Goal: Information Seeking & Learning: Compare options

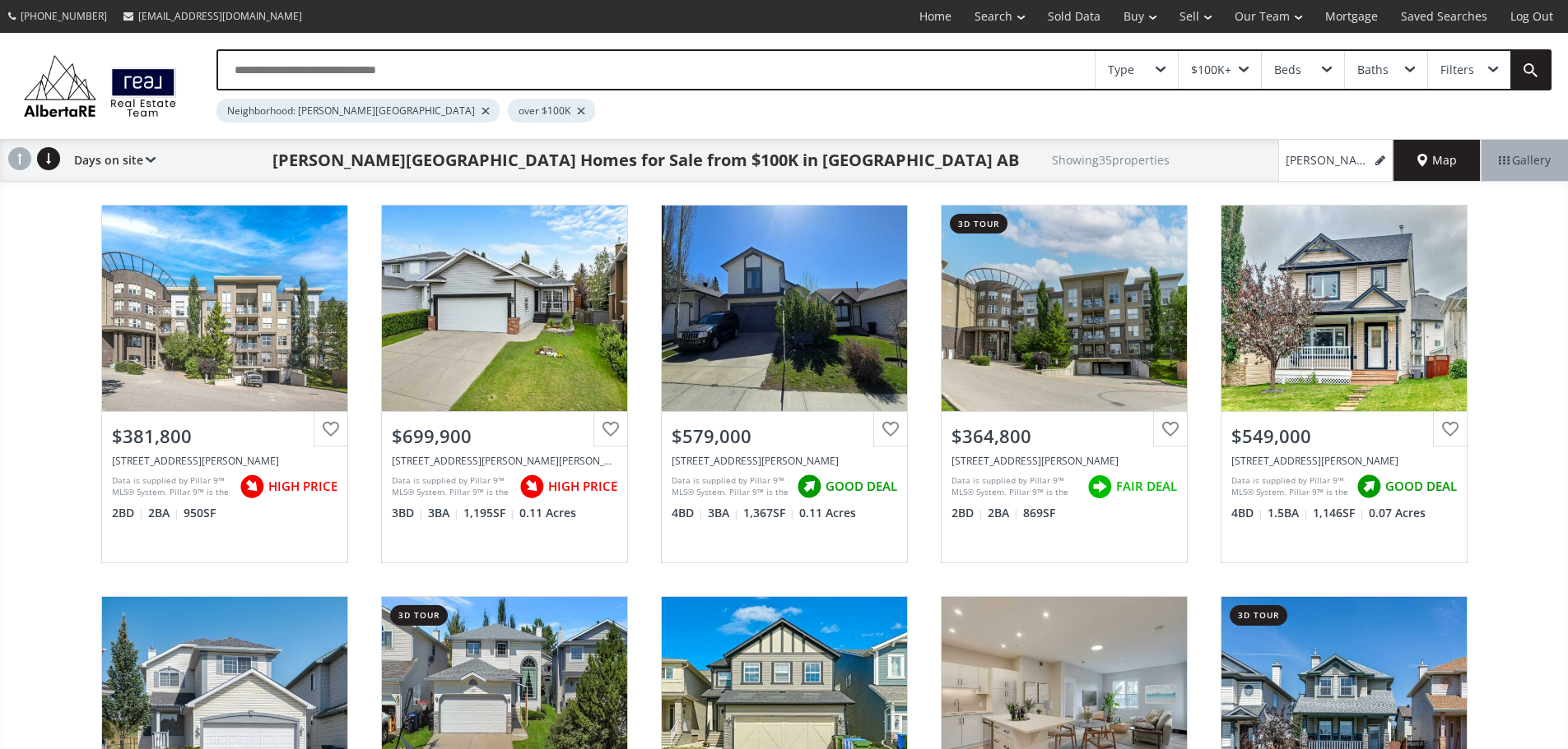
click at [1451, 169] on span "Map" at bounding box center [1437, 160] width 39 height 16
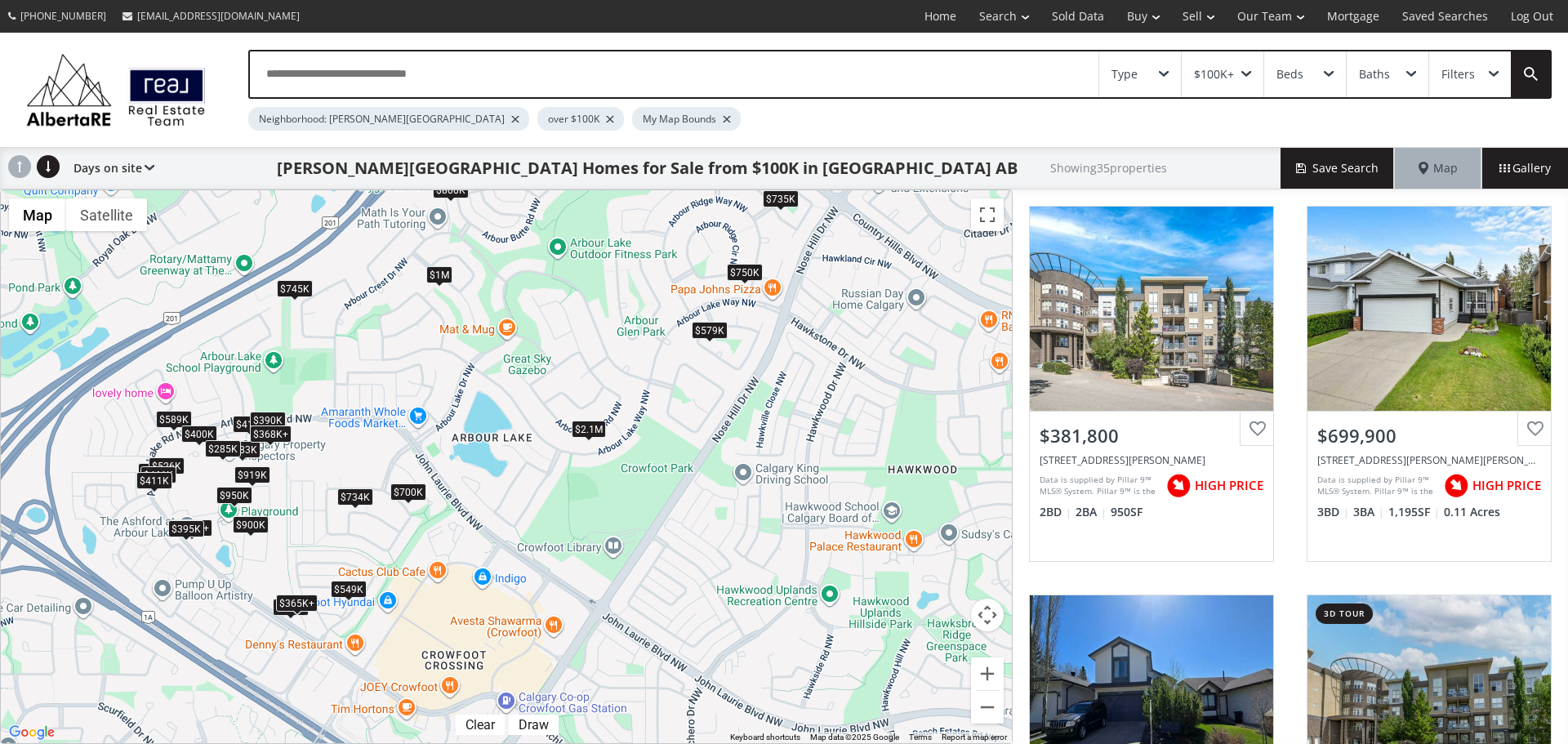
click at [590, 431] on div "$2.1M" at bounding box center [589, 430] width 34 height 17
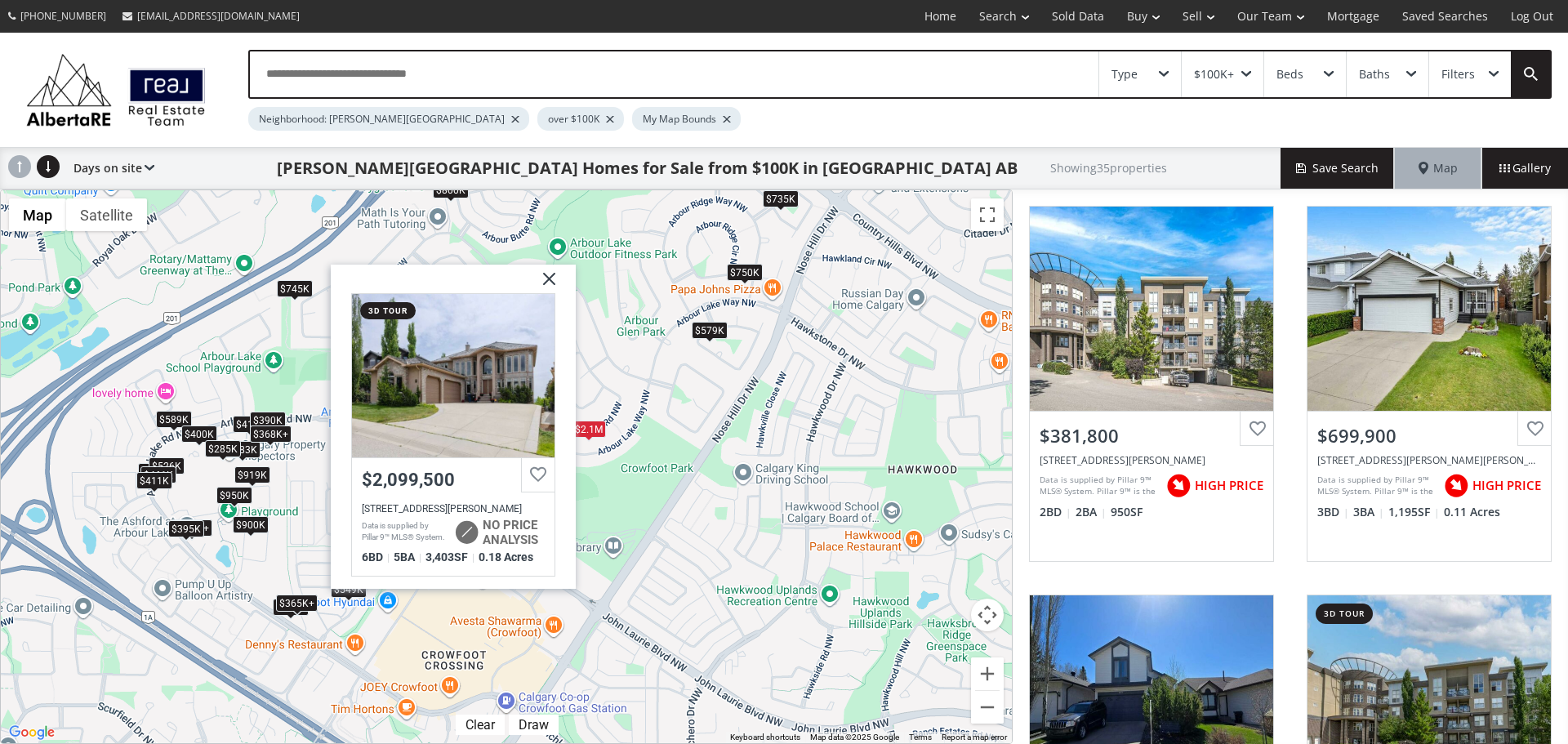
click at [548, 282] on img at bounding box center [543, 284] width 41 height 41
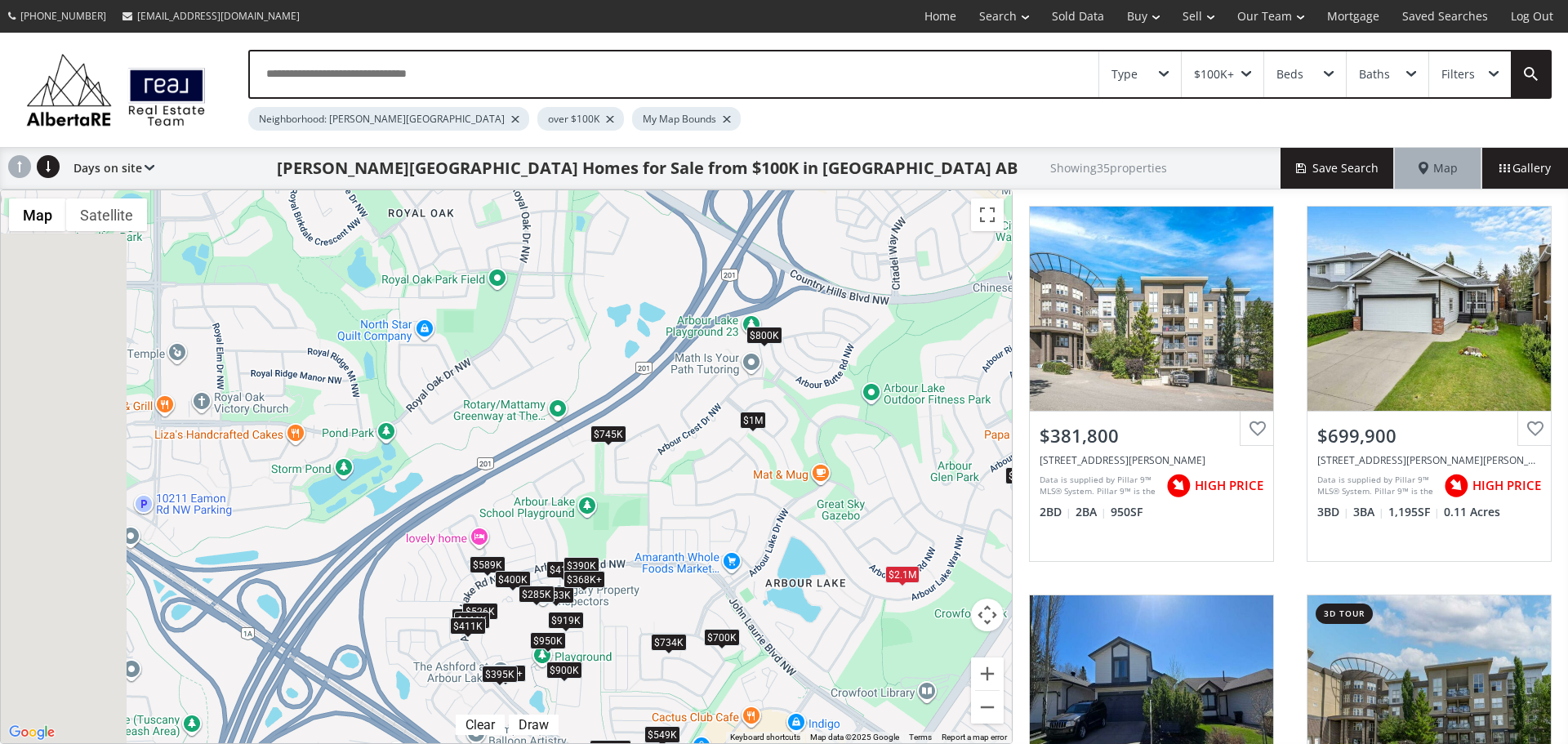
drag, startPoint x: 399, startPoint y: 421, endPoint x: 705, endPoint y: 554, distance: 333.7
click at [705, 554] on div "$365K+ $700K $579K $365K+ $549K $745K $734K $919K $450K $589K $735K $1M $368K+ …" at bounding box center [507, 467] width 1012 height 553
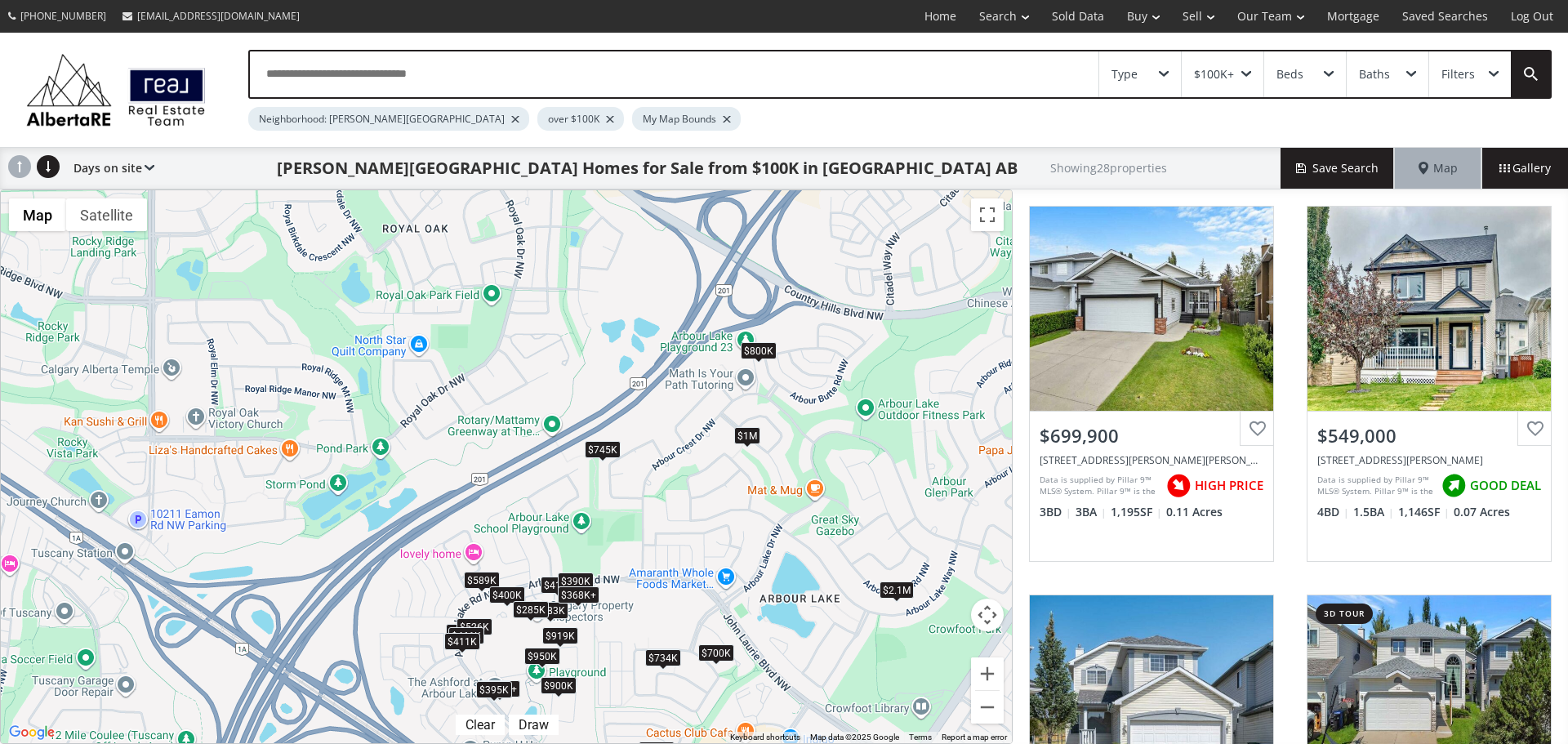
drag, startPoint x: 526, startPoint y: 399, endPoint x: 491, endPoint y: 502, distance: 108.8
click at [491, 502] on div "$700K $549K $745K $734K $919K $450K $589K $1M $368K+ $400K $800K $329K+ $329K+ …" at bounding box center [507, 467] width 1012 height 553
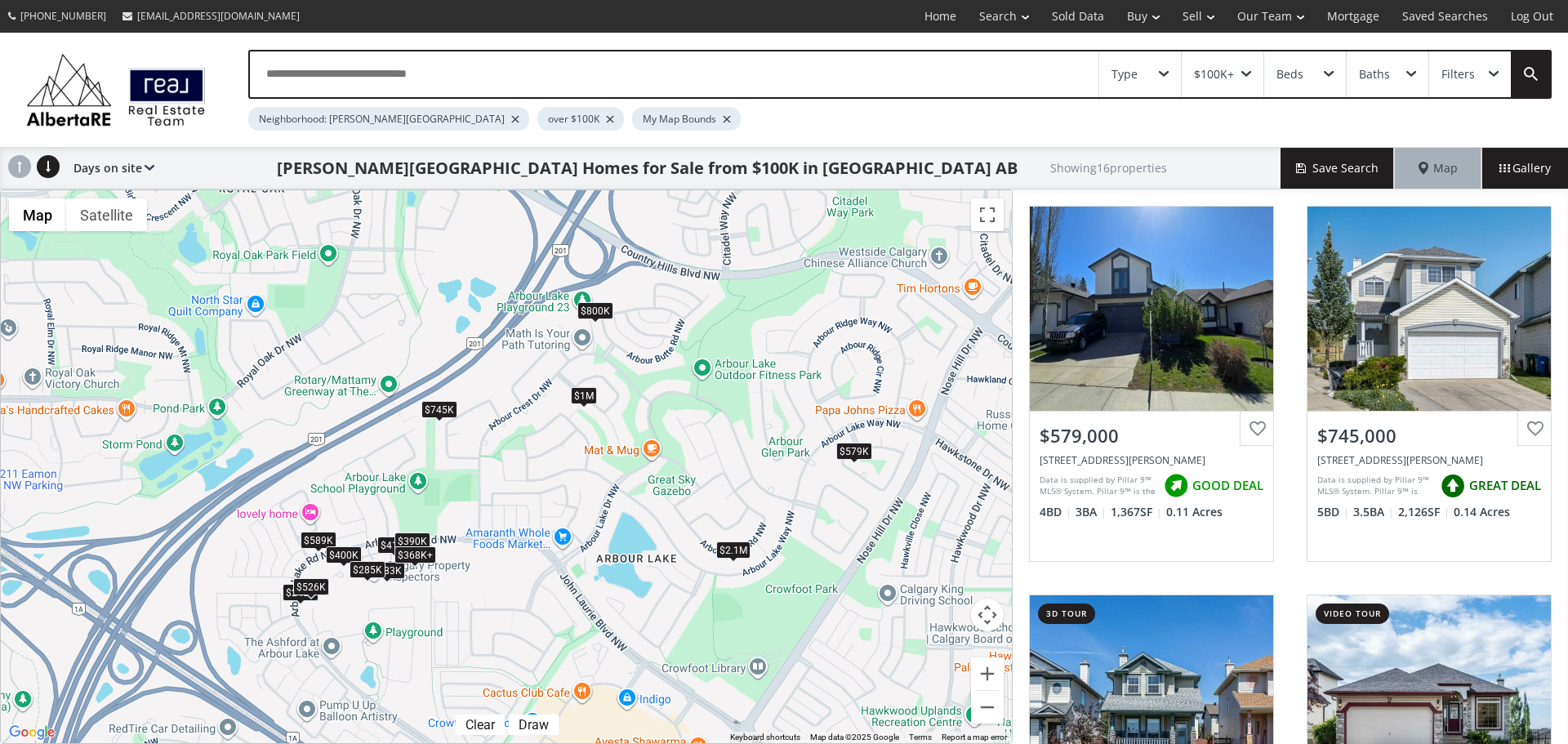
drag, startPoint x: 843, startPoint y: 569, endPoint x: 668, endPoint y: 410, distance: 236.4
click at [670, 410] on div "$579K $745K $589K $1M $368K+ $400K $800K $283K $419K $390K $2.1M $248K $368K+ $…" at bounding box center [507, 467] width 1012 height 553
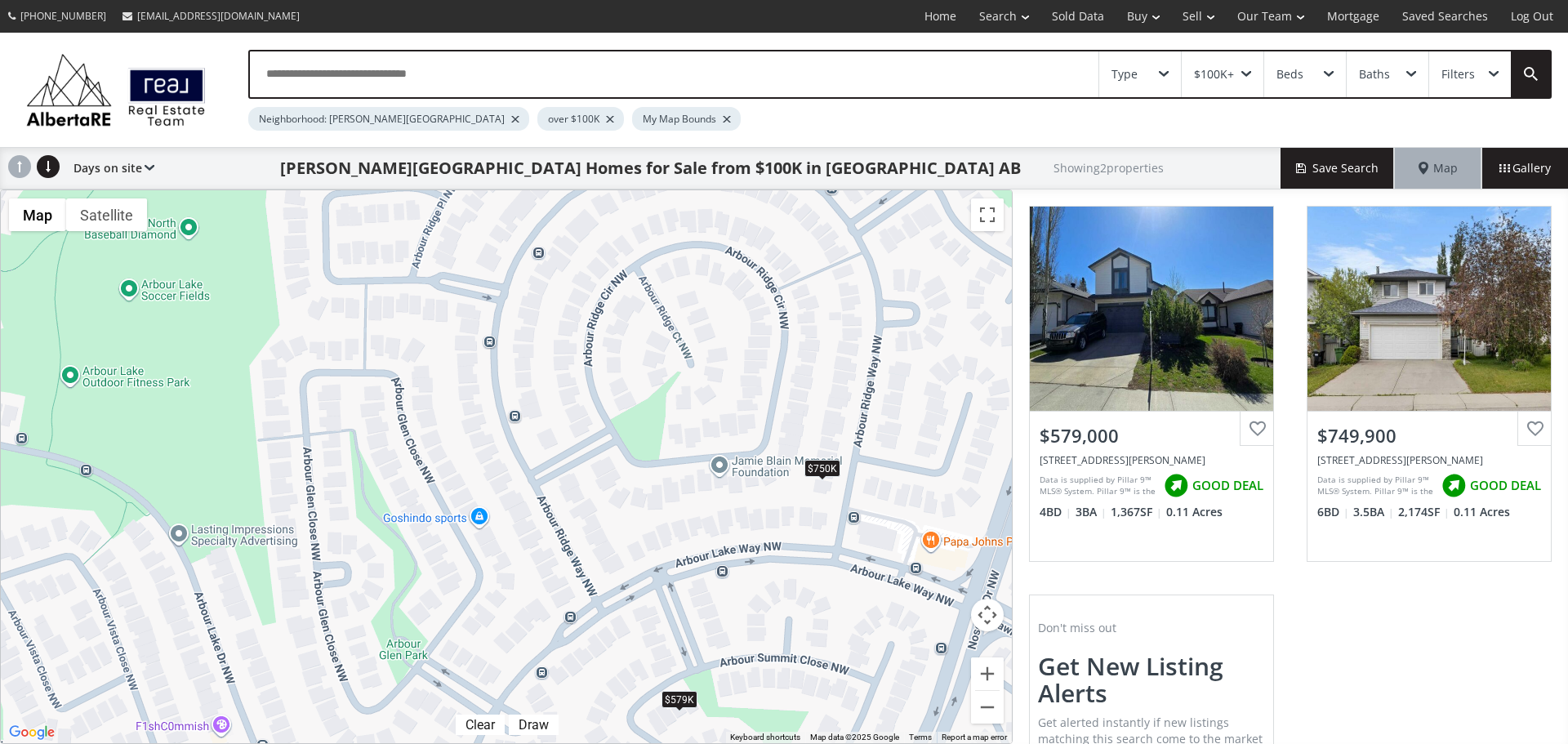
drag, startPoint x: 830, startPoint y: 287, endPoint x: 823, endPoint y: 357, distance: 70.3
click at [823, 357] on div "$579K $750K" at bounding box center [507, 467] width 1012 height 553
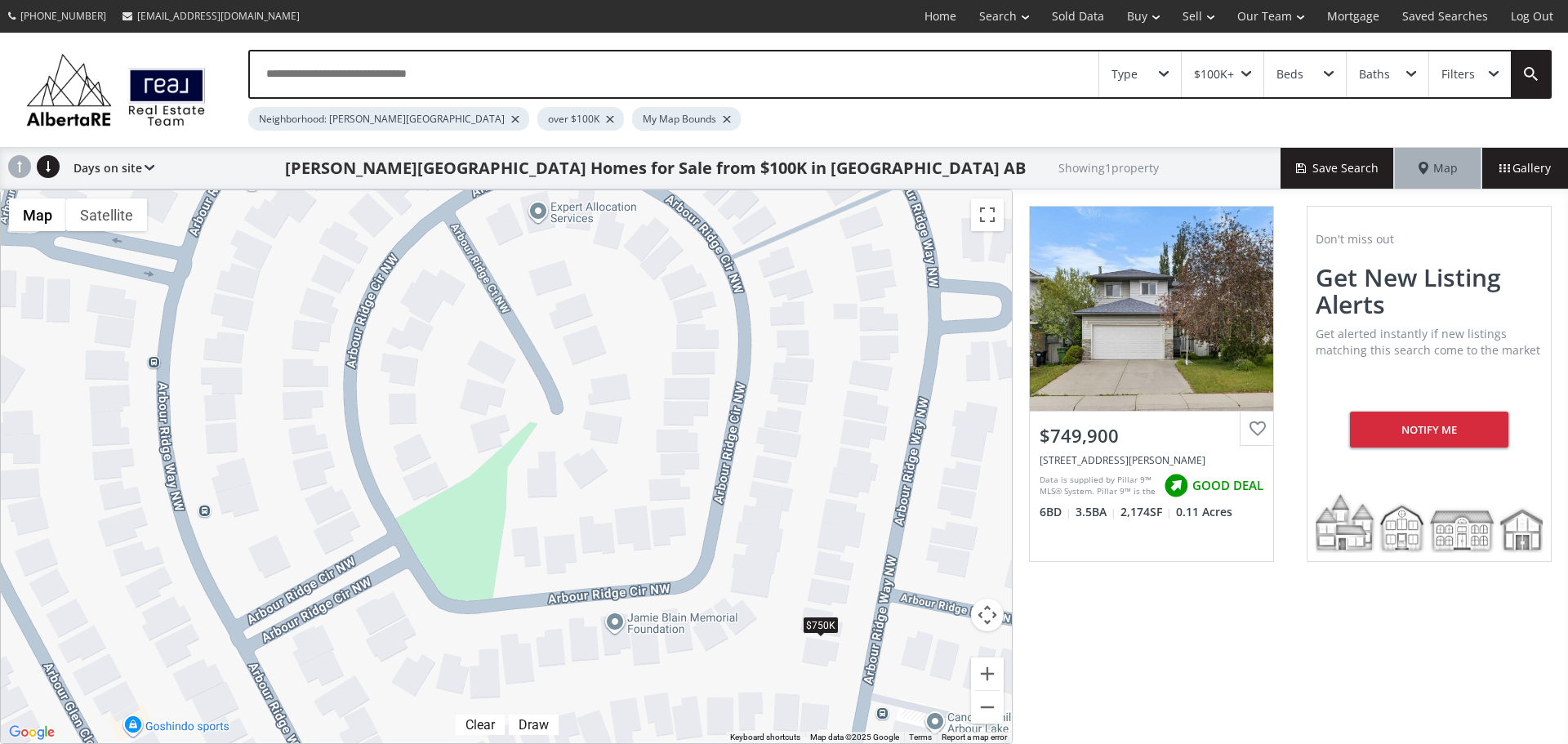
drag, startPoint x: 796, startPoint y: 531, endPoint x: 785, endPoint y: 508, distance: 25.5
click at [786, 508] on div "$750K" at bounding box center [507, 467] width 1012 height 553
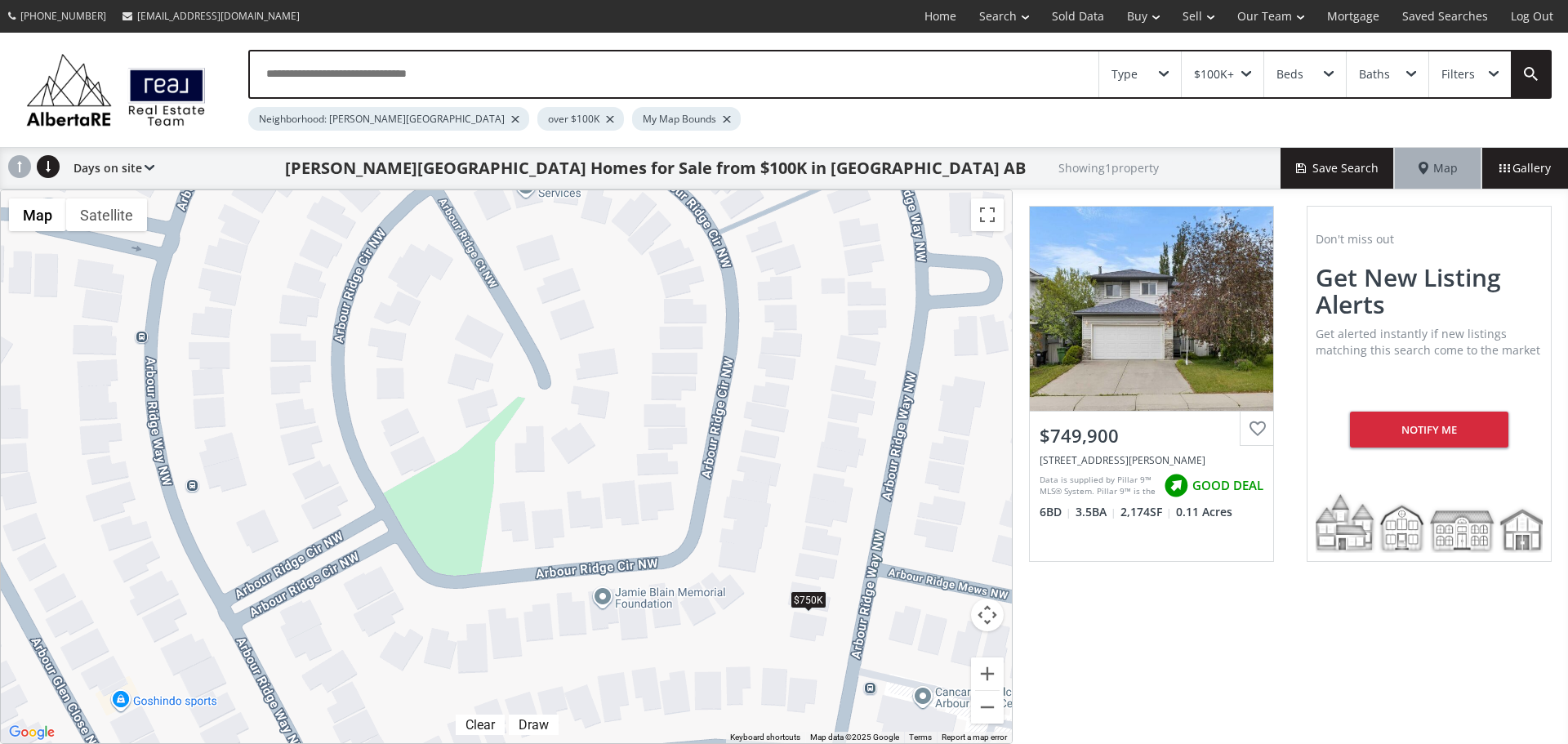
click at [809, 605] on div "$750K" at bounding box center [809, 599] width 36 height 17
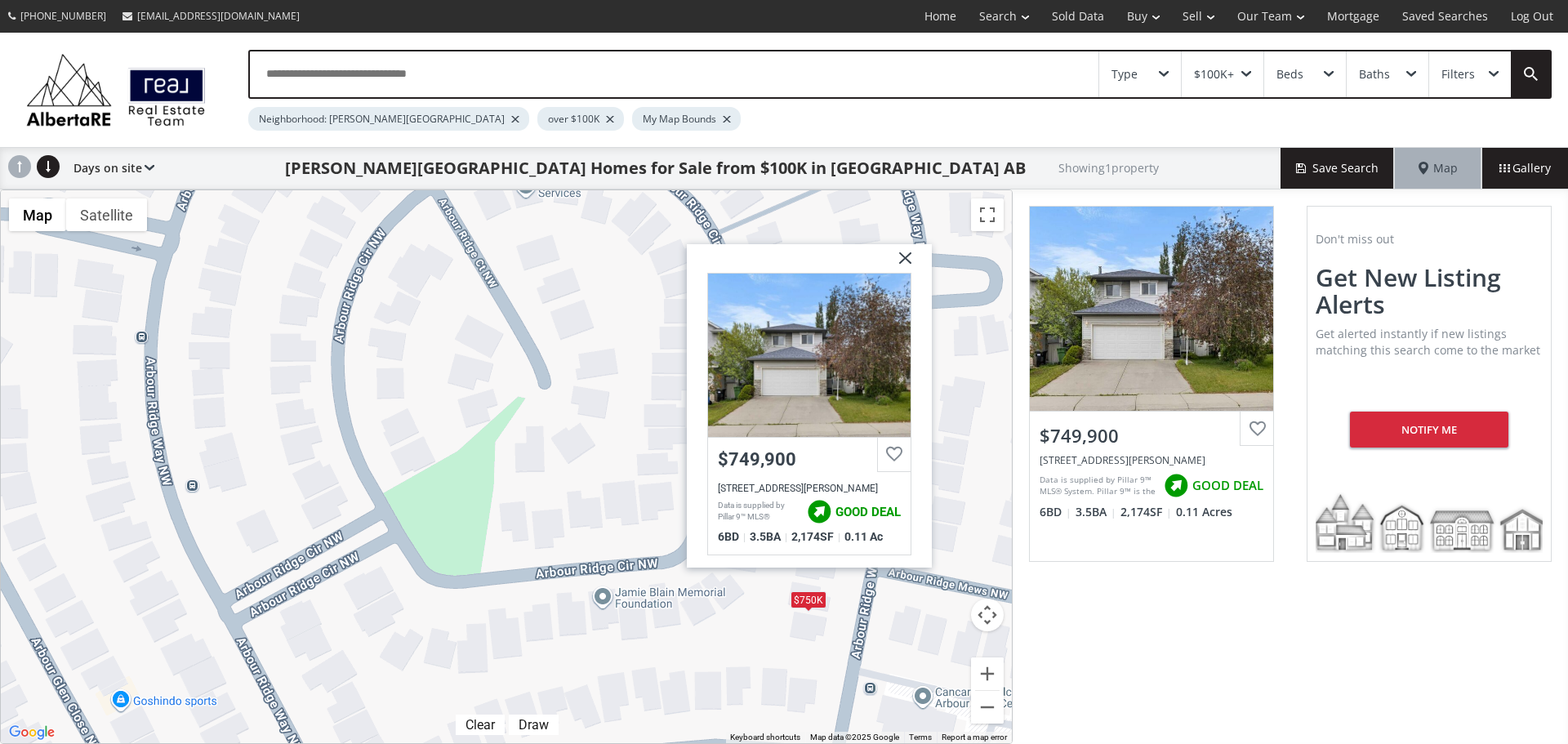
click at [903, 261] on img at bounding box center [899, 264] width 41 height 41
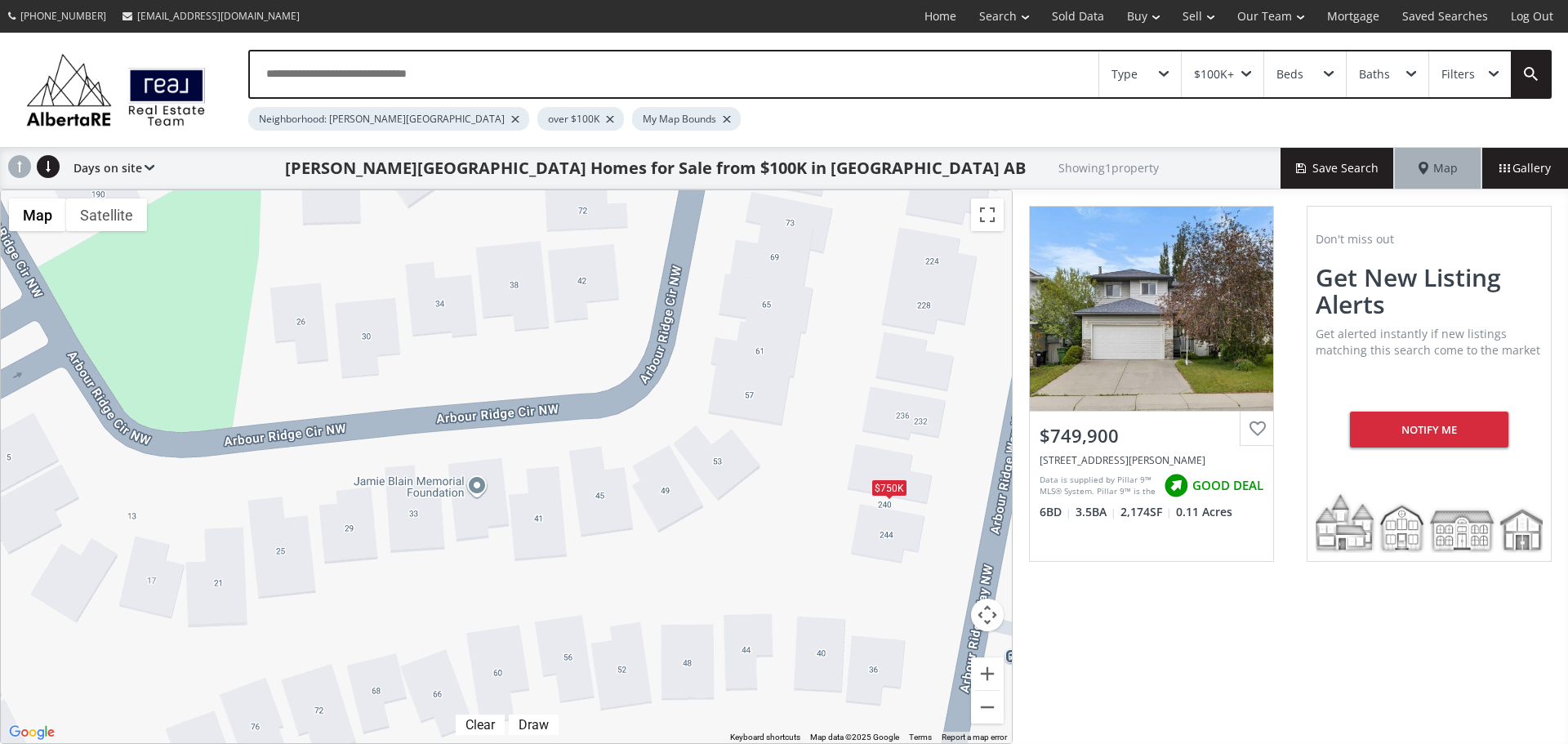
drag, startPoint x: 628, startPoint y: 599, endPoint x: 578, endPoint y: 438, distance: 168.6
click at [578, 440] on div "$750K" at bounding box center [507, 467] width 1012 height 553
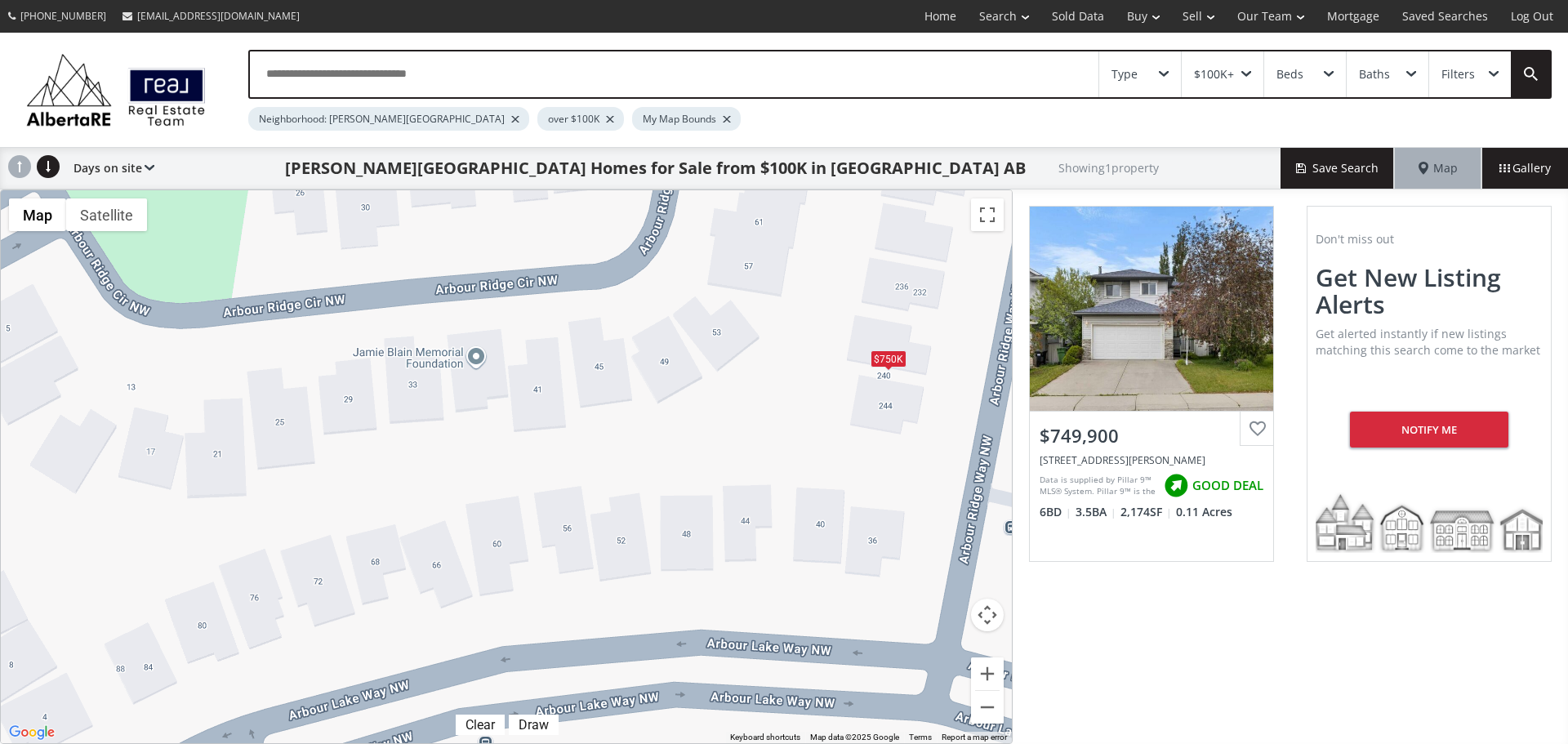
drag, startPoint x: 639, startPoint y: 427, endPoint x: 643, endPoint y: 372, distance: 55.1
click at [643, 372] on div "$750K" at bounding box center [507, 467] width 1012 height 553
click at [123, 224] on button "Satellite" at bounding box center [106, 214] width 81 height 32
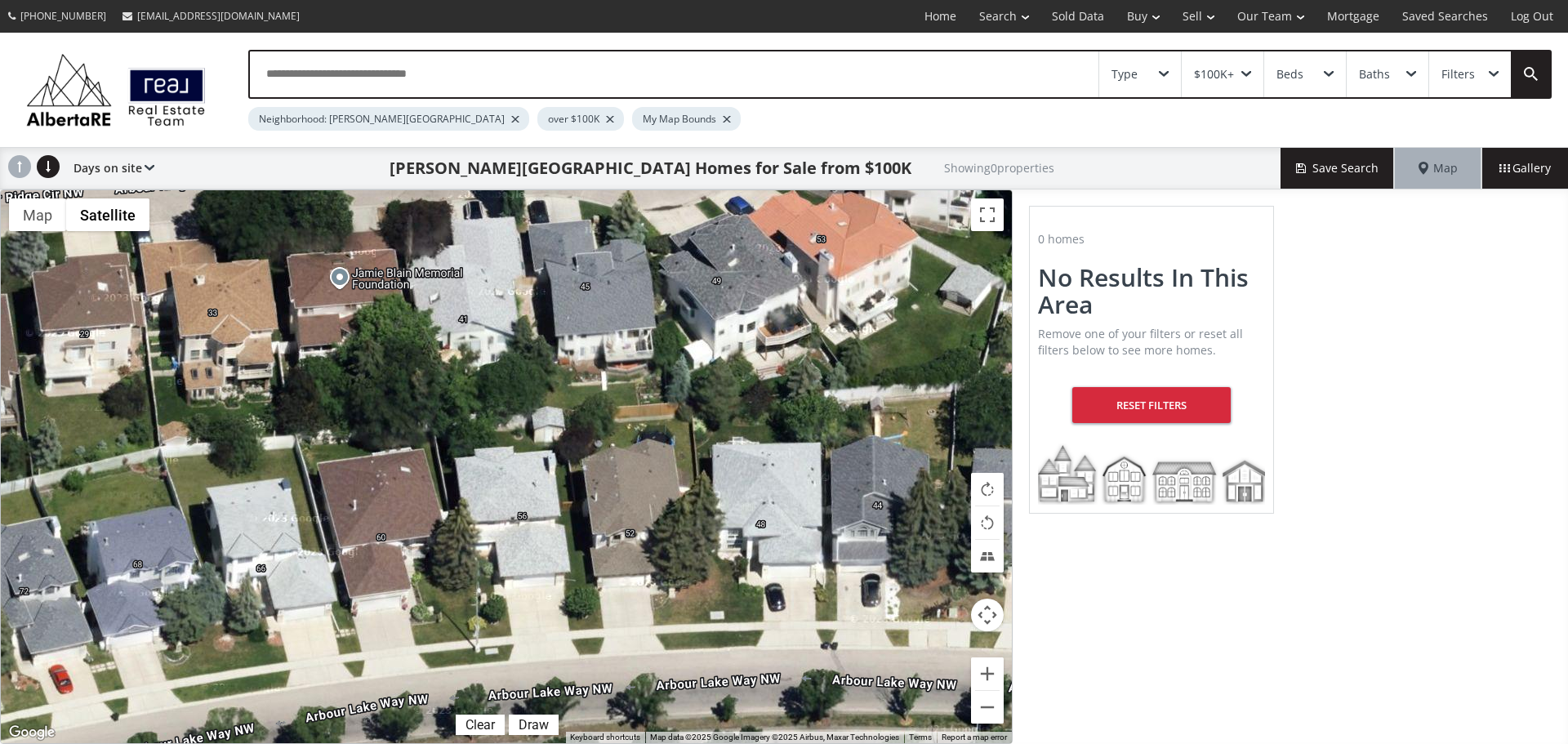
drag, startPoint x: 781, startPoint y: 448, endPoint x: 627, endPoint y: 486, distance: 158.6
click at [626, 506] on div "← Move left → Move right ↑ Move up ↓ Move down + Zoom in - Zoom out Home Jump l…" at bounding box center [506, 467] width 1013 height 554
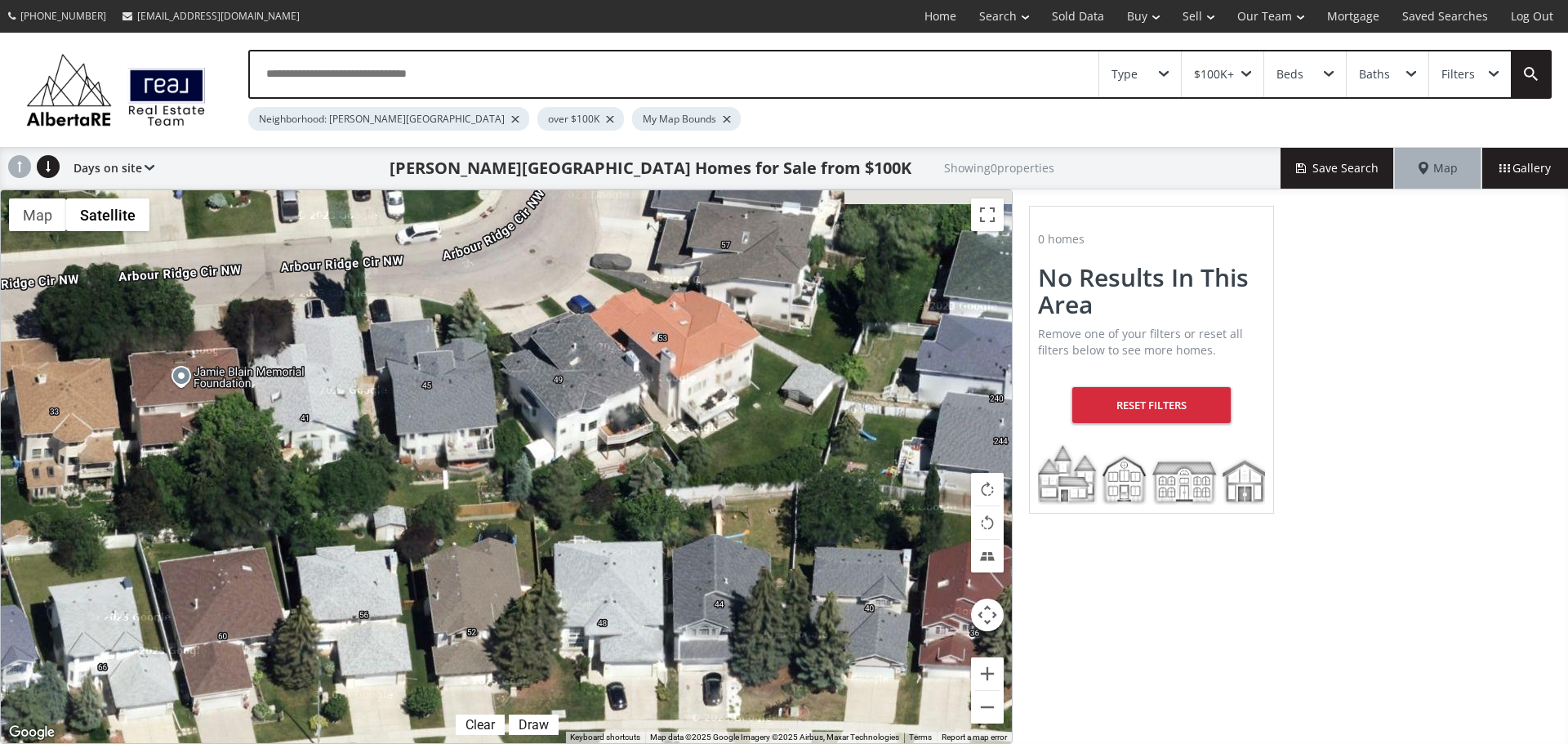
drag, startPoint x: 668, startPoint y: 396, endPoint x: 506, endPoint y: 493, distance: 188.8
click at [506, 493] on div at bounding box center [507, 467] width 1012 height 553
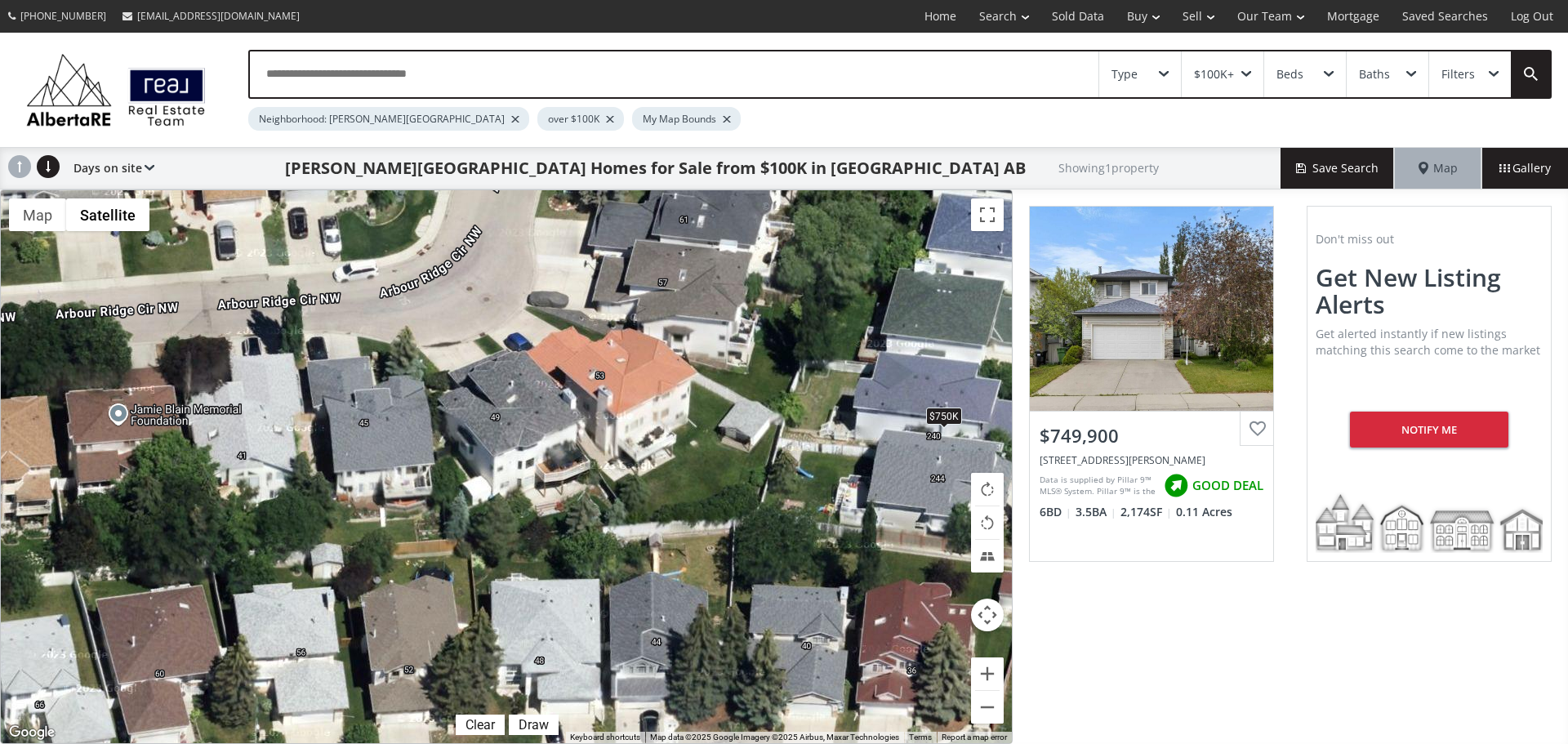
drag, startPoint x: 734, startPoint y: 389, endPoint x: 675, endPoint y: 432, distance: 73.0
click at [675, 432] on div "$750K" at bounding box center [507, 467] width 1012 height 553
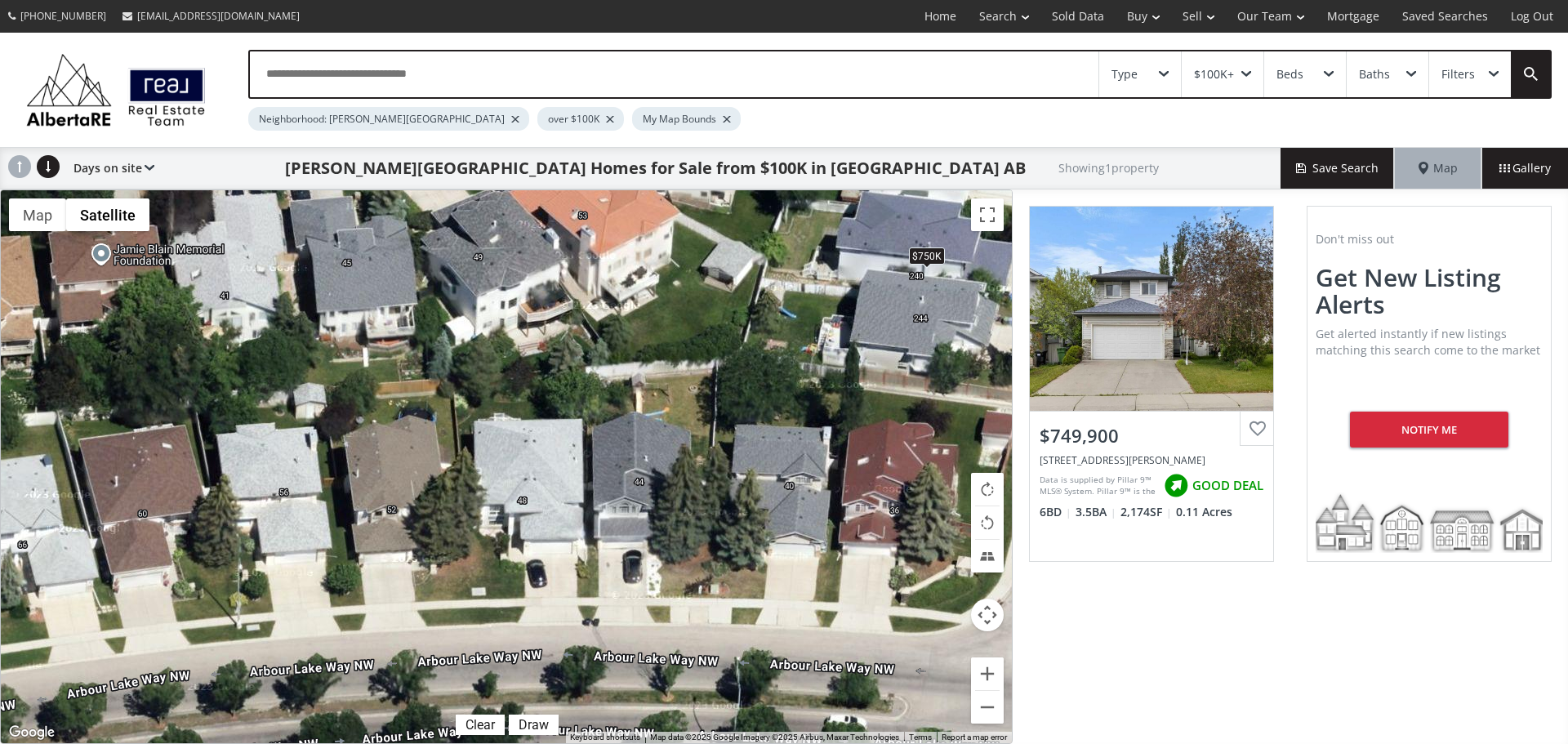
drag, startPoint x: 438, startPoint y: 633, endPoint x: 422, endPoint y: 416, distance: 217.6
click at [422, 416] on div "$750K" at bounding box center [507, 467] width 1012 height 553
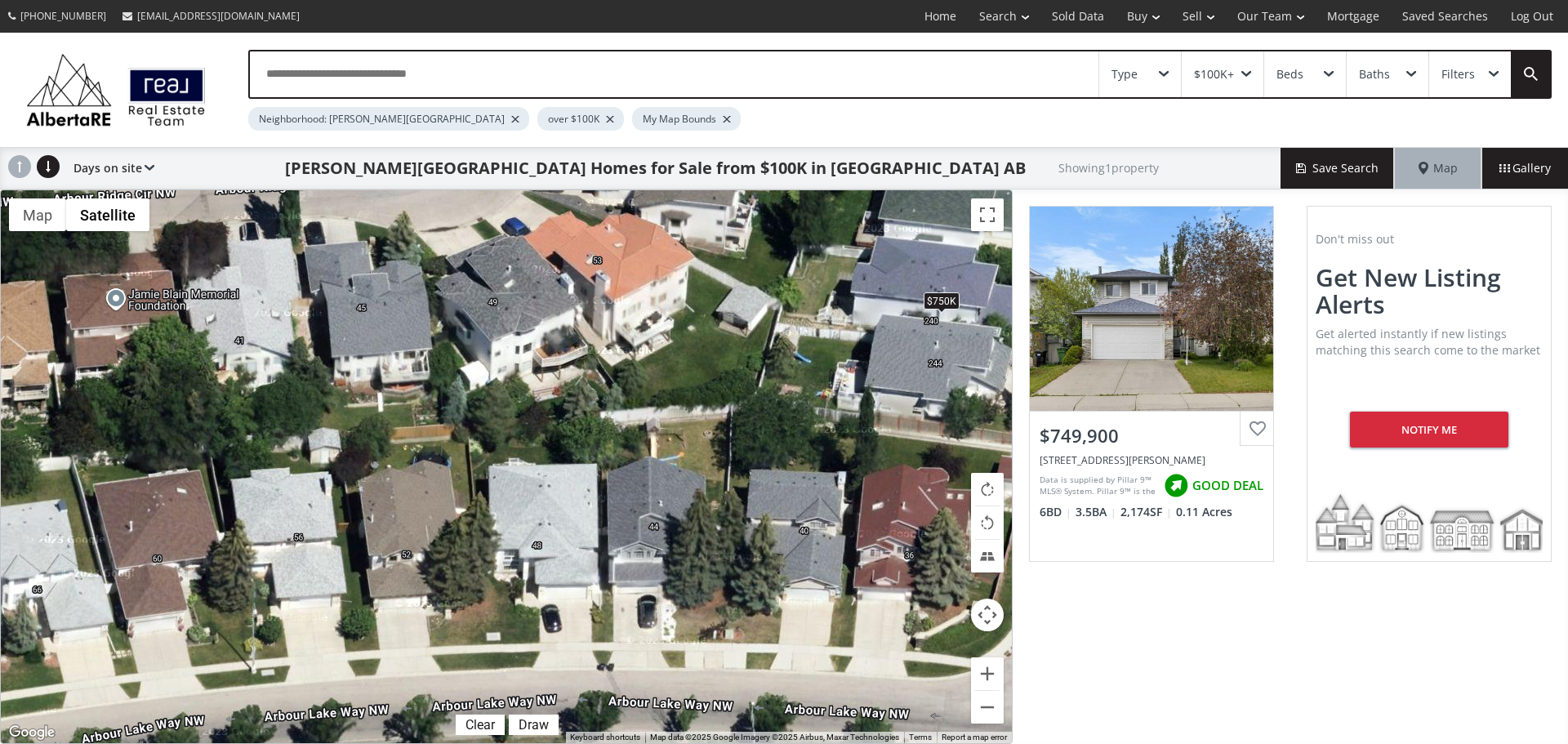
drag, startPoint x: 372, startPoint y: 344, endPoint x: 401, endPoint y: 469, distance: 128.3
click at [387, 448] on div "$750K" at bounding box center [507, 467] width 1012 height 553
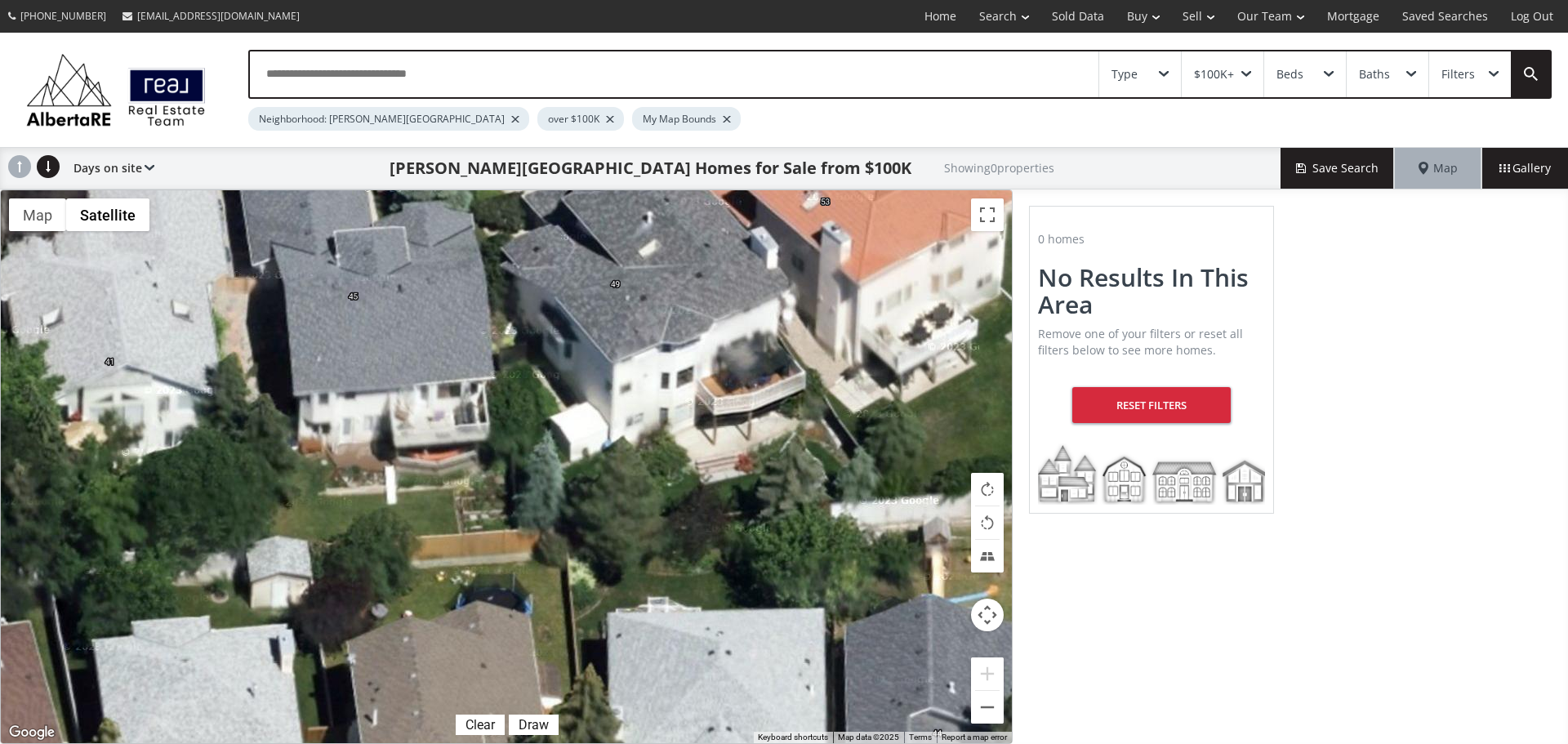
drag, startPoint x: 381, startPoint y: 410, endPoint x: 411, endPoint y: 404, distance: 30.6
click at [411, 404] on div at bounding box center [507, 467] width 1012 height 553
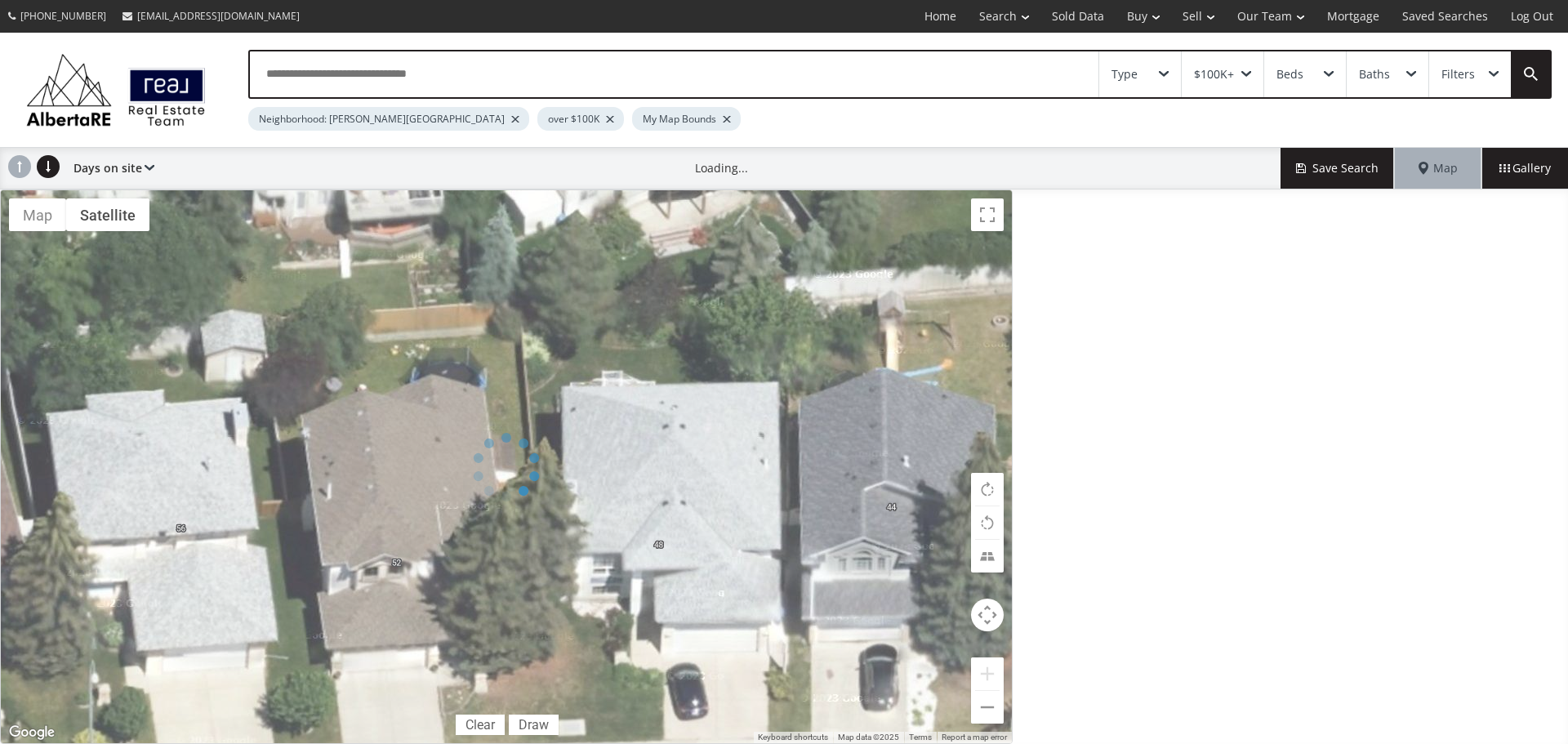
drag, startPoint x: 467, startPoint y: 556, endPoint x: 456, endPoint y: 508, distance: 49.2
click at [456, 508] on div "← Move left → Move right ↑ Move up ↓ Move down + Zoom in - Zoom out Home Jump l…" at bounding box center [506, 467] width 1013 height 554
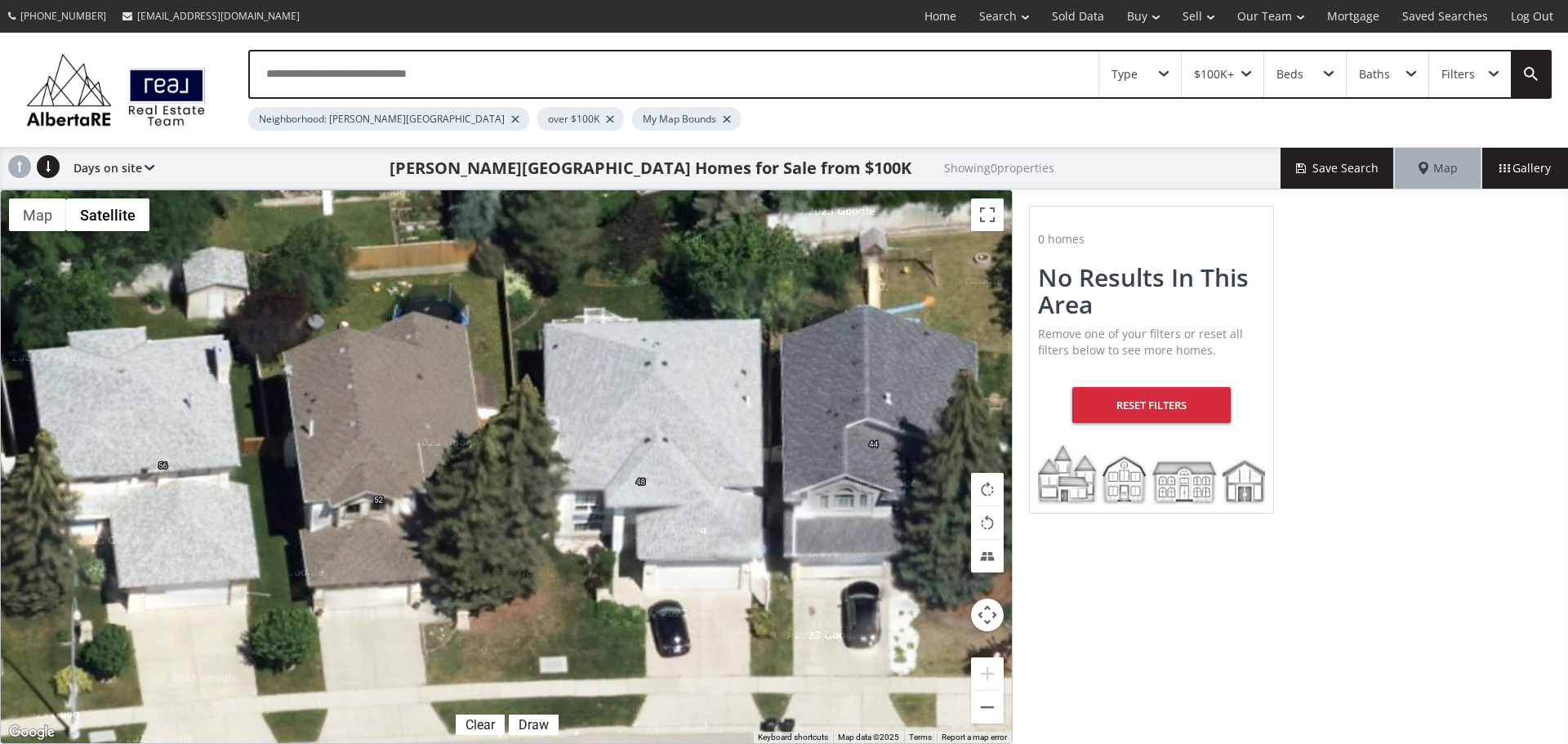
drag, startPoint x: 484, startPoint y: 564, endPoint x: 454, endPoint y: 504, distance: 67.1
click at [469, 511] on div at bounding box center [507, 467] width 1012 height 553
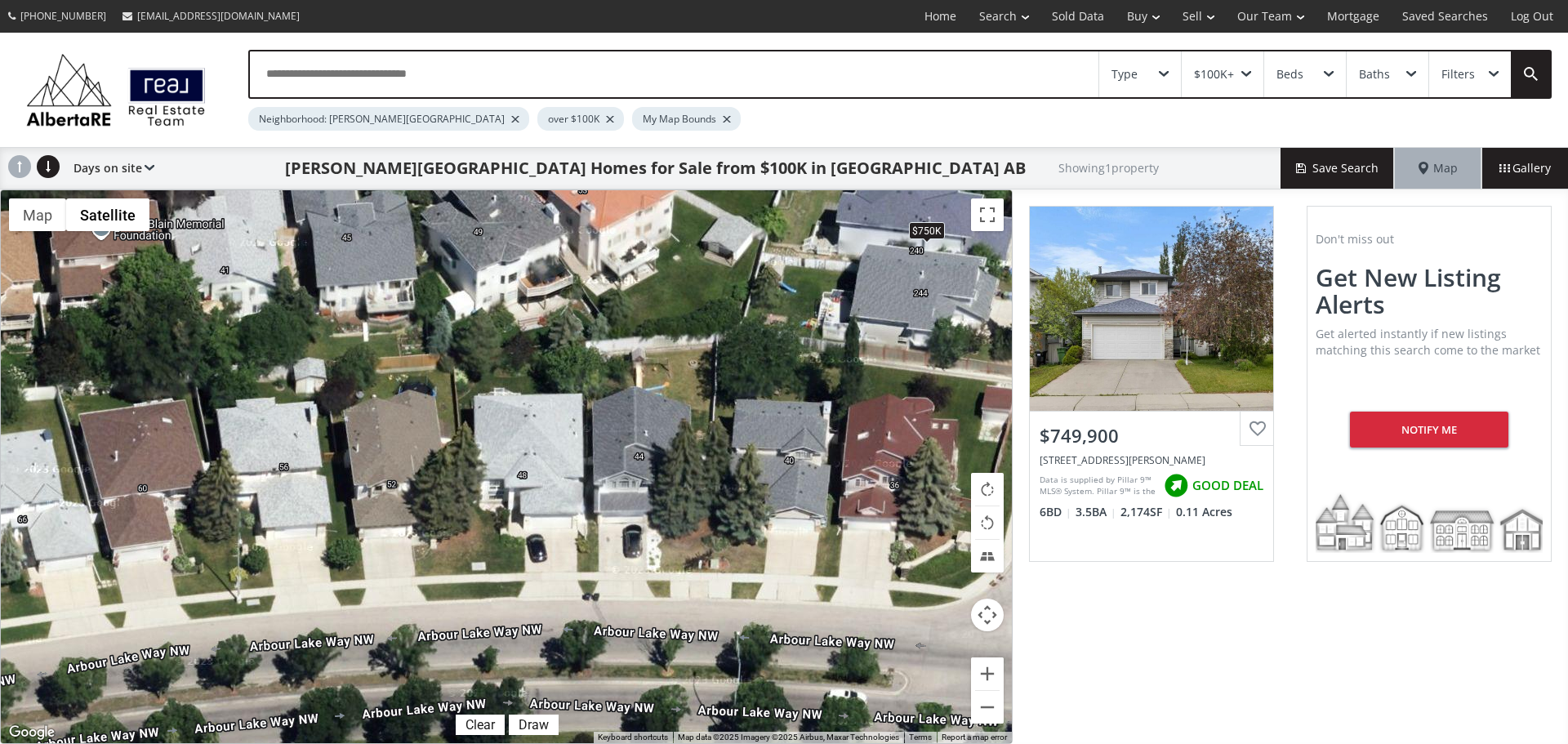
drag, startPoint x: 421, startPoint y: 346, endPoint x: 471, endPoint y: 536, distance: 196.5
click at [471, 542] on div "← Move left → Move right ↑ Move up ↓ Move down + Zoom in - Zoom out Home Jump l…" at bounding box center [506, 467] width 1013 height 554
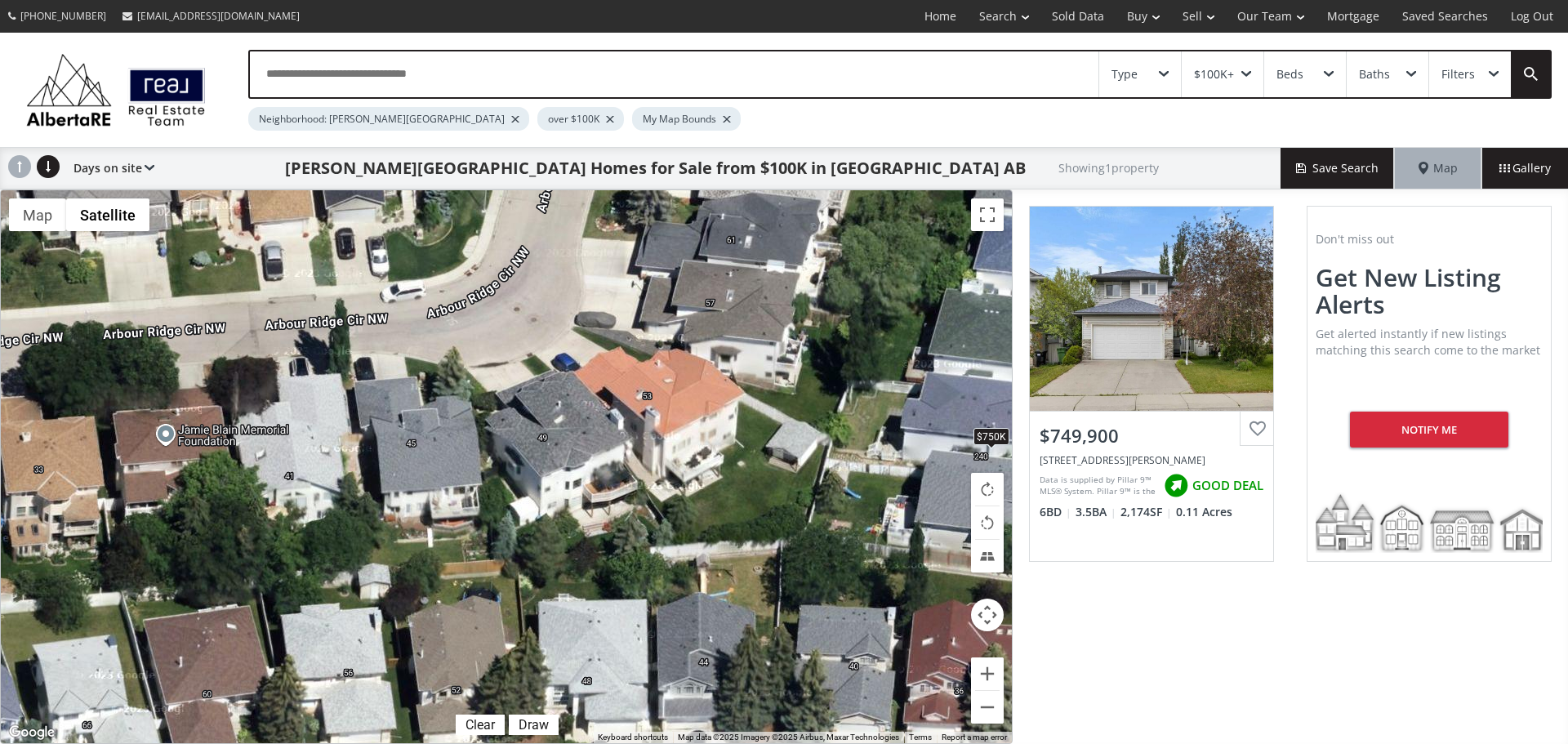
drag, startPoint x: 408, startPoint y: 312, endPoint x: 472, endPoint y: 518, distance: 215.7
click at [472, 518] on div "$750K" at bounding box center [507, 467] width 1012 height 553
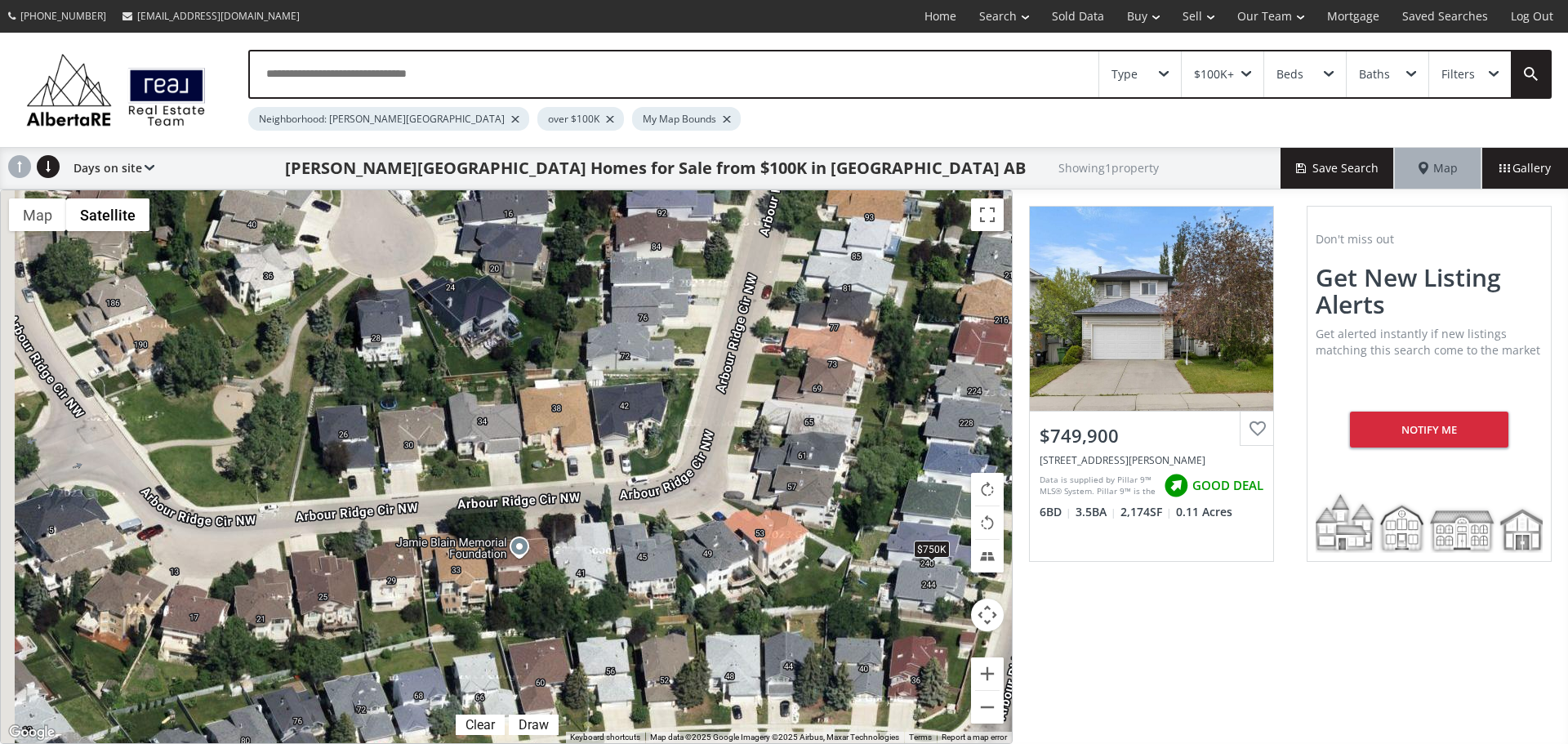
drag, startPoint x: 342, startPoint y: 516, endPoint x: 576, endPoint y: 591, distance: 245.7
click at [576, 591] on div "$750K" at bounding box center [507, 467] width 1012 height 553
drag, startPoint x: 407, startPoint y: 444, endPoint x: 469, endPoint y: 438, distance: 62.3
click at [469, 438] on div "← Move left → Move right ↑ Move up ↓ Move down + Zoom in - Zoom out Home Jump l…" at bounding box center [506, 467] width 1013 height 554
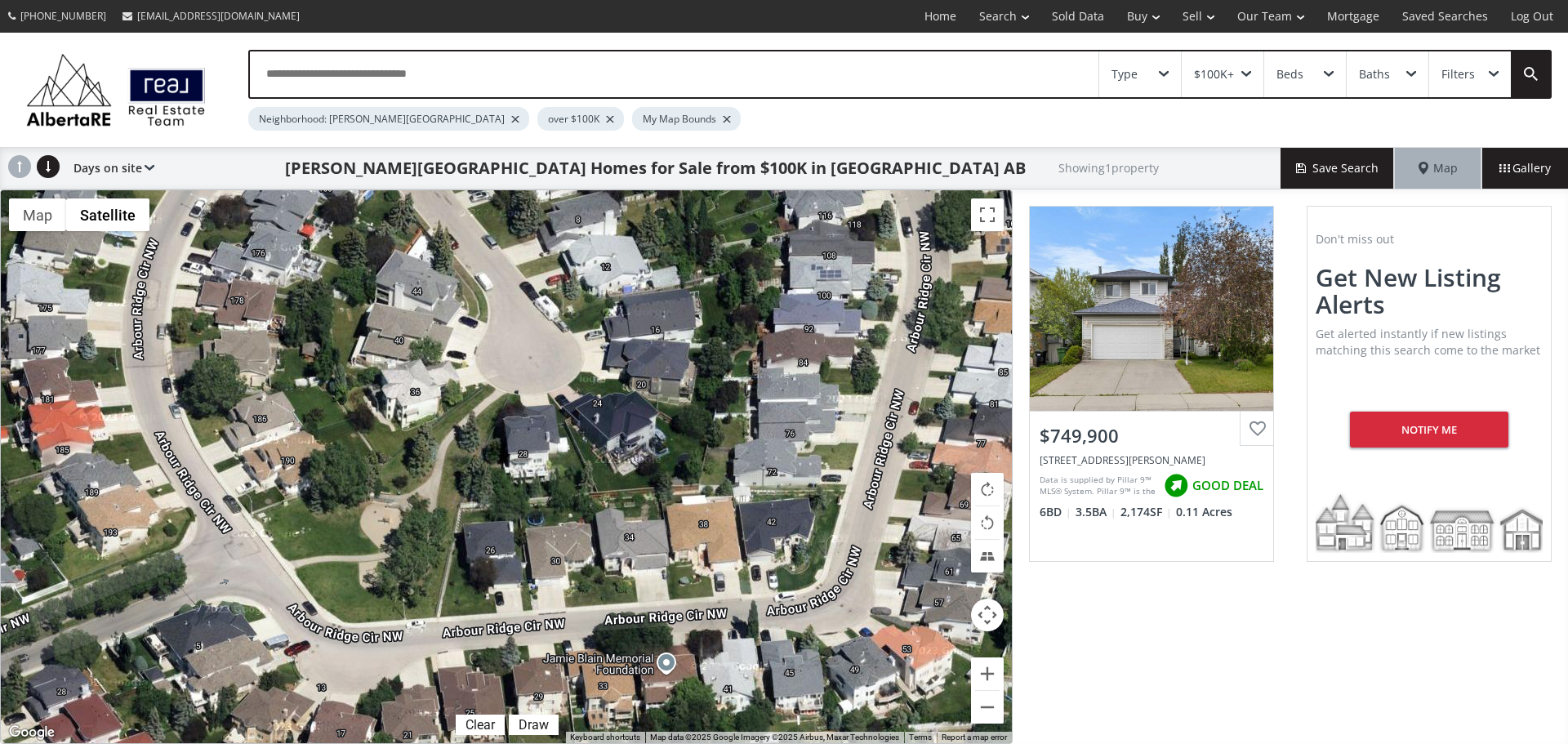
drag, startPoint x: 400, startPoint y: 456, endPoint x: 511, endPoint y: 523, distance: 129.7
click at [533, 571] on div "$750K" at bounding box center [507, 467] width 1012 height 553
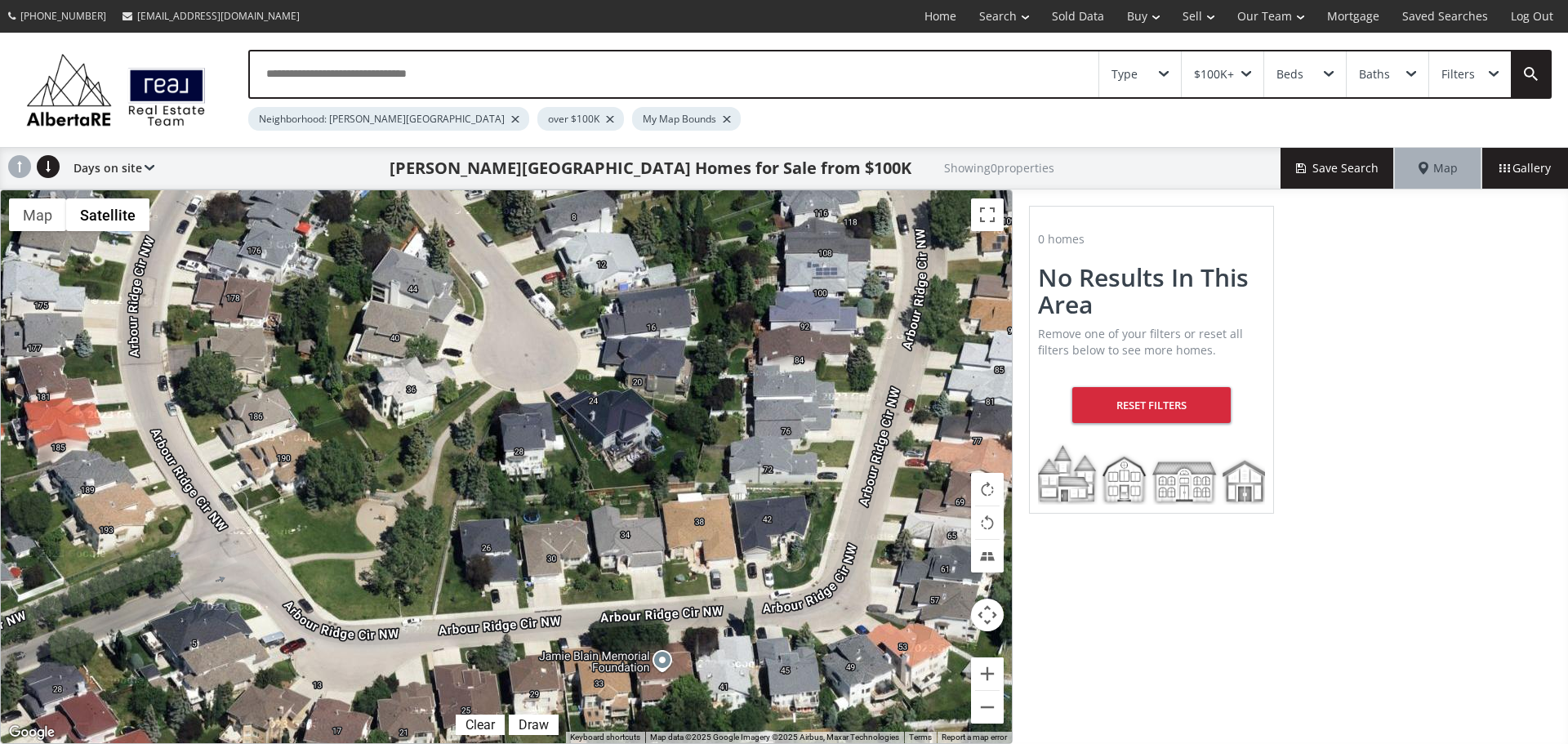
drag, startPoint x: 459, startPoint y: 392, endPoint x: 475, endPoint y: 501, distance: 110.2
click at [473, 506] on div "← Move left → Move right ↑ Move up ↓ Move down + Zoom in - Zoom out Home Jump l…" at bounding box center [506, 467] width 1013 height 554
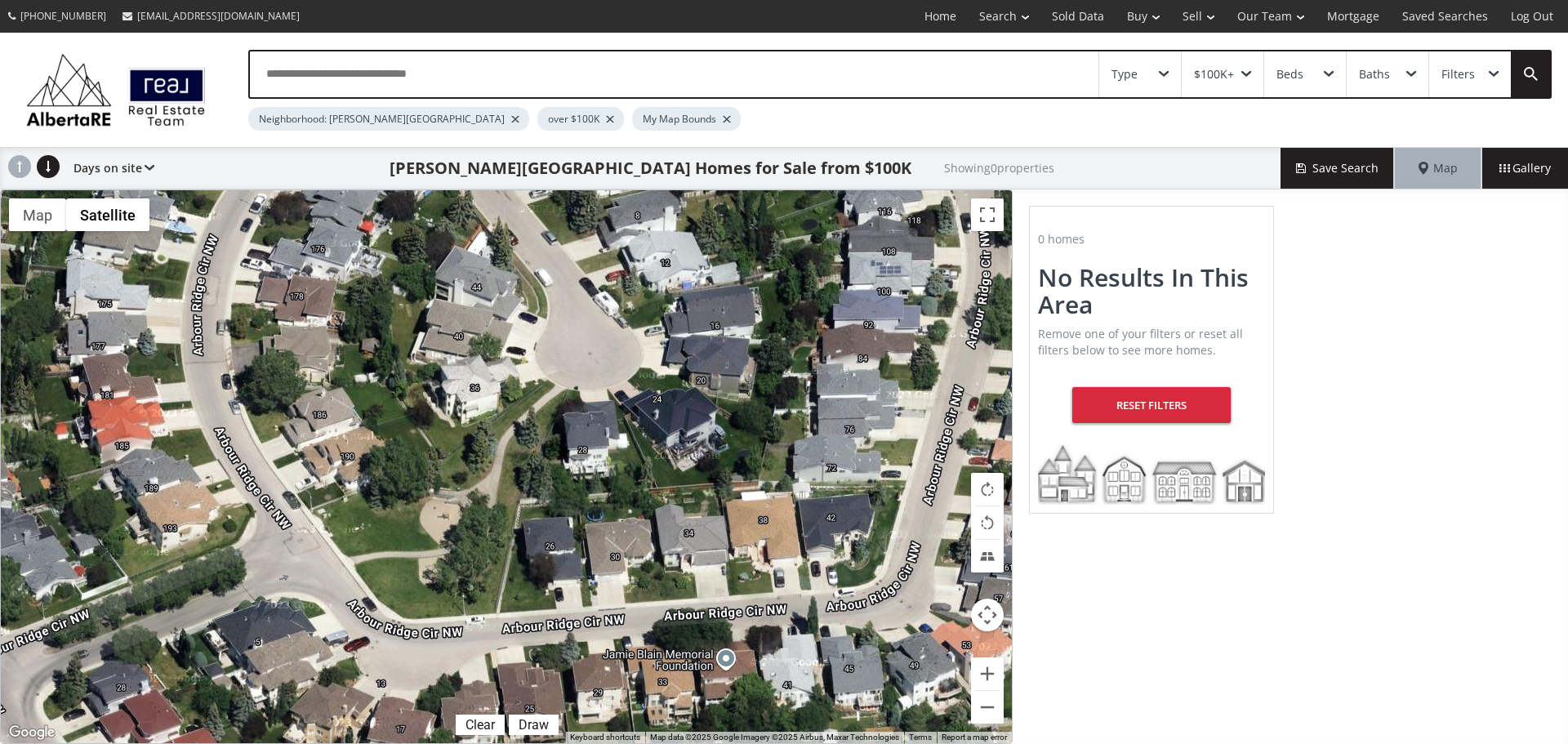
drag, startPoint x: 513, startPoint y: 378, endPoint x: 576, endPoint y: 376, distance: 63.0
click at [576, 376] on div at bounding box center [507, 467] width 1012 height 553
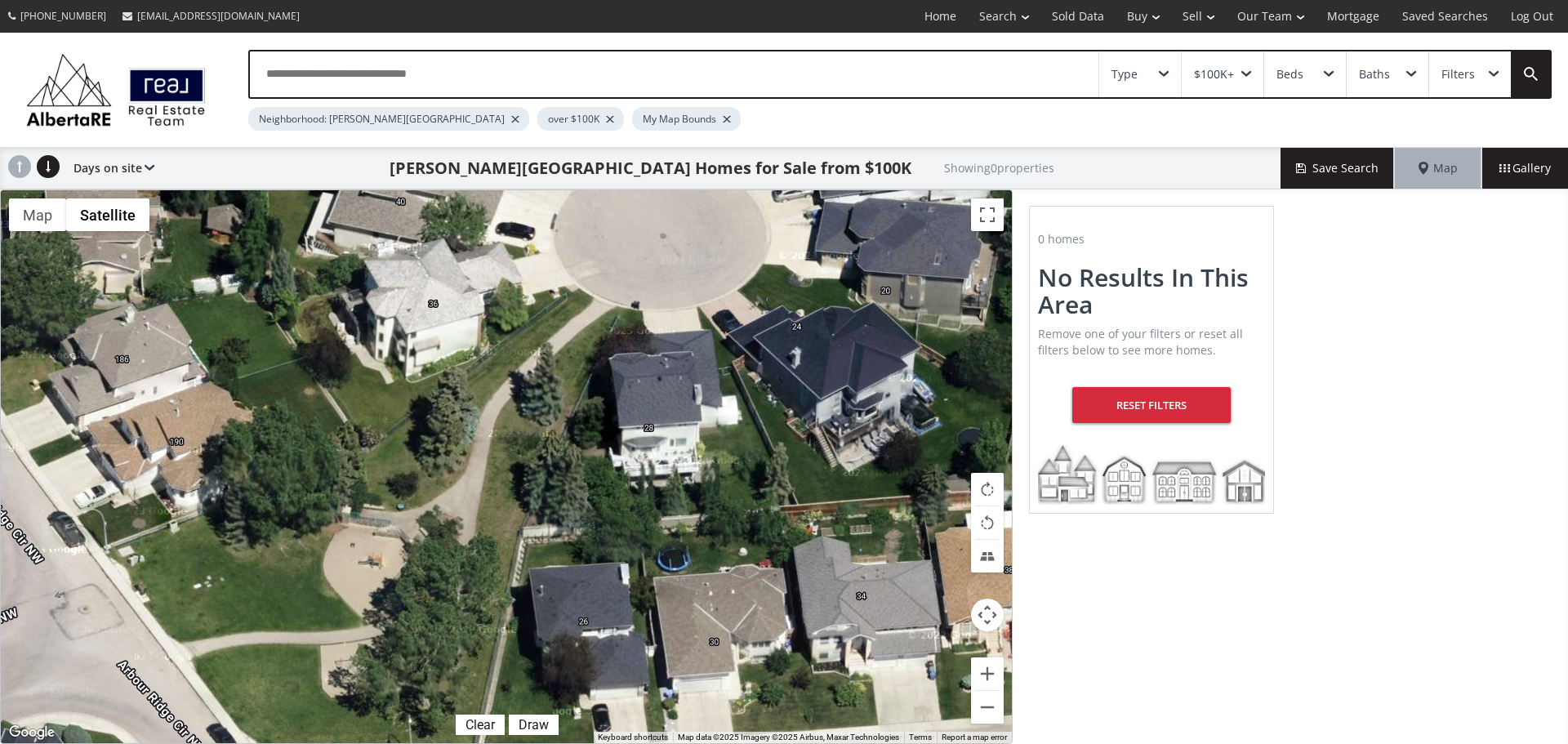
drag, startPoint x: 530, startPoint y: 321, endPoint x: 557, endPoint y: 296, distance: 36.8
click at [538, 311] on div at bounding box center [507, 467] width 1012 height 553
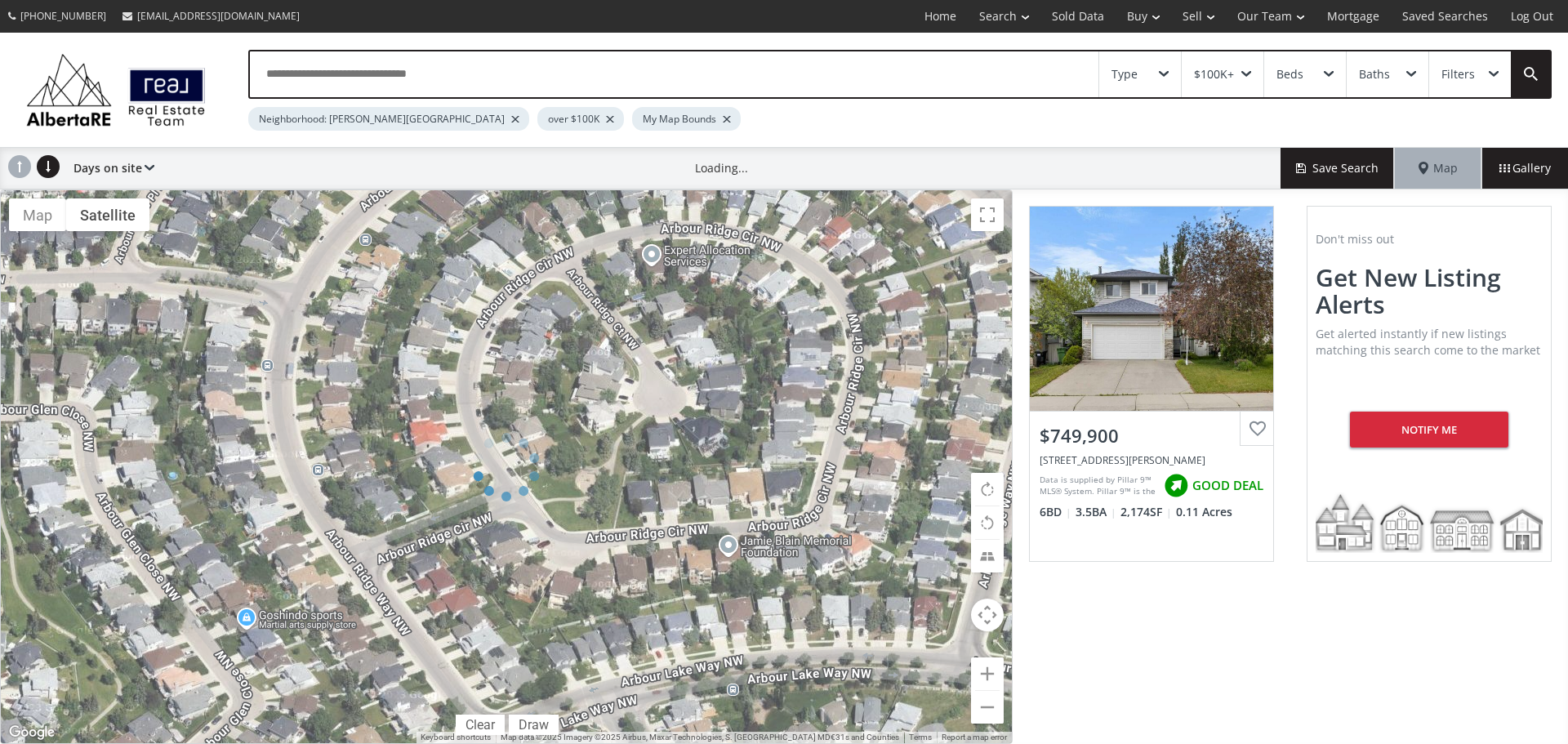
drag, startPoint x: 582, startPoint y: 518, endPoint x: 529, endPoint y: 464, distance: 75.7
click at [529, 464] on div at bounding box center [506, 467] width 1013 height 554
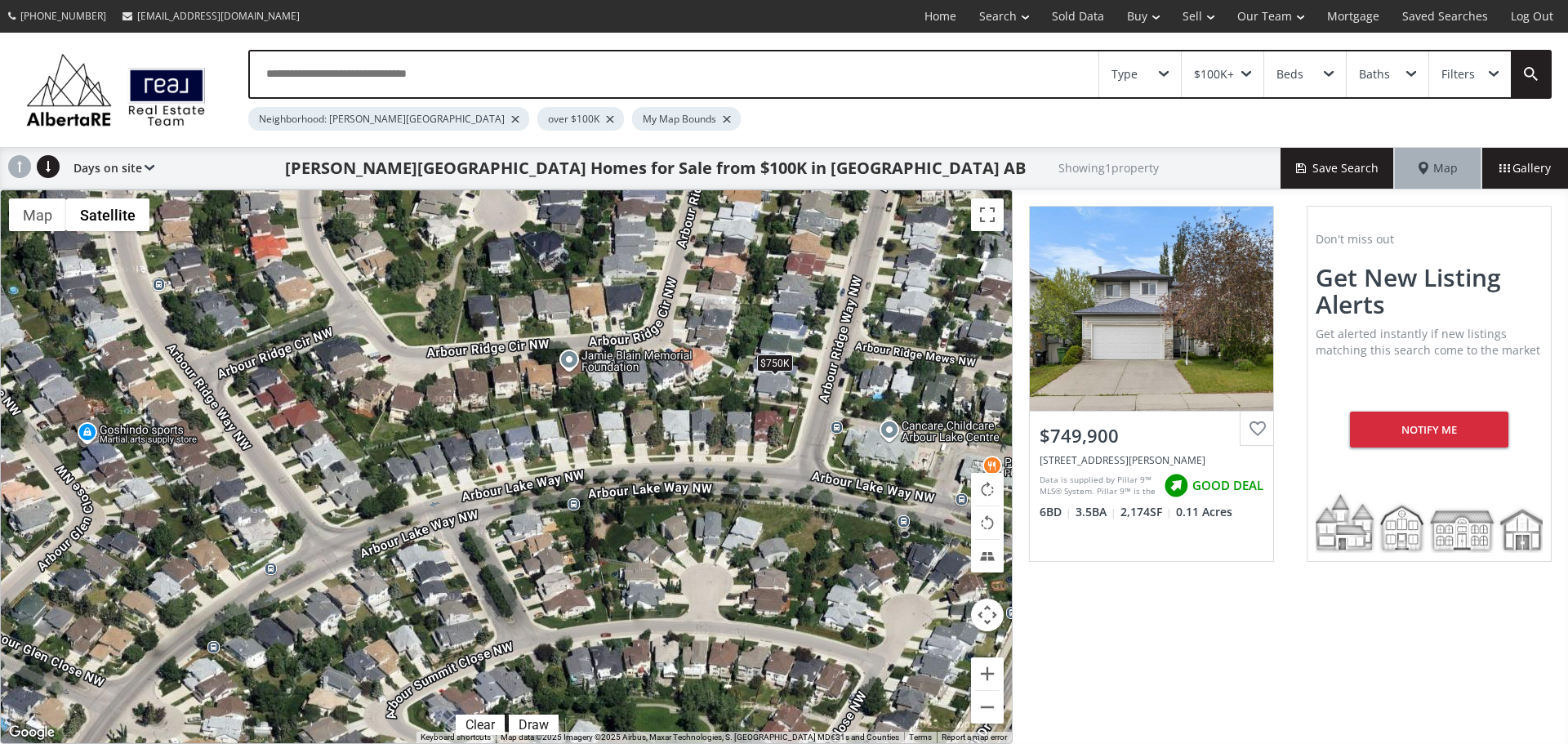
drag, startPoint x: 553, startPoint y: 516, endPoint x: 392, endPoint y: 326, distance: 249.0
click at [392, 326] on div "$750K" at bounding box center [507, 467] width 1012 height 553
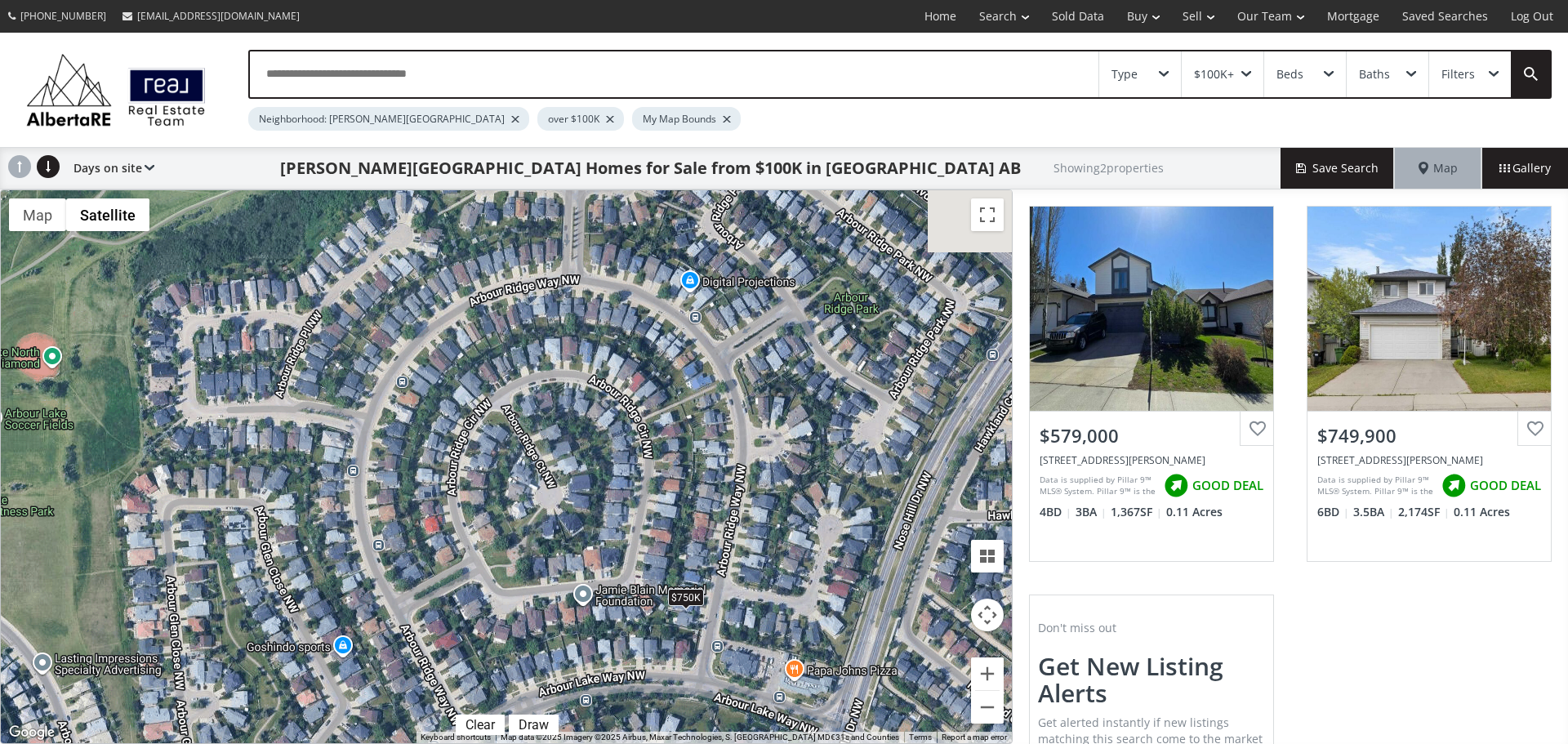
drag, startPoint x: 427, startPoint y: 330, endPoint x: 508, endPoint y: 600, distance: 281.9
click at [511, 603] on div "$579K $750K" at bounding box center [507, 467] width 1012 height 553
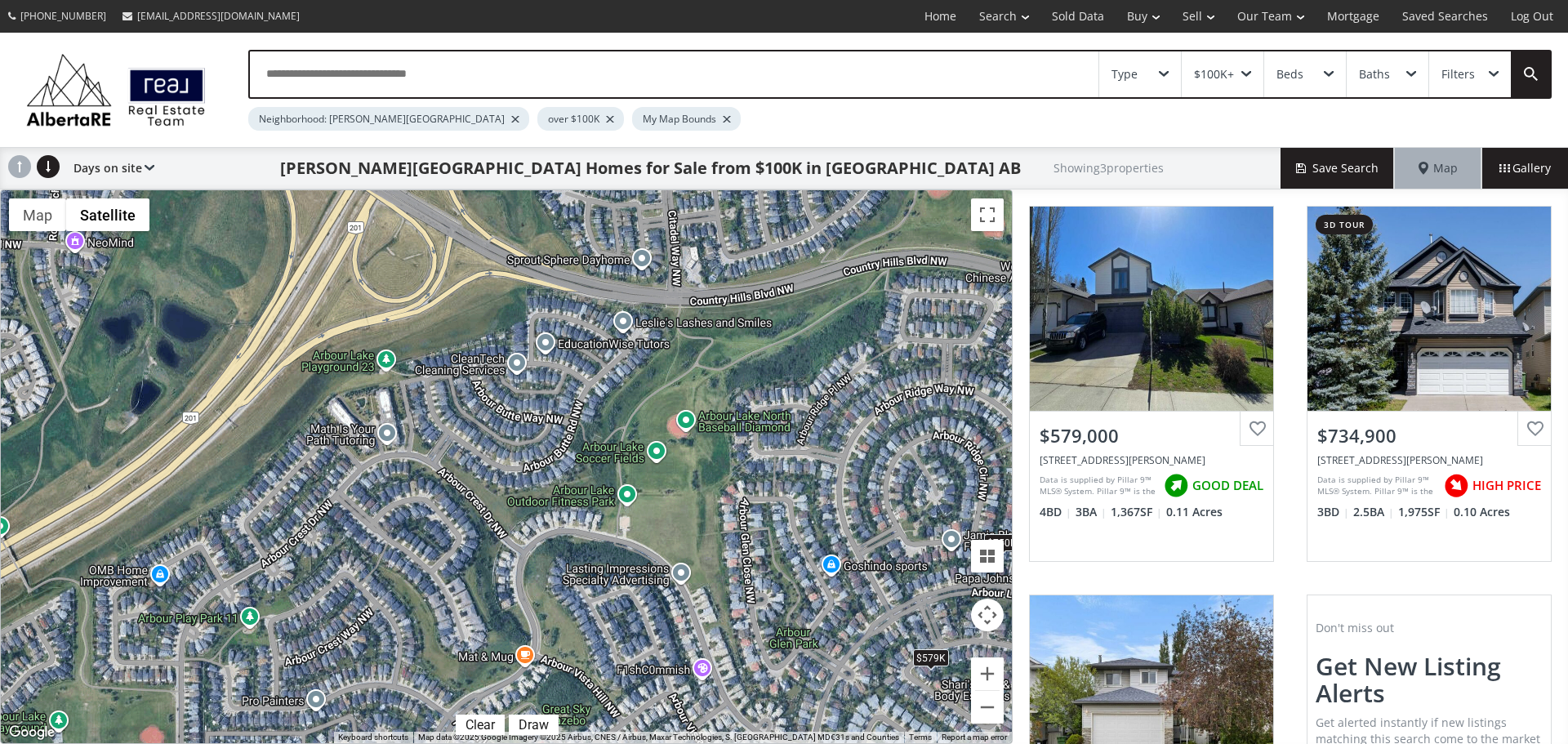
drag, startPoint x: 323, startPoint y: 341, endPoint x: 800, endPoint y: 314, distance: 477.8
click at [800, 314] on div "$579K $735K $750K" at bounding box center [507, 467] width 1012 height 553
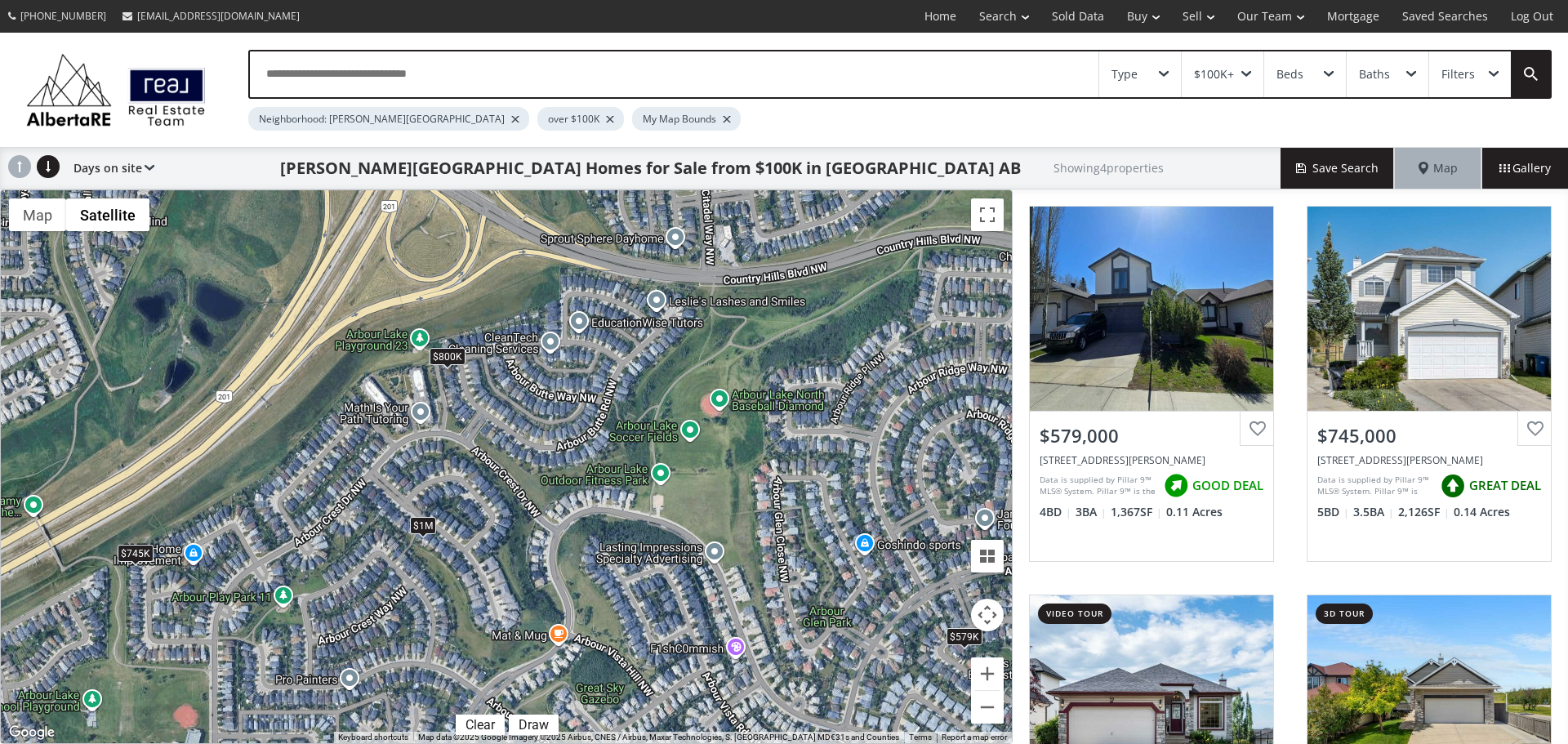
drag, startPoint x: 352, startPoint y: 418, endPoint x: 476, endPoint y: 394, distance: 126.3
click at [476, 396] on div "← Move left → Move right ↑ Move up ↓ Move down + Zoom in - Zoom out Home Jump l…" at bounding box center [506, 467] width 1013 height 554
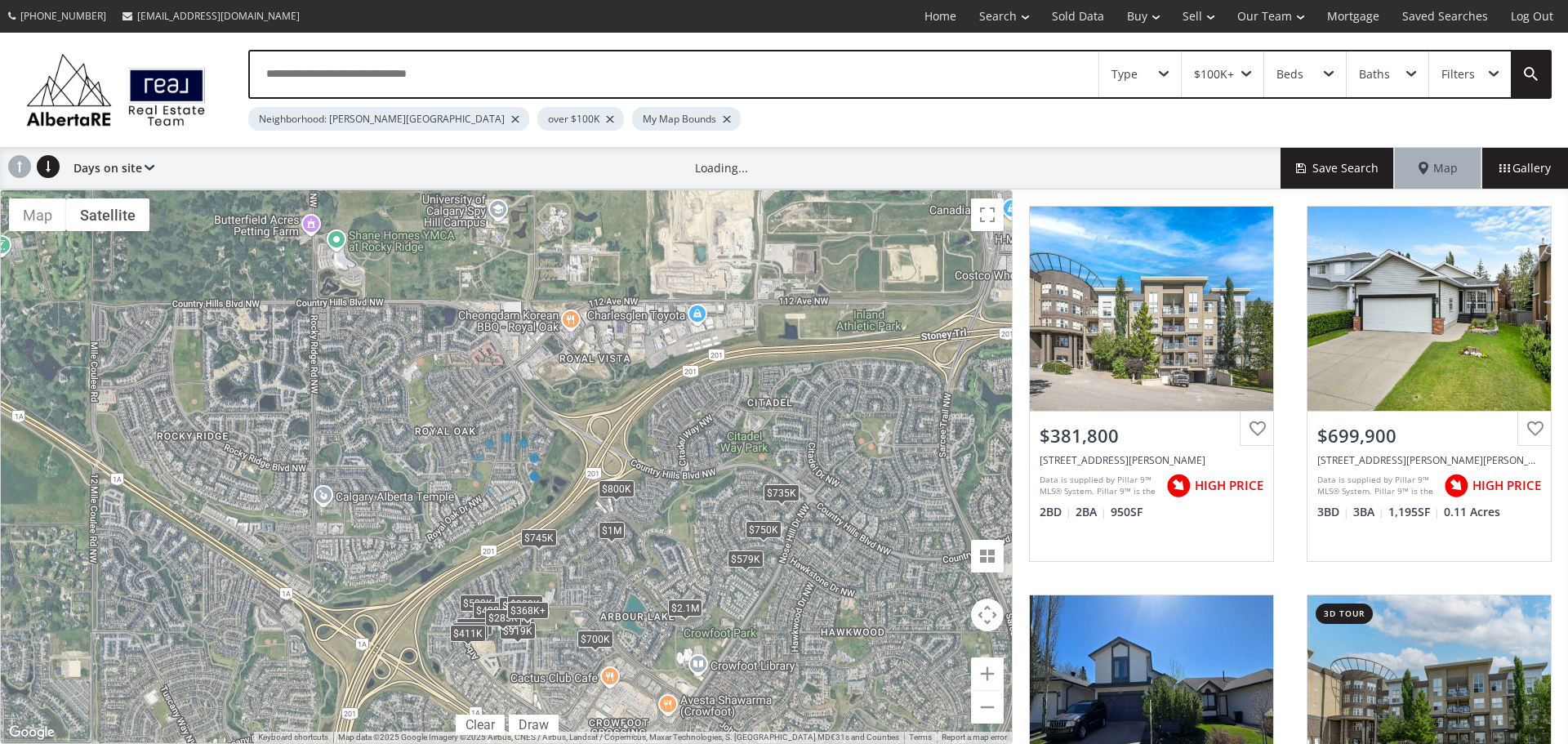
drag, startPoint x: 754, startPoint y: 574, endPoint x: 686, endPoint y: 486, distance: 111.2
click at [686, 486] on div at bounding box center [506, 467] width 1013 height 554
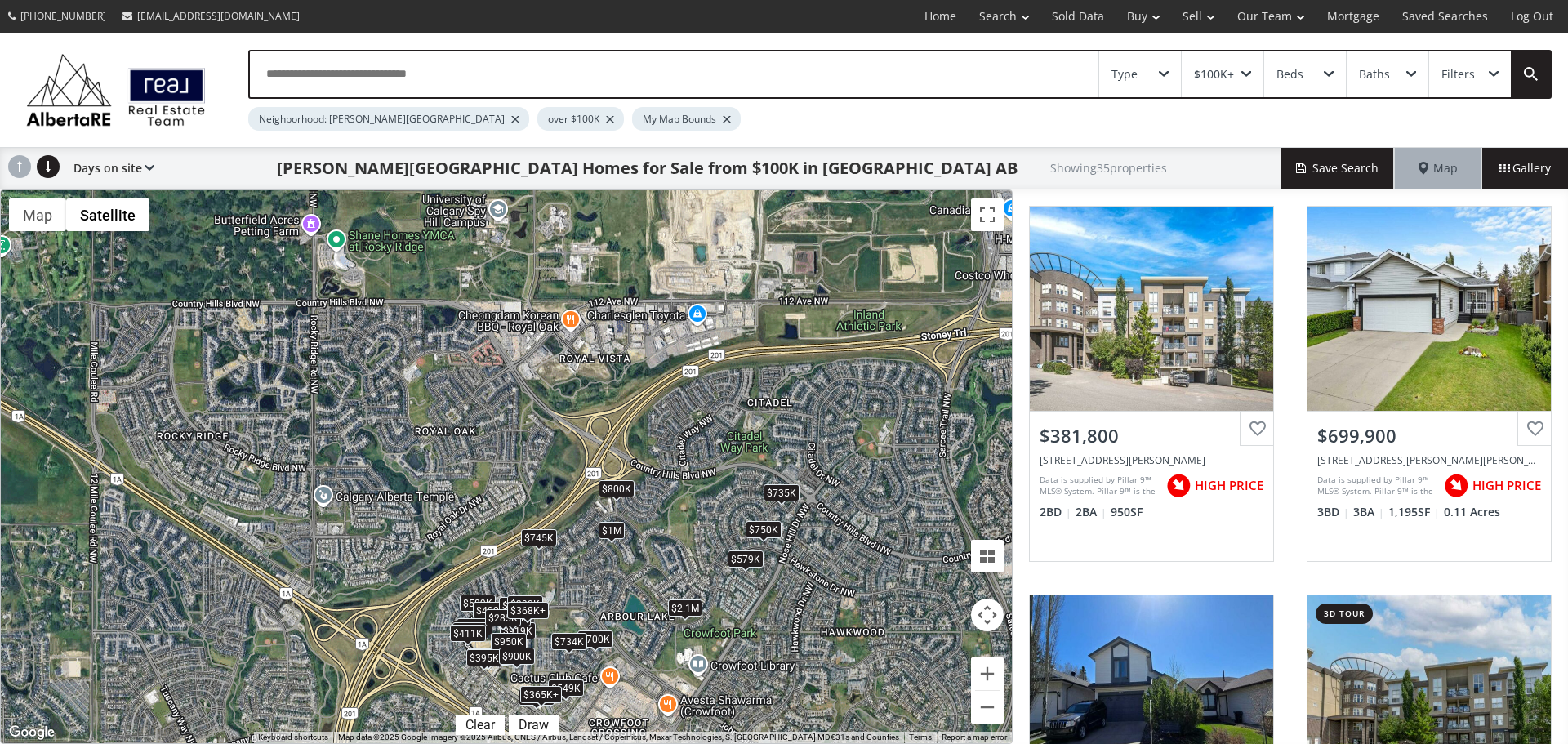
drag, startPoint x: 665, startPoint y: 553, endPoint x: 645, endPoint y: 506, distance: 51.1
click at [645, 506] on div "← Move left → Move right ↑ Move up ↓ Move down + Zoom in - Zoom out Home Jump l…" at bounding box center [506, 467] width 1013 height 554
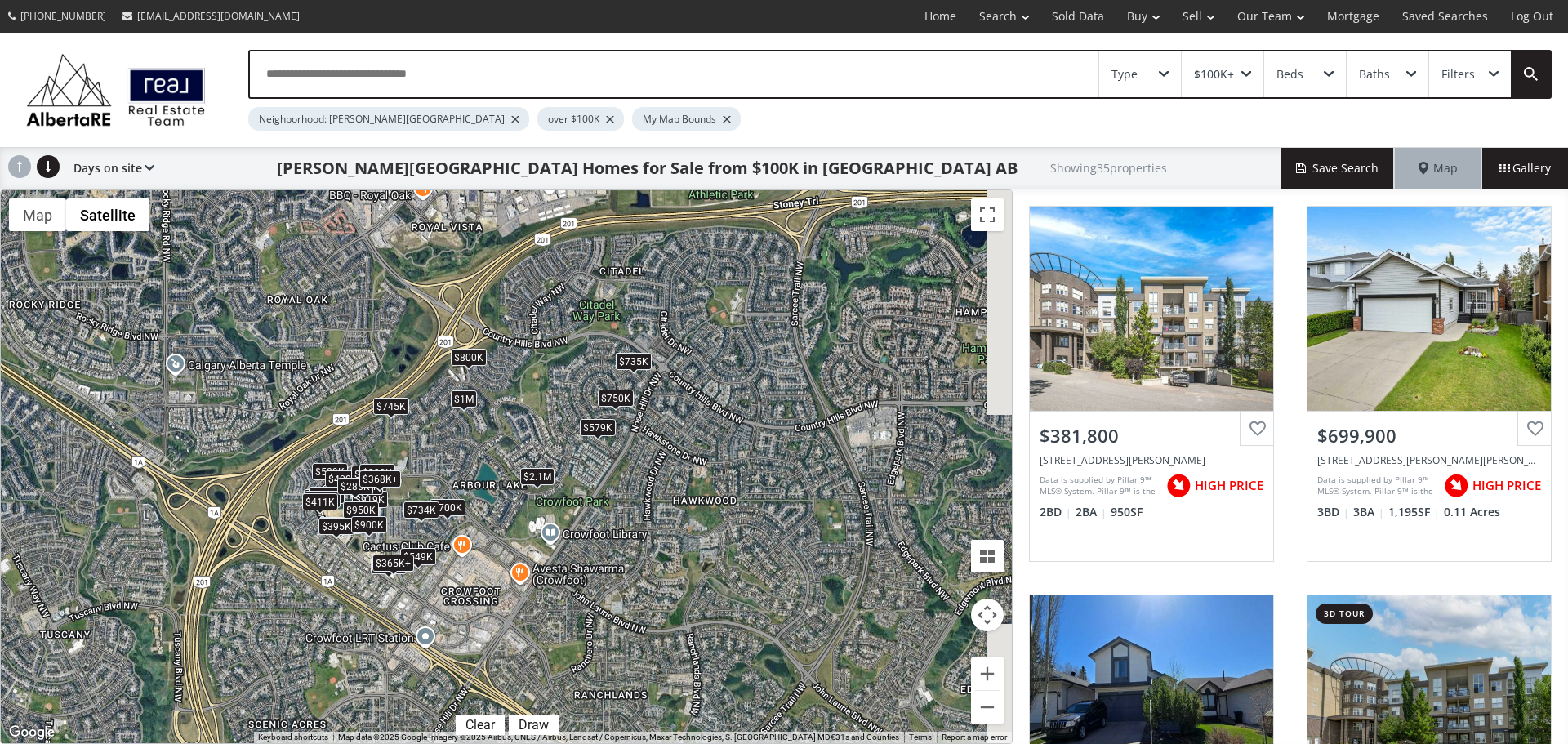
drag, startPoint x: 653, startPoint y: 519, endPoint x: 505, endPoint y: 386, distance: 199.0
click at [505, 386] on div "$365K+ $700K $579K $365K+ $549K $745K $734K $919K $450K $589K $735K $1M $368K+ …" at bounding box center [507, 467] width 1012 height 553
click at [512, 117] on div at bounding box center [515, 119] width 9 height 7
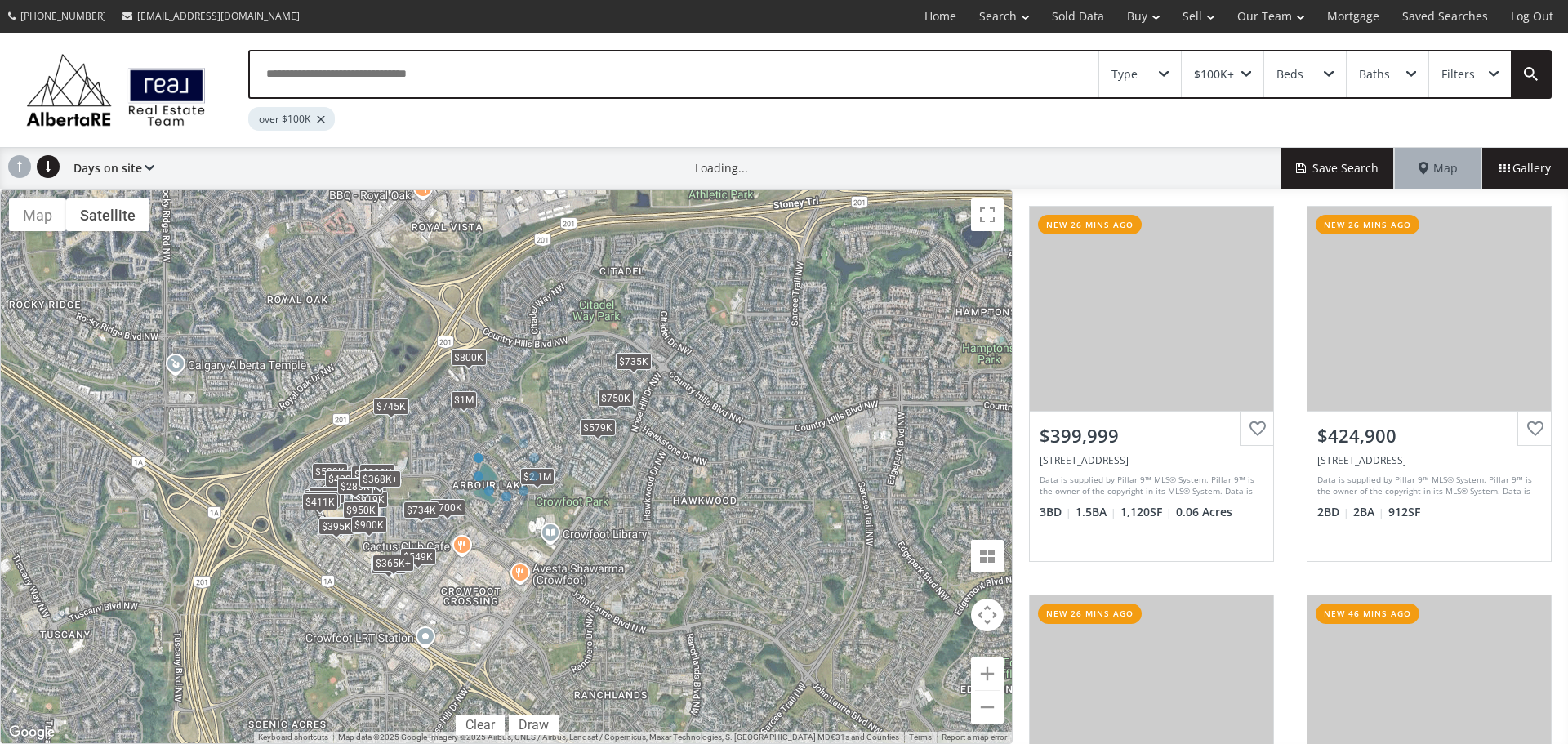
click at [314, 117] on div "over $100K" at bounding box center [291, 118] width 87 height 24
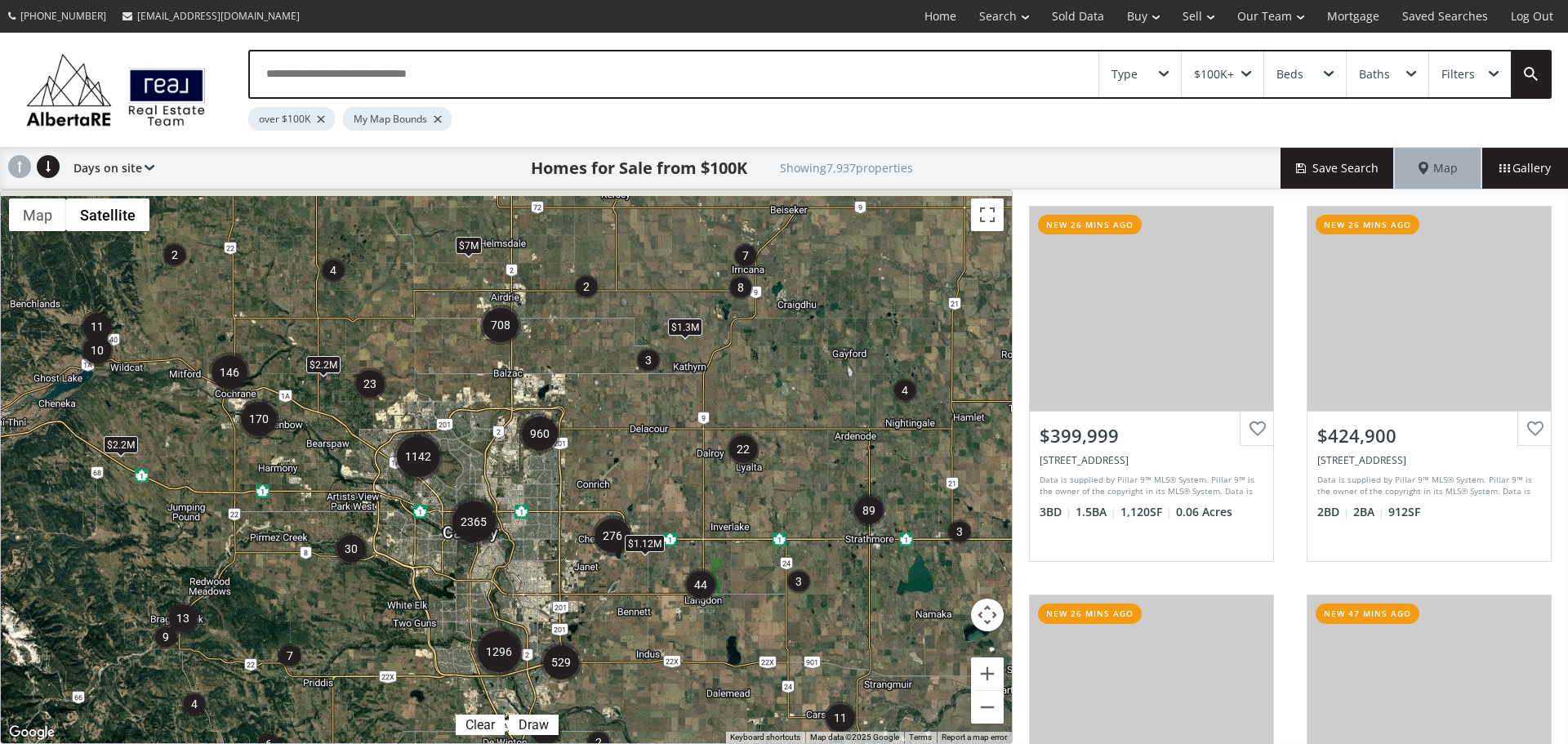
drag, startPoint x: 448, startPoint y: 432, endPoint x: 482, endPoint y: 495, distance: 71.6
click at [480, 496] on div "$1.12M $2.2M $1.3M $7M $2.2M" at bounding box center [507, 467] width 1012 height 553
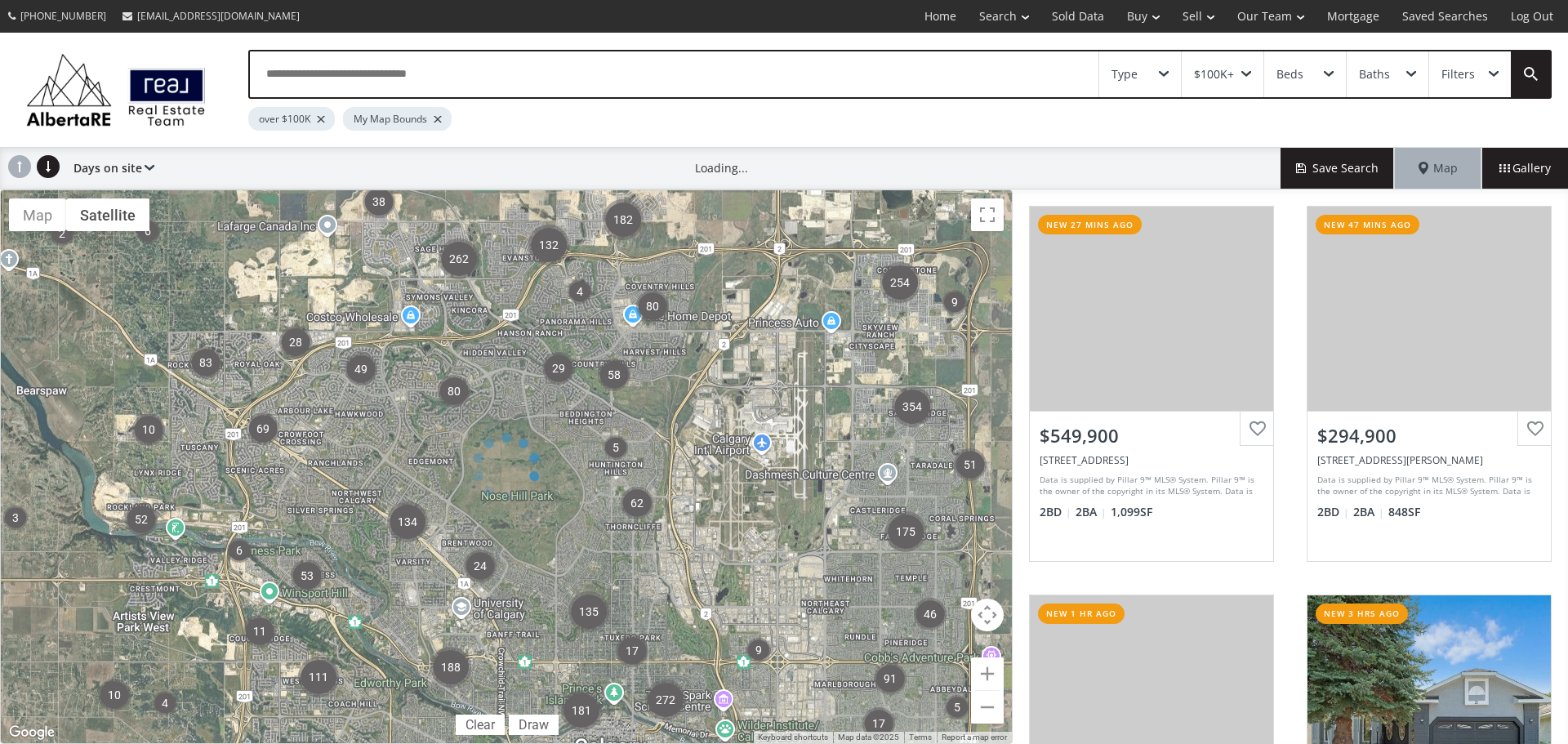
drag, startPoint x: 357, startPoint y: 427, endPoint x: 437, endPoint y: 478, distance: 94.9
click at [437, 479] on div at bounding box center [506, 467] width 1013 height 554
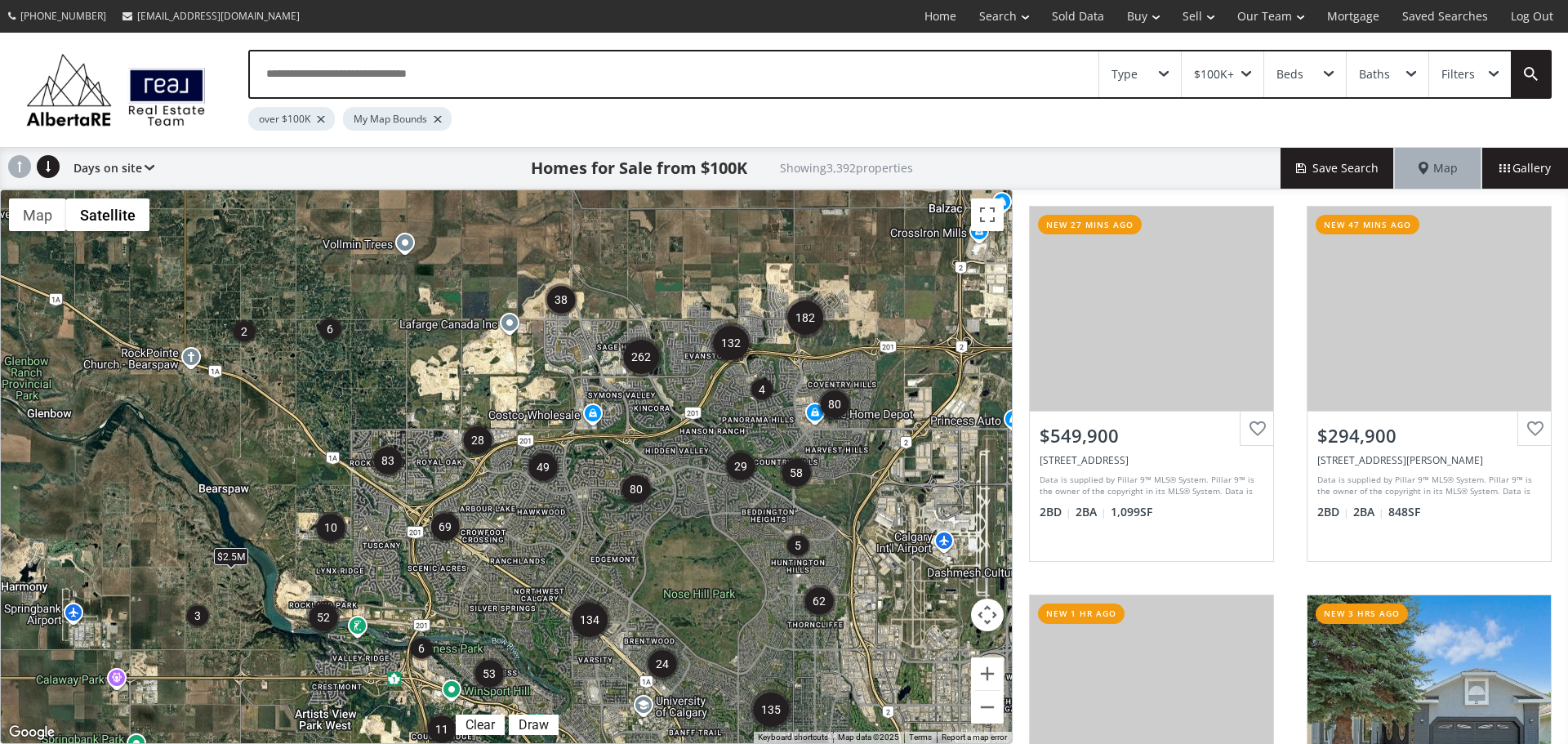
drag, startPoint x: 369, startPoint y: 425, endPoint x: 553, endPoint y: 519, distance: 206.6
click at [558, 524] on div "$2.5M" at bounding box center [507, 467] width 1012 height 553
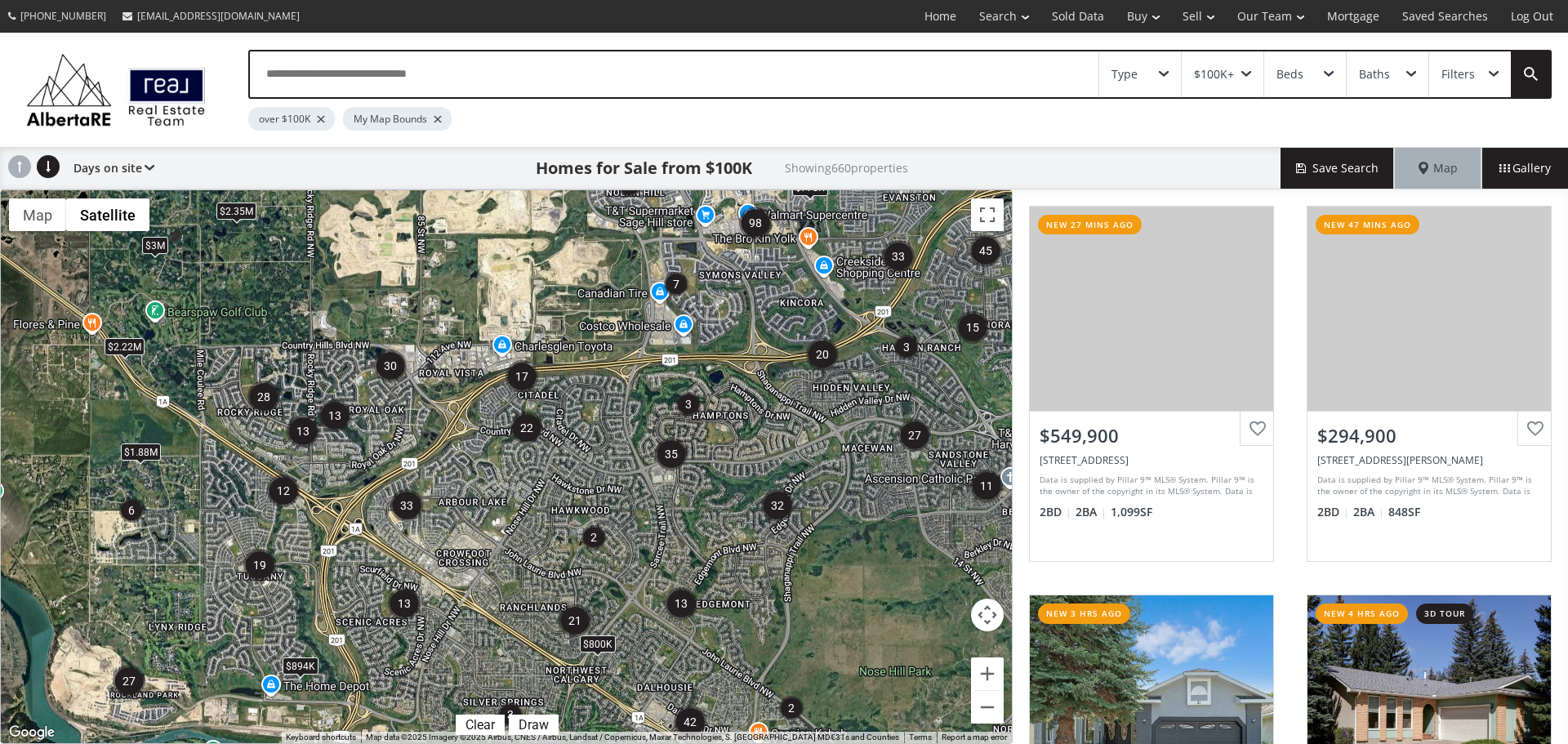
click at [1252, 75] on div "$100K+" at bounding box center [1223, 74] width 82 height 46
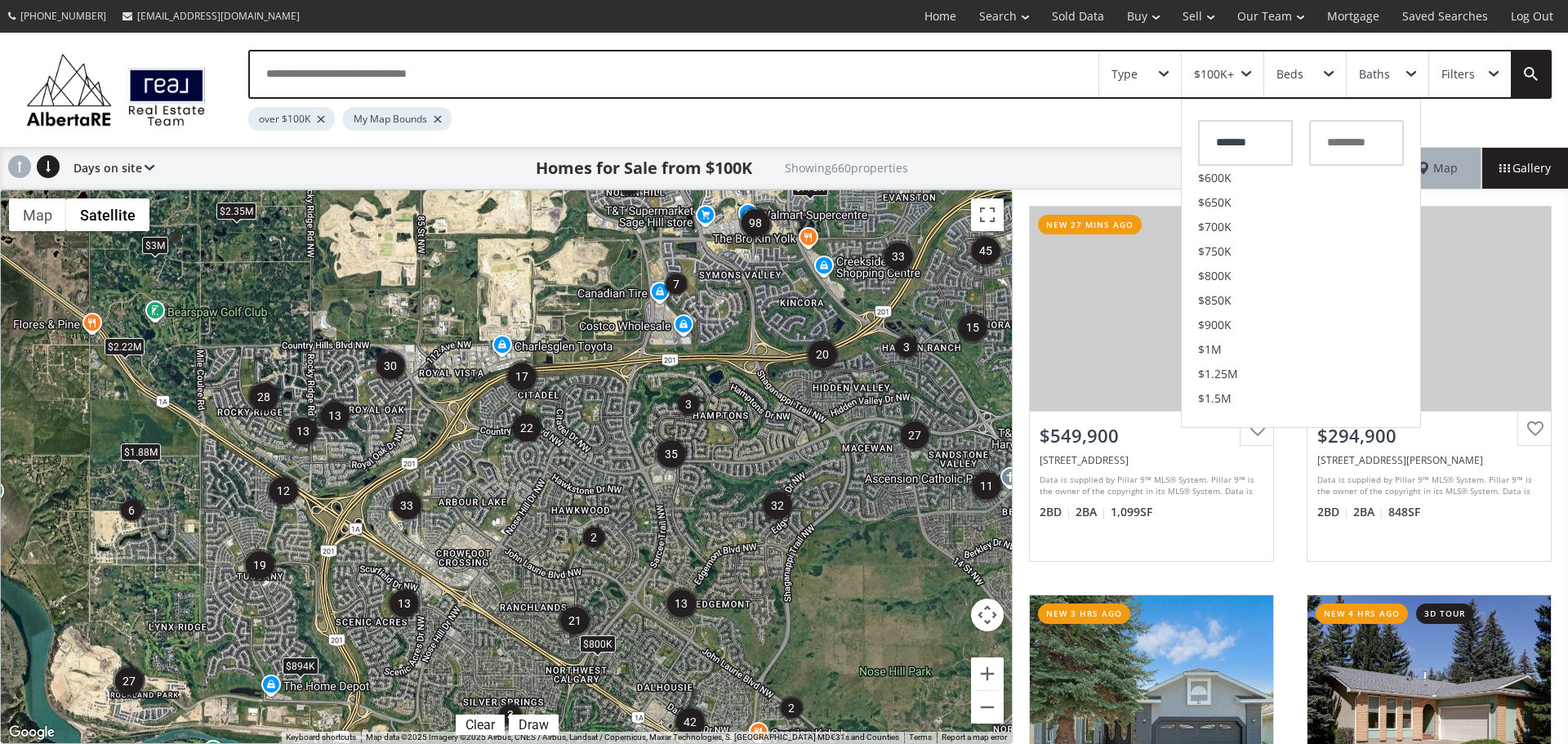
scroll to position [409, 0]
click at [1230, 313] on span "$1.5M" at bounding box center [1215, 317] width 33 height 11
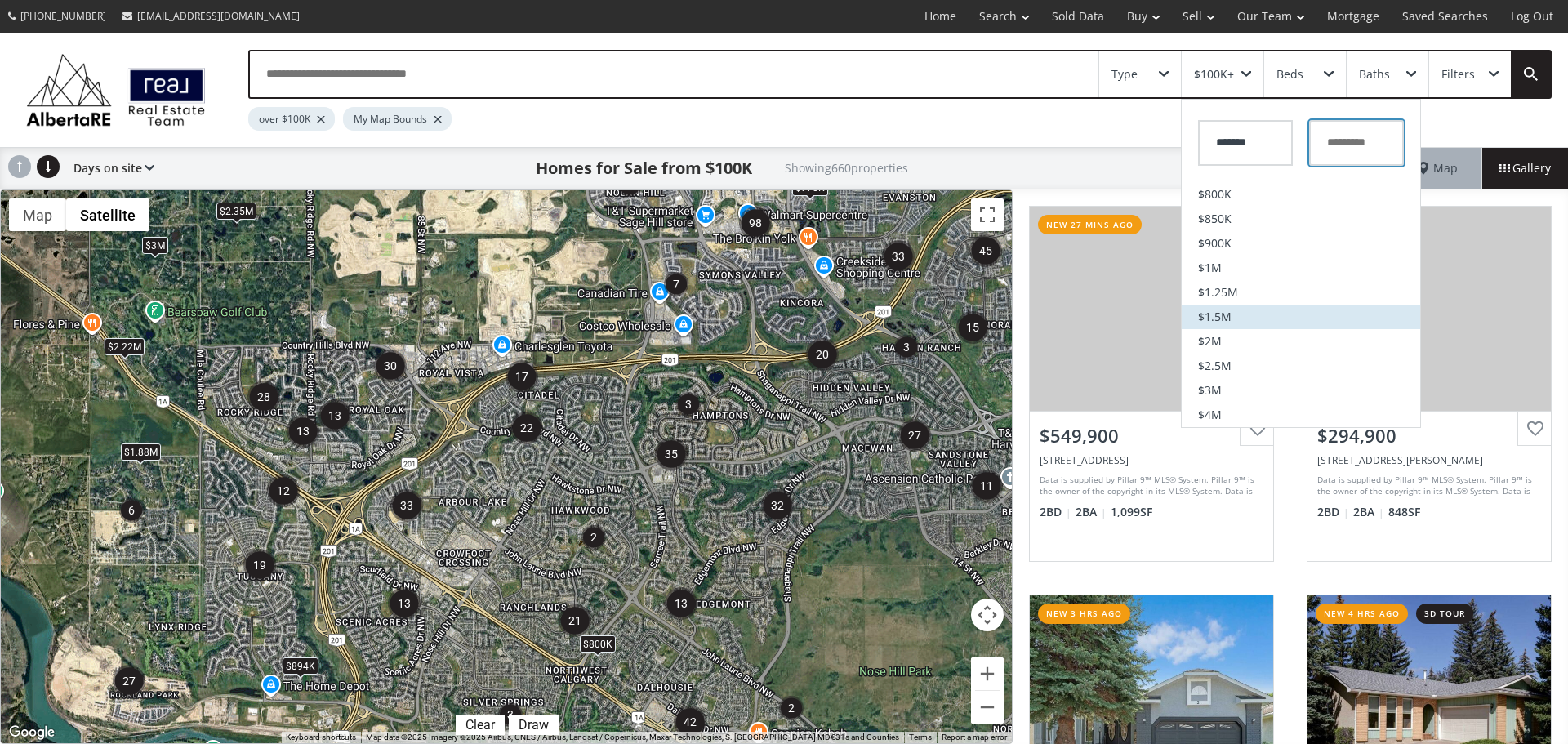
type input "*********"
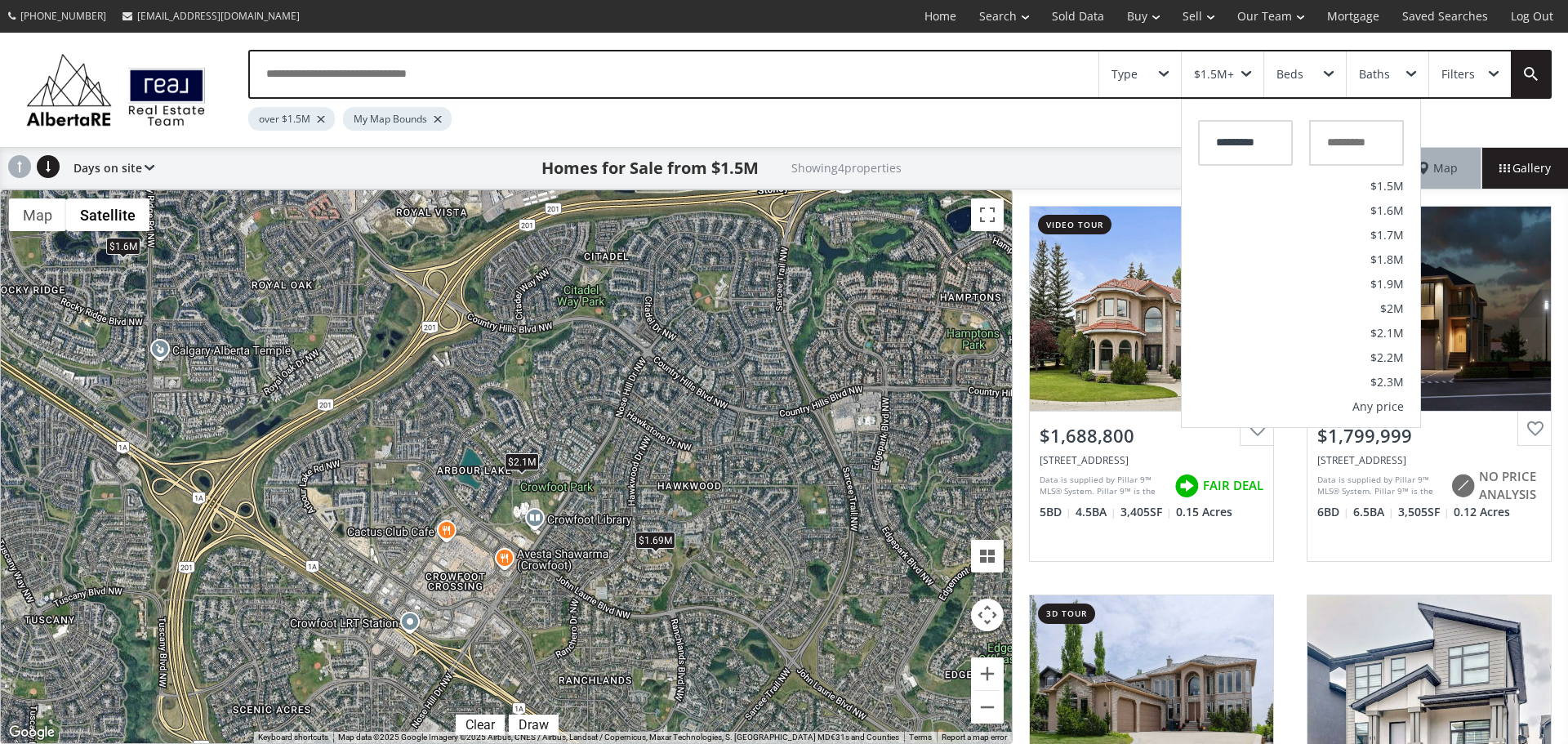
click at [650, 544] on div "$1.69M" at bounding box center [655, 539] width 40 height 17
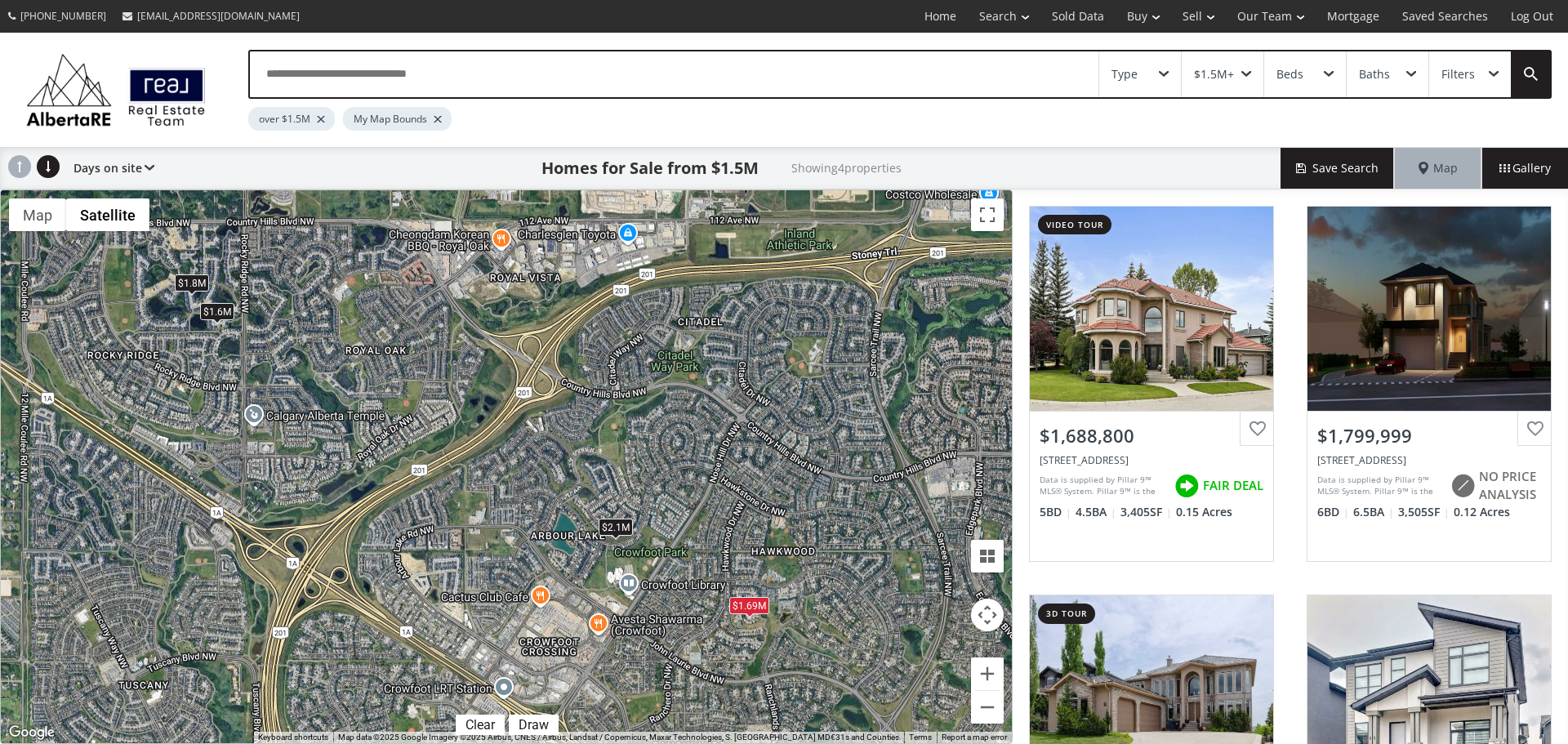
drag, startPoint x: 402, startPoint y: 340, endPoint x: 497, endPoint y: 407, distance: 116.2
click at [497, 407] on div "$1.69M $1.8M $2.1M $1.6M" at bounding box center [507, 467] width 1012 height 553
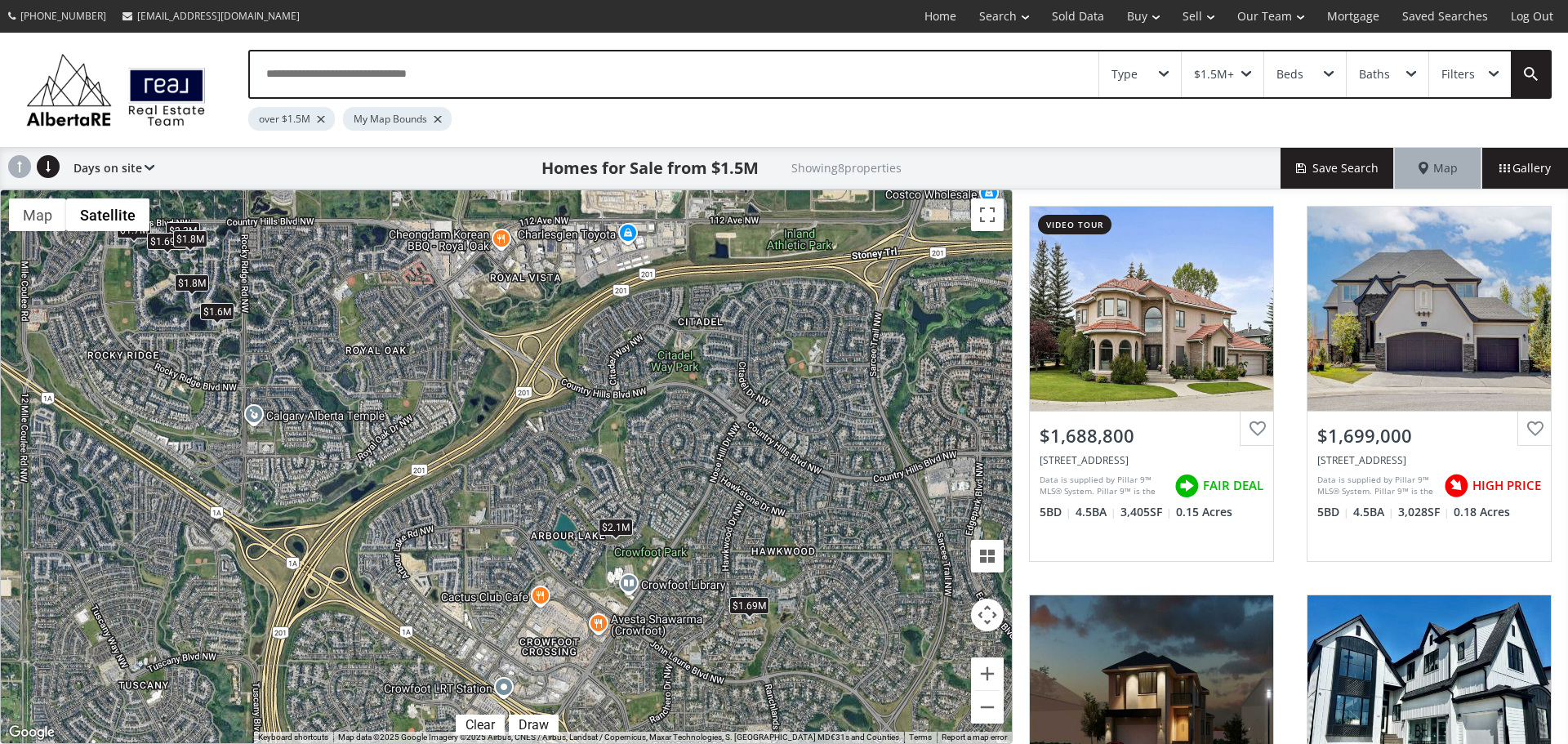
click at [220, 314] on div "$1.6M" at bounding box center [217, 311] width 34 height 17
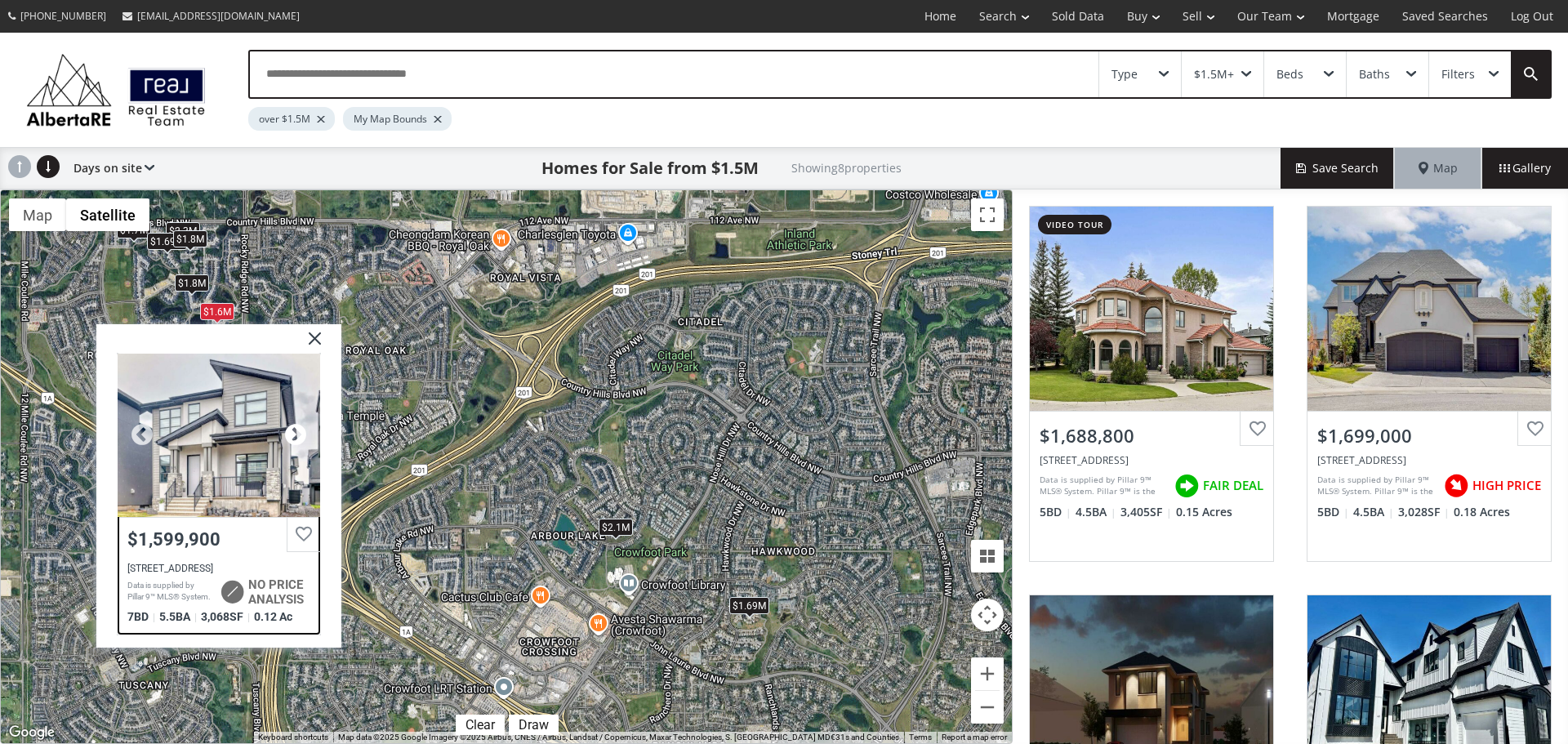
click at [292, 440] on div at bounding box center [296, 434] width 25 height 25
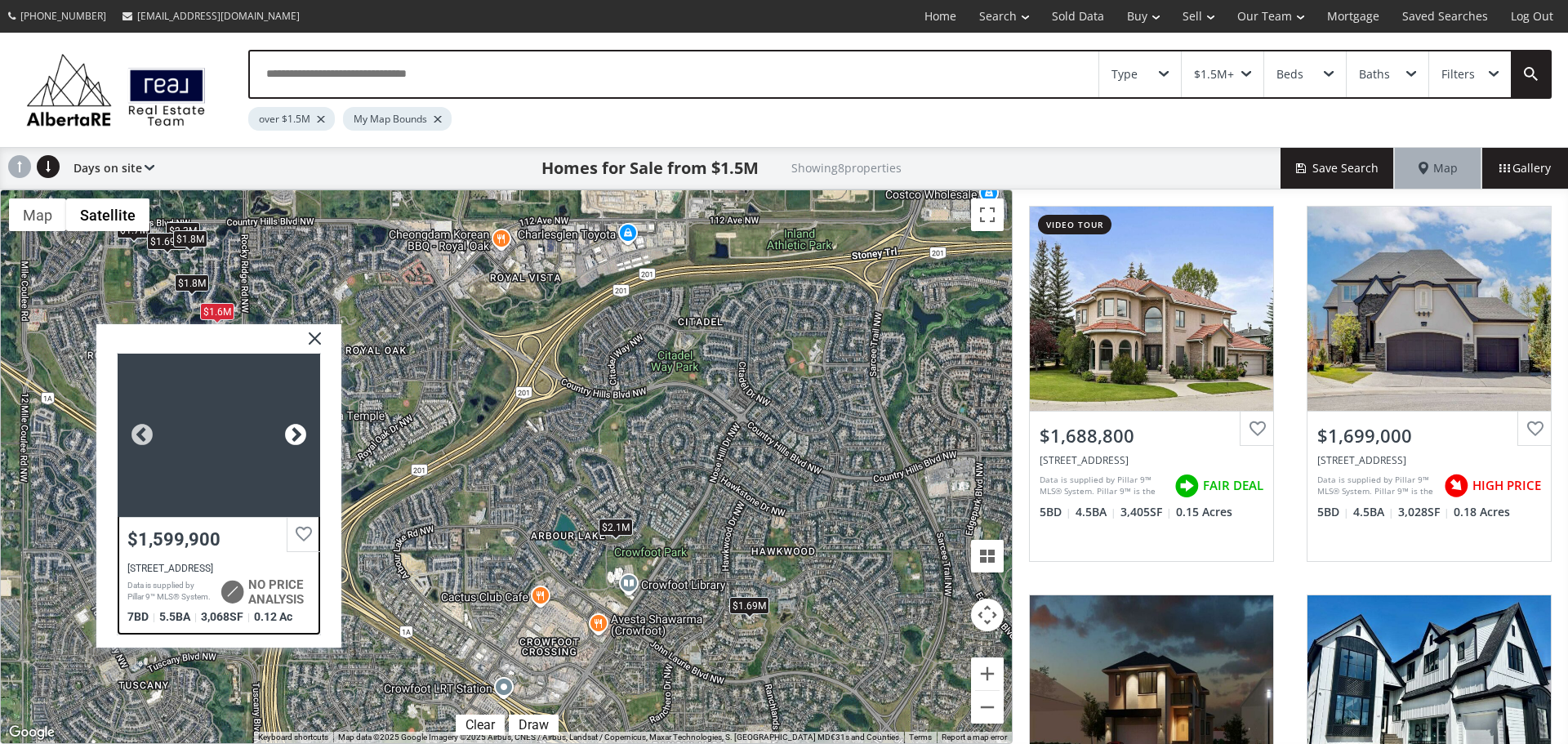
click at [292, 440] on div at bounding box center [296, 434] width 25 height 25
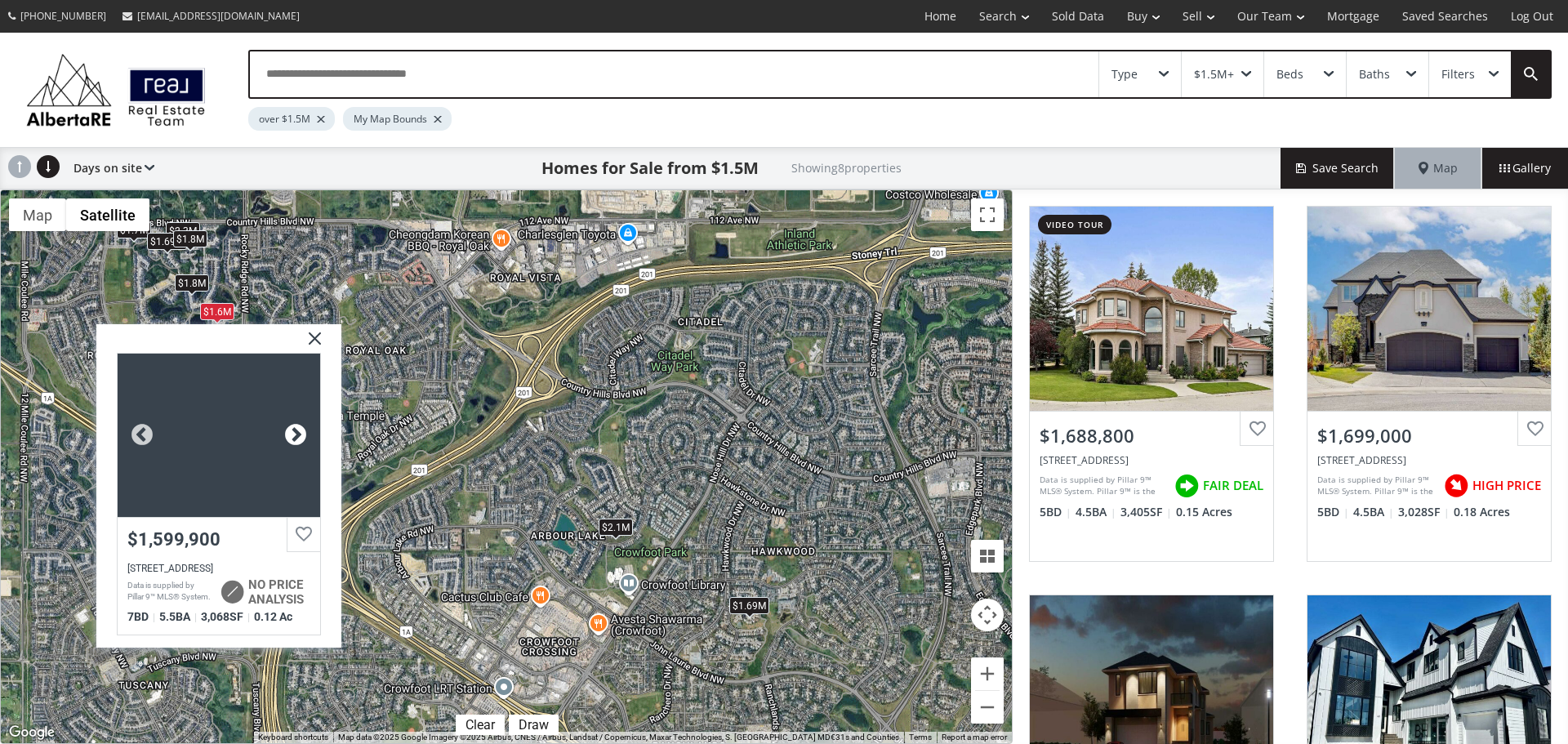
click at [292, 440] on div at bounding box center [296, 434] width 25 height 25
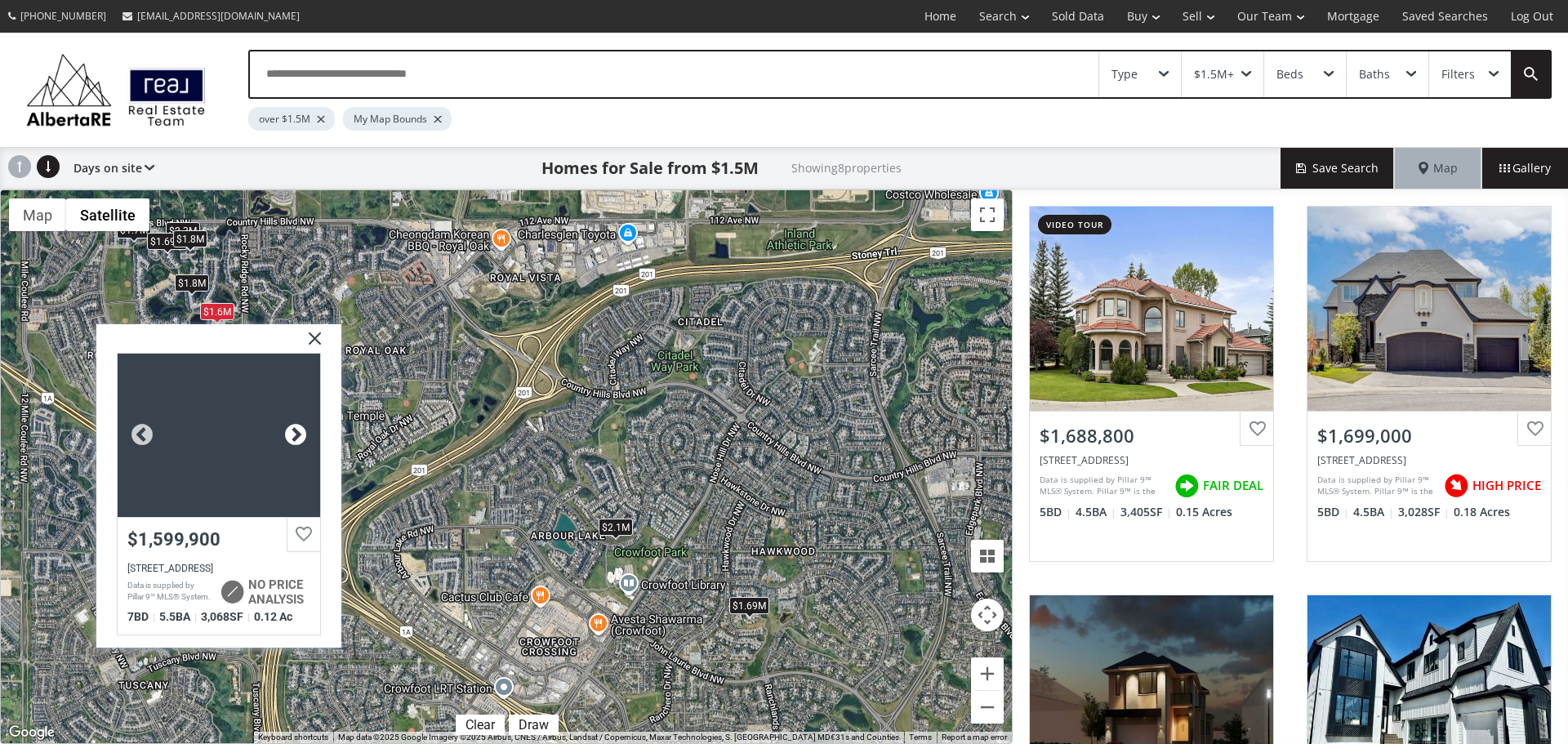
click at [292, 440] on div at bounding box center [296, 434] width 25 height 25
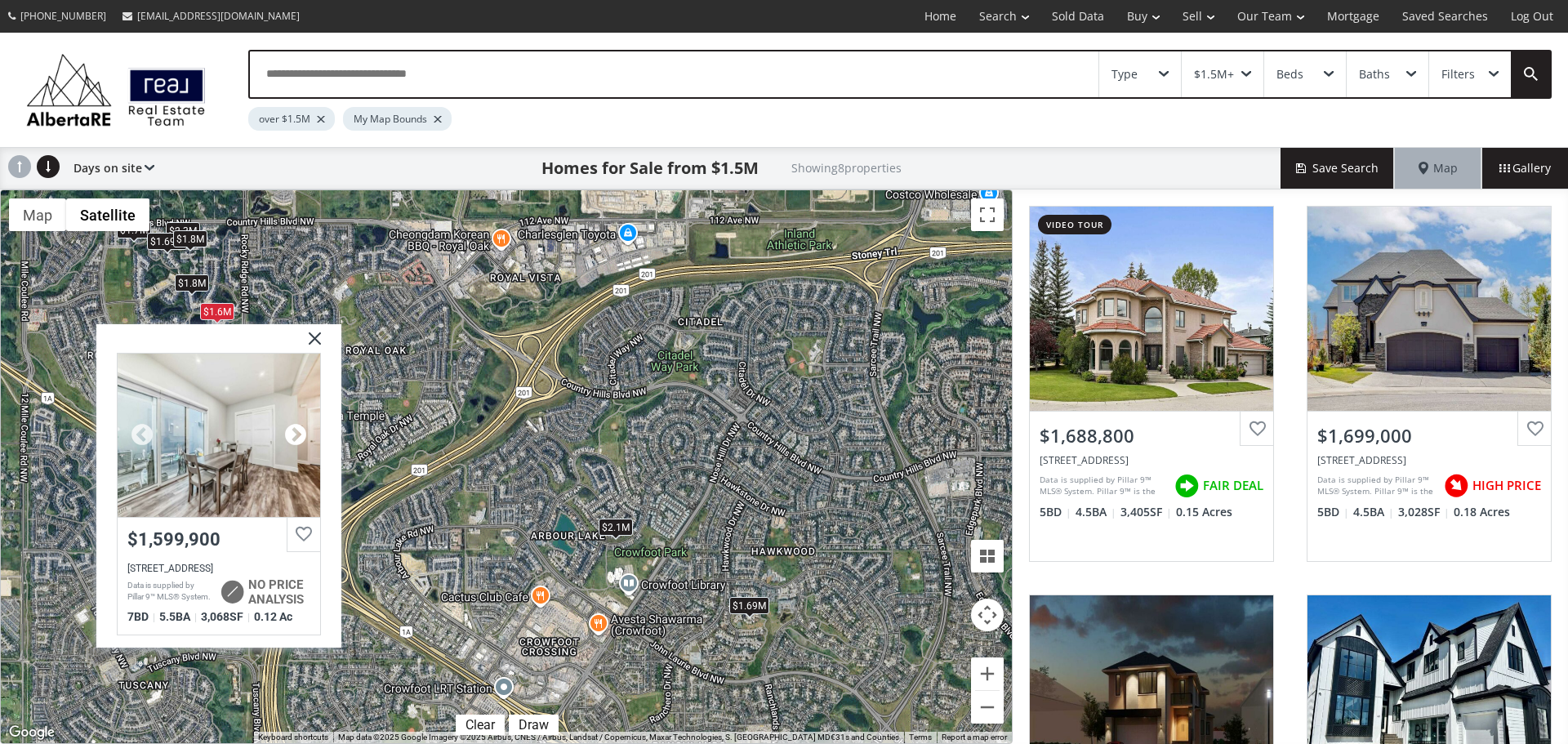
click at [292, 440] on div at bounding box center [296, 434] width 25 height 25
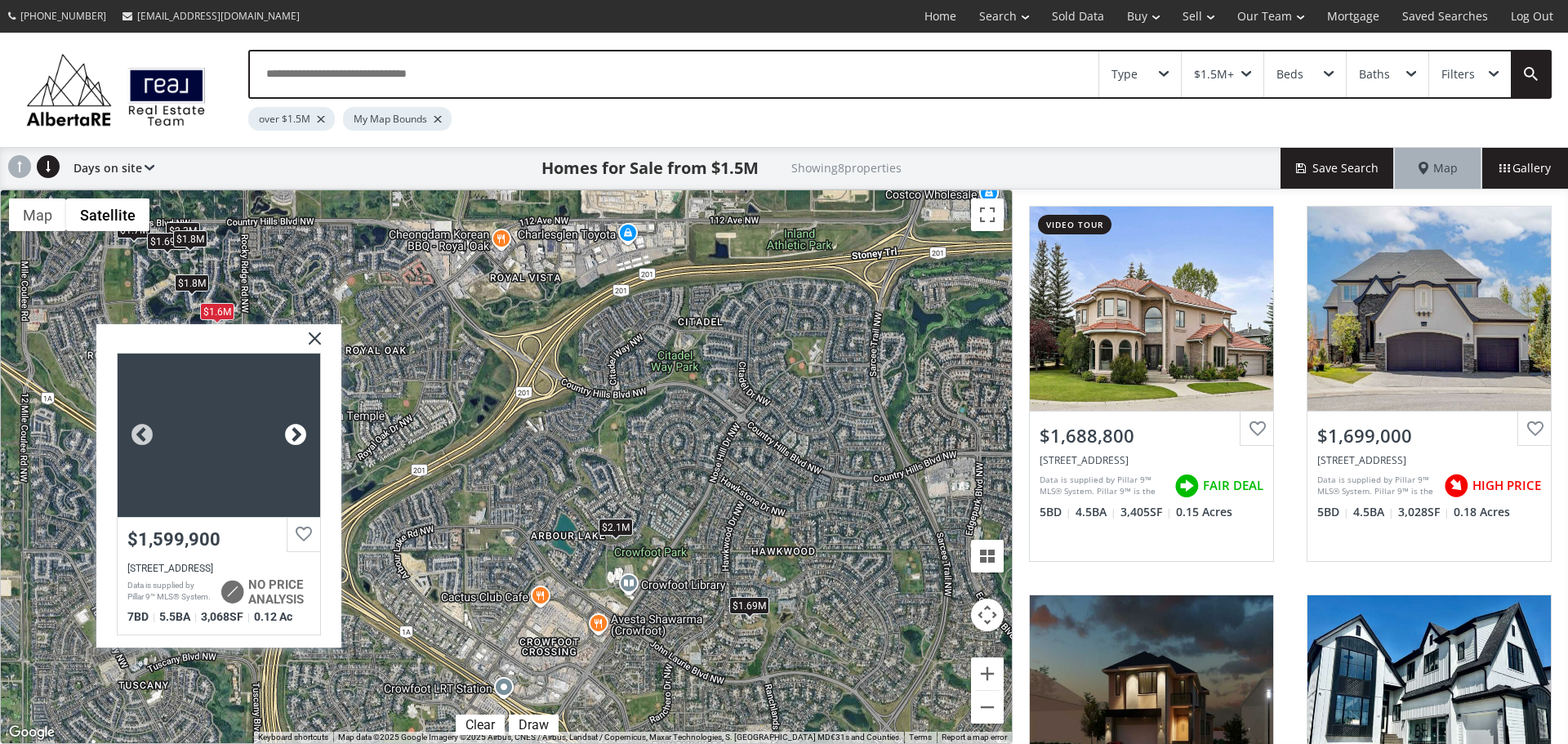
click at [292, 440] on div at bounding box center [296, 434] width 25 height 25
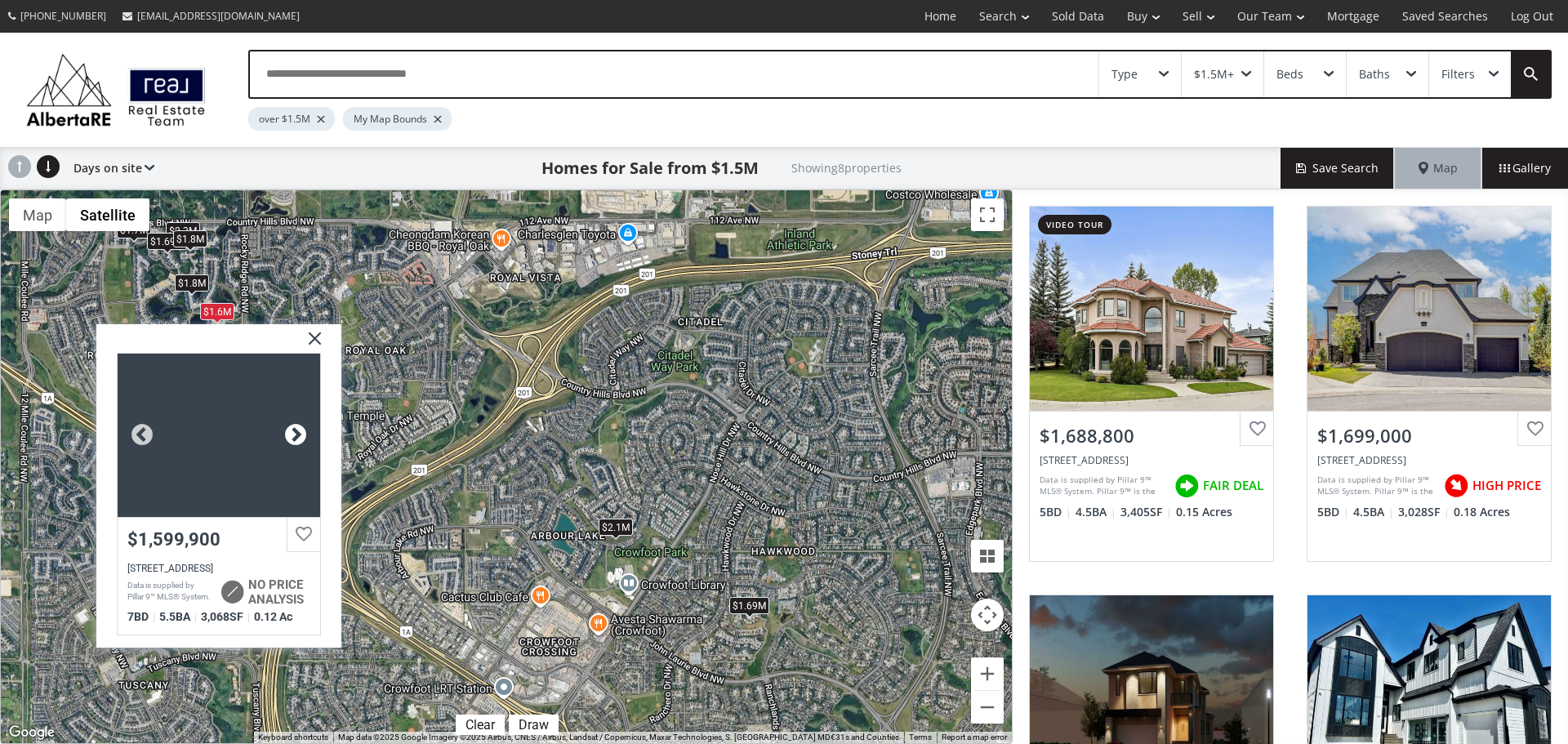
click at [292, 440] on div at bounding box center [296, 434] width 25 height 25
click at [312, 342] on img at bounding box center [309, 344] width 41 height 41
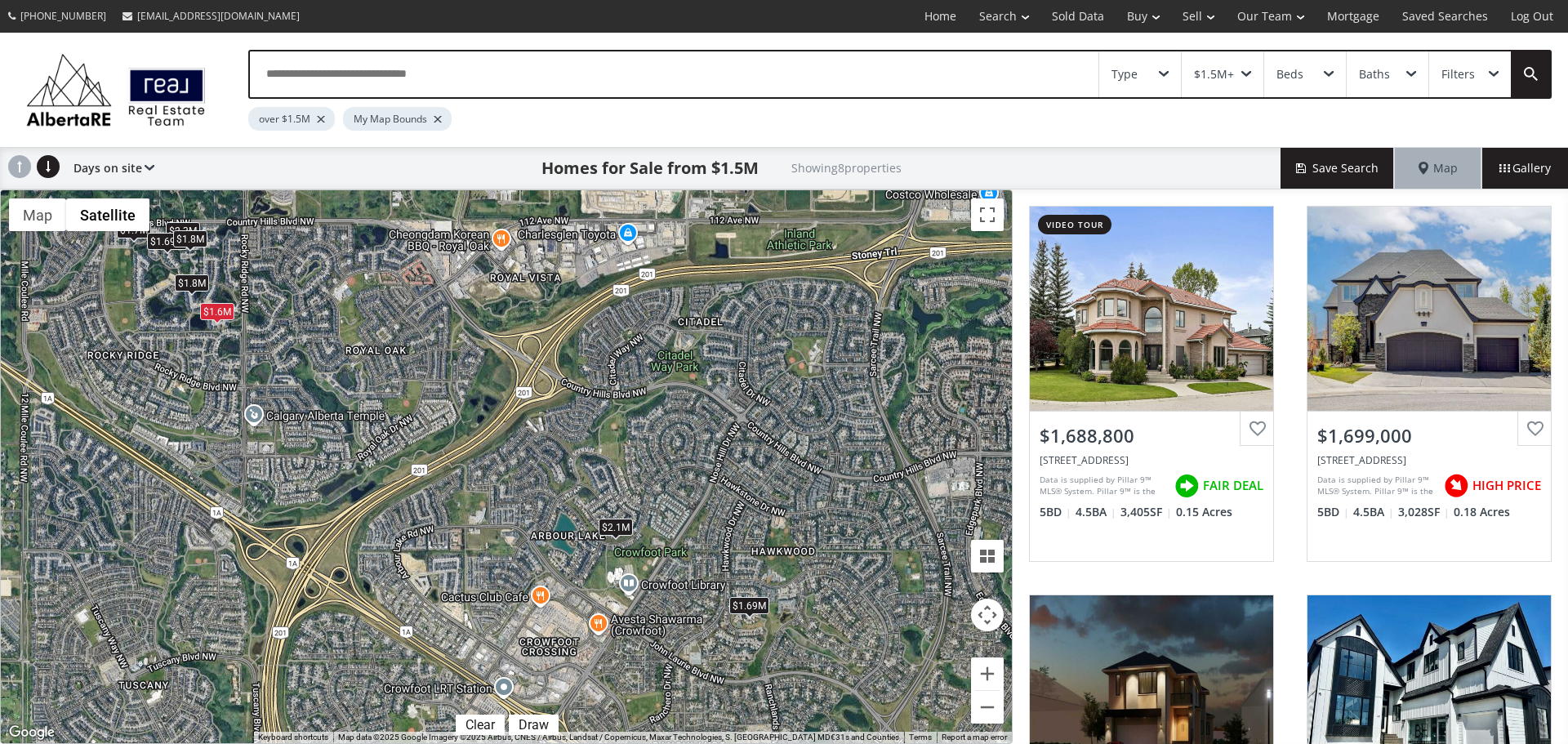
click at [185, 275] on div "$1.8M" at bounding box center [192, 282] width 34 height 17
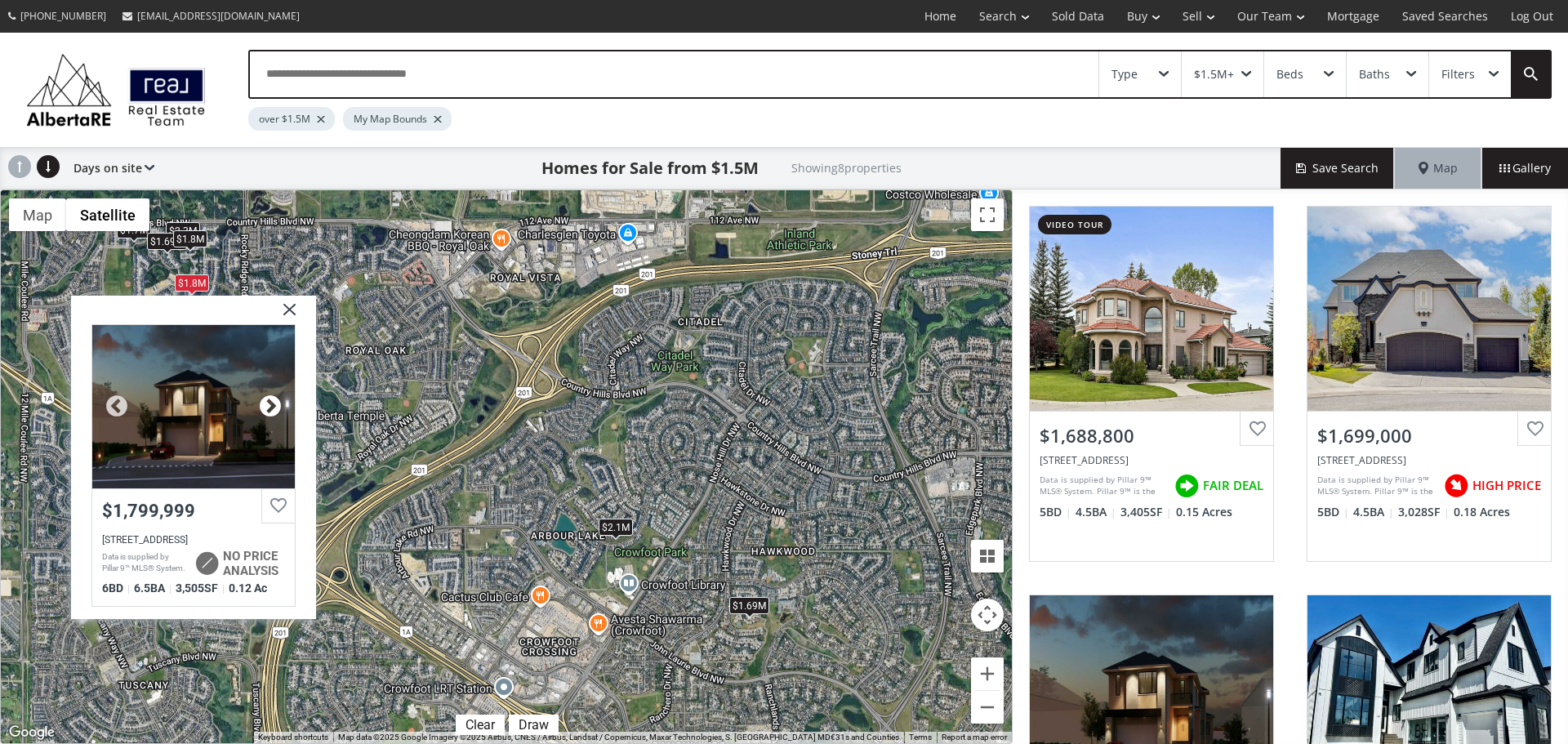
click at [275, 401] on div at bounding box center [271, 406] width 25 height 25
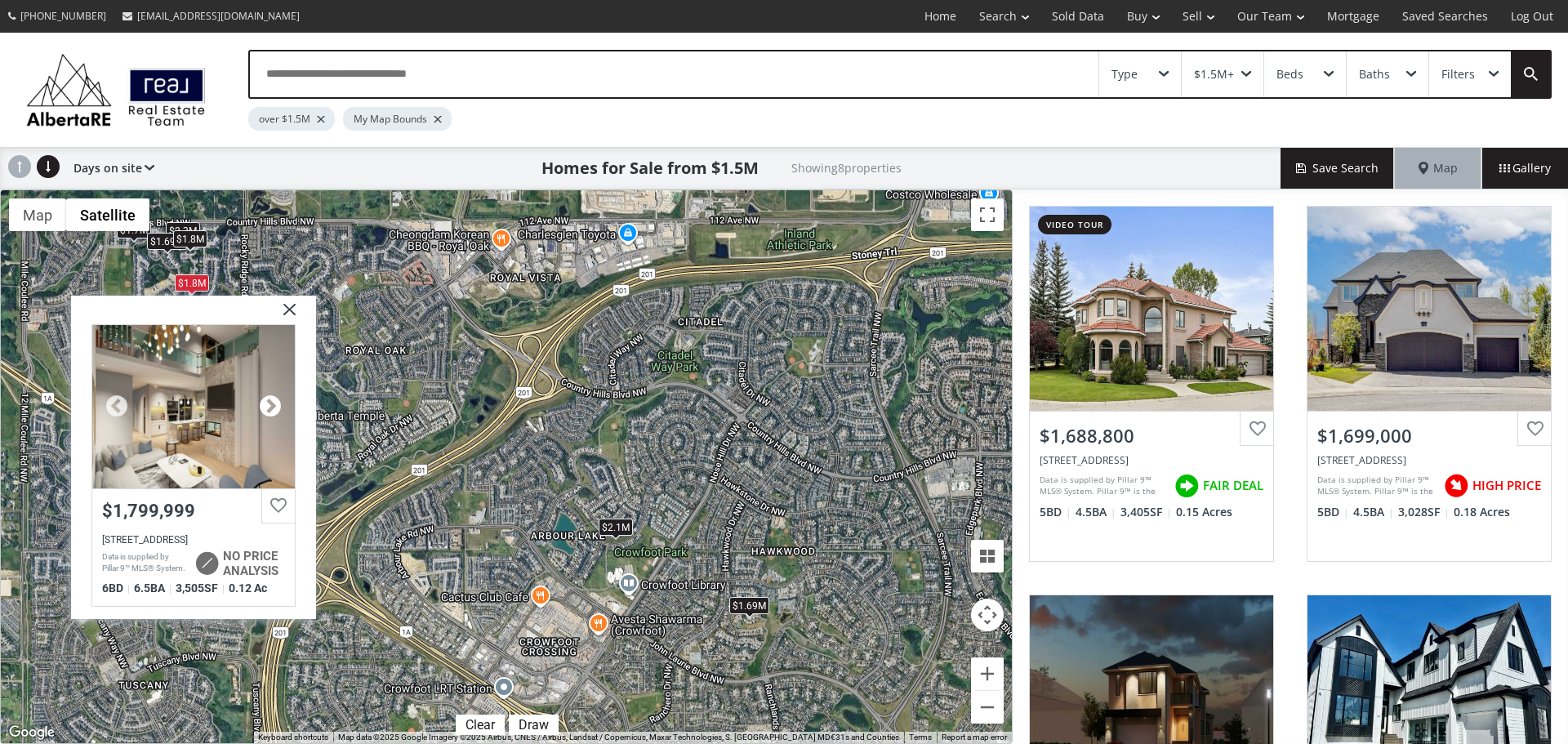
click at [274, 404] on div at bounding box center [271, 406] width 25 height 25
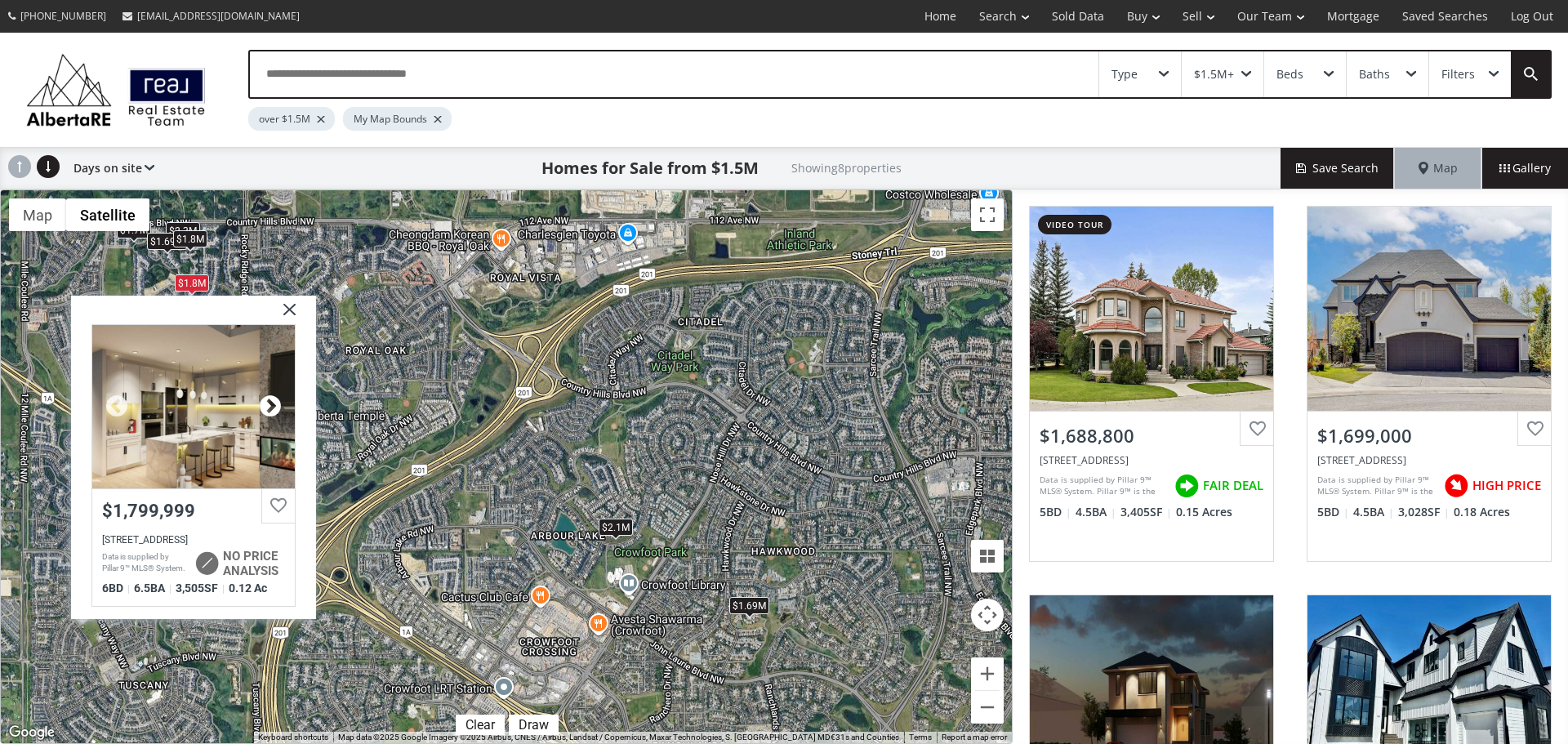
click at [274, 404] on div at bounding box center [271, 406] width 25 height 25
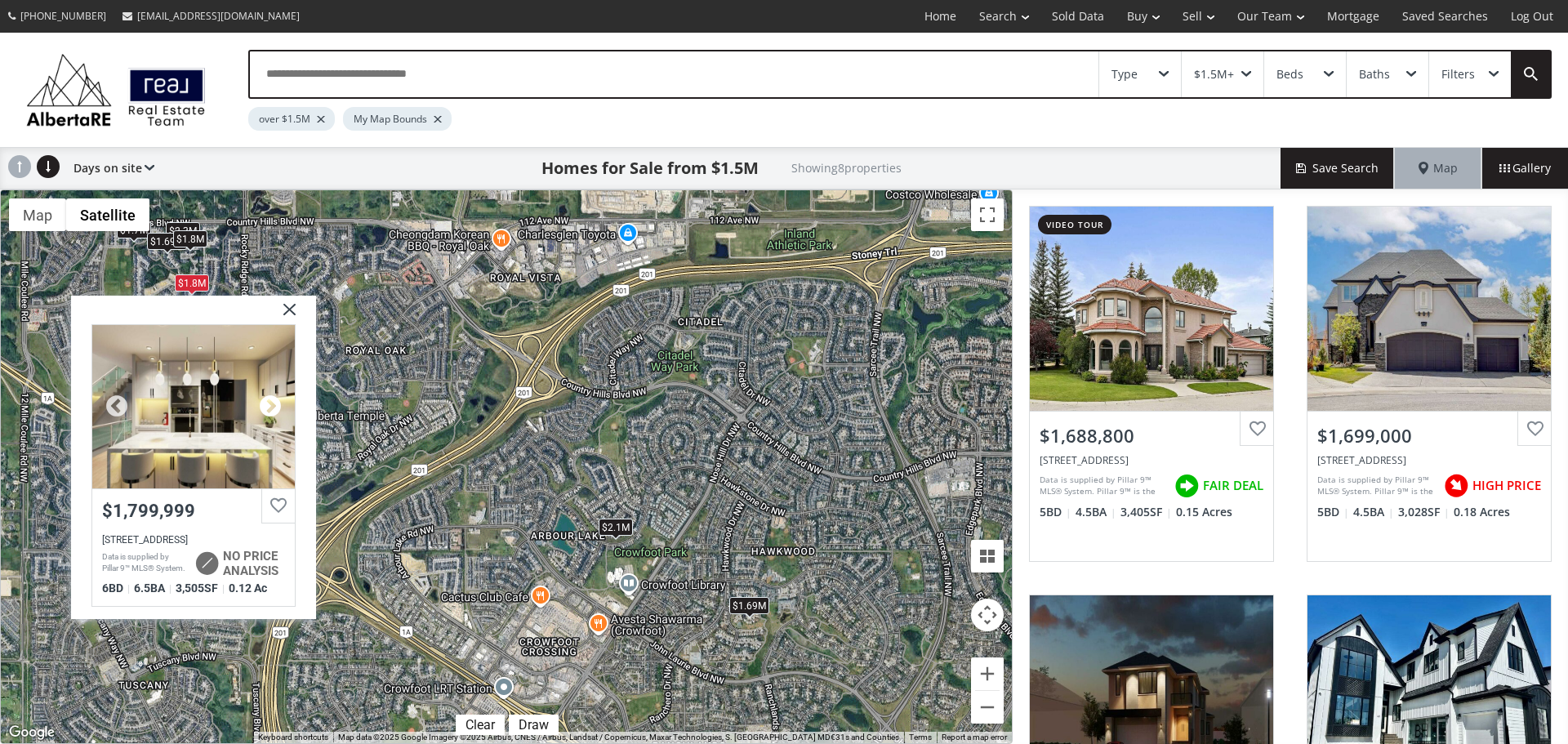
click at [274, 404] on div at bounding box center [271, 406] width 25 height 25
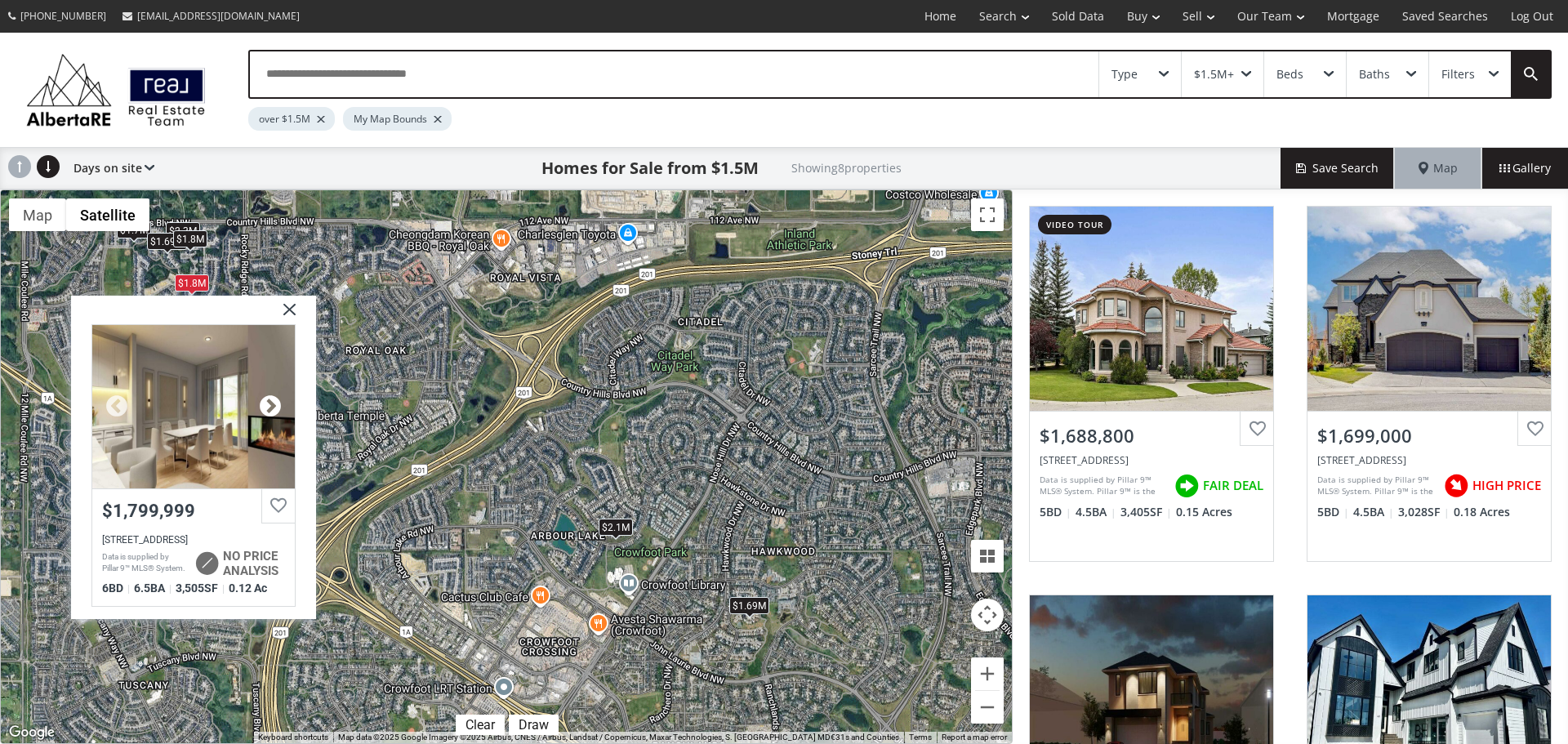
click at [274, 404] on div at bounding box center [271, 406] width 25 height 25
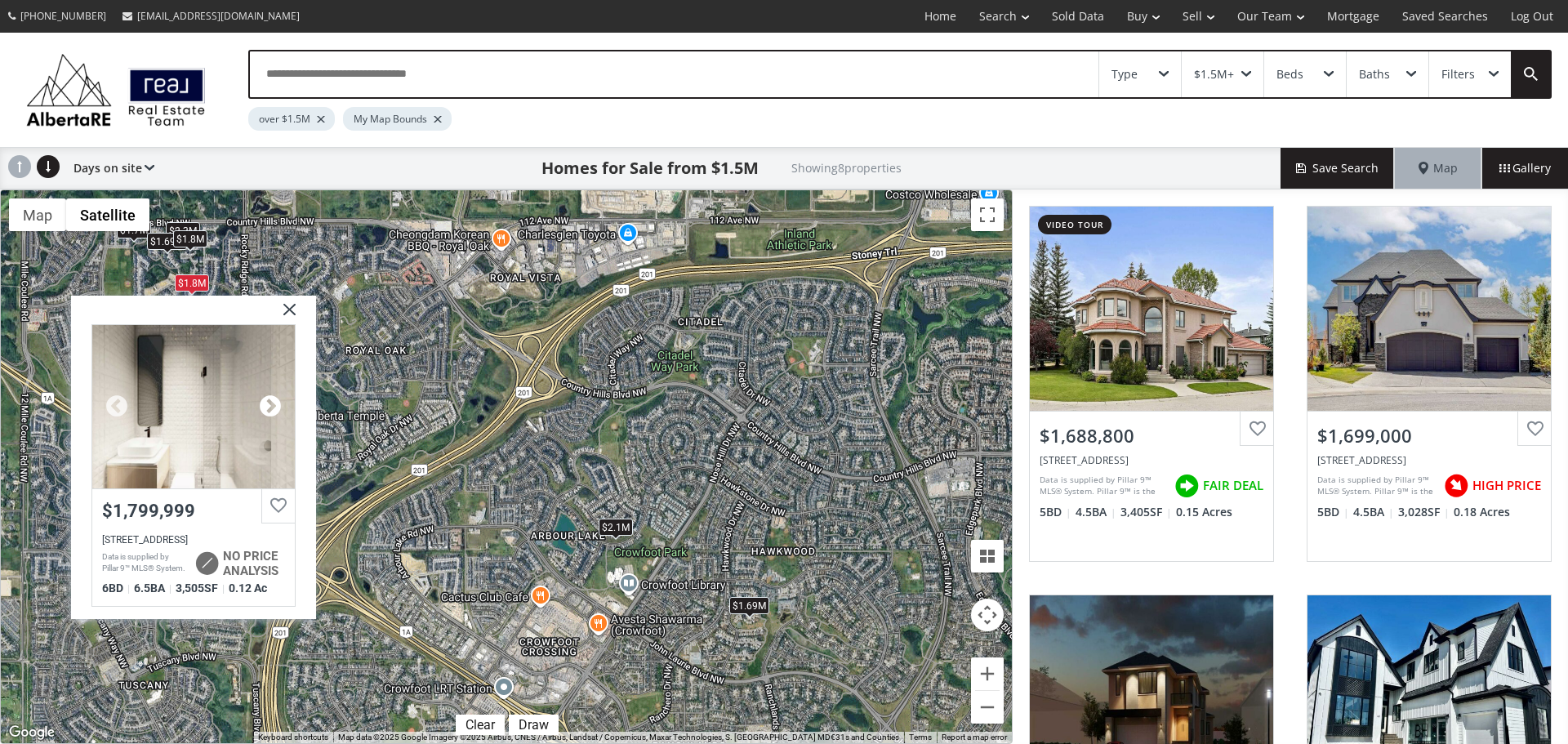
click at [274, 404] on div at bounding box center [271, 406] width 25 height 25
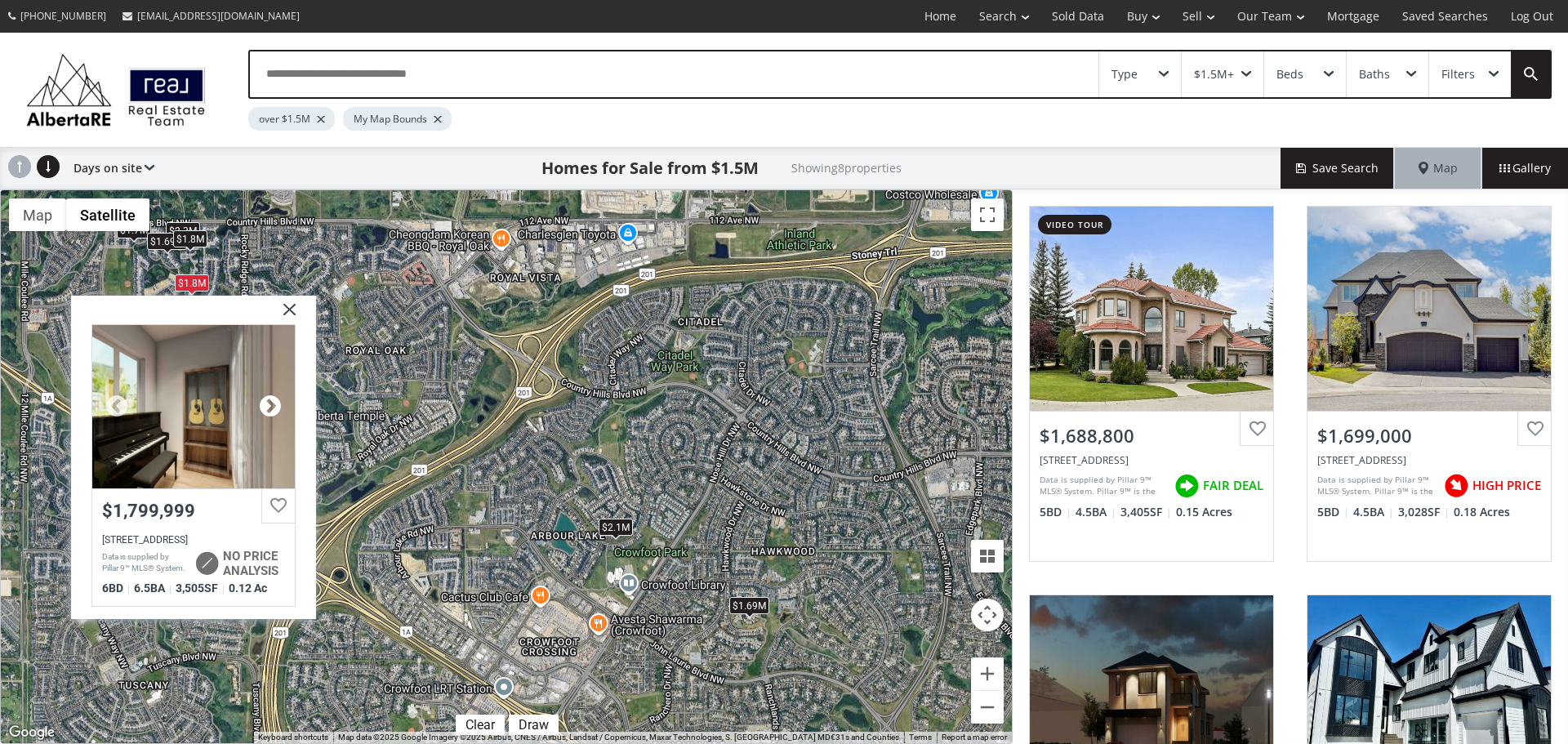
click at [274, 404] on div at bounding box center [271, 406] width 25 height 25
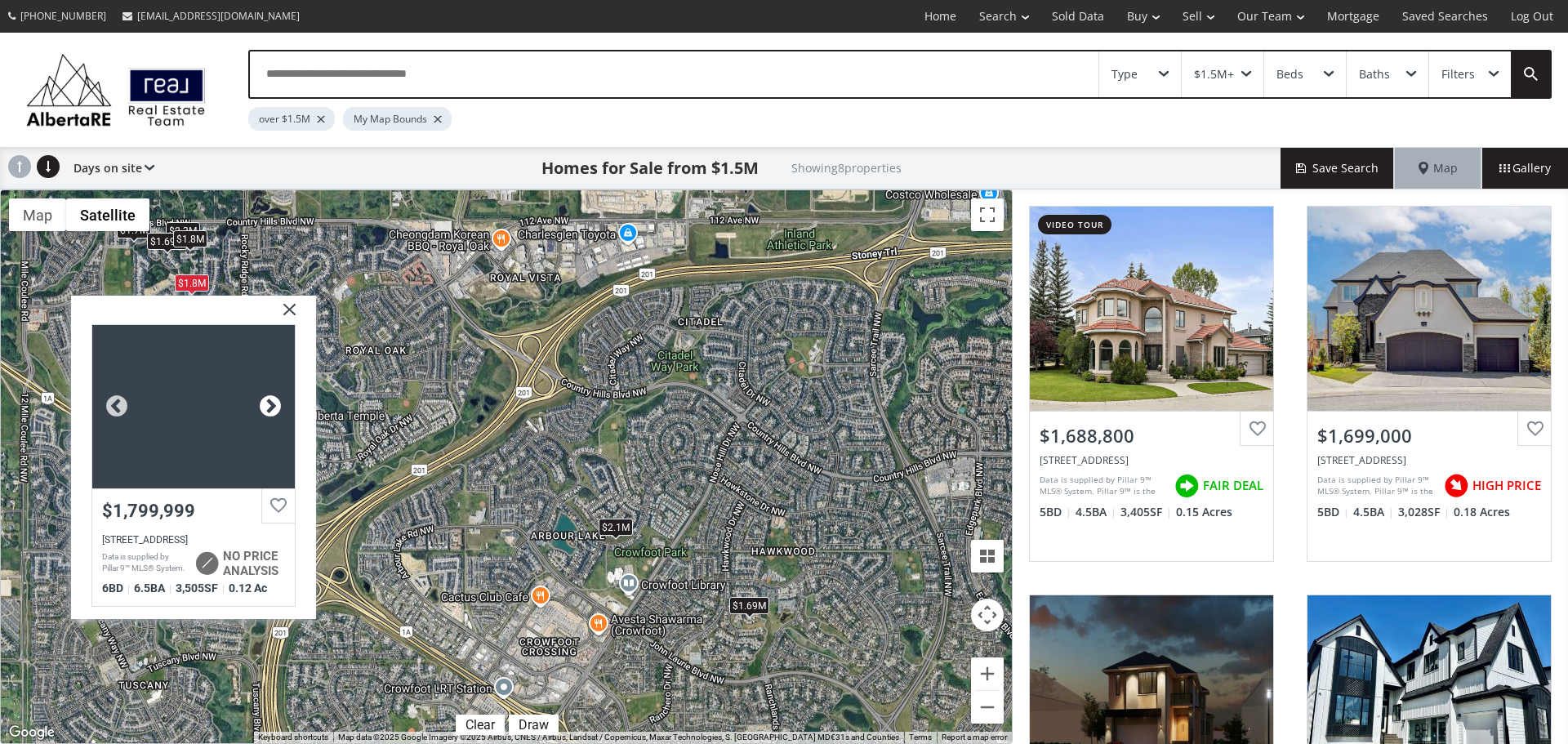
click at [274, 404] on div at bounding box center [271, 406] width 25 height 25
click at [291, 308] on img at bounding box center [283, 315] width 41 height 41
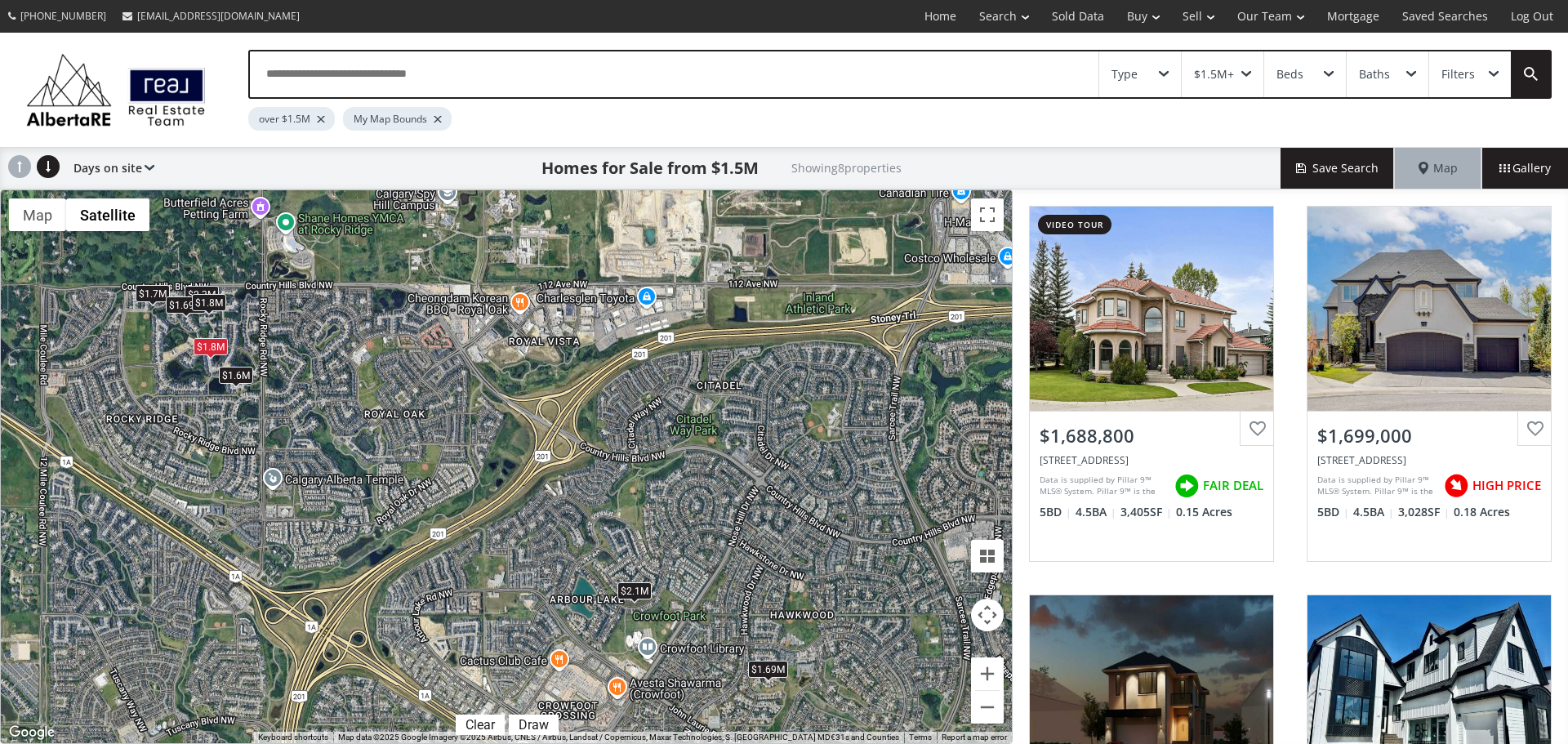
drag, startPoint x: 140, startPoint y: 281, endPoint x: 161, endPoint y: 358, distance: 79.8
click at [161, 358] on div "$1.69M $1.7M $1.8M $2.3M $1.69M $2.1M $1.6M $1.8M" at bounding box center [507, 467] width 1012 height 553
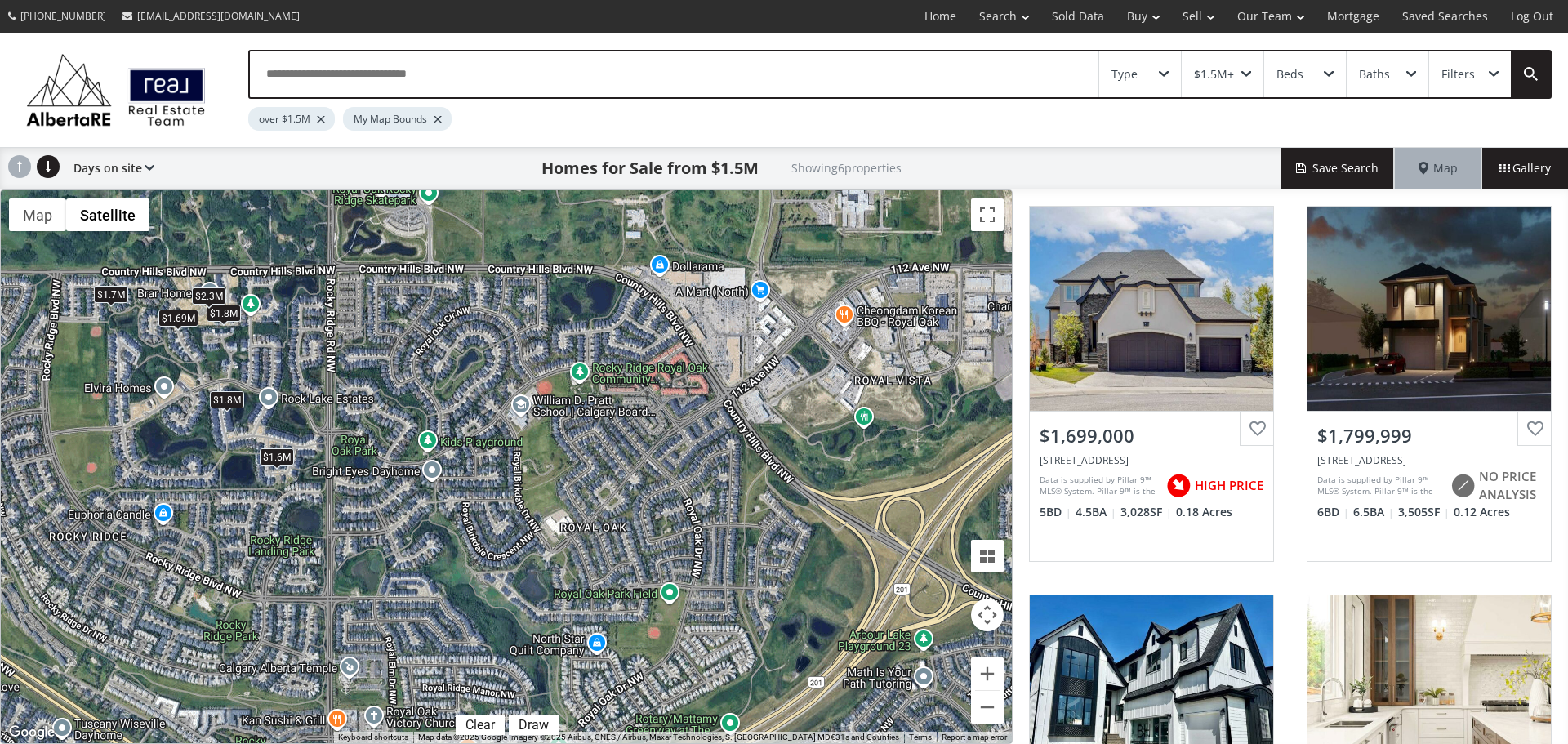
click at [215, 292] on div "$2.3M" at bounding box center [210, 295] width 34 height 17
drag, startPoint x: 221, startPoint y: 431, endPoint x: 330, endPoint y: 499, distance: 128.5
click at [329, 500] on div "$1.7M $1.8M $2.3M $1.69M $1.6M $1.8M" at bounding box center [507, 467] width 1012 height 553
click at [212, 296] on div "$2.3M" at bounding box center [209, 296] width 34 height 17
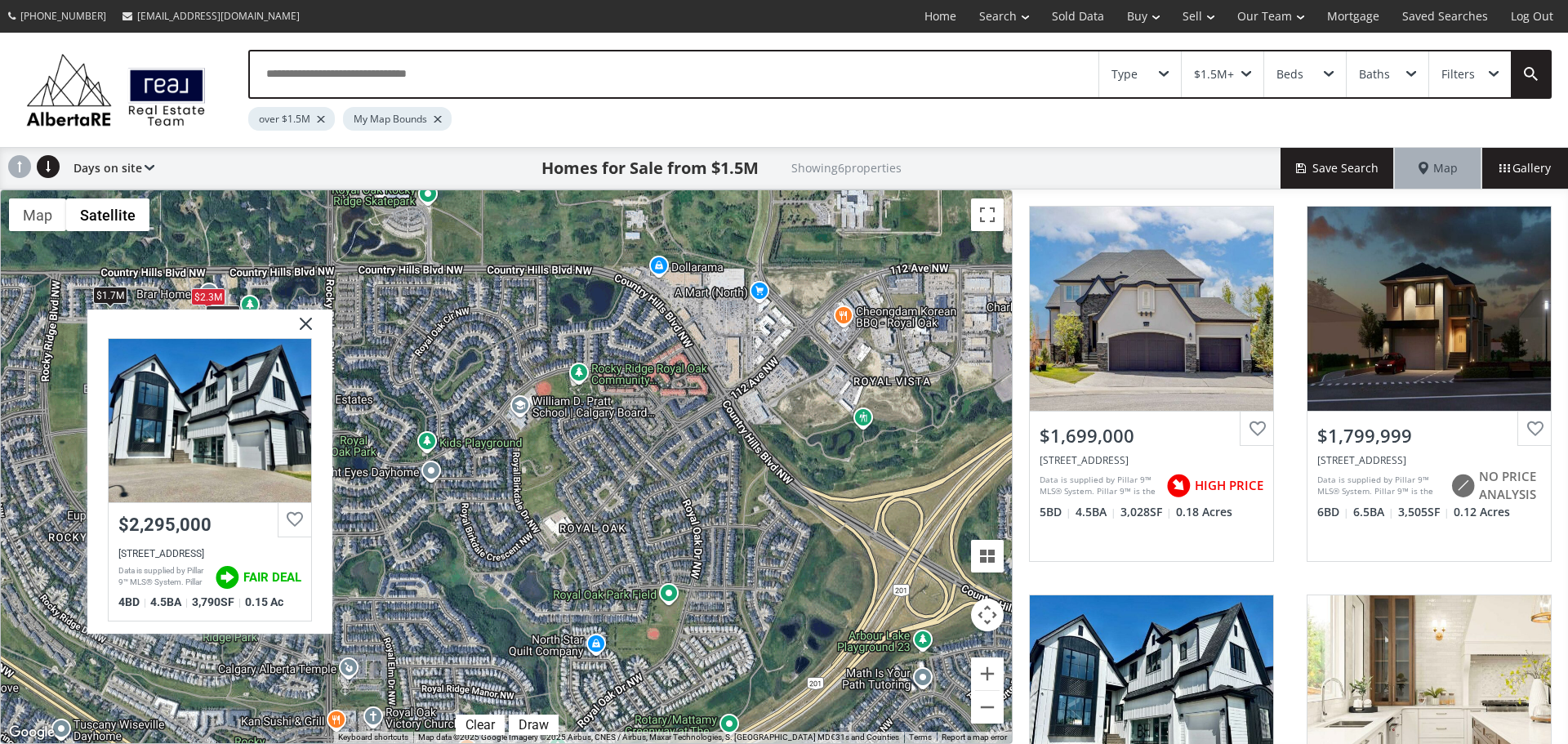
click at [307, 325] on img at bounding box center [299, 329] width 41 height 41
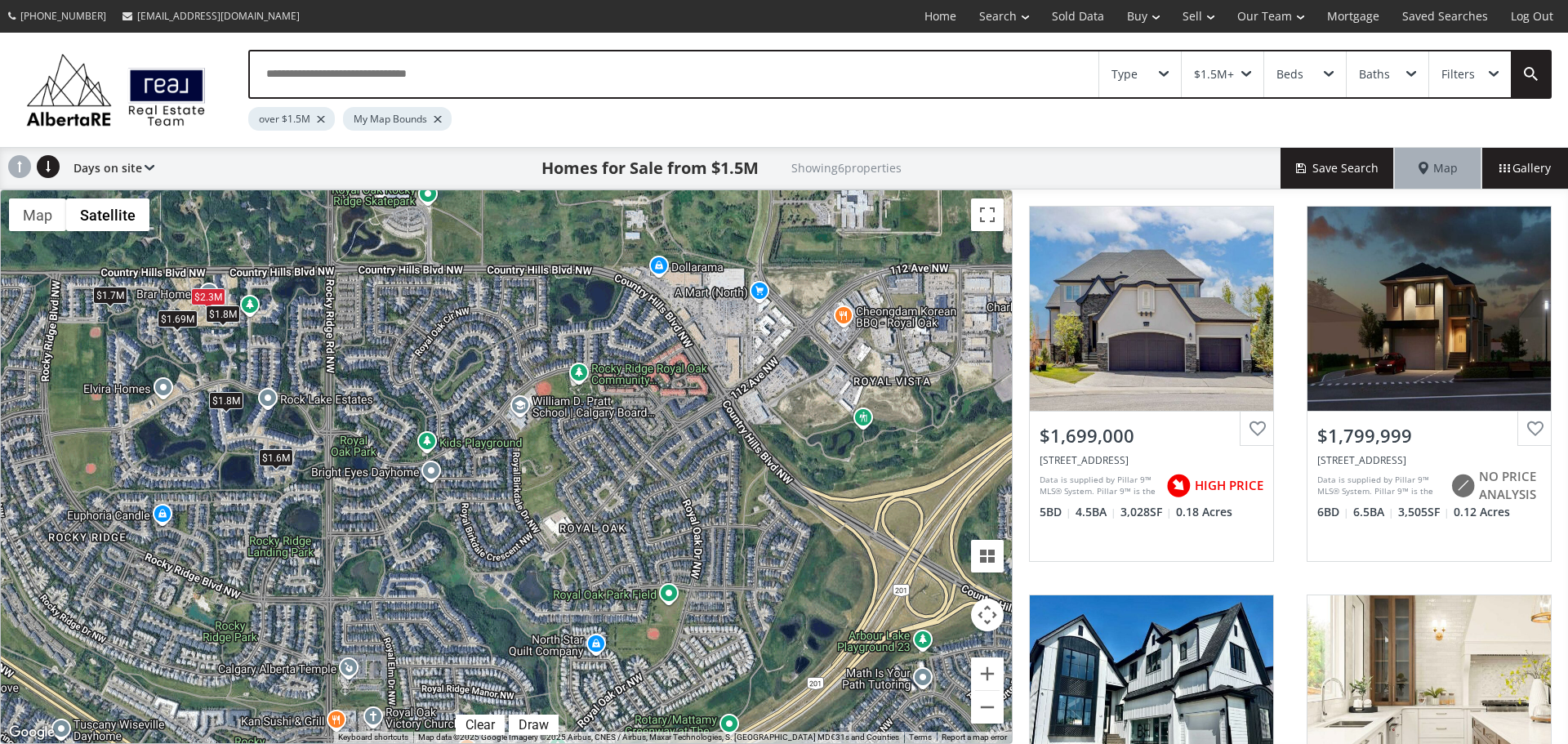
click at [234, 316] on div "$1.8M" at bounding box center [223, 313] width 34 height 17
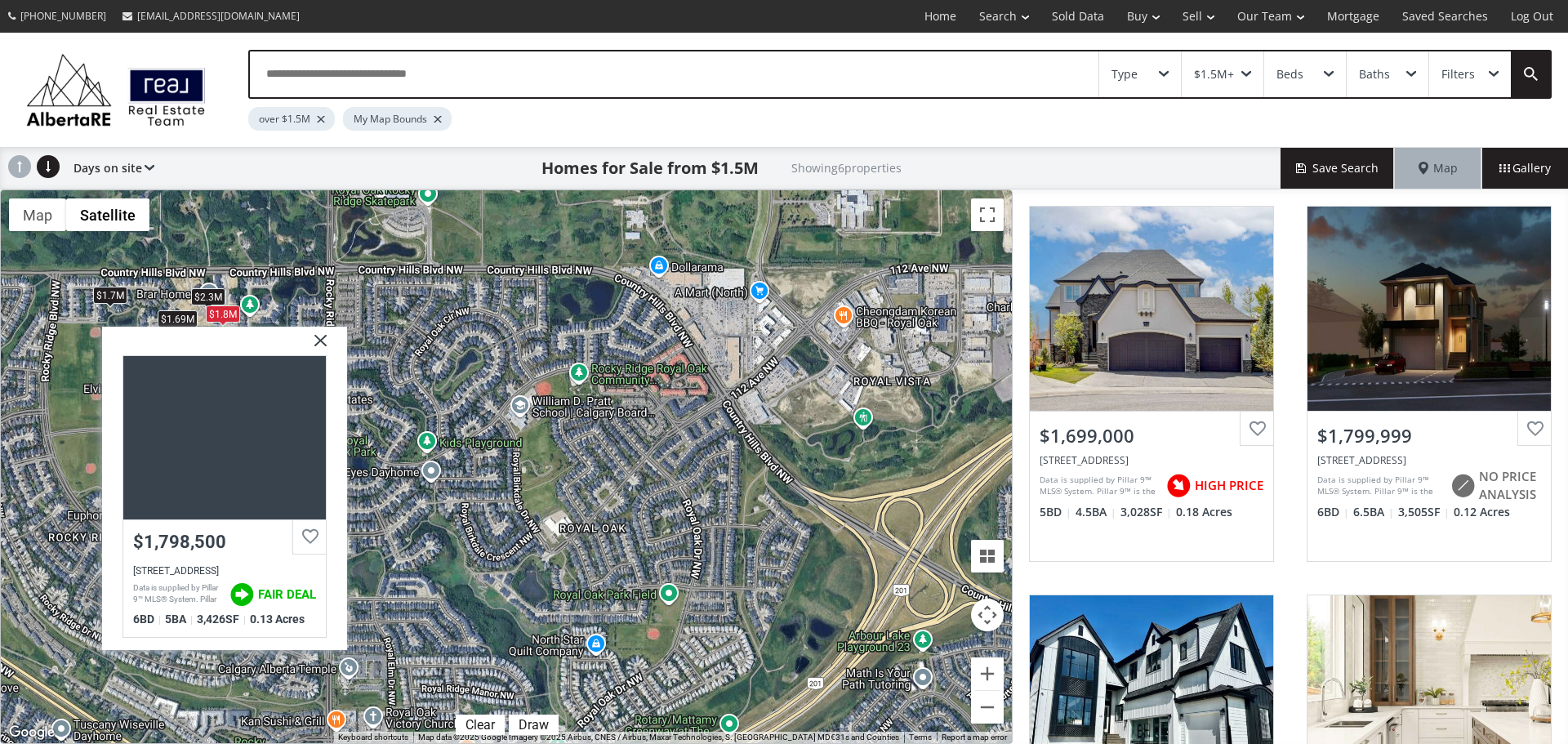
click at [322, 339] on img at bounding box center [314, 346] width 41 height 41
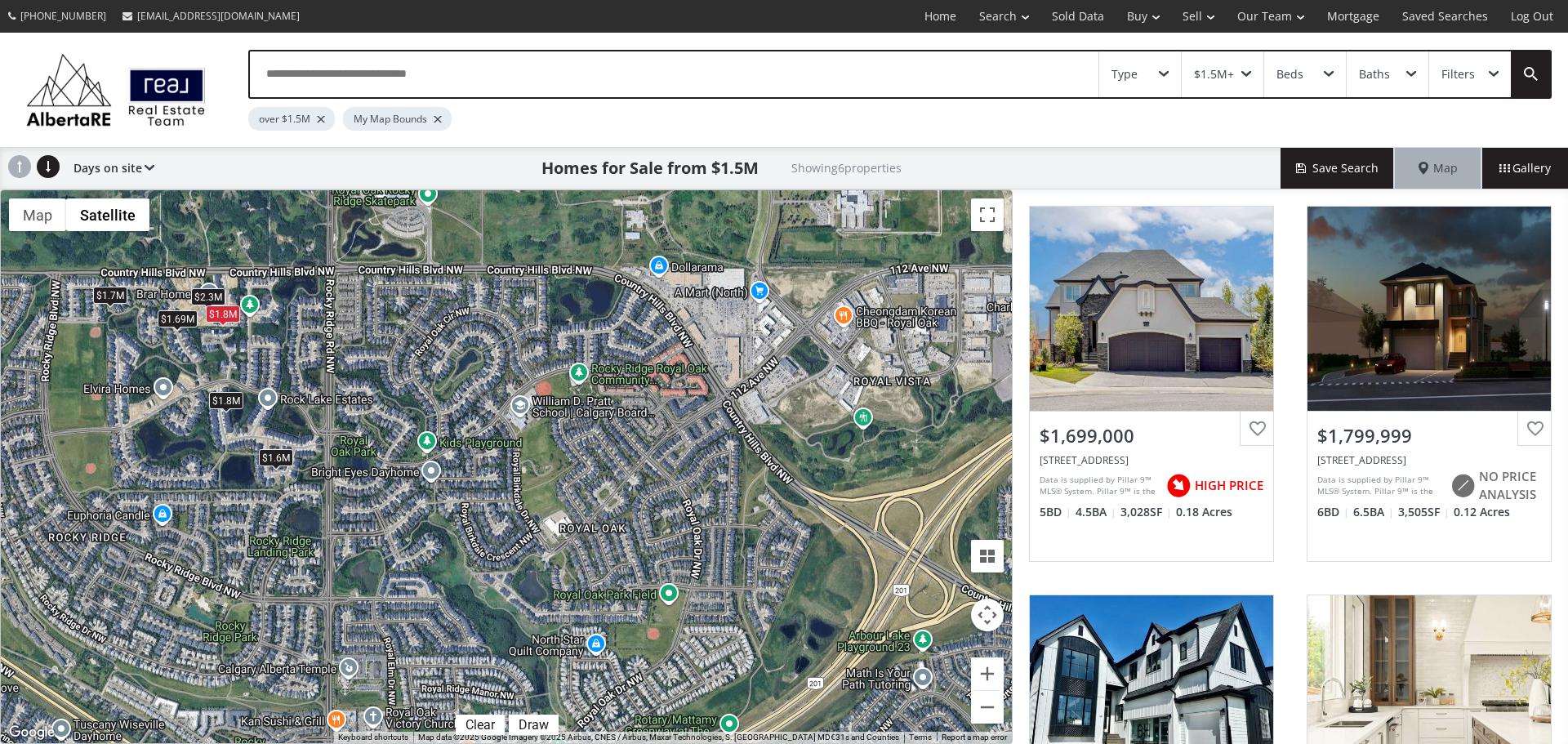
click at [170, 322] on div "$1.69M" at bounding box center [178, 318] width 40 height 17
click at [234, 403] on div "$1.8M" at bounding box center [227, 401] width 34 height 17
click at [233, 404] on div "$1.8M" at bounding box center [227, 401] width 34 height 17
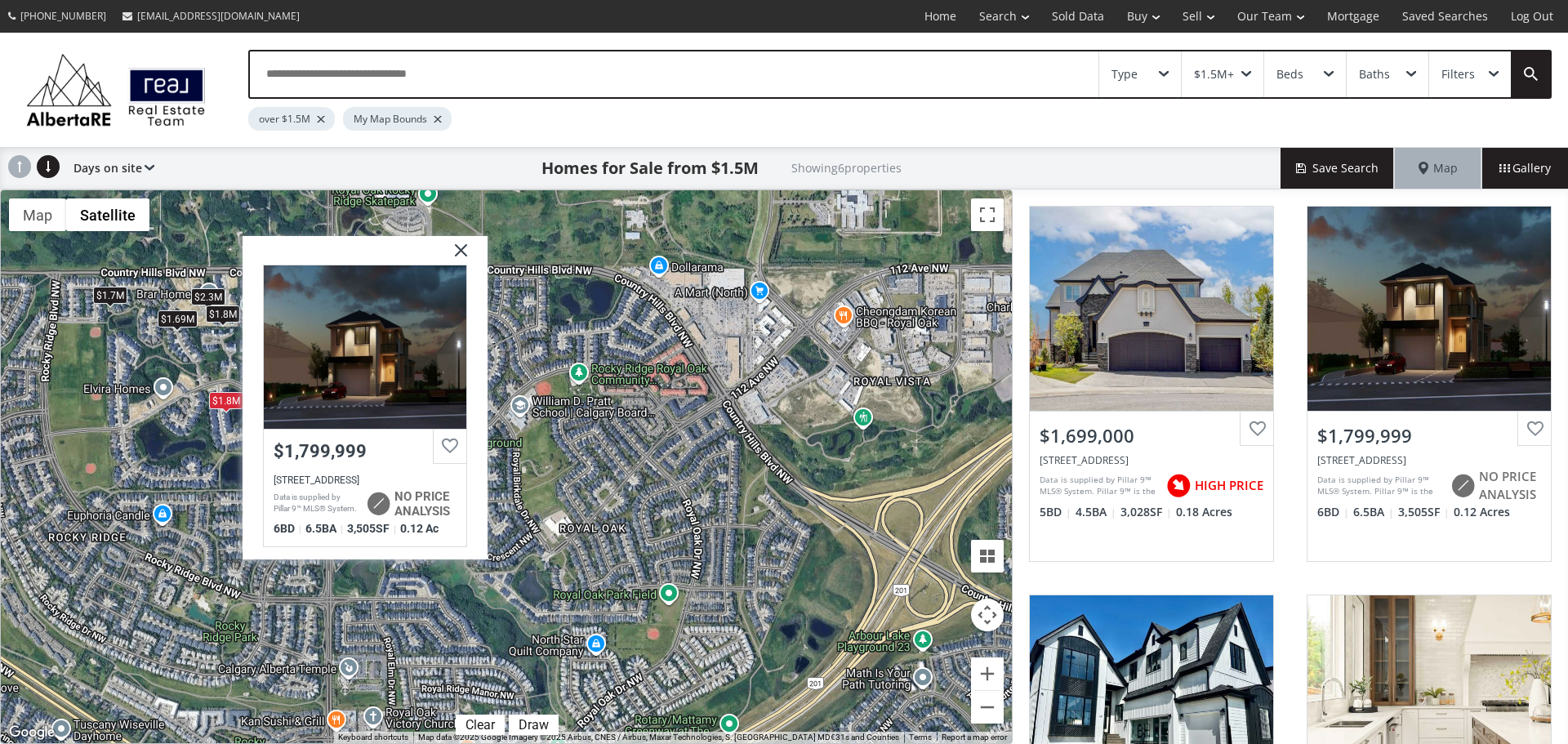
click at [104, 439] on div "$1.7M $1.8M $2.3M $1.69M $1.6M $1.8M Rock Lake Place NW Calgary AB T3G 0G1 $1,7…" at bounding box center [507, 467] width 1012 height 553
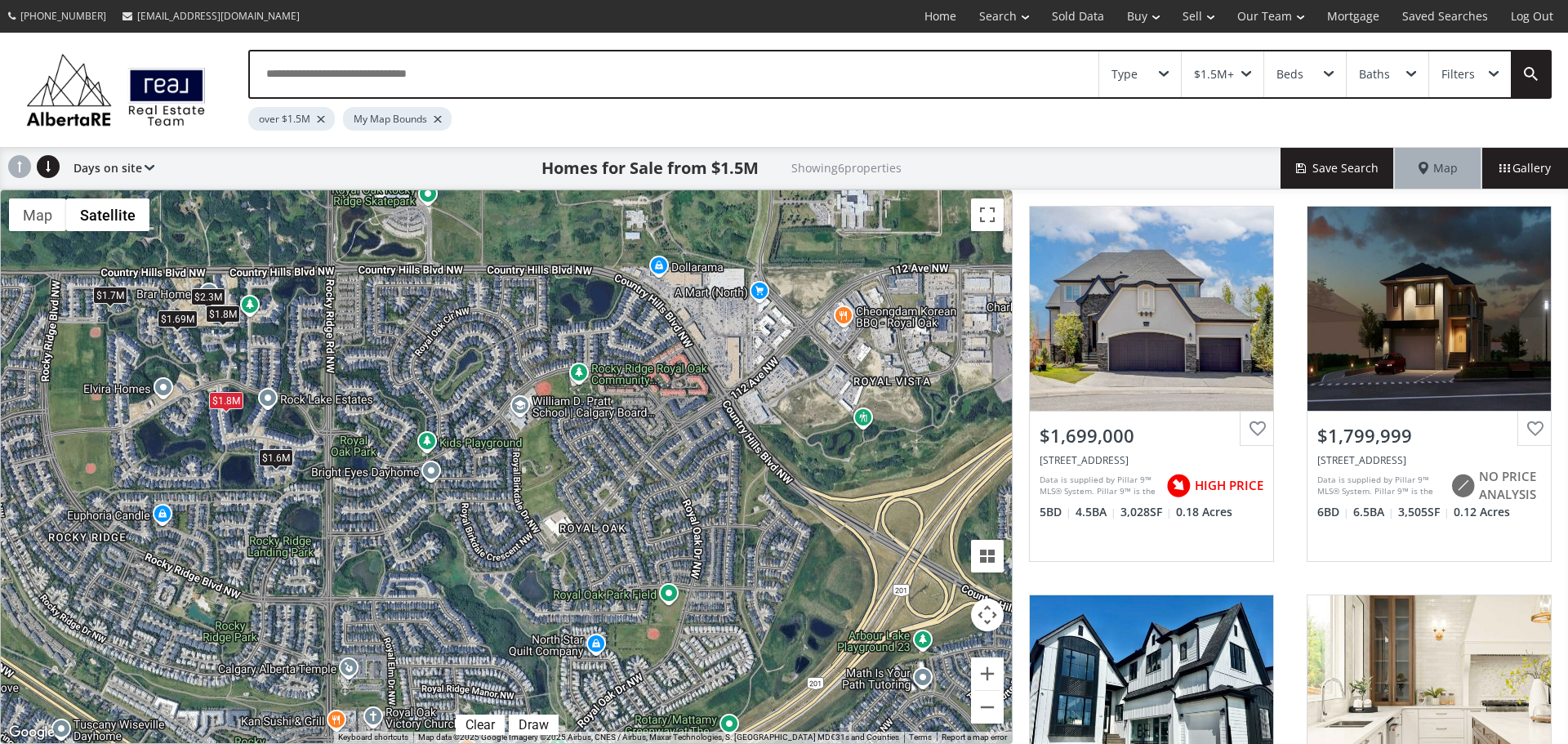
click at [117, 296] on div "$1.7M" at bounding box center [111, 294] width 34 height 17
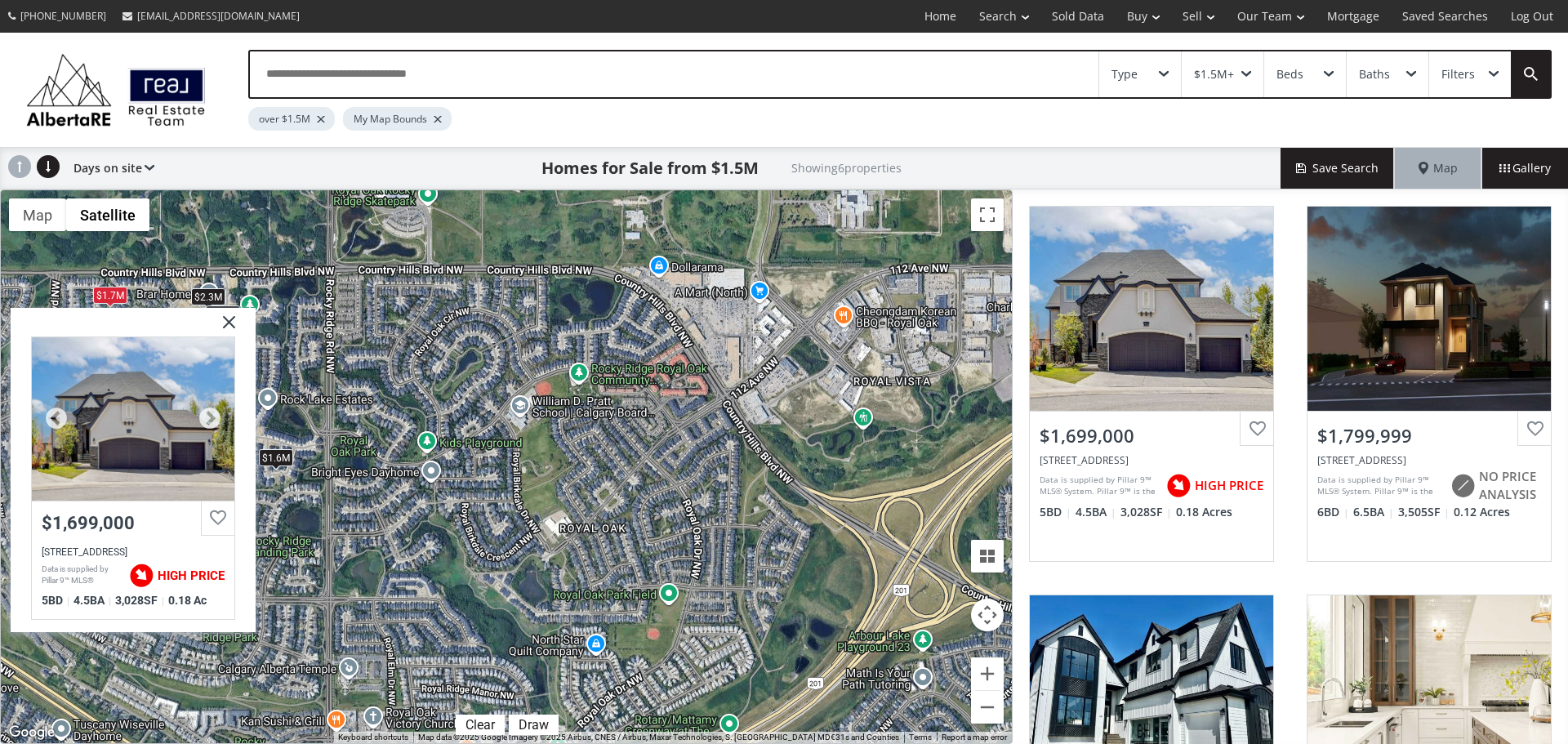
click at [140, 446] on div at bounding box center [132, 418] width 203 height 164
click at [227, 321] on img at bounding box center [223, 327] width 41 height 41
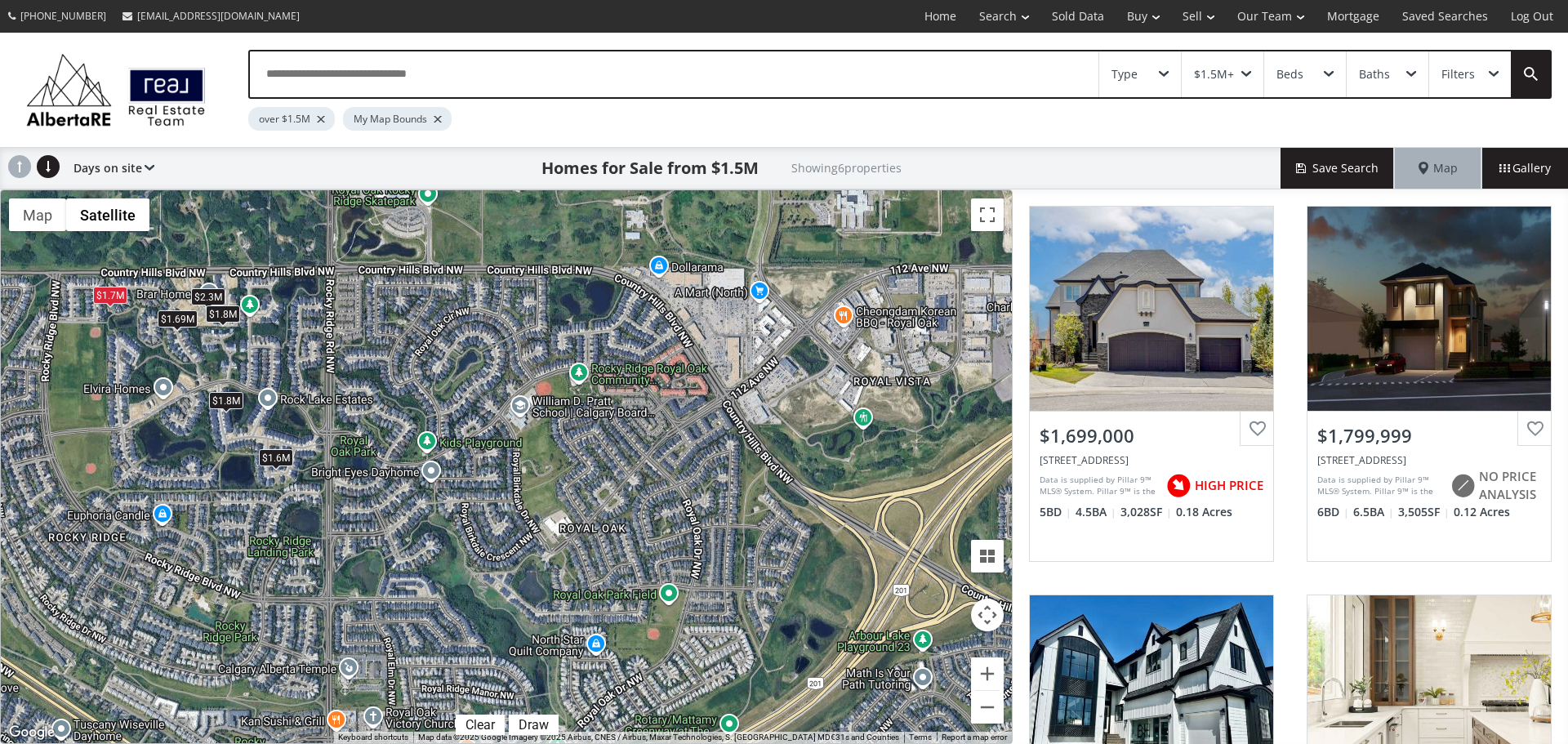
drag, startPoint x: 105, startPoint y: 442, endPoint x: 204, endPoint y: 493, distance: 111.4
click at [244, 593] on div "$1.7M $1.8M $2.3M $1.69M $1.6M $1.8M" at bounding box center [507, 467] width 1012 height 553
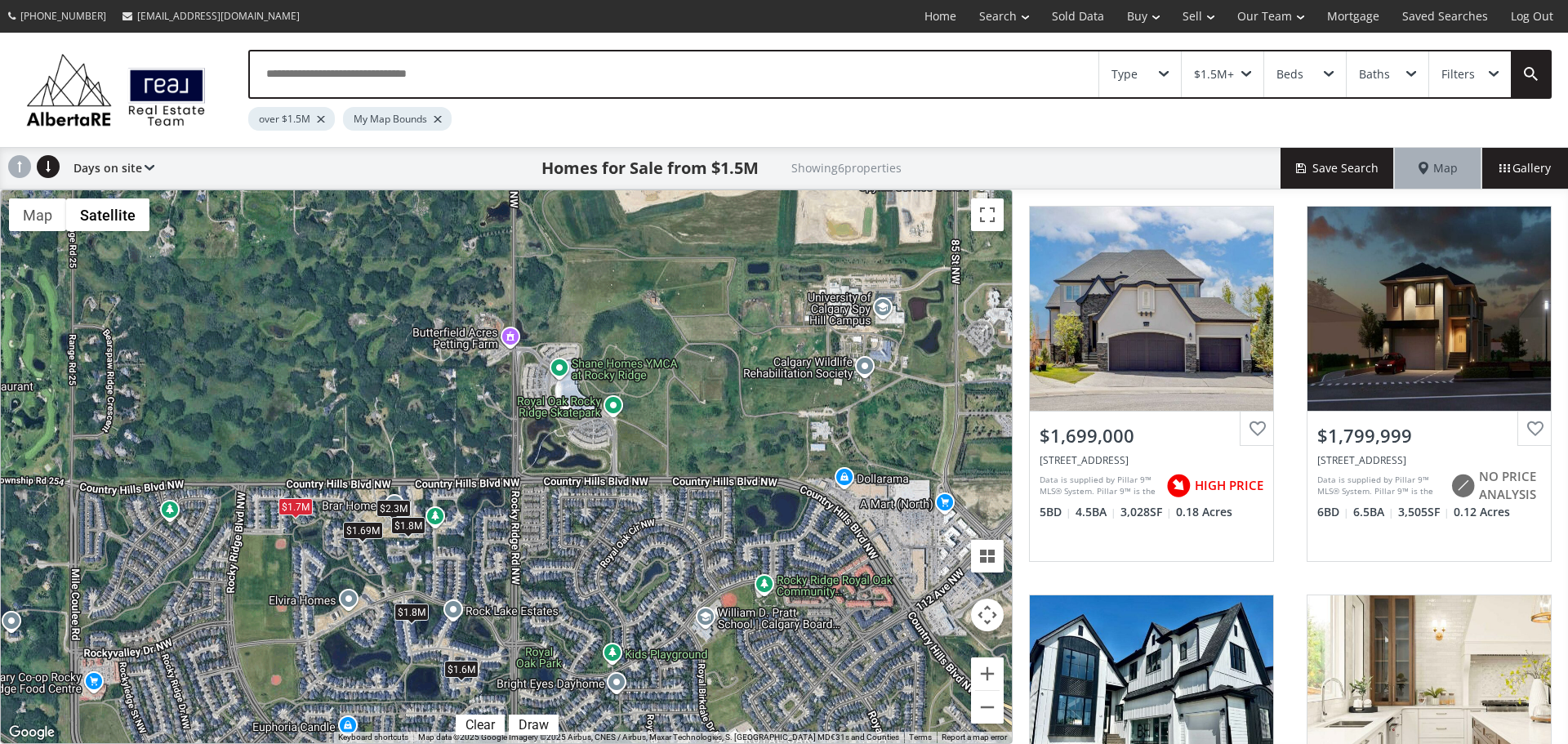
drag, startPoint x: 180, startPoint y: 408, endPoint x: 369, endPoint y: 594, distance: 265.2
click at [367, 612] on div "$1.7M $1.8M $2.3M $1.69M $1.6M $1.8M" at bounding box center [507, 467] width 1012 height 553
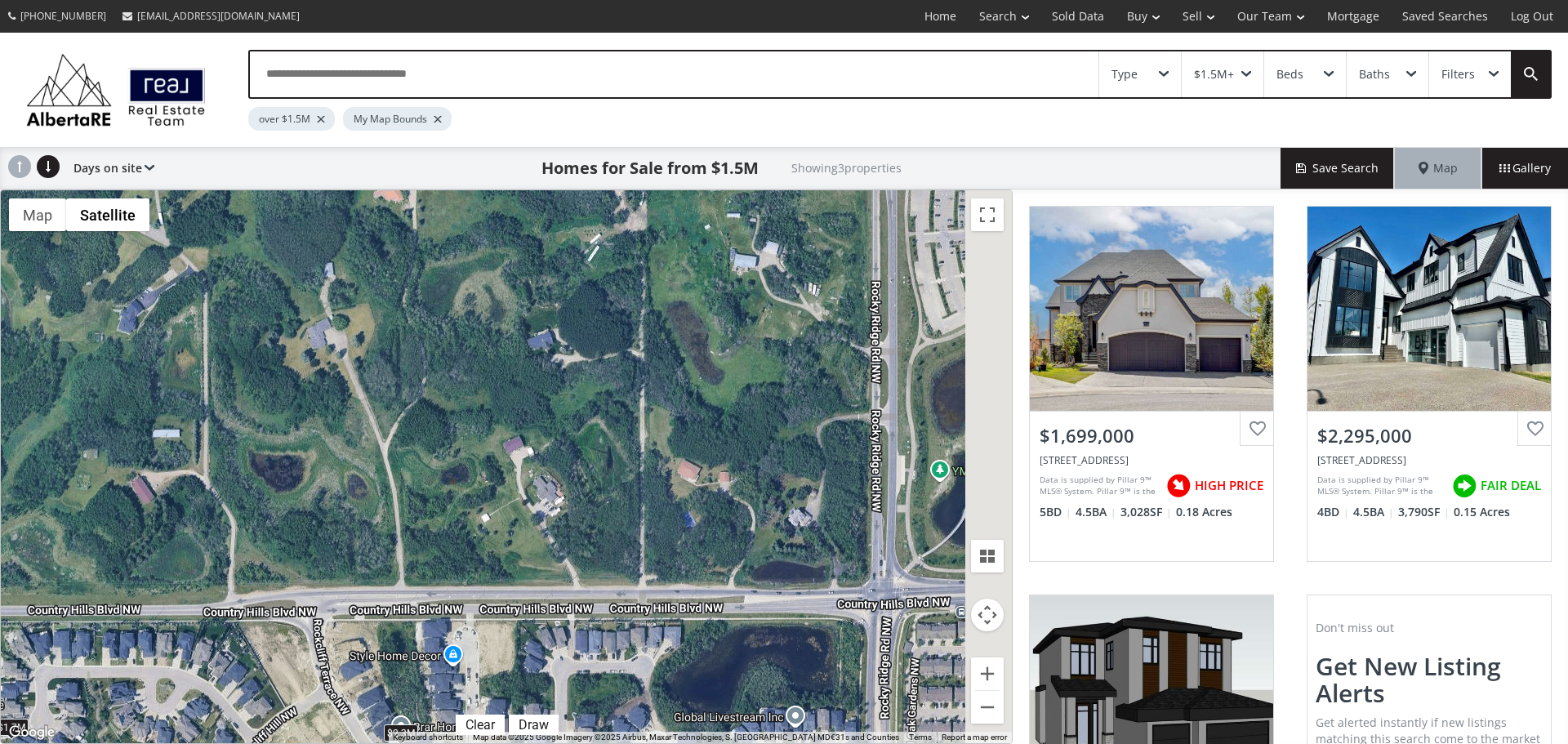
drag, startPoint x: 318, startPoint y: 392, endPoint x: 221, endPoint y: 462, distance: 119.6
click at [221, 462] on div "$1.7M $2.3M $1.8M" at bounding box center [507, 467] width 1012 height 553
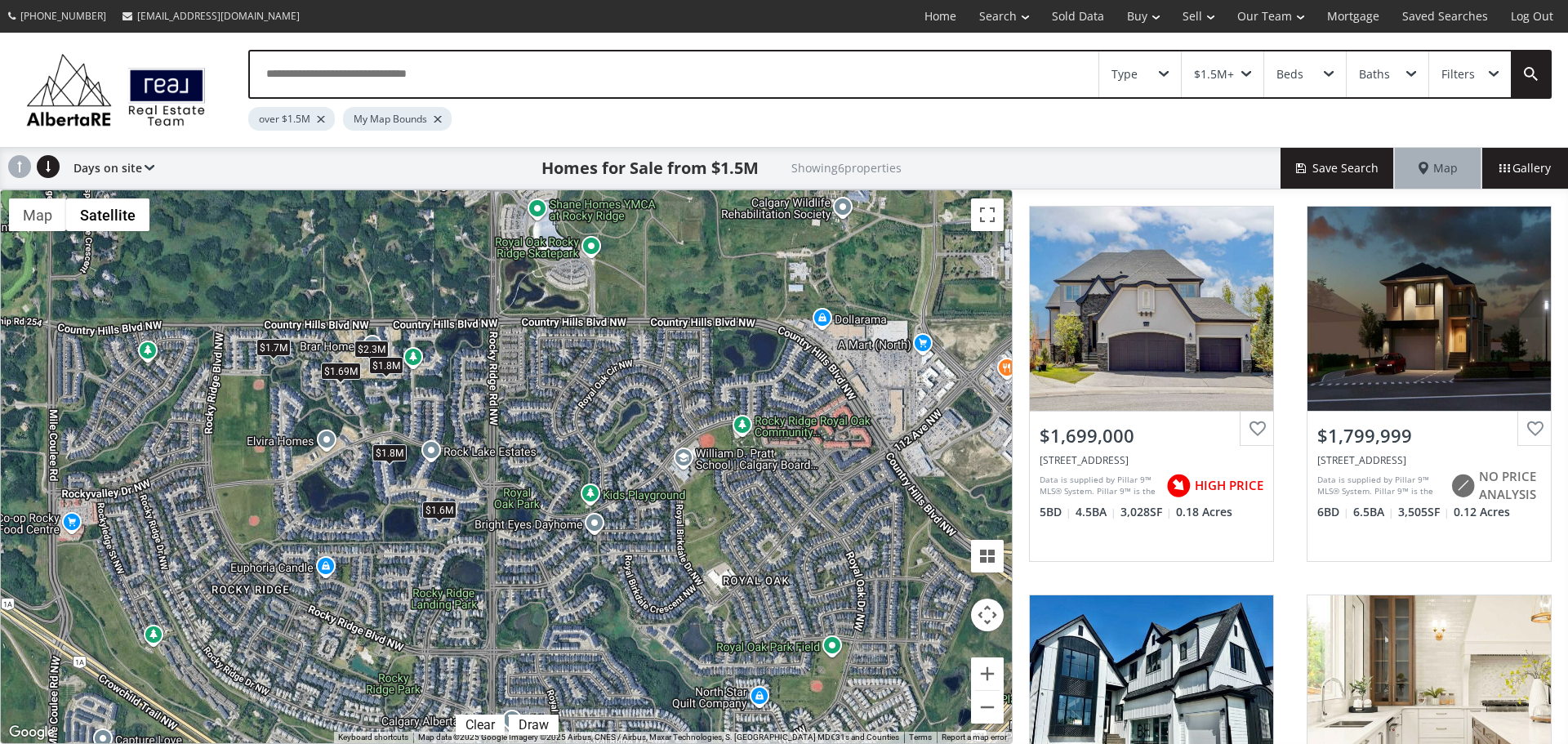
drag, startPoint x: 452, startPoint y: 513, endPoint x: 410, endPoint y: 352, distance: 166.4
click at [410, 352] on div "$1.7M $1.8M $2.3M $1.69M $1.6M $1.8M" at bounding box center [507, 467] width 1012 height 553
drag, startPoint x: 216, startPoint y: 468, endPoint x: 307, endPoint y: 447, distance: 93.4
click at [310, 447] on div "← Move left → Move right ↑ Move up ↓ Move down + Zoom in - Zoom out Home Jump l…" at bounding box center [506, 467] width 1013 height 554
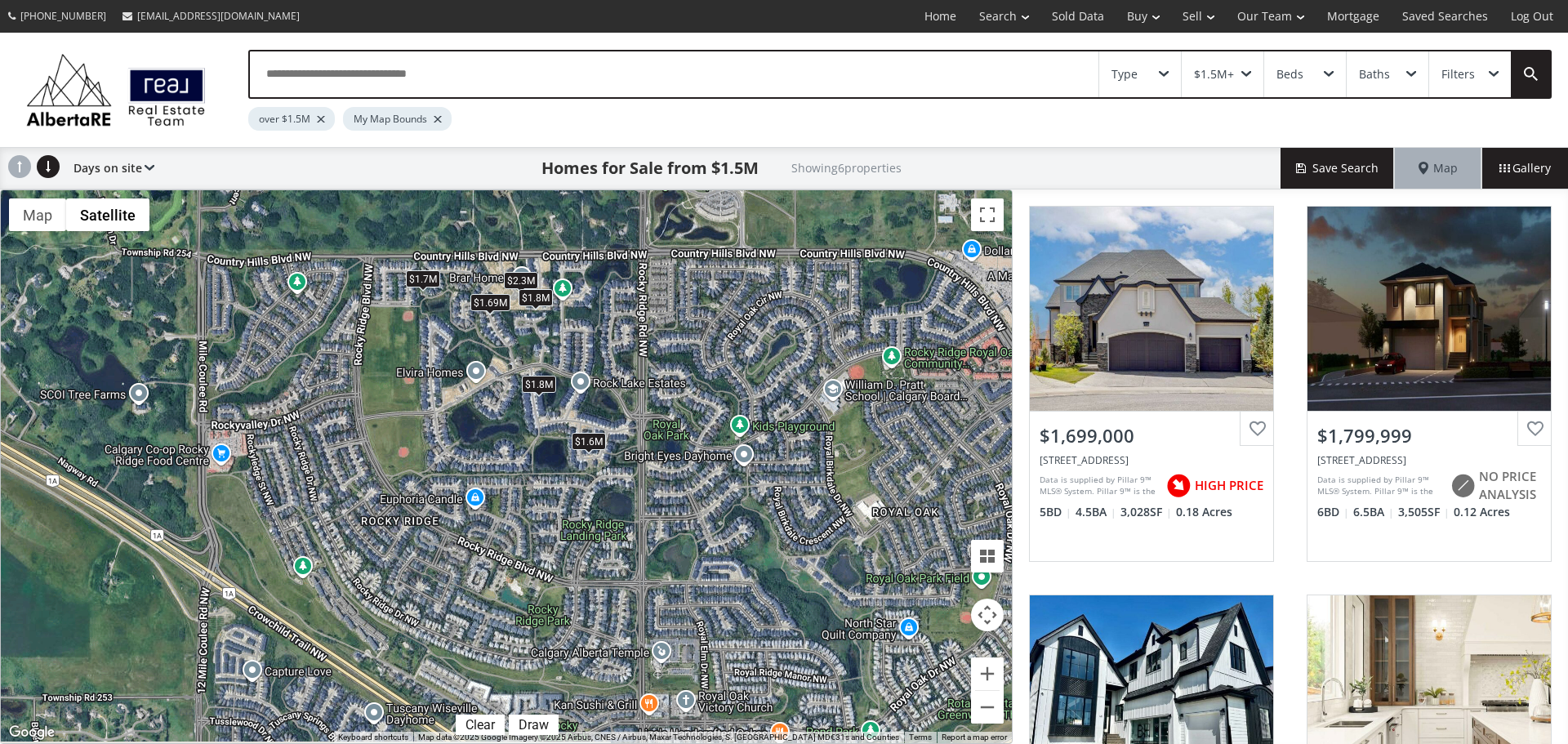
drag, startPoint x: 207, startPoint y: 471, endPoint x: 360, endPoint y: 398, distance: 169.5
click at [360, 398] on div "$1.7M $1.8M $2.3M $1.69M $1.6M $1.8M" at bounding box center [507, 467] width 1012 height 553
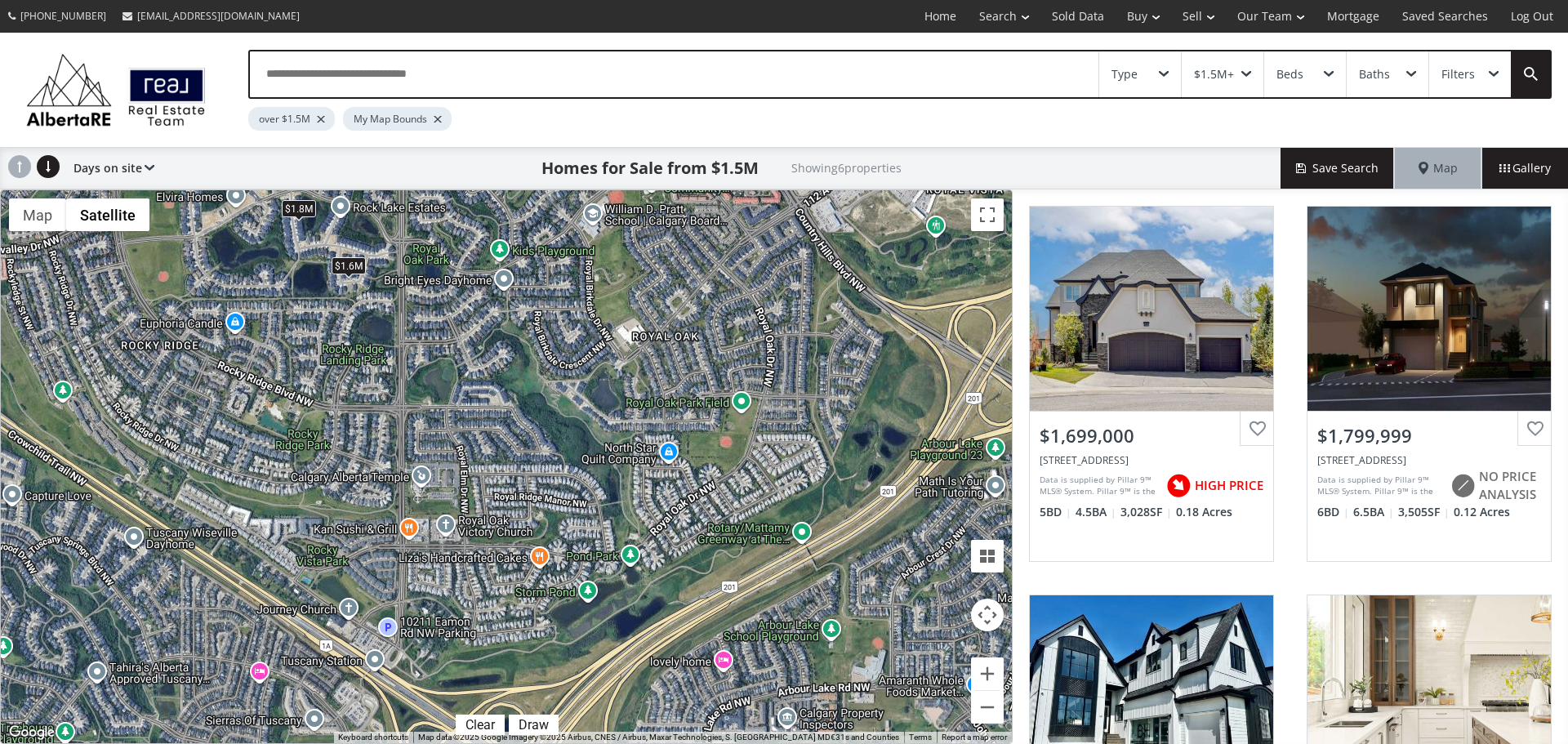
drag, startPoint x: 418, startPoint y: 496, endPoint x: 170, endPoint y: 318, distance: 305.3
click at [170, 319] on div "$1.7M $1.8M $2.3M $1.69M $1.6M $1.8M" at bounding box center [507, 467] width 1012 height 553
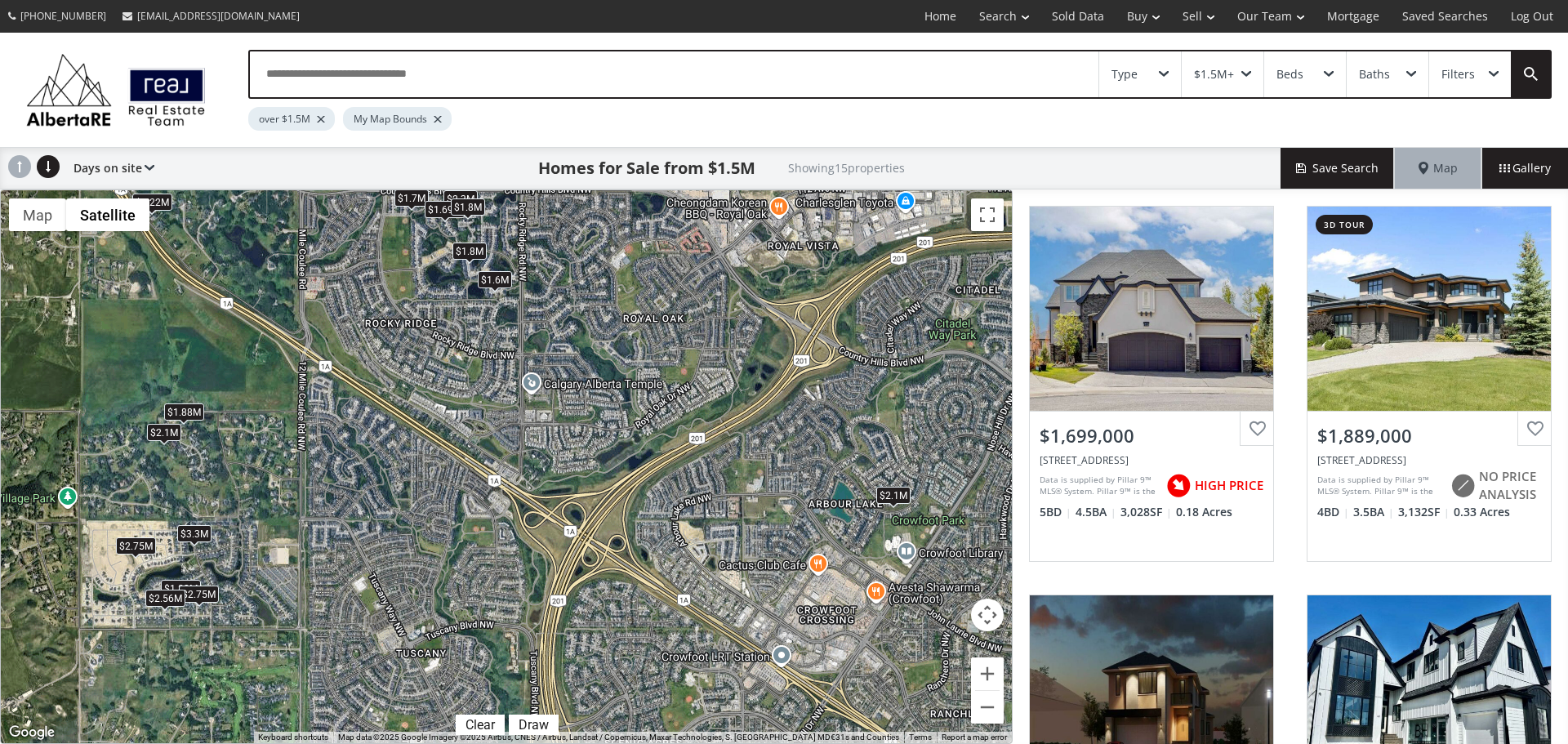
drag, startPoint x: 819, startPoint y: 505, endPoint x: 769, endPoint y: 438, distance: 83.6
click at [769, 438] on div "$1.7M $1.89M $1.8M $2.3M $1.69M $2.75M $3.3M $2.1M $1.88M $1.6M $1.8M $2.22M $2…" at bounding box center [507, 467] width 1012 height 553
click at [195, 530] on div "$3.3M" at bounding box center [194, 533] width 34 height 17
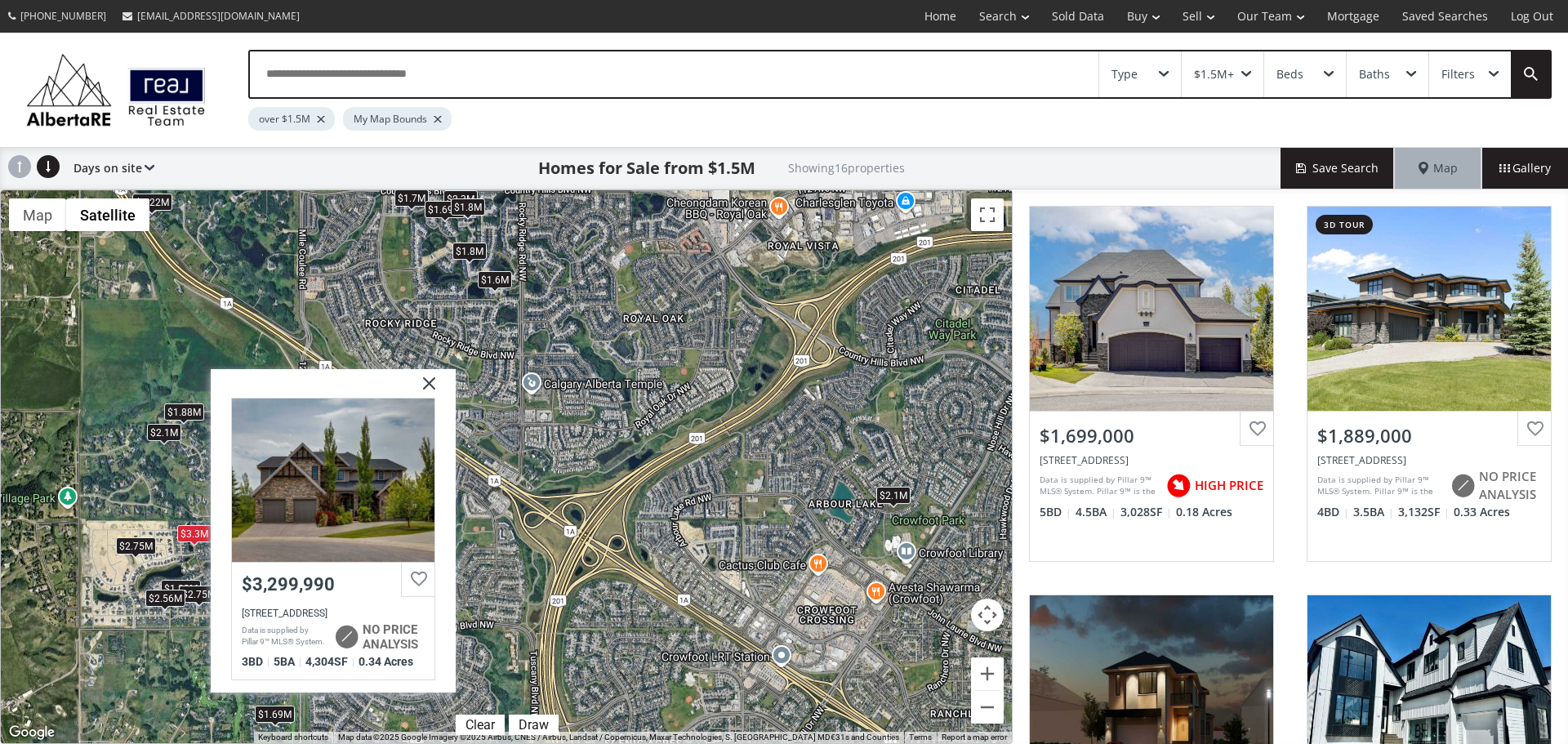
click at [196, 530] on div "$3.3M" at bounding box center [194, 533] width 34 height 17
click at [427, 376] on img at bounding box center [423, 389] width 41 height 41
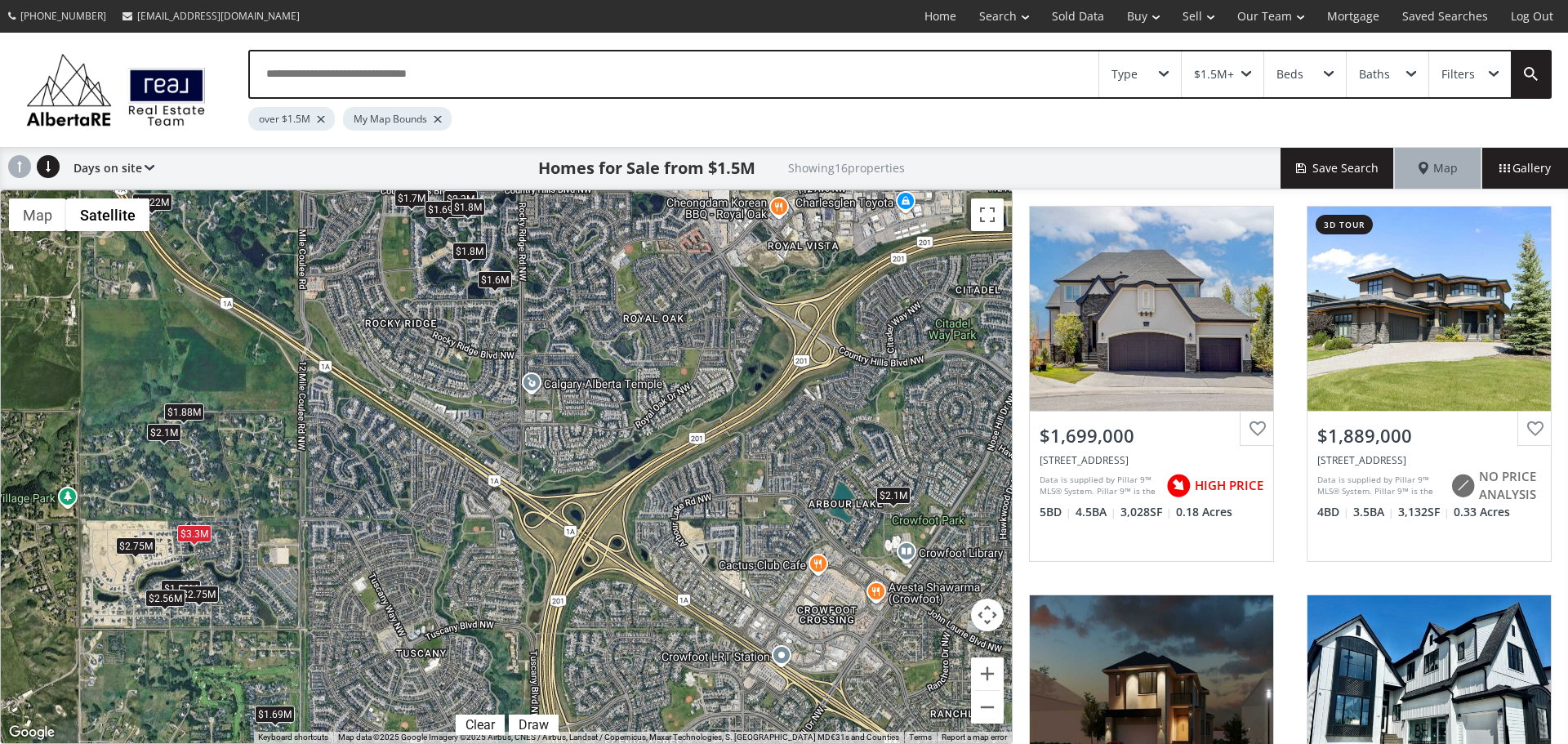
click at [162, 432] on div "$2.1M" at bounding box center [164, 432] width 34 height 17
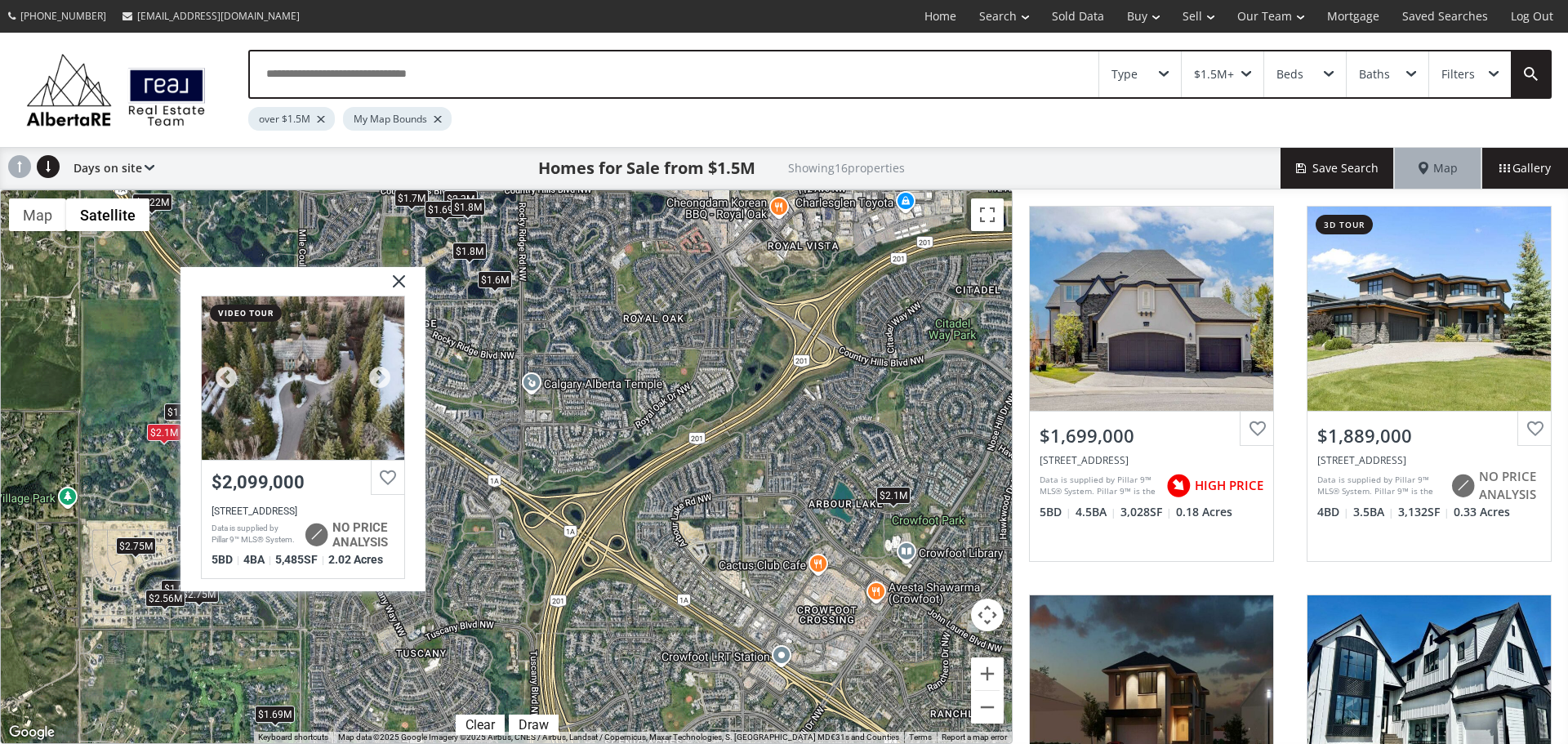
click at [307, 383] on div at bounding box center [303, 378] width 203 height 164
click at [401, 277] on img at bounding box center [392, 287] width 41 height 41
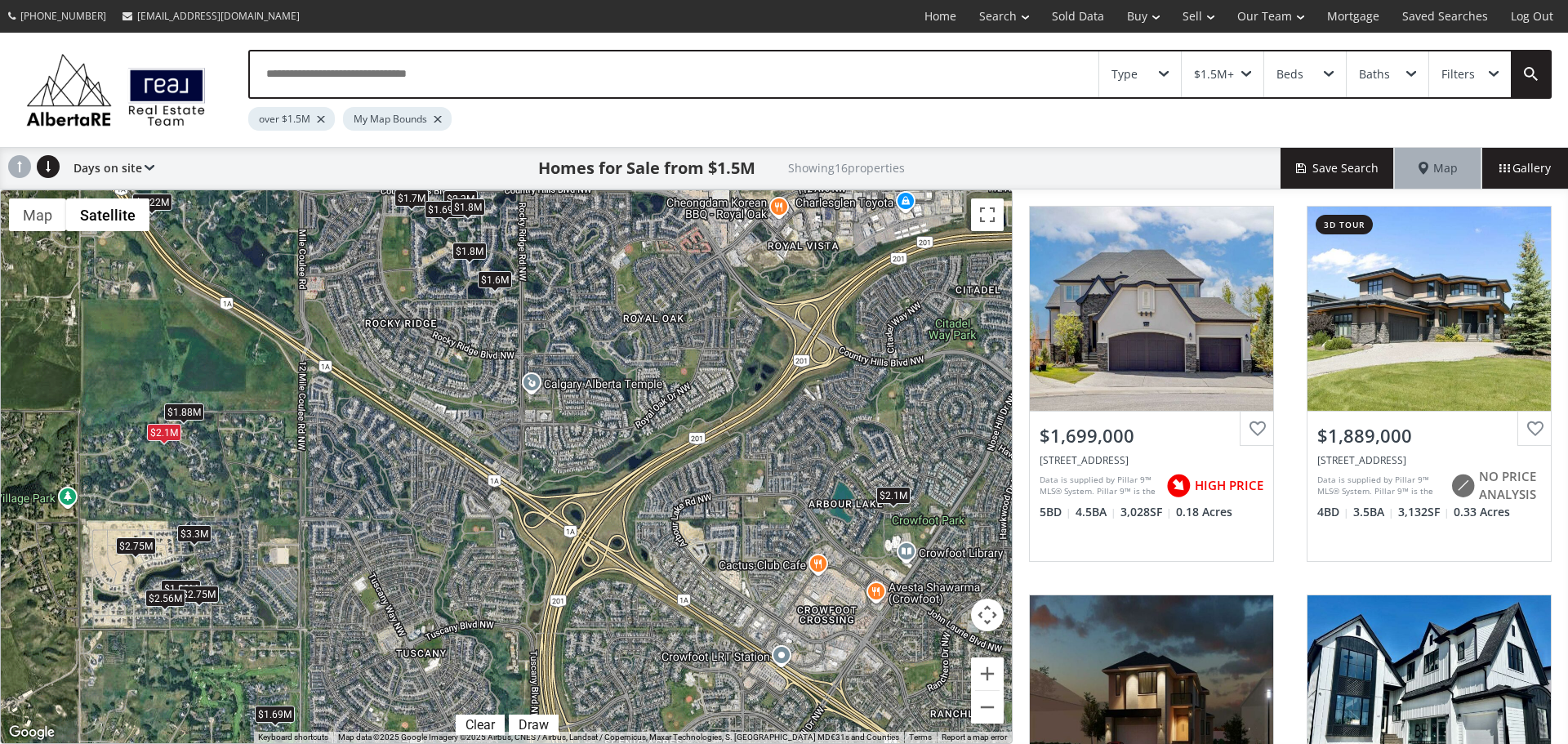
click at [190, 412] on div "$1.88M" at bounding box center [184, 412] width 40 height 17
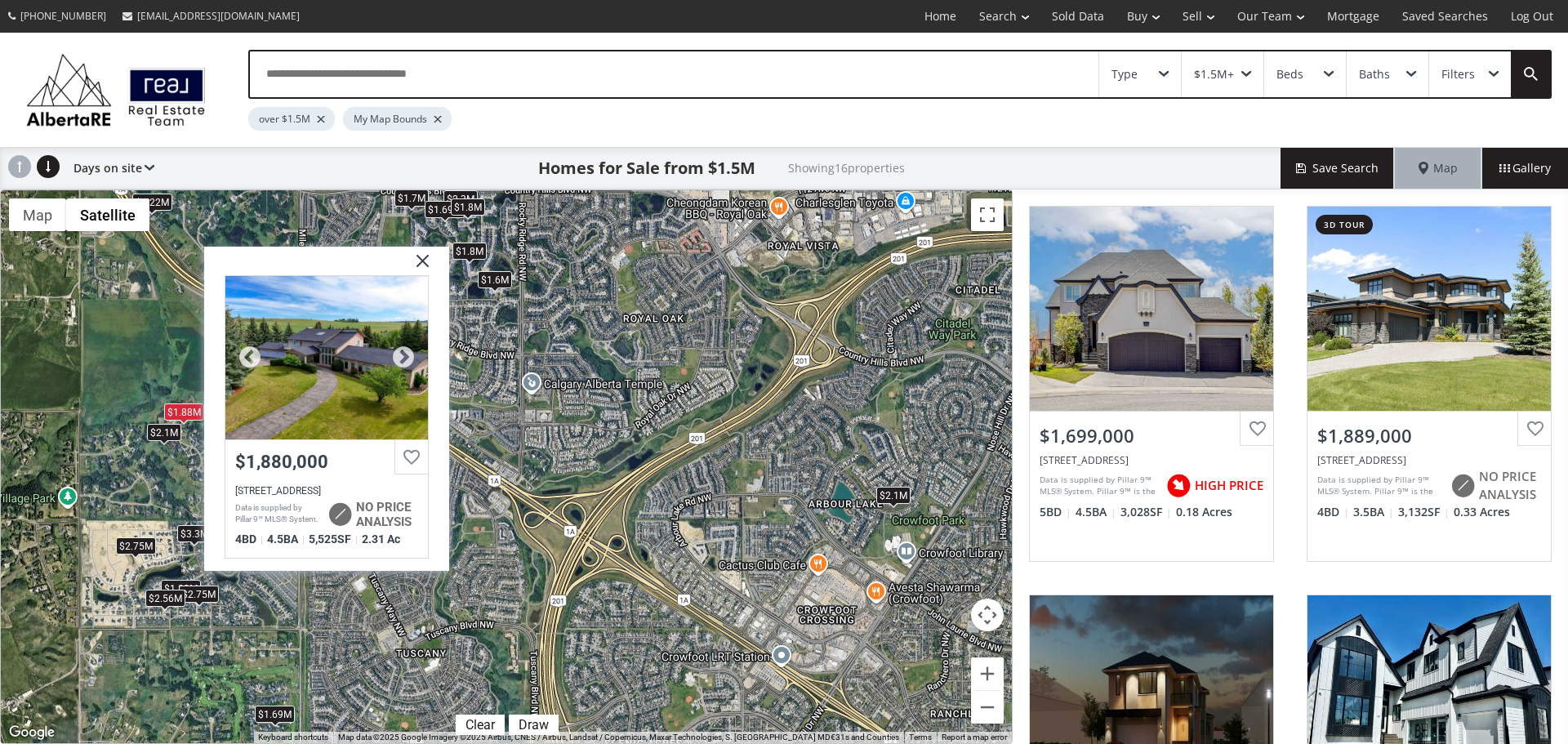
click at [333, 392] on div at bounding box center [327, 358] width 203 height 164
click at [427, 264] on img at bounding box center [416, 267] width 41 height 41
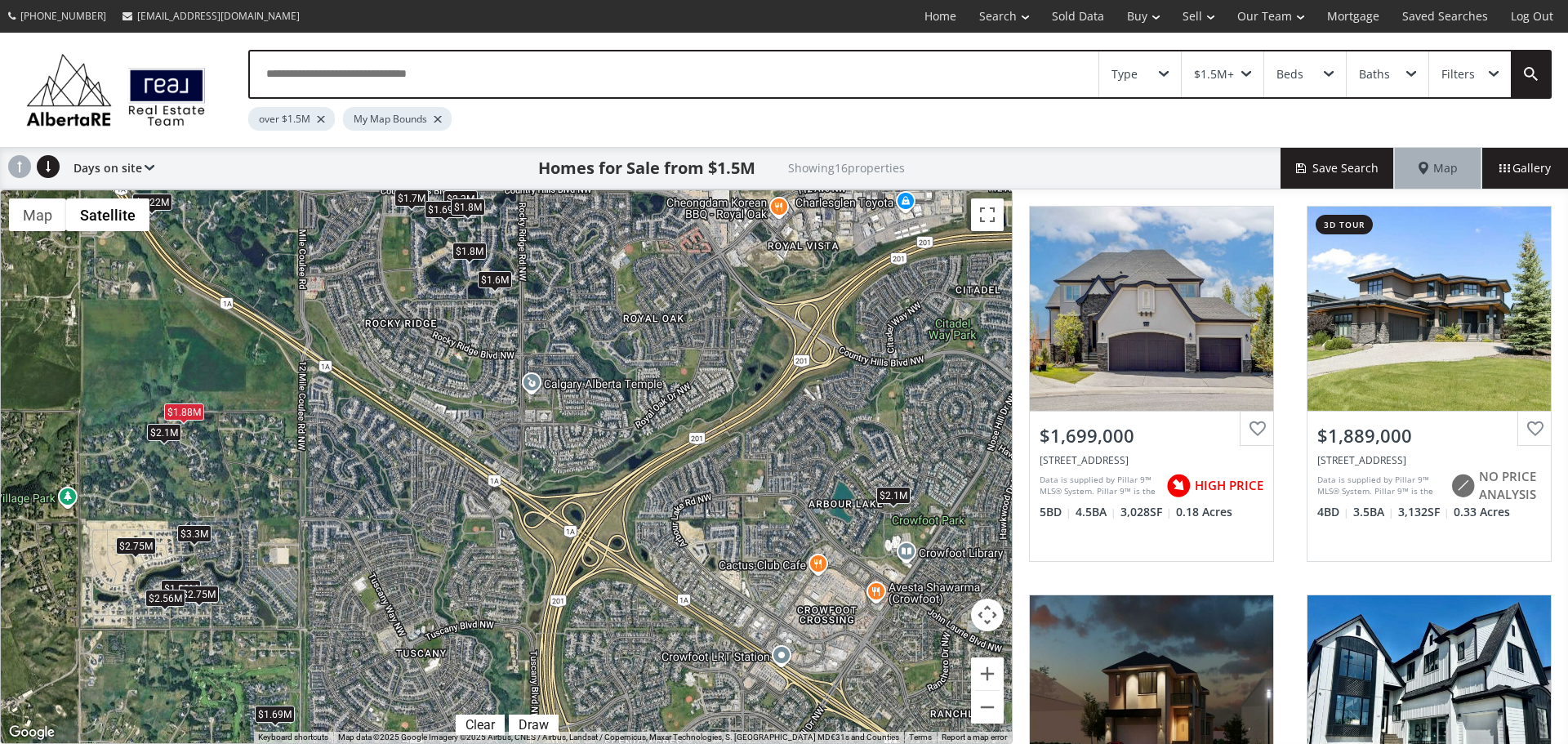
click at [134, 542] on div "$2.75M" at bounding box center [136, 546] width 40 height 17
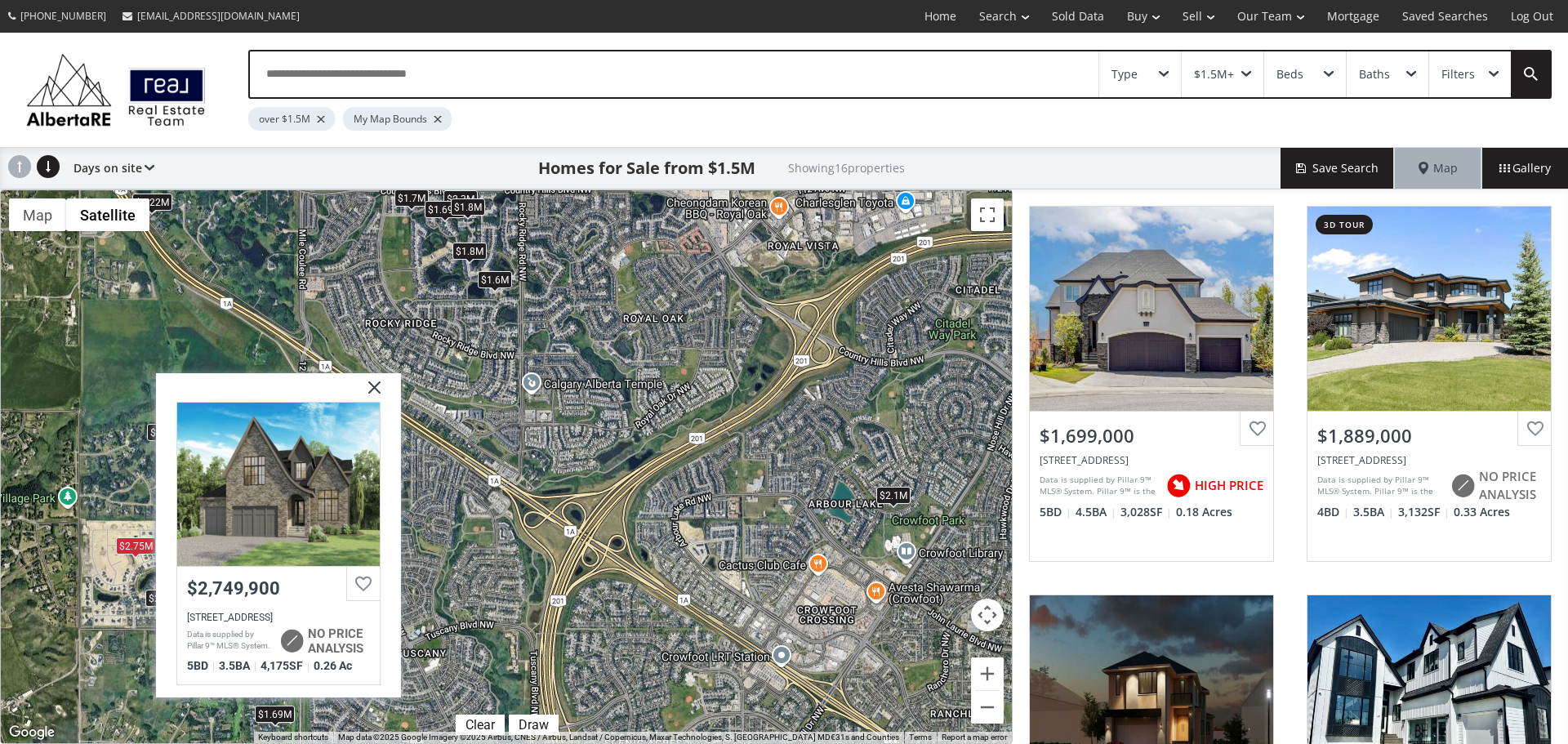
click at [297, 505] on div at bounding box center [278, 485] width 203 height 164
click at [381, 384] on img at bounding box center [368, 393] width 41 height 41
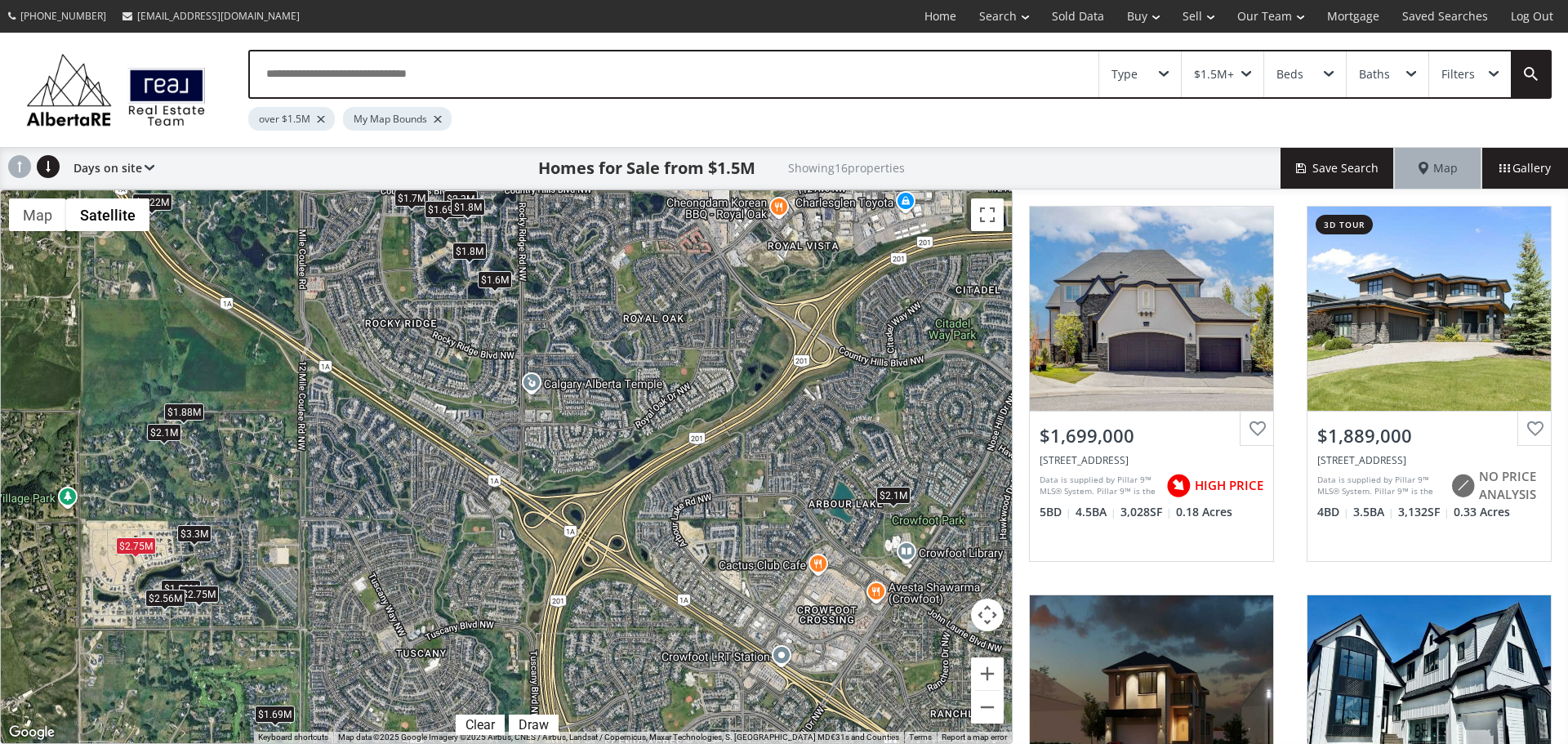
click at [192, 536] on div "$3.3M" at bounding box center [194, 533] width 34 height 17
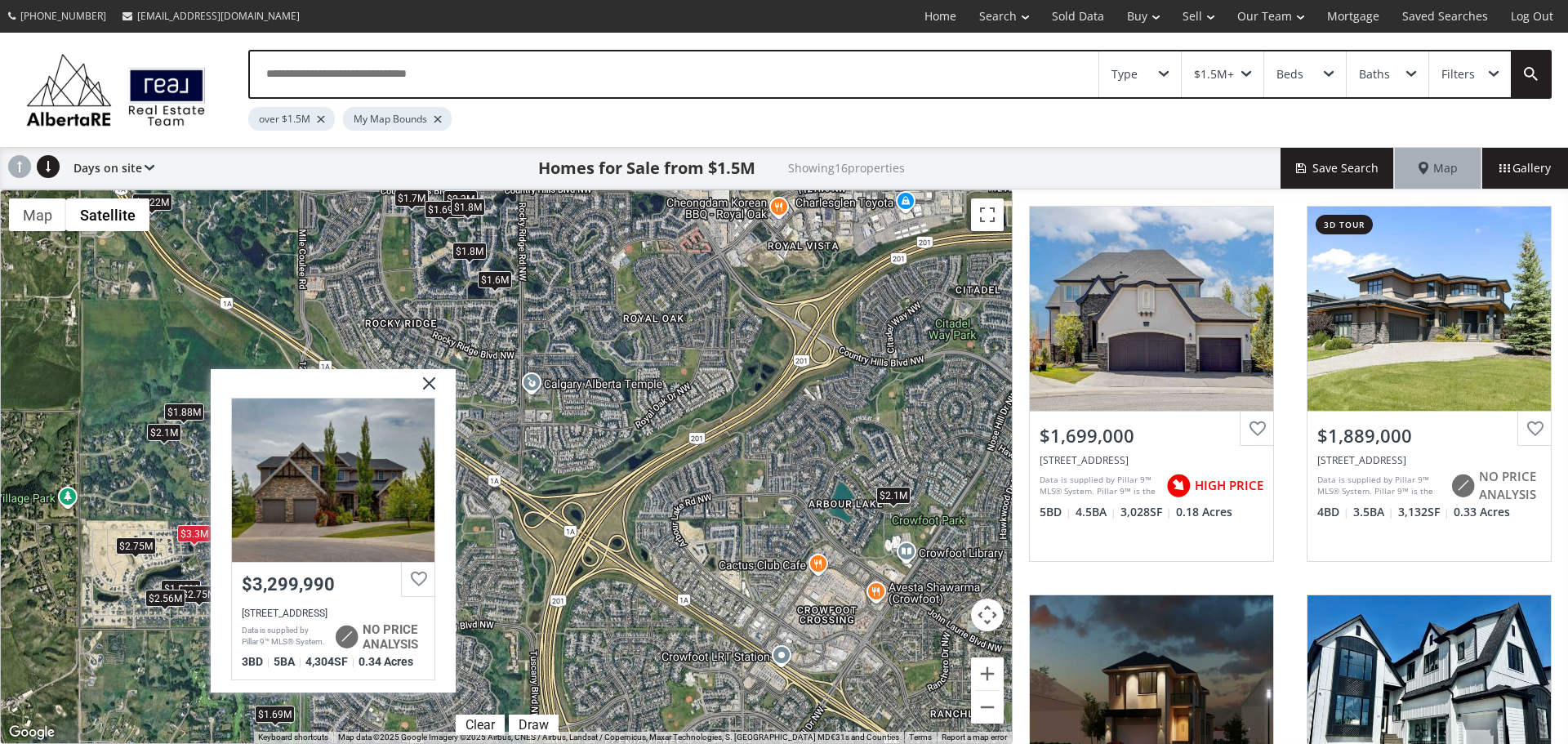
click at [123, 613] on div "$1.7M $1.89M $1.8M $2.3M $1.69M $2.75M $3.3M $2.1M $1.88M $1.6M $1.8M $1.69M $2…" at bounding box center [507, 467] width 1012 height 553
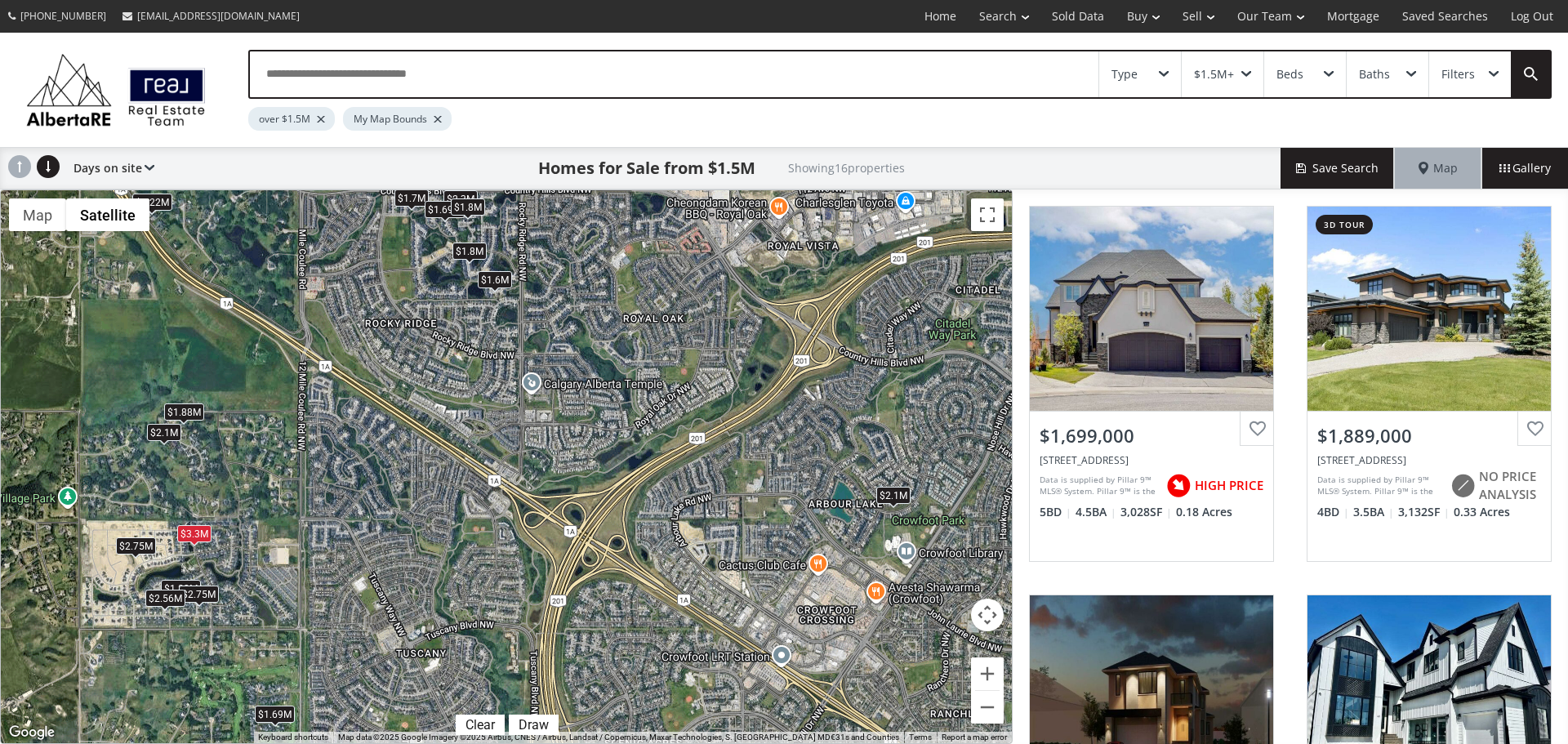
click at [174, 601] on div "$2.56M" at bounding box center [166, 598] width 40 height 17
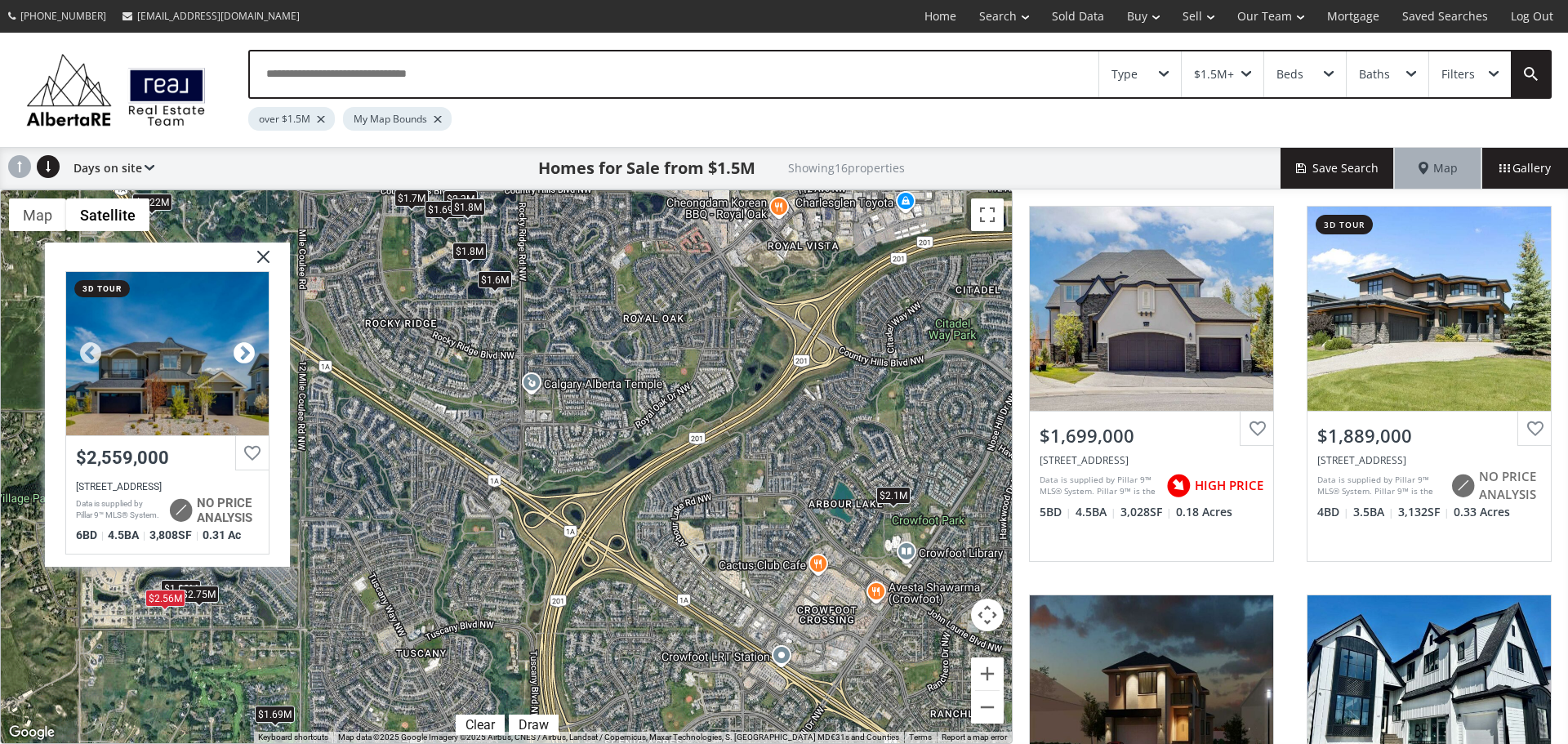
click at [242, 356] on div at bounding box center [245, 353] width 25 height 25
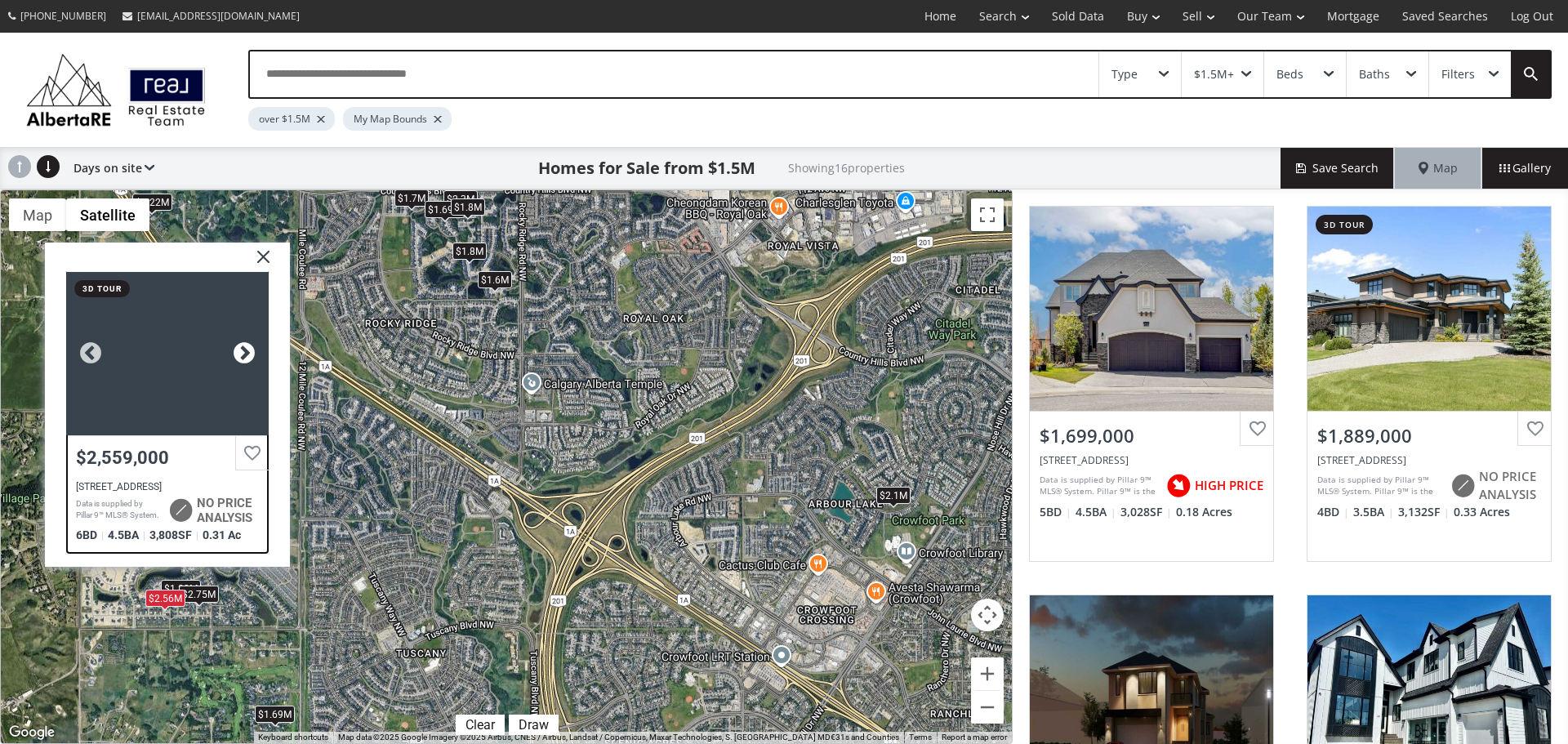
click at [242, 354] on div at bounding box center [245, 353] width 25 height 25
click at [243, 353] on div at bounding box center [245, 353] width 25 height 25
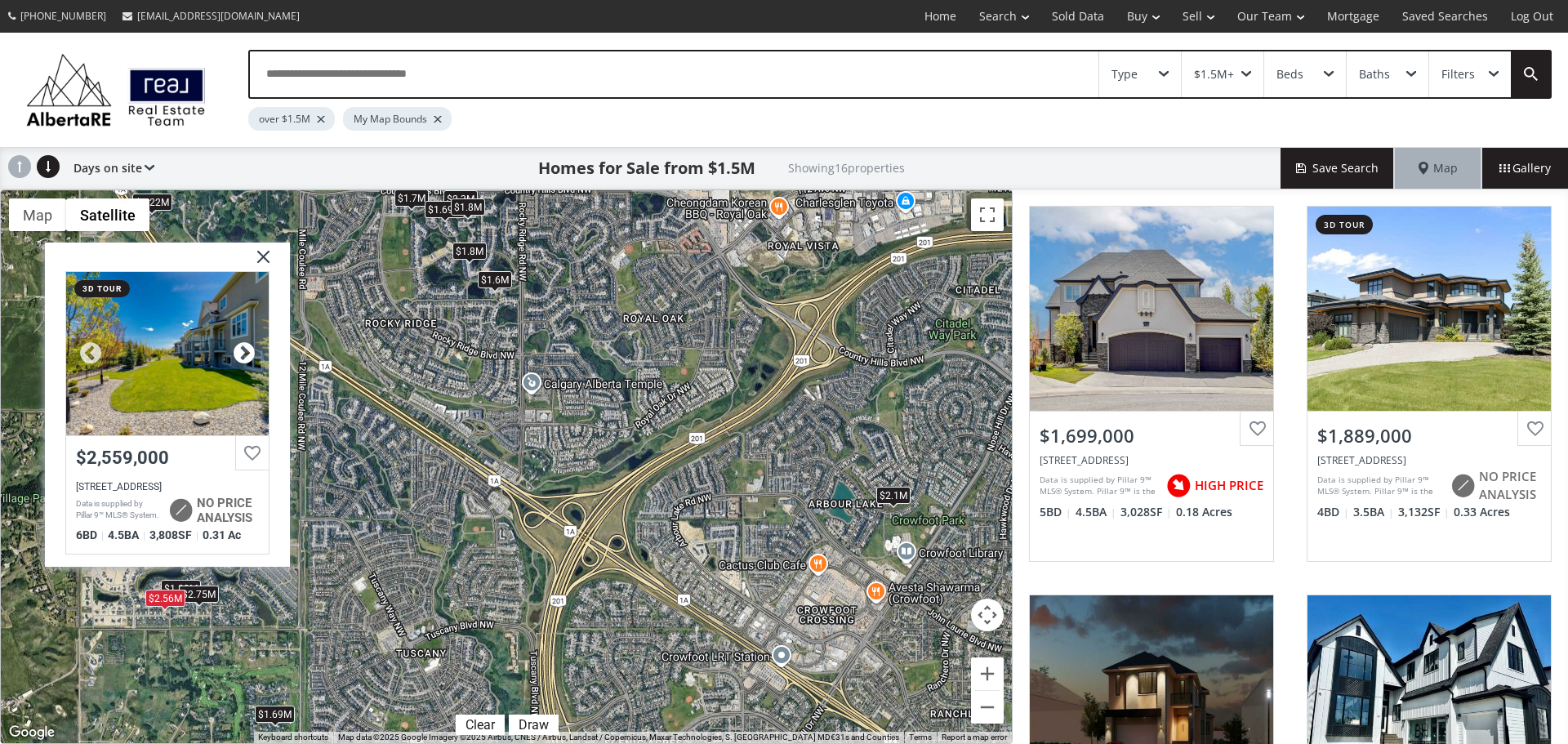
click at [243, 353] on div at bounding box center [245, 353] width 25 height 25
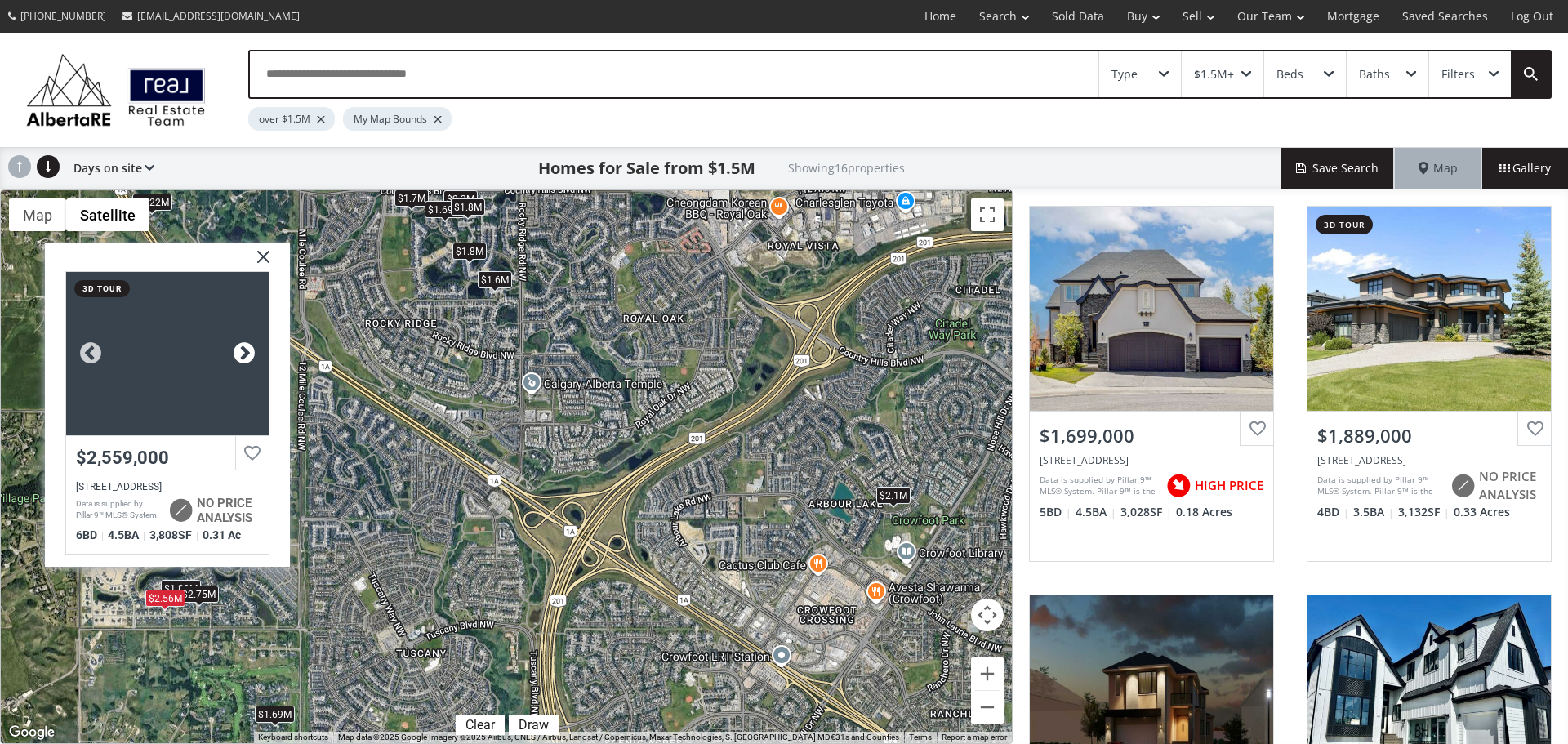
click at [243, 353] on div at bounding box center [245, 353] width 25 height 25
click at [244, 353] on div at bounding box center [245, 353] width 25 height 25
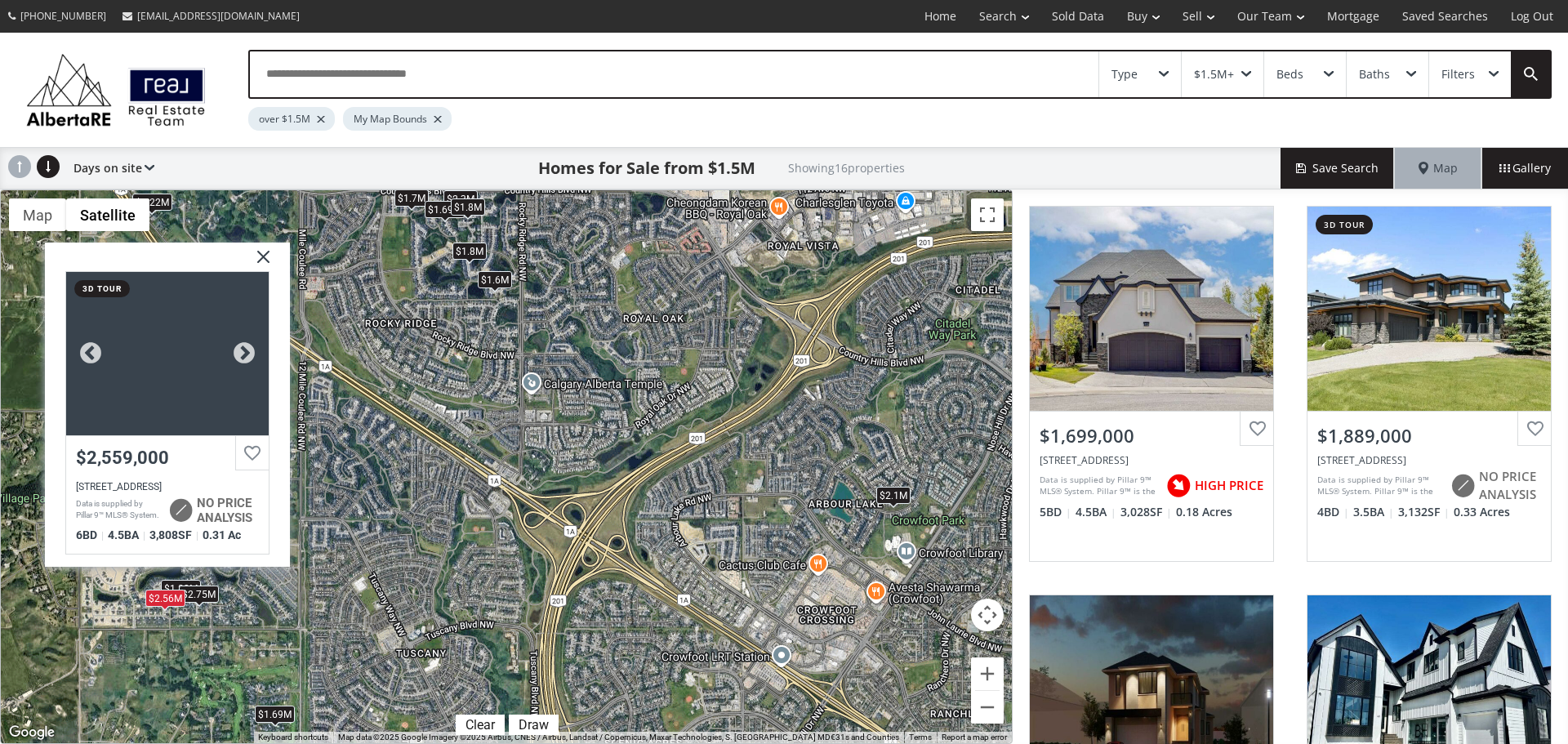
click at [190, 374] on div at bounding box center [167, 354] width 203 height 164
click at [263, 595] on div "$1.7M $1.89M $1.8M $2.3M $1.69M $2.75M $3.3M $2.1M $1.88M $1.6M $1.8M $1.69M $2…" at bounding box center [507, 467] width 1012 height 553
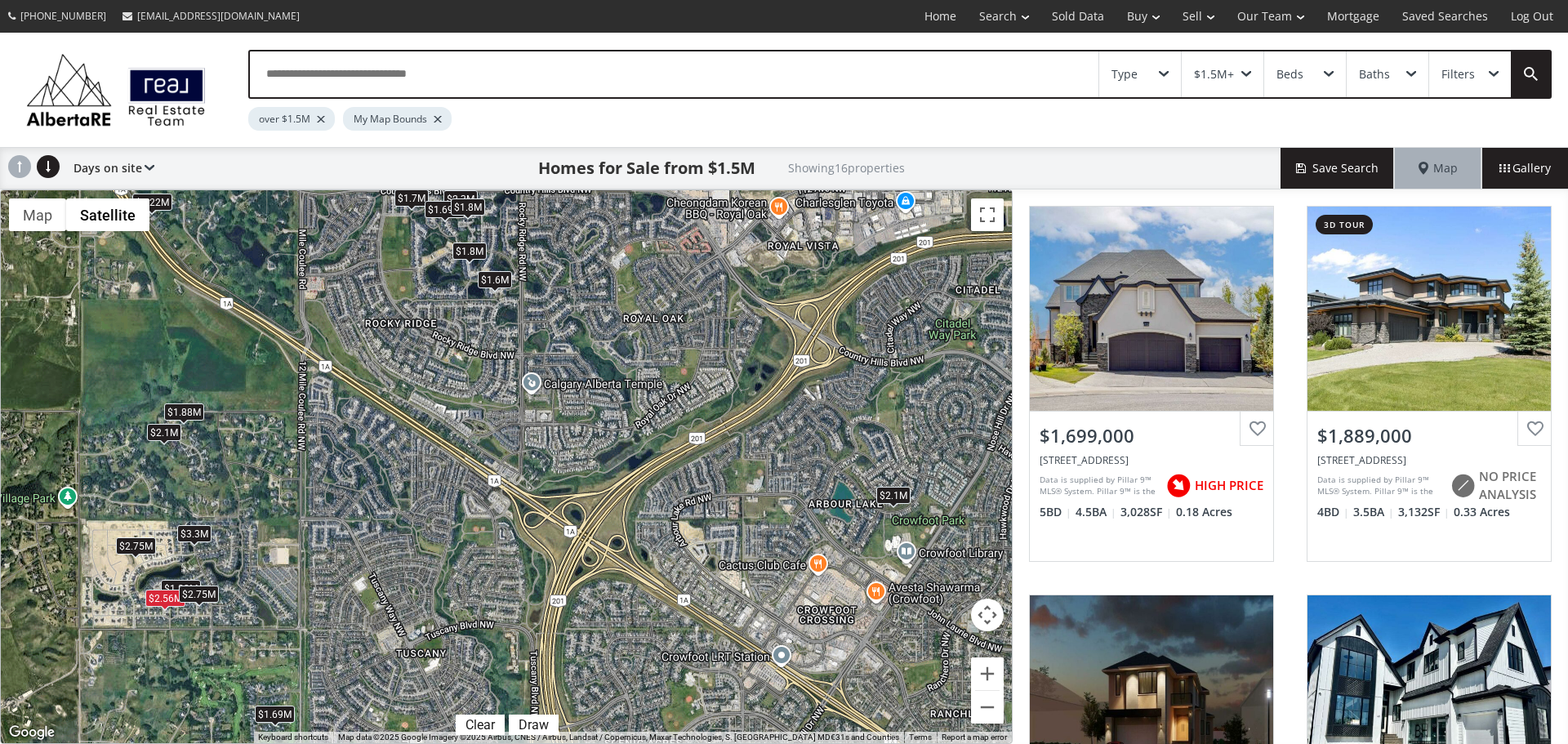
click at [209, 593] on div "$2.75M" at bounding box center [199, 593] width 40 height 17
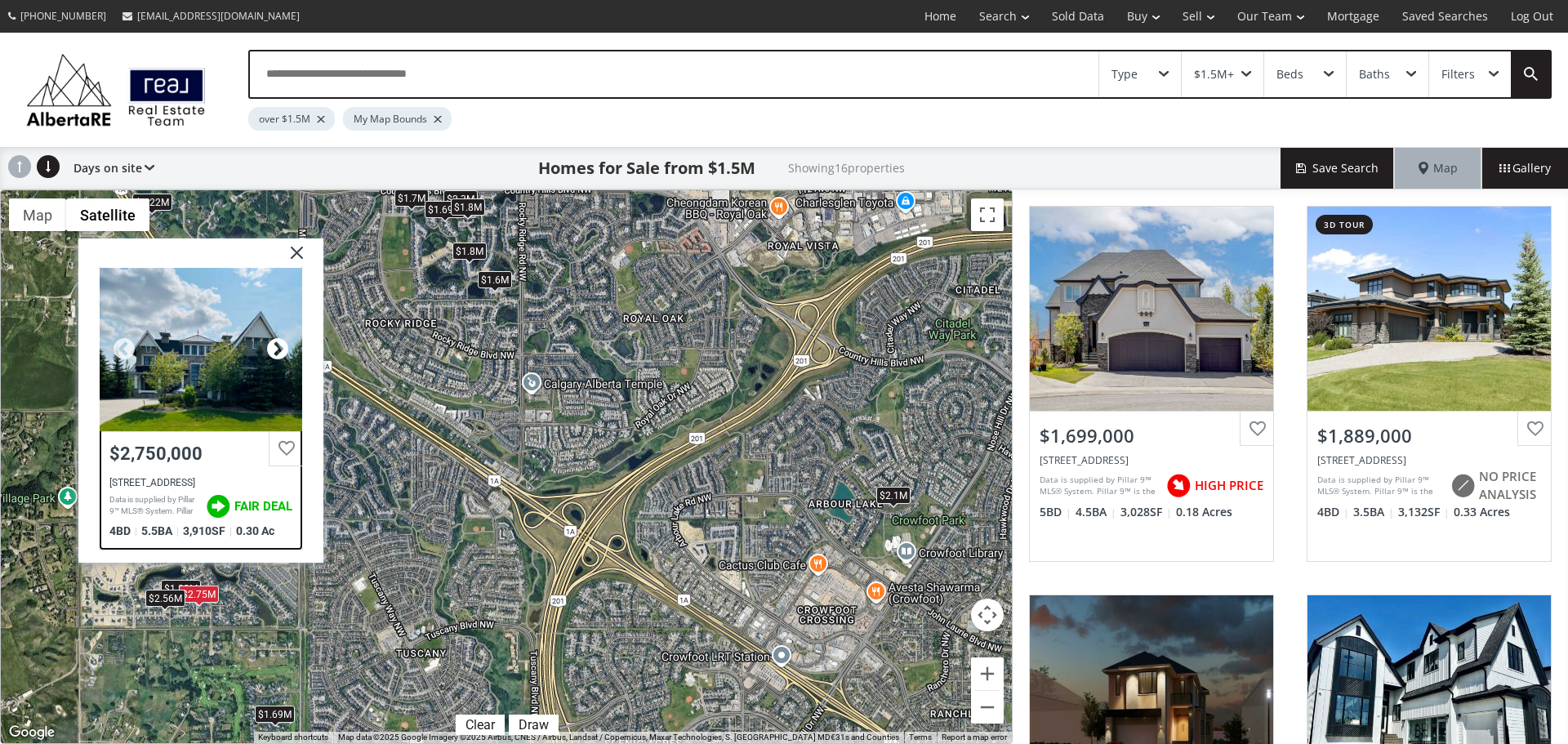
click at [278, 345] on div at bounding box center [278, 349] width 25 height 25
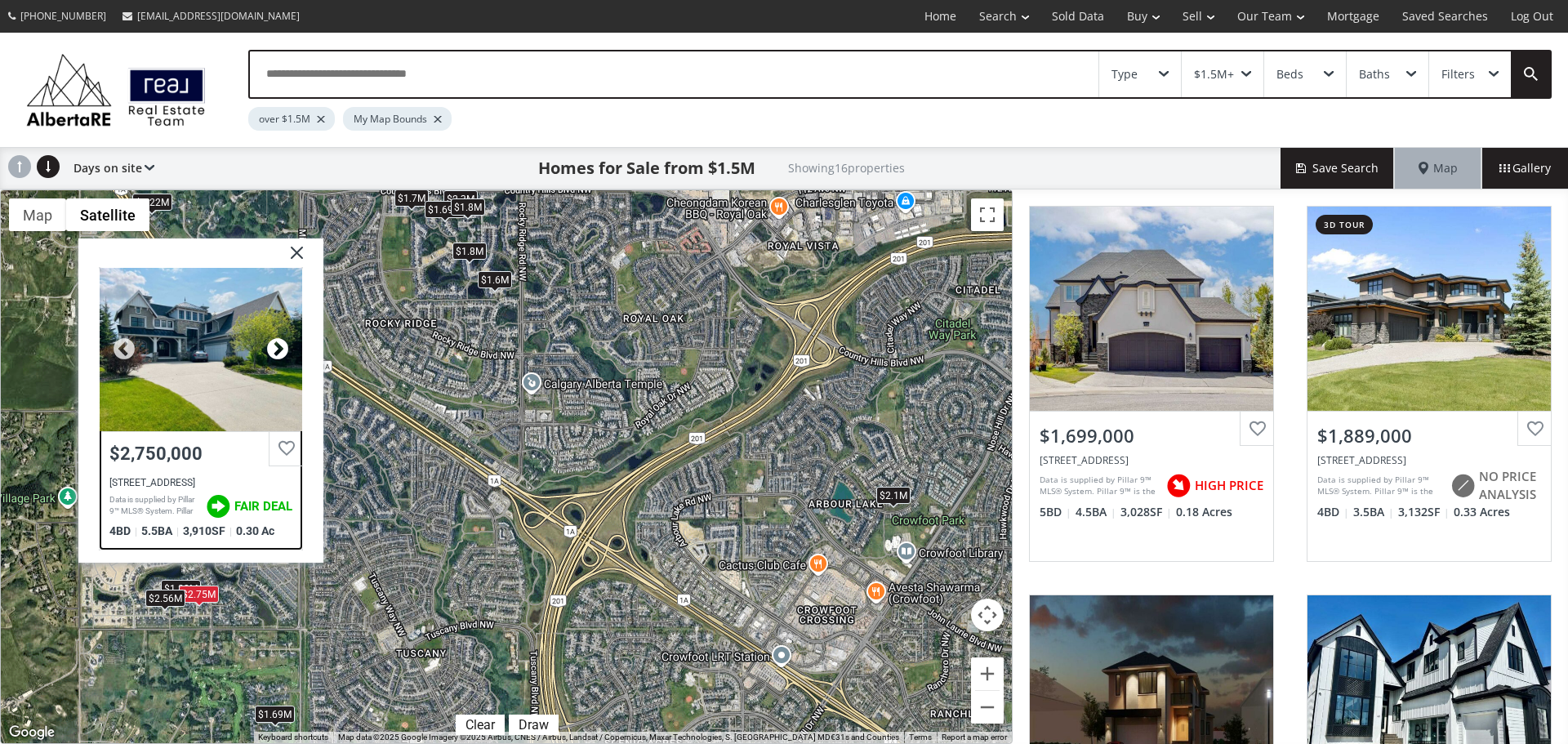
click at [278, 345] on div at bounding box center [278, 349] width 25 height 25
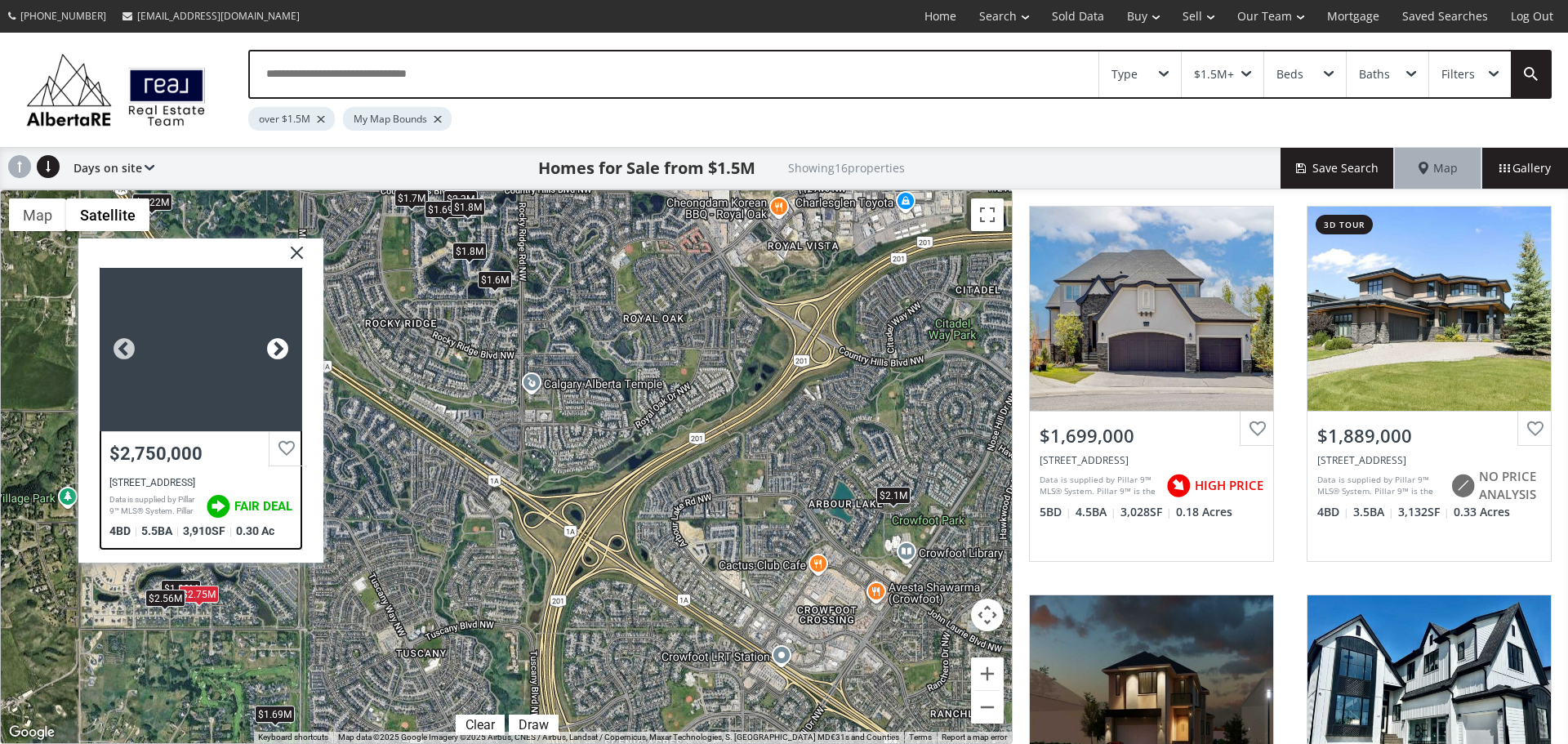
click at [278, 345] on div at bounding box center [278, 349] width 25 height 25
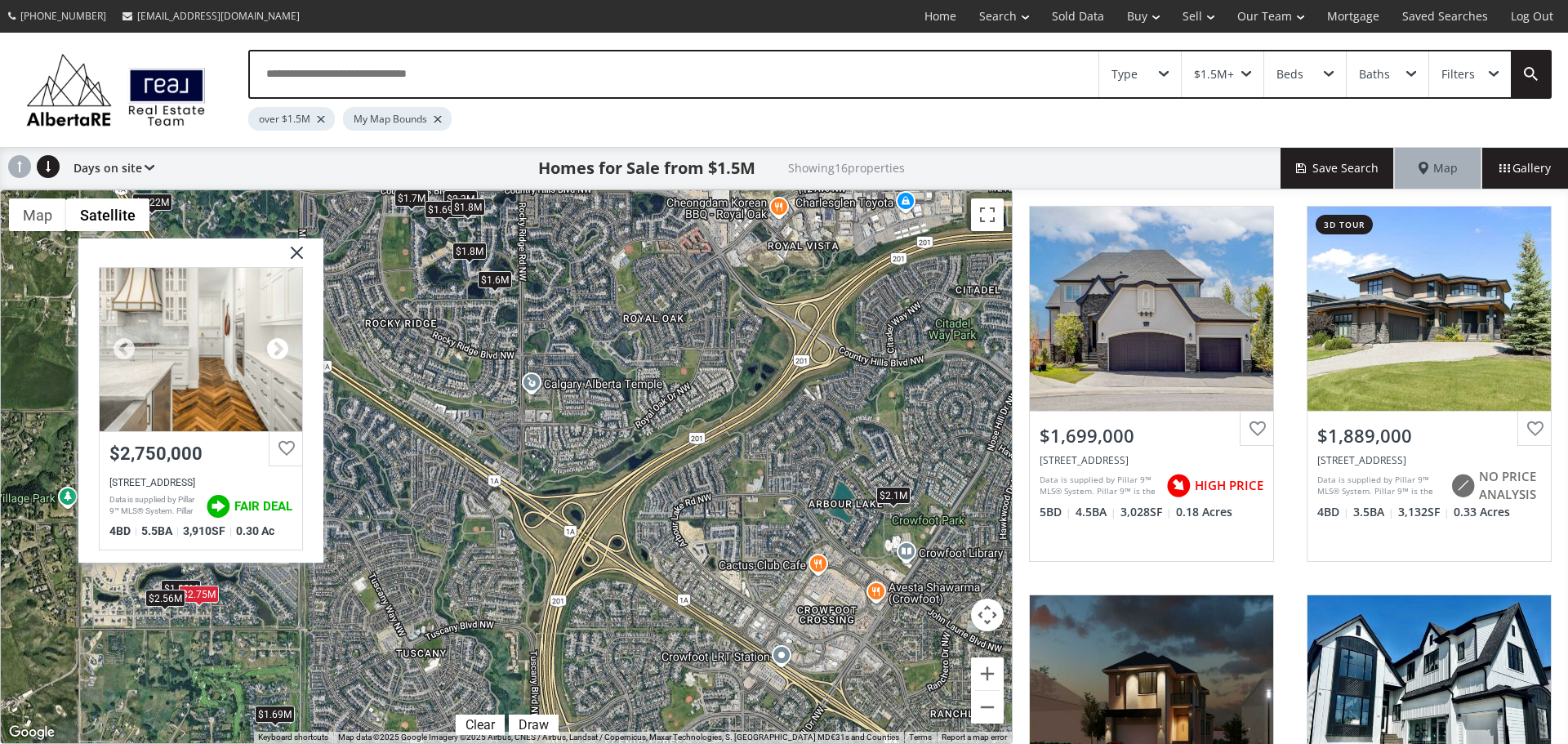
click at [278, 345] on div at bounding box center [278, 349] width 25 height 25
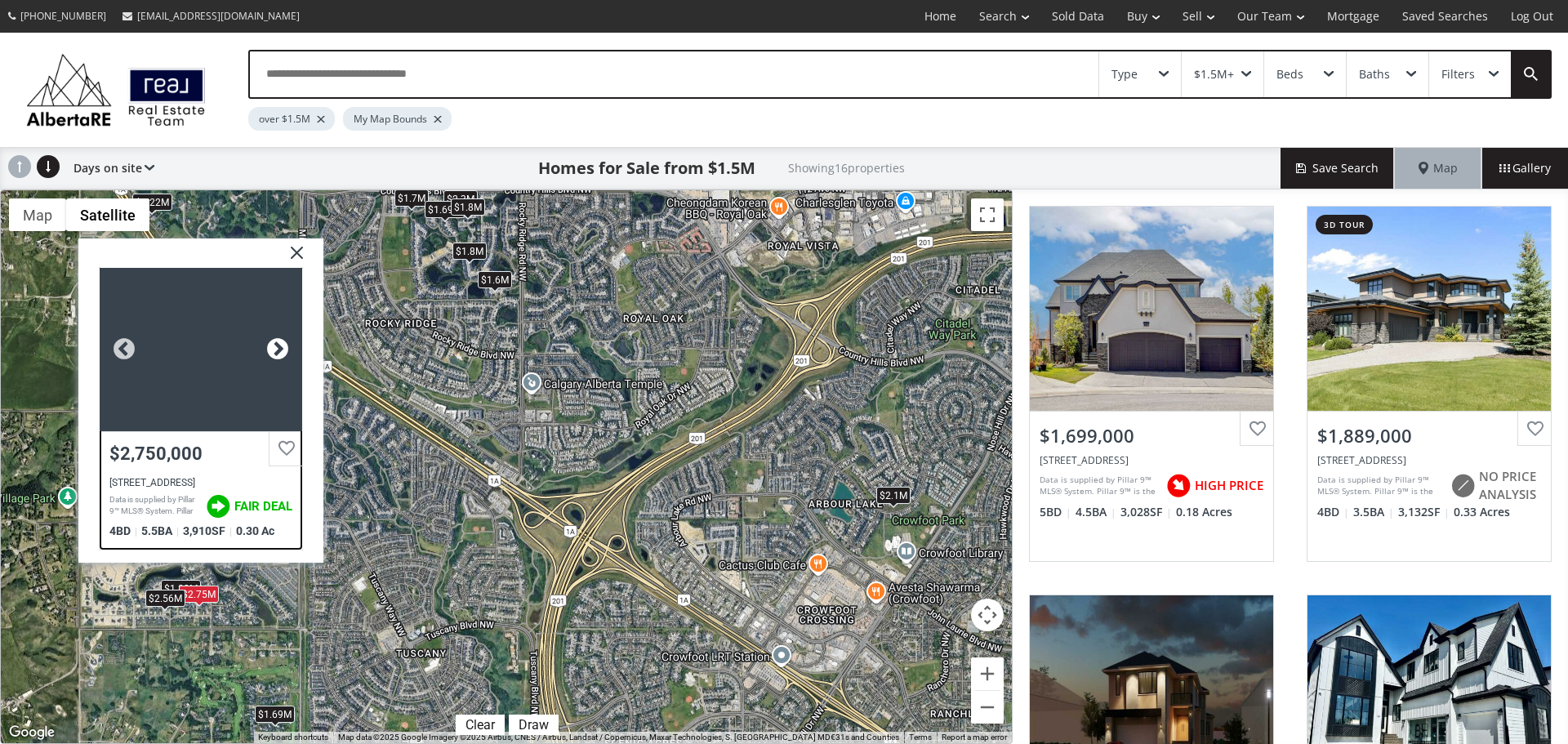
click at [278, 345] on div at bounding box center [278, 349] width 25 height 25
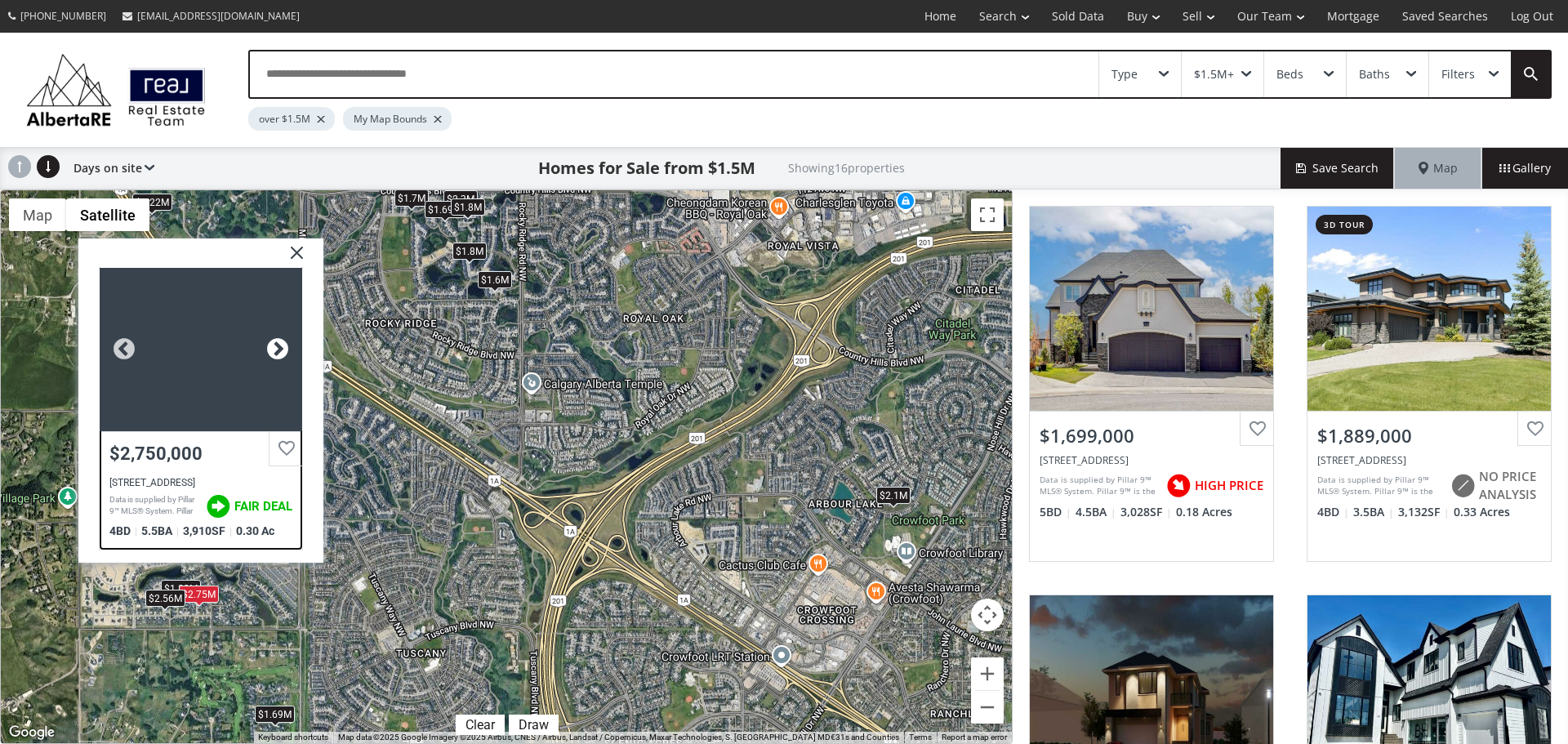
click at [278, 345] on div at bounding box center [278, 349] width 25 height 25
click at [212, 355] on div at bounding box center [201, 349] width 203 height 164
click at [306, 250] on img at bounding box center [291, 258] width 41 height 41
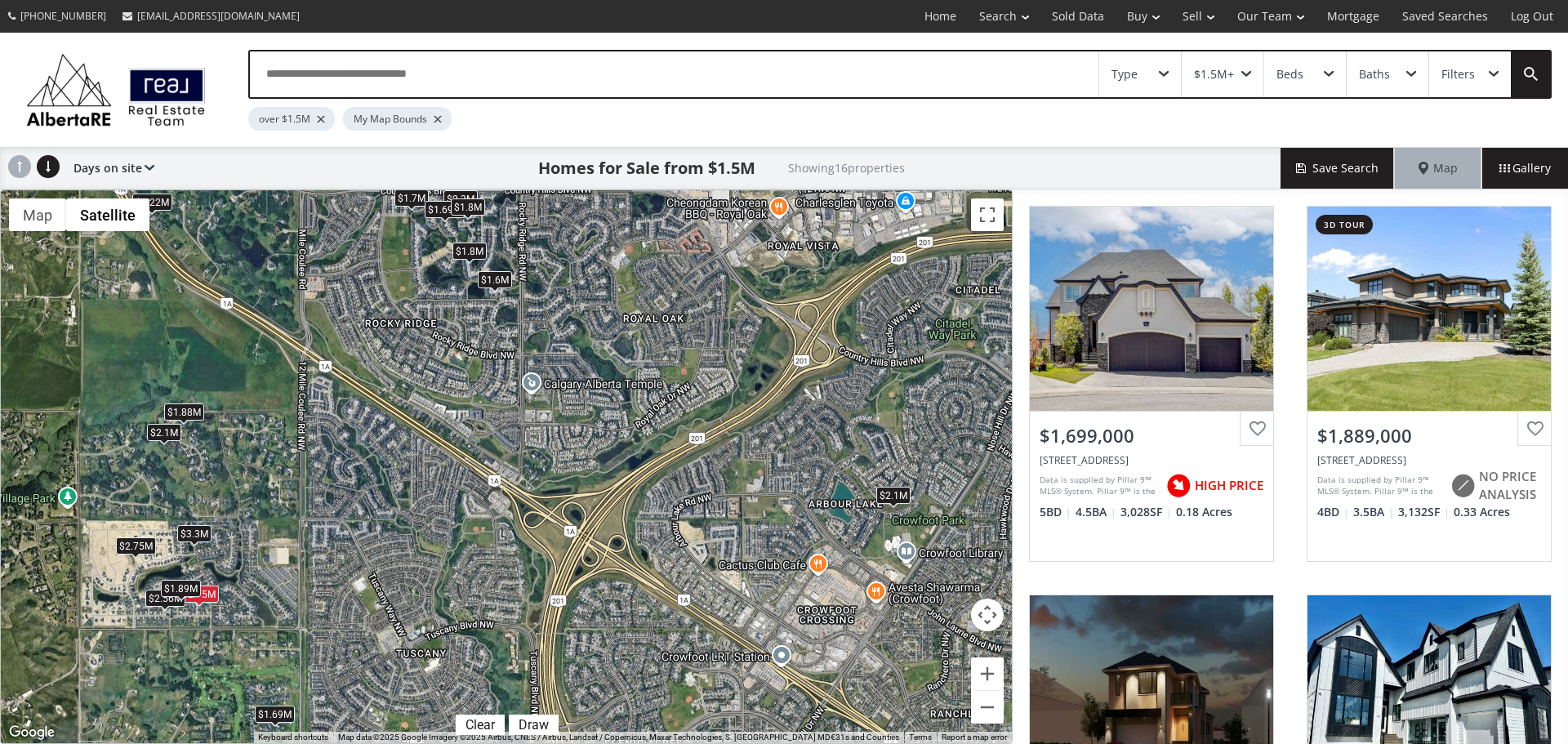
click at [172, 584] on div "$1.89M" at bounding box center [181, 588] width 40 height 17
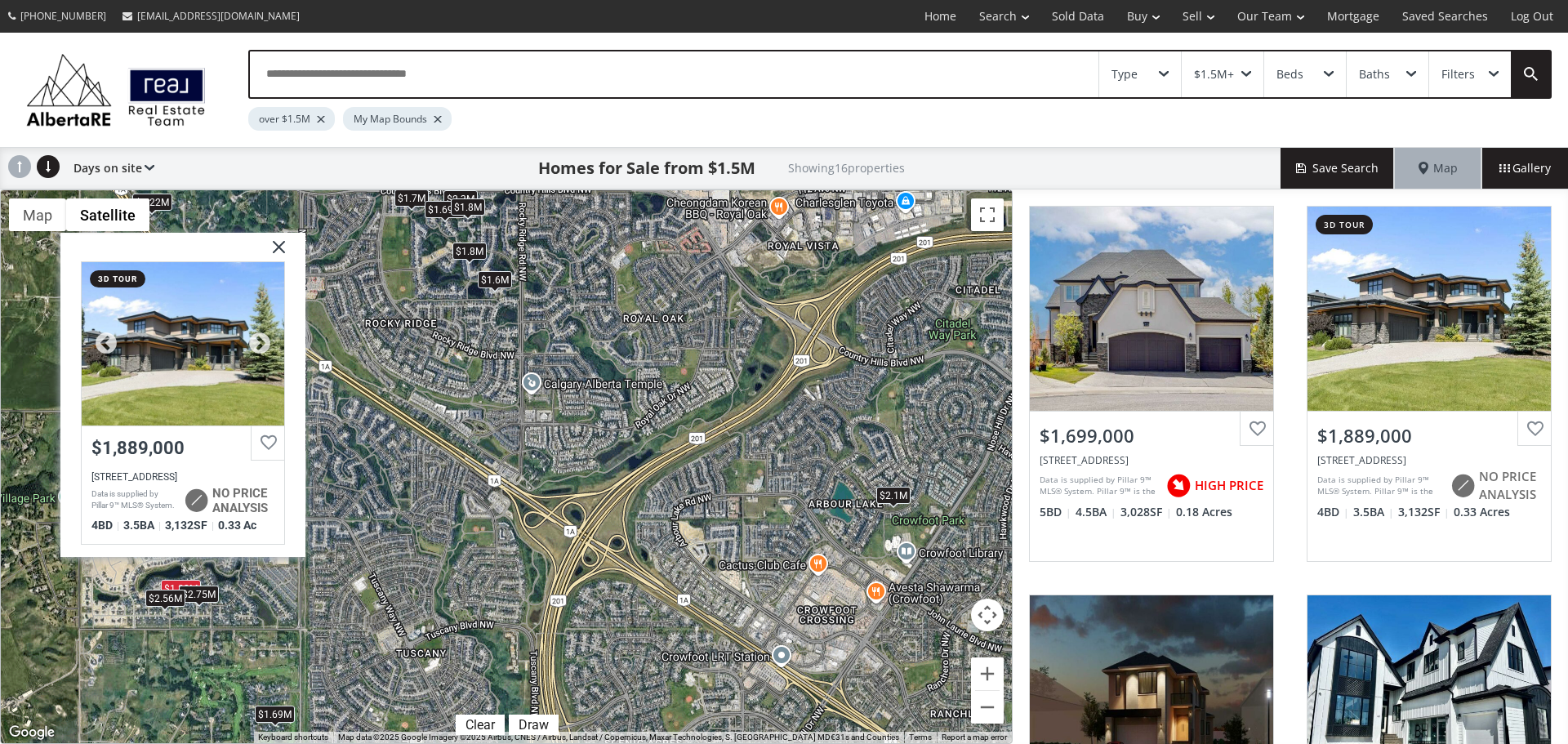
click at [179, 352] on div at bounding box center [183, 343] width 203 height 164
click at [263, 672] on div "$1.7M $1.89M $1.8M $2.3M $1.69M $2.75M $3.3M $2.1M $1.88M $1.6M $1.8M $1.69M $2…" at bounding box center [507, 467] width 1012 height 553
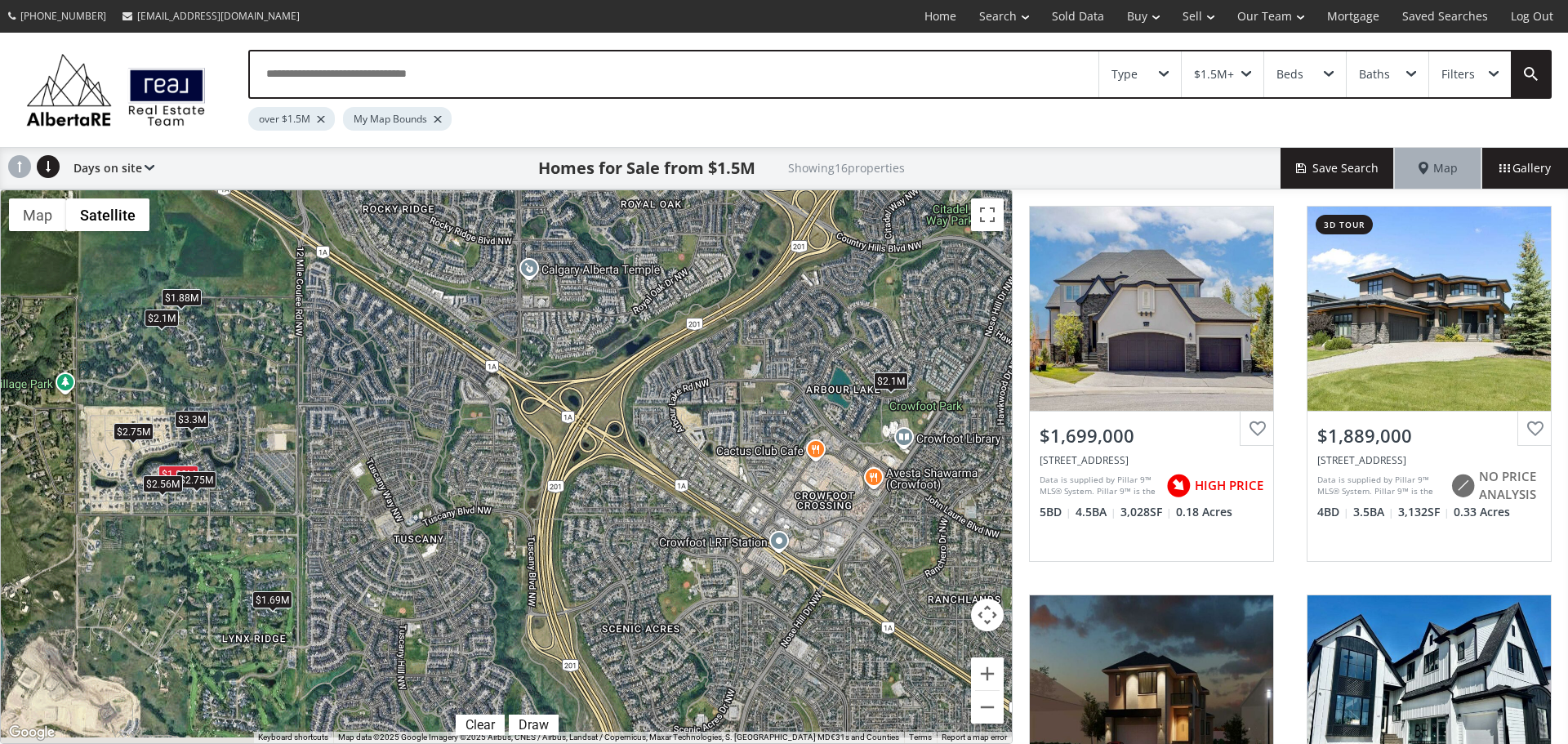
drag, startPoint x: 341, startPoint y: 575, endPoint x: 333, endPoint y: 535, distance: 40.8
click at [333, 535] on div "$1.7M $1.89M $1.8M $2.3M $1.69M $2.75M $3.3M $2.1M $1.88M $1.6M $1.8M $1.69M $2…" at bounding box center [507, 467] width 1012 height 553
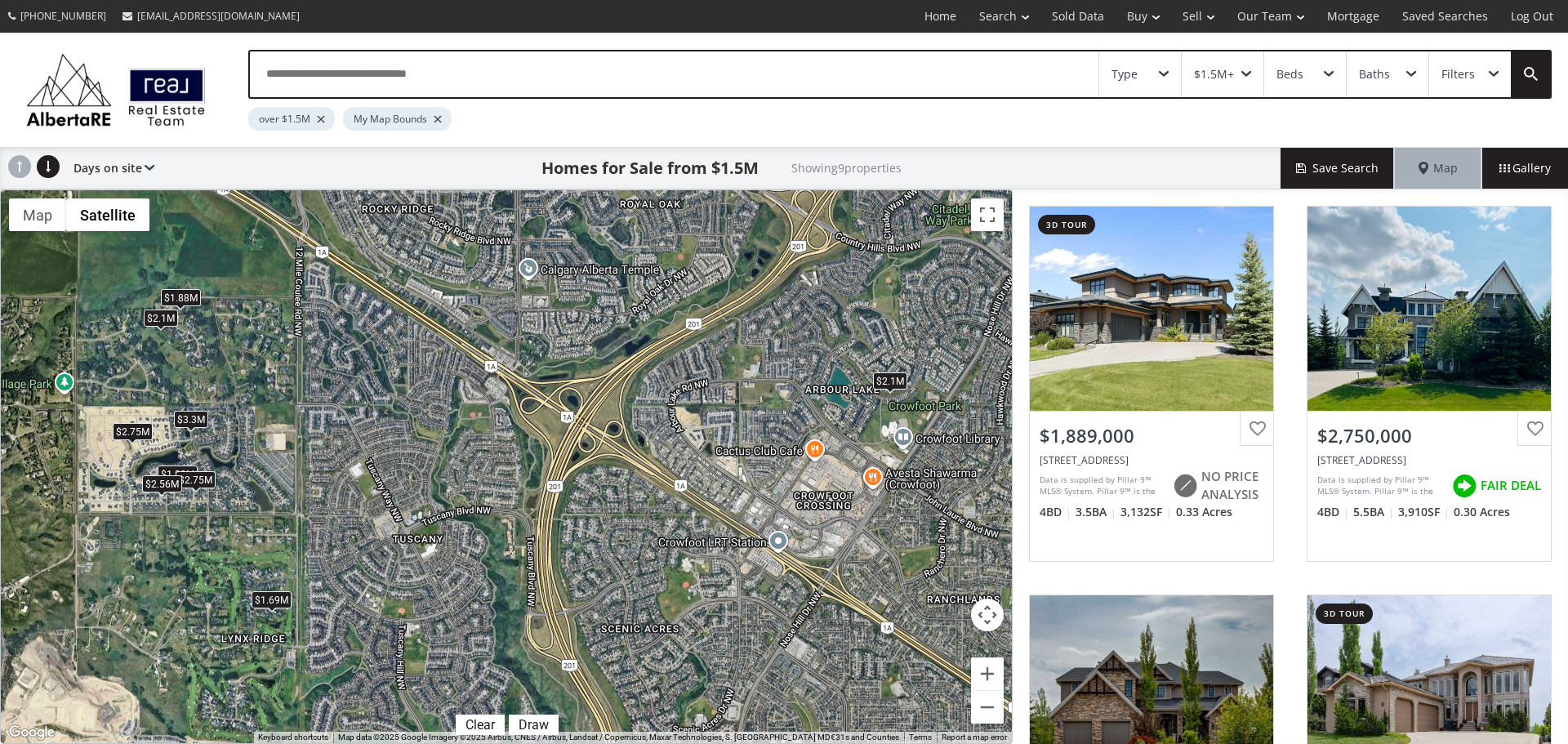
click at [275, 601] on div "$1.69M" at bounding box center [271, 600] width 40 height 17
click at [267, 593] on div "$1.69M" at bounding box center [271, 600] width 40 height 17
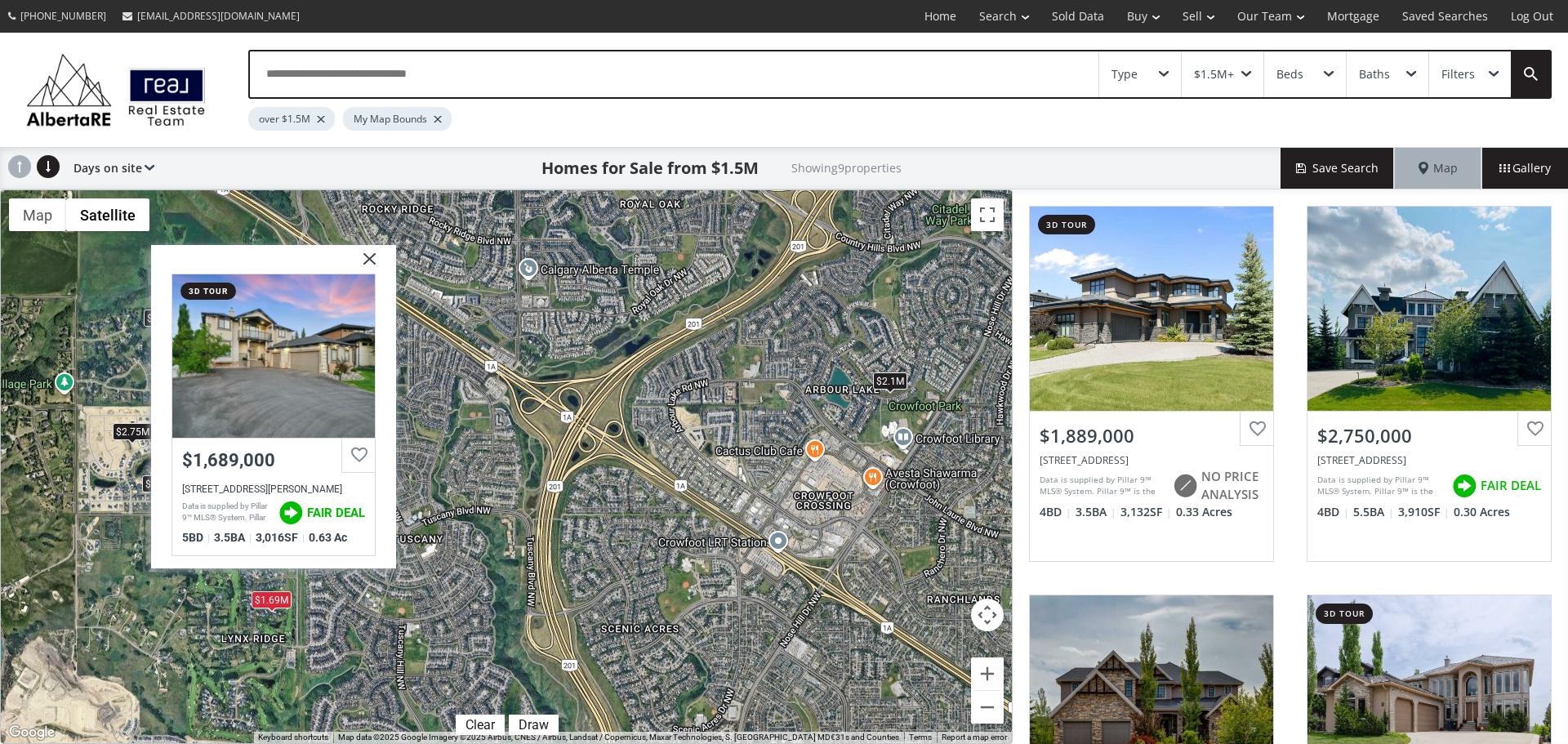
click at [639, 553] on div "$1.89M $2.75M $3.3M $2.1M $1.88M $1.69M $2.75M $2.1M $2.56M Lynx Meadows Court …" at bounding box center [507, 467] width 1012 height 553
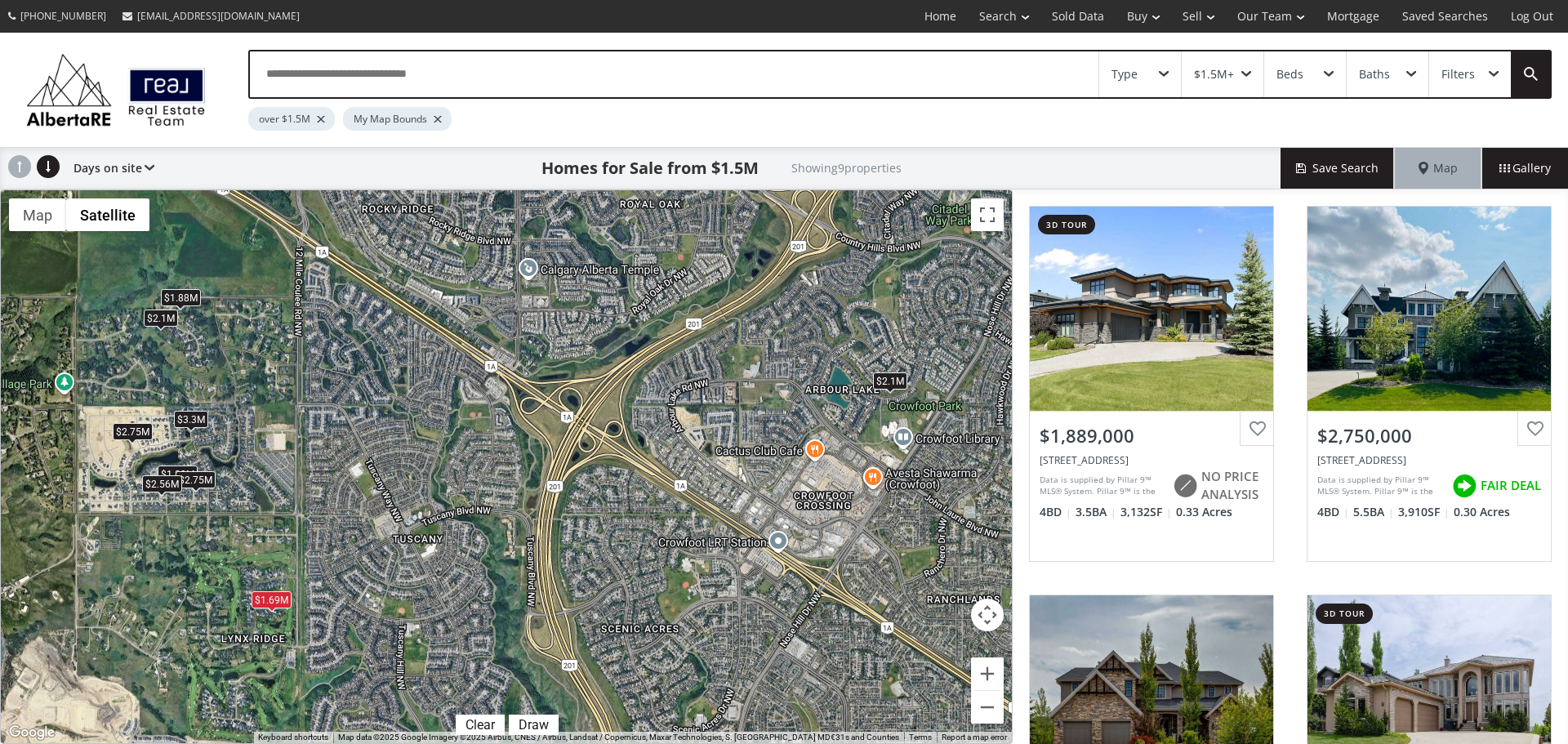
drag, startPoint x: 673, startPoint y: 592, endPoint x: 546, endPoint y: 522, distance: 145.0
click at [461, 522] on div "$1.89M $2.75M $3.3M $2.1M $1.88M $1.69M $2.75M $2.1M $2.56M" at bounding box center [507, 467] width 1012 height 553
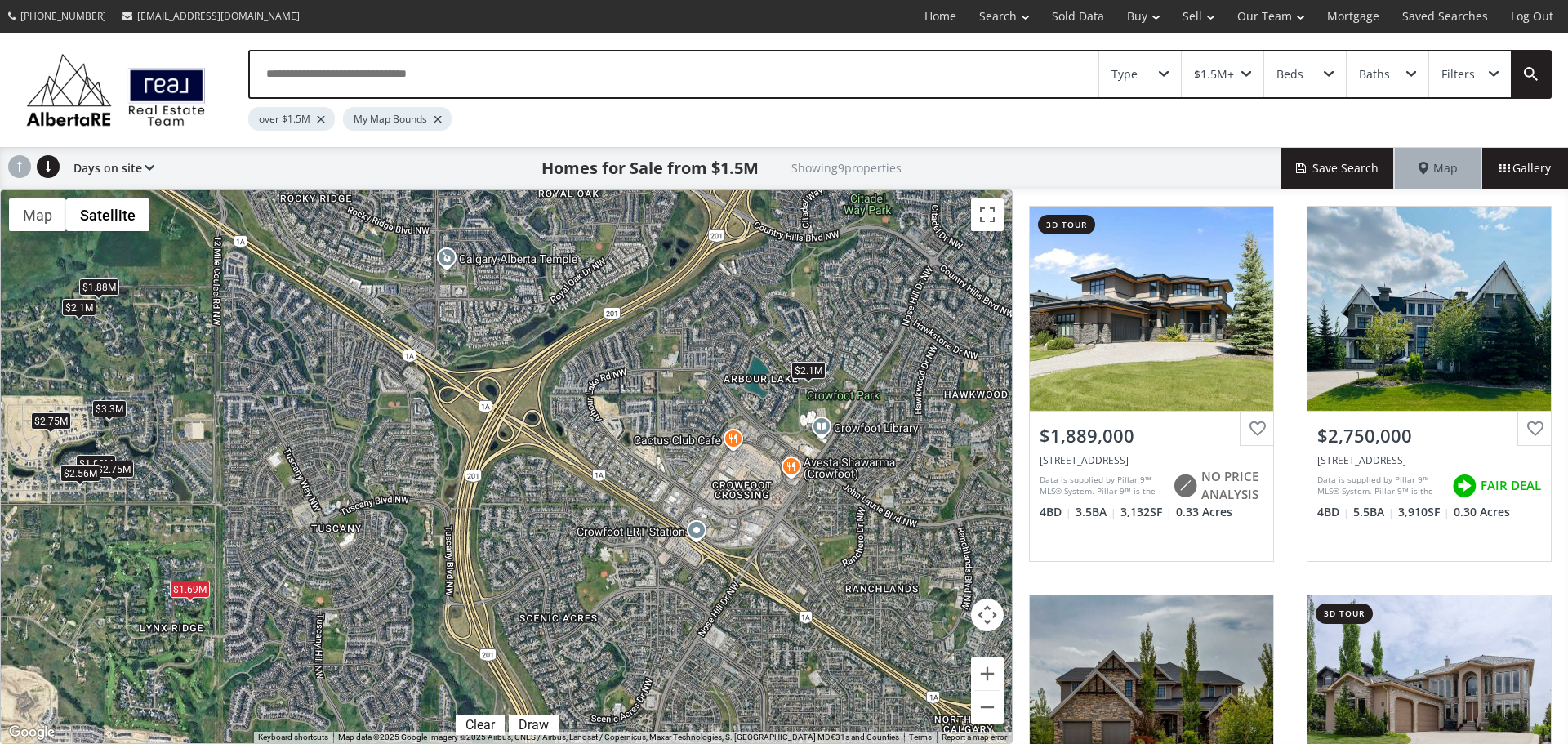
drag, startPoint x: 680, startPoint y: 527, endPoint x: 588, endPoint y: 513, distance: 93.1
click at [588, 513] on div "$1.89M $2.75M $3.3M $2.1M $1.88M $1.69M $2.75M $2.1M $2.56M" at bounding box center [507, 467] width 1012 height 553
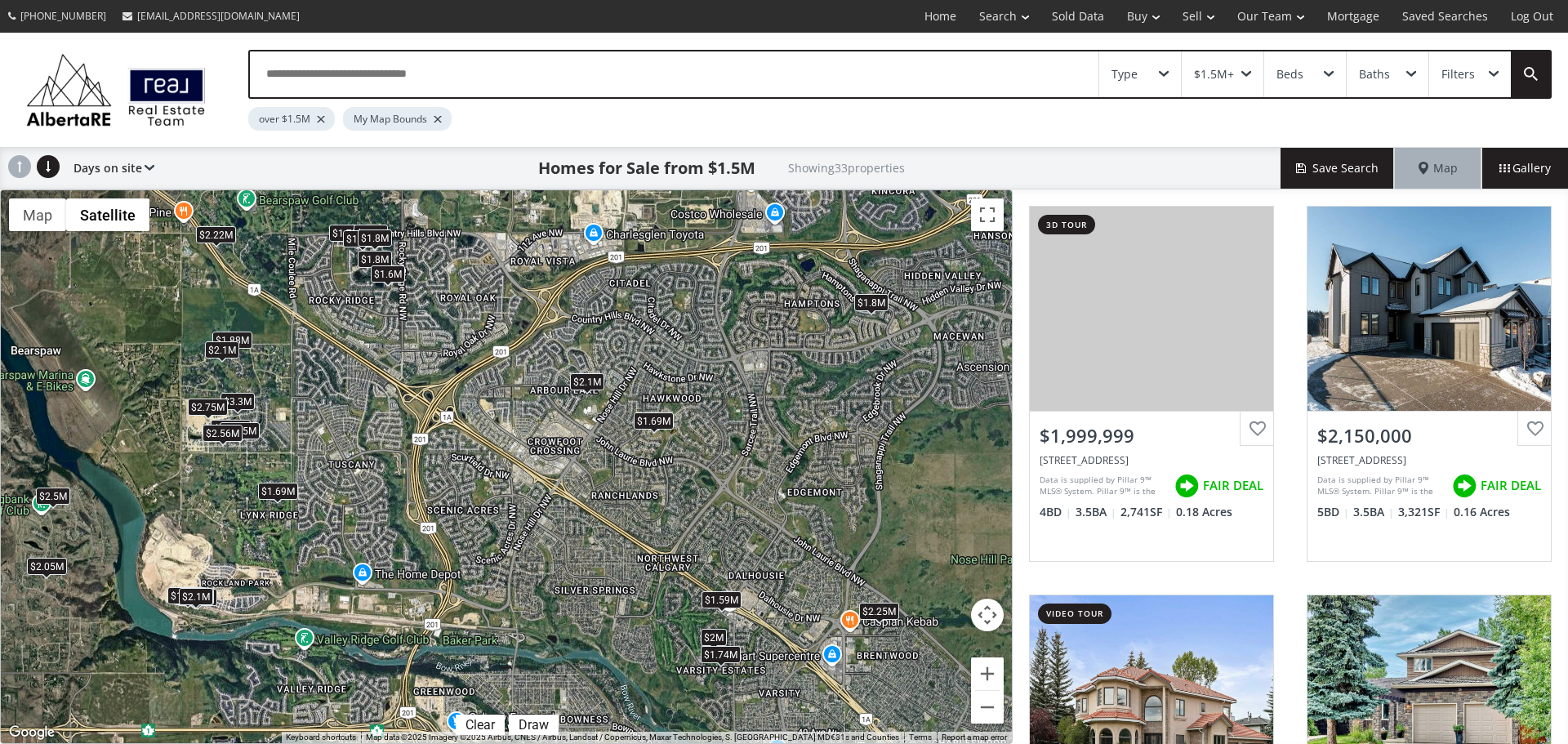
drag, startPoint x: 693, startPoint y: 561, endPoint x: 593, endPoint y: 497, distance: 118.7
click at [593, 497] on div "$2M $2.15M $1.69M $1.59M $1.7M $1.85M $1.89M $1.75M $1.74M $1.8M $2.3M $1.8M $1…" at bounding box center [507, 467] width 1012 height 553
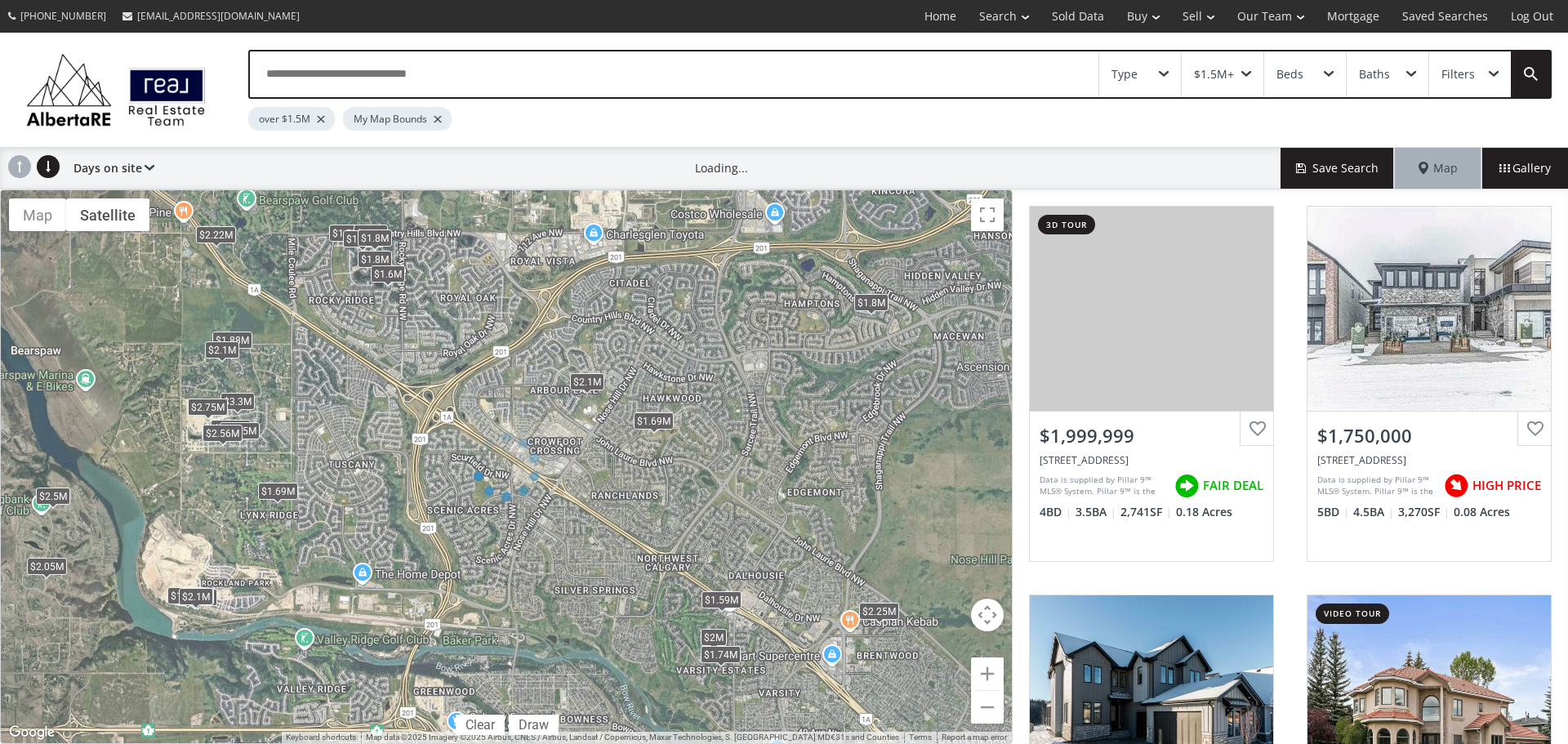
click at [190, 597] on div at bounding box center [506, 467] width 1013 height 554
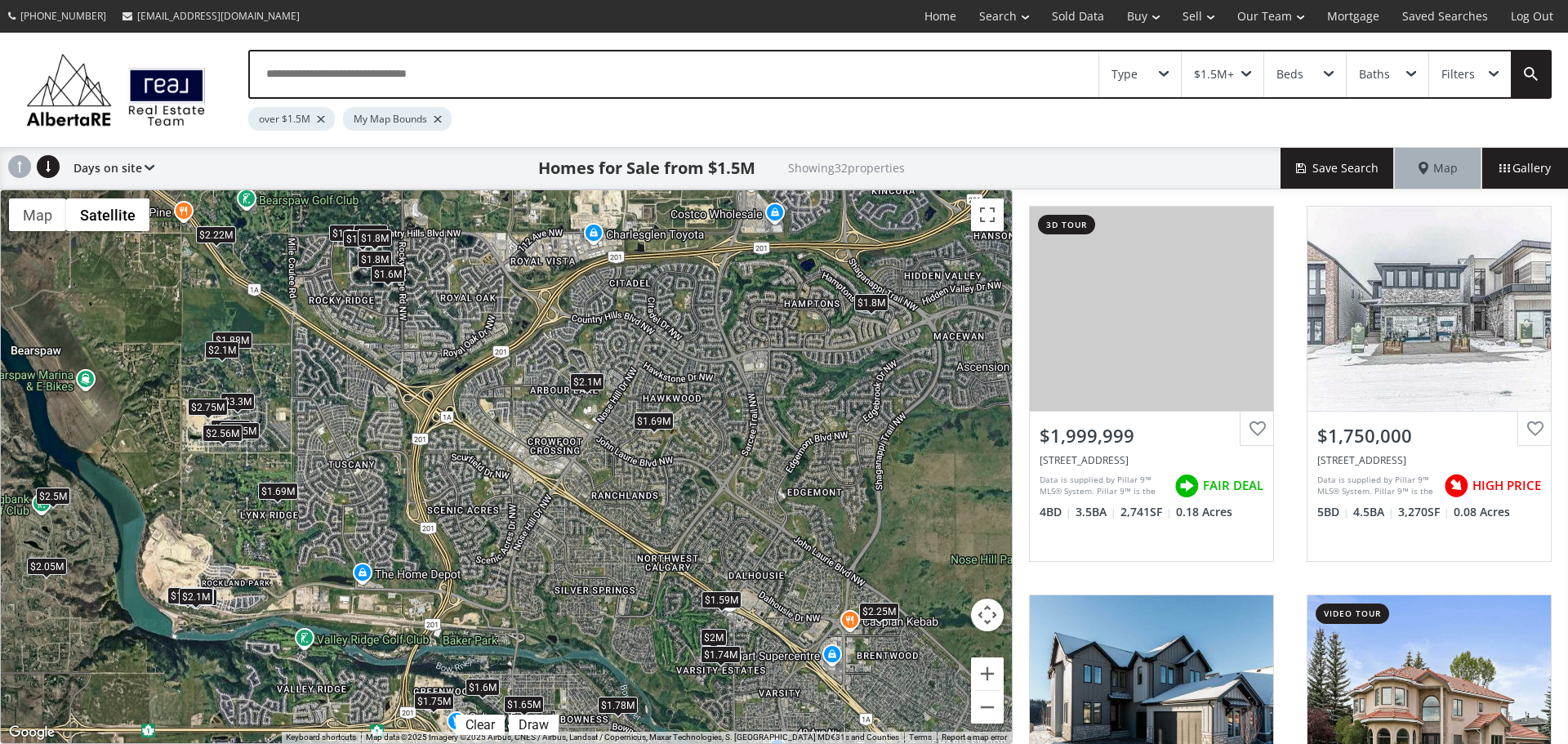
click at [198, 597] on div "$2.1M" at bounding box center [196, 596] width 34 height 17
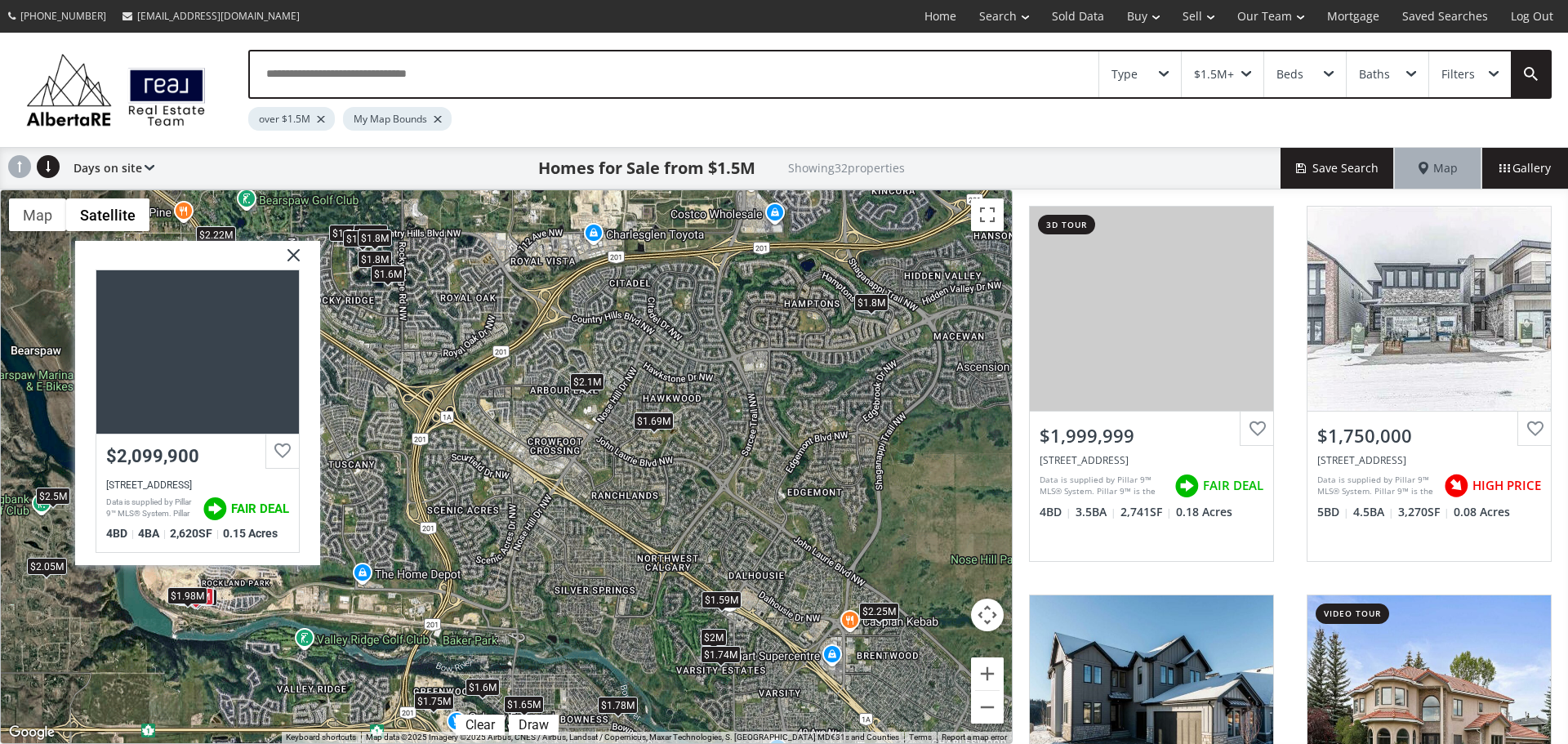
click at [171, 596] on div "$1.98M" at bounding box center [188, 595] width 40 height 17
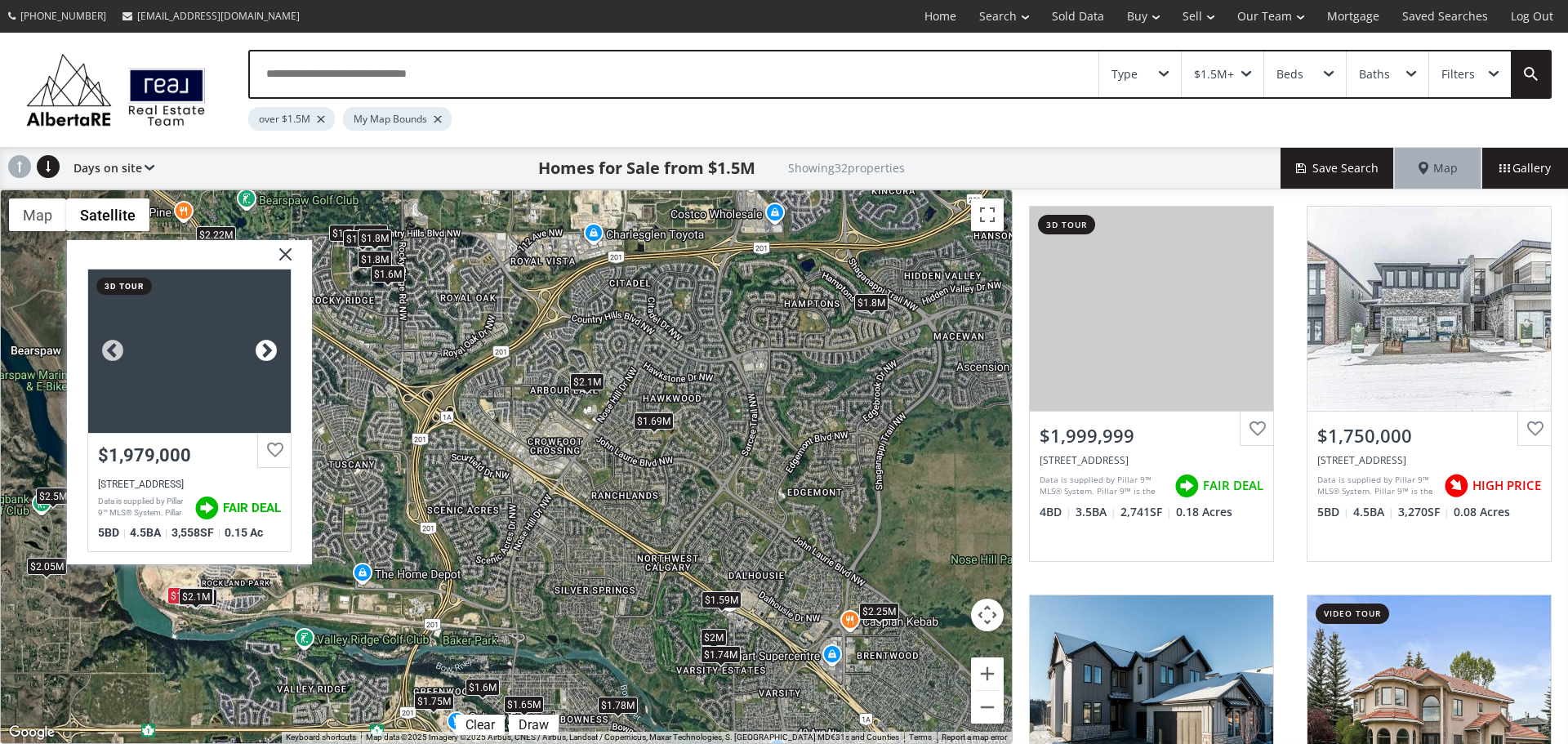
click at [270, 349] on div at bounding box center [267, 351] width 25 height 25
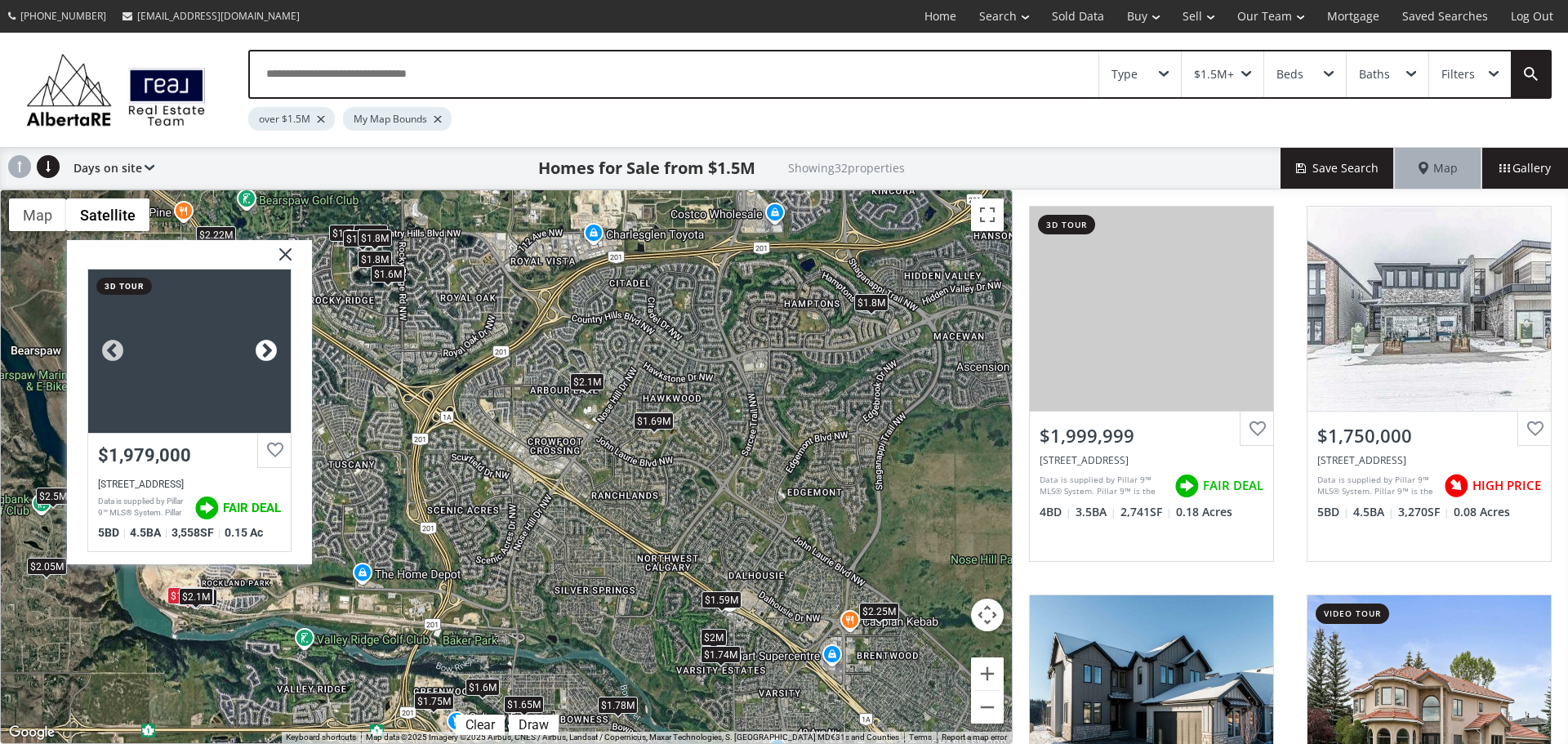
click at [270, 349] on div at bounding box center [267, 351] width 25 height 25
click at [284, 257] on img at bounding box center [279, 259] width 41 height 41
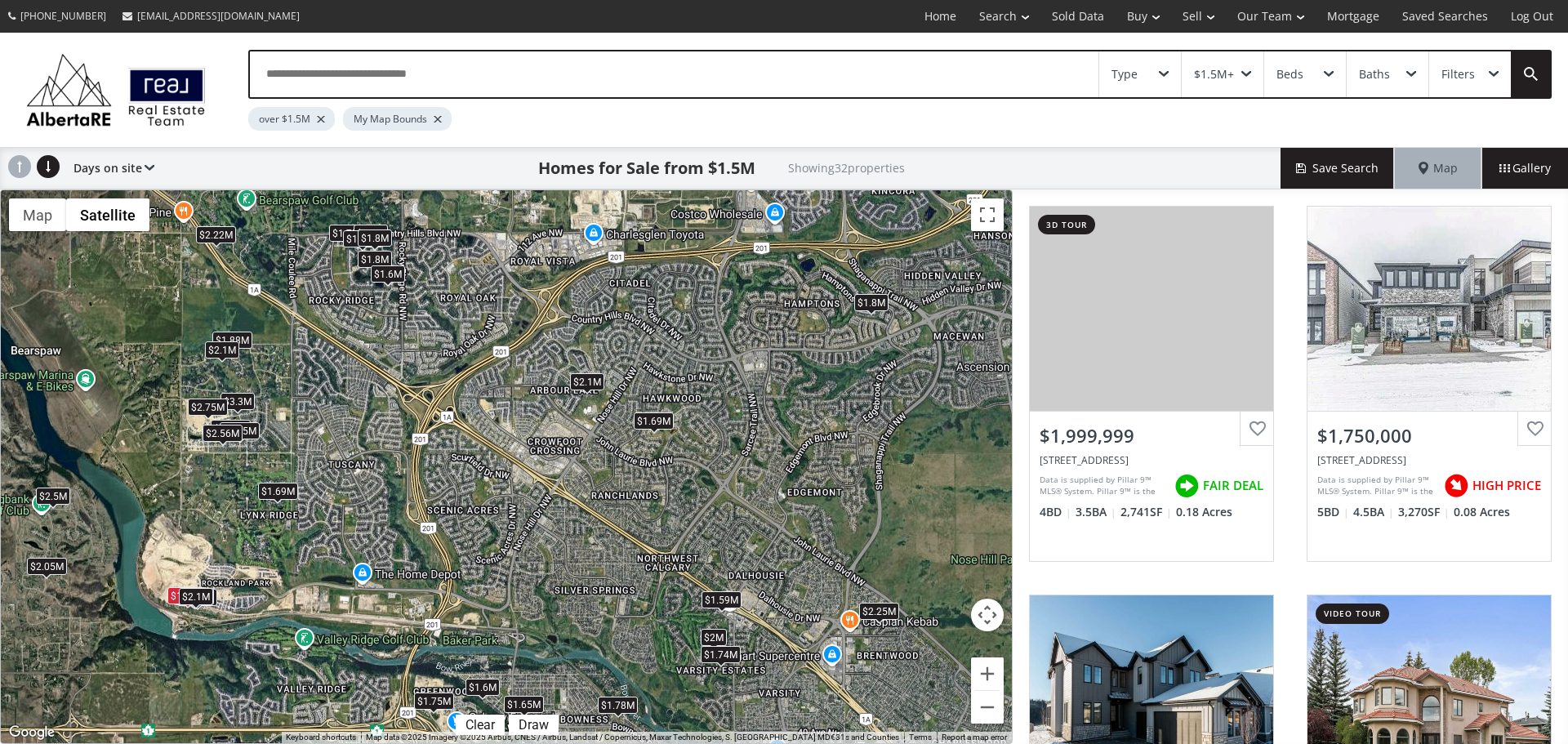
click at [59, 571] on div "$2.05M" at bounding box center [47, 567] width 40 height 17
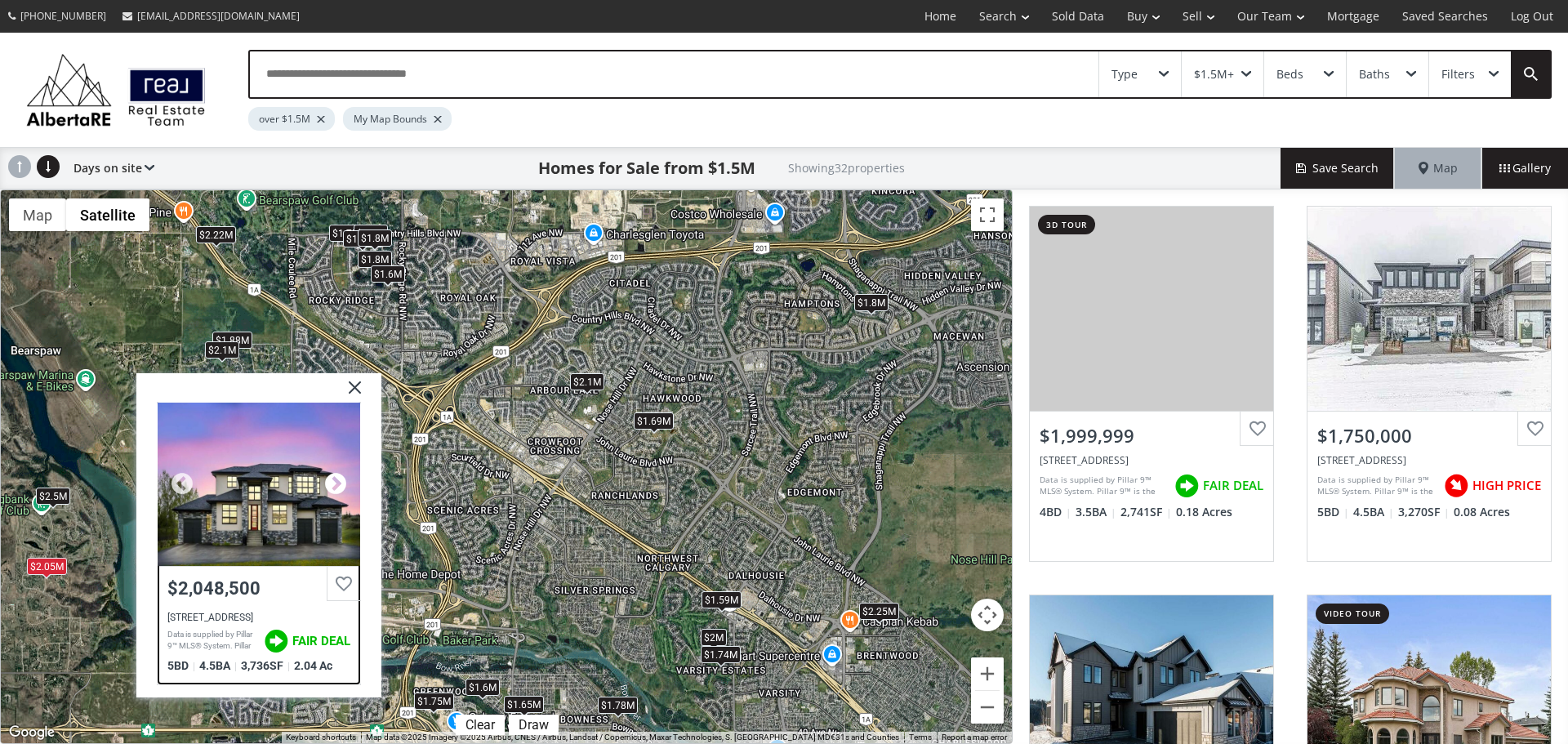
click at [329, 484] on div at bounding box center [336, 485] width 25 height 25
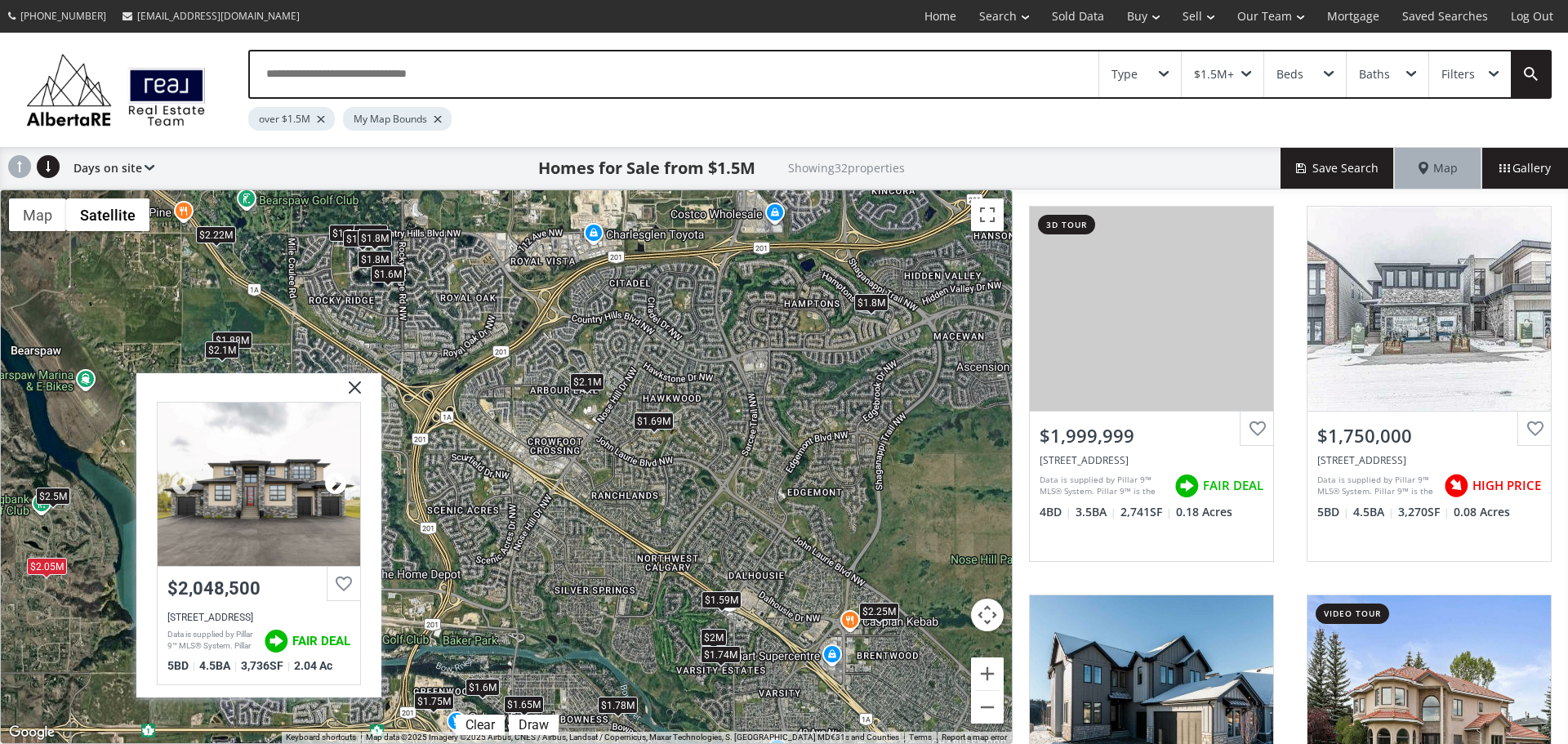
click at [329, 484] on div at bounding box center [336, 485] width 25 height 25
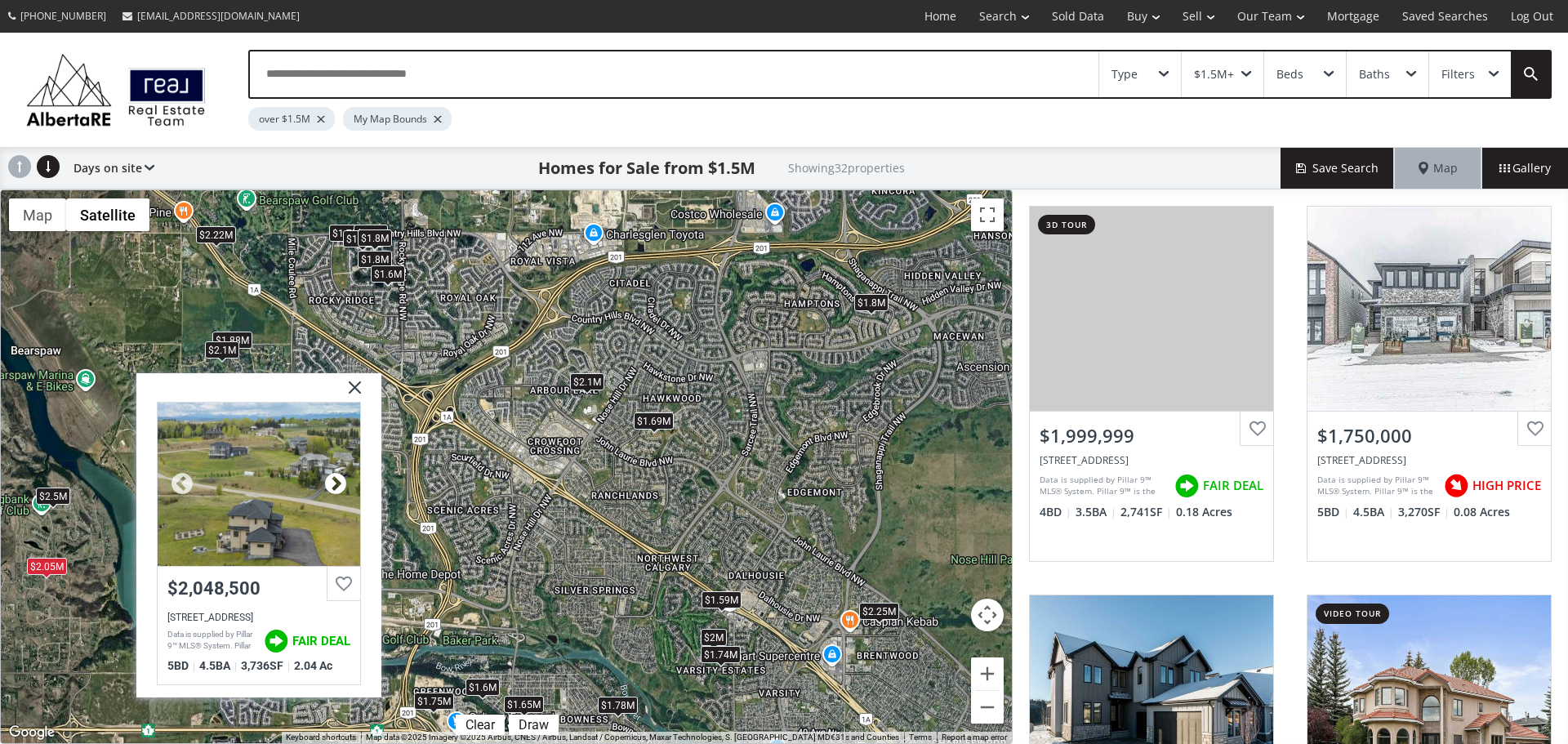
click at [329, 484] on div at bounding box center [336, 485] width 25 height 25
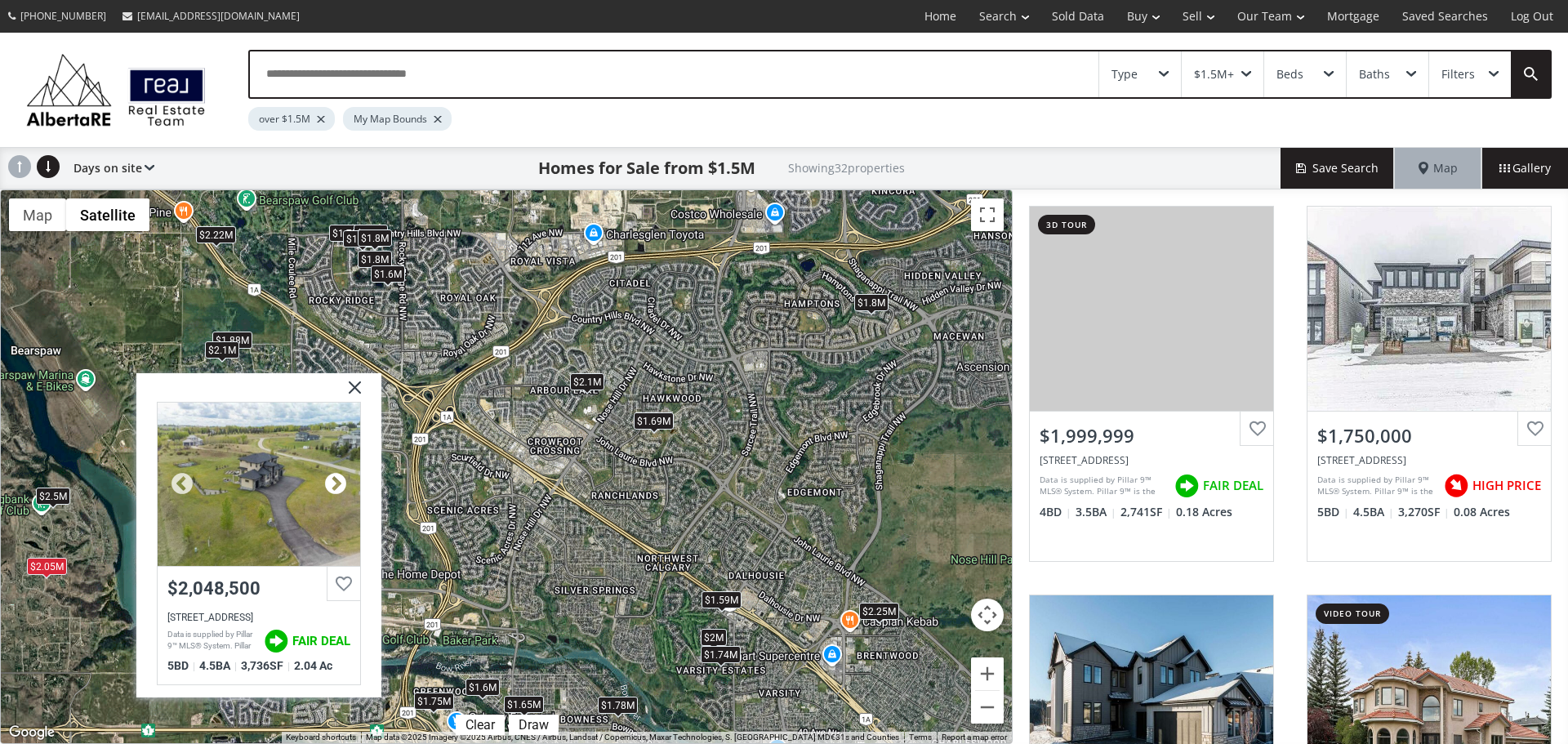
click at [329, 484] on div at bounding box center [336, 485] width 25 height 25
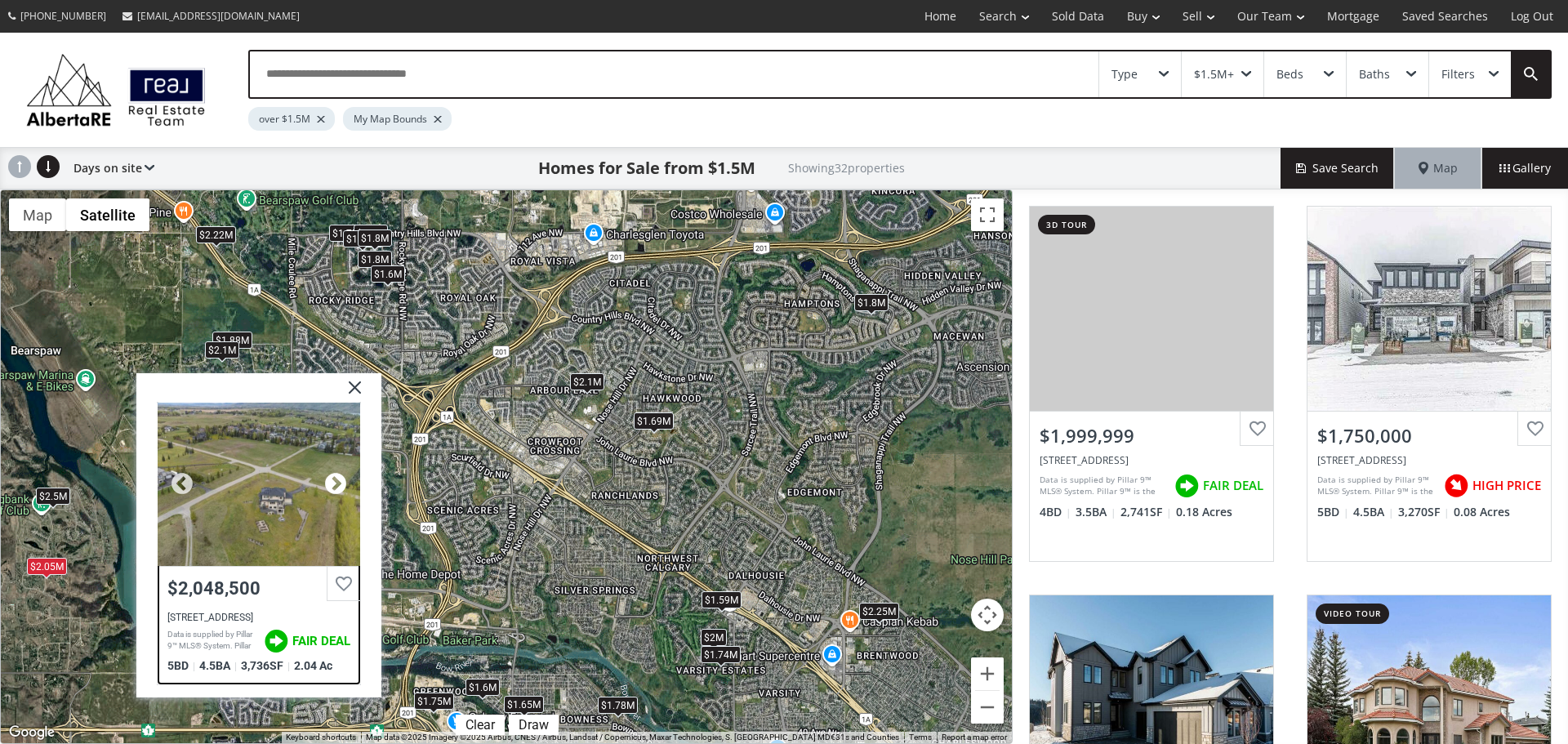
click at [331, 483] on div at bounding box center [336, 485] width 25 height 25
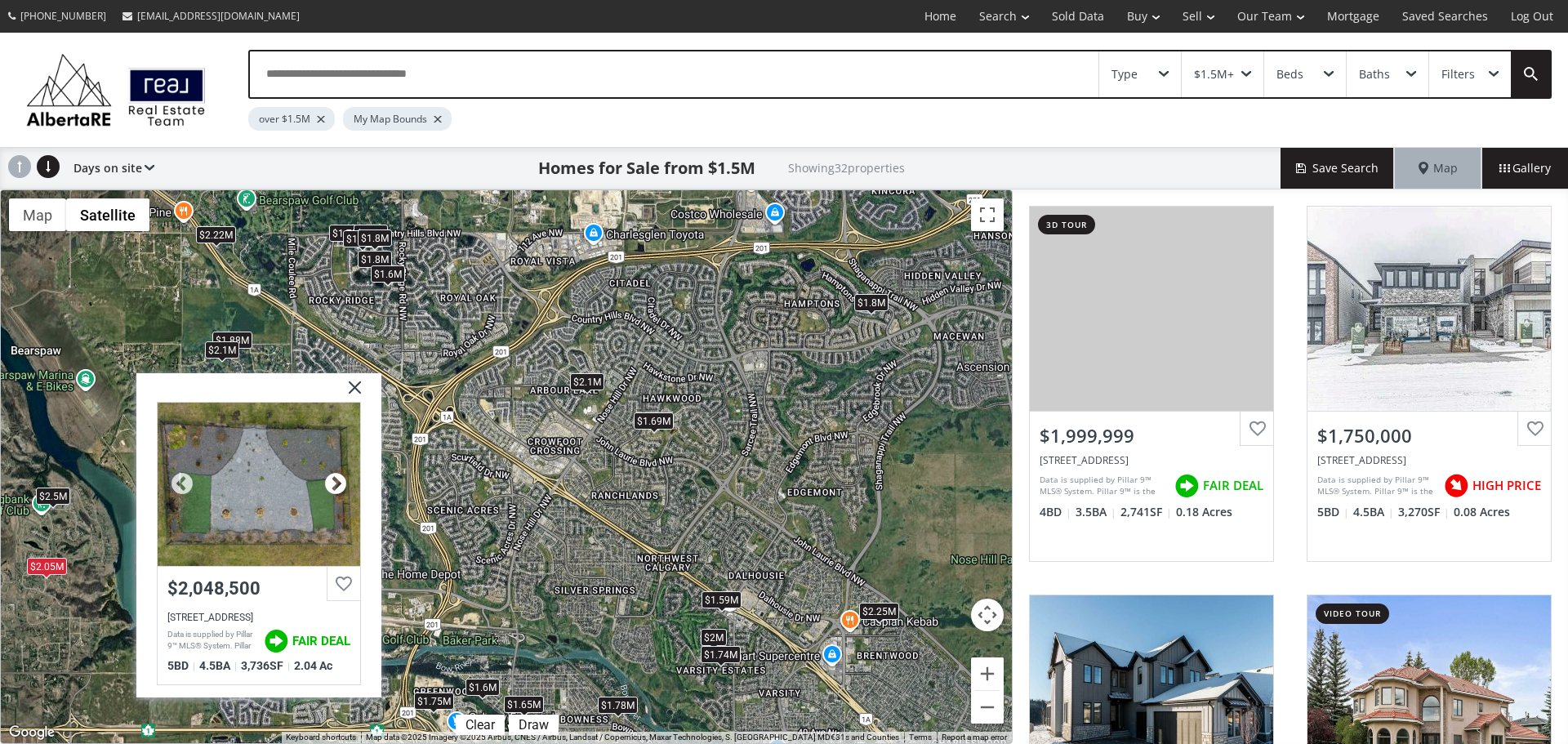
click at [331, 483] on div at bounding box center [336, 485] width 25 height 25
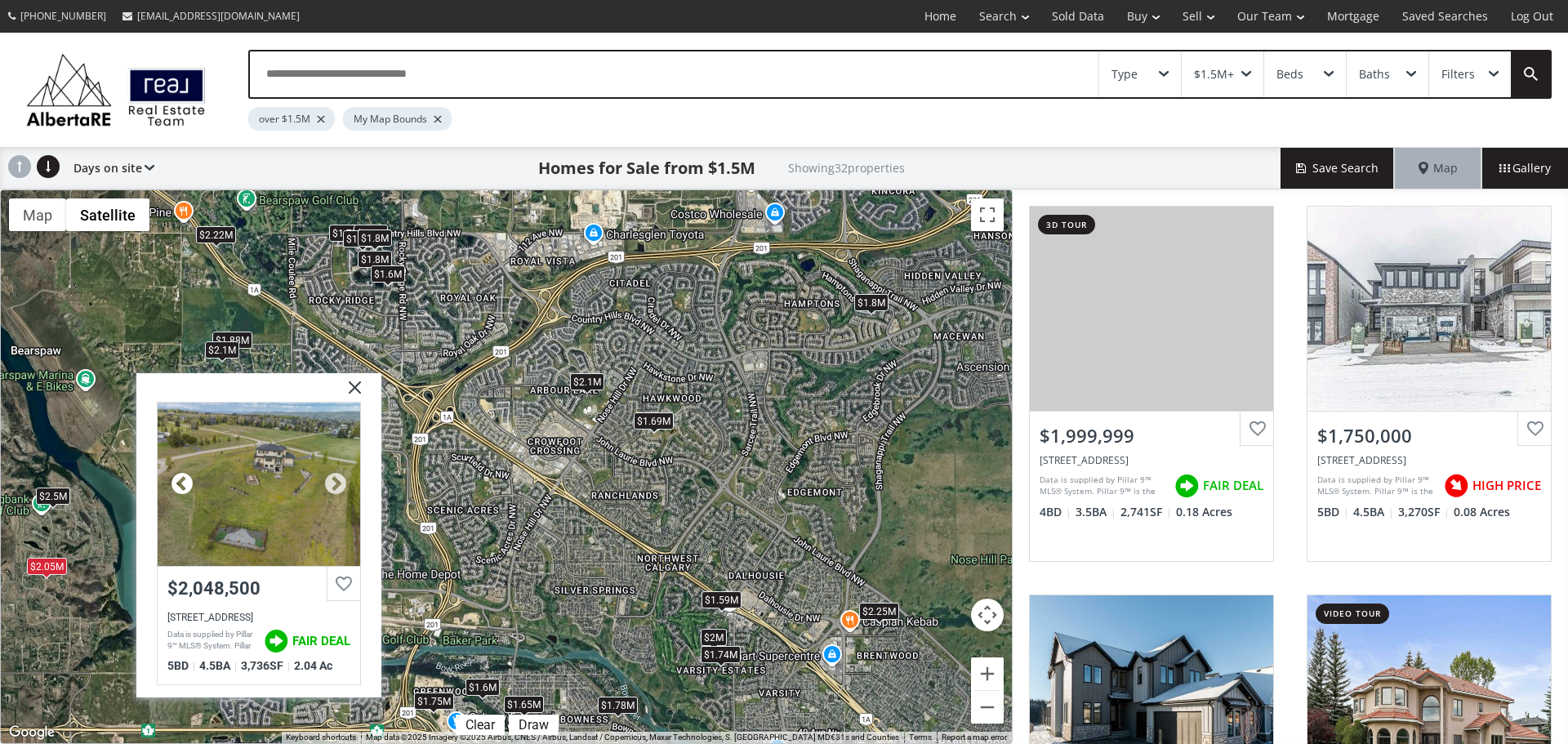
click at [178, 479] on div at bounding box center [182, 485] width 25 height 25
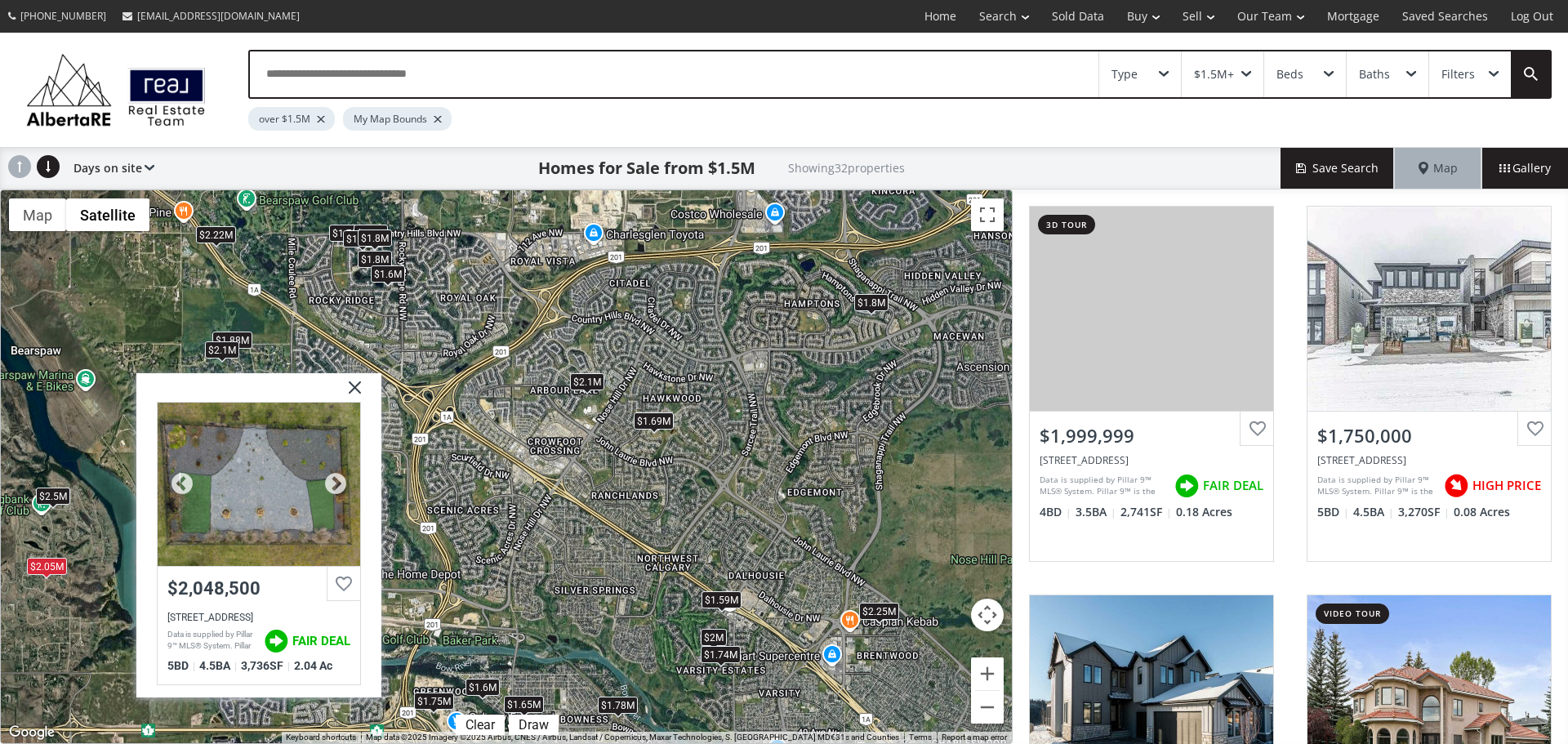
click at [261, 488] on div at bounding box center [259, 485] width 203 height 164
click at [50, 500] on div "$2.5M" at bounding box center [53, 495] width 34 height 17
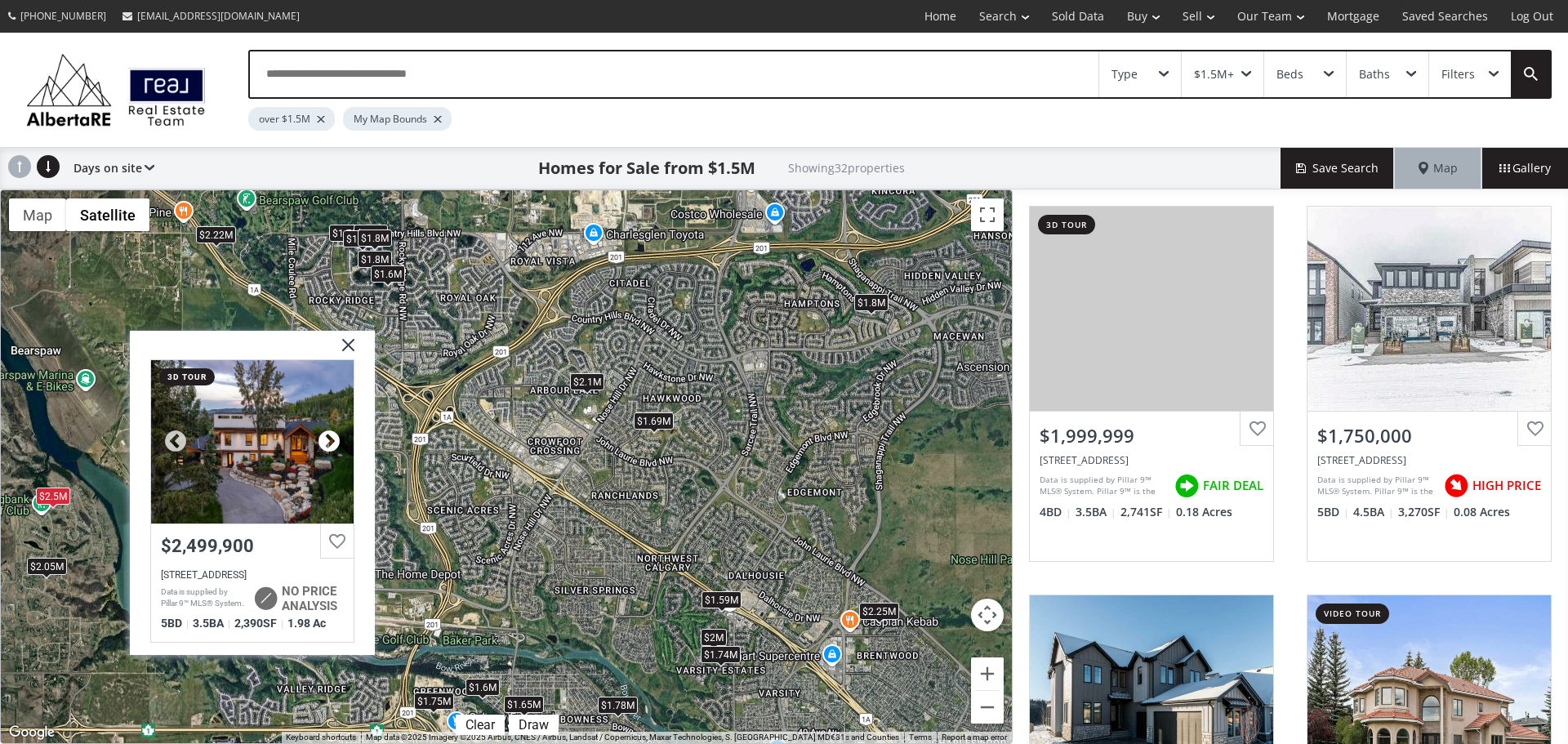
click at [333, 442] on div at bounding box center [330, 442] width 25 height 25
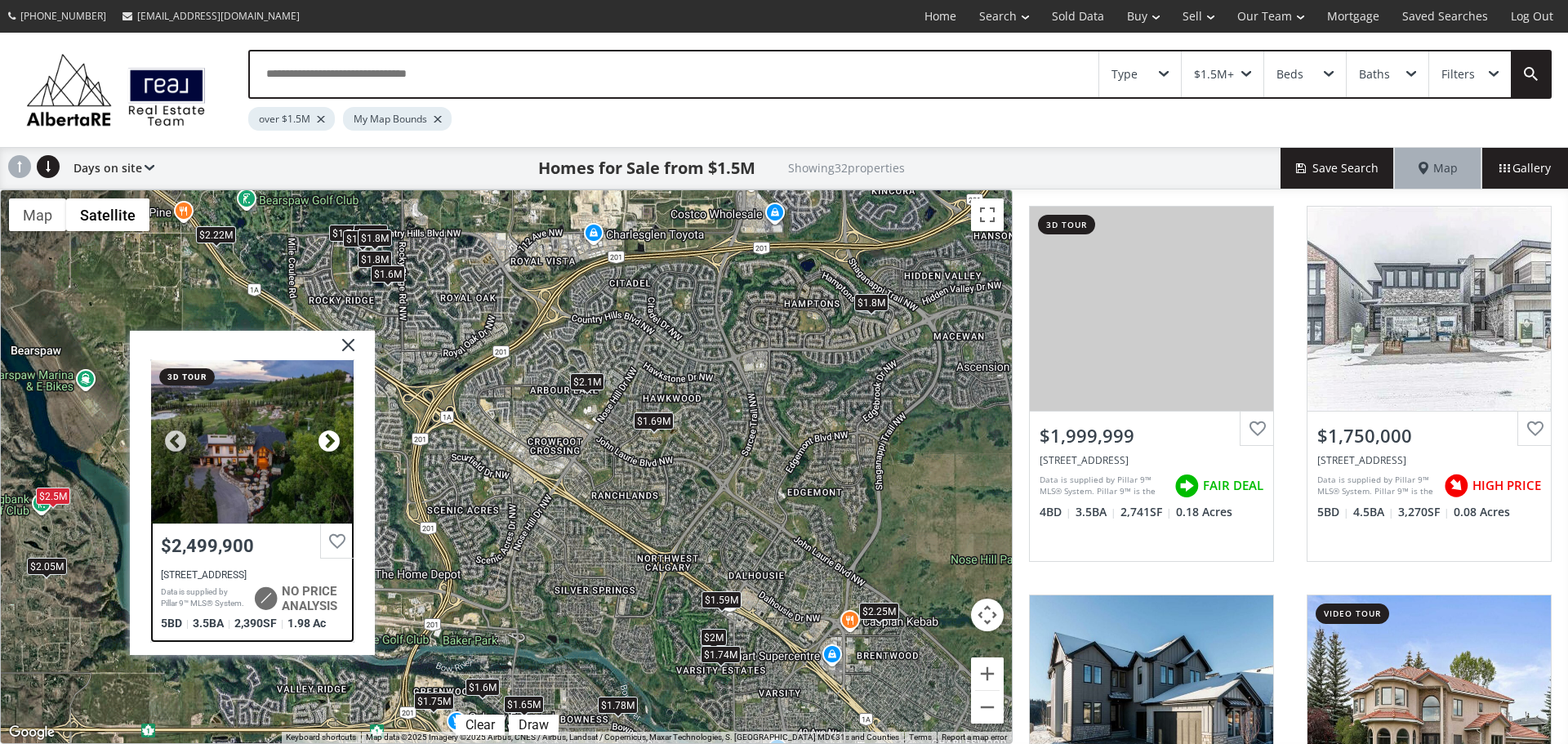
click at [333, 442] on div at bounding box center [330, 442] width 25 height 25
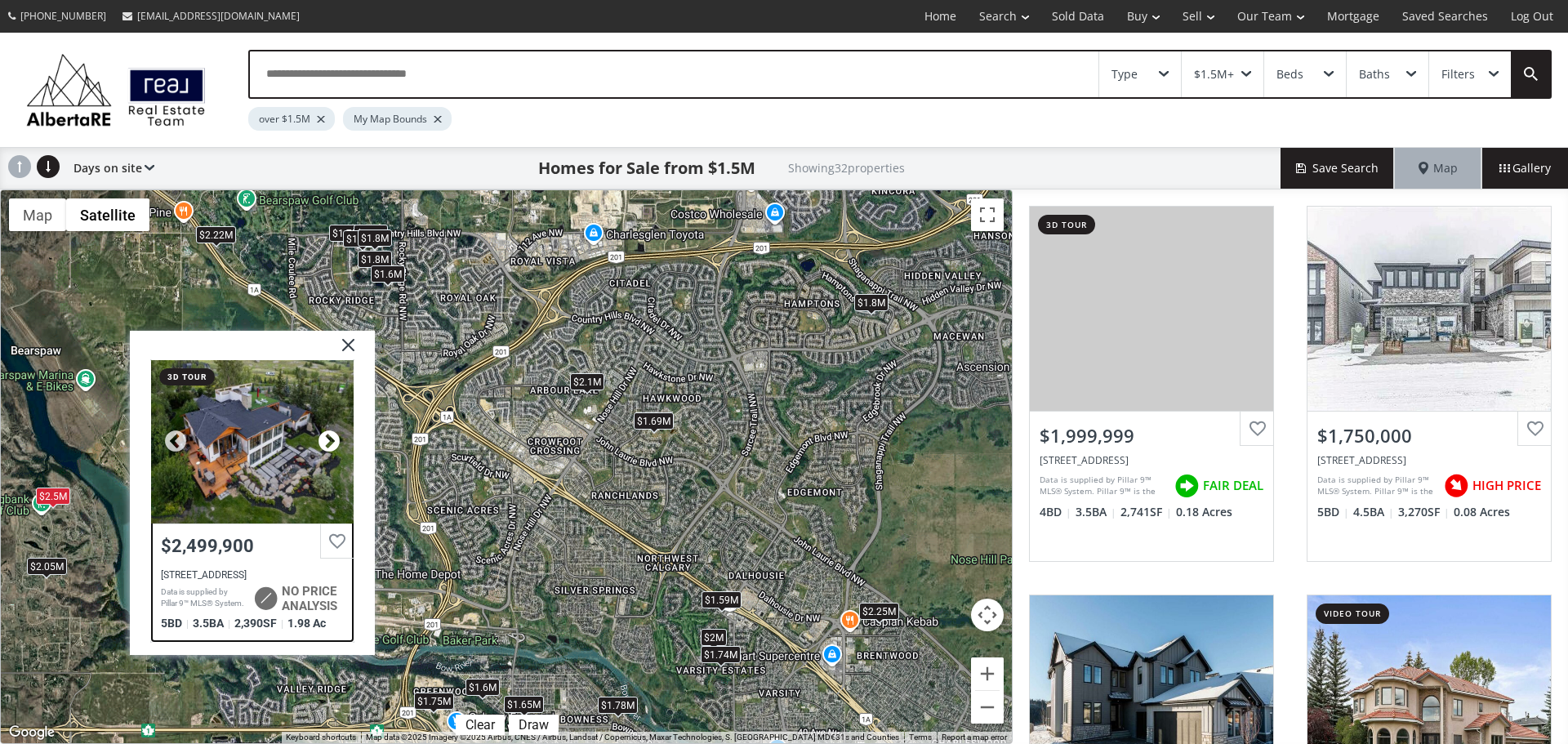
click at [333, 442] on div at bounding box center [330, 442] width 25 height 25
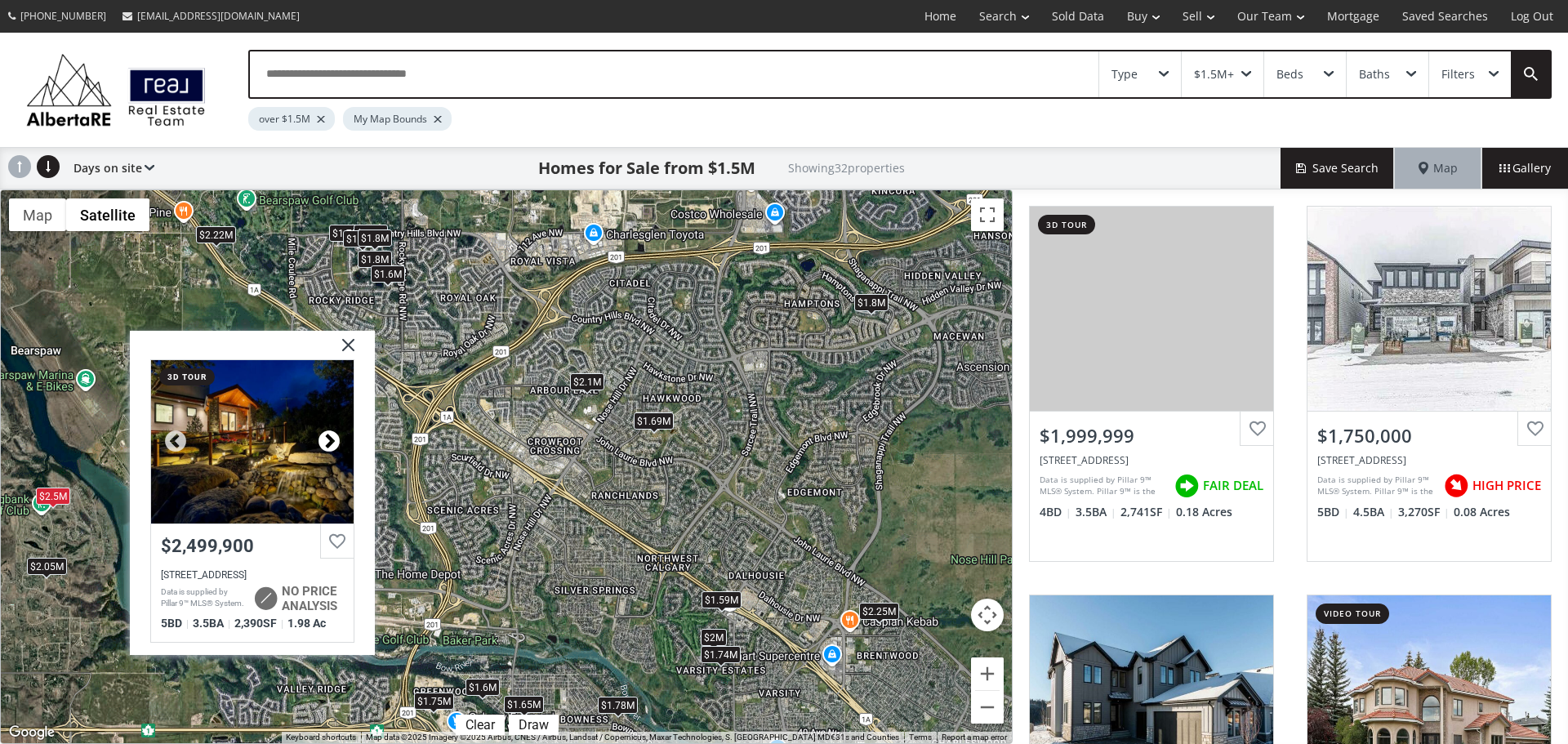
click at [333, 442] on div at bounding box center [330, 442] width 25 height 25
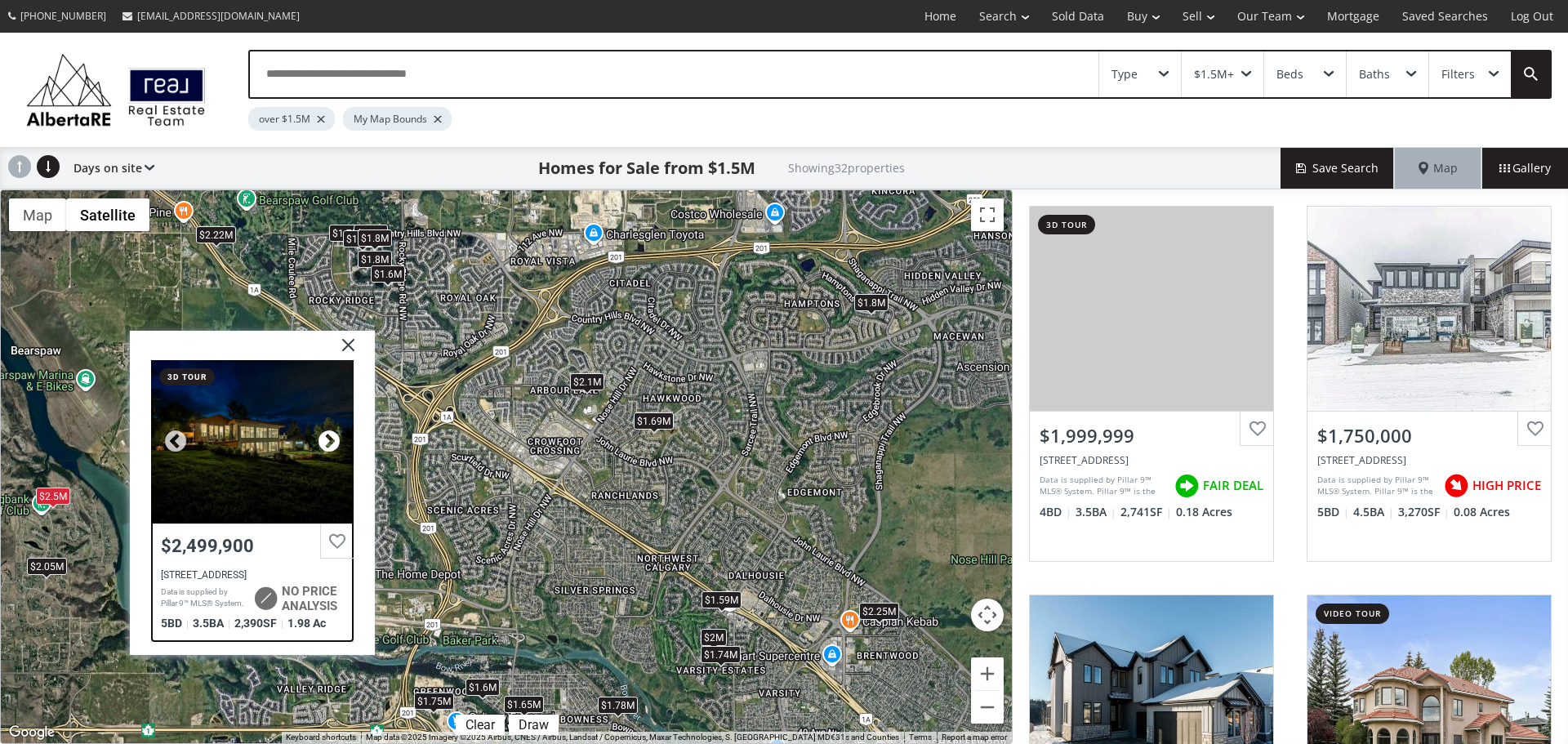
click at [333, 442] on div at bounding box center [330, 442] width 25 height 25
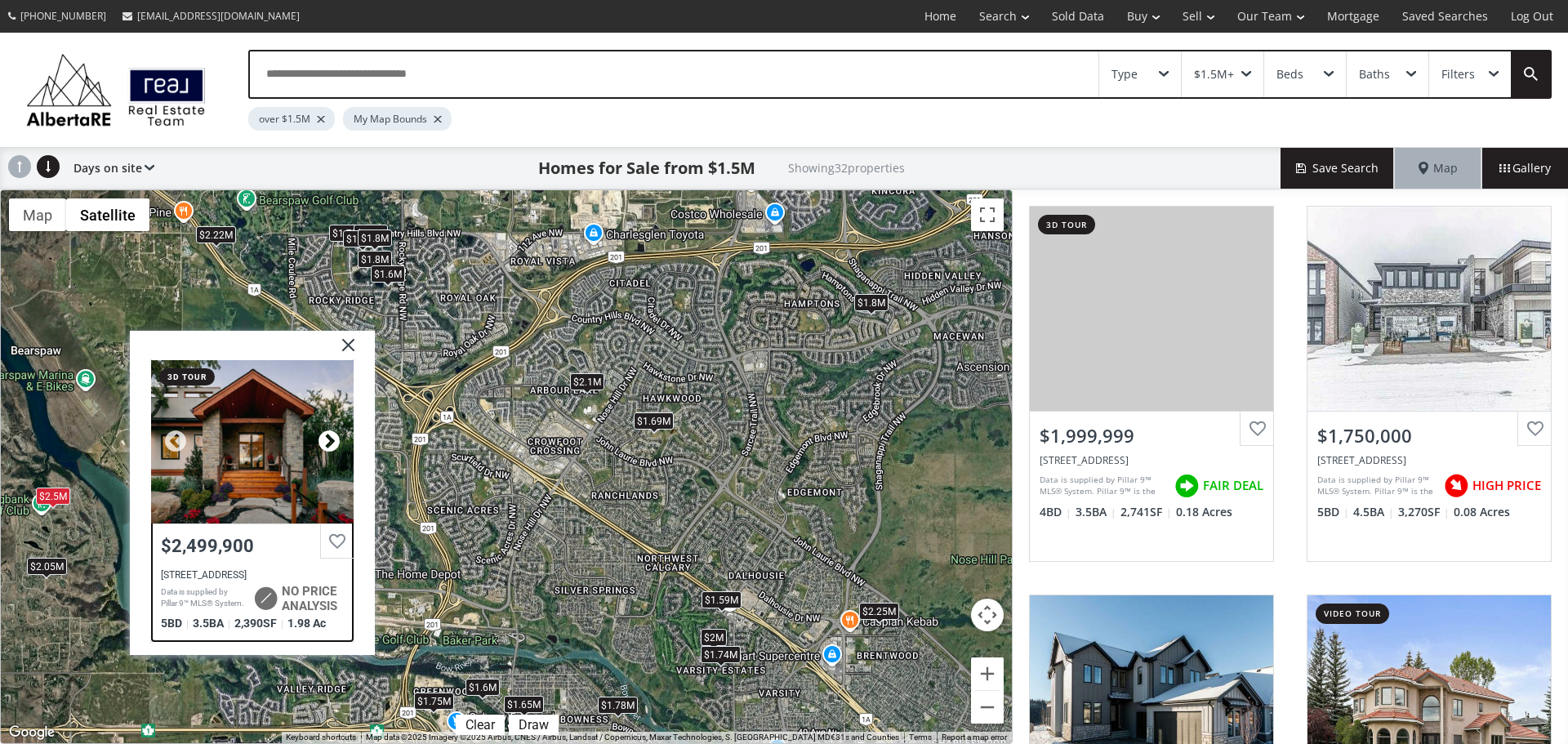
click at [333, 442] on div at bounding box center [330, 442] width 25 height 25
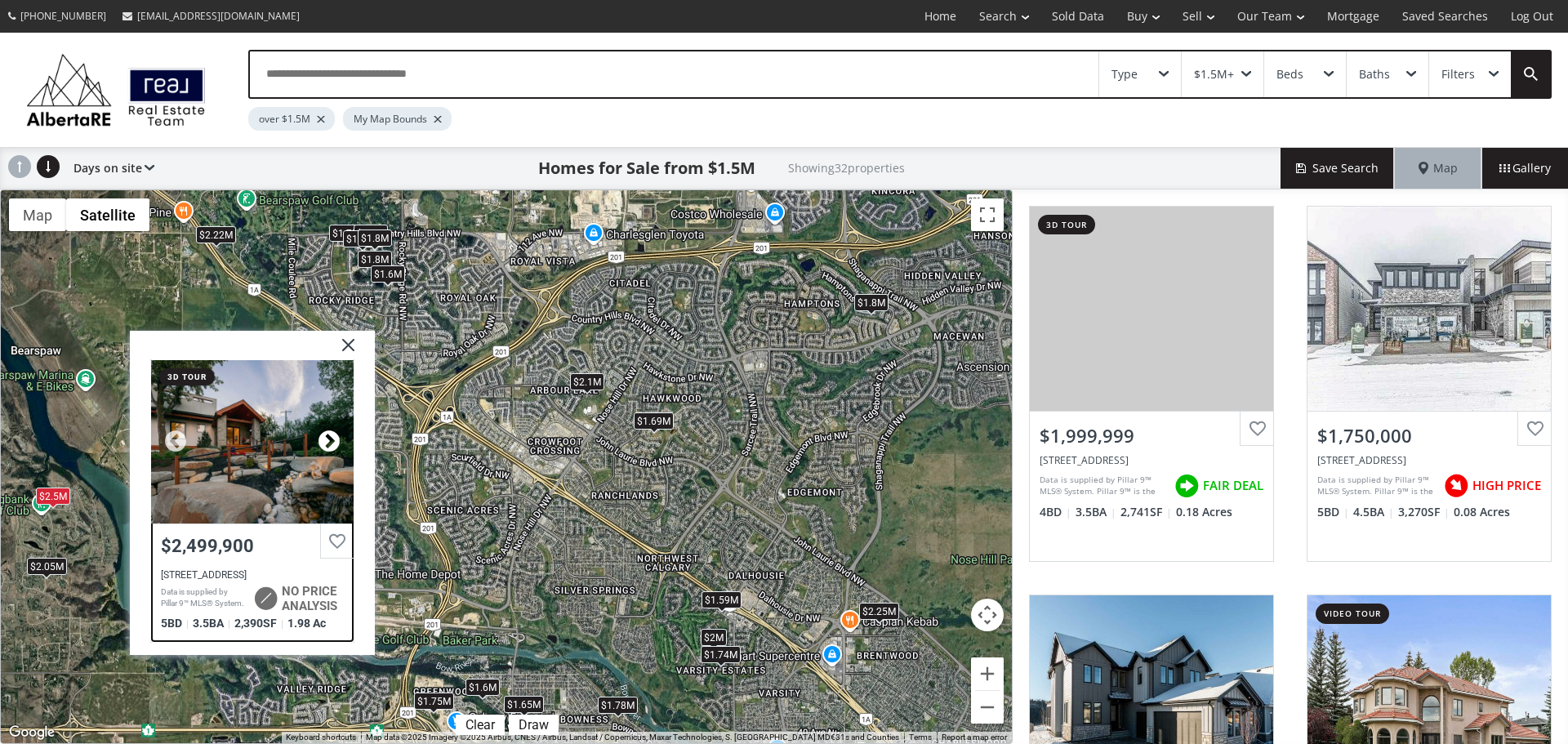
click at [333, 442] on div at bounding box center [330, 442] width 25 height 25
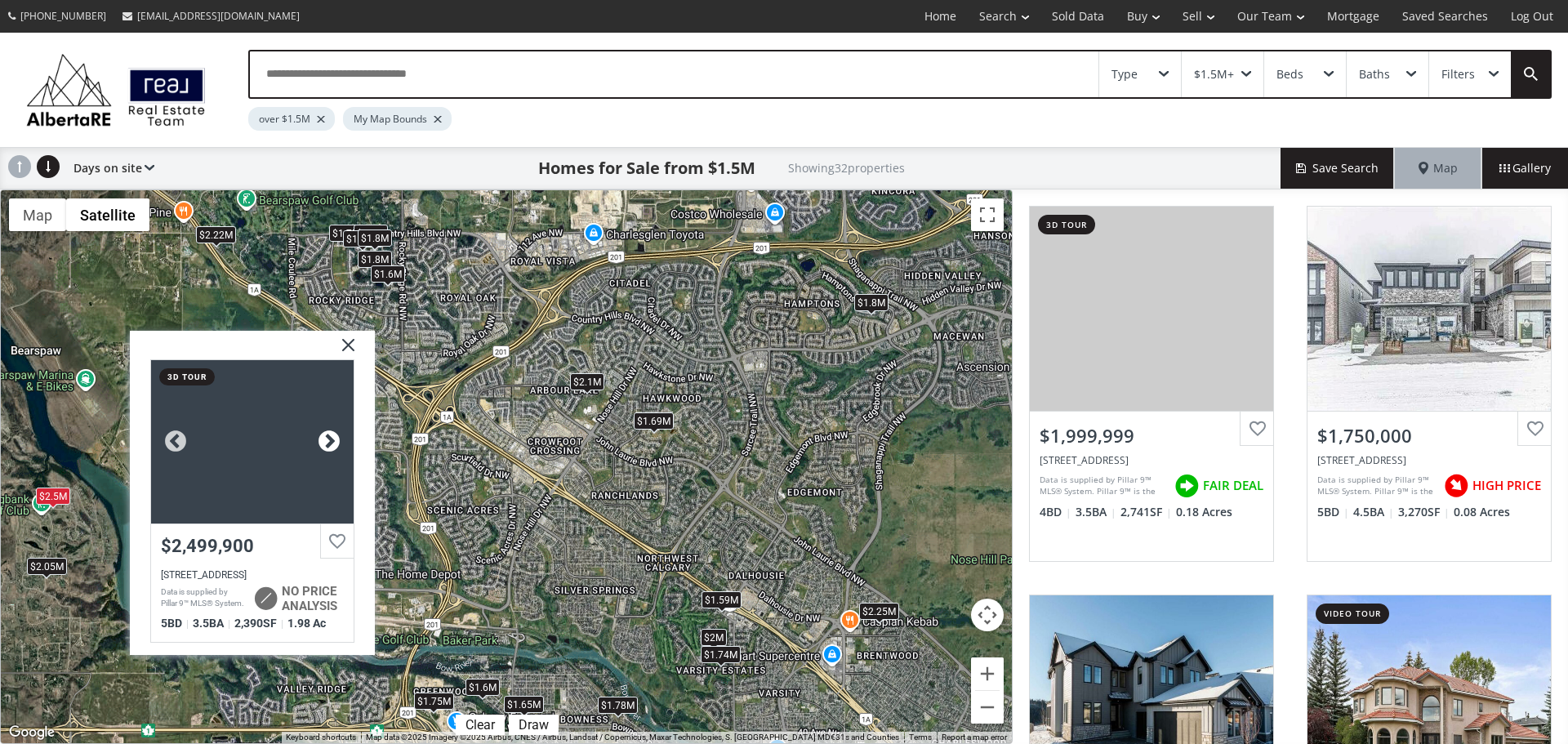
click at [333, 442] on div at bounding box center [330, 442] width 25 height 25
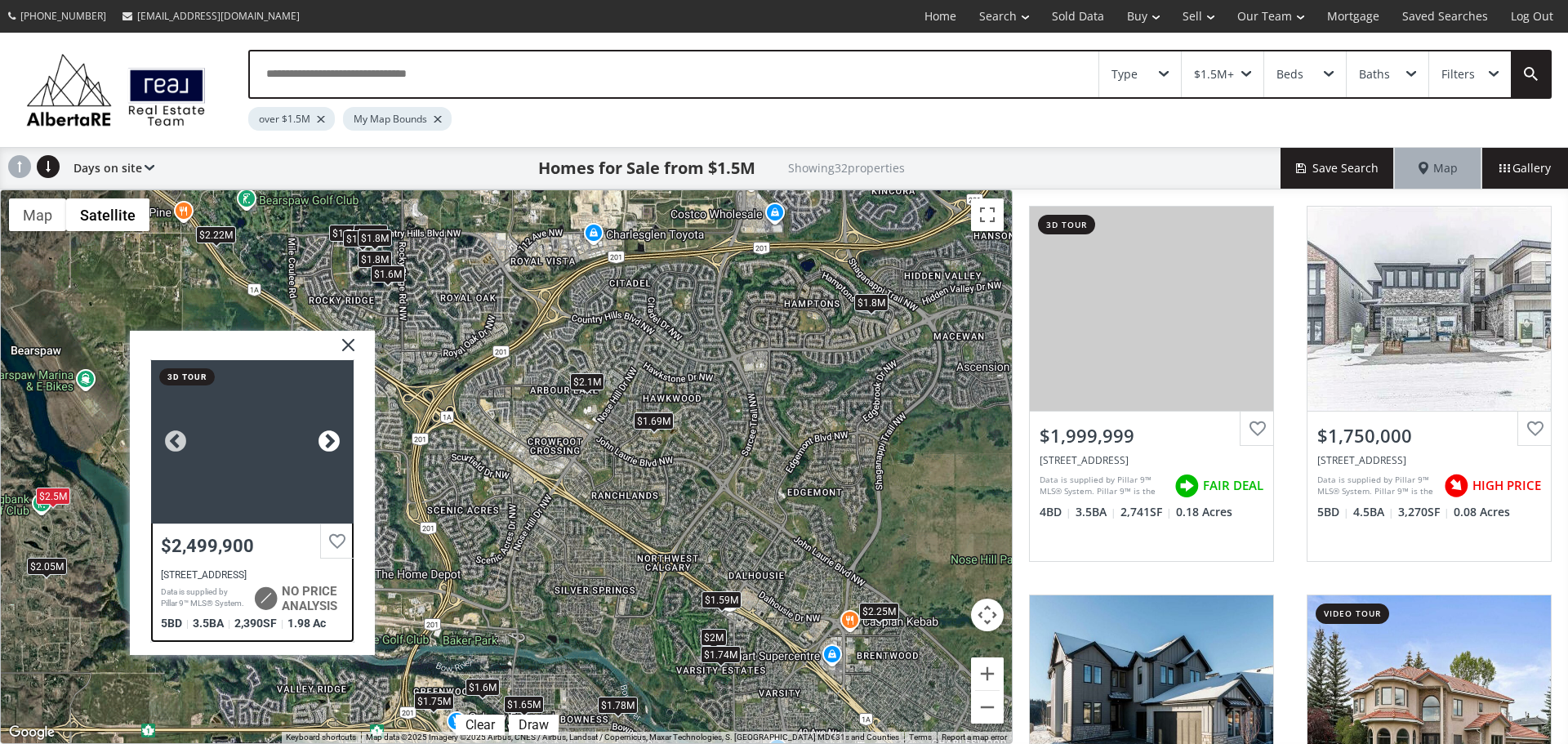
click at [333, 442] on div at bounding box center [330, 442] width 25 height 25
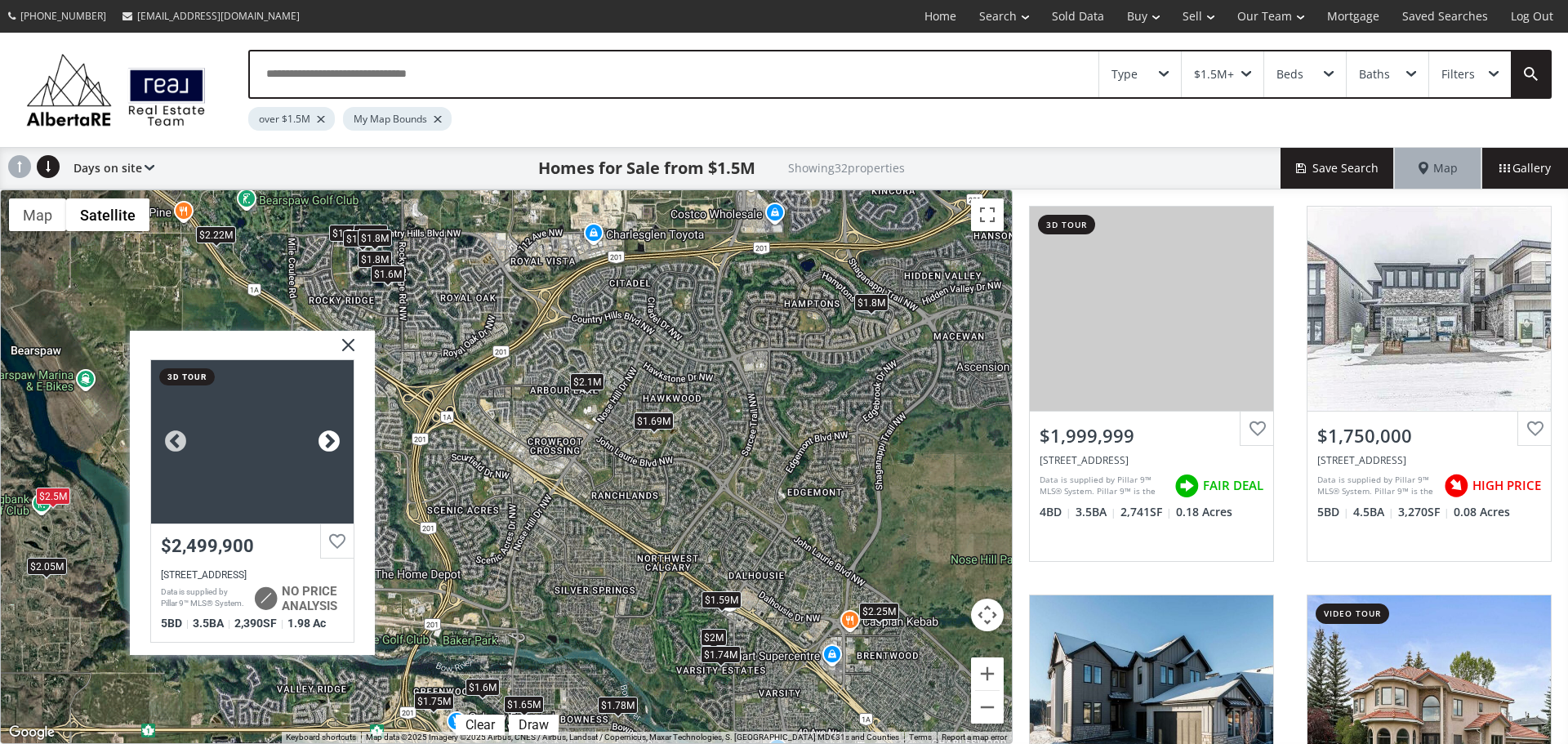
click at [333, 442] on div at bounding box center [330, 442] width 25 height 25
click at [275, 454] on div at bounding box center [252, 442] width 203 height 164
click at [471, 553] on div "$2M $1.75M $2.15M $1.69M $1.59M $1.7M $1.89M $1.74M $1.78M $1.8M $2.3M $1.8M $1…" at bounding box center [507, 467] width 1012 height 553
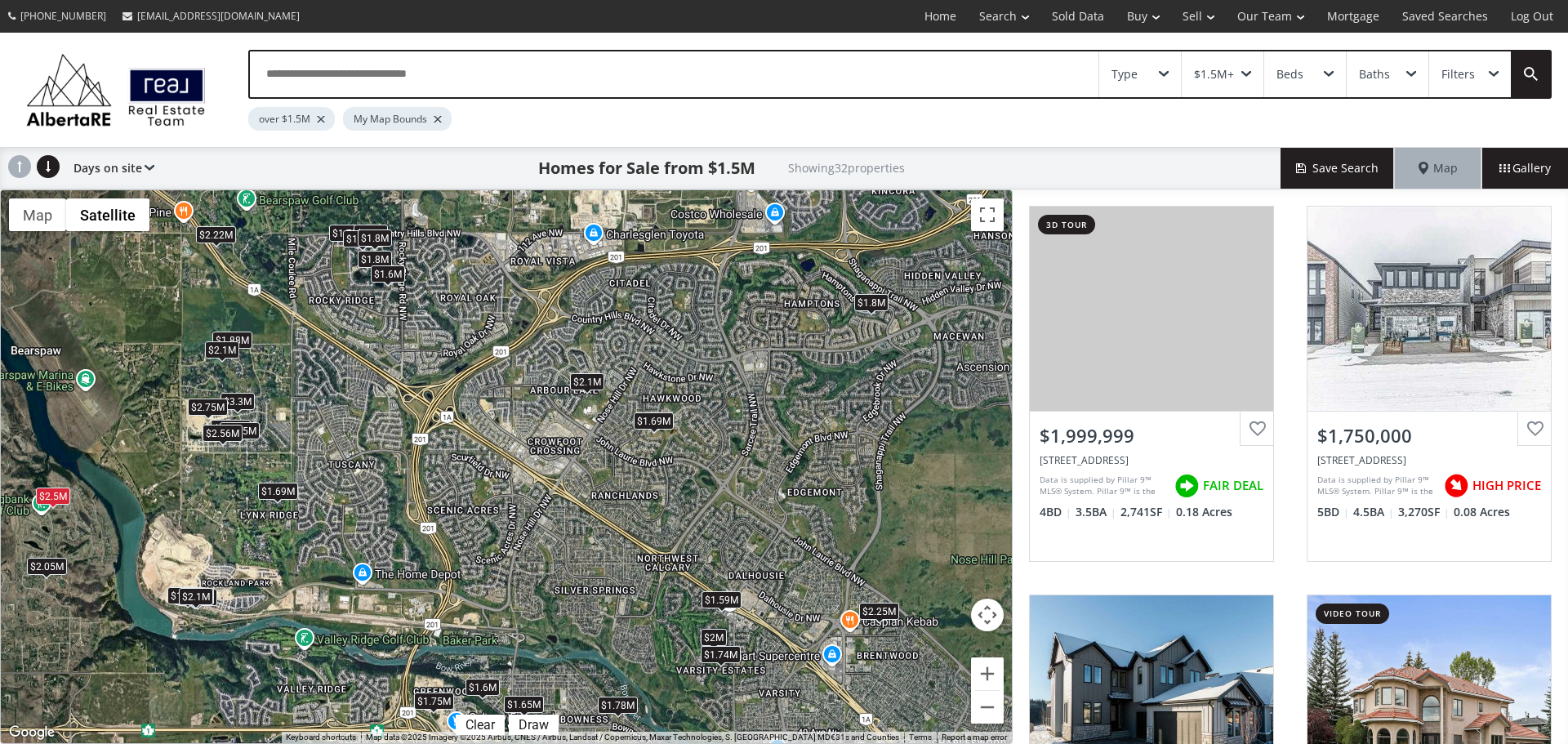
click at [881, 611] on div "$2.25M" at bounding box center [879, 611] width 40 height 17
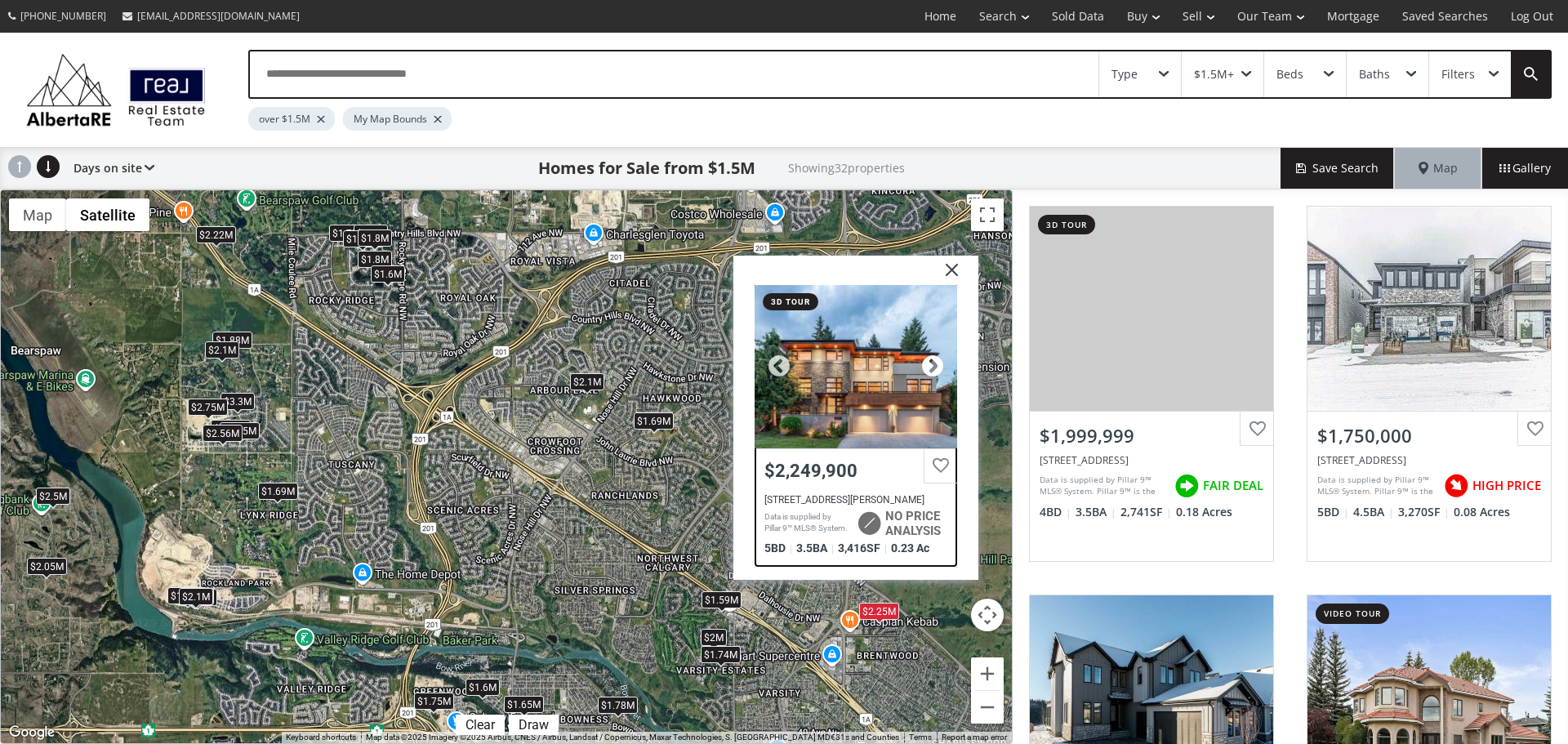
click at [935, 362] on div at bounding box center [933, 366] width 25 height 25
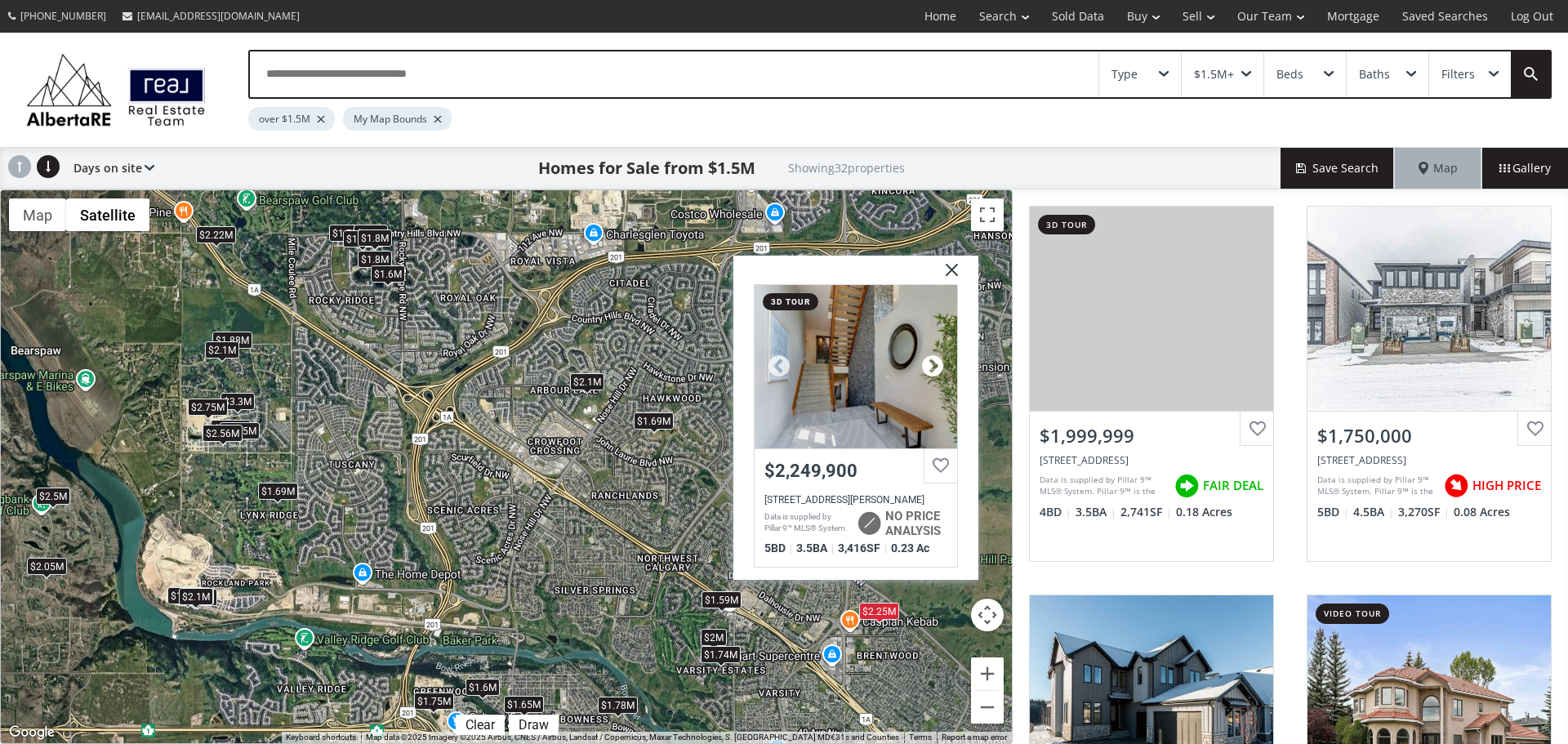
click at [935, 362] on div at bounding box center [933, 366] width 25 height 25
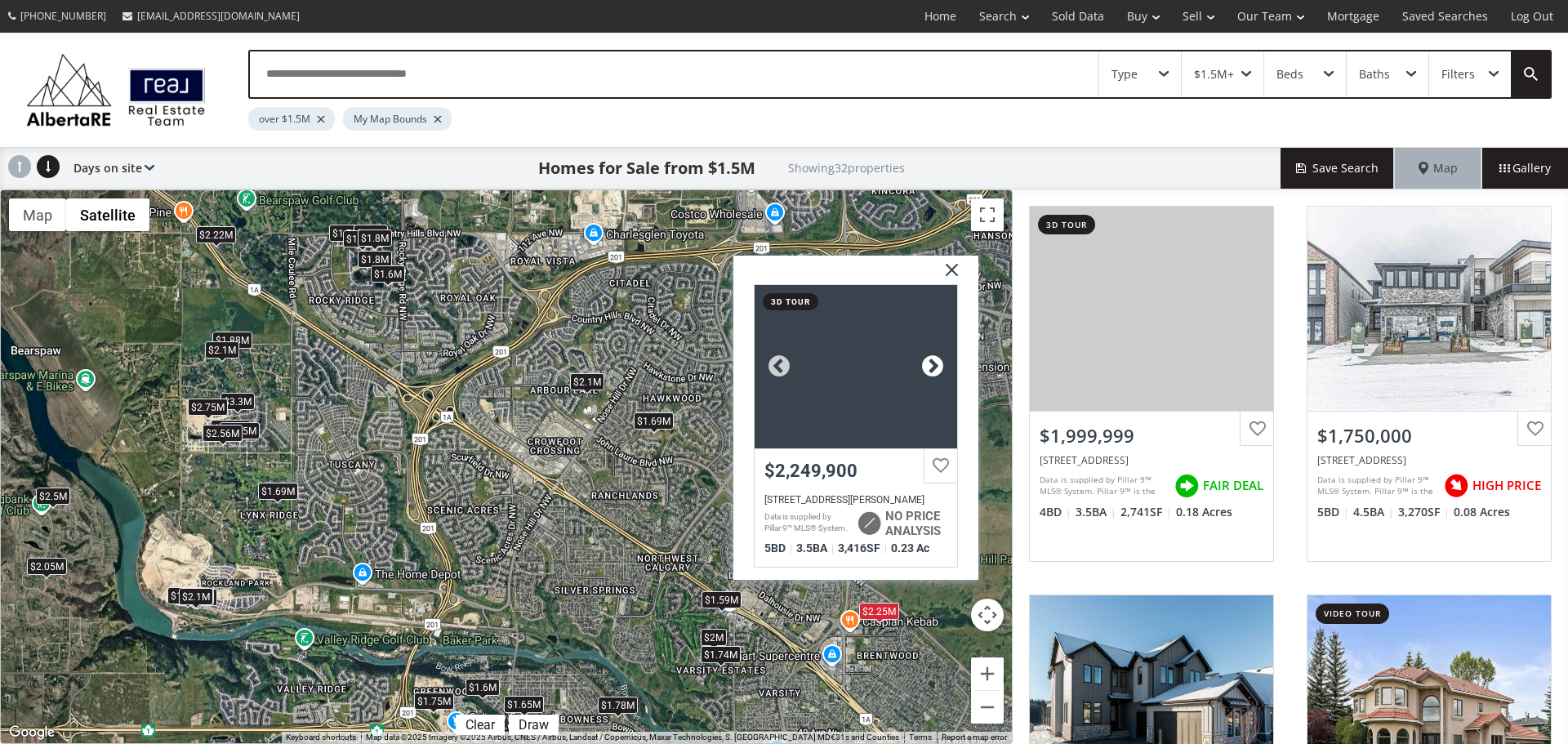
click at [935, 362] on div at bounding box center [933, 366] width 25 height 25
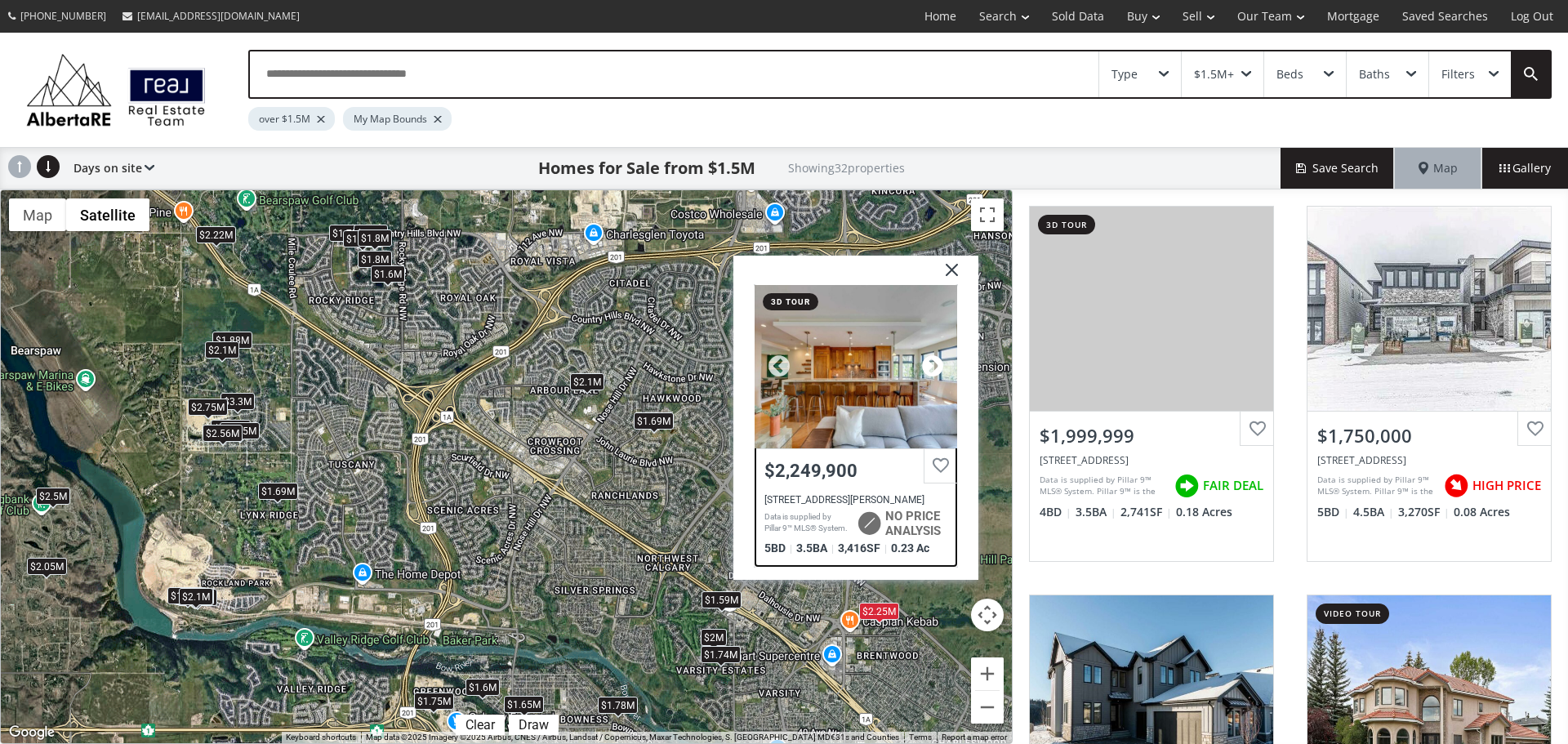
click at [935, 362] on div at bounding box center [933, 366] width 25 height 25
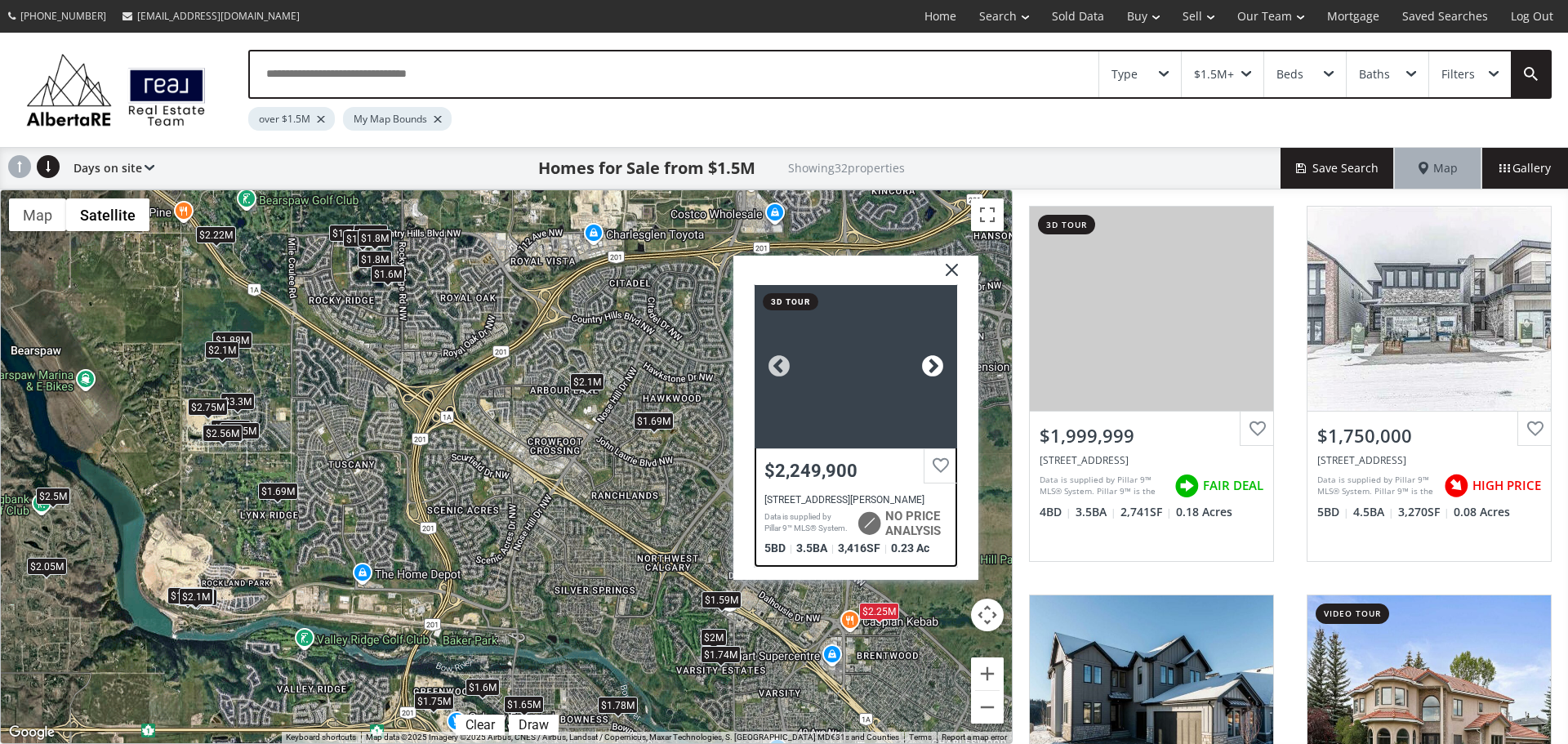
click at [935, 362] on div at bounding box center [933, 366] width 25 height 25
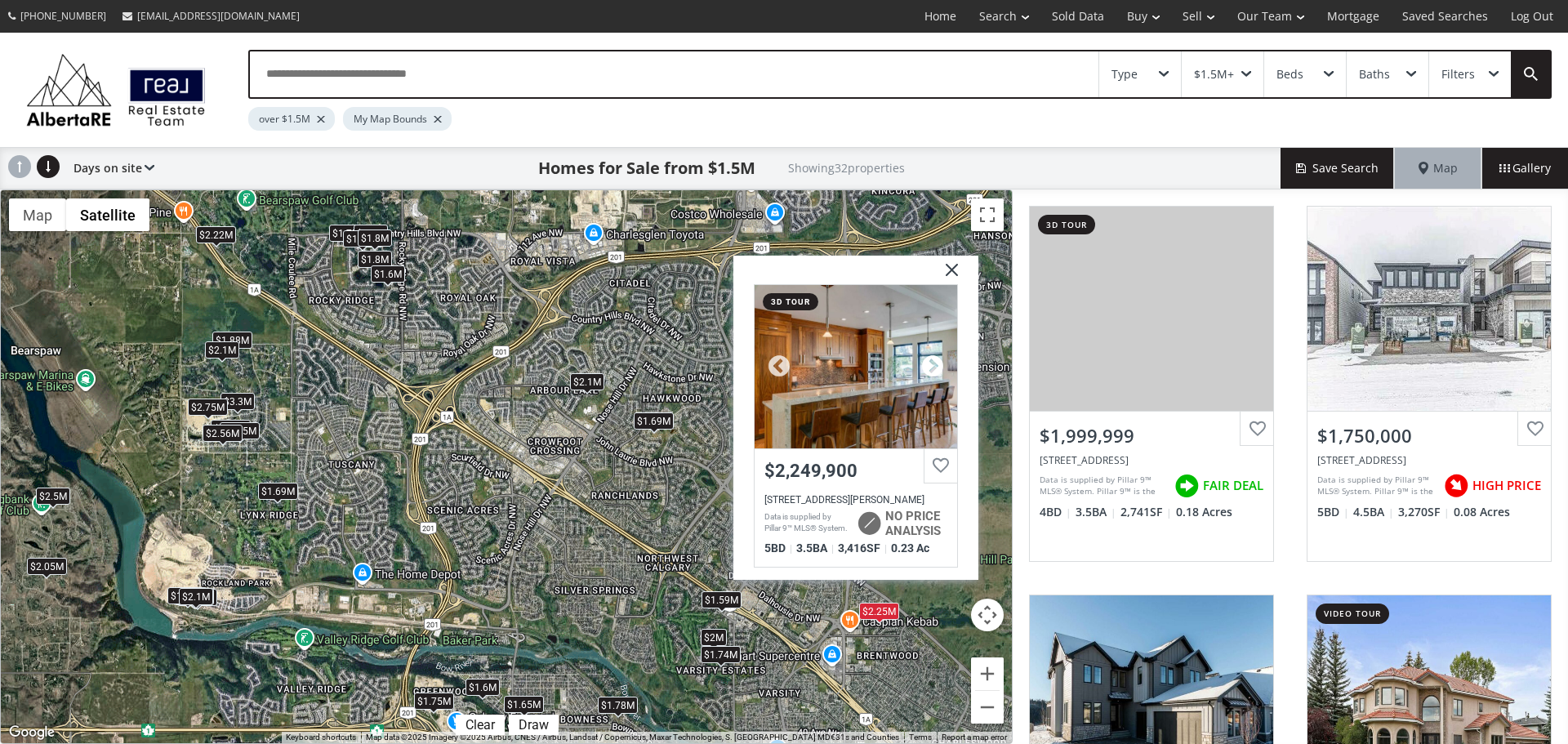
click at [935, 362] on div at bounding box center [933, 366] width 25 height 25
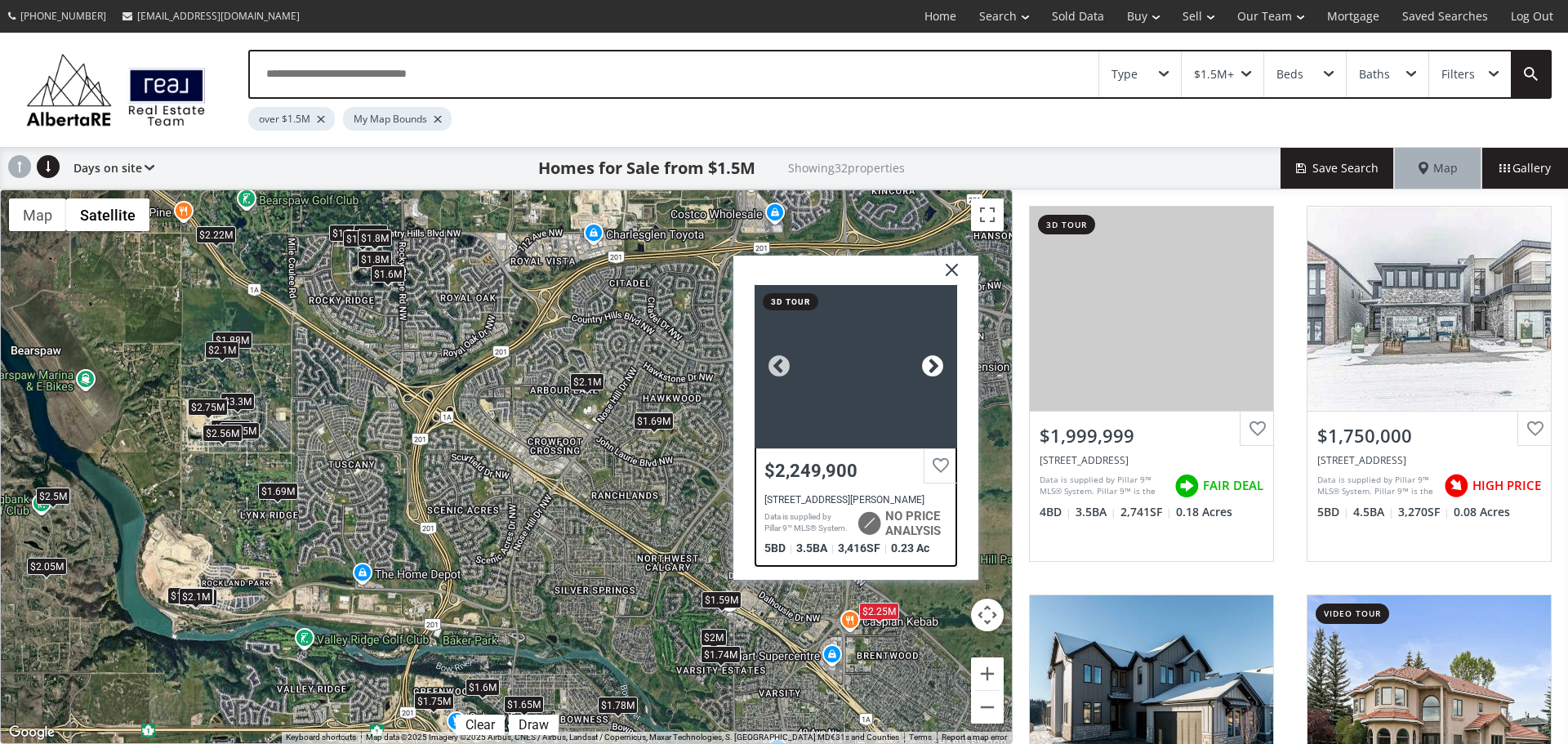
click at [935, 362] on div at bounding box center [933, 366] width 25 height 25
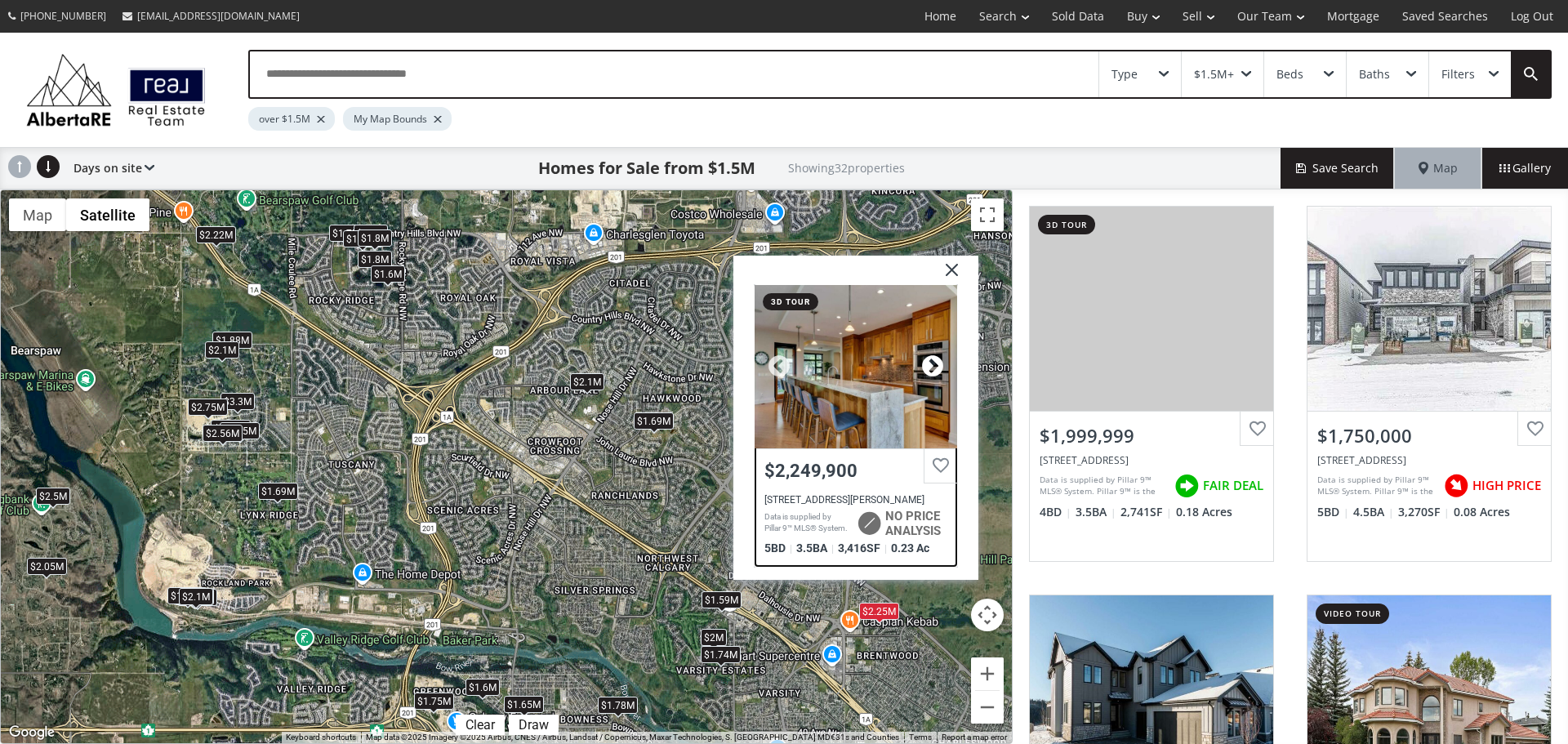
click at [935, 362] on div at bounding box center [933, 366] width 25 height 25
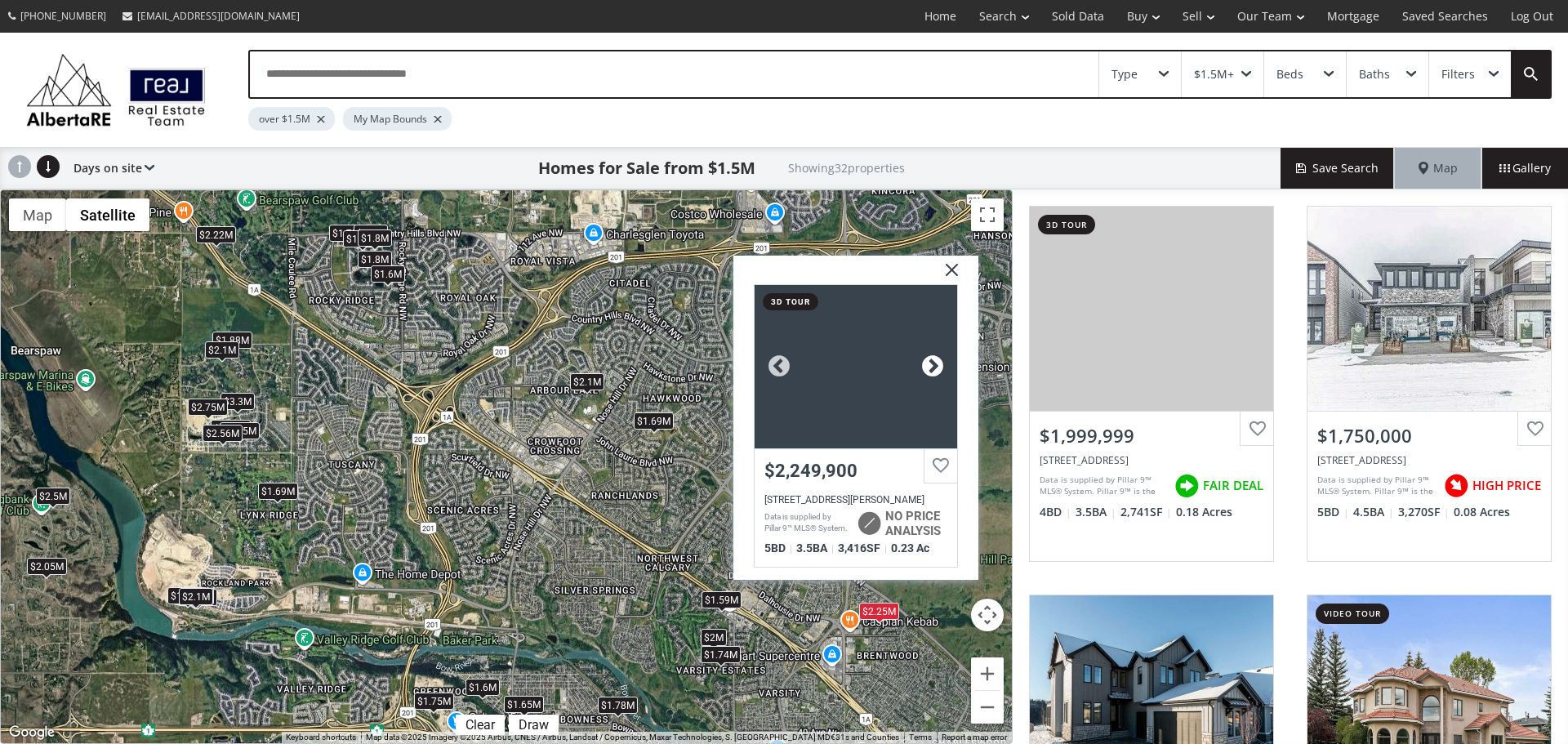
click at [935, 362] on div at bounding box center [933, 366] width 25 height 25
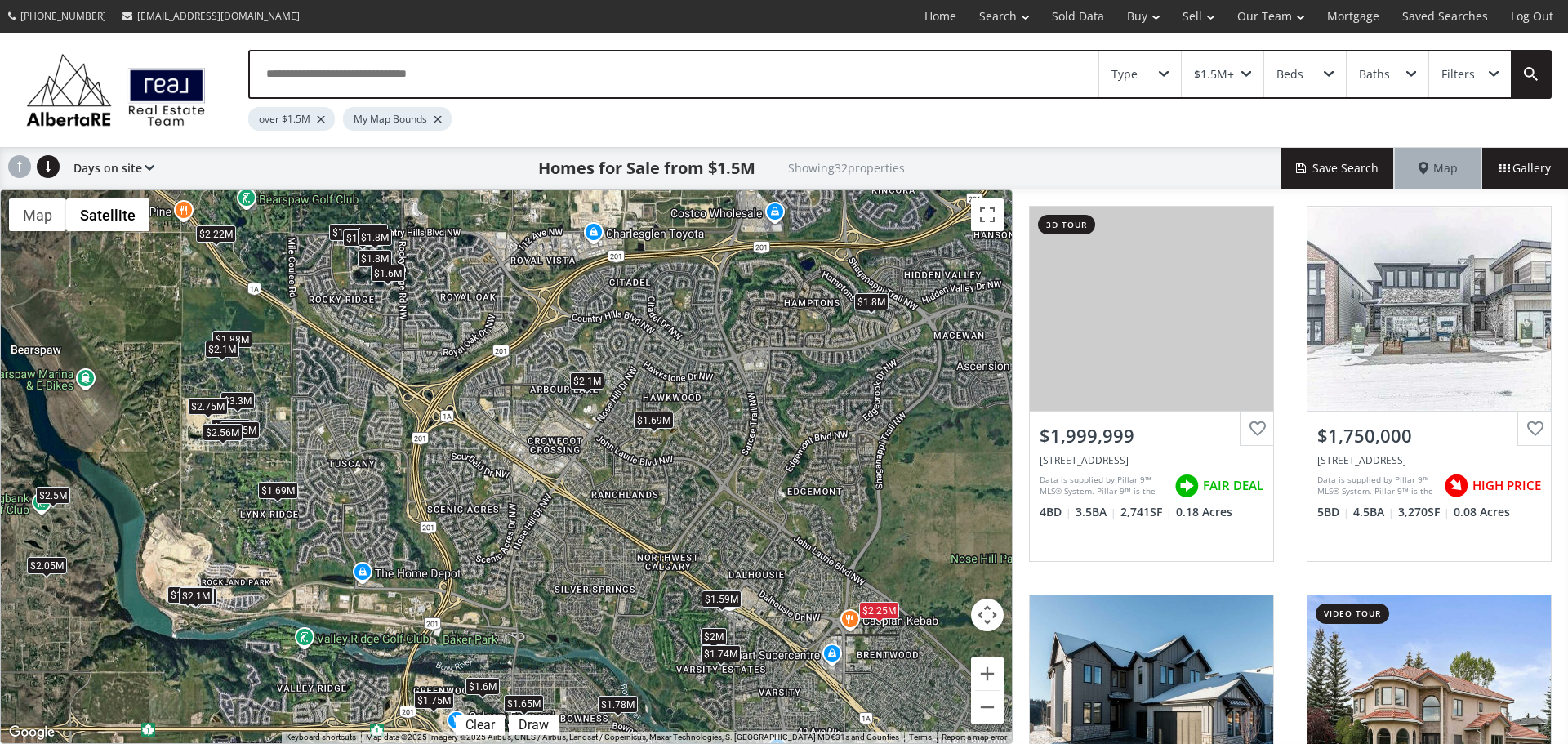
click at [871, 299] on div "$1.8M" at bounding box center [872, 301] width 34 height 17
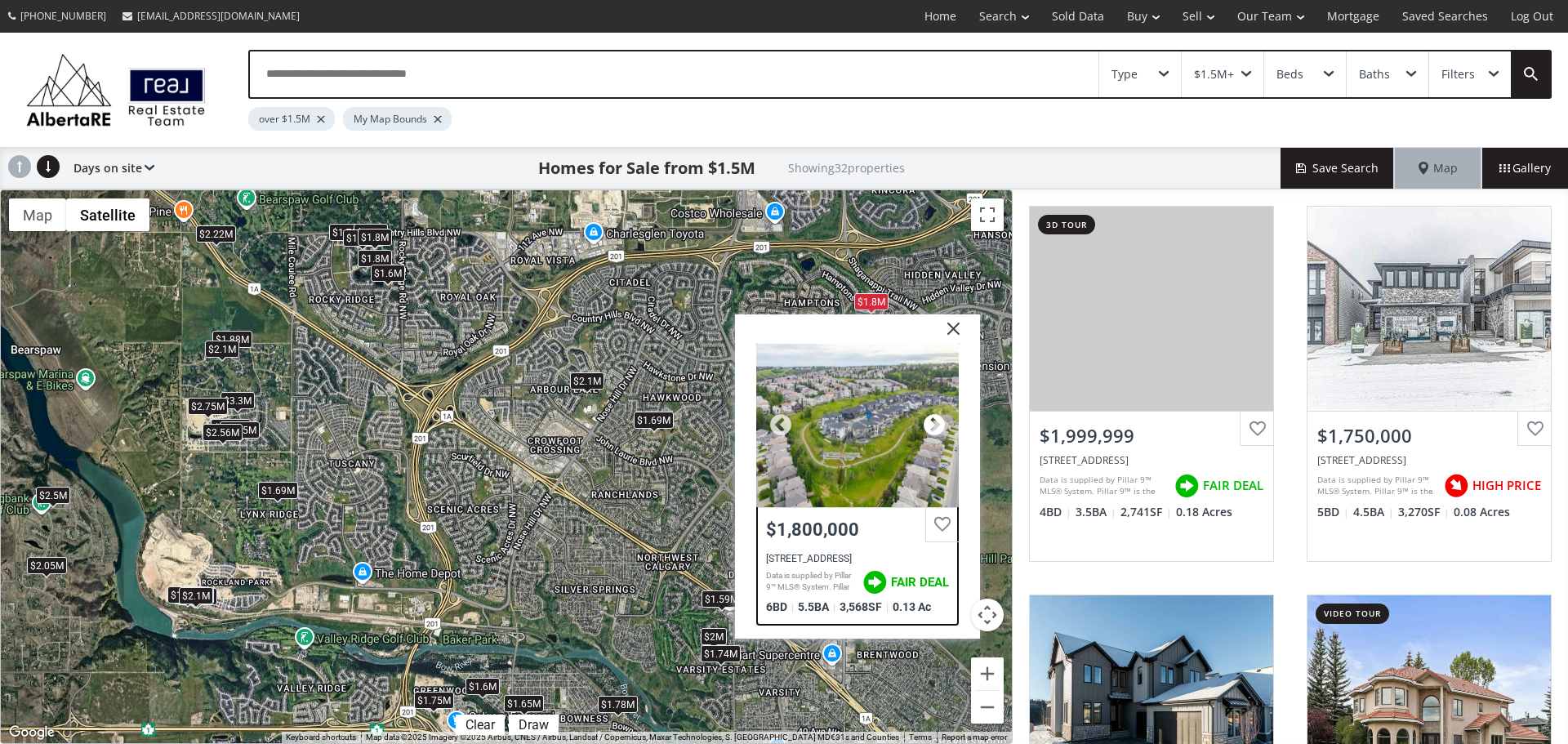
click at [932, 421] on div at bounding box center [935, 425] width 25 height 25
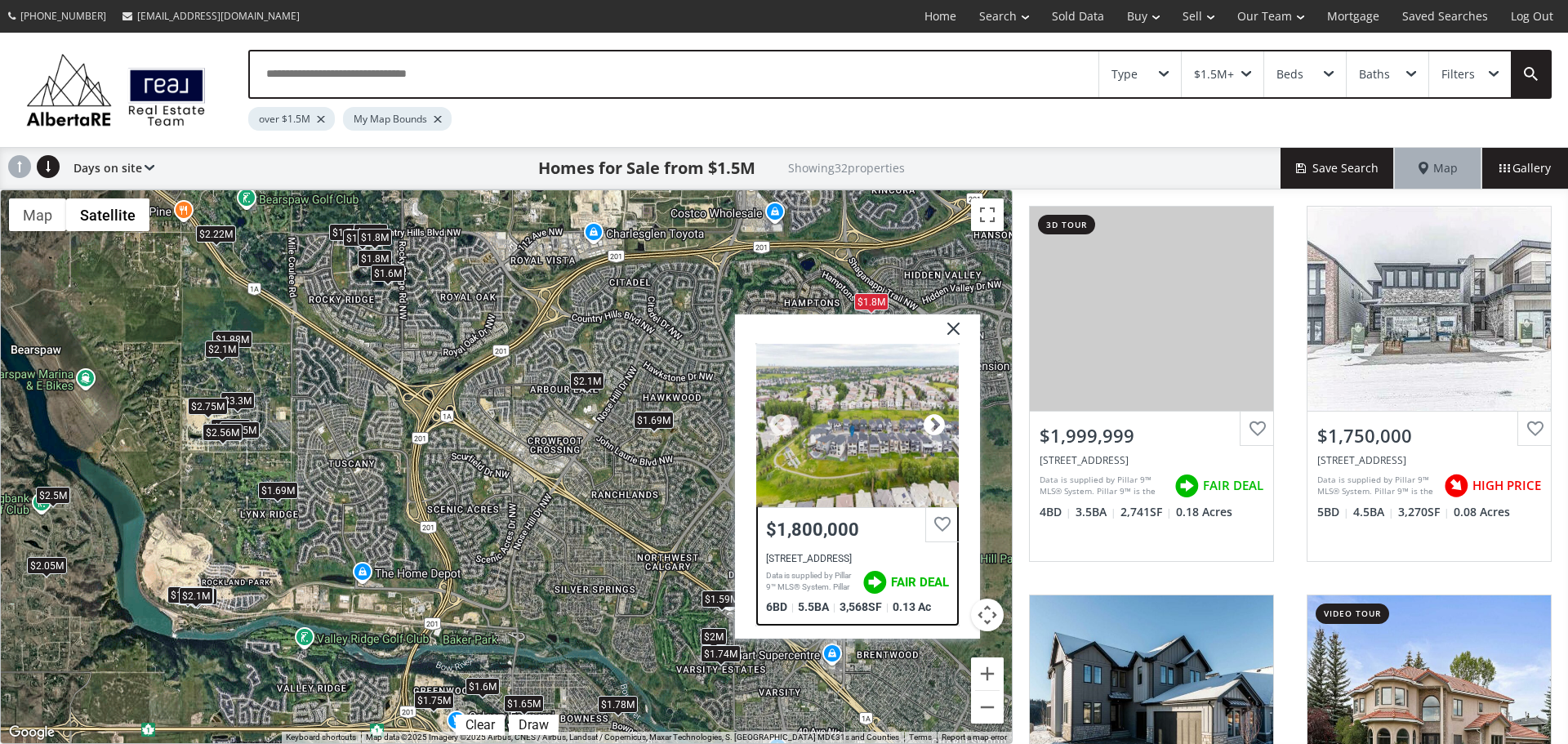
click at [932, 421] on div at bounding box center [935, 425] width 25 height 25
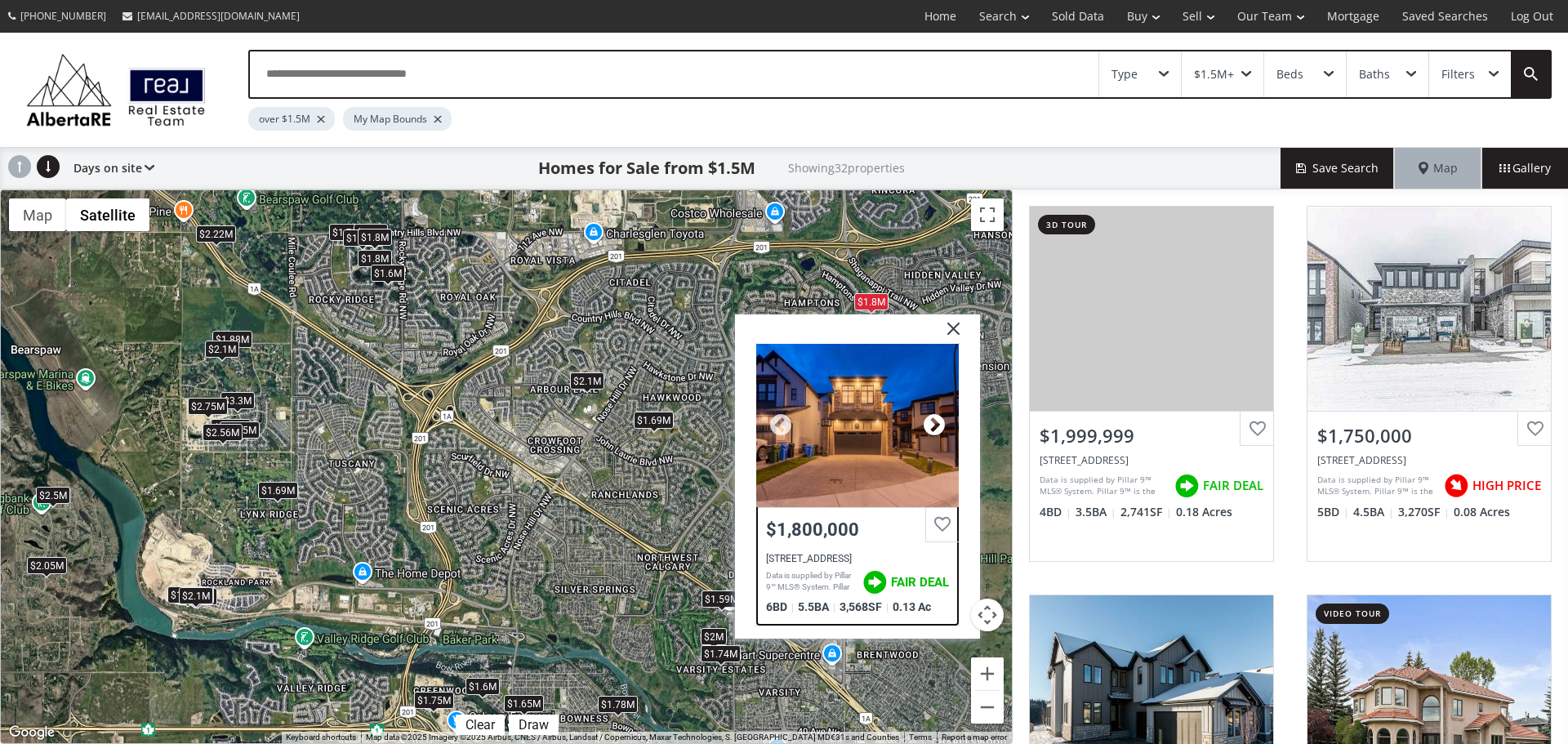
click at [932, 421] on div at bounding box center [935, 425] width 25 height 25
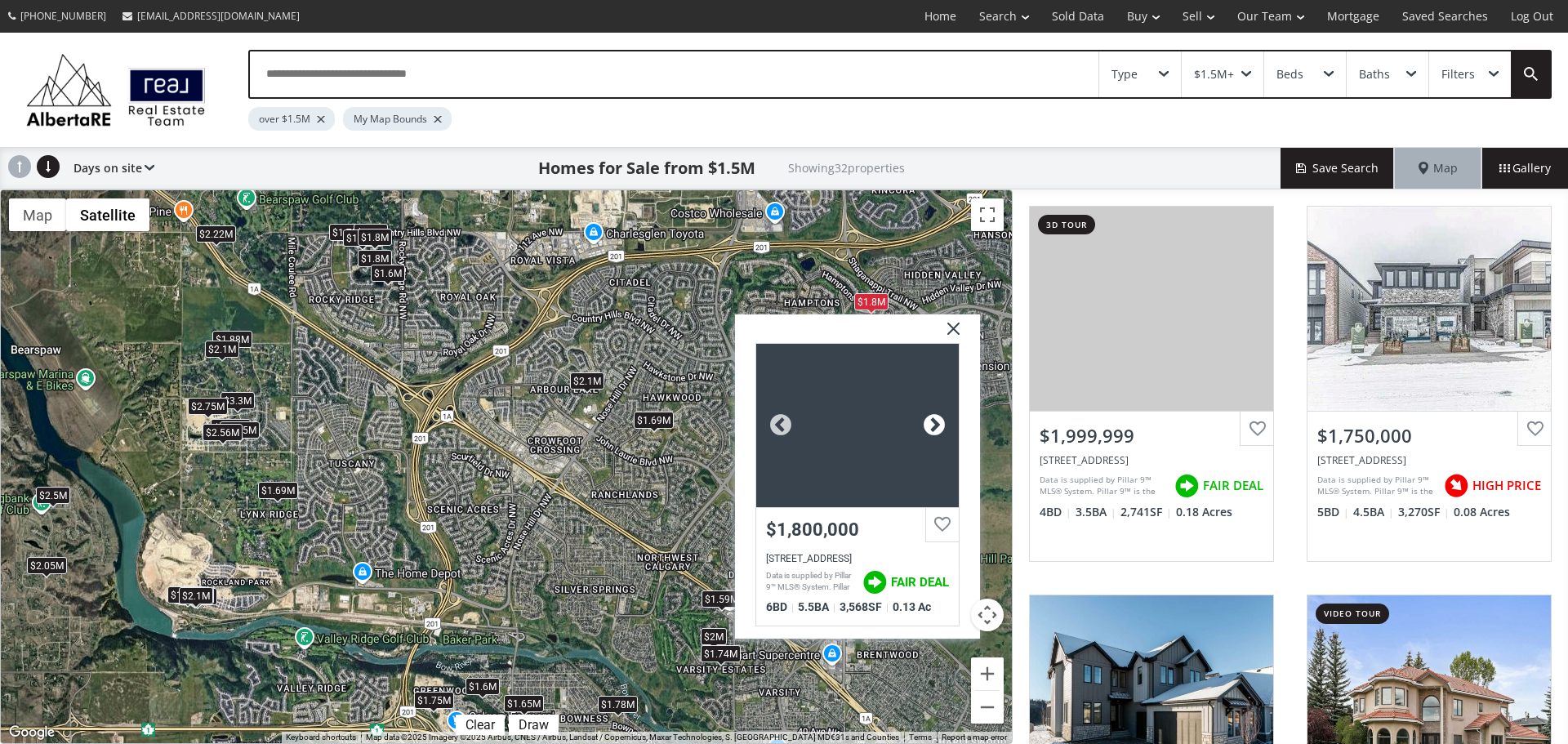
click at [932, 421] on div at bounding box center [935, 425] width 25 height 25
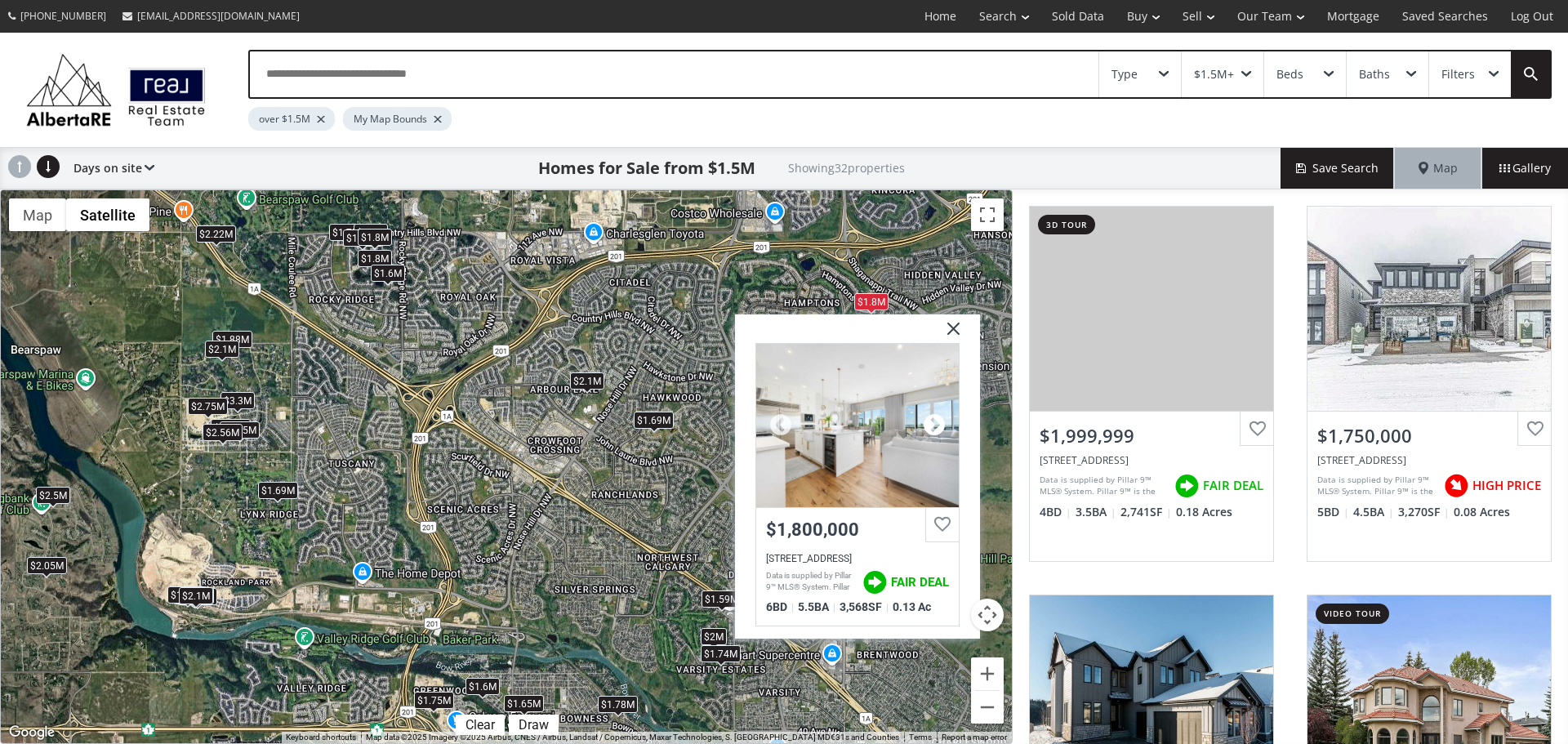
click at [932, 421] on div at bounding box center [935, 425] width 25 height 25
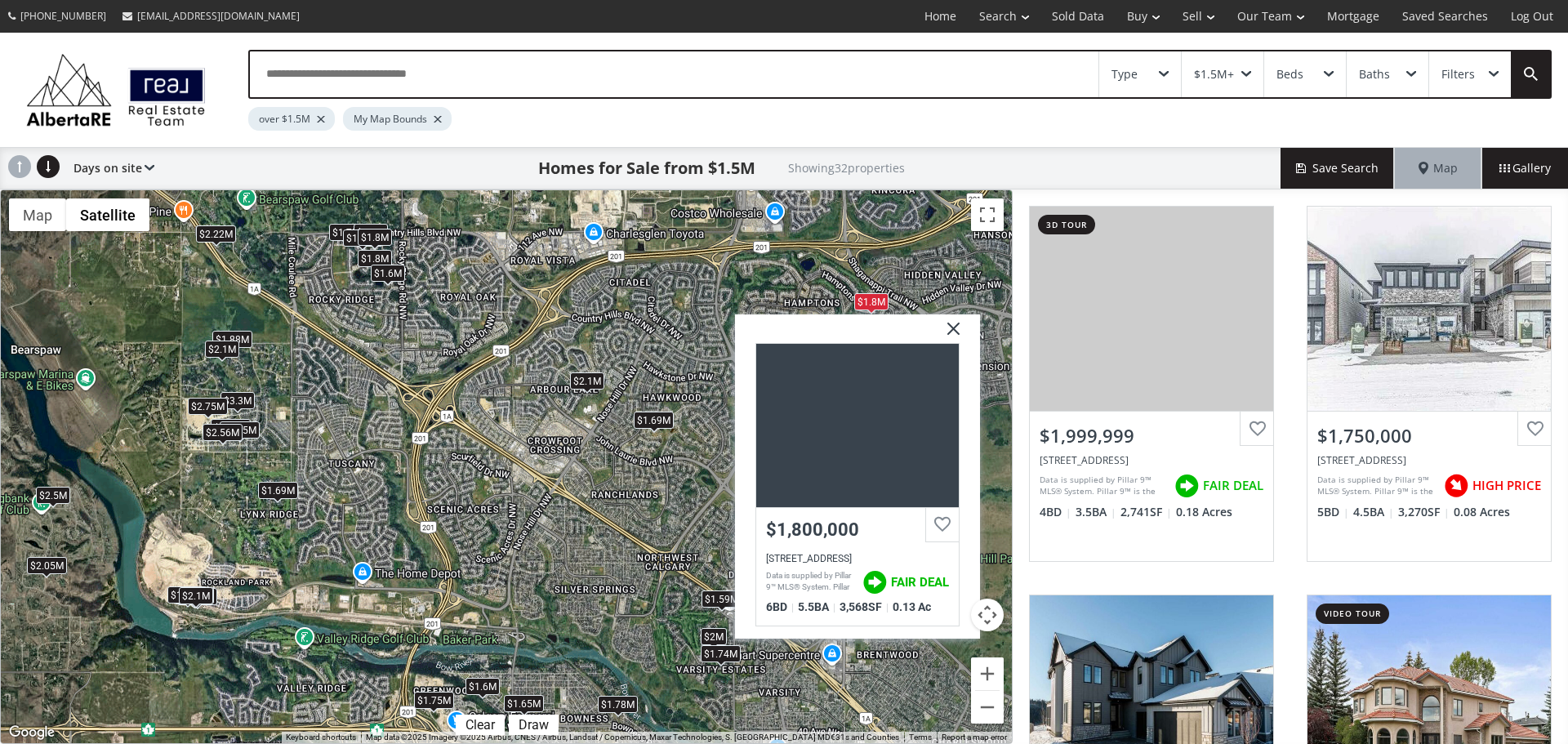
click at [953, 329] on img at bounding box center [947, 333] width 41 height 41
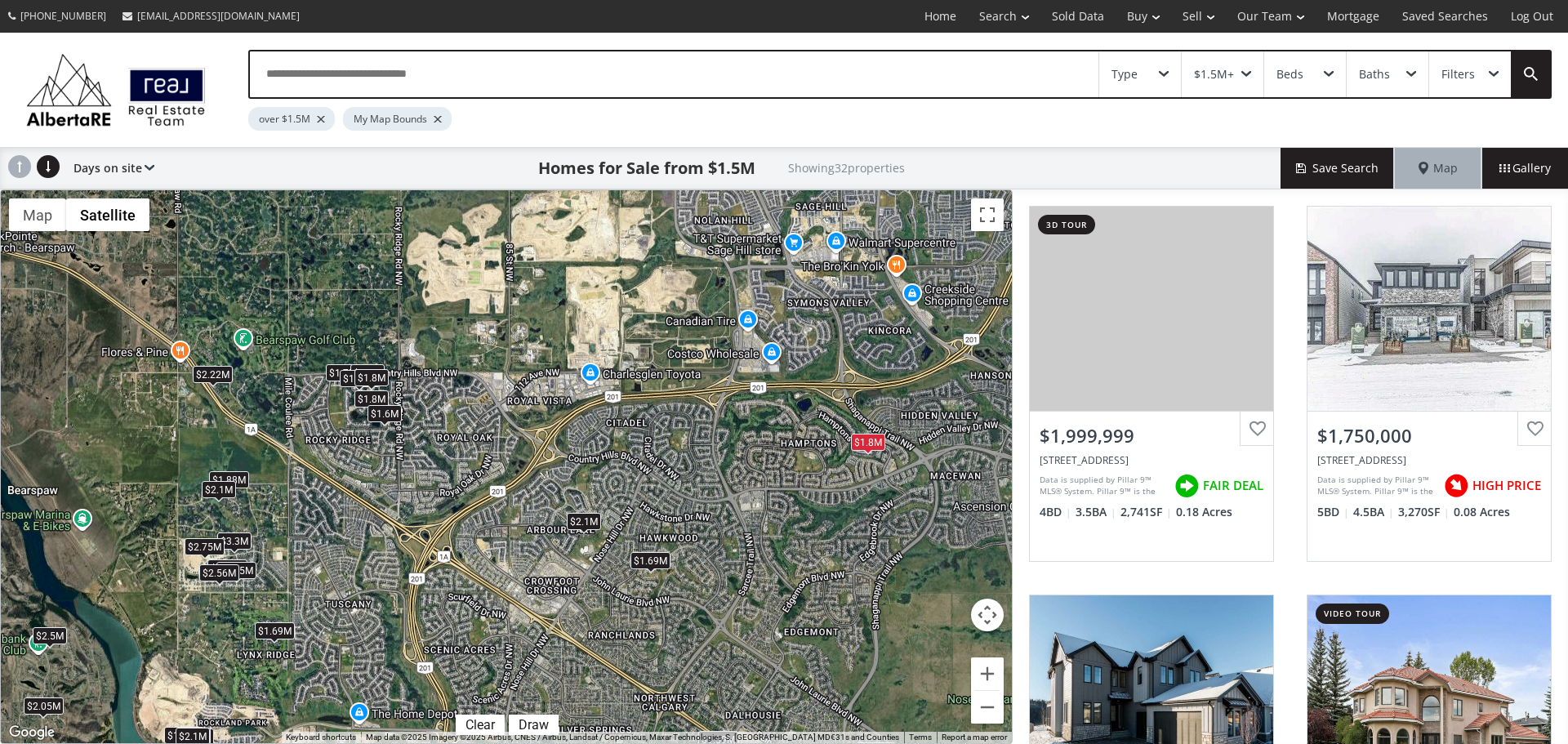
drag, startPoint x: 718, startPoint y: 411, endPoint x: 714, endPoint y: 553, distance: 142.1
click at [714, 553] on div "$2M $1.75M $2.15M $1.69M $1.59M $1.7M $1.89M $1.74M $1.78M $1.8M $2.3M $1.8M $1…" at bounding box center [507, 467] width 1012 height 553
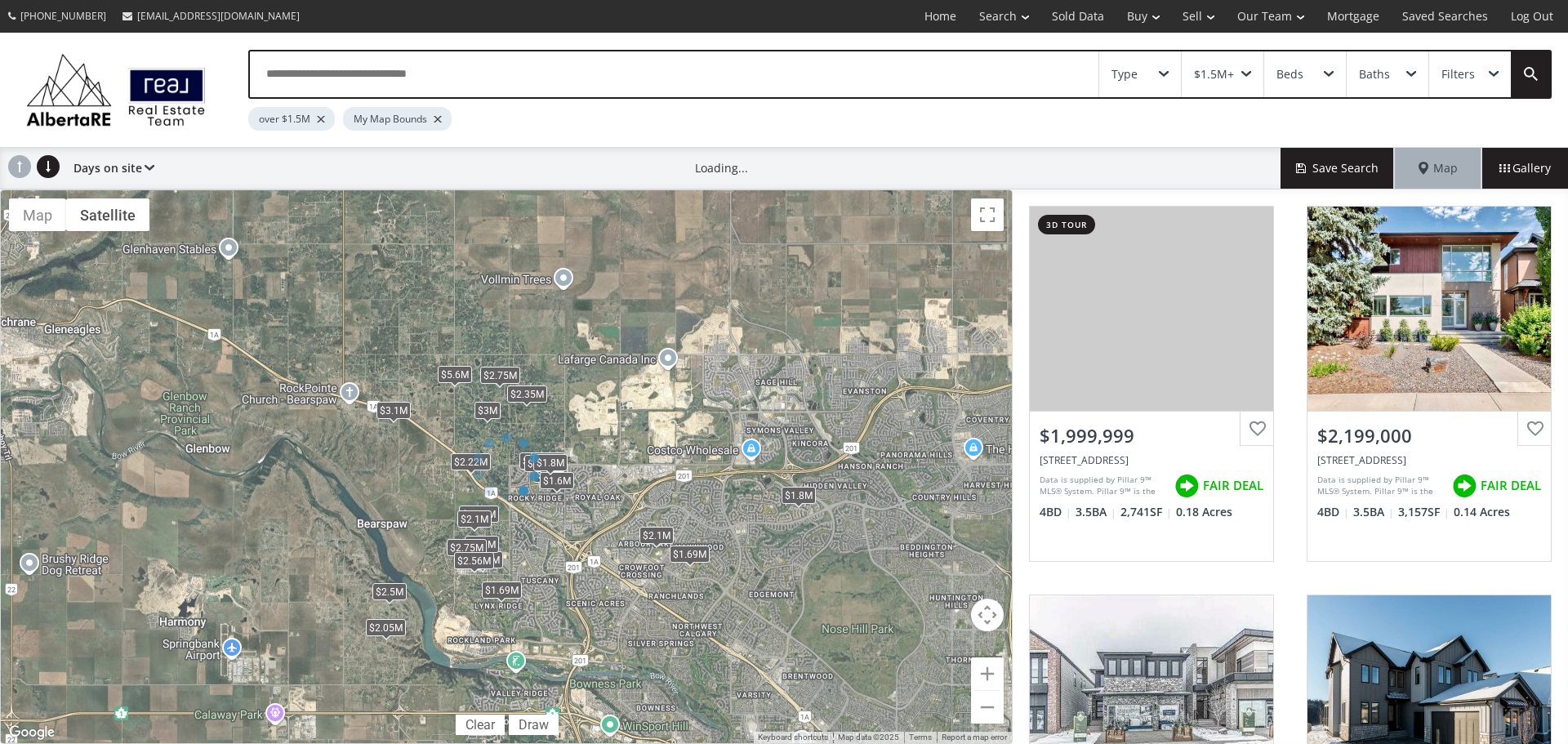
drag, startPoint x: 773, startPoint y: 576, endPoint x: 743, endPoint y: 535, distance: 50.8
click at [743, 535] on div at bounding box center [506, 467] width 1013 height 554
drag, startPoint x: 745, startPoint y: 554, endPoint x: 693, endPoint y: 521, distance: 61.6
click at [693, 521] on div at bounding box center [506, 467] width 1013 height 554
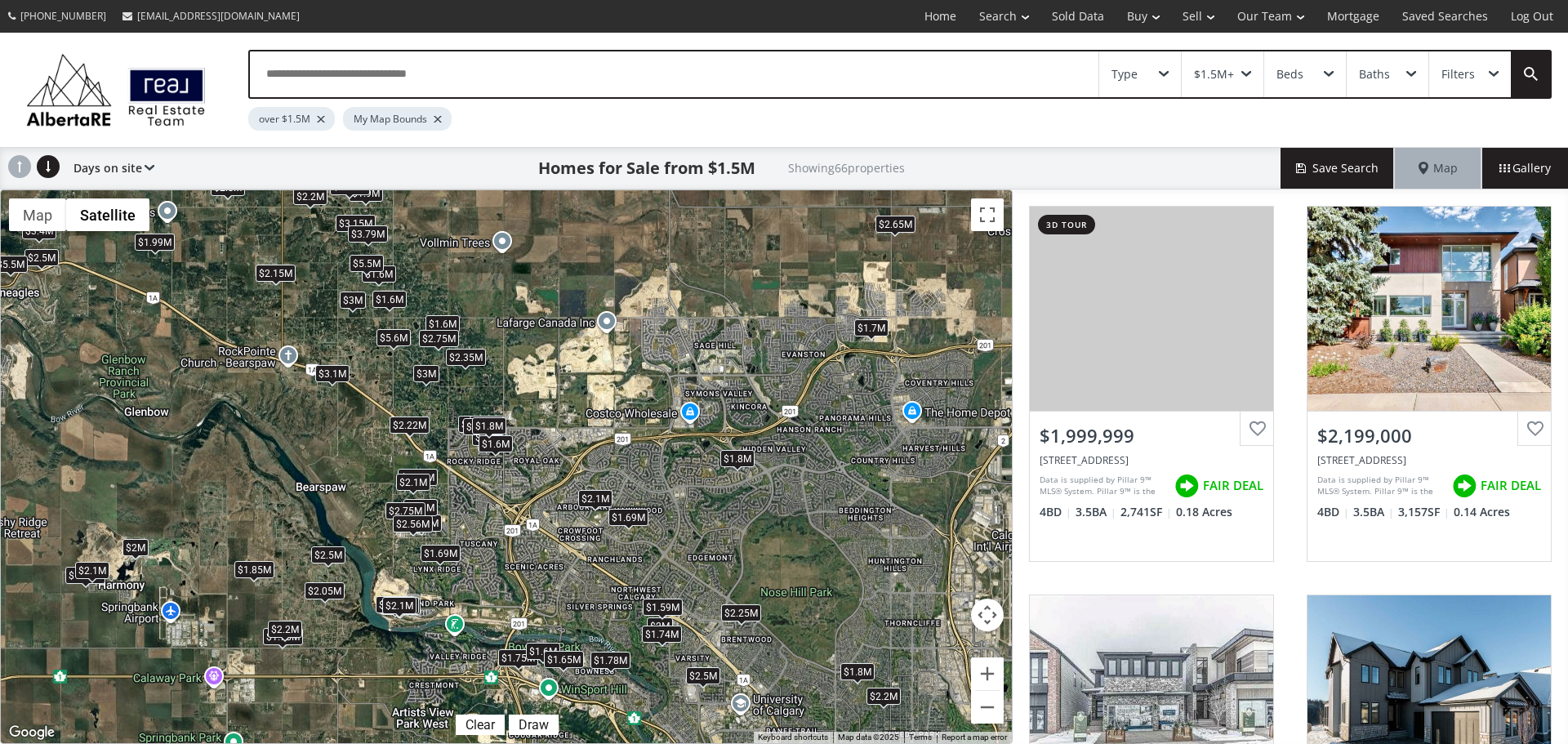
drag, startPoint x: 718, startPoint y: 521, endPoint x: 658, endPoint y: 486, distance: 69.5
click at [658, 486] on div "$2M $2.2M $1.75M $2.15M $1.78M $1.69M $1.59M $1.7M $1.85M $1.89M $2M $1.9M $1.7…" at bounding box center [507, 467] width 1012 height 553
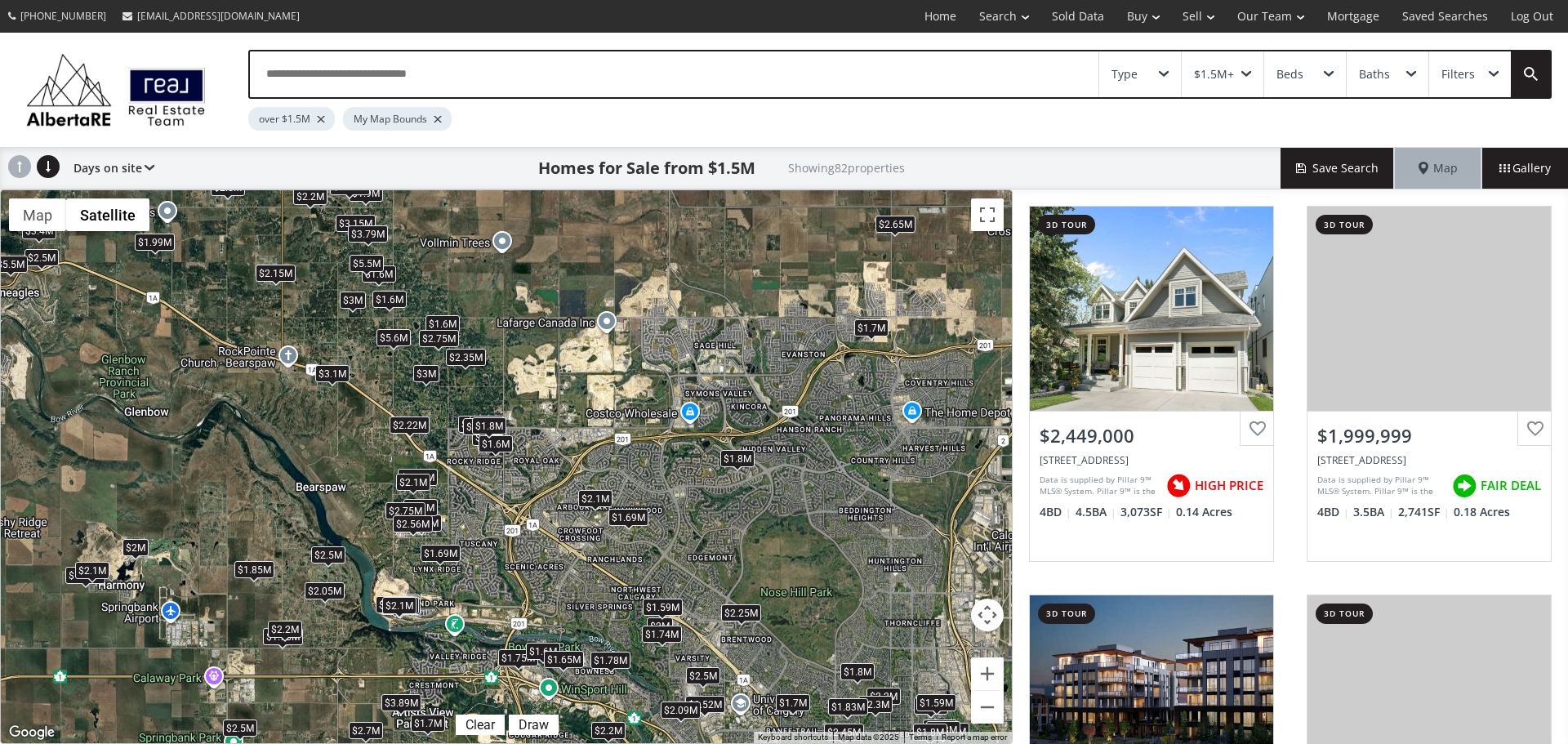
click at [432, 370] on div "$3M" at bounding box center [426, 373] width 26 height 17
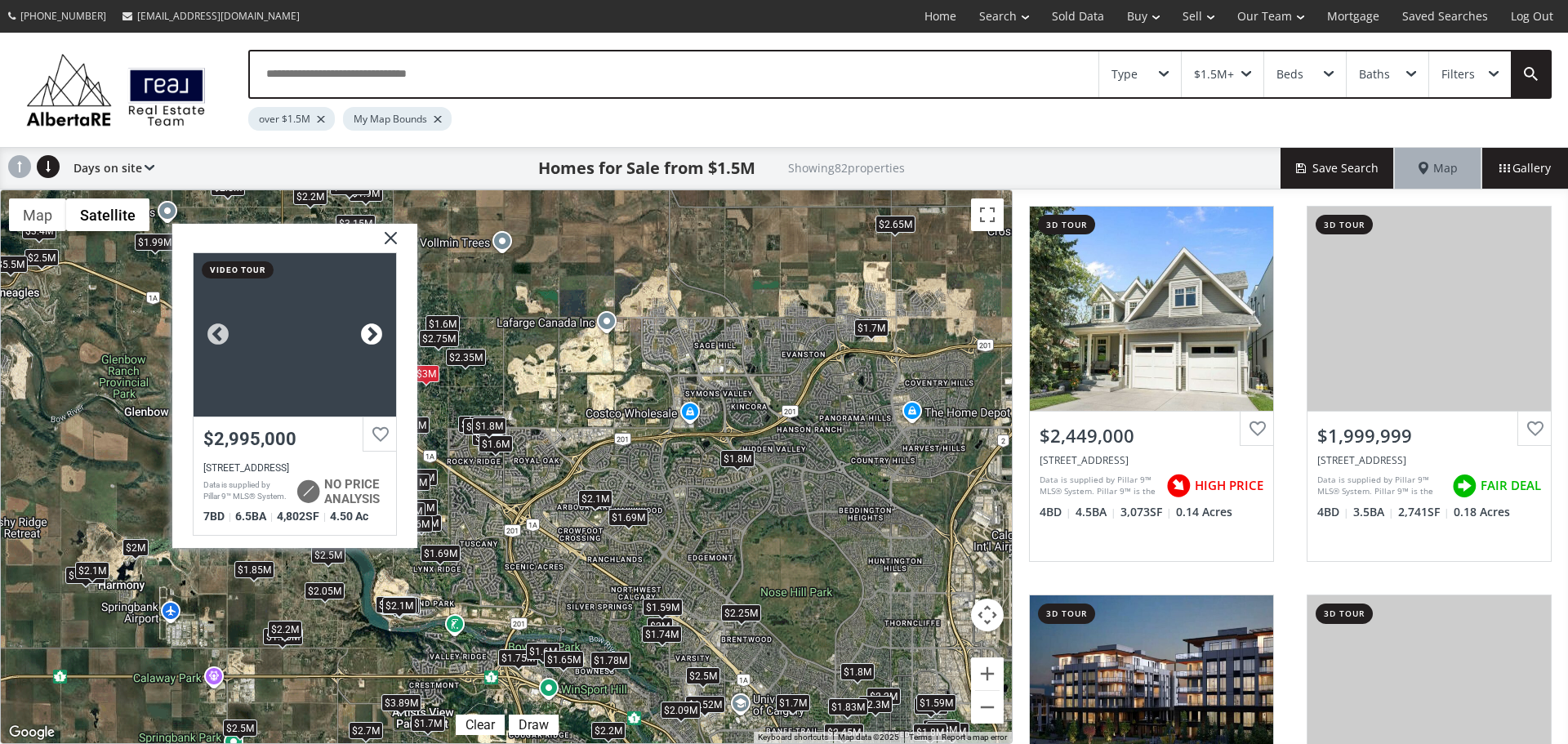
click at [370, 335] on div at bounding box center [372, 335] width 25 height 25
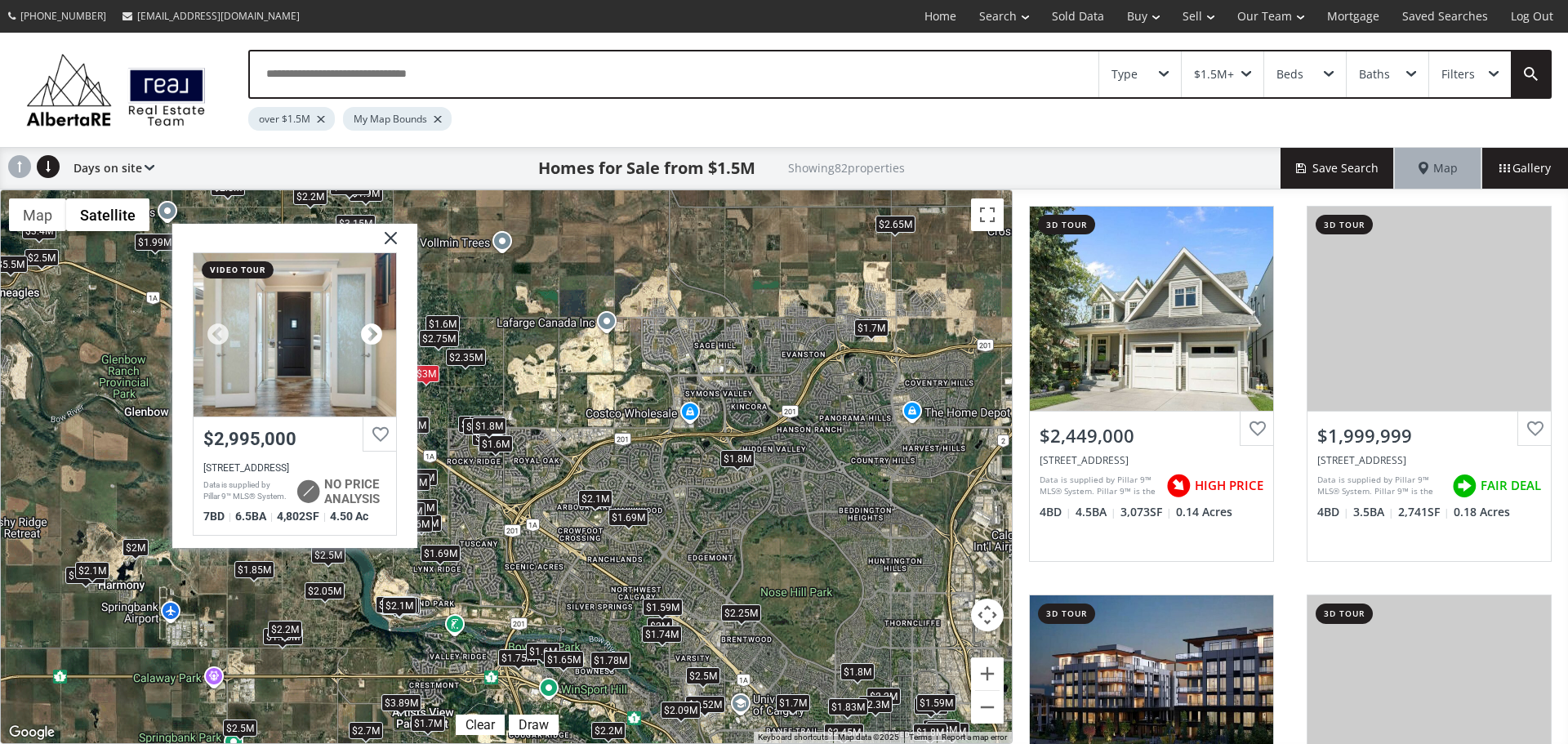
click at [370, 335] on div at bounding box center [372, 335] width 25 height 25
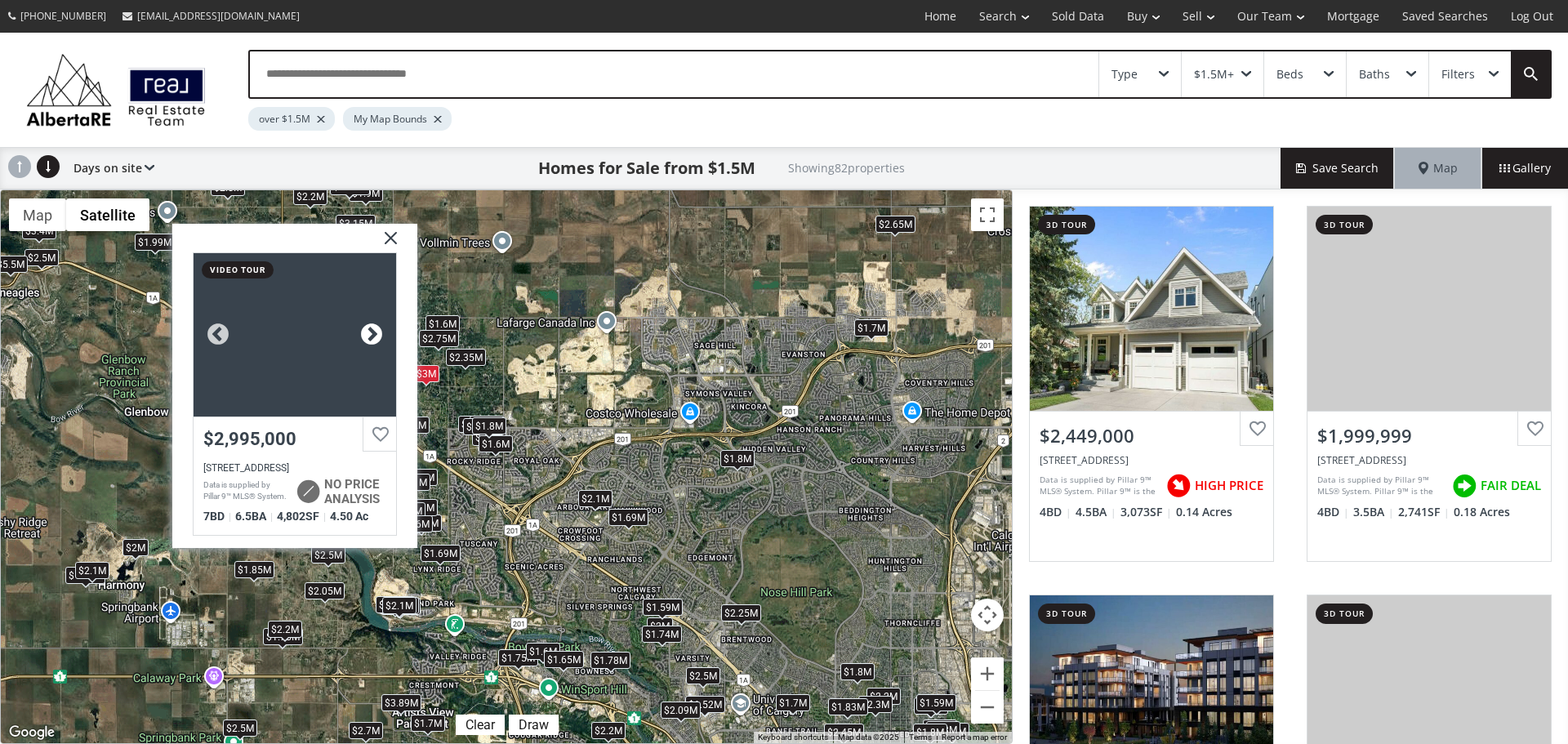
click at [370, 335] on div at bounding box center [372, 335] width 25 height 25
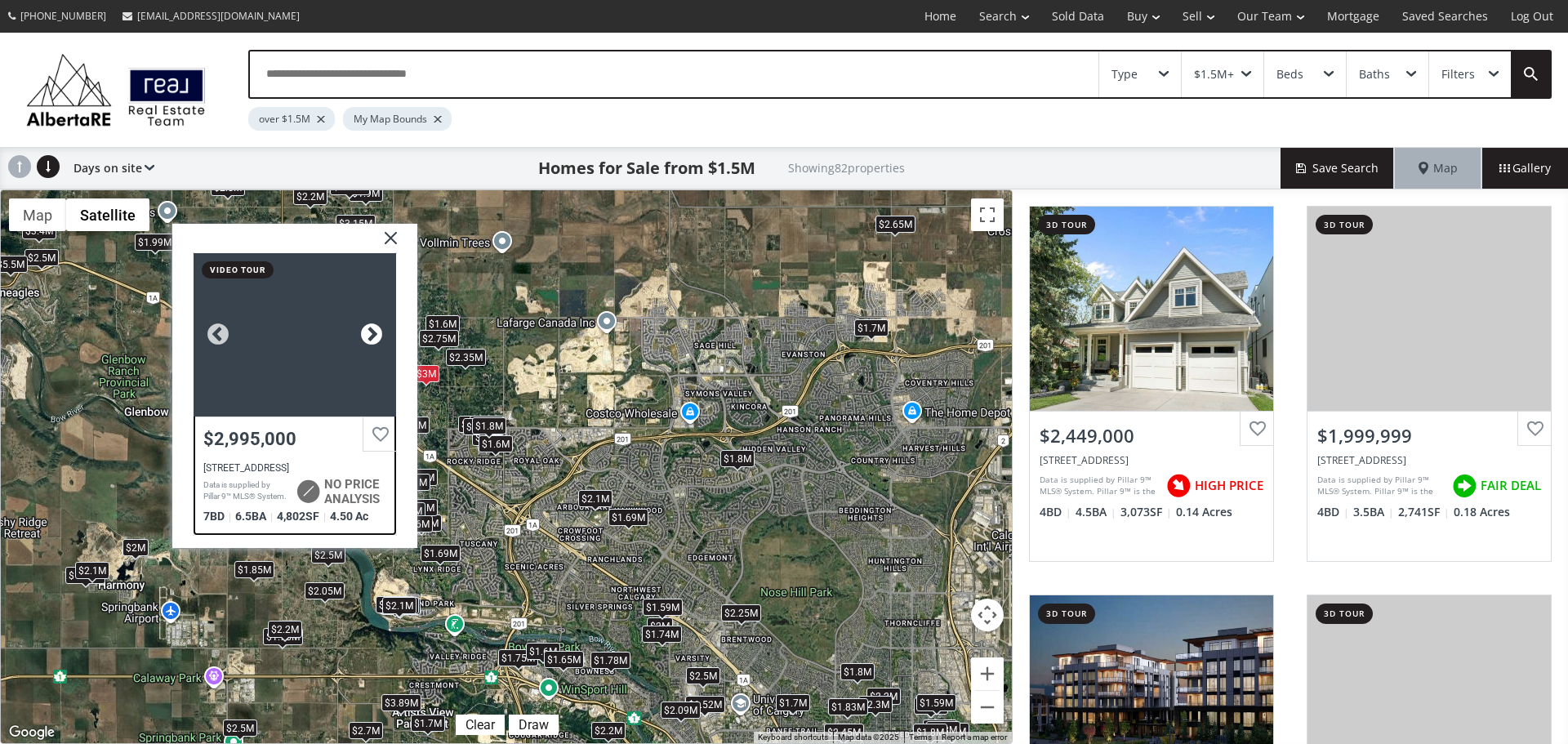
click at [370, 335] on div at bounding box center [372, 335] width 25 height 25
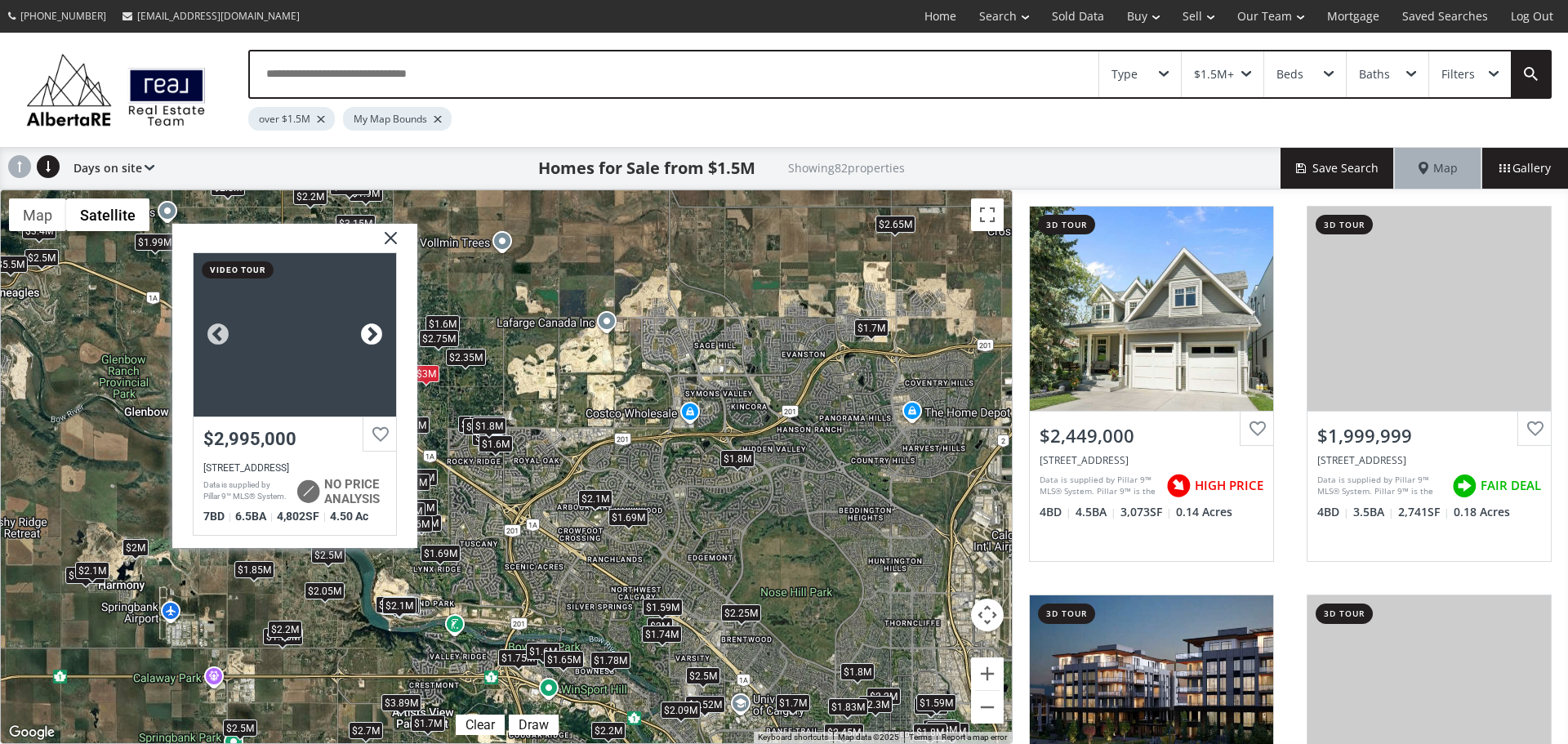
click at [370, 335] on div at bounding box center [372, 335] width 25 height 25
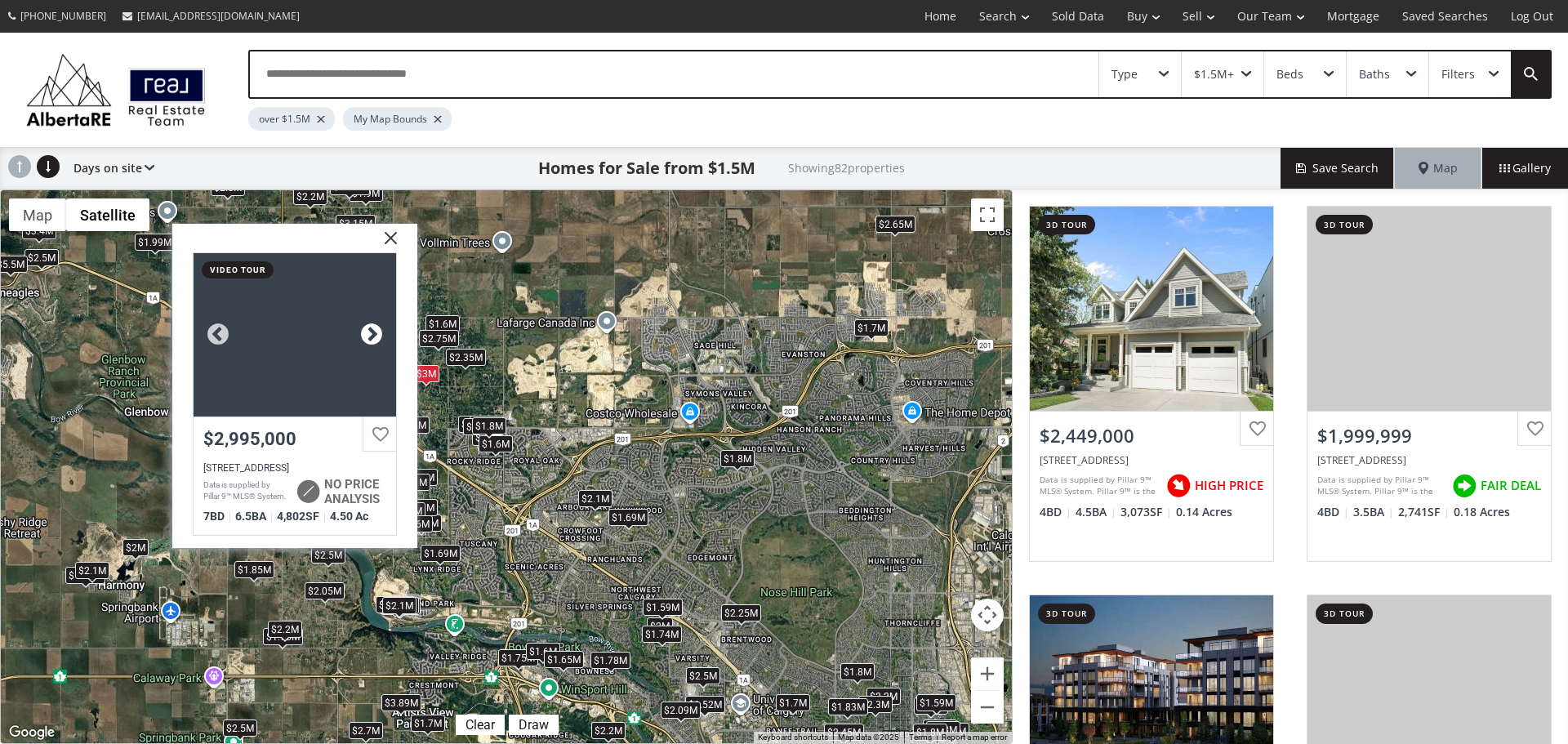
click at [370, 335] on div at bounding box center [372, 335] width 25 height 25
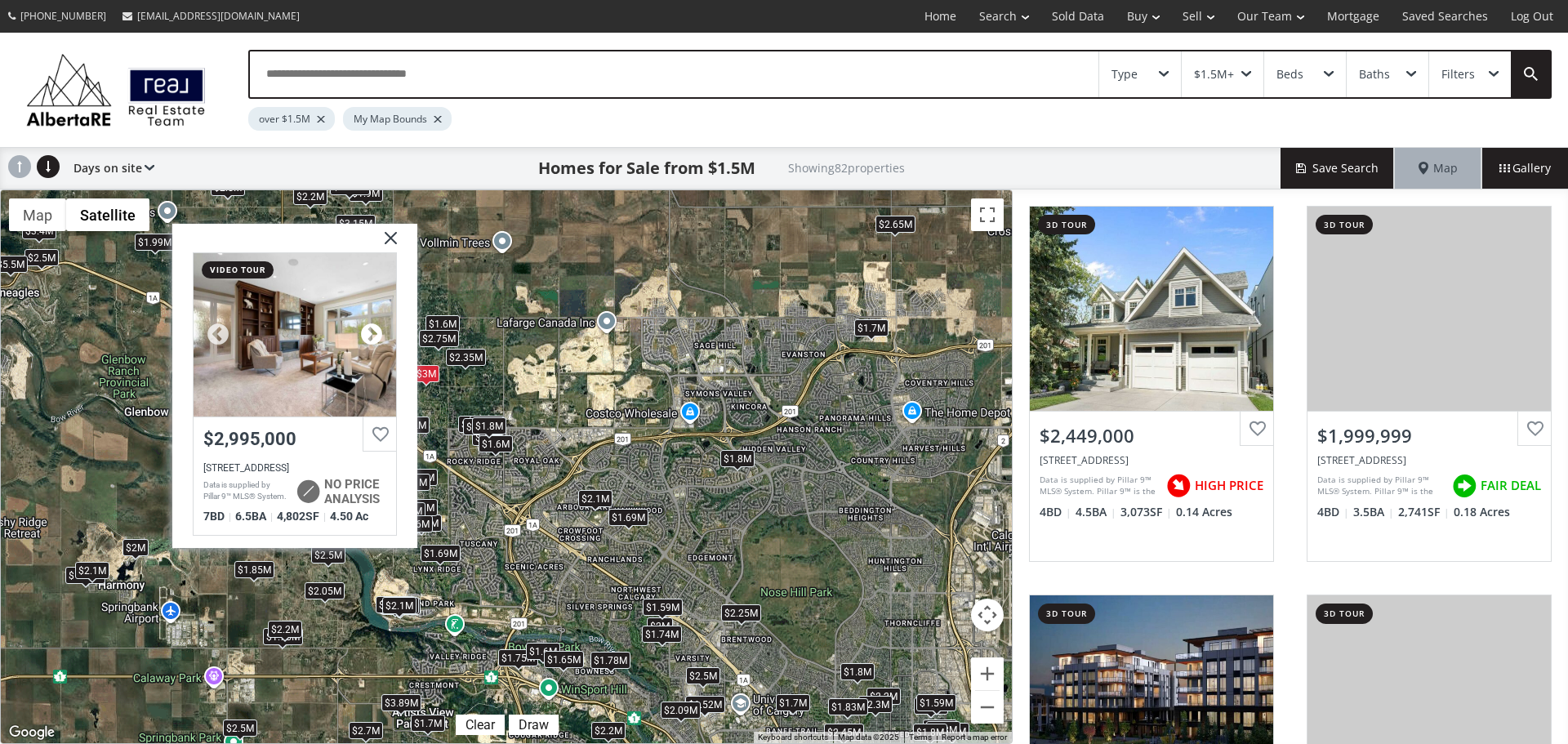
click at [370, 335] on div at bounding box center [372, 335] width 25 height 25
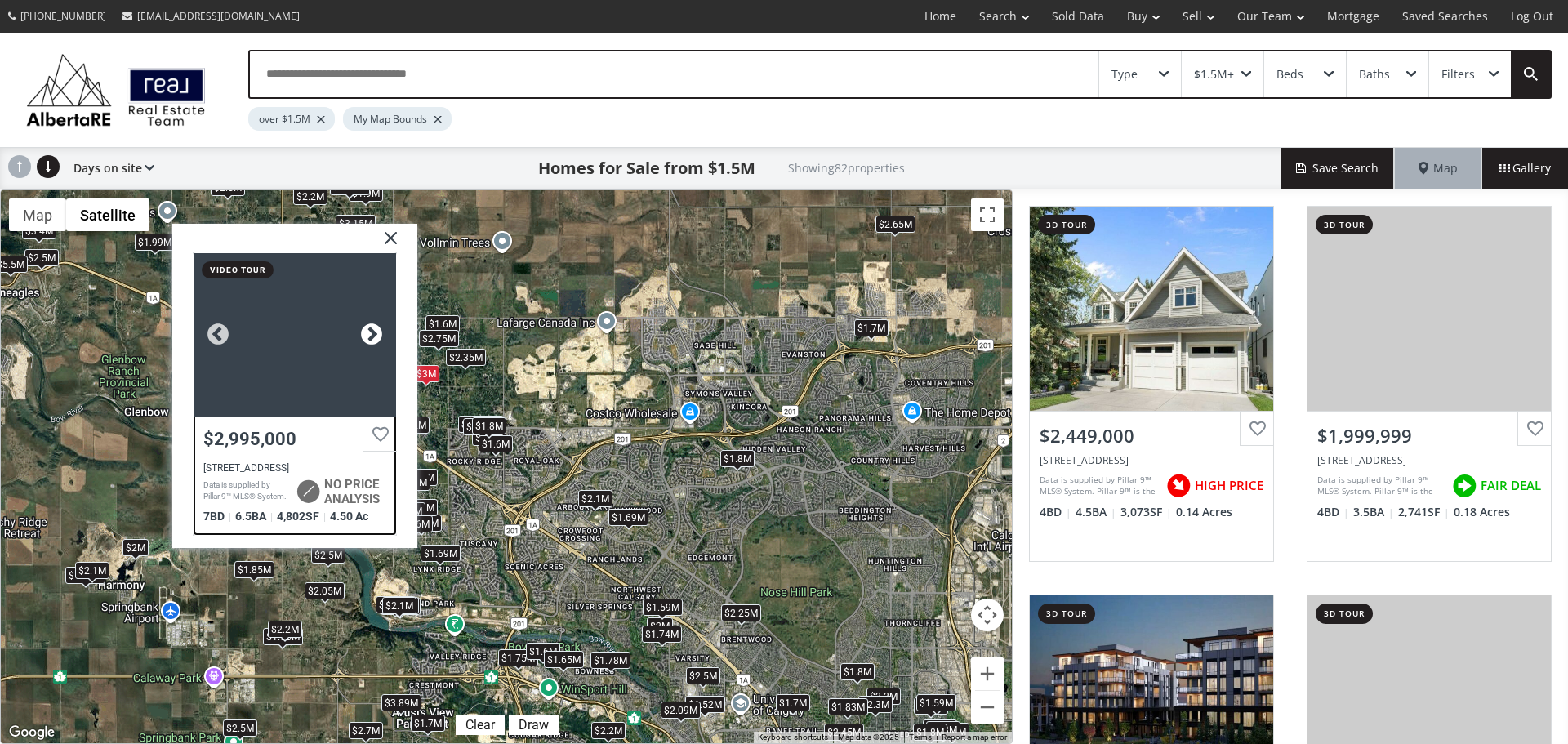
click at [370, 335] on div at bounding box center [372, 335] width 25 height 25
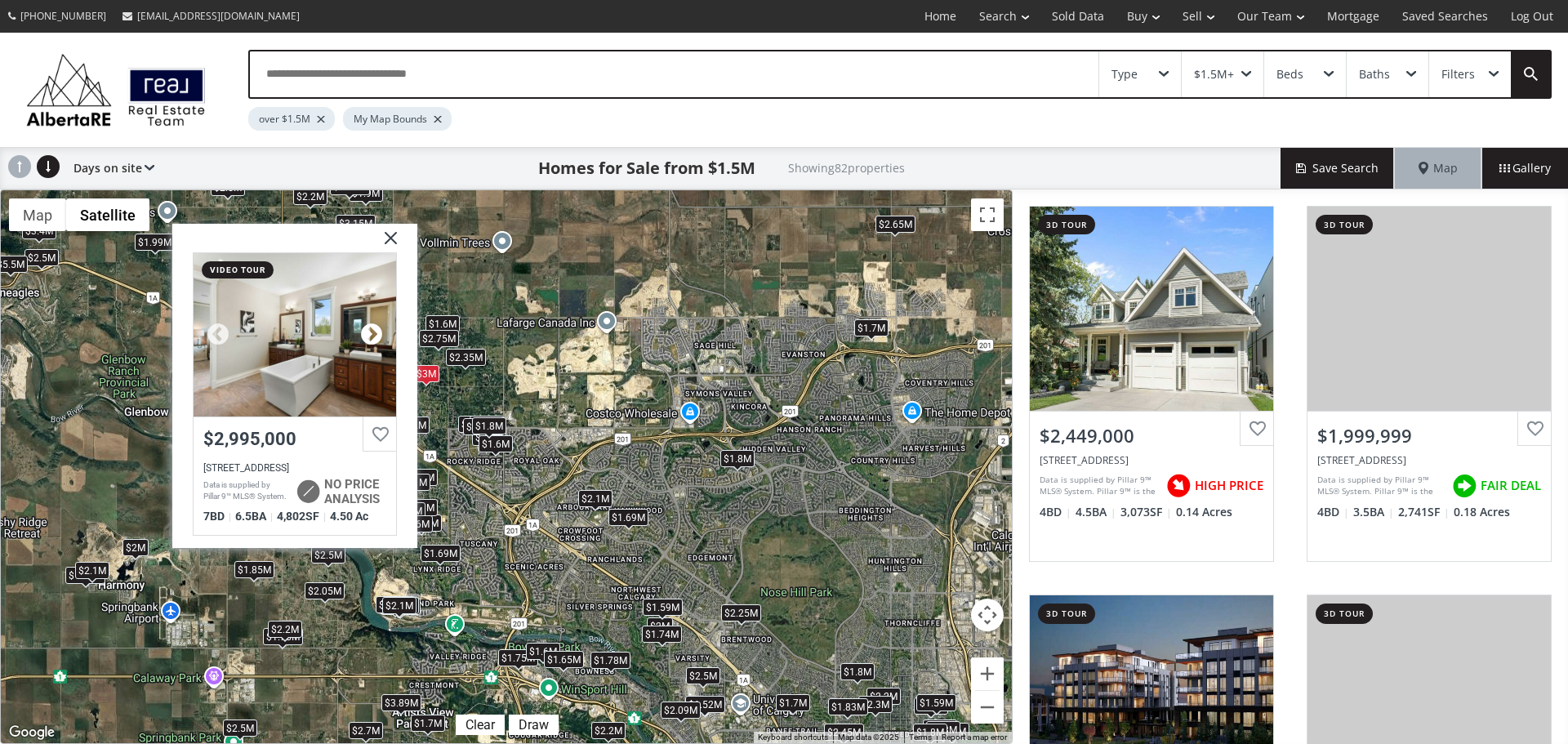
click at [370, 335] on div at bounding box center [372, 335] width 25 height 25
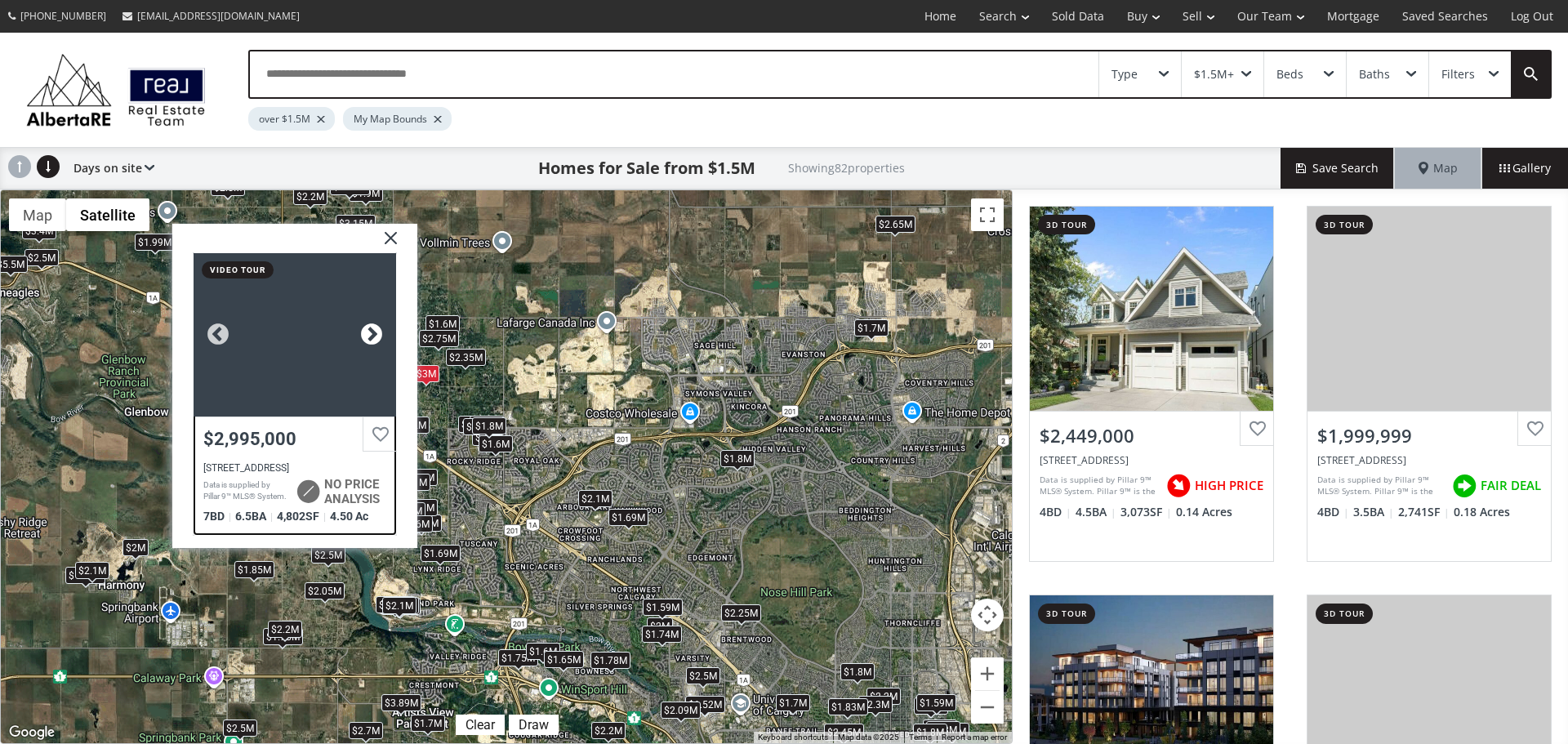
click at [370, 334] on div at bounding box center [372, 335] width 25 height 25
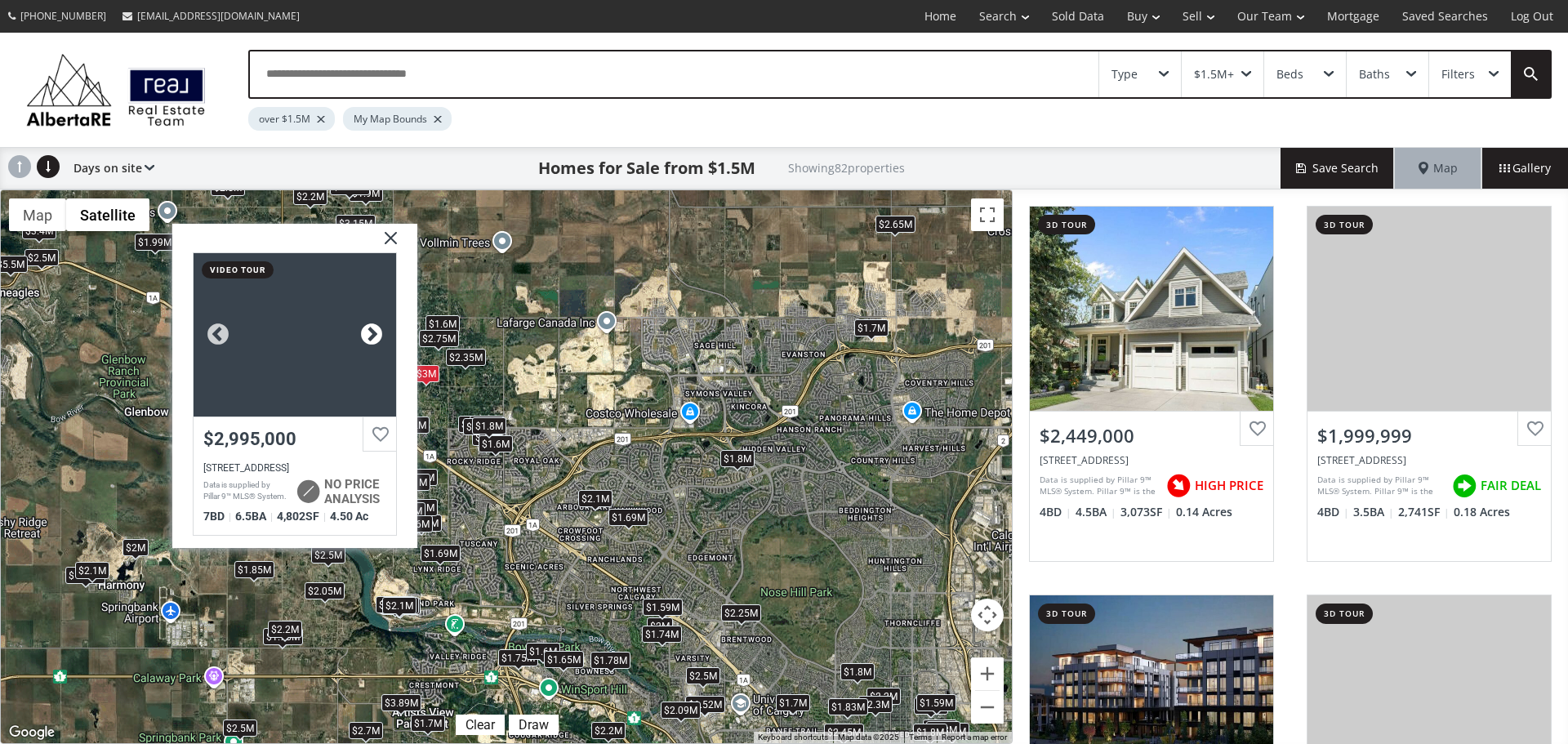
click at [370, 334] on div at bounding box center [372, 335] width 25 height 25
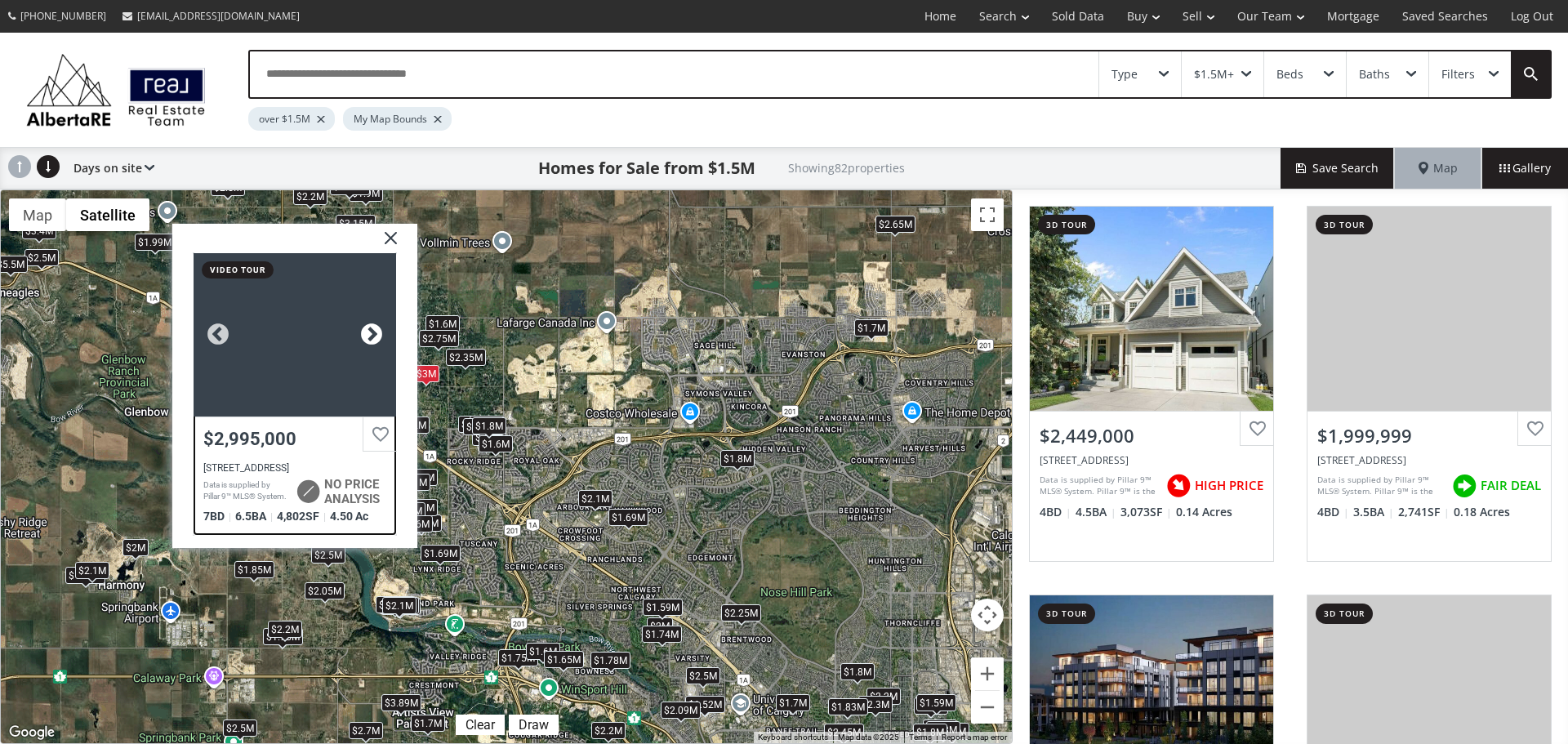
click at [370, 334] on div at bounding box center [372, 335] width 25 height 25
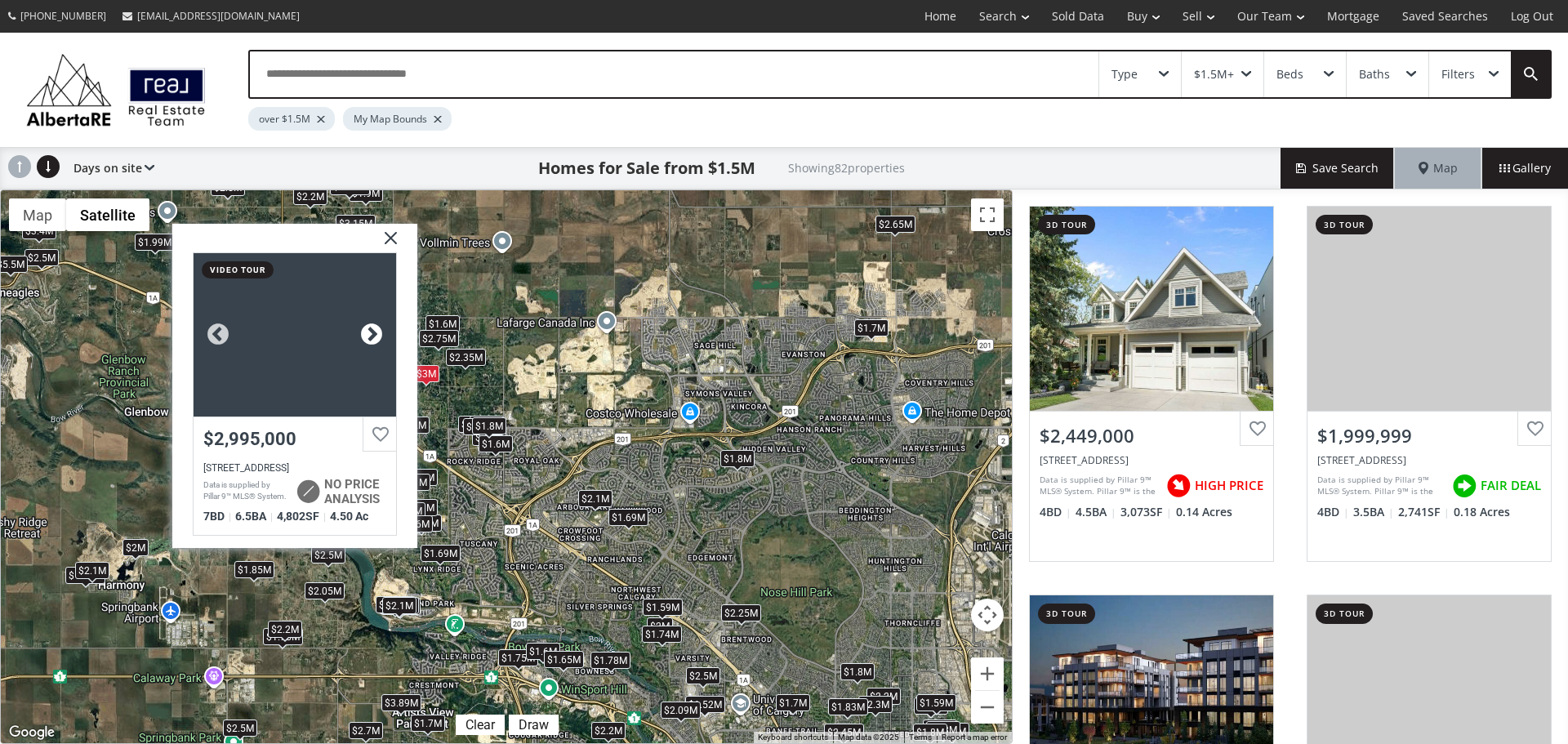
click at [370, 334] on div at bounding box center [372, 335] width 25 height 25
click at [370, 335] on div at bounding box center [372, 335] width 25 height 25
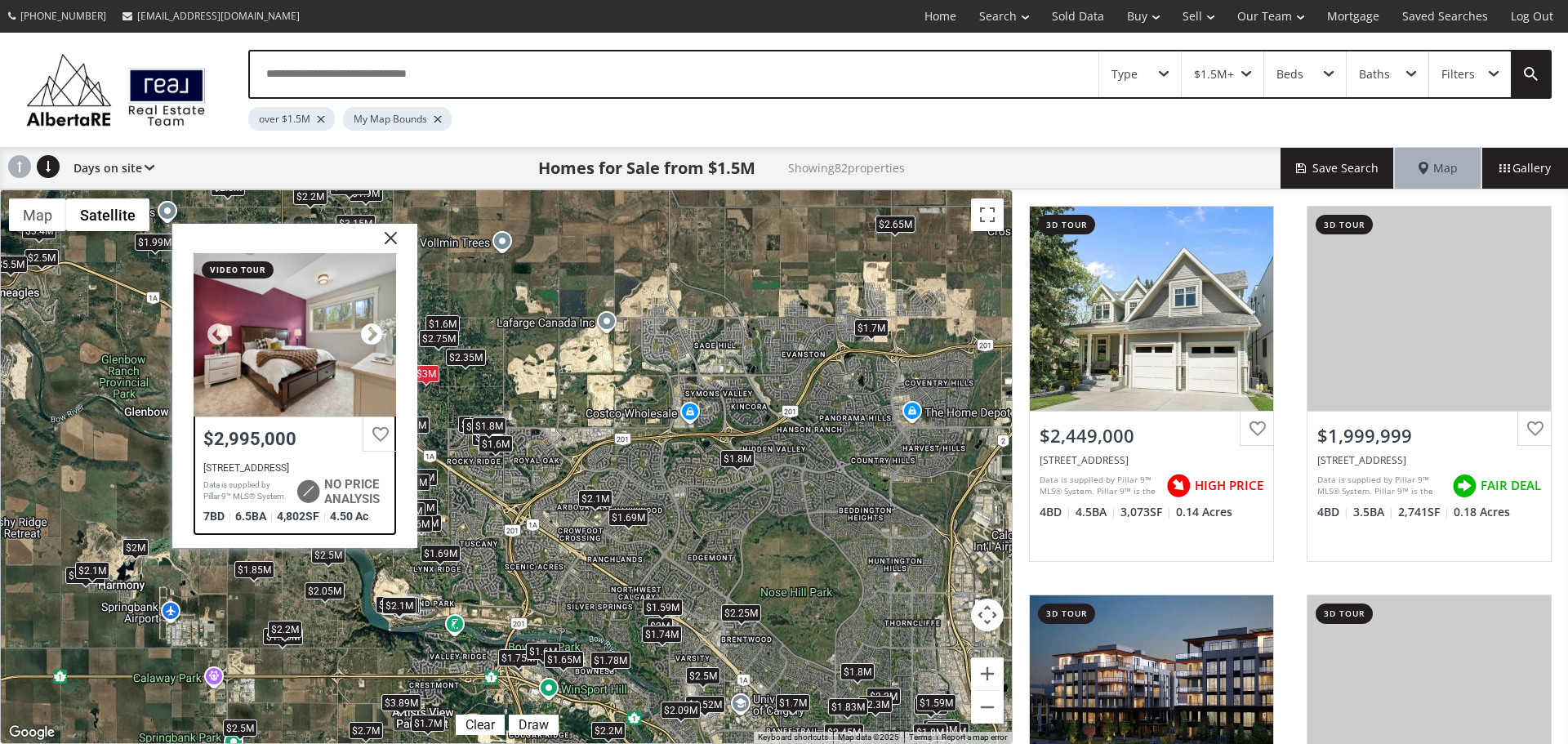
click at [370, 334] on div at bounding box center [372, 335] width 25 height 25
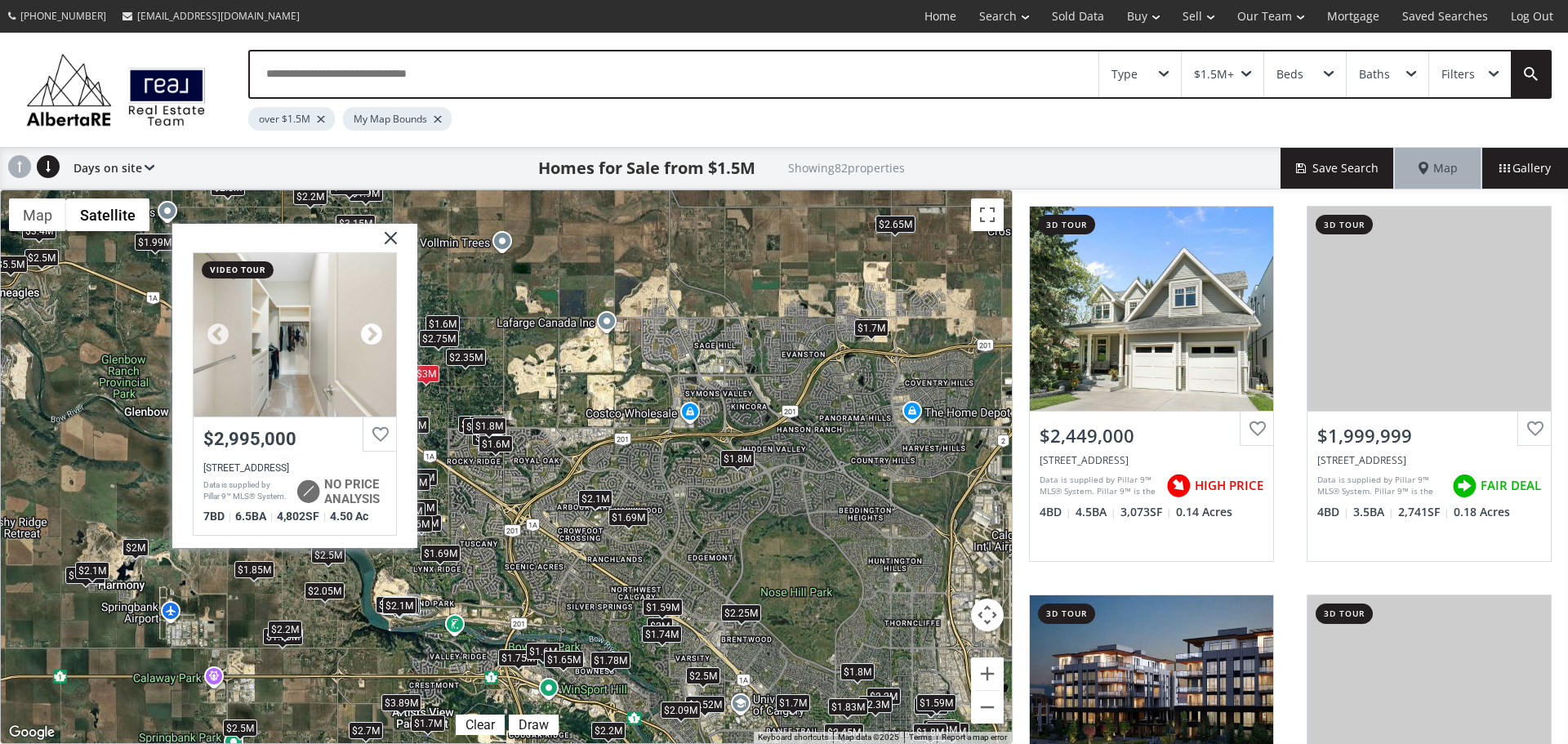
click at [370, 334] on div at bounding box center [372, 335] width 25 height 25
click at [392, 239] on img at bounding box center [384, 244] width 41 height 41
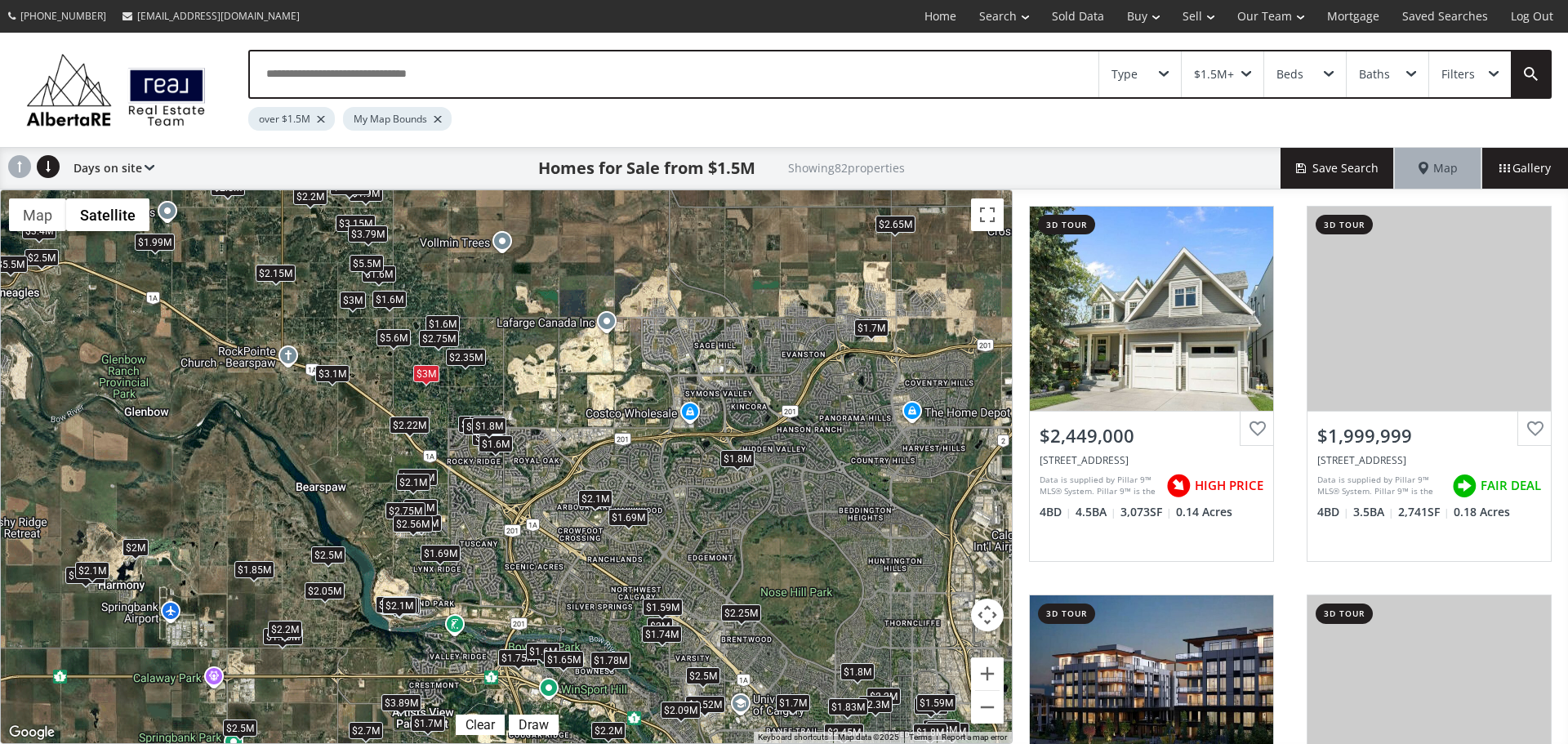
click at [469, 352] on div "$2.35M" at bounding box center [466, 356] width 40 height 17
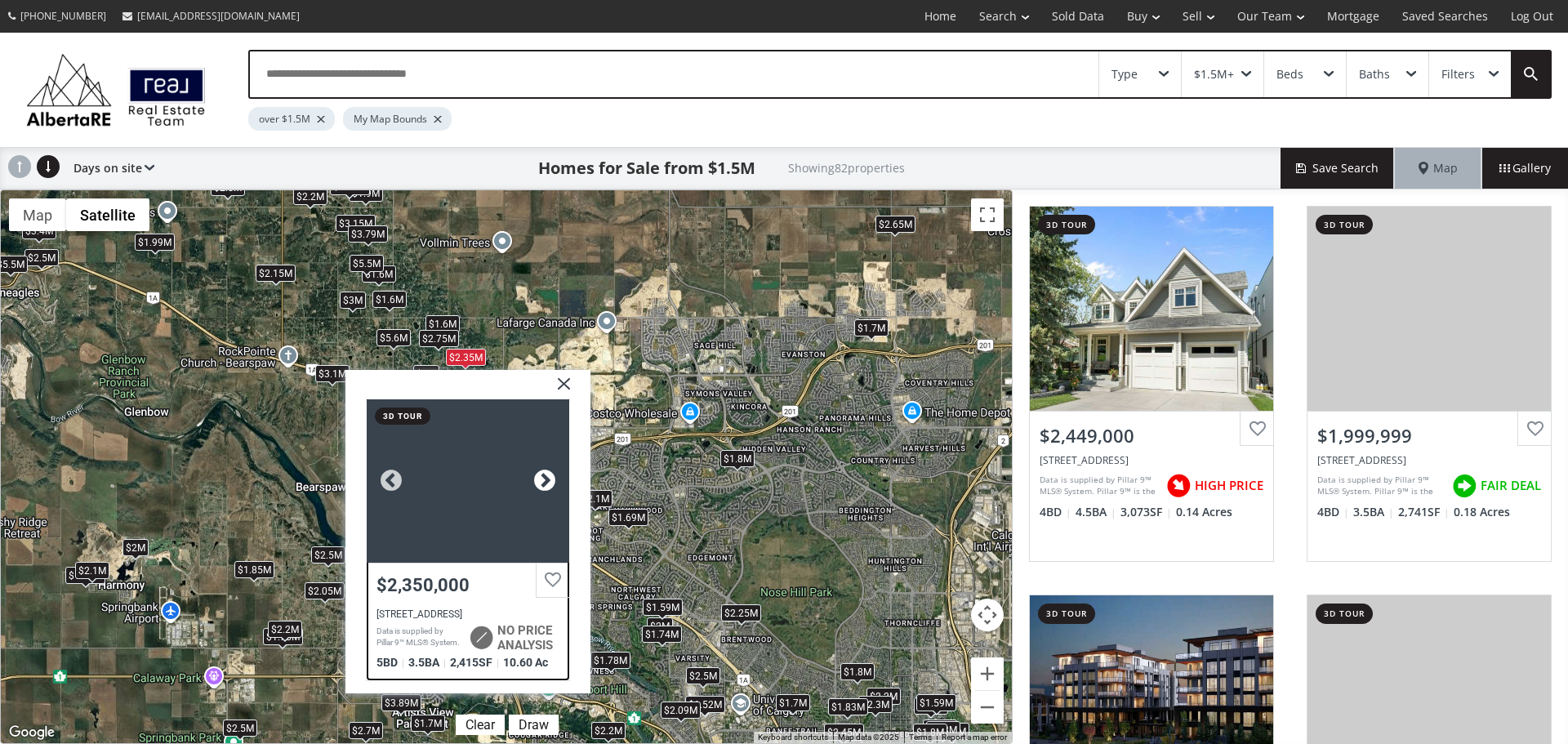
click at [552, 485] on div at bounding box center [545, 480] width 25 height 25
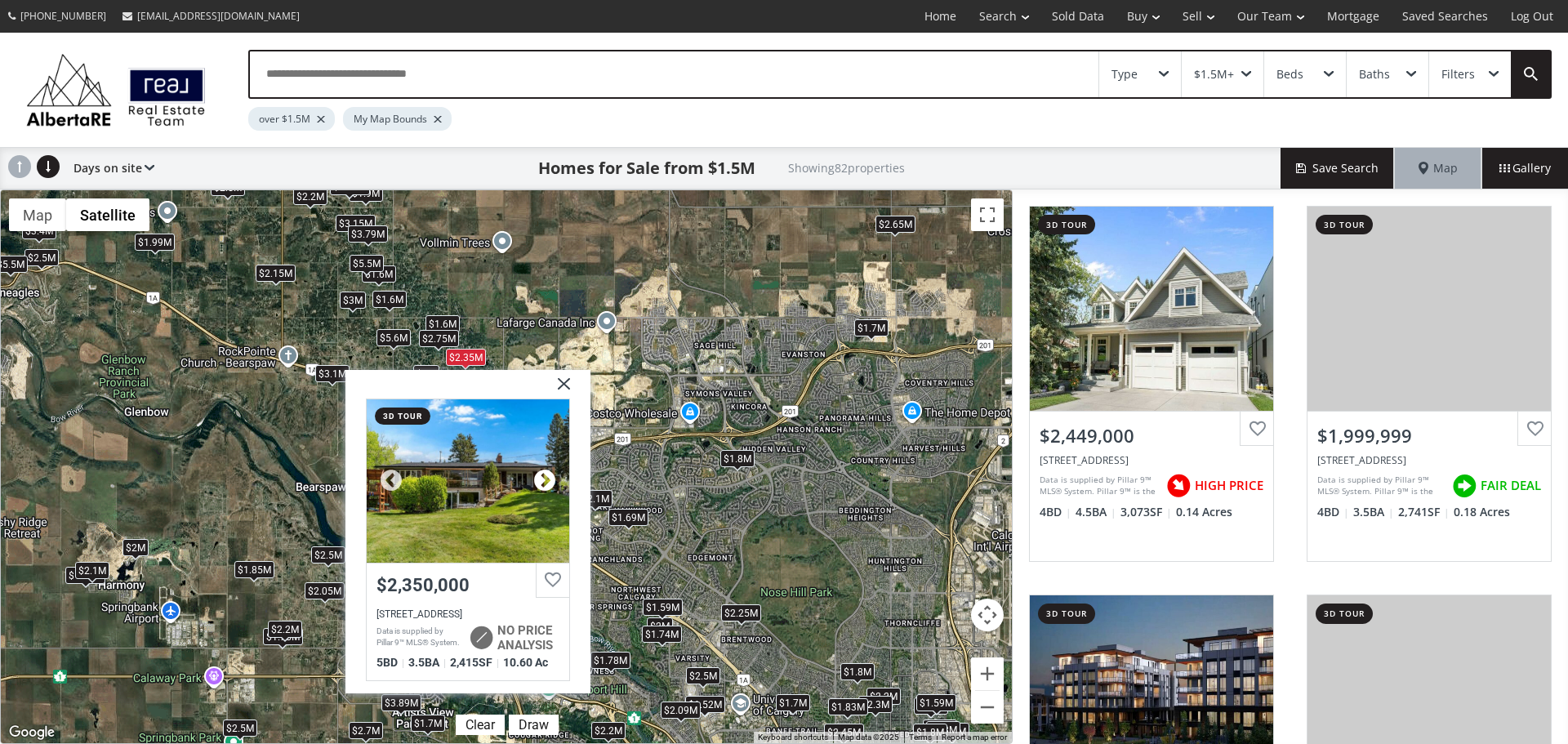
click at [552, 484] on div at bounding box center [545, 480] width 25 height 25
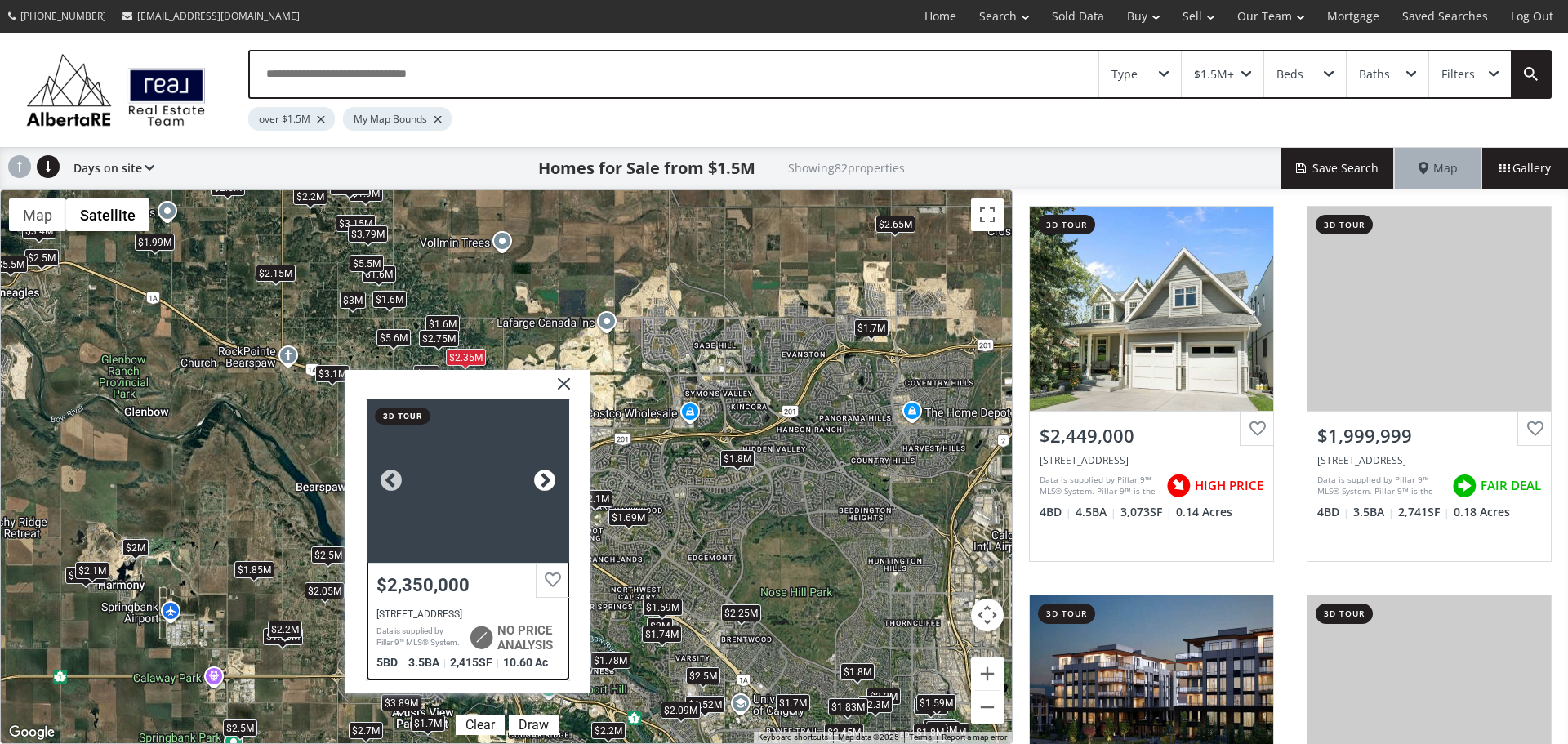
click at [552, 484] on div at bounding box center [545, 480] width 25 height 25
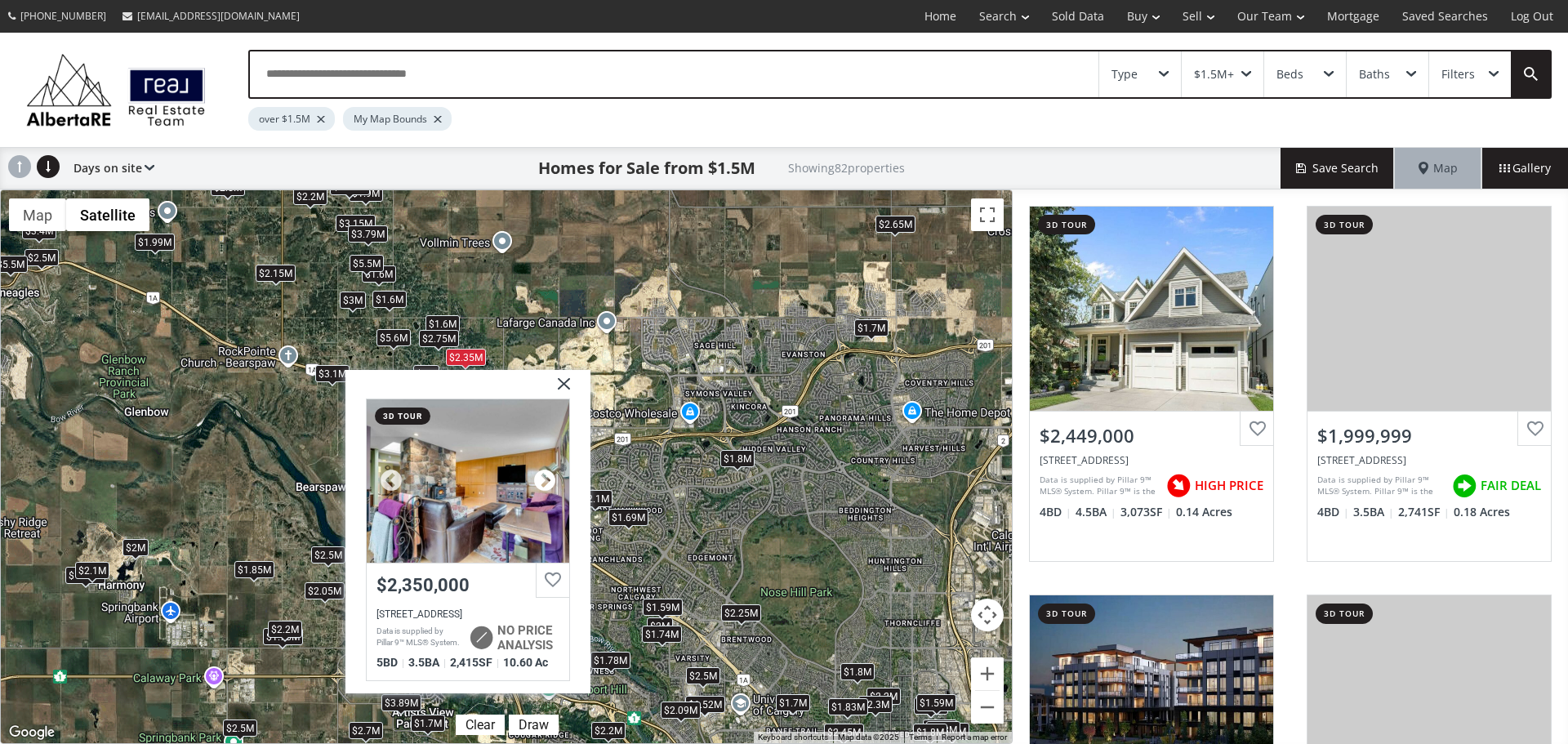
click at [552, 484] on div at bounding box center [545, 480] width 25 height 25
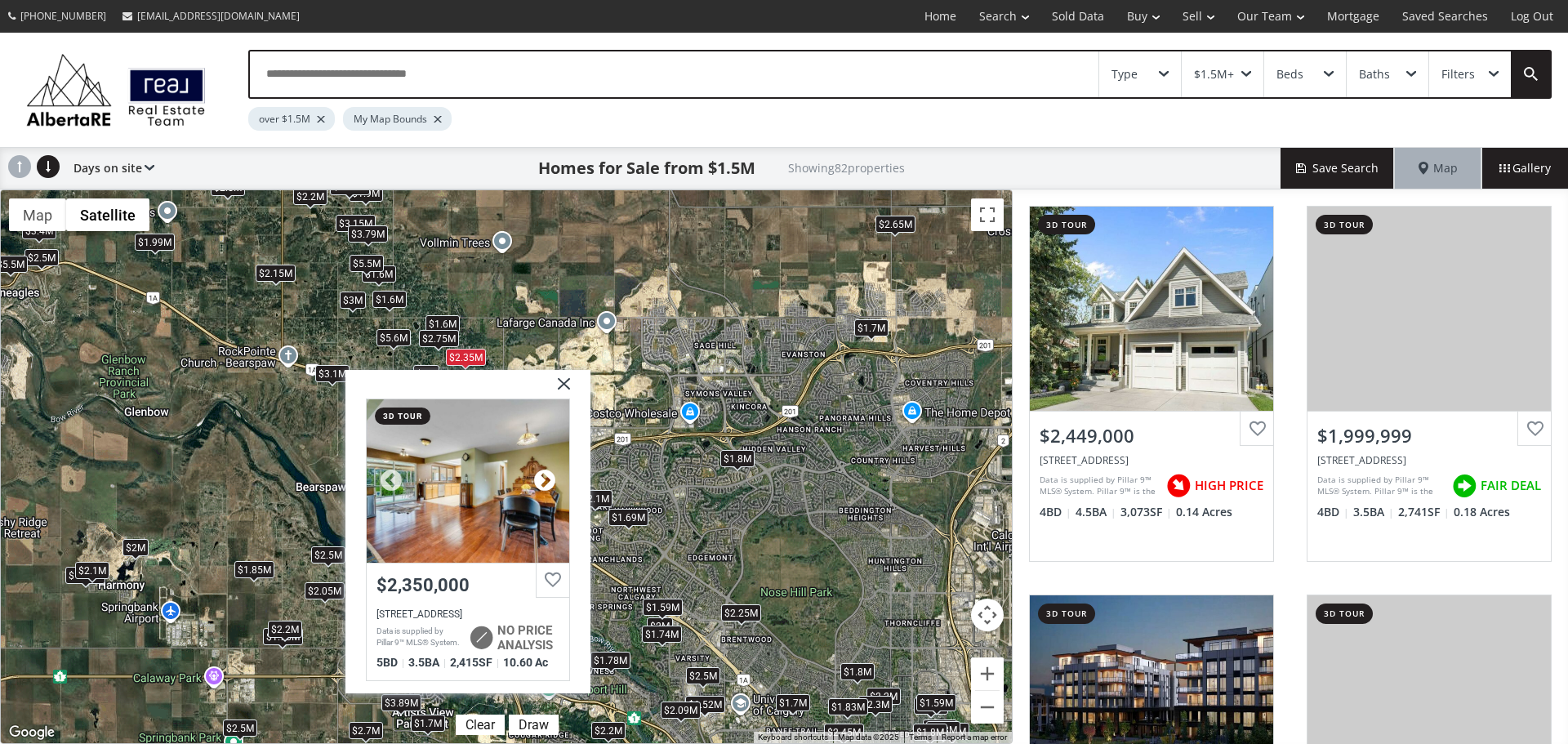
click at [552, 483] on div at bounding box center [545, 480] width 25 height 25
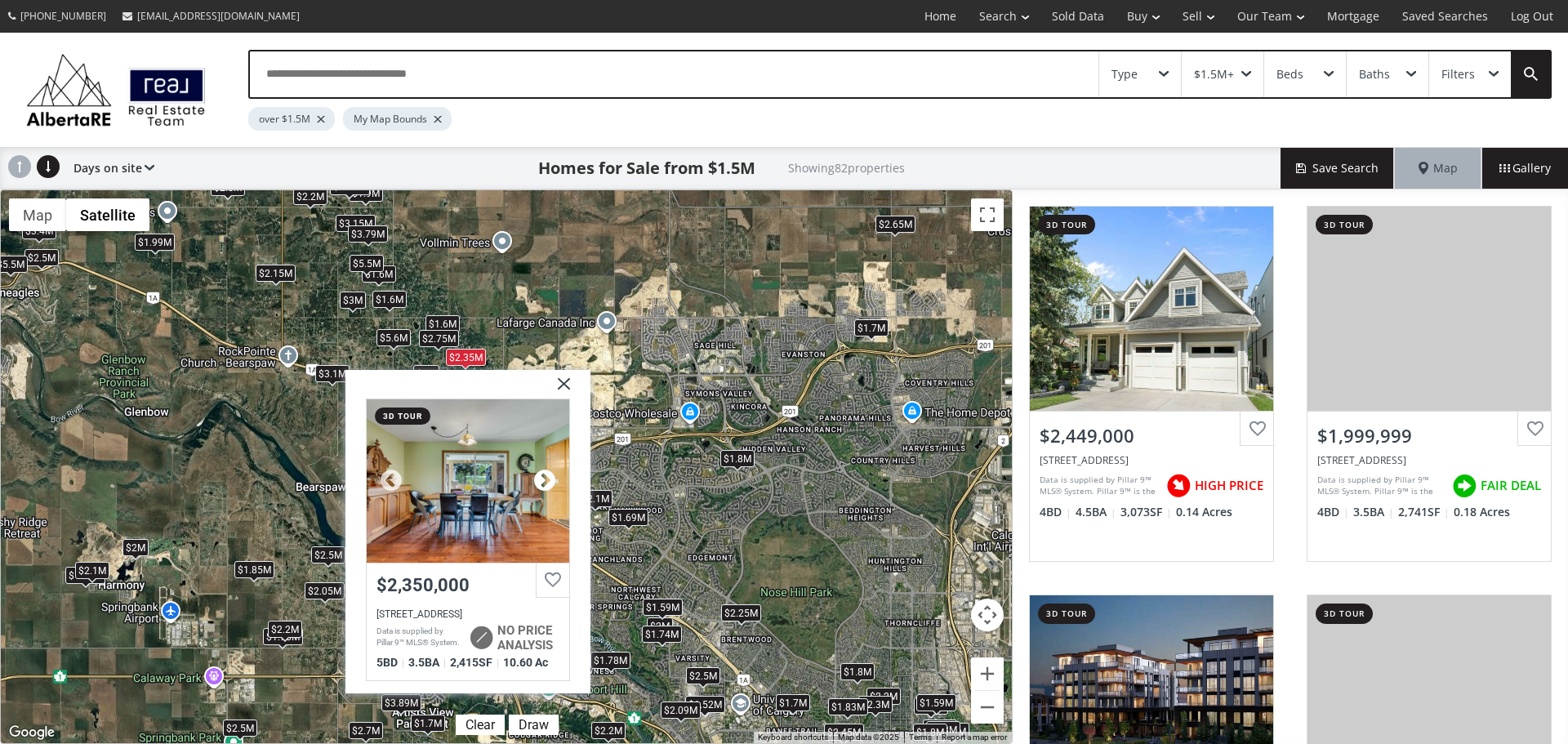
click at [552, 483] on div at bounding box center [545, 480] width 25 height 25
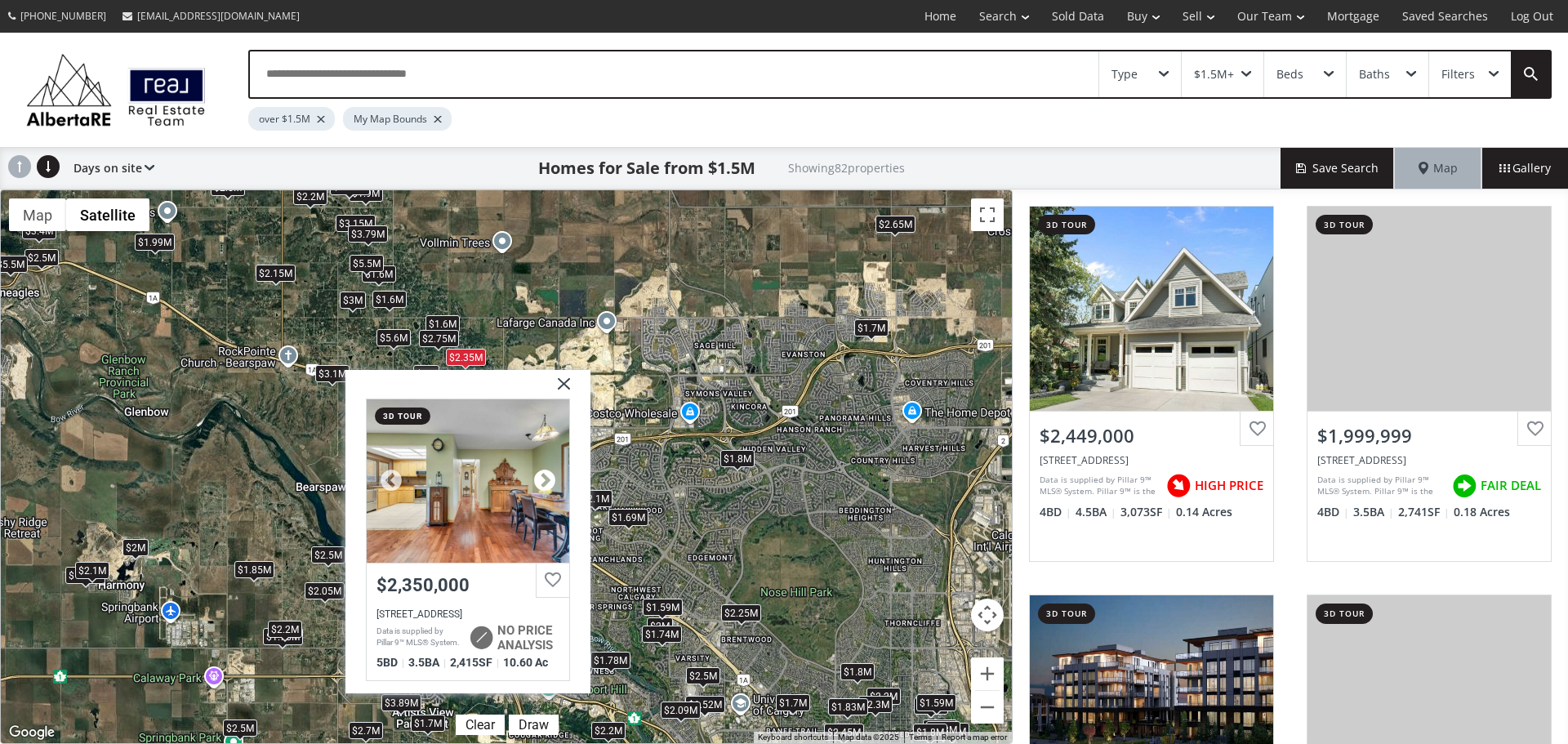
click at [552, 483] on div at bounding box center [545, 480] width 25 height 25
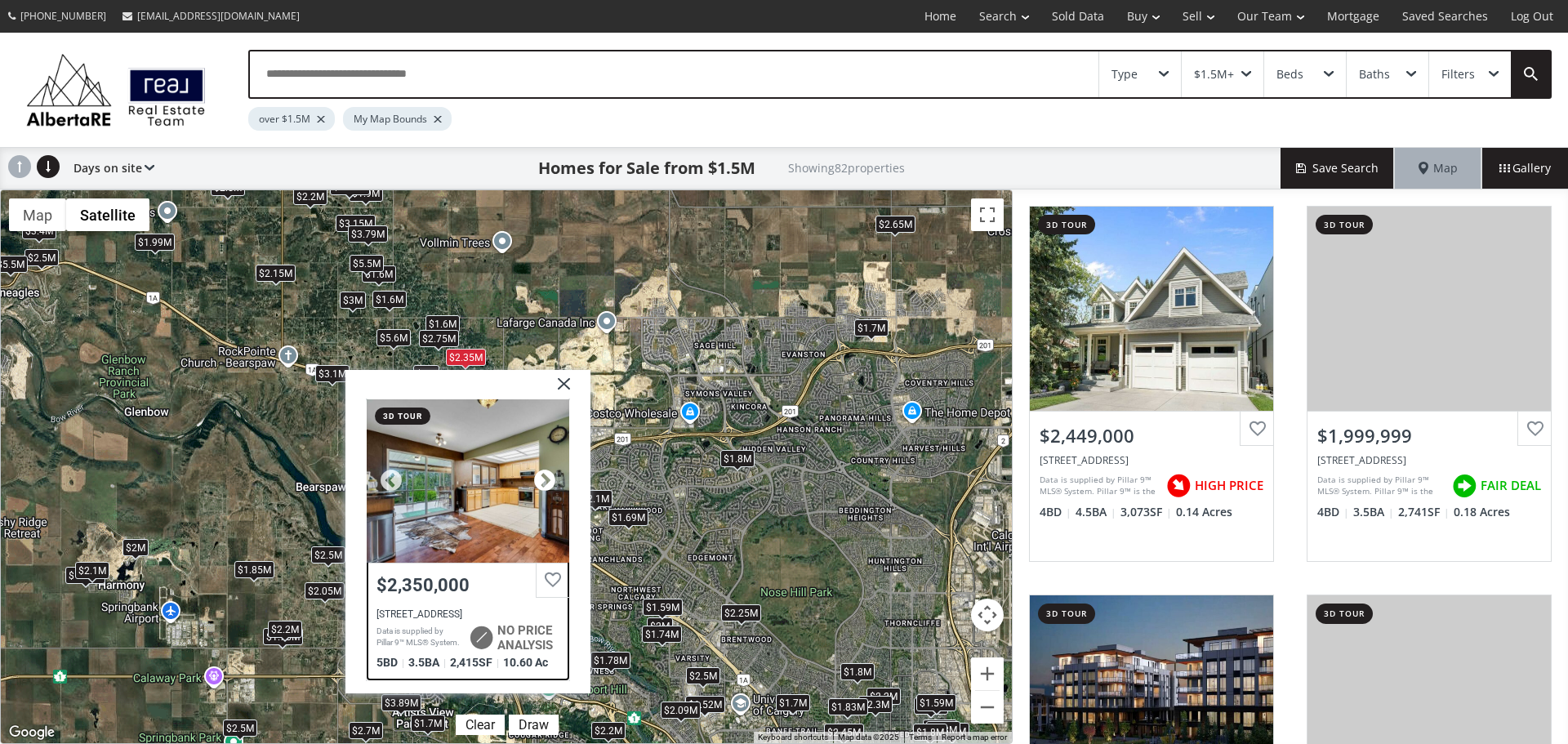
click at [552, 483] on div at bounding box center [545, 480] width 25 height 25
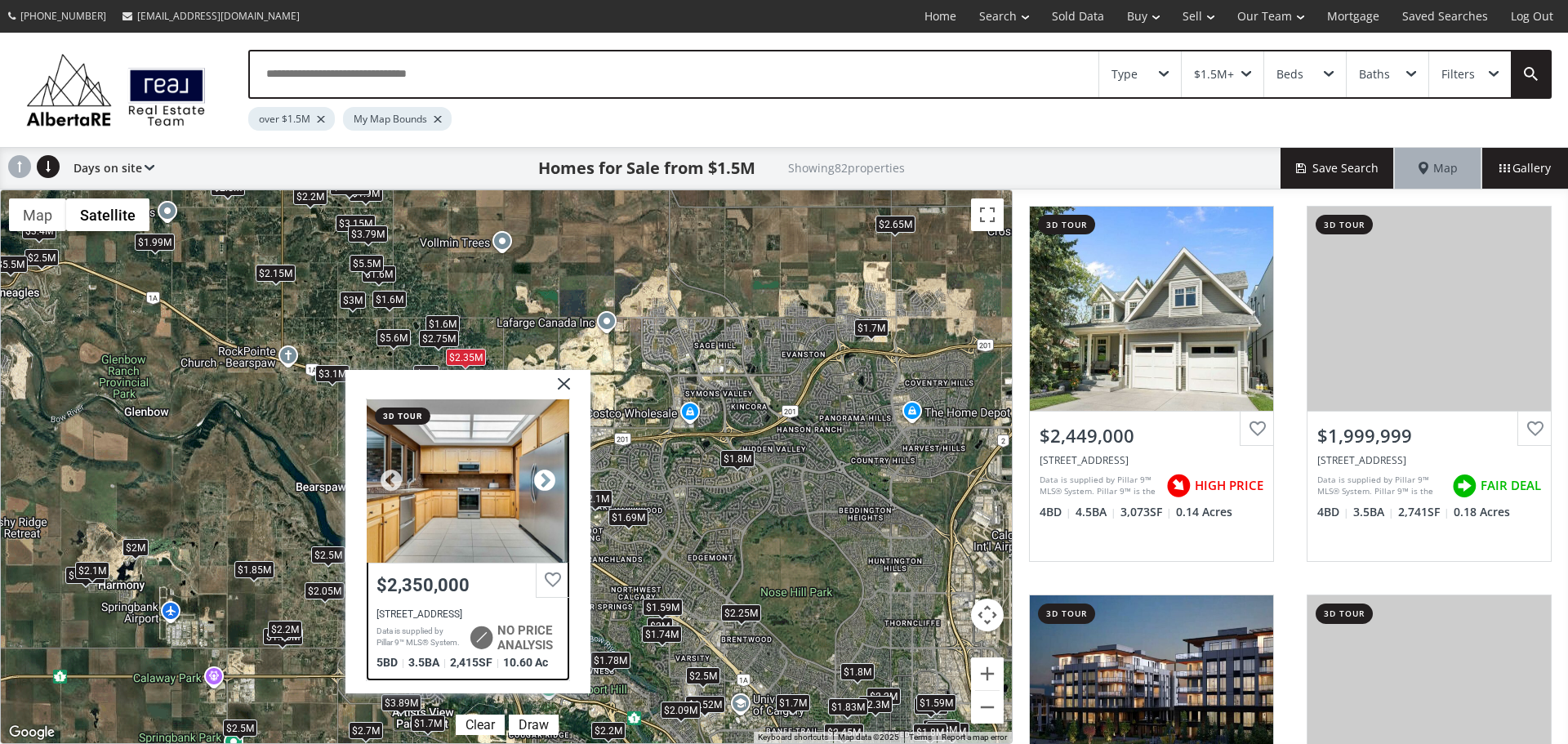
click at [552, 483] on div at bounding box center [545, 480] width 25 height 25
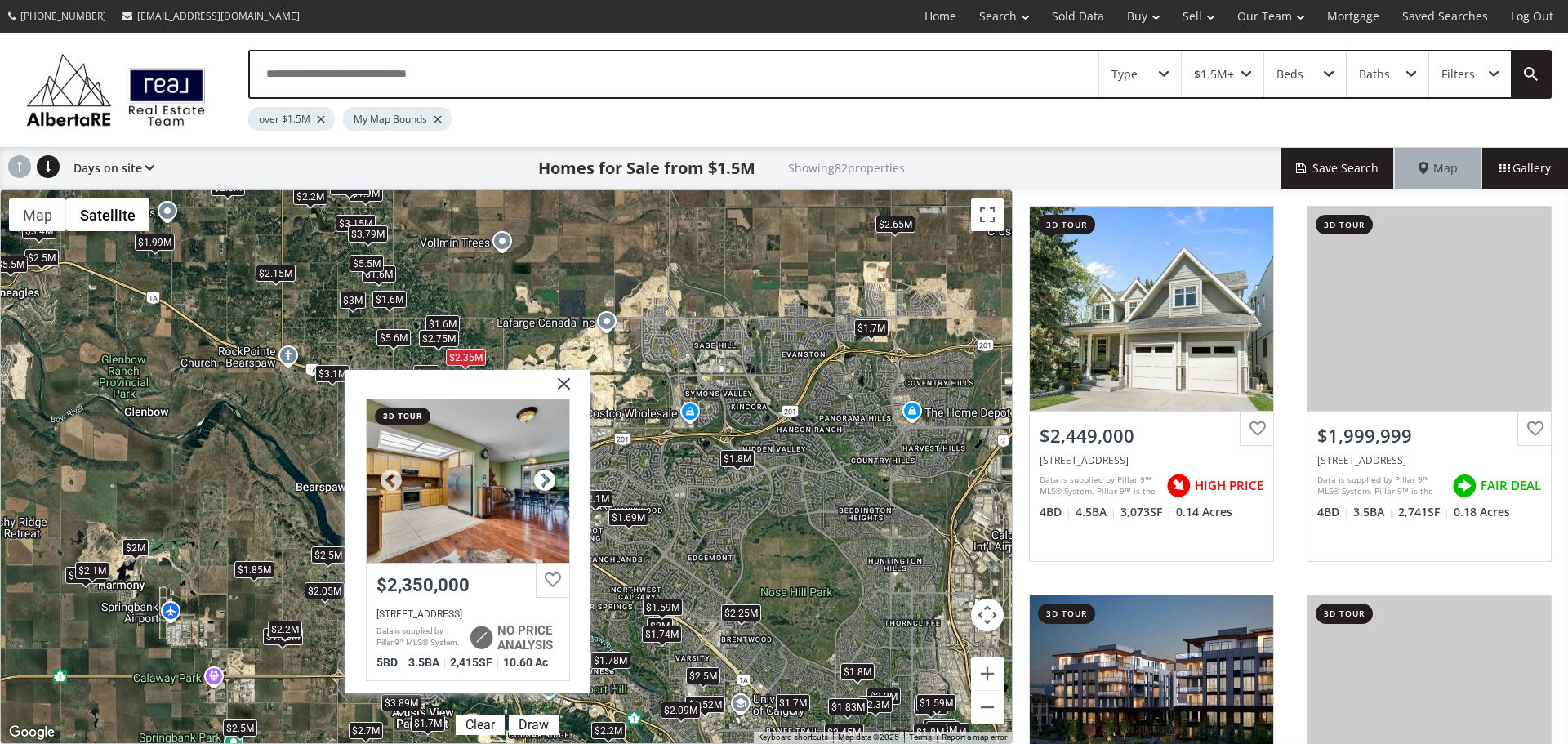
click at [552, 483] on div at bounding box center [545, 480] width 25 height 25
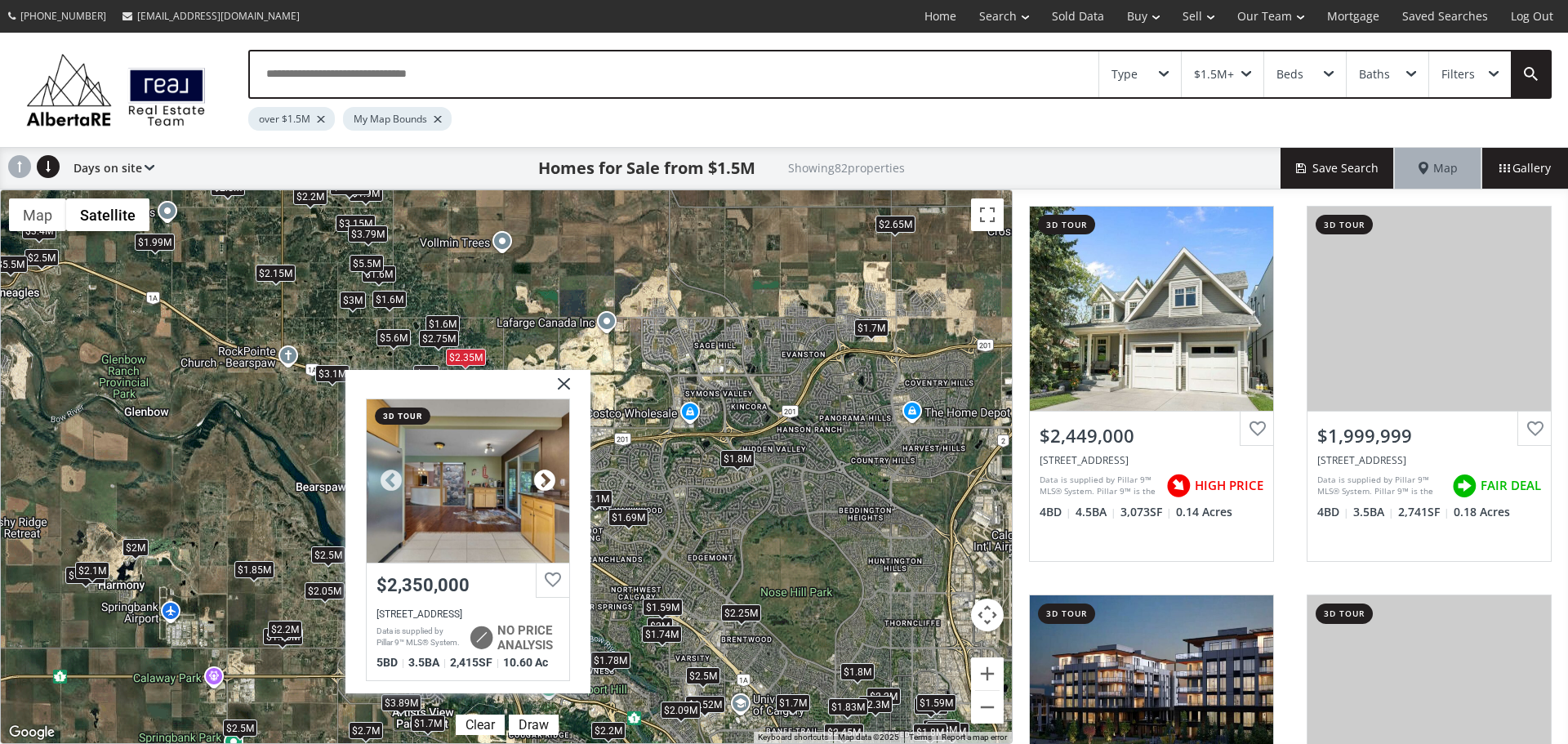
click at [552, 483] on div at bounding box center [545, 480] width 25 height 25
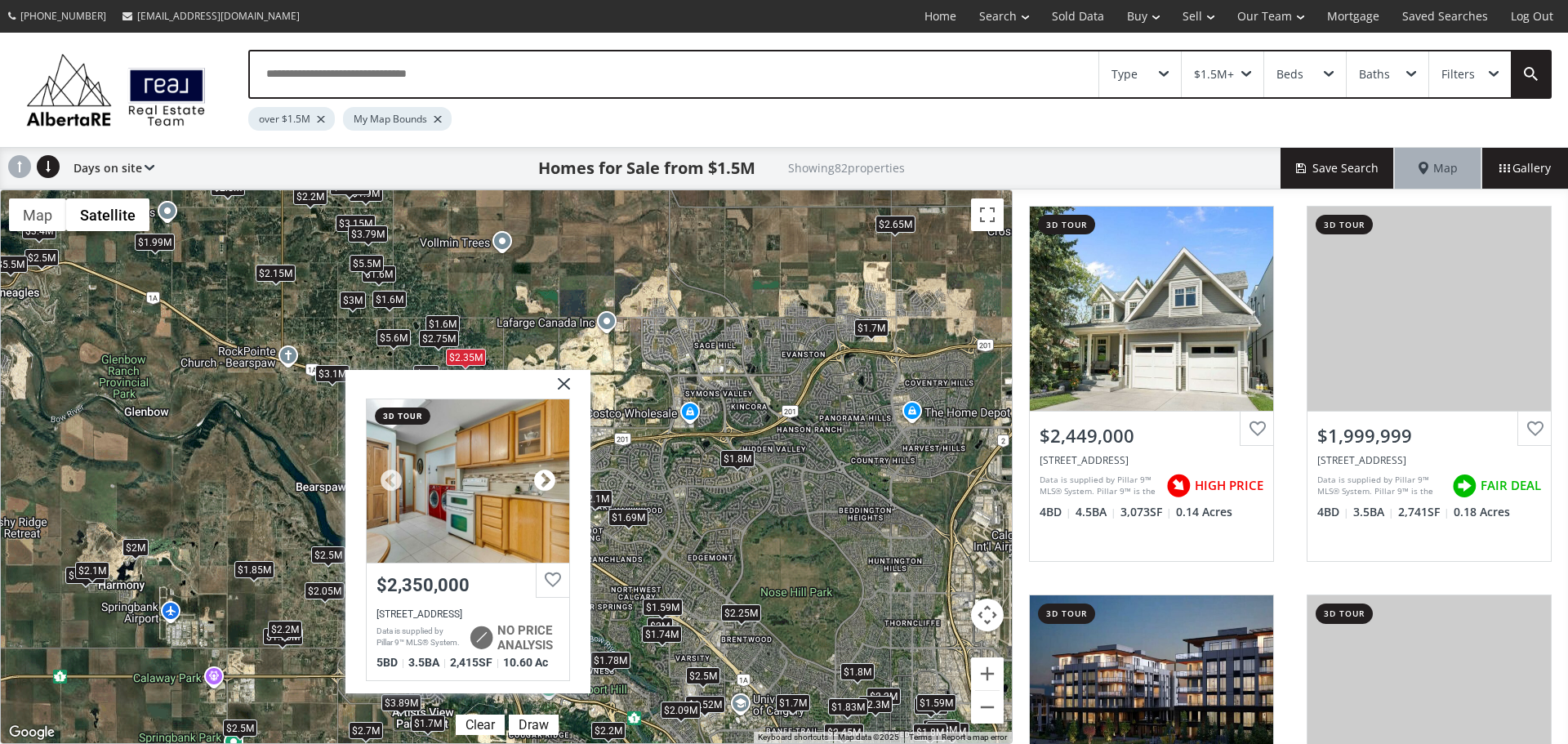
click at [552, 483] on div at bounding box center [545, 480] width 25 height 25
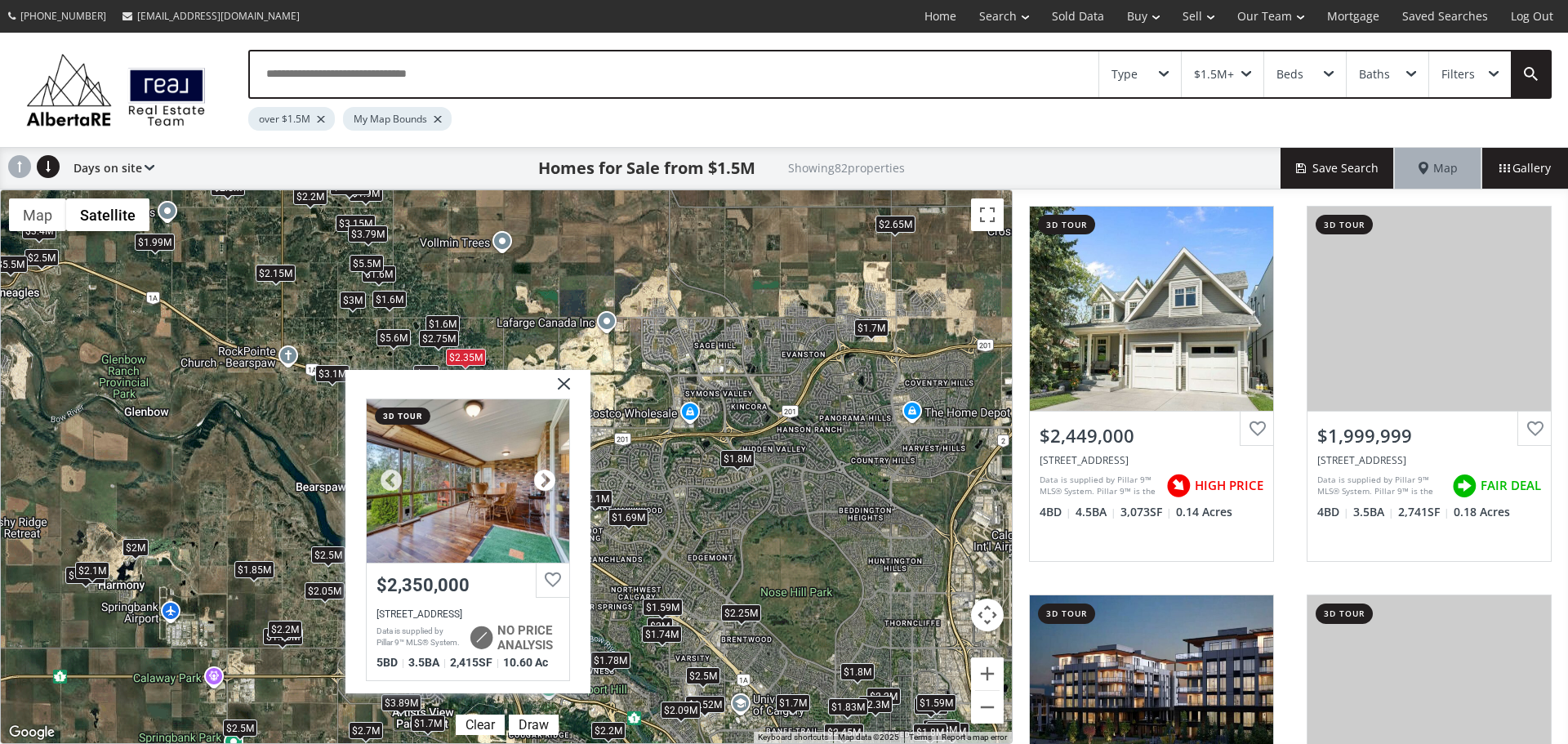
click at [552, 483] on div at bounding box center [545, 480] width 25 height 25
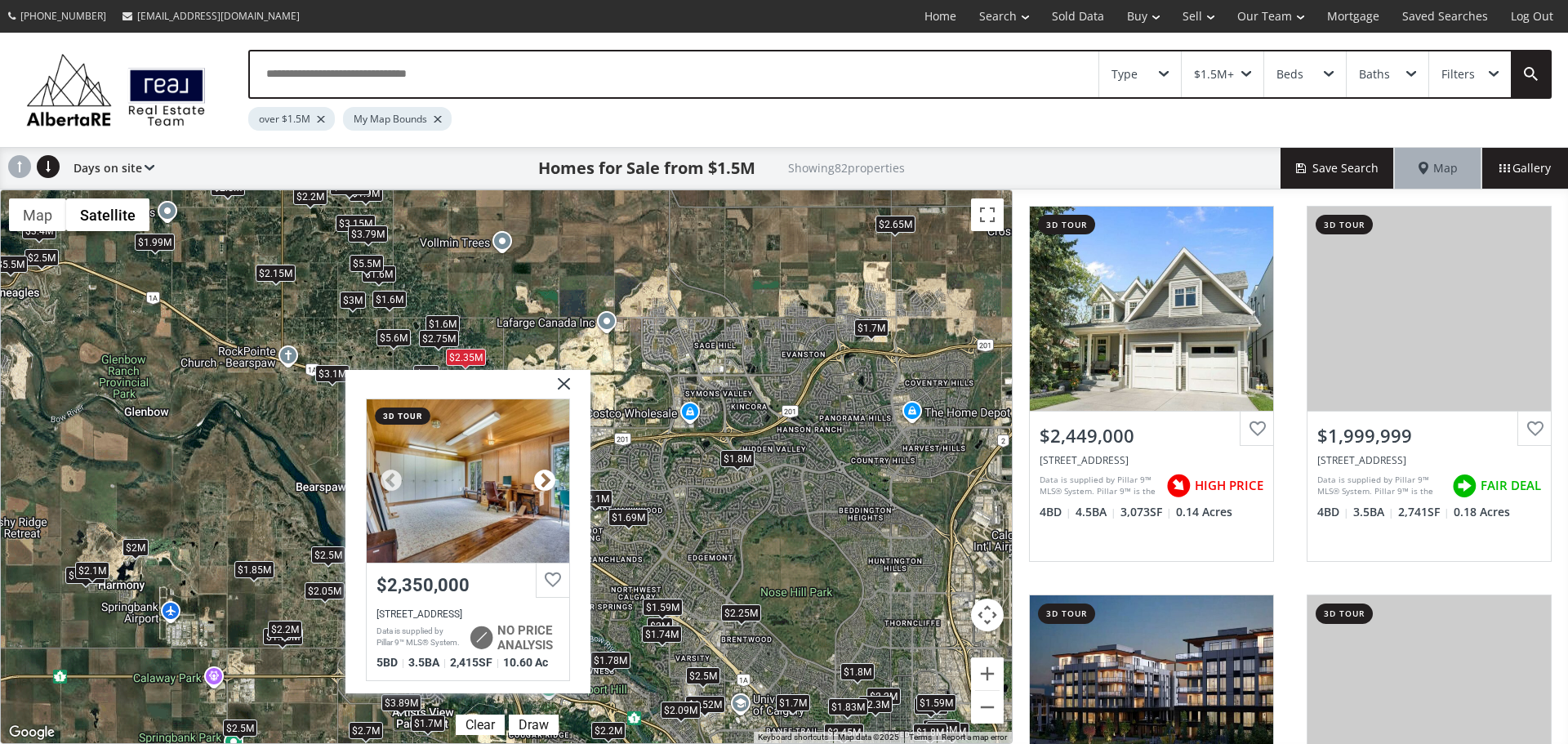
click at [552, 483] on div at bounding box center [545, 480] width 25 height 25
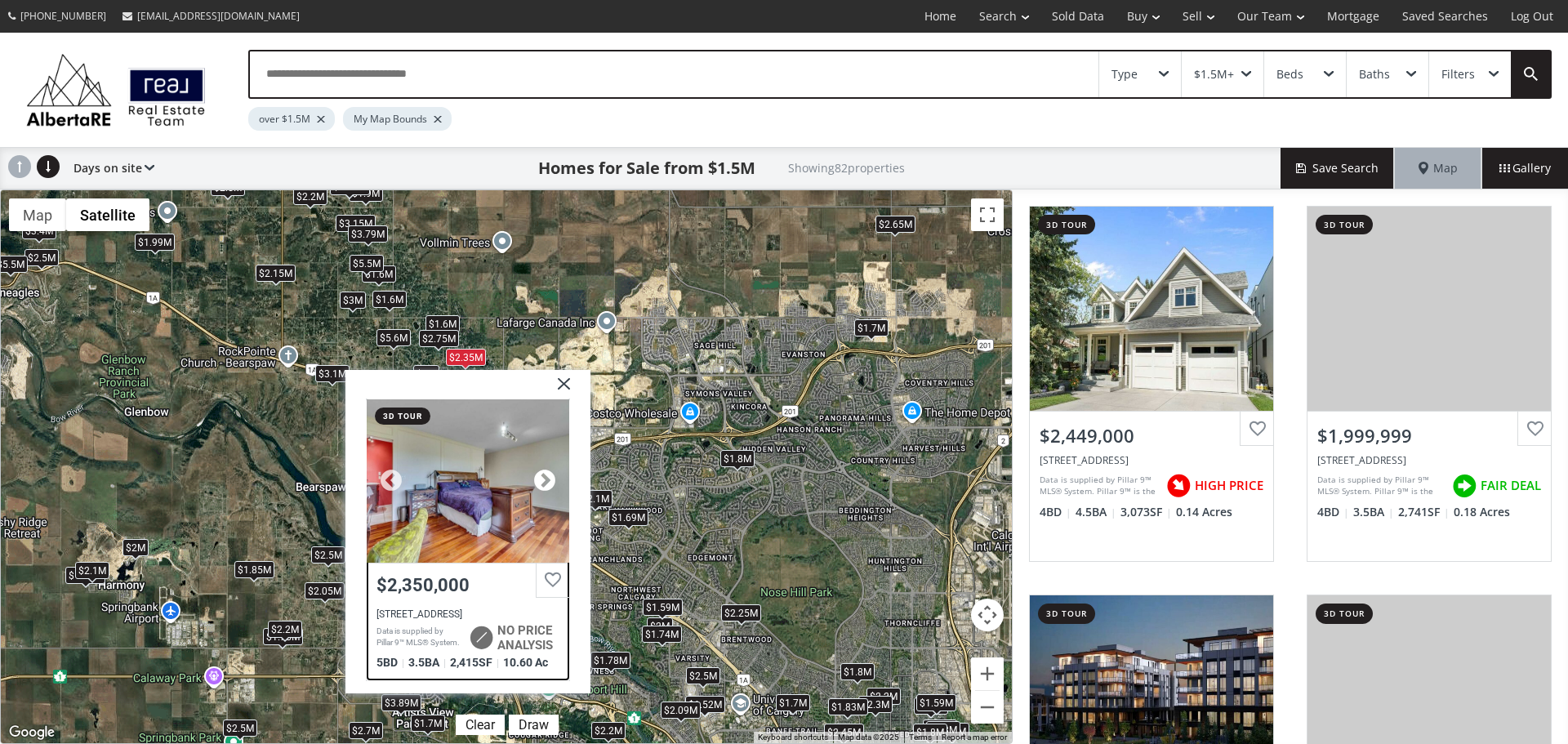
click at [552, 483] on div at bounding box center [545, 480] width 25 height 25
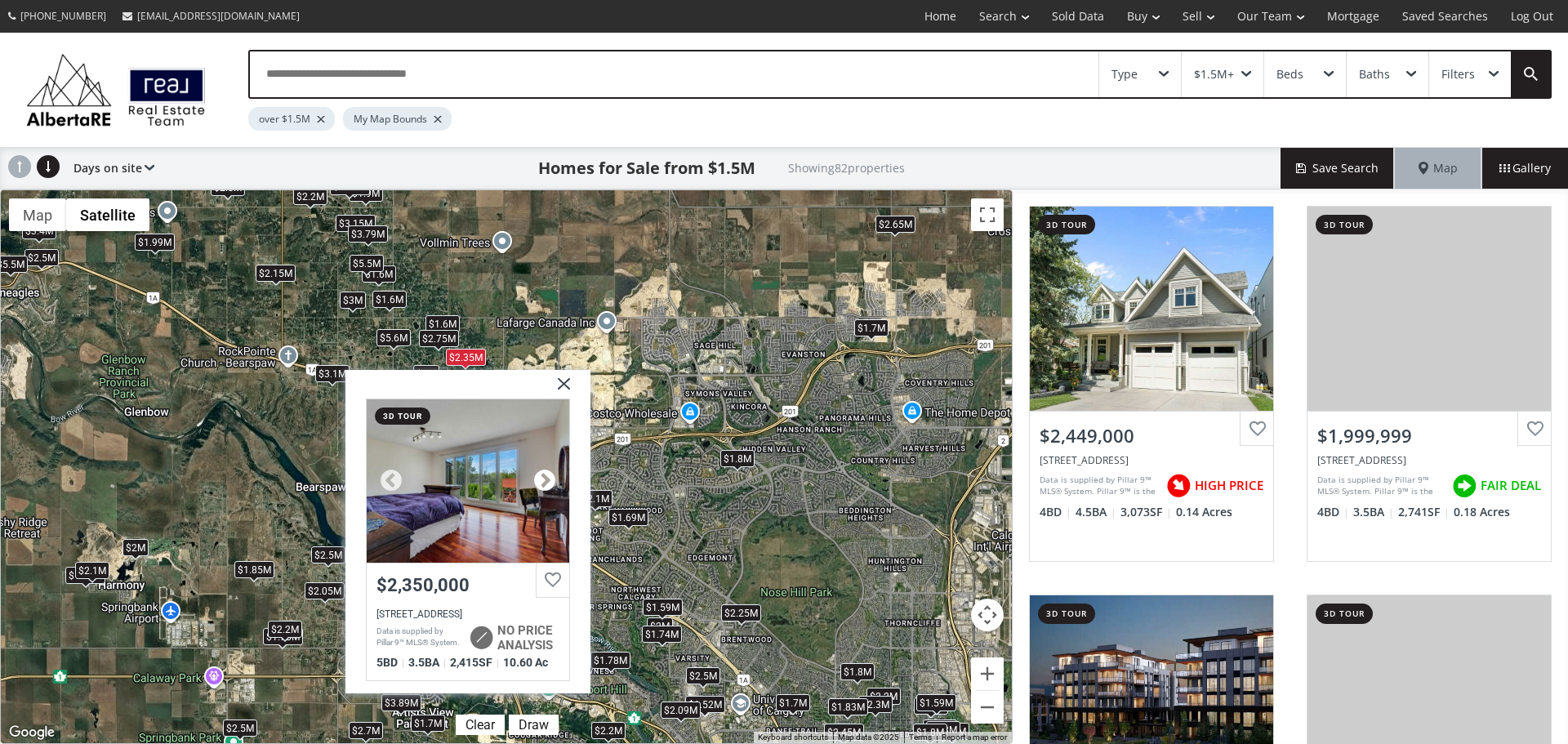
click at [552, 483] on div at bounding box center [545, 480] width 25 height 25
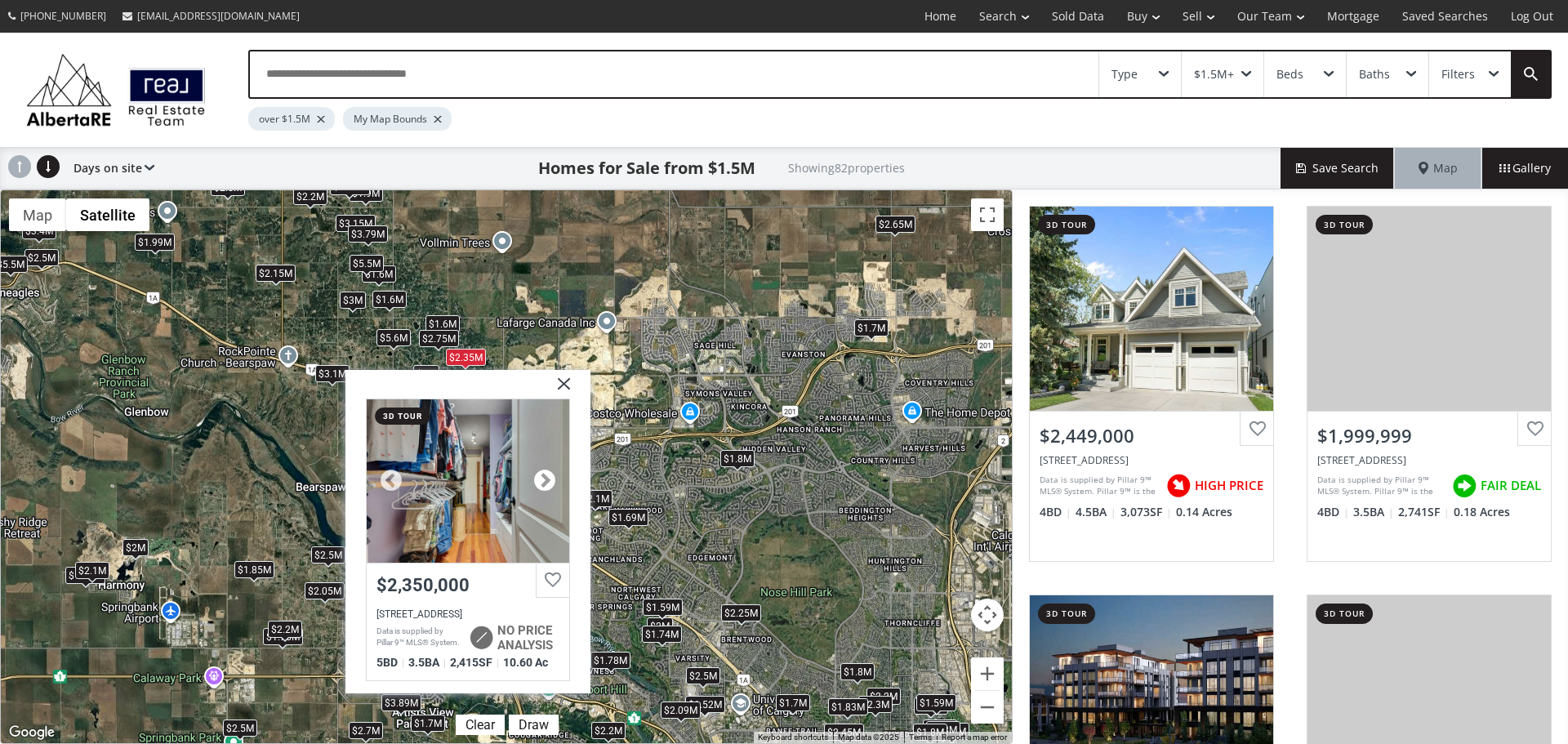
click at [552, 483] on div at bounding box center [545, 480] width 25 height 25
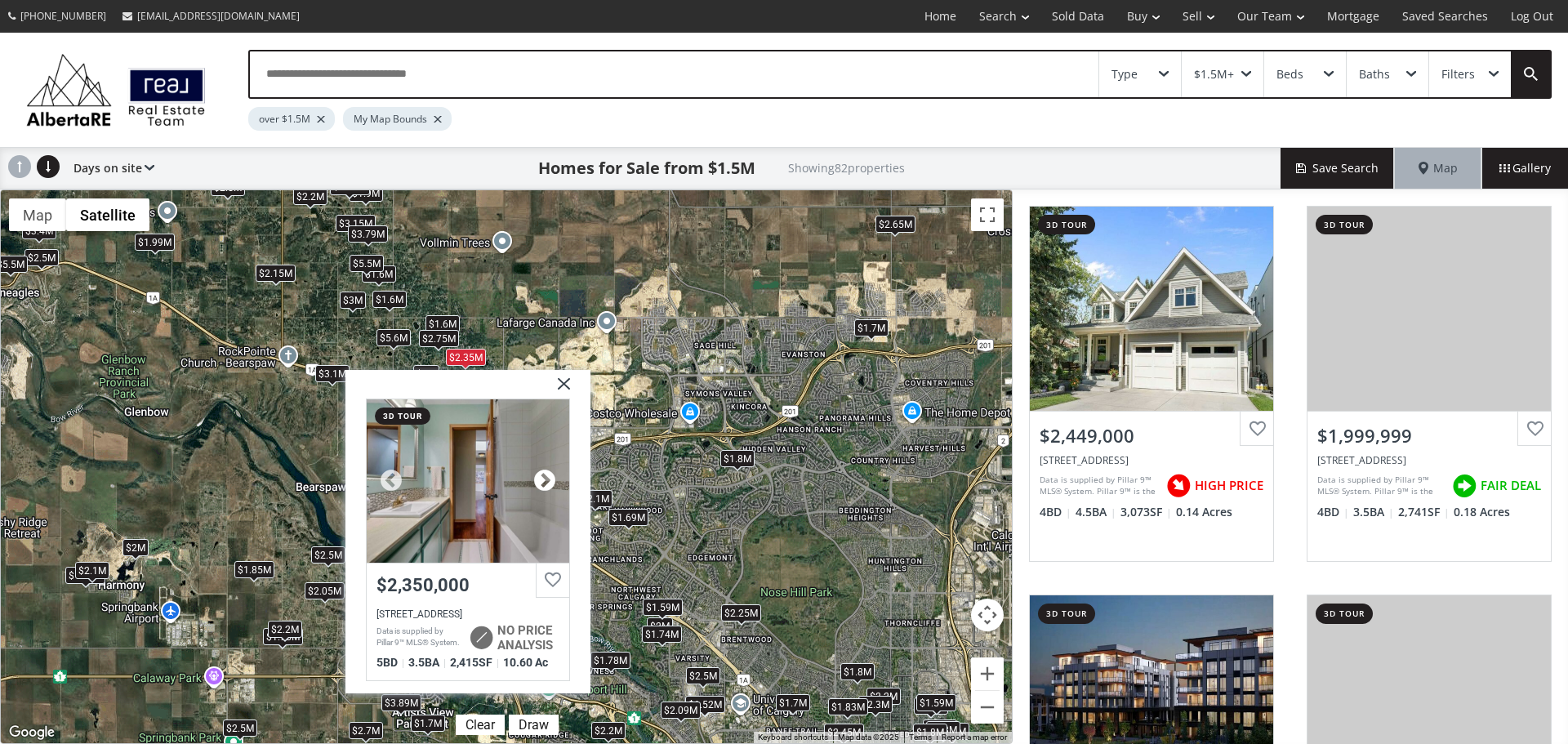
click at [552, 483] on div at bounding box center [545, 480] width 25 height 25
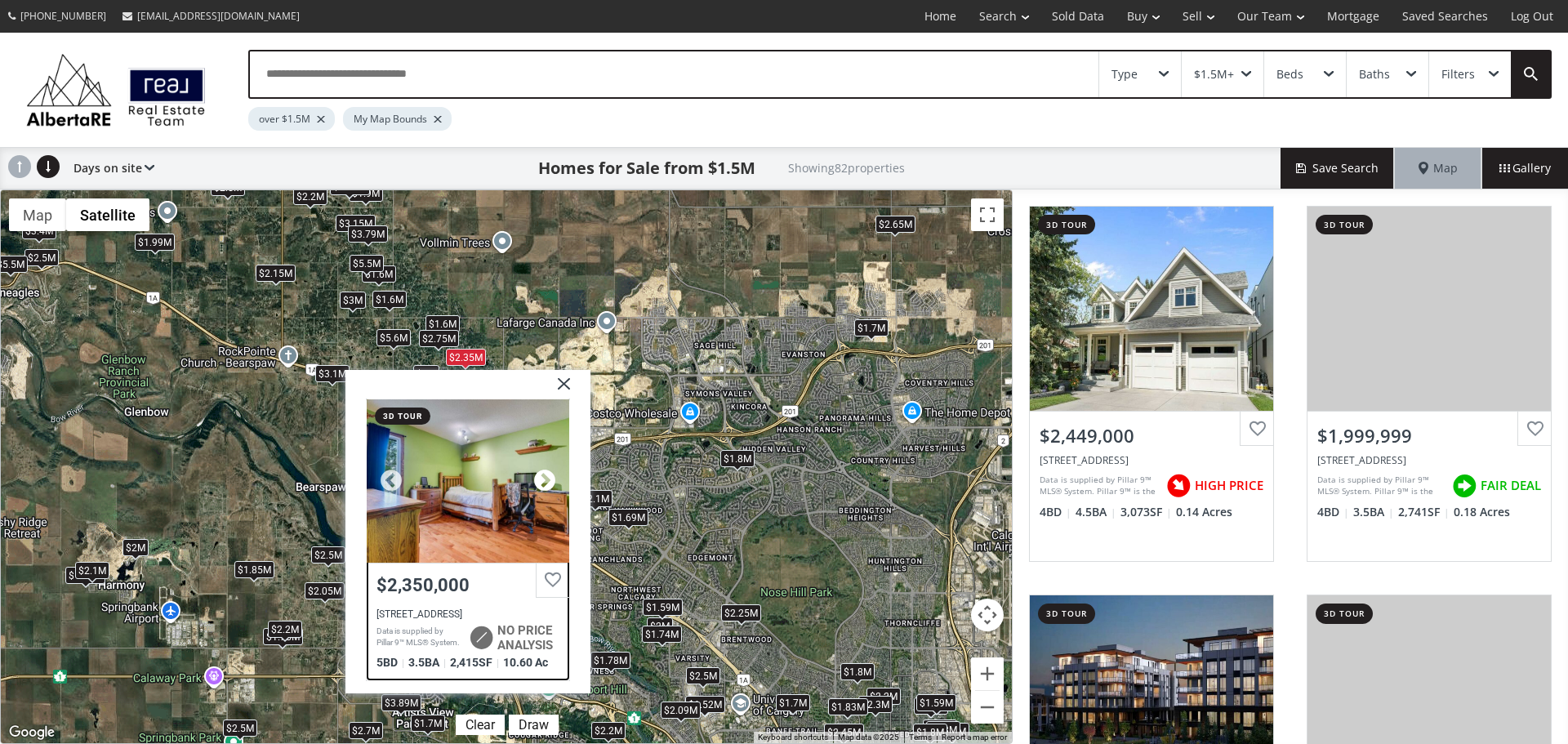
click at [552, 483] on div at bounding box center [545, 480] width 25 height 25
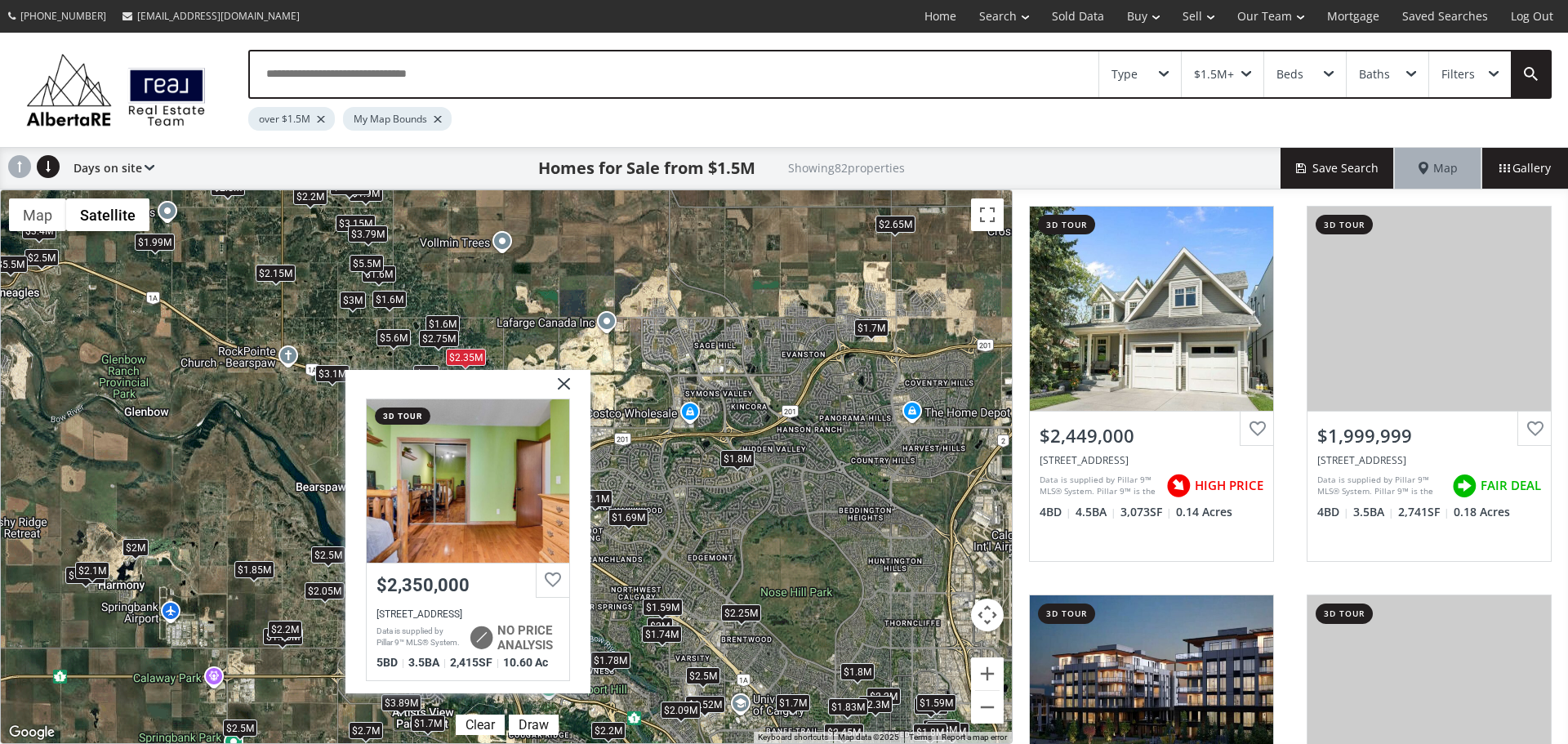
click at [571, 387] on img at bounding box center [557, 390] width 41 height 41
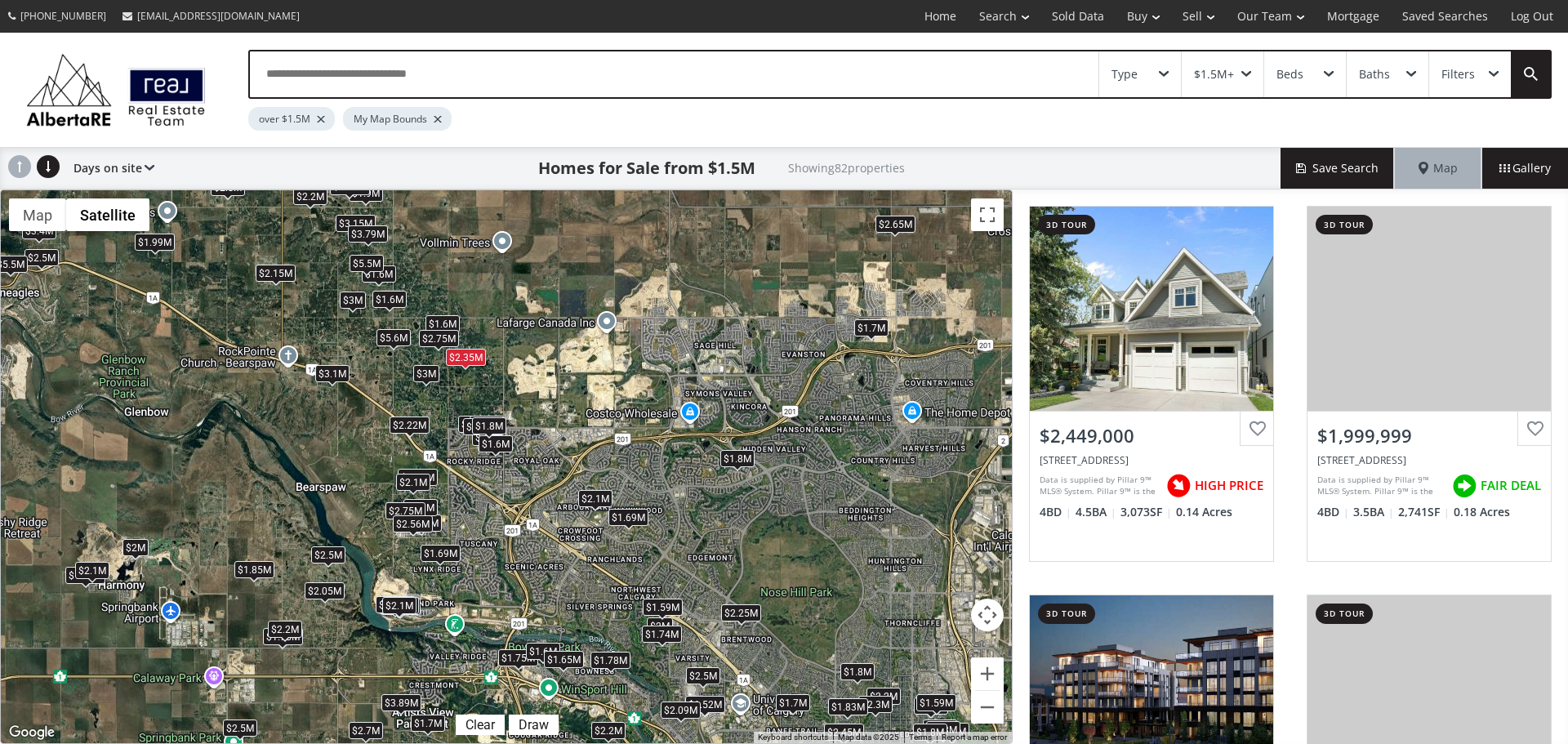
click at [396, 338] on div "$5.6M" at bounding box center [393, 337] width 34 height 17
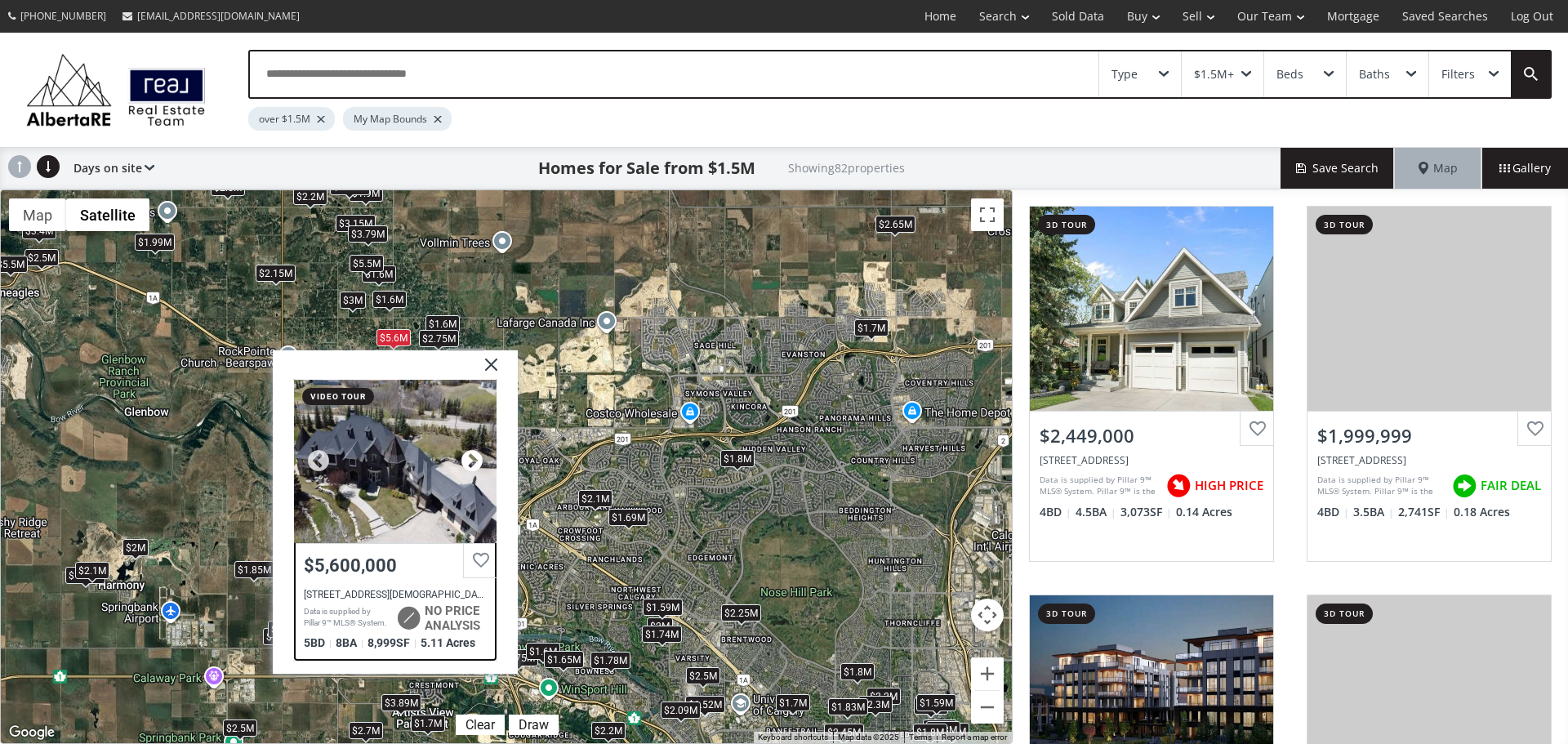
click at [475, 459] on div at bounding box center [472, 461] width 25 height 25
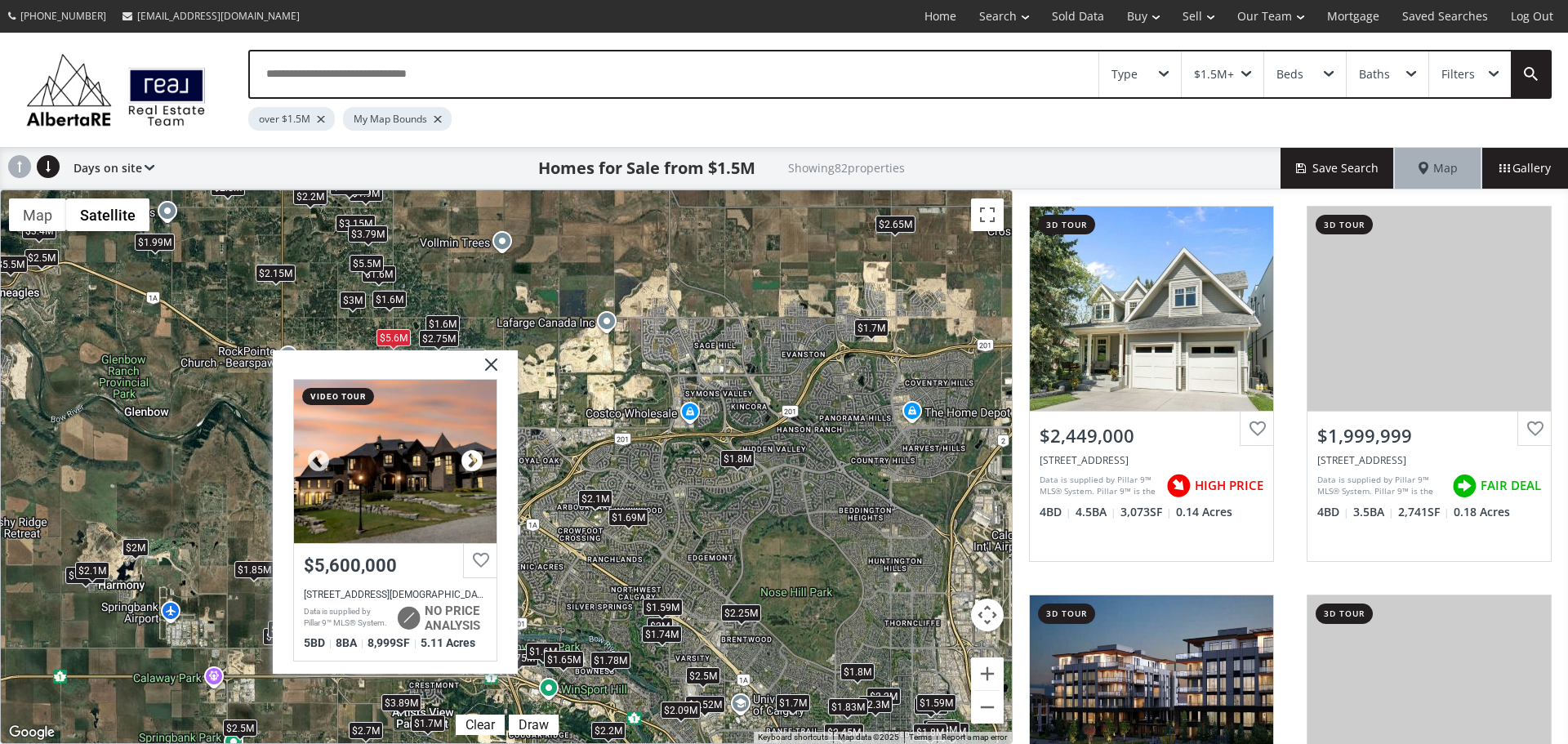
click at [475, 459] on div at bounding box center [472, 461] width 25 height 25
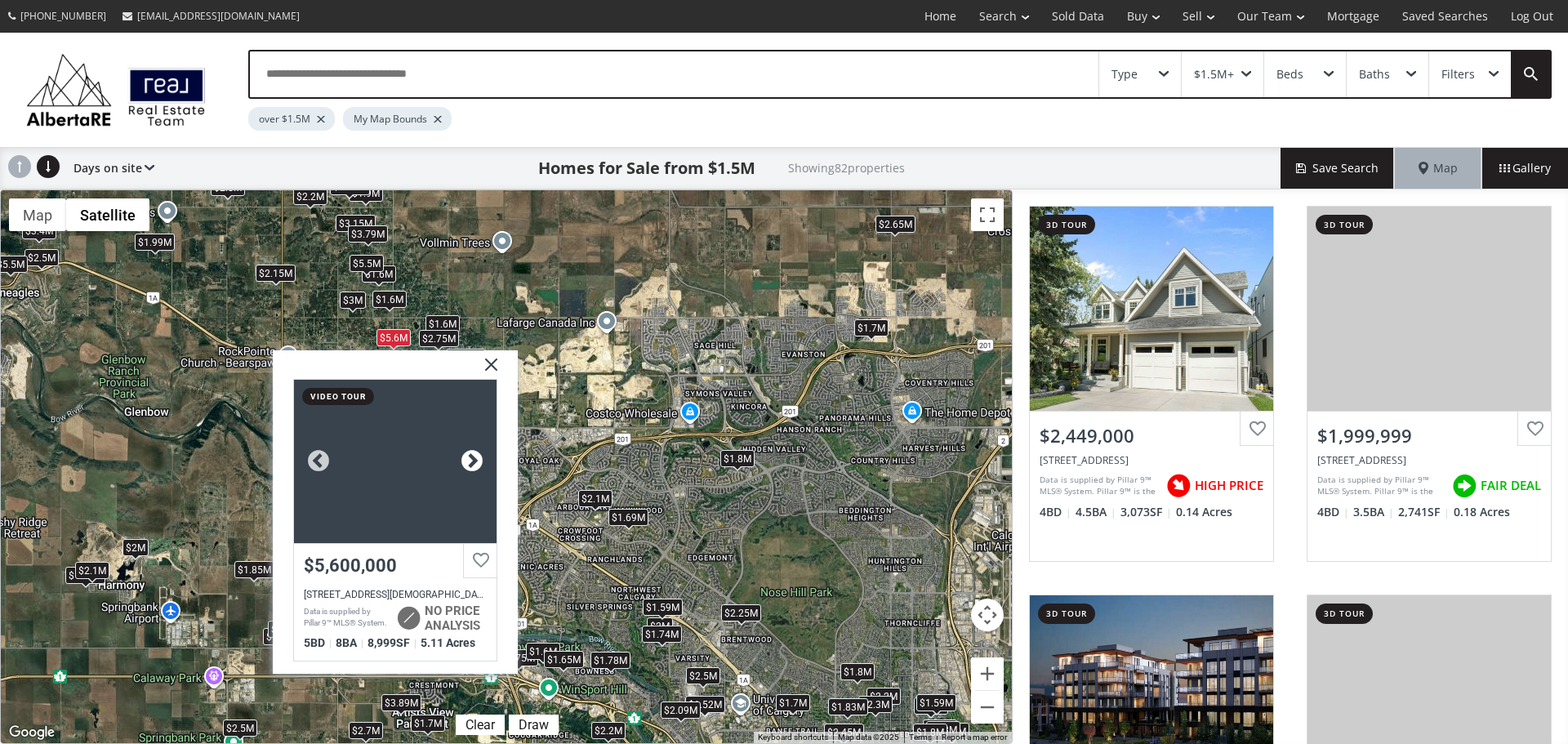
click at [475, 459] on div at bounding box center [472, 461] width 25 height 25
click at [415, 480] on div at bounding box center [395, 461] width 203 height 164
click at [493, 366] on img at bounding box center [485, 370] width 41 height 41
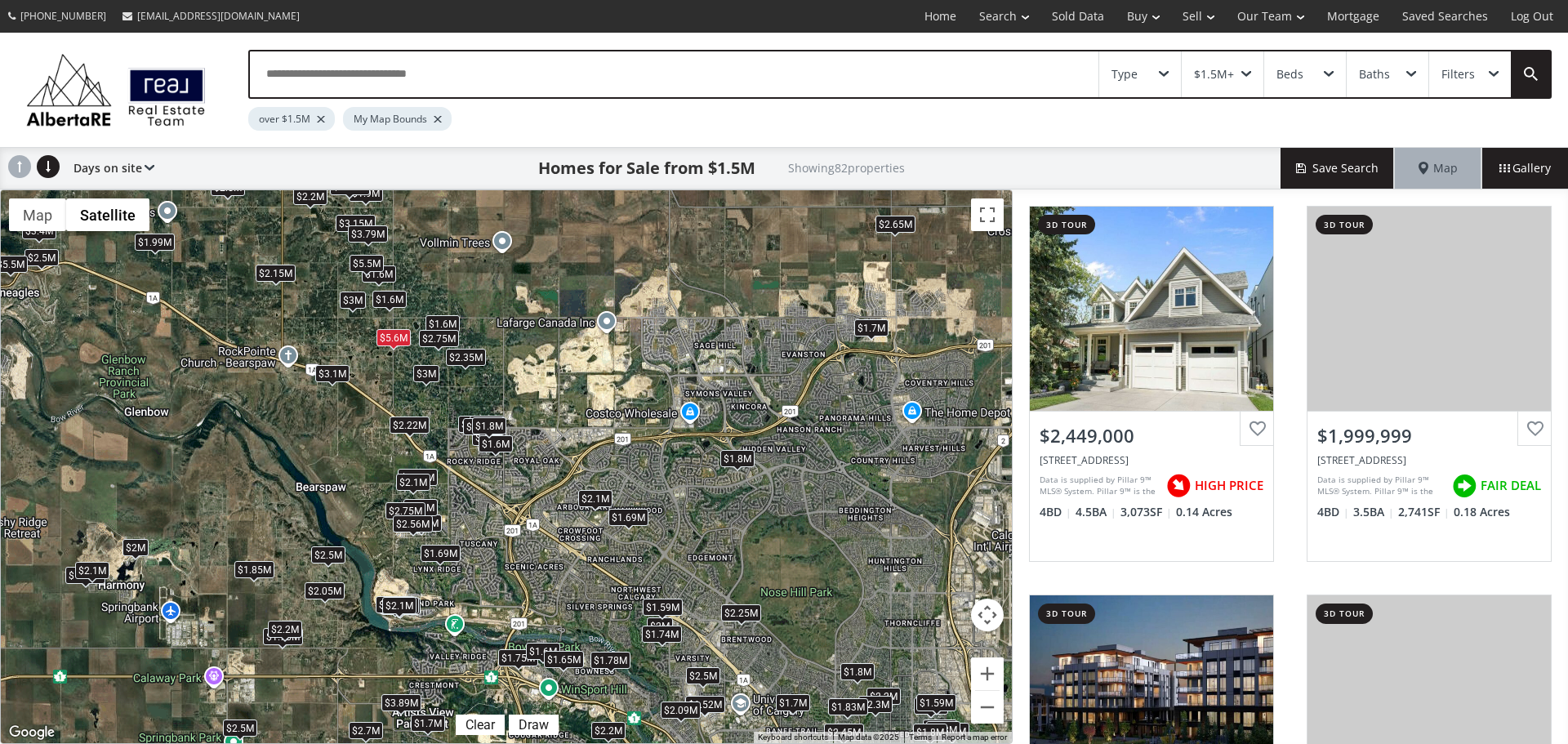
click at [366, 261] on div "$5.5M" at bounding box center [367, 263] width 34 height 17
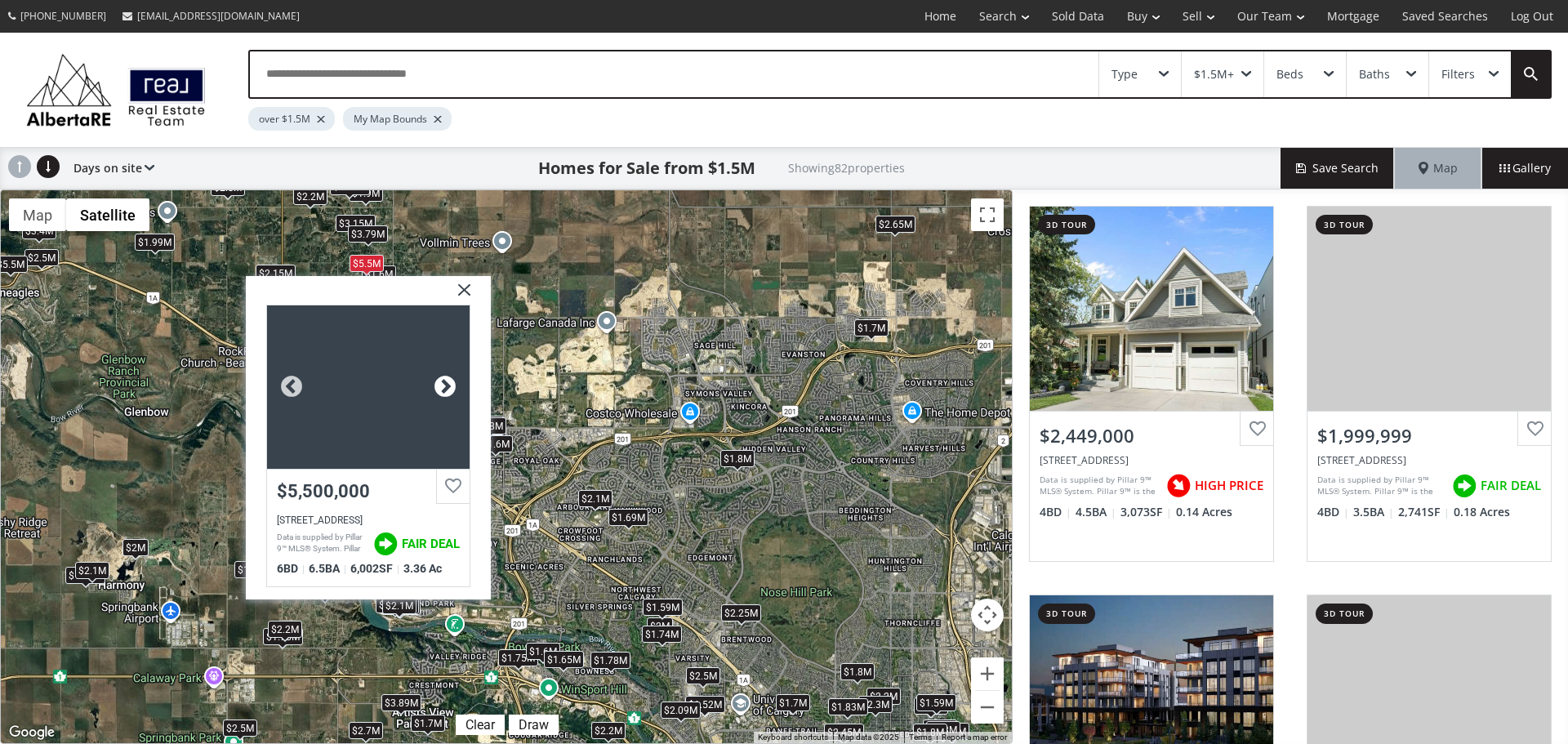
click at [444, 383] on div at bounding box center [445, 387] width 25 height 25
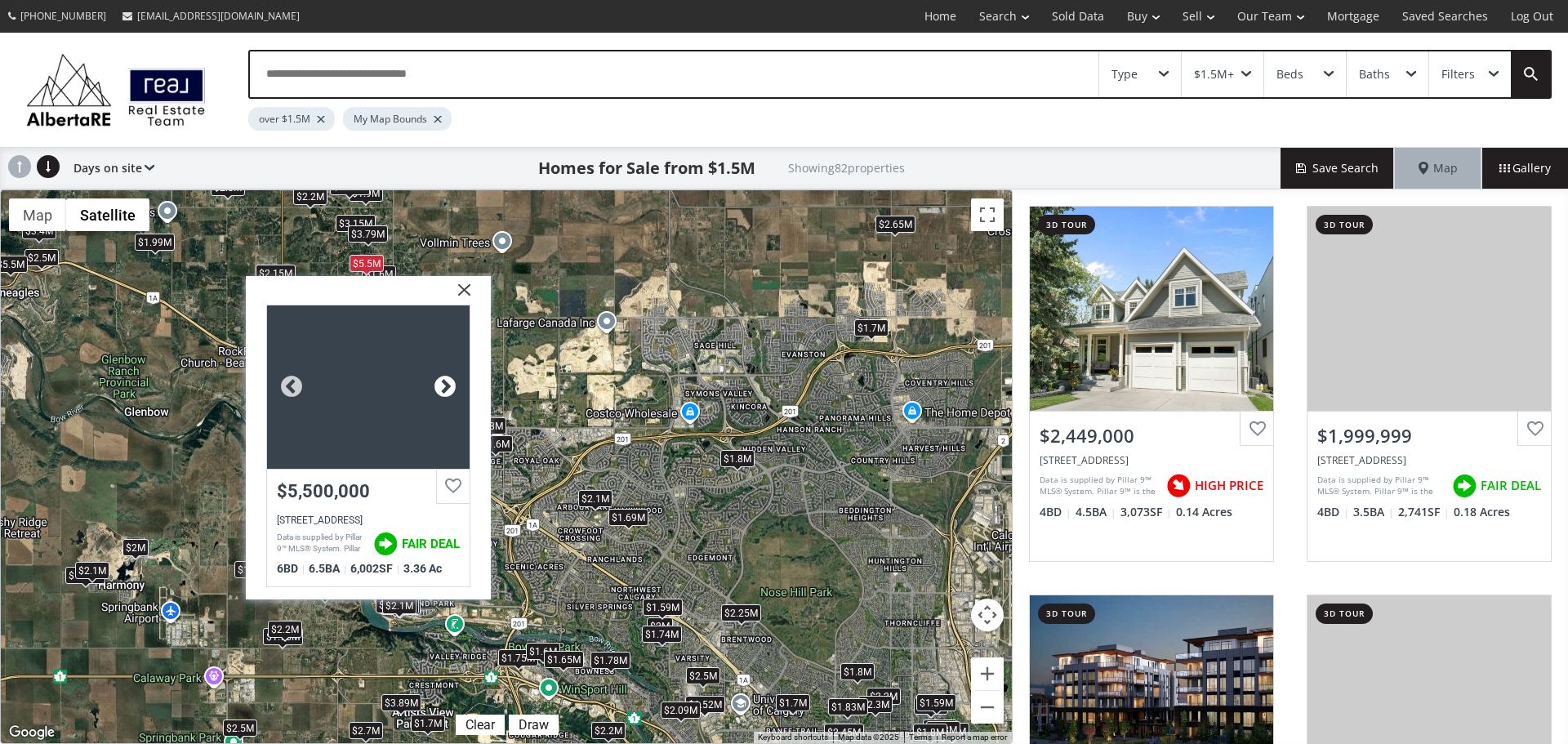
click at [444, 383] on div at bounding box center [445, 387] width 25 height 25
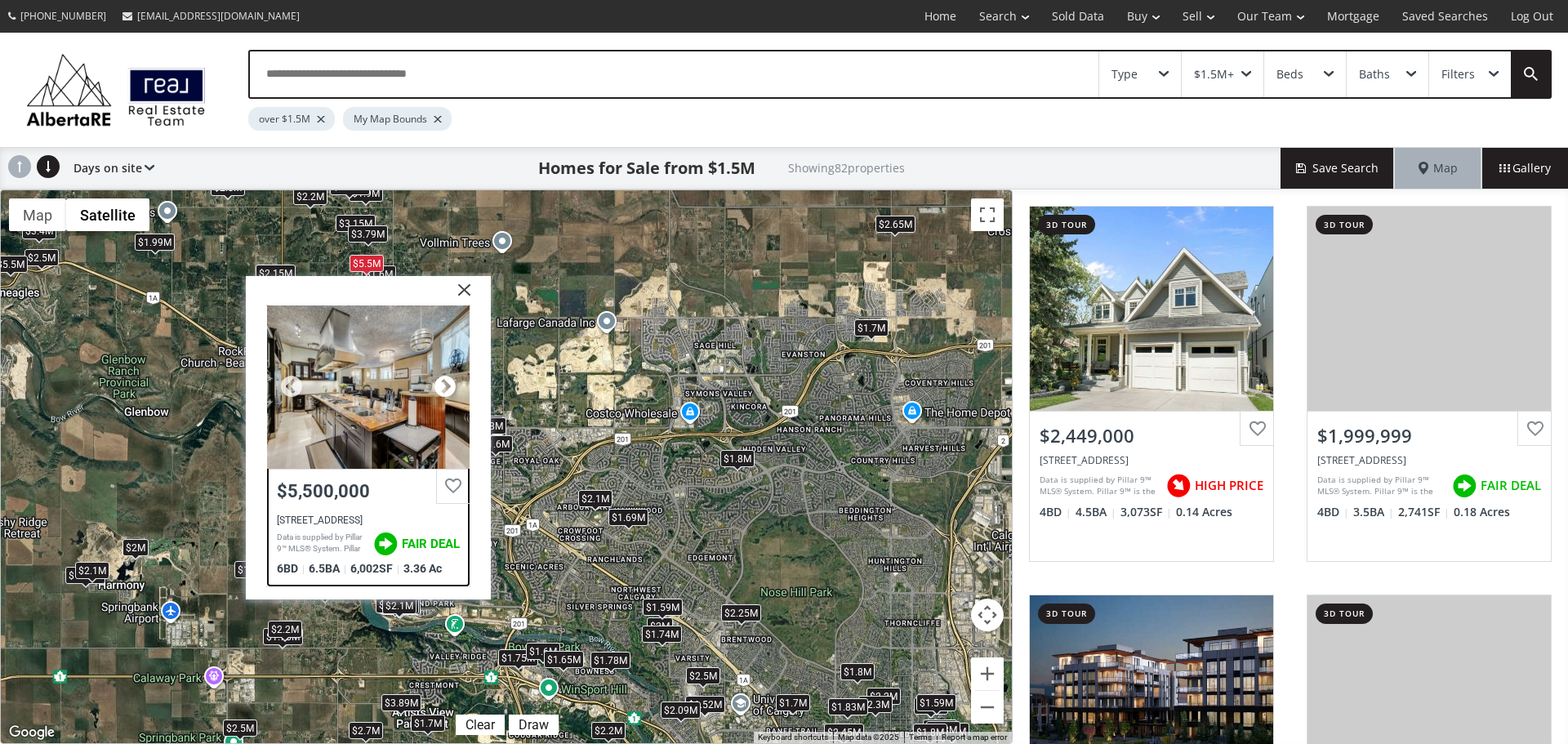
click at [444, 383] on div at bounding box center [445, 387] width 25 height 25
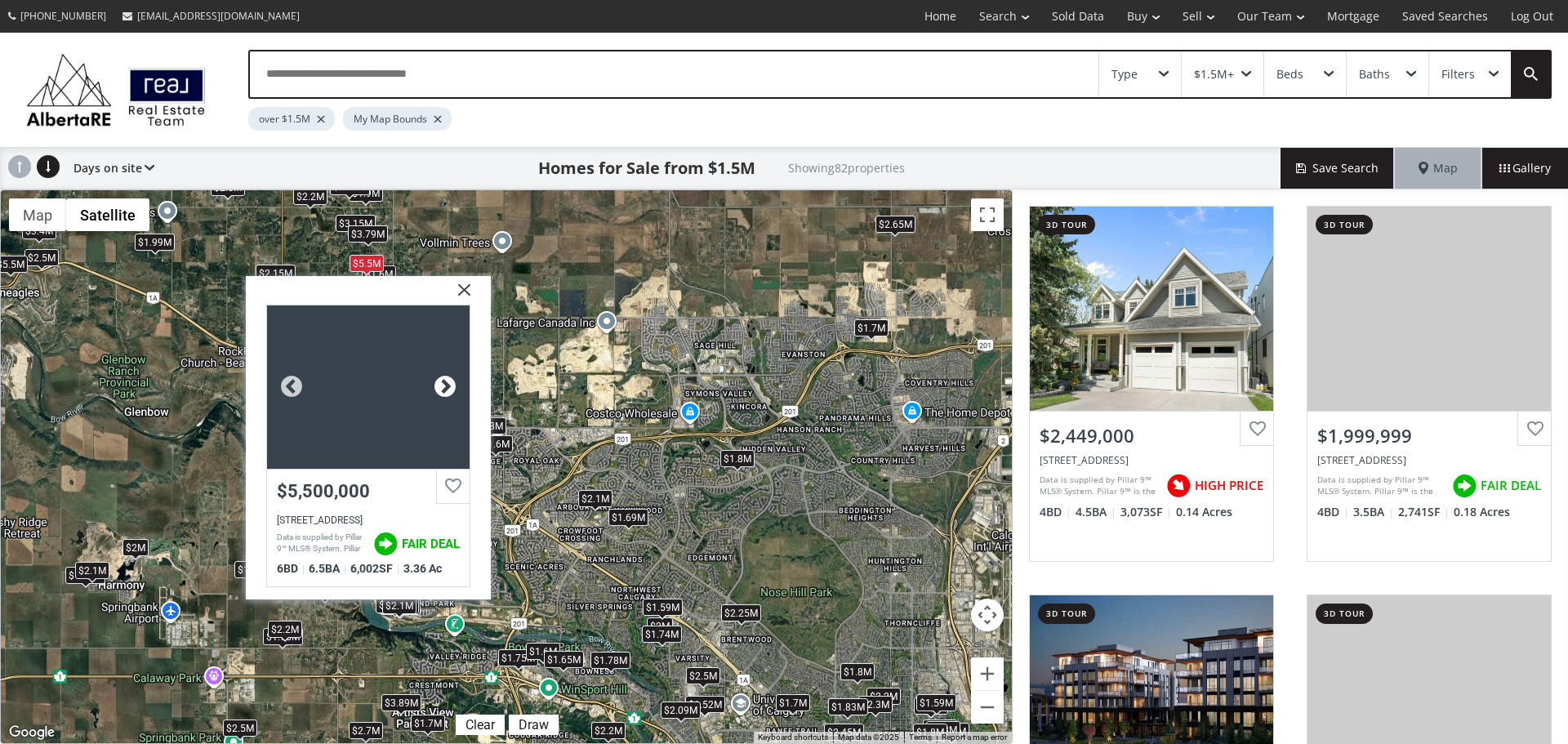
click at [444, 383] on div at bounding box center [445, 387] width 25 height 25
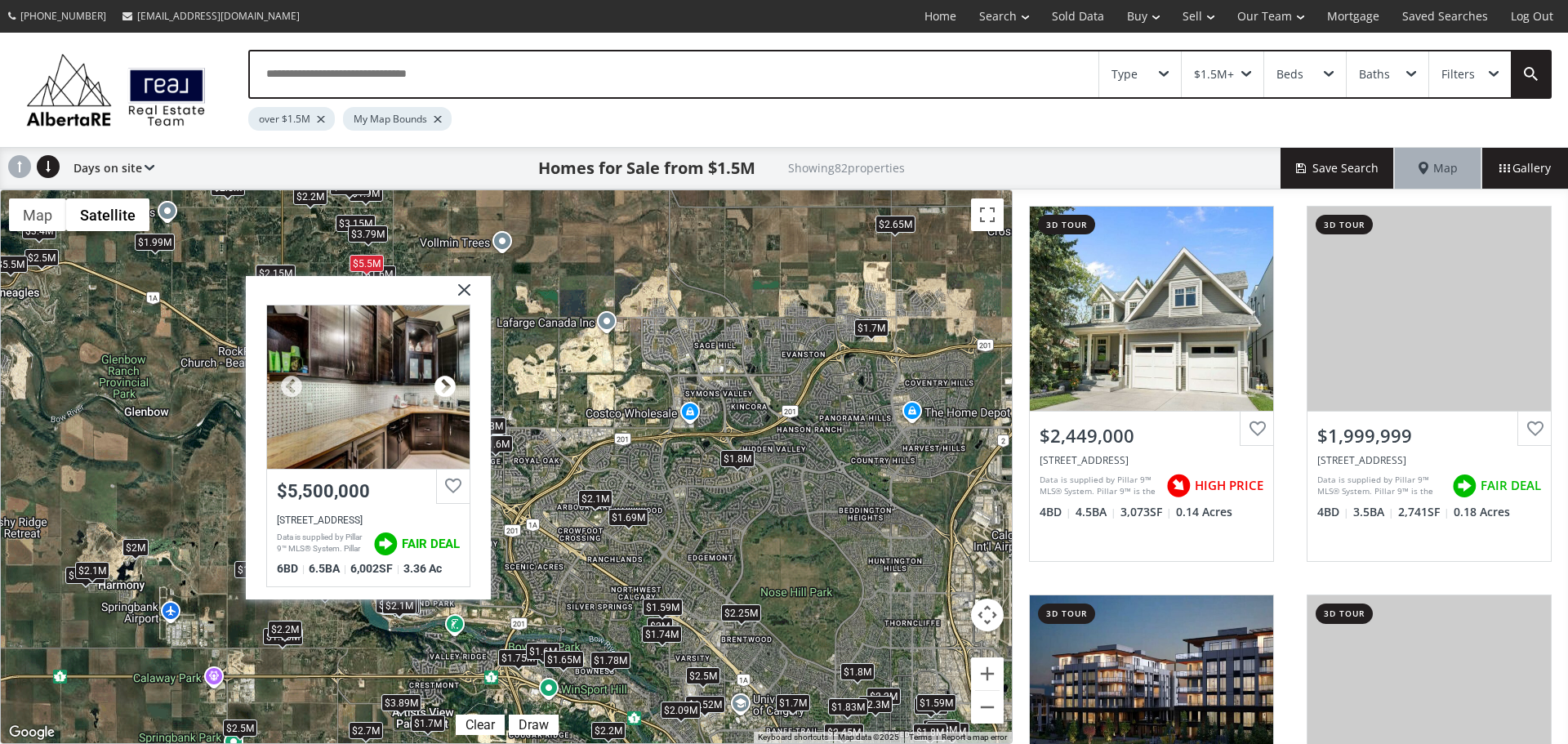
click at [444, 383] on div at bounding box center [445, 387] width 25 height 25
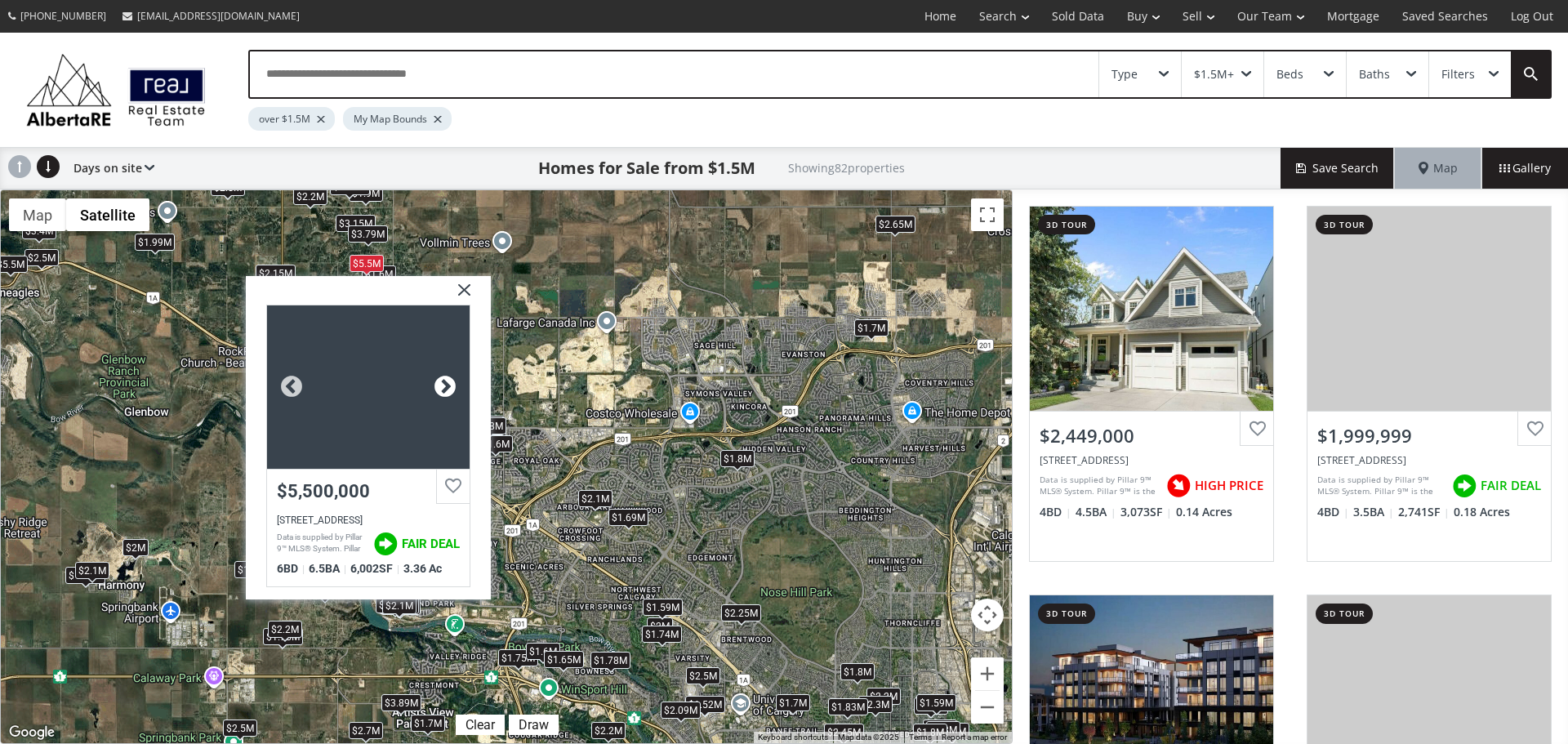
click at [444, 383] on div at bounding box center [445, 387] width 25 height 25
click at [464, 290] on img at bounding box center [458, 295] width 41 height 41
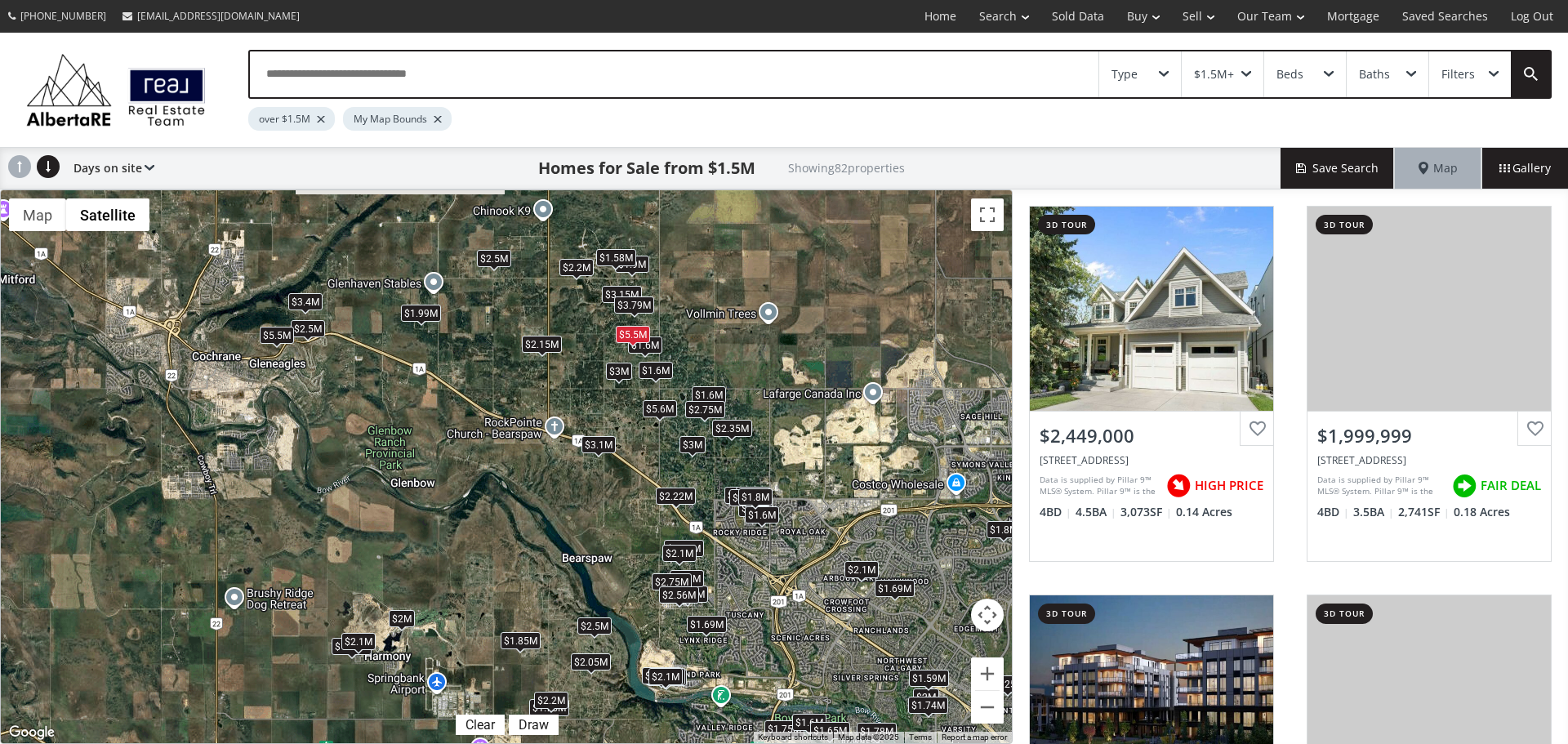
drag, startPoint x: 192, startPoint y: 400, endPoint x: 461, endPoint y: 472, distance: 278.5
click at [461, 472] on div "$2.45M $2M $2.5M $1.52M $2.2M $1.75M $2.5M $2.15M $1.78M $1.69M $1.59M $1.7M $1…" at bounding box center [507, 467] width 1012 height 553
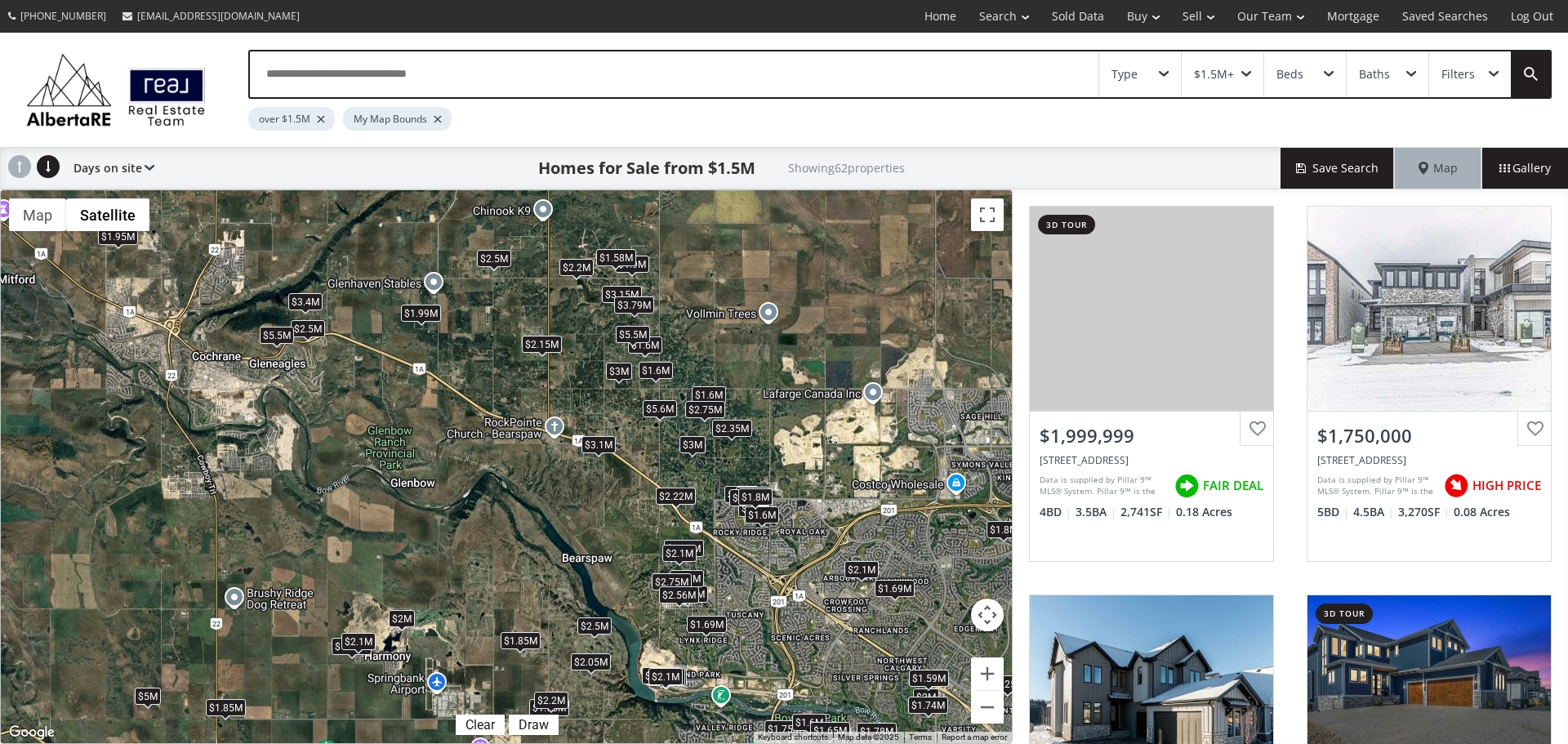
click at [127, 244] on div "$1.95M" at bounding box center [118, 236] width 40 height 17
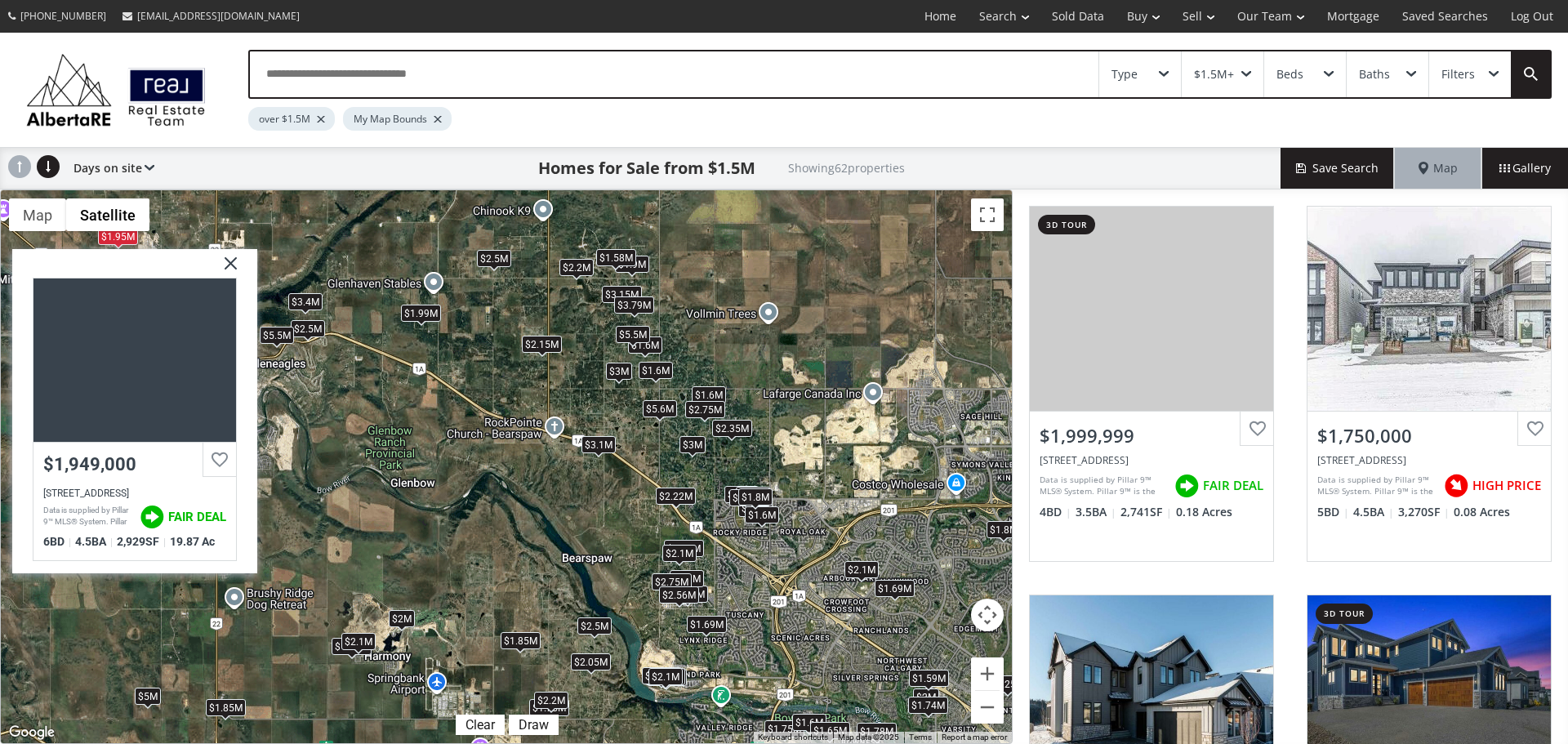
click at [227, 256] on img at bounding box center [224, 270] width 41 height 41
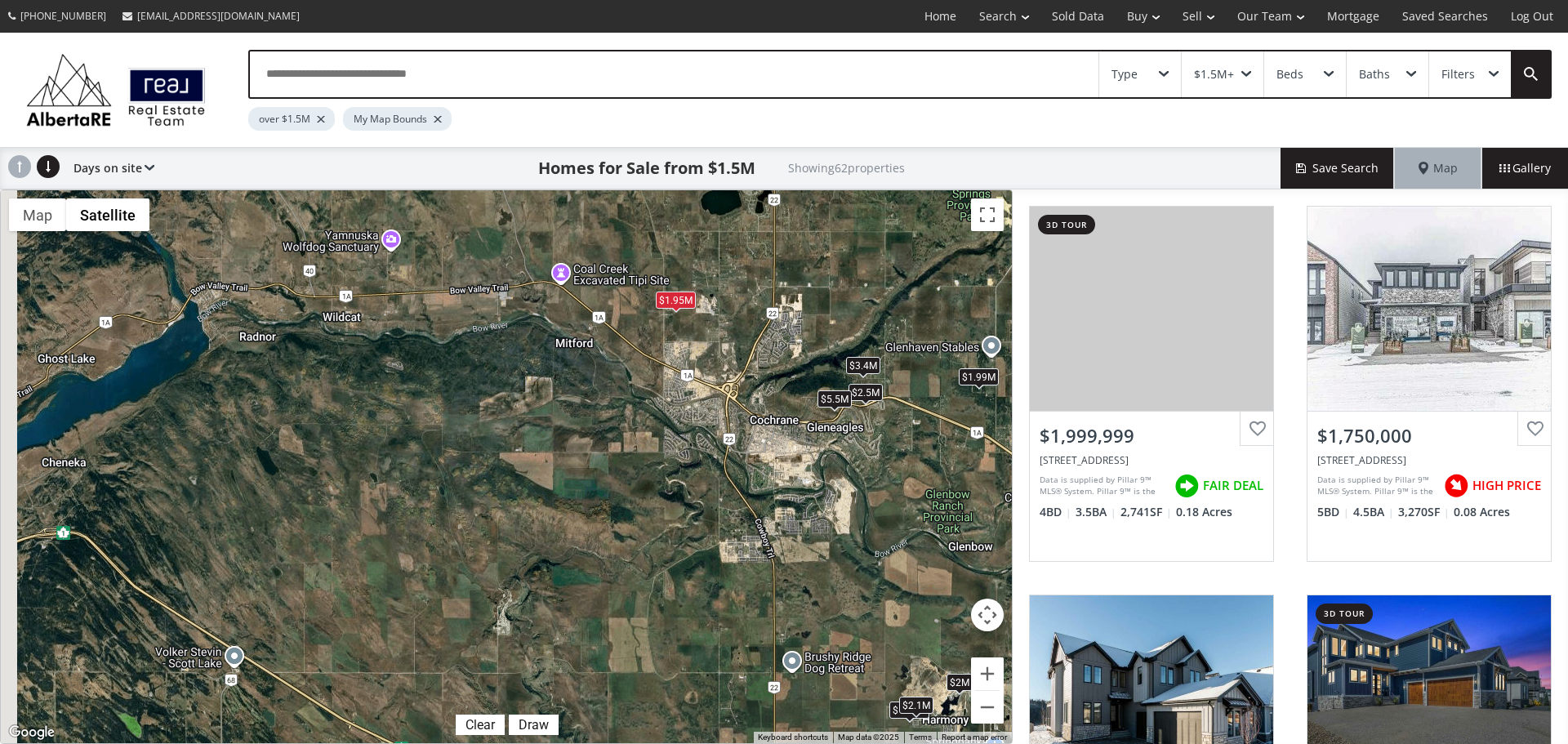
drag, startPoint x: 287, startPoint y: 575, endPoint x: 853, endPoint y: 639, distance: 569.6
click at [853, 639] on div "$2M $1.75M $2.15M $1.78M $1.69M $1.59M $1.7M $1.85M $1.89M $2M $1.9M $1.75M $2.…" at bounding box center [507, 467] width 1012 height 553
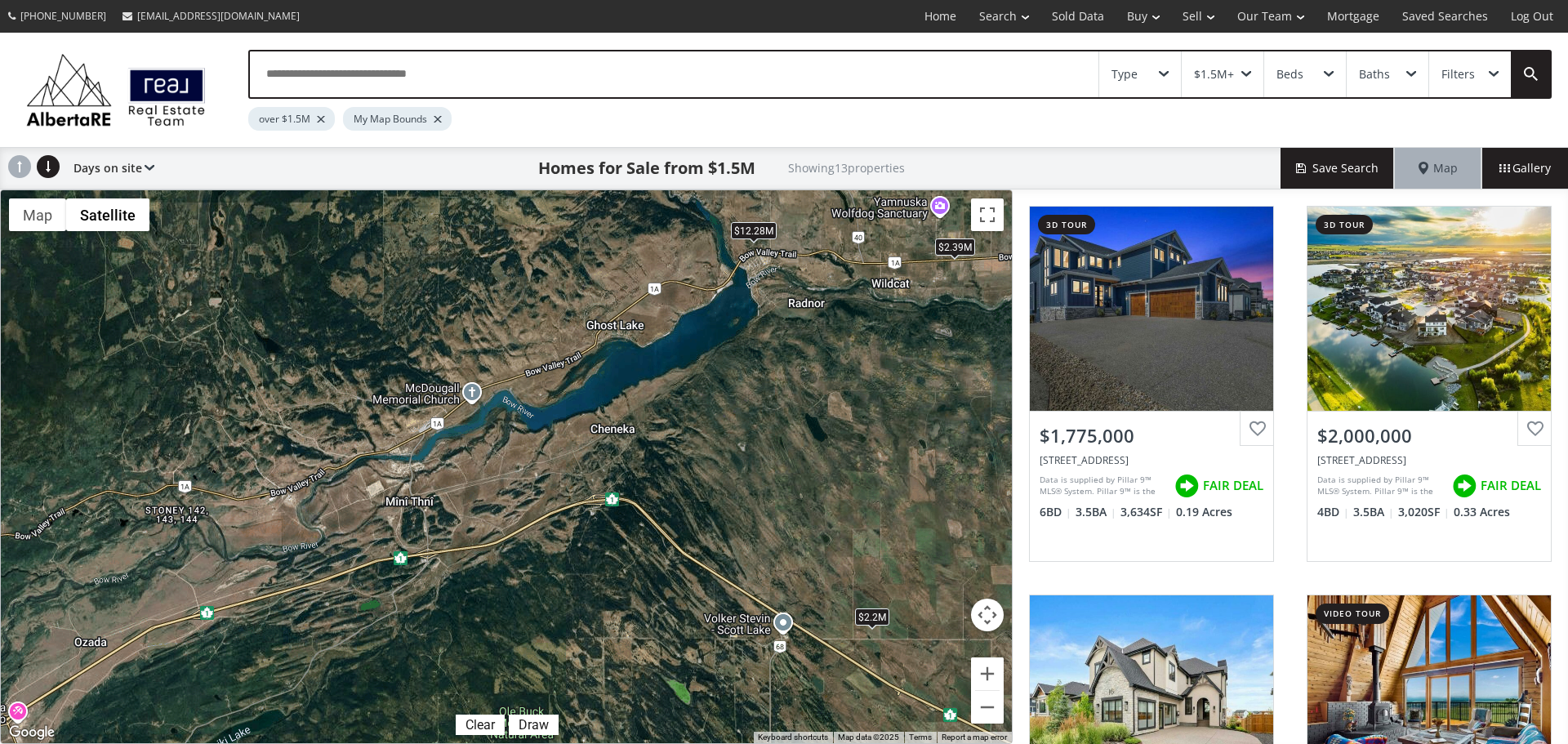
drag, startPoint x: 199, startPoint y: 481, endPoint x: 742, endPoint y: 449, distance: 543.9
click at [742, 449] on div "$1.78M $2M $2.1M $2.5M $1.6M $2.39M $5.5M $1.68M $1.99M $2.2M $1.95M $3.4M $12.…" at bounding box center [507, 467] width 1012 height 553
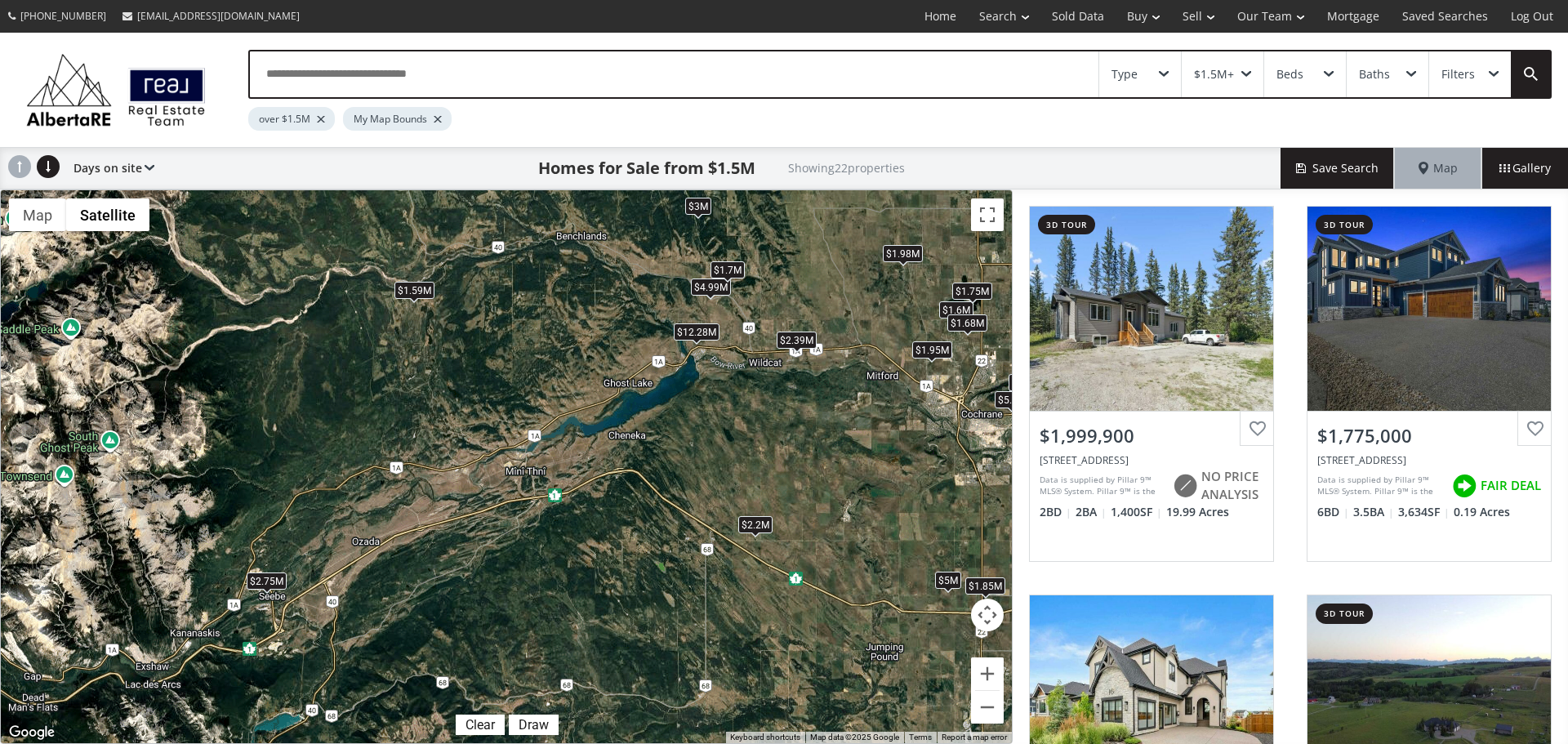
drag, startPoint x: 276, startPoint y: 593, endPoint x: 370, endPoint y: 541, distance: 107.4
click at [337, 559] on div "$2M $1.78M $2.1M $1.98M $2.5M $1.6M $2.39M $5.5M $2.35M $1.68M $4.99M $5M $2.2M…" at bounding box center [507, 467] width 1012 height 553
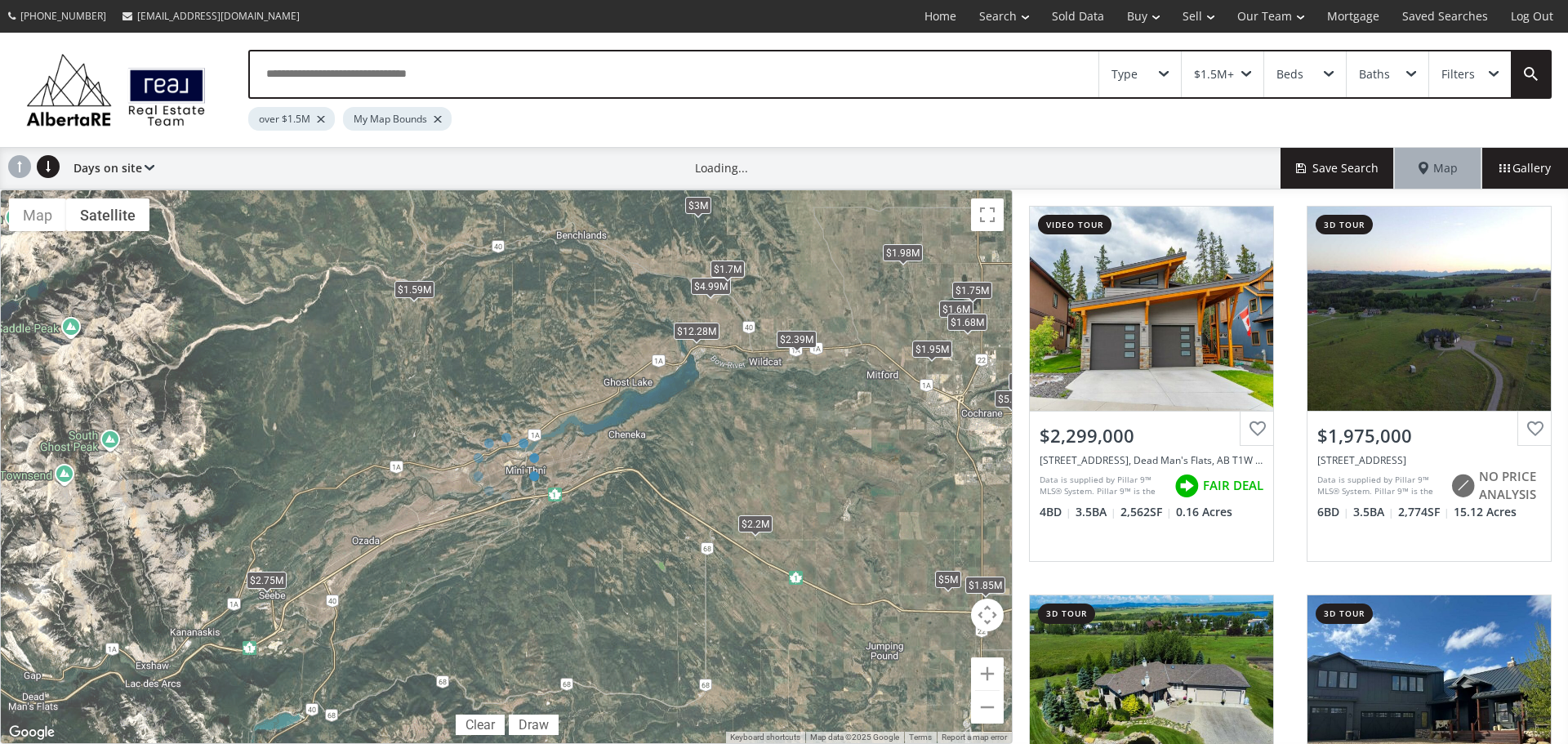
drag, startPoint x: 424, startPoint y: 553, endPoint x: 526, endPoint y: 482, distance: 124.3
click at [526, 482] on div at bounding box center [506, 467] width 1013 height 554
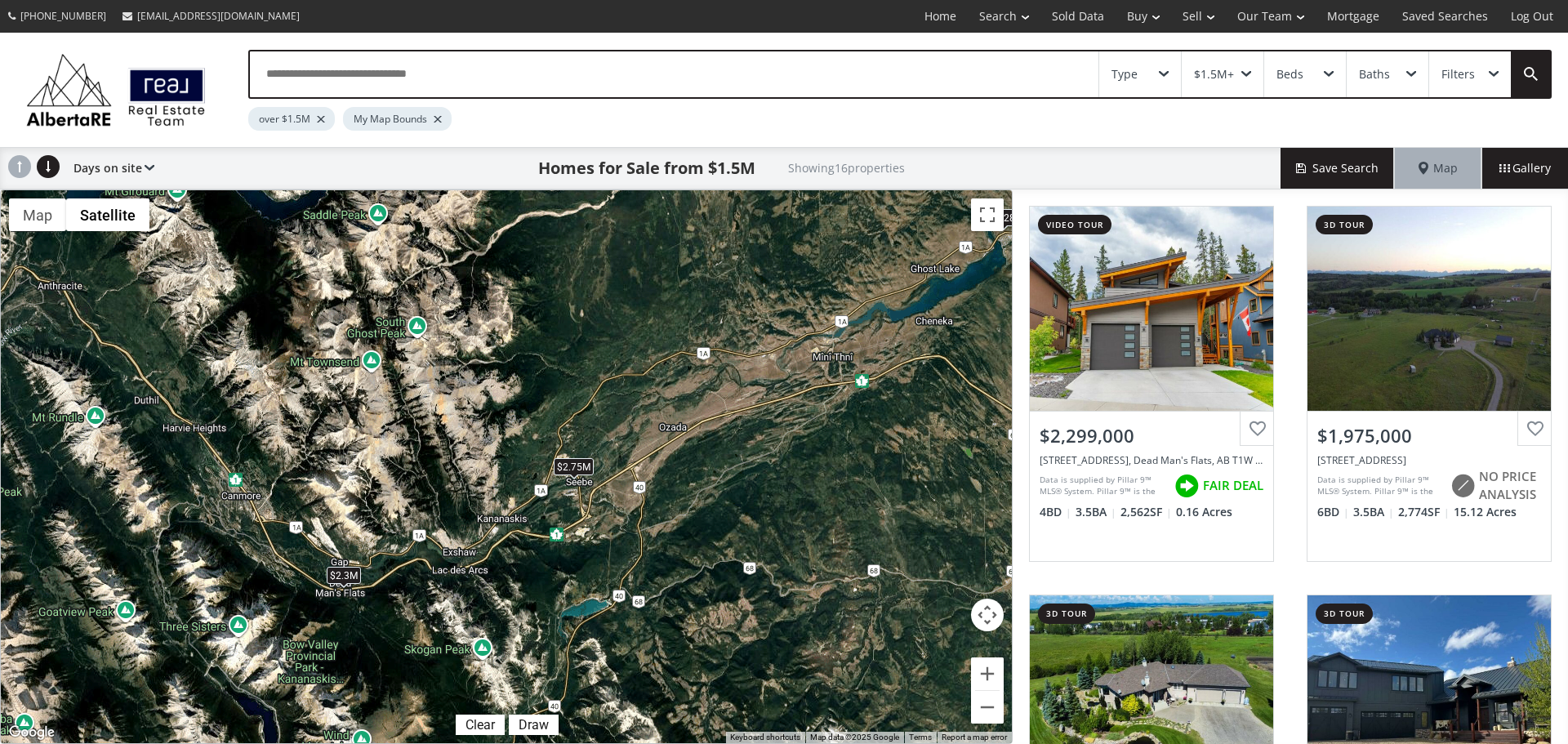
drag, startPoint x: 424, startPoint y: 525, endPoint x: 590, endPoint y: 442, distance: 185.6
click at [731, 410] on div "$2.3M $1.98M $1.6M $2.39M $1.68M $4.99M $5M $2.2M $1.95M $1.75M $12.28M $1.7M $…" at bounding box center [507, 467] width 1012 height 553
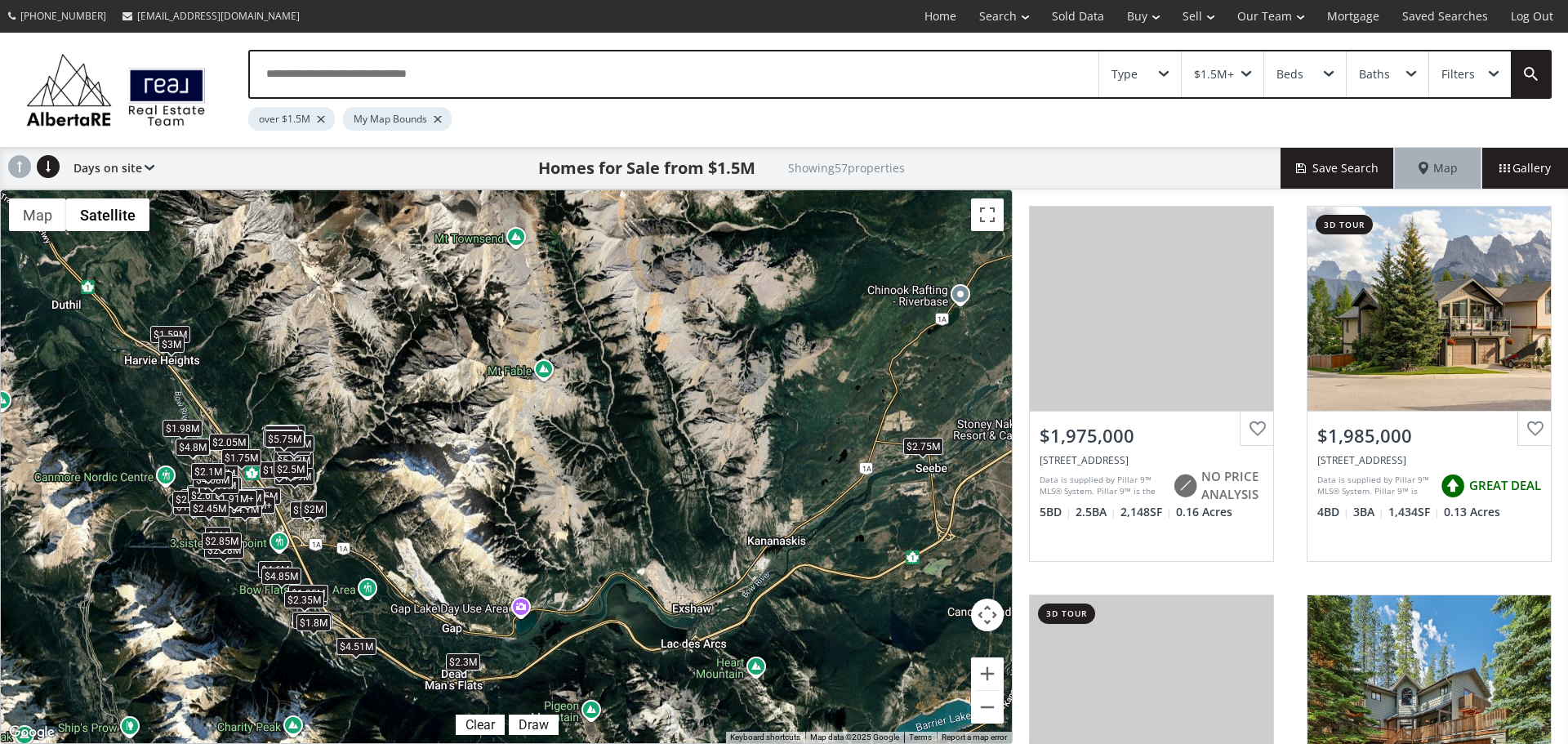
click at [295, 438] on div "$5.75M" at bounding box center [285, 438] width 40 height 17
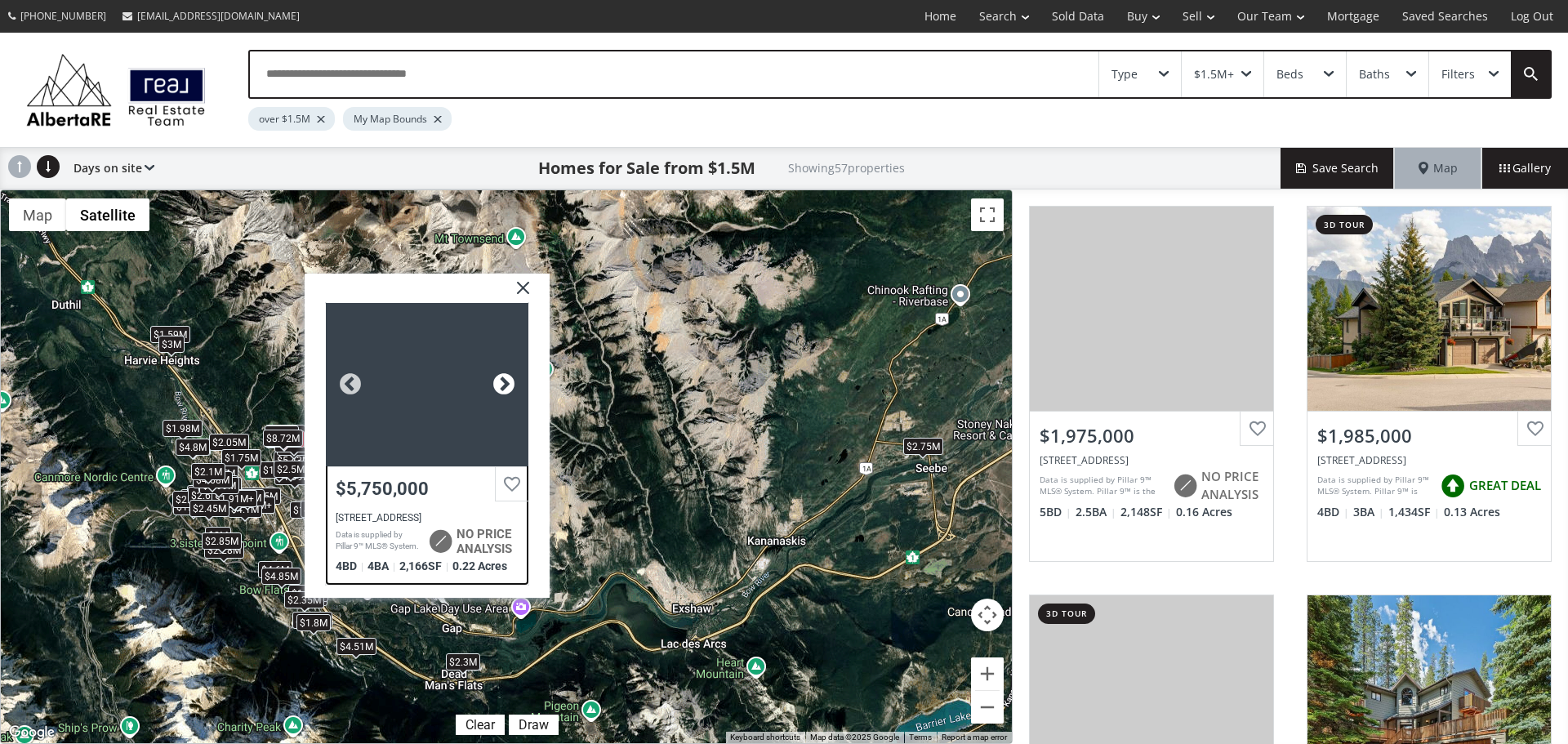
click at [500, 386] on div at bounding box center [504, 385] width 25 height 25
click at [502, 386] on div at bounding box center [504, 385] width 25 height 25
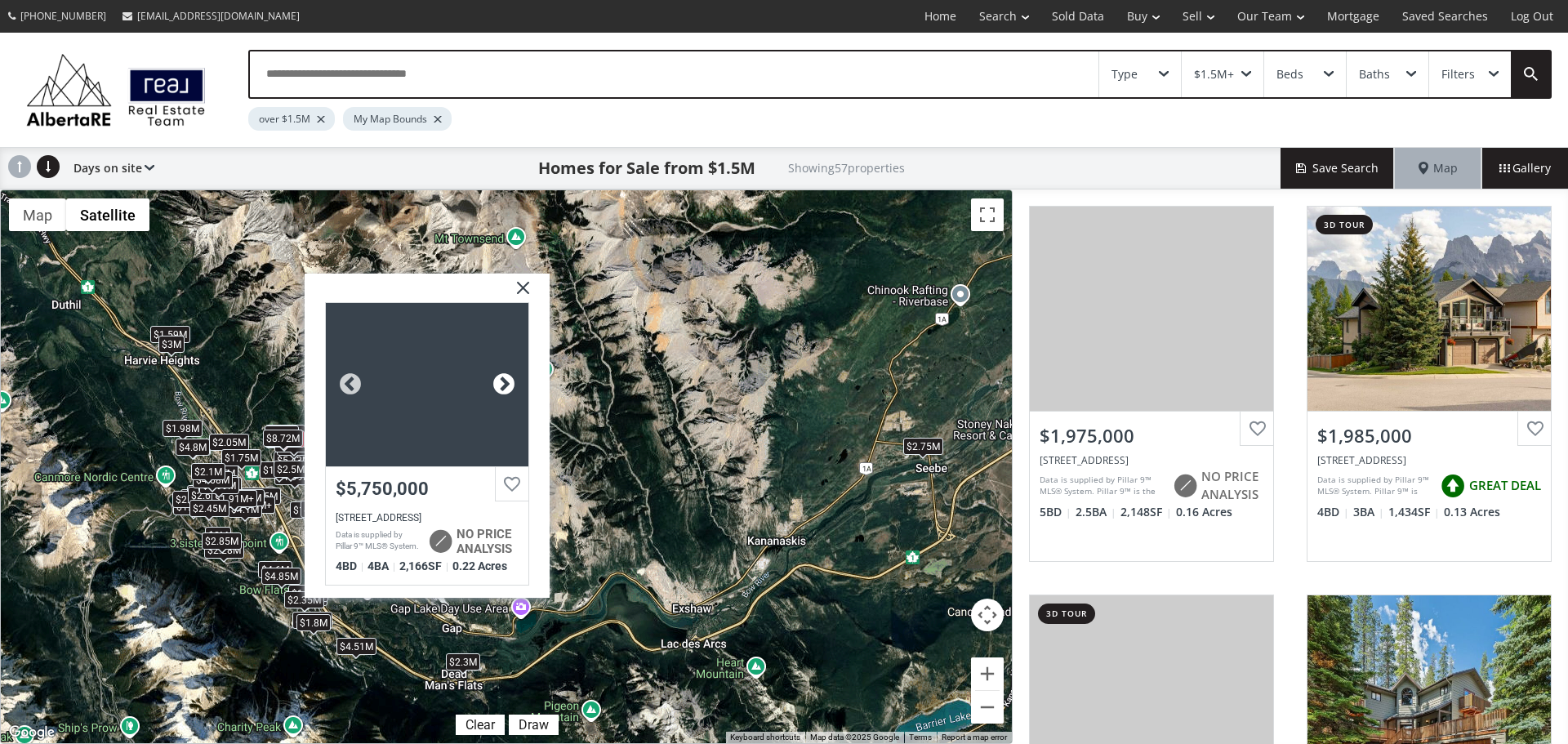
click at [502, 386] on div at bounding box center [504, 385] width 25 height 25
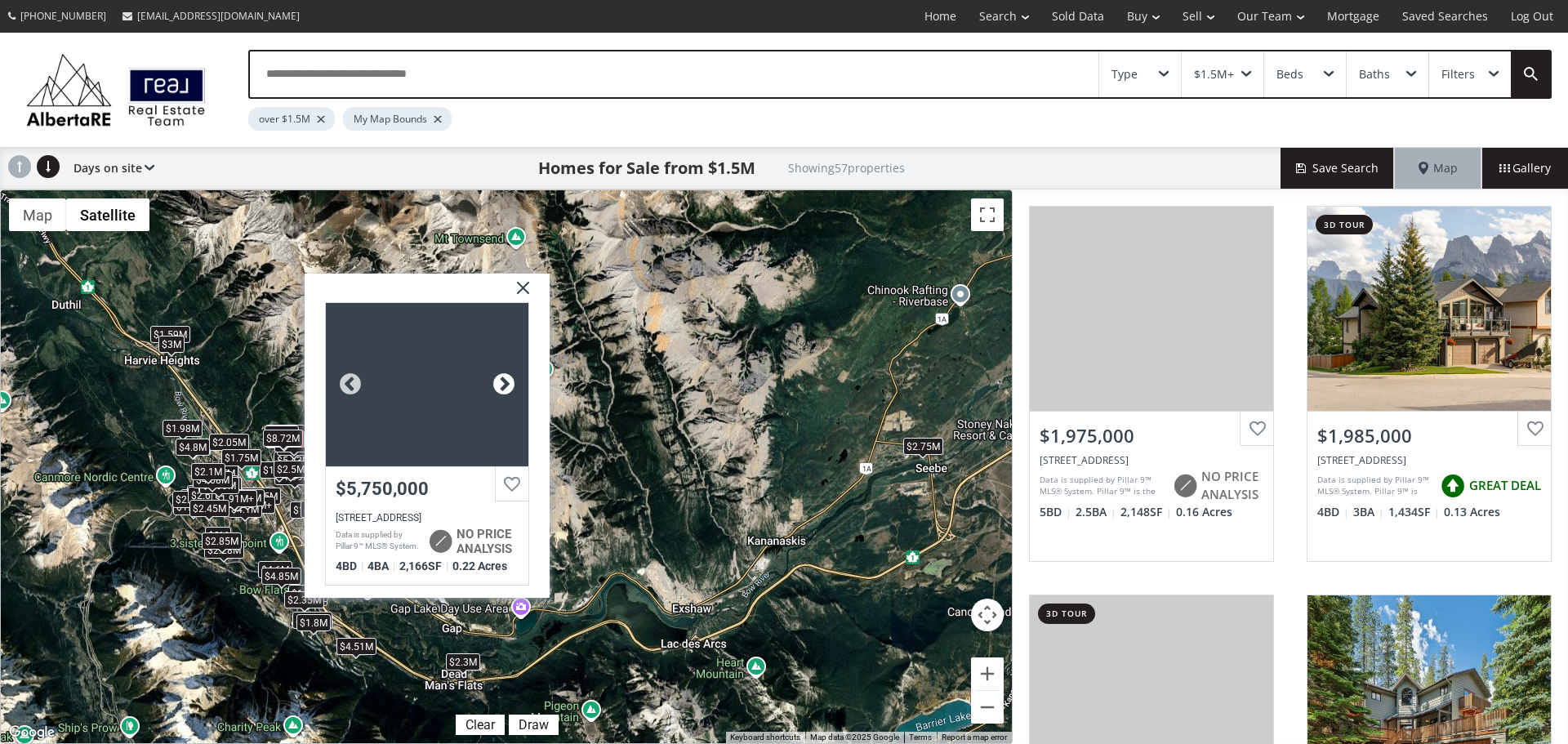
click at [502, 386] on div at bounding box center [504, 385] width 25 height 25
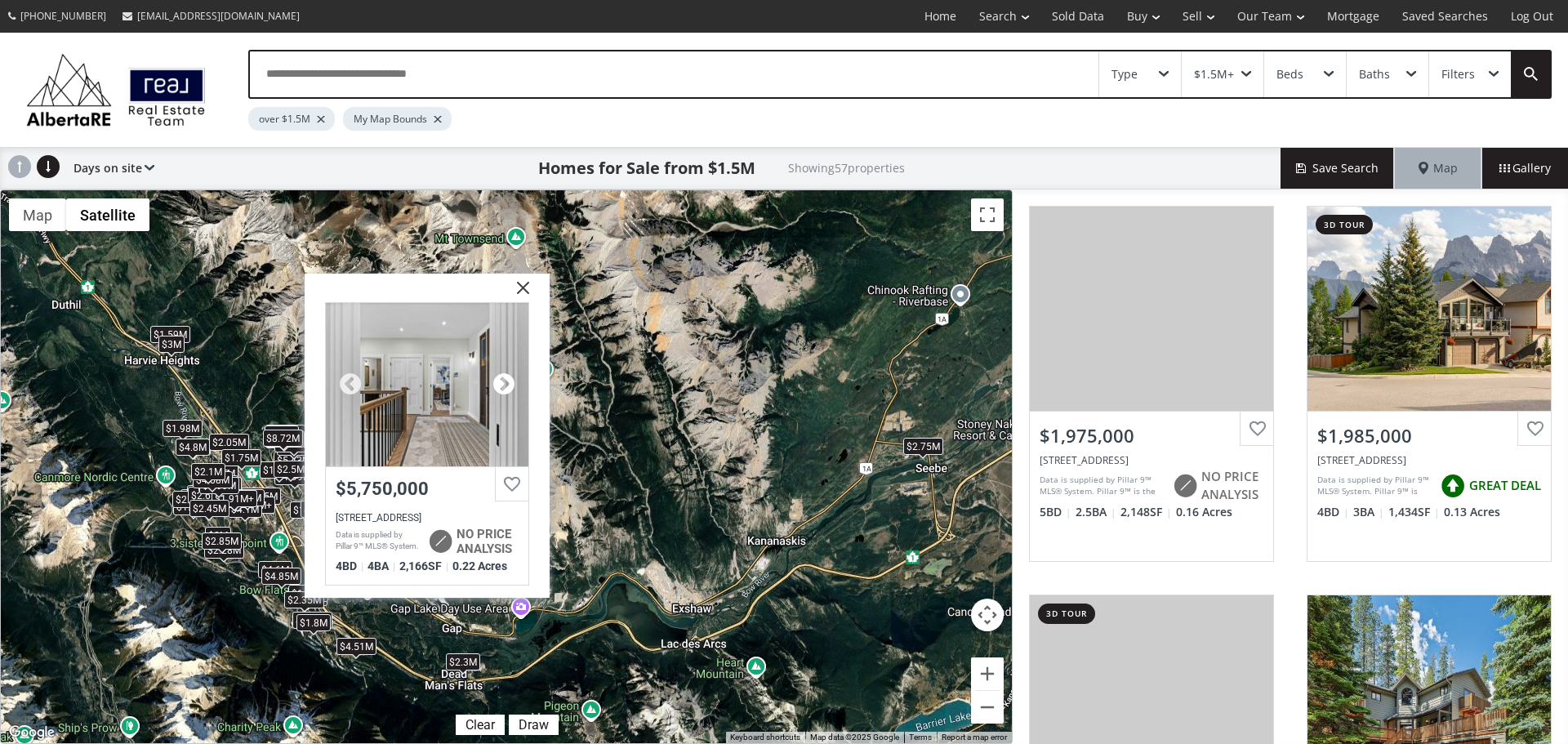
click at [502, 386] on div at bounding box center [504, 385] width 25 height 25
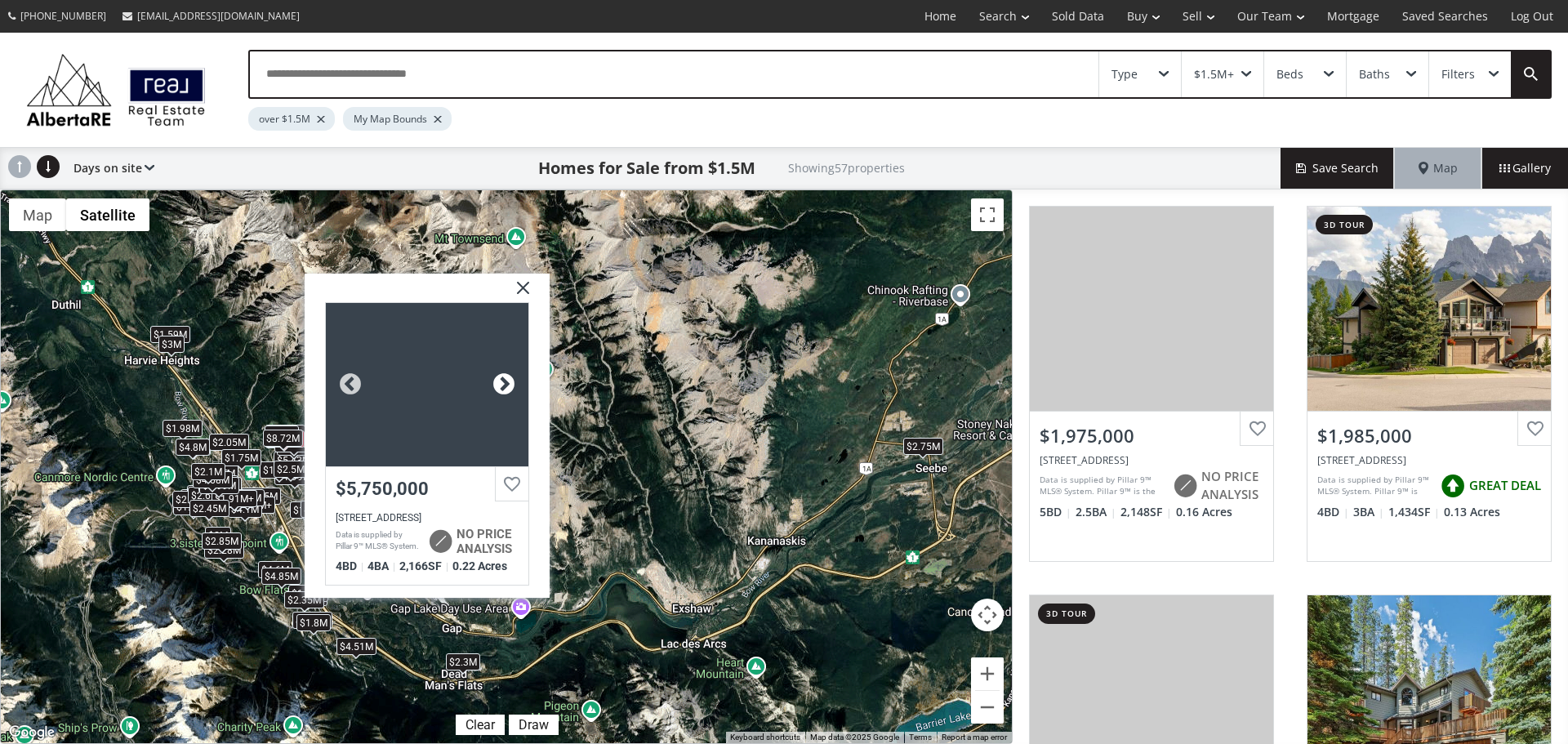
click at [502, 386] on div at bounding box center [504, 385] width 25 height 25
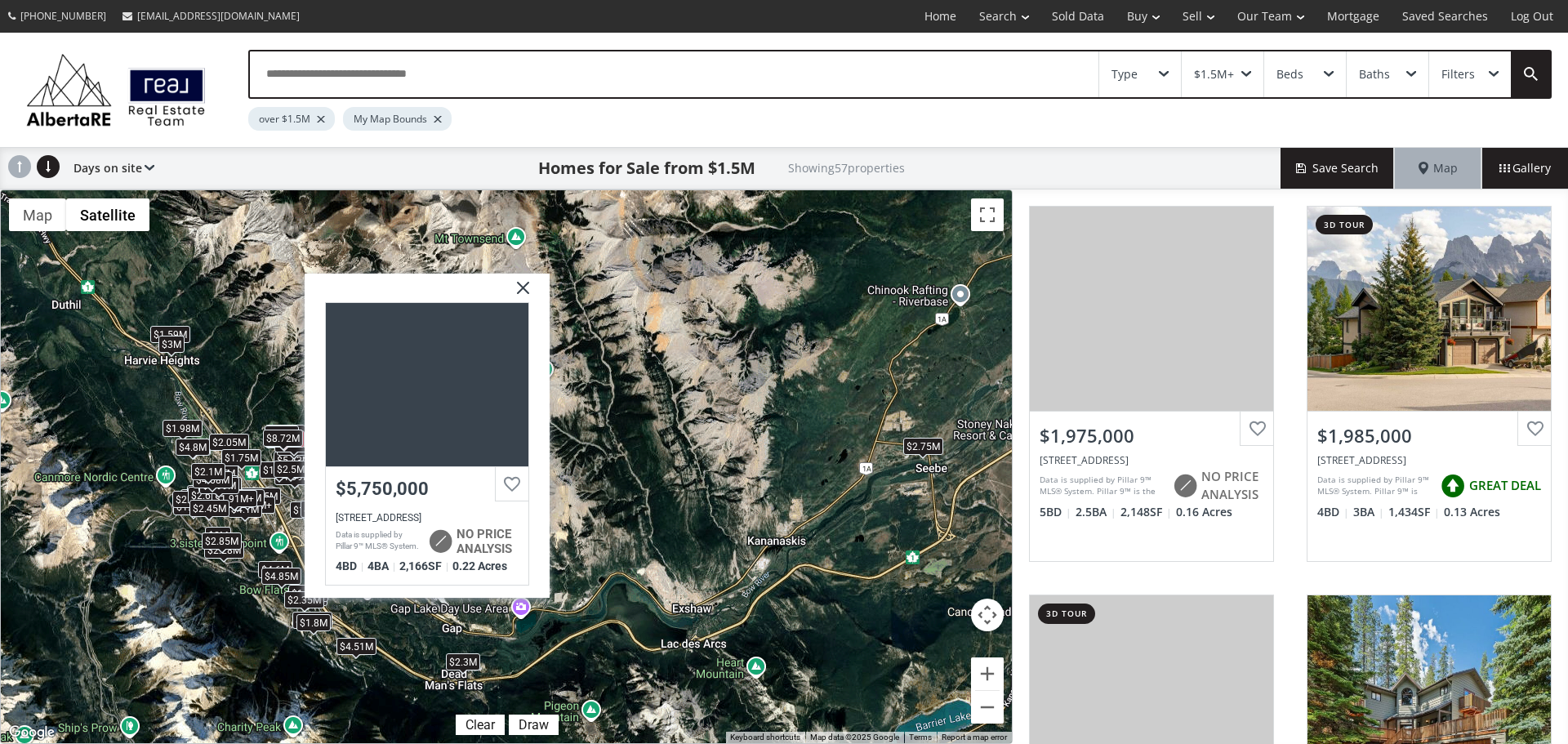
click at [530, 289] on img at bounding box center [516, 293] width 41 height 41
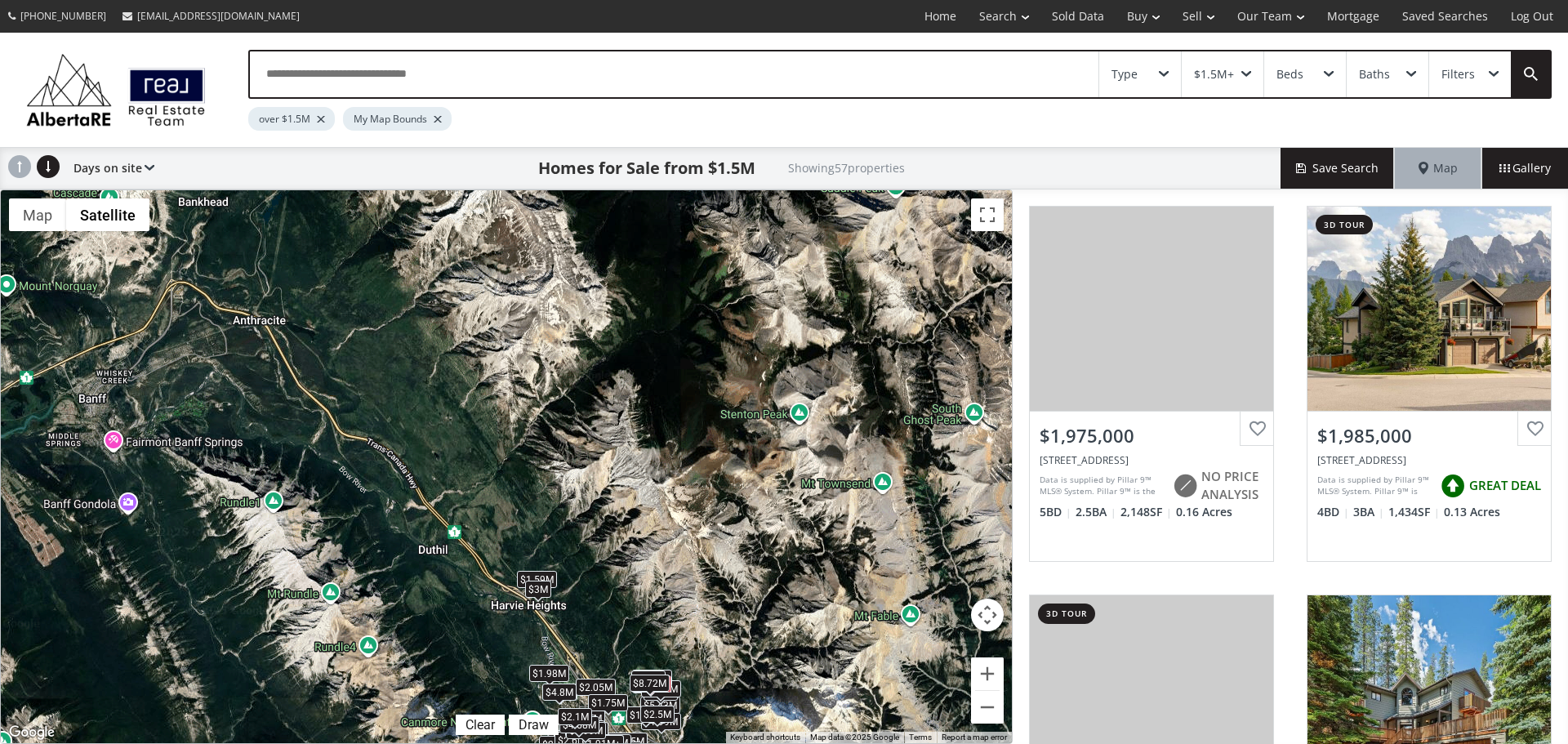
drag, startPoint x: 304, startPoint y: 372, endPoint x: 676, endPoint y: 613, distance: 443.2
click at [680, 620] on div "$1.98M $1.99M $3.65M $1.98M $2.3M $2.28M $1.7M $1.58M+ $2M $2.85M $4.51M $1.98M…" at bounding box center [507, 467] width 1012 height 553
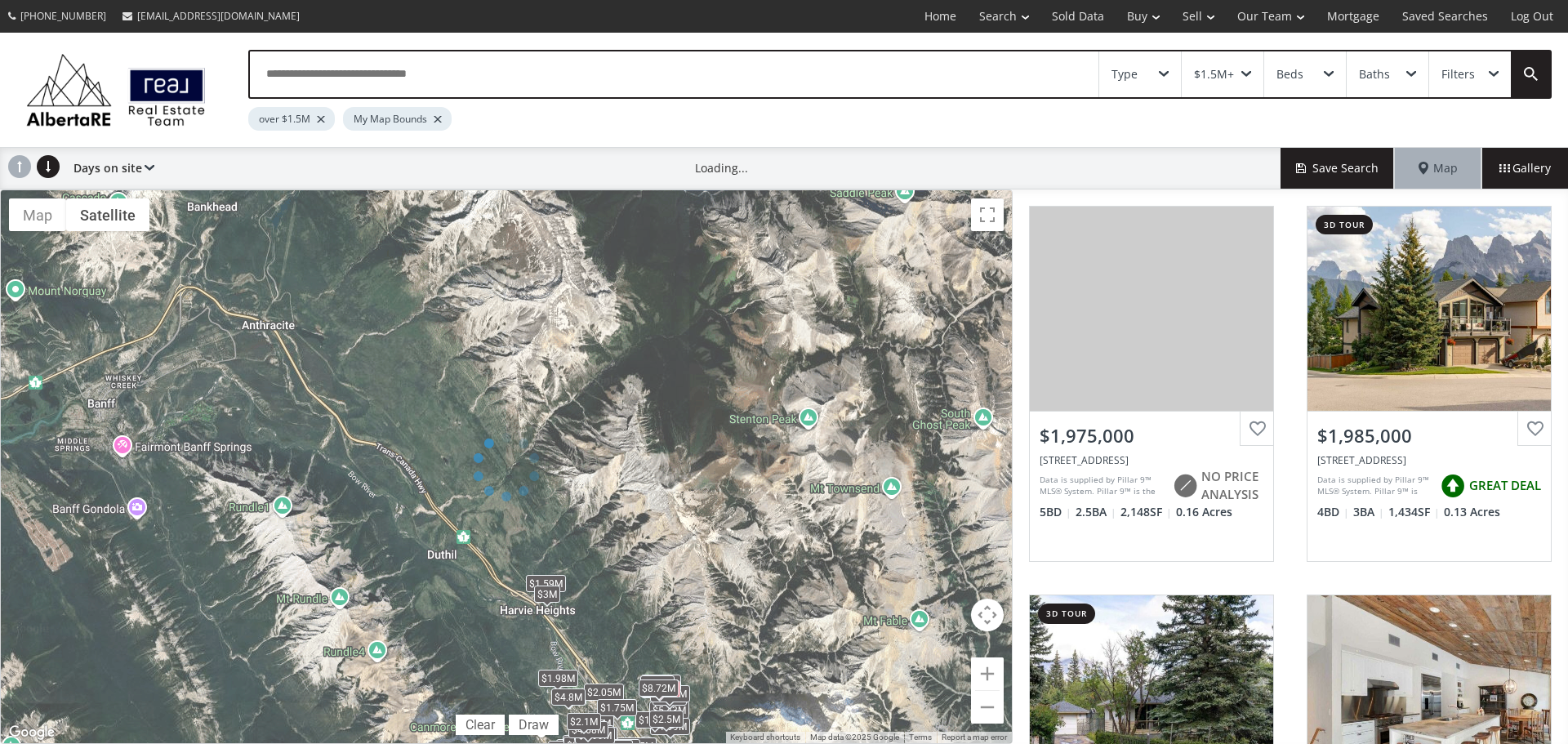
drag, startPoint x: 387, startPoint y: 451, endPoint x: 454, endPoint y: 491, distance: 78.0
click at [505, 534] on div at bounding box center [506, 467] width 1013 height 554
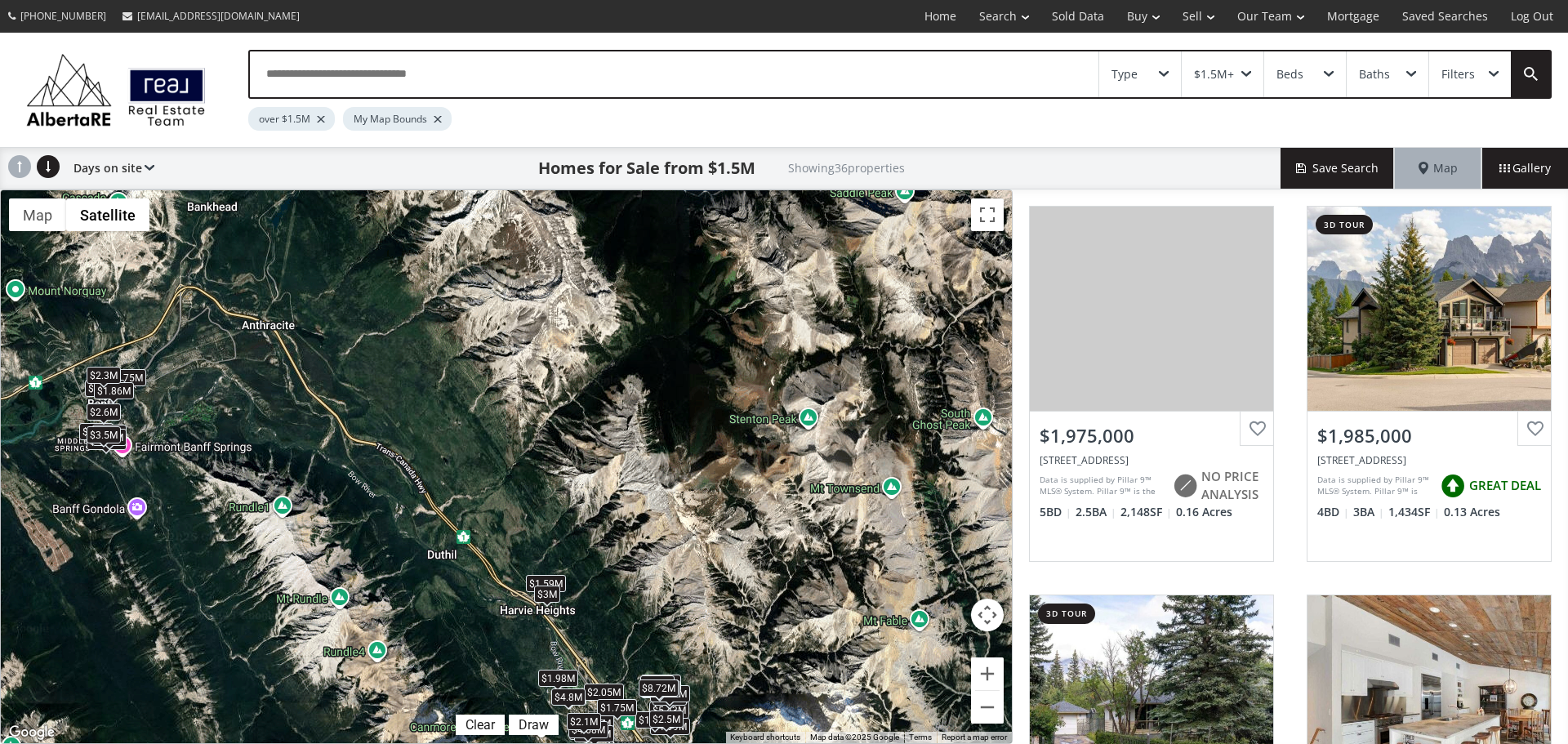
drag, startPoint x: 382, startPoint y: 431, endPoint x: 537, endPoint y: 517, distance: 177.3
click at [537, 517] on div "← Move left → Move right ↑ Move up ↓ Move down + Zoom in - Zoom out Home Jump l…" at bounding box center [506, 467] width 1013 height 554
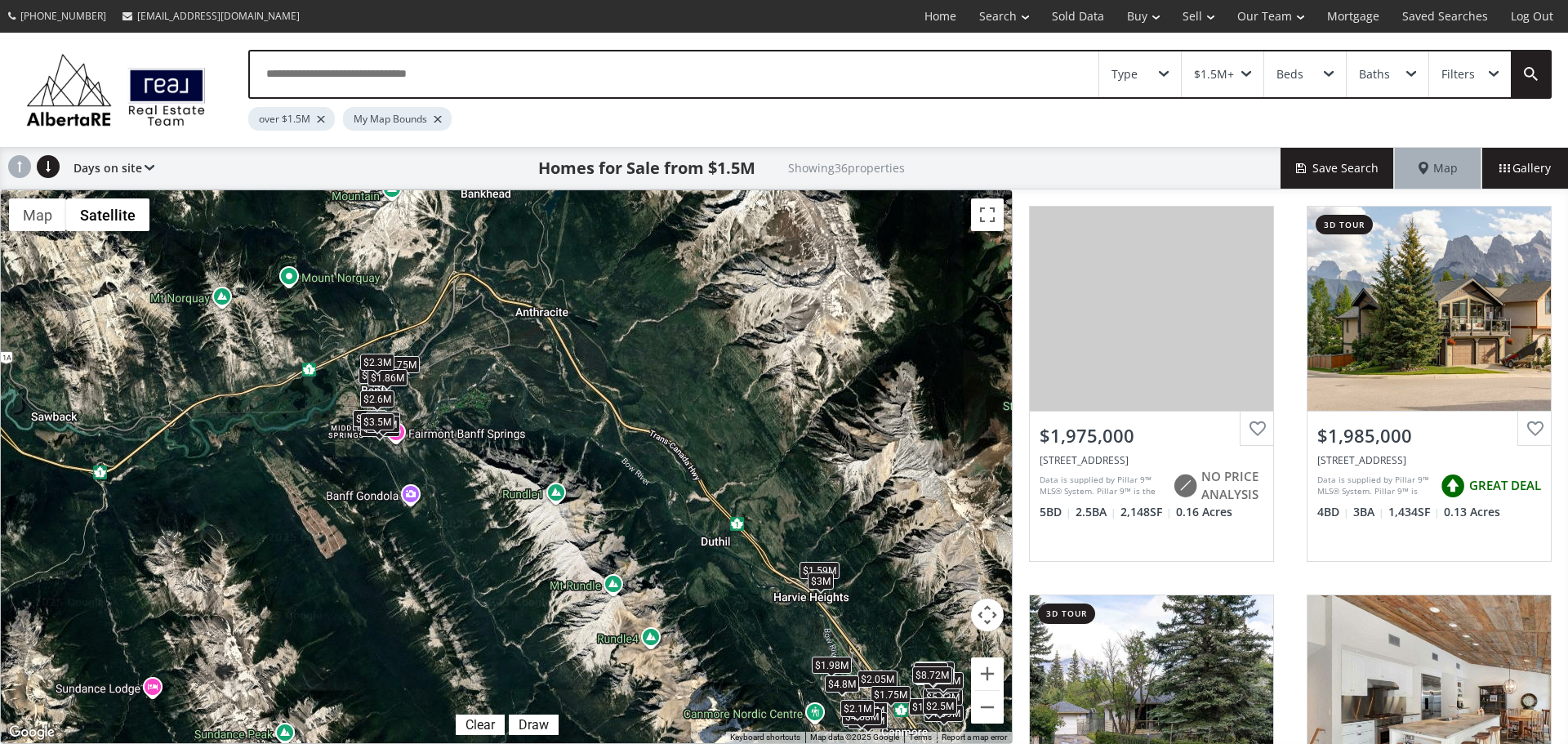
drag, startPoint x: 373, startPoint y: 406, endPoint x: 649, endPoint y: 392, distance: 276.4
click at [649, 392] on div "$1.98M $1.99M $1.9M $6.4M $1.75M $1.54M $1.98M $1.9M $1.59M $5.43M $2.1M $2.05M…" at bounding box center [507, 467] width 1012 height 553
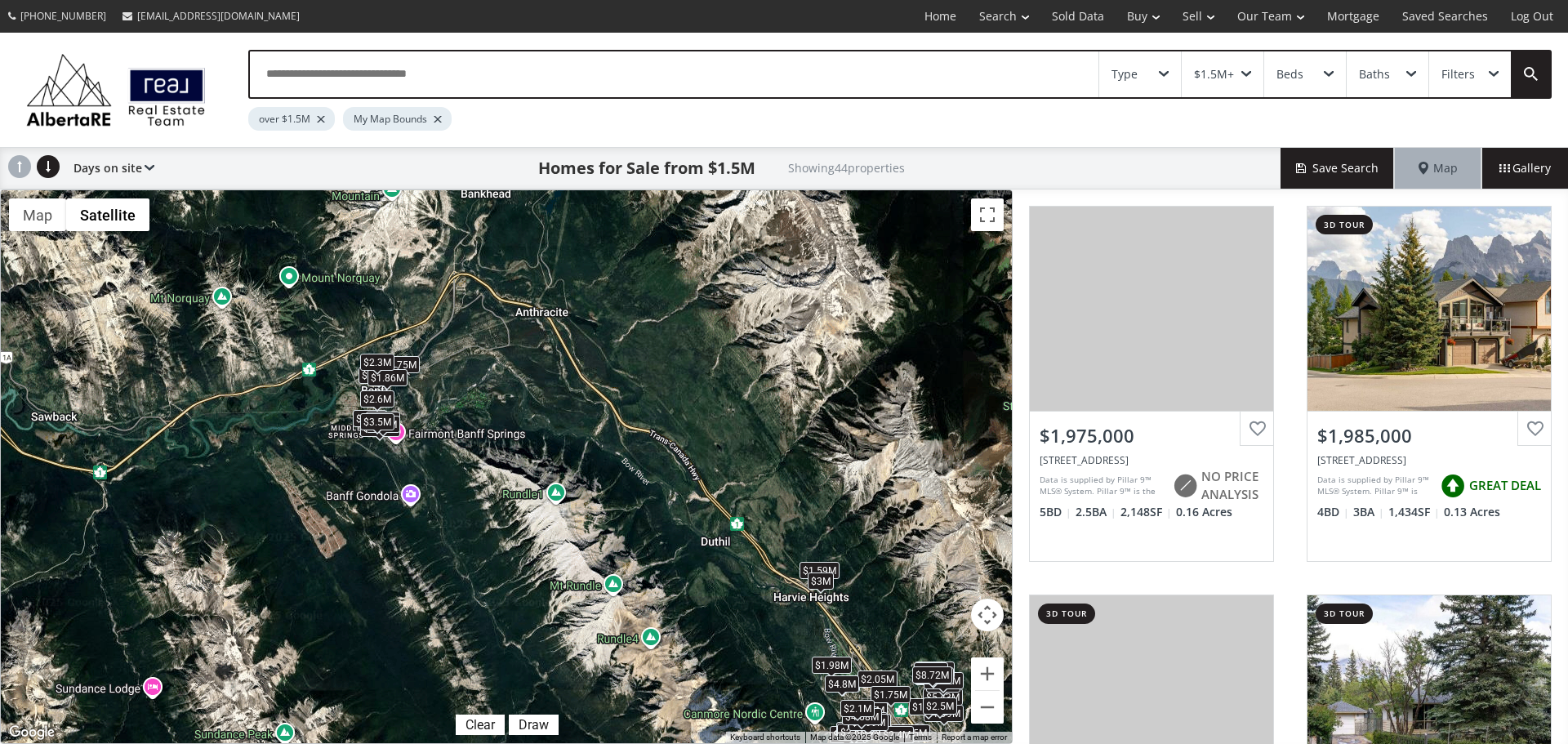
click at [384, 425] on div "$3.5M" at bounding box center [377, 421] width 34 height 17
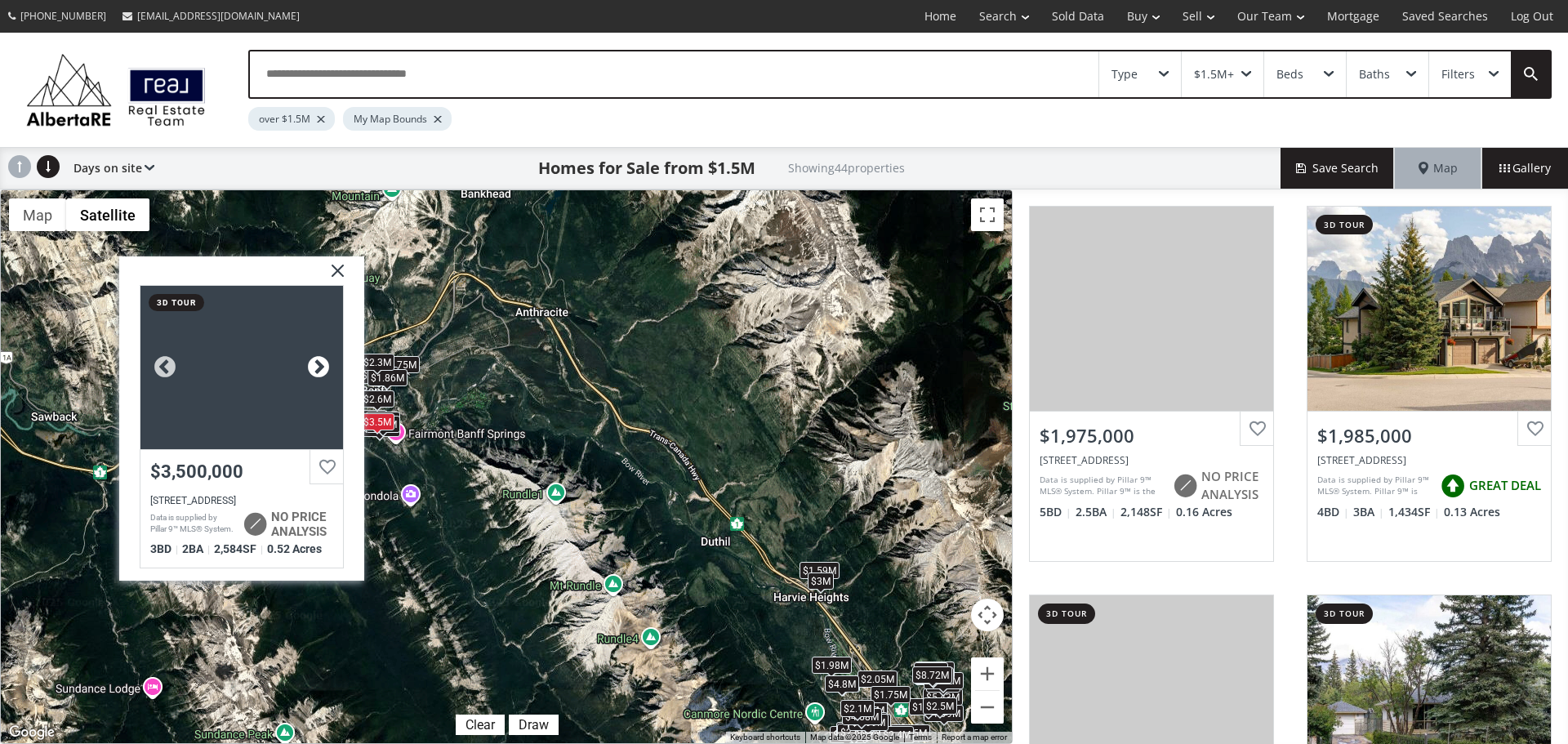
click at [312, 363] on div at bounding box center [319, 368] width 25 height 25
click at [312, 364] on div at bounding box center [319, 368] width 25 height 25
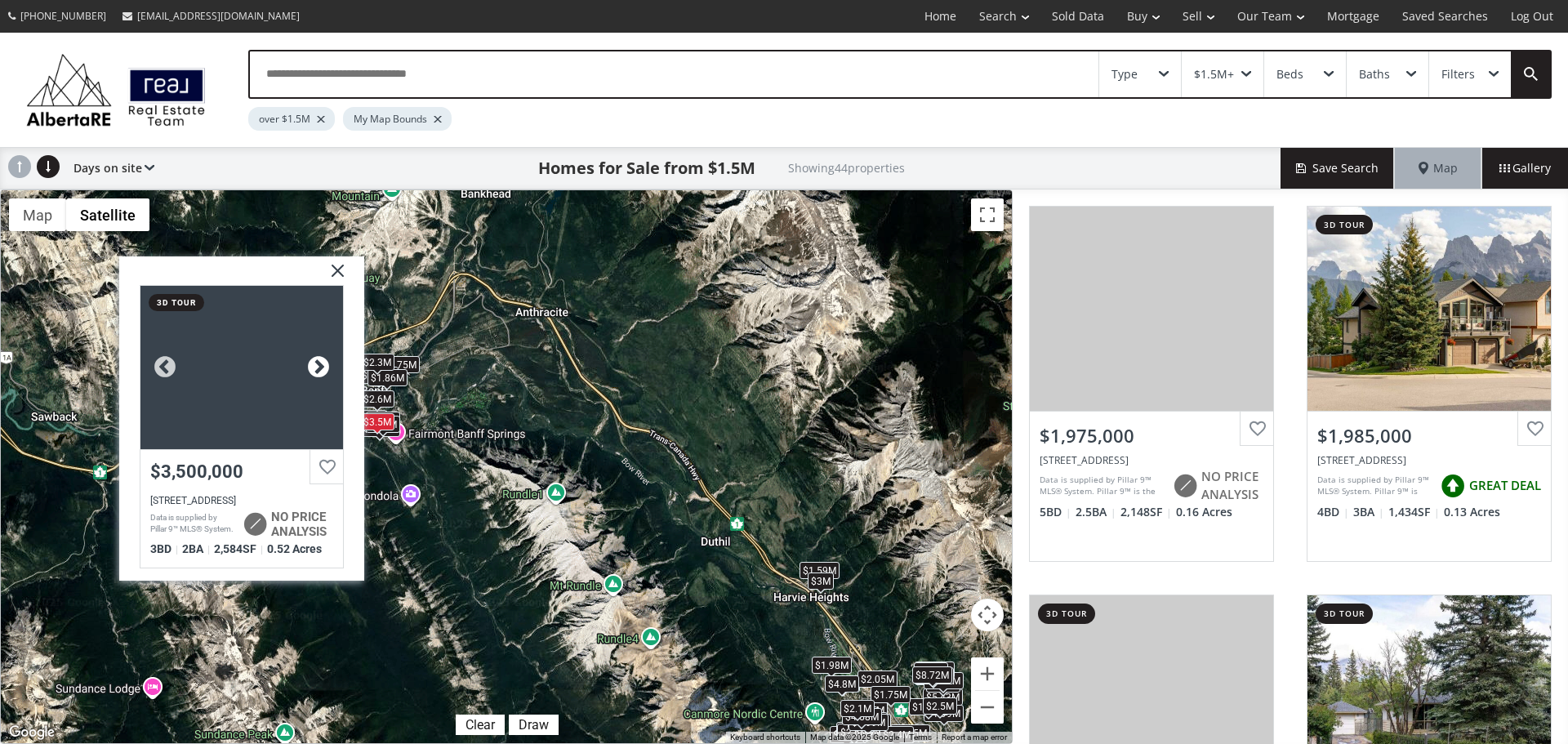
click at [312, 364] on div at bounding box center [319, 368] width 25 height 25
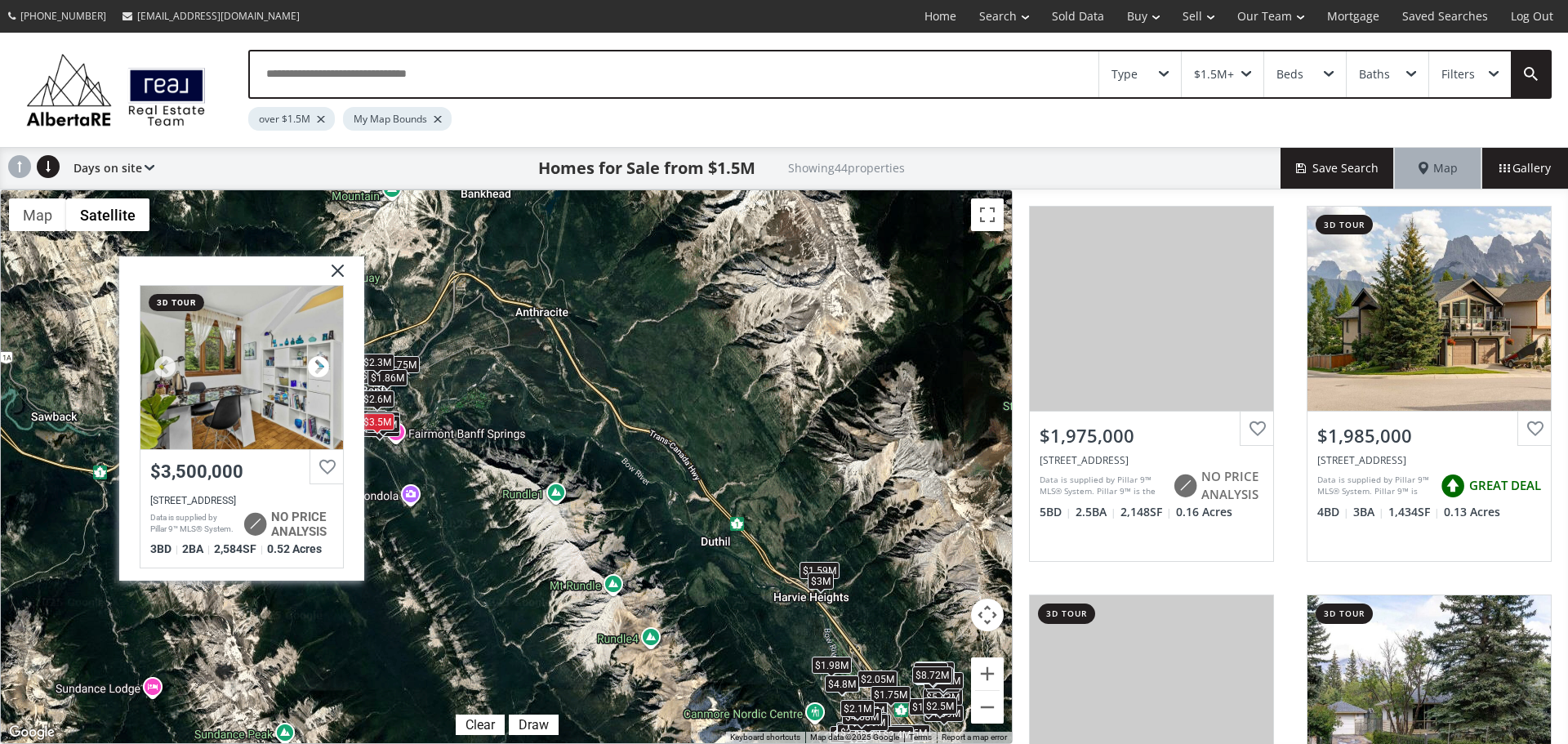
click at [312, 364] on div at bounding box center [319, 368] width 25 height 25
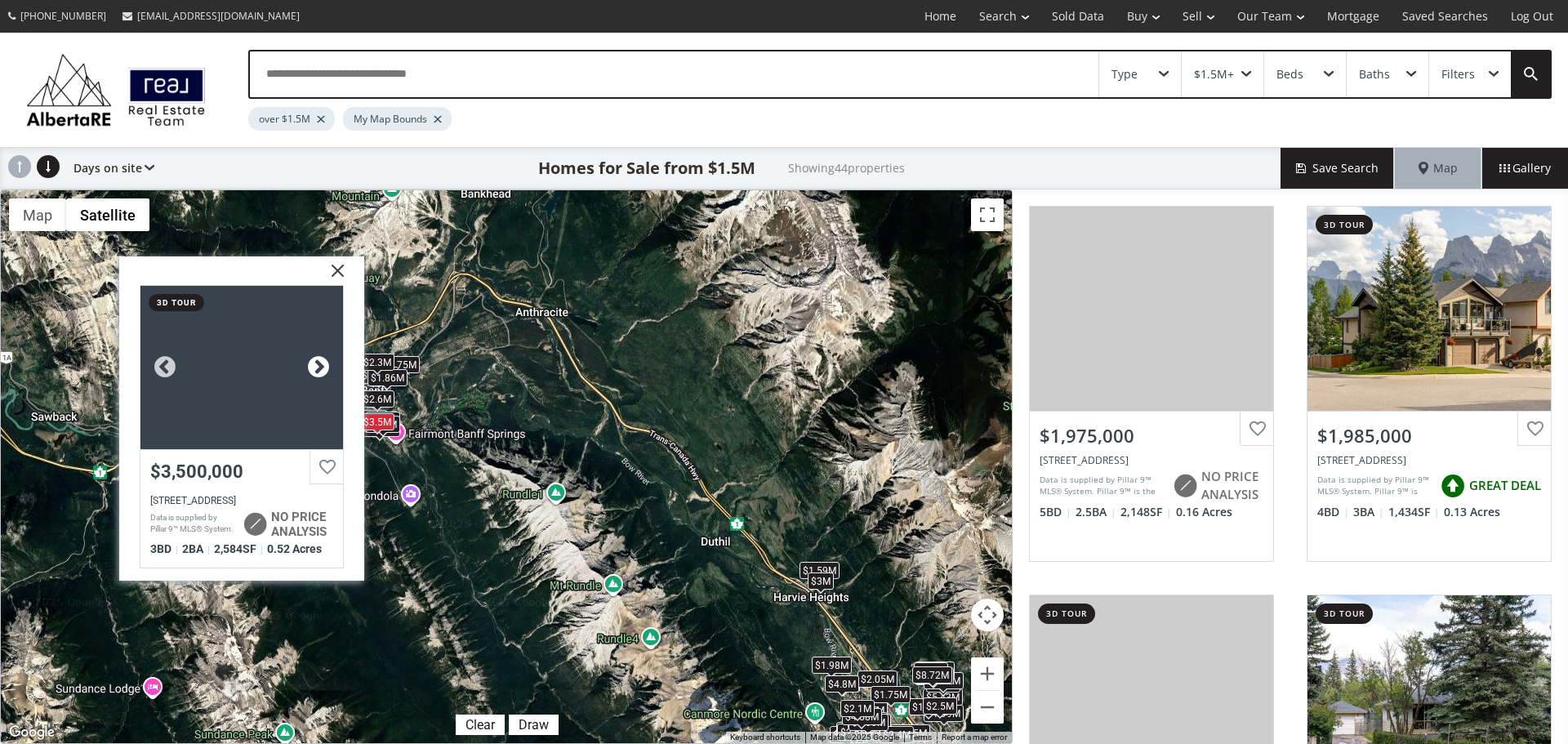
click at [312, 364] on div at bounding box center [319, 368] width 25 height 25
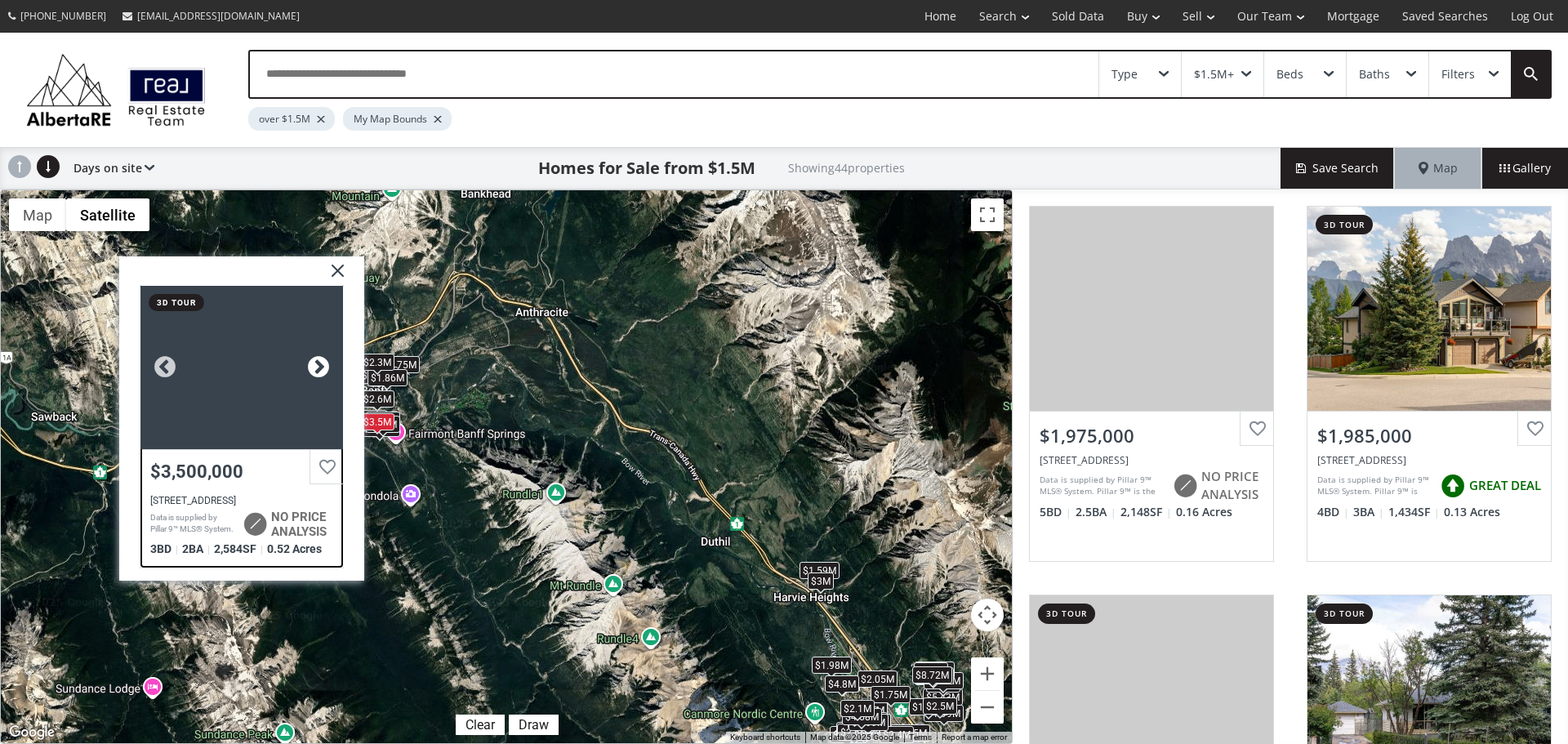
click at [312, 364] on div at bounding box center [319, 368] width 25 height 25
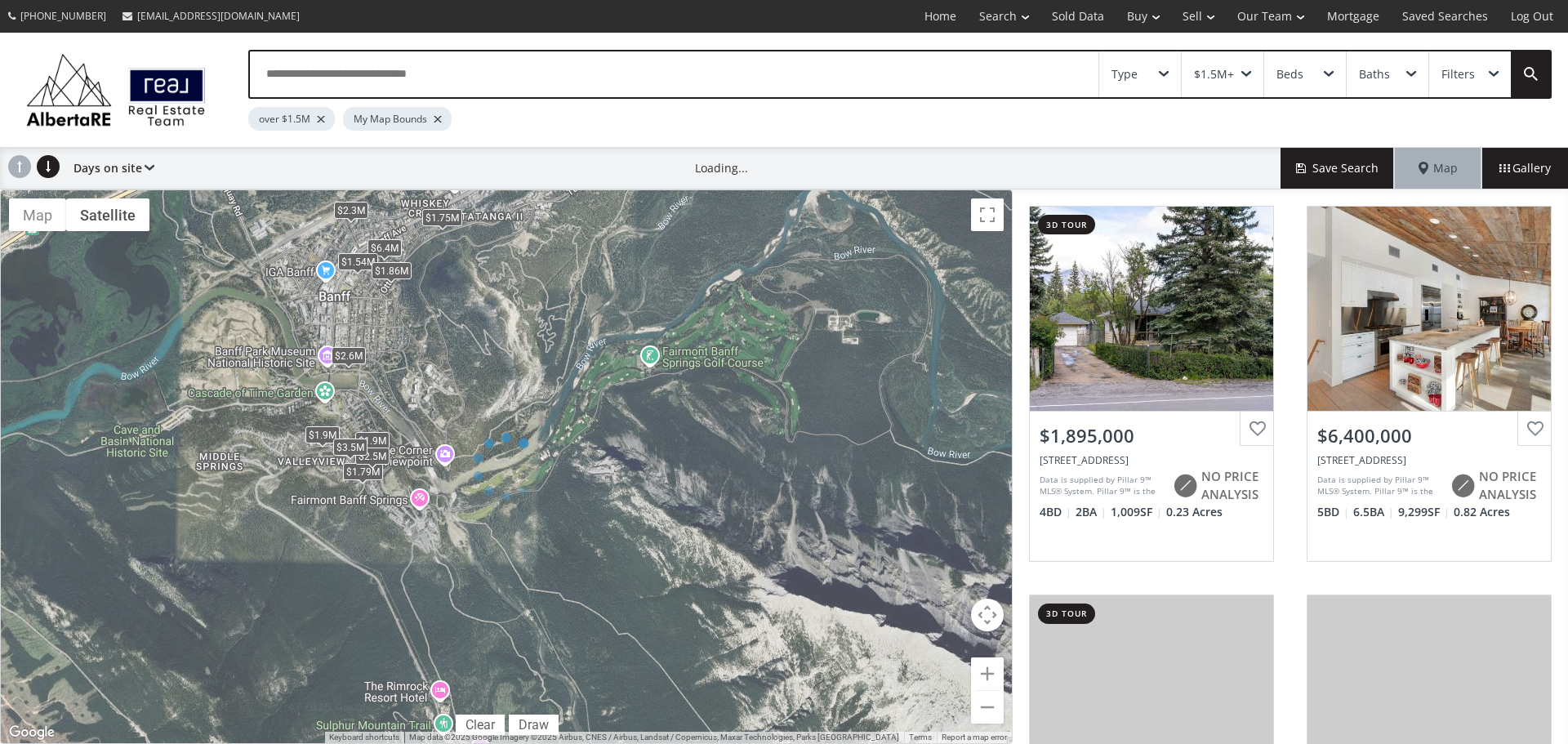
drag, startPoint x: 470, startPoint y: 358, endPoint x: 493, endPoint y: 386, distance: 36.2
click at [536, 463] on div at bounding box center [506, 467] width 1013 height 554
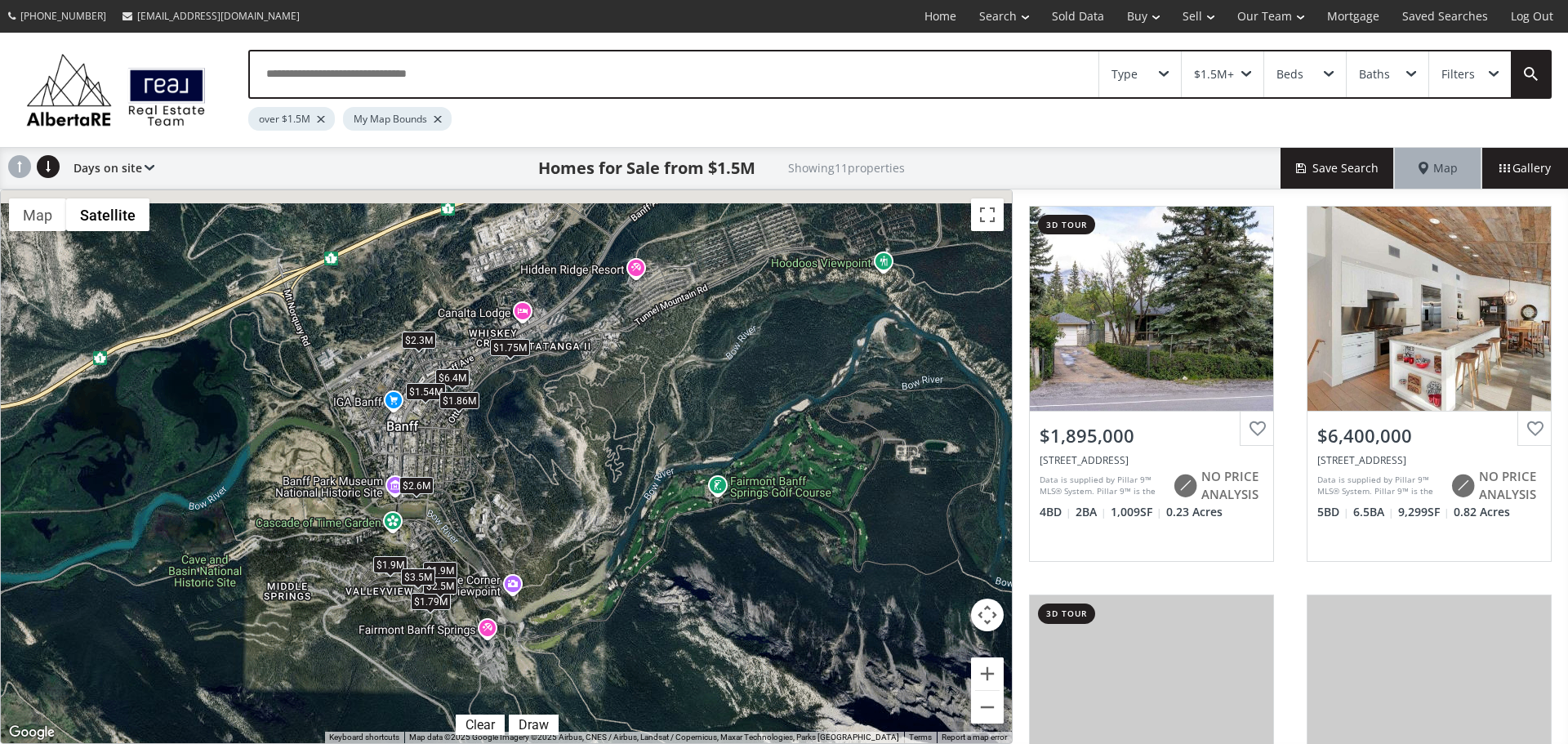
drag, startPoint x: 459, startPoint y: 312, endPoint x: 540, endPoint y: 452, distance: 161.7
click at [533, 452] on div "$1.9M $6.4M $1.75M $1.54M $1.9M $1.86M $1.79M $2.5M $2.3M $2.6M $3.5M" at bounding box center [507, 467] width 1012 height 553
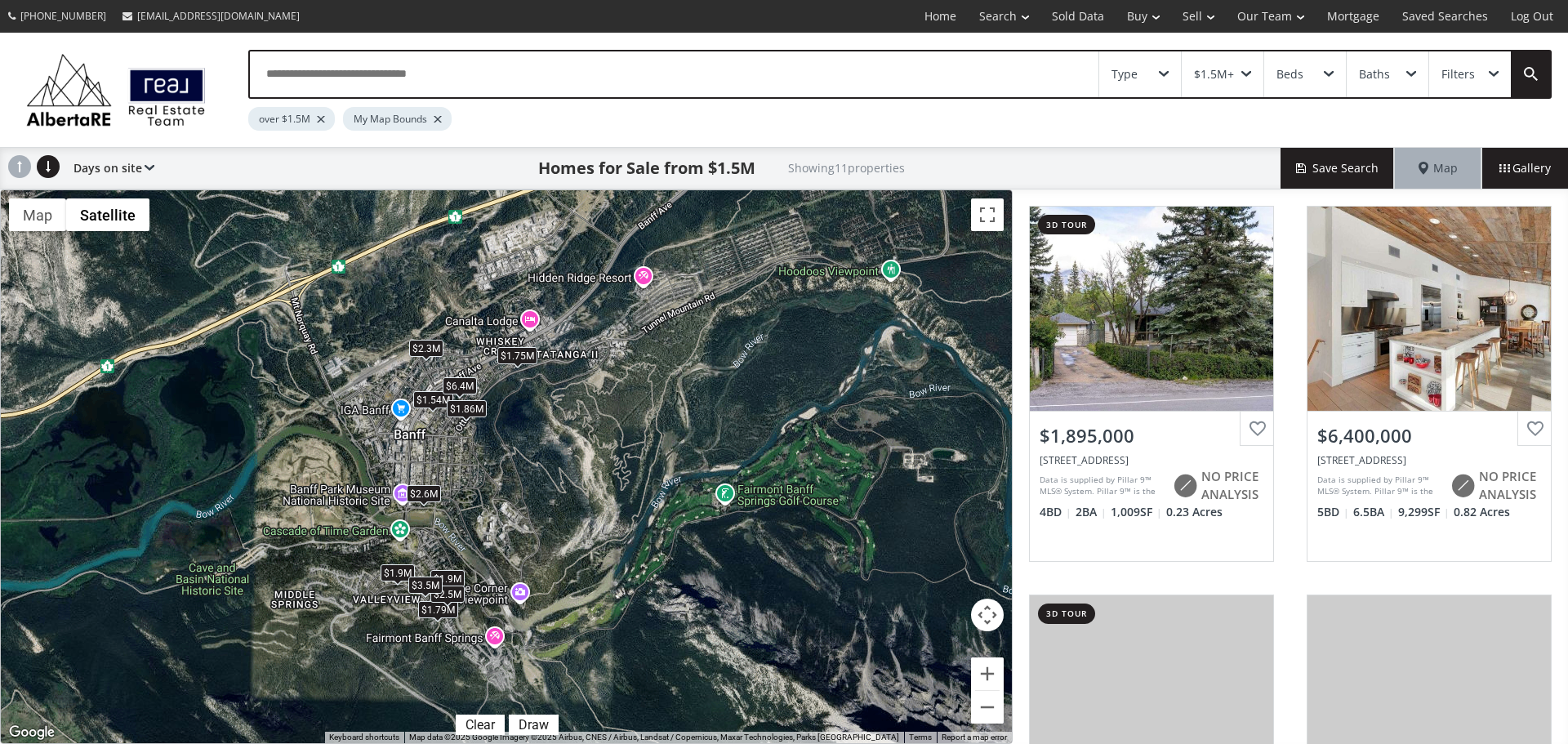
click at [464, 381] on div "$6.4M" at bounding box center [460, 385] width 34 height 17
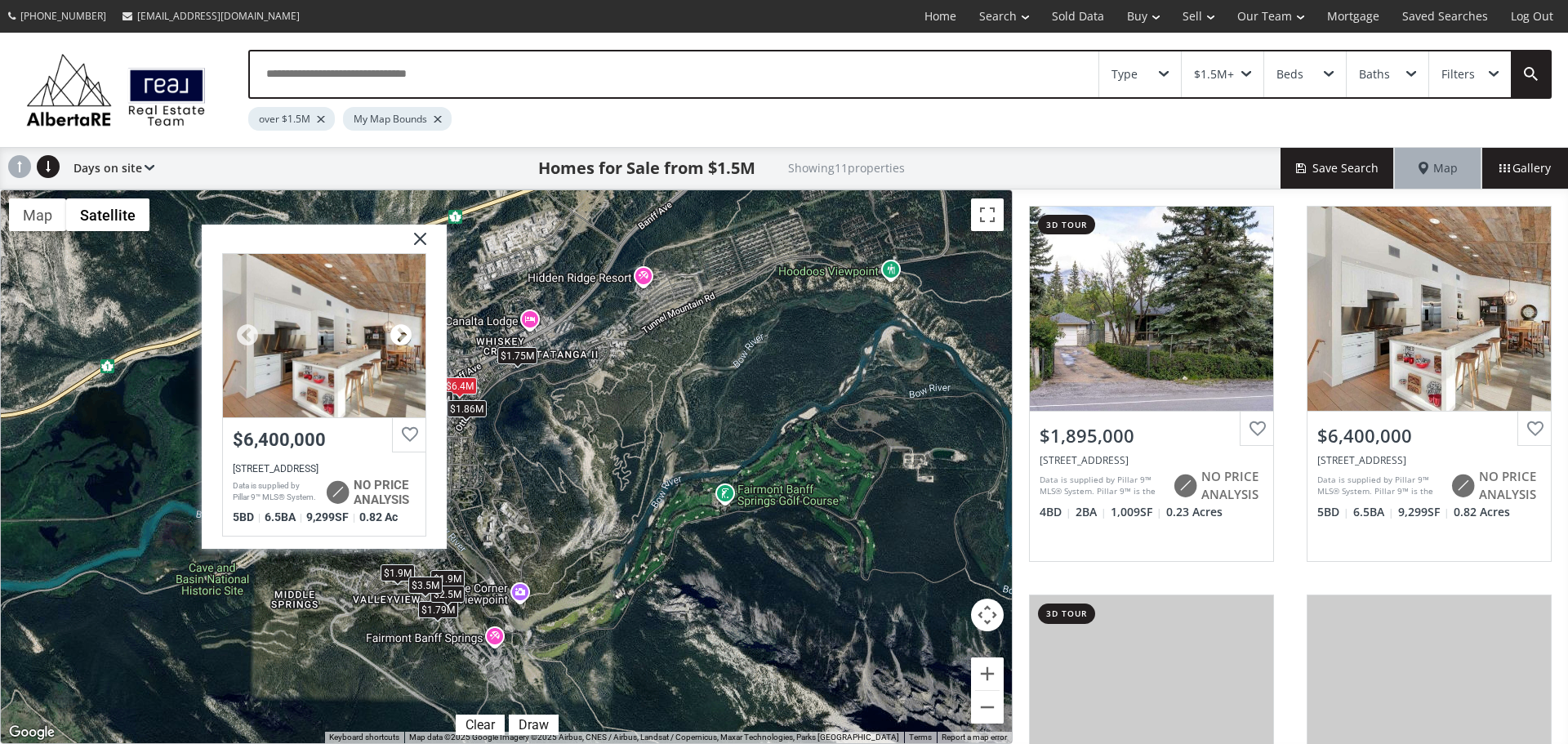
click at [398, 336] on div at bounding box center [401, 335] width 25 height 25
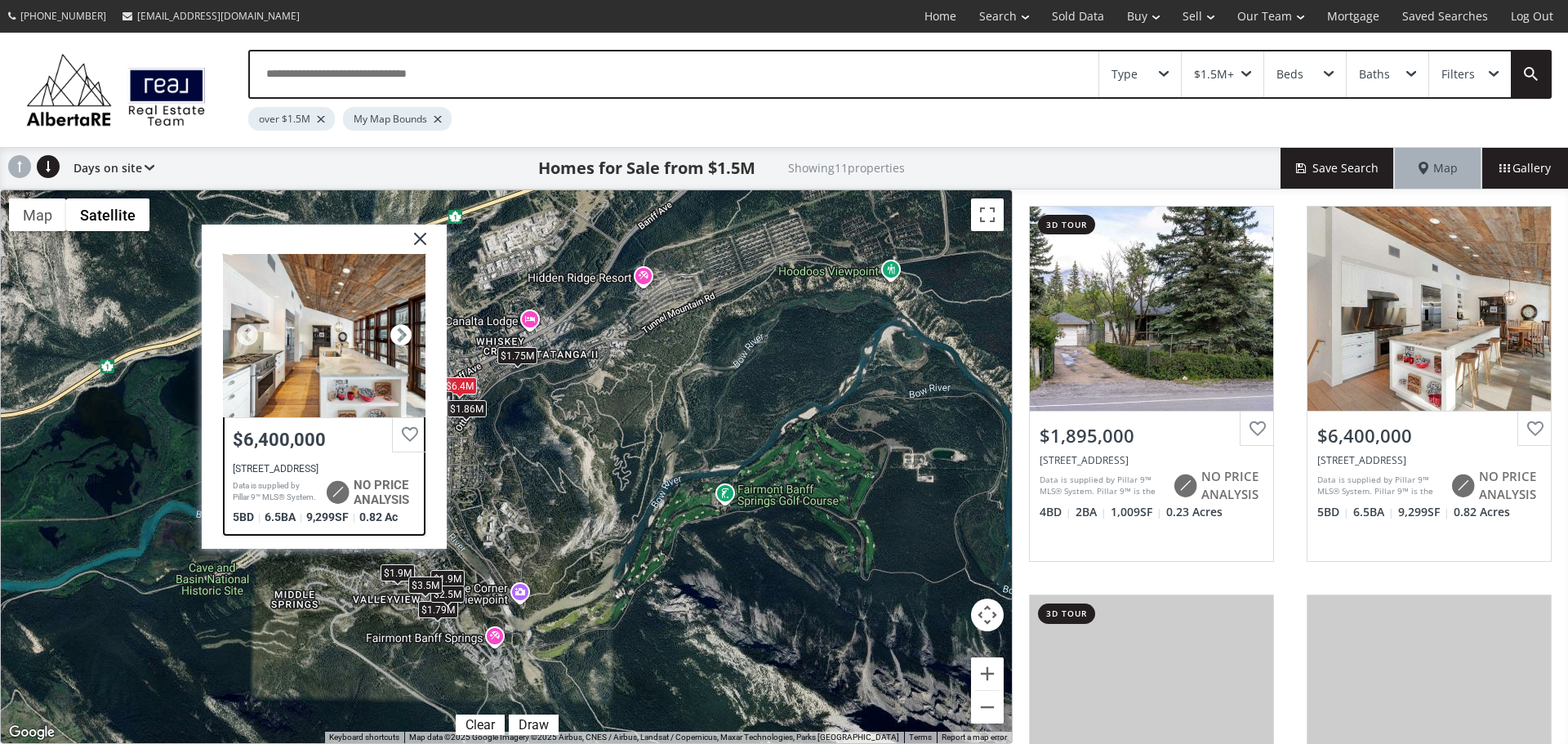
click at [398, 336] on div at bounding box center [401, 335] width 25 height 25
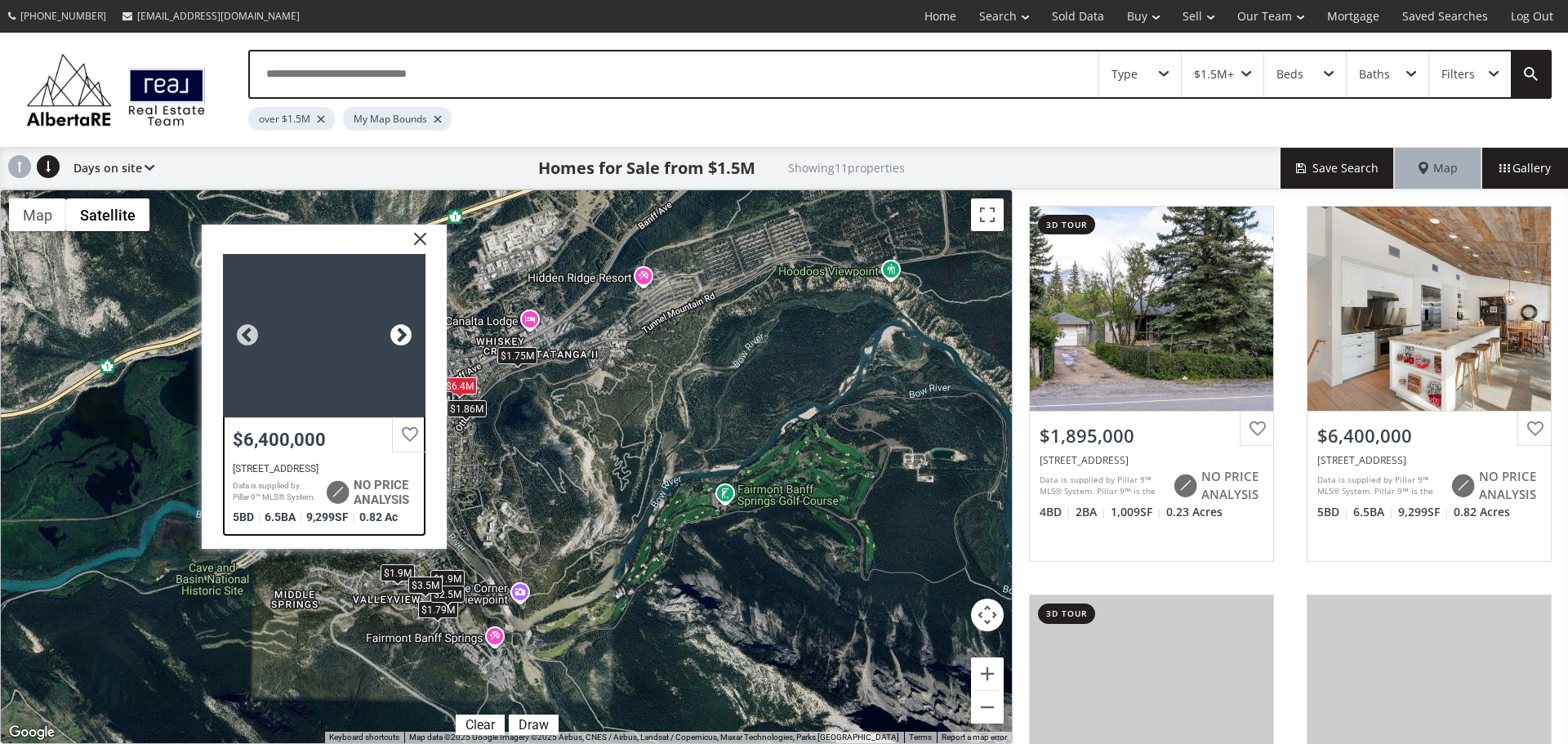
click at [397, 335] on div at bounding box center [401, 335] width 25 height 25
click at [397, 334] on div at bounding box center [401, 335] width 25 height 25
click at [400, 339] on div at bounding box center [401, 335] width 25 height 25
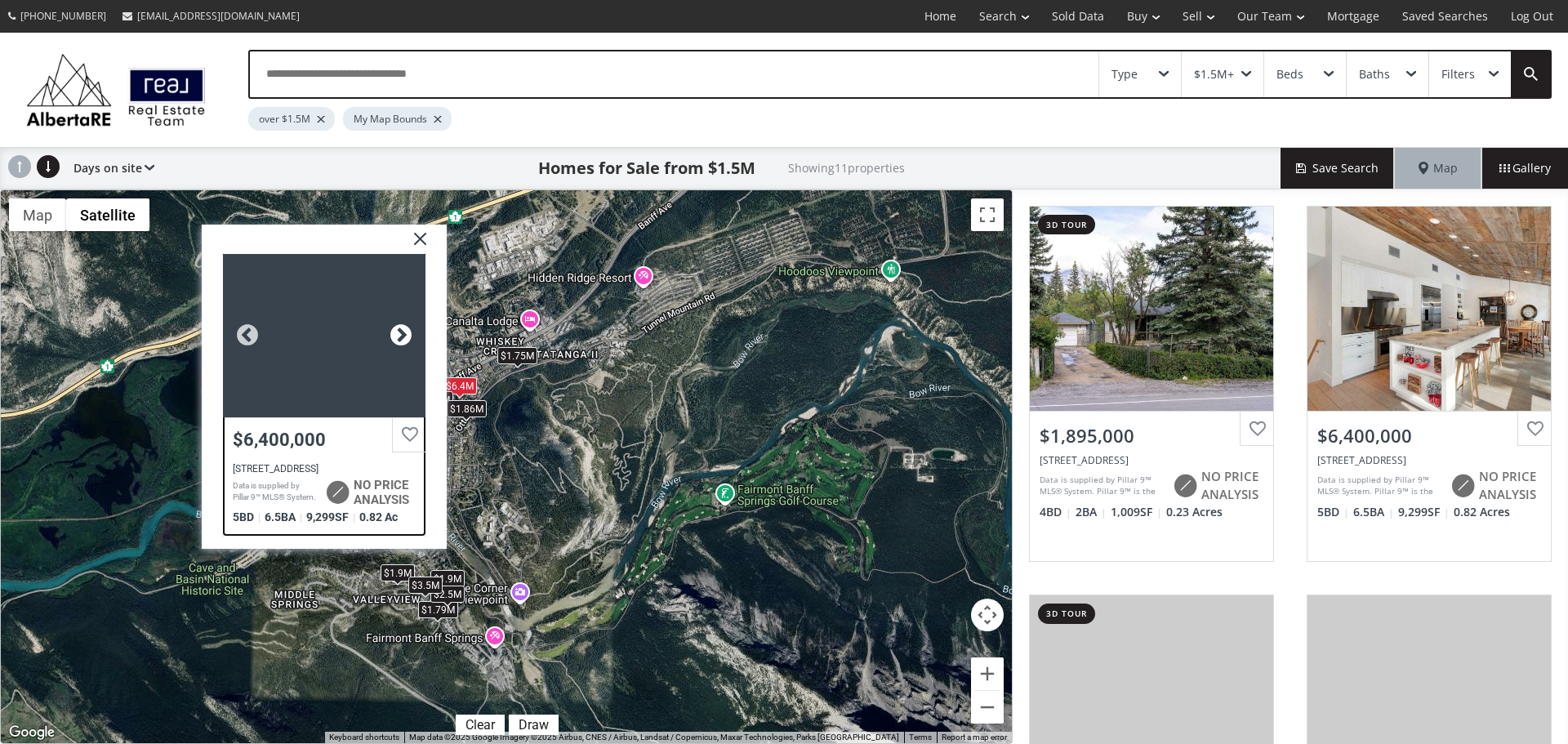
click at [400, 339] on div at bounding box center [401, 335] width 25 height 25
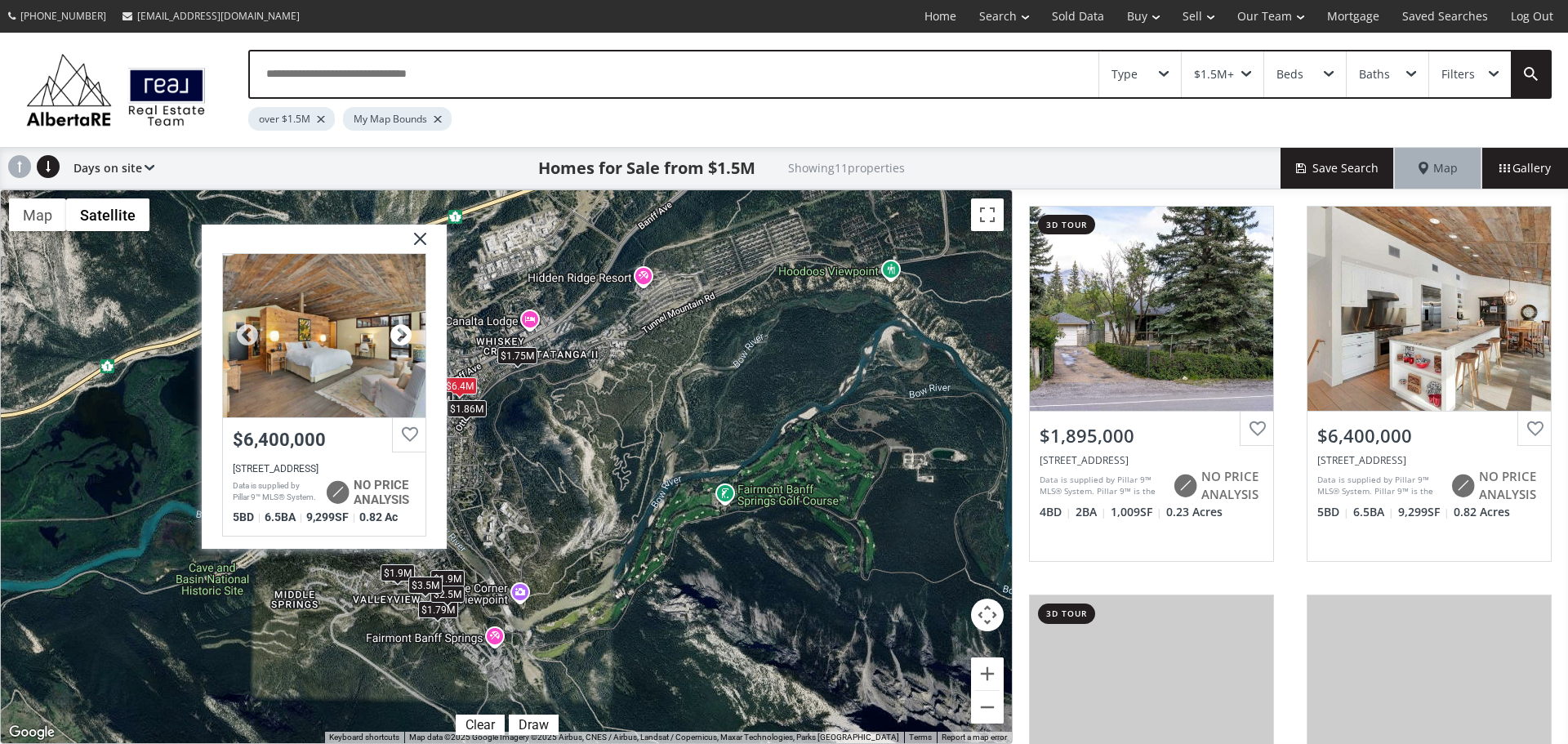
click at [400, 339] on div at bounding box center [401, 335] width 25 height 25
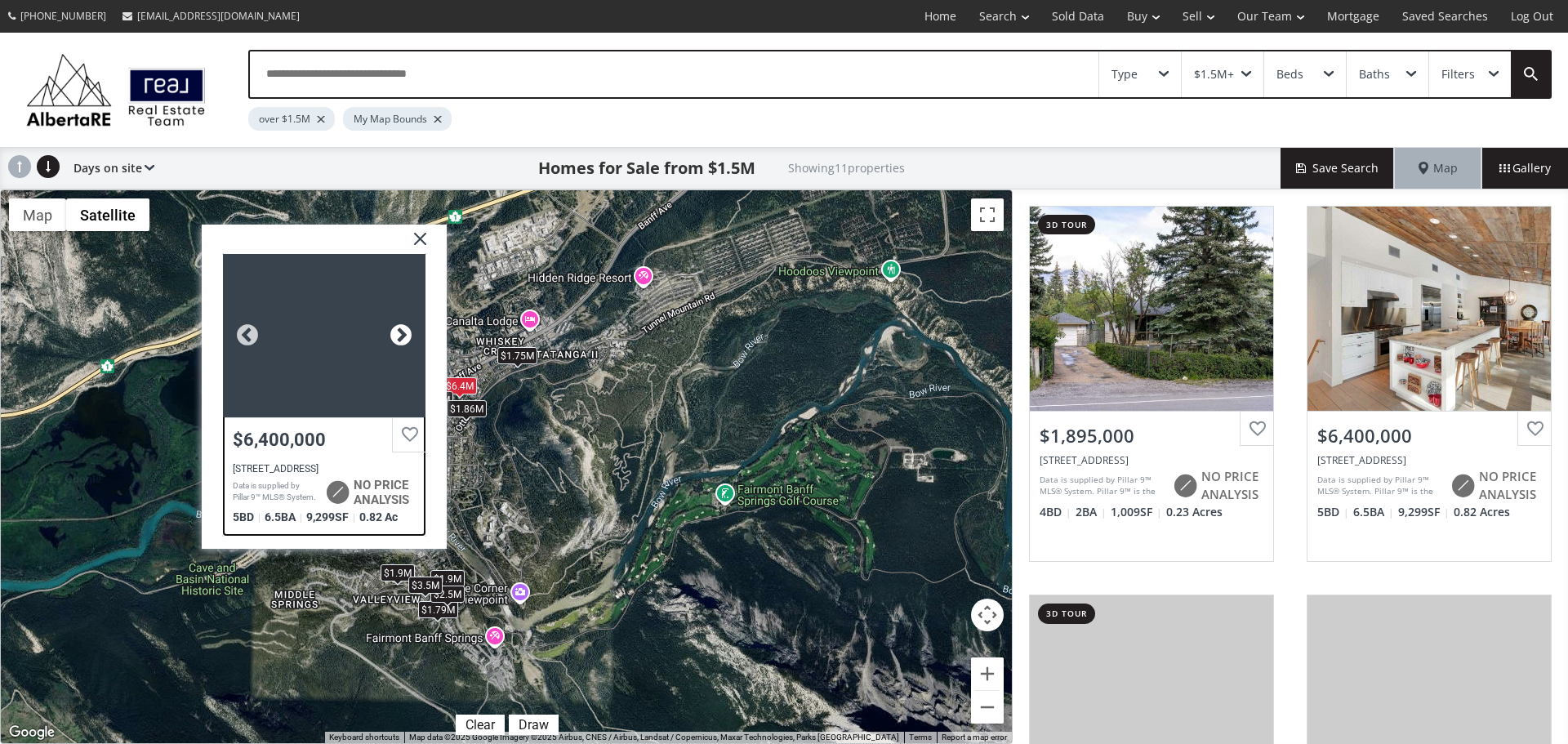
click at [400, 338] on div at bounding box center [401, 335] width 25 height 25
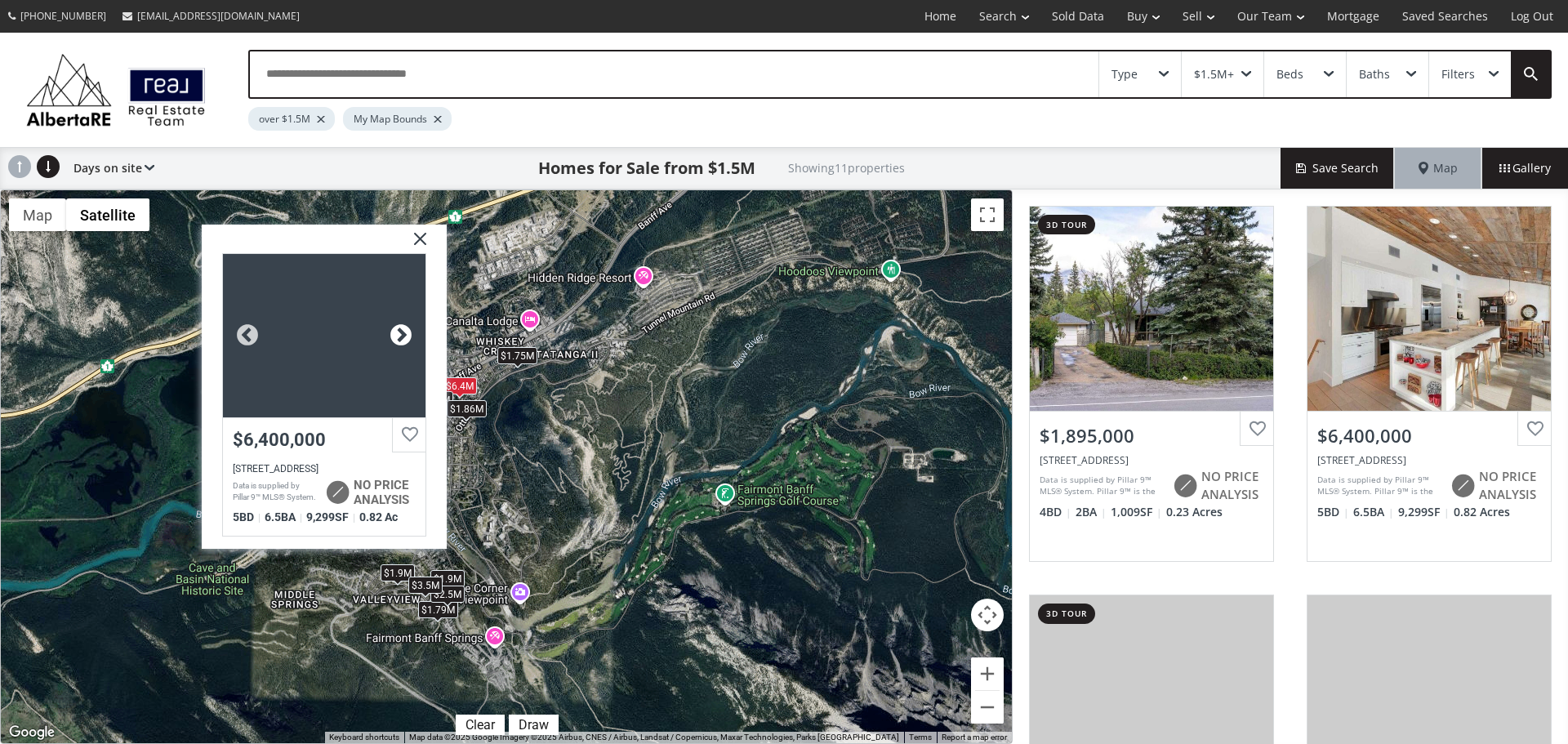
click at [400, 338] on div at bounding box center [401, 335] width 25 height 25
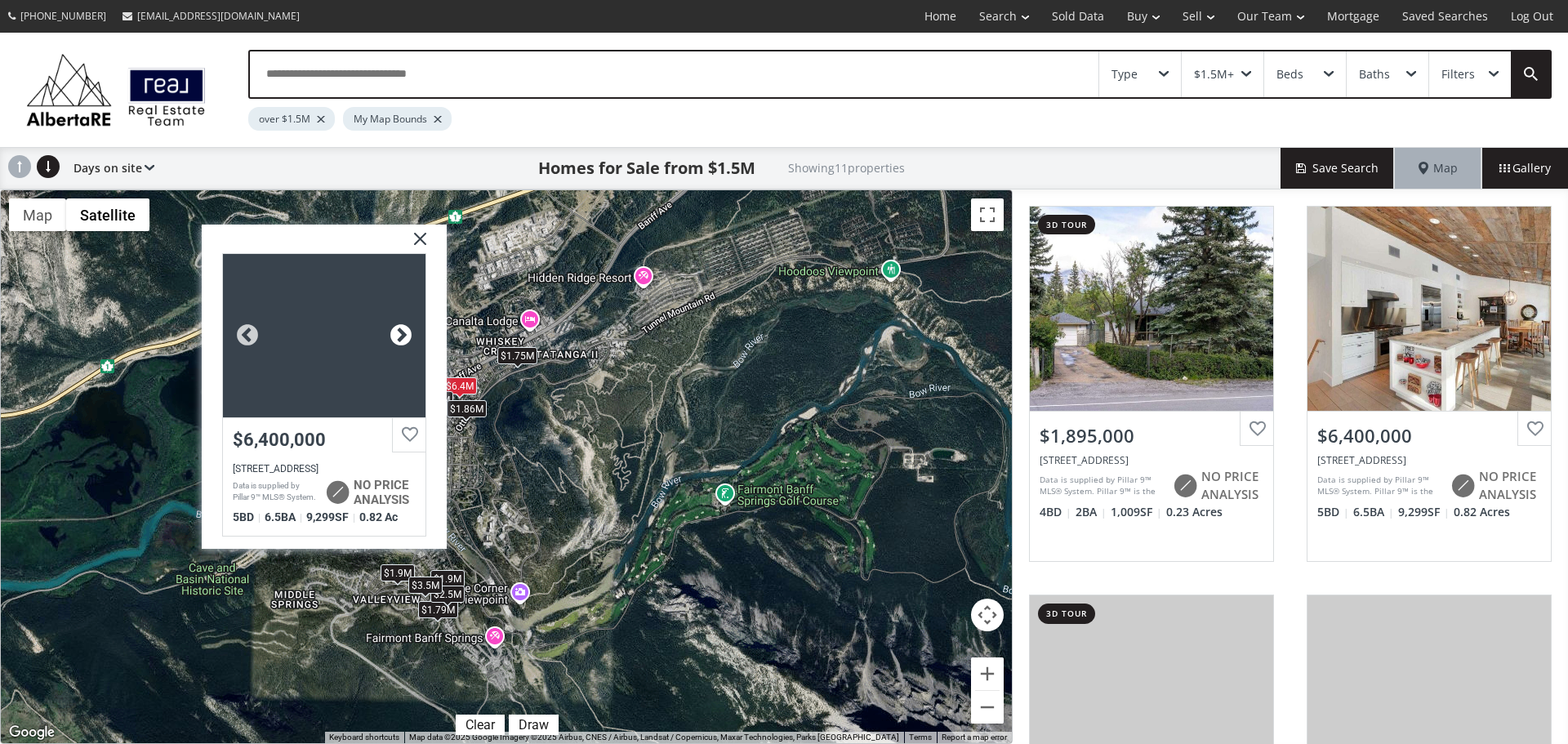
click at [400, 338] on div at bounding box center [401, 335] width 25 height 25
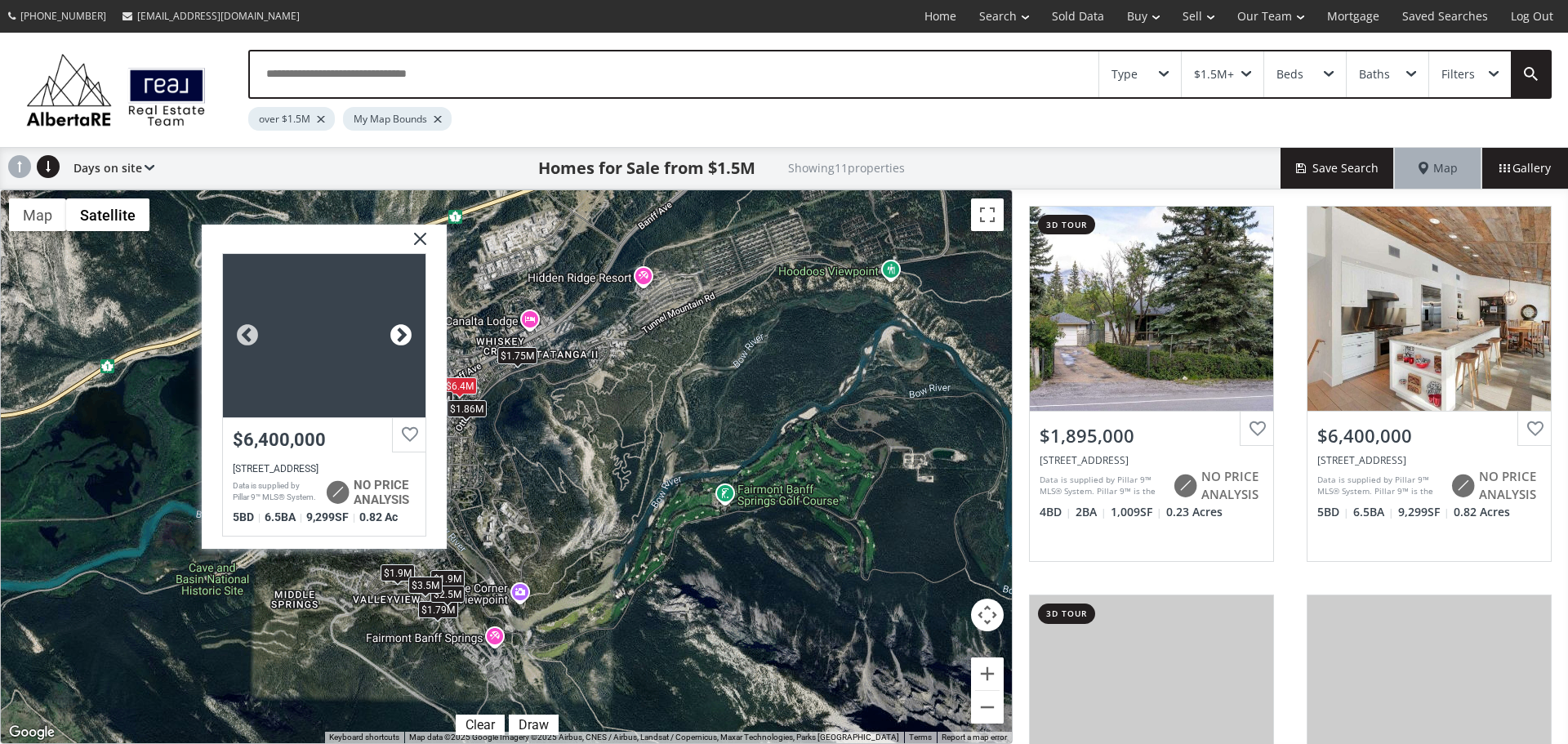
click at [400, 338] on div at bounding box center [401, 335] width 25 height 25
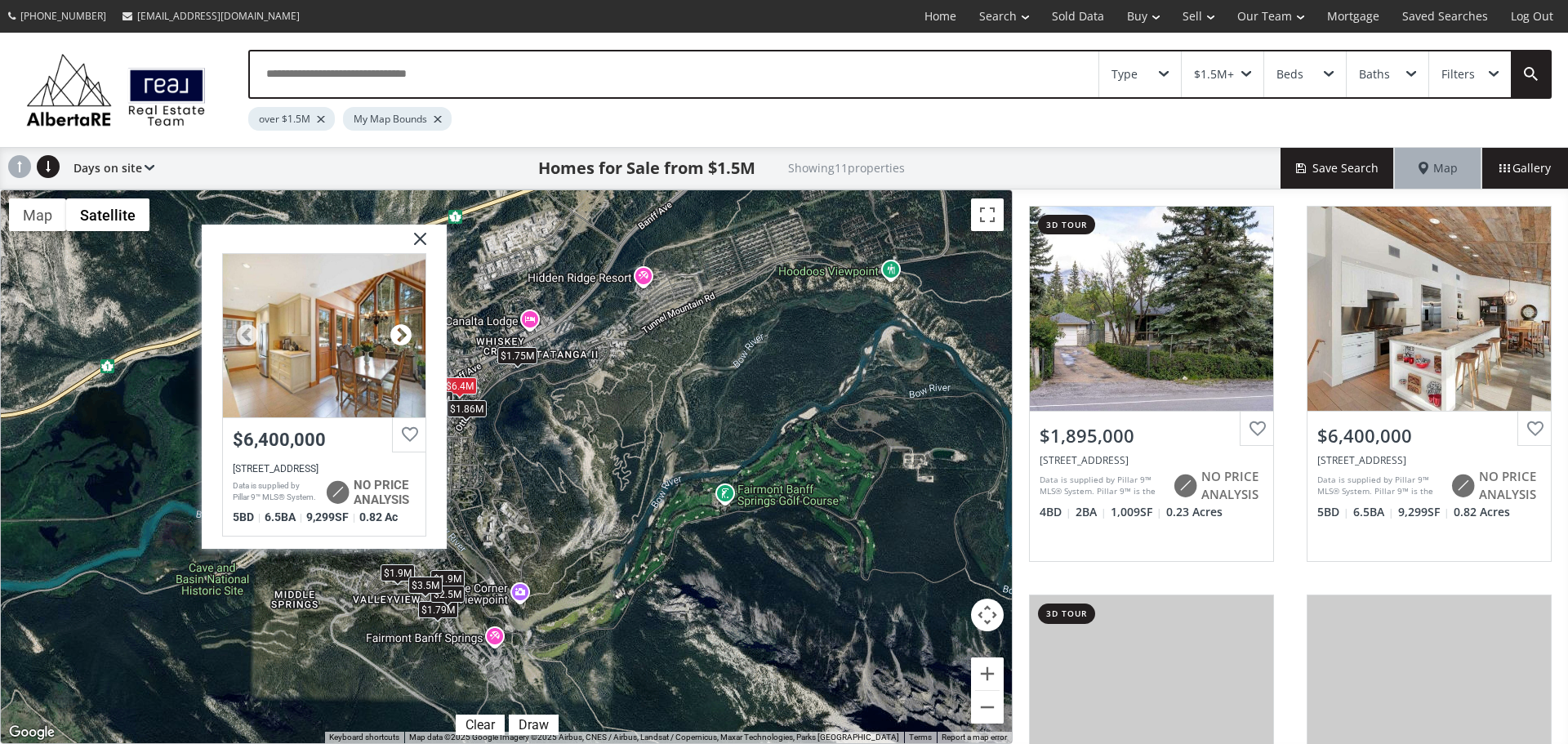
click at [400, 338] on div at bounding box center [401, 335] width 25 height 25
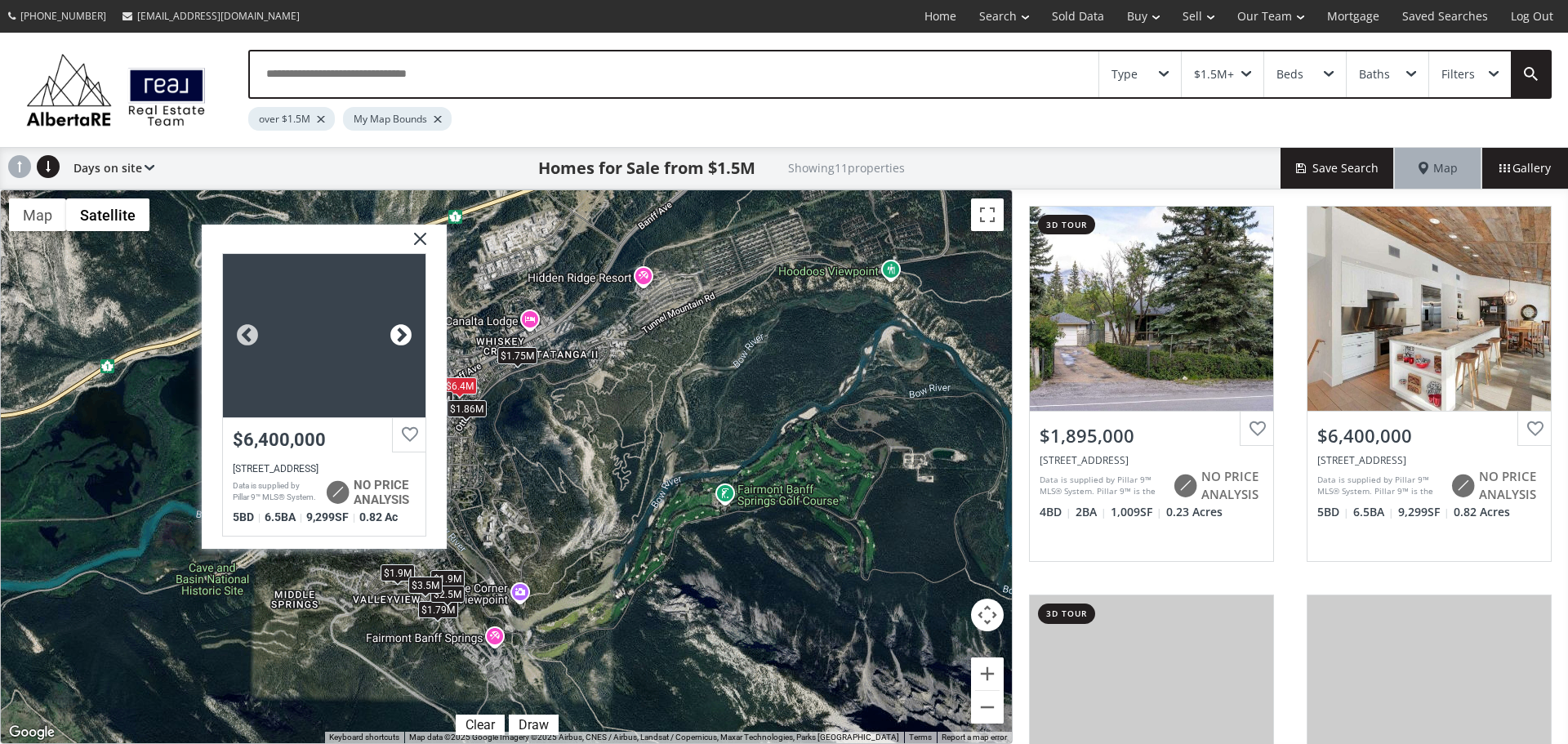
click at [400, 338] on div at bounding box center [401, 335] width 25 height 25
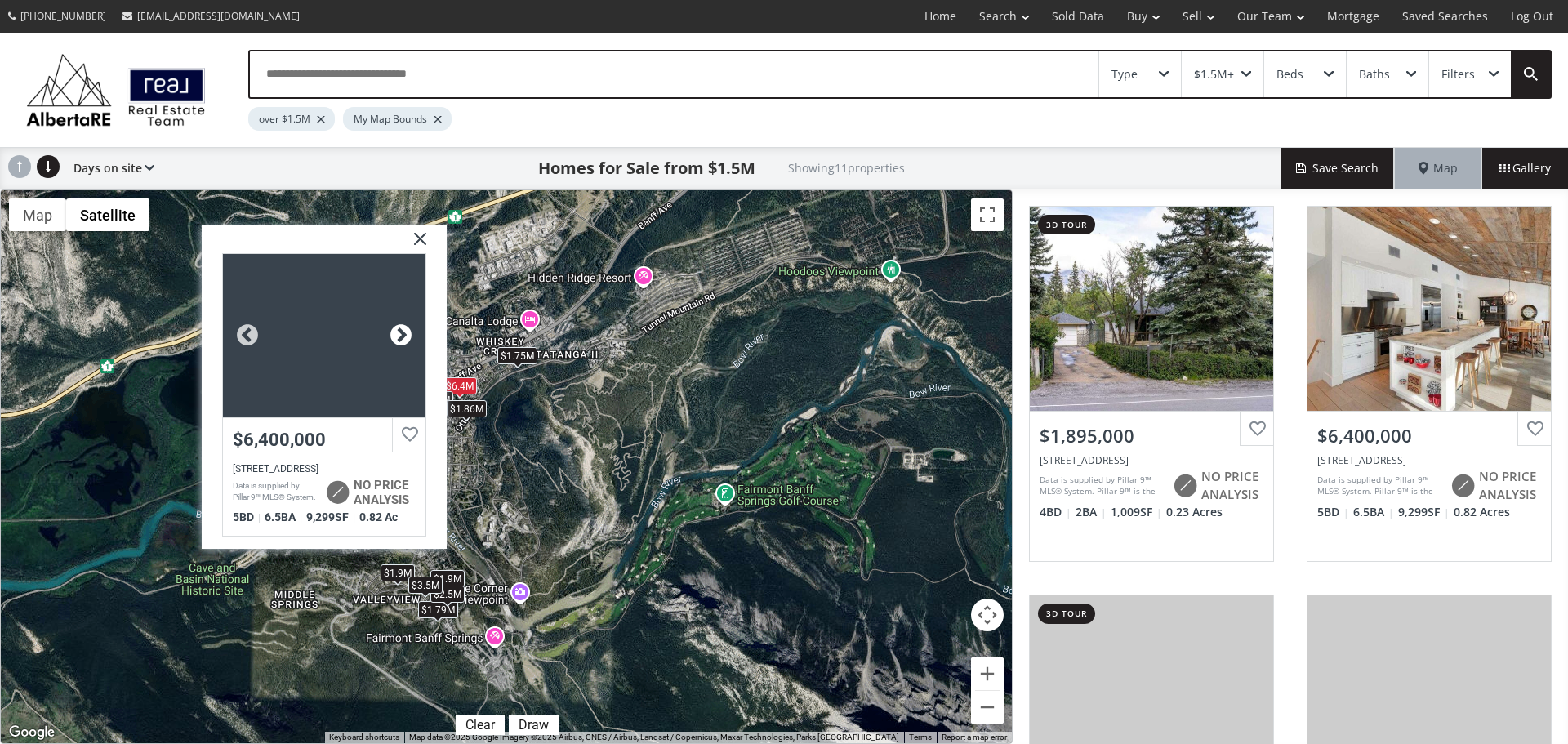
click at [400, 337] on div at bounding box center [401, 335] width 25 height 25
click at [400, 336] on div at bounding box center [401, 335] width 25 height 25
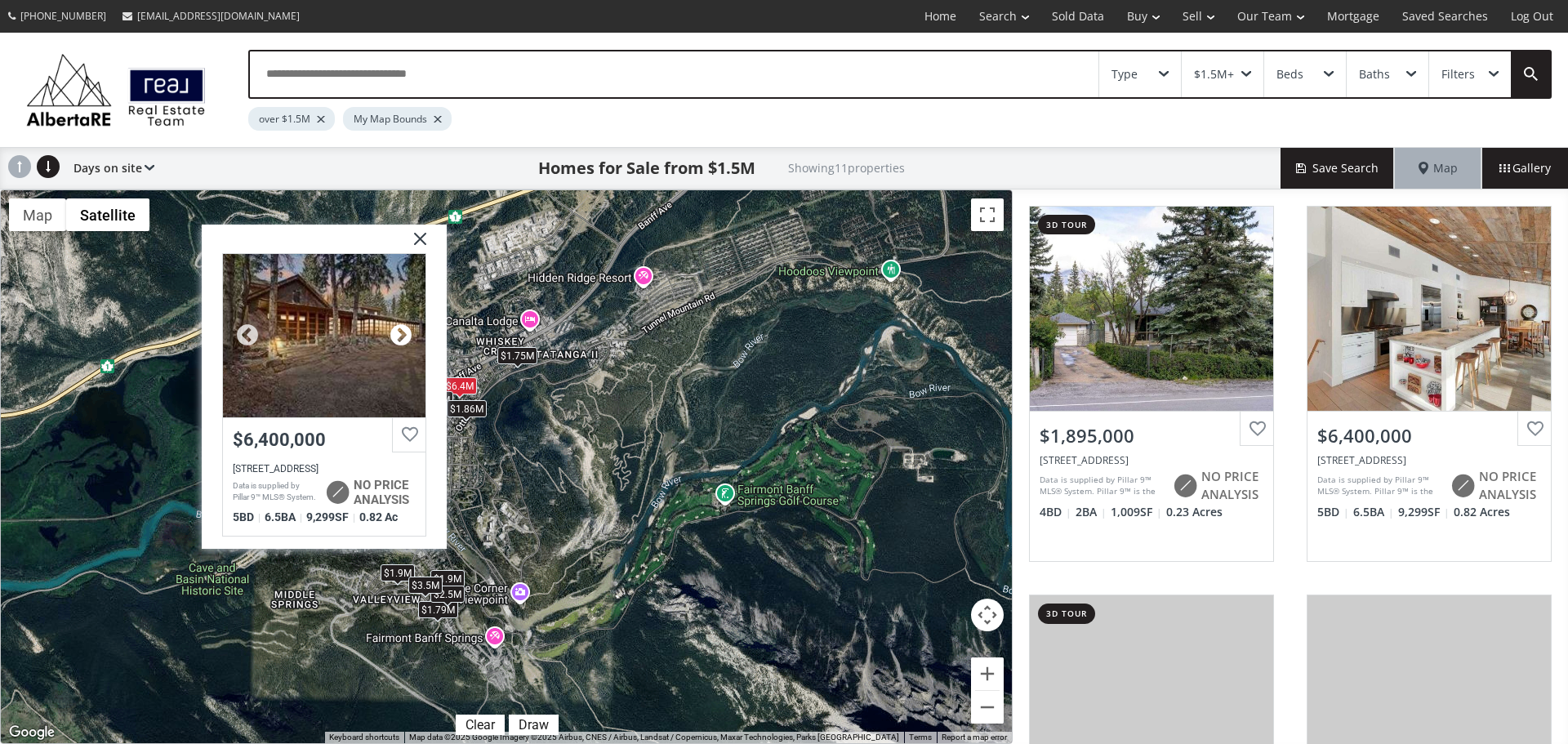
click at [400, 336] on div at bounding box center [401, 335] width 25 height 25
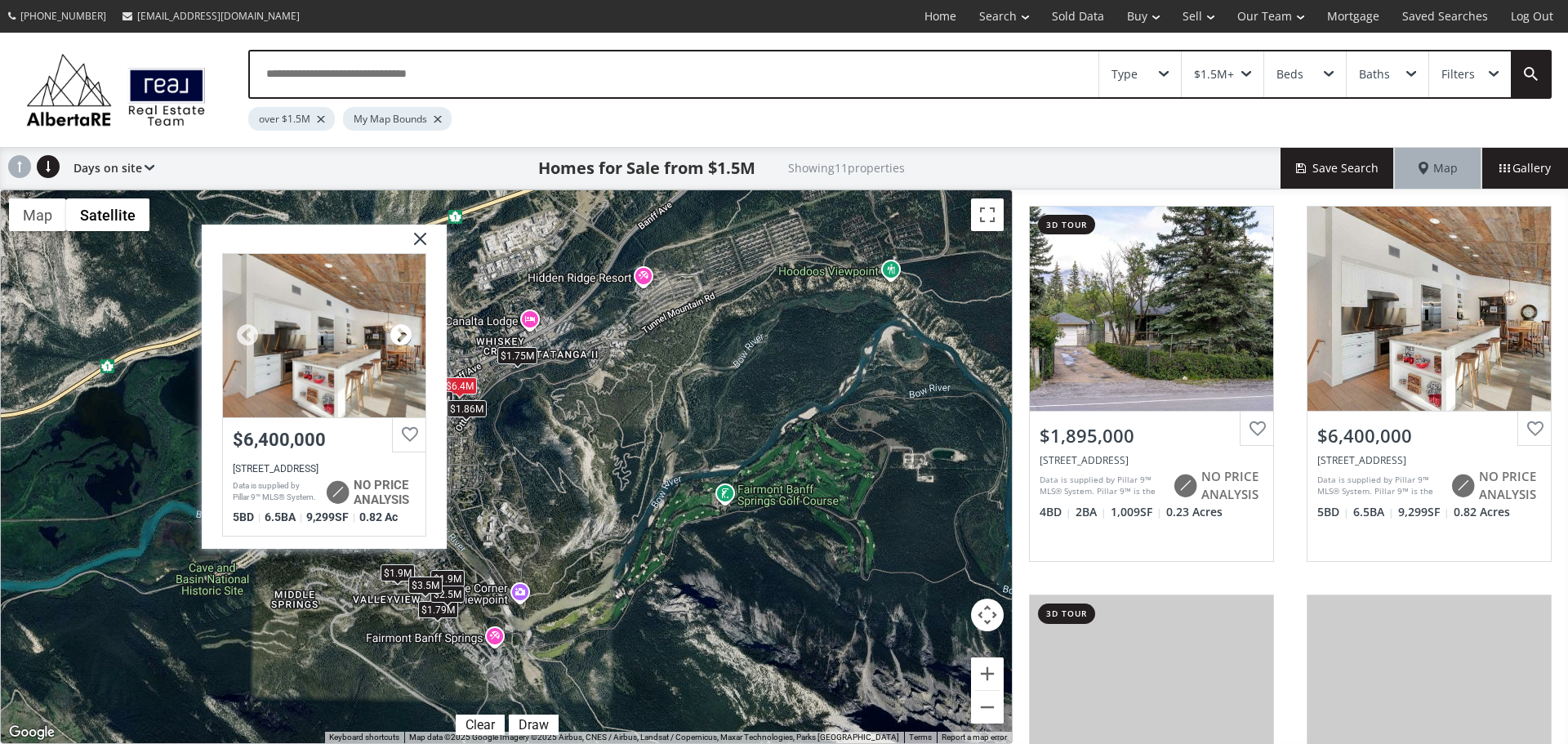
click at [400, 336] on div at bounding box center [401, 335] width 25 height 25
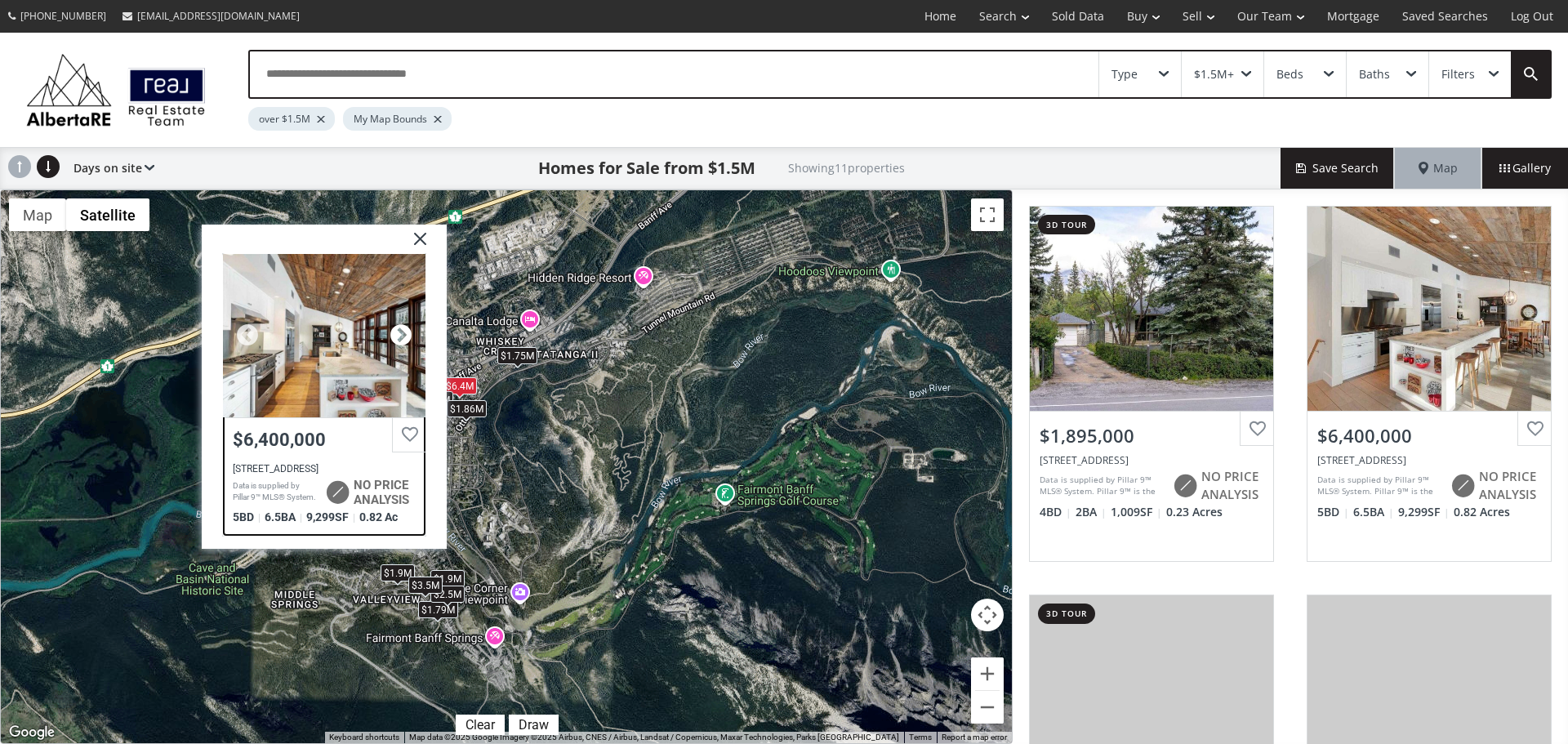
click at [400, 336] on div at bounding box center [401, 335] width 25 height 25
click at [430, 246] on img at bounding box center [413, 244] width 41 height 41
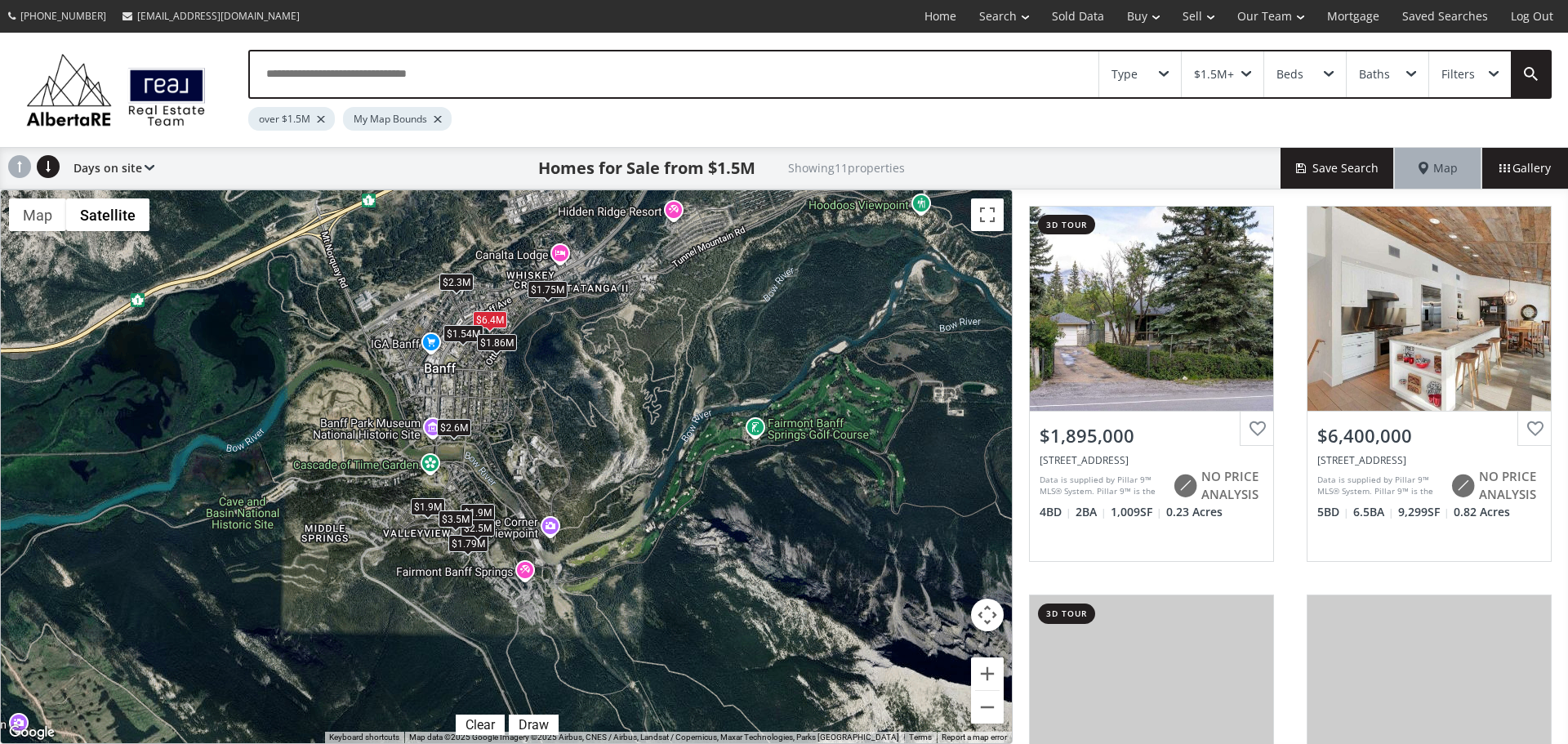
drag, startPoint x: 679, startPoint y: 395, endPoint x: 709, endPoint y: 331, distance: 70.7
click at [709, 331] on div "$1.9M $6.4M $1.75M $1.54M $1.9M $1.86M $1.79M $2.5M $2.3M $2.6M $3.5M" at bounding box center [507, 467] width 1012 height 553
click at [458, 425] on div "$2.6M" at bounding box center [454, 428] width 34 height 17
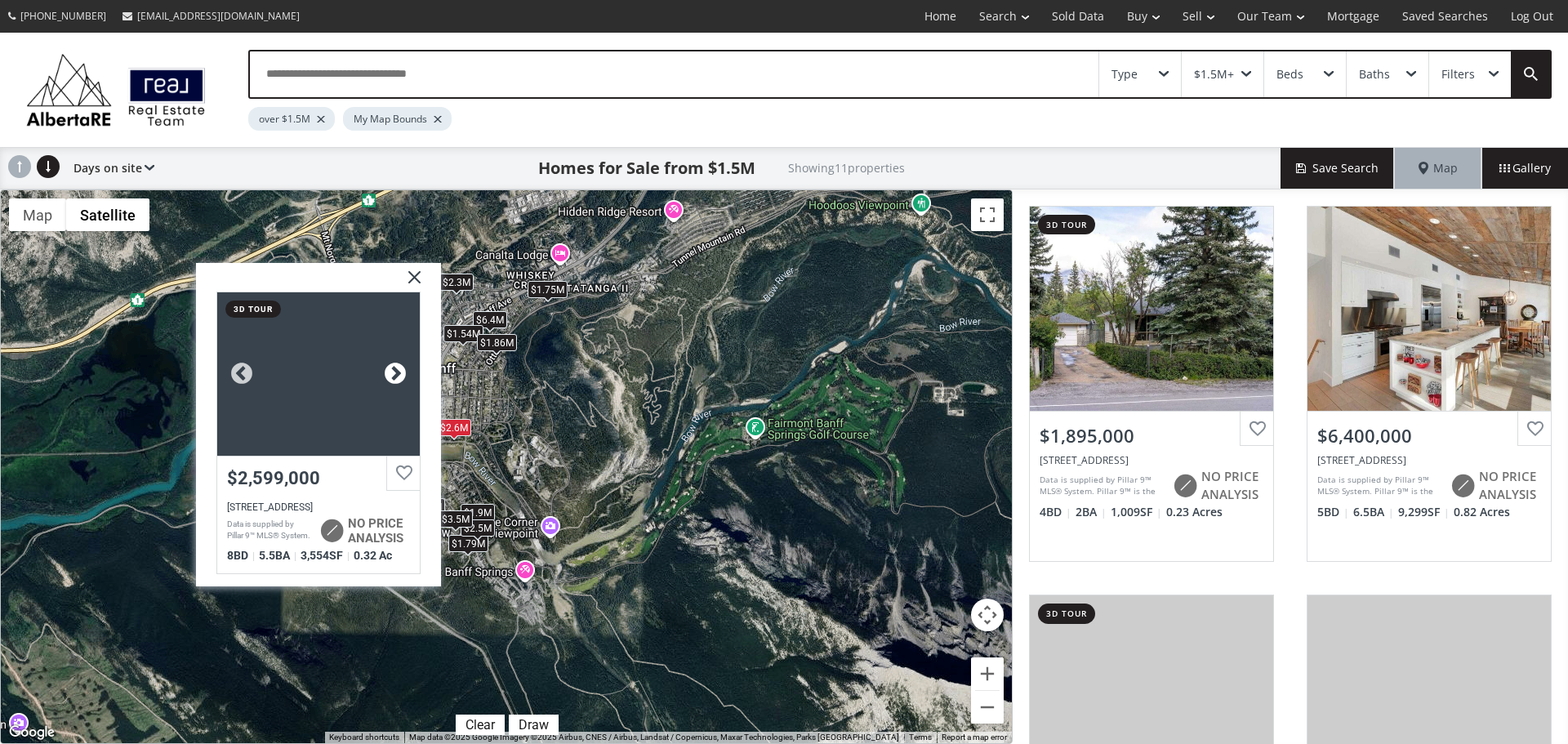
click at [392, 367] on div at bounding box center [395, 373] width 25 height 25
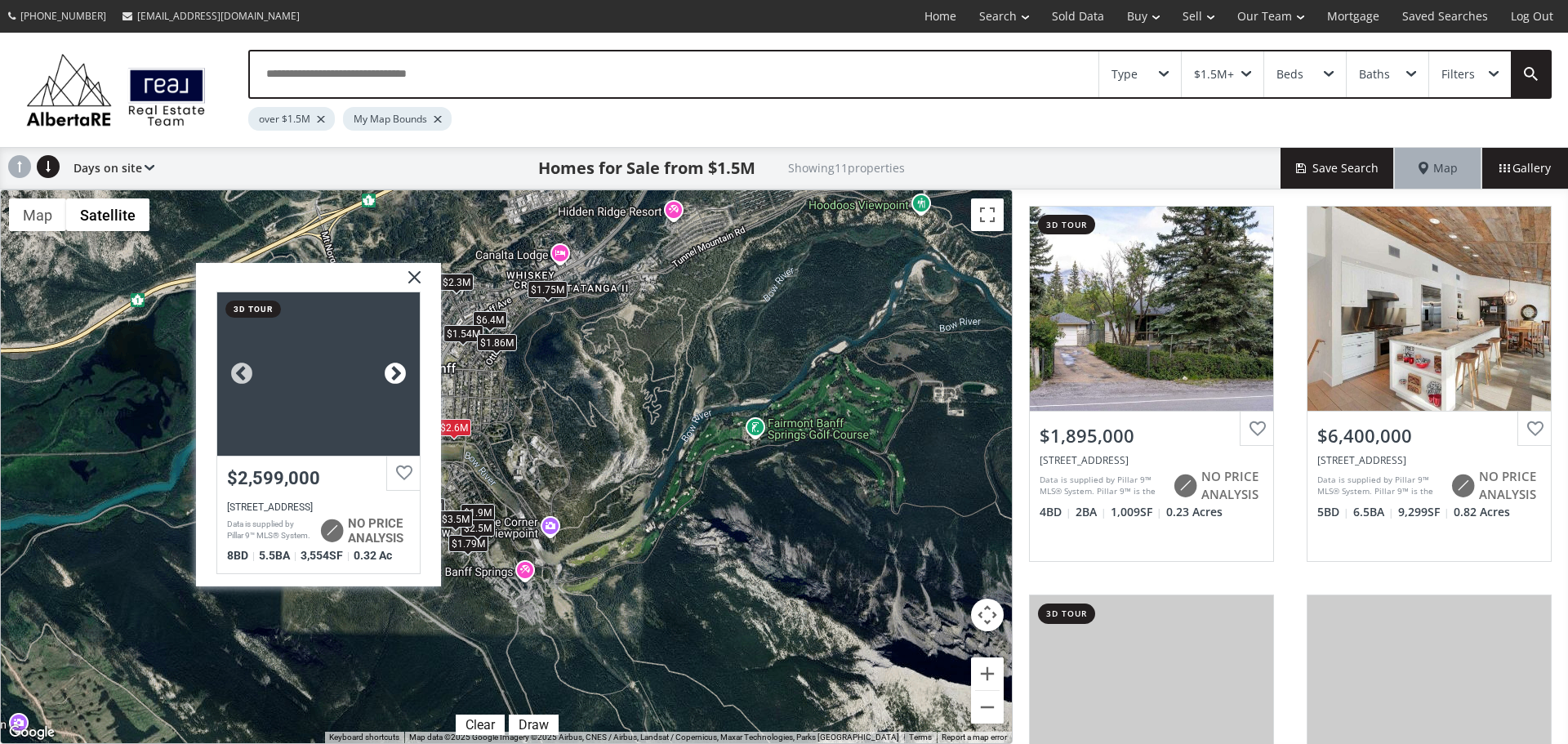
click at [392, 367] on div at bounding box center [395, 373] width 25 height 25
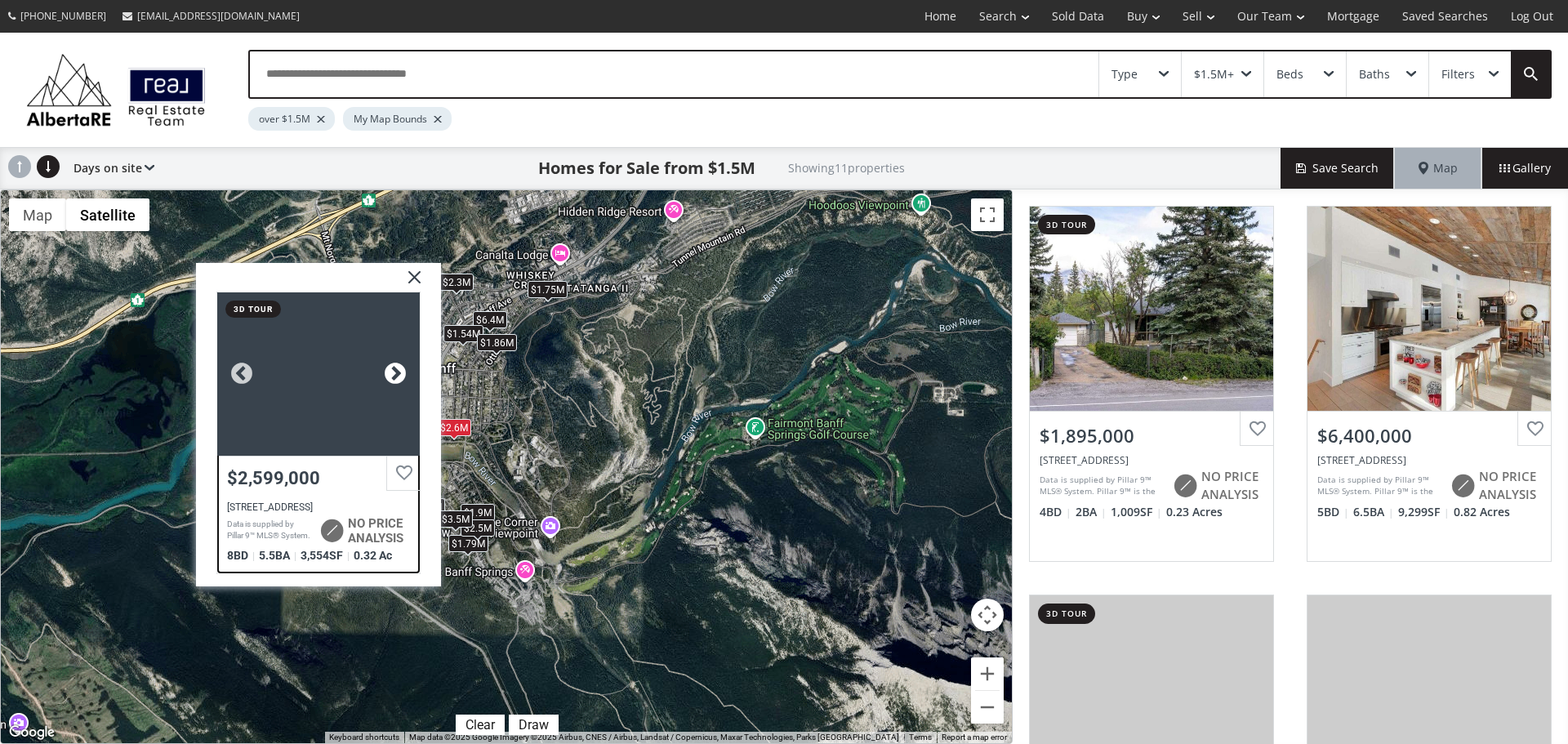
click at [392, 367] on div at bounding box center [395, 373] width 25 height 25
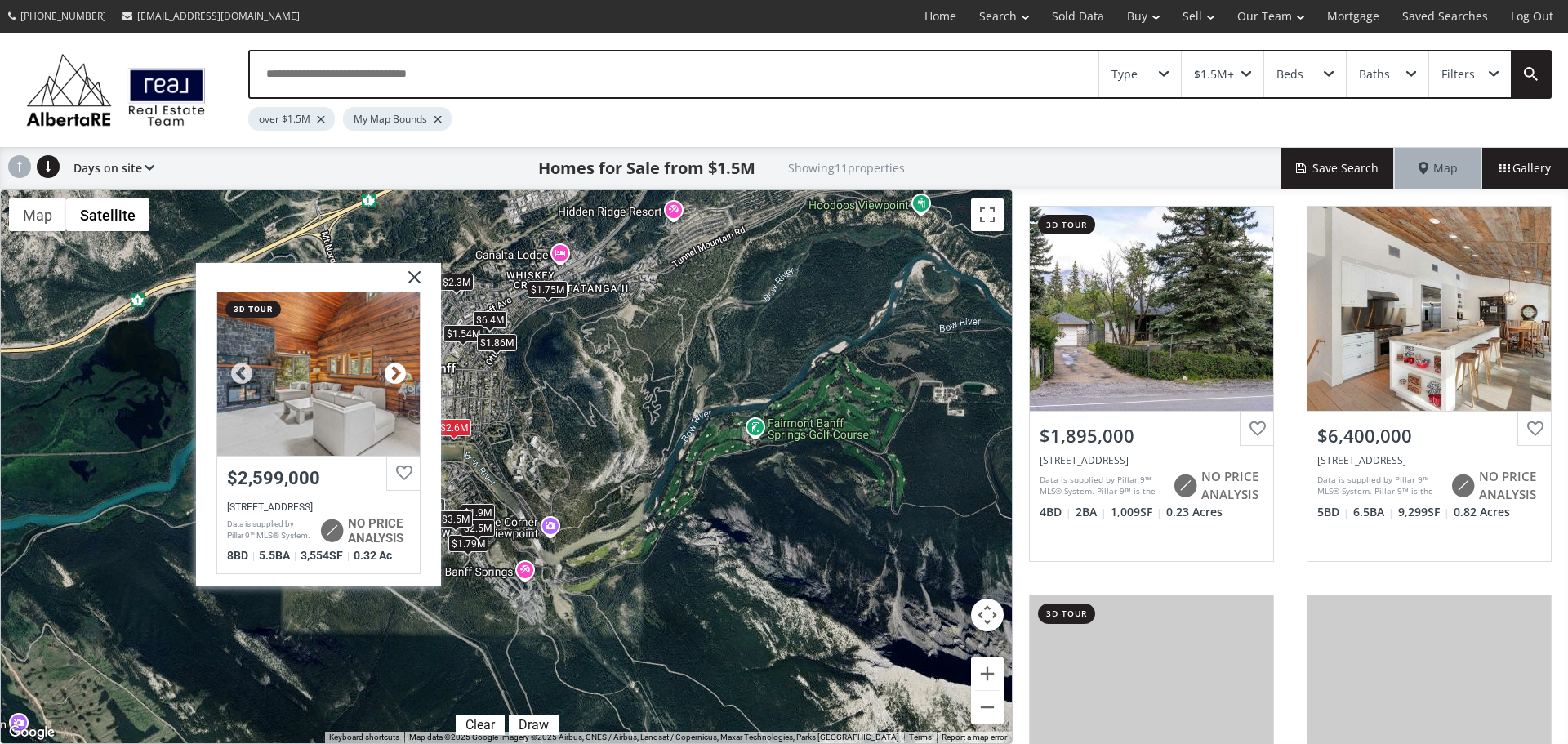
click at [392, 367] on div at bounding box center [395, 373] width 25 height 25
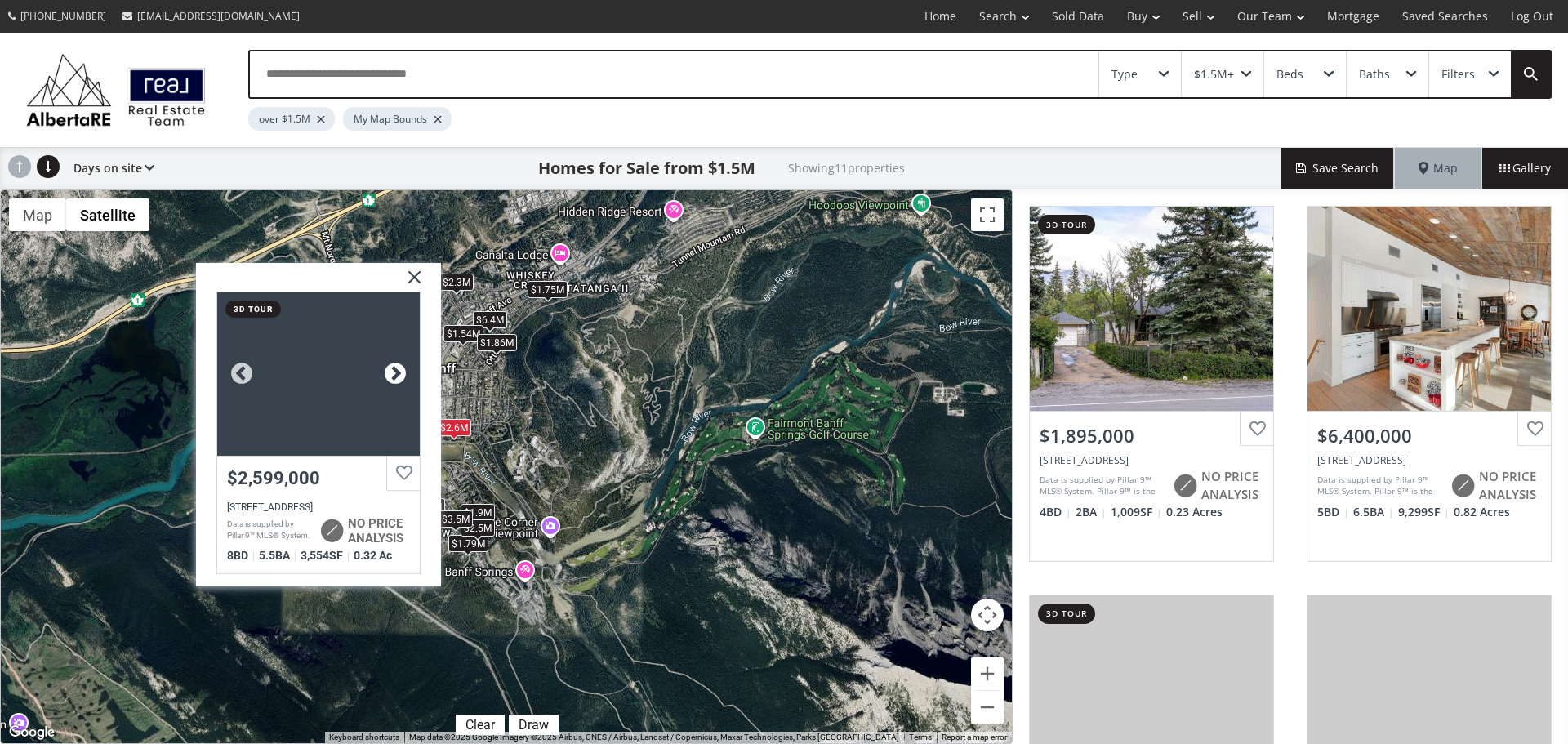
click at [392, 367] on div at bounding box center [395, 373] width 25 height 25
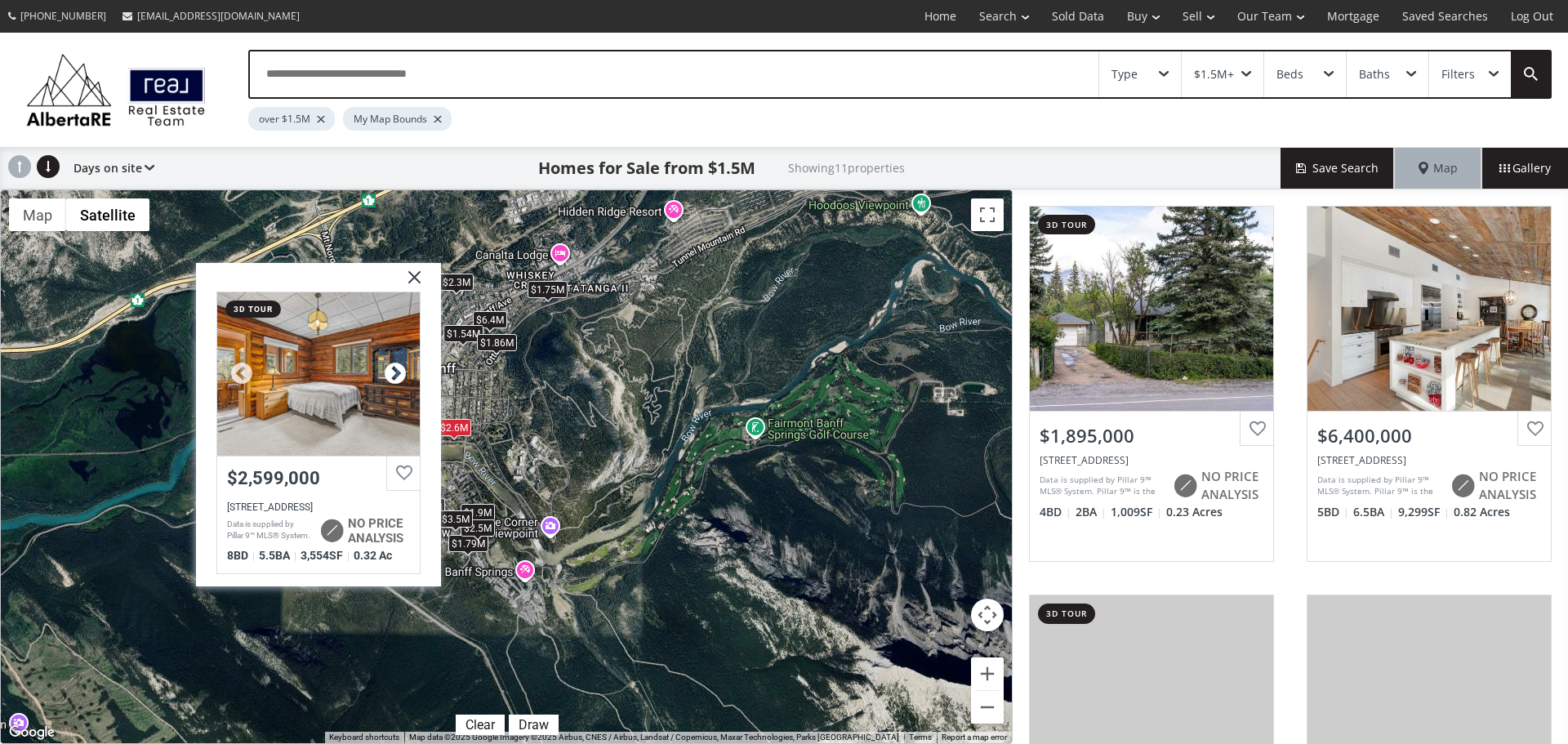
click at [392, 367] on div at bounding box center [395, 373] width 25 height 25
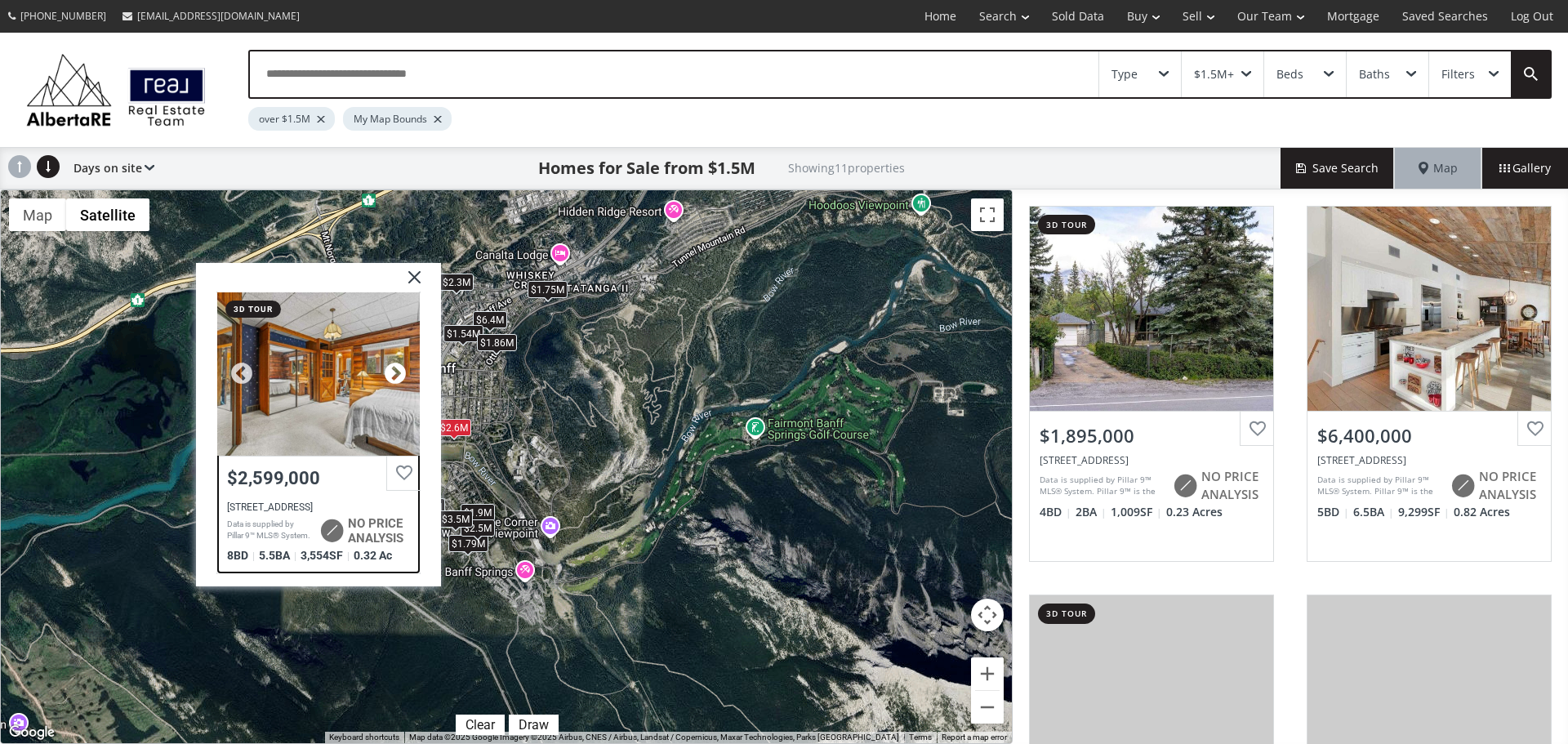
click at [392, 367] on div at bounding box center [395, 373] width 25 height 25
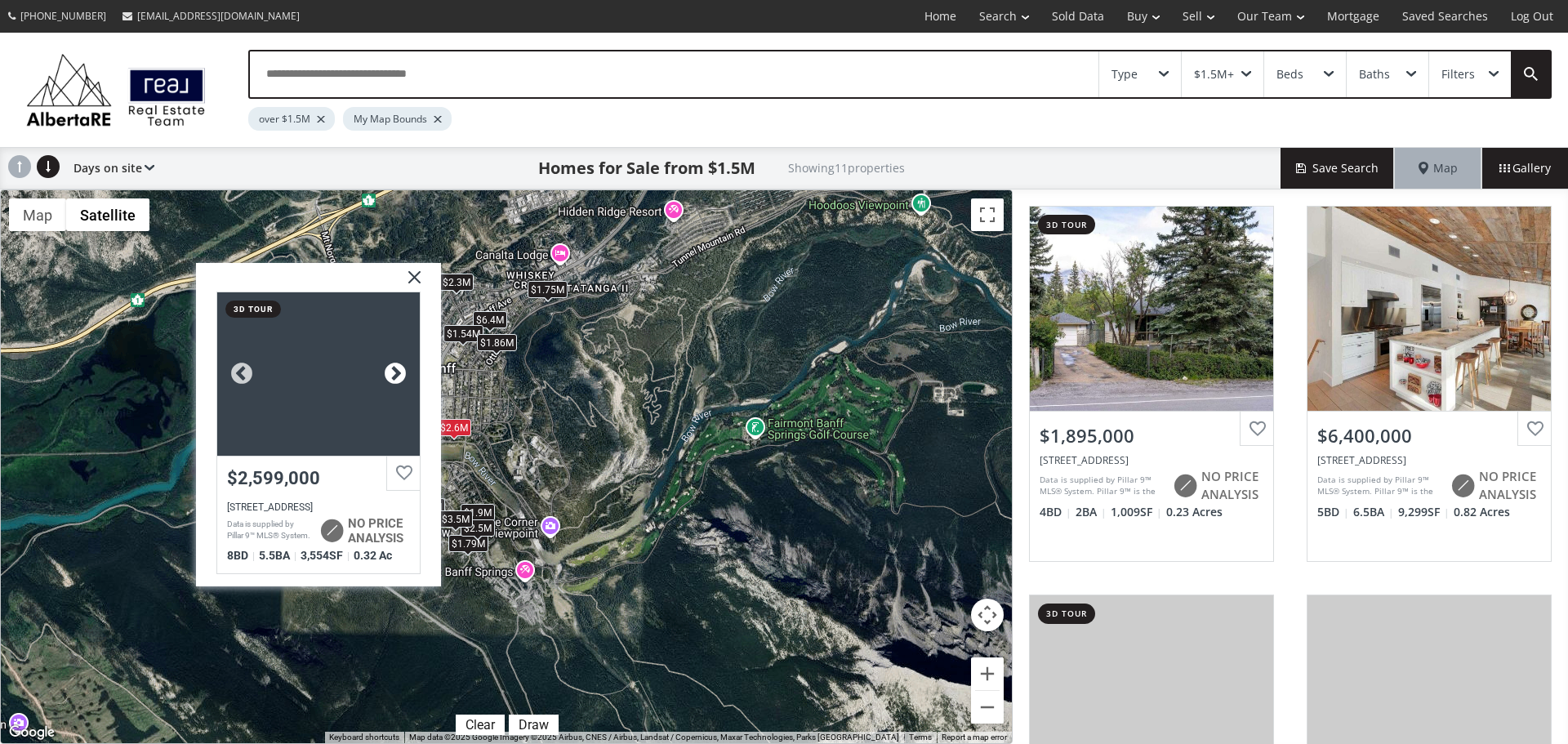
click at [392, 367] on div at bounding box center [395, 373] width 25 height 25
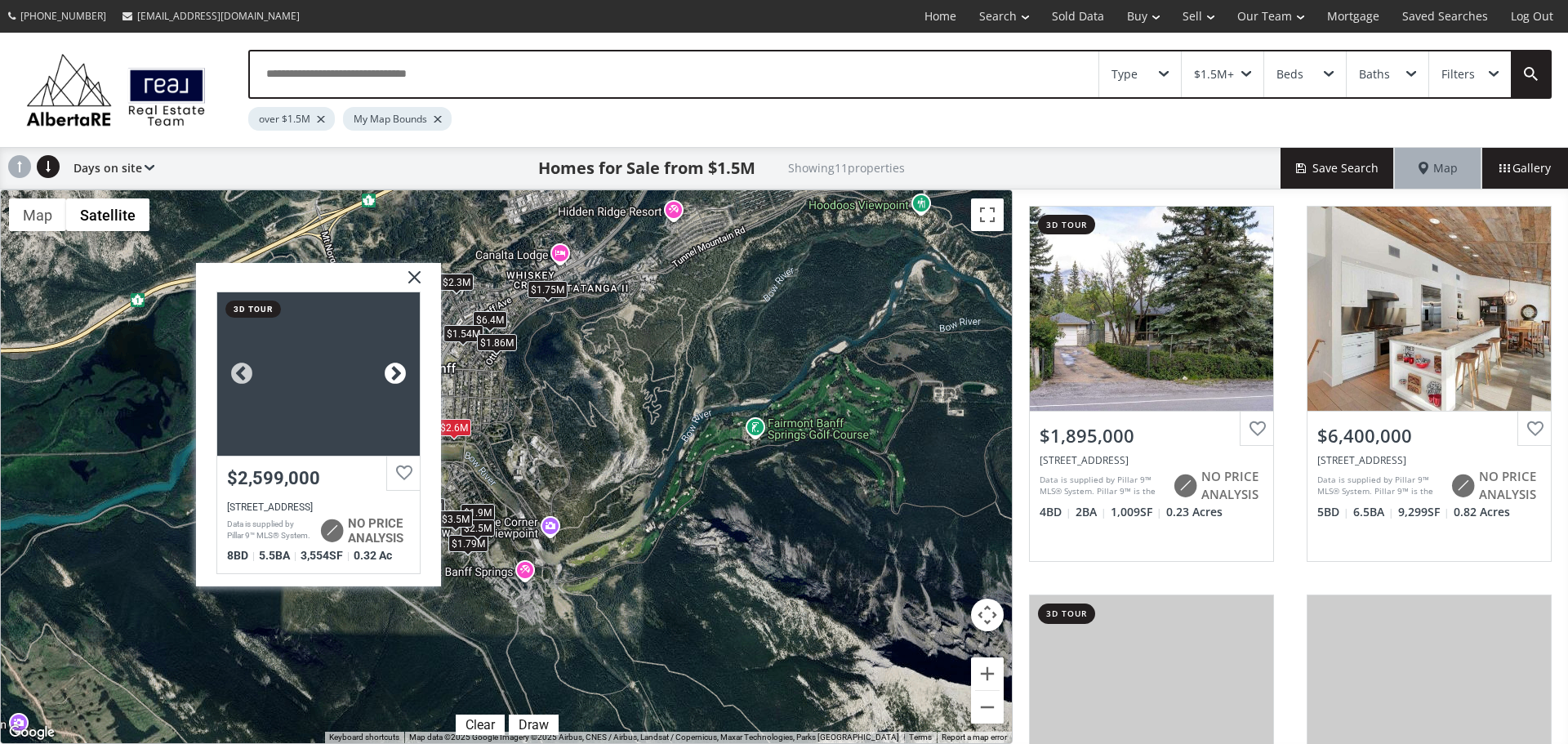
click at [392, 367] on div at bounding box center [395, 373] width 25 height 25
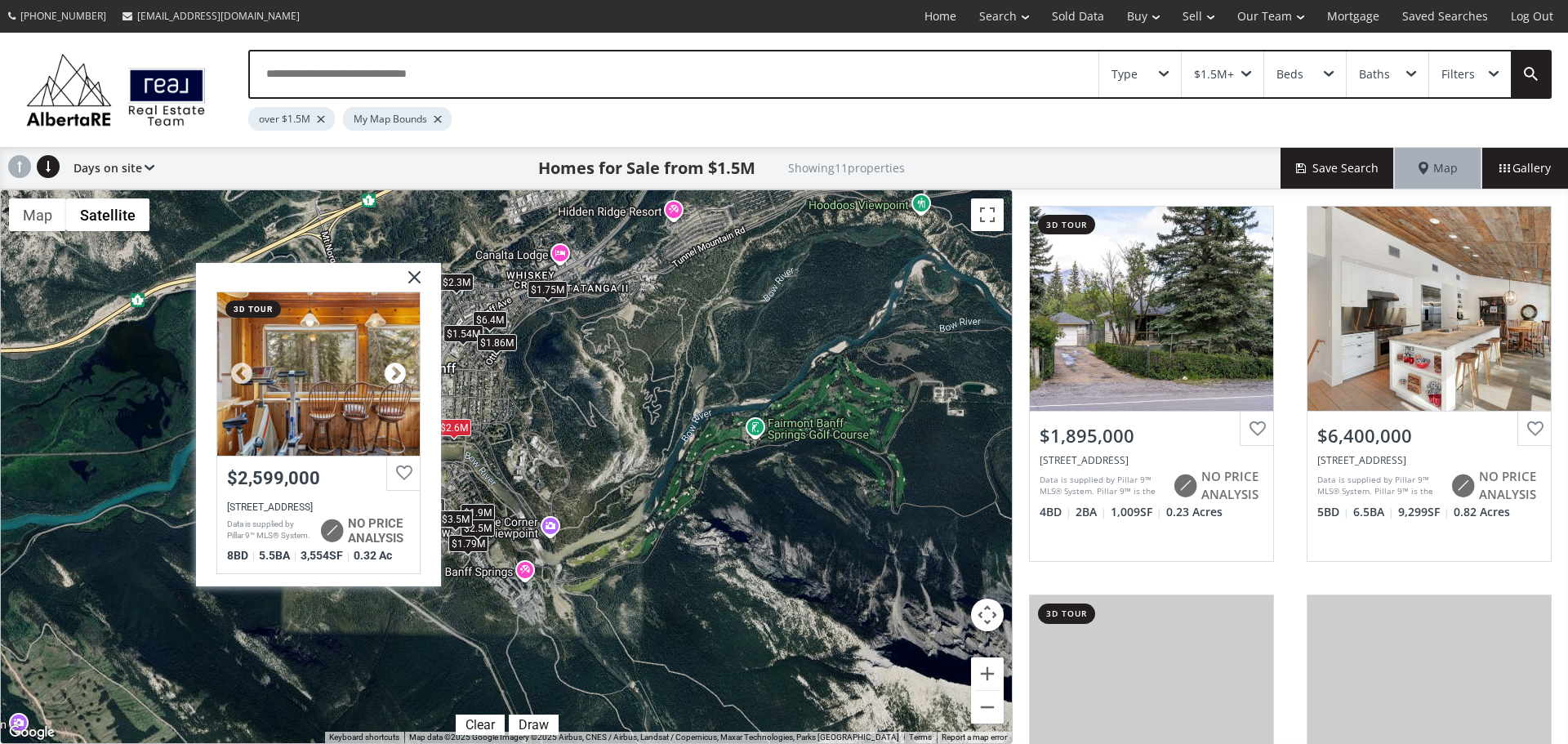
click at [392, 367] on div at bounding box center [395, 373] width 25 height 25
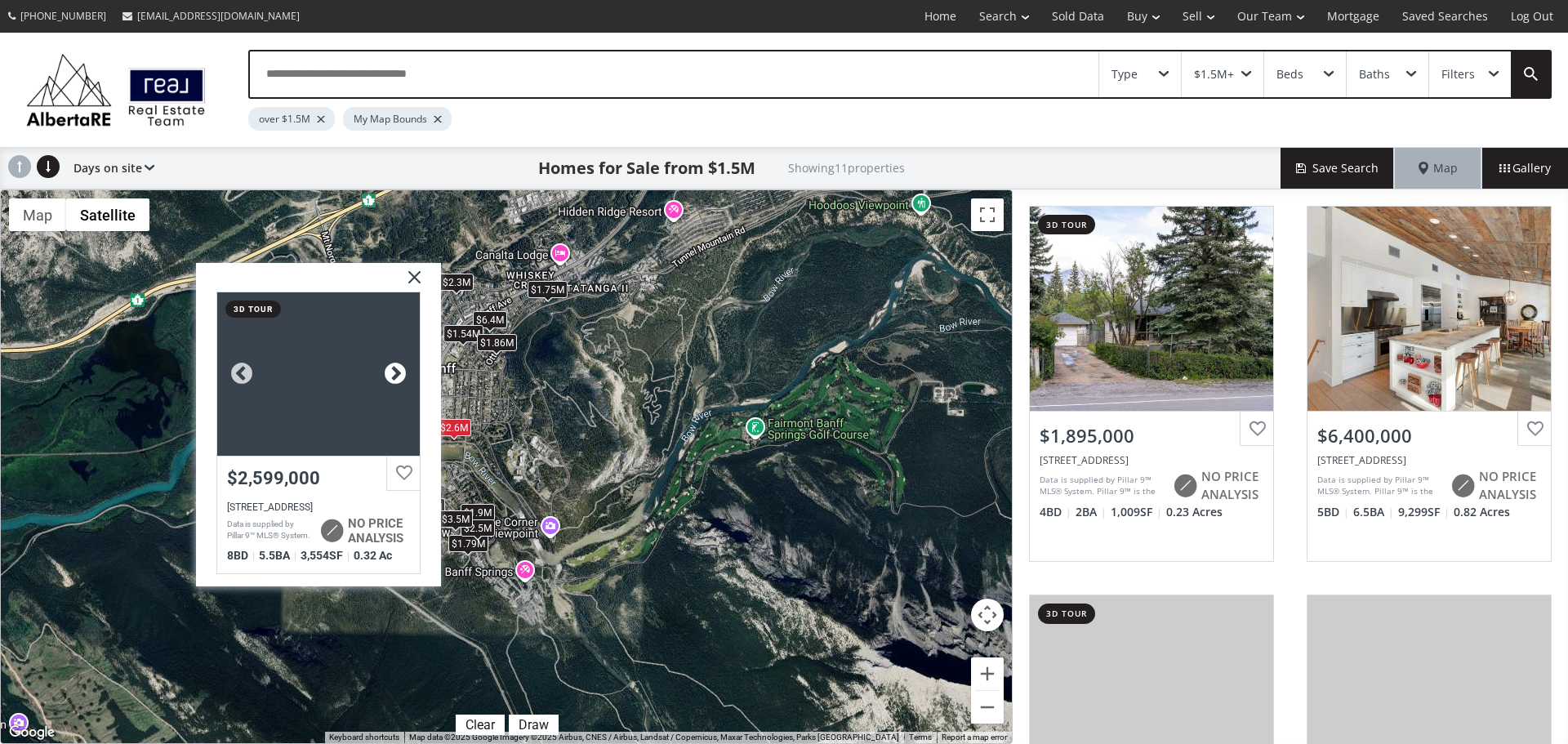
click at [392, 367] on div at bounding box center [395, 373] width 25 height 25
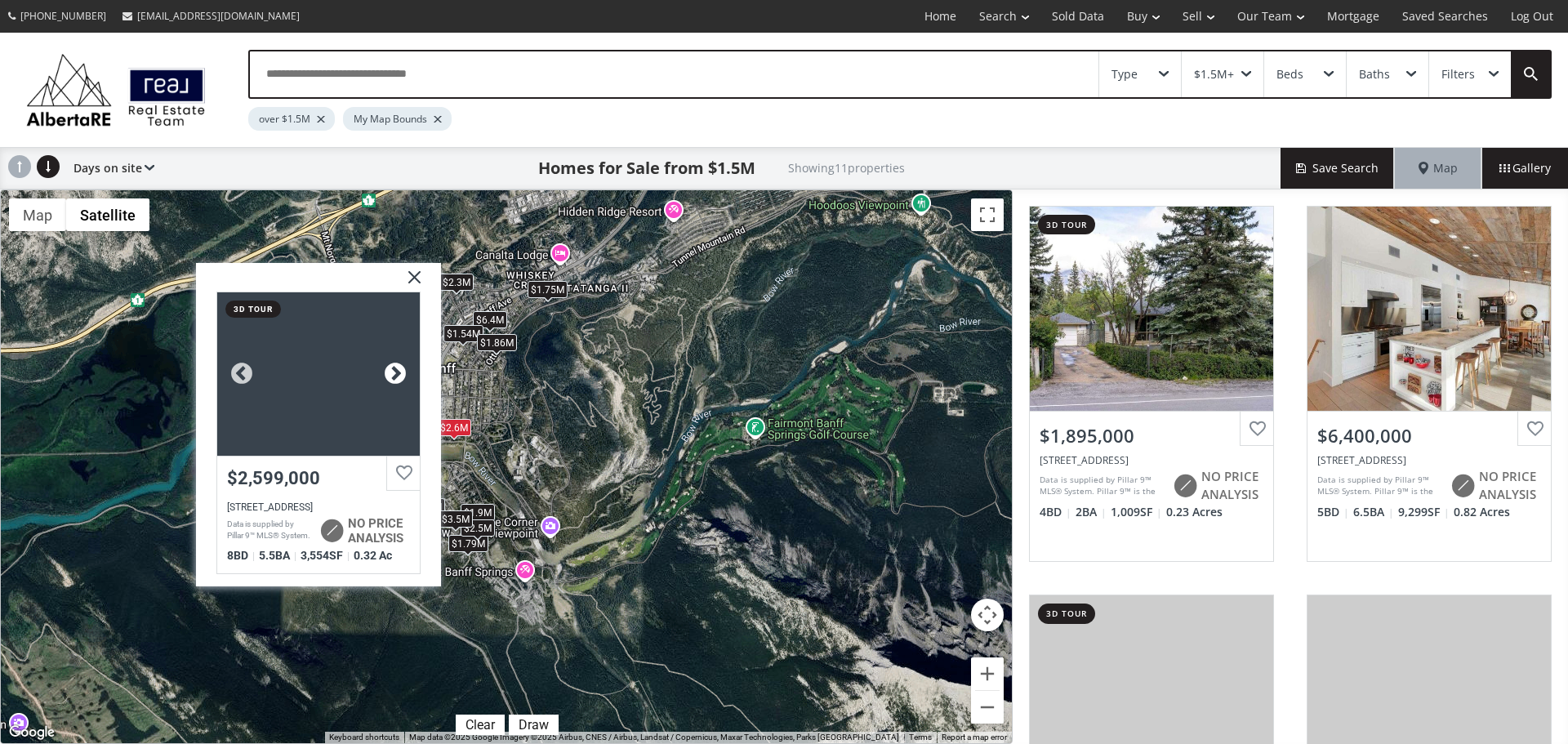
click at [392, 367] on div at bounding box center [395, 373] width 25 height 25
click at [416, 284] on img at bounding box center [408, 282] width 41 height 41
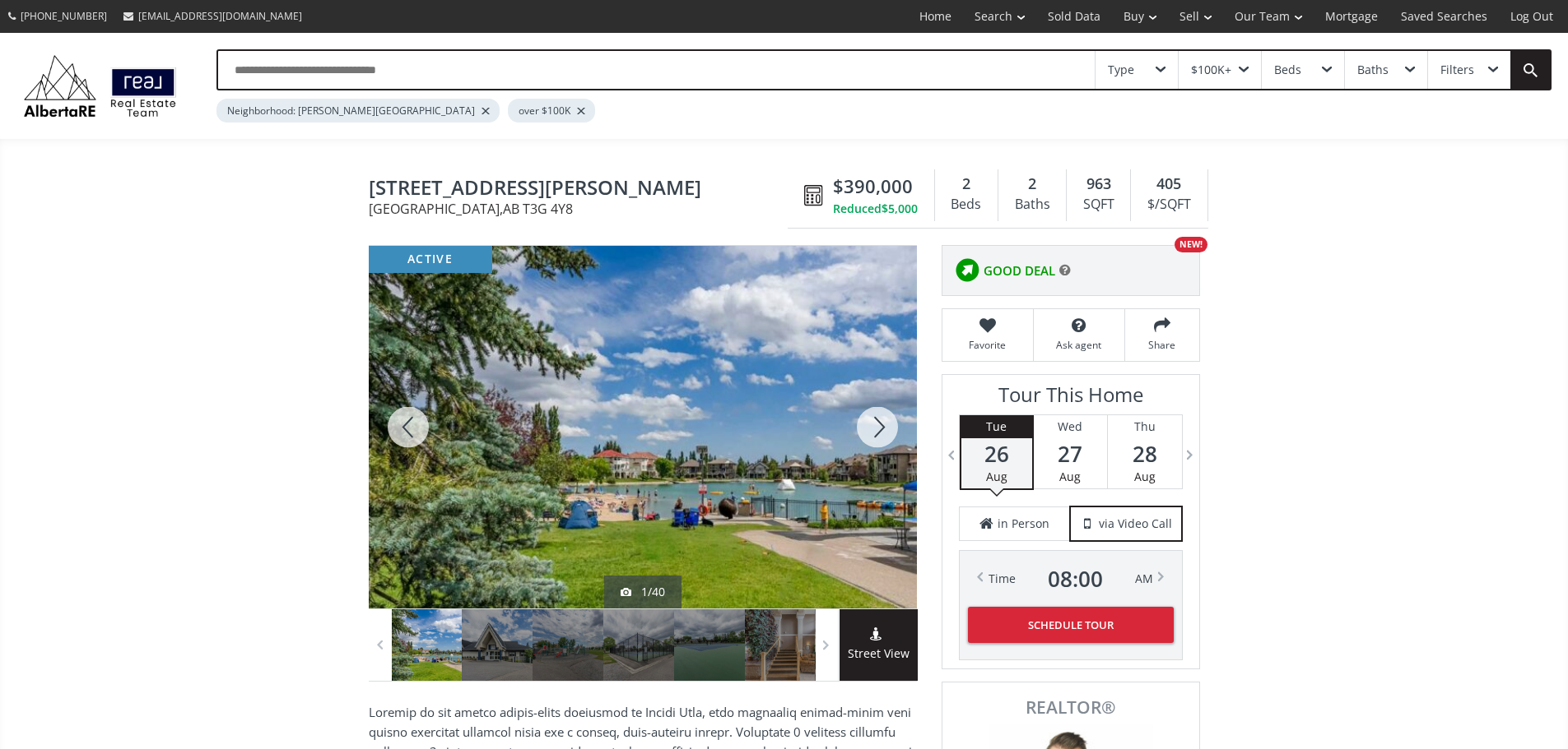
click at [883, 433] on div at bounding box center [877, 427] width 79 height 363
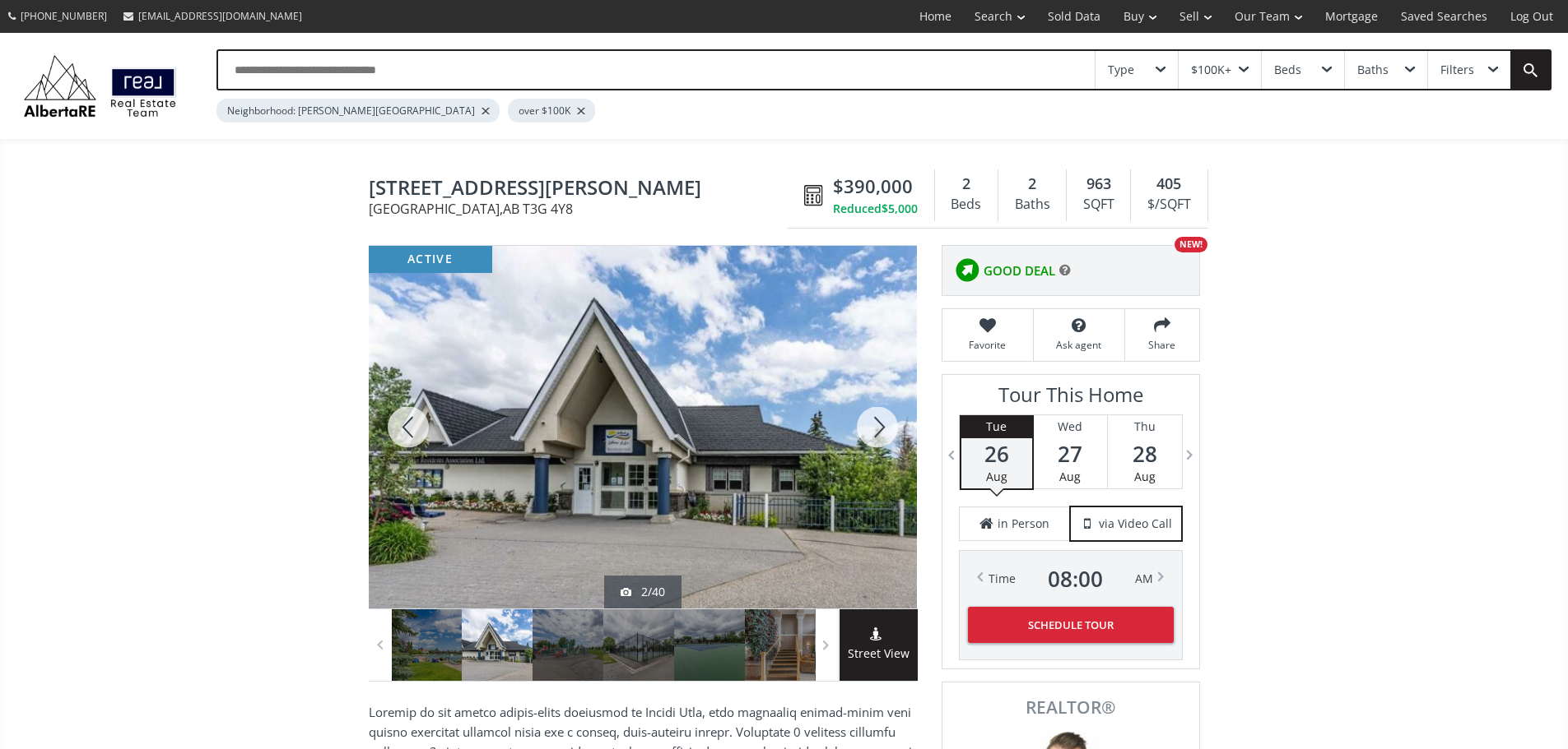
click at [883, 433] on div at bounding box center [877, 427] width 79 height 363
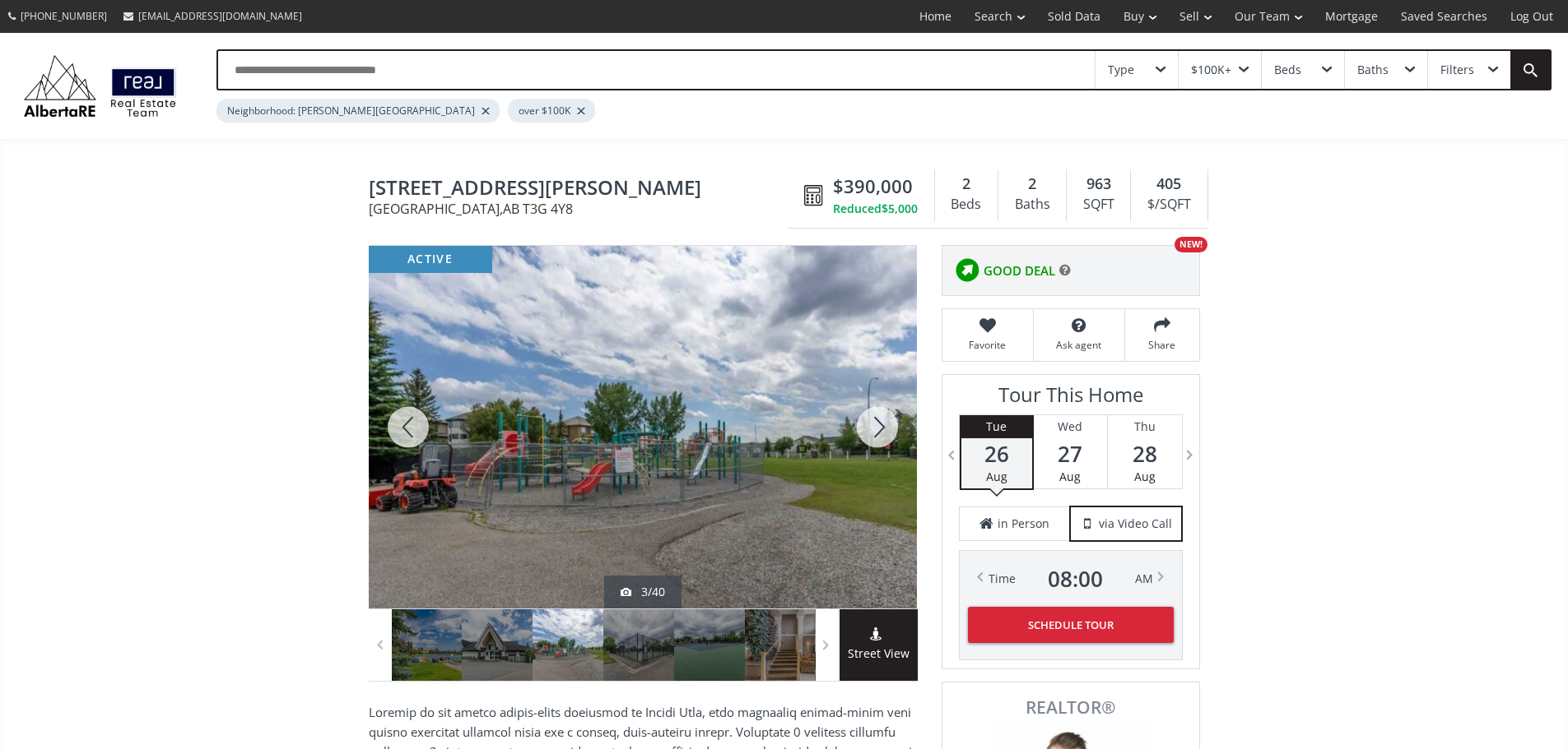
click at [883, 433] on div at bounding box center [877, 427] width 79 height 363
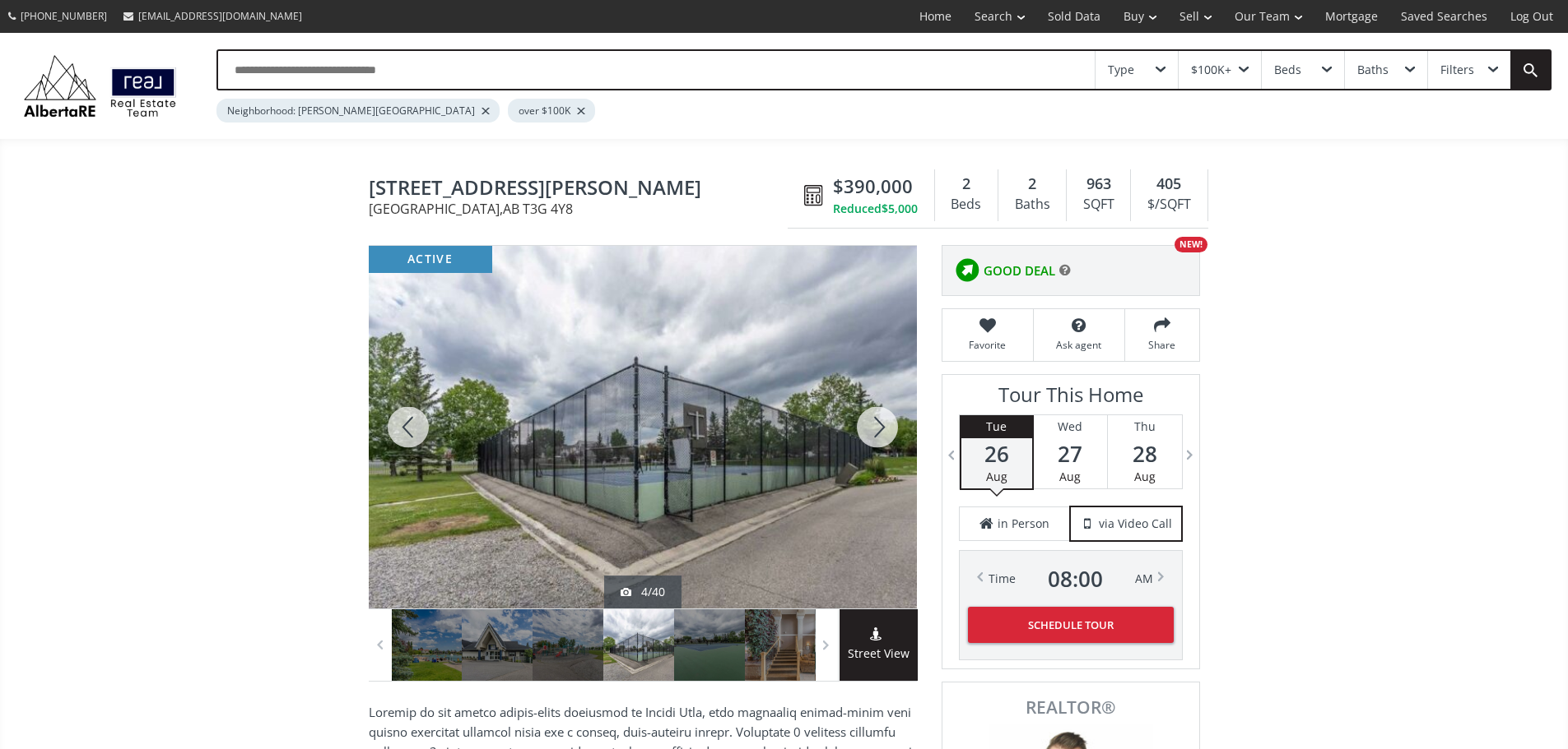
click at [884, 432] on div at bounding box center [877, 427] width 79 height 363
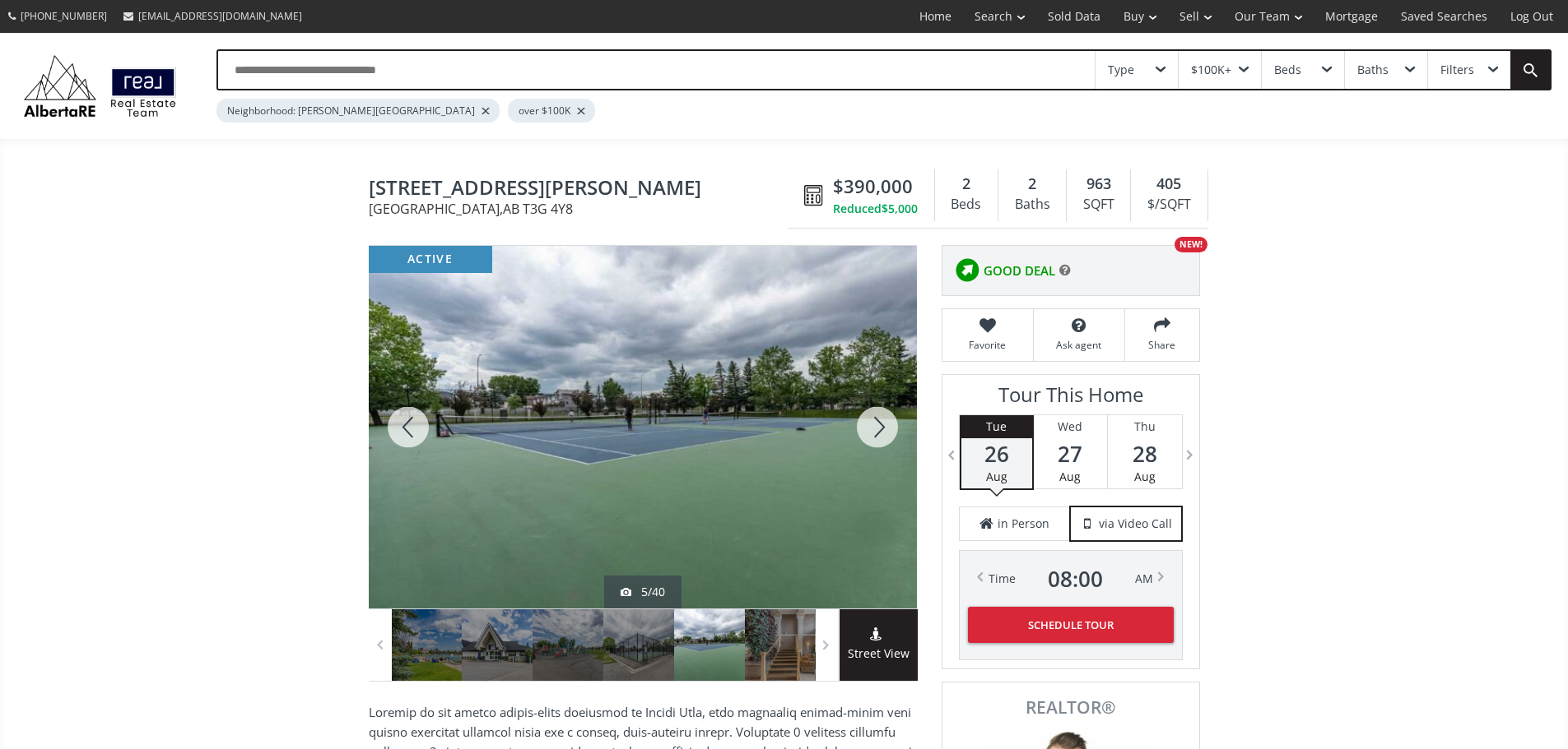
click at [885, 432] on div at bounding box center [877, 427] width 79 height 363
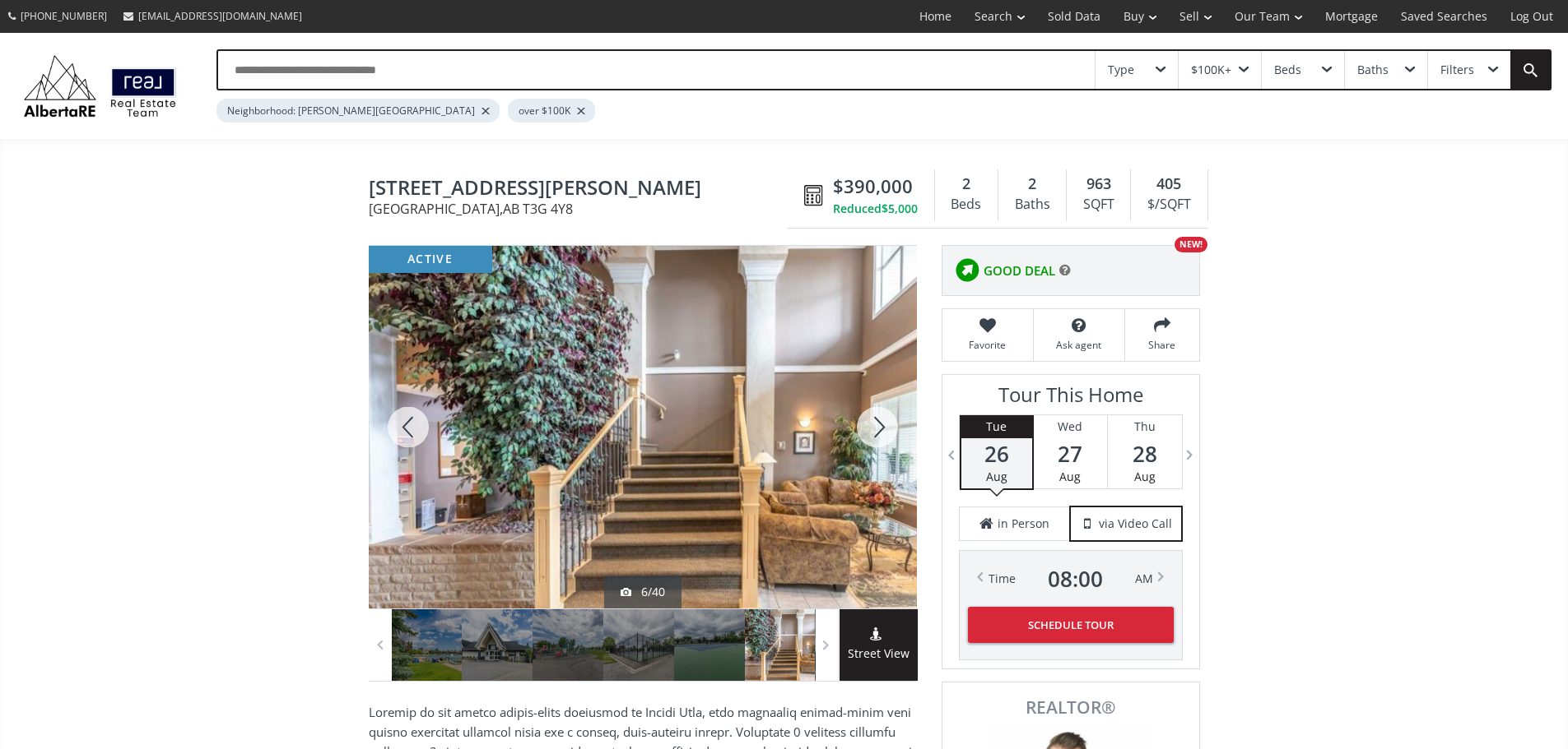
click at [886, 431] on div at bounding box center [877, 427] width 79 height 363
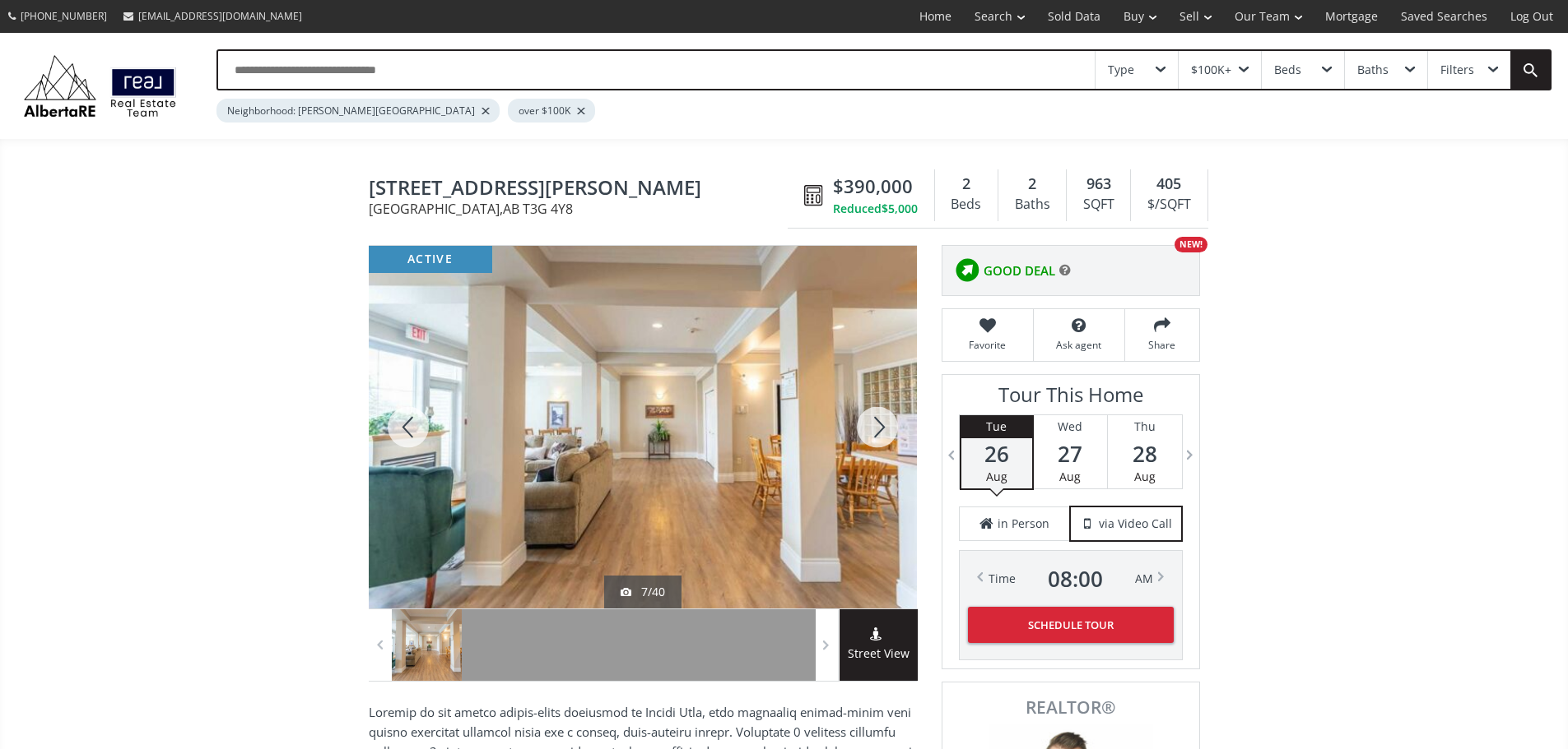
click at [886, 431] on div at bounding box center [877, 427] width 79 height 363
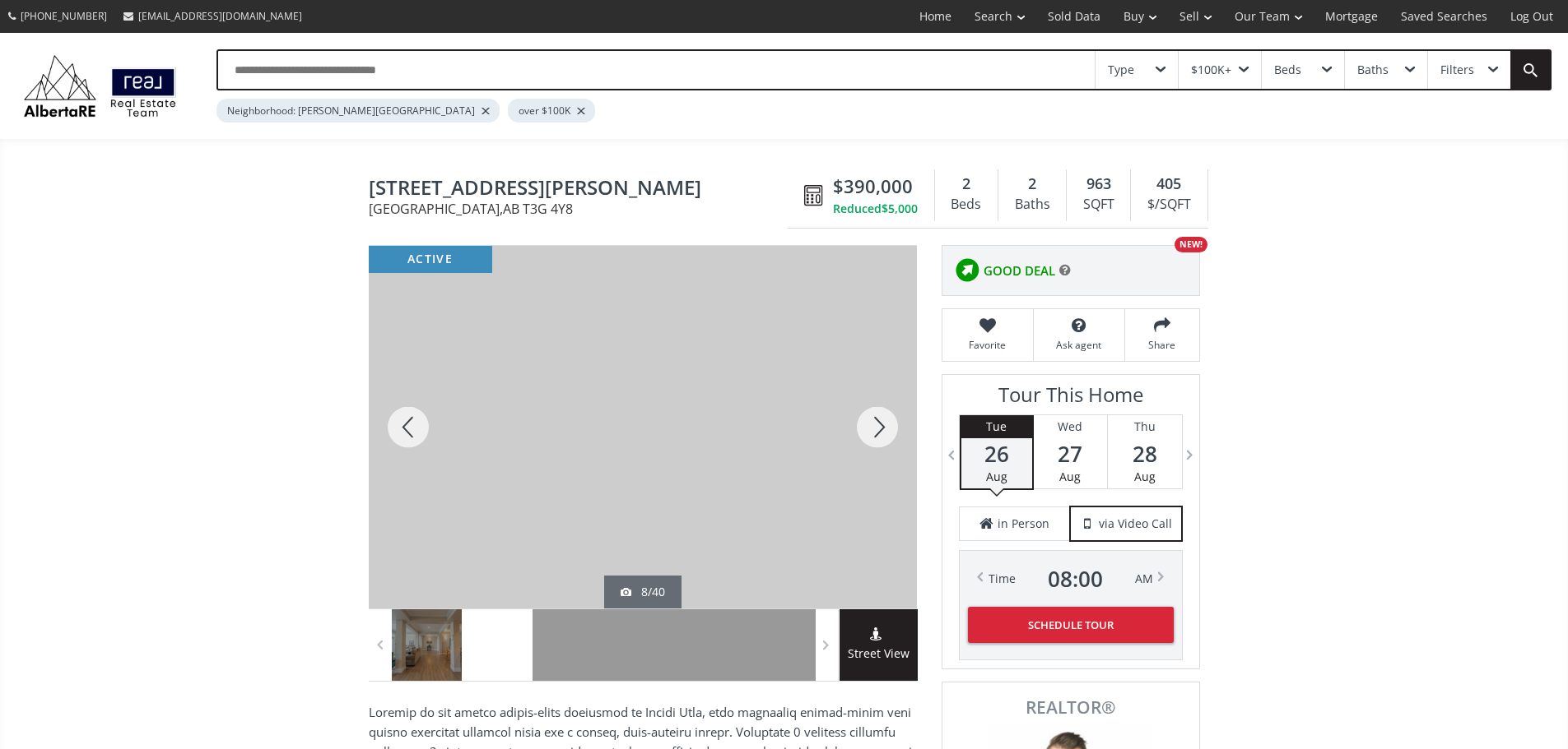
click at [886, 431] on div at bounding box center [877, 427] width 79 height 363
click at [886, 430] on div at bounding box center [877, 427] width 79 height 363
click at [885, 430] on div at bounding box center [877, 427] width 79 height 363
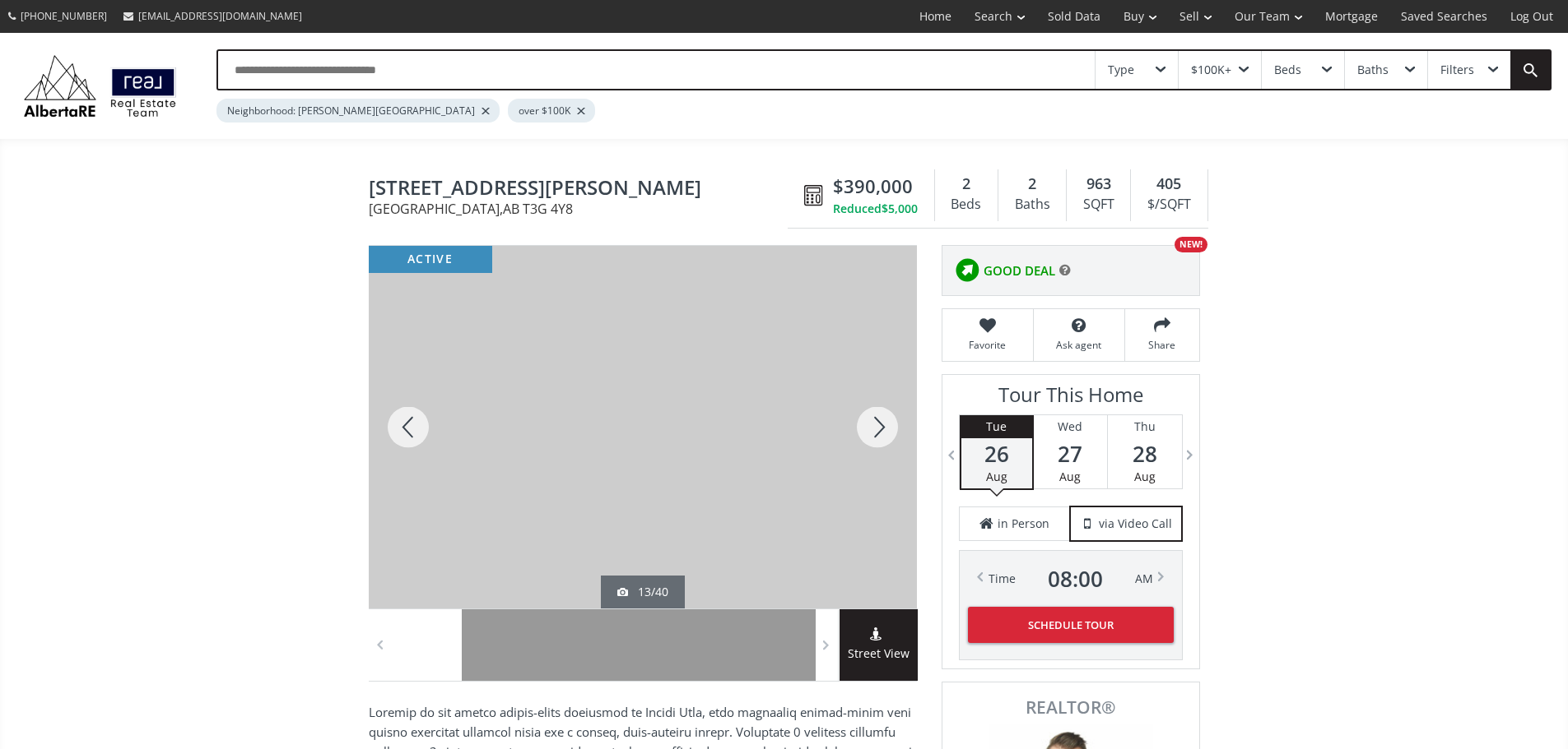
click at [885, 430] on div at bounding box center [877, 427] width 79 height 363
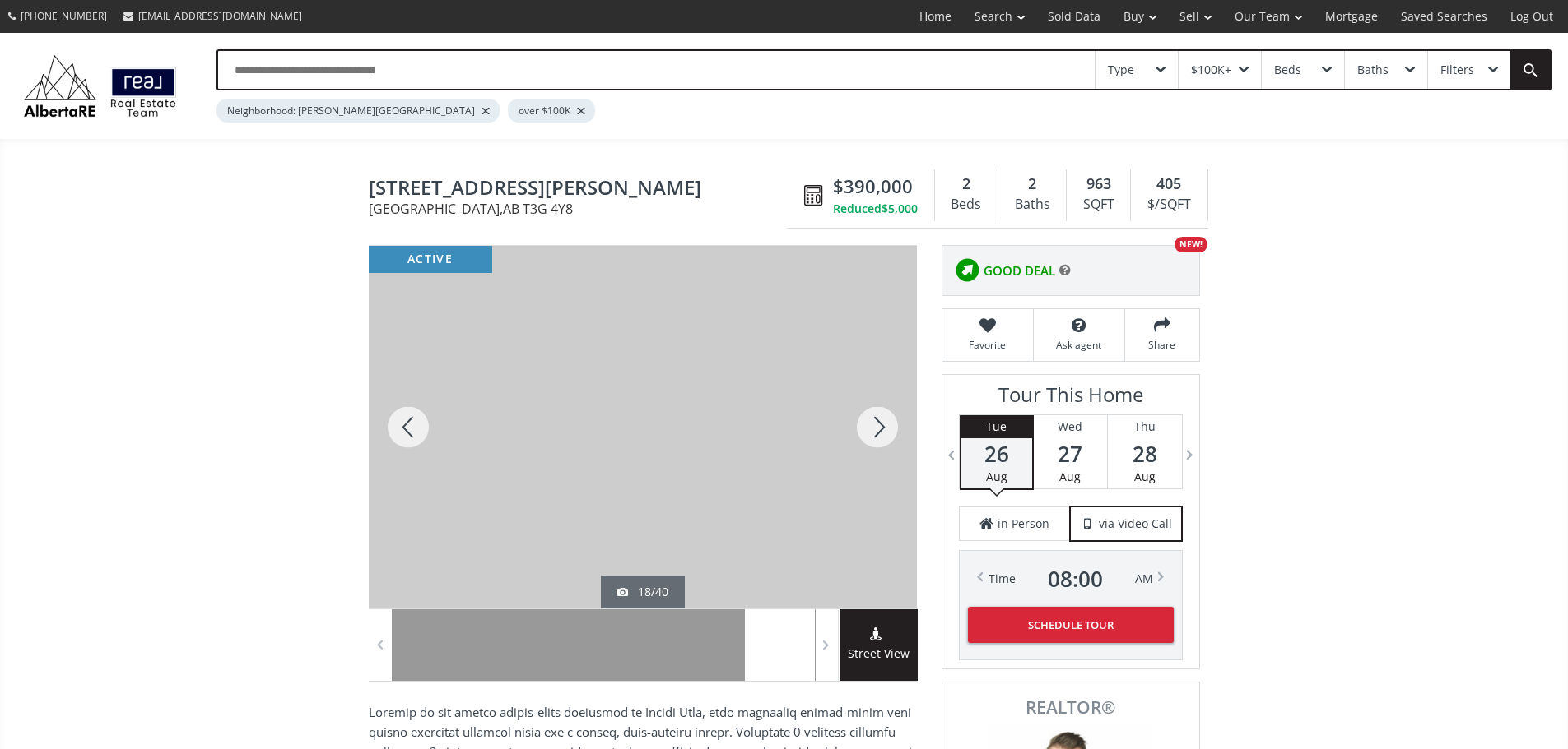
click at [885, 430] on div at bounding box center [877, 427] width 79 height 363
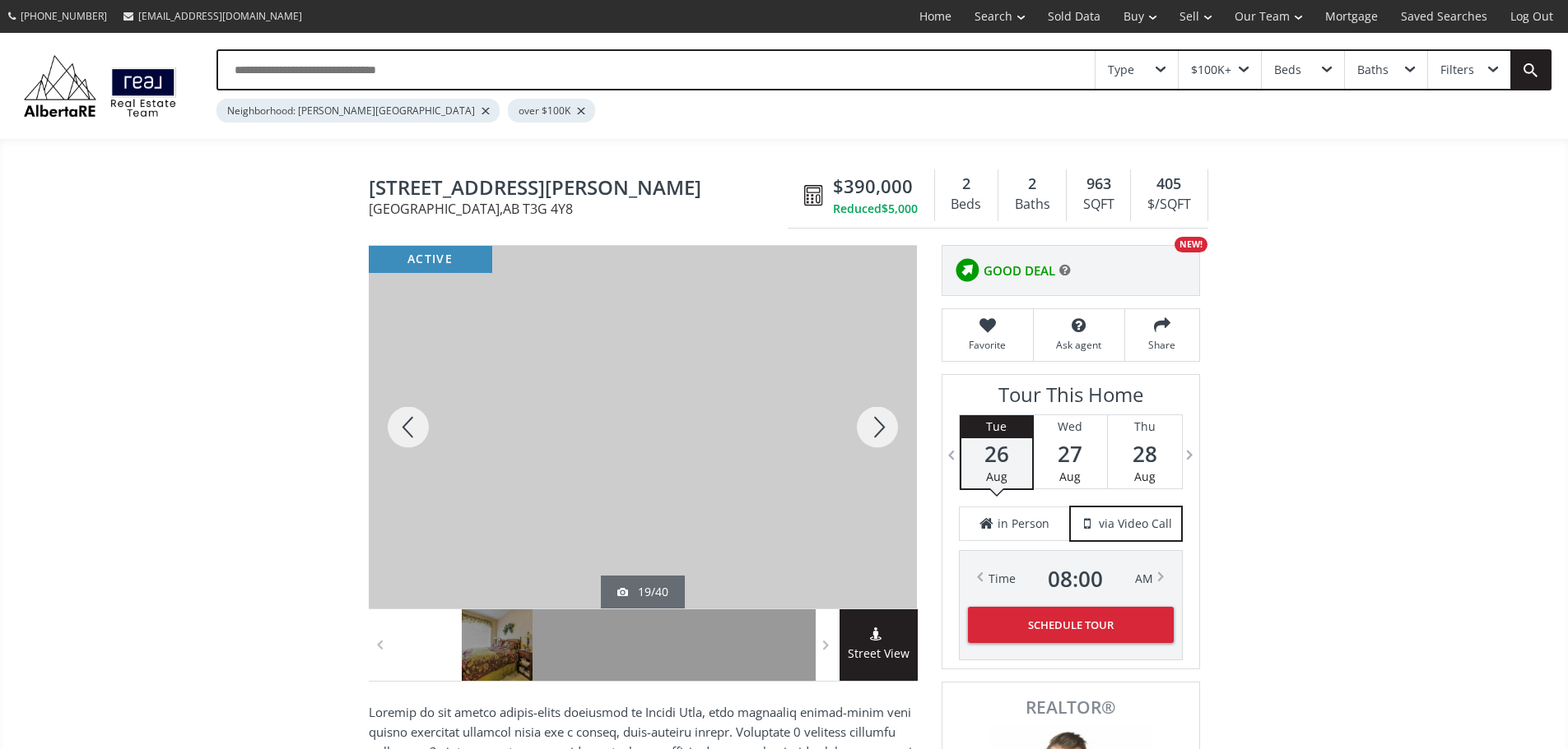
click at [885, 430] on div at bounding box center [877, 427] width 79 height 363
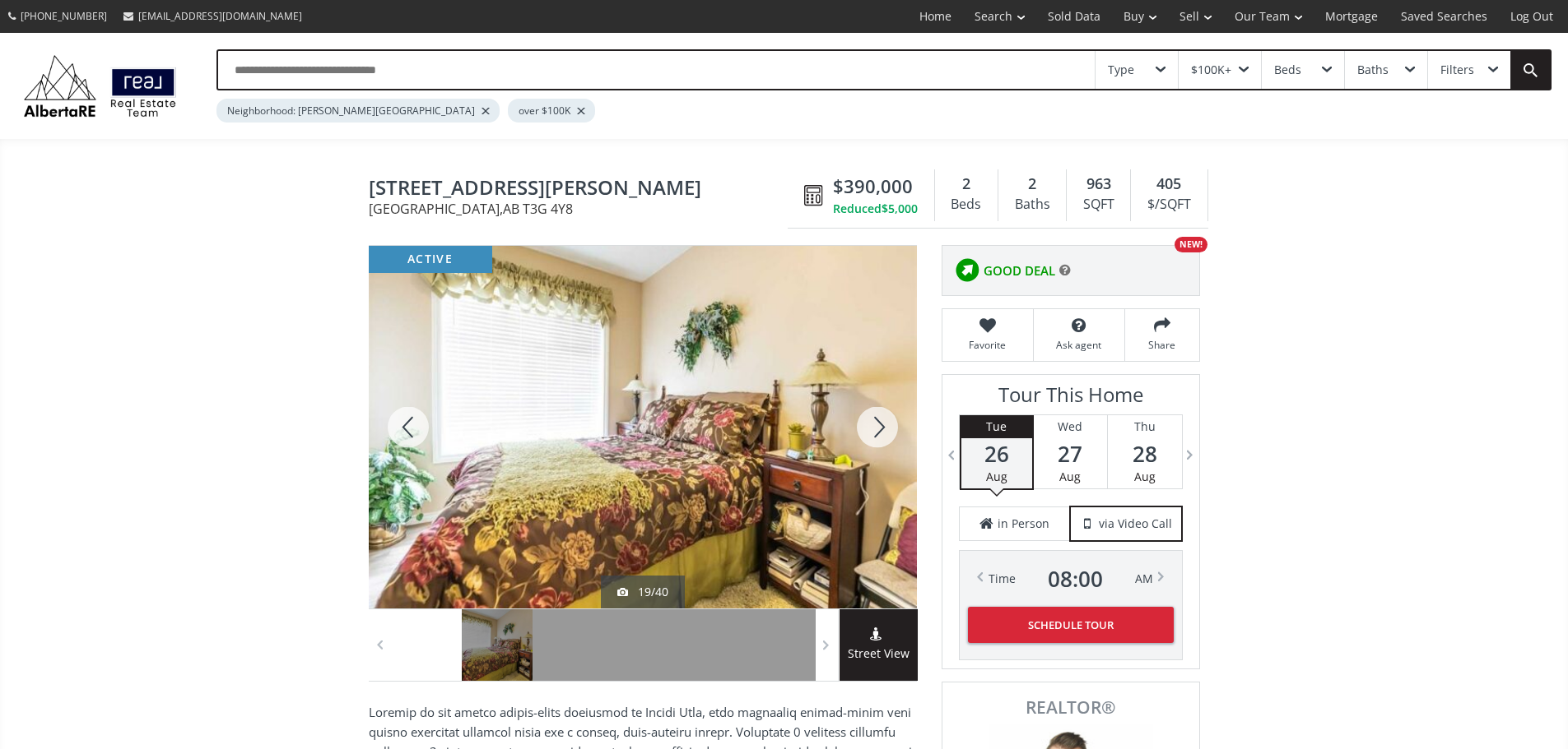
click at [885, 430] on div at bounding box center [877, 427] width 79 height 363
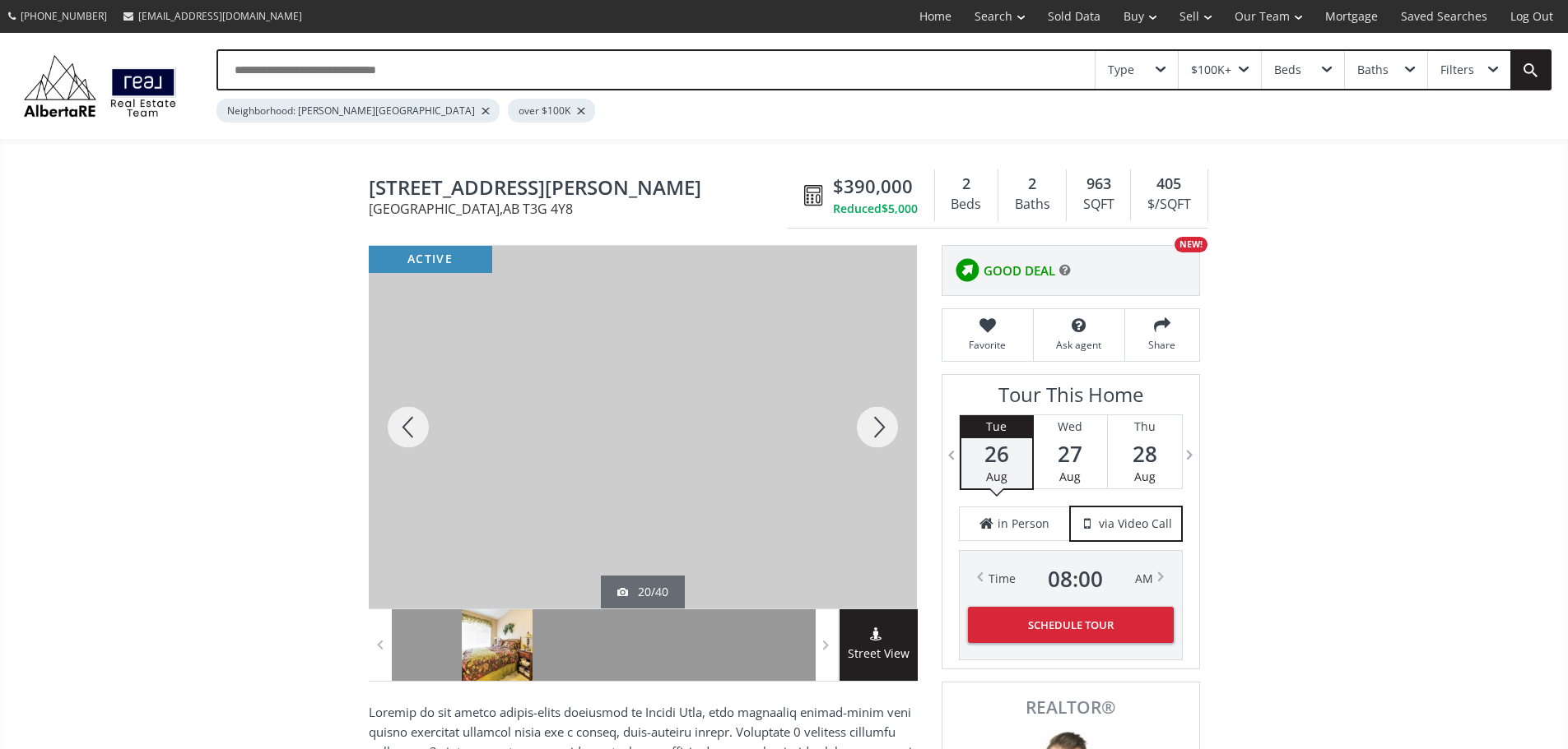
click at [885, 430] on div at bounding box center [877, 427] width 79 height 363
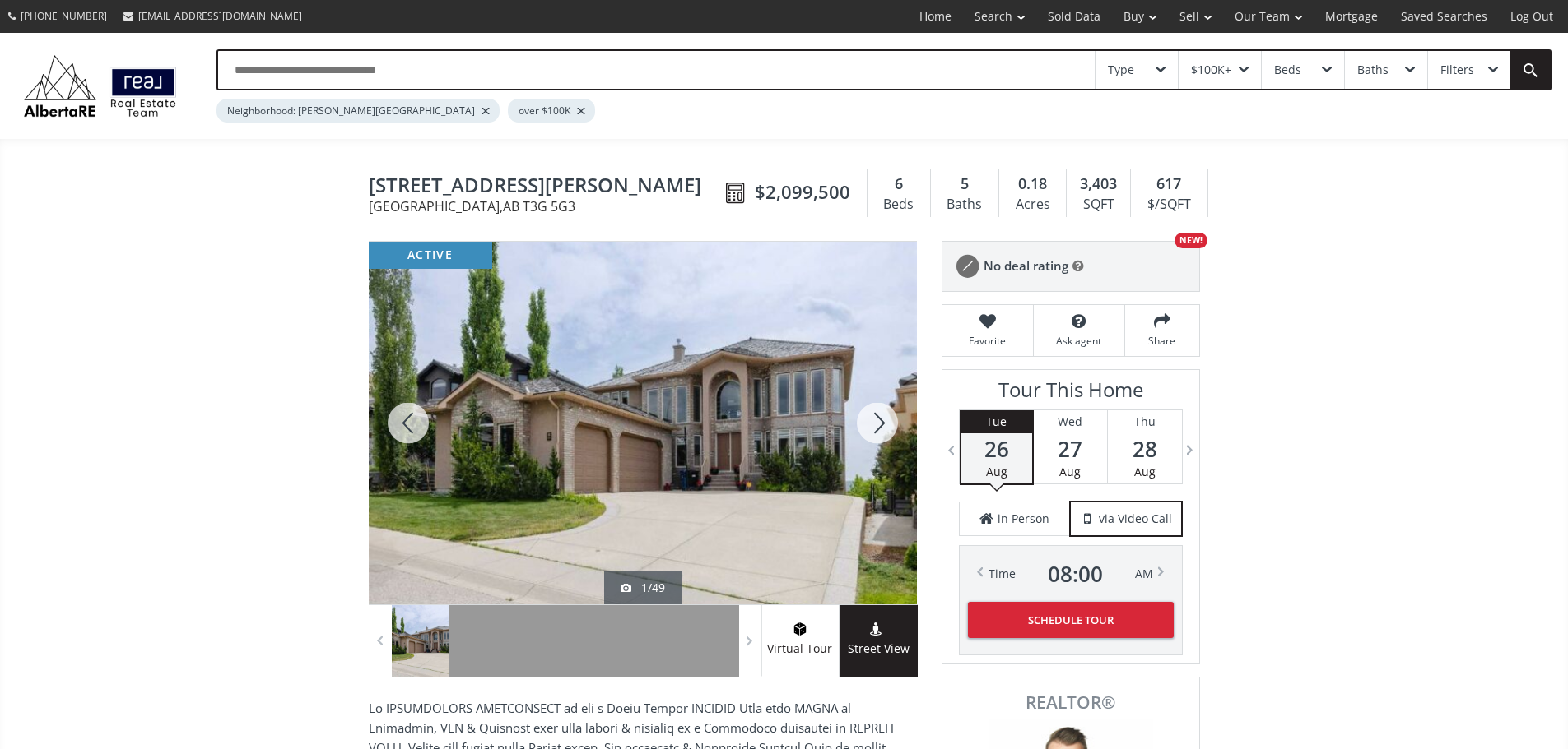
click at [885, 431] on div at bounding box center [877, 423] width 79 height 363
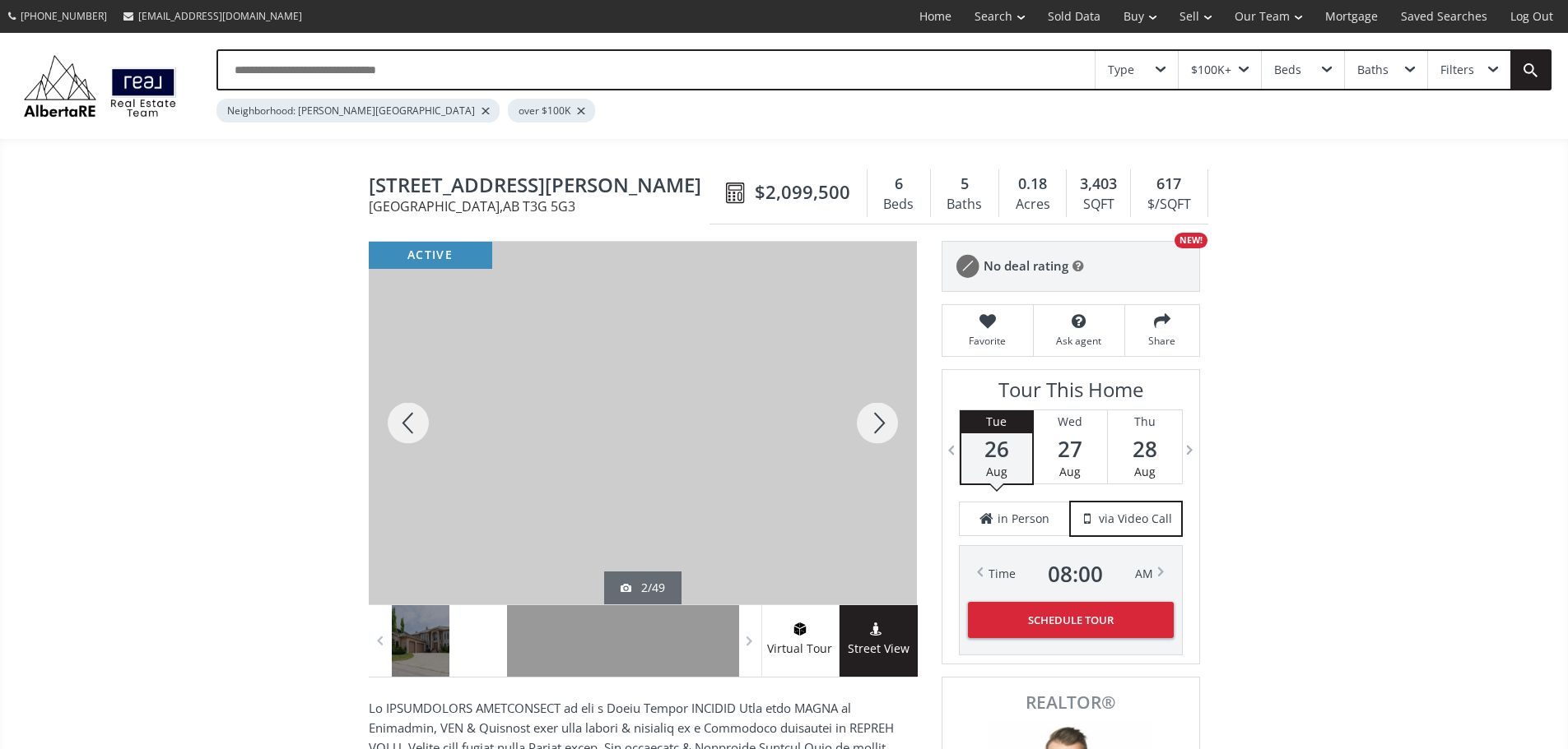
click at [885, 431] on div at bounding box center [877, 423] width 79 height 363
click at [884, 434] on div at bounding box center [877, 423] width 79 height 363
click at [883, 434] on div at bounding box center [877, 423] width 79 height 363
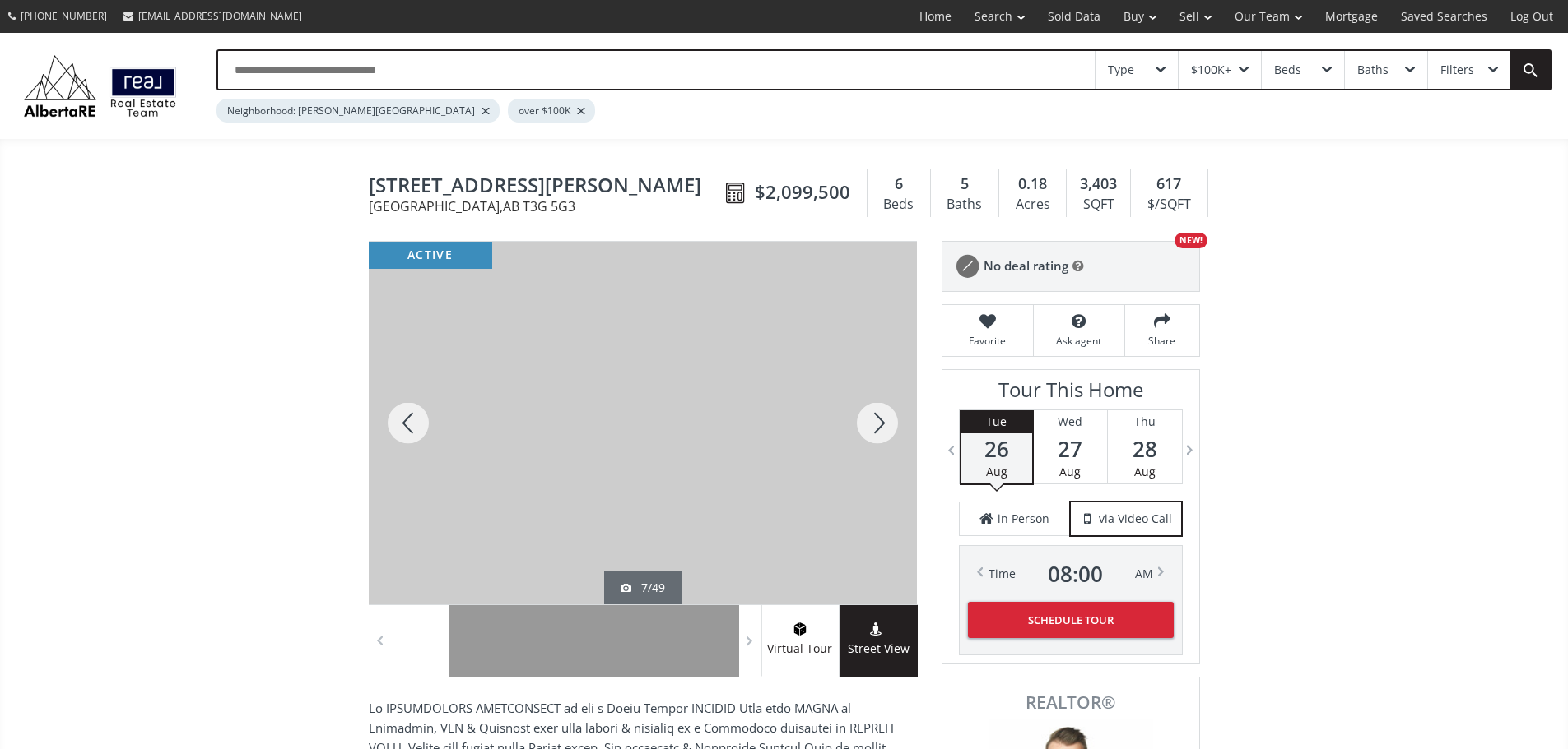
click at [883, 434] on div at bounding box center [877, 423] width 79 height 363
click at [399, 432] on div at bounding box center [408, 423] width 79 height 363
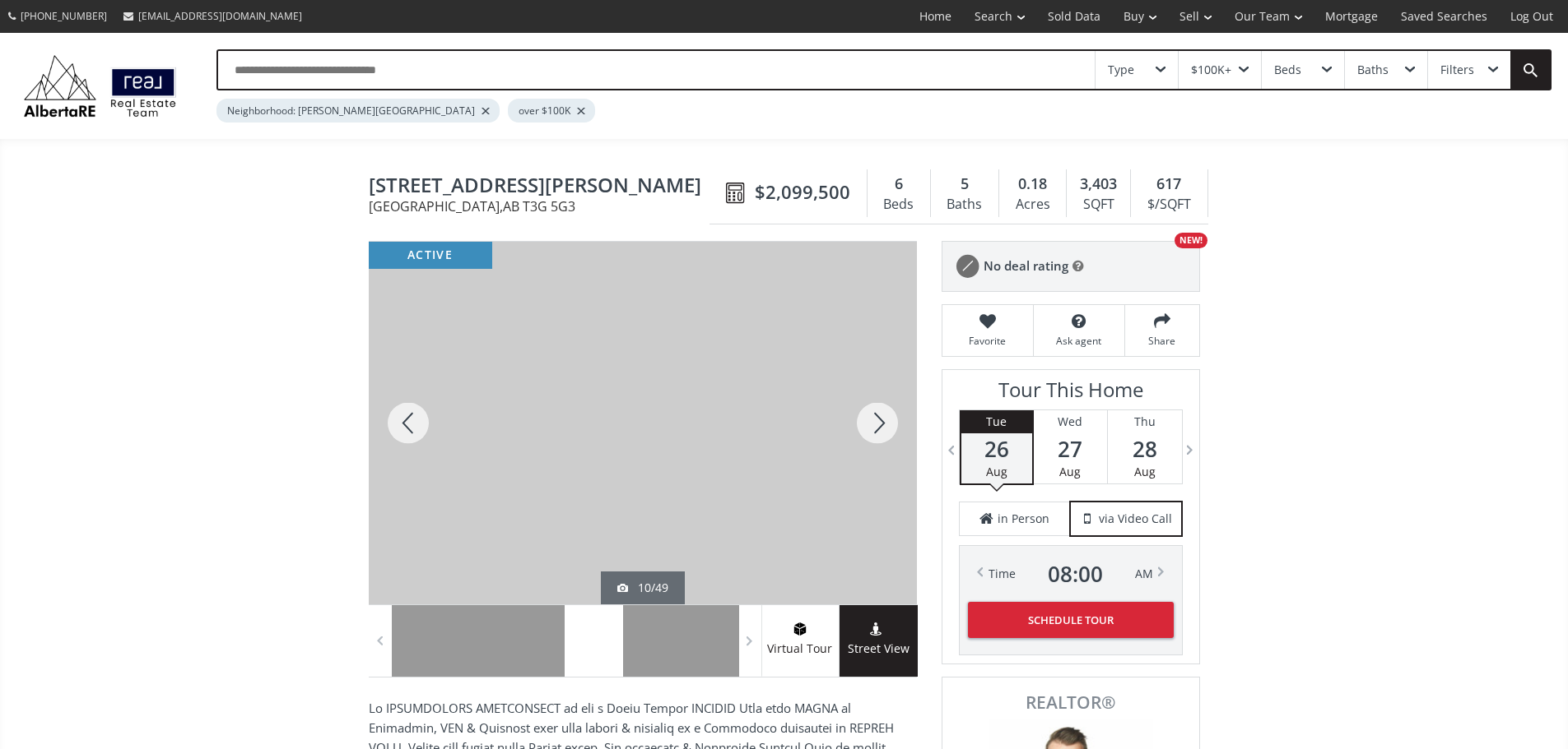
click at [874, 429] on div at bounding box center [877, 423] width 79 height 363
click at [873, 430] on div at bounding box center [877, 423] width 79 height 363
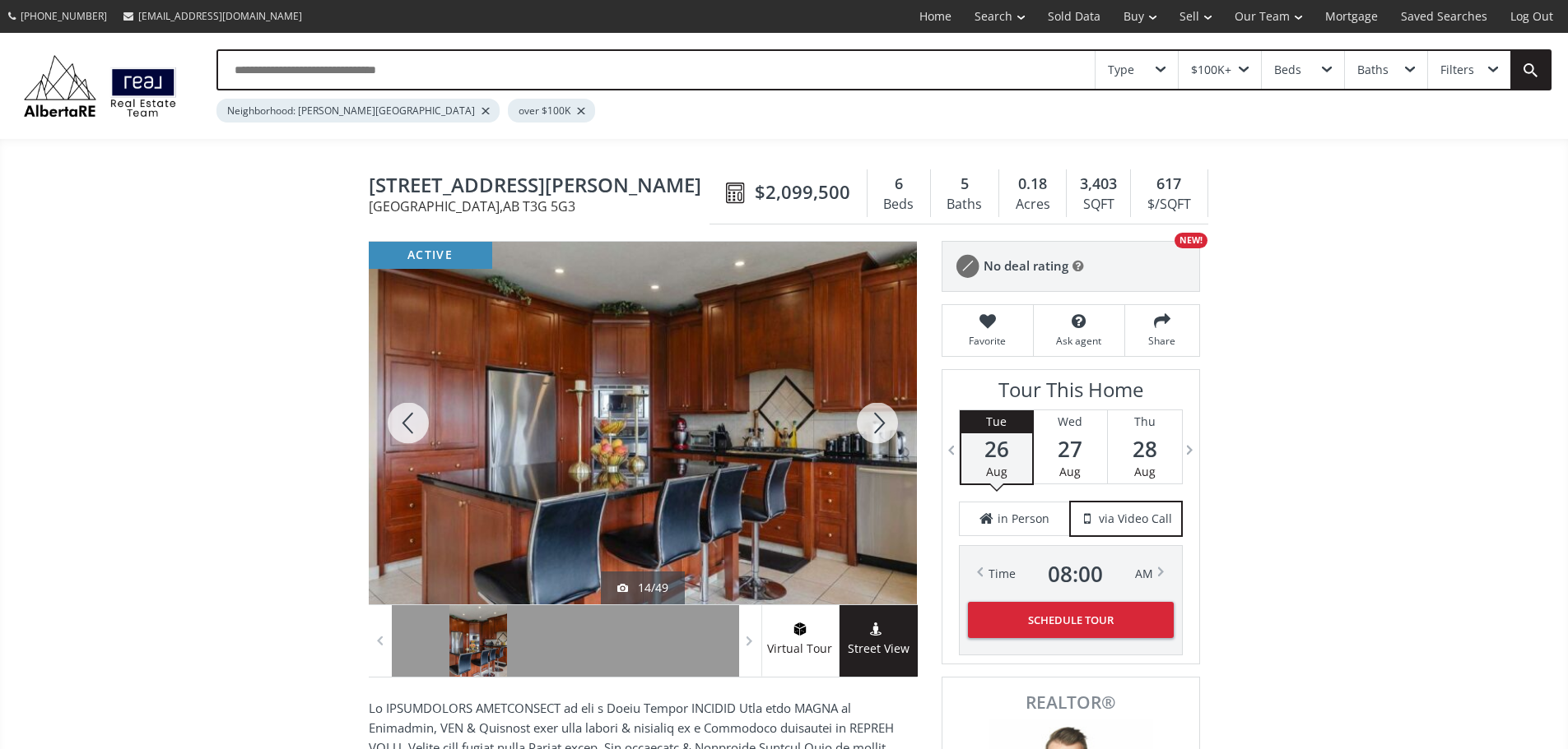
click at [873, 430] on div at bounding box center [877, 423] width 79 height 363
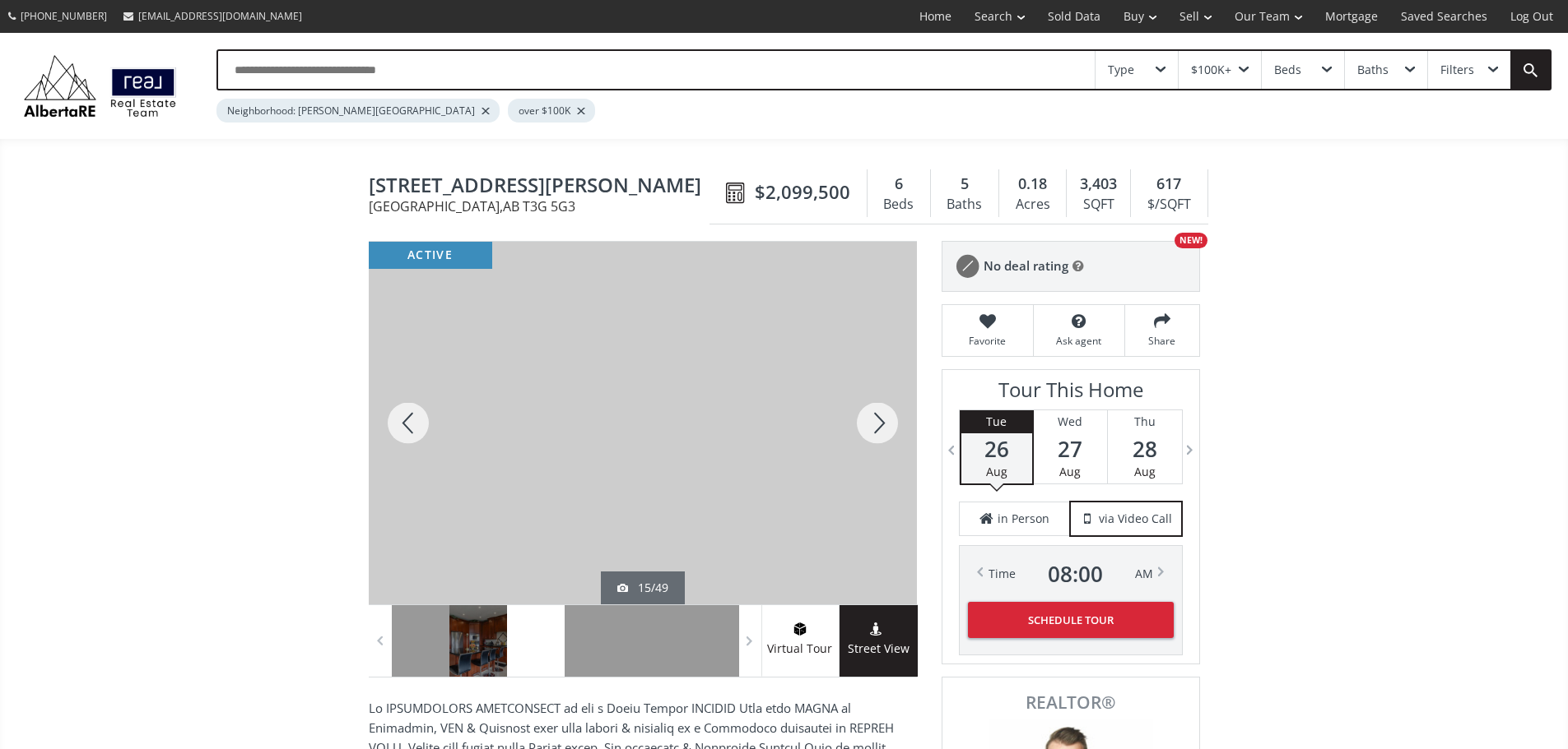
click at [873, 430] on div at bounding box center [877, 423] width 79 height 363
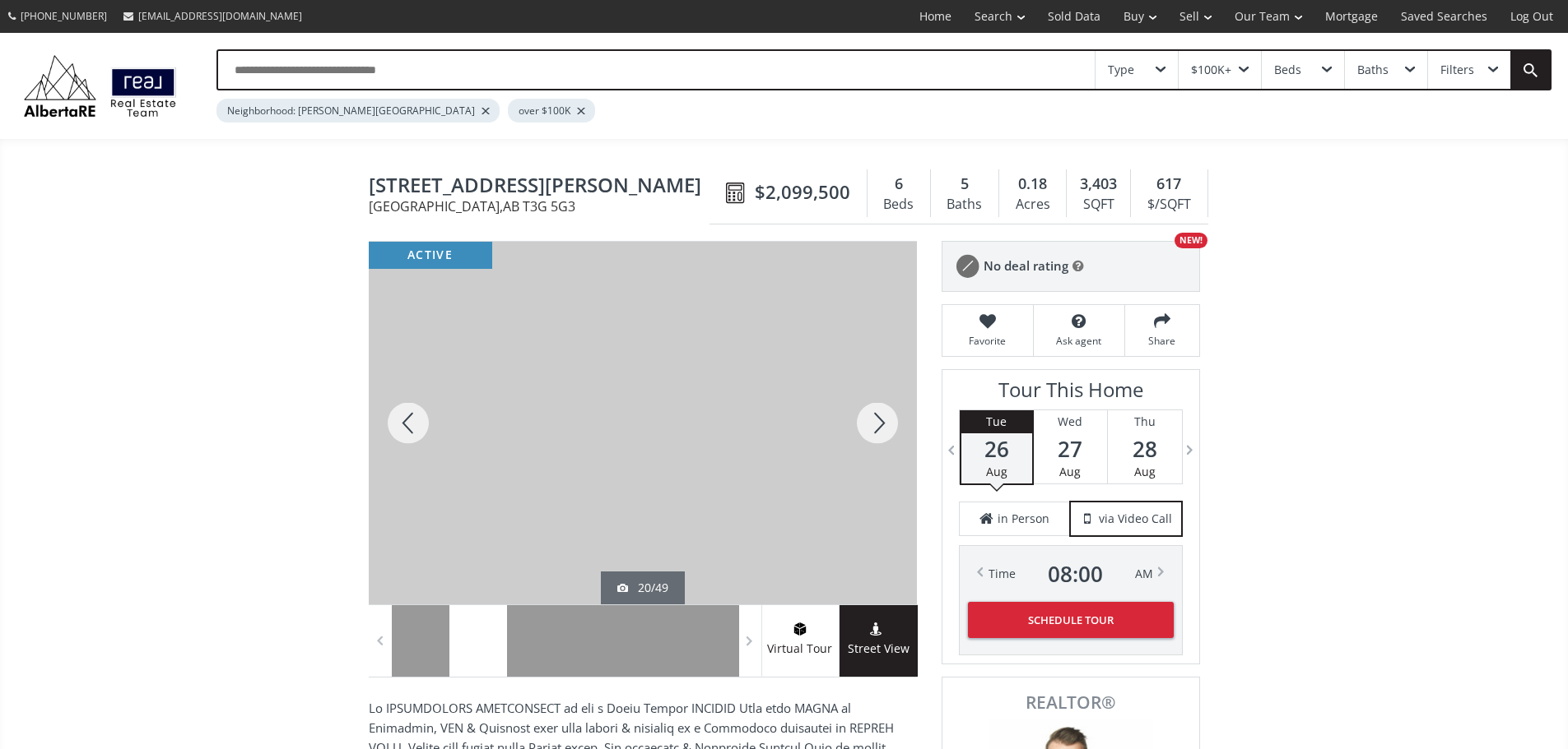
click at [873, 430] on div at bounding box center [877, 423] width 79 height 363
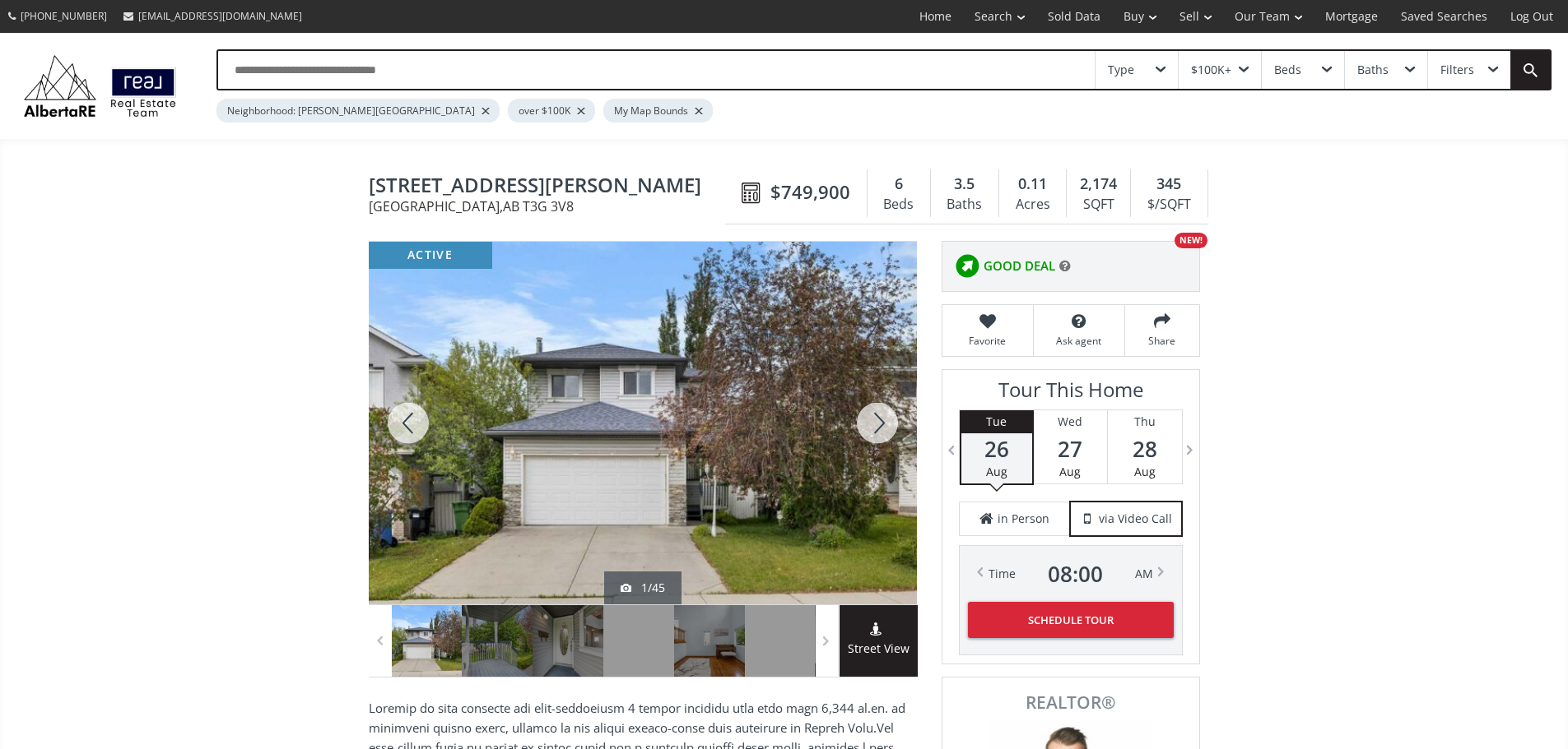
click at [883, 435] on div at bounding box center [877, 423] width 79 height 363
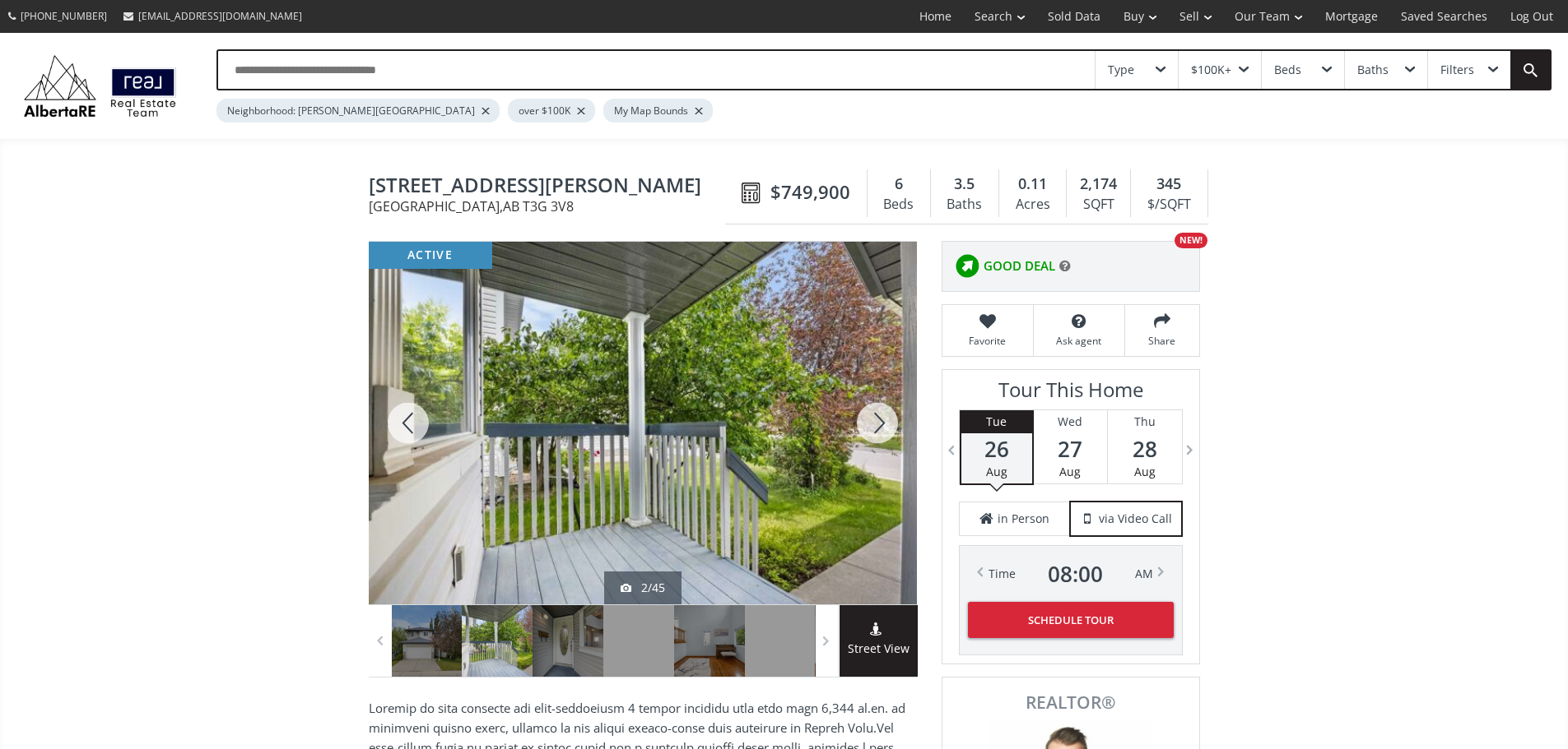
click at [883, 435] on div at bounding box center [877, 423] width 79 height 363
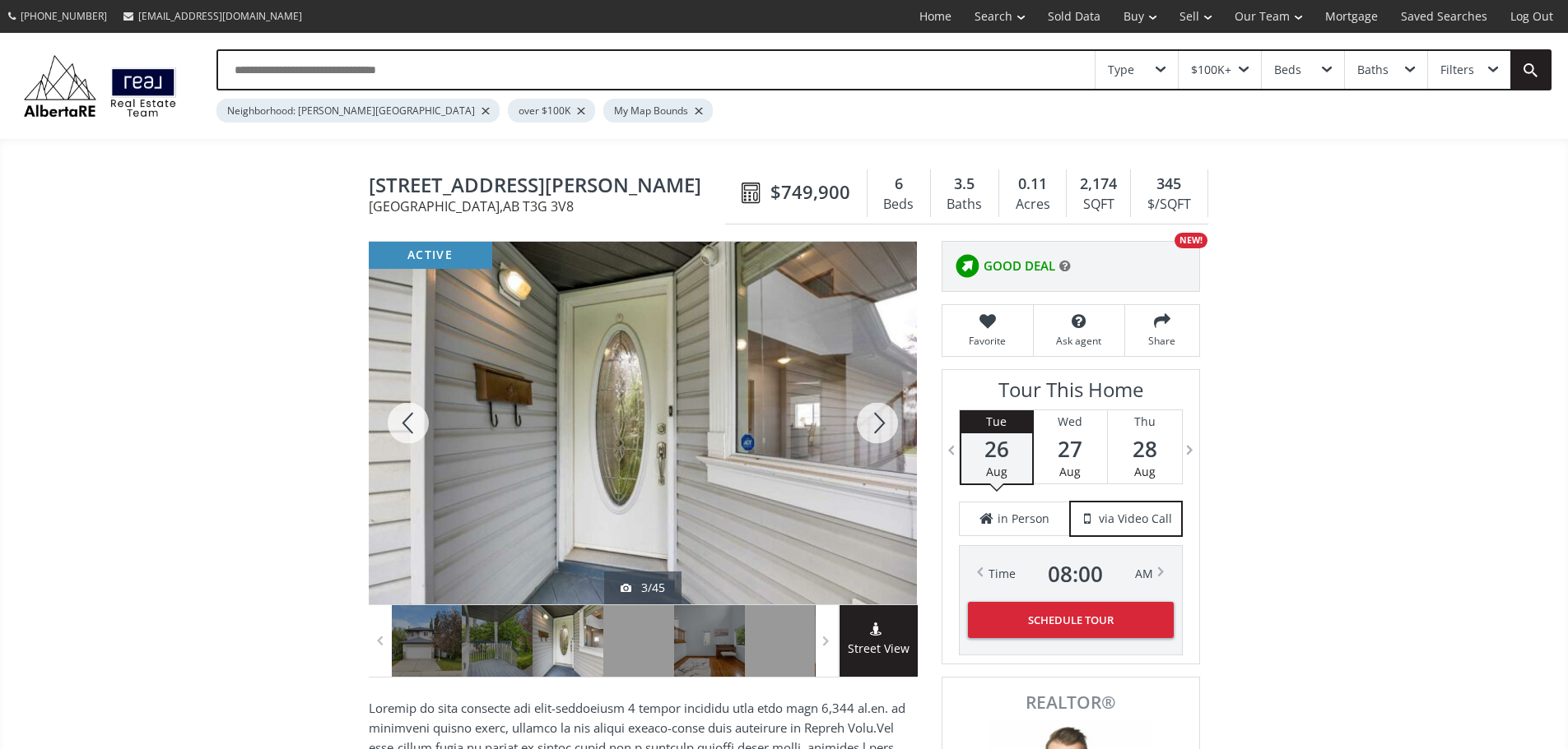
click at [883, 435] on div at bounding box center [877, 423] width 79 height 363
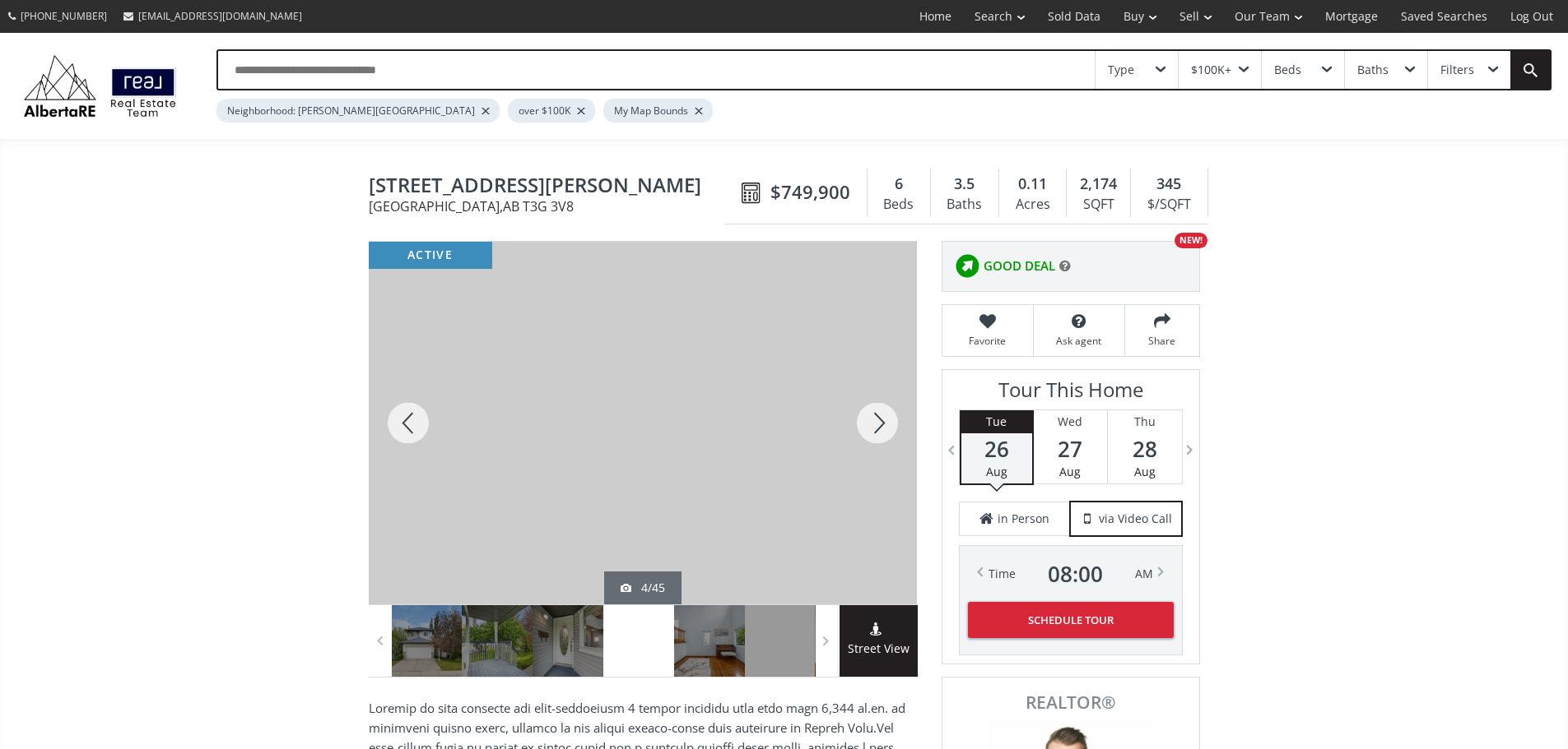
click at [883, 435] on div at bounding box center [877, 423] width 79 height 363
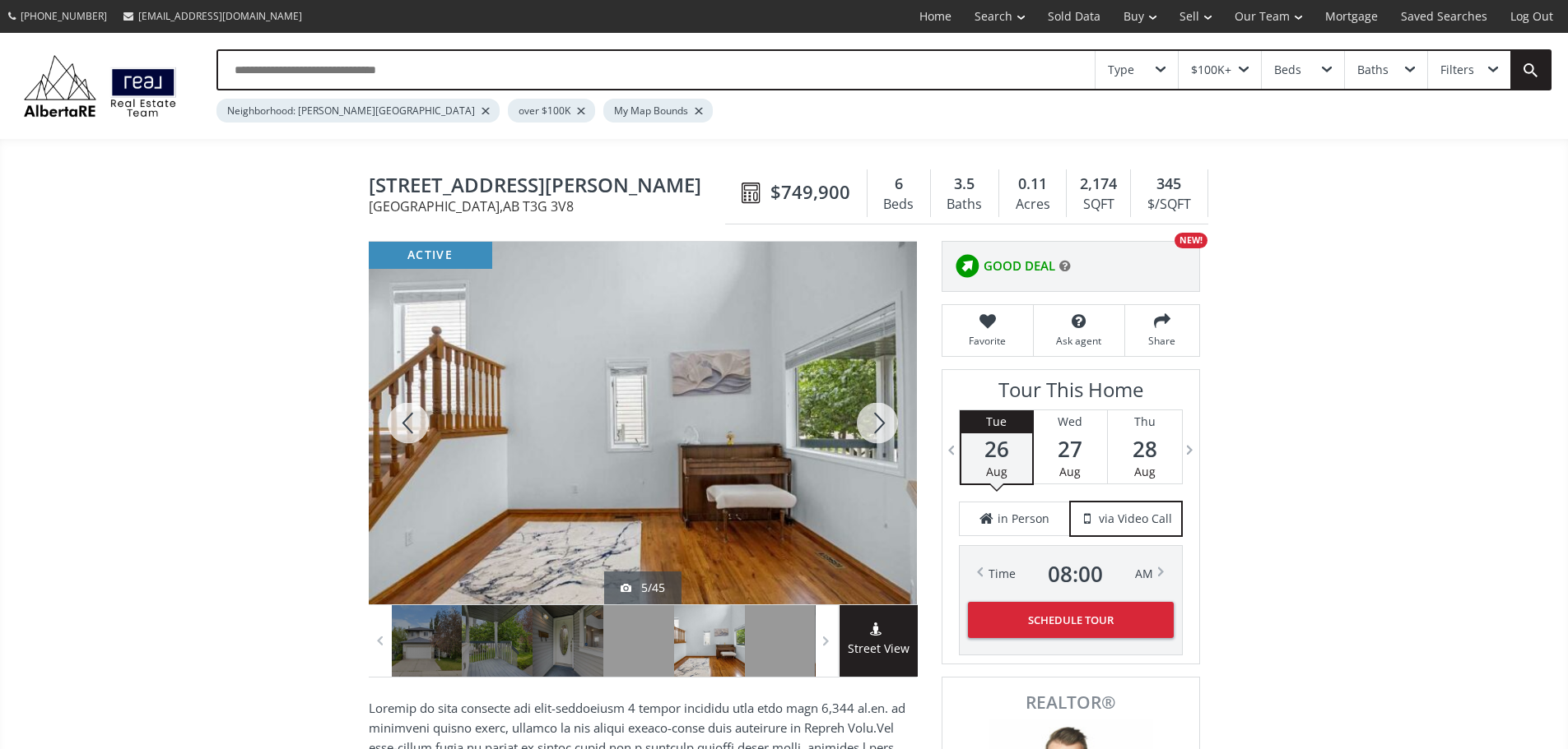
click at [883, 435] on div at bounding box center [877, 423] width 79 height 363
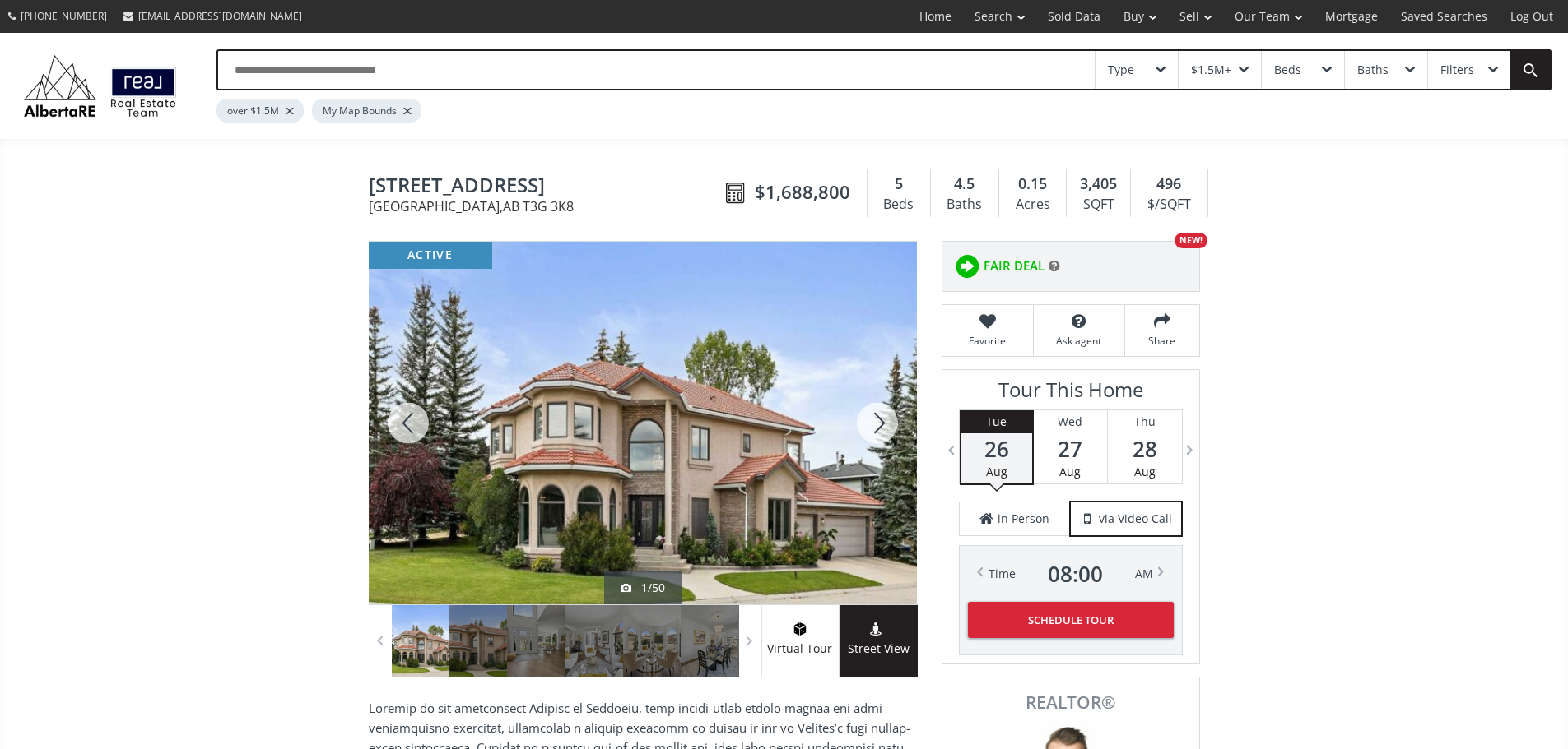
click at [878, 424] on div at bounding box center [877, 423] width 79 height 363
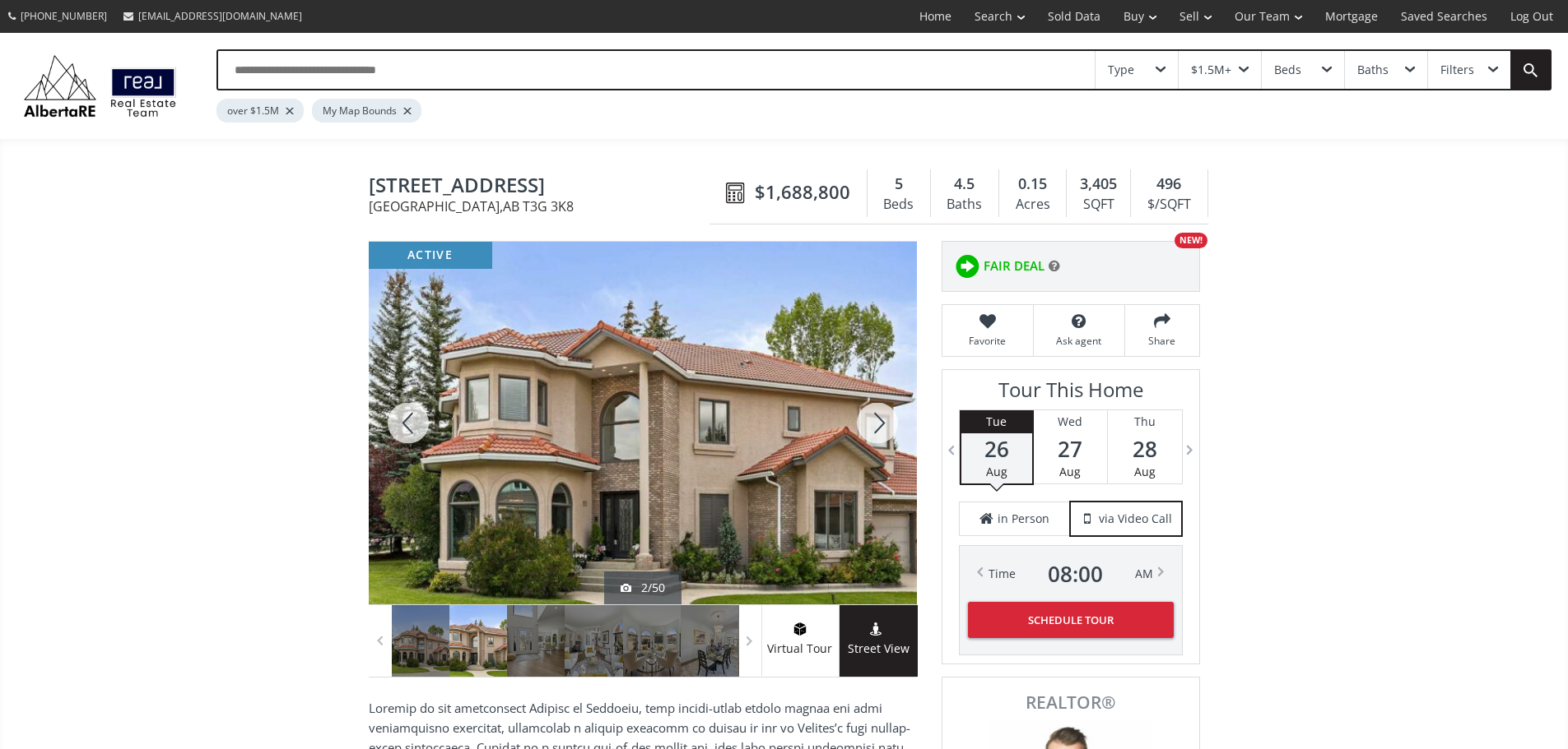
click at [878, 424] on div at bounding box center [877, 423] width 79 height 363
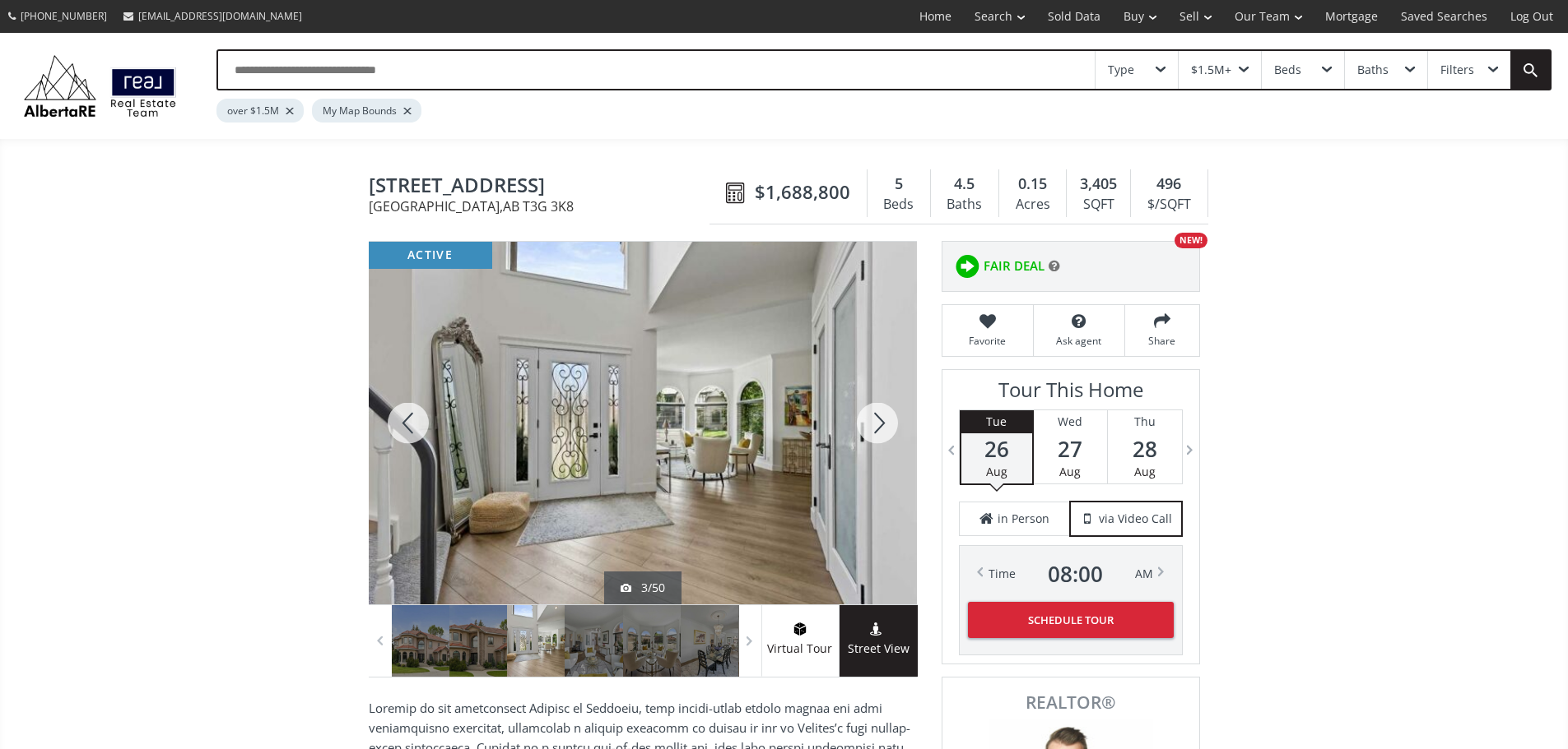
click at [878, 426] on div at bounding box center [877, 423] width 79 height 363
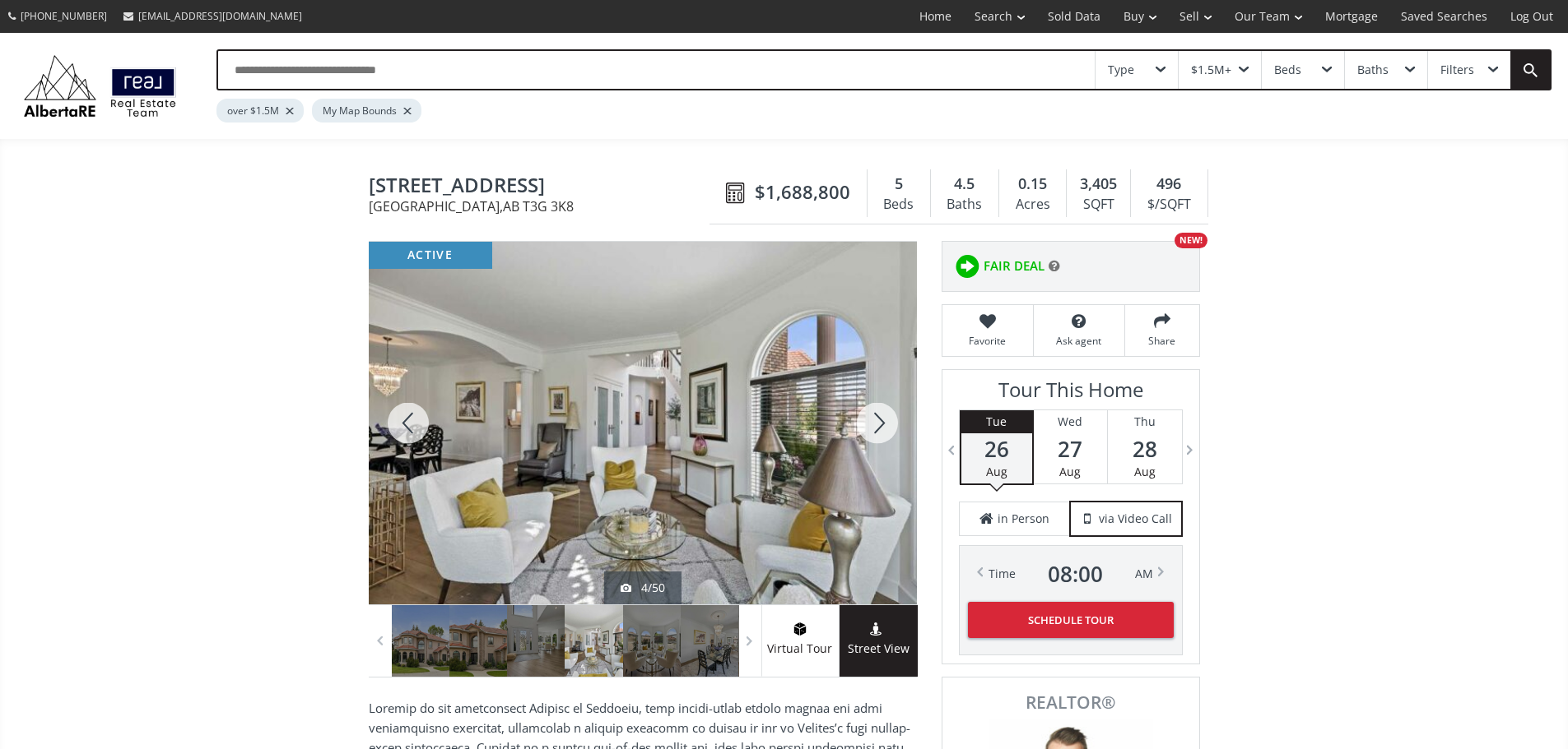
click at [878, 426] on div at bounding box center [877, 423] width 79 height 363
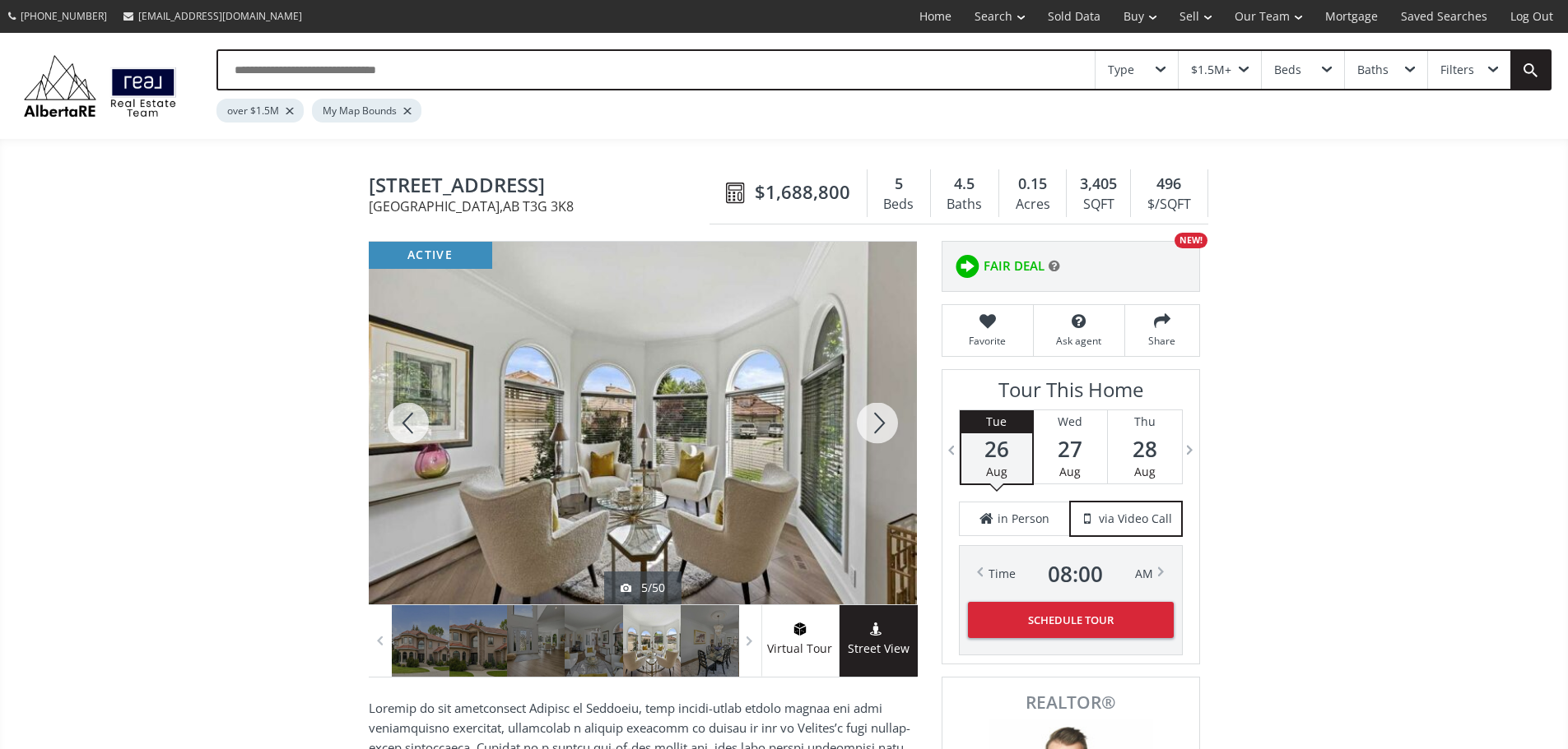
click at [878, 426] on div at bounding box center [877, 423] width 79 height 363
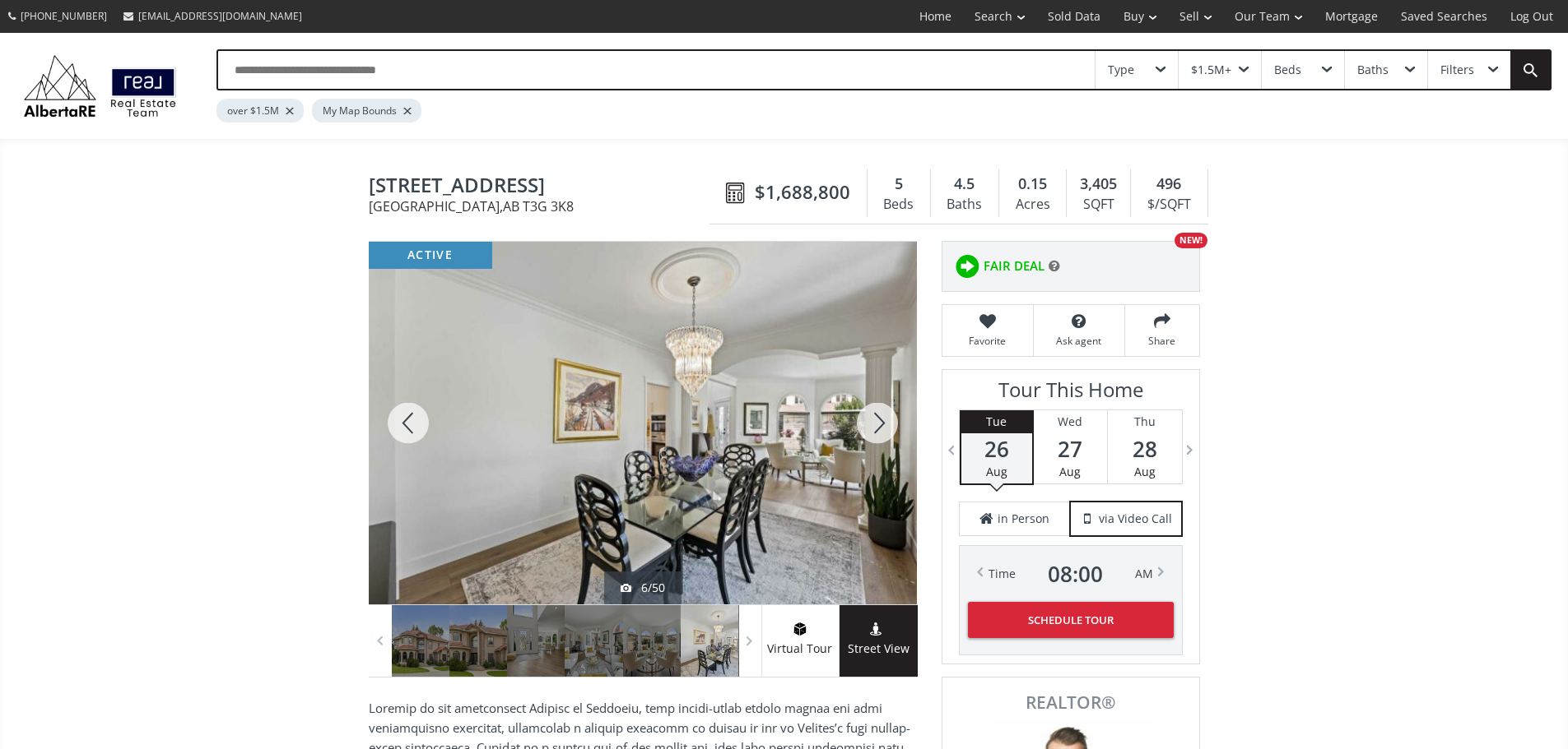
click at [878, 426] on div at bounding box center [877, 423] width 79 height 363
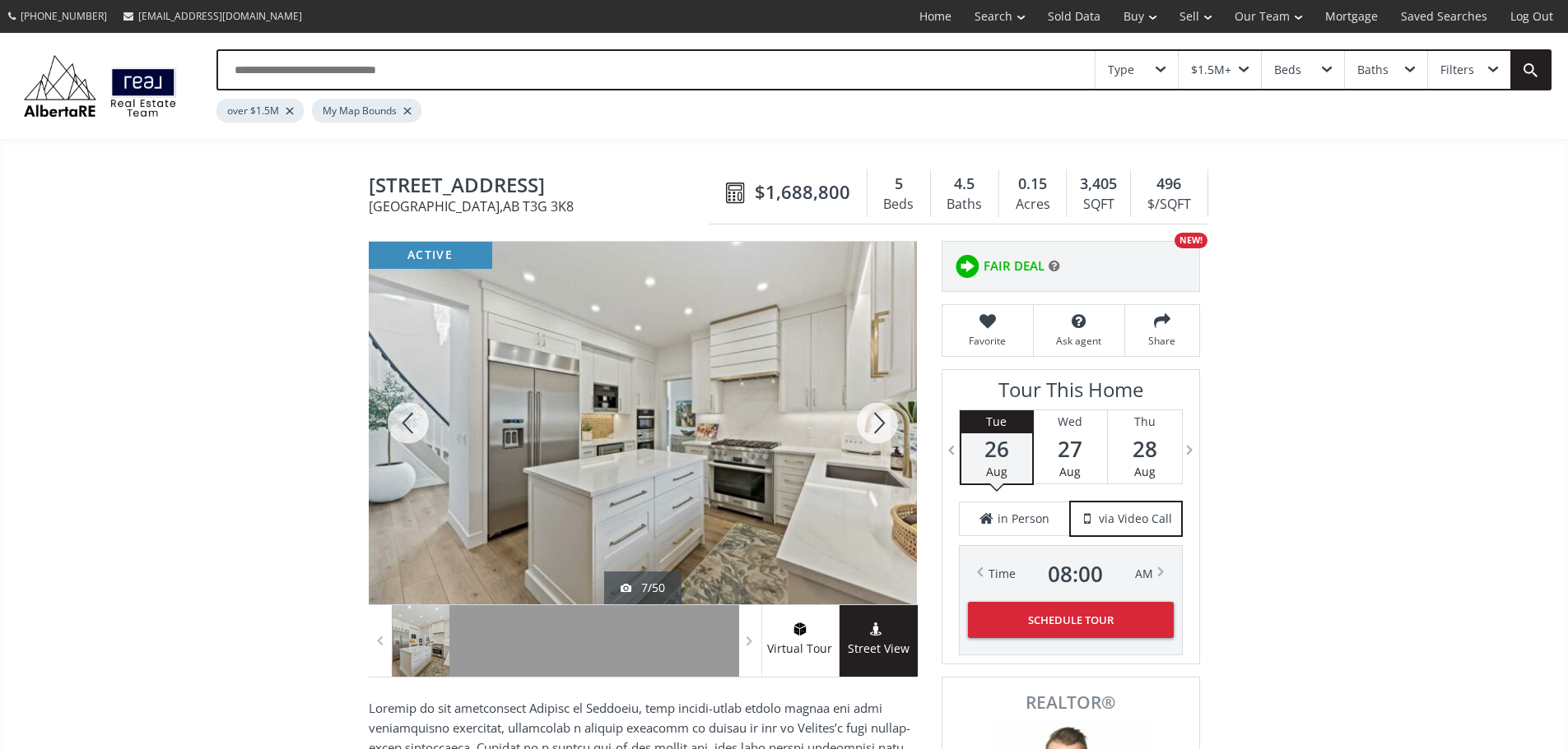
click at [878, 426] on div at bounding box center [877, 423] width 79 height 363
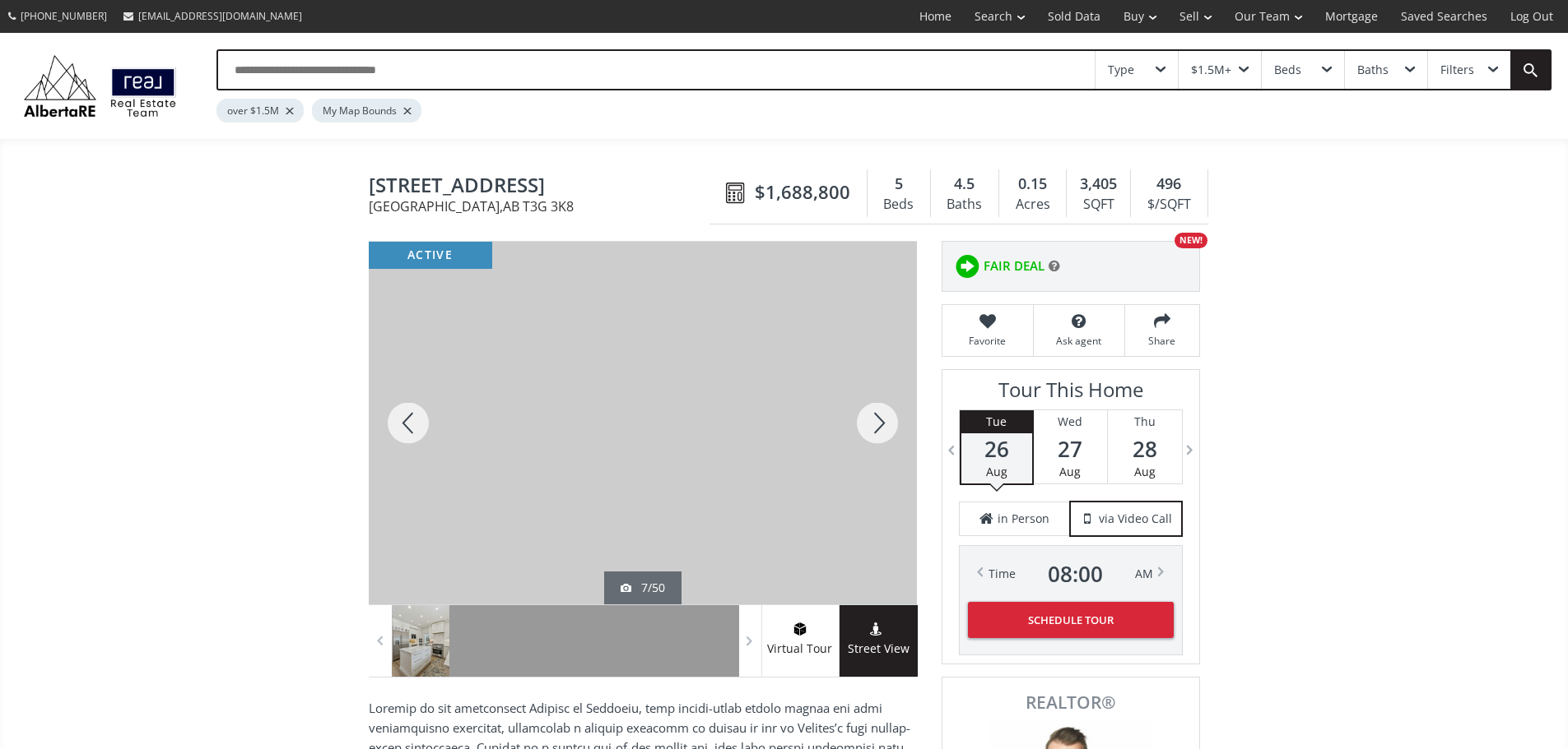
click at [878, 426] on div at bounding box center [877, 423] width 79 height 363
click at [878, 425] on div at bounding box center [877, 423] width 79 height 363
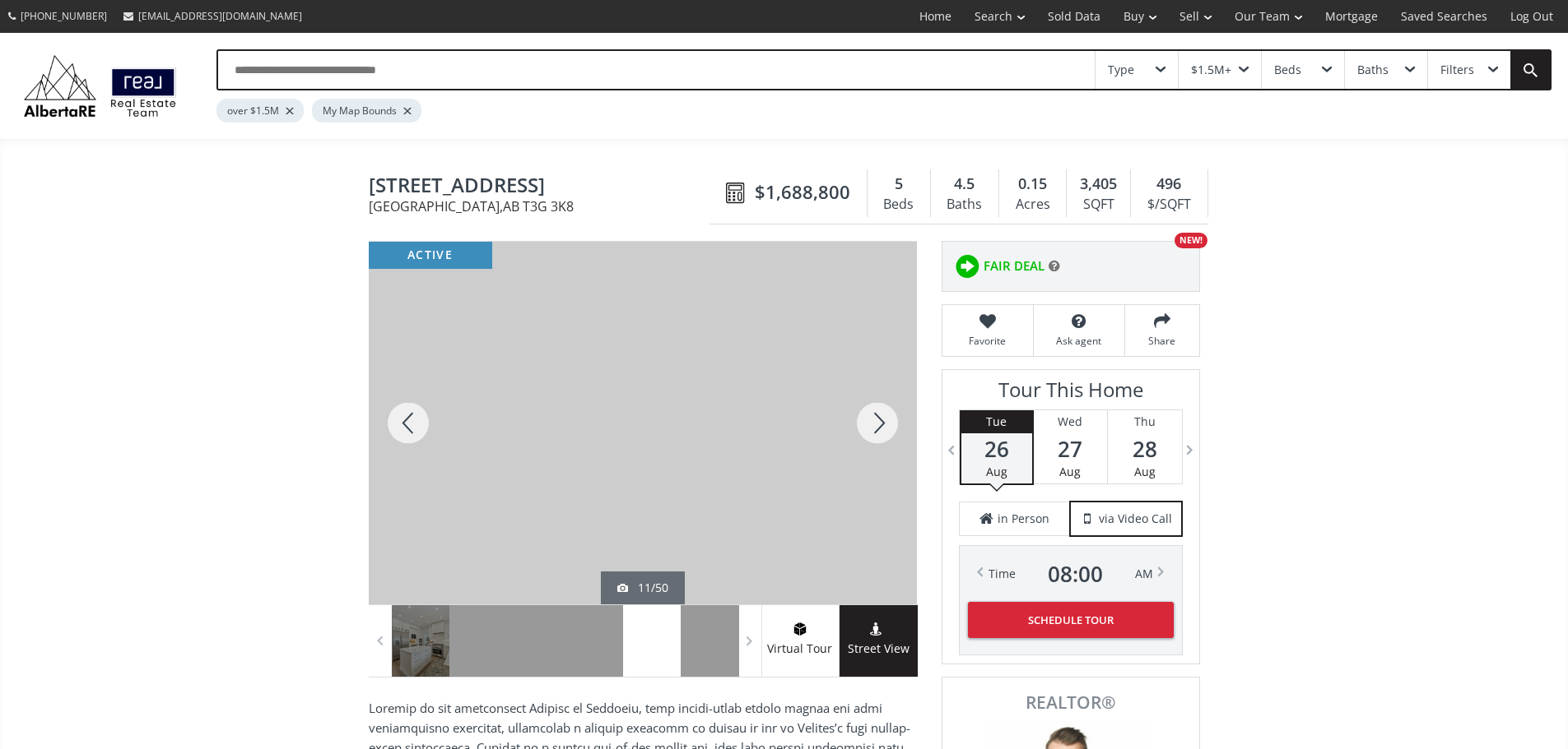
click at [878, 425] on div at bounding box center [877, 423] width 79 height 363
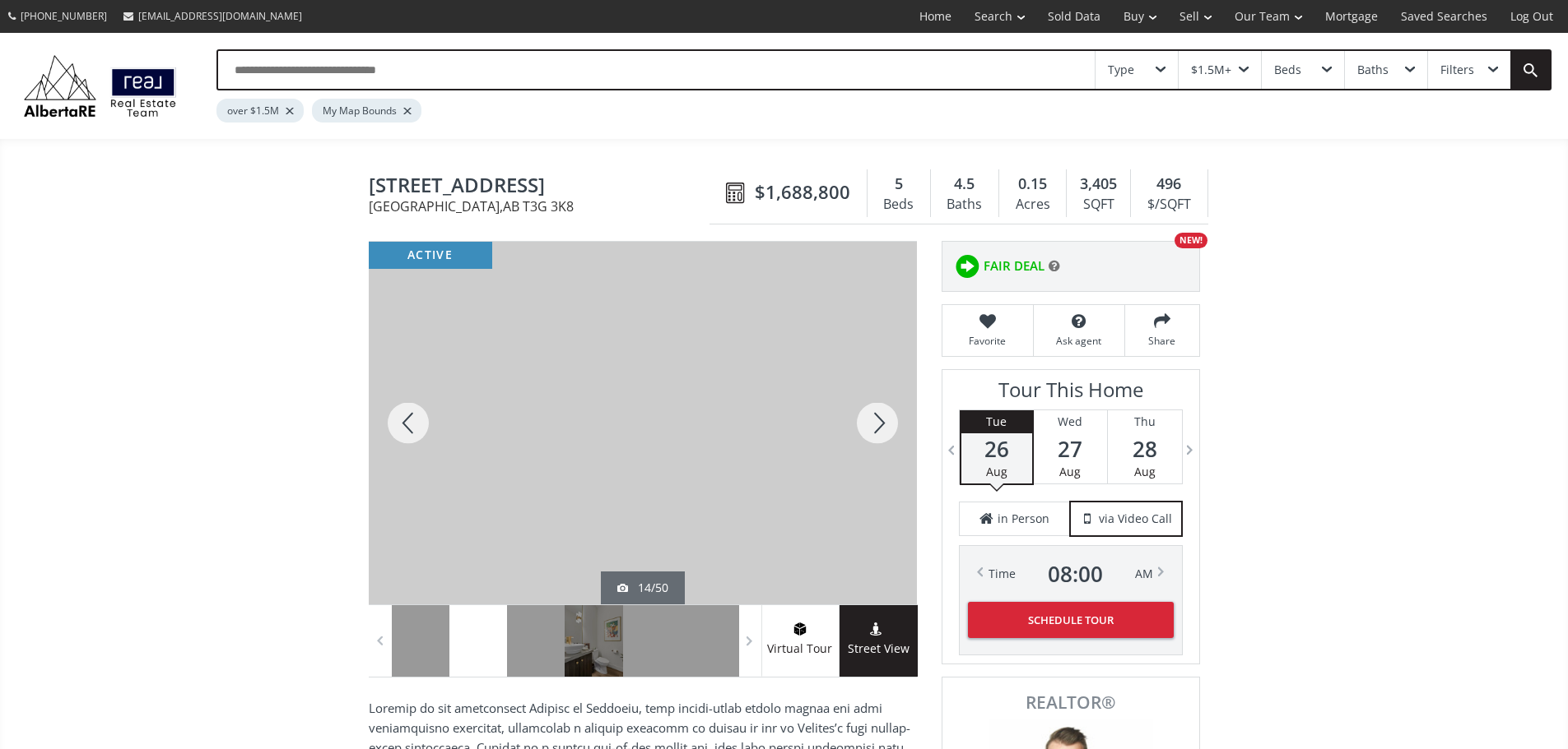
click at [878, 425] on div at bounding box center [877, 423] width 79 height 363
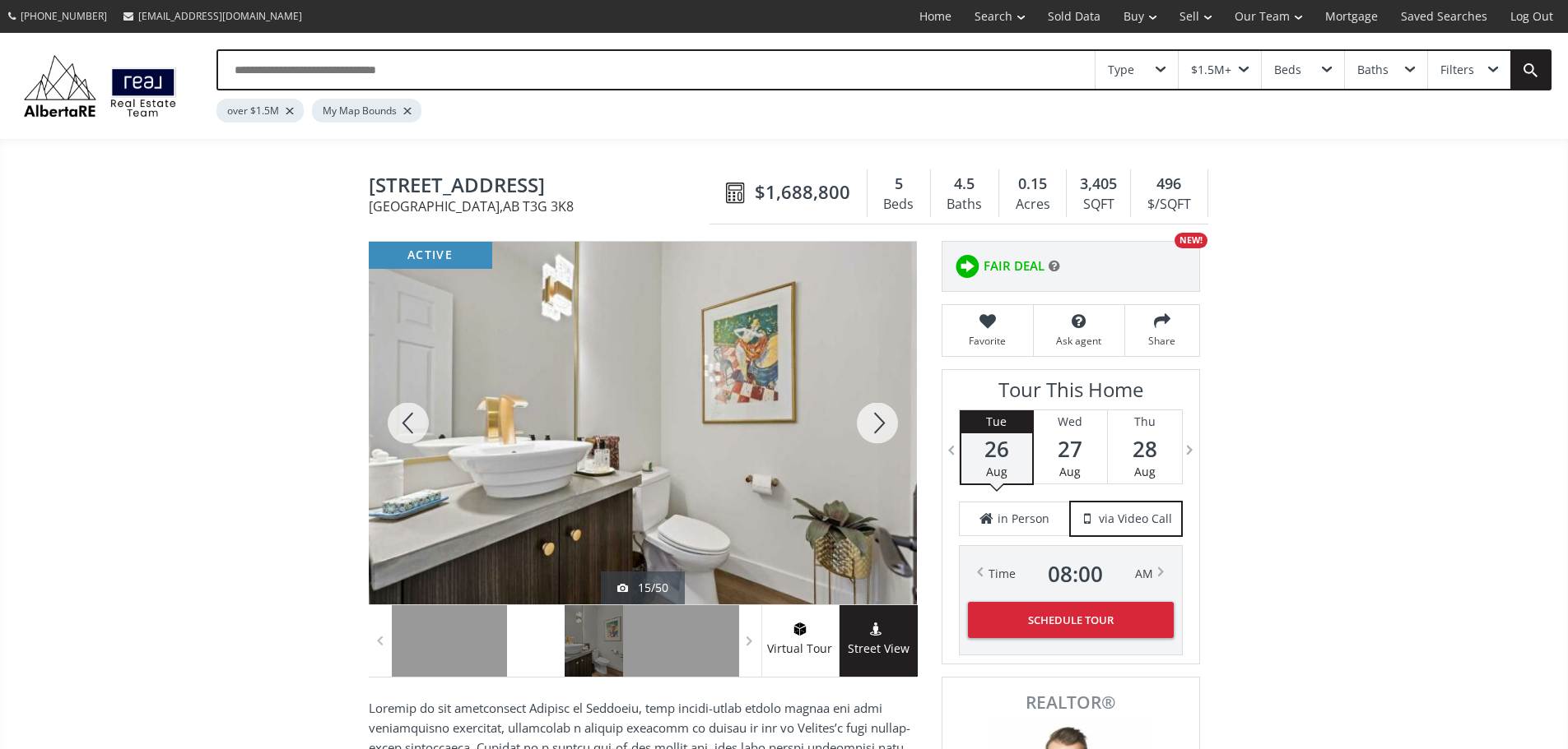
click at [877, 425] on div at bounding box center [877, 423] width 79 height 363
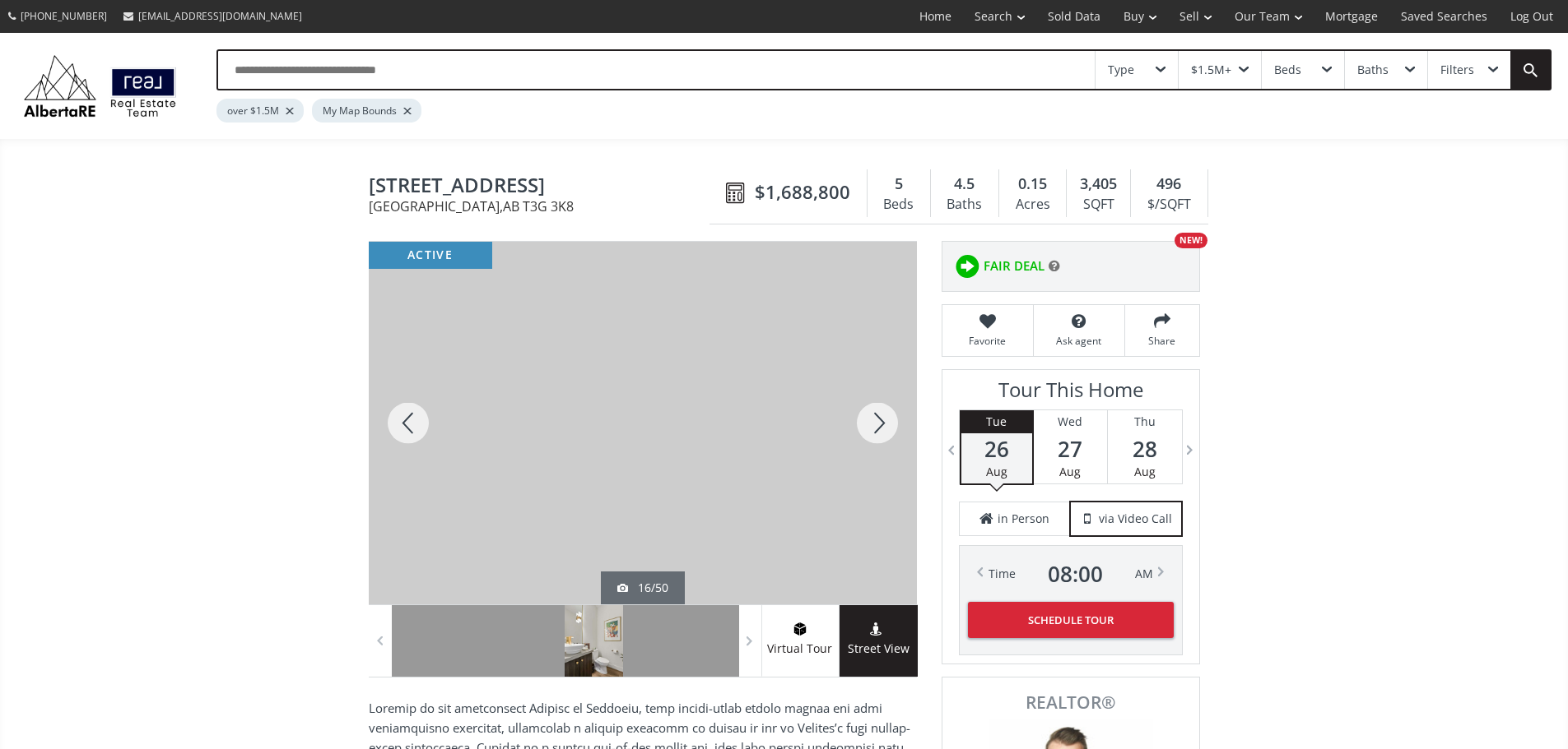
click at [877, 425] on div at bounding box center [877, 423] width 79 height 363
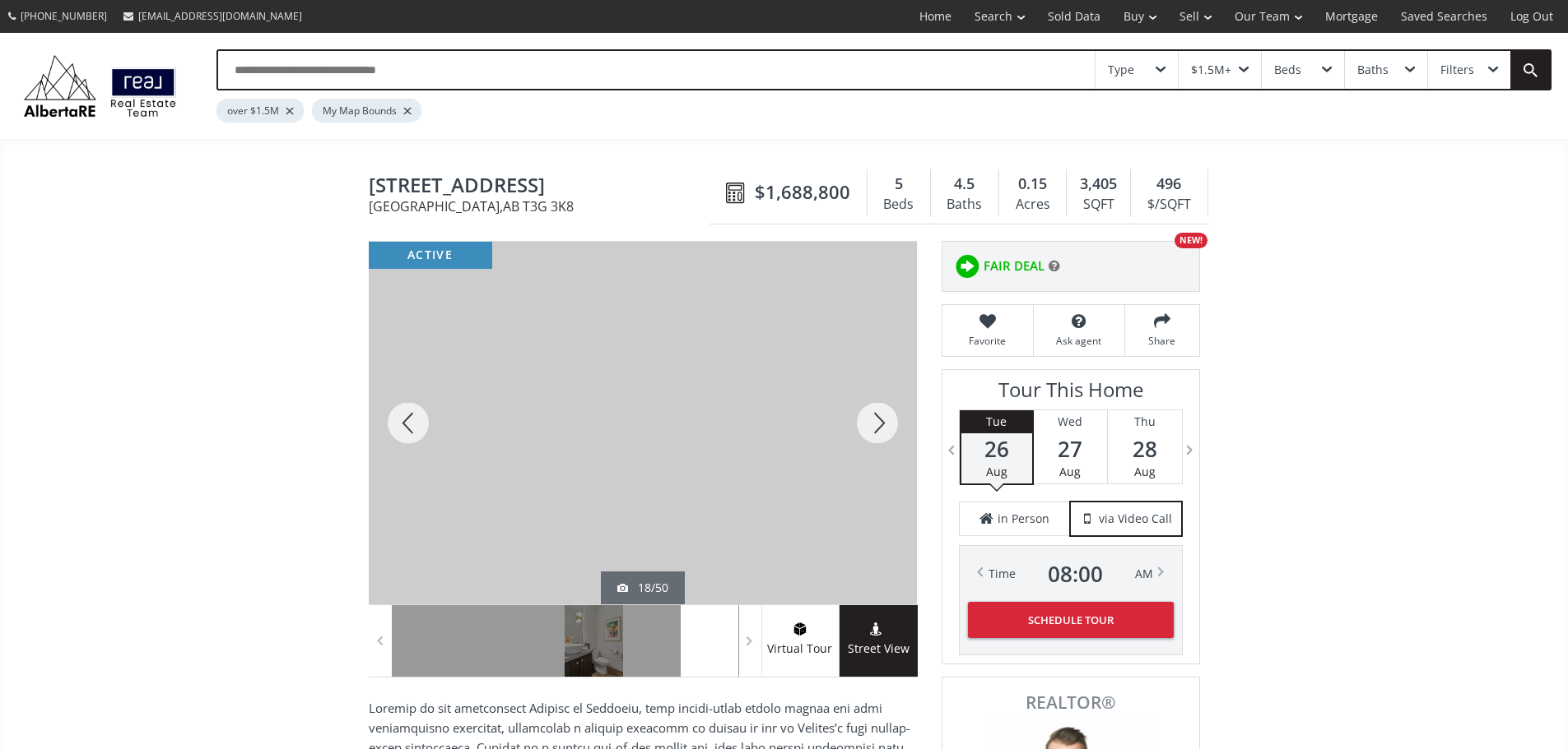
click at [877, 425] on div at bounding box center [877, 423] width 79 height 363
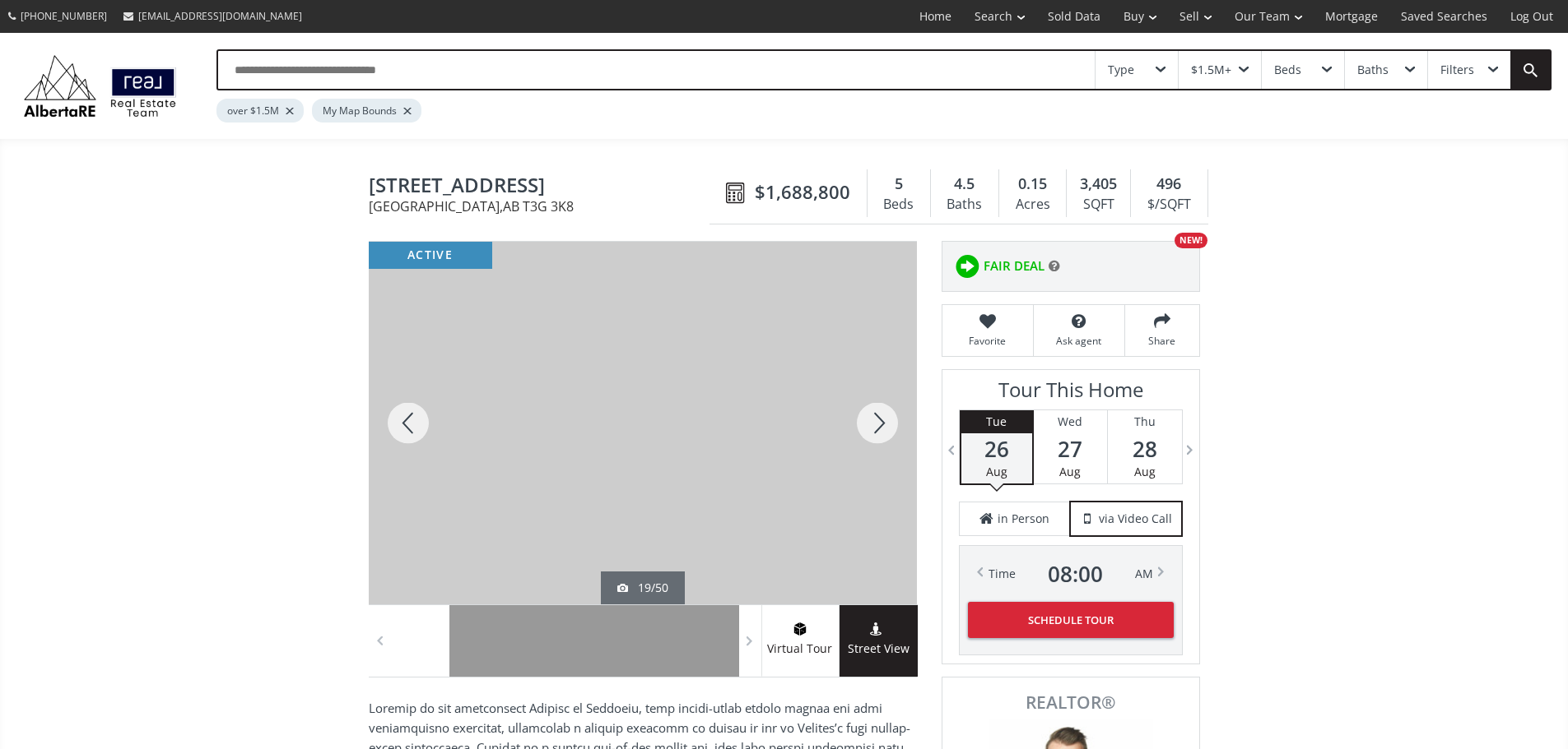
click at [877, 425] on div at bounding box center [877, 423] width 79 height 363
click at [876, 425] on div at bounding box center [877, 423] width 79 height 363
click at [875, 426] on div at bounding box center [877, 423] width 79 height 363
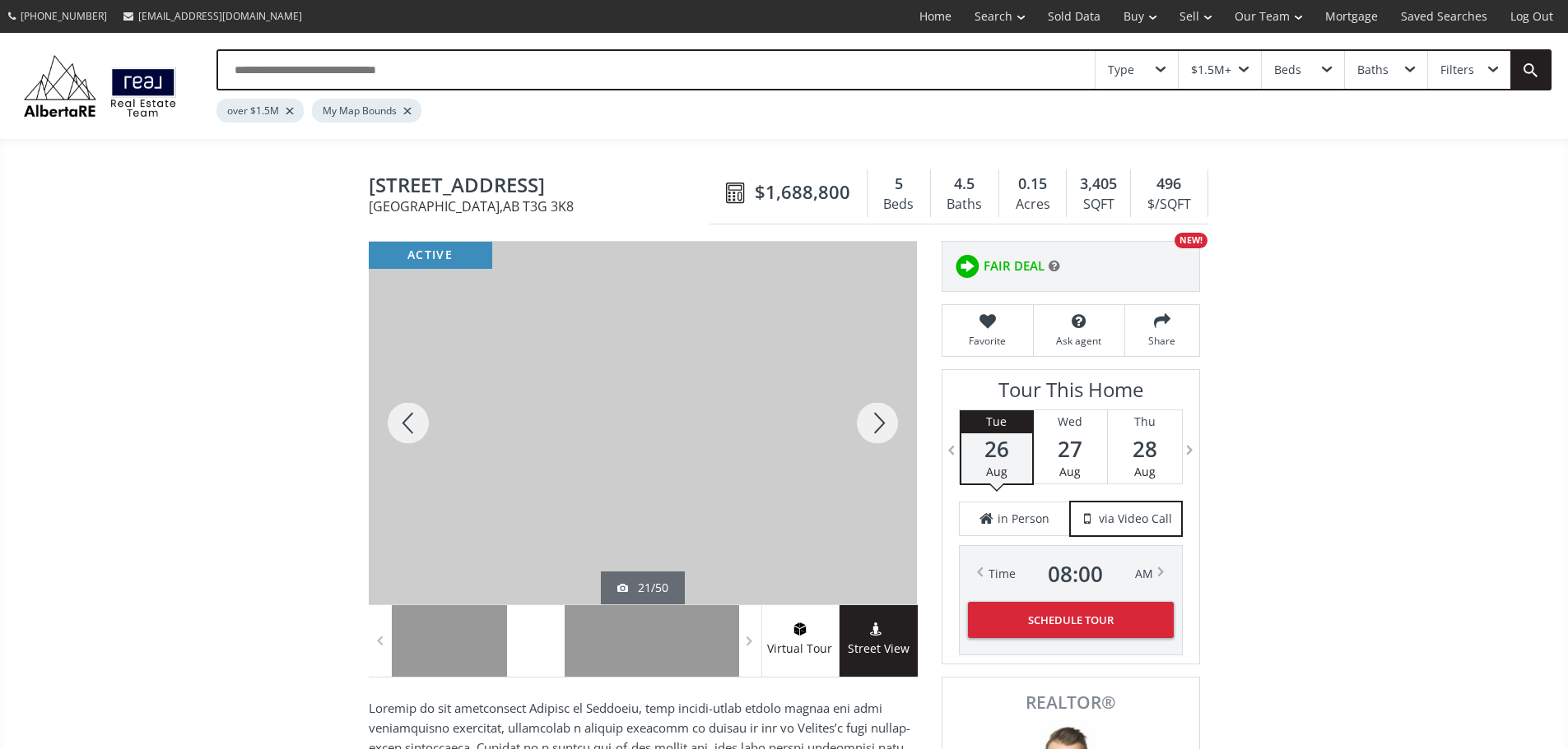
click at [875, 426] on div at bounding box center [877, 423] width 79 height 363
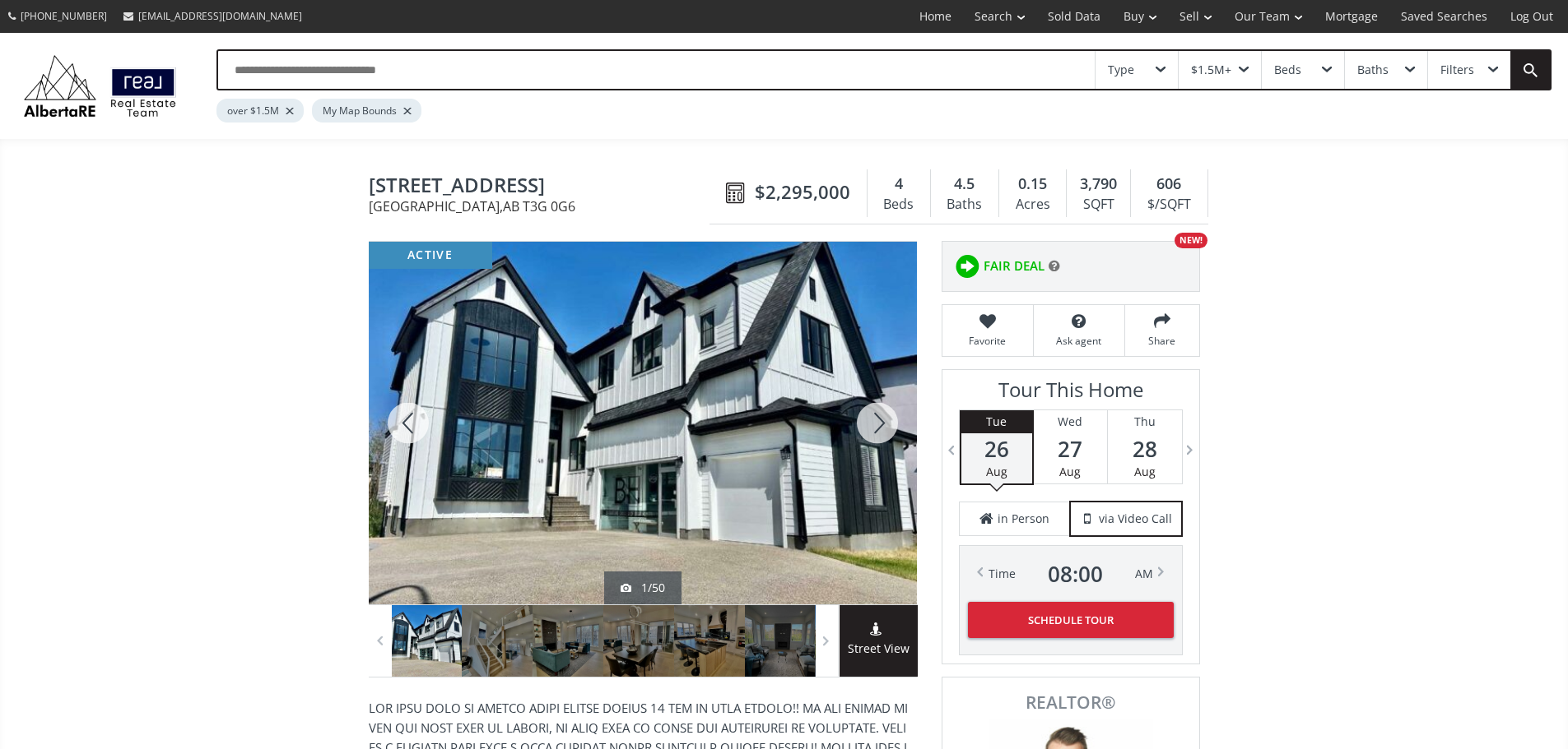
click at [873, 434] on div at bounding box center [877, 423] width 79 height 363
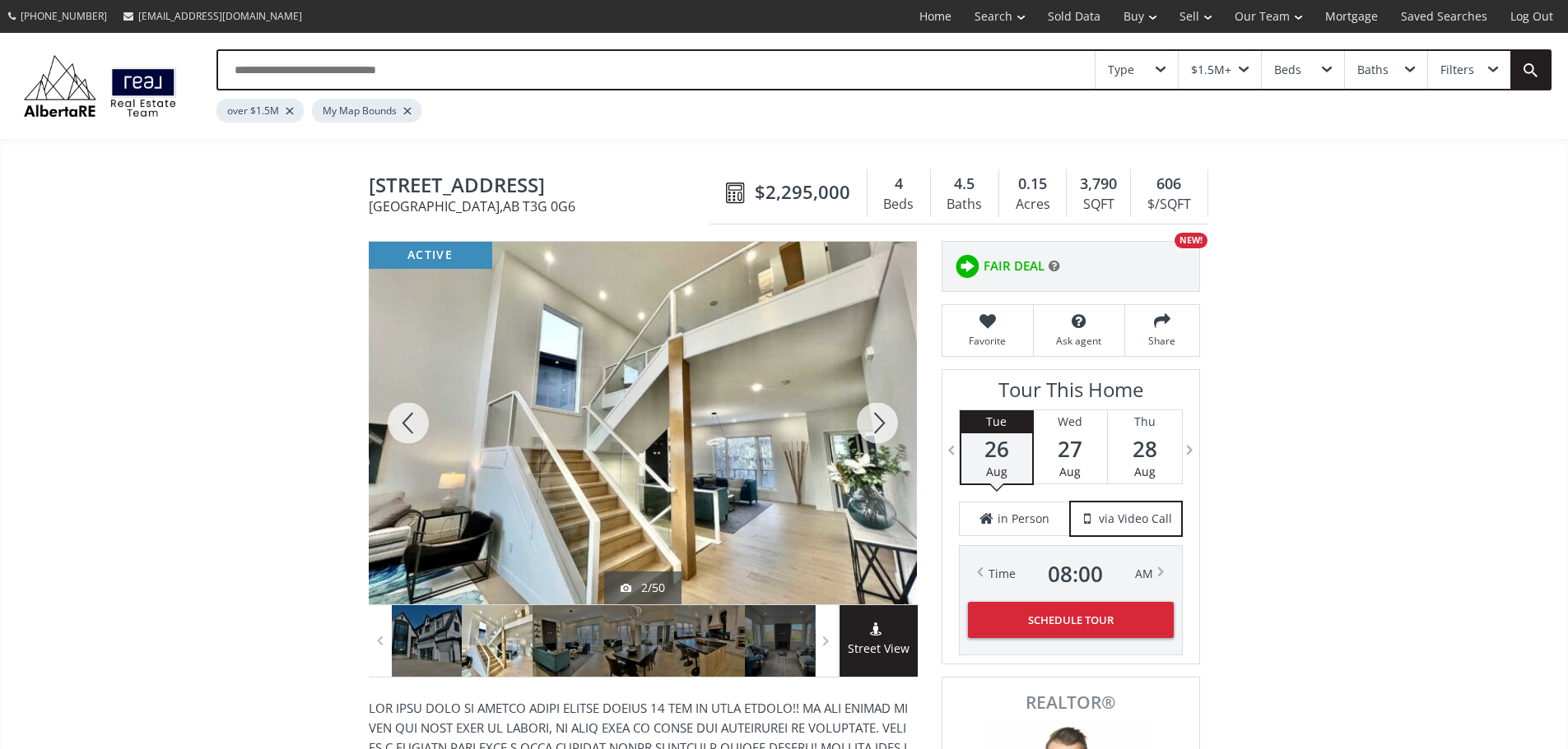
click at [873, 434] on div at bounding box center [877, 423] width 79 height 363
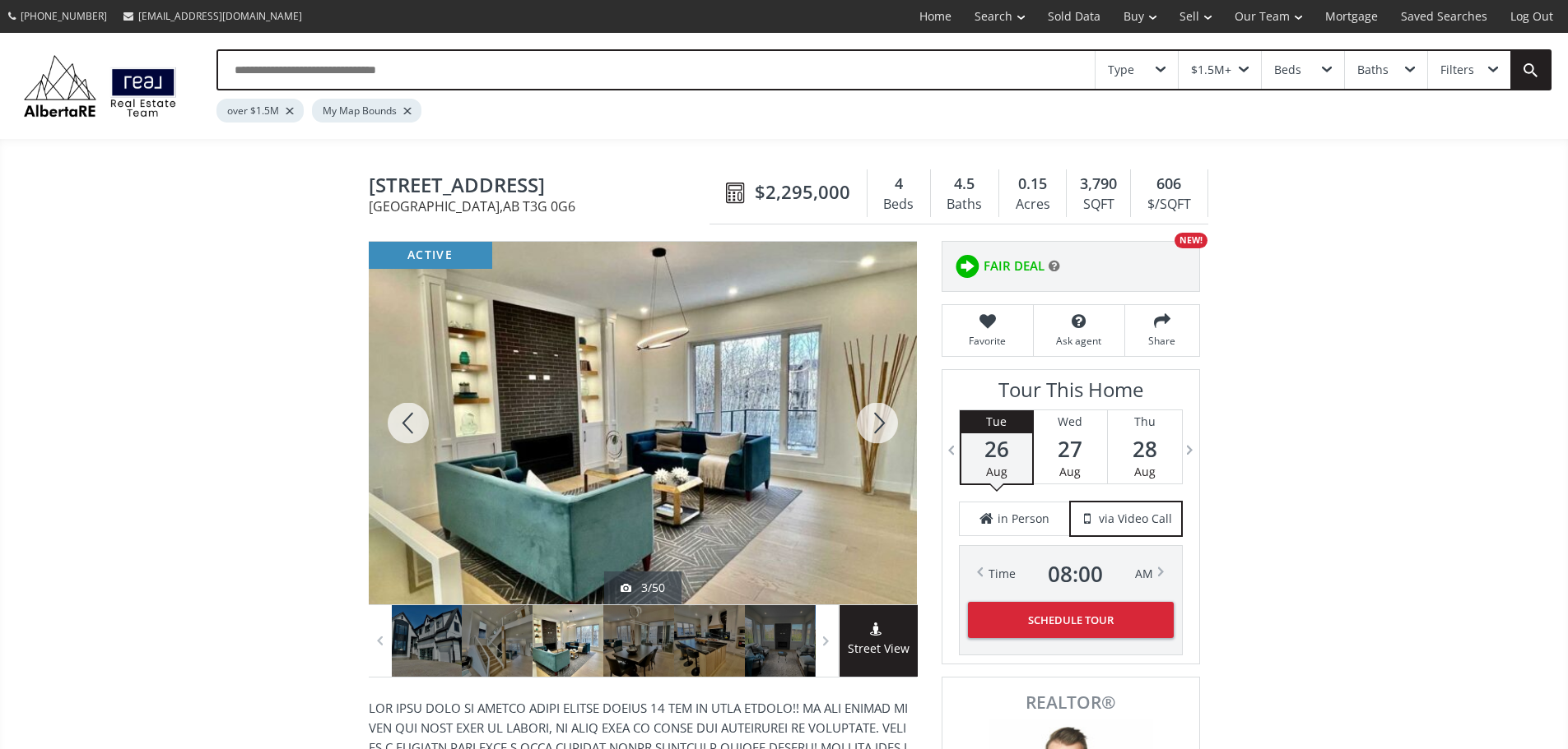
click at [873, 434] on div at bounding box center [877, 423] width 79 height 363
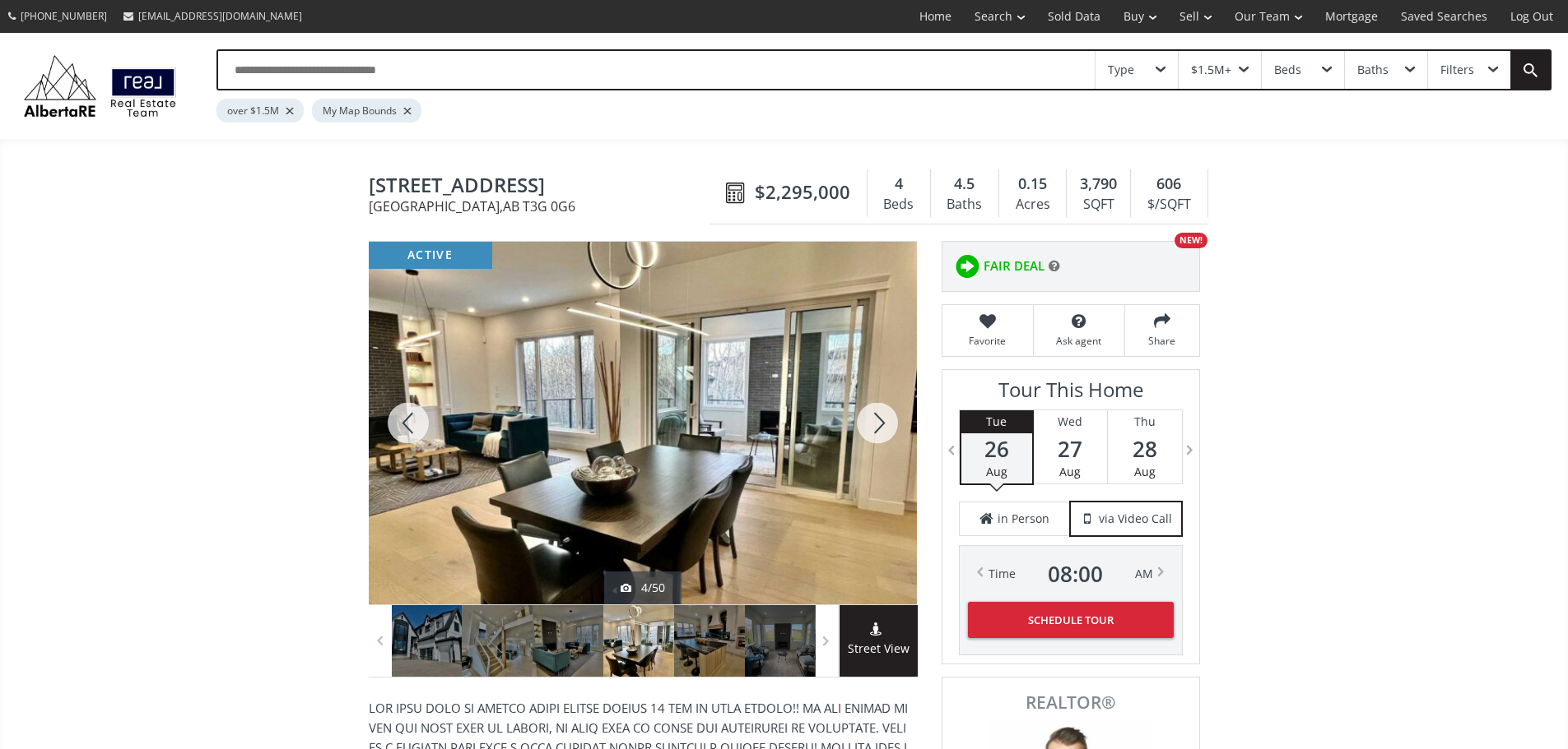
click at [874, 431] on div at bounding box center [877, 423] width 79 height 363
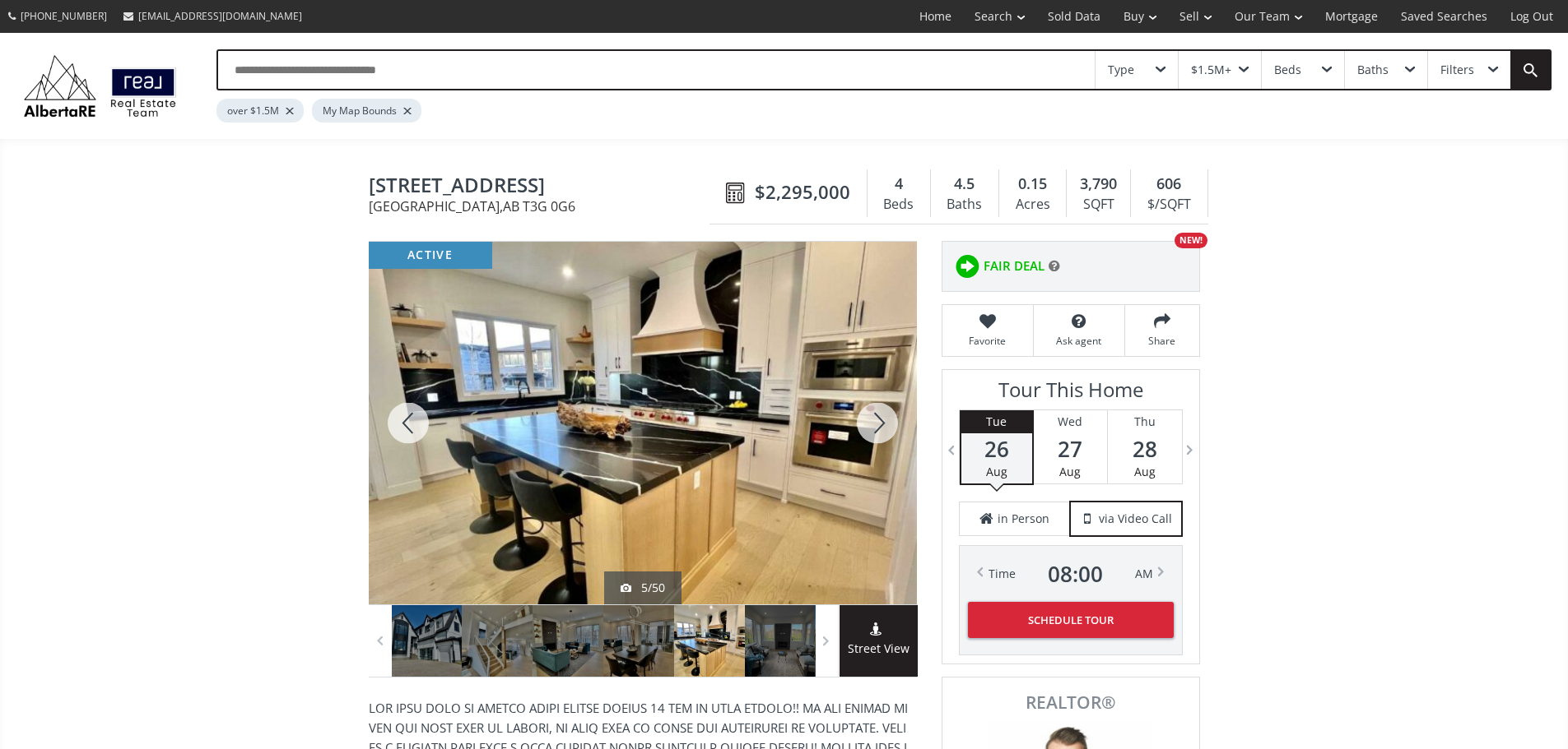
click at [874, 431] on div at bounding box center [877, 423] width 79 height 363
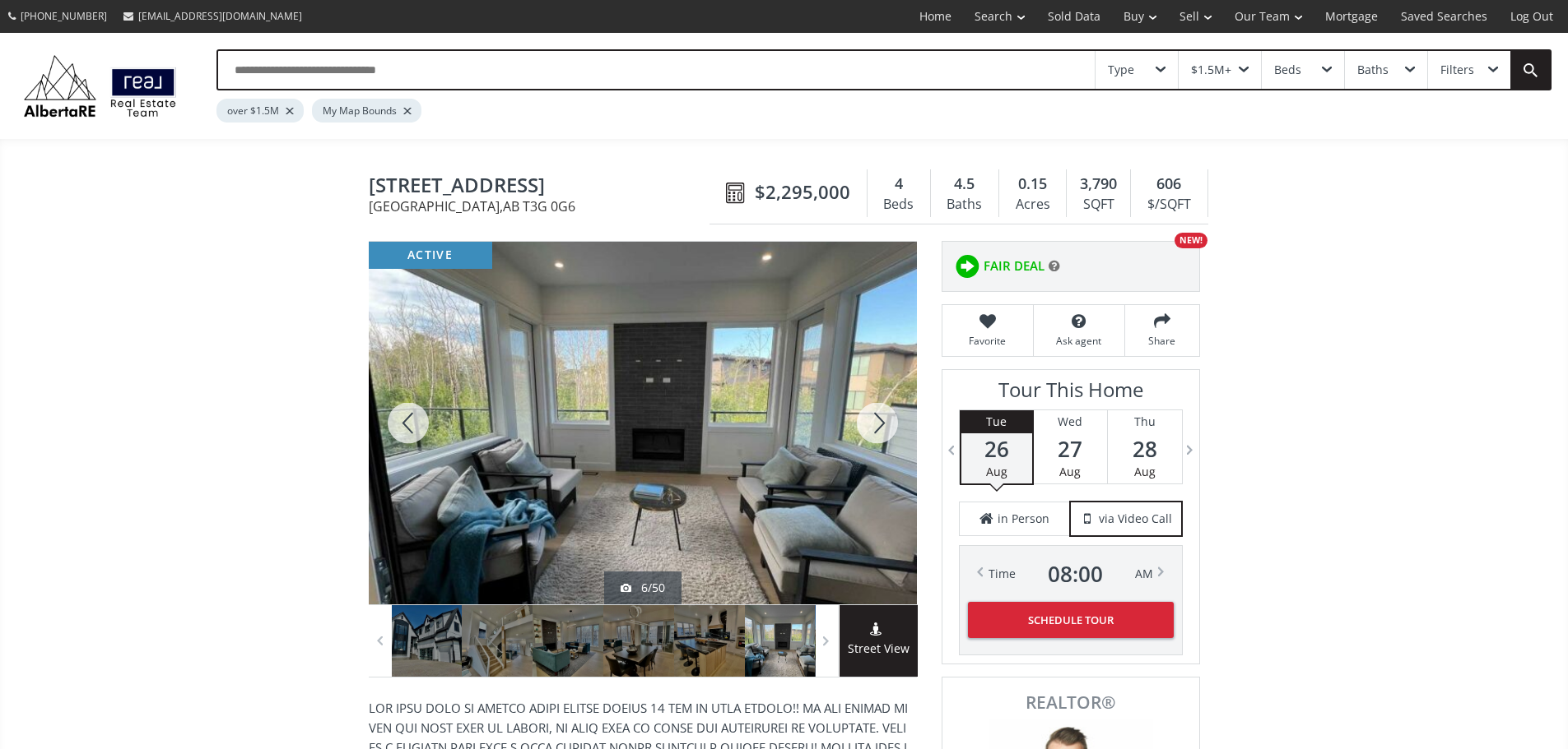
click at [874, 431] on div at bounding box center [877, 423] width 79 height 363
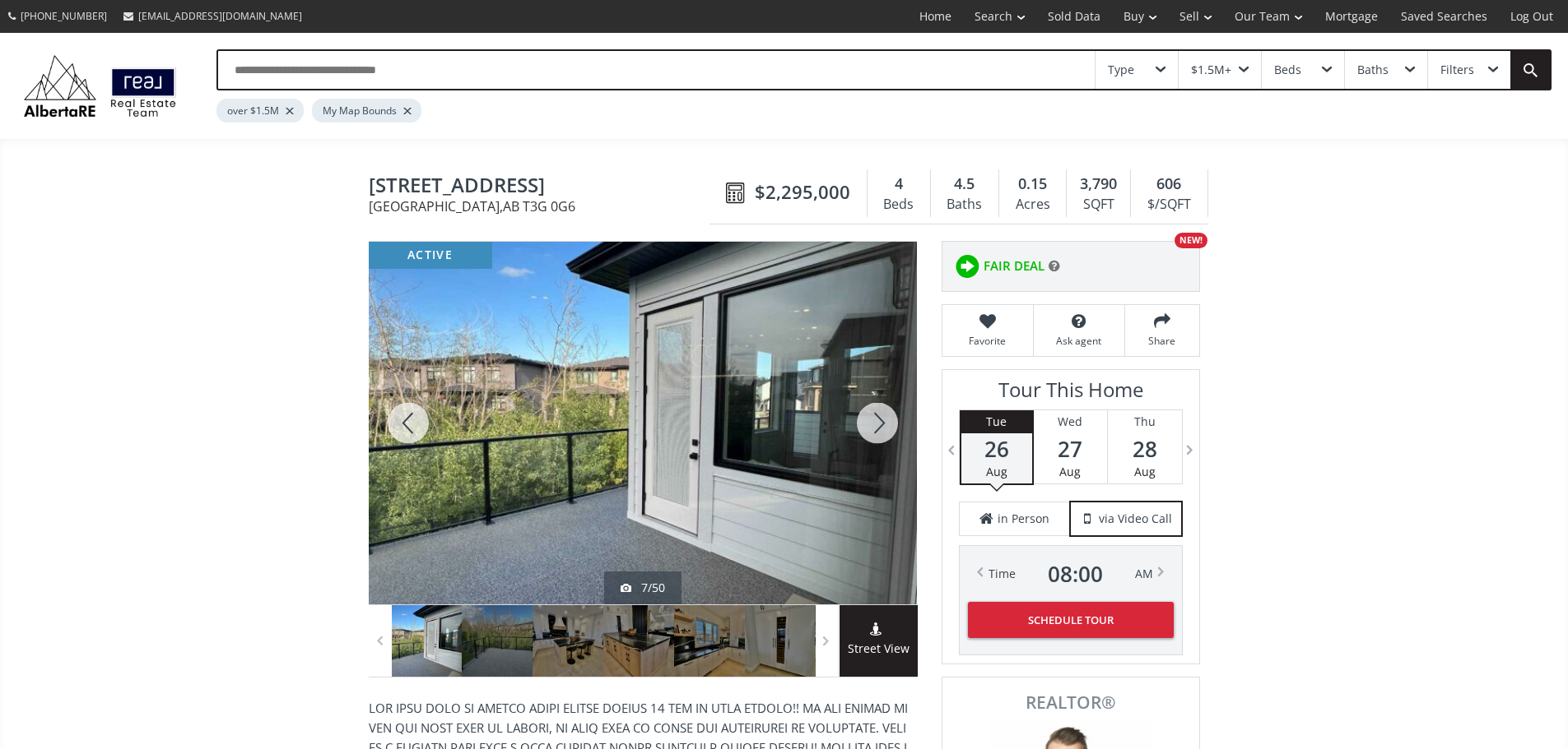
click at [874, 431] on div at bounding box center [877, 423] width 79 height 363
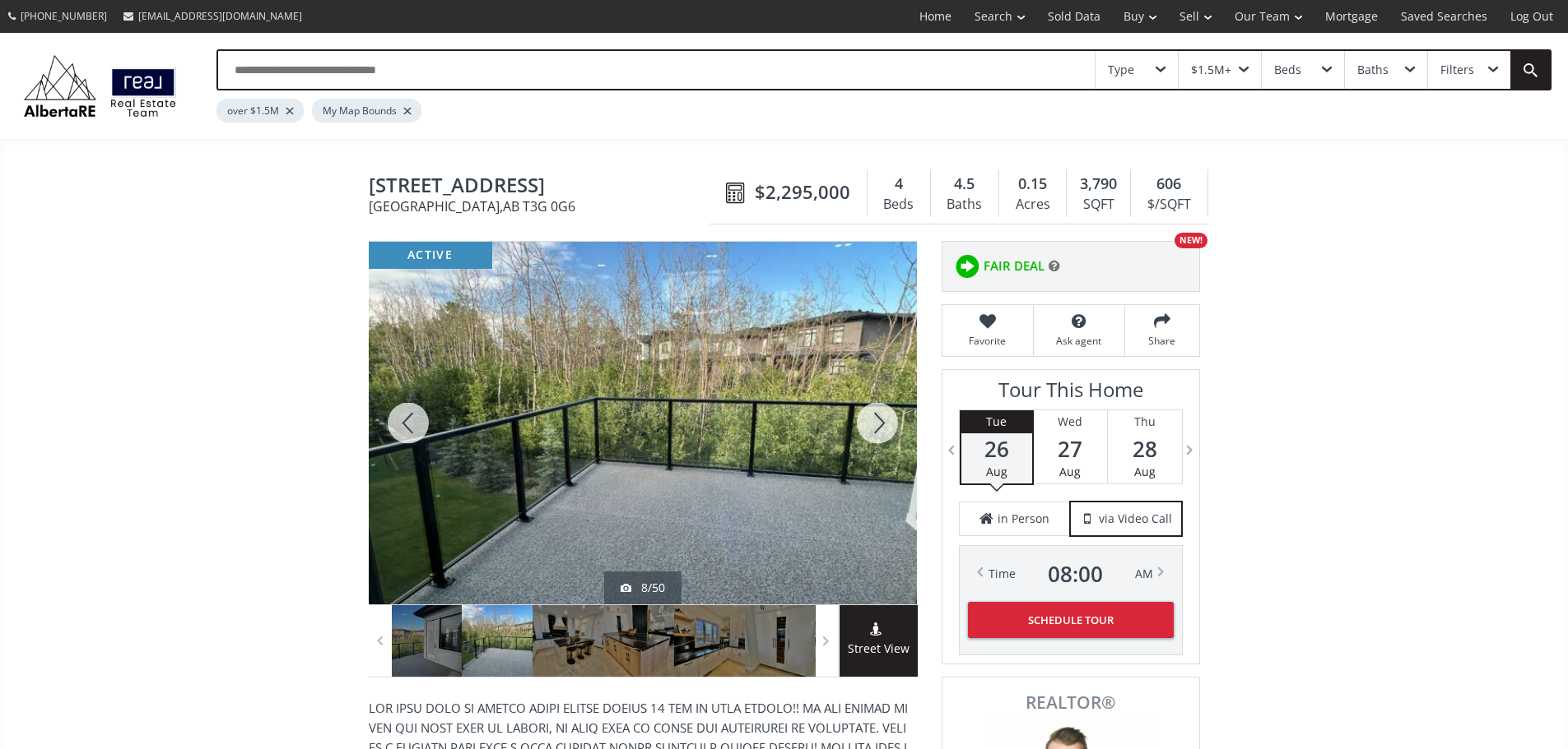
click at [874, 431] on div at bounding box center [877, 423] width 79 height 363
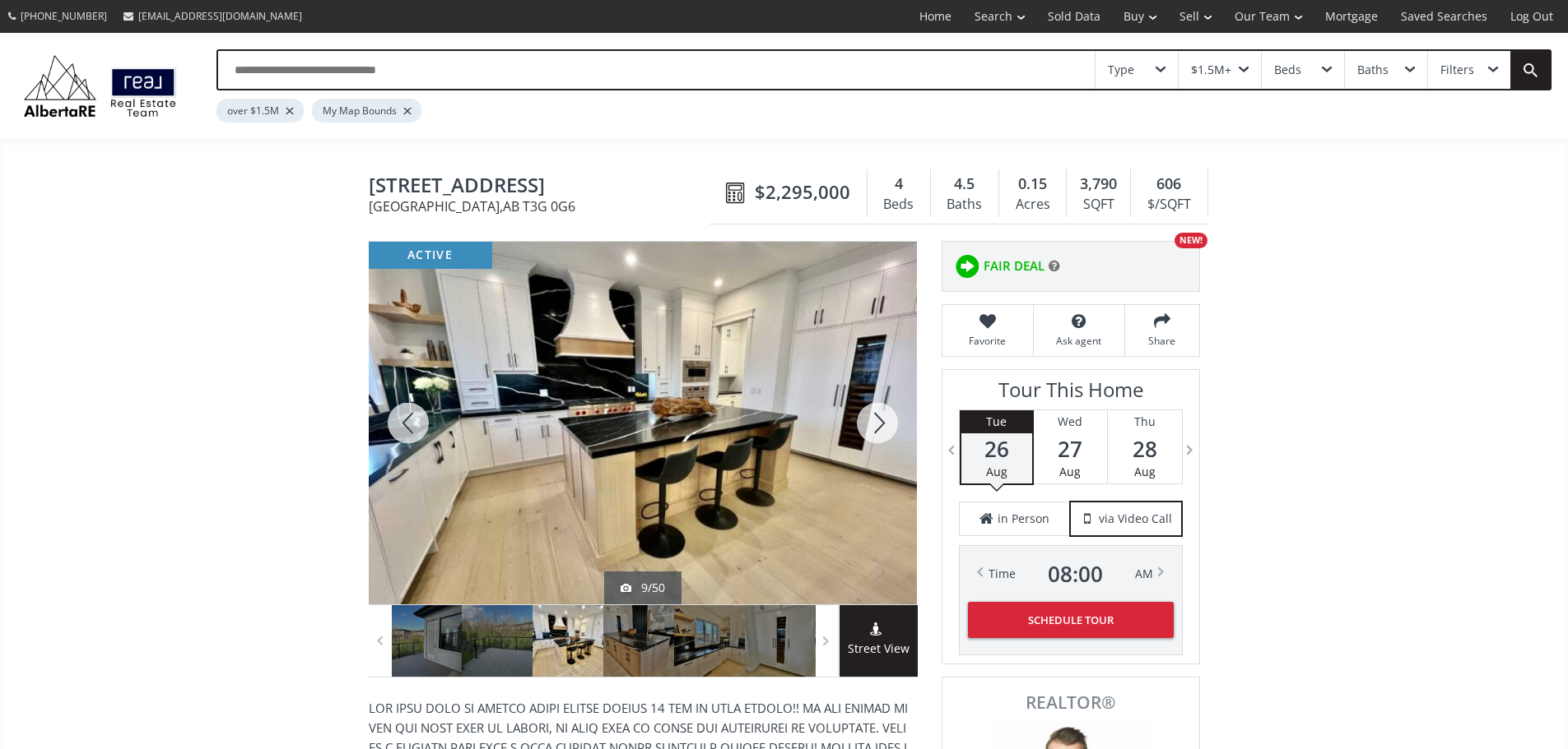
click at [419, 428] on div at bounding box center [408, 423] width 79 height 363
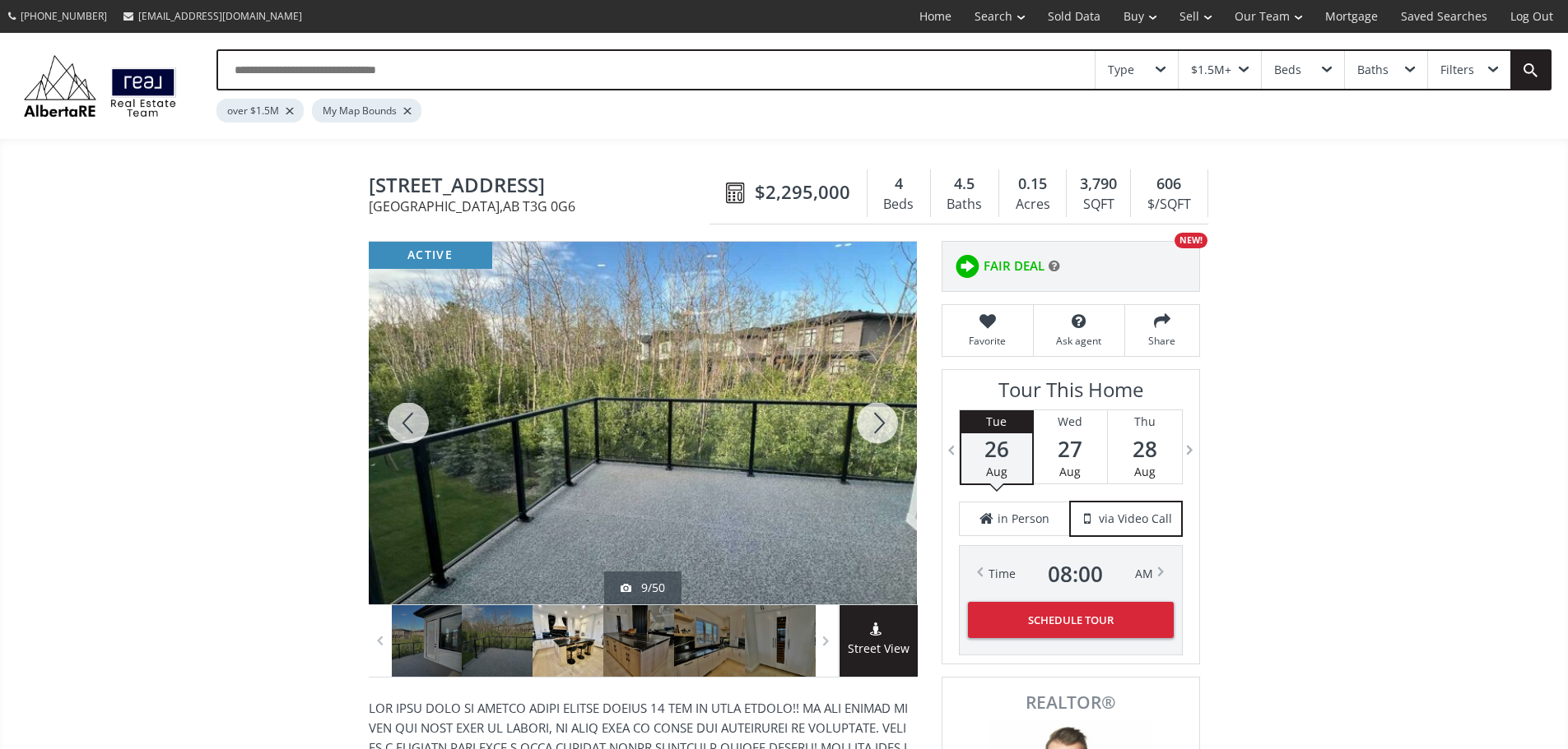
click at [419, 428] on div at bounding box center [408, 423] width 79 height 363
click at [423, 428] on div at bounding box center [408, 423] width 79 height 363
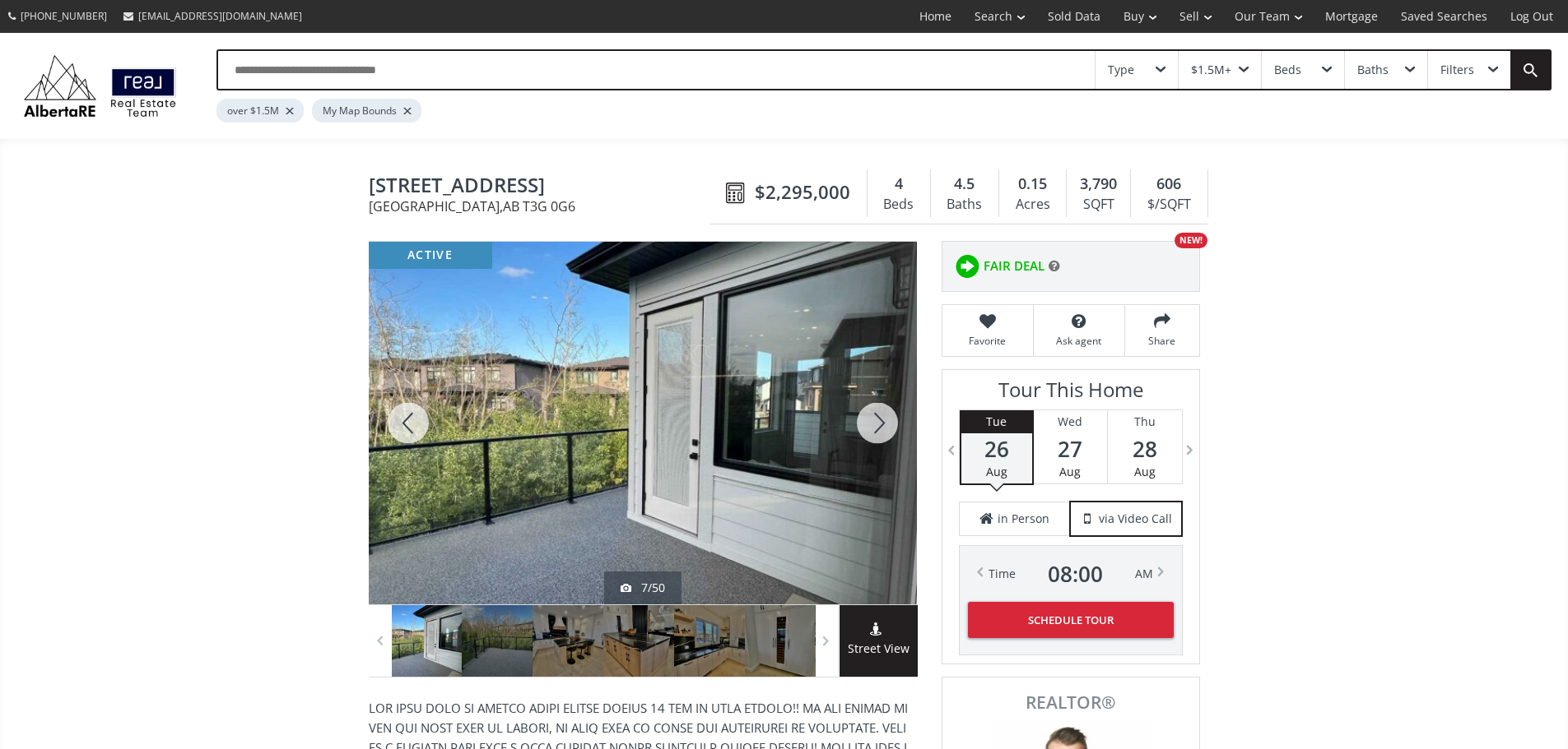
click at [875, 428] on div at bounding box center [877, 423] width 79 height 363
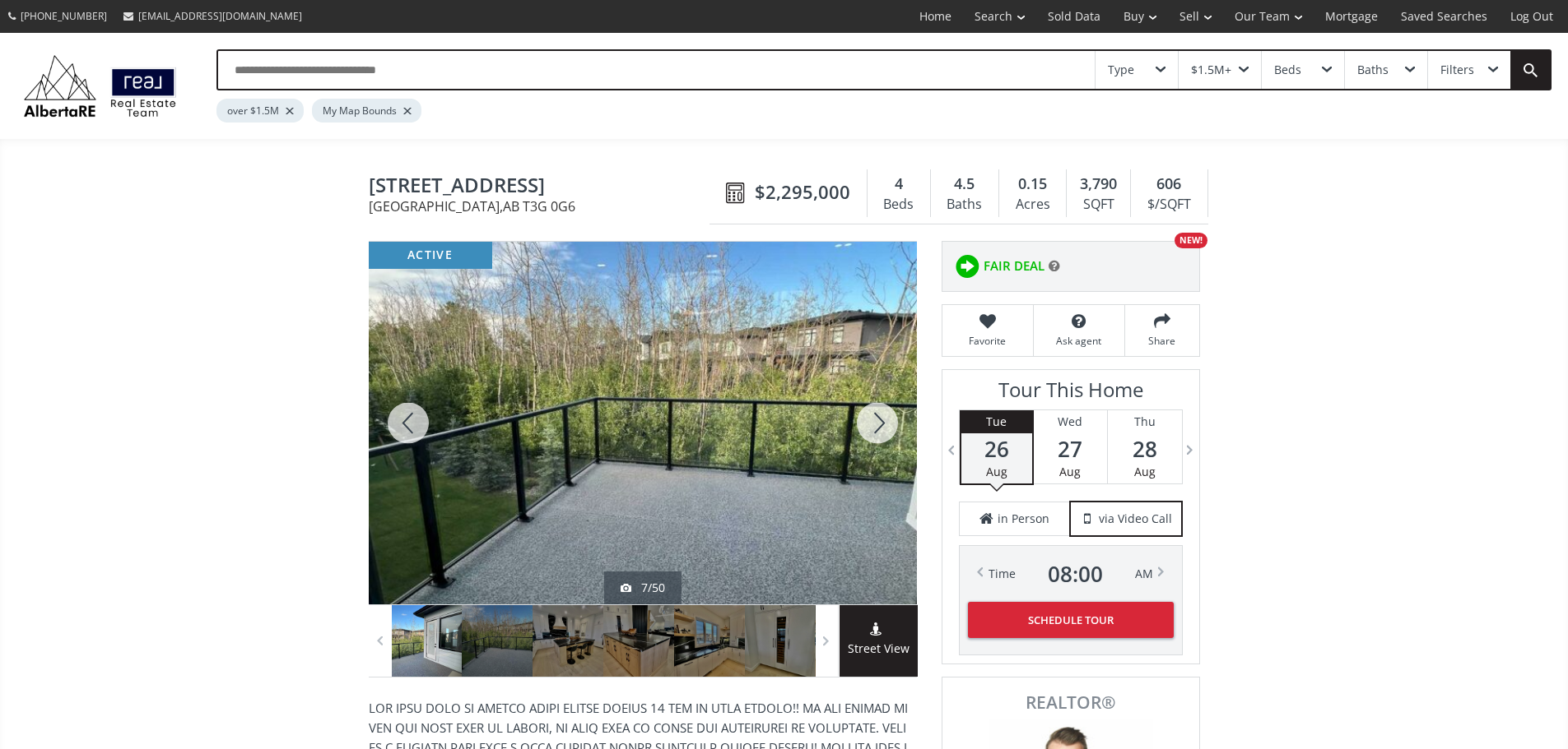
click at [875, 428] on div at bounding box center [877, 423] width 79 height 363
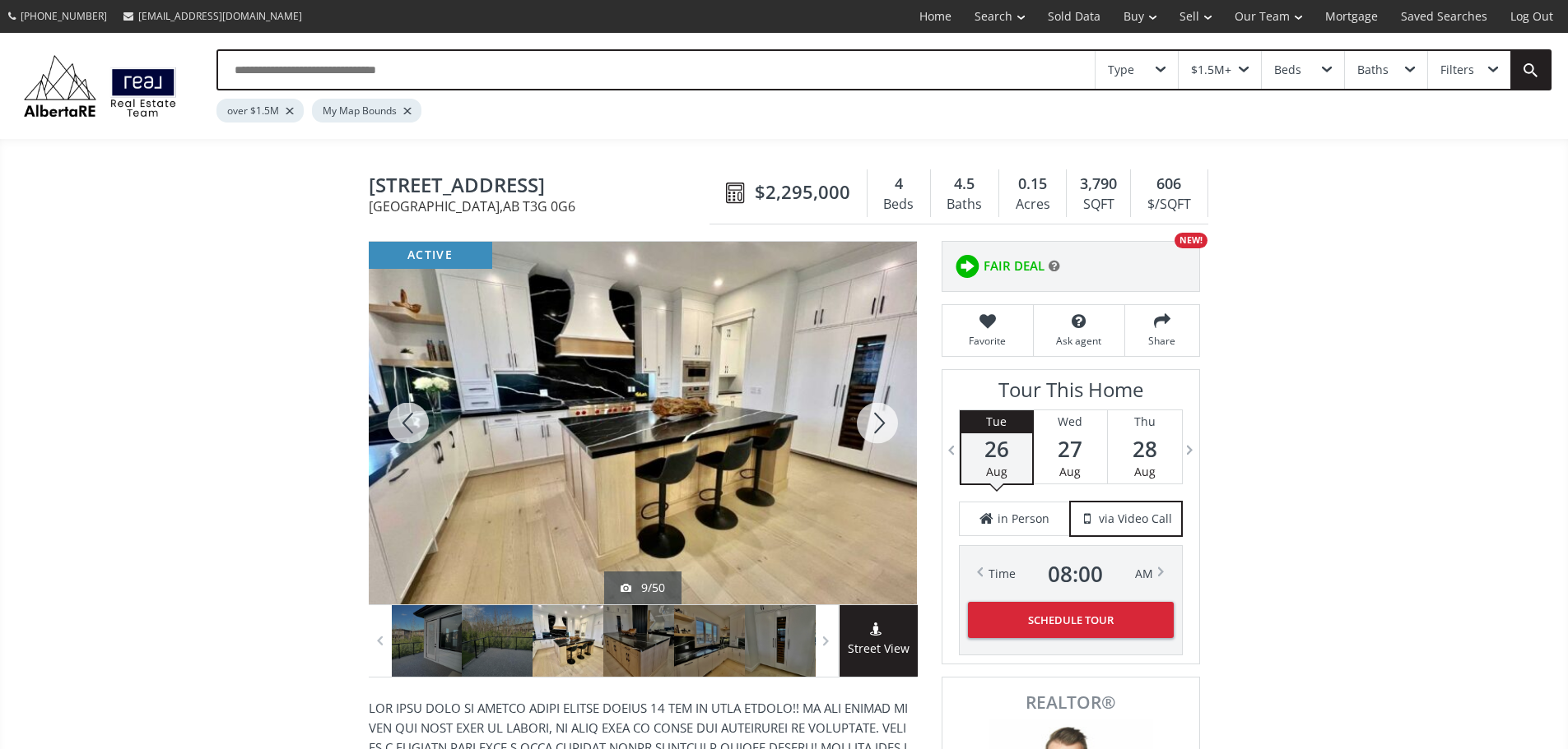
click at [875, 428] on div at bounding box center [877, 423] width 79 height 363
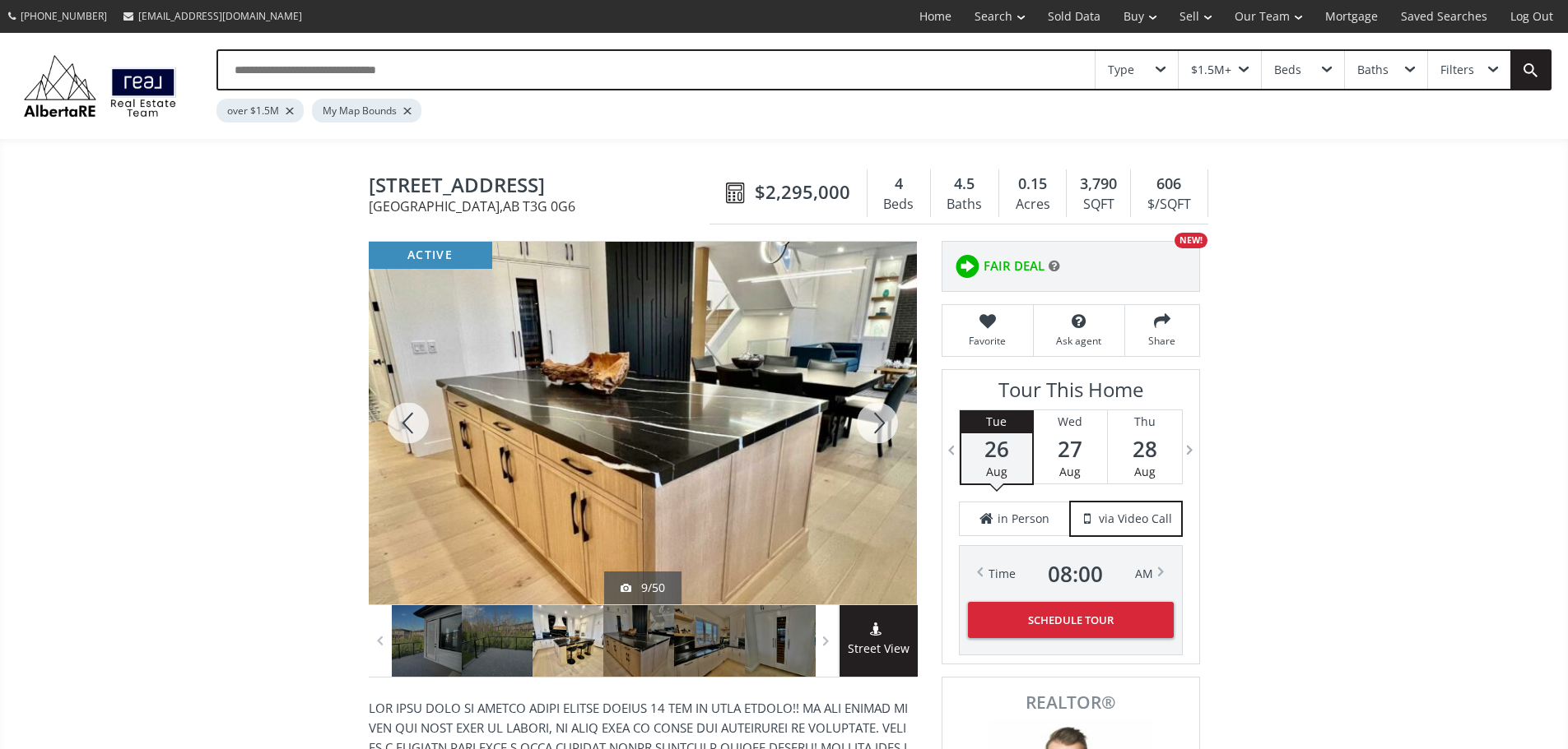
click at [875, 428] on div at bounding box center [877, 423] width 79 height 363
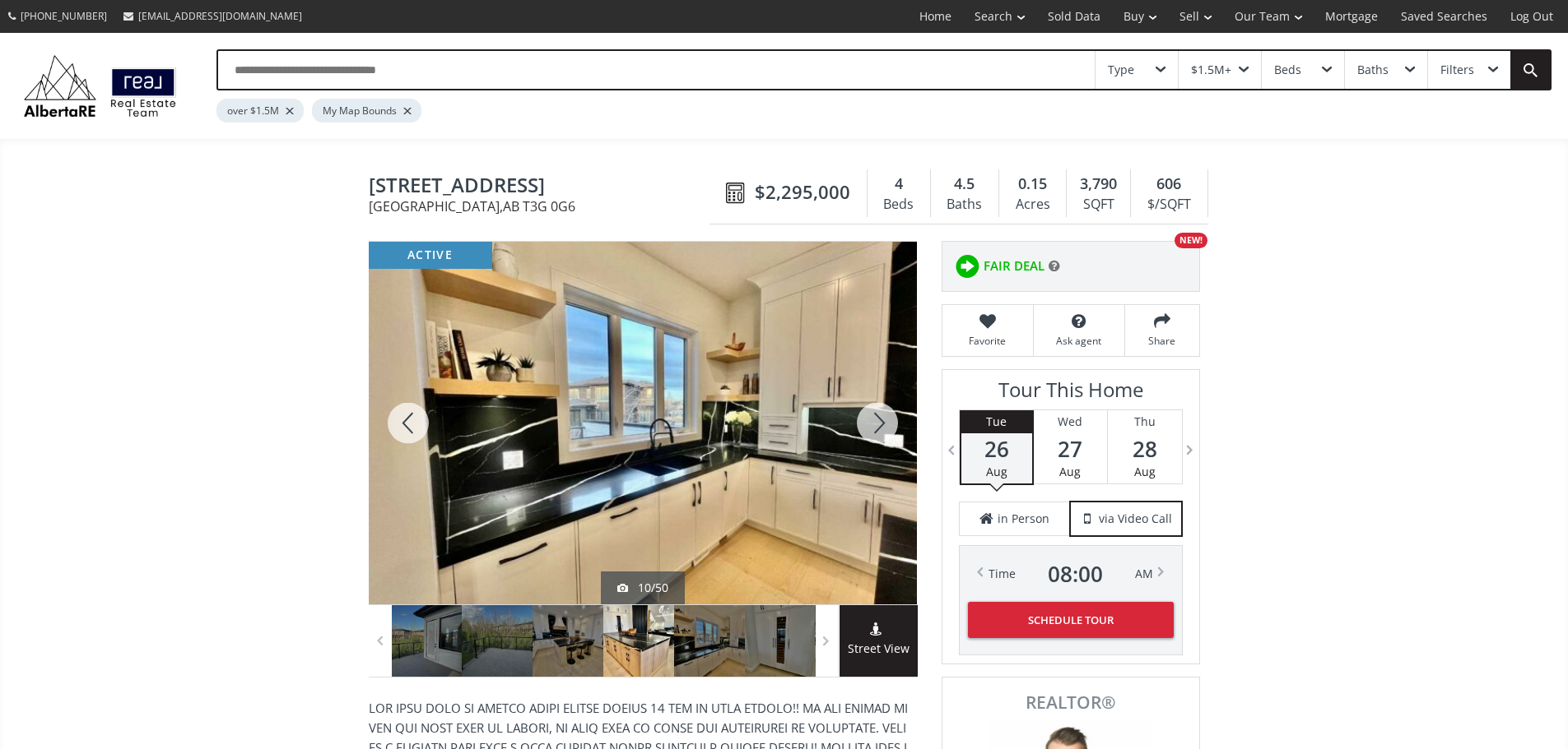
click at [875, 428] on div at bounding box center [877, 423] width 79 height 363
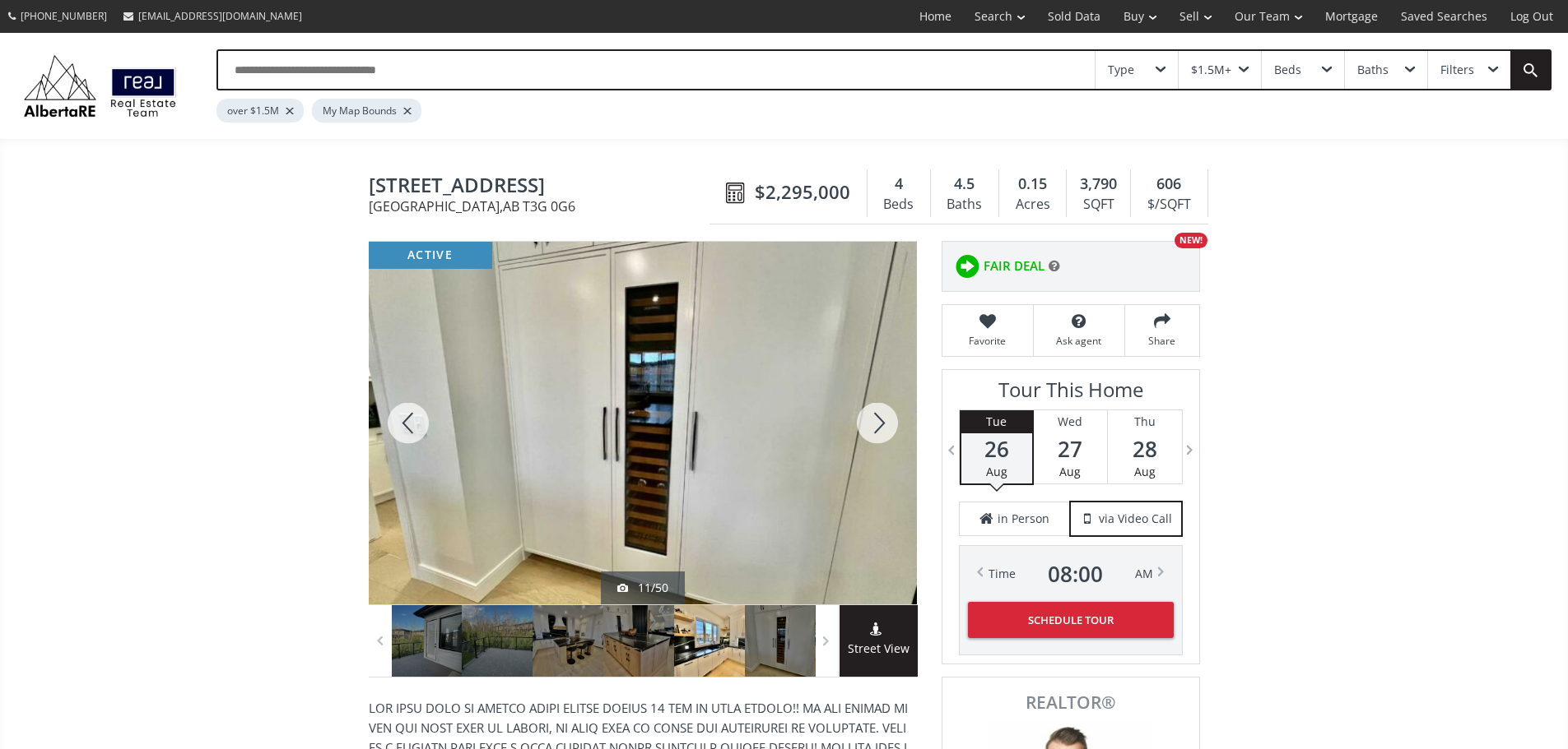
click at [875, 428] on div at bounding box center [877, 423] width 79 height 363
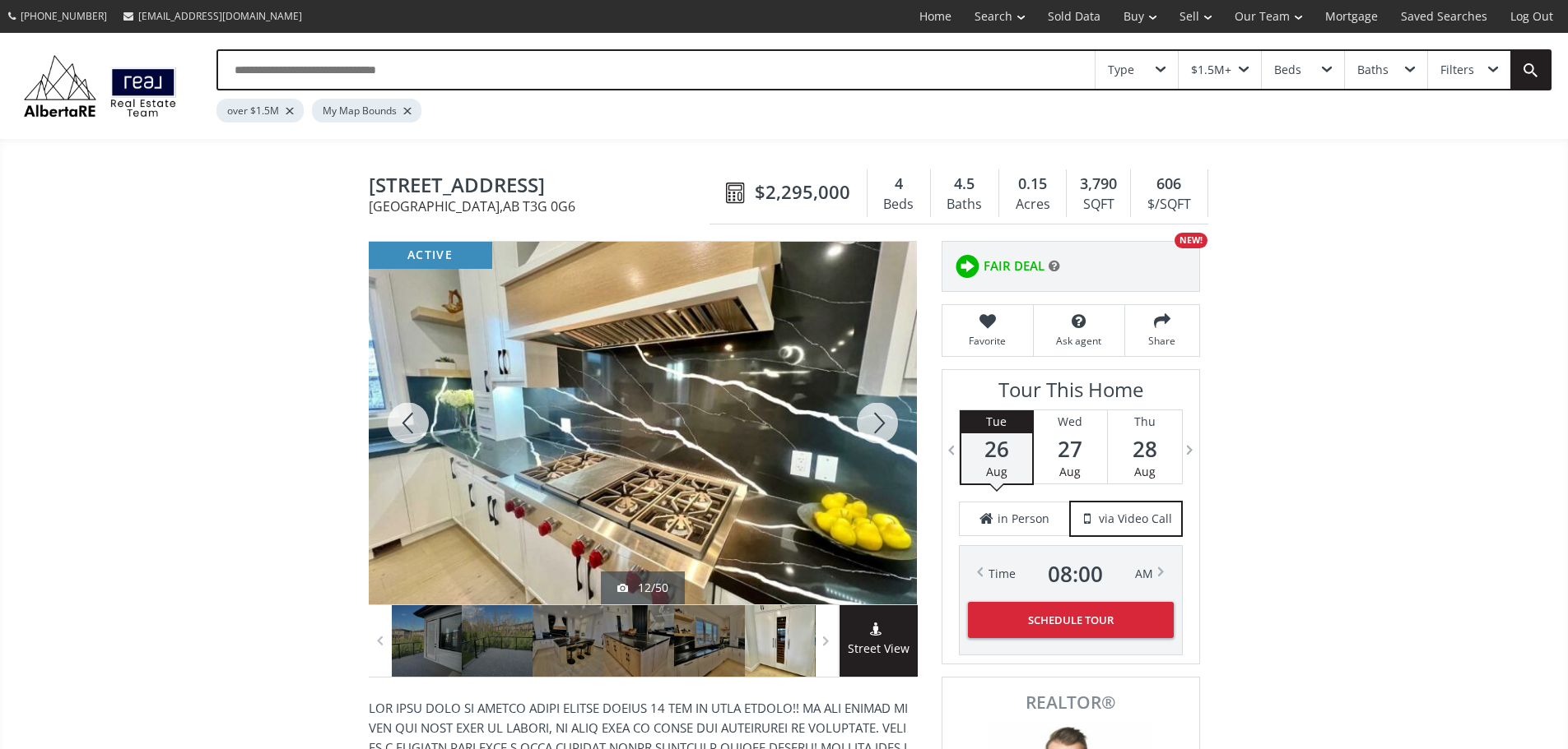
click at [875, 428] on div at bounding box center [877, 423] width 79 height 363
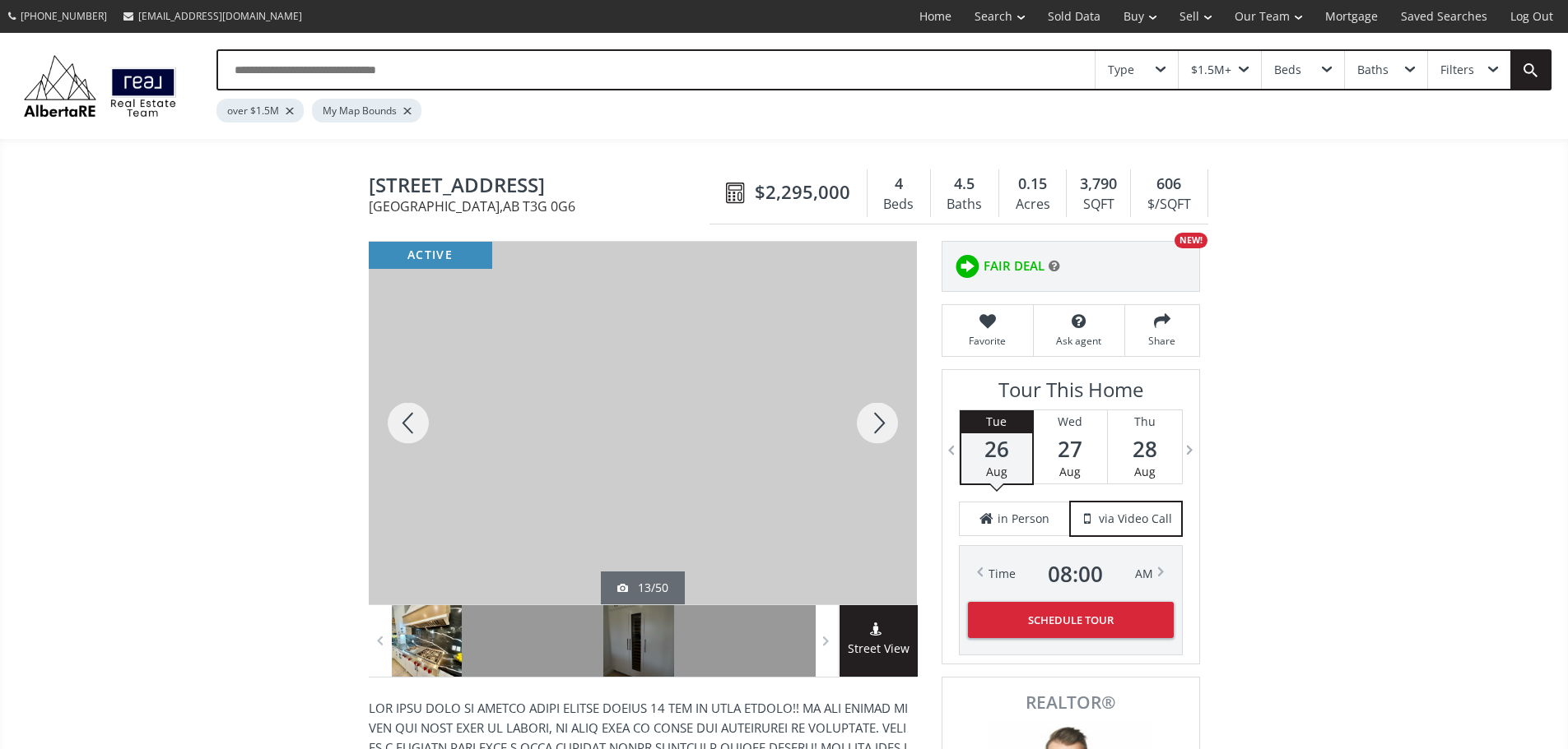
click at [875, 428] on div at bounding box center [877, 423] width 79 height 363
click at [863, 419] on div at bounding box center [877, 423] width 79 height 363
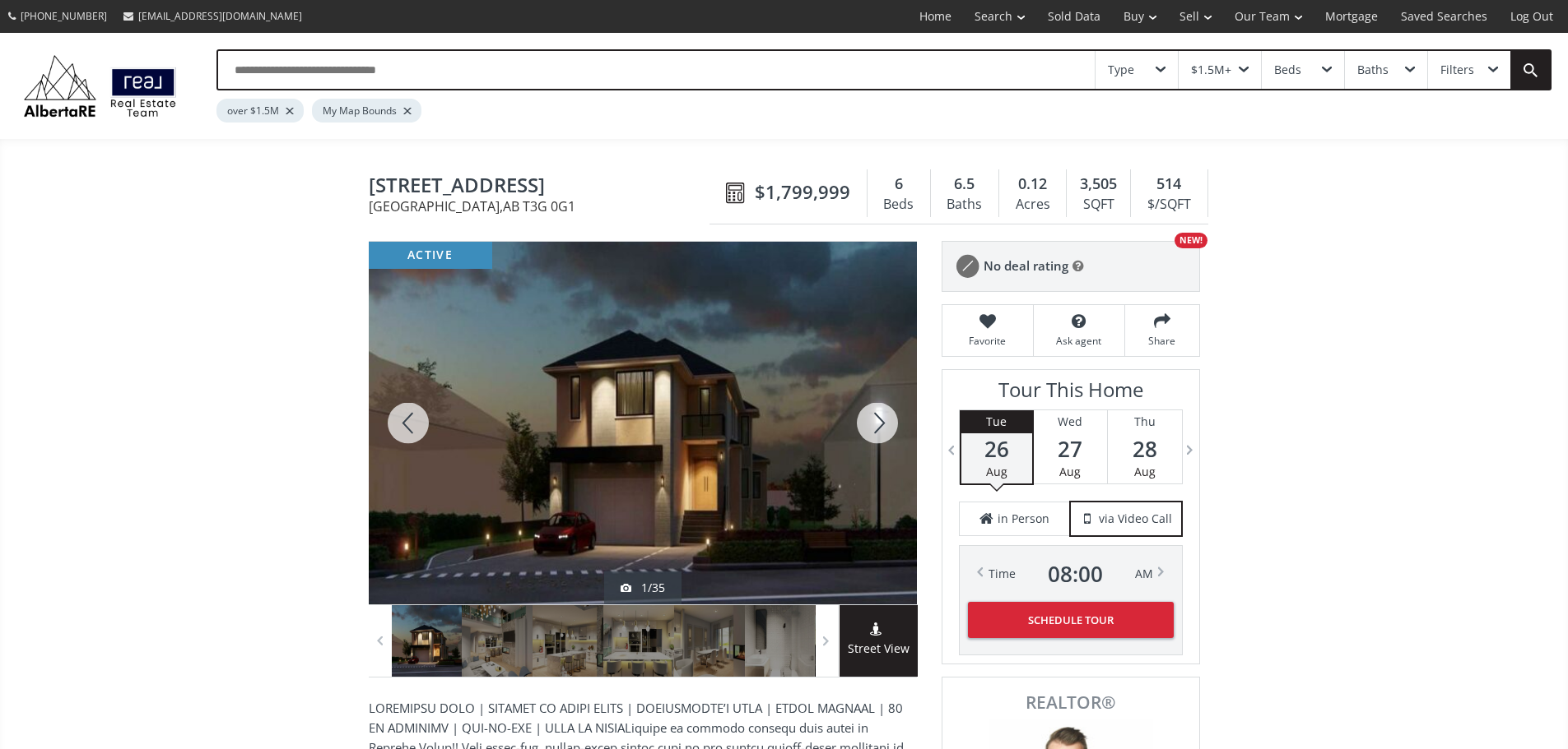
click at [872, 437] on div at bounding box center [877, 423] width 79 height 363
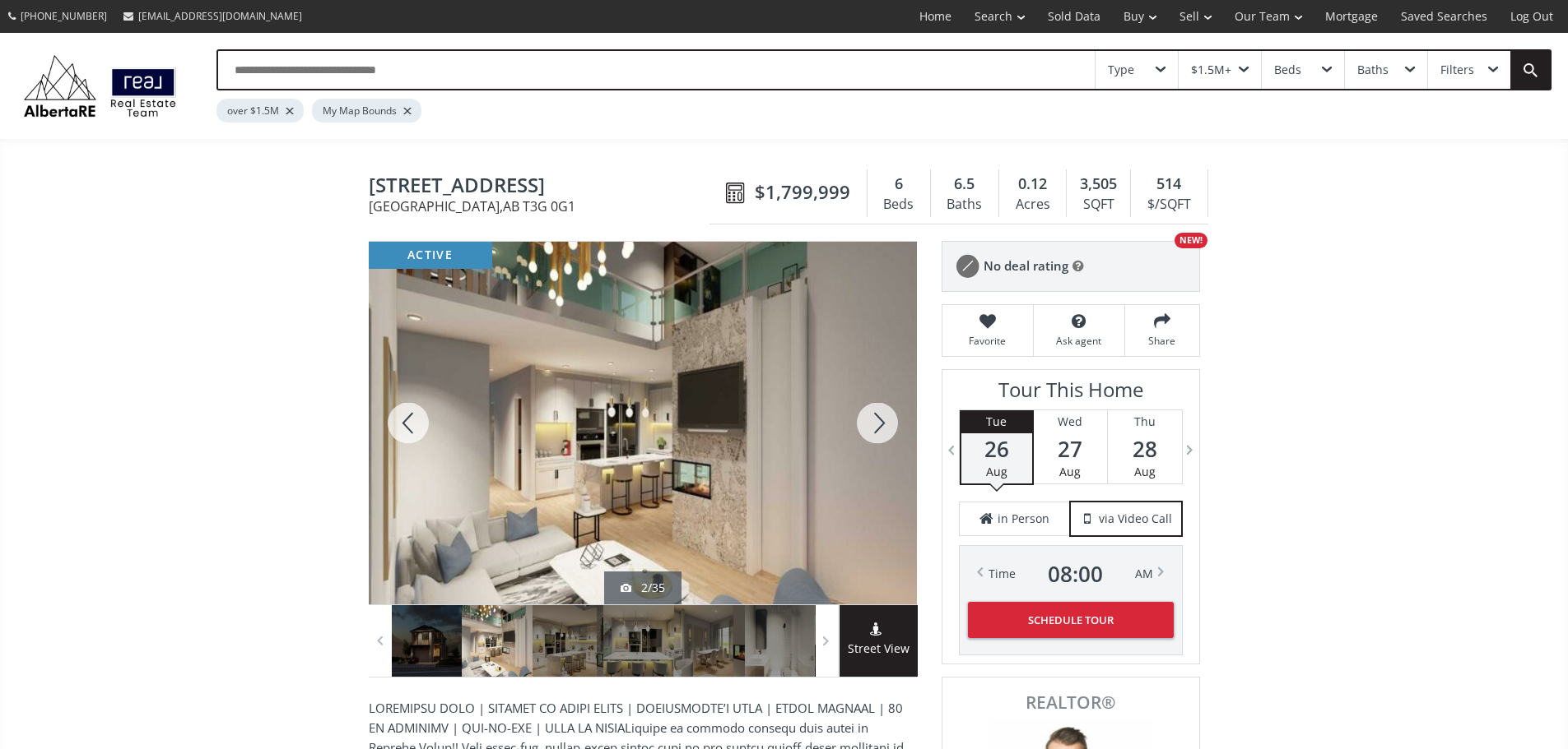
click at [872, 435] on div at bounding box center [877, 423] width 79 height 363
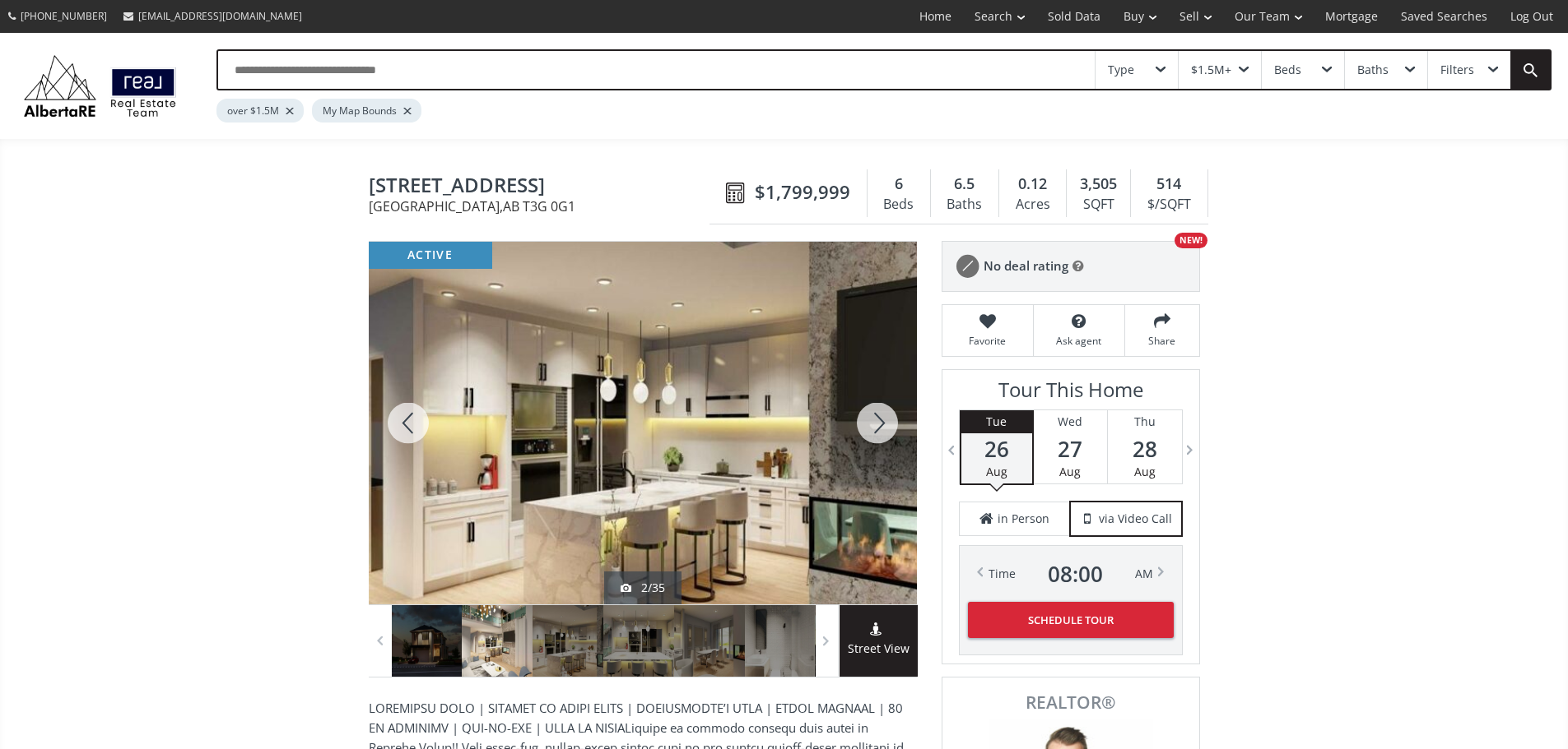
click at [872, 435] on div at bounding box center [877, 423] width 79 height 363
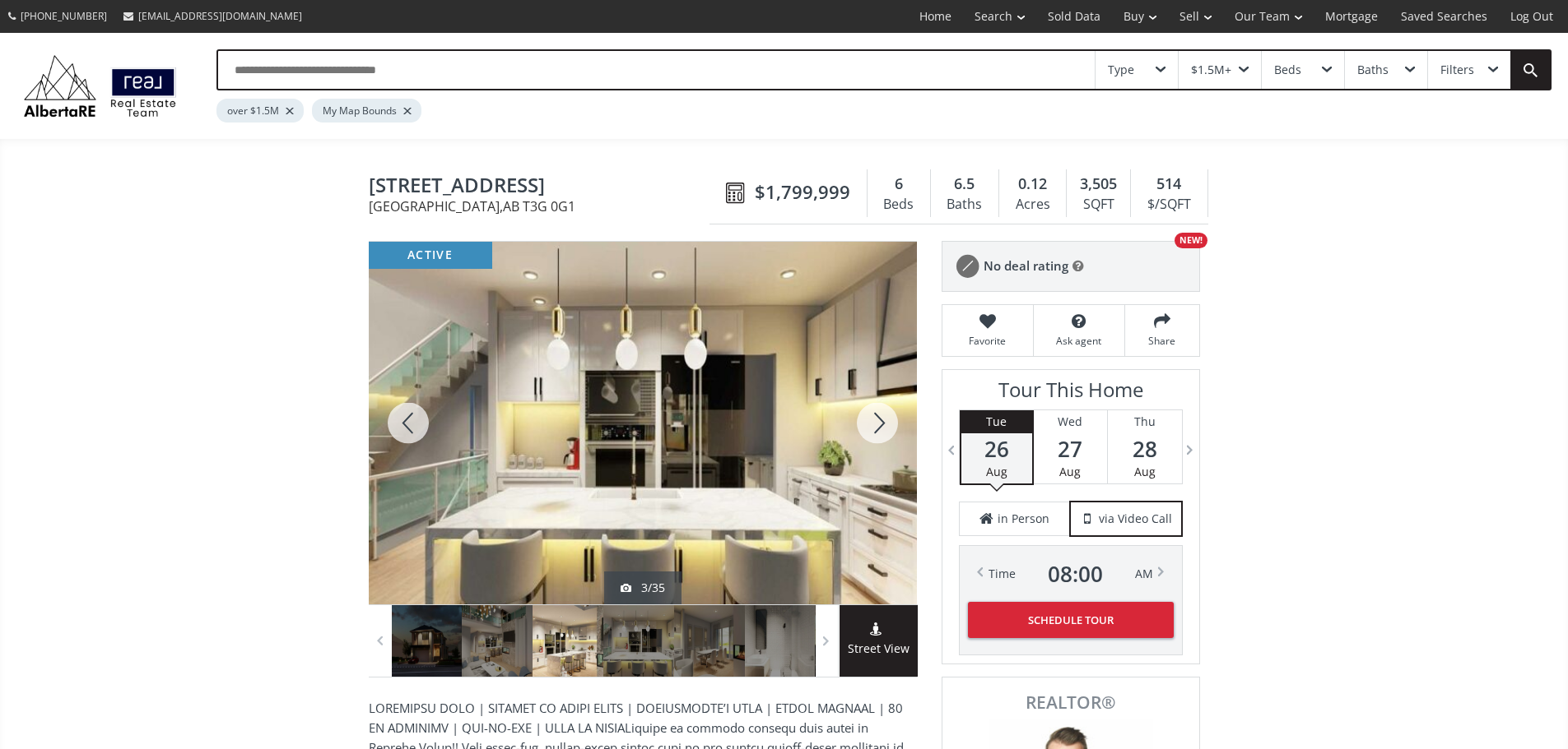
click at [872, 435] on div at bounding box center [877, 423] width 79 height 363
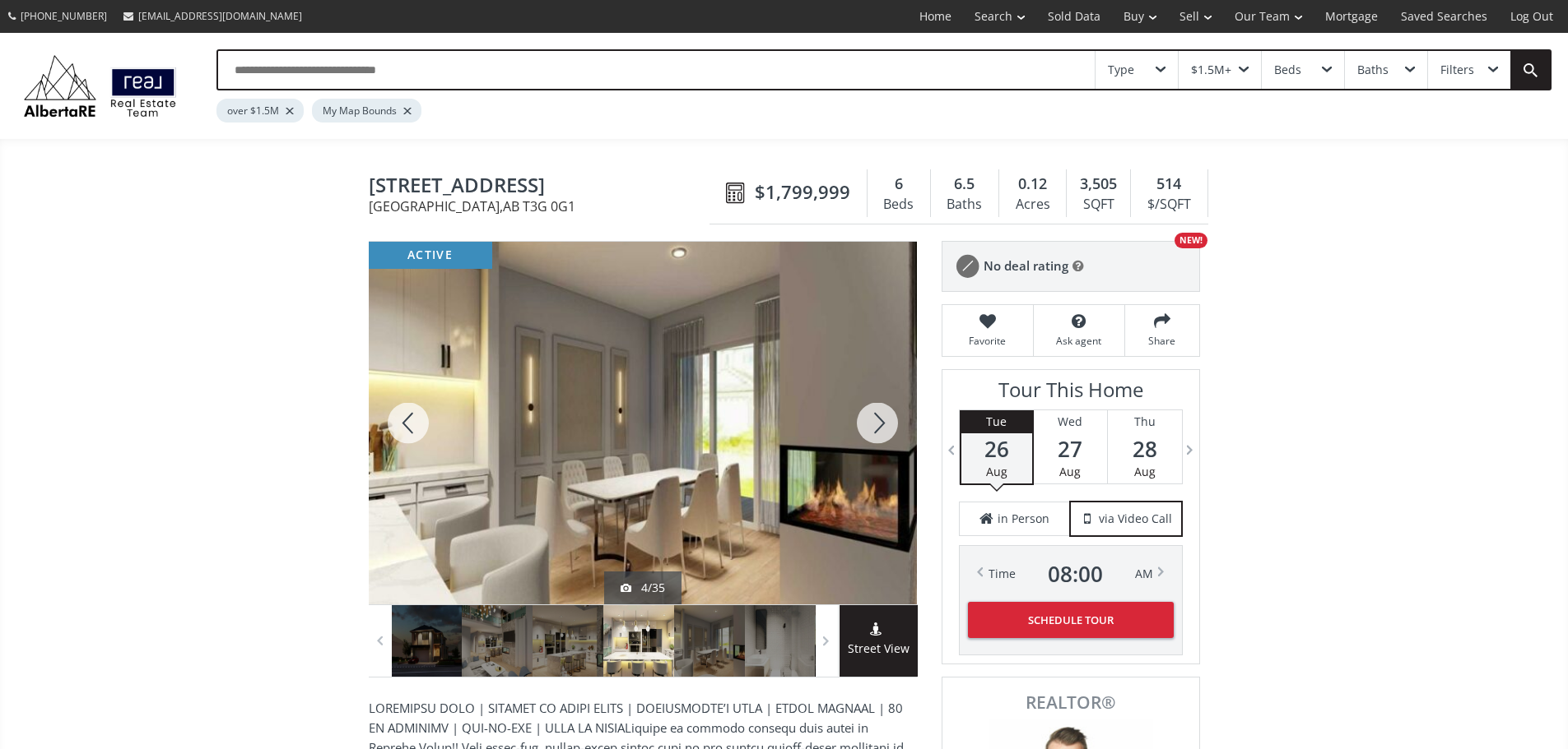
click at [872, 435] on div at bounding box center [877, 423] width 79 height 363
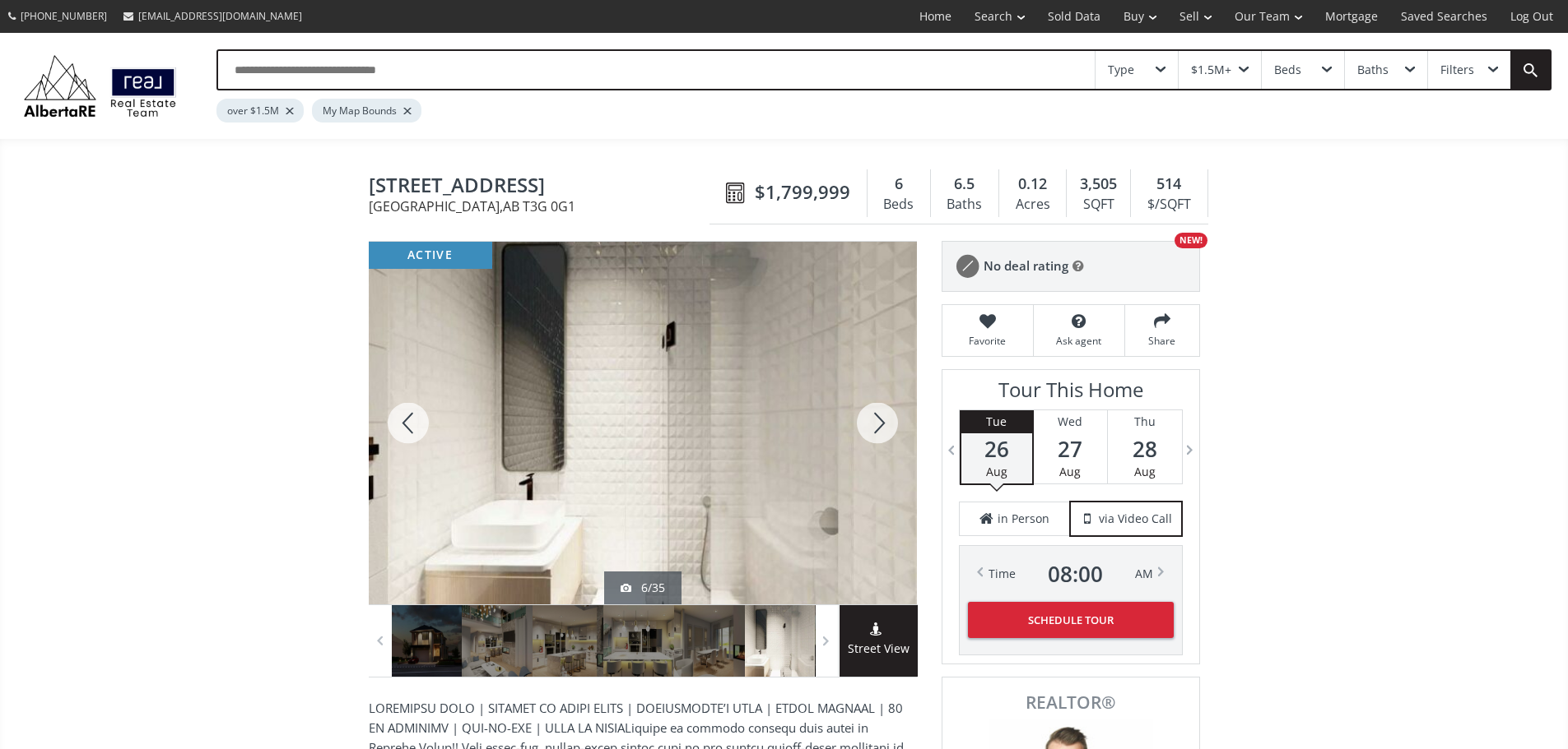
click at [872, 435] on div at bounding box center [877, 423] width 79 height 363
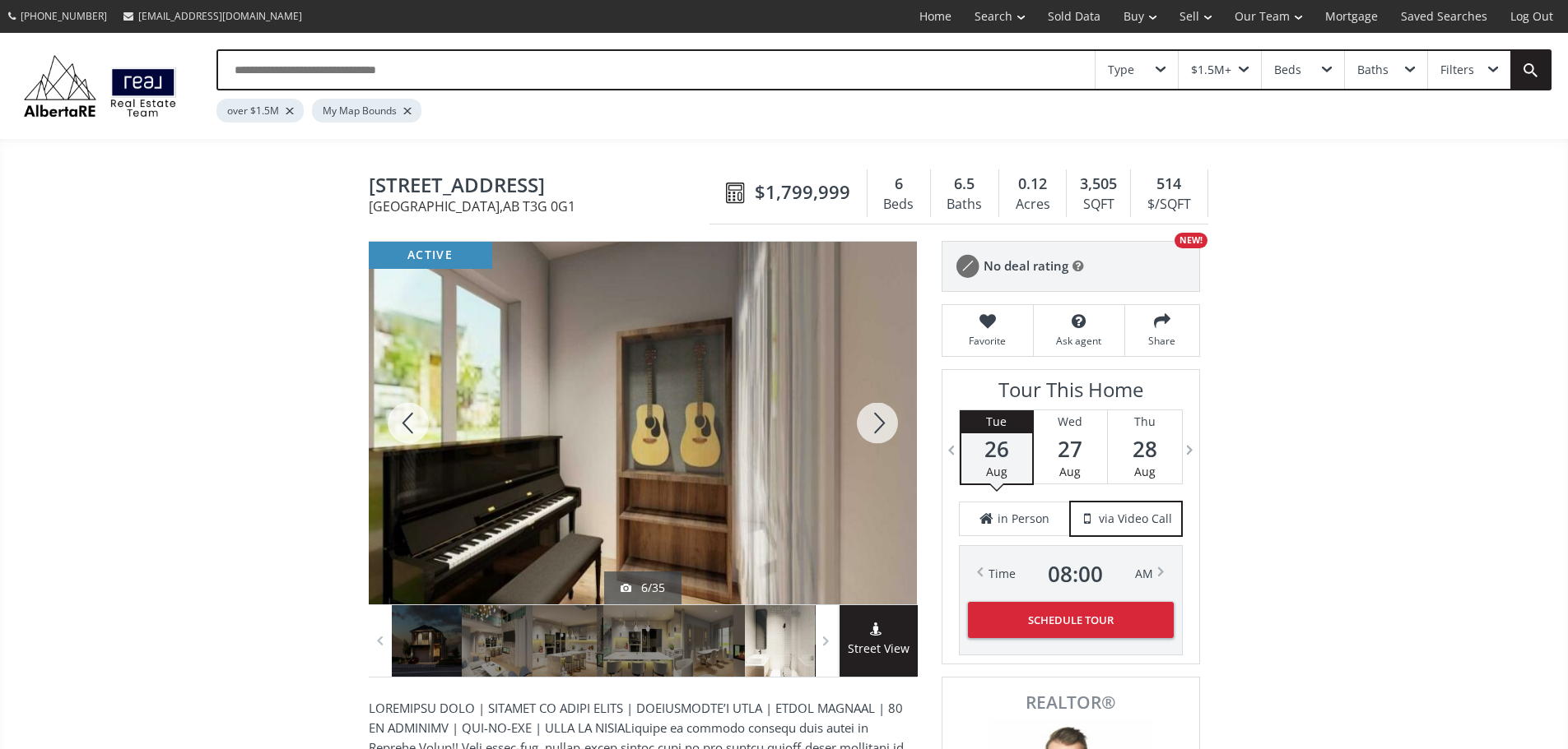
click at [872, 435] on div at bounding box center [877, 423] width 79 height 363
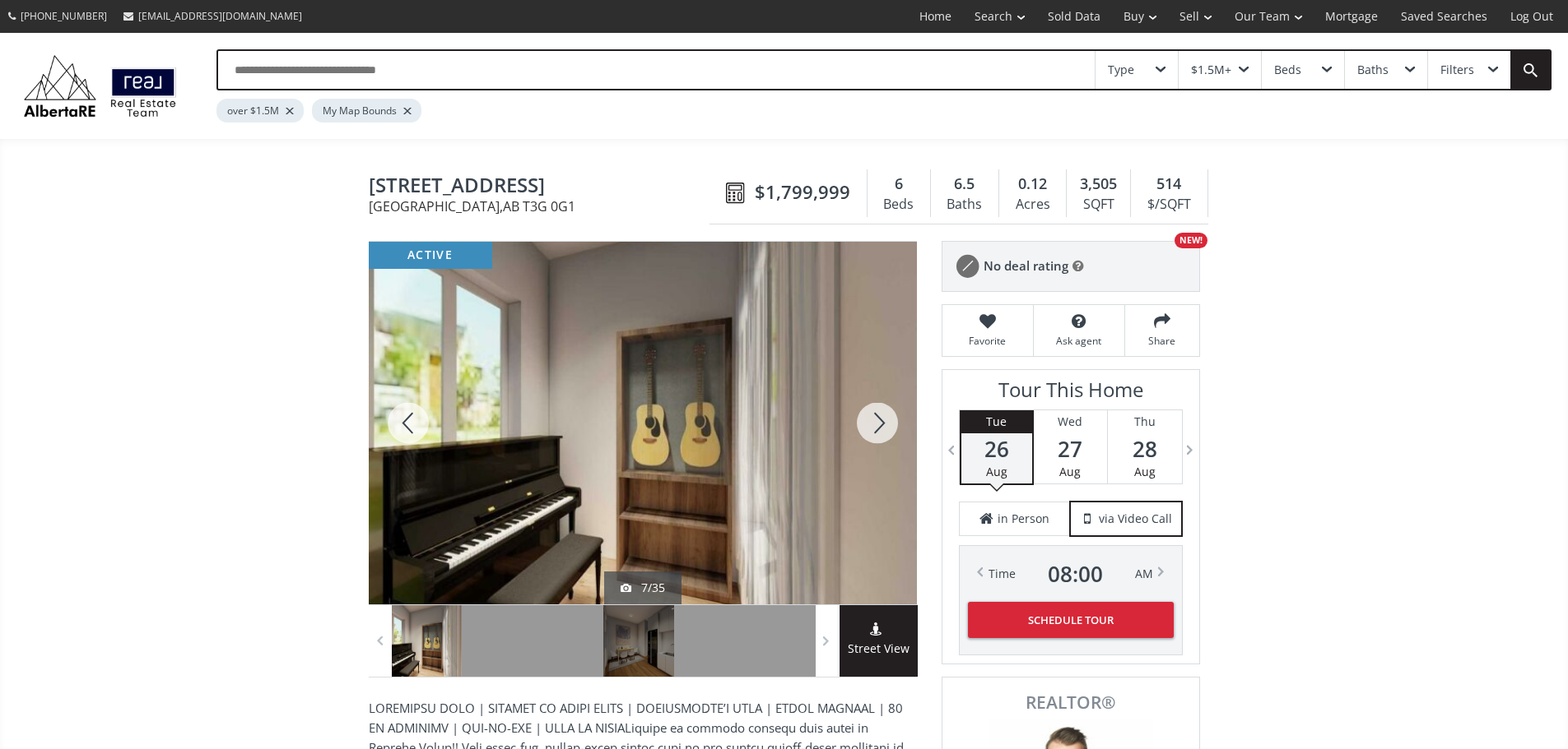
click at [872, 435] on div at bounding box center [877, 423] width 79 height 363
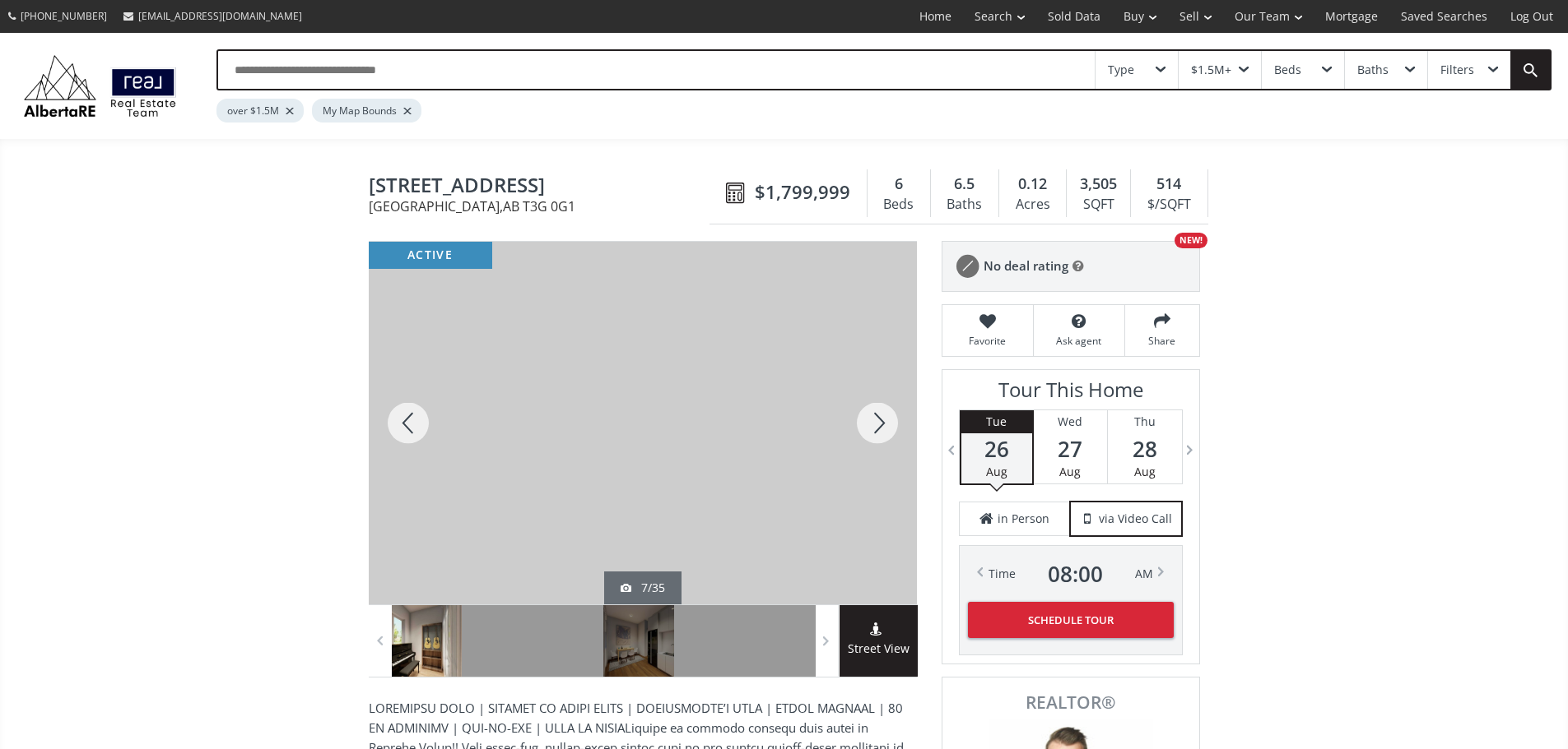
click at [872, 435] on div at bounding box center [877, 423] width 79 height 363
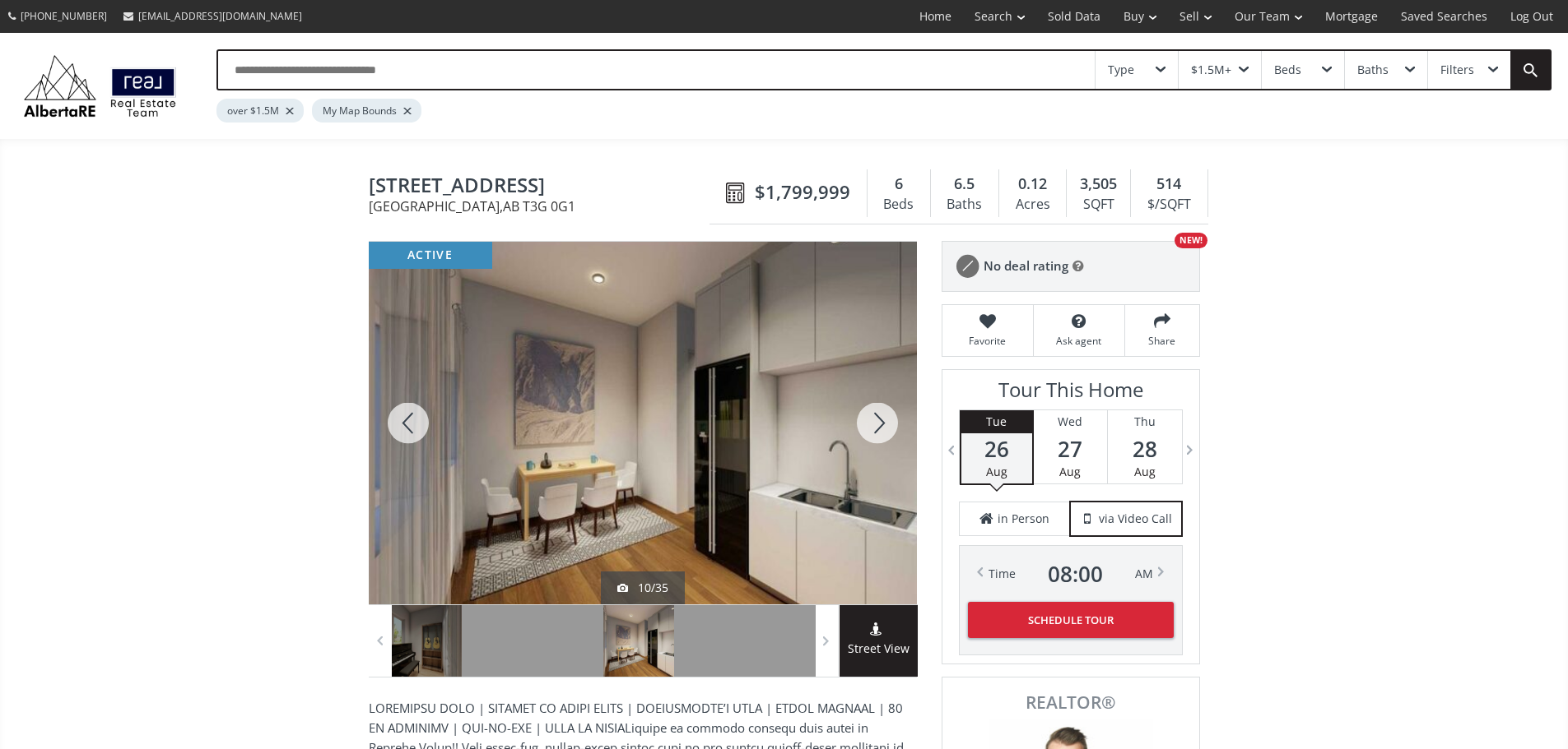
click at [872, 435] on div at bounding box center [877, 423] width 79 height 363
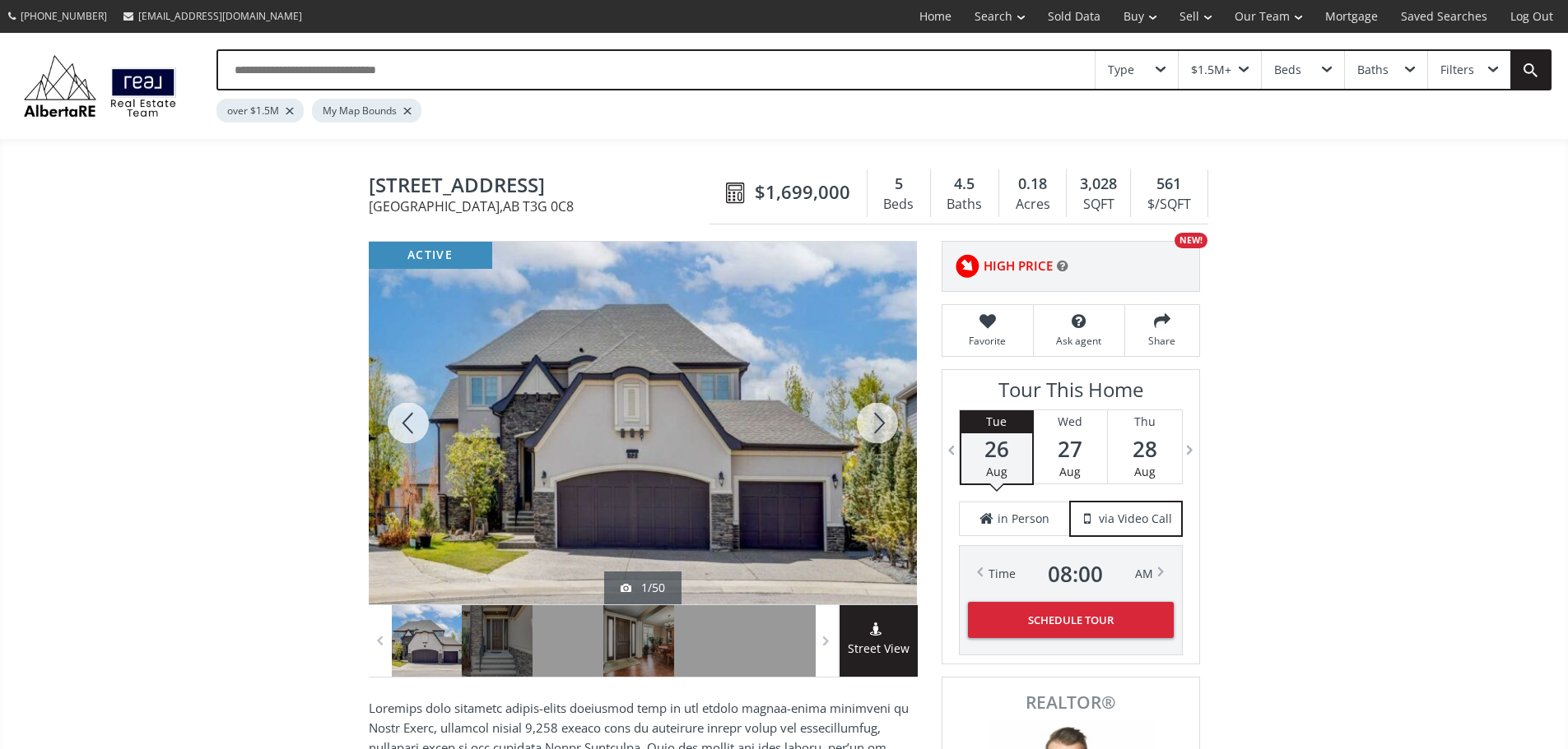
click at [874, 432] on div at bounding box center [877, 423] width 79 height 363
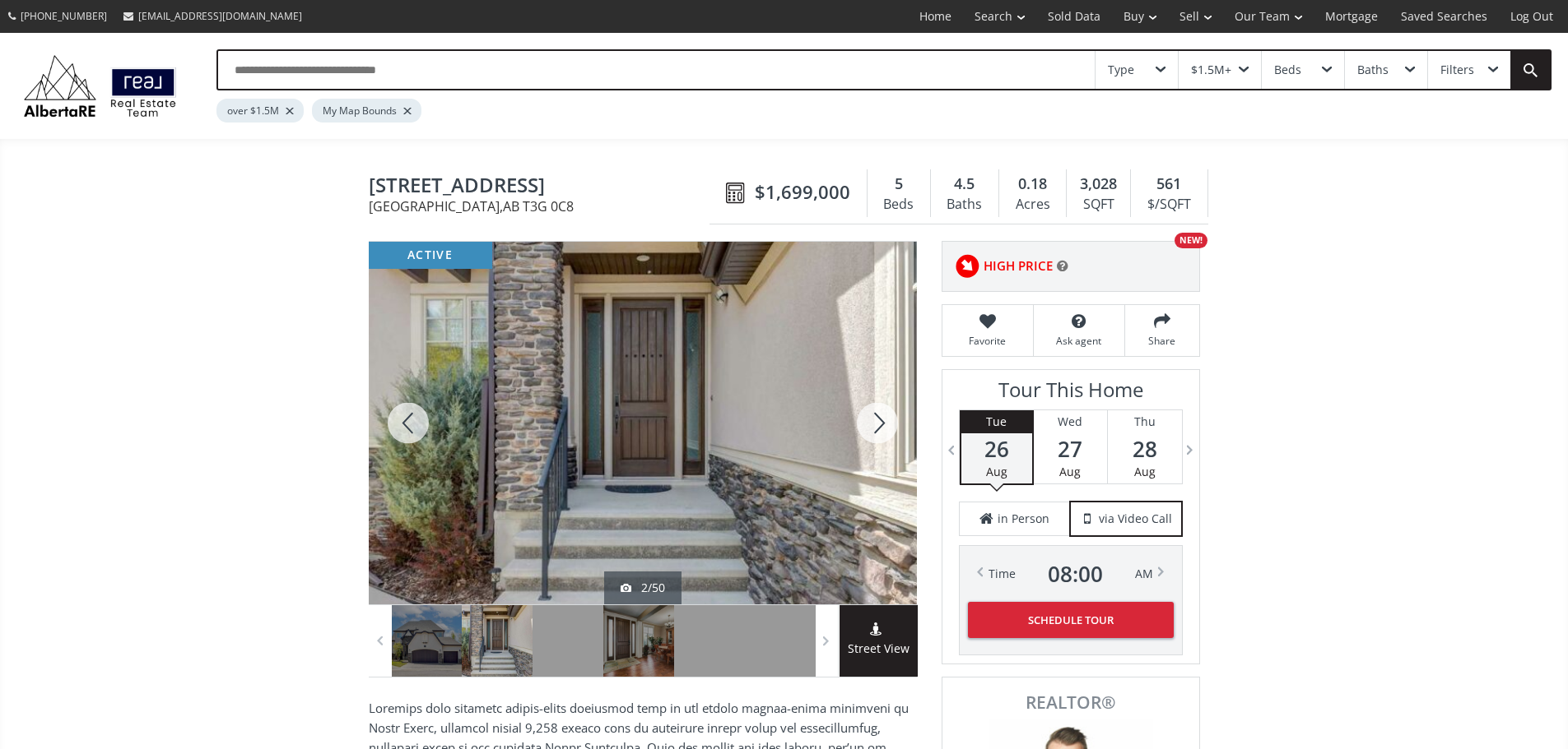
click at [874, 432] on div at bounding box center [877, 423] width 79 height 363
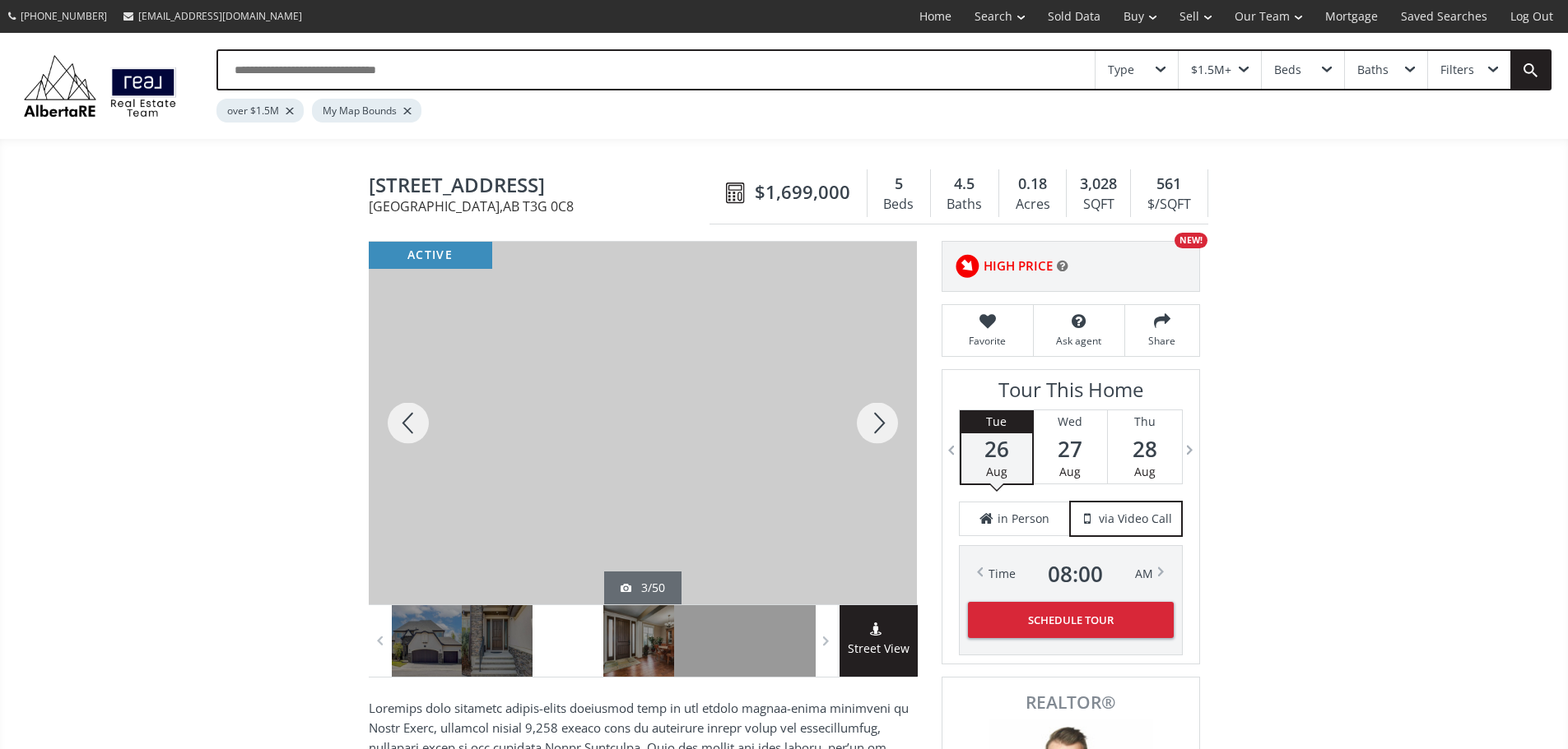
click at [875, 430] on div at bounding box center [877, 423] width 79 height 363
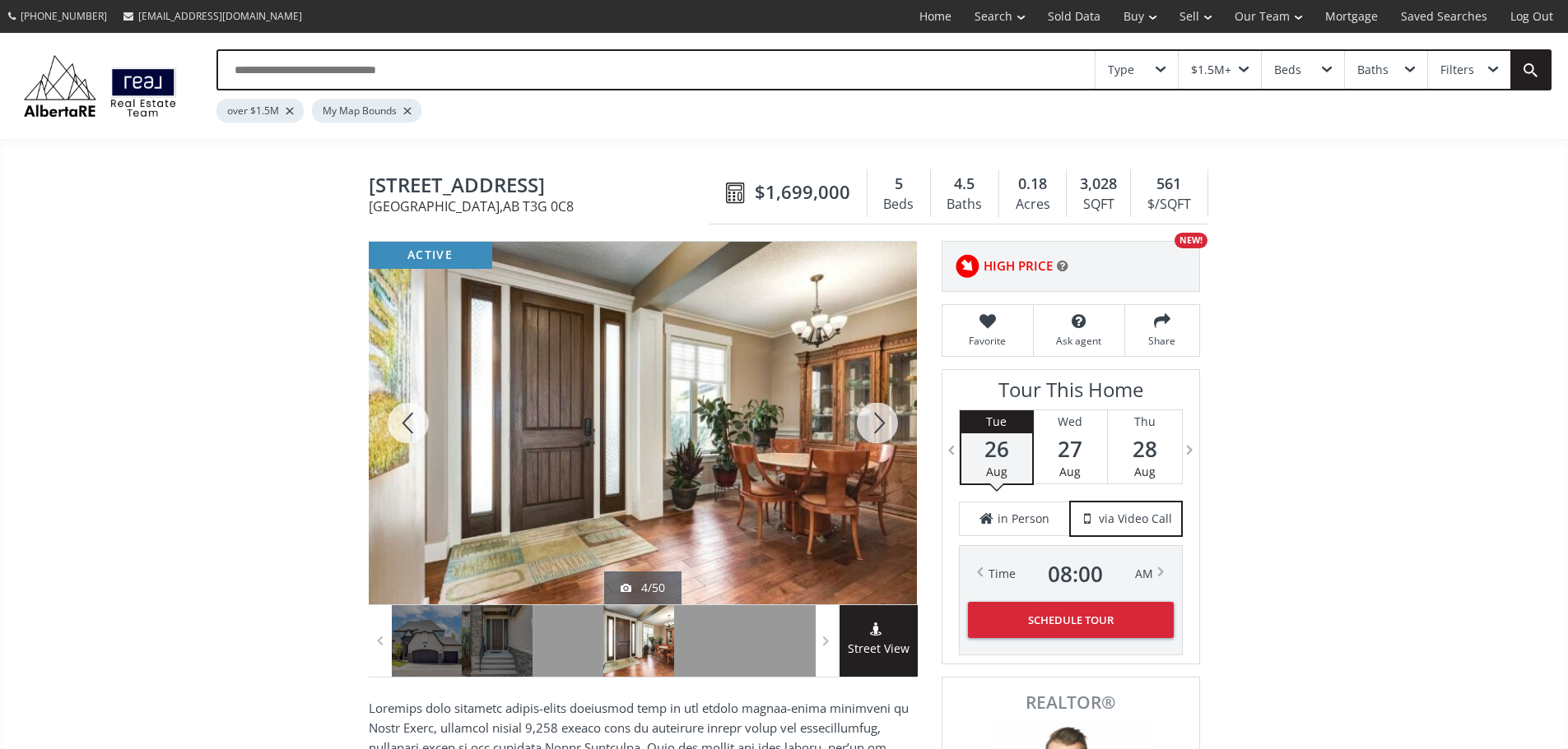
click at [877, 430] on div at bounding box center [877, 423] width 79 height 363
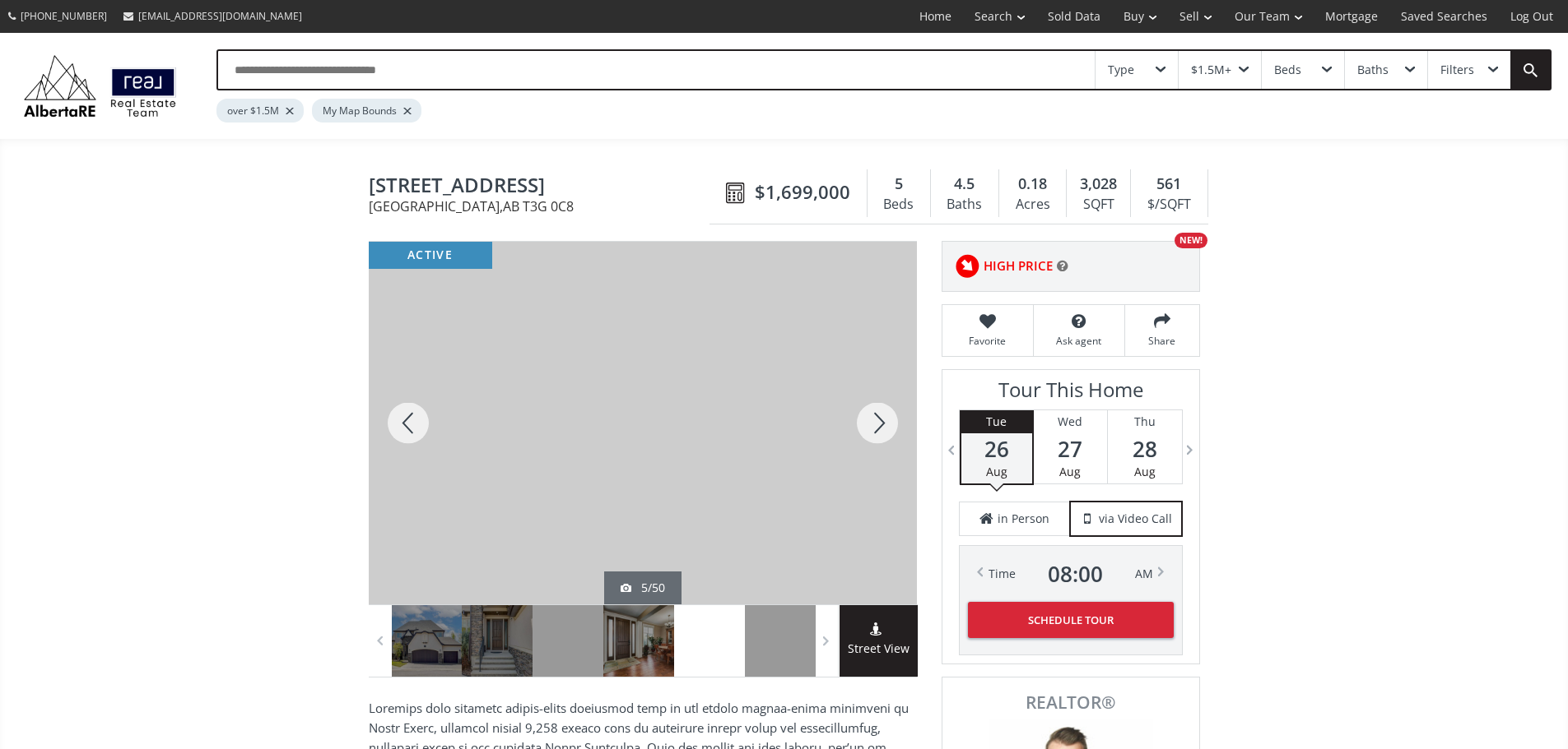
click at [878, 430] on div at bounding box center [877, 423] width 79 height 363
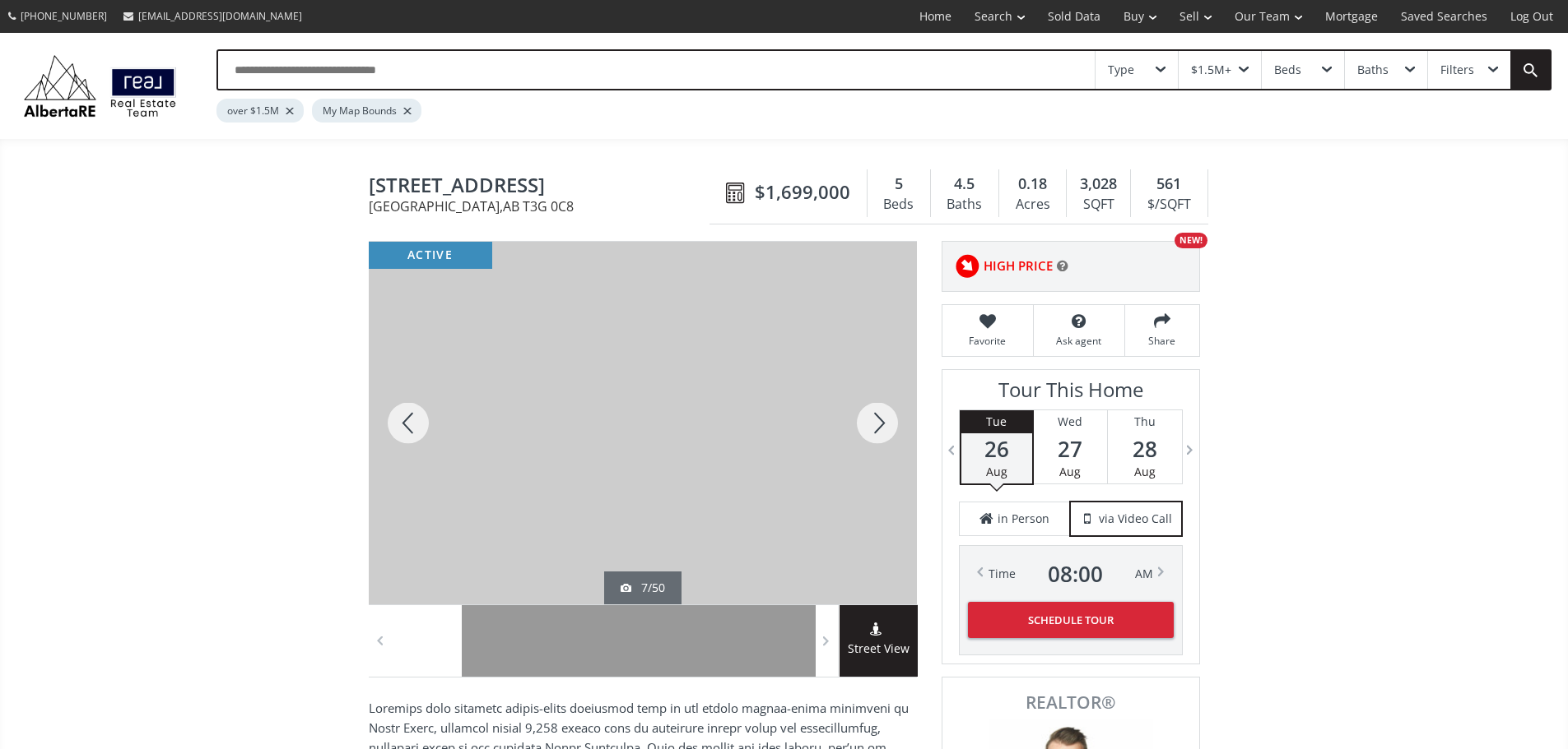
click at [879, 430] on div at bounding box center [877, 423] width 79 height 363
click at [881, 430] on div at bounding box center [877, 423] width 79 height 363
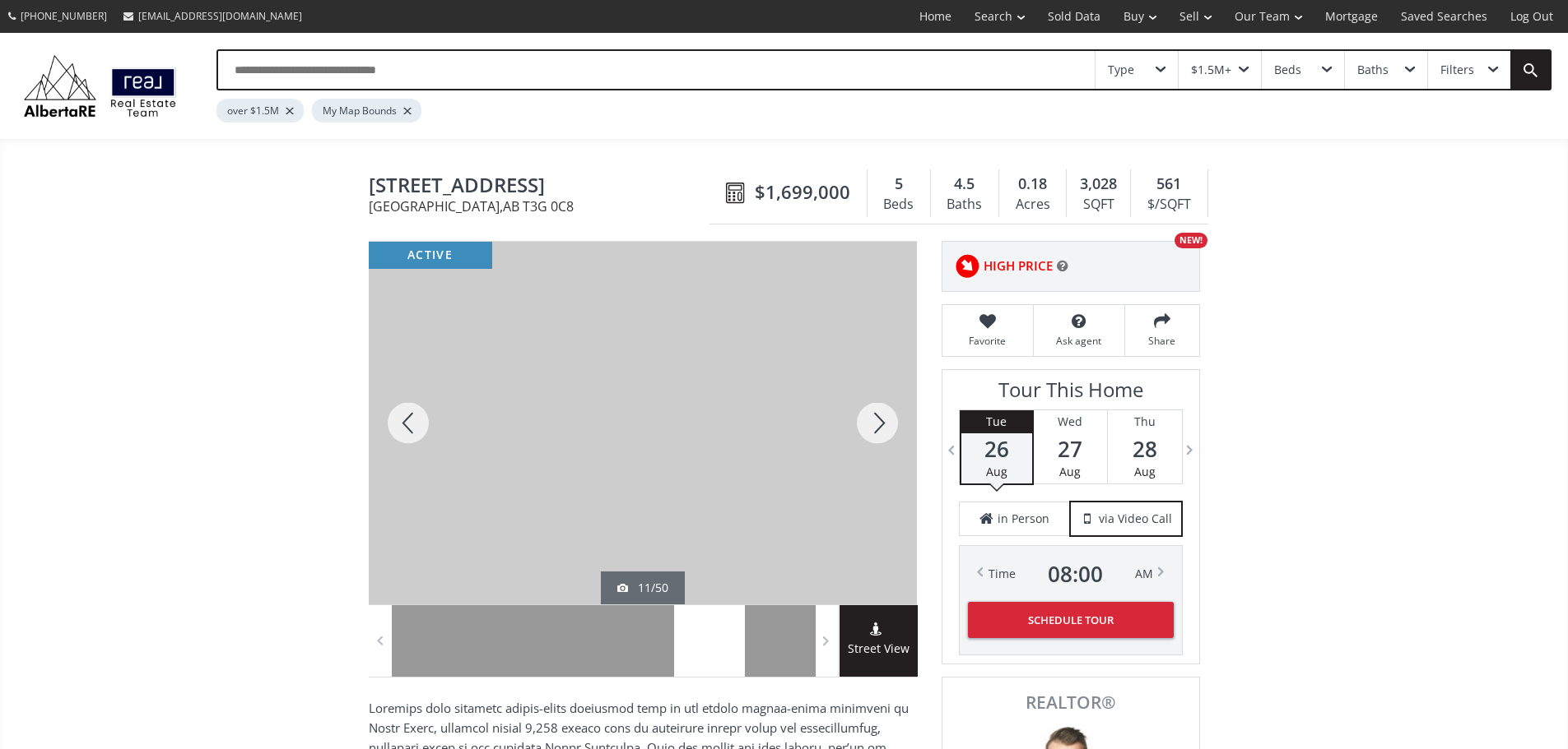
click at [881, 430] on div at bounding box center [877, 423] width 79 height 363
click at [882, 430] on div at bounding box center [877, 423] width 79 height 363
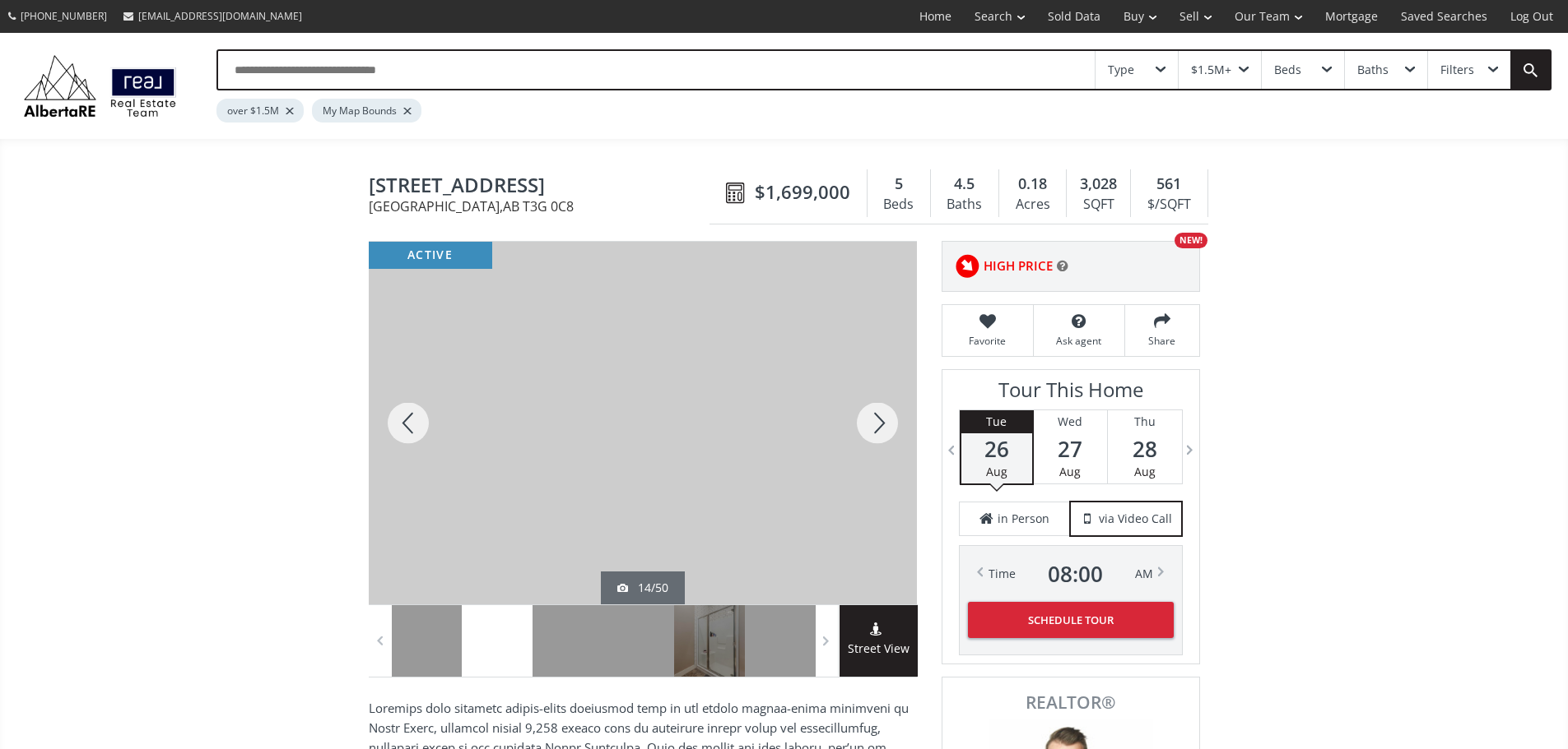
click at [882, 430] on div at bounding box center [877, 423] width 79 height 363
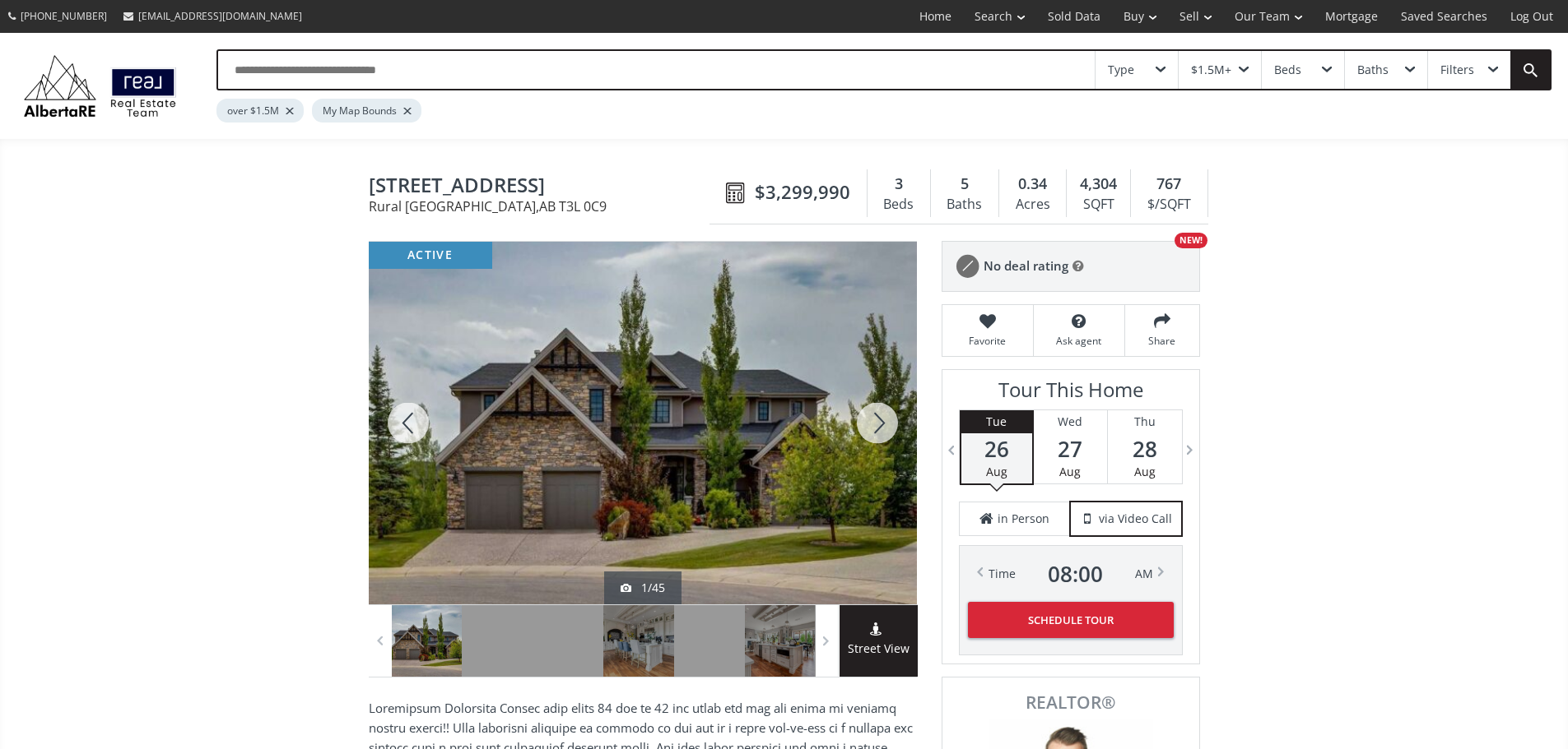
click at [881, 434] on div at bounding box center [877, 423] width 79 height 363
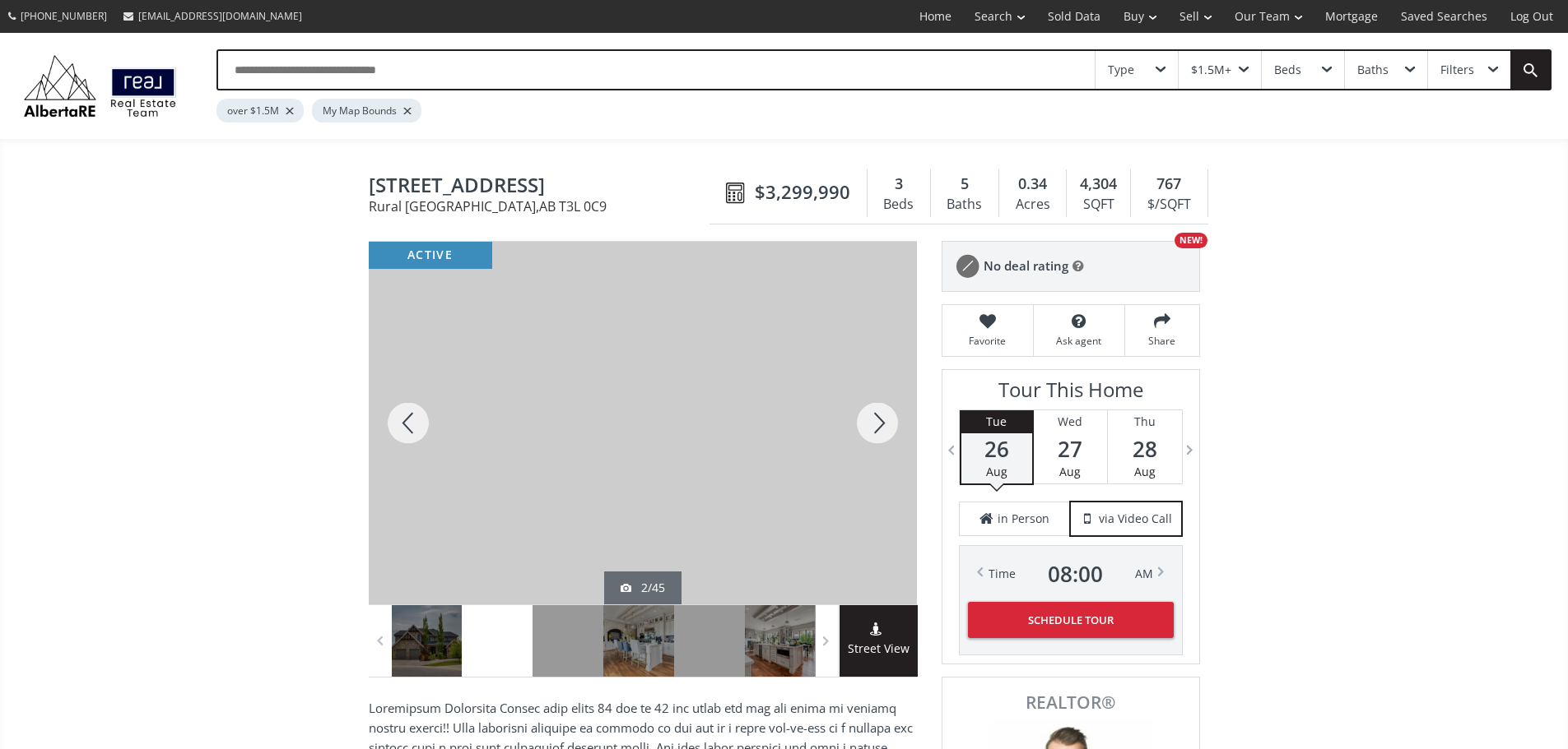
click at [873, 428] on div at bounding box center [877, 423] width 79 height 363
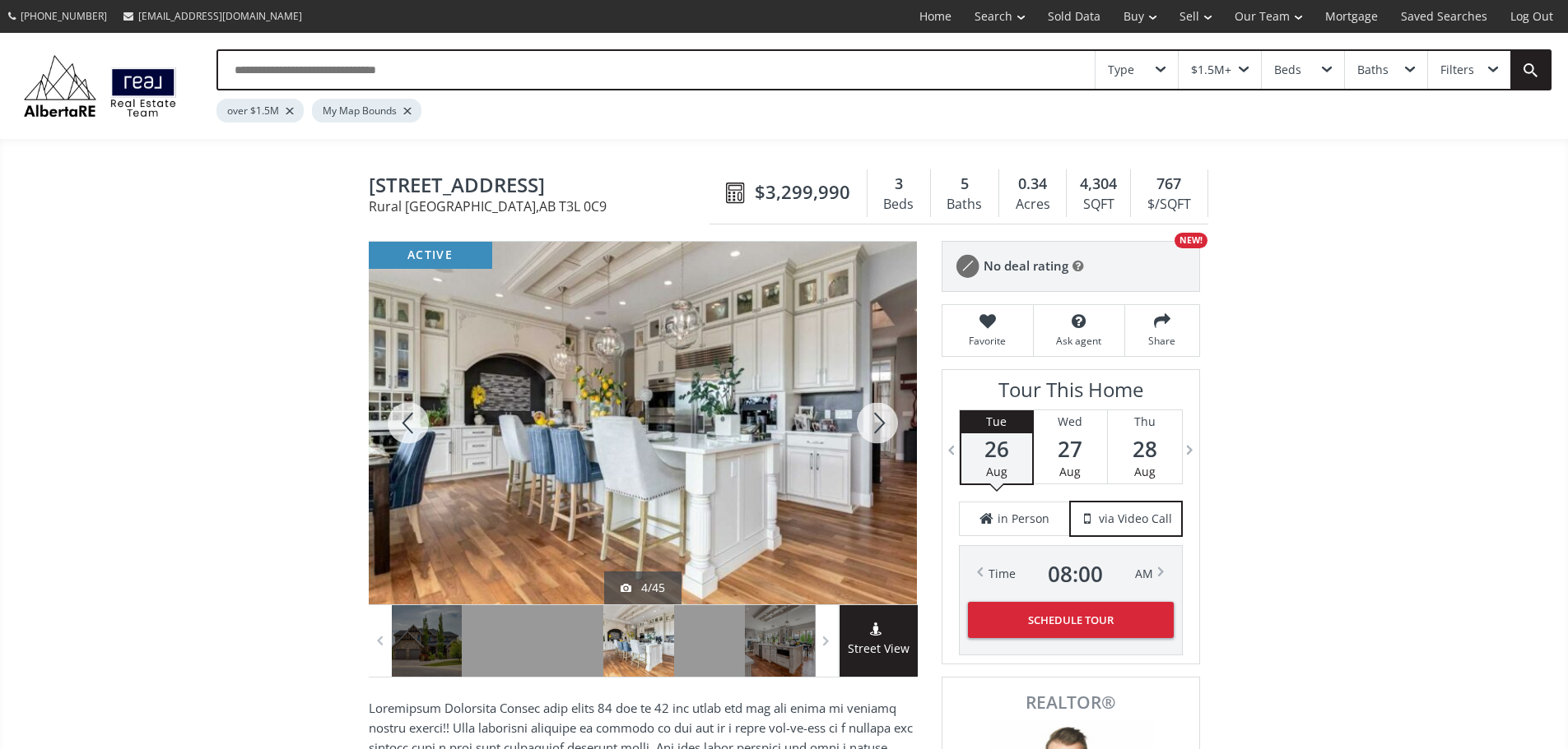
click at [873, 428] on div at bounding box center [877, 423] width 79 height 363
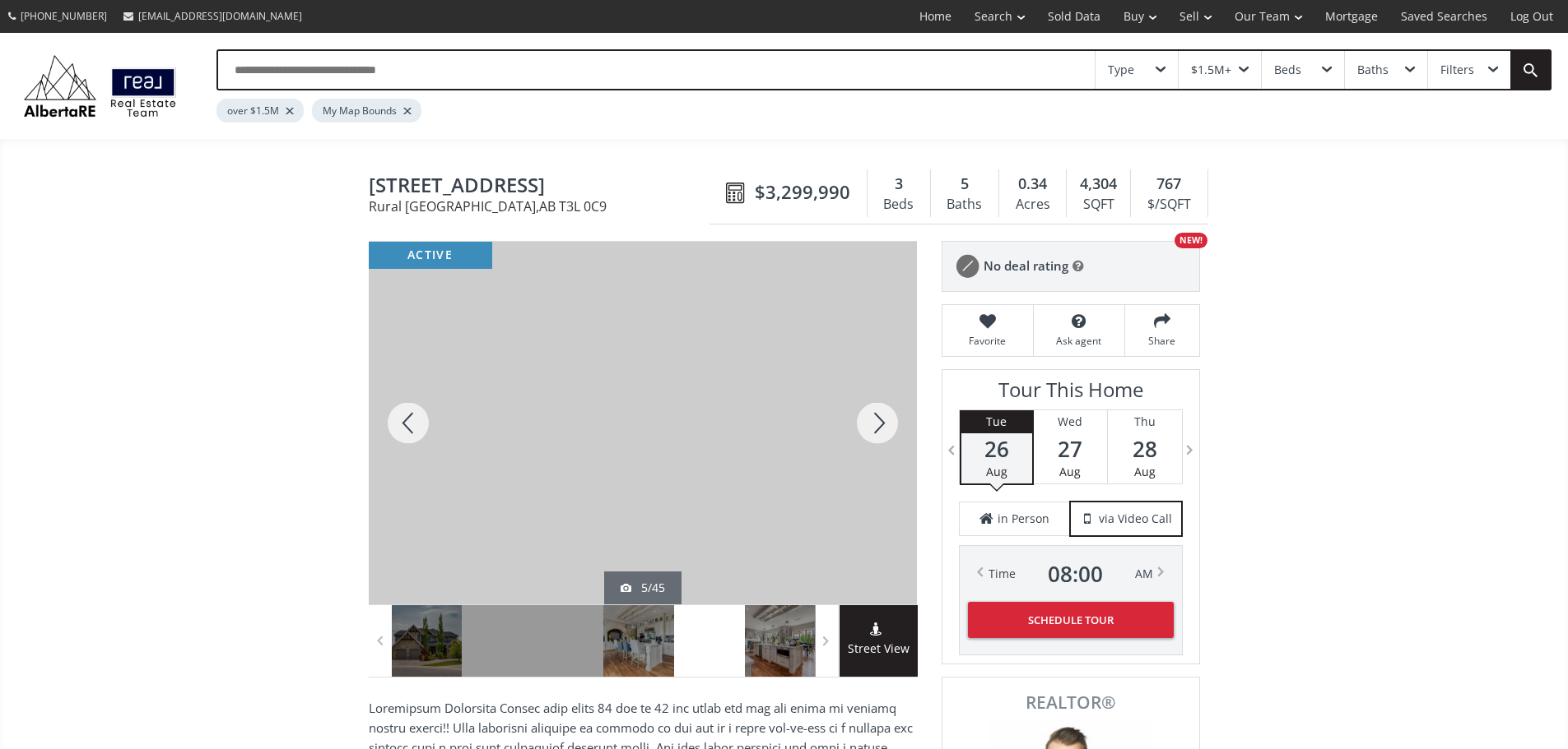
click at [873, 428] on div at bounding box center [877, 423] width 79 height 363
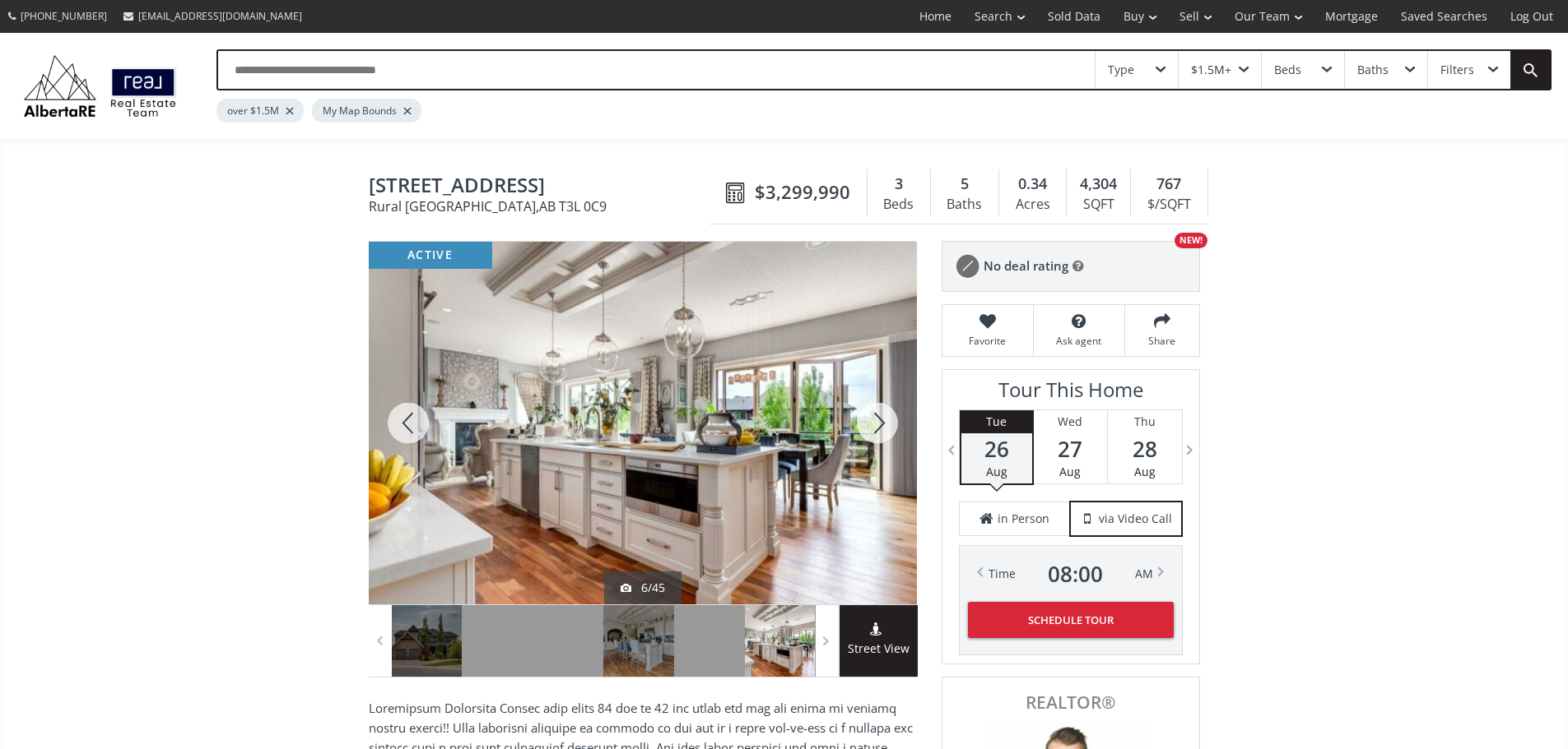
click at [873, 428] on div at bounding box center [877, 423] width 79 height 363
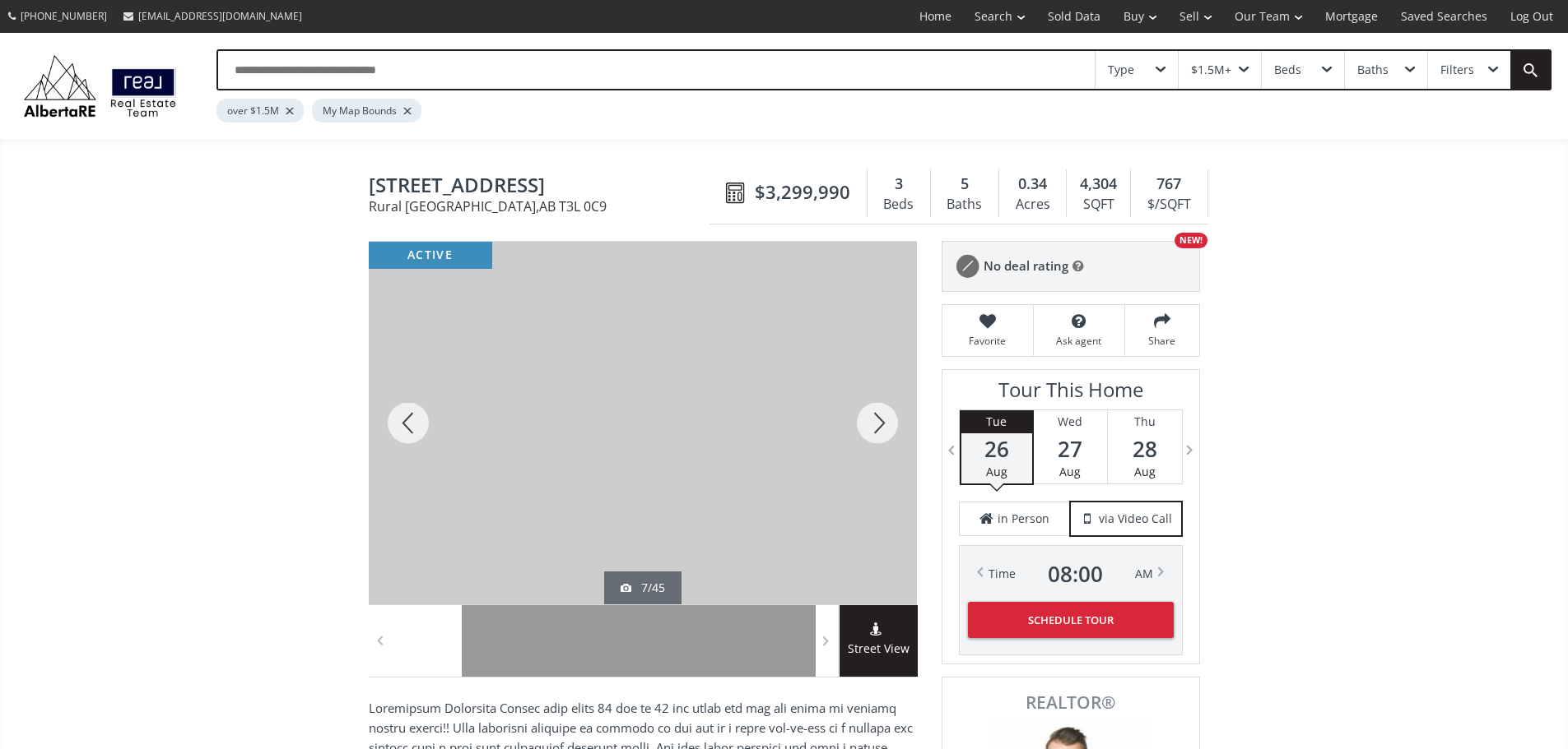
click at [873, 428] on div at bounding box center [877, 423] width 79 height 363
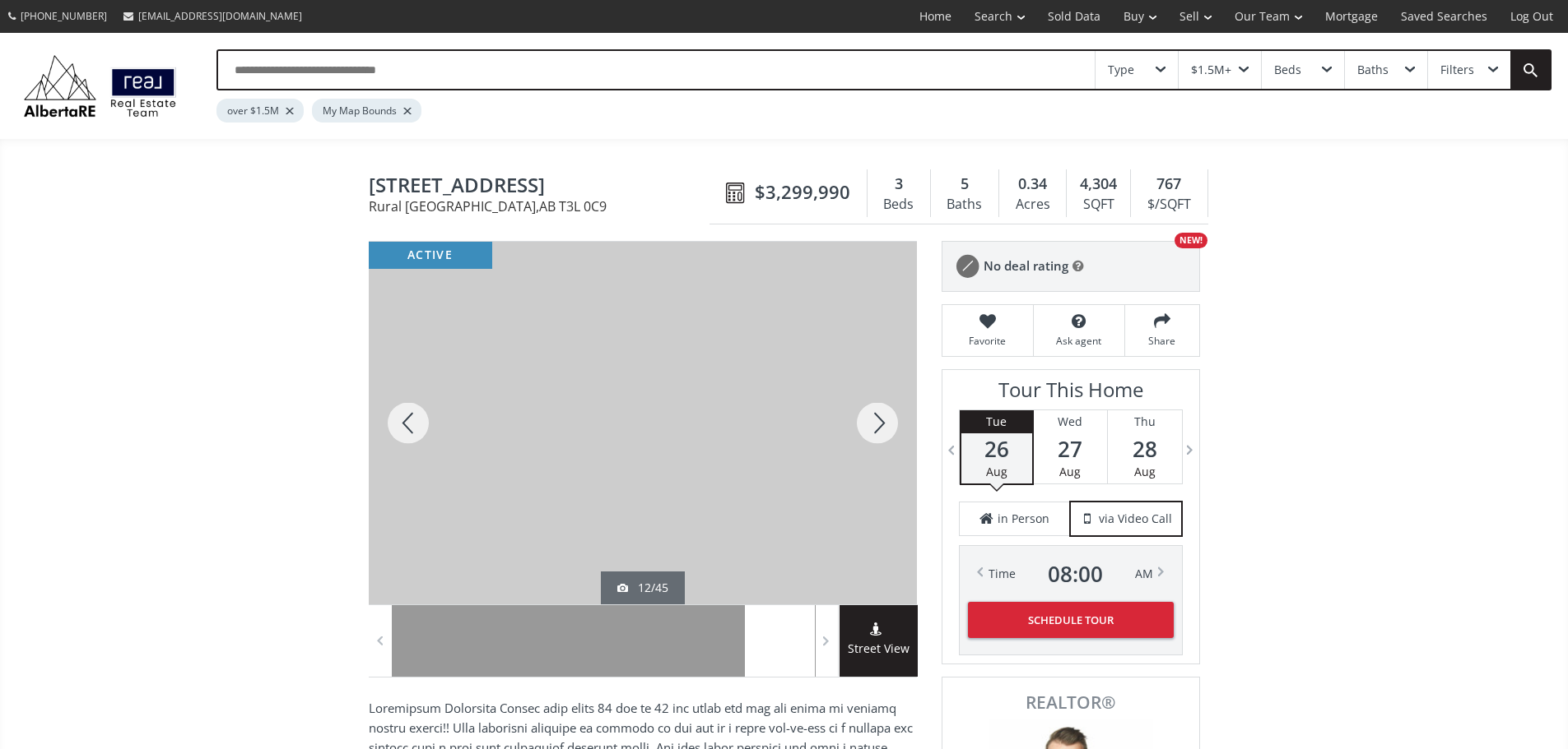
click at [873, 428] on div at bounding box center [877, 423] width 79 height 363
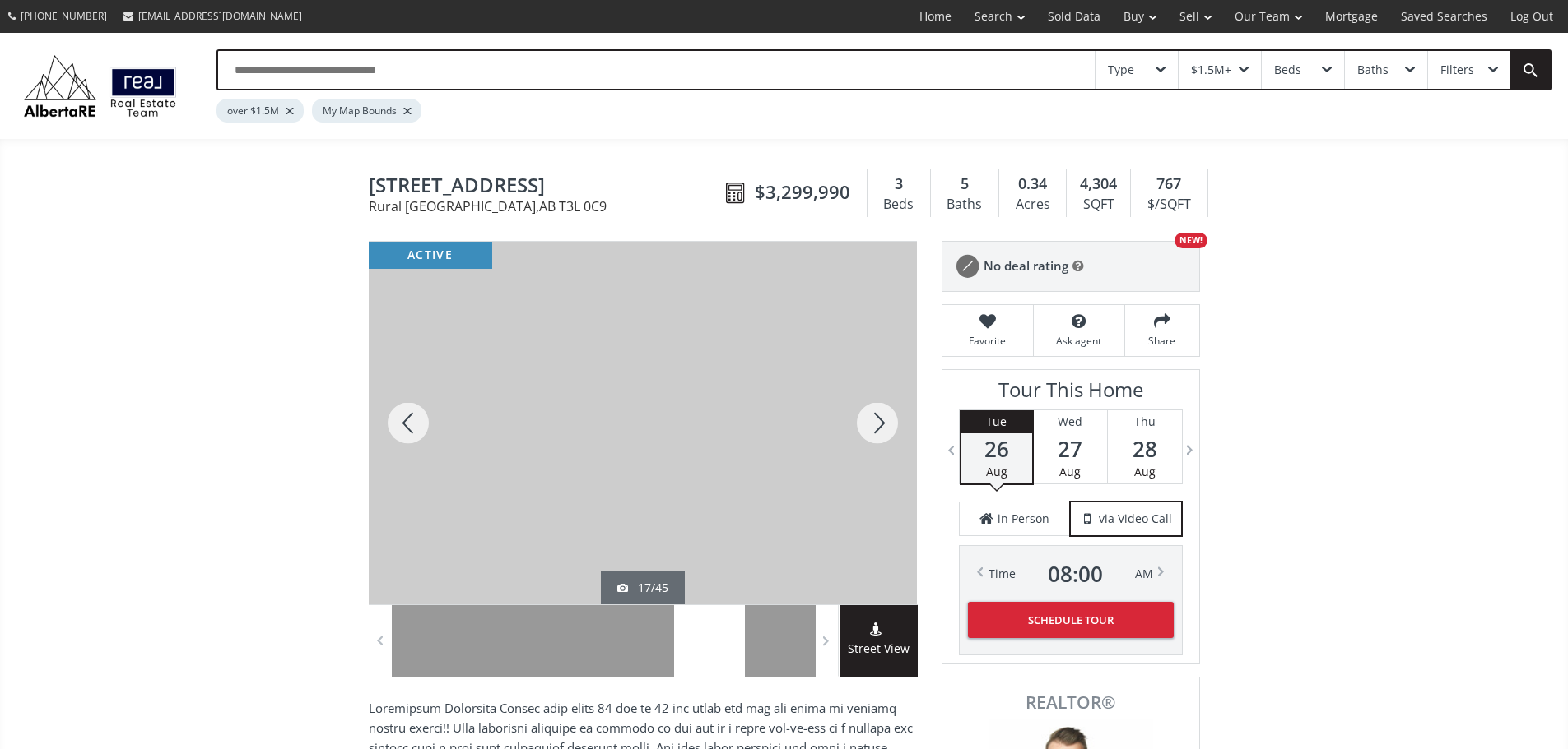
click at [873, 428] on div at bounding box center [877, 423] width 79 height 363
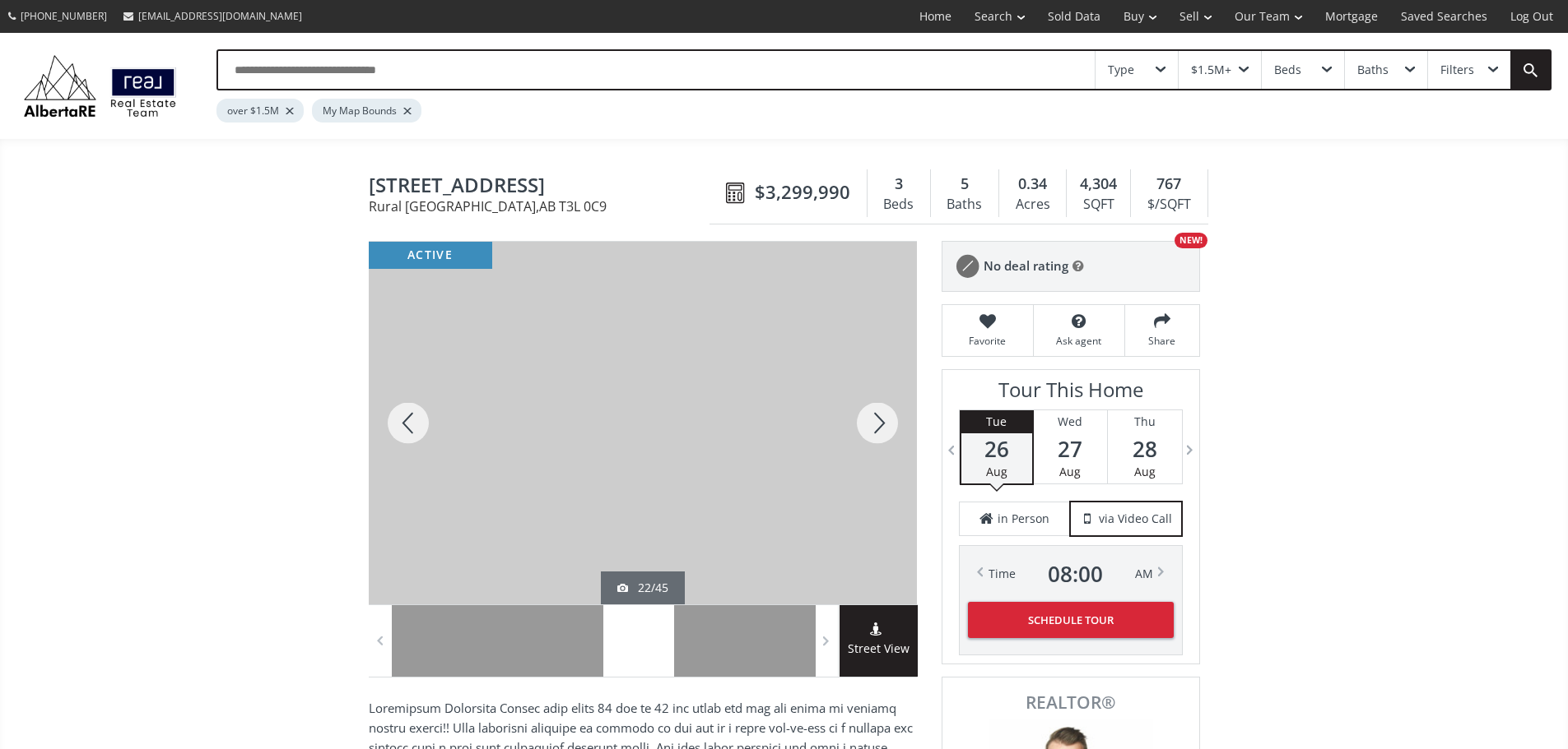
click at [873, 427] on div at bounding box center [877, 423] width 79 height 363
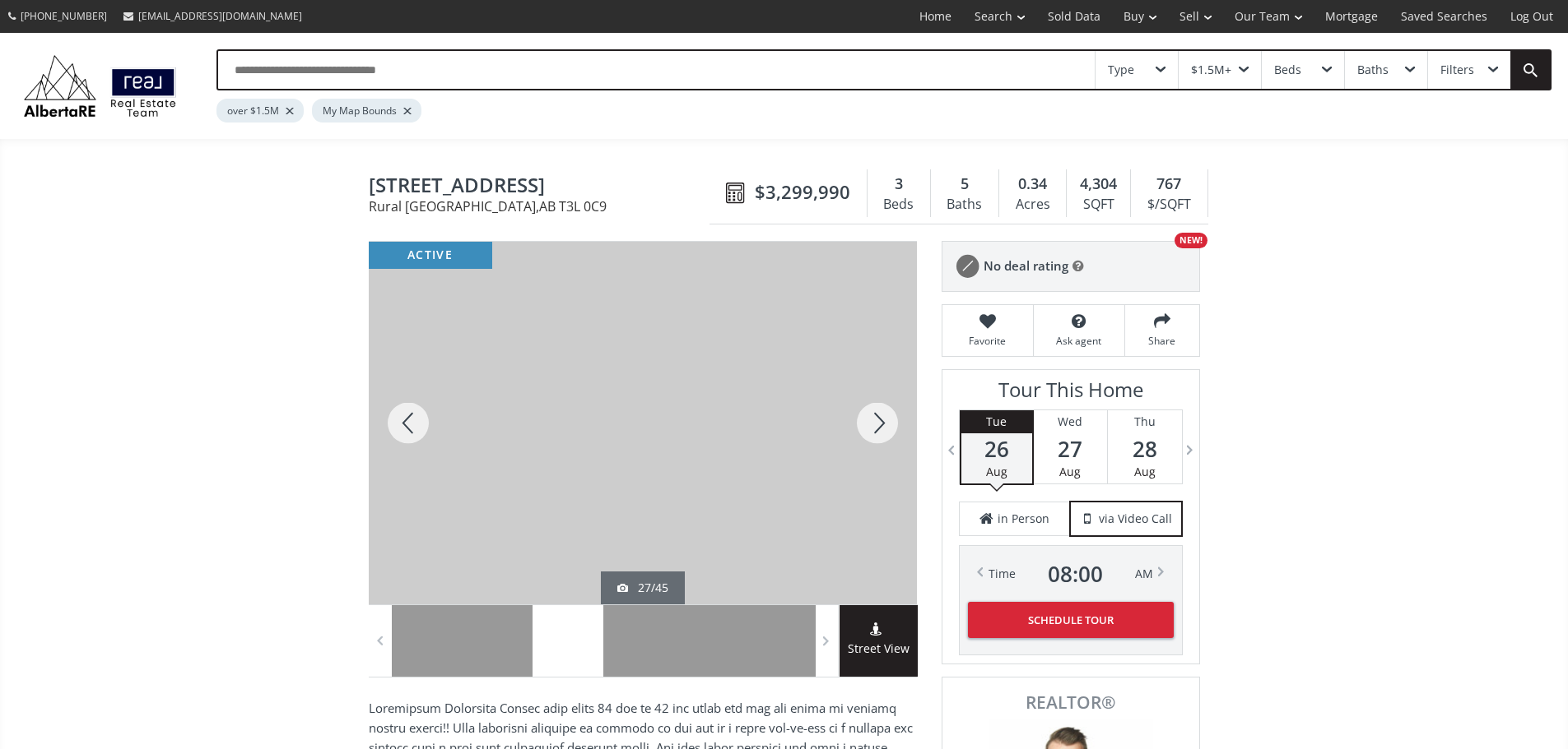
click at [873, 427] on div at bounding box center [877, 423] width 79 height 363
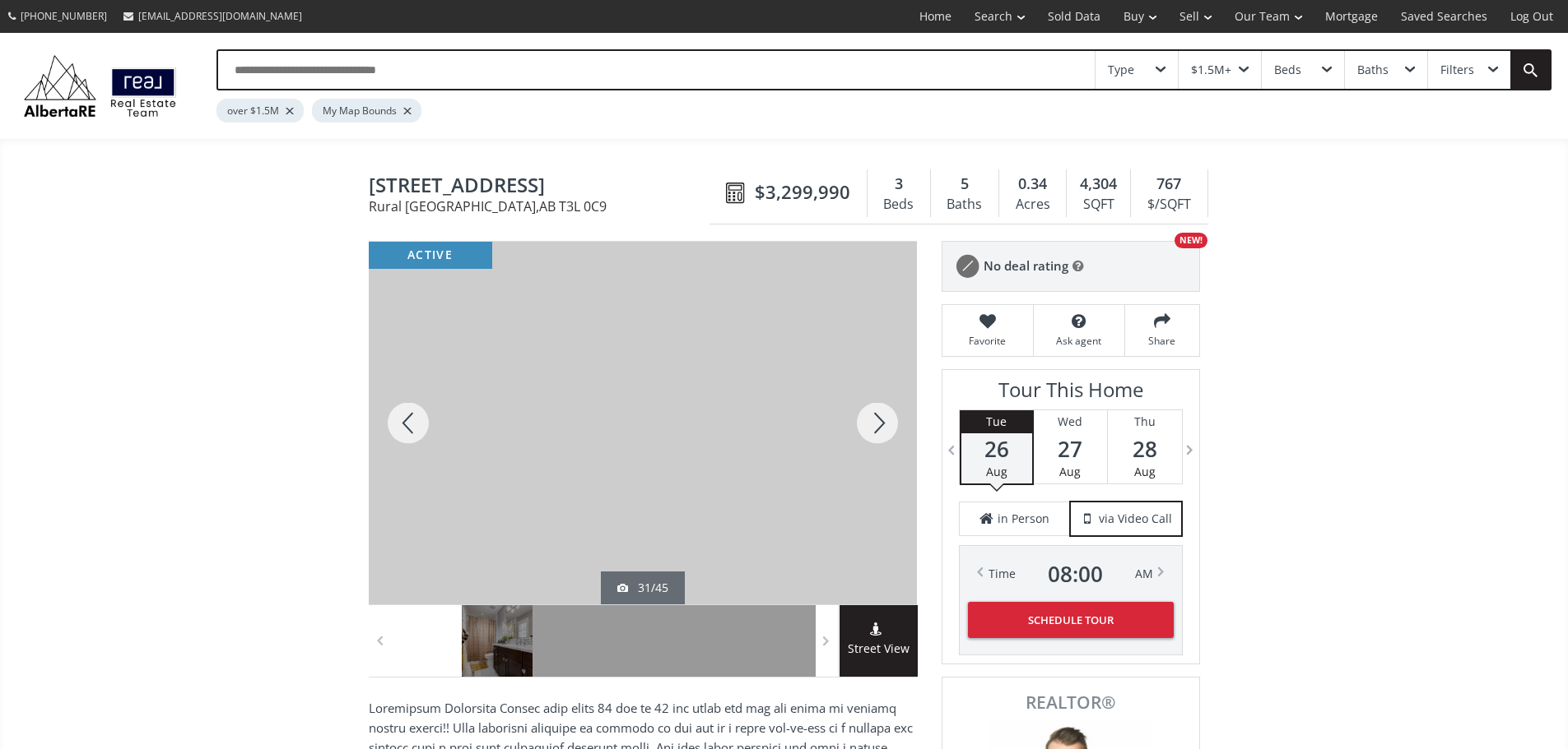
click at [873, 427] on div at bounding box center [877, 423] width 79 height 363
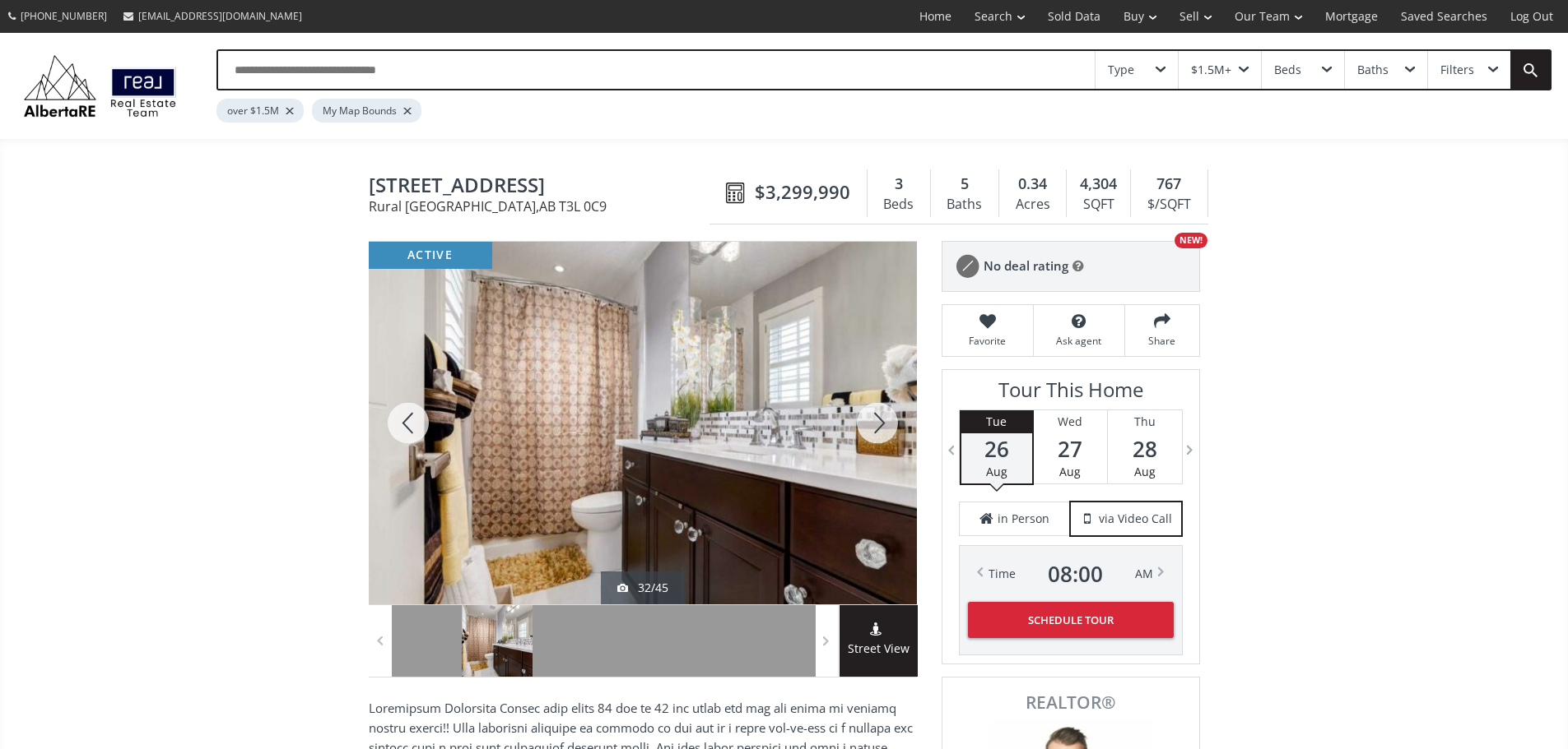
click at [873, 427] on div at bounding box center [877, 423] width 79 height 363
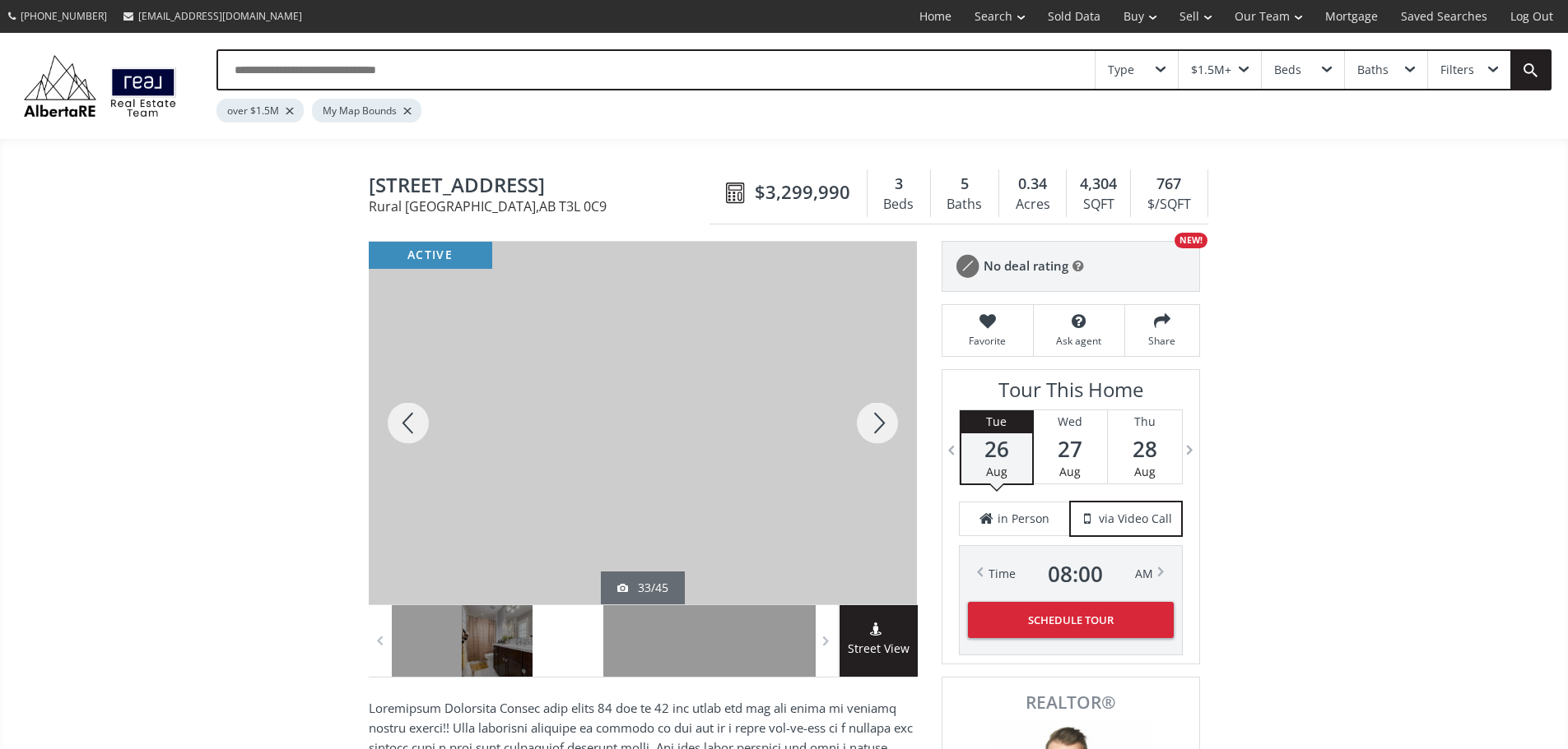
click at [873, 427] on div at bounding box center [877, 423] width 79 height 363
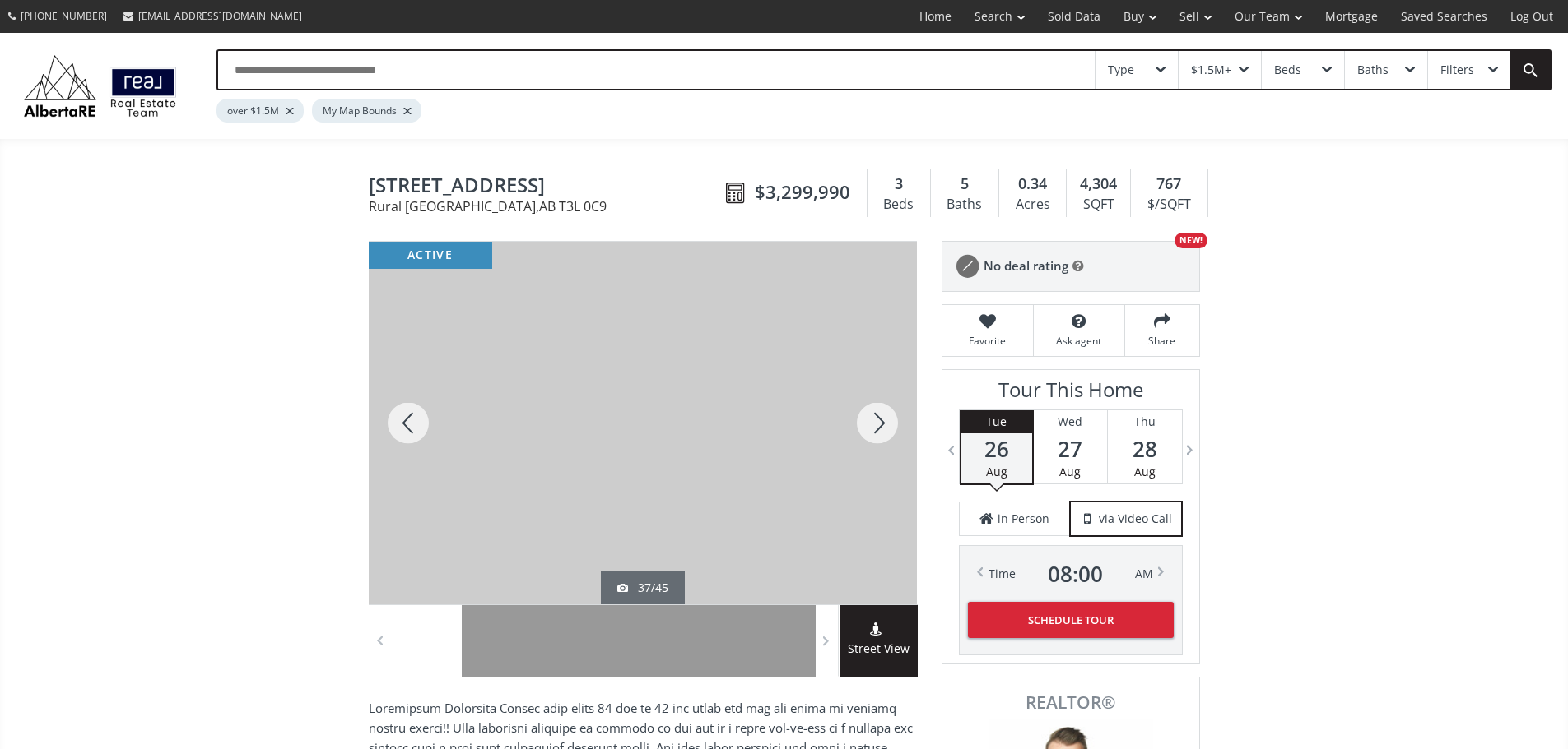
click at [873, 427] on div at bounding box center [877, 423] width 79 height 363
click at [871, 430] on div at bounding box center [877, 423] width 79 height 363
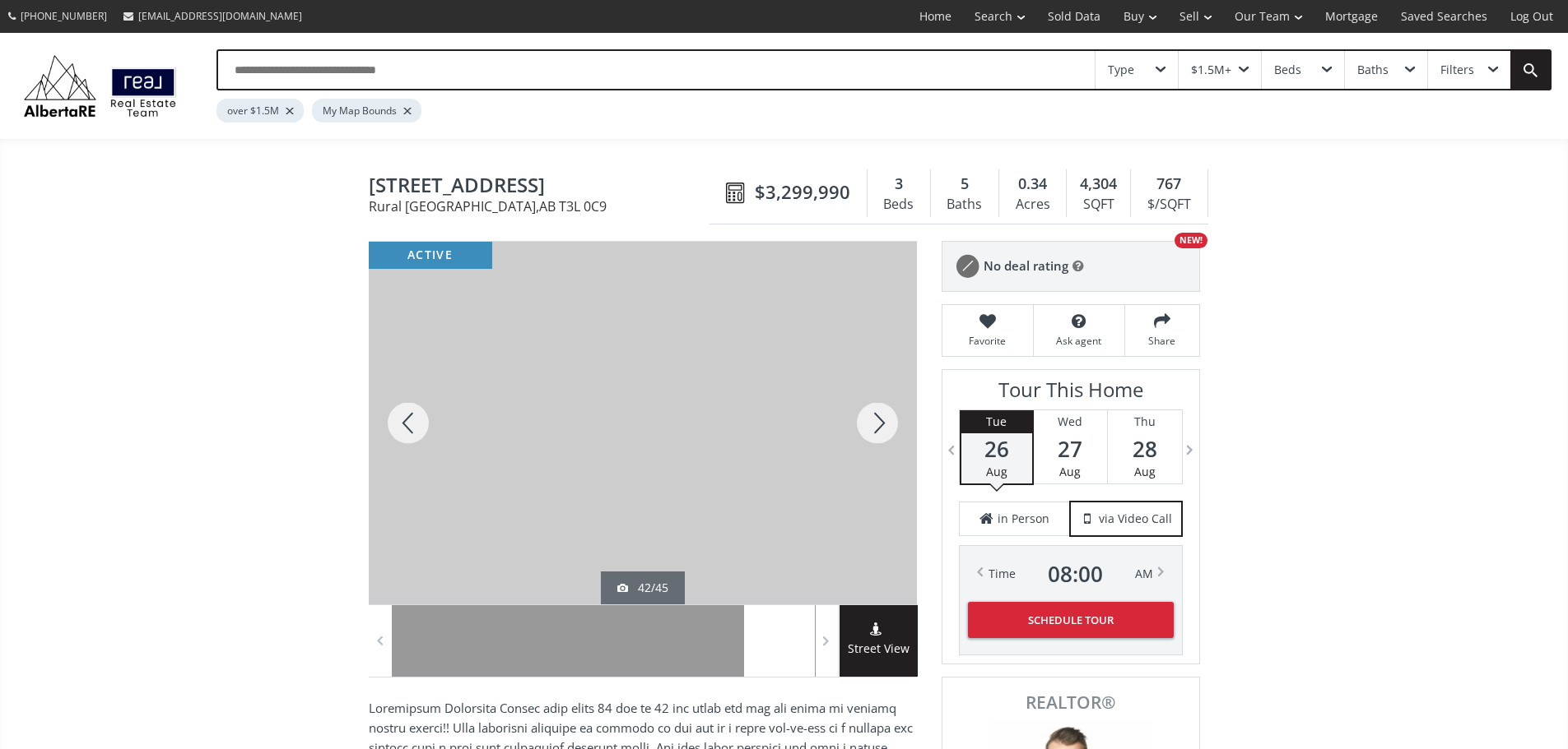
click at [871, 430] on div at bounding box center [877, 423] width 79 height 363
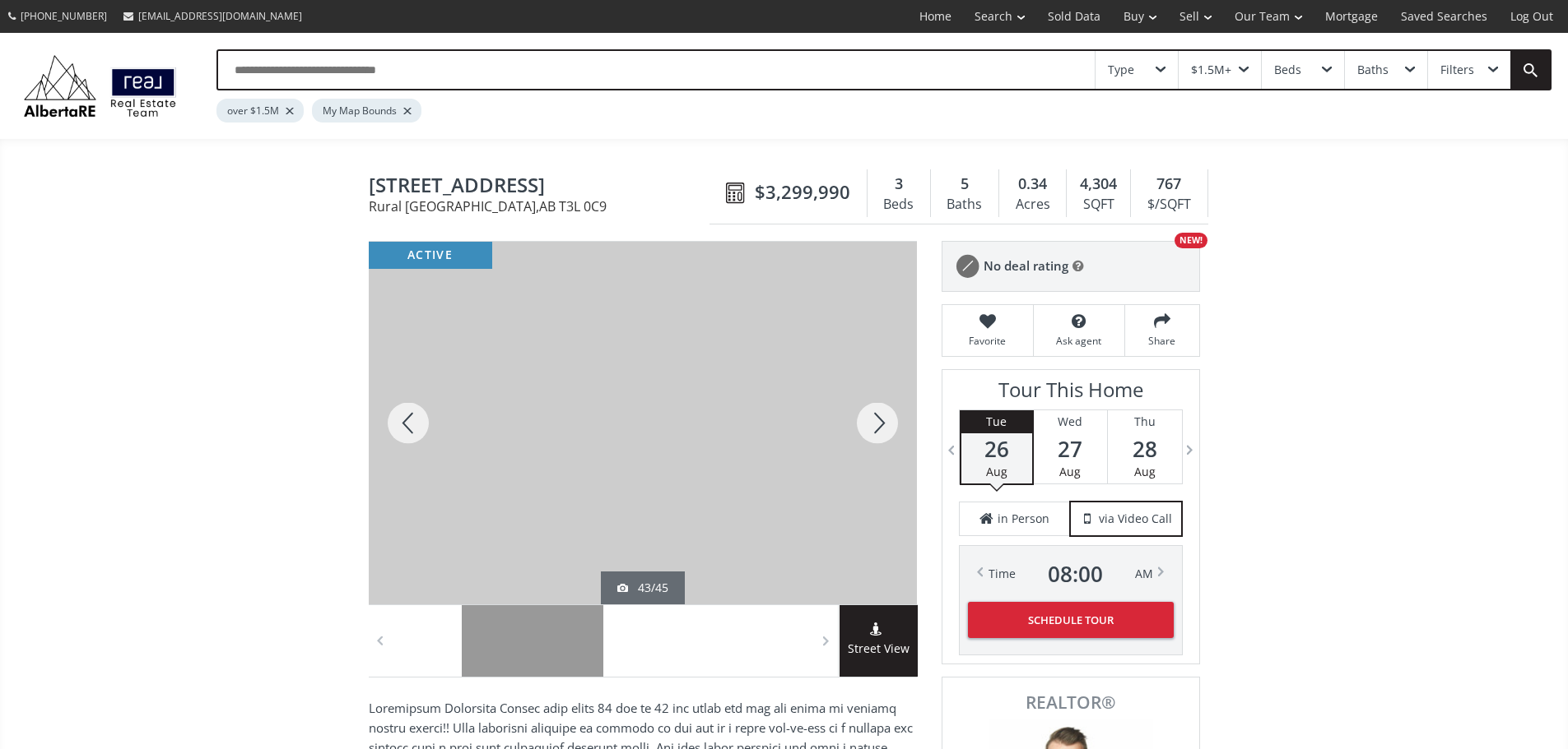
click at [870, 431] on div at bounding box center [877, 423] width 79 height 363
click at [873, 430] on div at bounding box center [877, 423] width 79 height 363
click at [865, 431] on div at bounding box center [877, 423] width 79 height 363
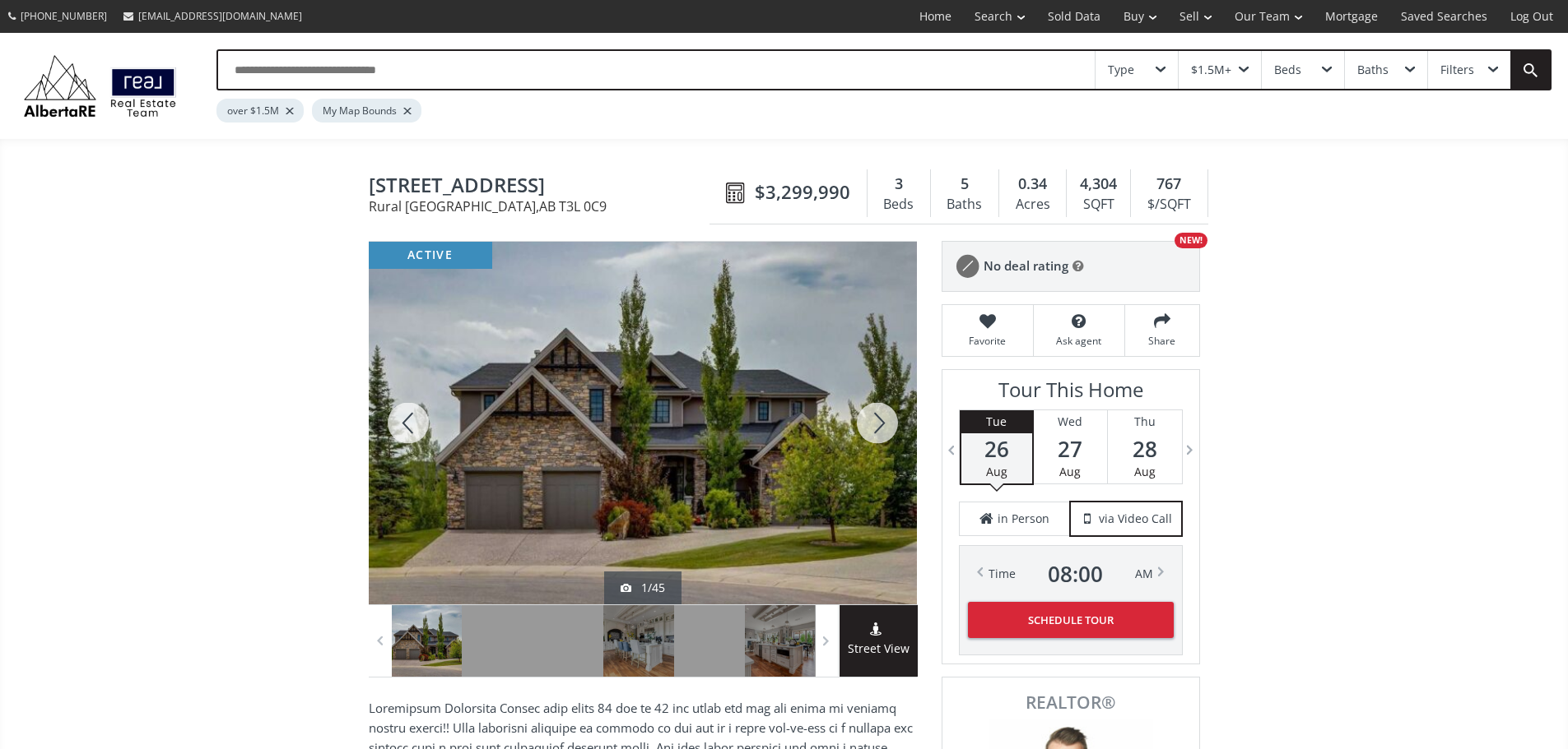
click at [867, 433] on div at bounding box center [877, 423] width 79 height 363
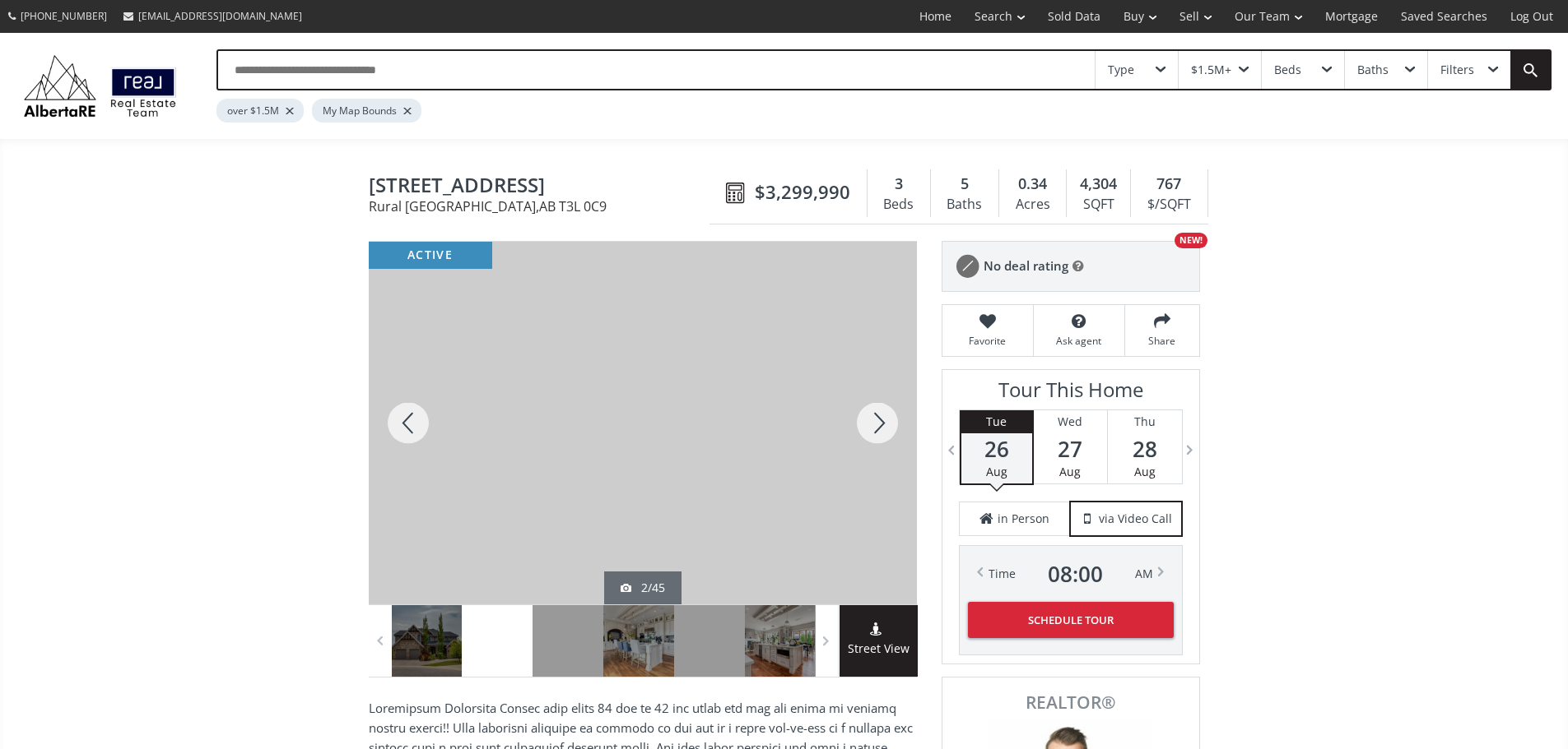
click at [874, 421] on div at bounding box center [877, 423] width 79 height 363
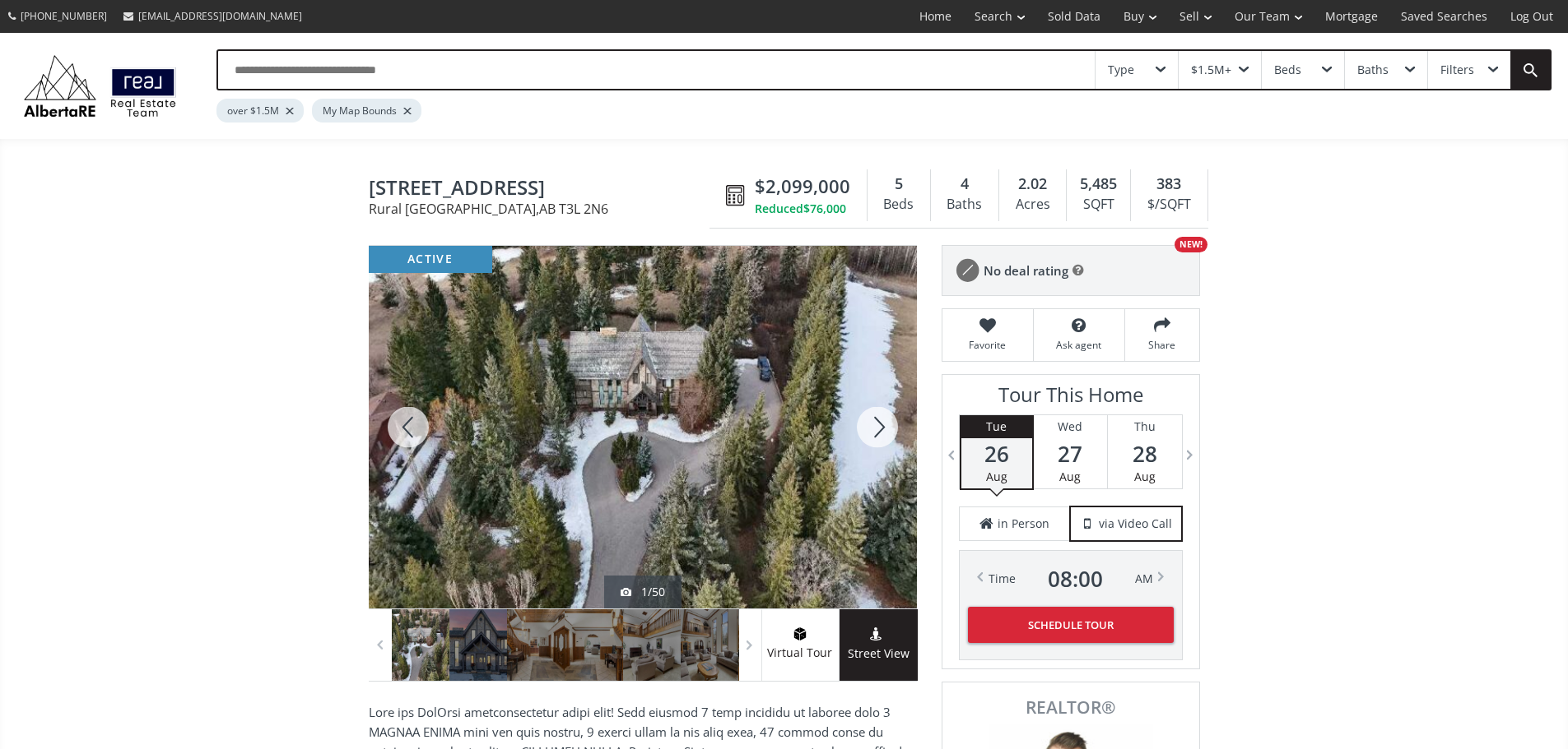
click at [881, 447] on div at bounding box center [877, 427] width 79 height 363
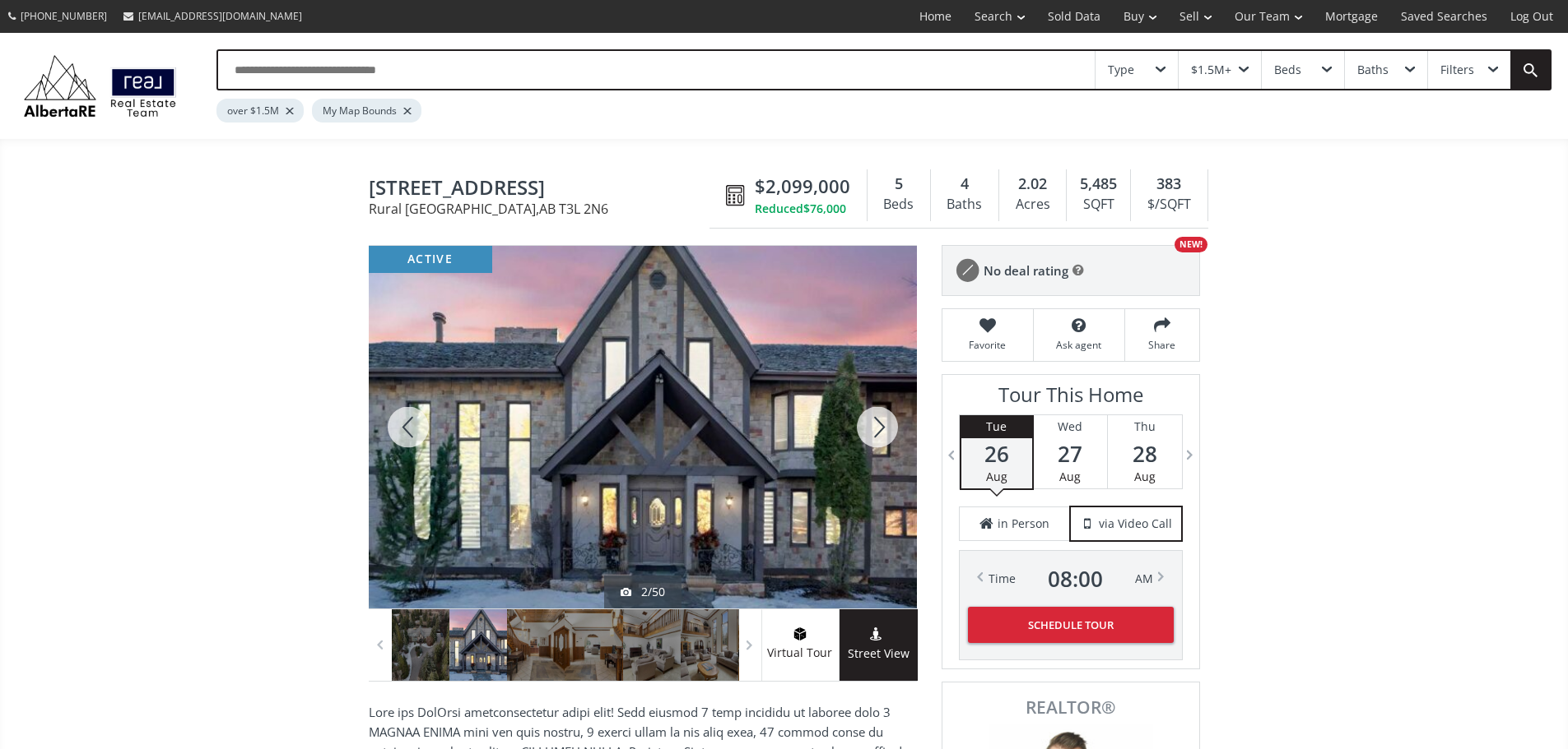
click at [881, 447] on div at bounding box center [877, 427] width 79 height 363
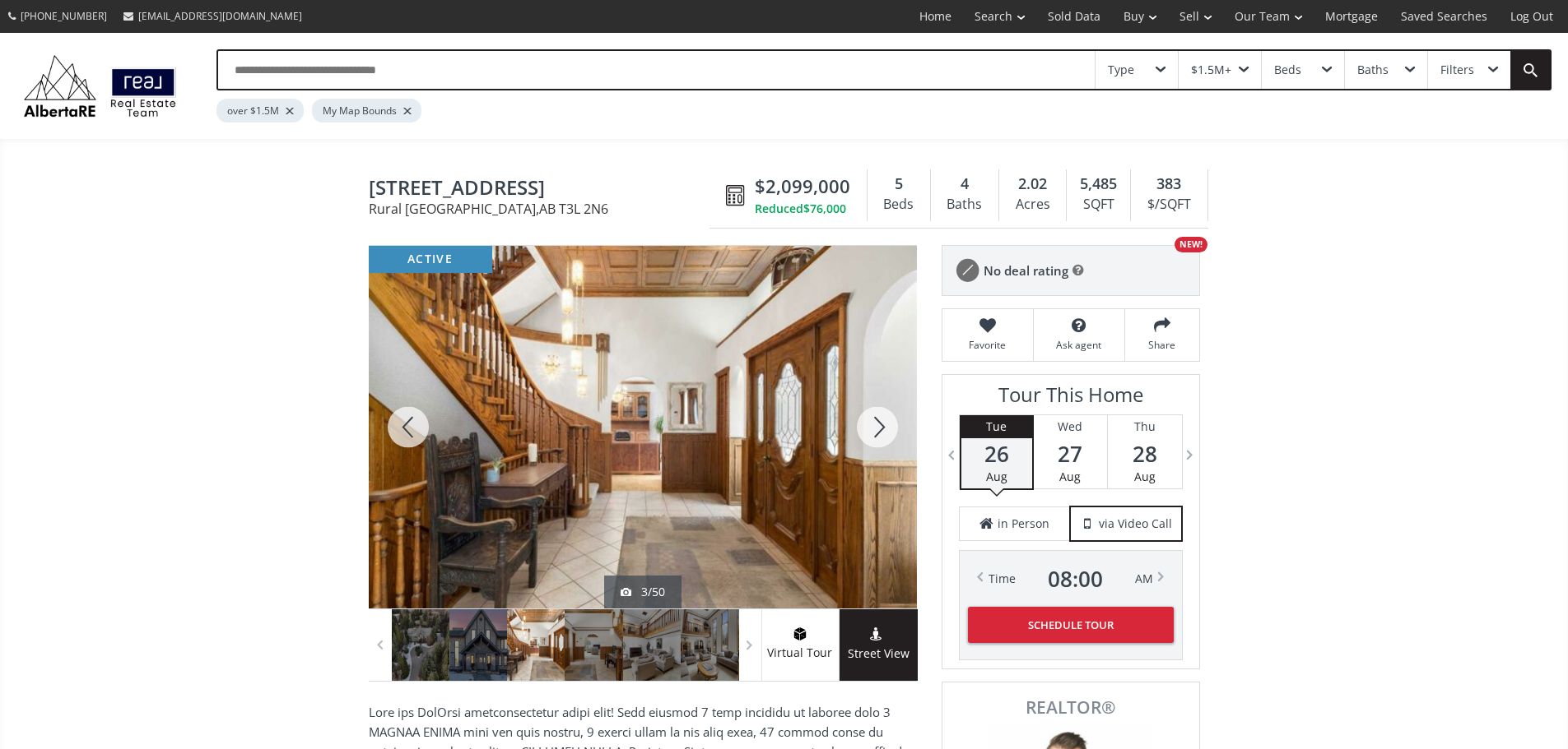
click at [881, 447] on div at bounding box center [877, 427] width 79 height 363
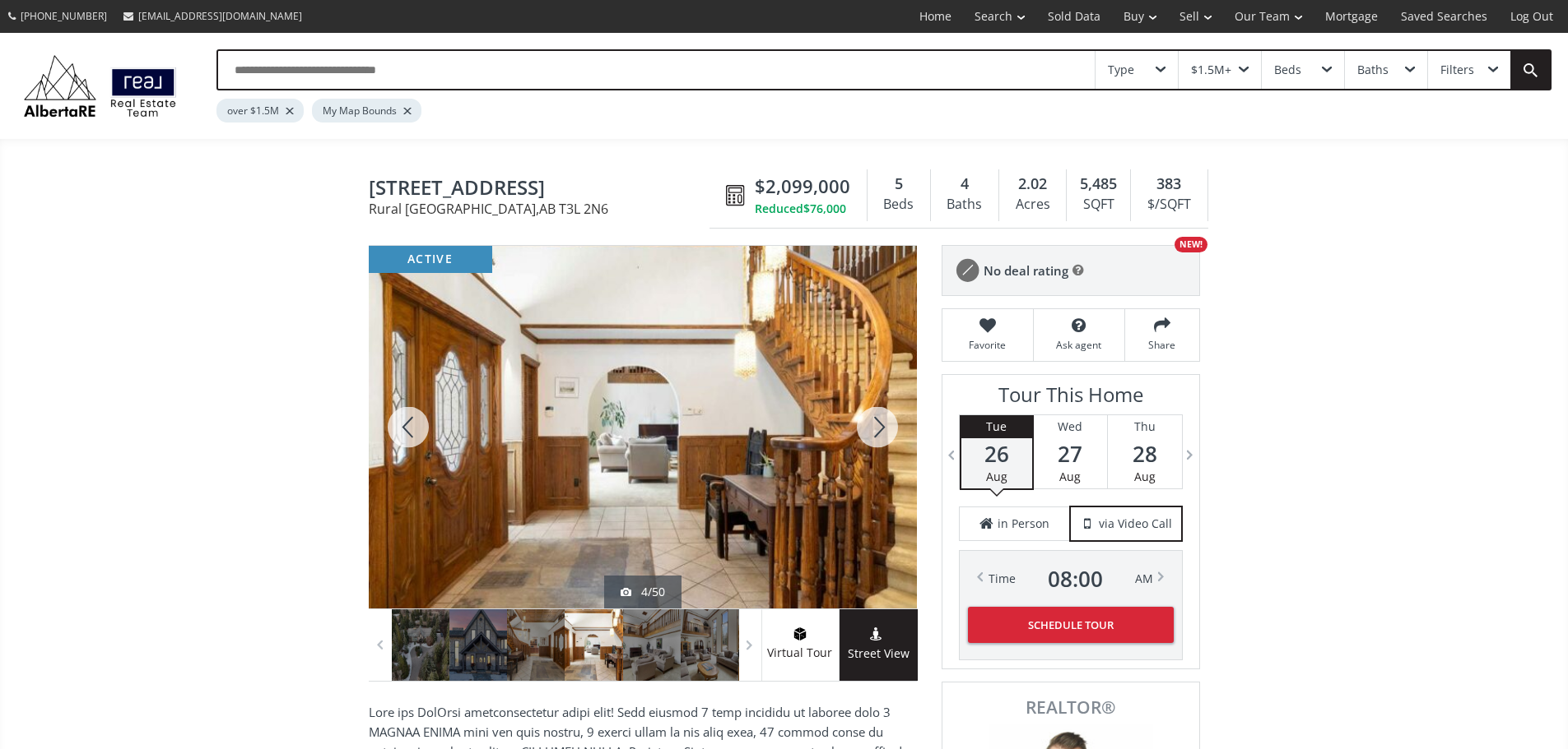
click at [881, 448] on div at bounding box center [877, 427] width 79 height 363
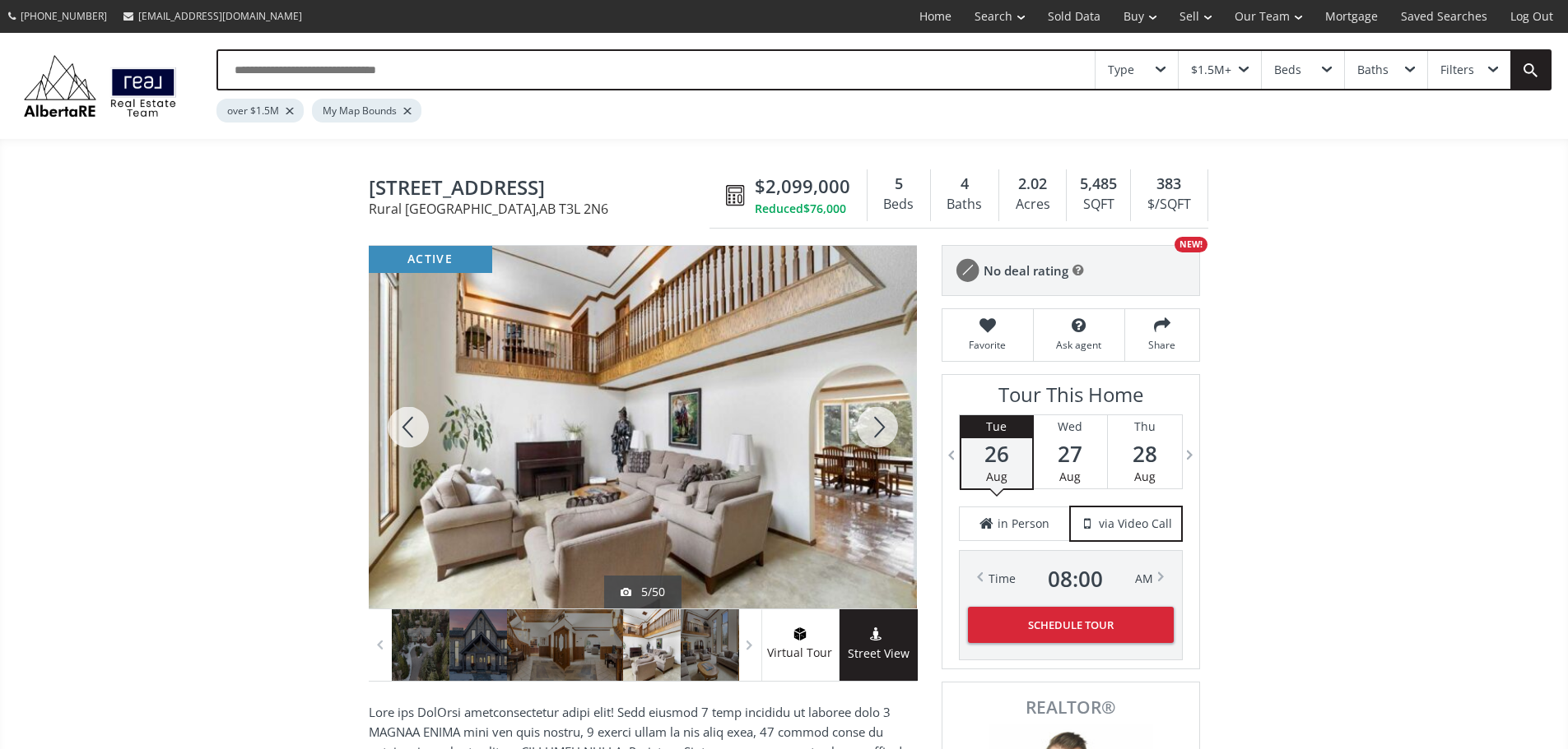
click at [881, 449] on div at bounding box center [877, 427] width 79 height 363
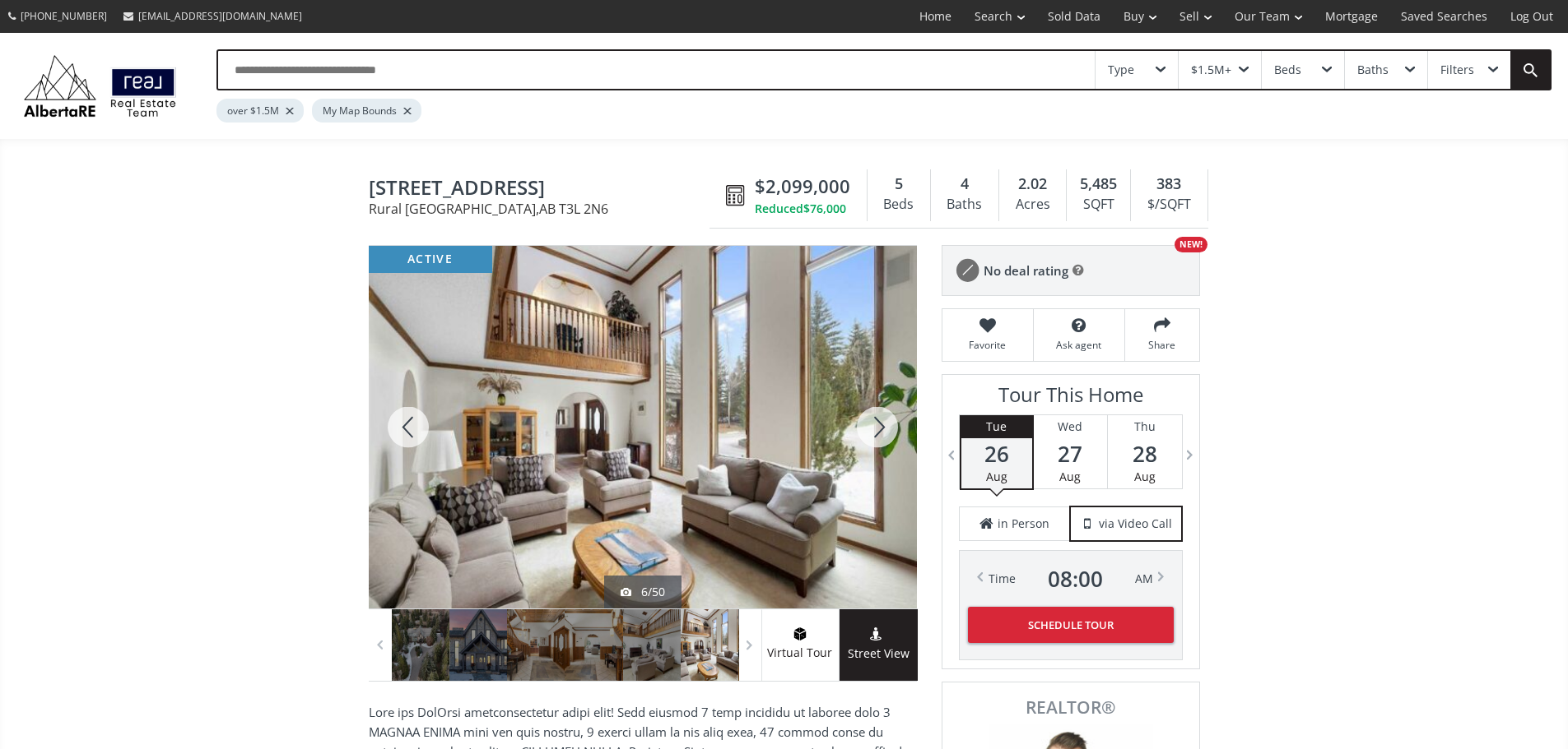
click at [881, 449] on div at bounding box center [877, 427] width 79 height 363
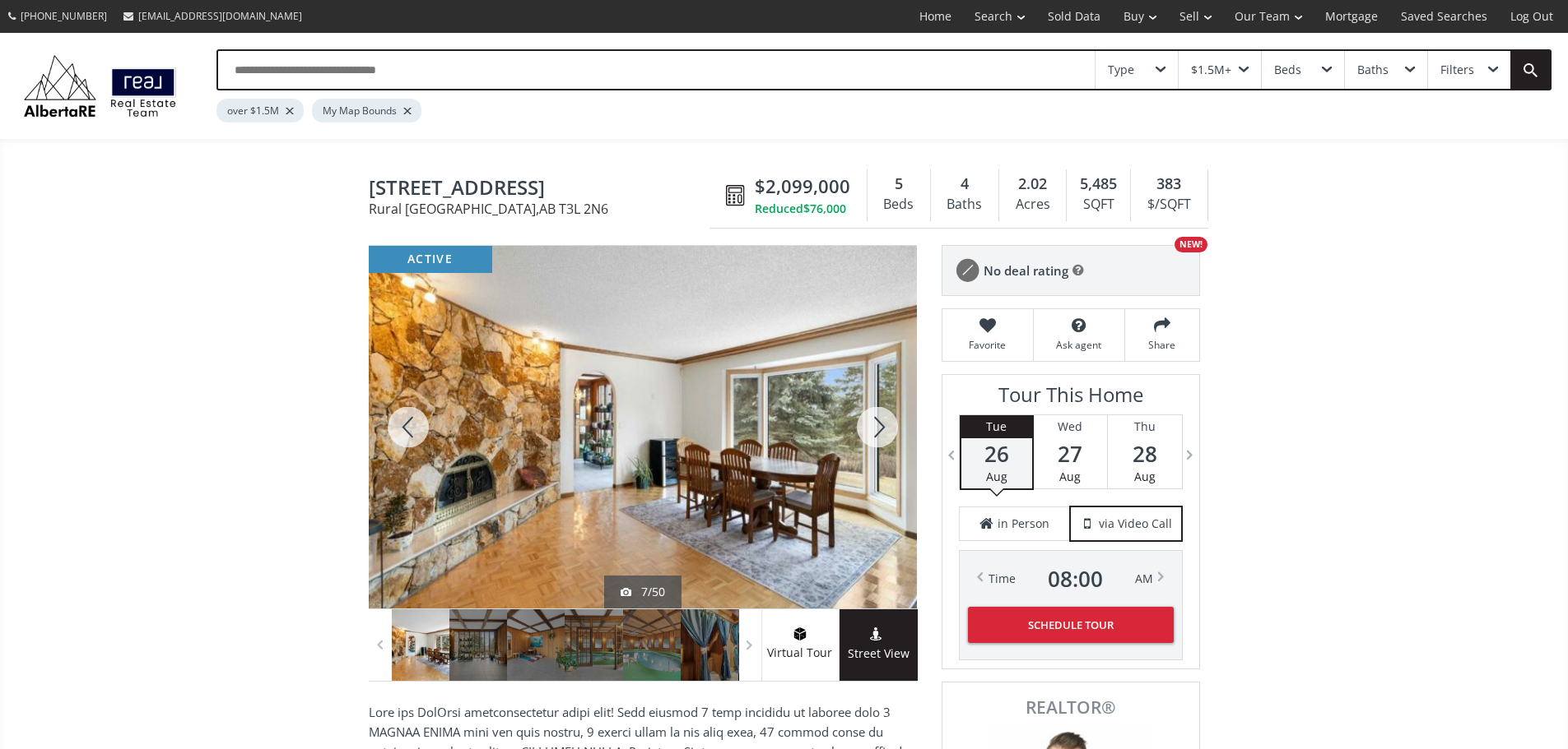
click at [881, 449] on div at bounding box center [877, 427] width 79 height 363
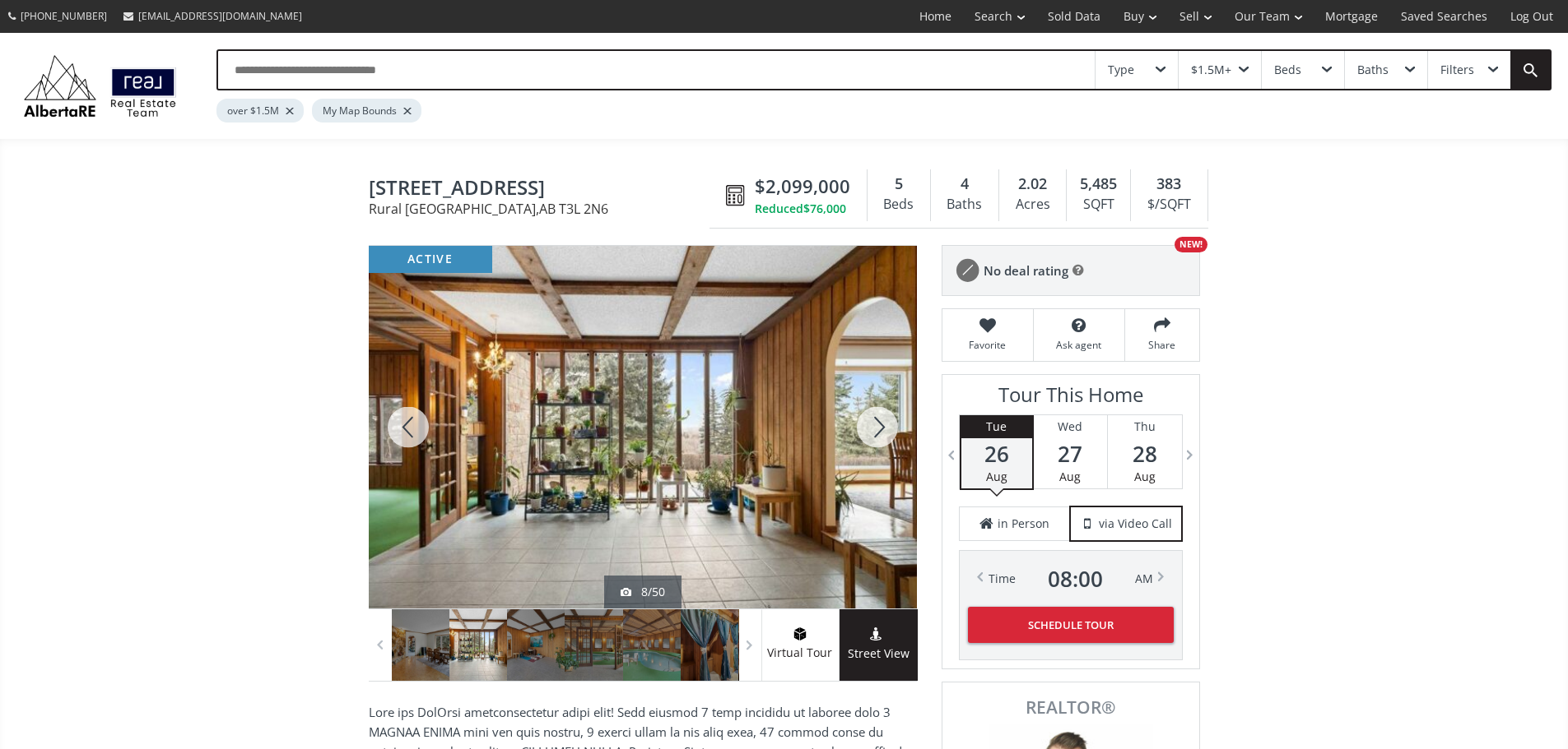
click at [881, 449] on div at bounding box center [877, 427] width 79 height 363
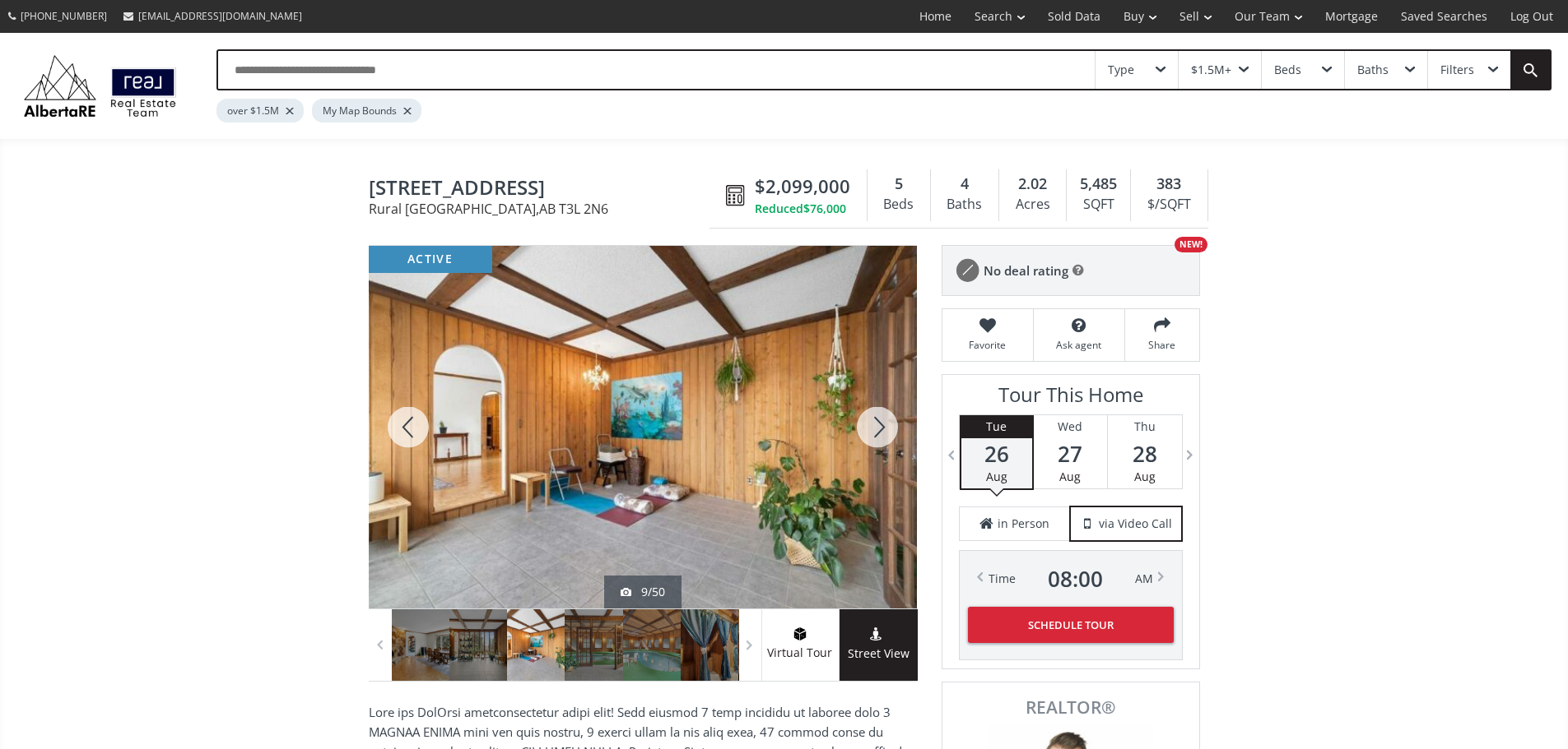
click at [881, 449] on div at bounding box center [877, 427] width 79 height 363
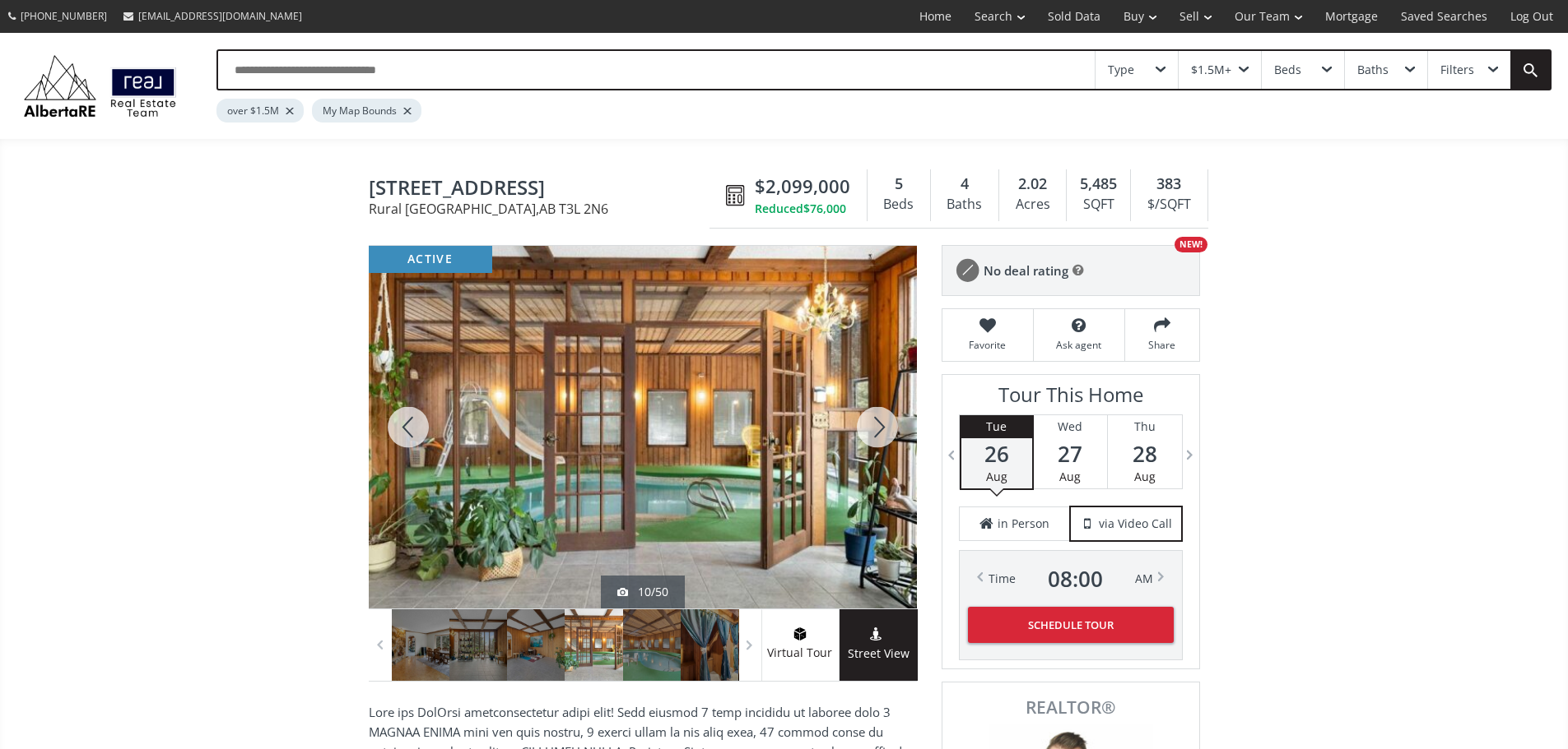
click at [881, 449] on div at bounding box center [877, 427] width 79 height 363
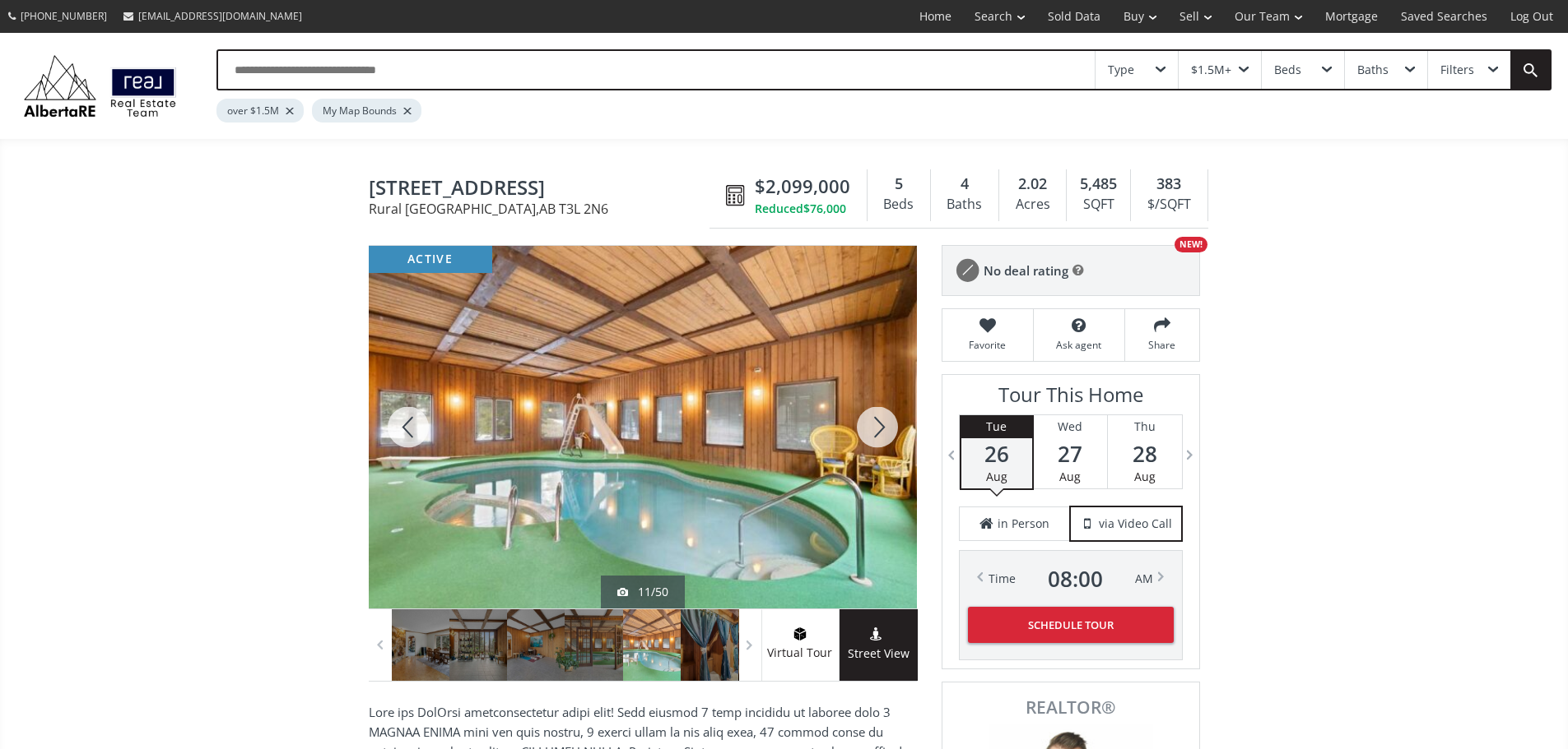
click at [881, 449] on div at bounding box center [877, 427] width 79 height 363
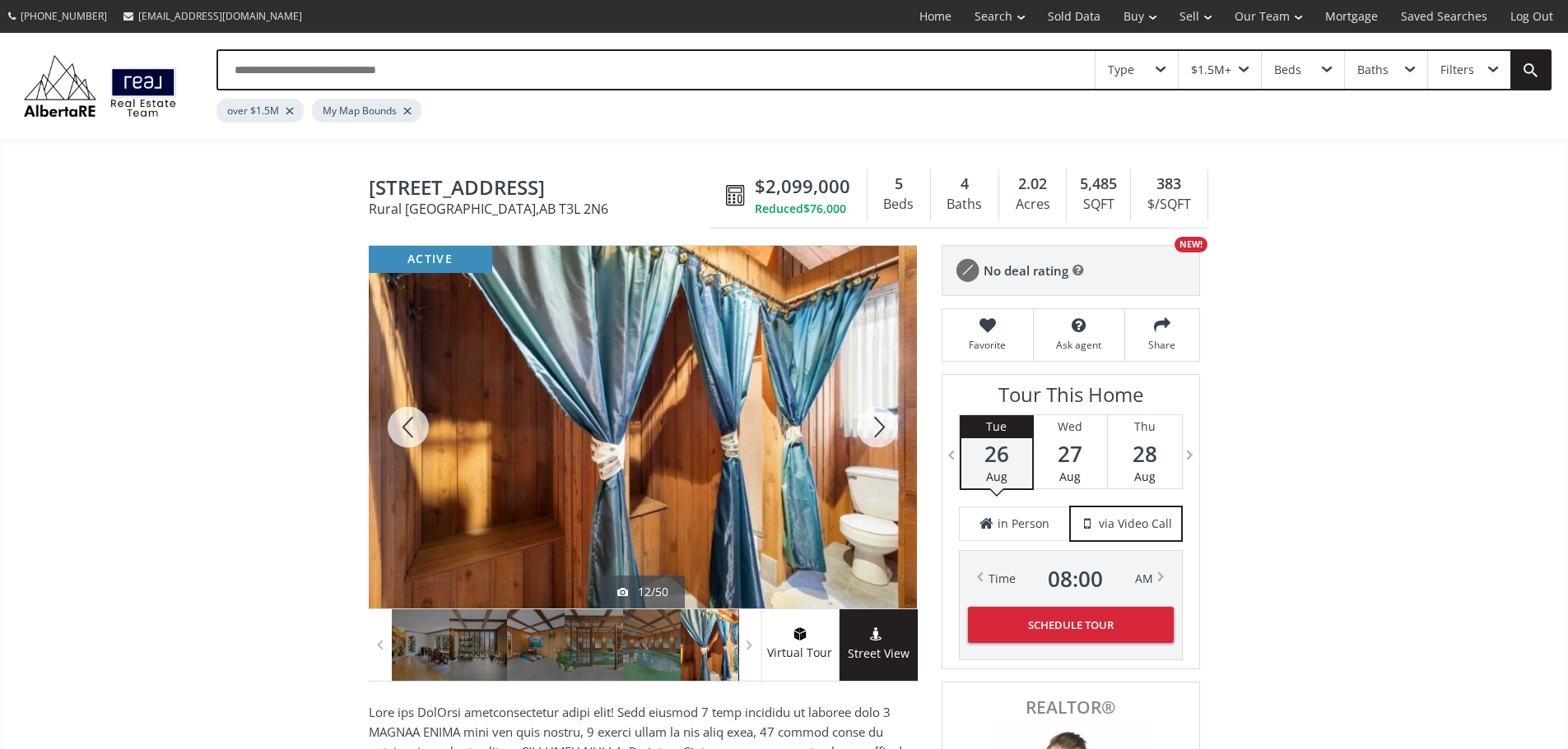
click at [881, 443] on div at bounding box center [877, 427] width 79 height 363
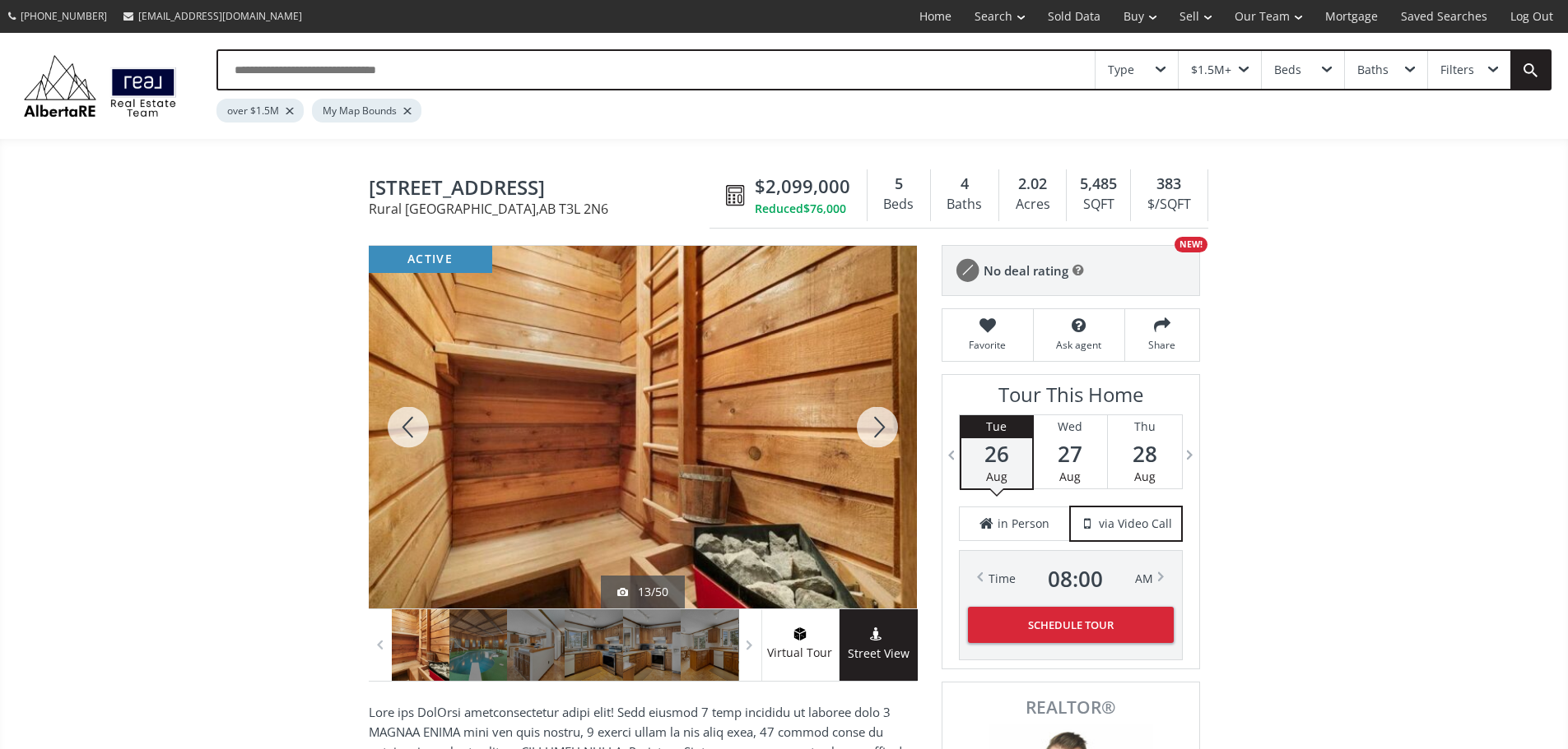
click at [881, 443] on div at bounding box center [877, 427] width 79 height 363
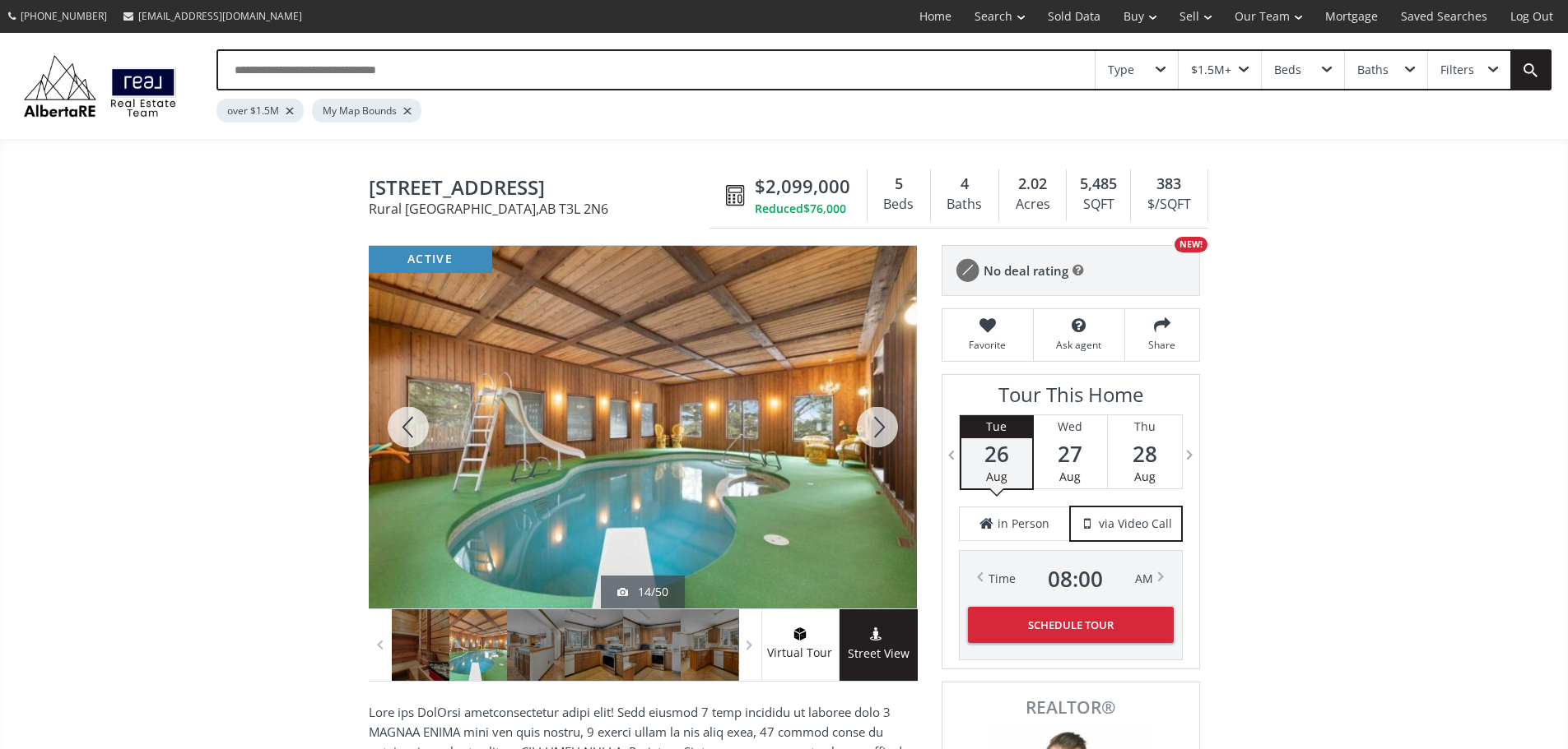
click at [881, 443] on div at bounding box center [877, 427] width 79 height 363
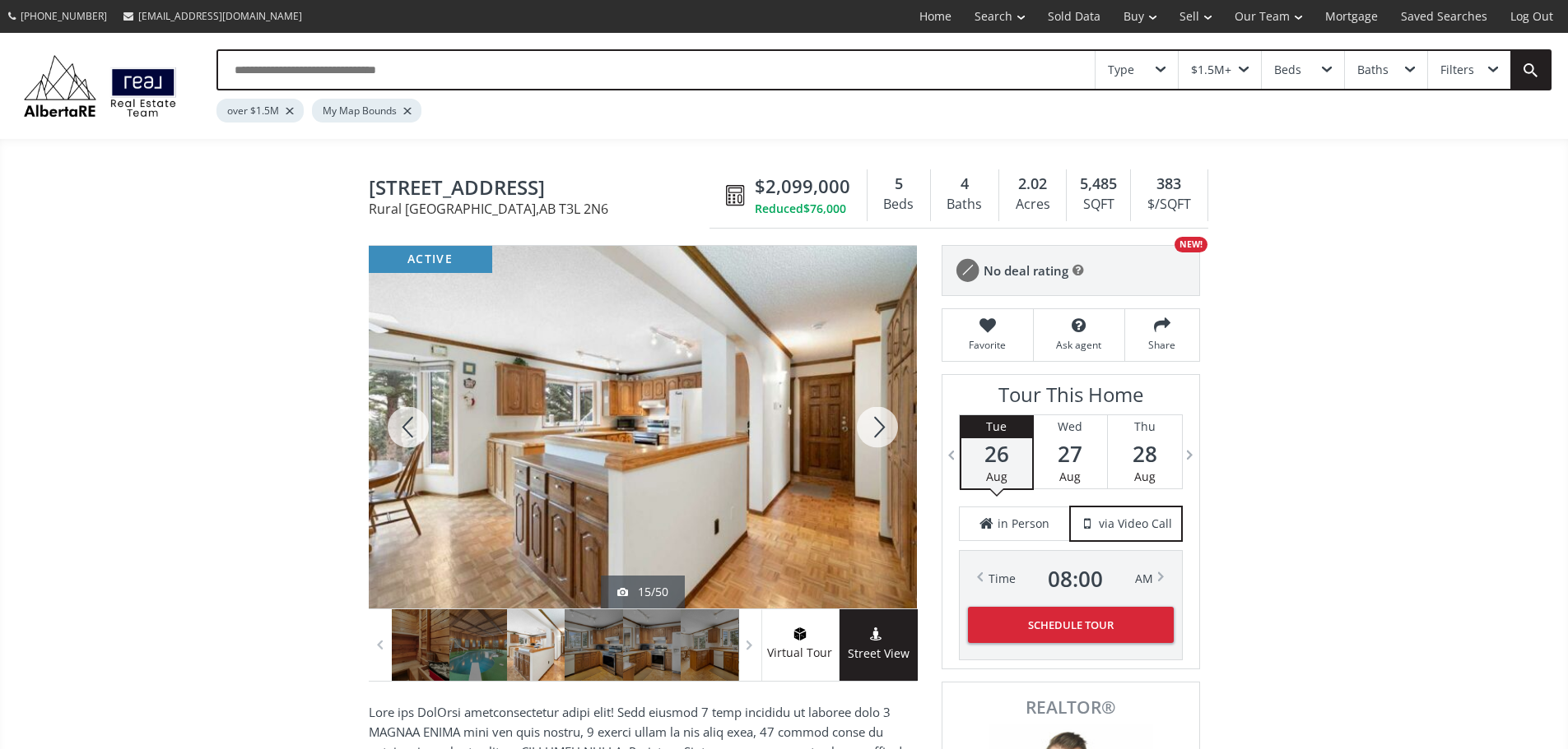
click at [881, 443] on div at bounding box center [877, 427] width 79 height 363
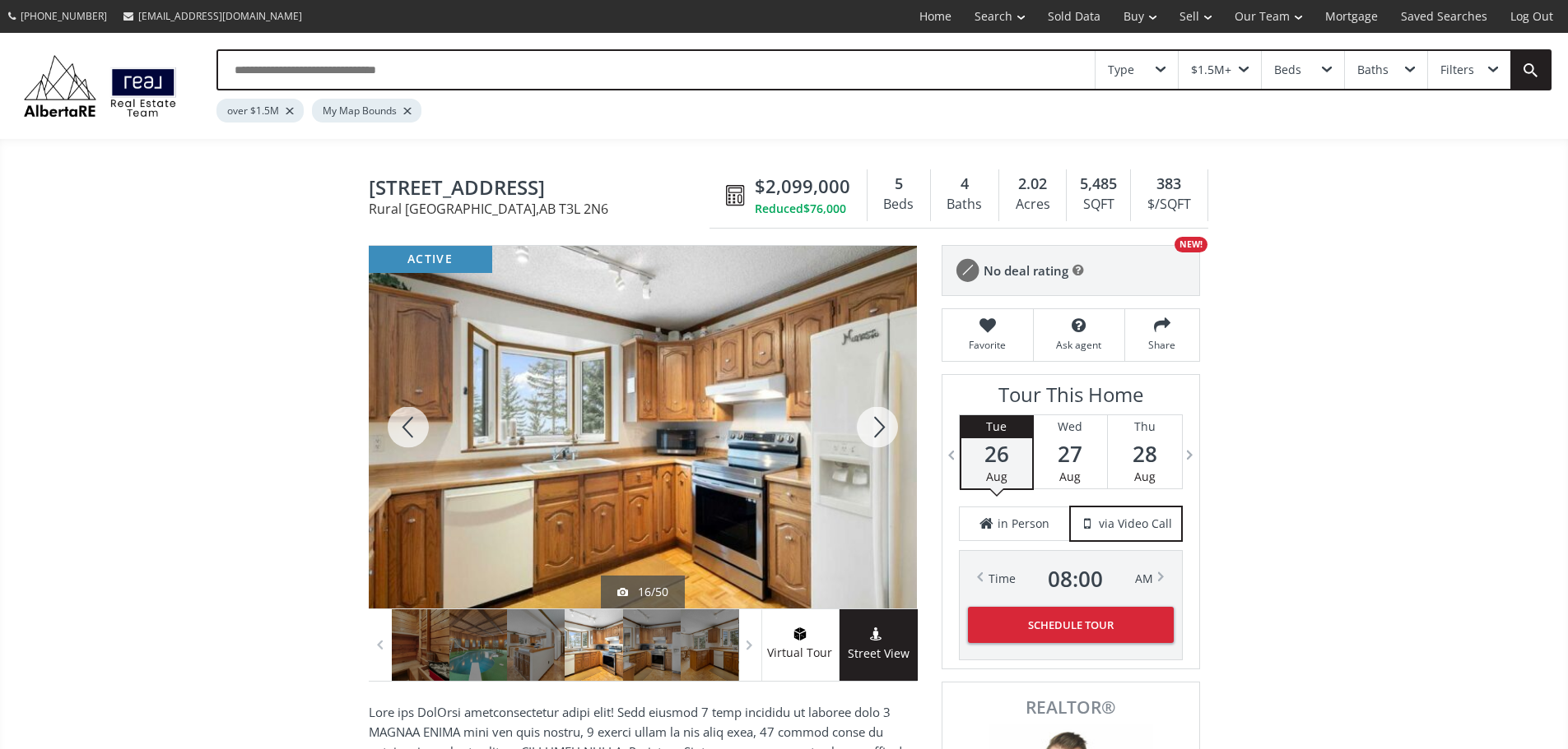
click at [881, 443] on div at bounding box center [877, 427] width 79 height 363
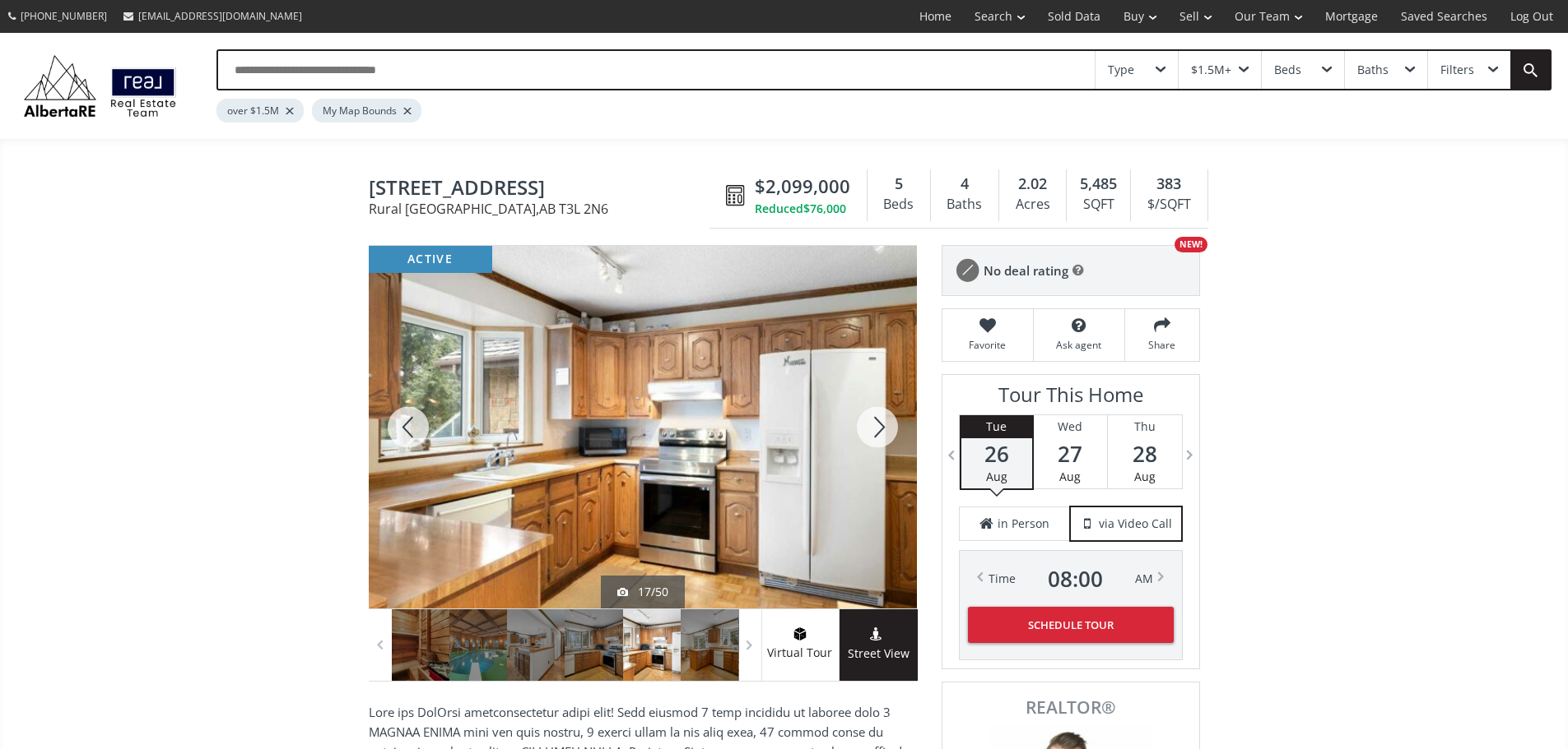
click at [881, 443] on div at bounding box center [877, 427] width 79 height 363
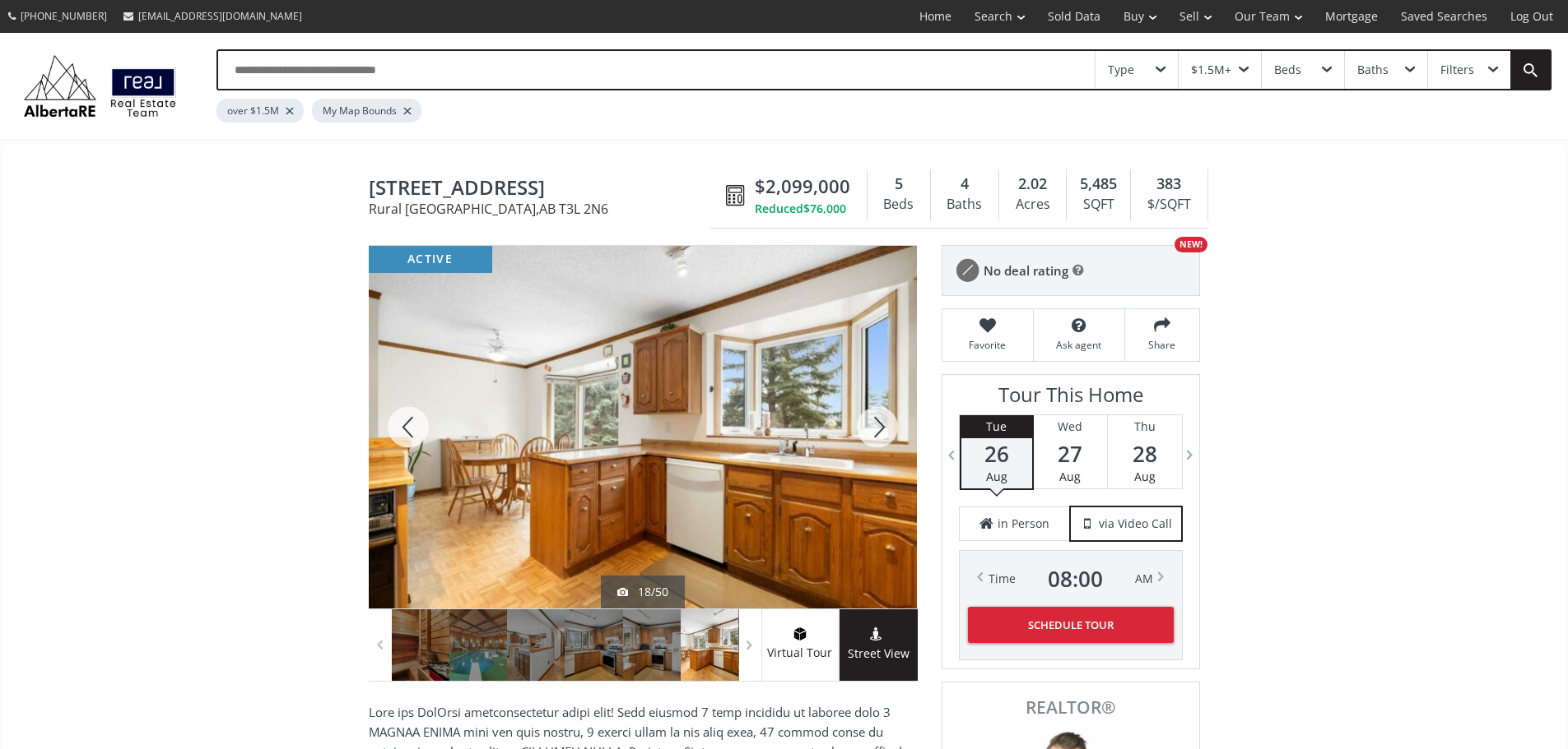
click at [881, 443] on div at bounding box center [877, 427] width 79 height 363
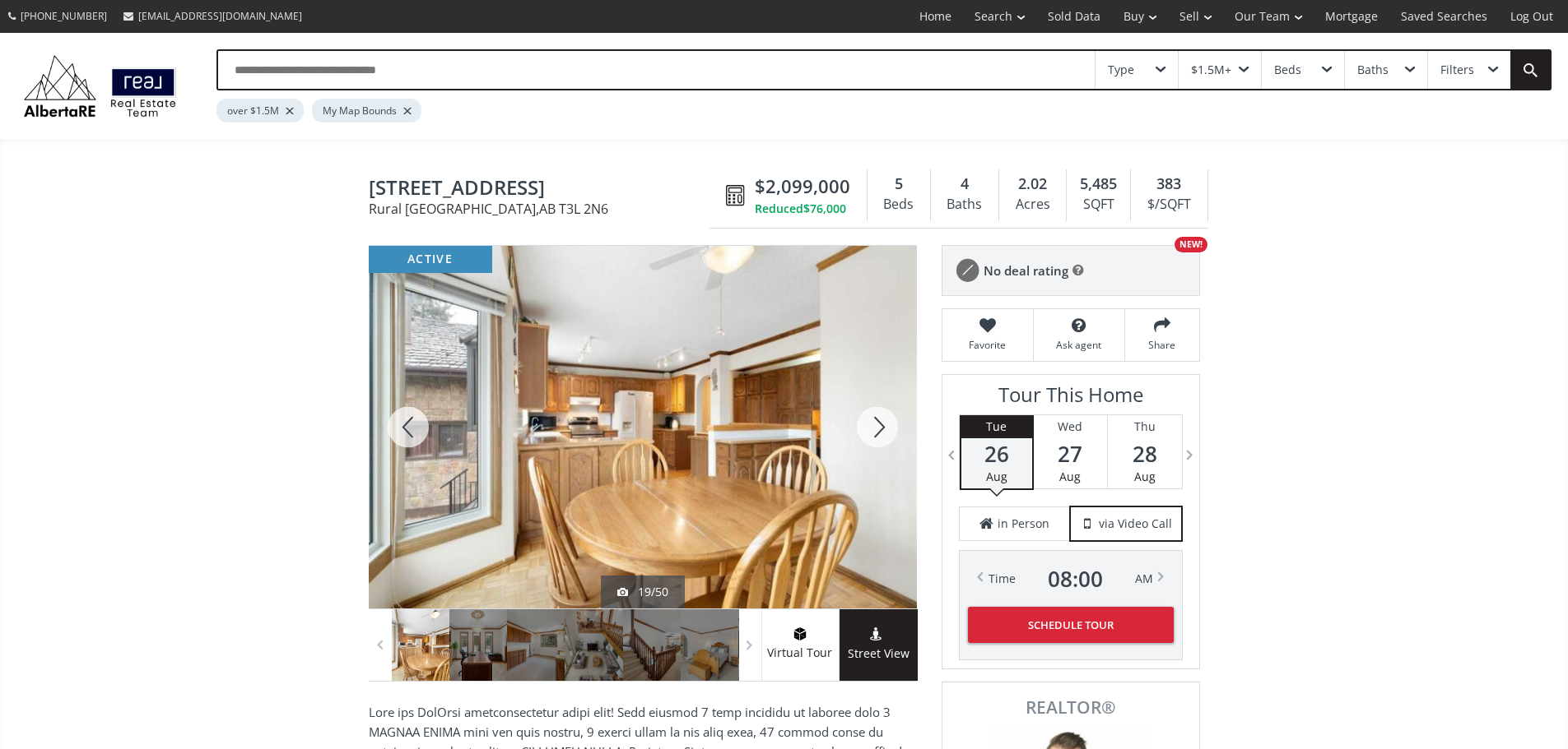
click at [881, 443] on div at bounding box center [877, 427] width 79 height 363
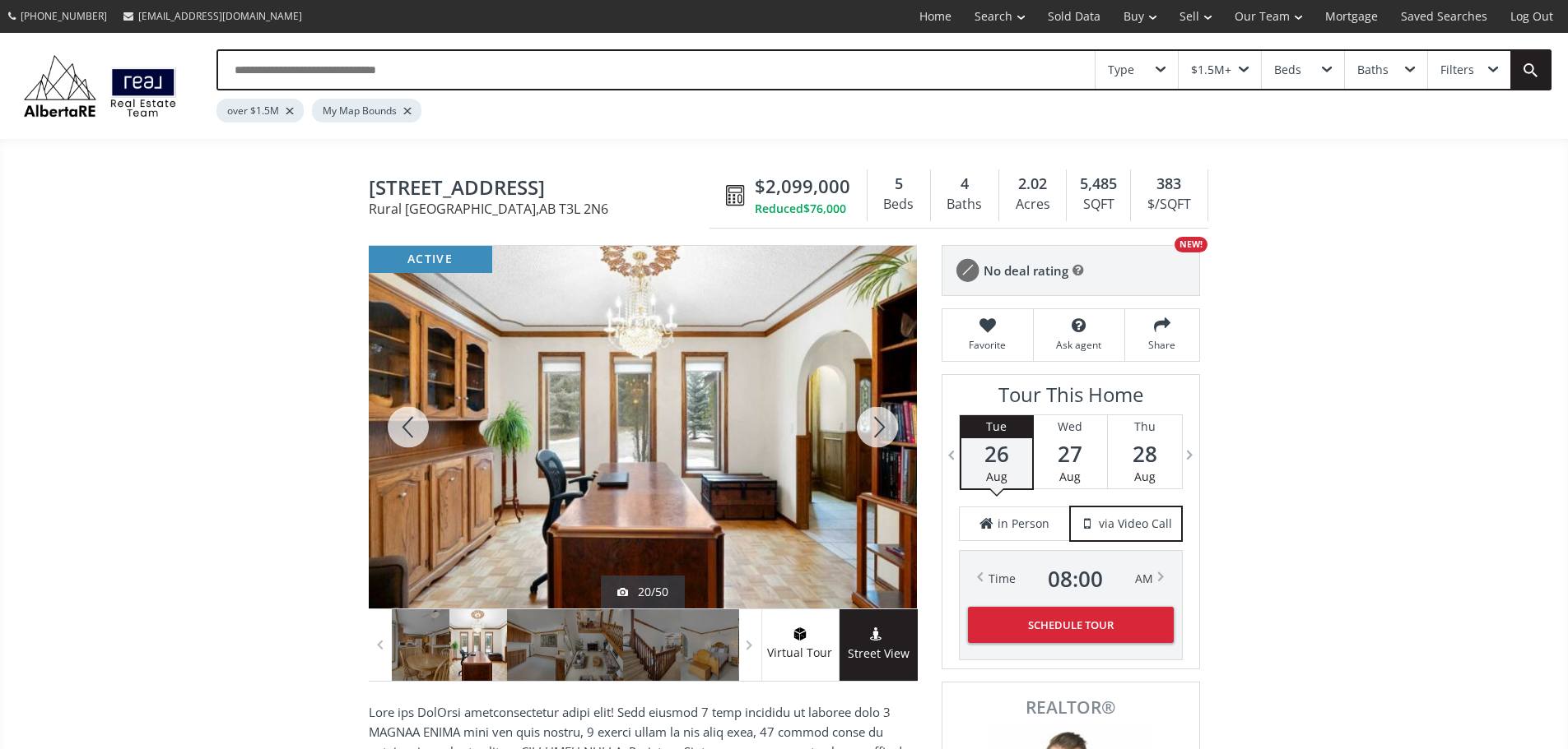
click at [881, 443] on div at bounding box center [877, 427] width 79 height 363
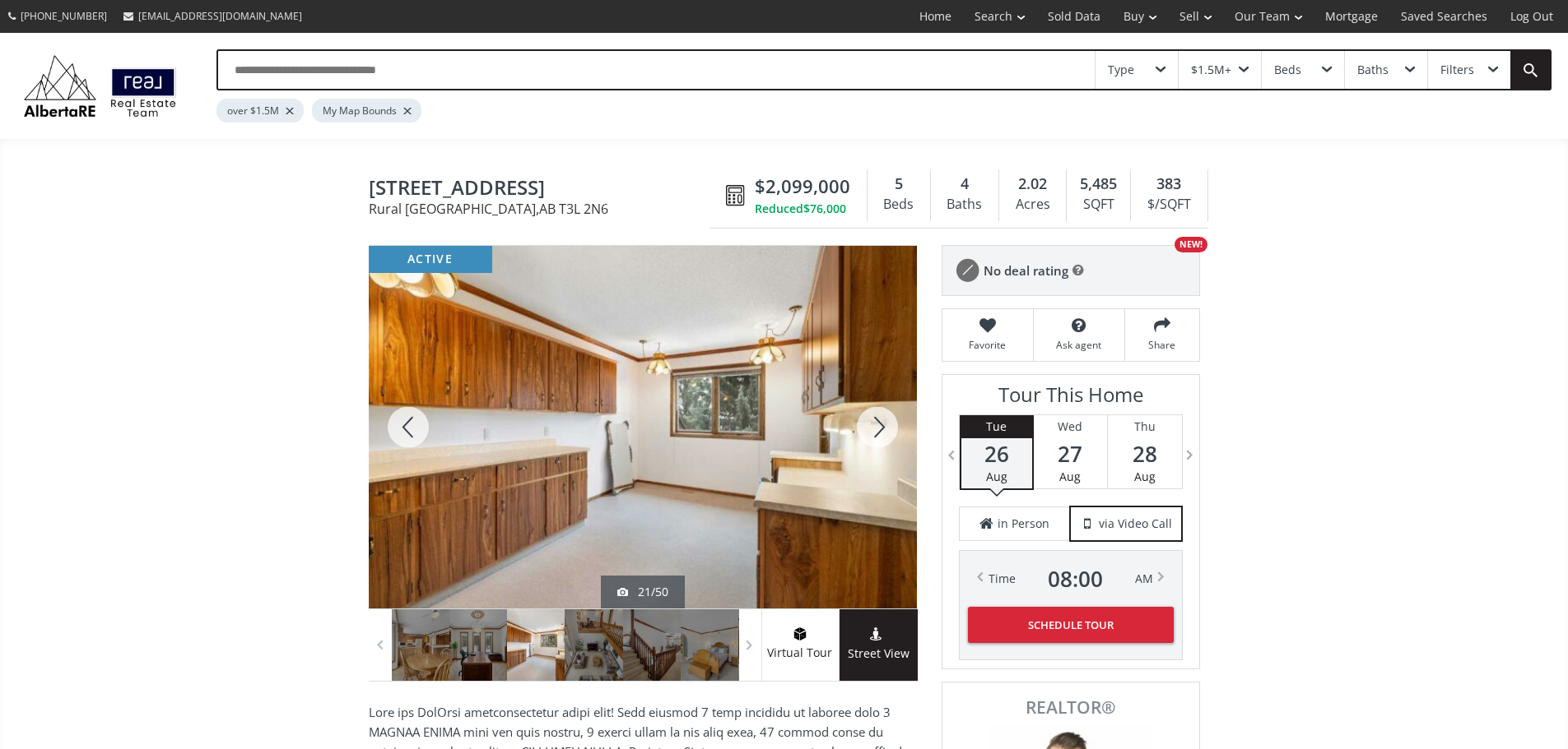
click at [881, 443] on div at bounding box center [877, 427] width 79 height 363
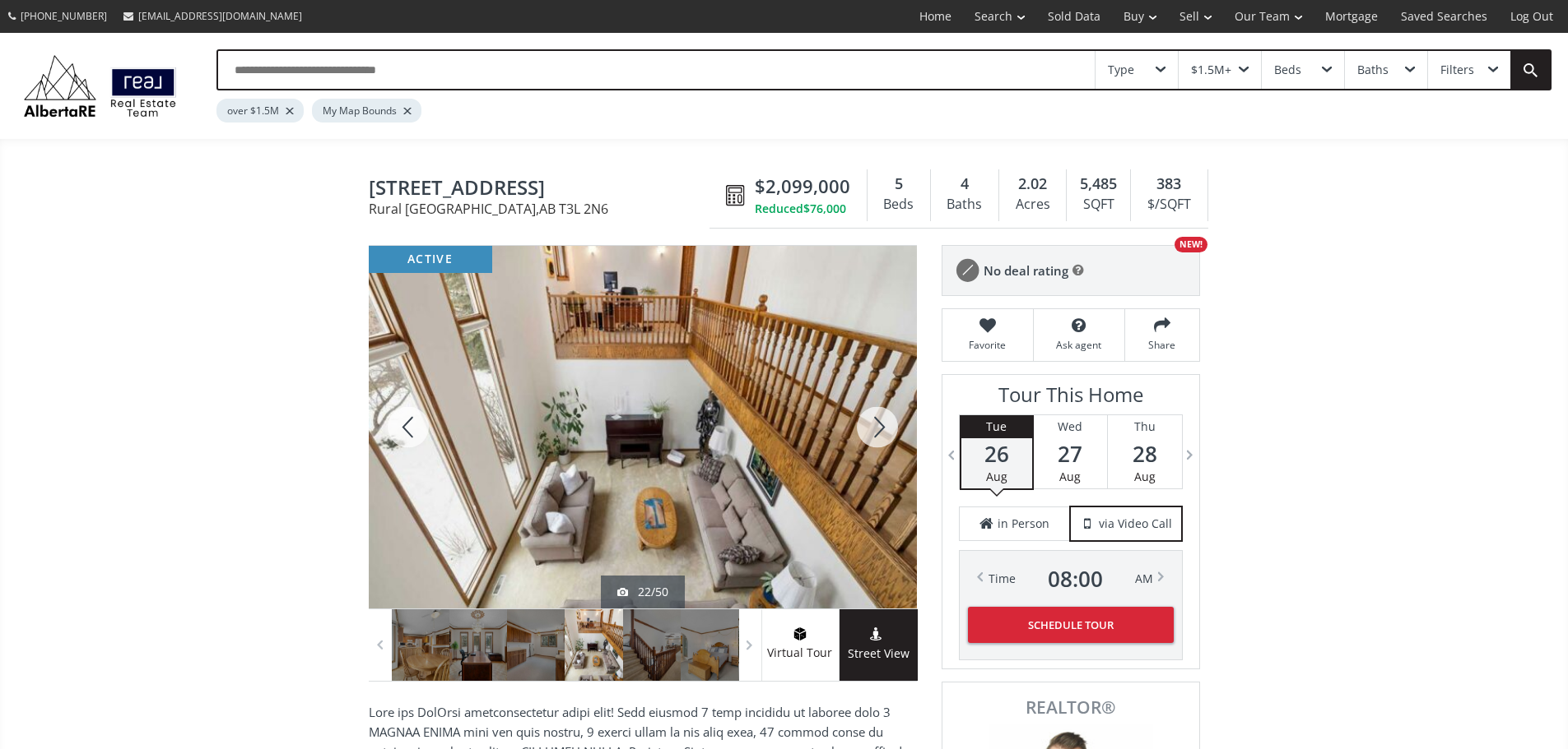
click at [881, 443] on div at bounding box center [877, 427] width 79 height 363
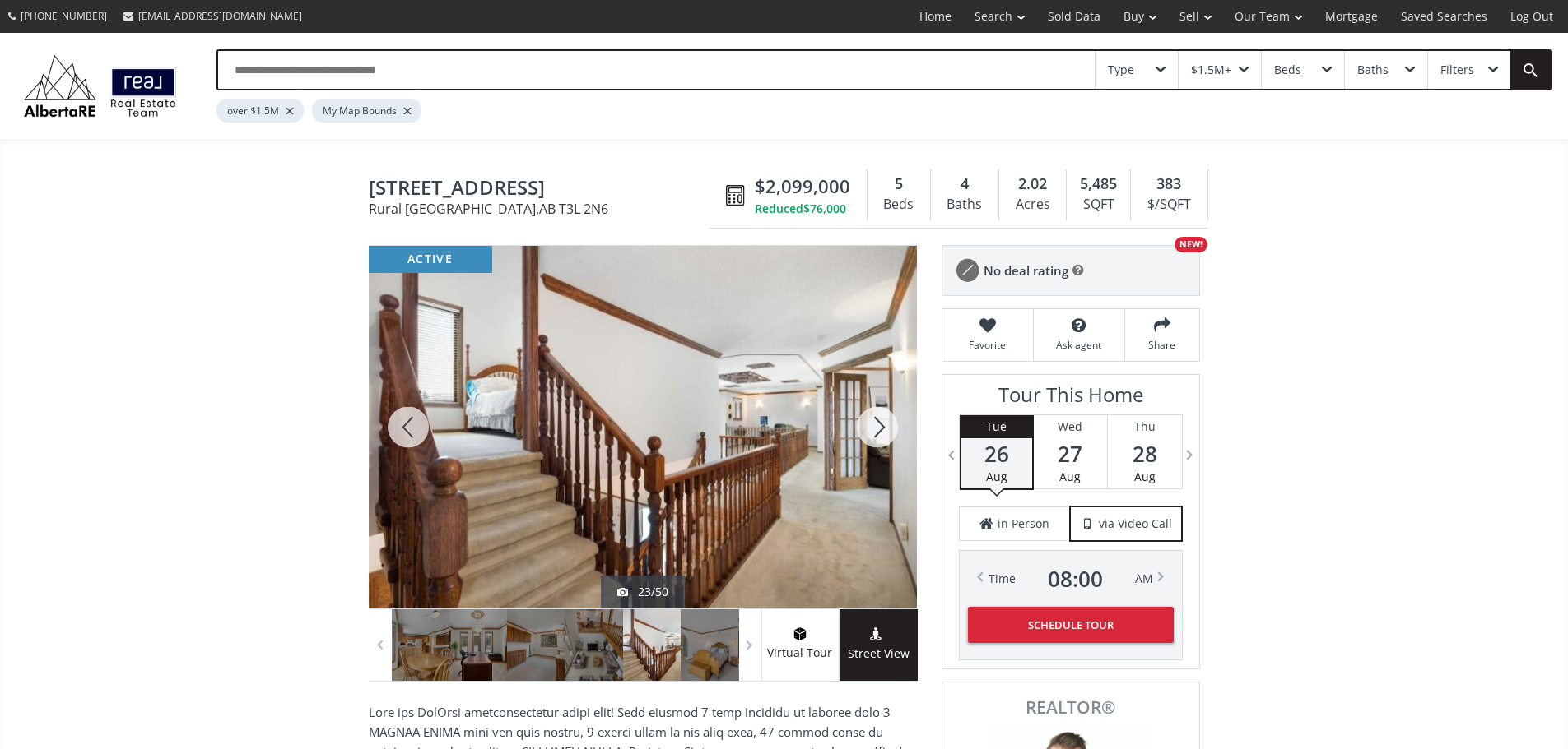
click at [881, 443] on div at bounding box center [877, 427] width 79 height 363
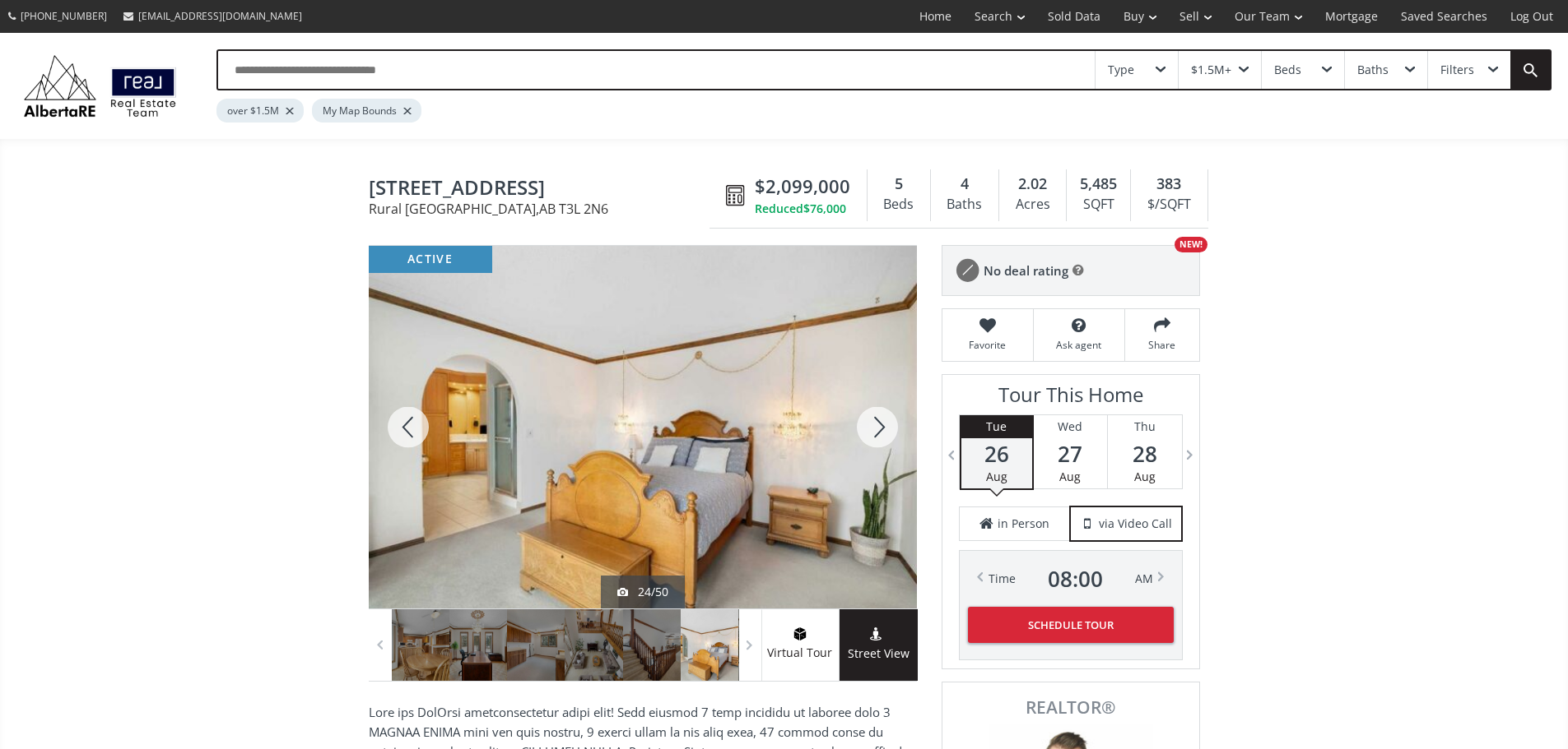
click at [881, 443] on div at bounding box center [877, 427] width 79 height 363
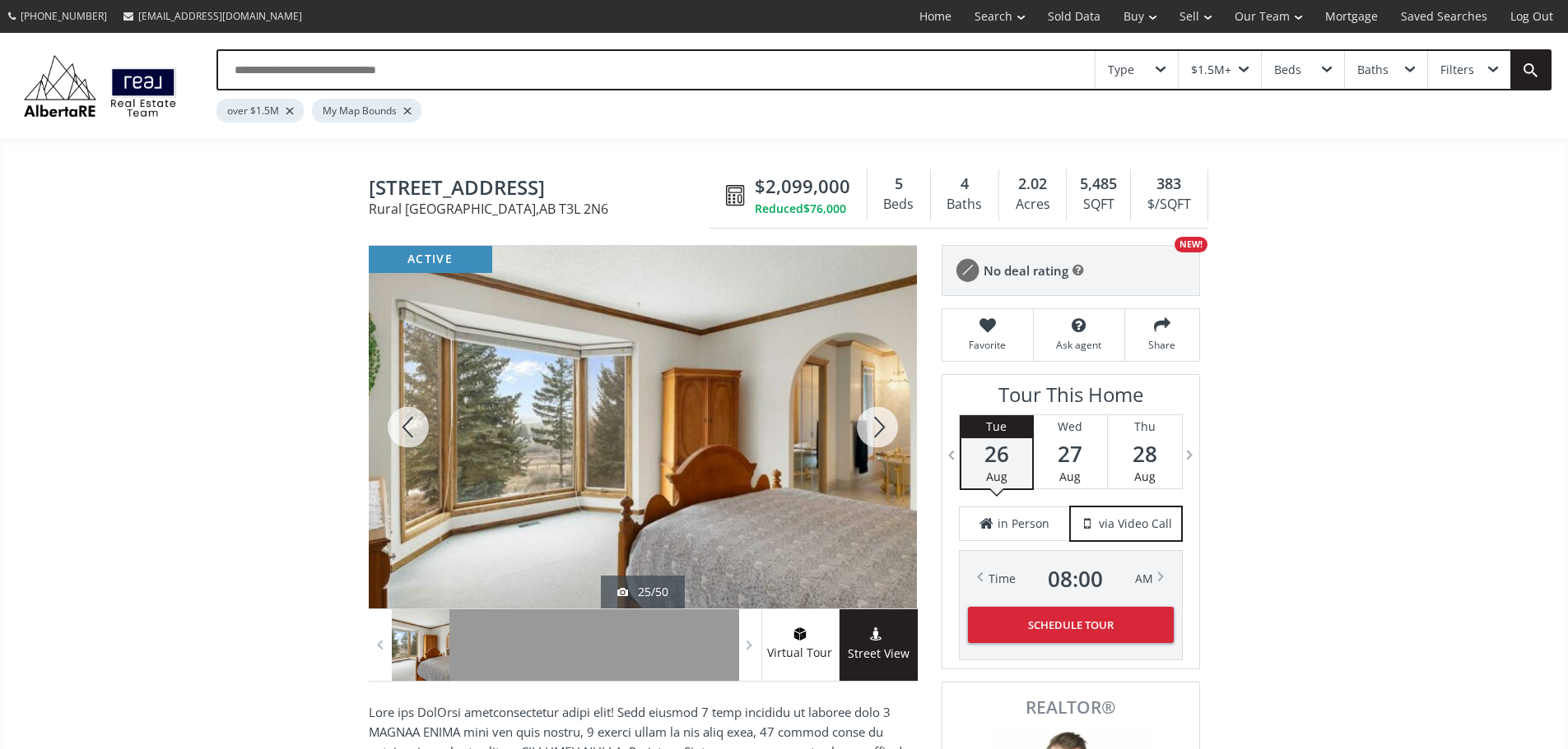
click at [881, 443] on div at bounding box center [877, 427] width 79 height 363
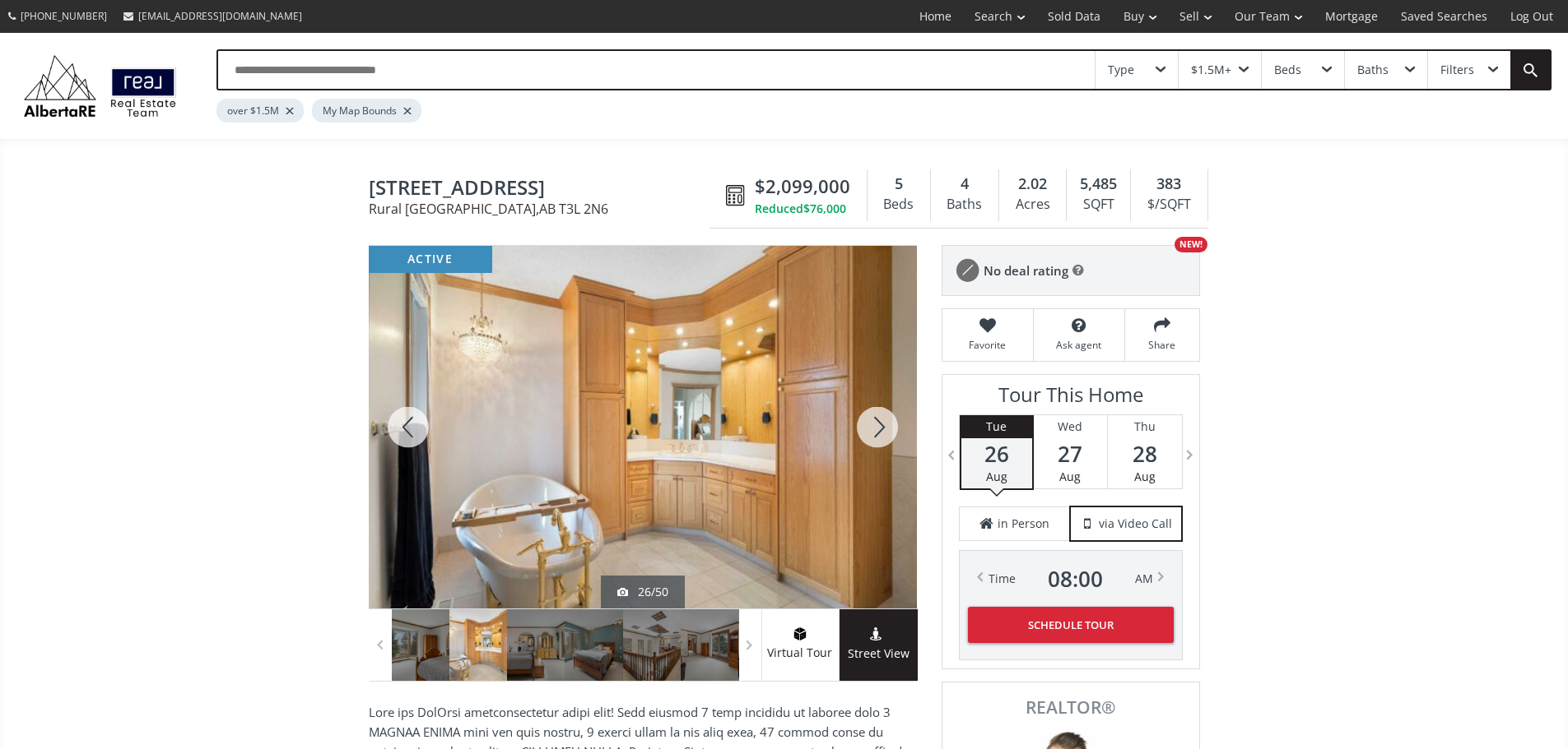
click at [881, 443] on div at bounding box center [877, 427] width 79 height 363
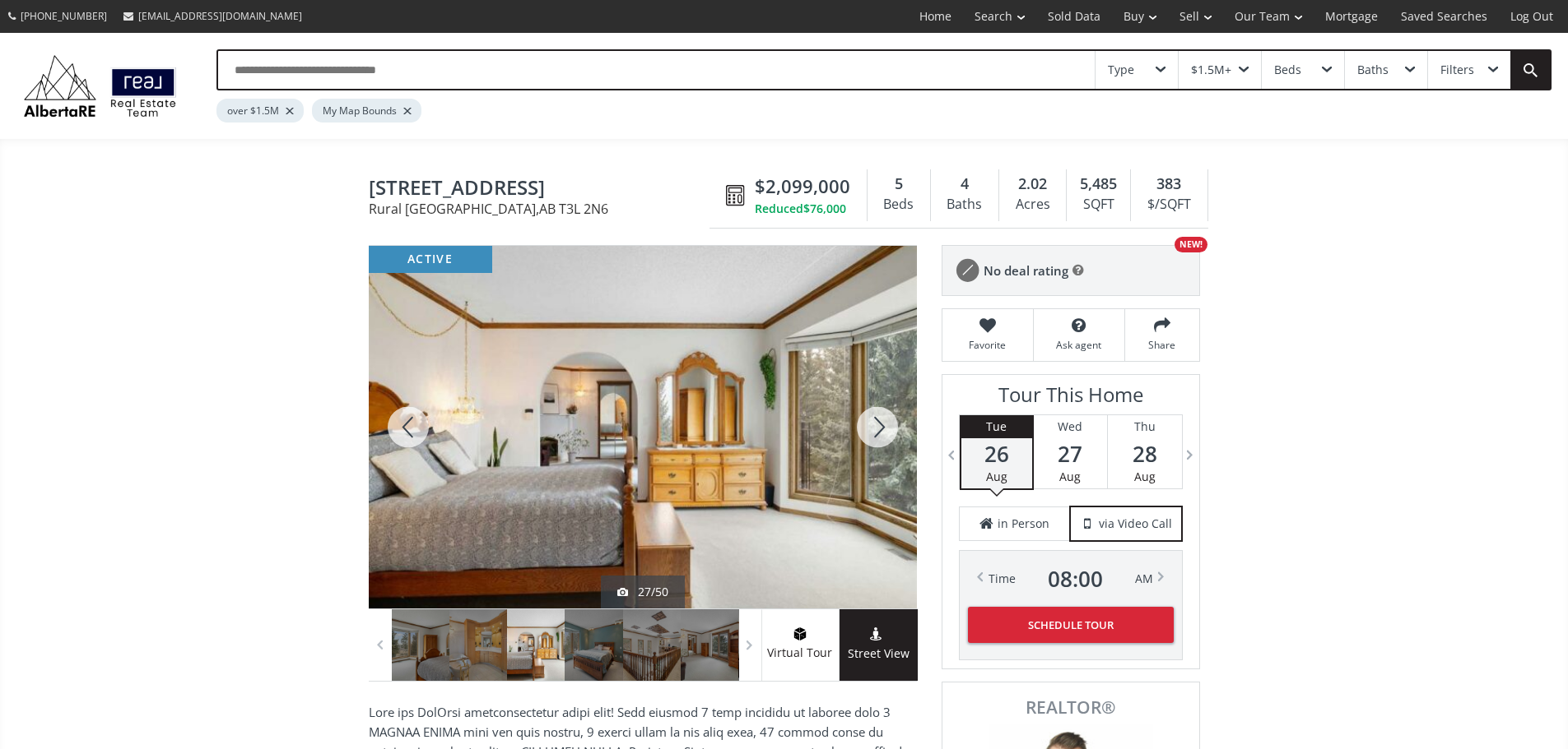
click at [881, 443] on div at bounding box center [877, 427] width 79 height 363
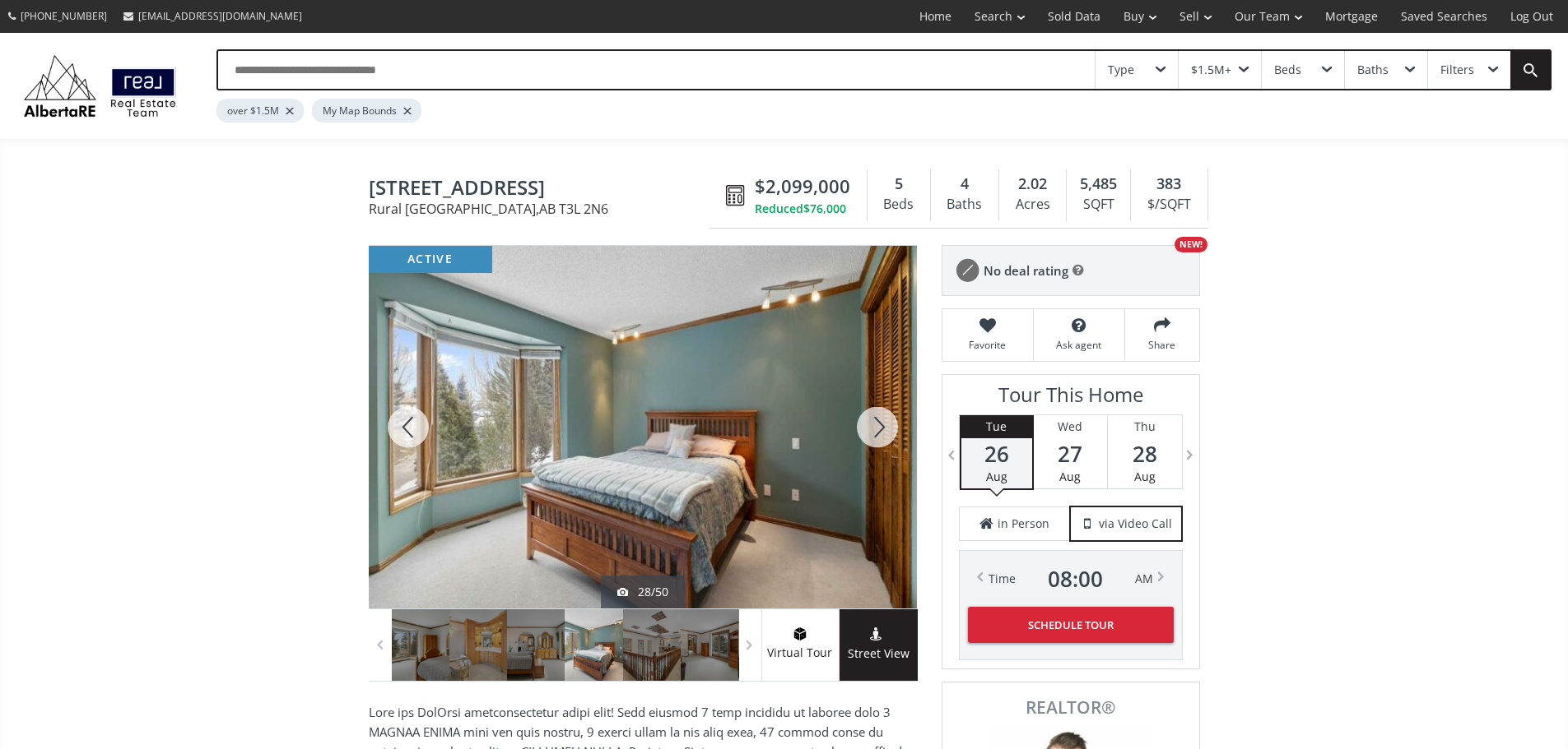
click at [881, 443] on div at bounding box center [877, 427] width 79 height 363
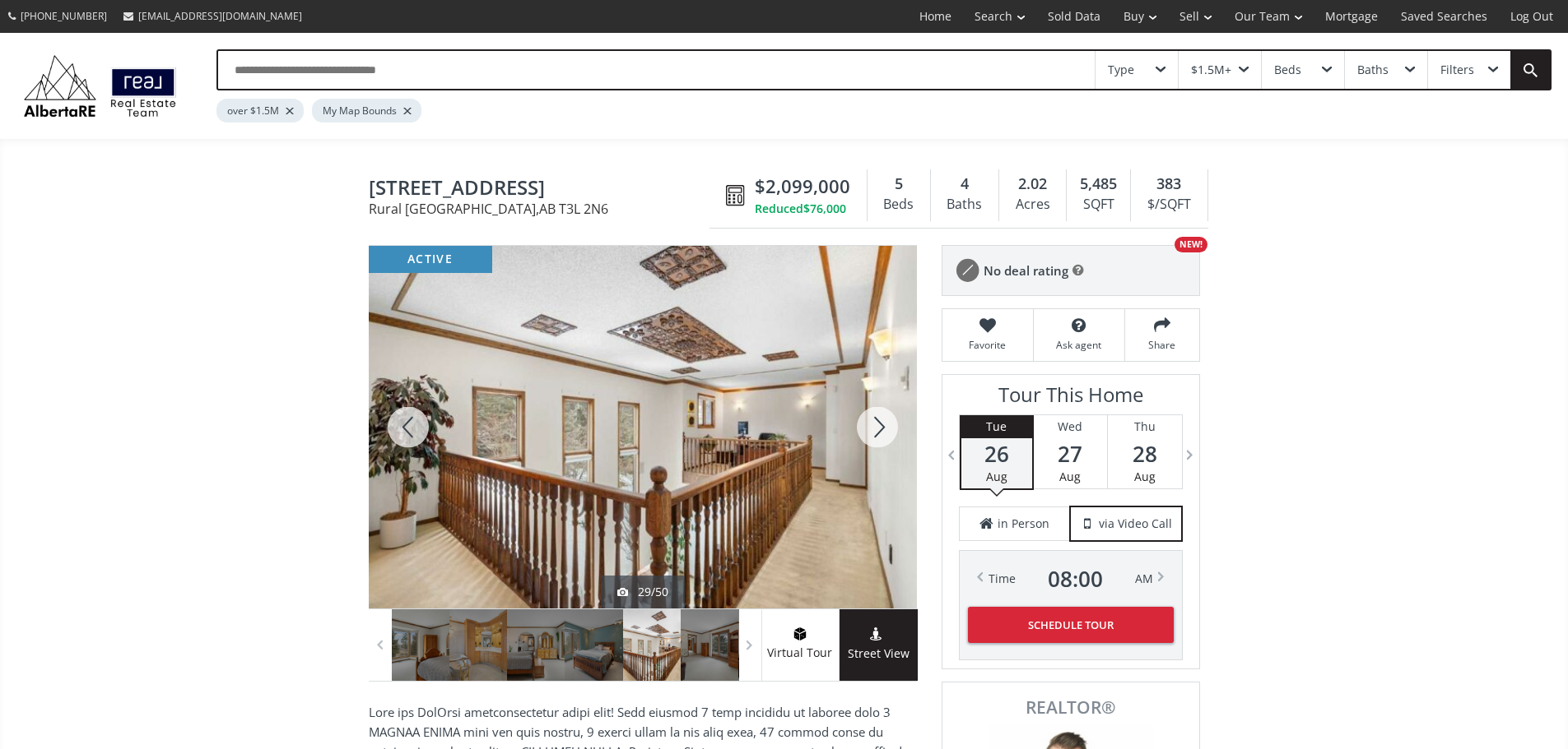
click at [881, 443] on div at bounding box center [877, 427] width 79 height 363
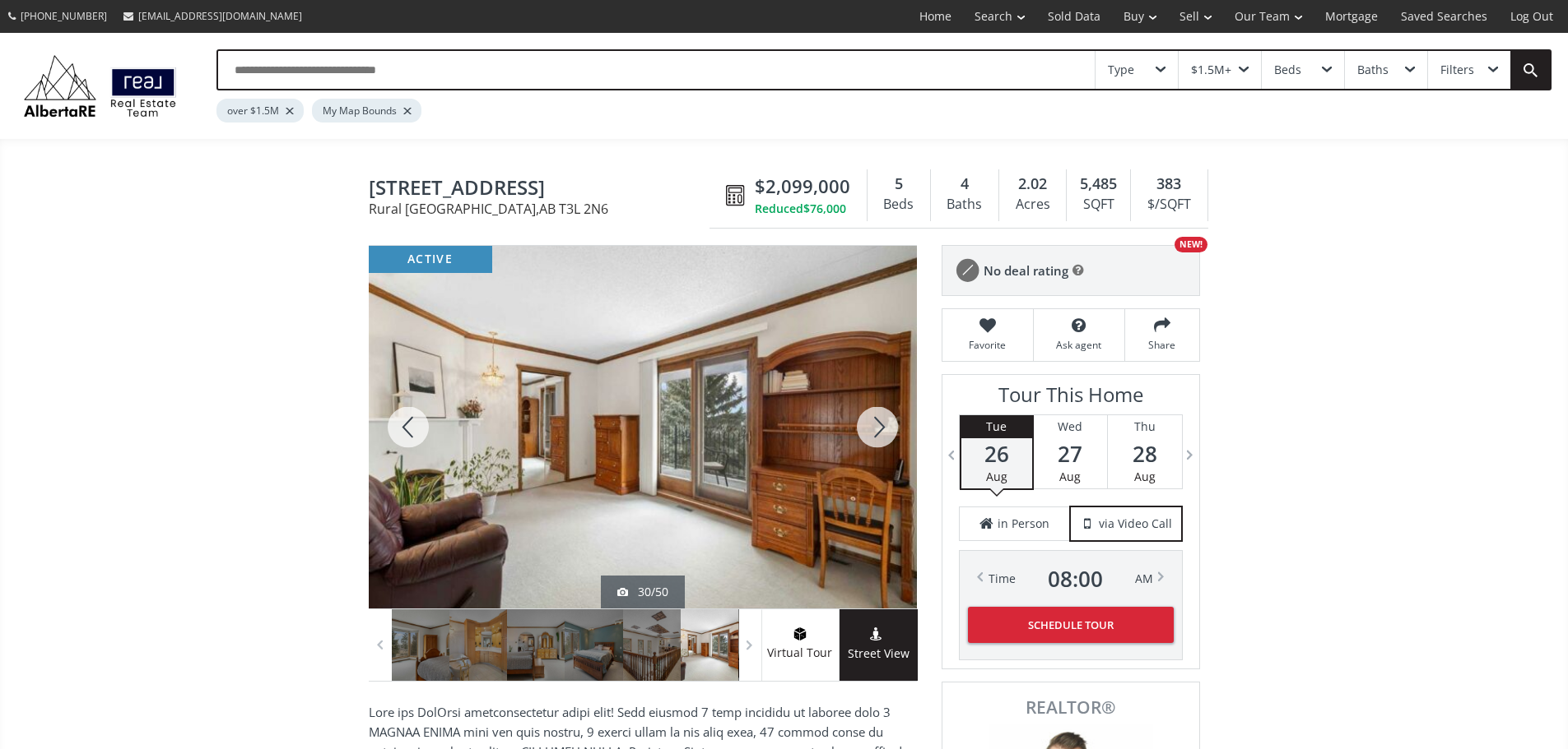
click at [881, 443] on div at bounding box center [877, 427] width 79 height 363
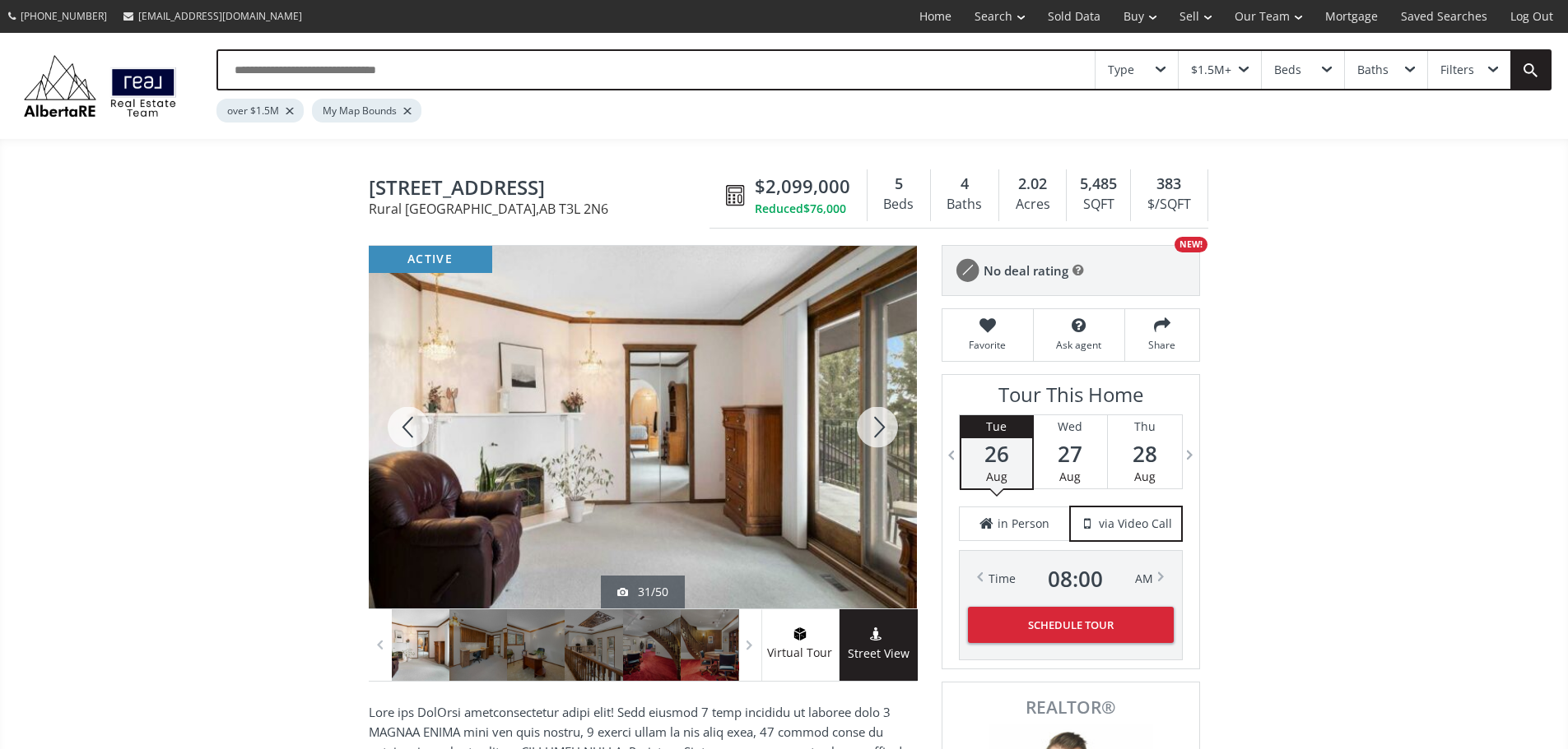
click at [881, 443] on div at bounding box center [877, 427] width 79 height 363
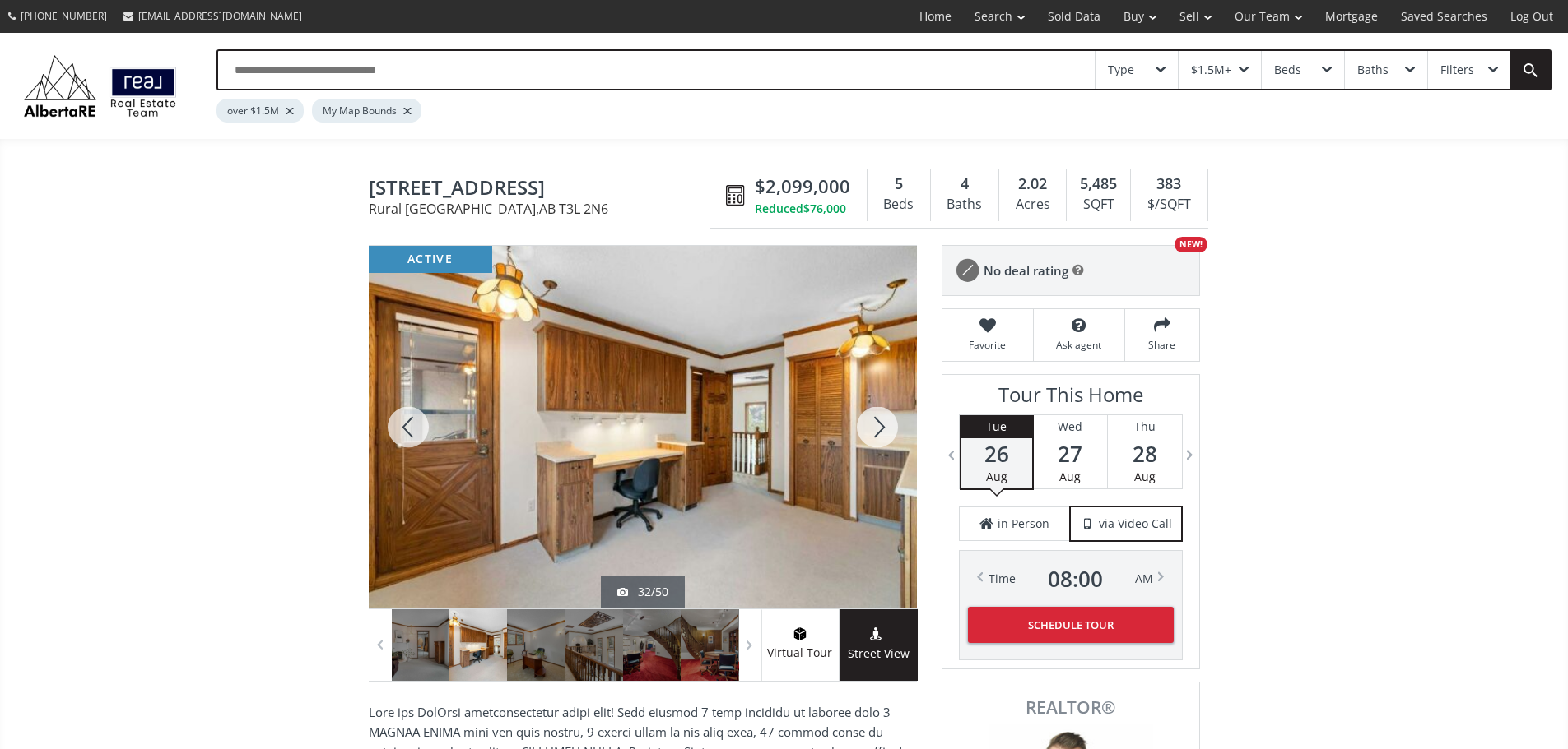
click at [881, 443] on div at bounding box center [877, 427] width 79 height 363
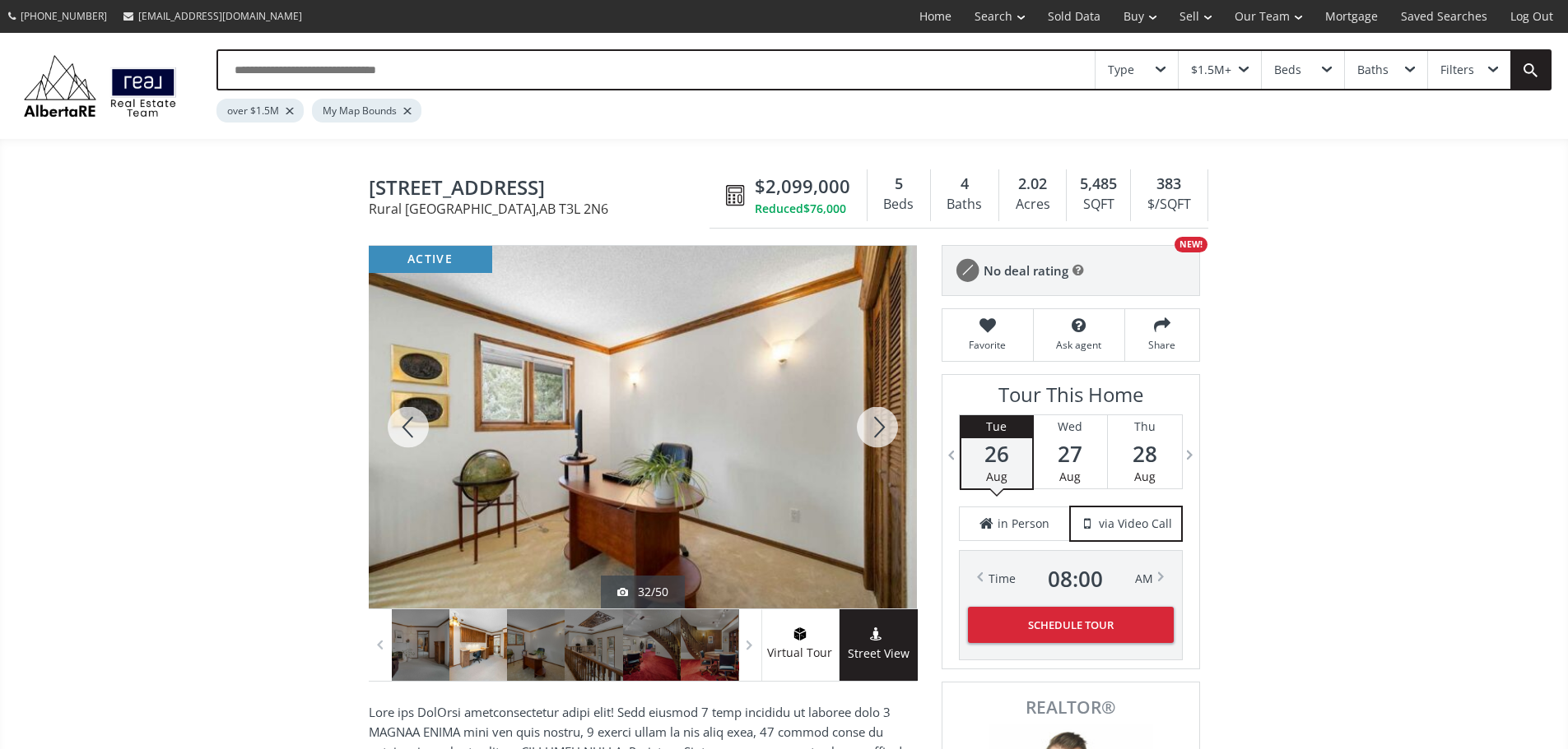
click at [881, 443] on div at bounding box center [877, 427] width 79 height 363
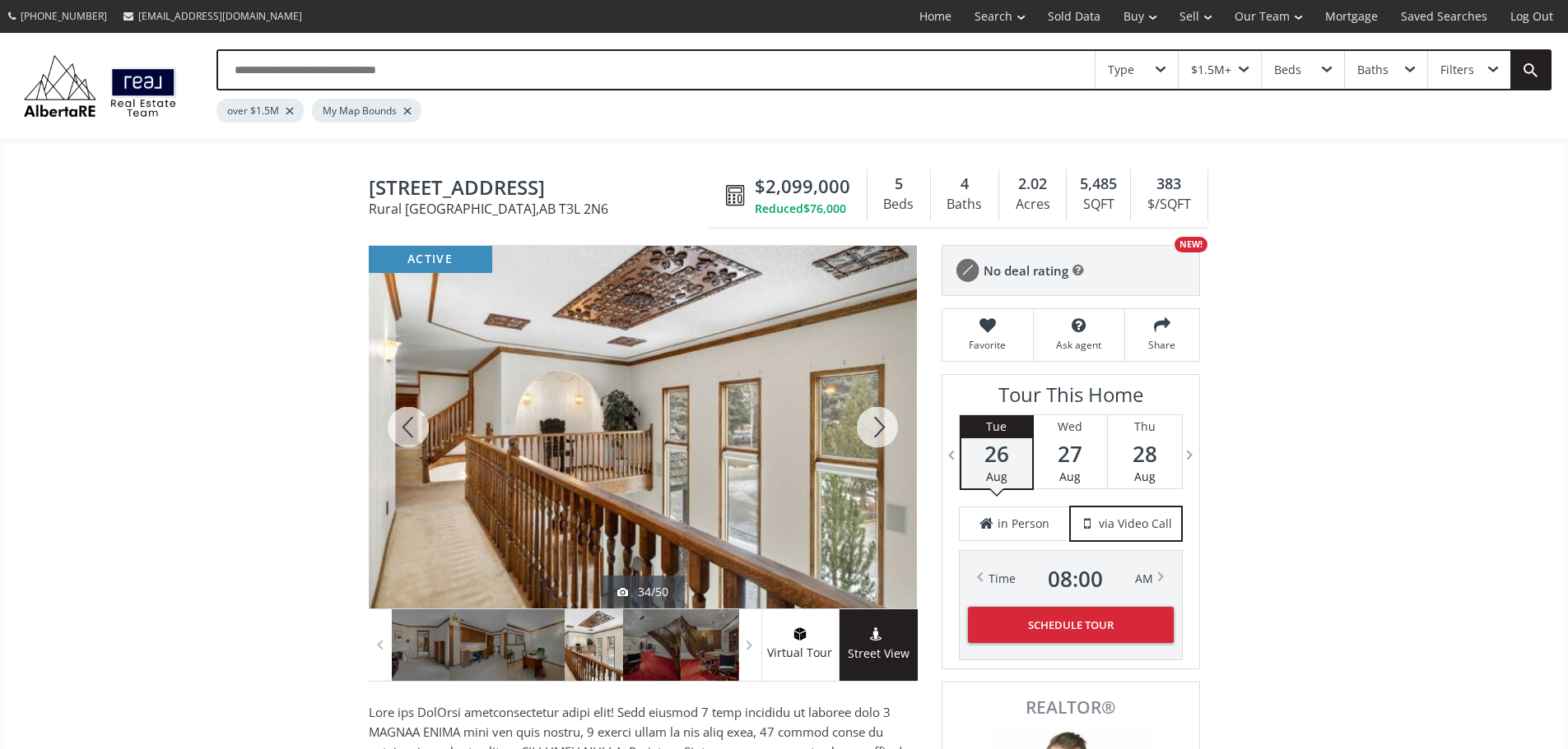
click at [881, 443] on div at bounding box center [877, 427] width 79 height 363
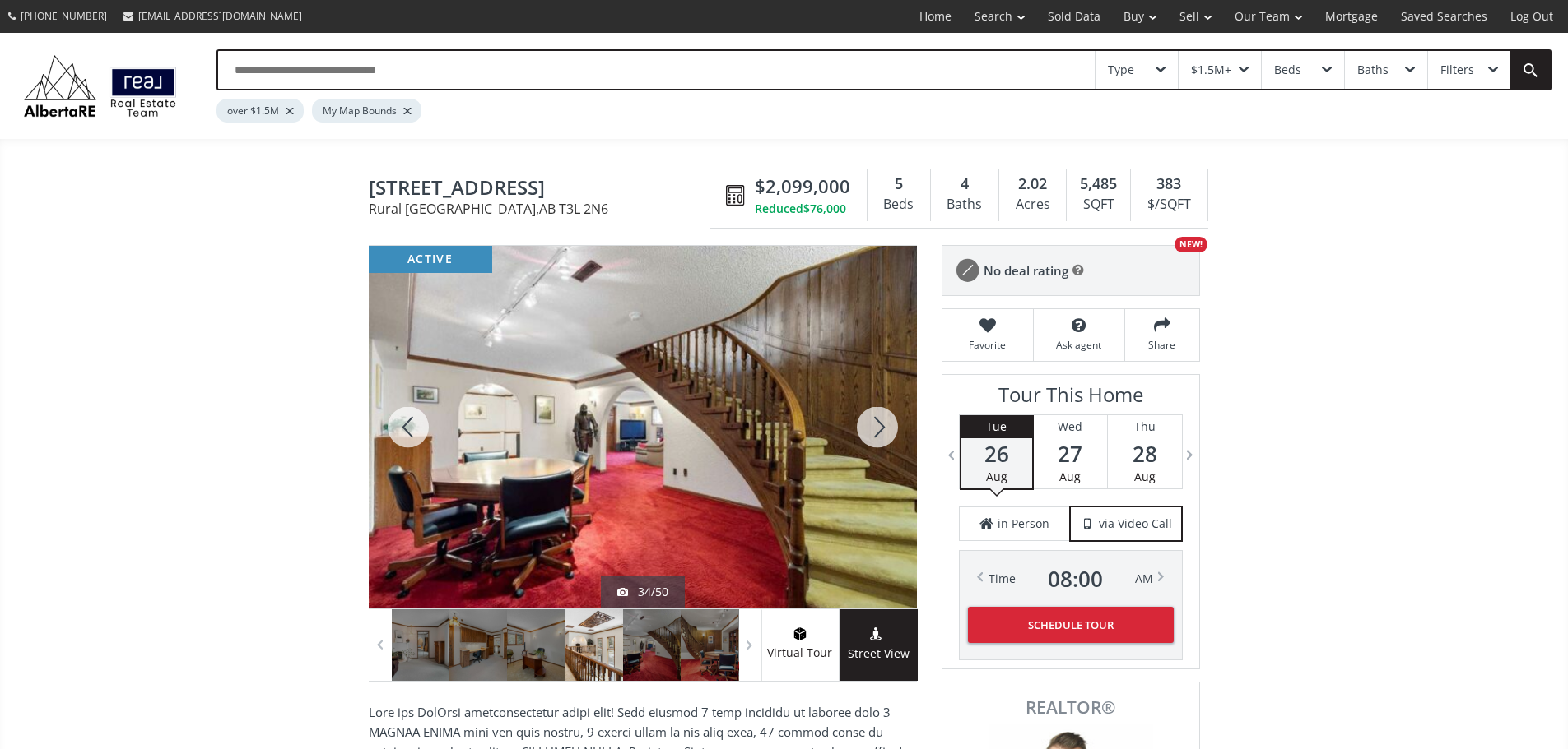
click at [881, 443] on div at bounding box center [877, 427] width 79 height 363
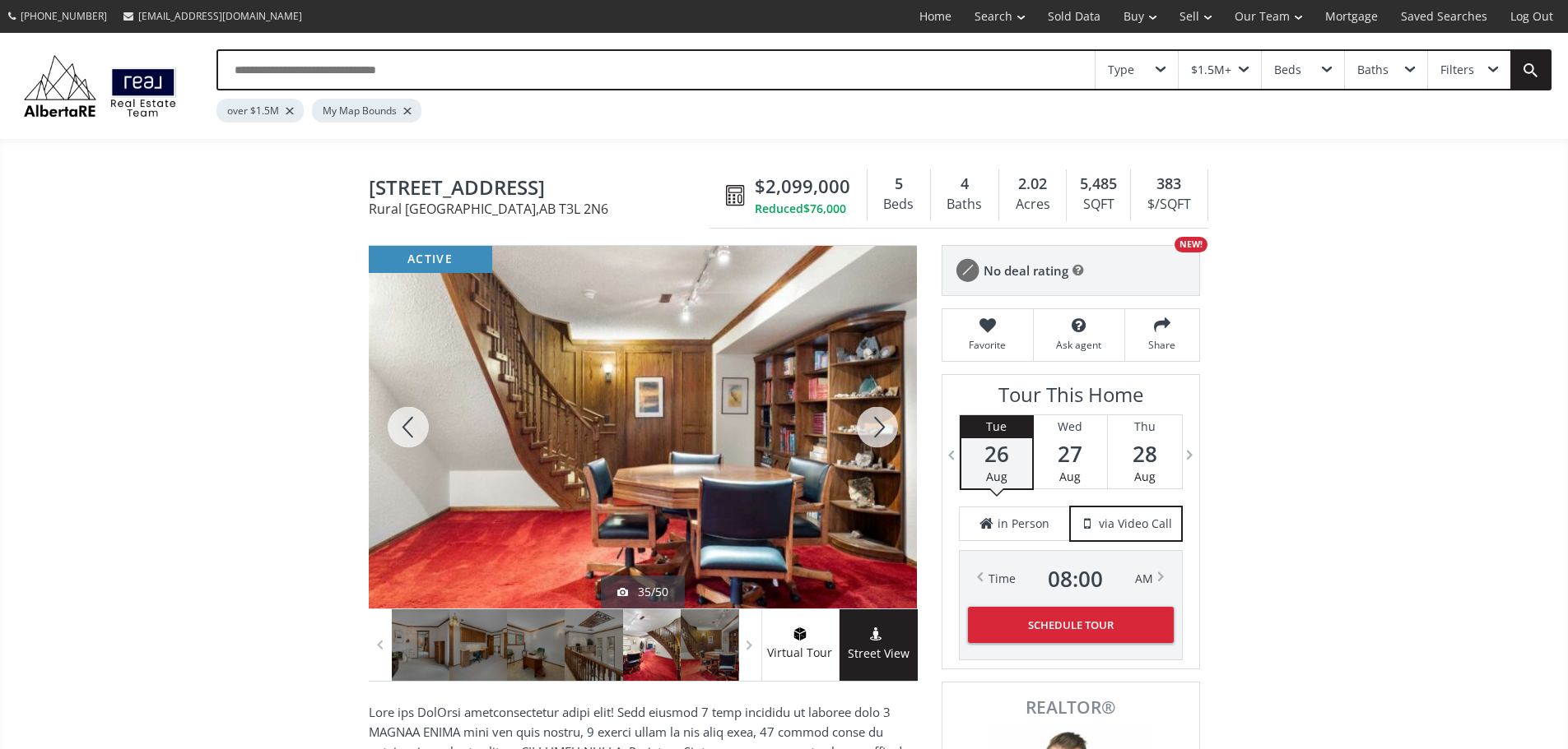
click at [881, 443] on div at bounding box center [877, 427] width 79 height 363
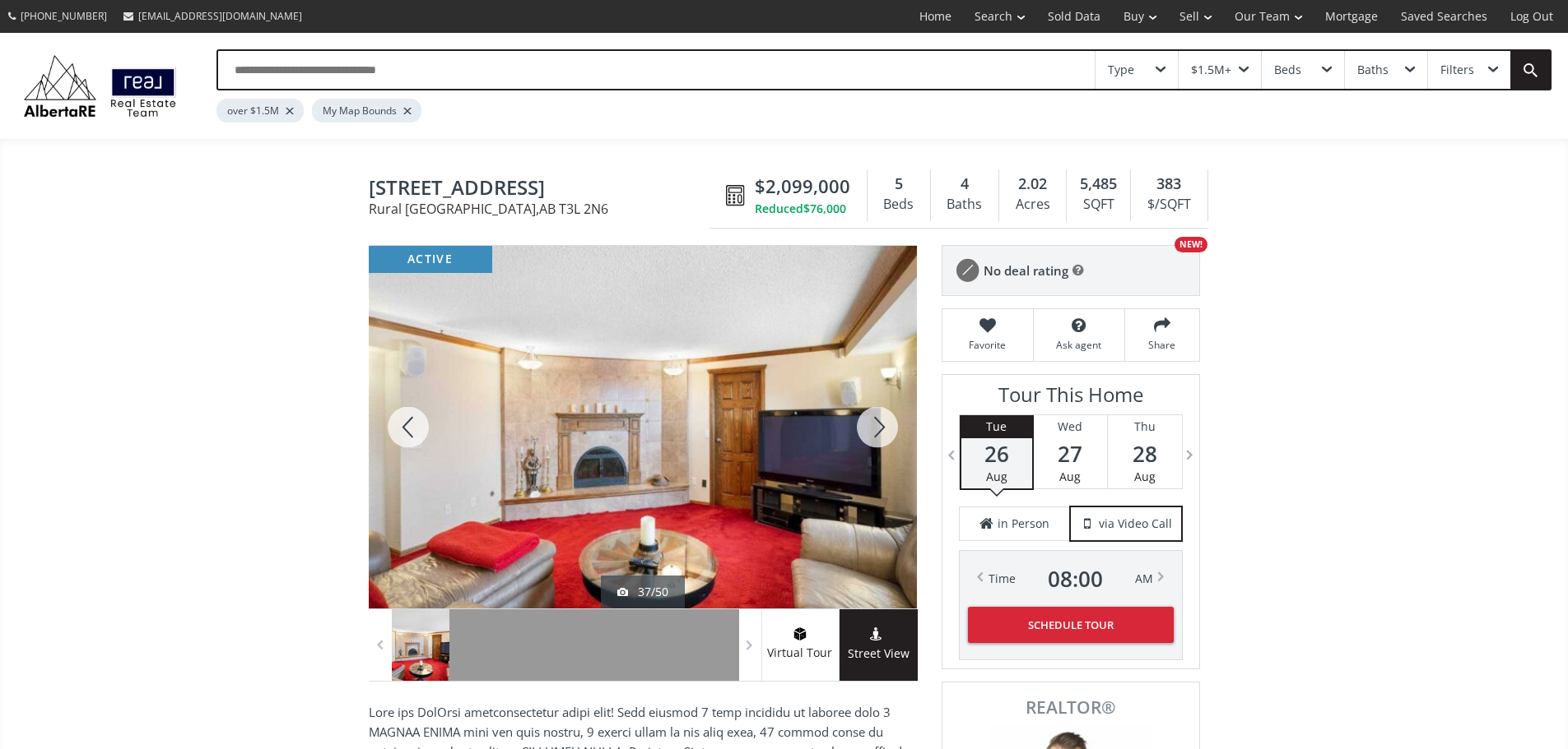
click at [881, 443] on div at bounding box center [877, 427] width 79 height 363
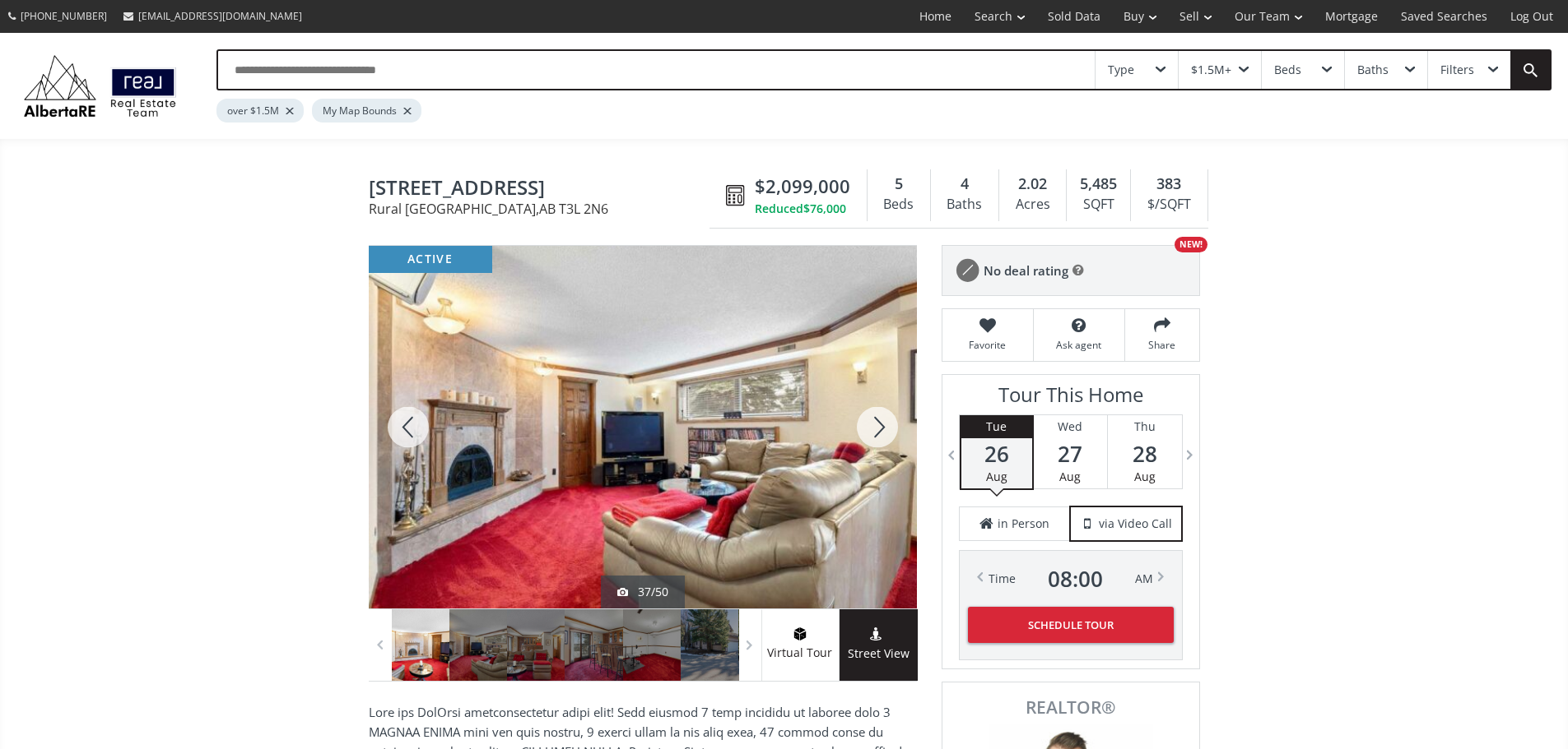
click at [881, 443] on div at bounding box center [877, 427] width 79 height 363
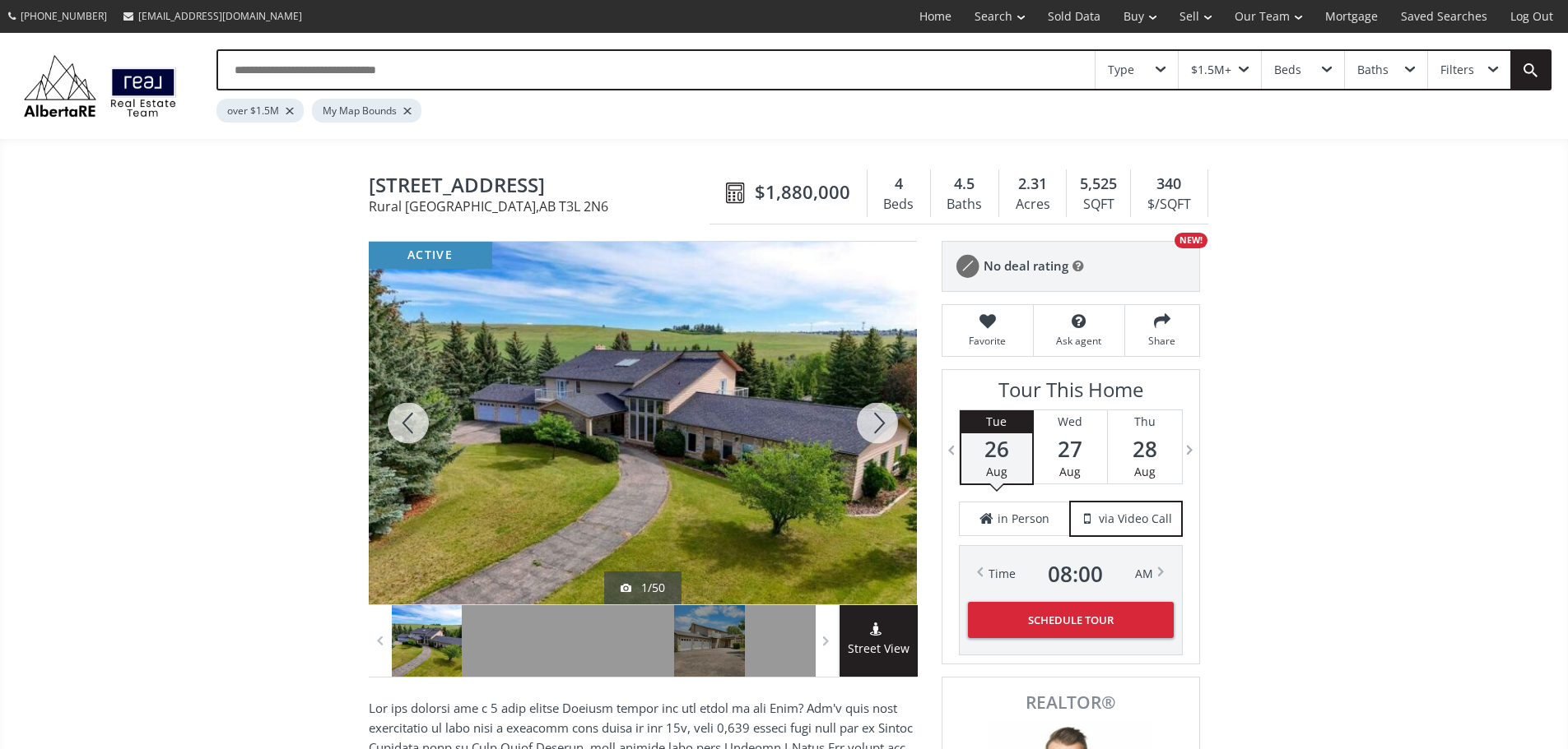
click at [884, 433] on div at bounding box center [877, 423] width 79 height 363
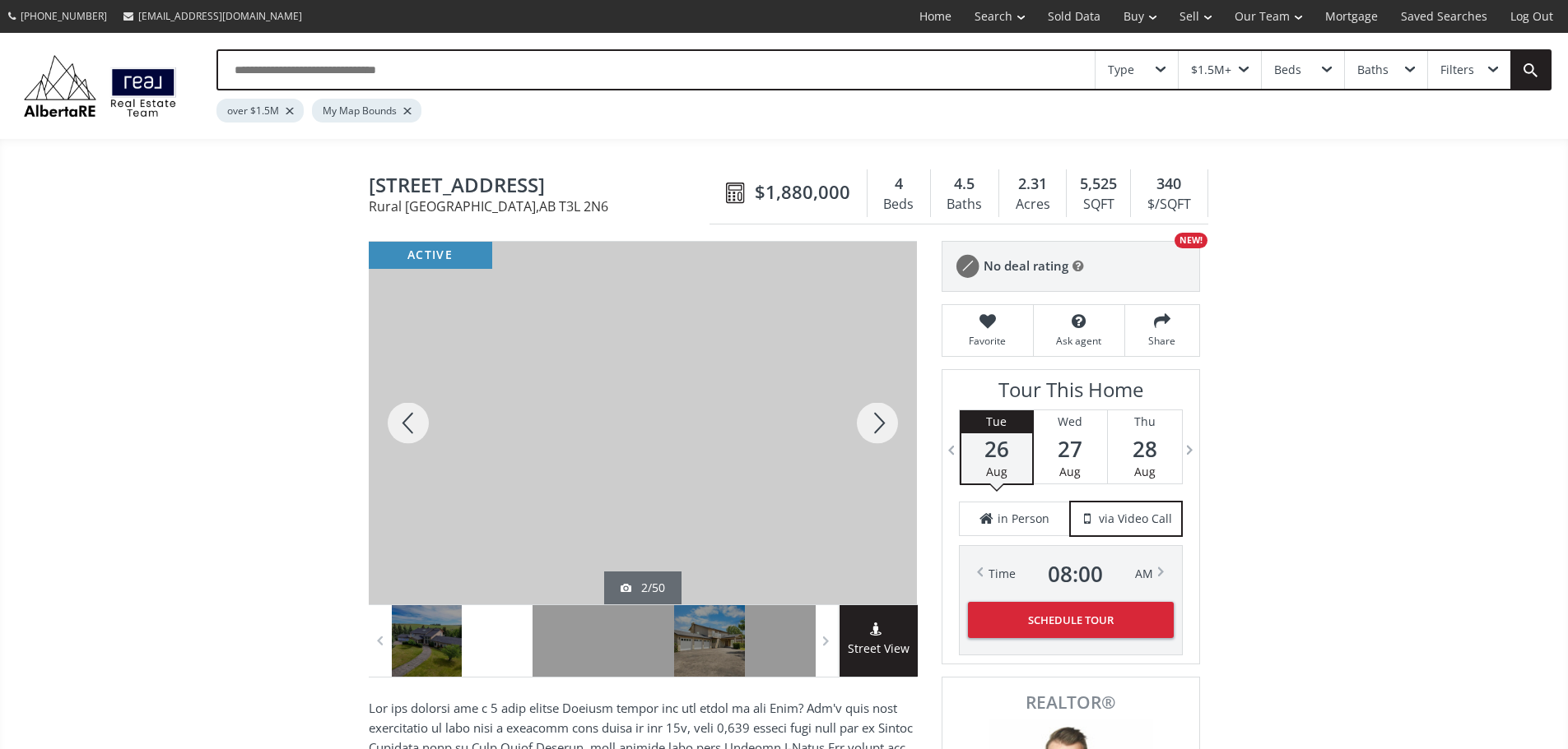
click at [873, 427] on div at bounding box center [877, 423] width 79 height 363
click at [875, 429] on div at bounding box center [877, 423] width 79 height 363
click at [875, 428] on div at bounding box center [877, 423] width 79 height 363
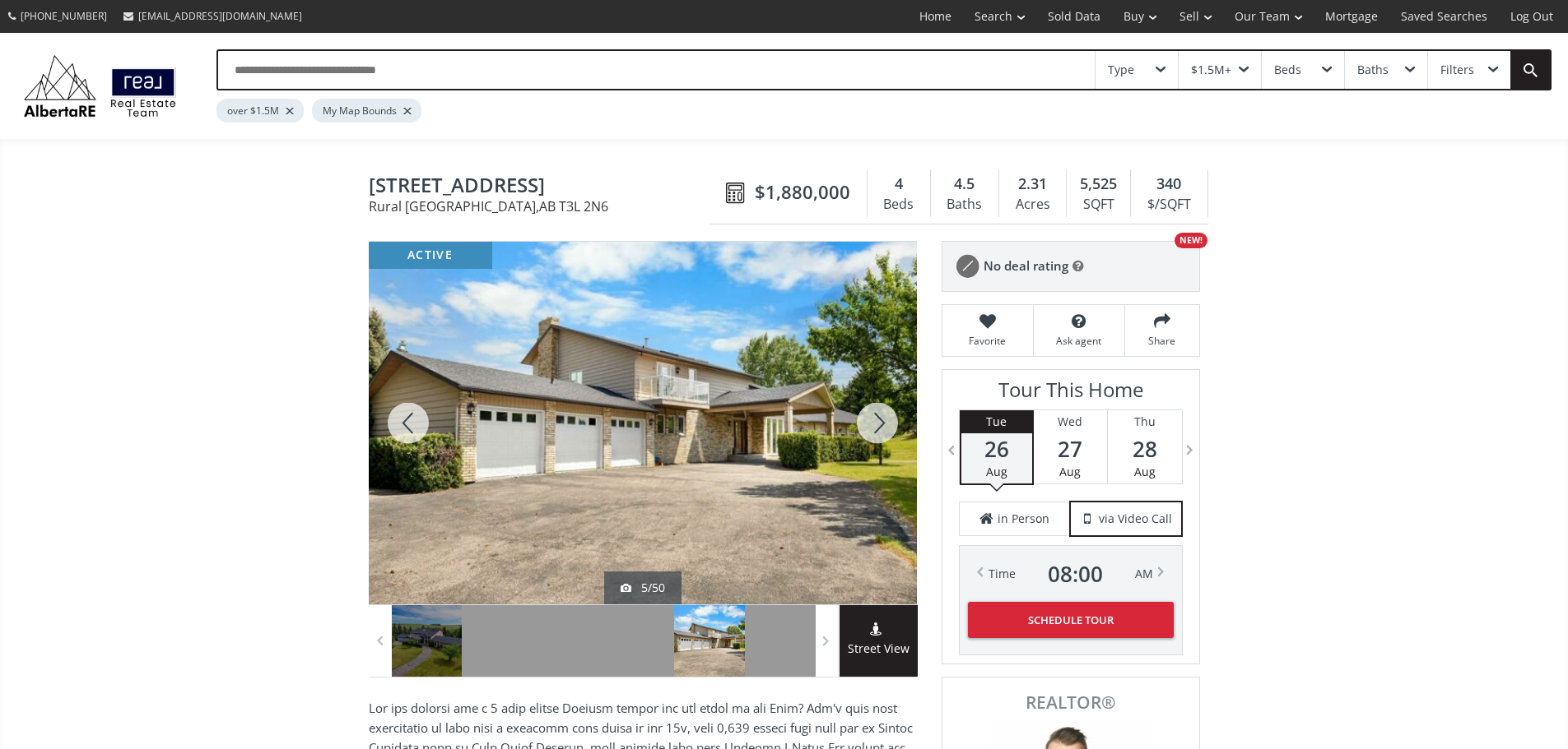
click at [875, 428] on div at bounding box center [877, 423] width 79 height 363
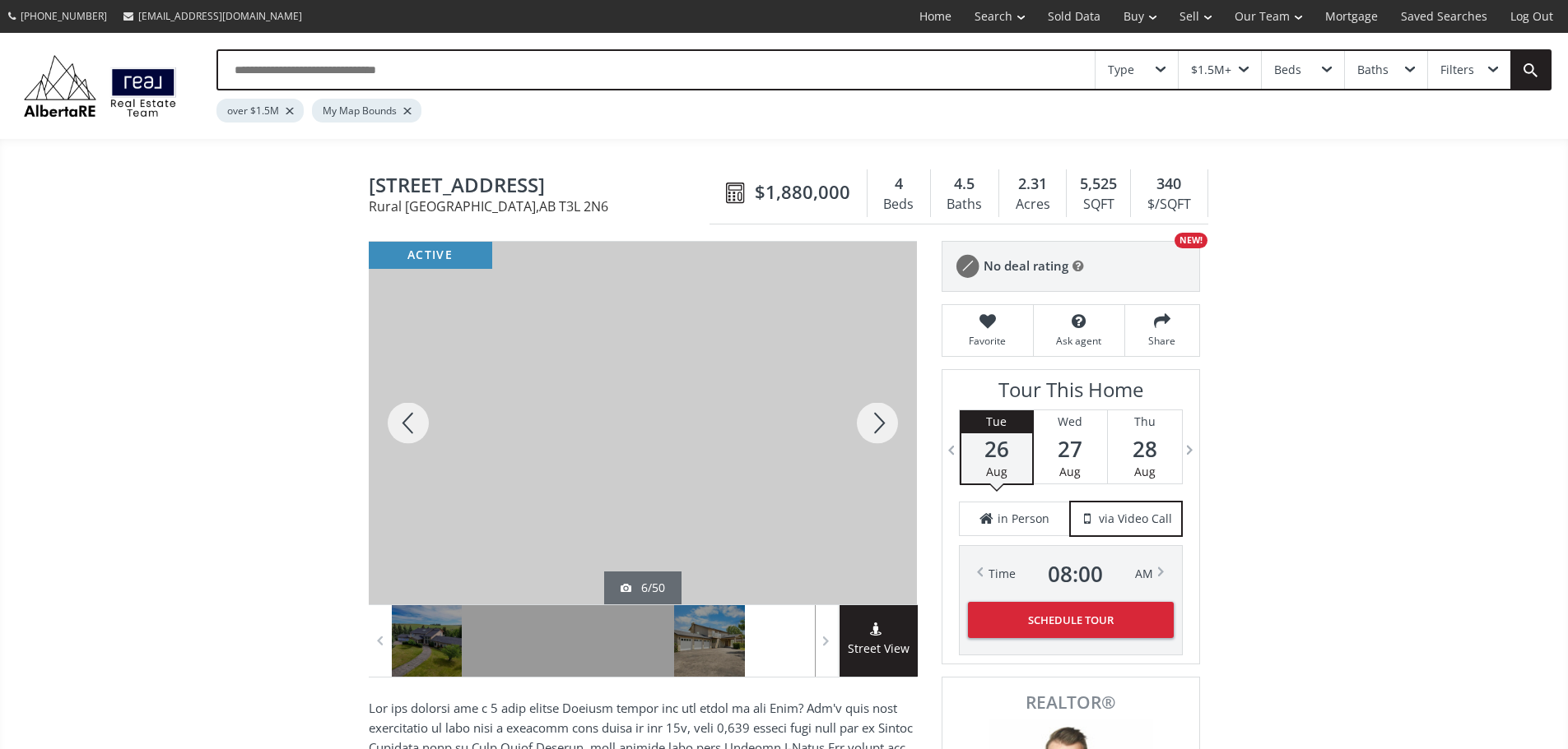
click at [875, 428] on div at bounding box center [877, 423] width 79 height 363
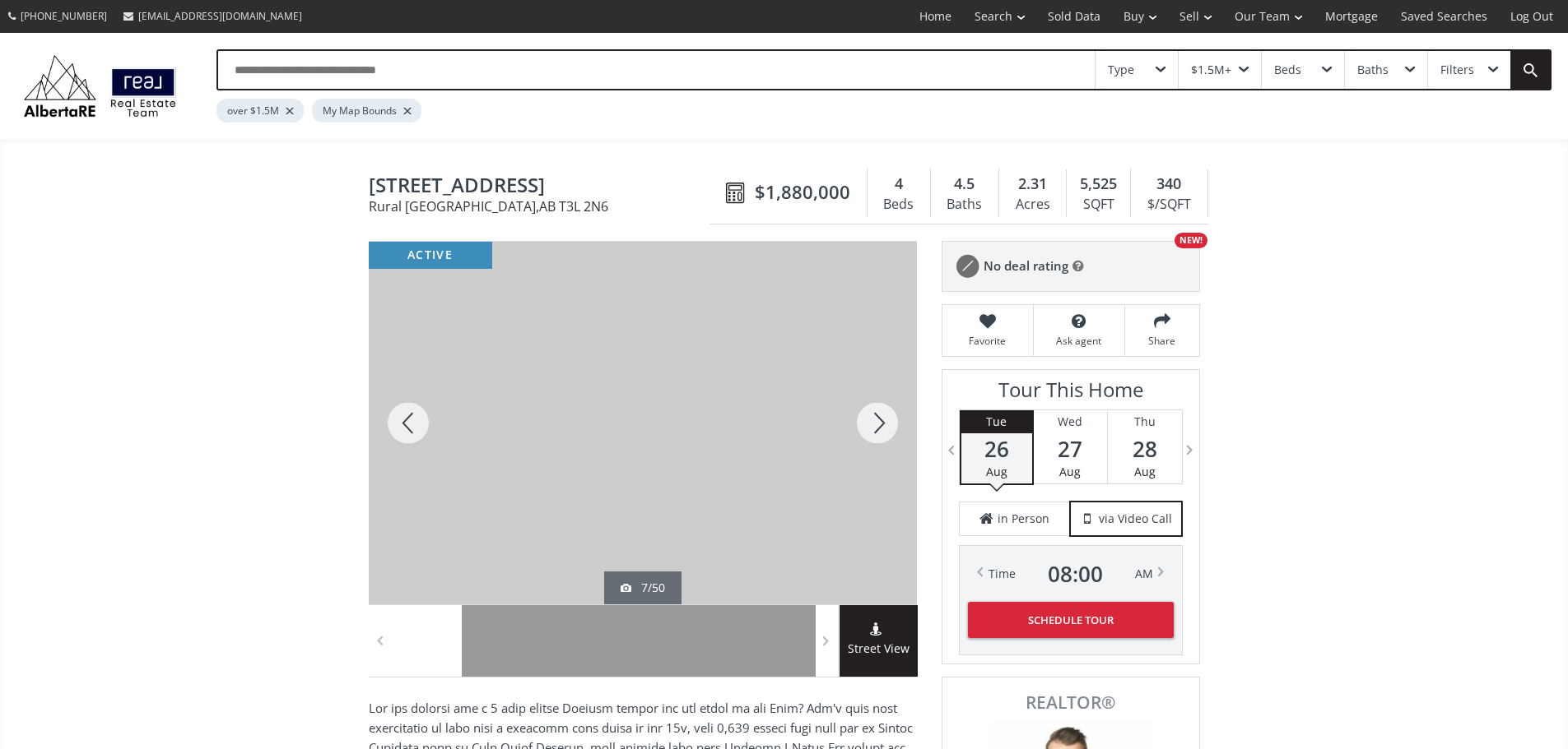
click at [875, 428] on div at bounding box center [877, 423] width 79 height 363
click at [875, 427] on div at bounding box center [877, 423] width 79 height 363
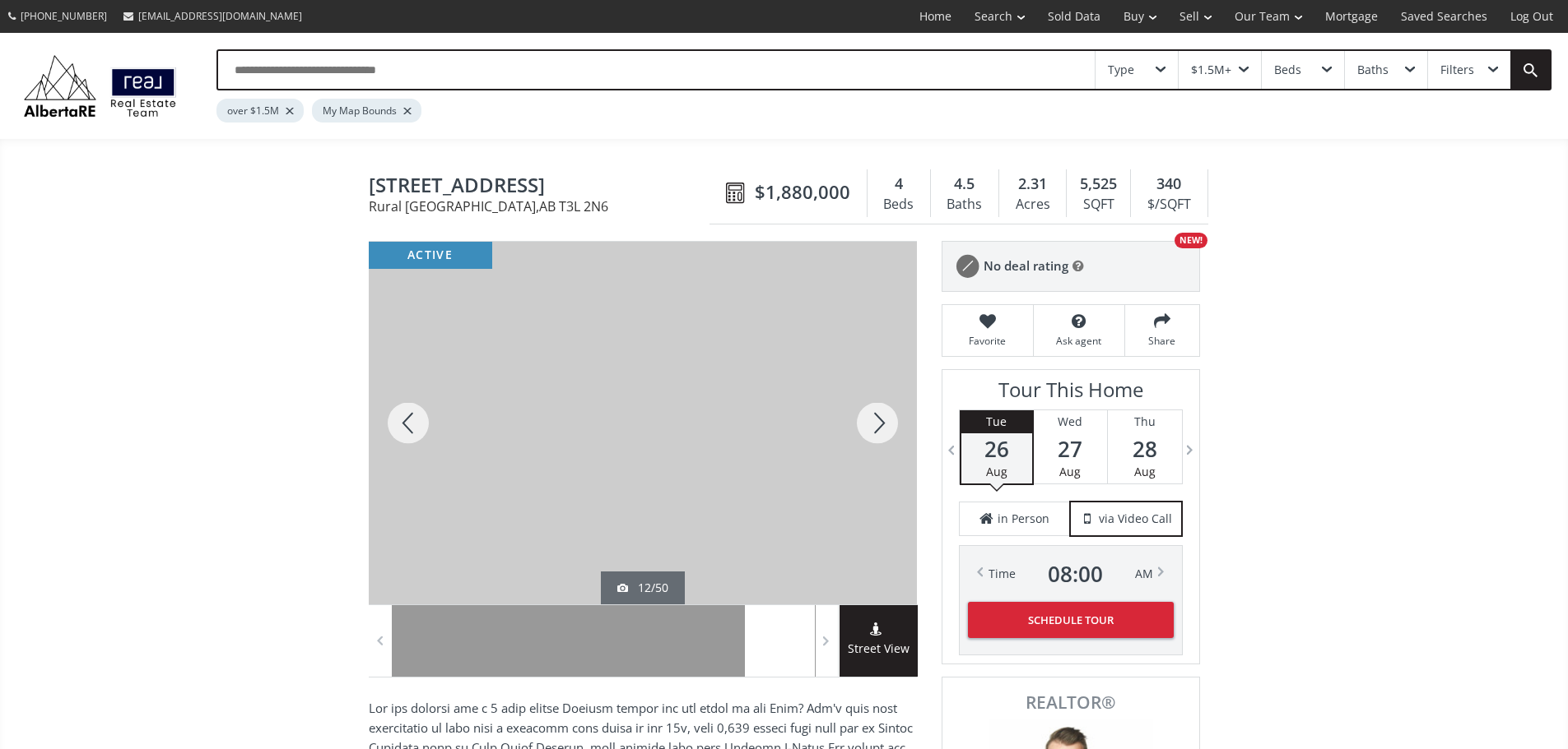
click at [875, 427] on div at bounding box center [877, 423] width 79 height 363
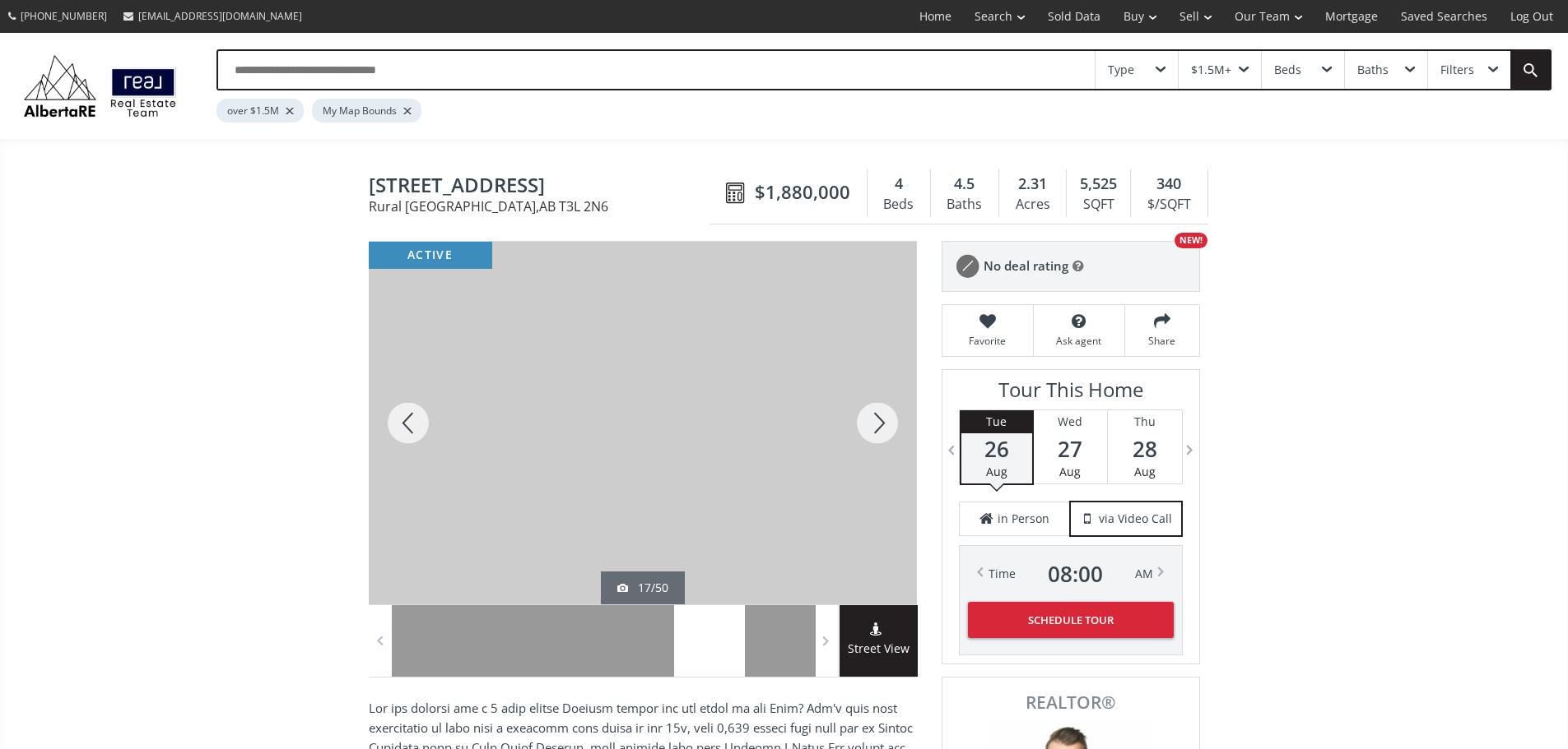
click at [875, 427] on div at bounding box center [877, 423] width 79 height 363
click at [875, 425] on div at bounding box center [877, 423] width 79 height 363
click at [414, 433] on div at bounding box center [408, 423] width 79 height 363
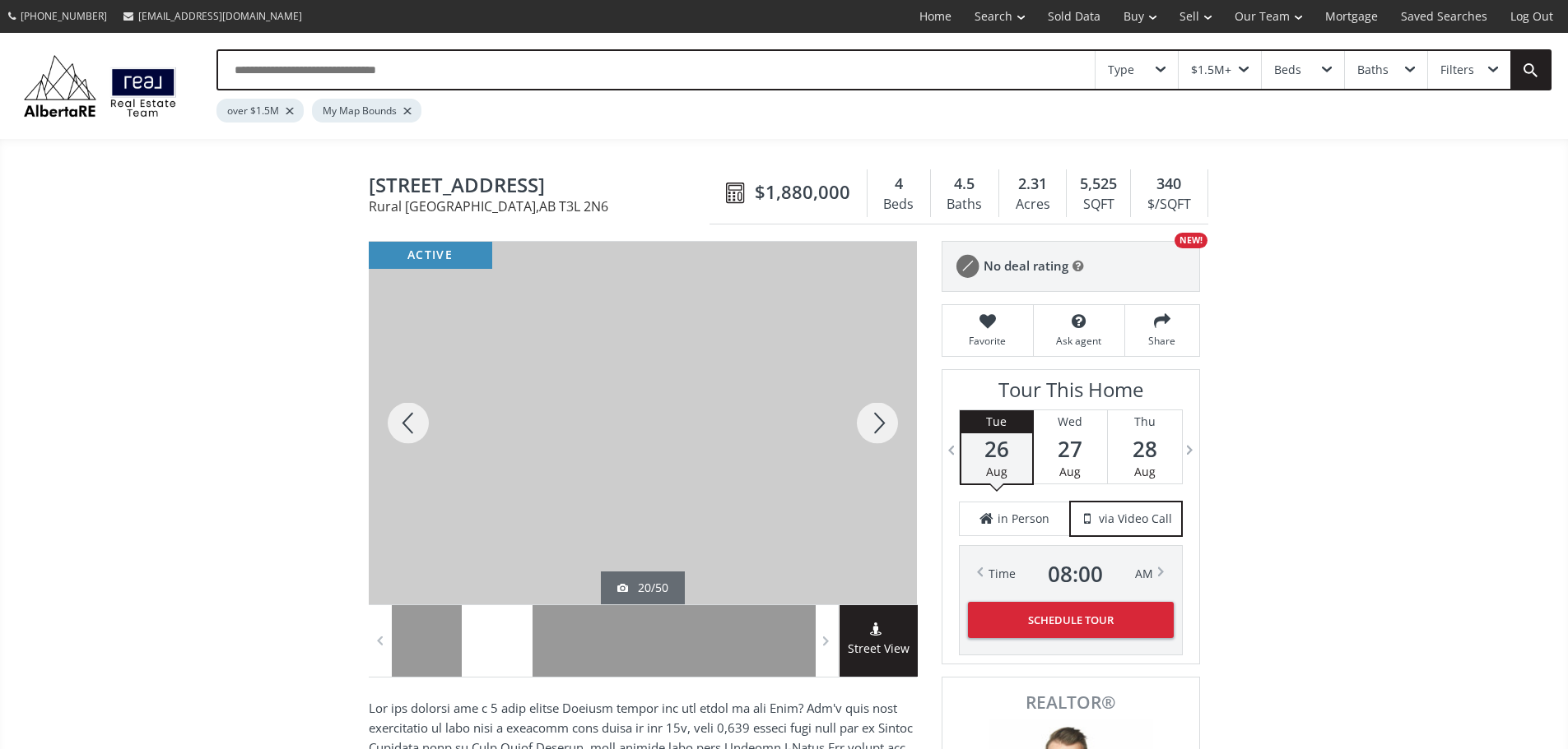
click at [876, 433] on div at bounding box center [877, 423] width 79 height 363
click at [877, 433] on div at bounding box center [877, 423] width 79 height 363
click at [407, 424] on div at bounding box center [408, 423] width 79 height 363
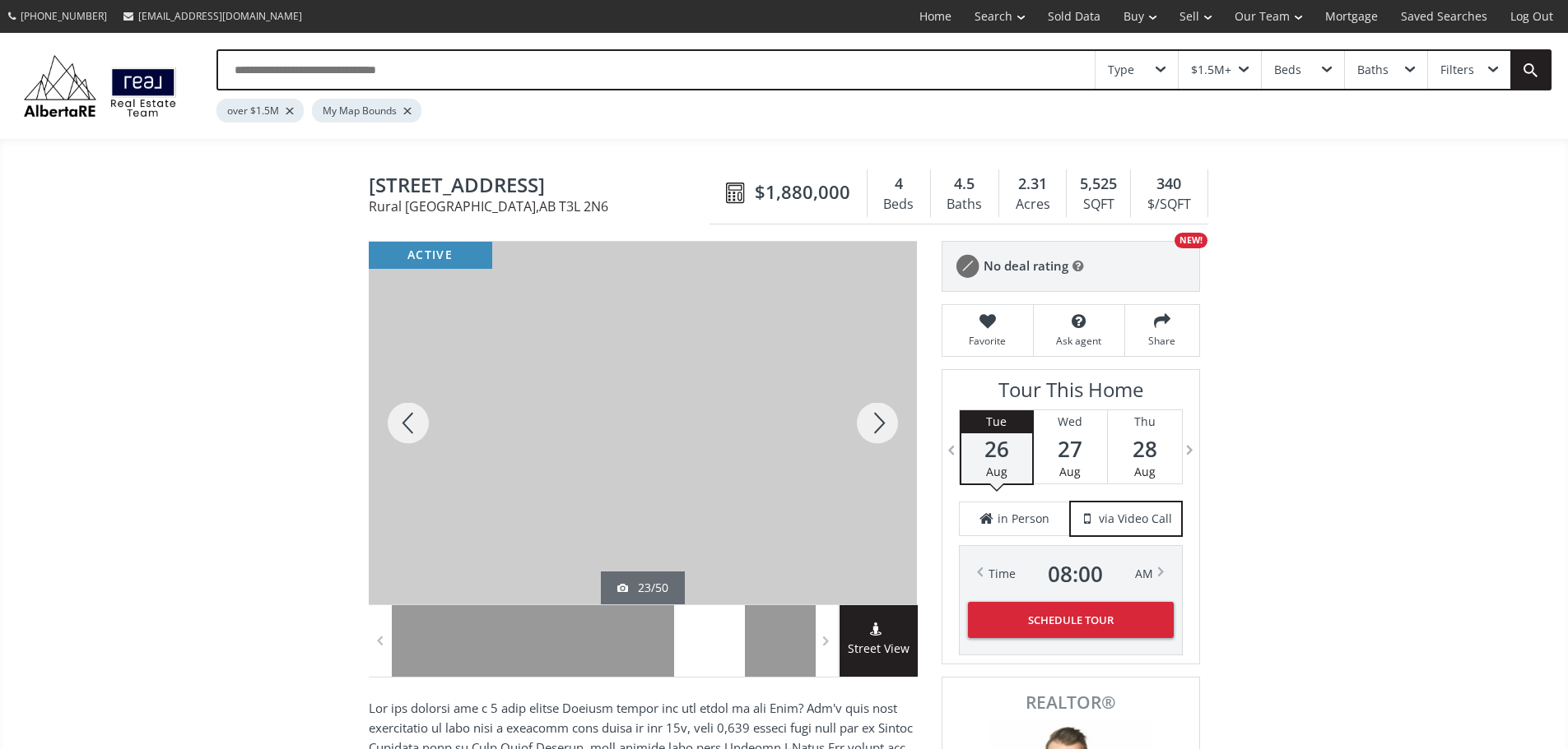
click at [888, 435] on div at bounding box center [877, 423] width 79 height 363
click at [888, 433] on div at bounding box center [877, 423] width 79 height 363
click at [887, 432] on div at bounding box center [877, 423] width 79 height 363
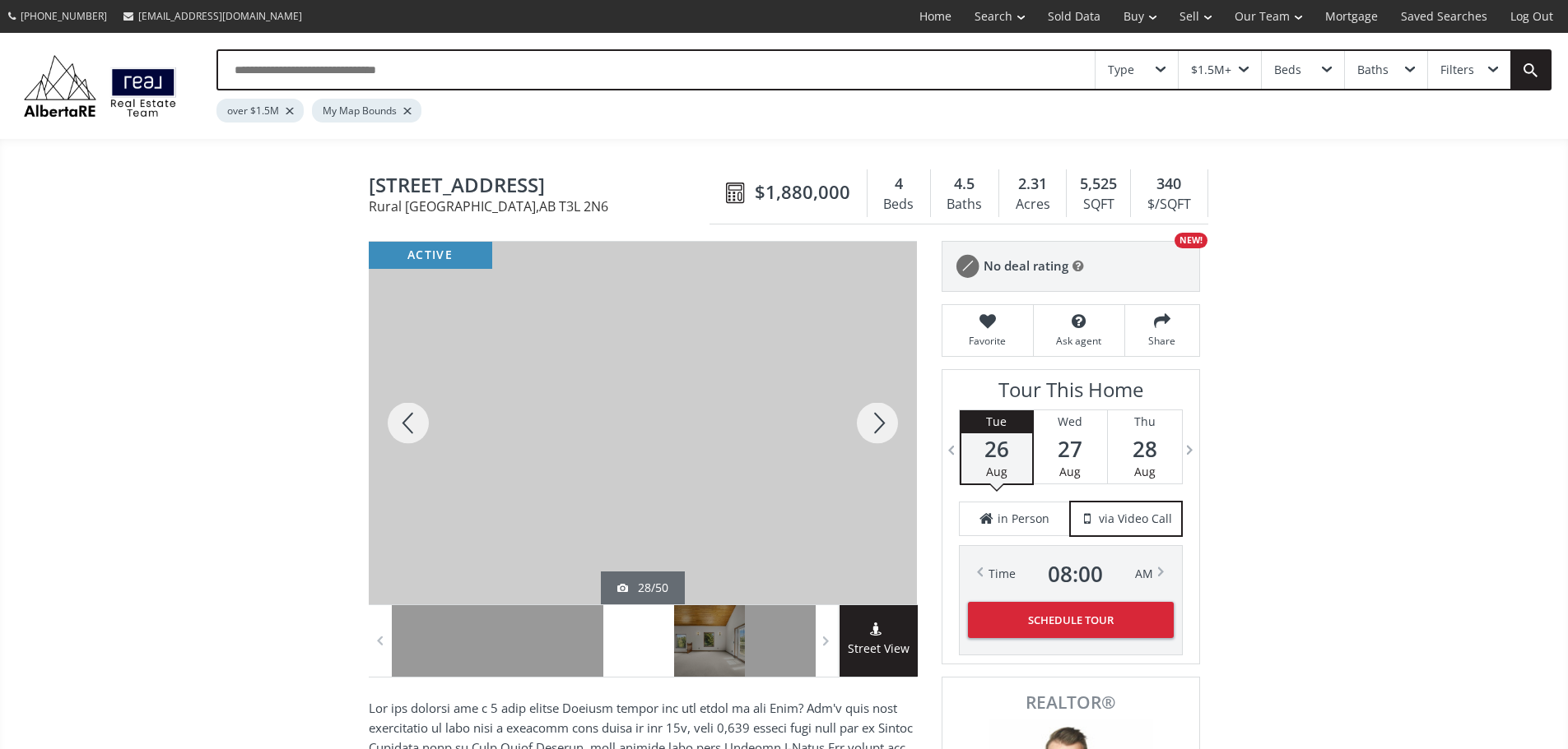
click at [879, 433] on div at bounding box center [877, 423] width 79 height 363
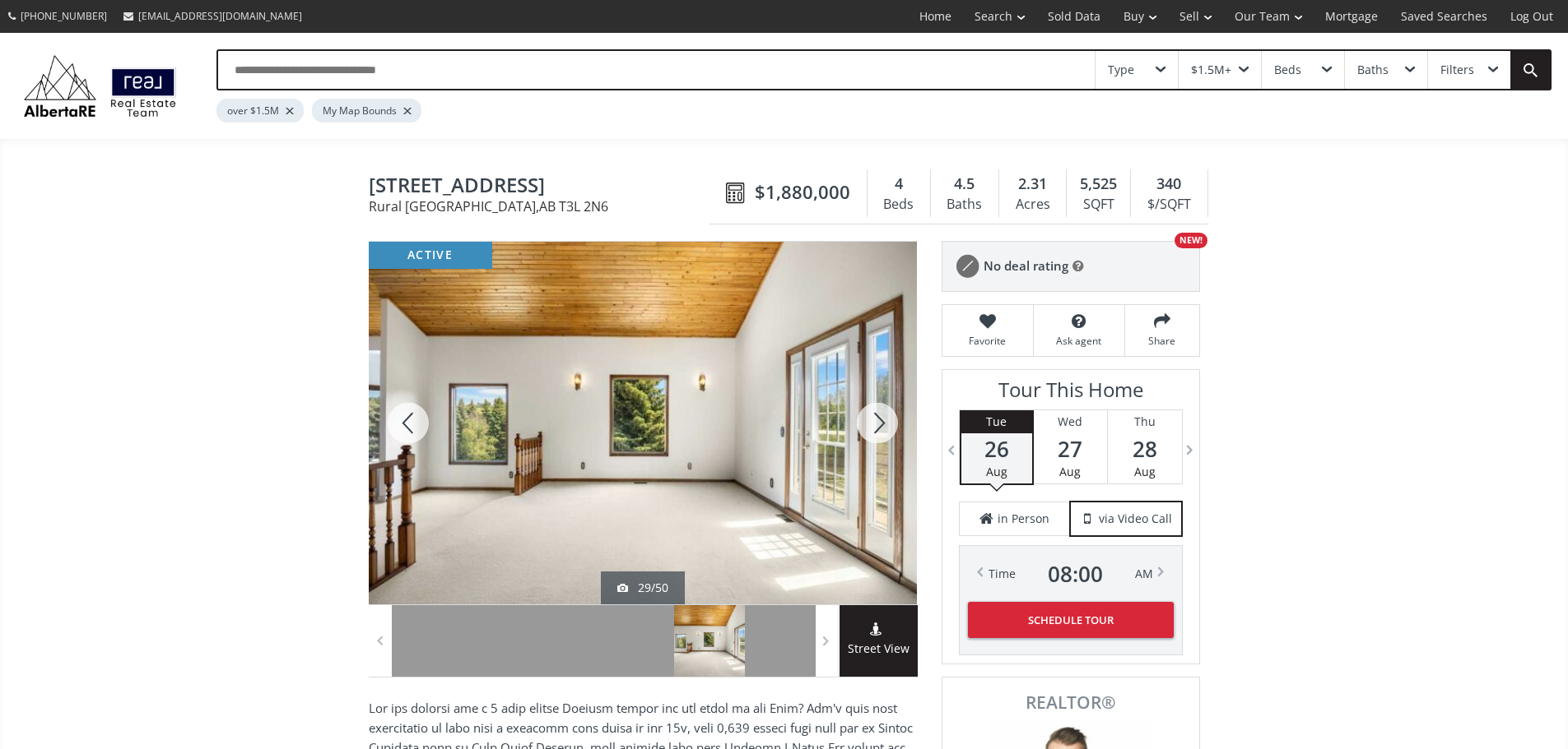
click at [876, 433] on div at bounding box center [877, 423] width 79 height 363
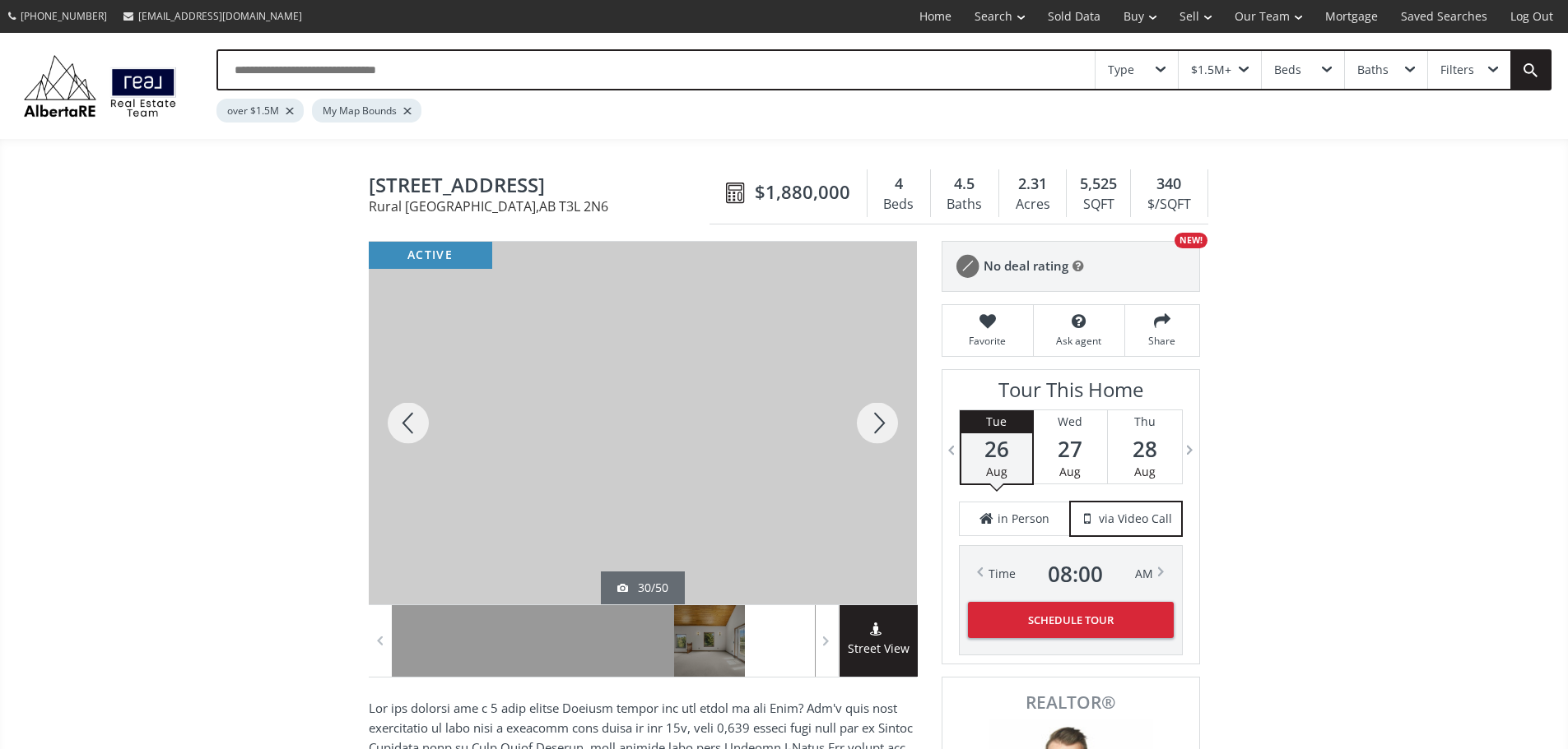
click at [876, 433] on div at bounding box center [877, 423] width 79 height 363
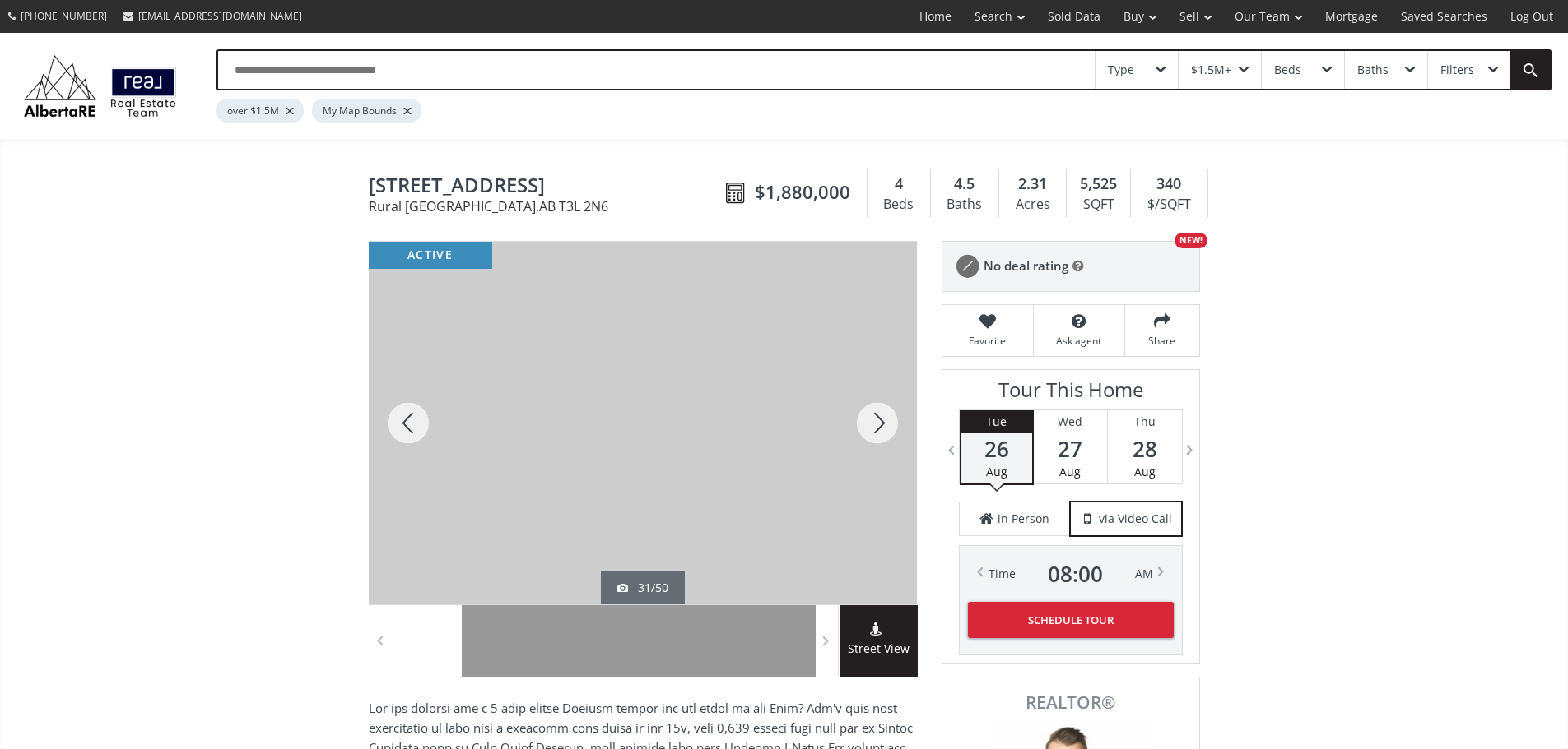
click at [876, 433] on div at bounding box center [877, 423] width 79 height 363
click at [875, 433] on div at bounding box center [877, 423] width 79 height 363
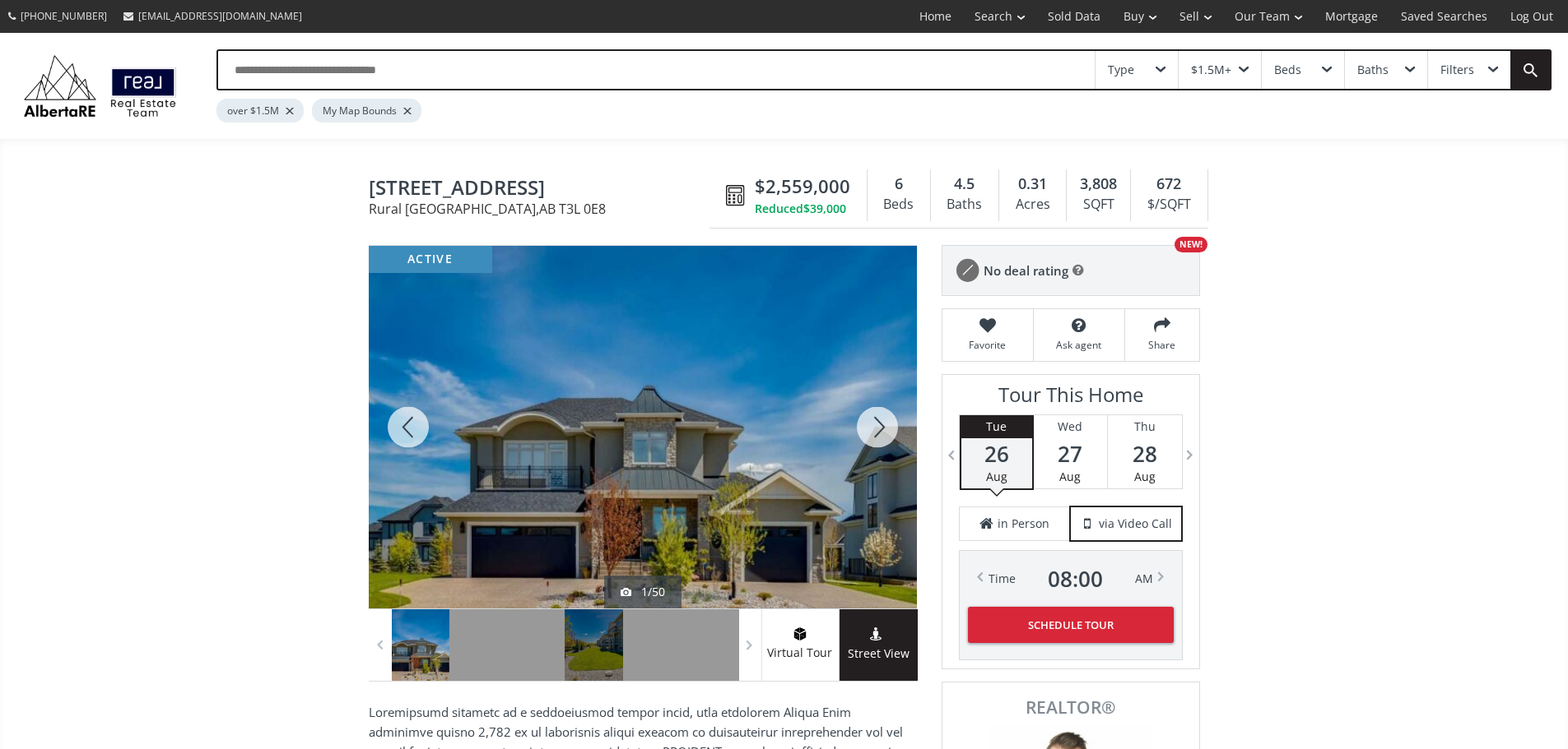
click at [878, 433] on div at bounding box center [877, 427] width 79 height 363
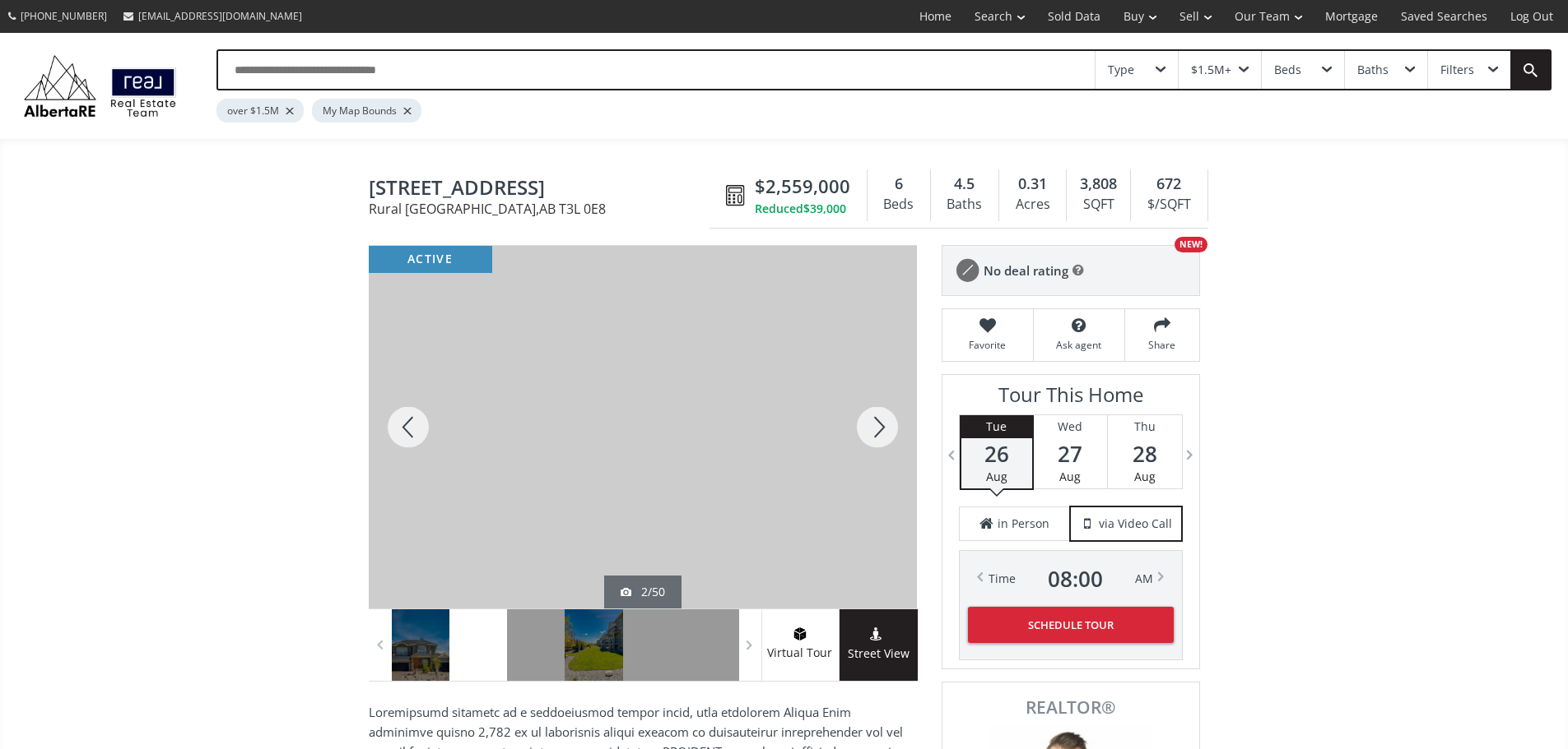
click at [877, 432] on div at bounding box center [877, 427] width 79 height 363
click at [877, 431] on div at bounding box center [877, 427] width 79 height 363
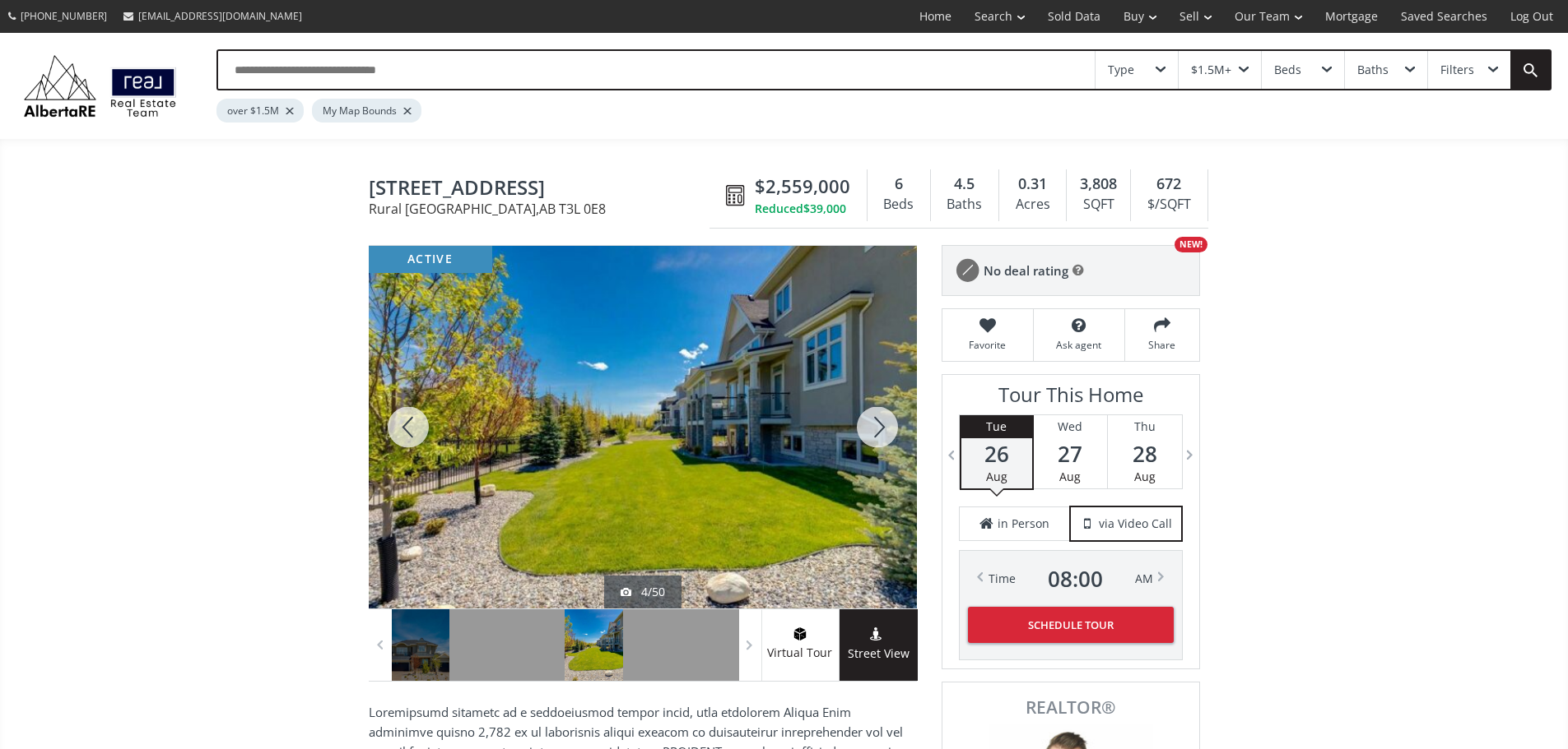
click at [877, 431] on div at bounding box center [877, 427] width 79 height 363
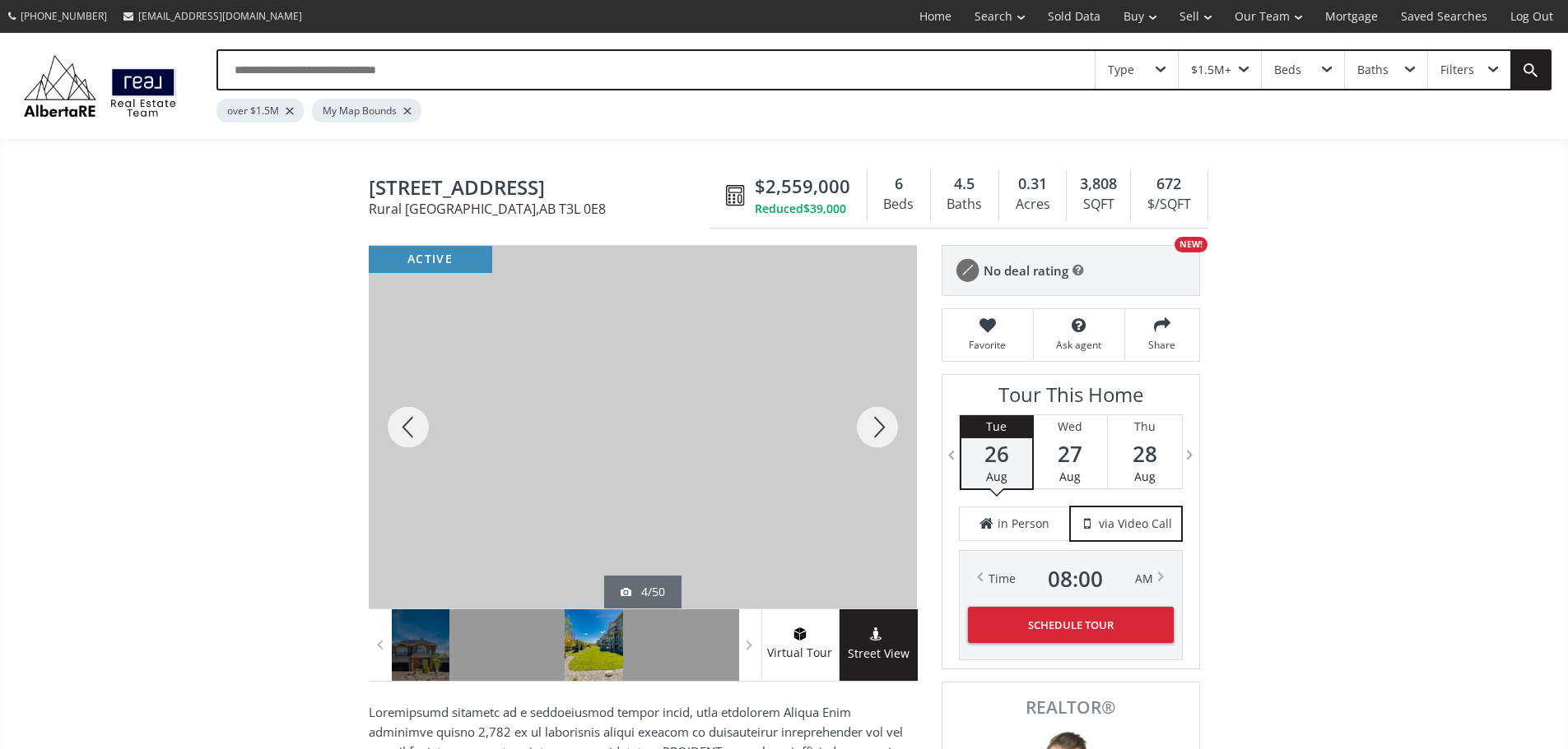
click at [877, 431] on div at bounding box center [877, 427] width 79 height 363
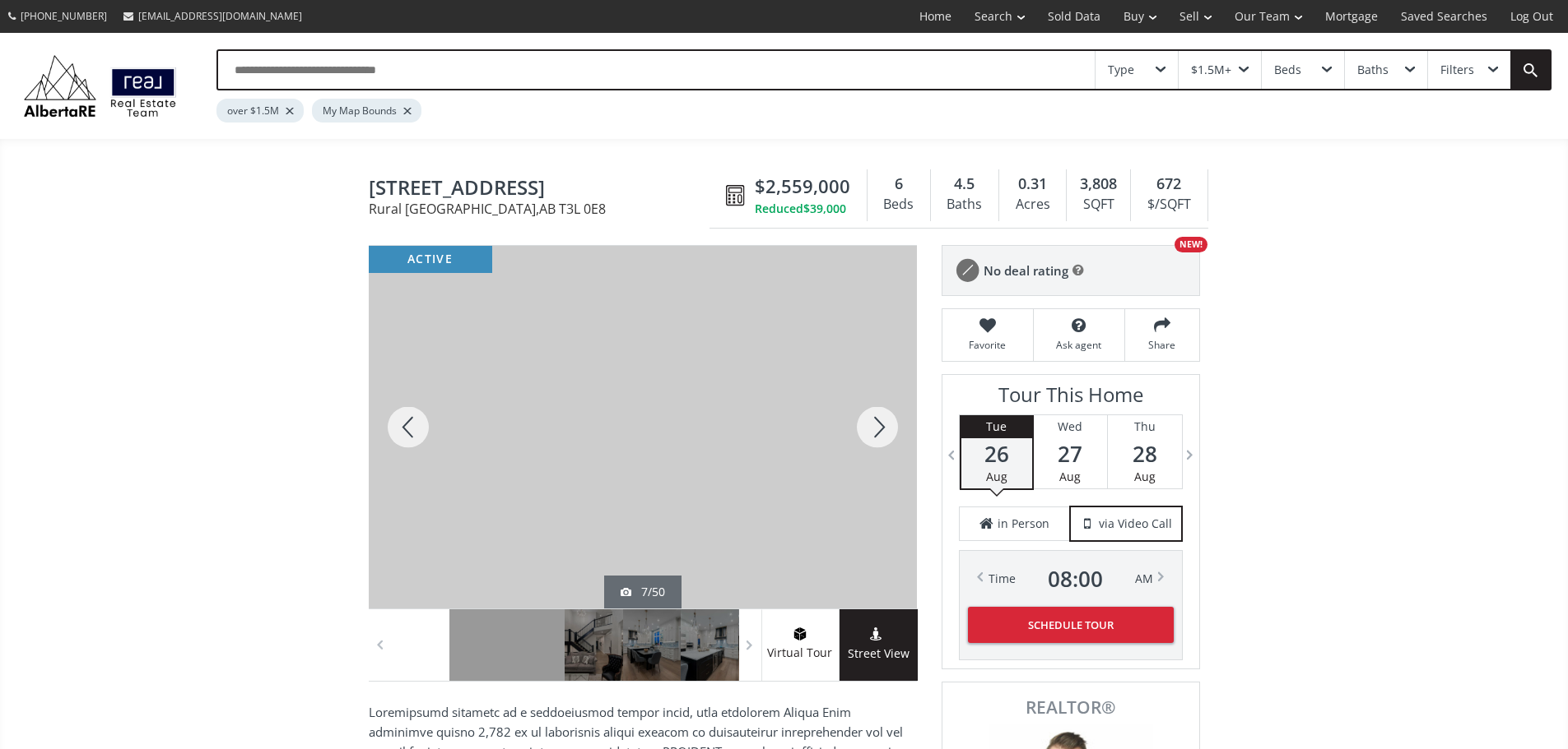
click at [877, 431] on div at bounding box center [877, 427] width 79 height 363
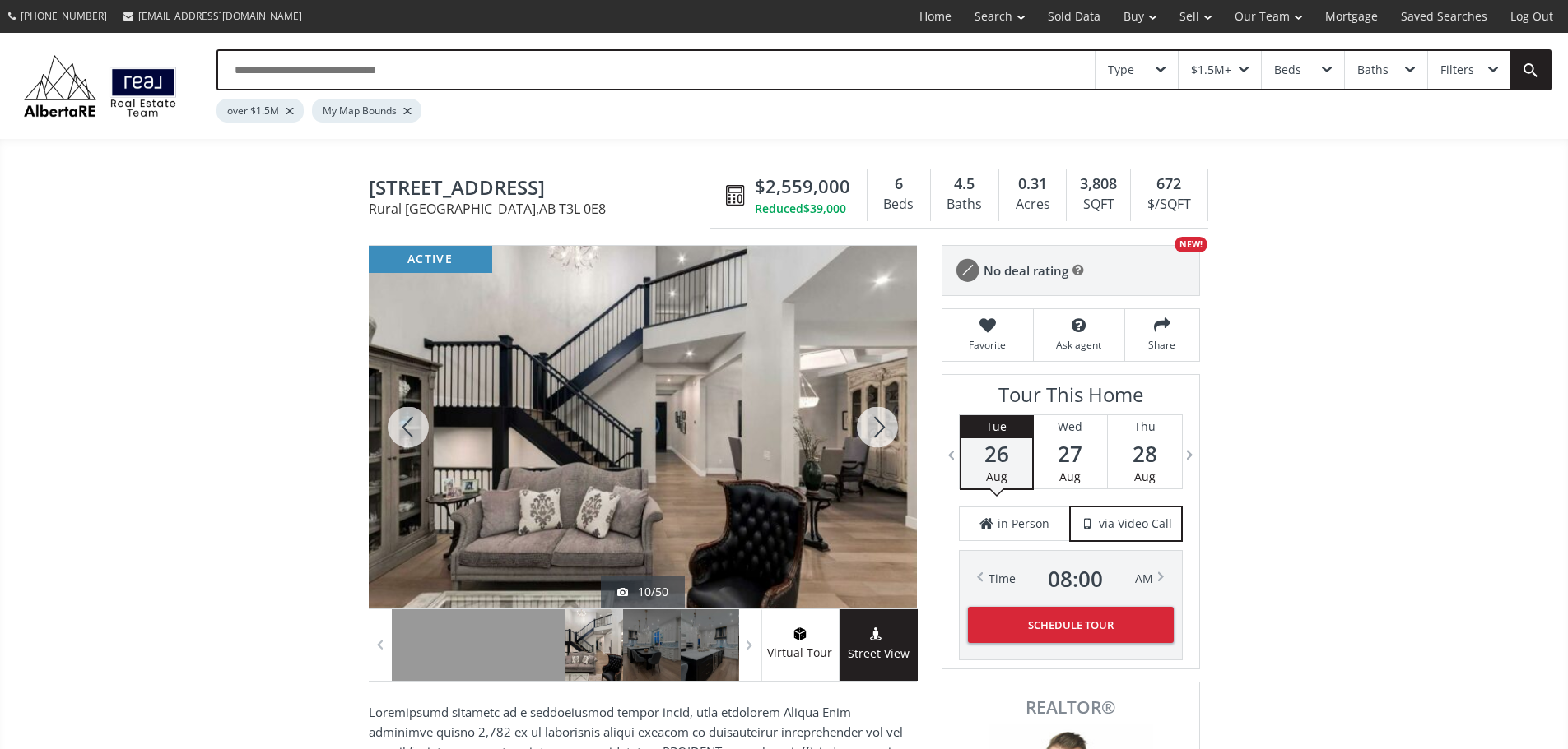
click at [877, 431] on div at bounding box center [877, 427] width 79 height 363
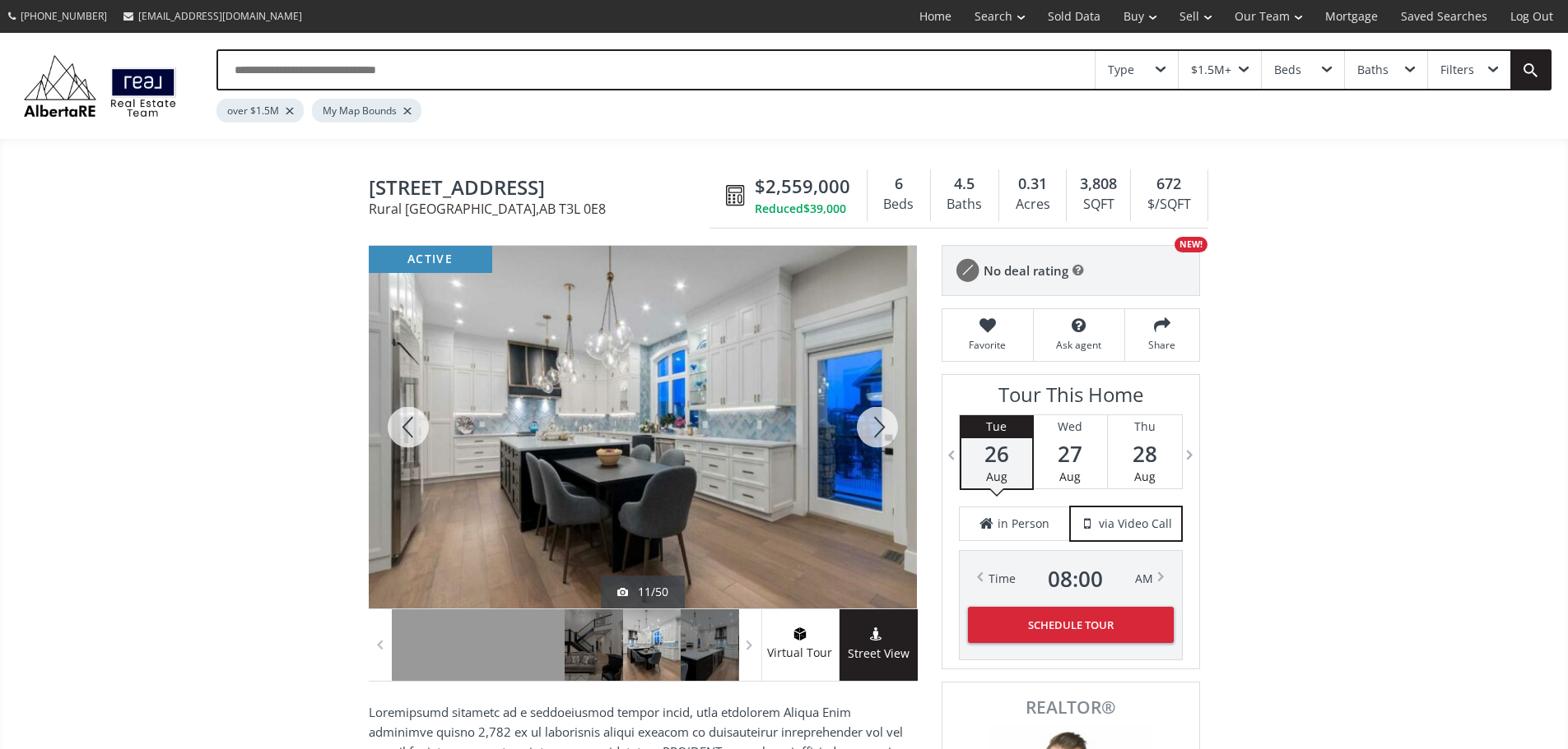
click at [877, 431] on div at bounding box center [877, 427] width 79 height 363
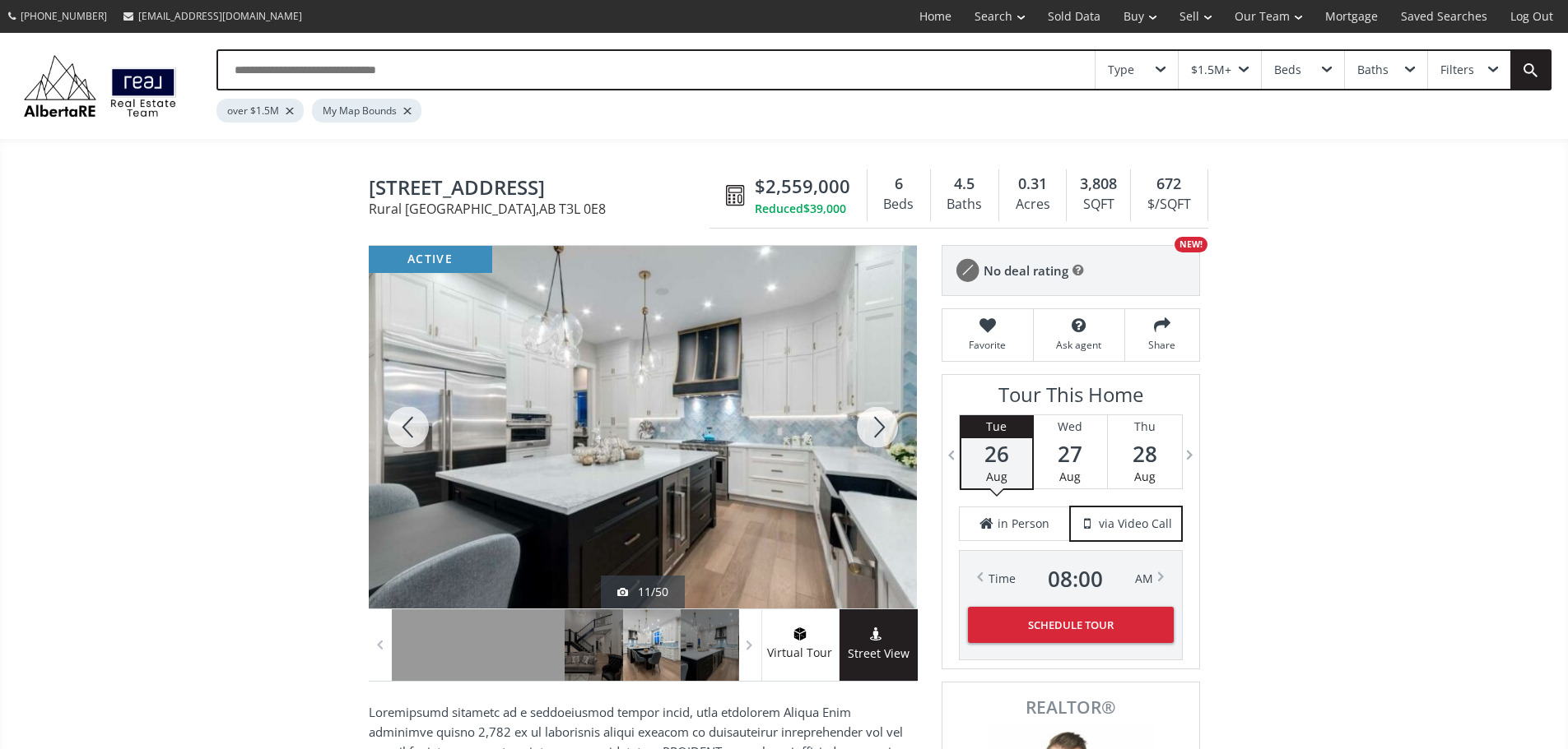
click at [877, 431] on div at bounding box center [877, 427] width 79 height 363
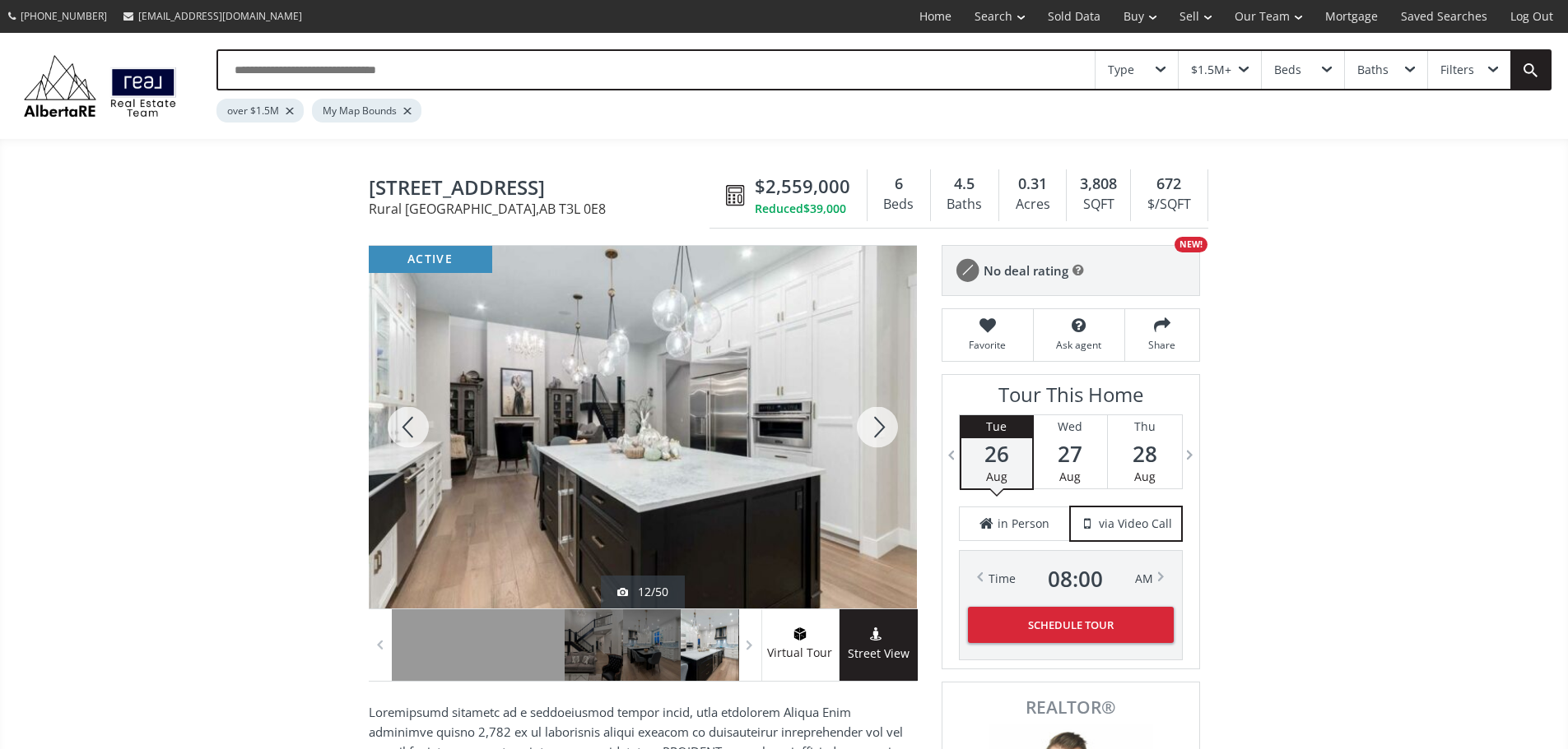
click at [877, 431] on div at bounding box center [877, 427] width 79 height 363
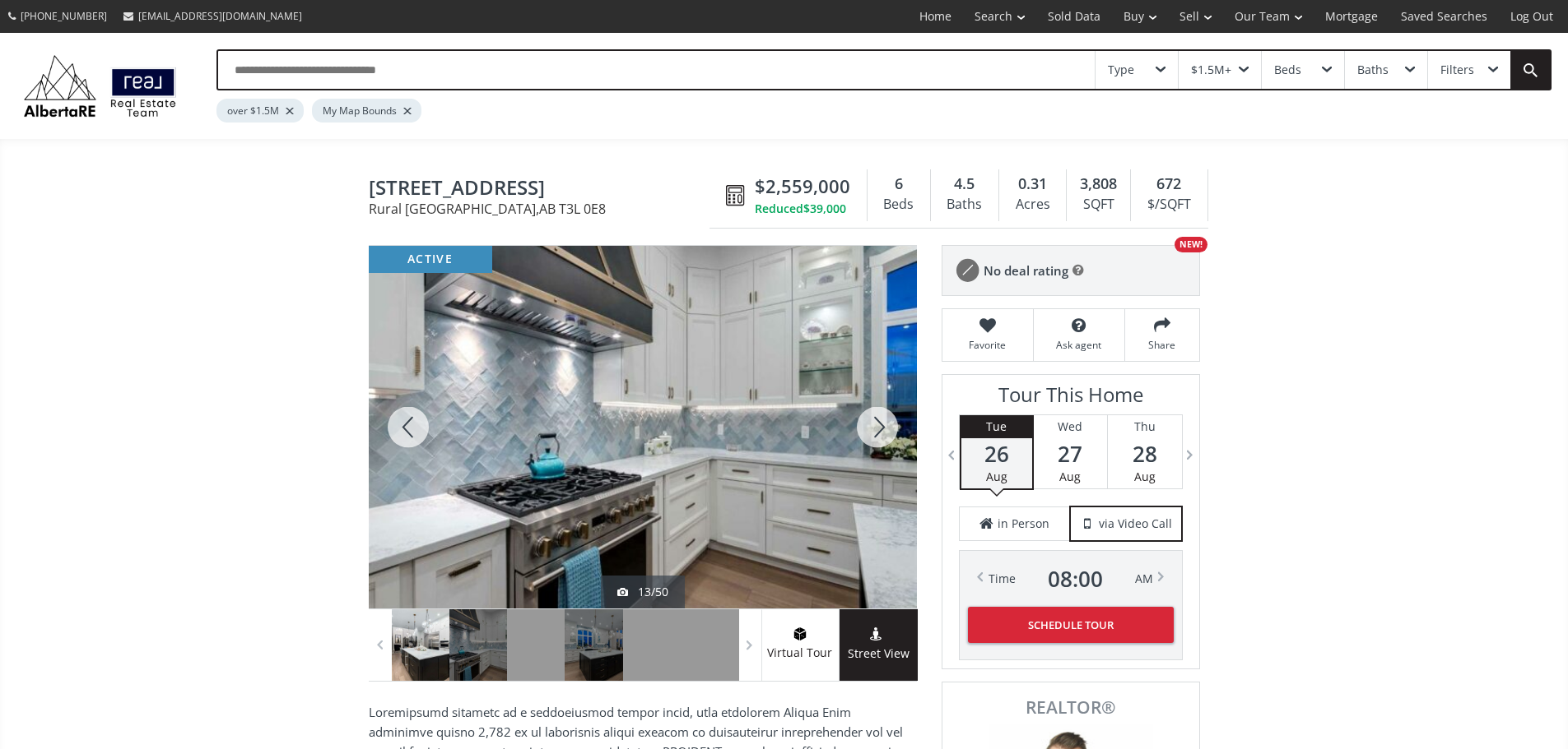
click at [877, 431] on div at bounding box center [877, 427] width 79 height 363
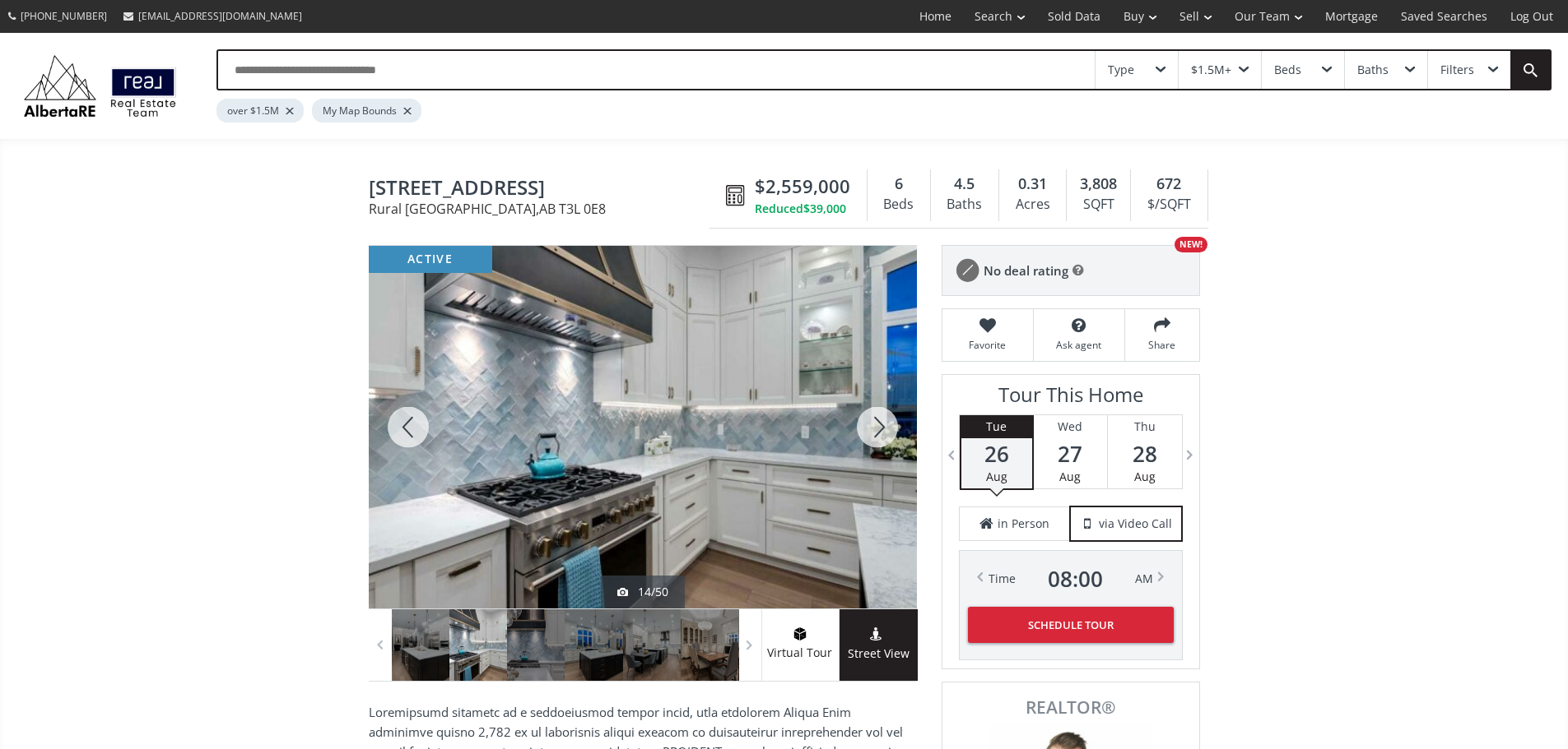
click at [877, 431] on div at bounding box center [877, 427] width 79 height 363
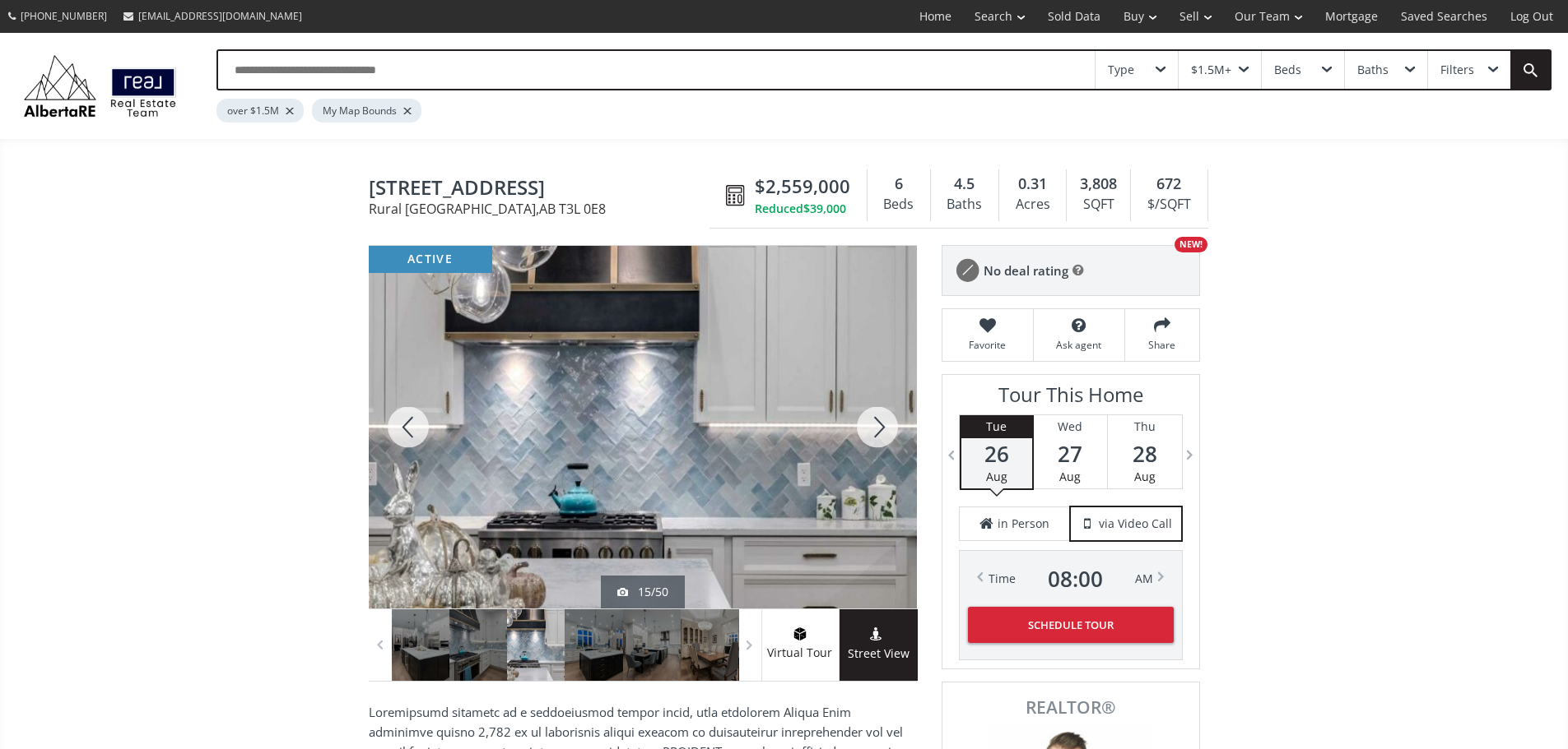
click at [877, 431] on div at bounding box center [877, 427] width 79 height 363
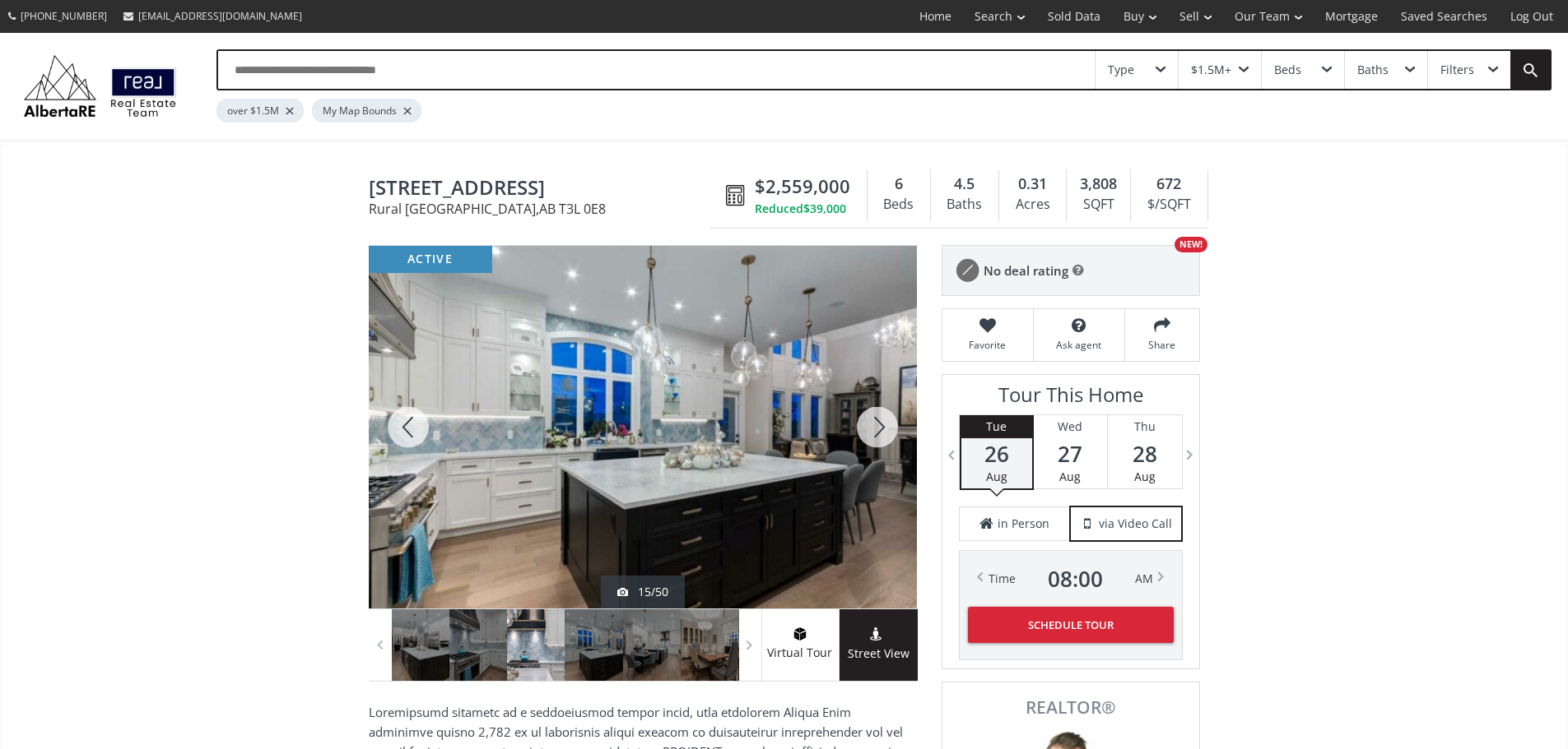
click at [877, 431] on div at bounding box center [877, 427] width 79 height 363
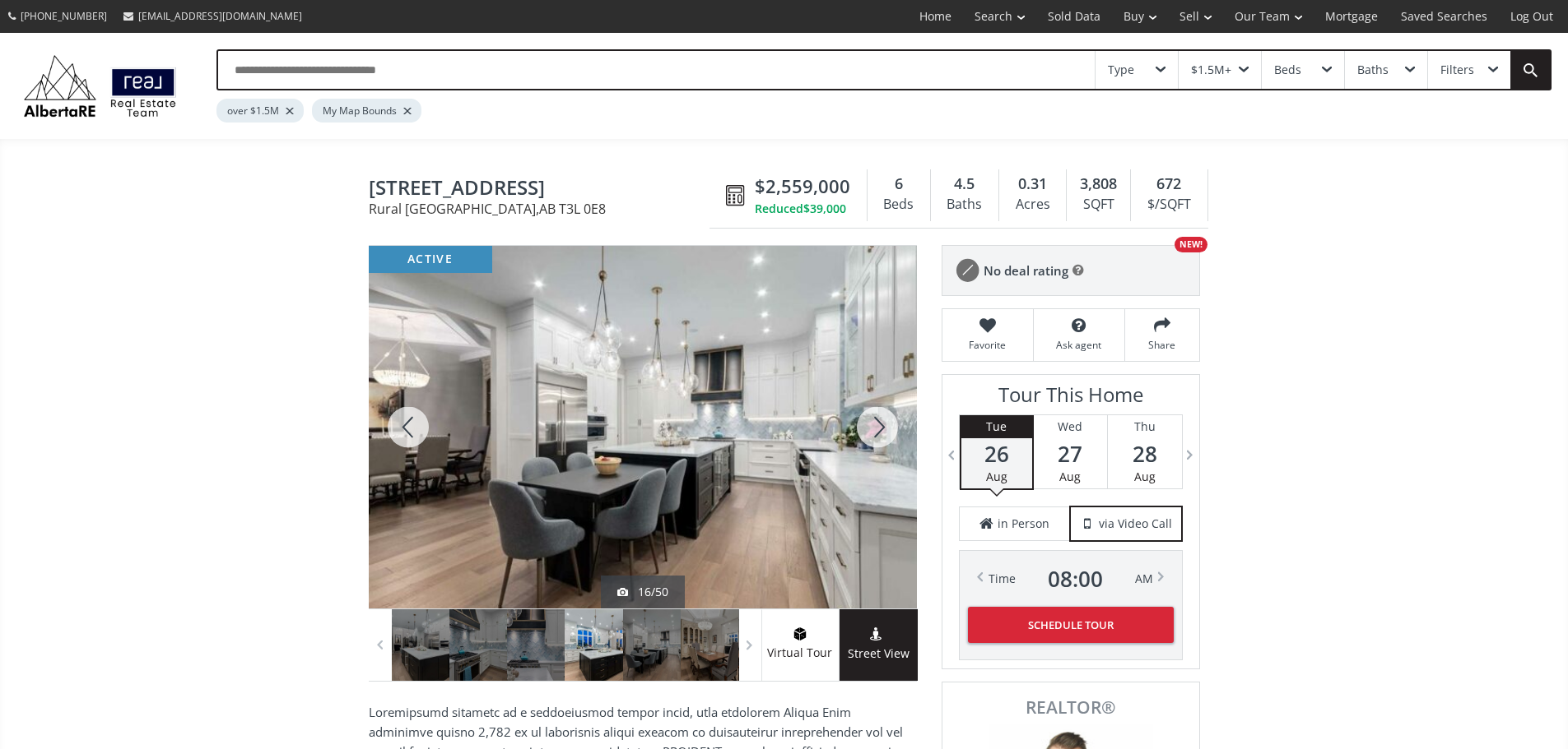
click at [877, 431] on div at bounding box center [877, 427] width 79 height 363
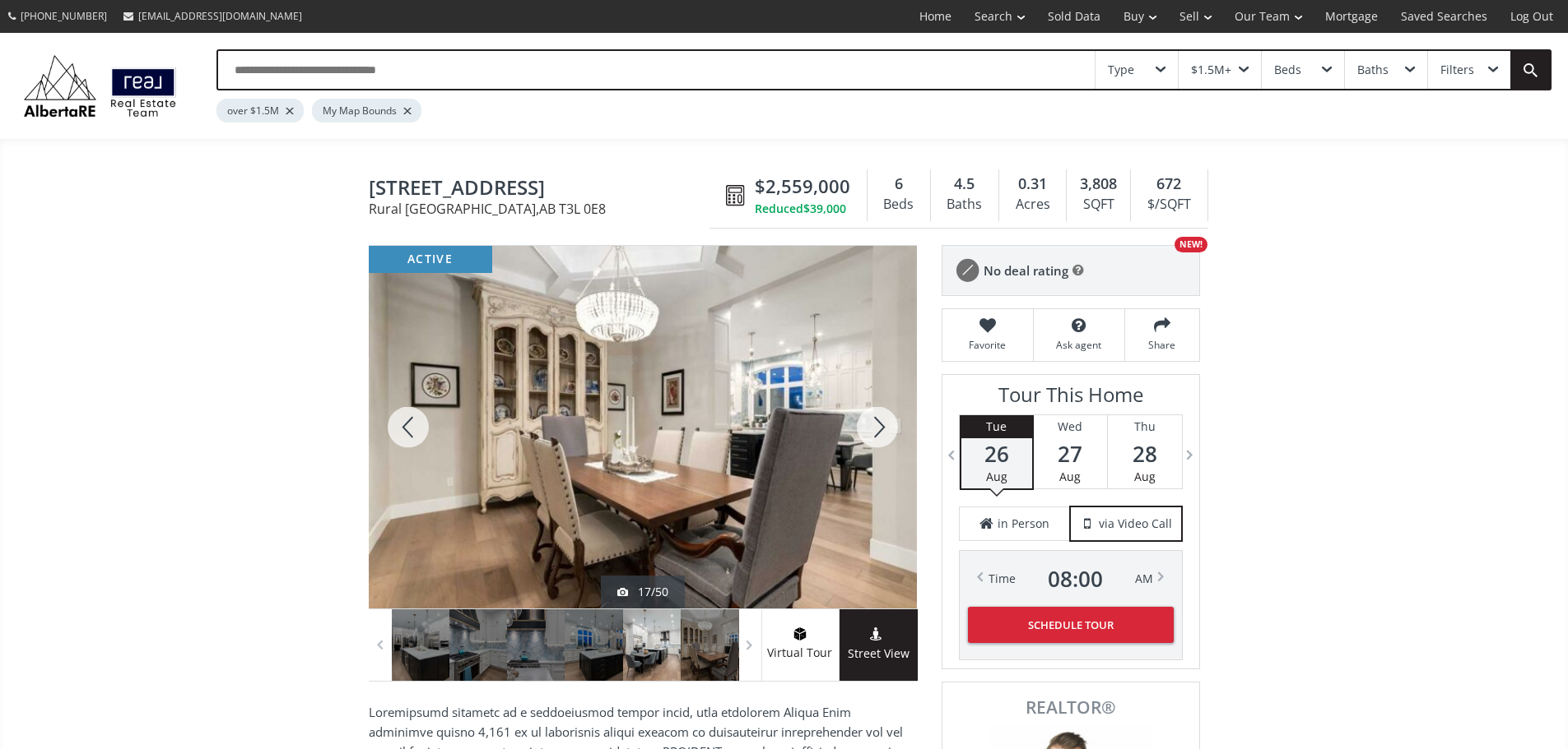
click at [877, 431] on div at bounding box center [877, 427] width 79 height 363
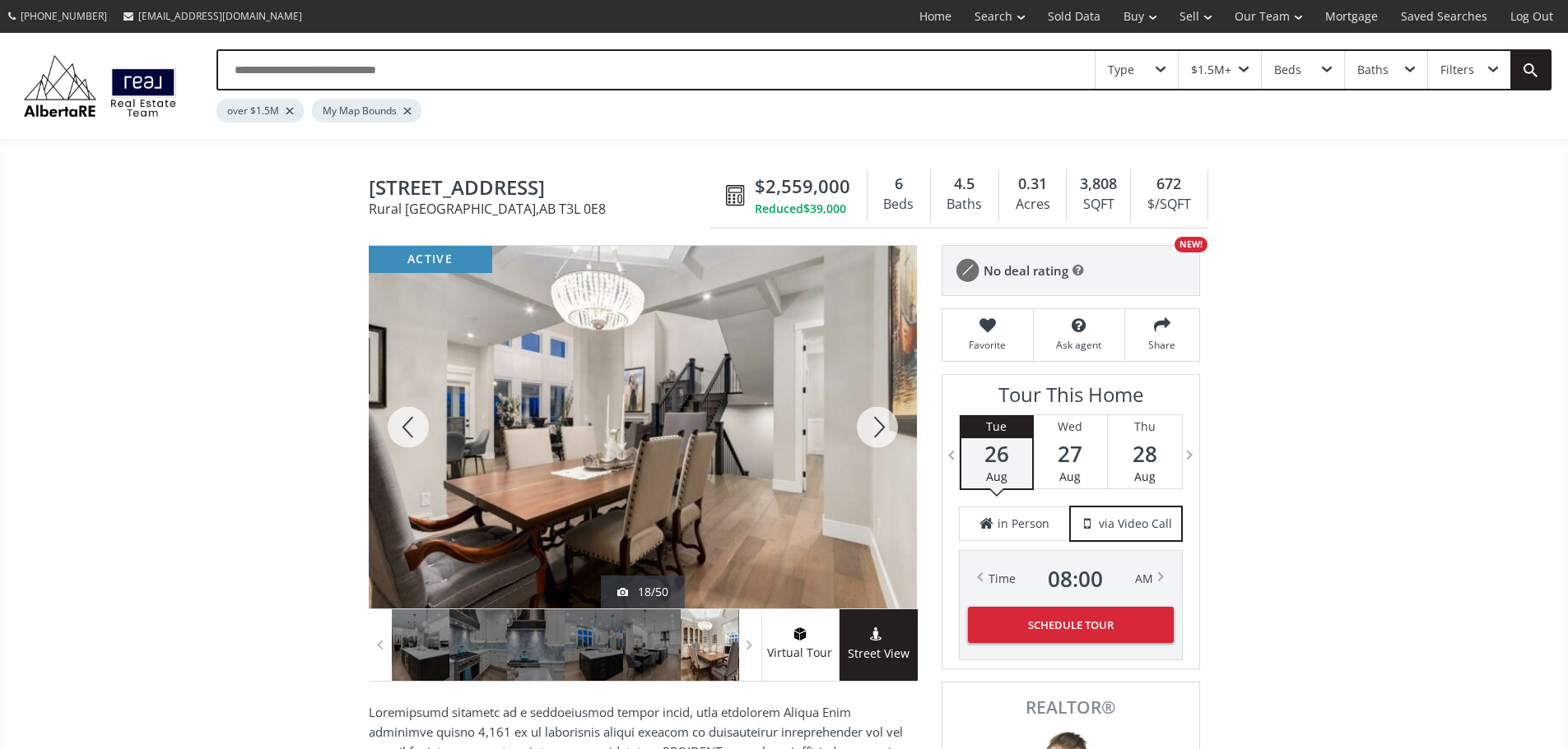
click at [877, 431] on div at bounding box center [877, 427] width 79 height 363
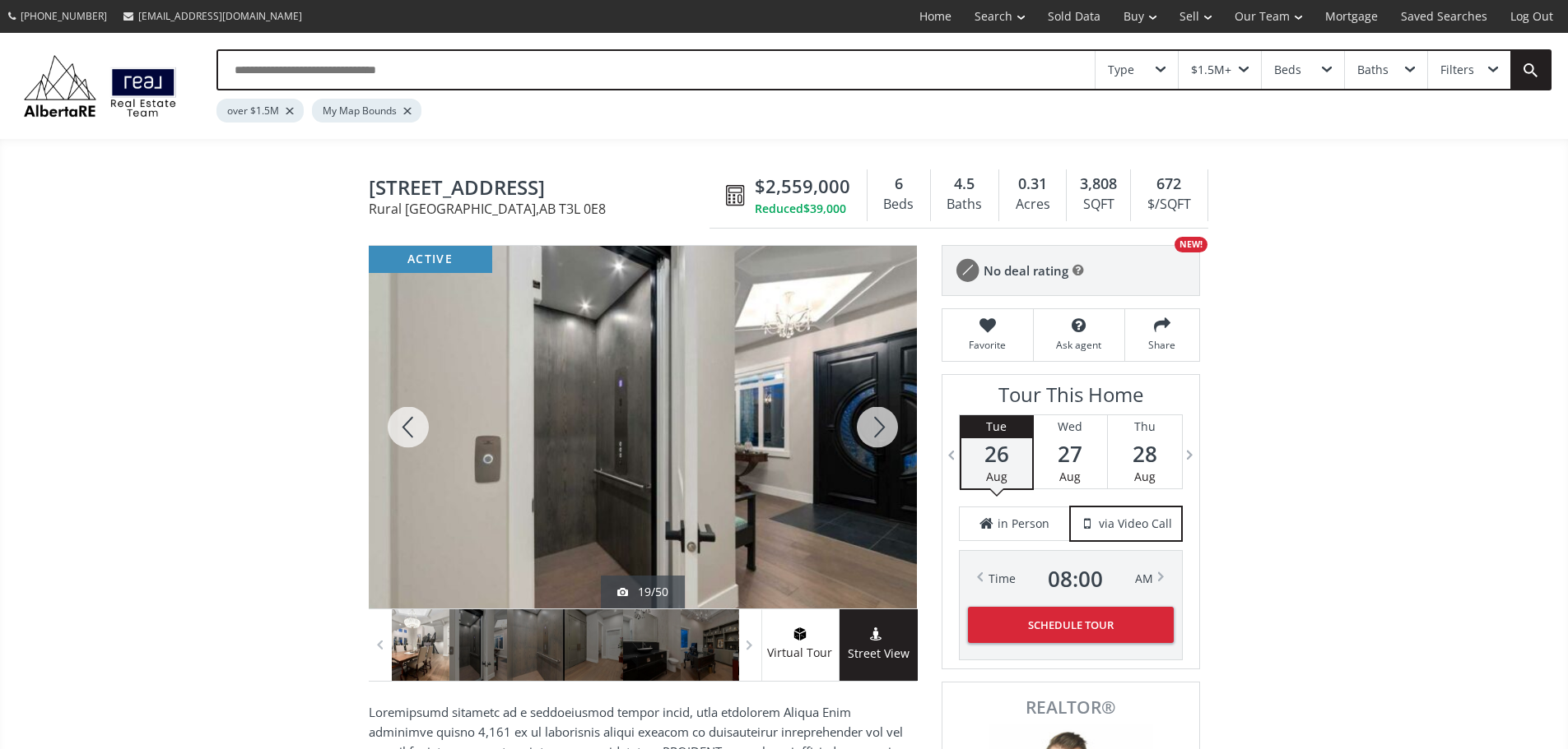
click at [877, 431] on div at bounding box center [877, 427] width 79 height 363
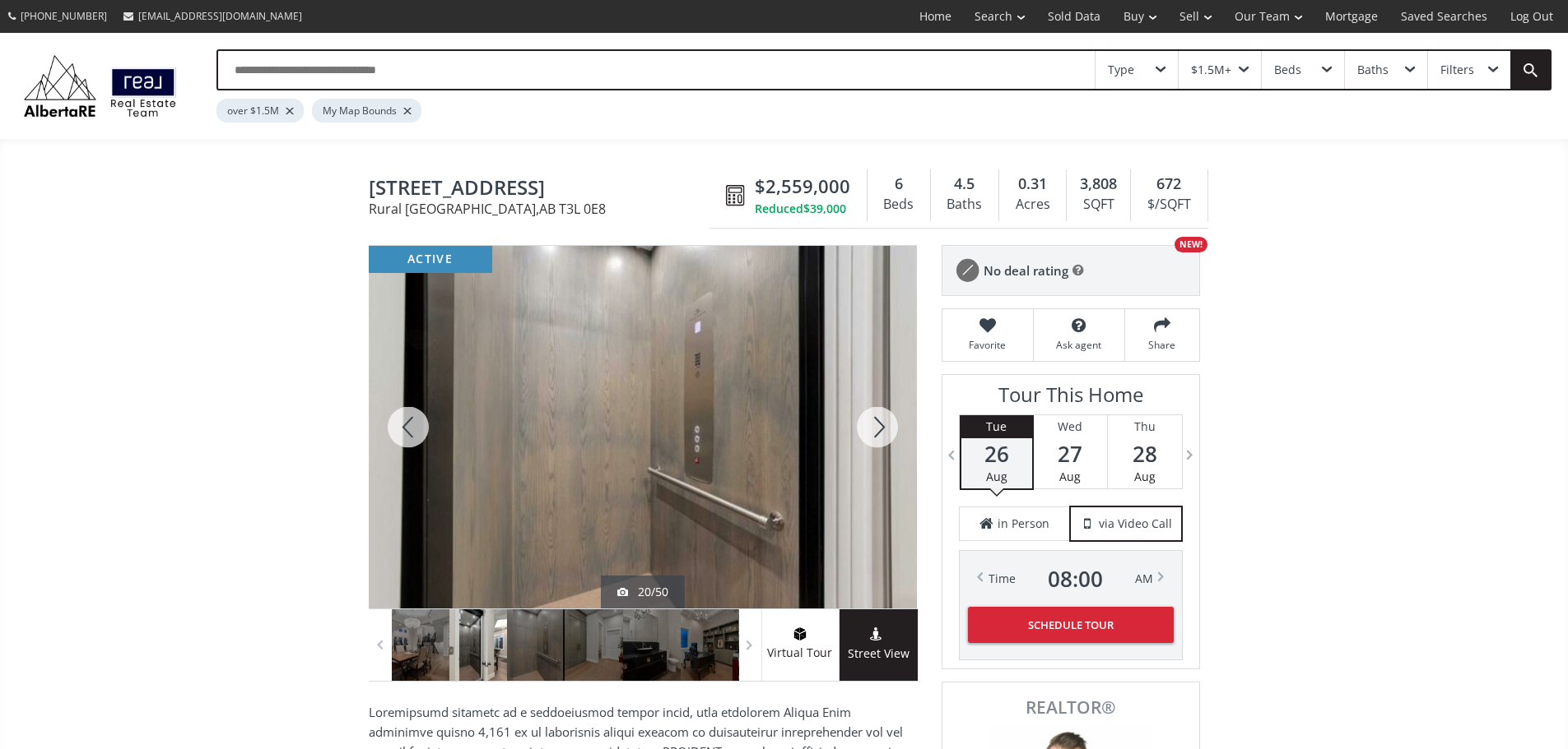
click at [877, 431] on div at bounding box center [877, 427] width 79 height 363
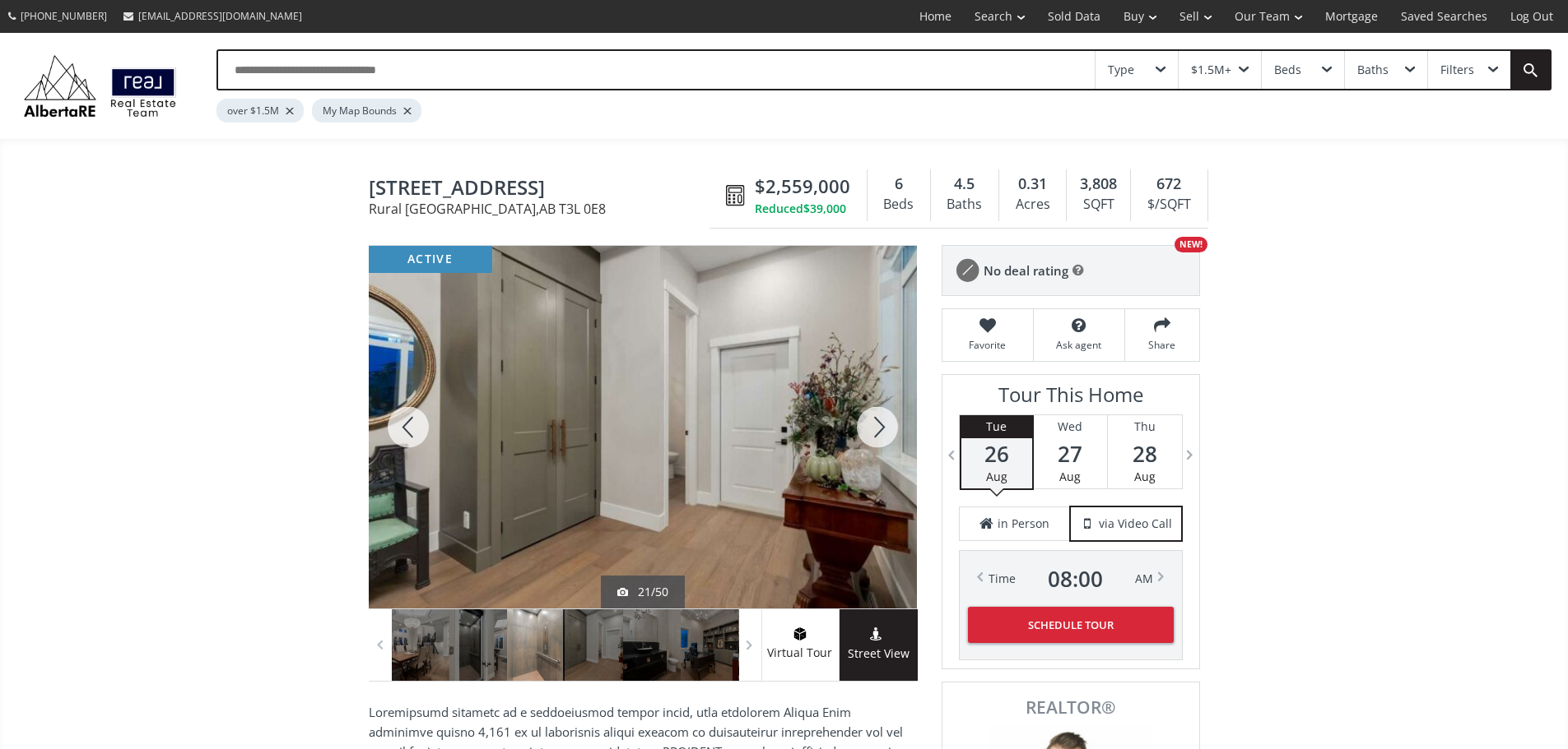
click at [877, 431] on div at bounding box center [877, 427] width 79 height 363
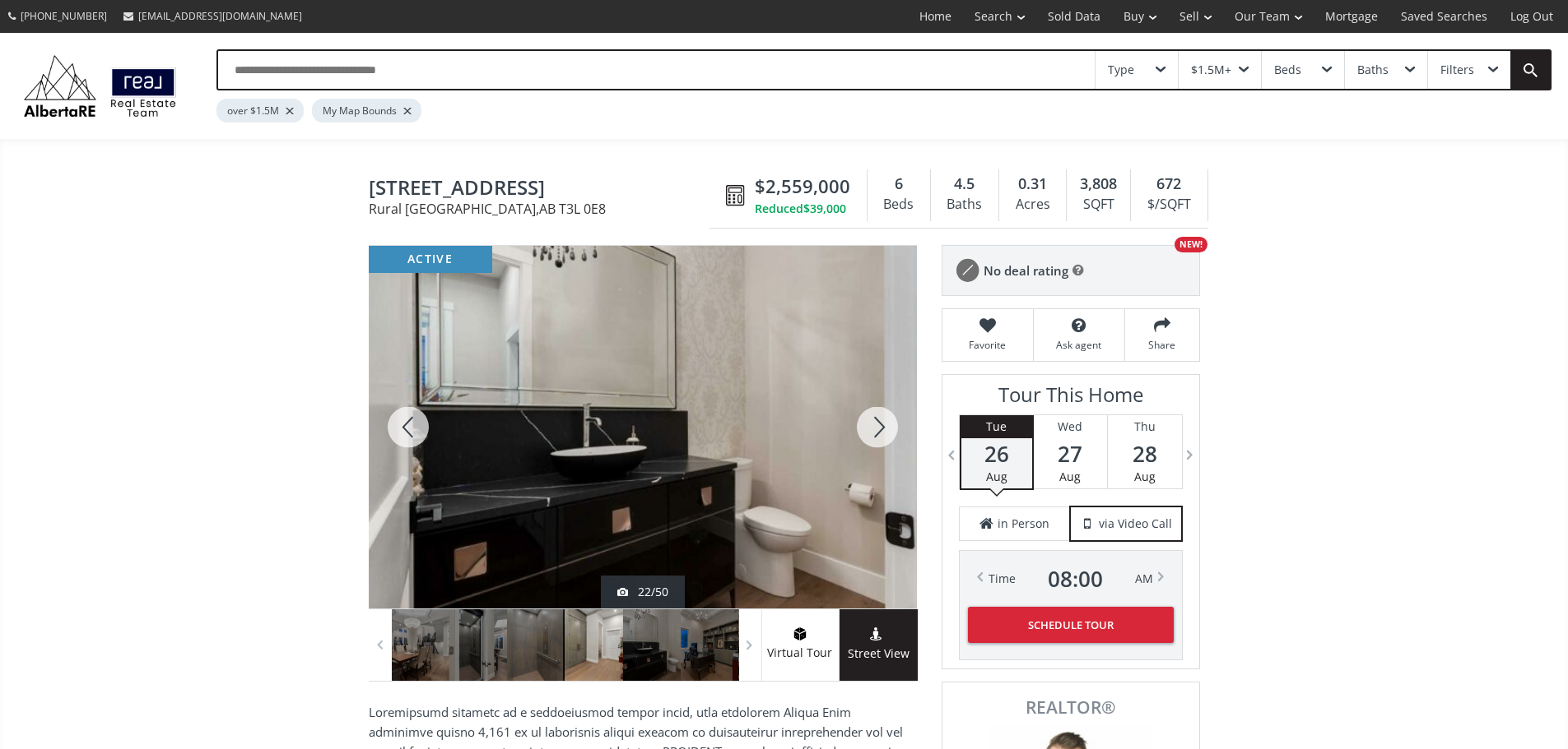
click at [877, 431] on div at bounding box center [877, 427] width 79 height 363
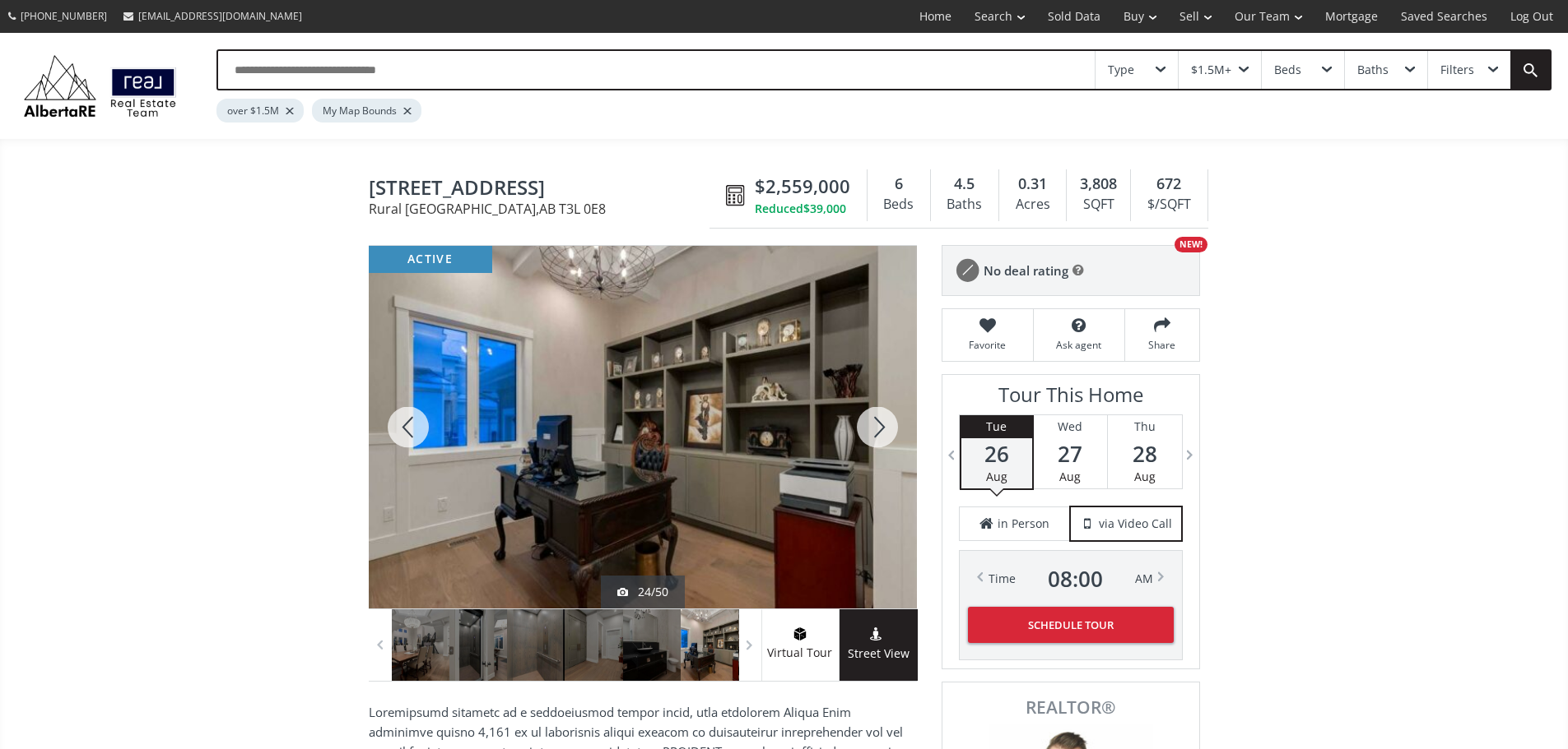
click at [877, 431] on div at bounding box center [877, 427] width 79 height 363
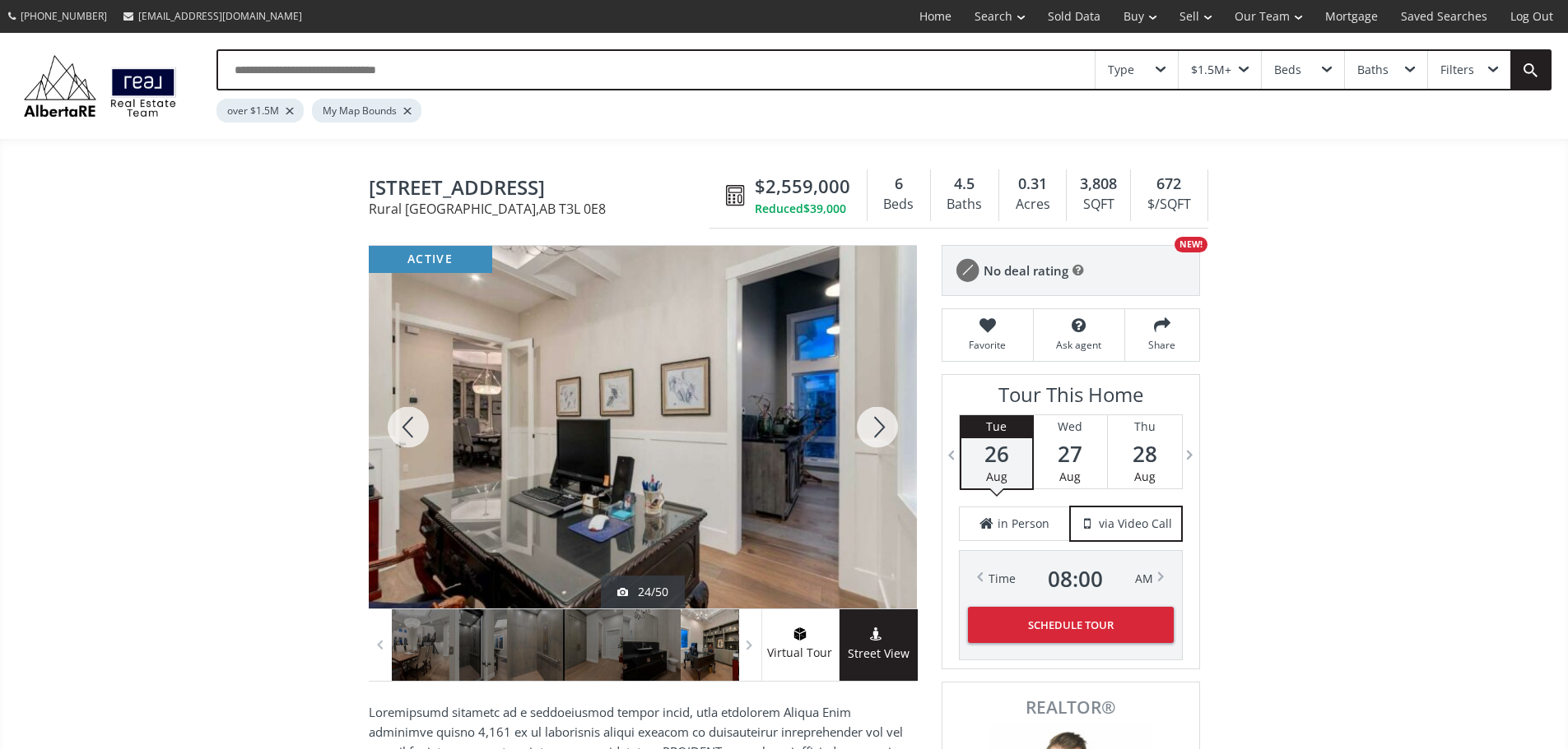
click at [877, 431] on div at bounding box center [877, 427] width 79 height 363
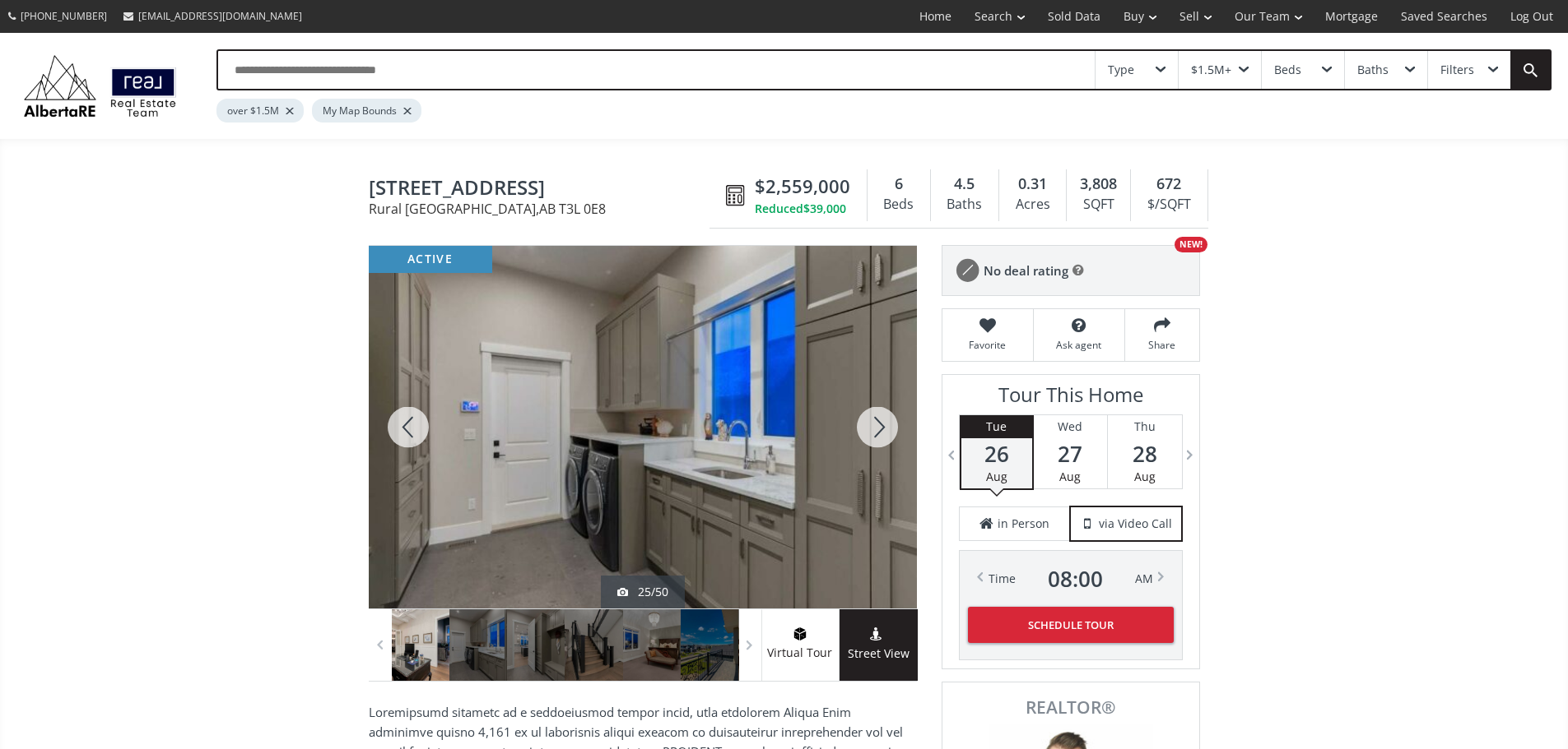
click at [877, 431] on div at bounding box center [877, 427] width 79 height 363
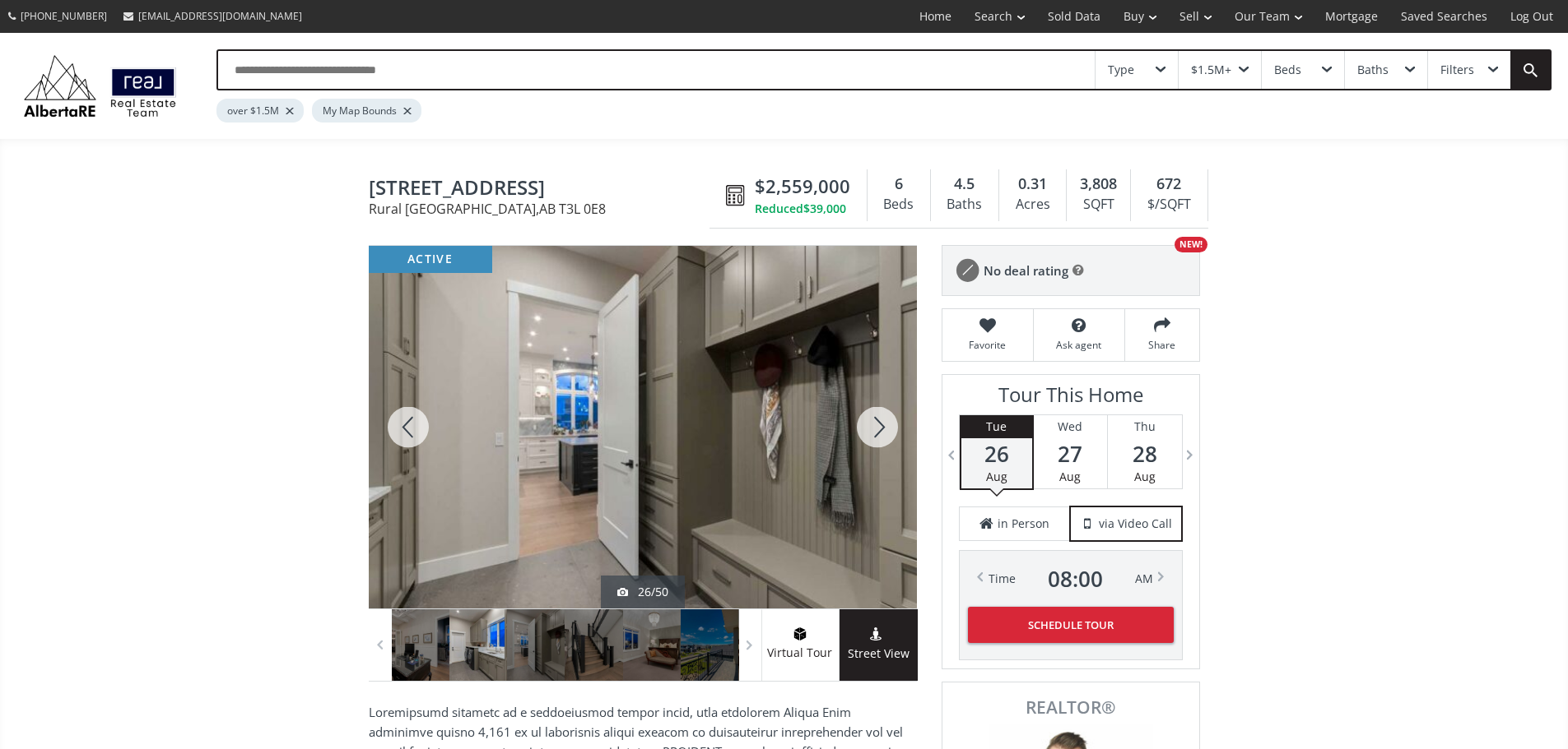
click at [877, 431] on div at bounding box center [877, 427] width 79 height 363
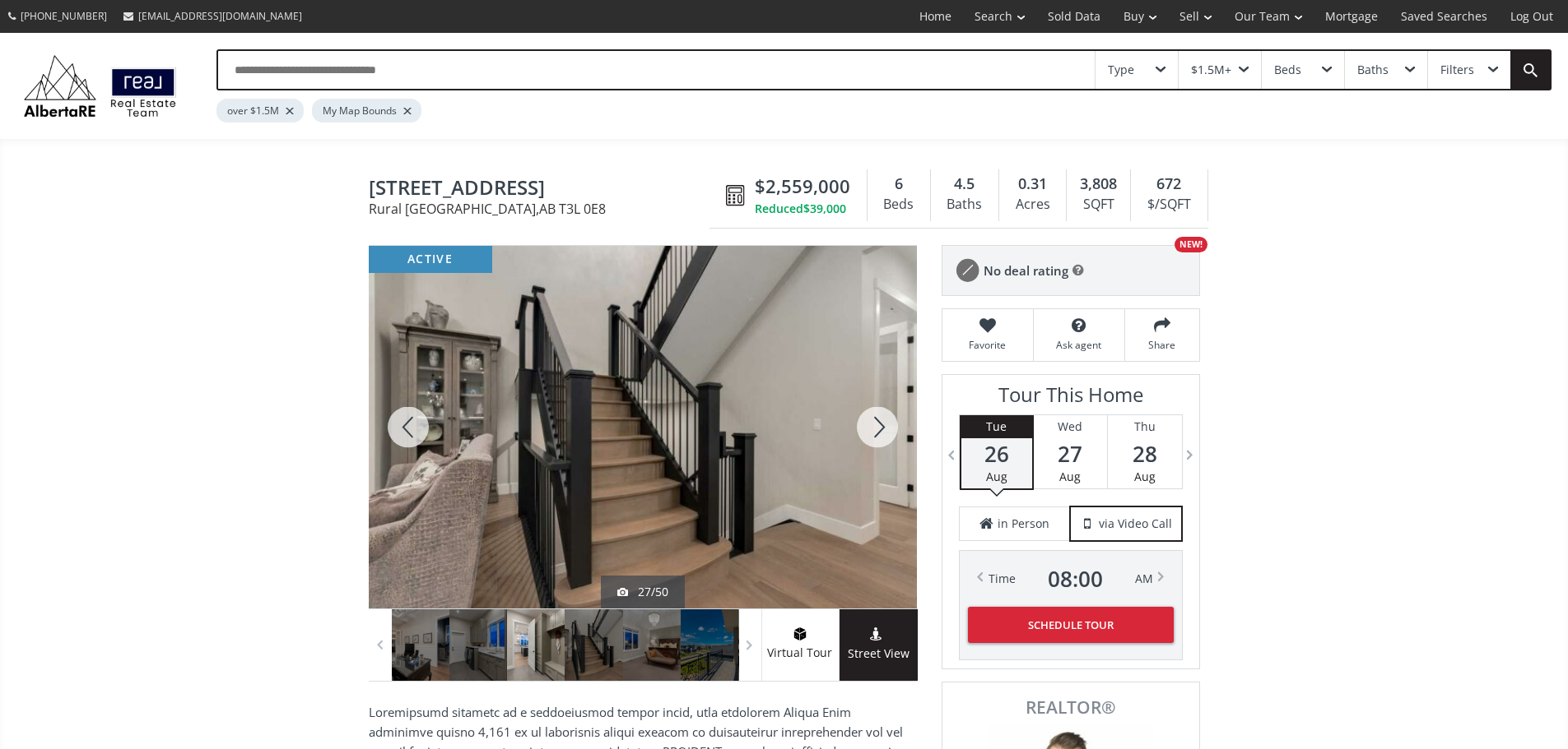
click at [877, 431] on div at bounding box center [877, 427] width 79 height 363
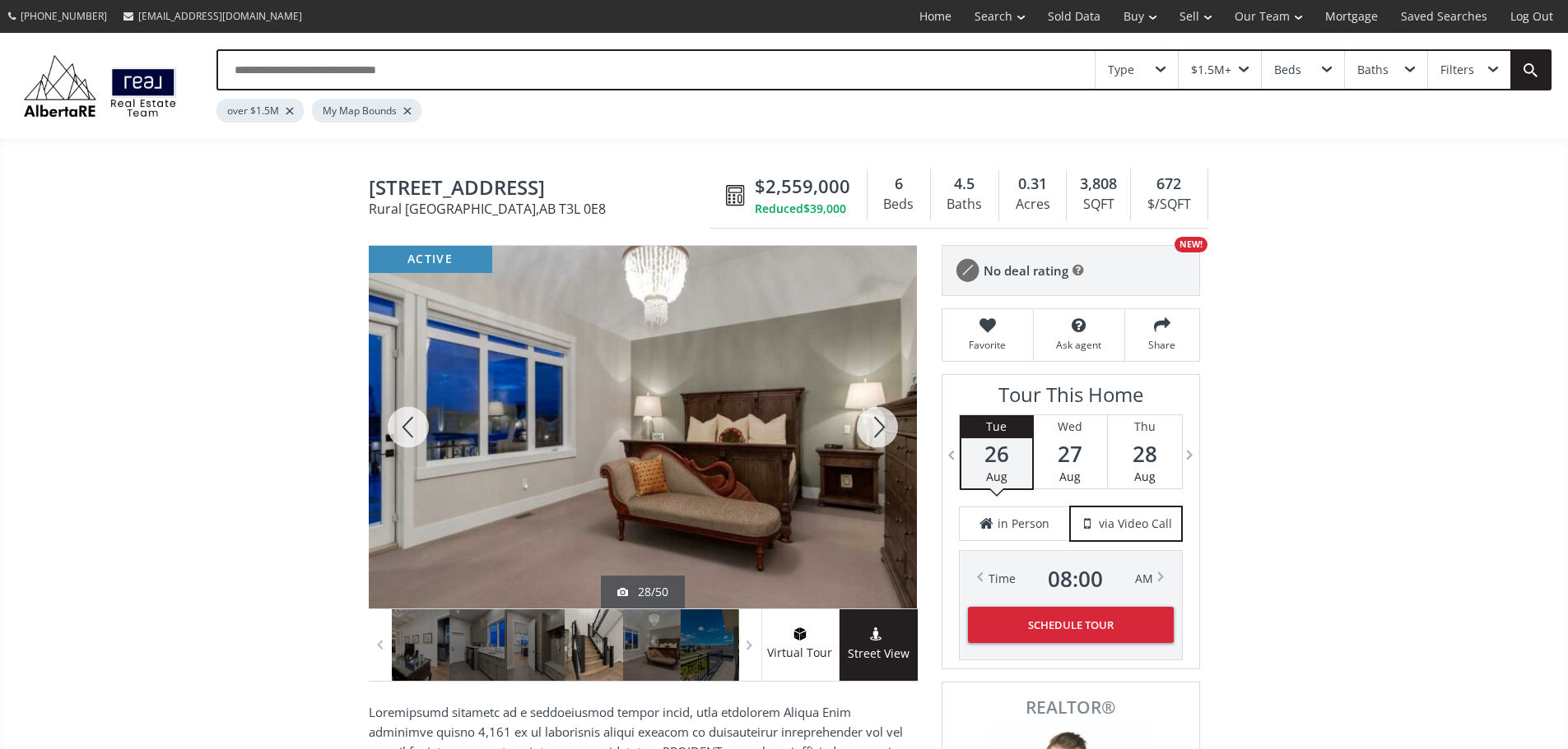
click at [877, 431] on div at bounding box center [877, 427] width 79 height 363
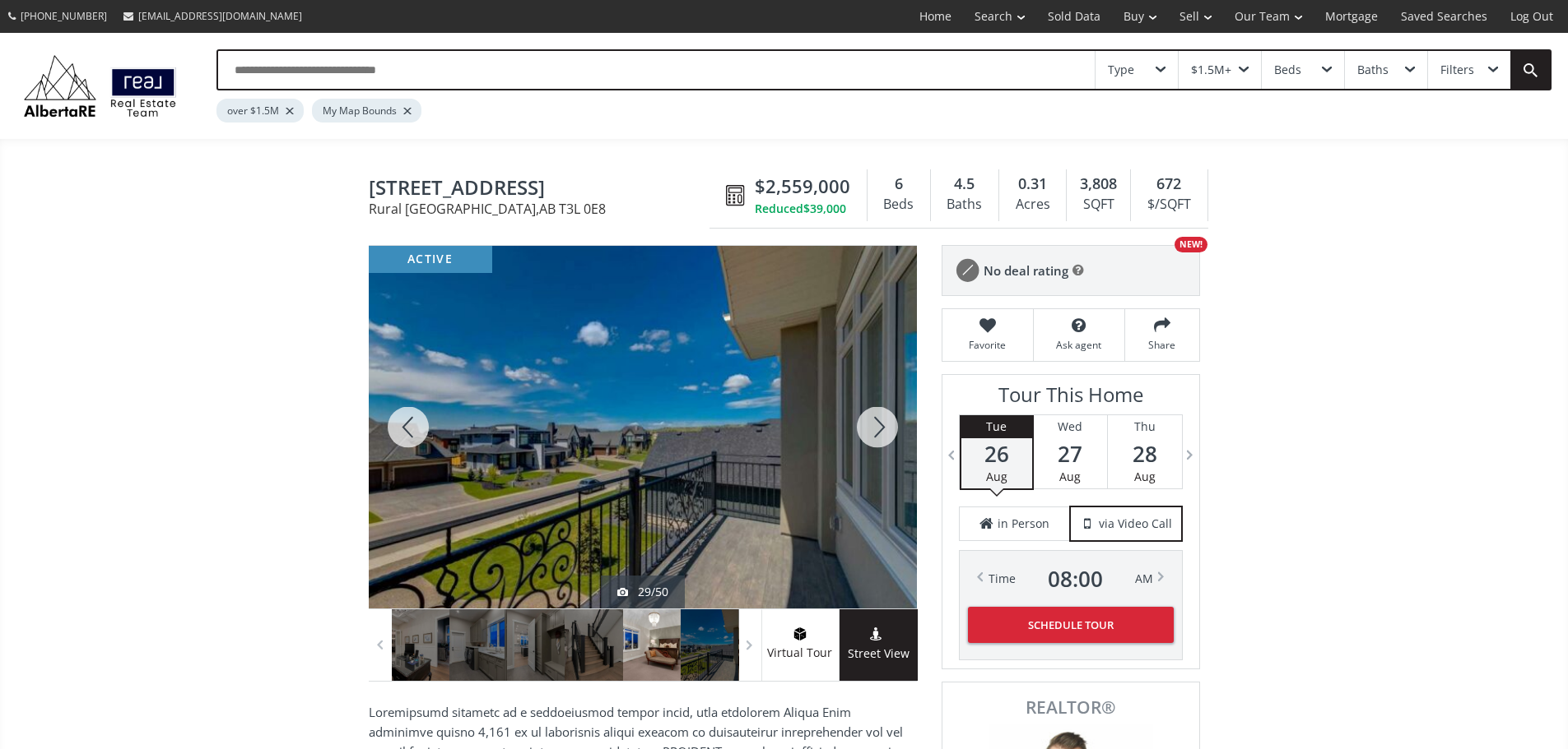
click at [877, 431] on div at bounding box center [877, 427] width 79 height 363
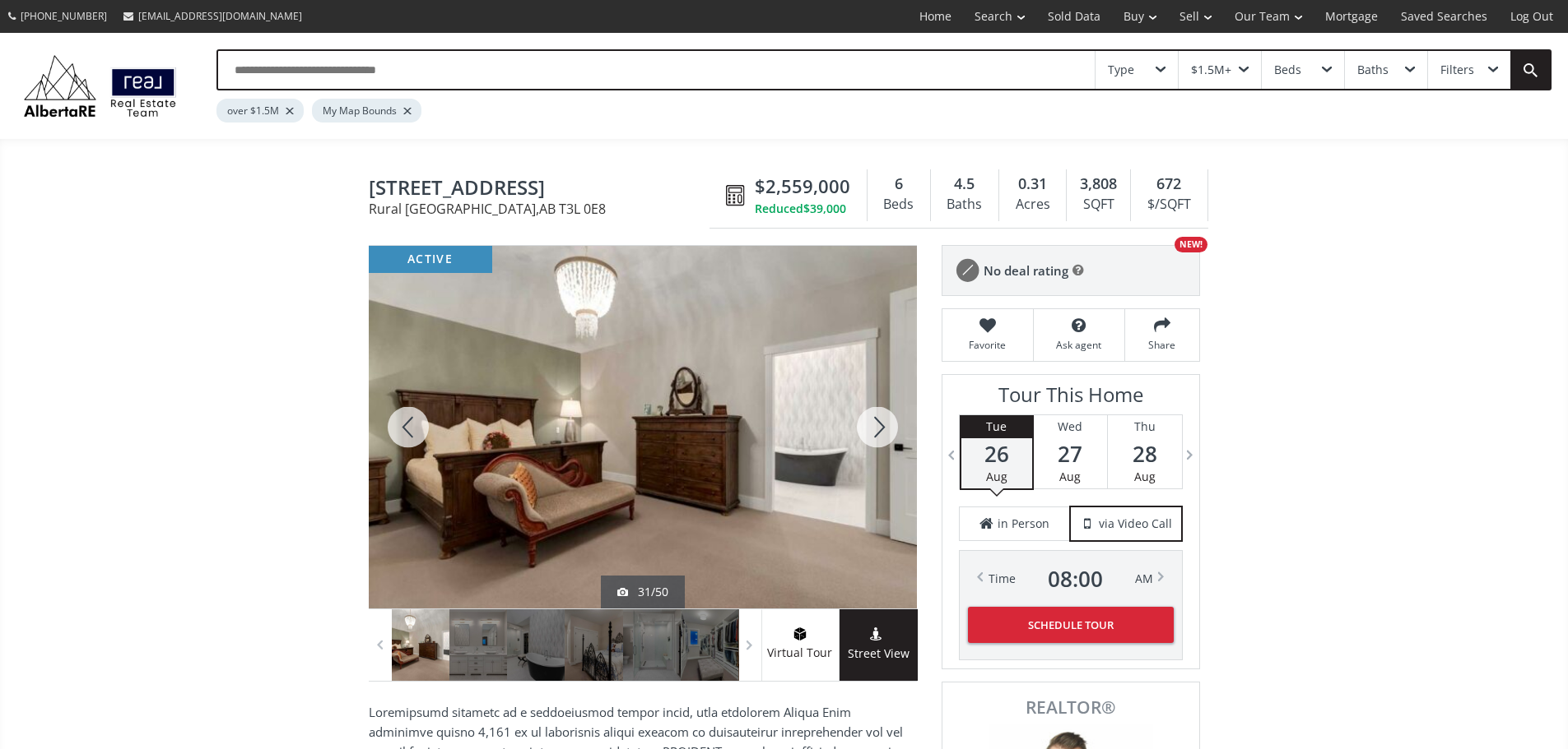
click at [877, 431] on div at bounding box center [877, 427] width 79 height 363
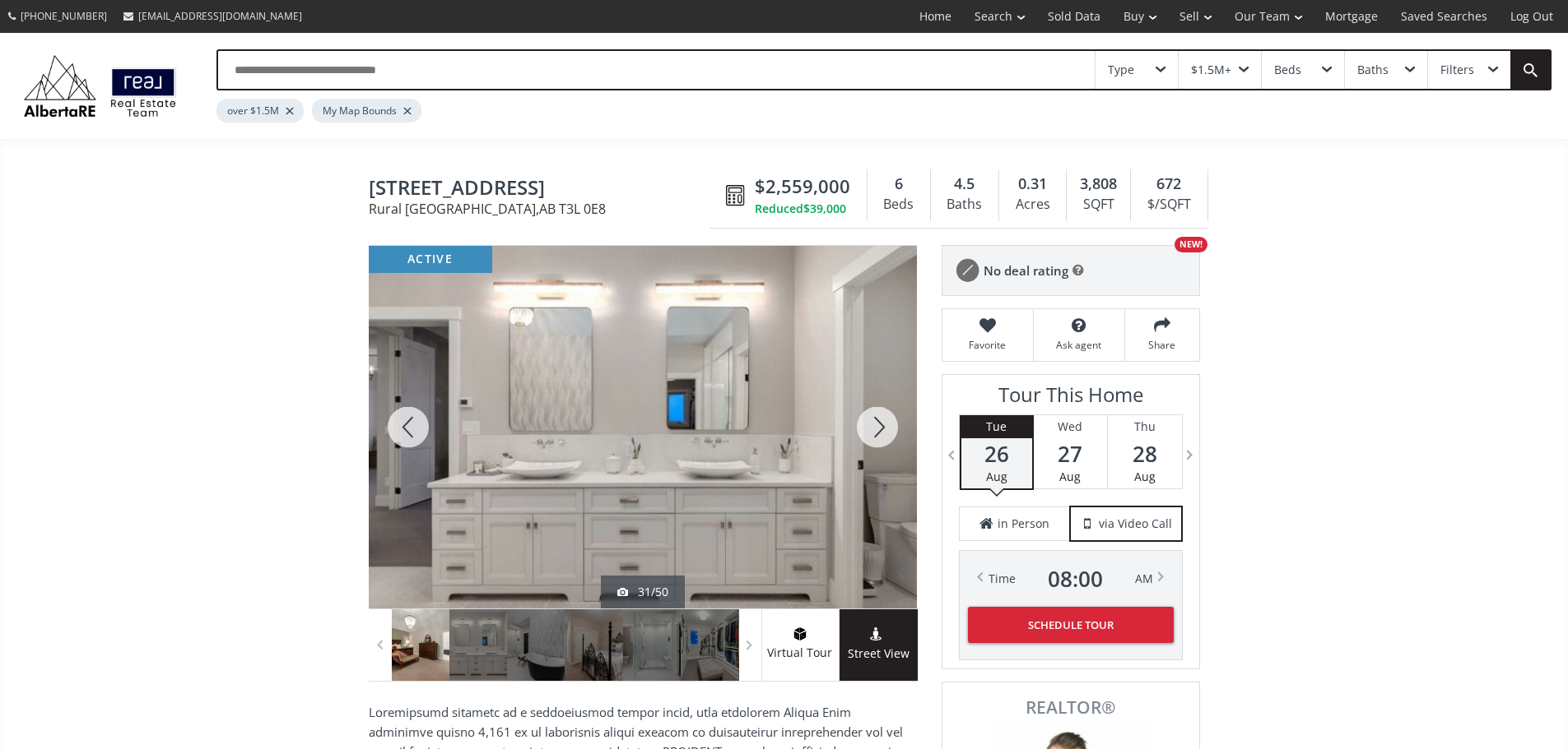
click at [877, 431] on div at bounding box center [877, 427] width 79 height 363
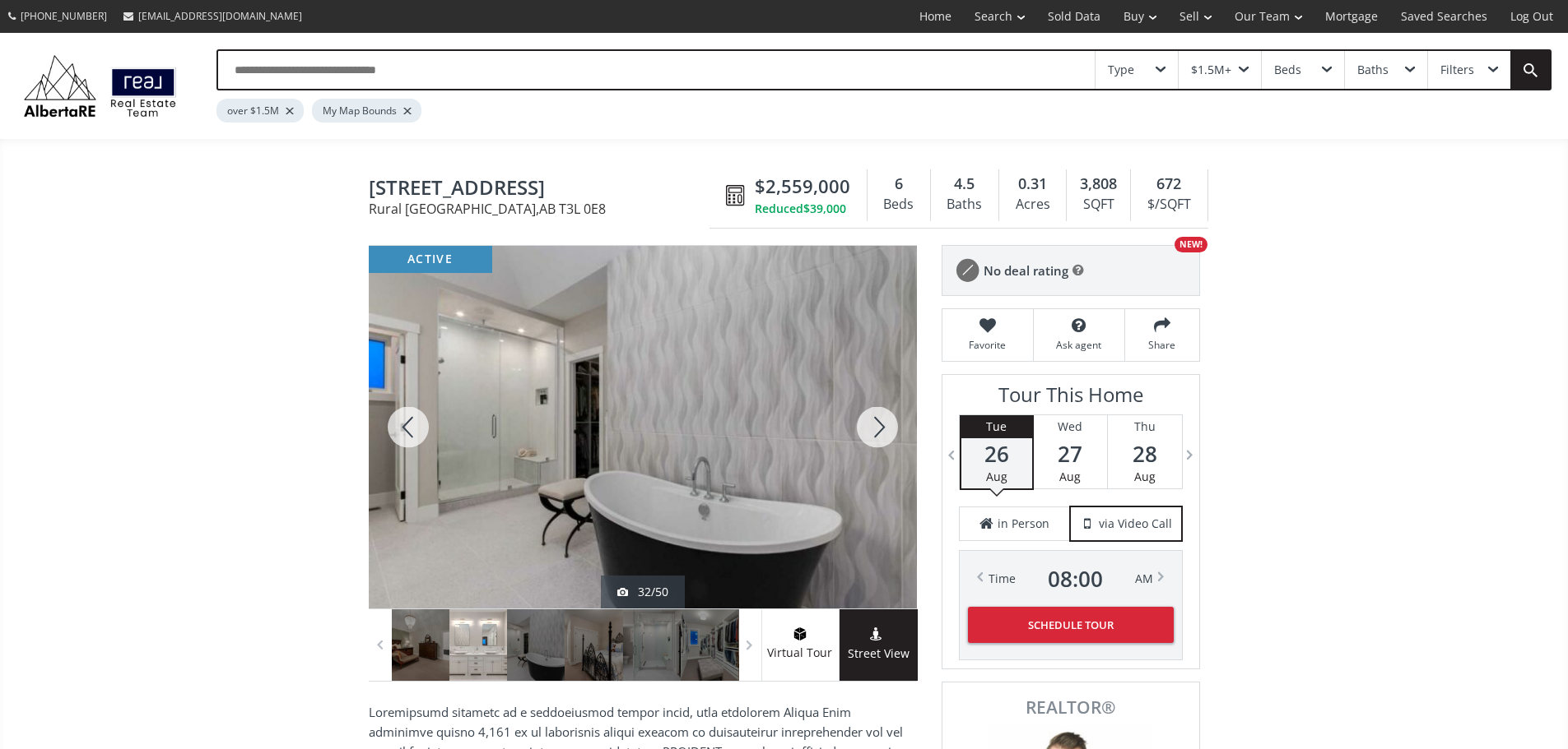
click at [877, 431] on div at bounding box center [877, 427] width 79 height 363
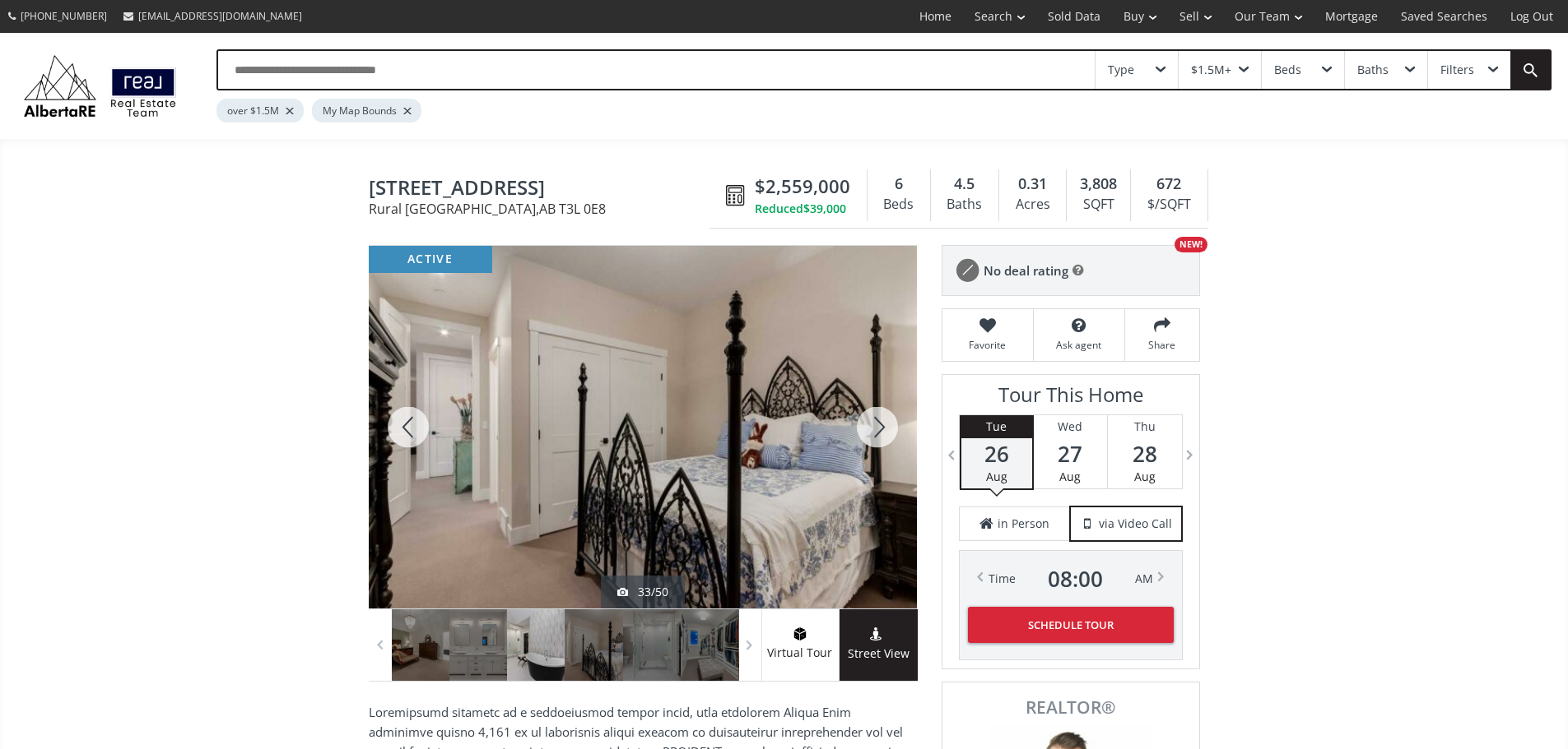
click at [877, 431] on div at bounding box center [877, 427] width 79 height 363
click at [877, 430] on div at bounding box center [877, 427] width 79 height 363
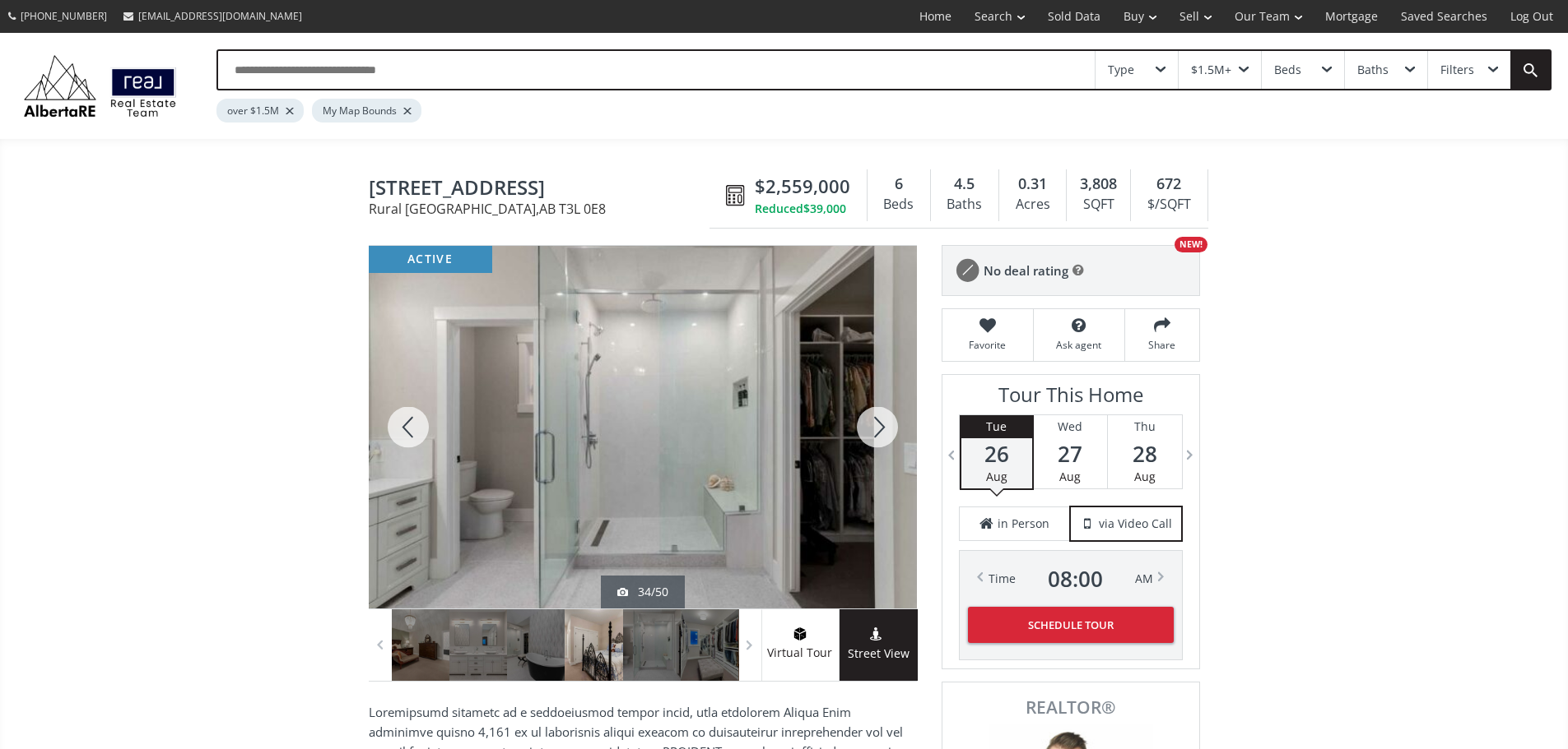
click at [877, 430] on div at bounding box center [877, 427] width 79 height 363
click at [877, 429] on div at bounding box center [877, 427] width 79 height 363
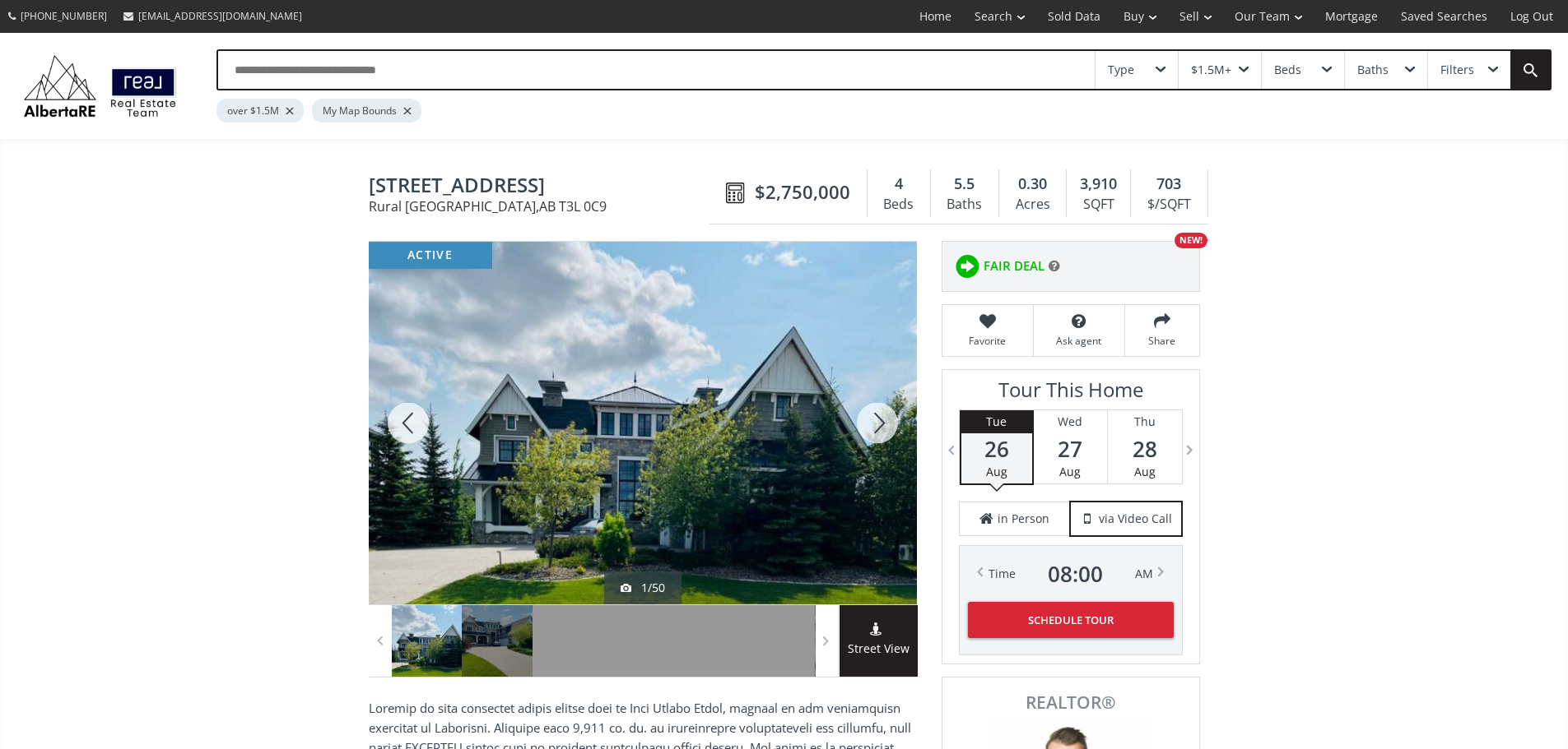
click at [887, 432] on div at bounding box center [877, 423] width 79 height 363
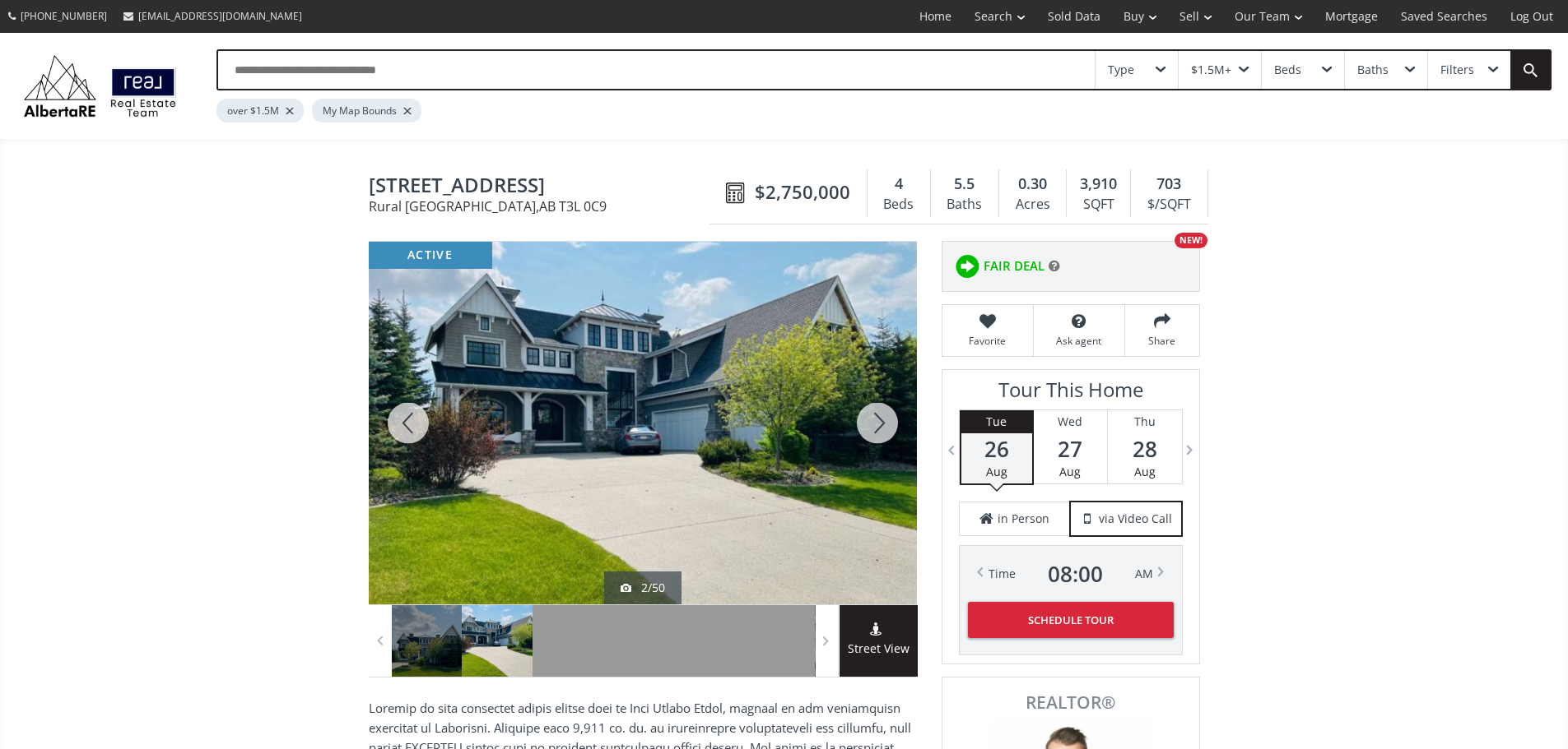
click at [887, 432] on div at bounding box center [877, 423] width 79 height 363
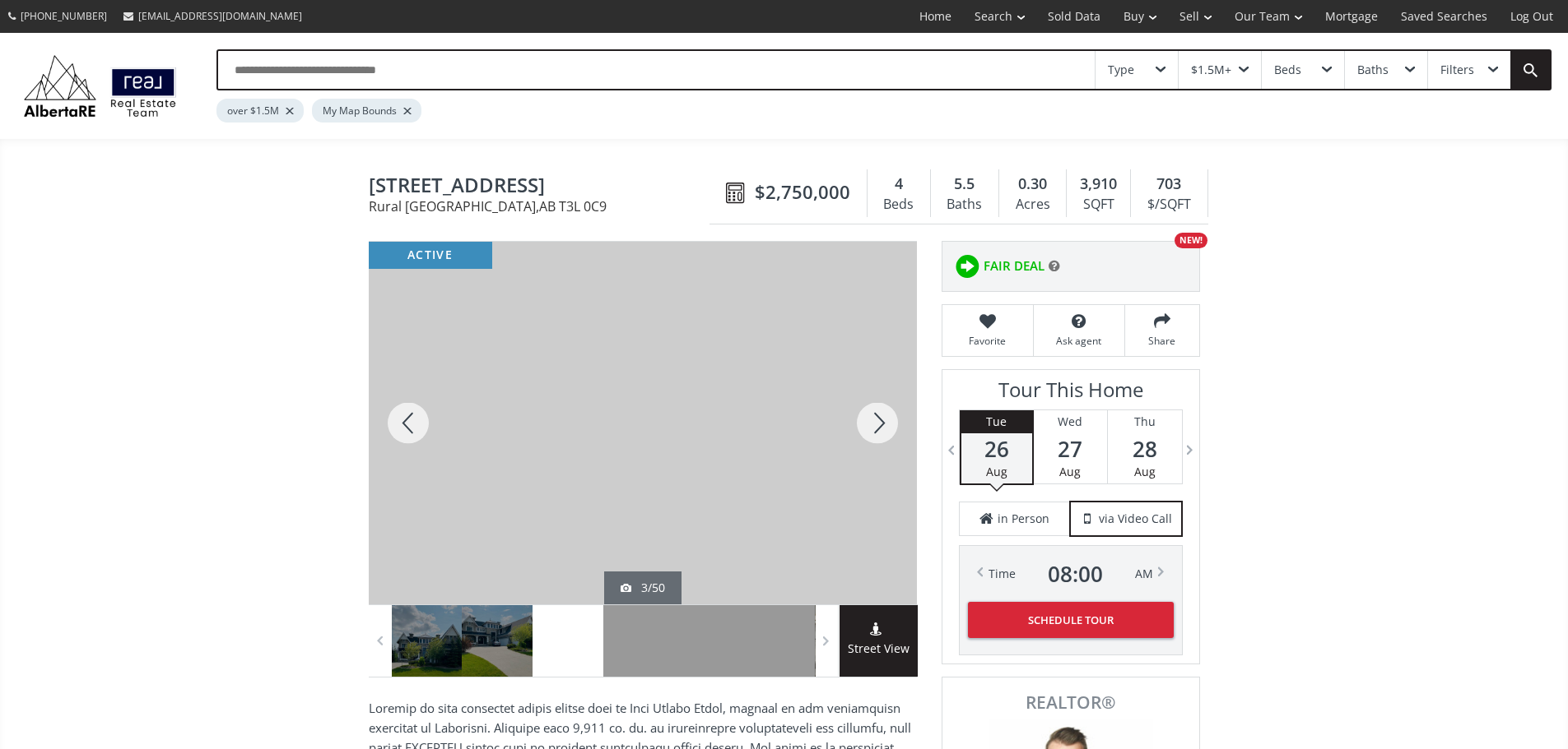
click at [886, 433] on div at bounding box center [877, 423] width 79 height 363
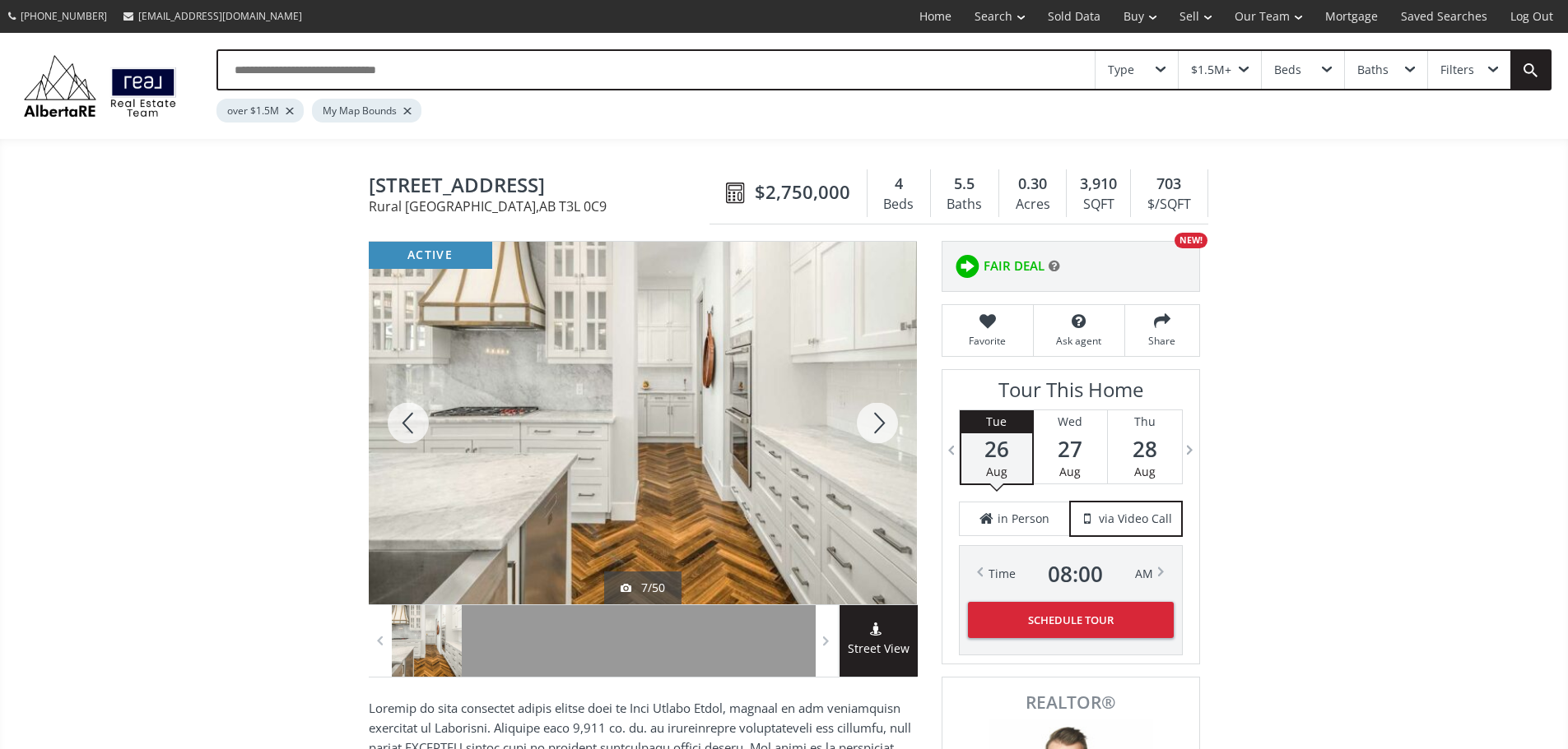
click at [886, 431] on div at bounding box center [877, 423] width 79 height 363
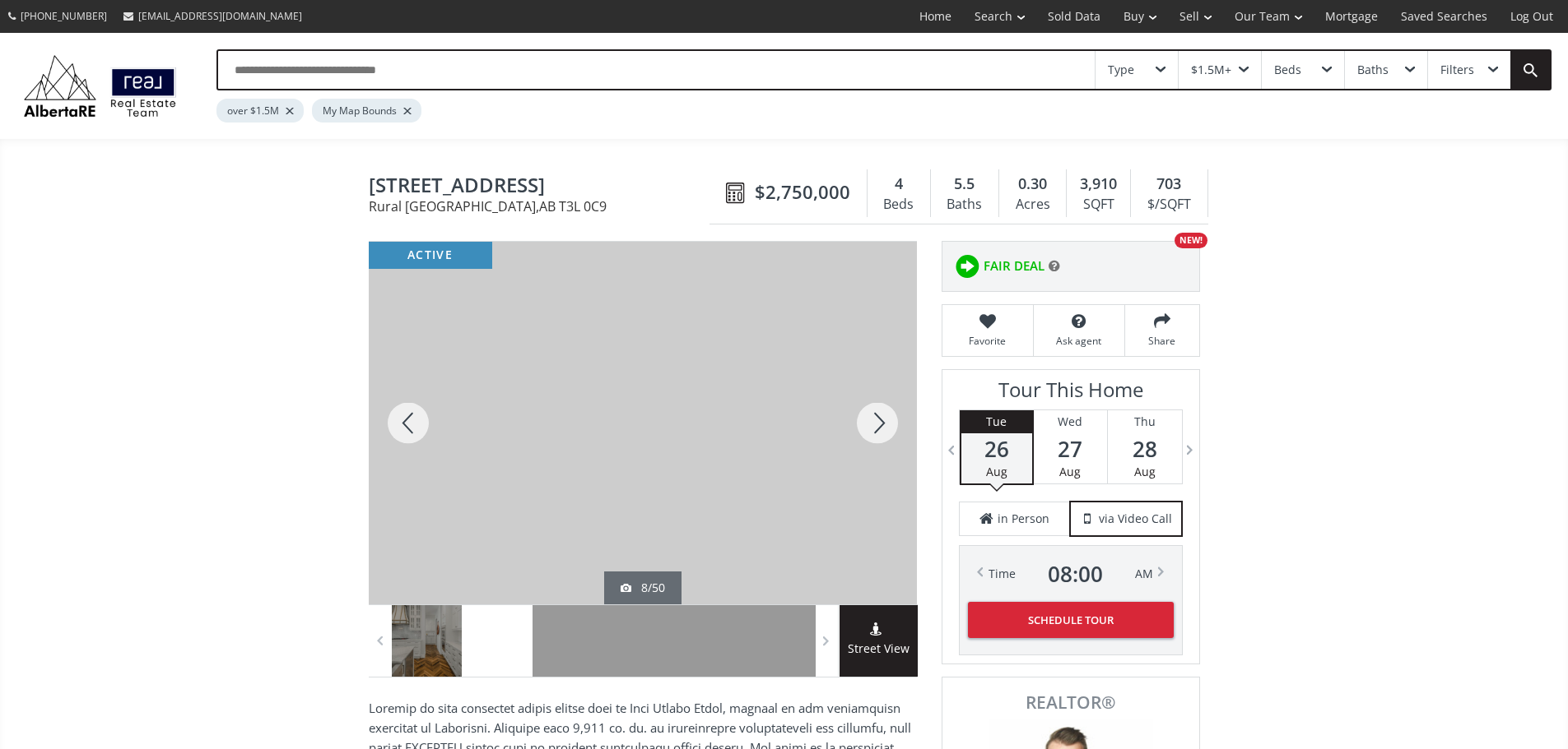
click at [886, 433] on div at bounding box center [877, 423] width 79 height 363
drag, startPoint x: 886, startPoint y: 434, endPoint x: 879, endPoint y: 447, distance: 14.8
click at [886, 435] on div at bounding box center [877, 423] width 79 height 363
click at [878, 441] on div at bounding box center [877, 423] width 79 height 363
click at [877, 441] on div at bounding box center [877, 423] width 79 height 363
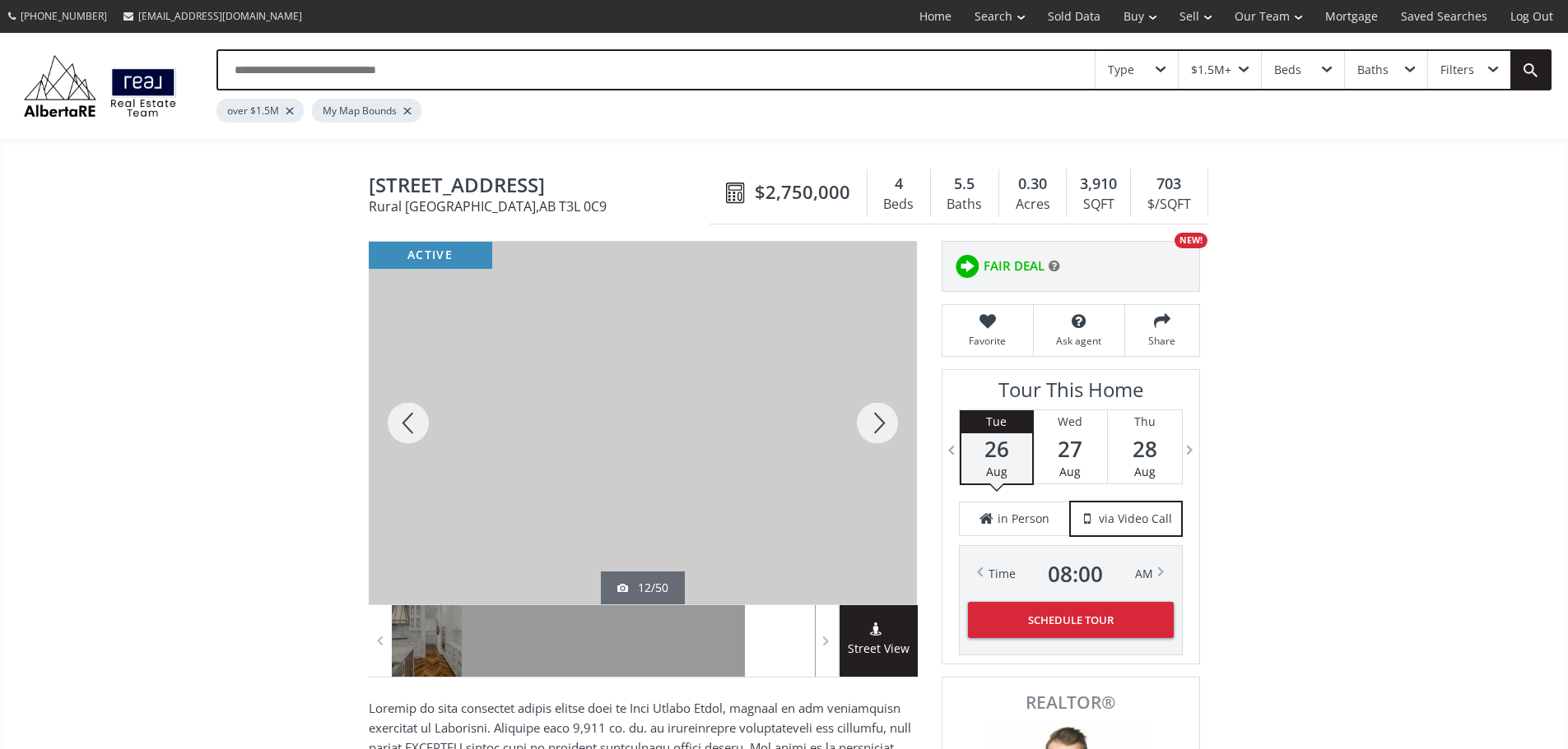
click at [877, 440] on div at bounding box center [877, 423] width 79 height 363
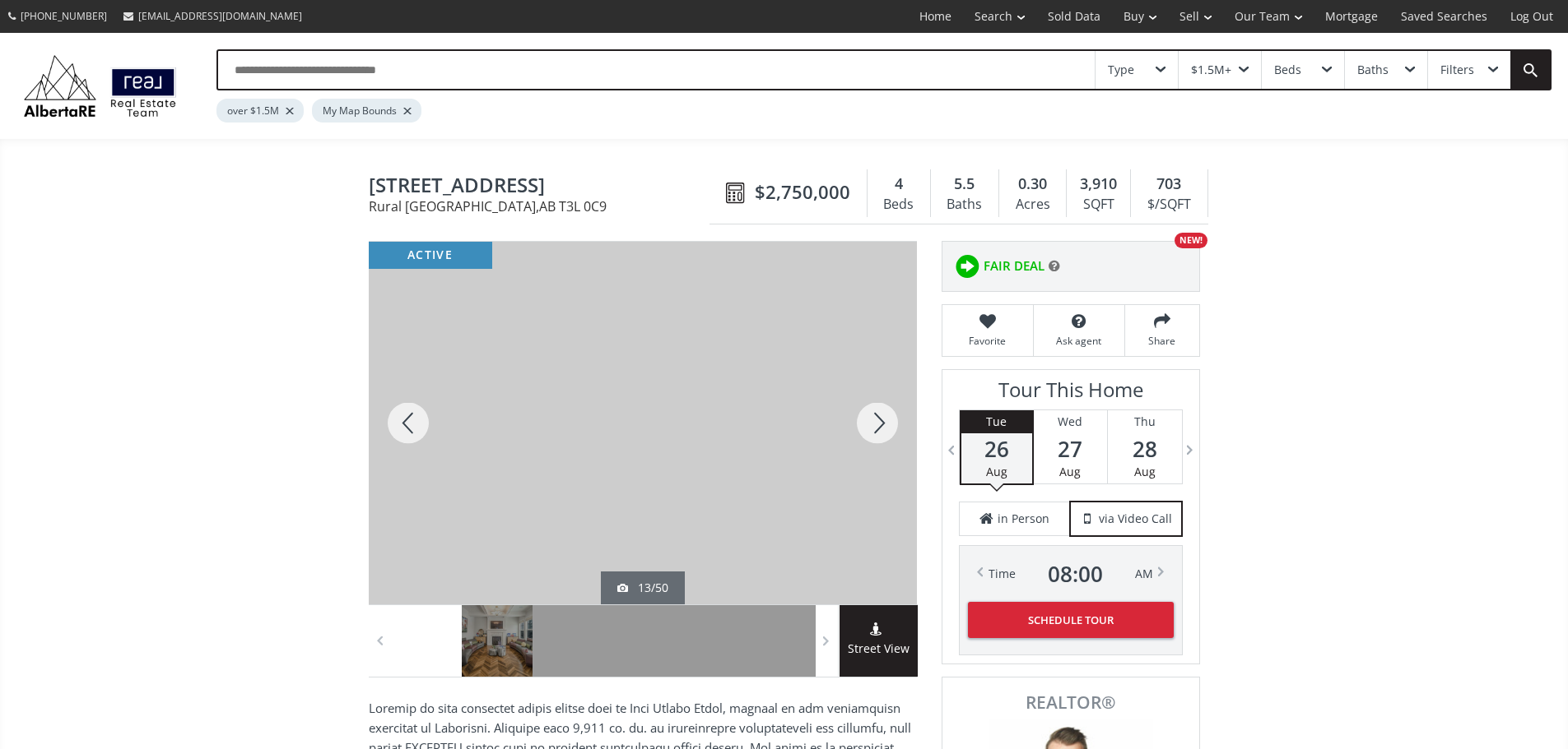
click at [875, 434] on div at bounding box center [877, 423] width 79 height 363
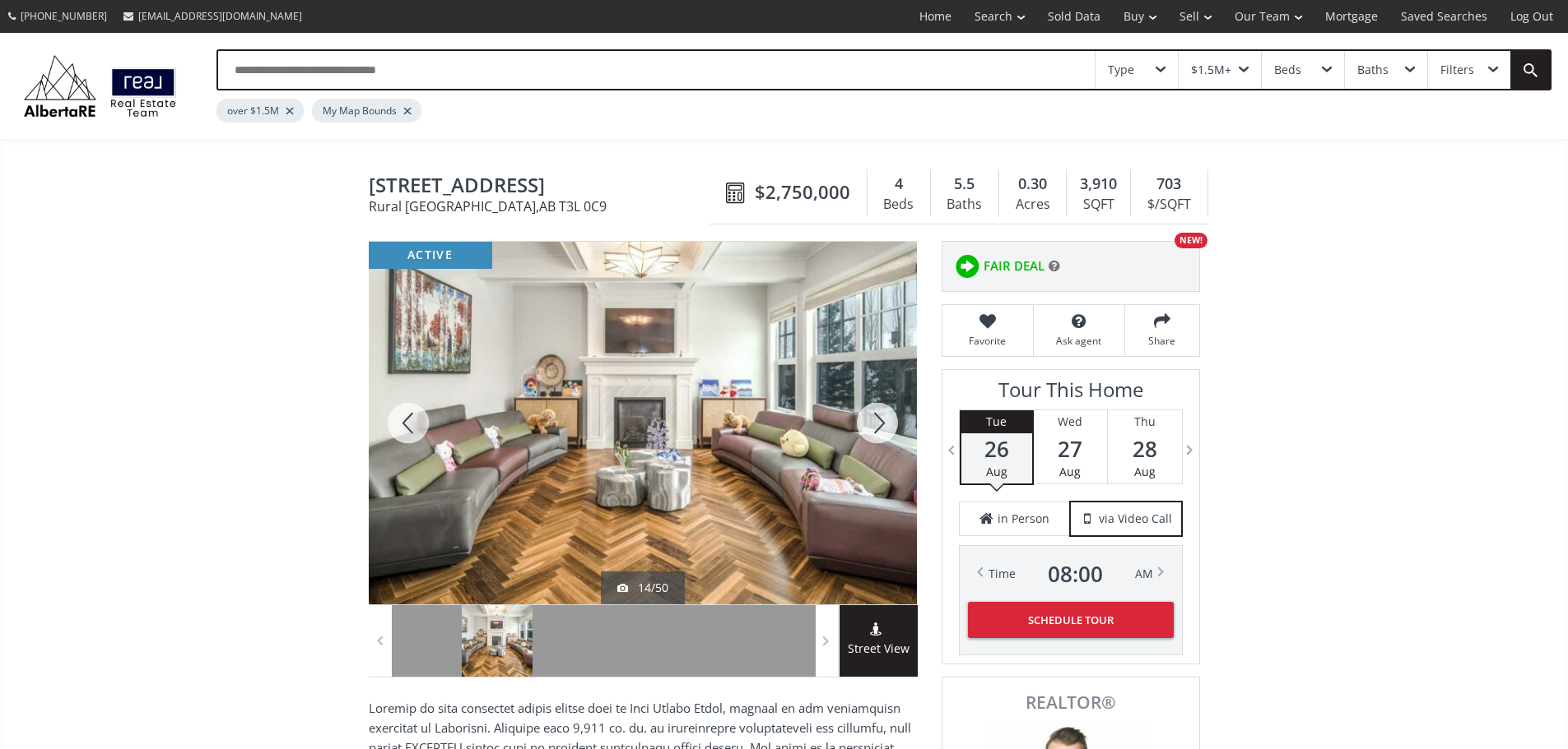
click at [875, 433] on div at bounding box center [877, 423] width 79 height 363
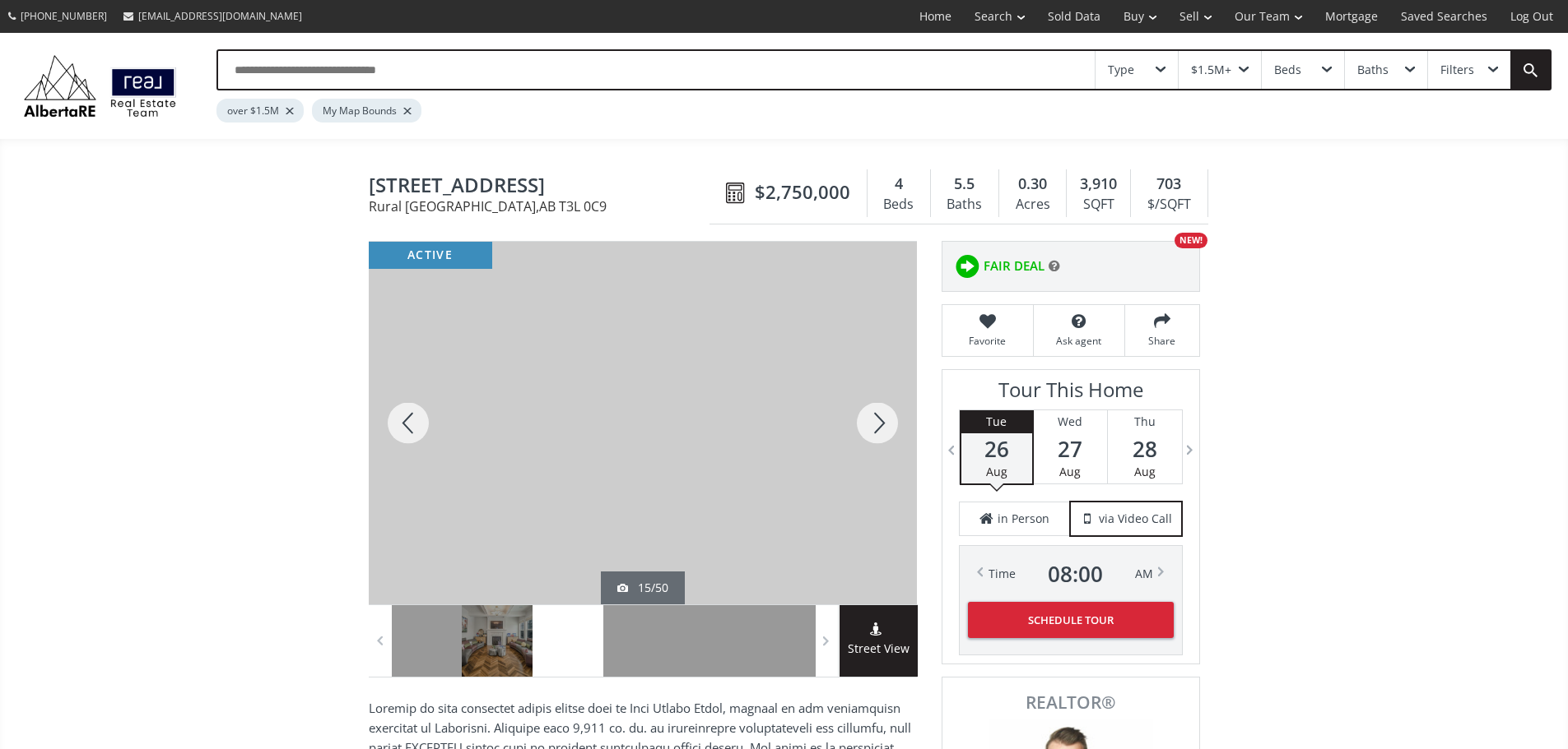
click at [875, 433] on div at bounding box center [877, 423] width 79 height 363
click at [875, 431] on div at bounding box center [877, 423] width 79 height 363
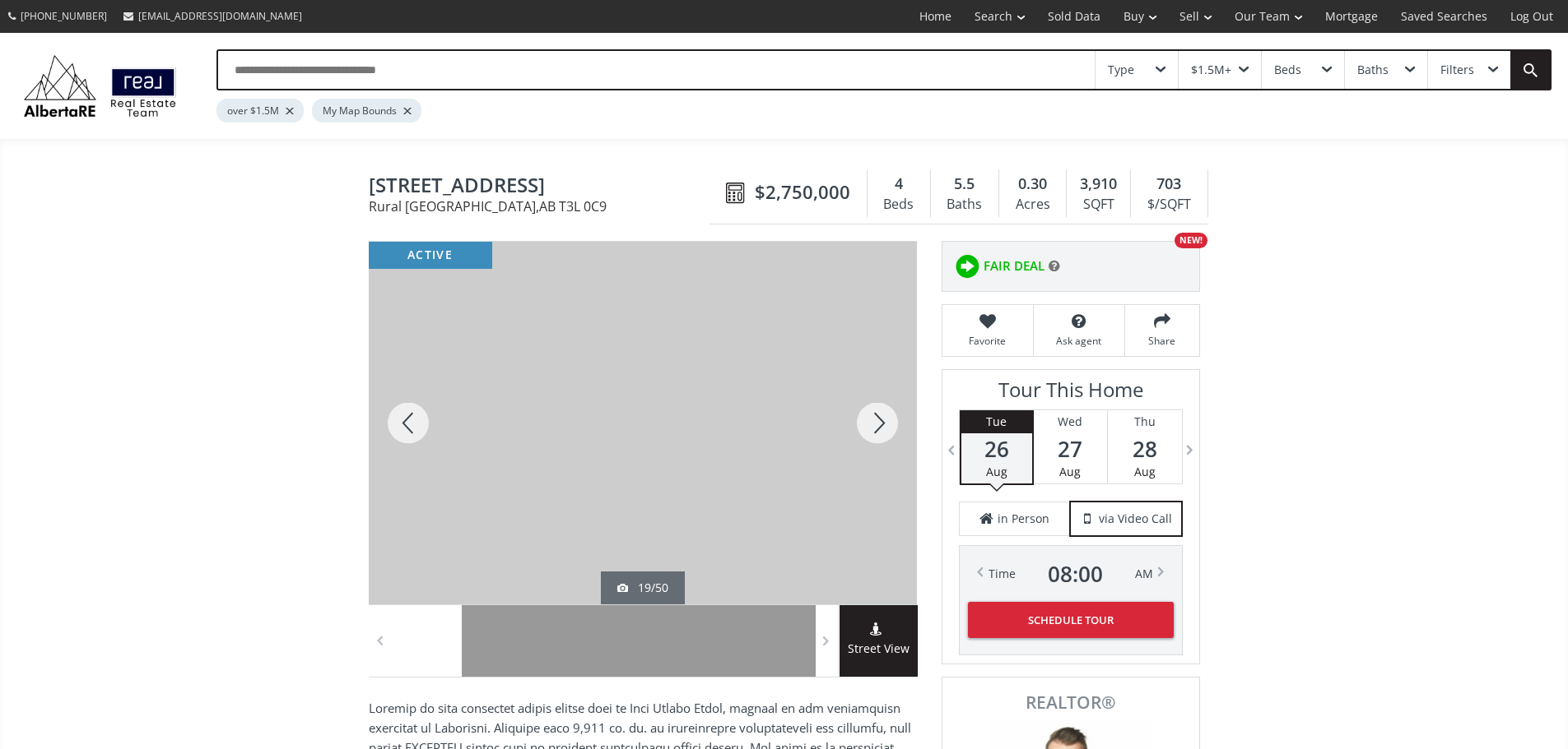
click at [875, 431] on div at bounding box center [877, 423] width 79 height 363
click at [409, 429] on div at bounding box center [408, 423] width 79 height 363
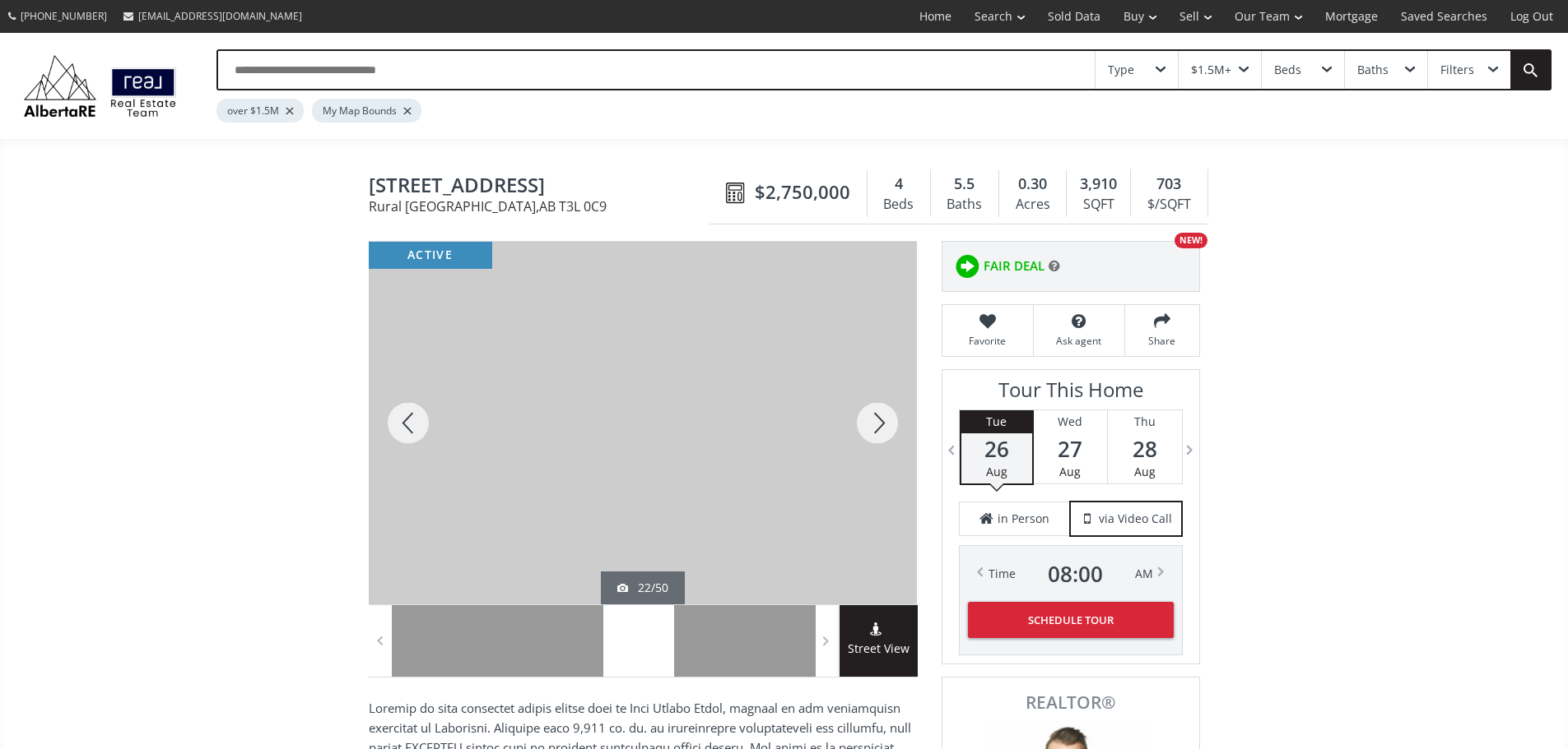
click at [884, 431] on div at bounding box center [877, 423] width 79 height 363
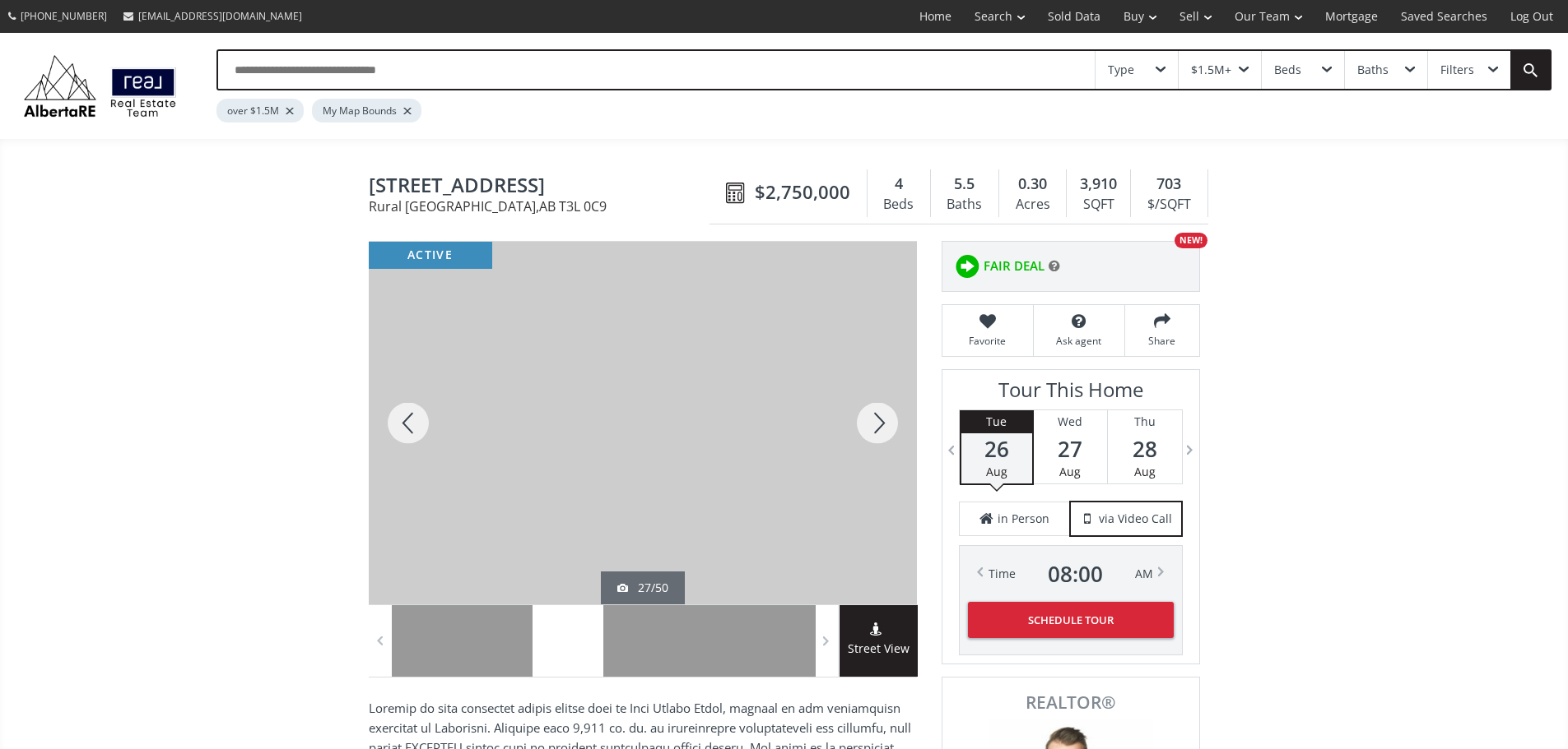
click at [884, 431] on div at bounding box center [877, 423] width 79 height 363
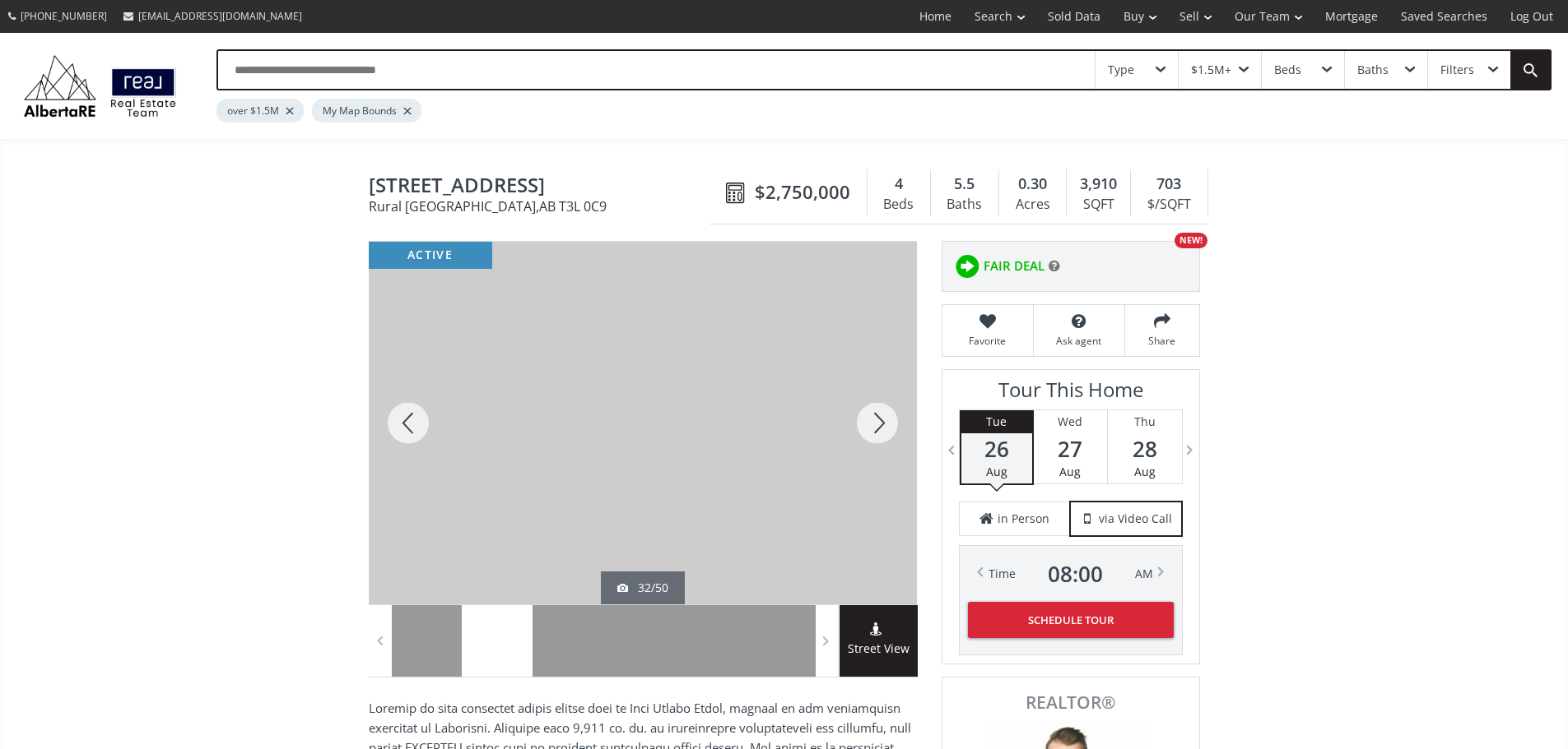
click at [884, 431] on div at bounding box center [877, 423] width 79 height 363
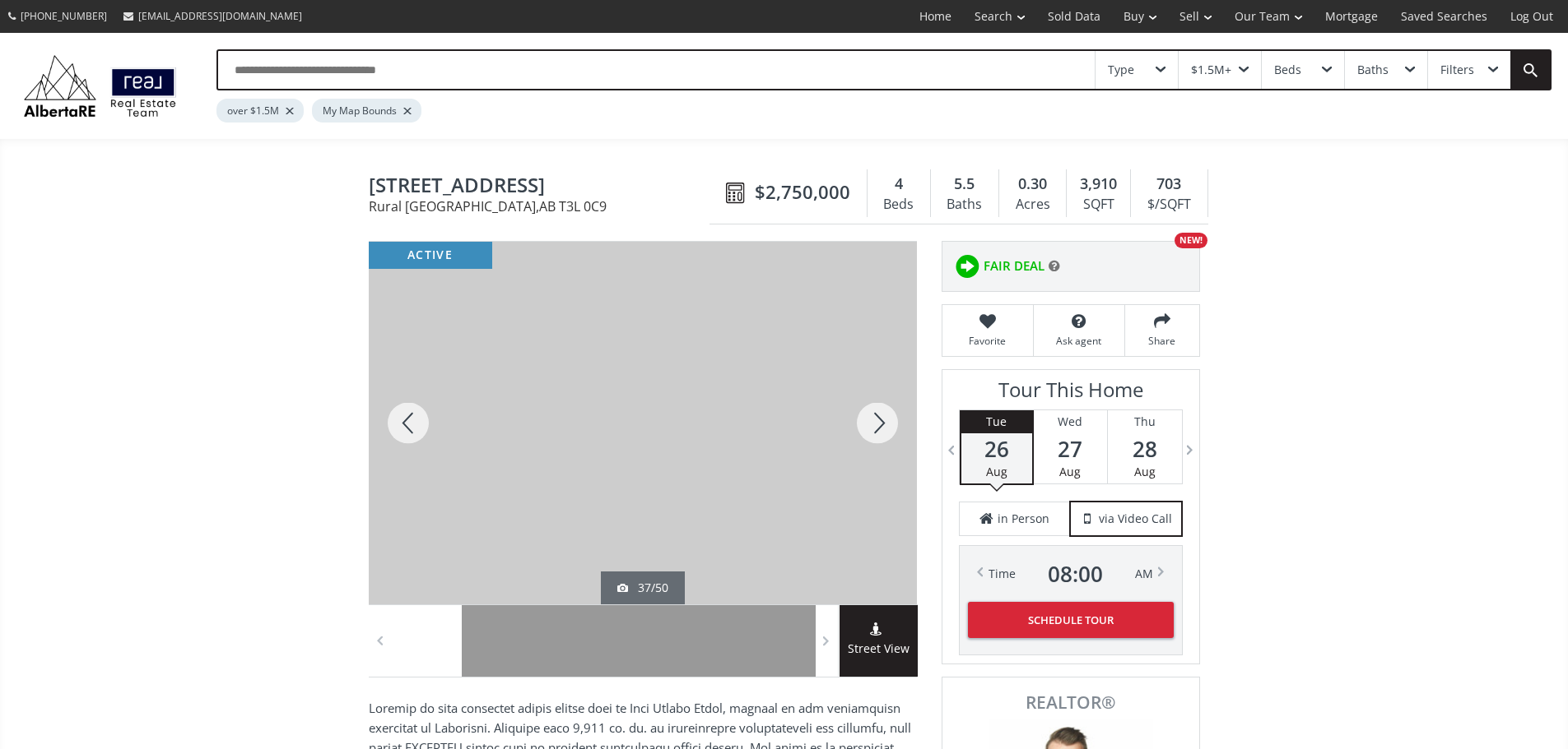
click at [884, 431] on div at bounding box center [877, 423] width 79 height 363
click at [882, 430] on div at bounding box center [877, 423] width 79 height 363
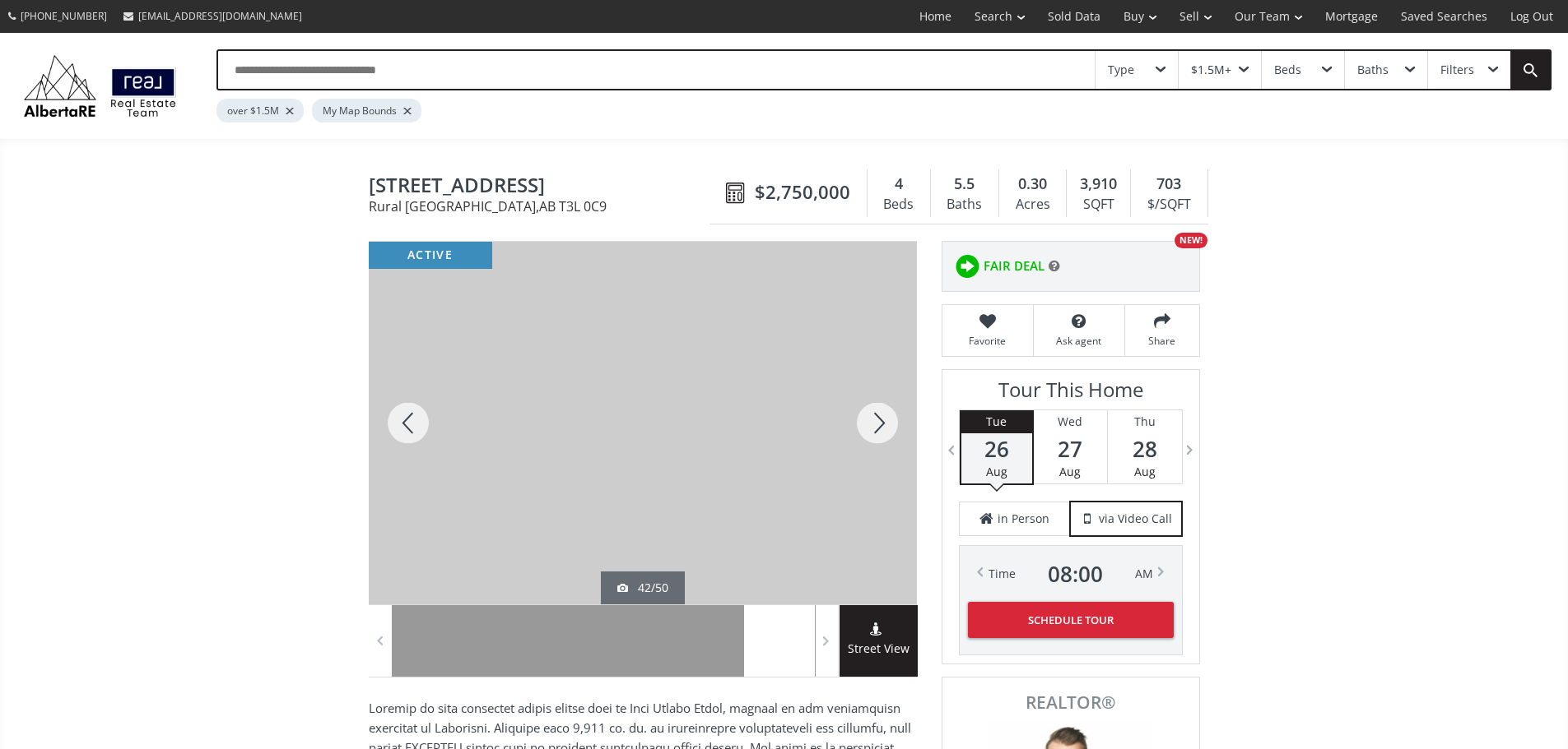
click at [882, 430] on div at bounding box center [877, 423] width 79 height 363
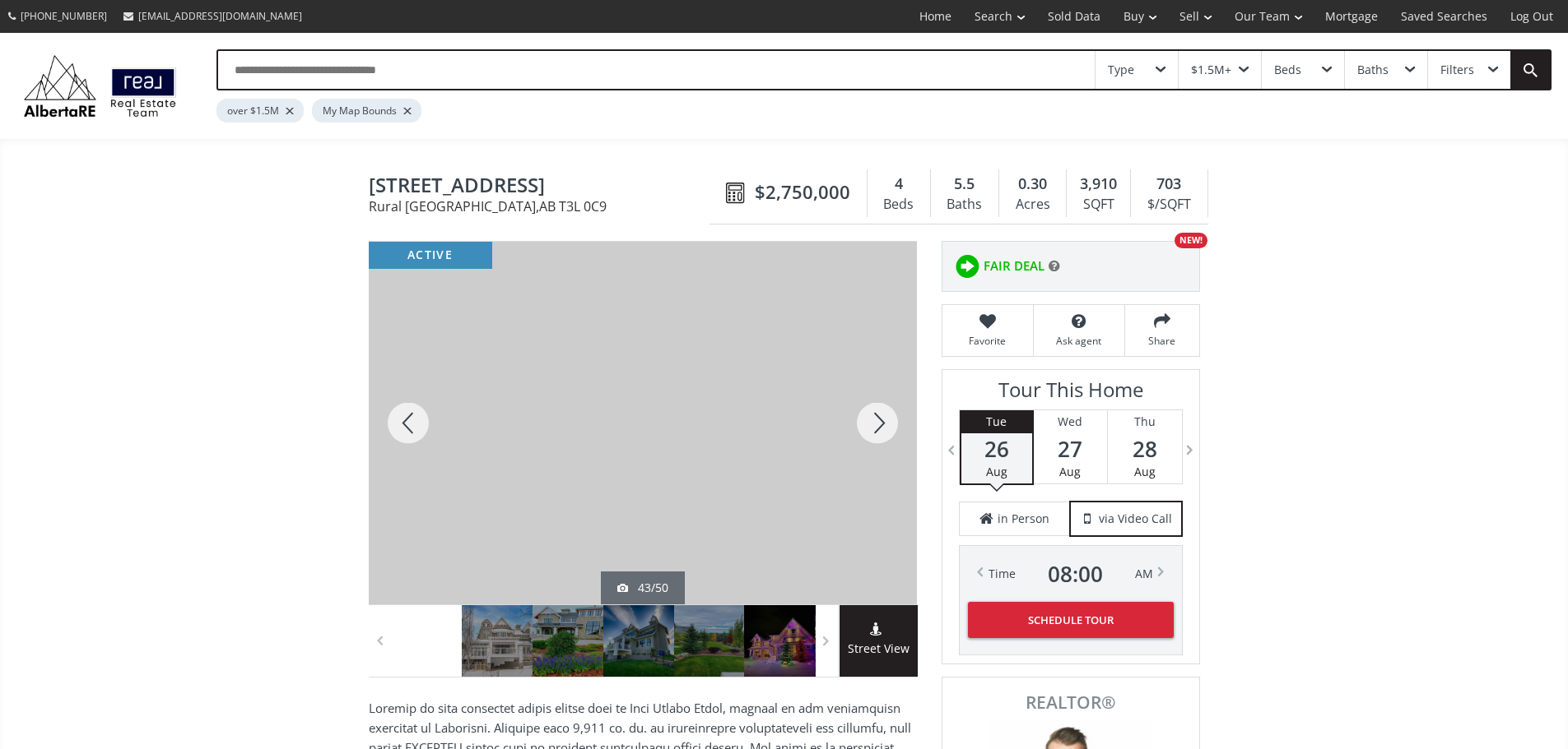
click at [882, 430] on div at bounding box center [877, 423] width 79 height 363
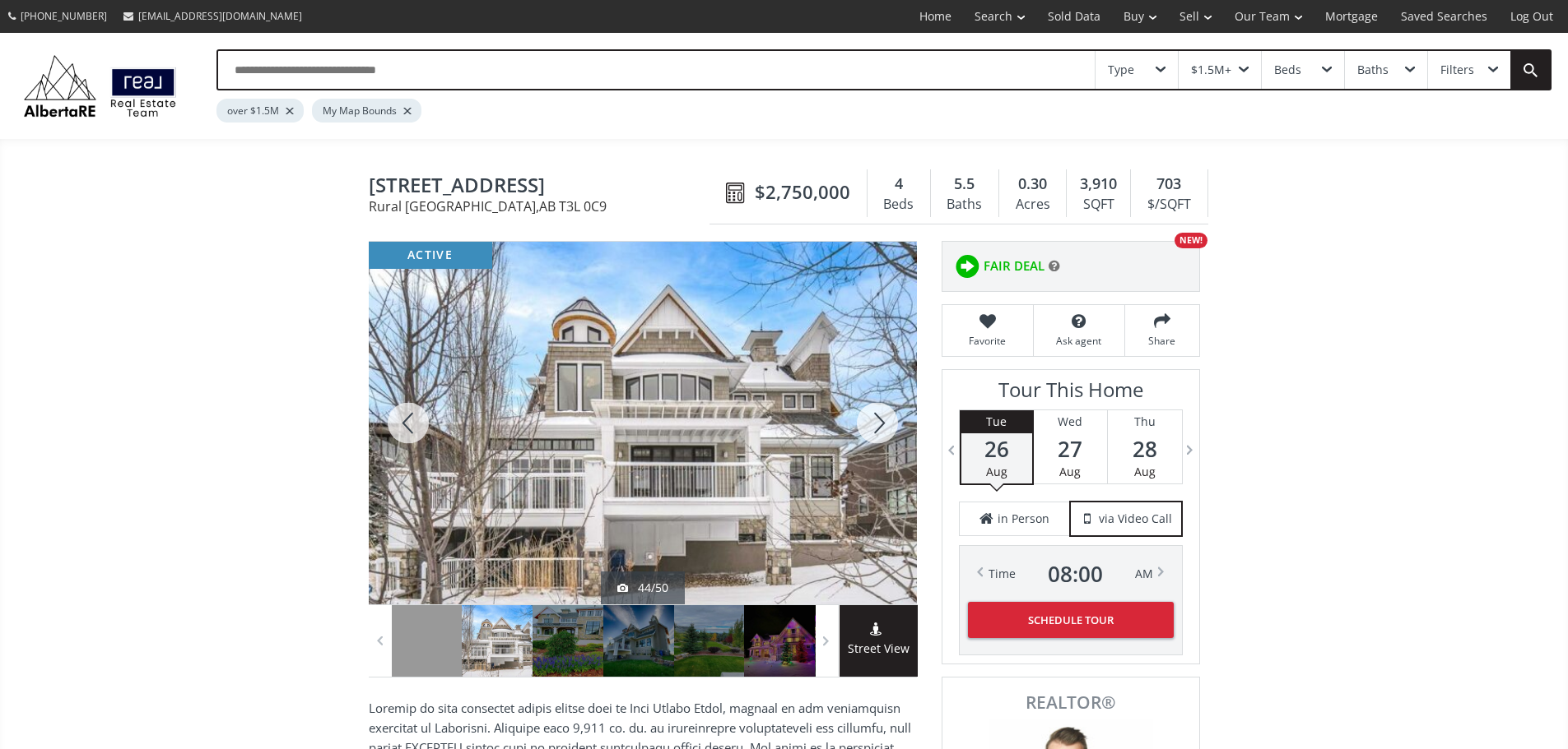
click at [882, 430] on div at bounding box center [877, 423] width 79 height 363
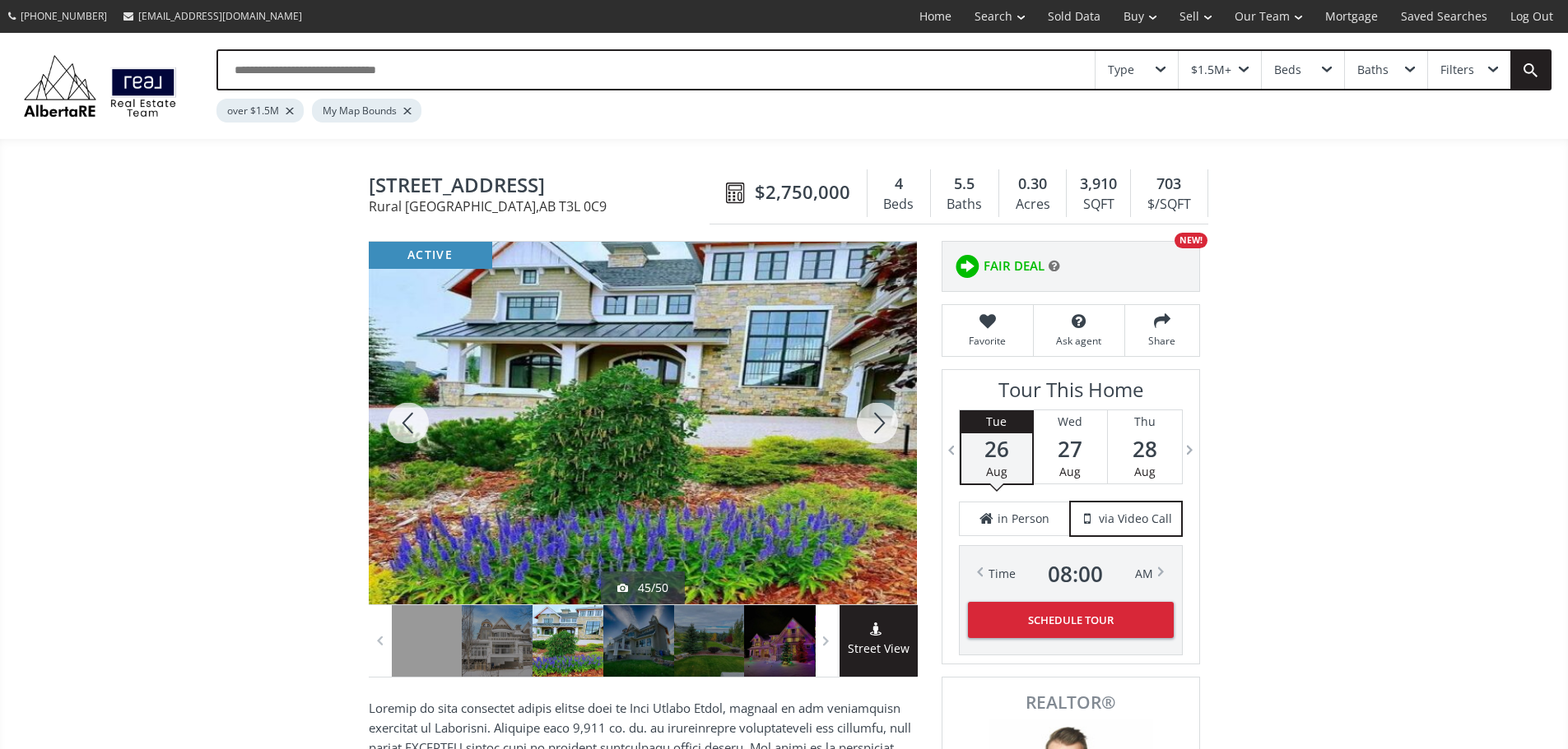
click at [882, 430] on div at bounding box center [877, 423] width 79 height 363
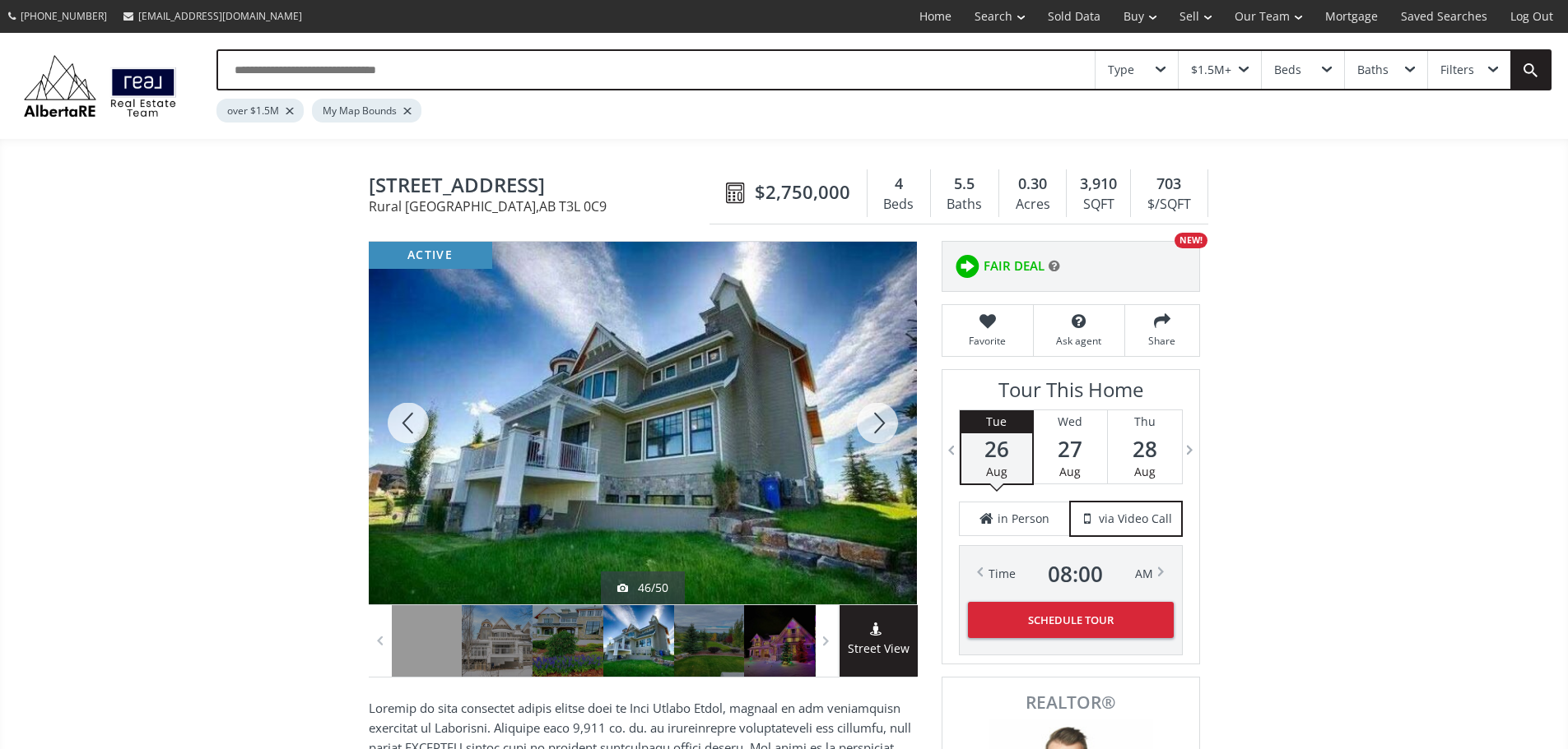
click at [882, 430] on div at bounding box center [877, 423] width 79 height 363
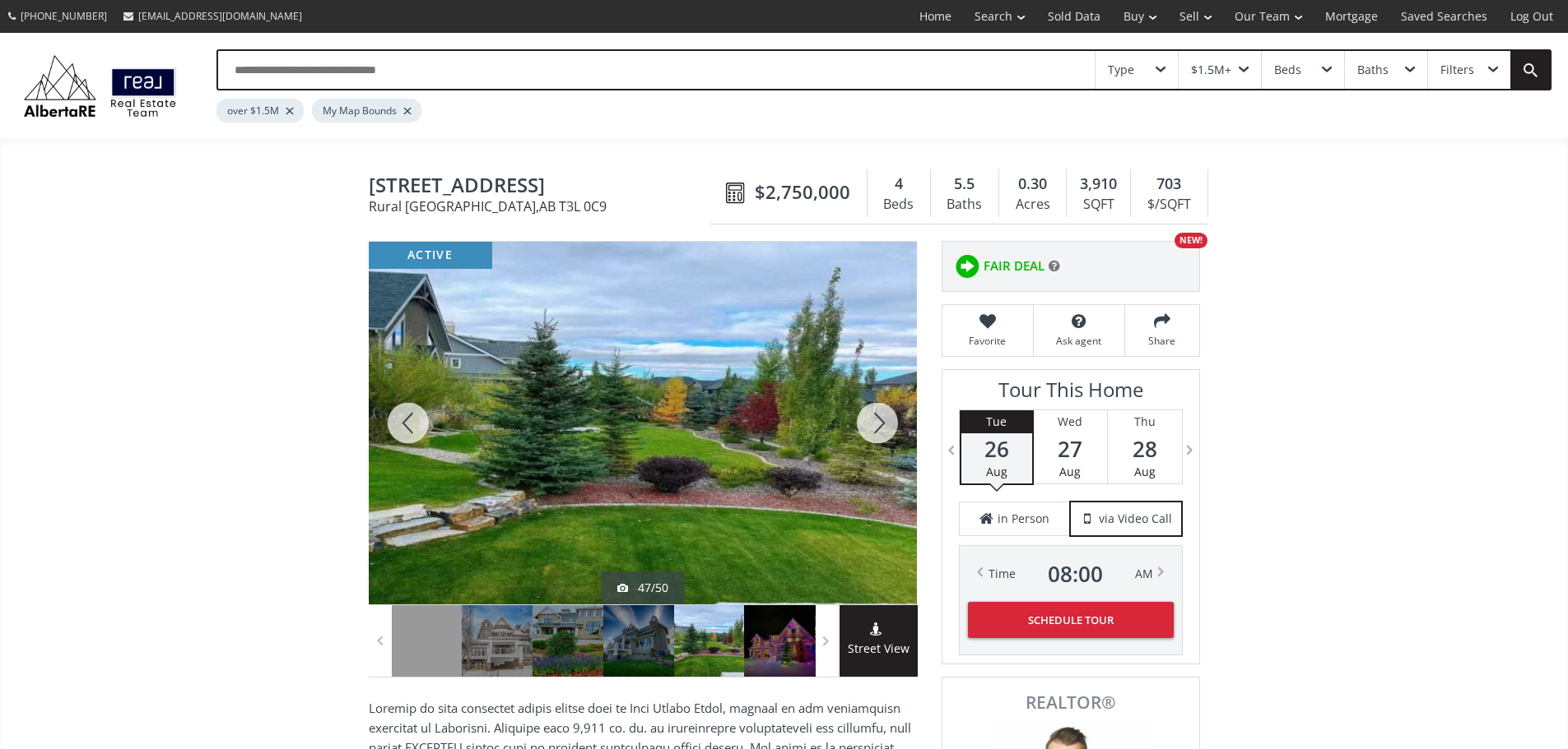
click at [881, 431] on div at bounding box center [877, 423] width 79 height 363
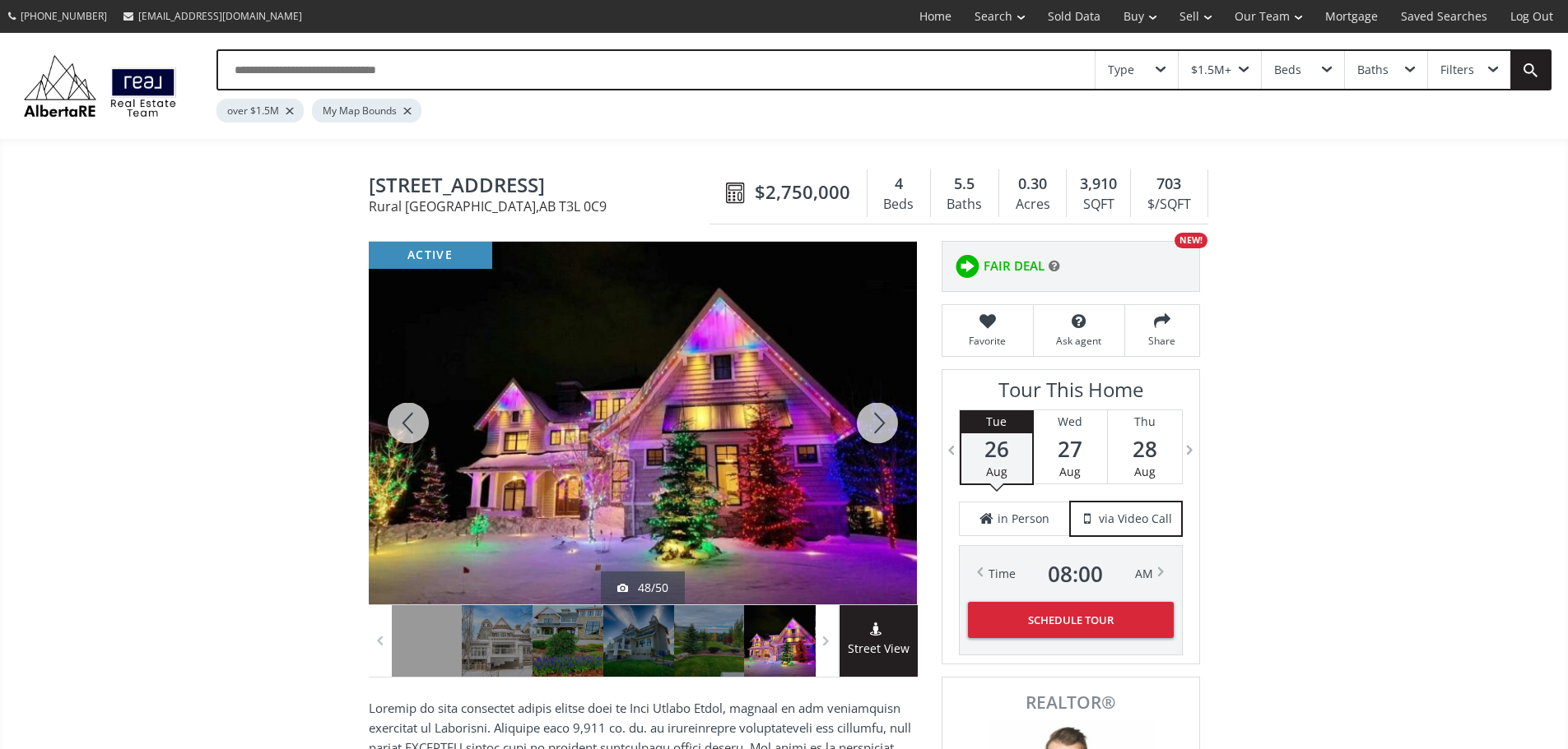
click at [881, 431] on div at bounding box center [877, 423] width 79 height 363
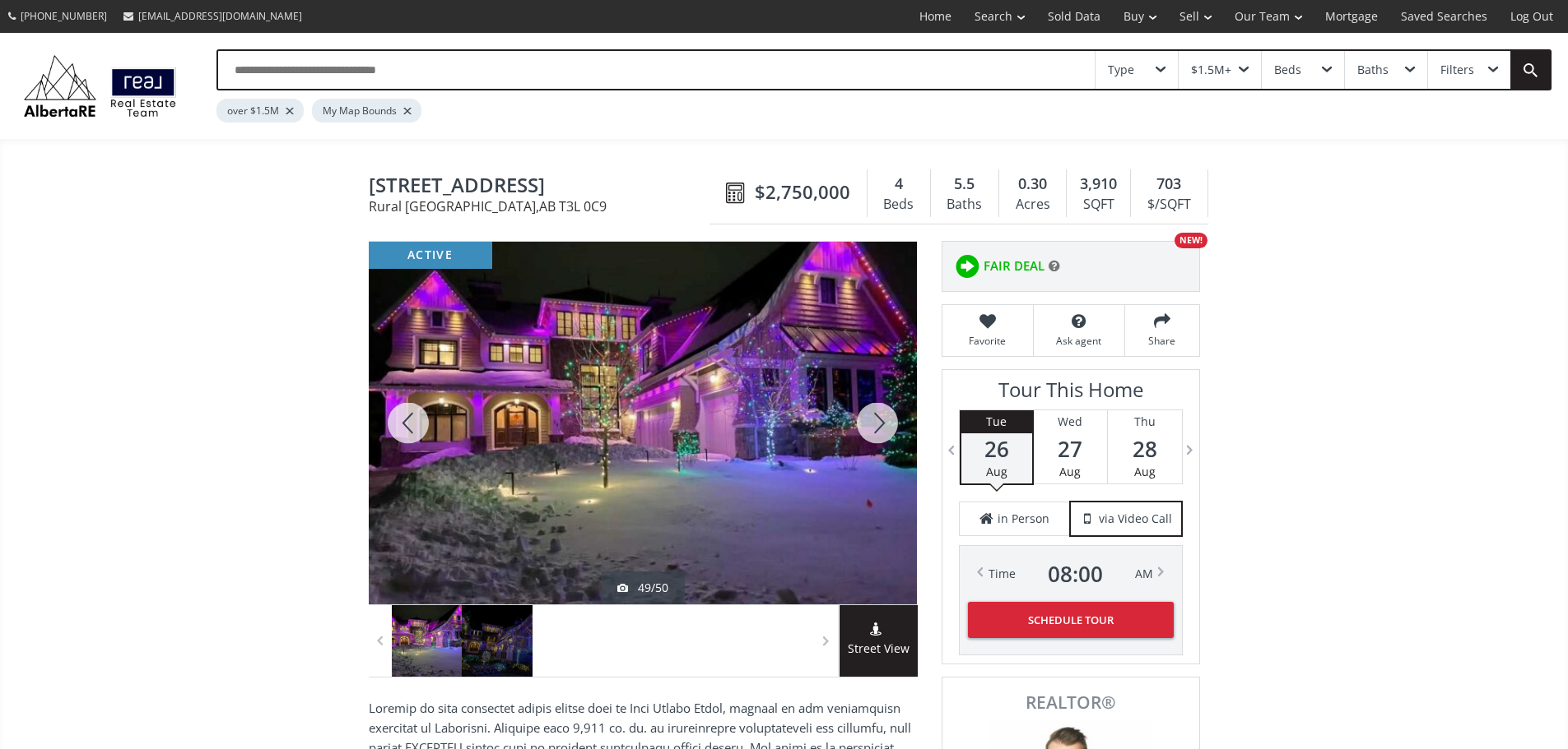
click at [881, 431] on div at bounding box center [877, 423] width 79 height 363
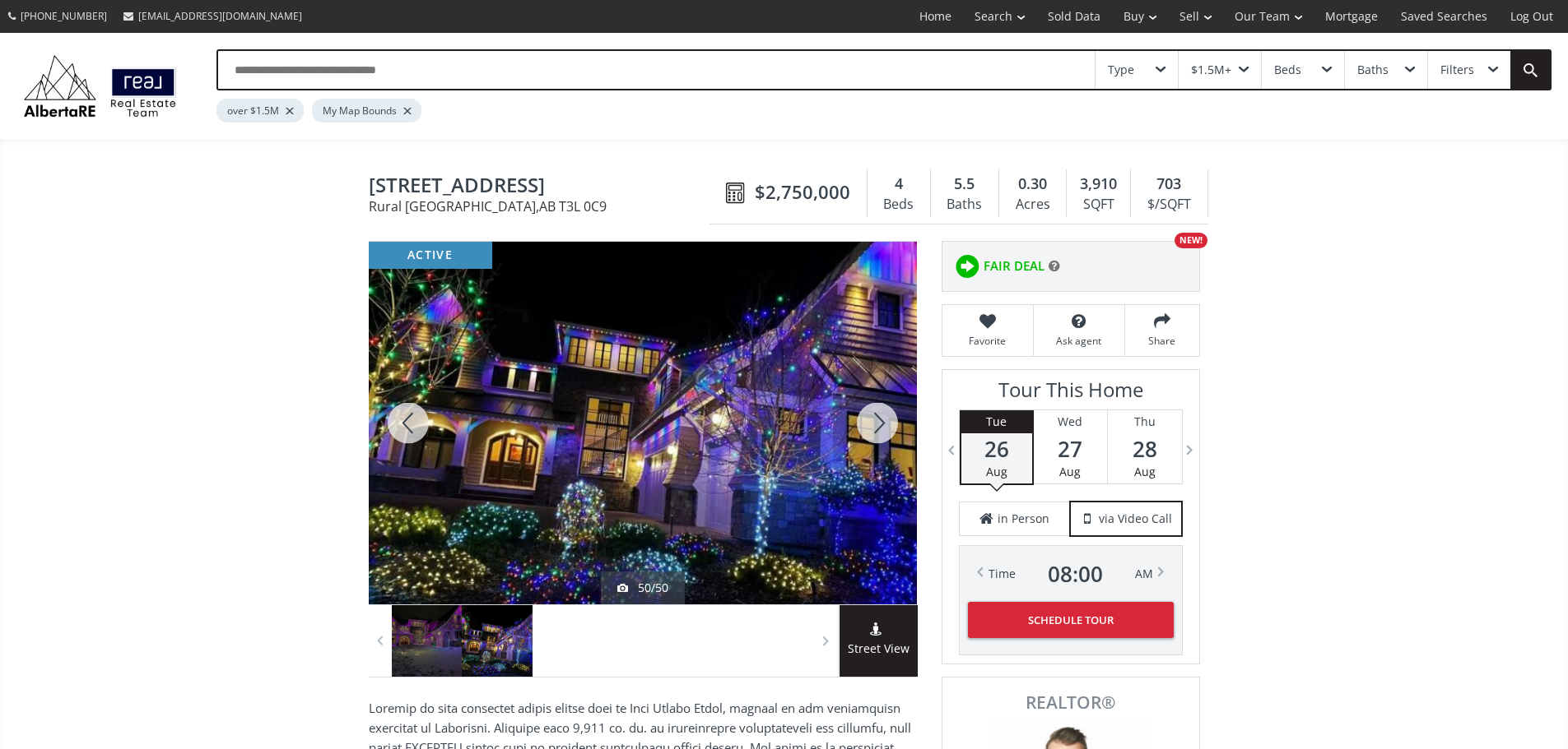
click at [881, 431] on div at bounding box center [877, 423] width 79 height 363
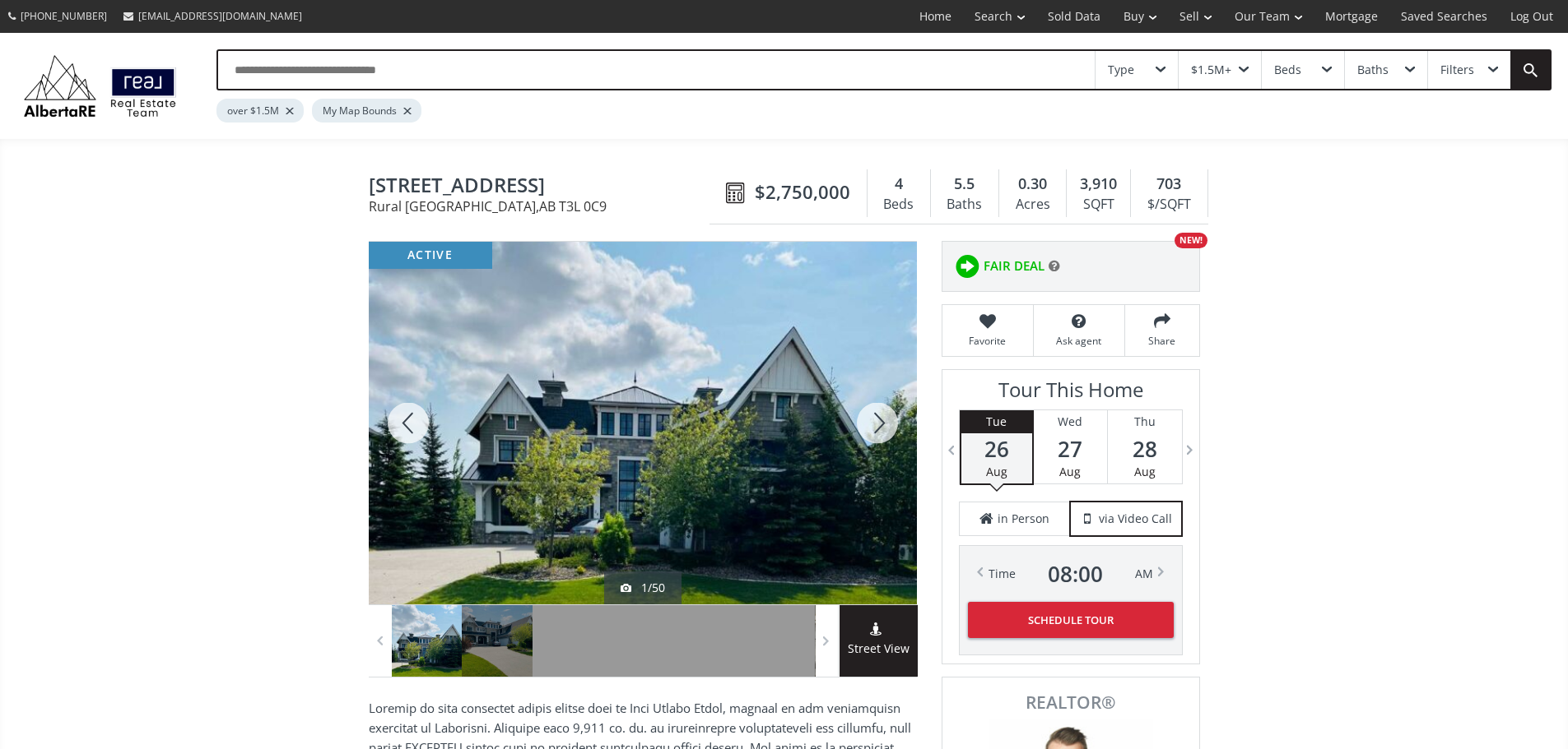
click at [881, 431] on div at bounding box center [877, 423] width 79 height 363
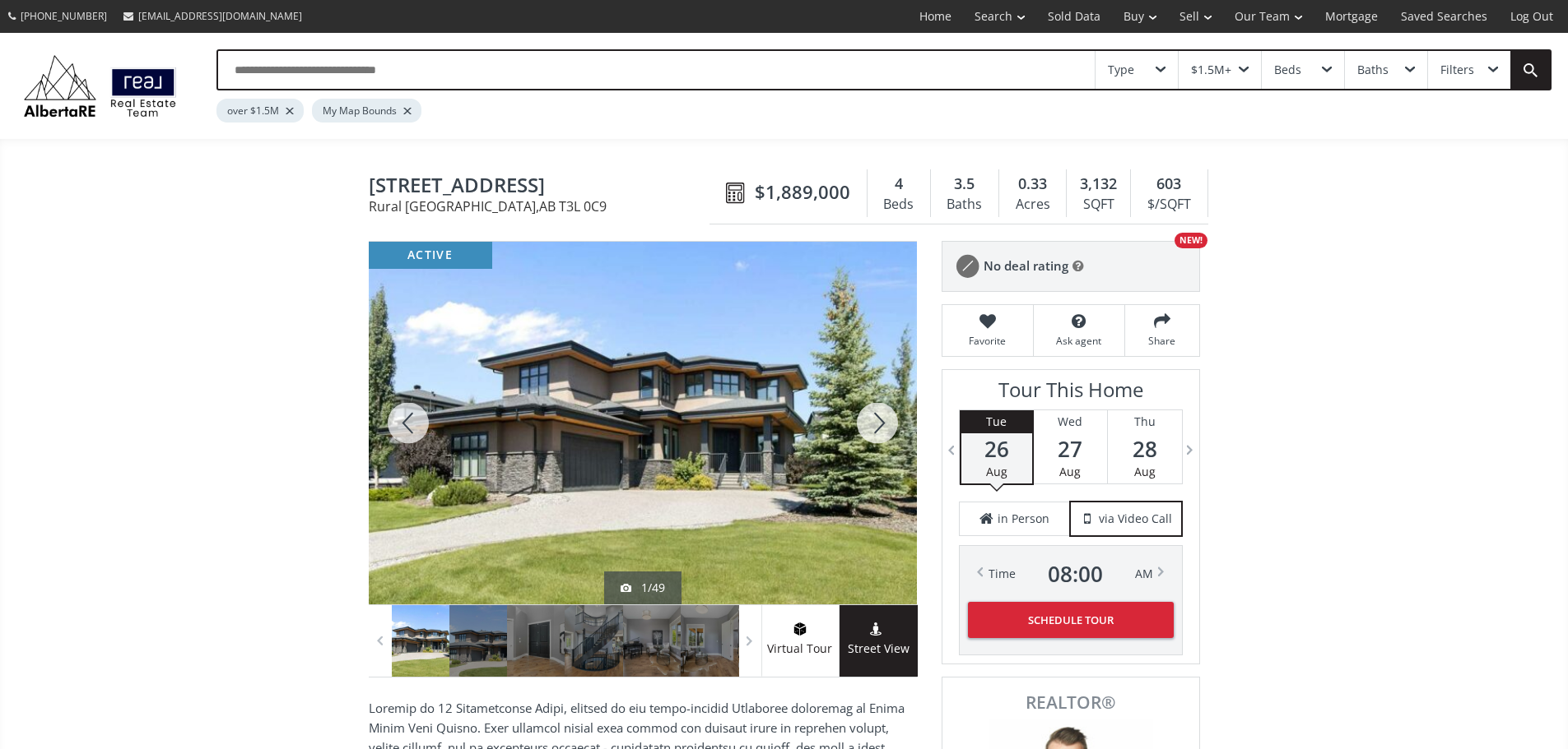
click at [870, 429] on div at bounding box center [877, 423] width 79 height 363
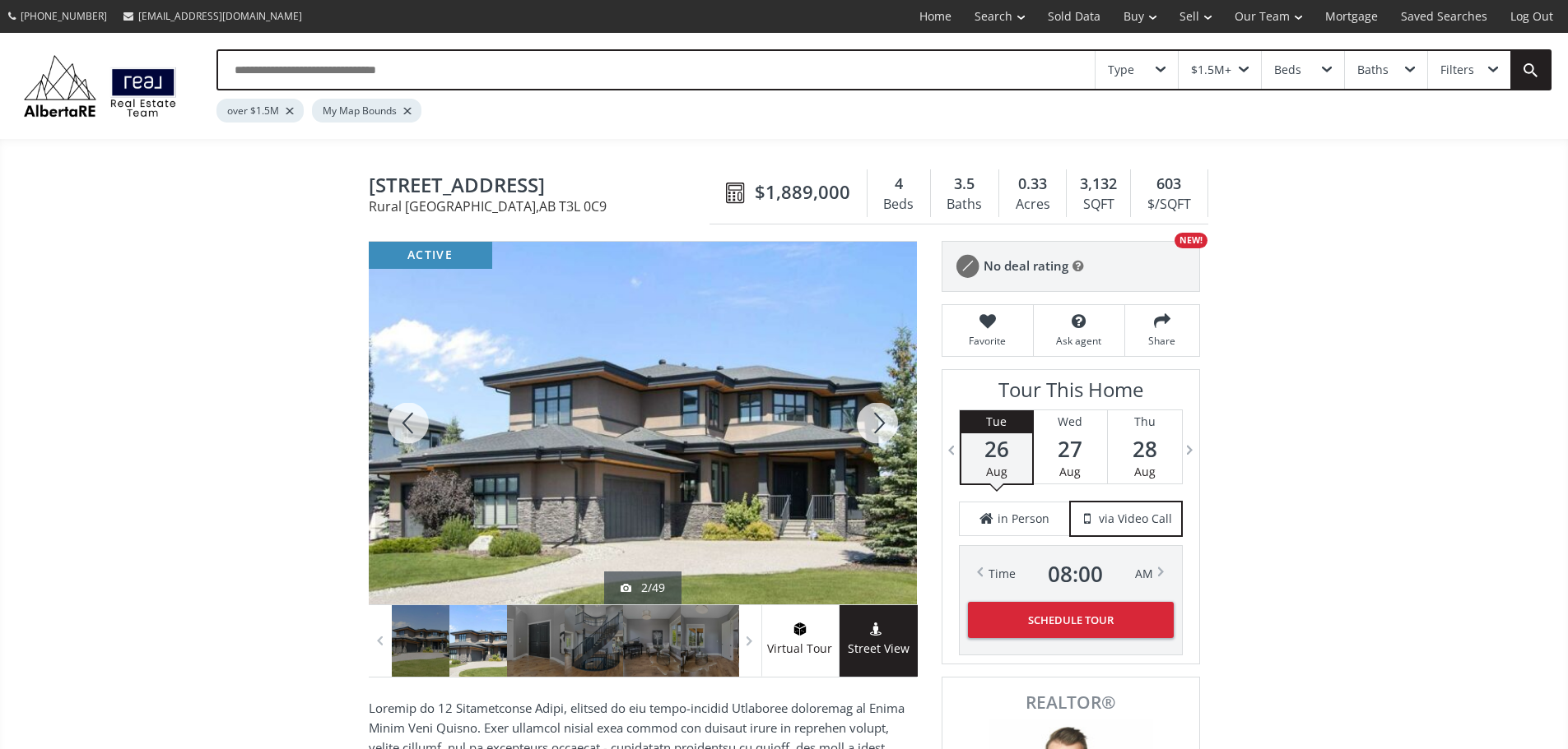
click at [870, 429] on div at bounding box center [877, 423] width 79 height 363
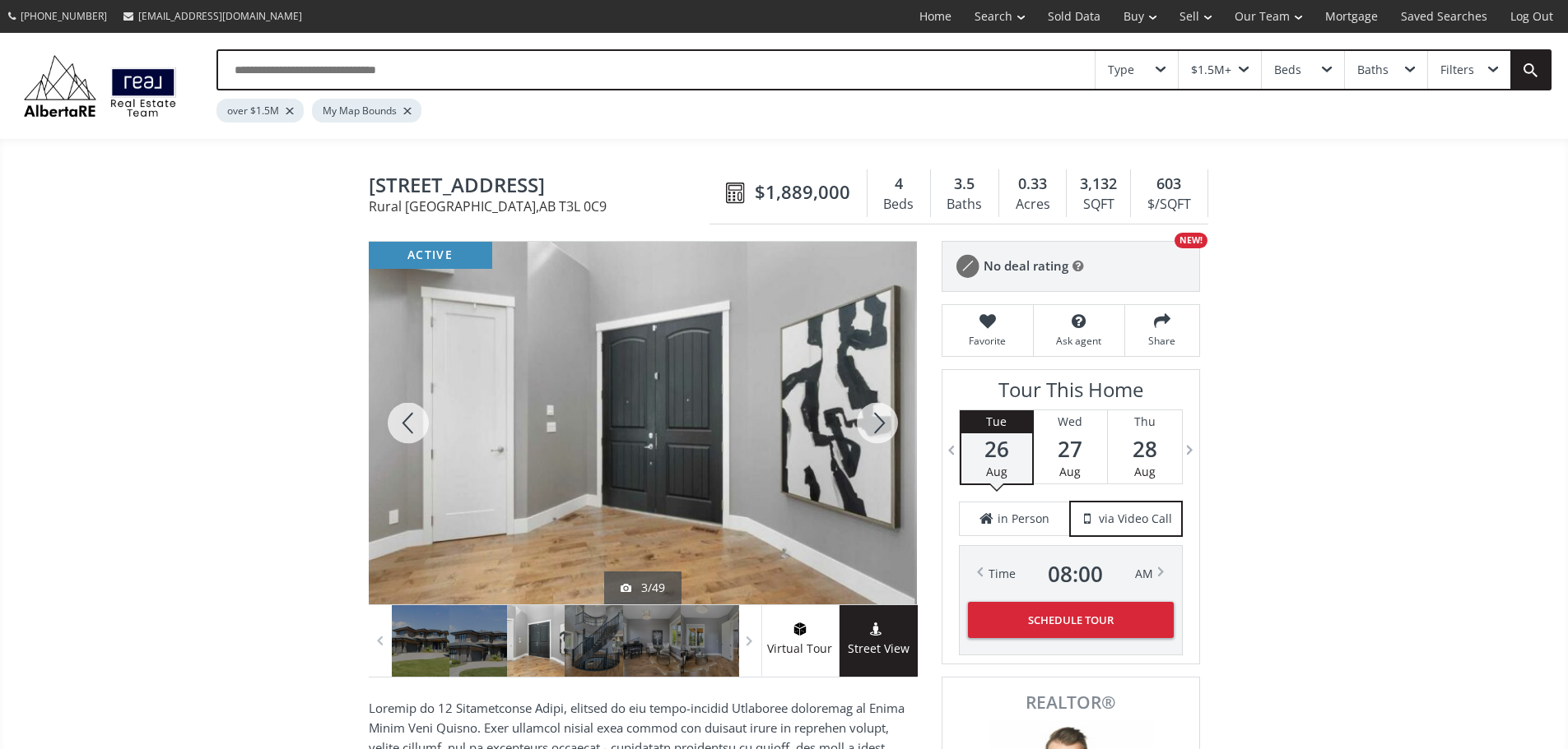
click at [870, 429] on div at bounding box center [877, 423] width 79 height 363
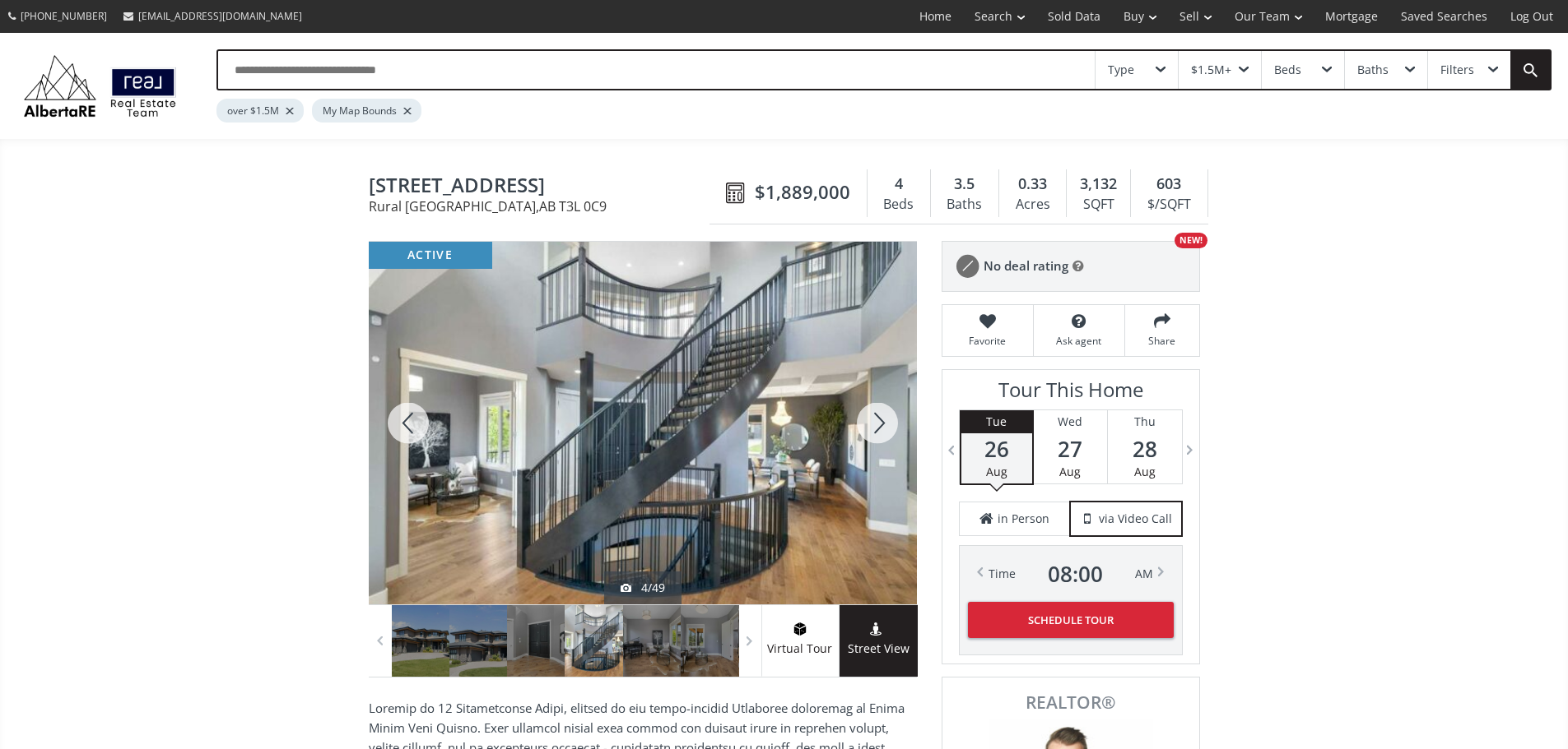
click at [870, 429] on div at bounding box center [877, 423] width 79 height 363
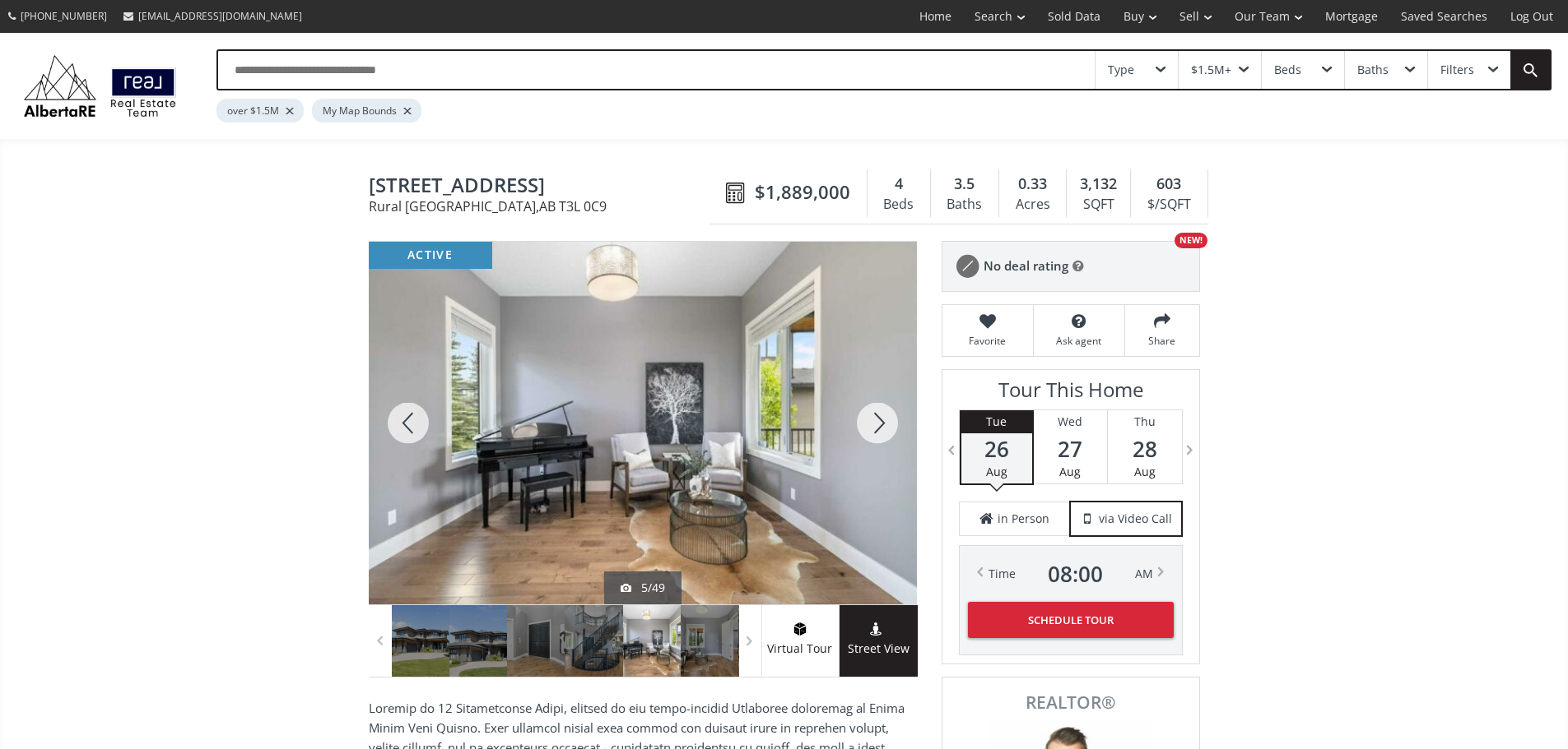
click at [870, 429] on div at bounding box center [877, 423] width 79 height 363
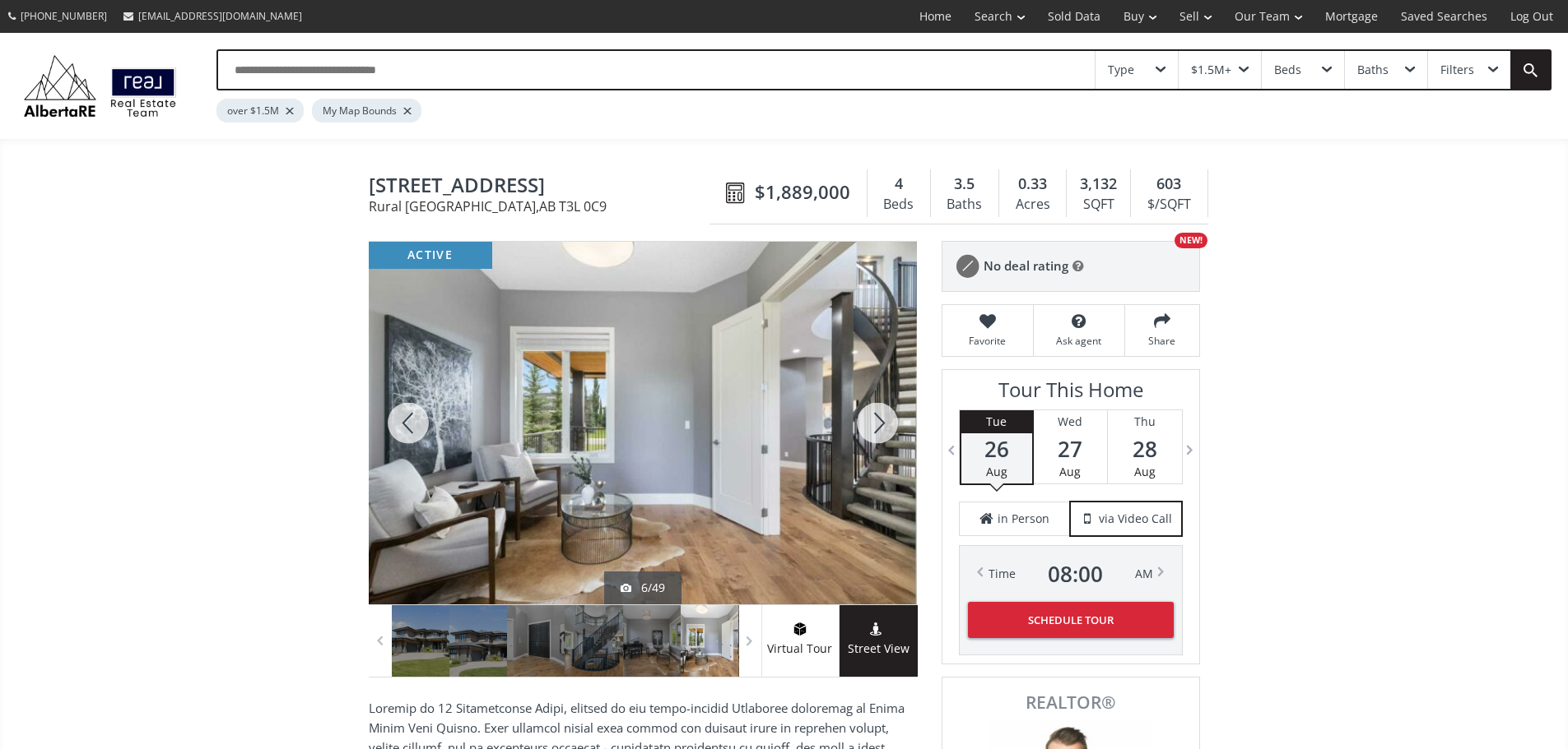
click at [870, 429] on div at bounding box center [877, 423] width 79 height 363
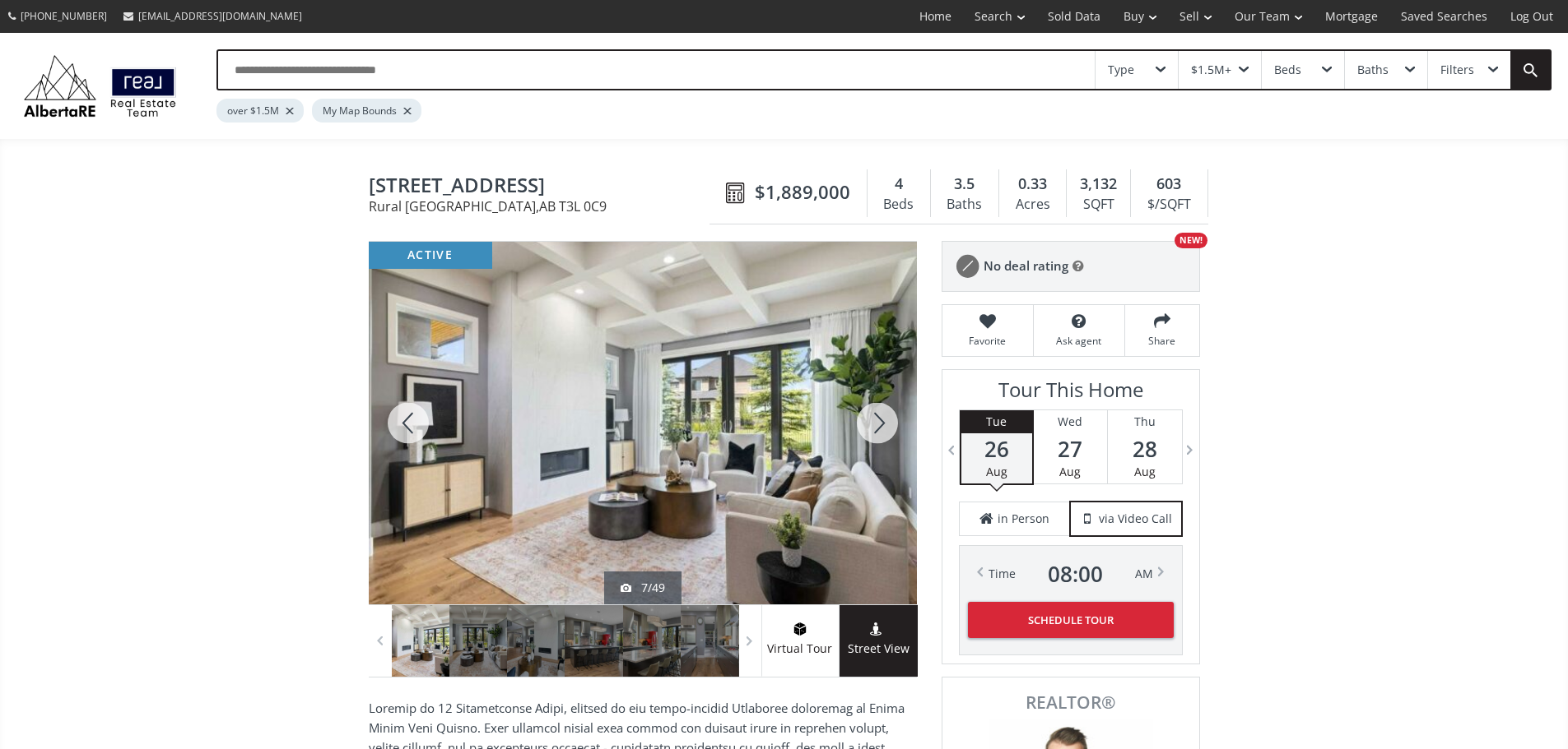
click at [870, 429] on div at bounding box center [877, 423] width 79 height 363
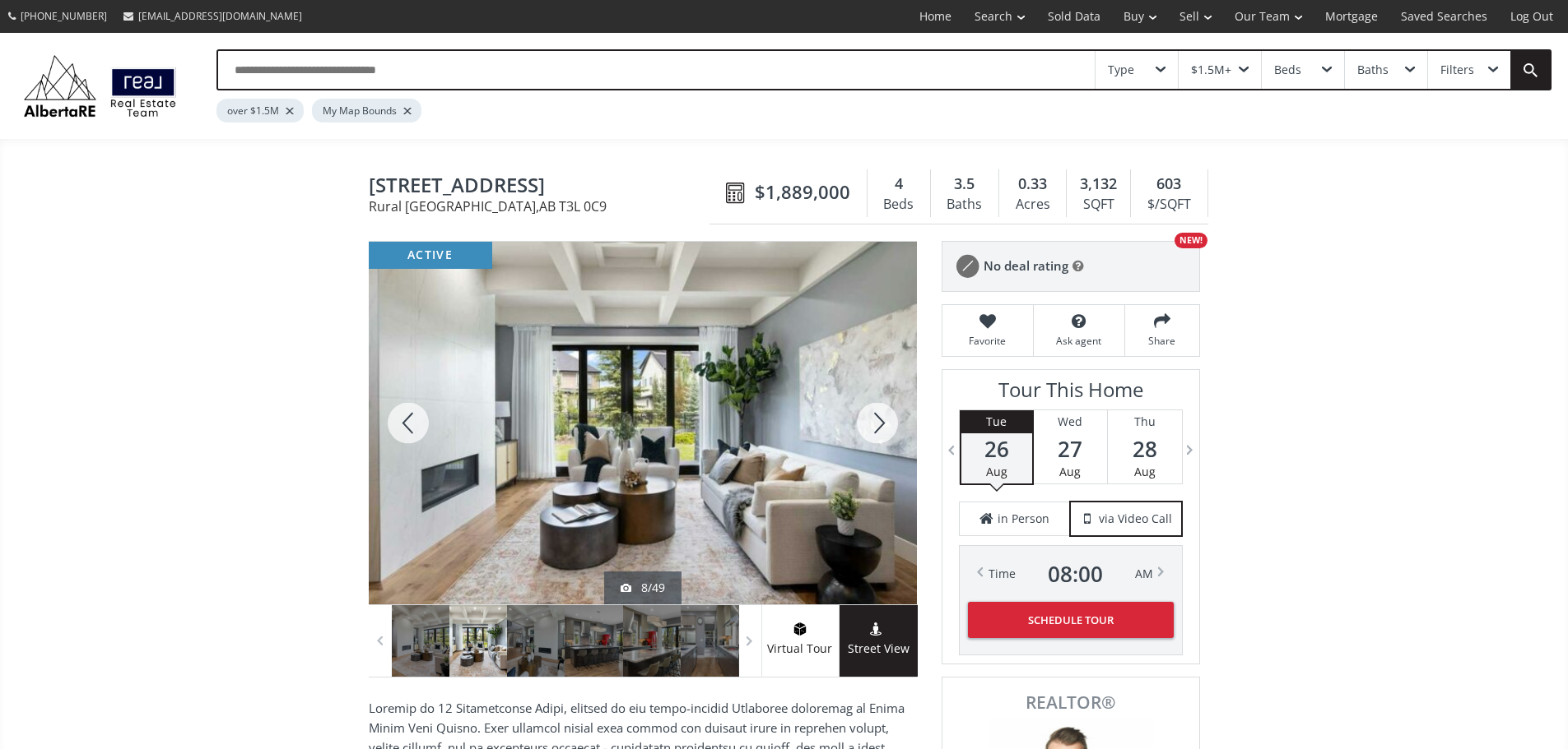
click at [870, 429] on div at bounding box center [877, 423] width 79 height 363
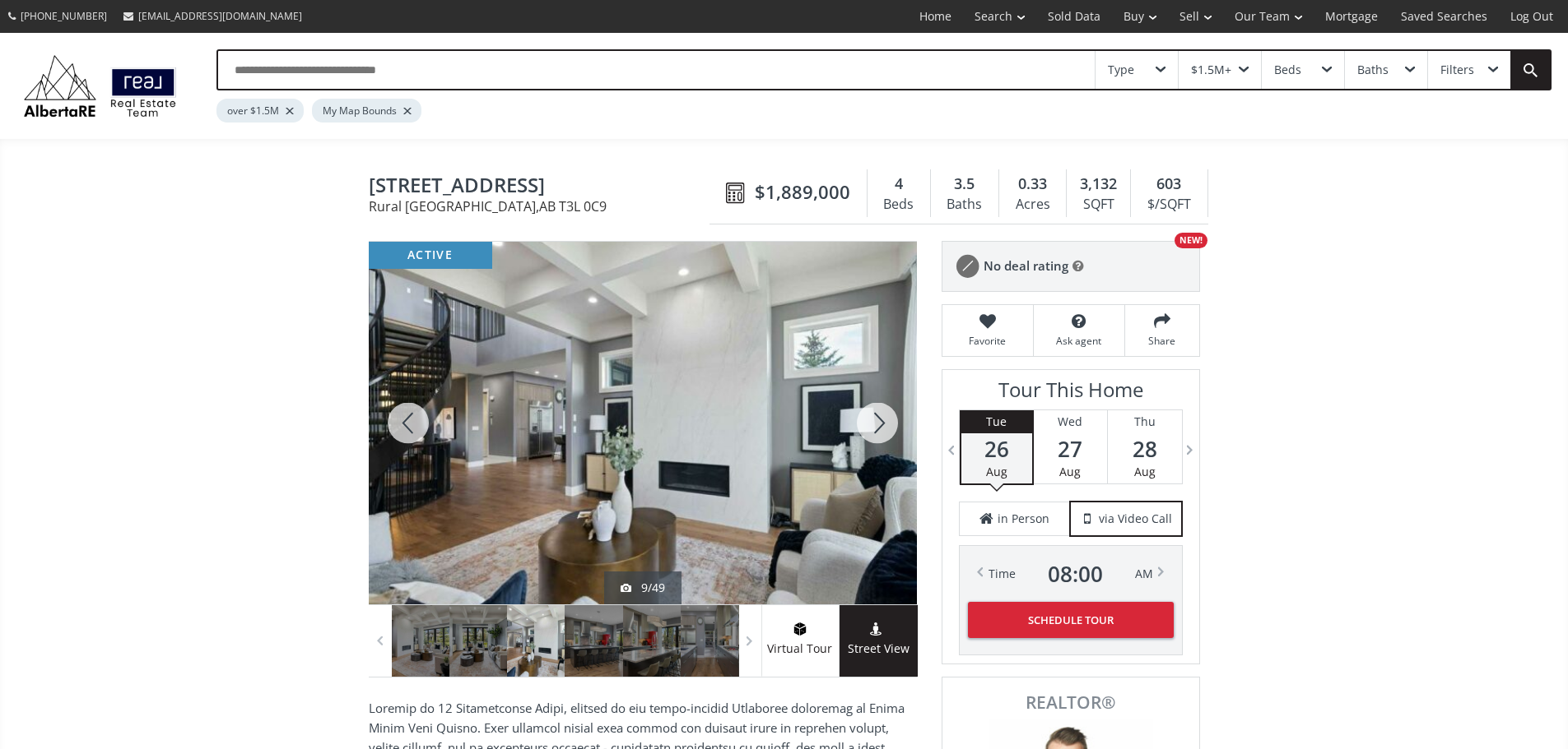
click at [870, 429] on div at bounding box center [877, 423] width 79 height 363
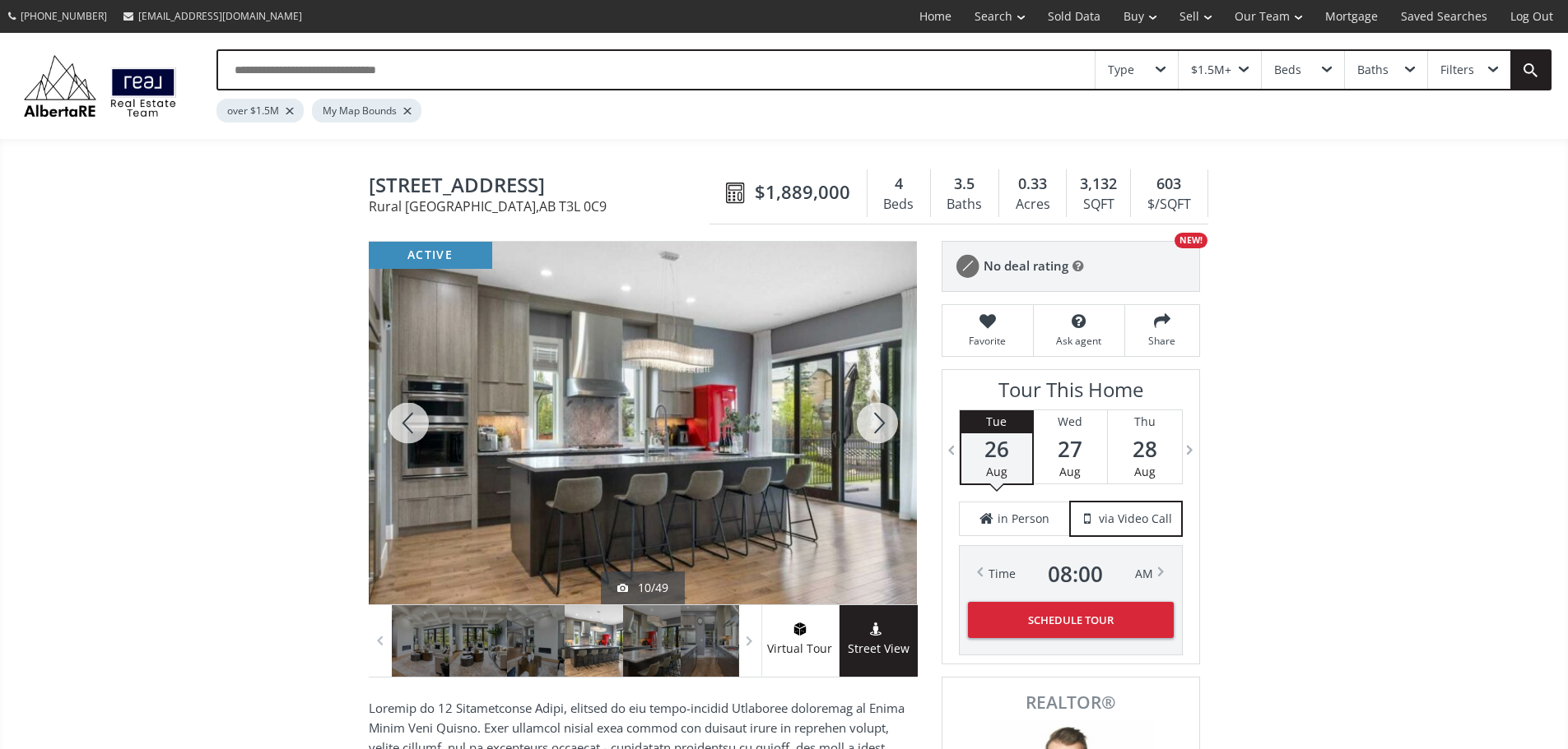
click at [870, 429] on div at bounding box center [877, 423] width 79 height 363
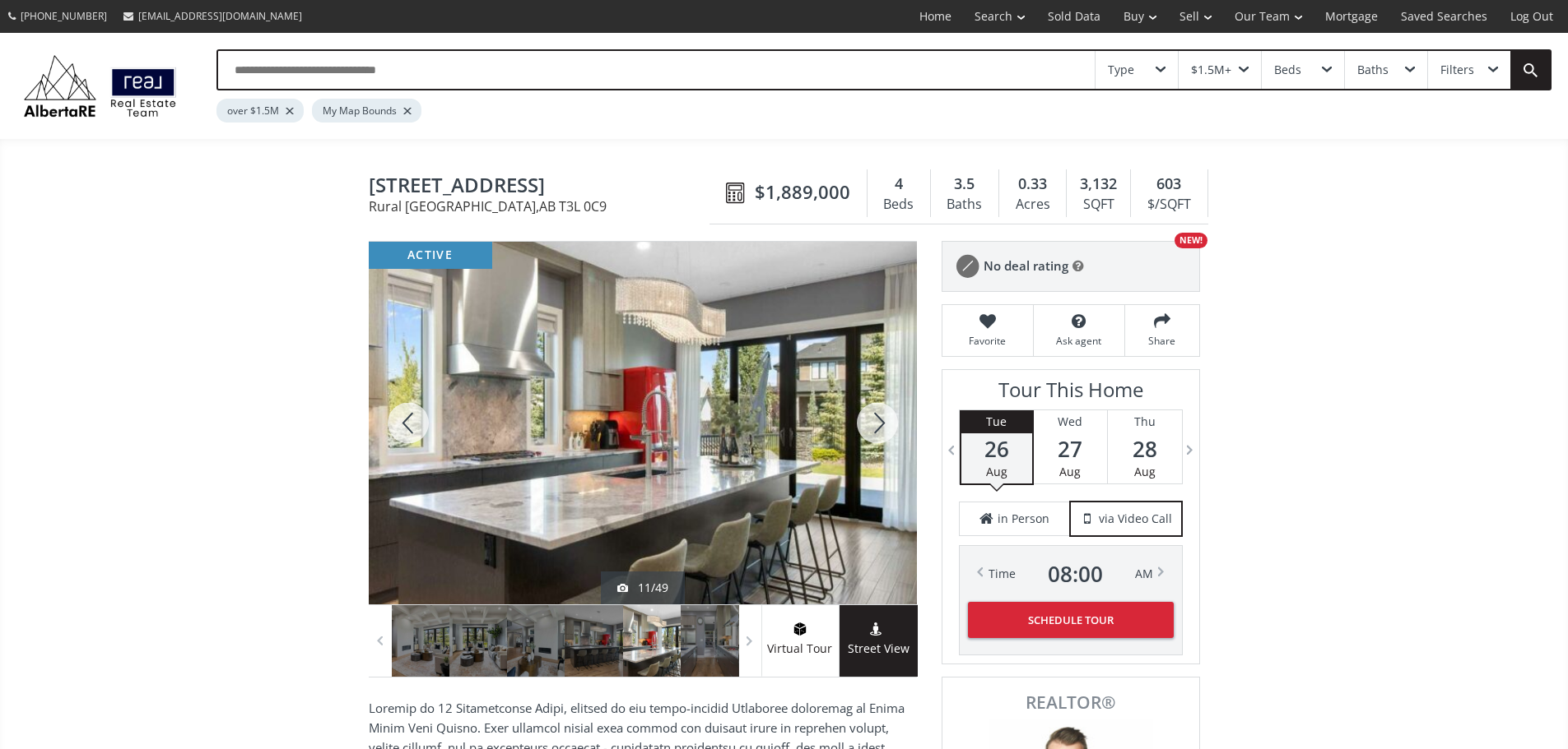
click at [870, 429] on div at bounding box center [877, 423] width 79 height 363
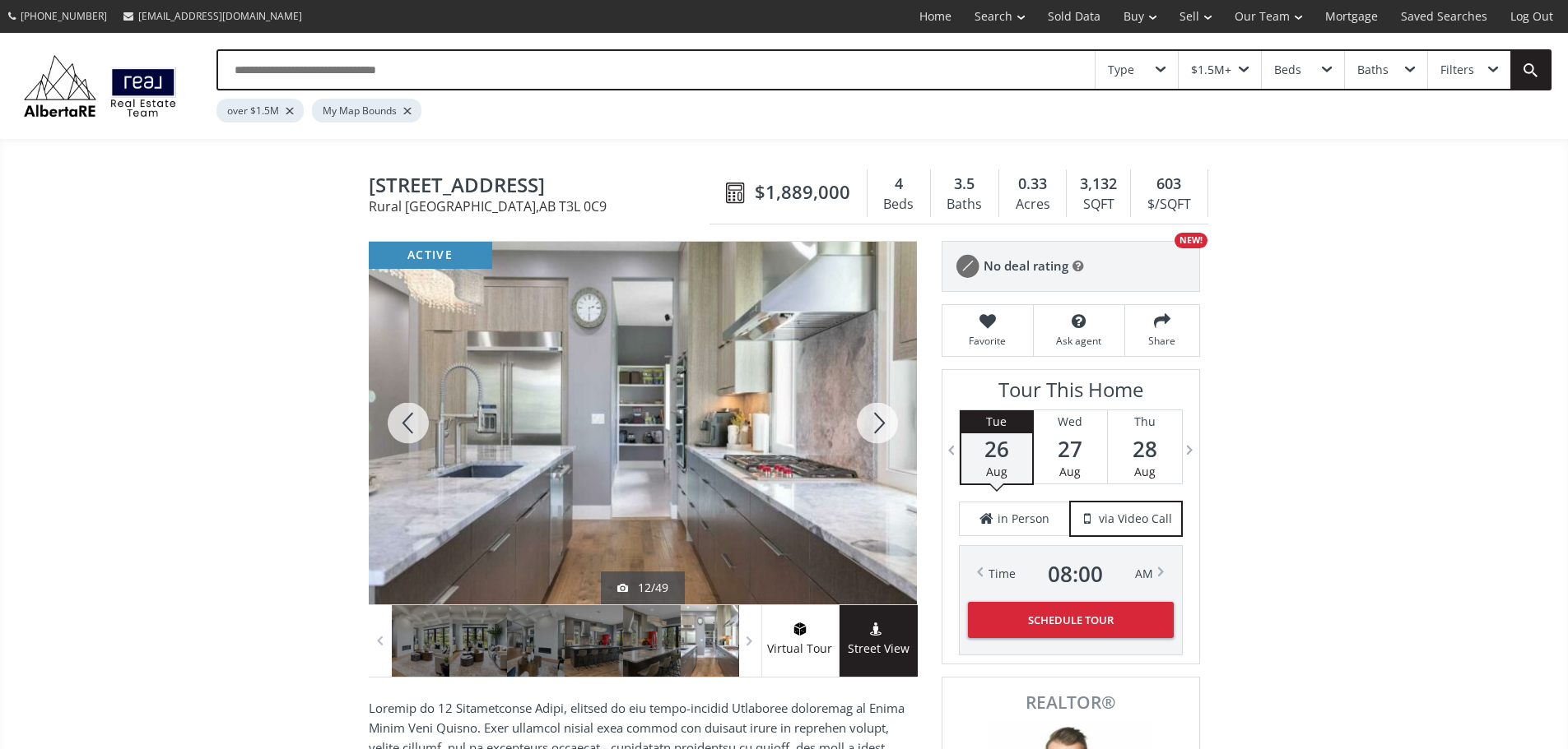
click at [870, 429] on div at bounding box center [877, 423] width 79 height 363
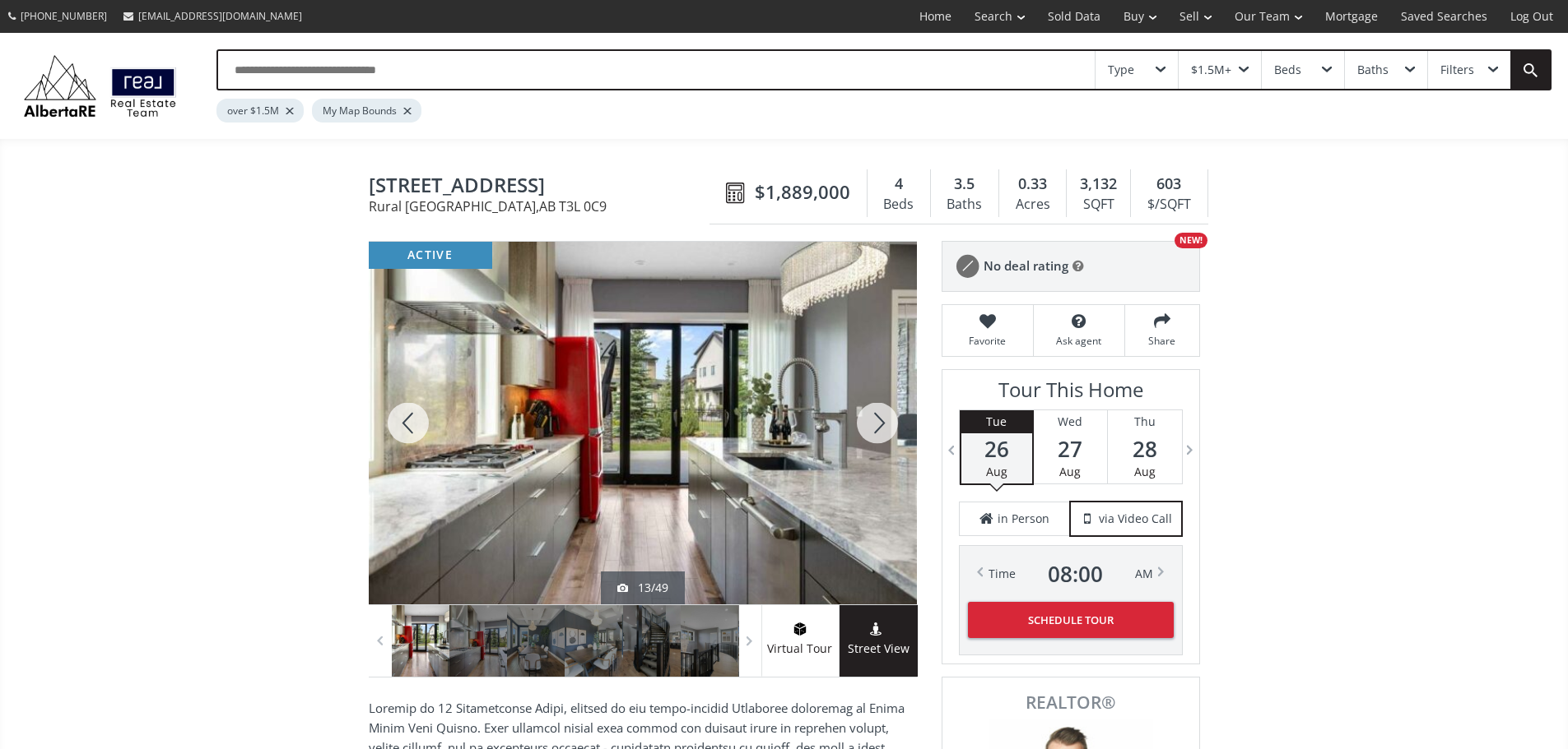
click at [870, 429] on div at bounding box center [877, 423] width 79 height 363
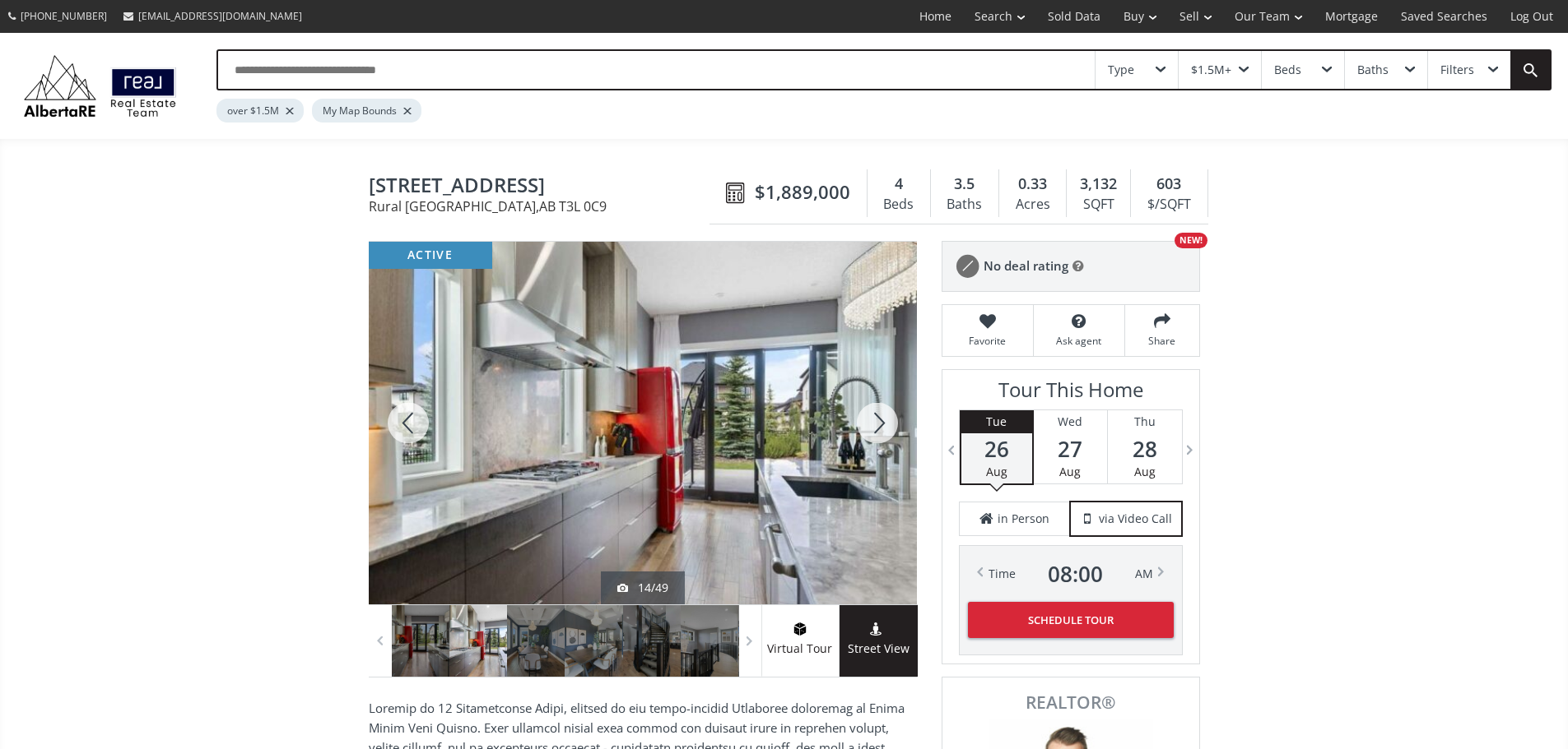
click at [870, 429] on div at bounding box center [877, 423] width 79 height 363
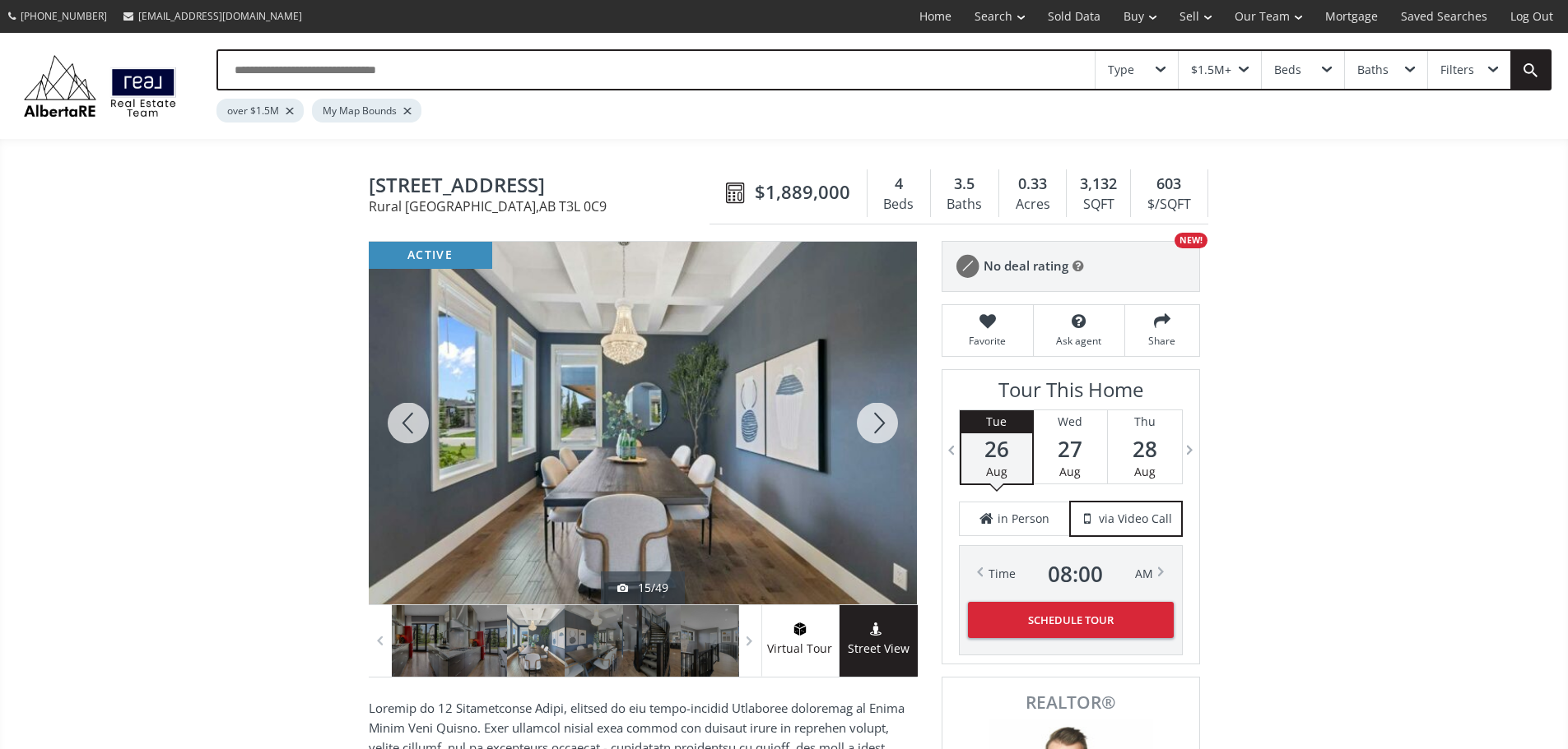
click at [870, 429] on div at bounding box center [877, 423] width 79 height 363
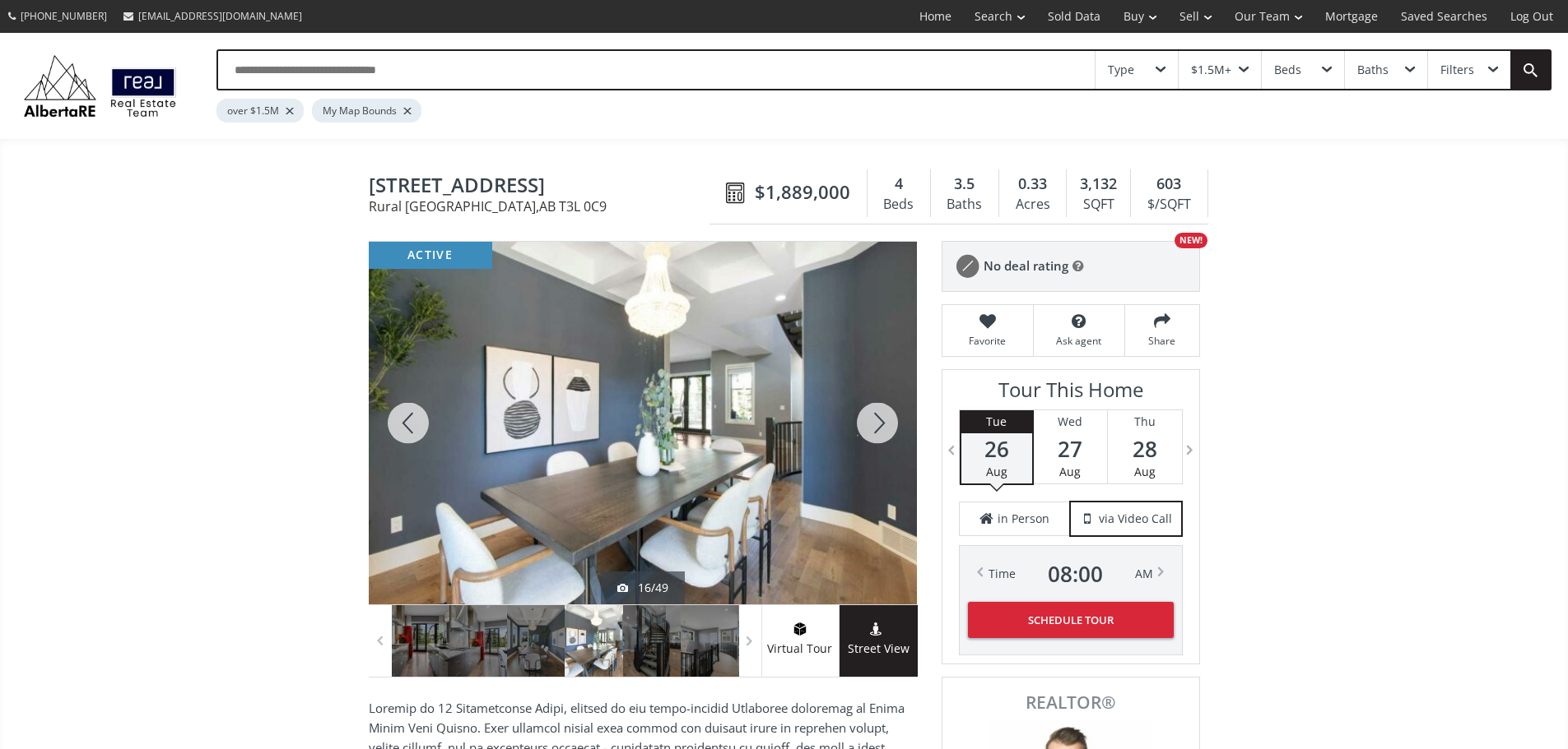
click at [870, 429] on div at bounding box center [877, 423] width 79 height 363
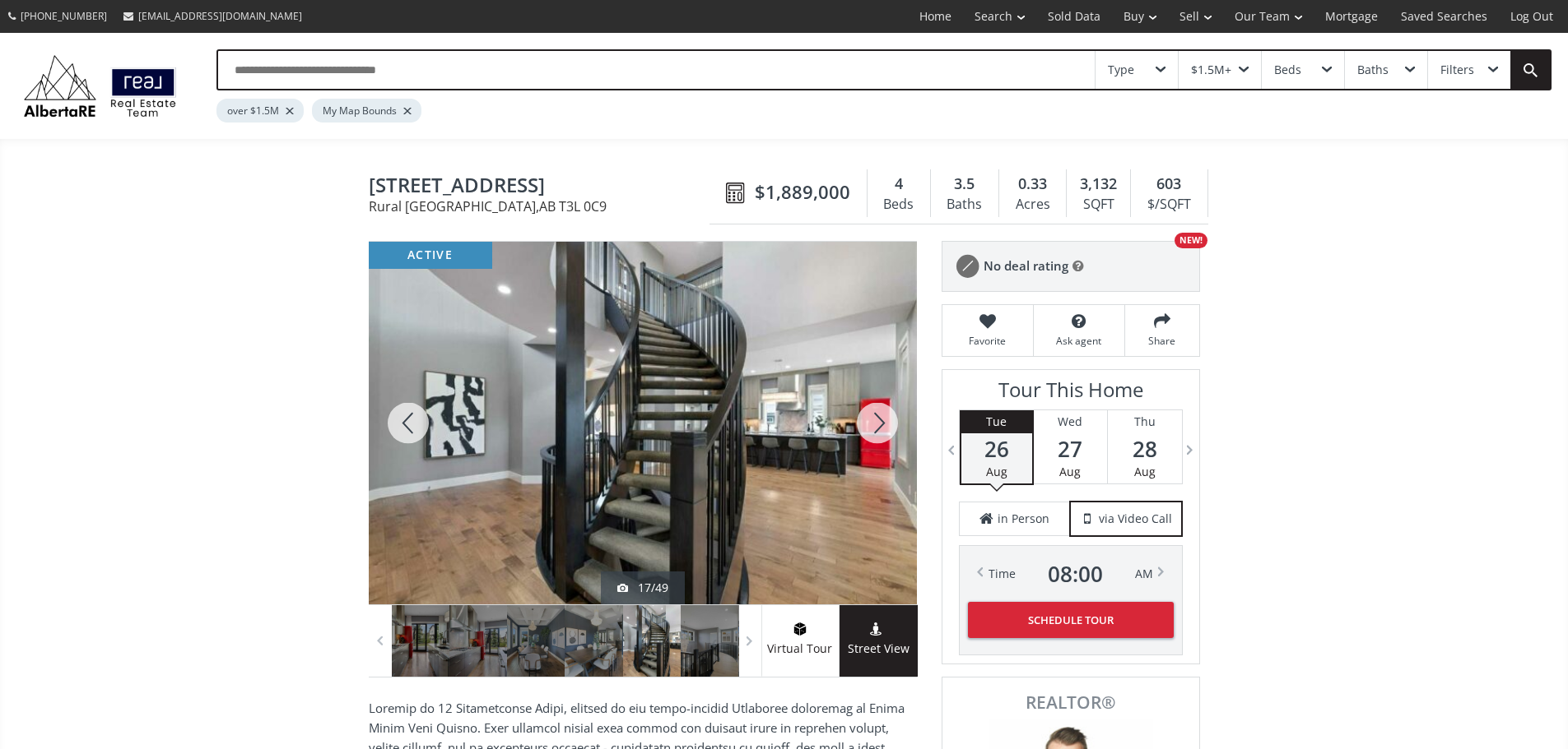
click at [870, 429] on div at bounding box center [877, 423] width 79 height 363
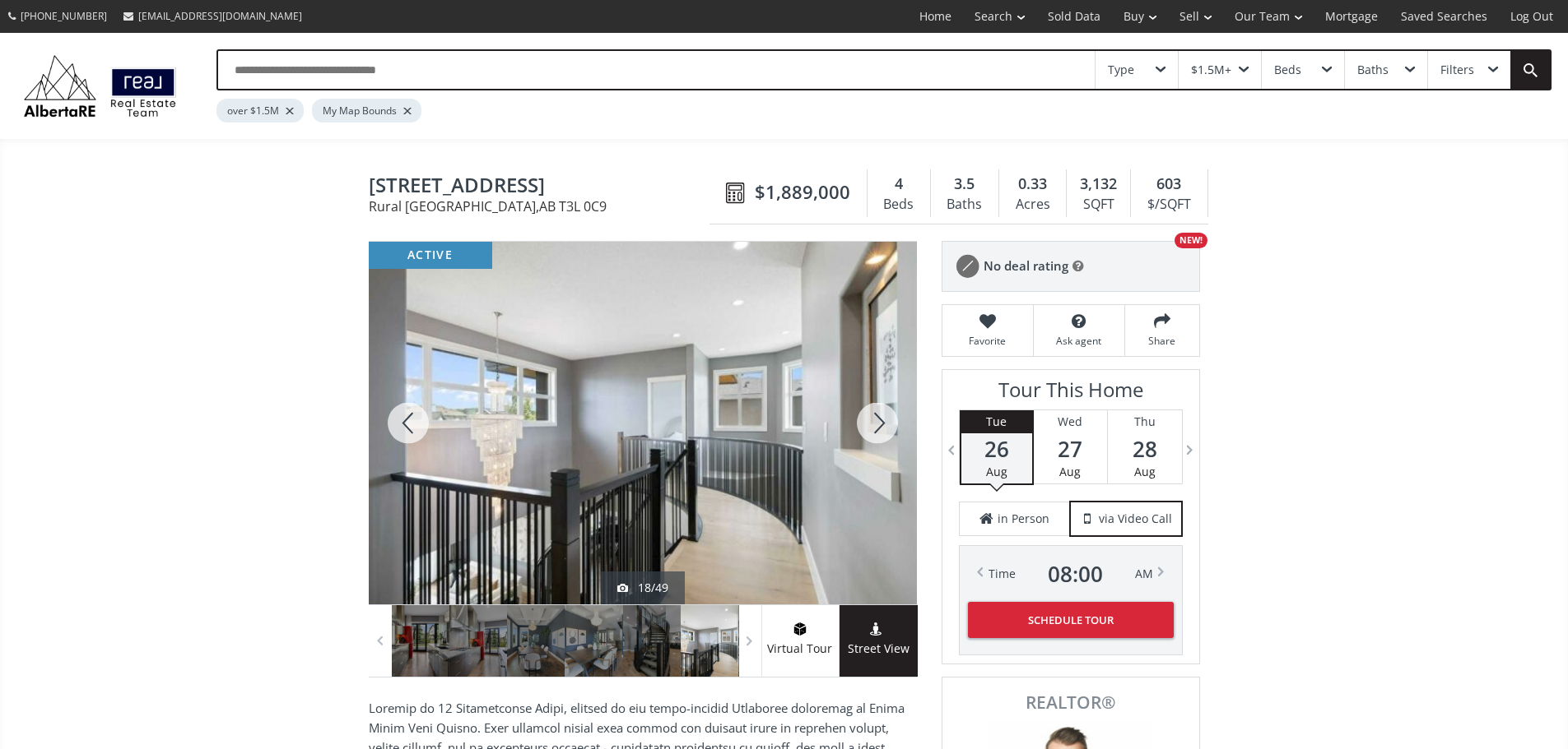
click at [871, 430] on div at bounding box center [877, 423] width 79 height 363
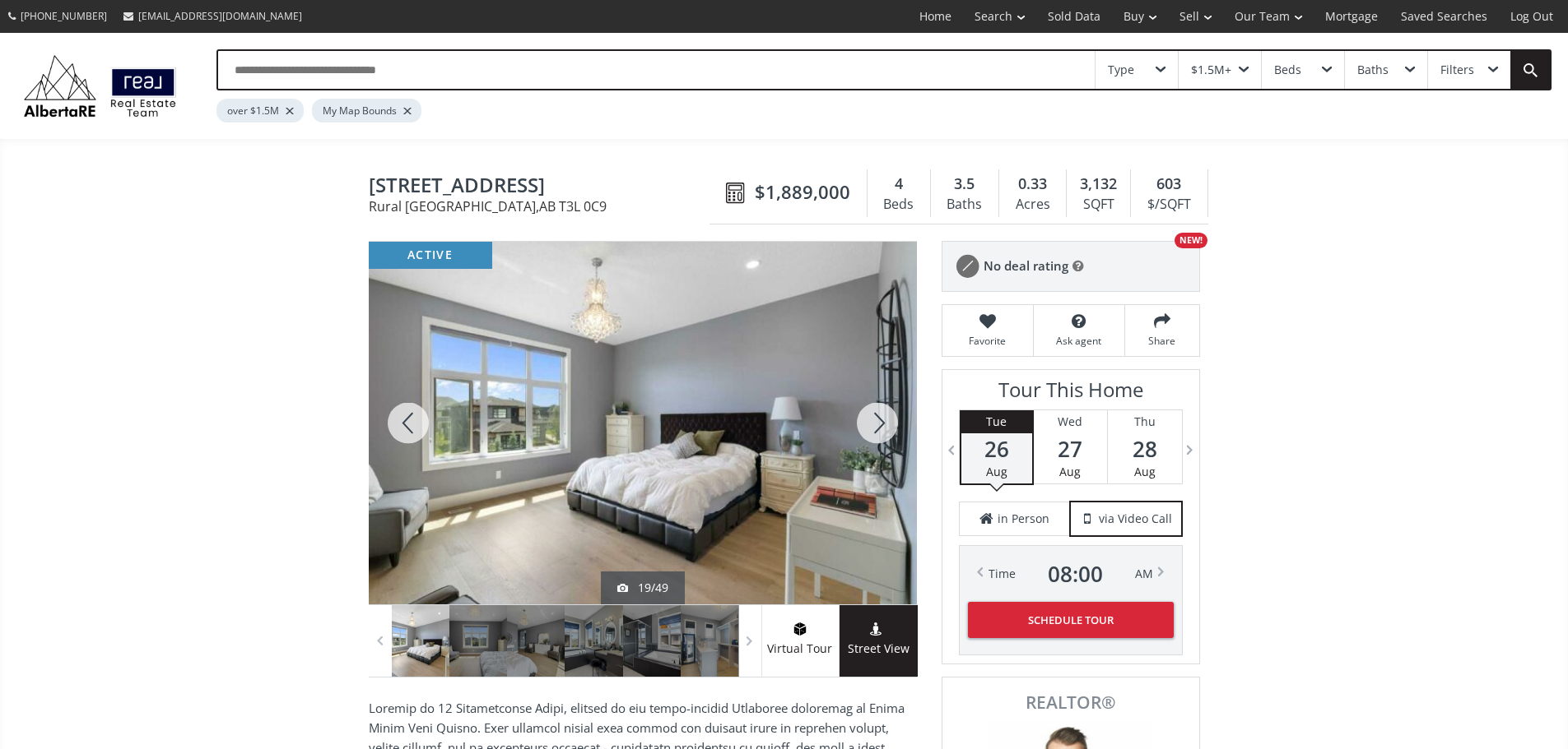
click at [871, 430] on div at bounding box center [877, 423] width 79 height 363
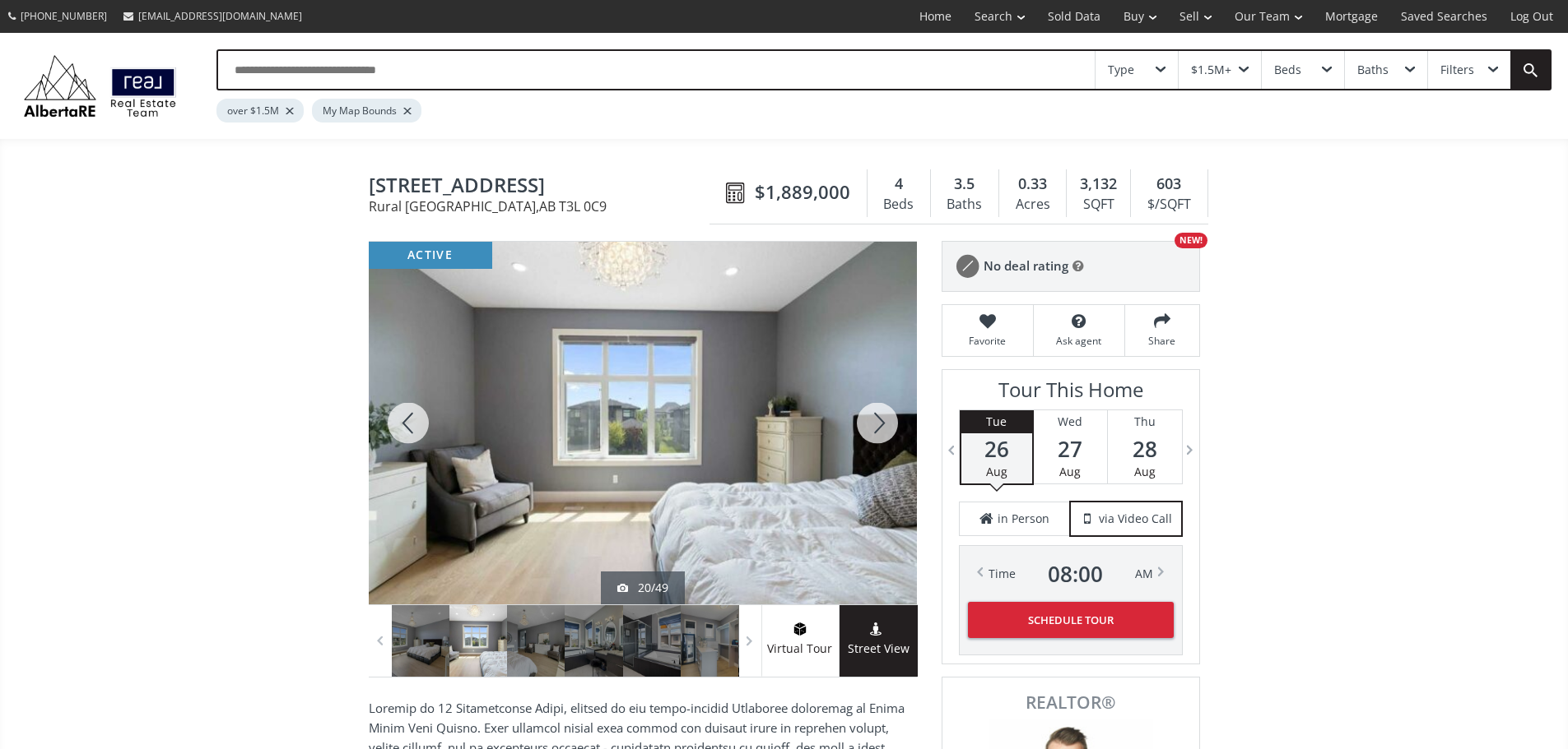
click at [871, 430] on div at bounding box center [877, 423] width 79 height 363
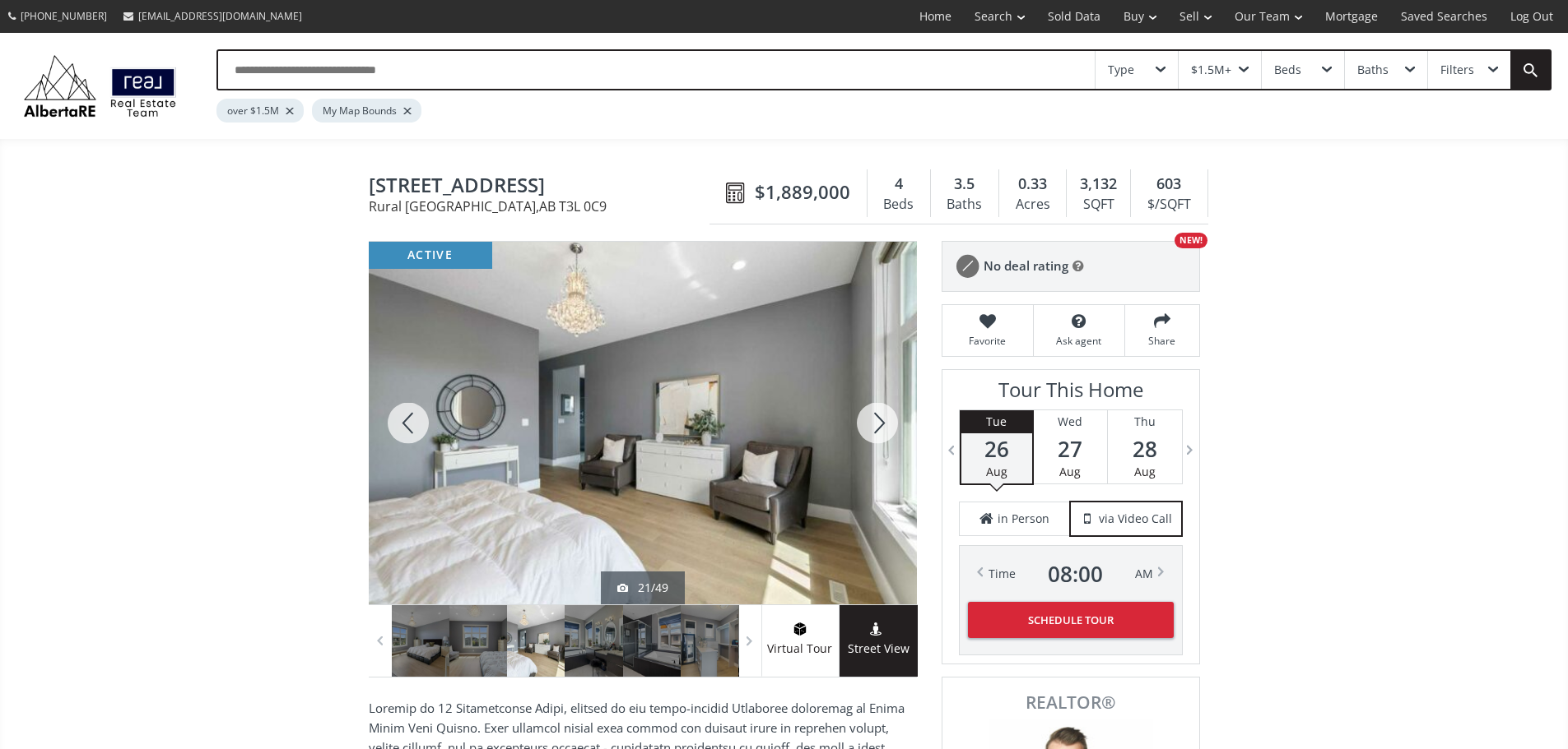
click at [871, 430] on div at bounding box center [877, 423] width 79 height 363
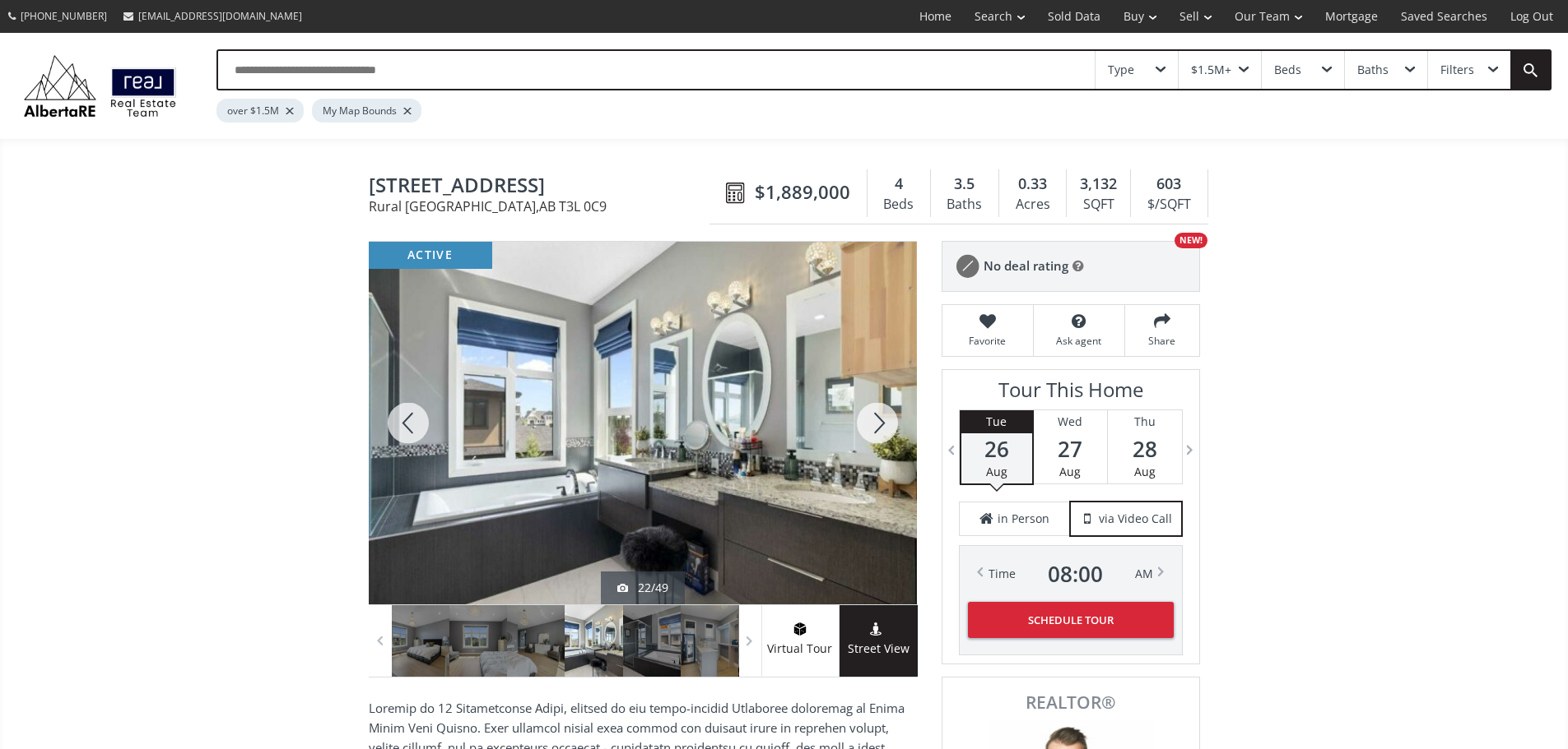
click at [871, 430] on div at bounding box center [877, 423] width 79 height 363
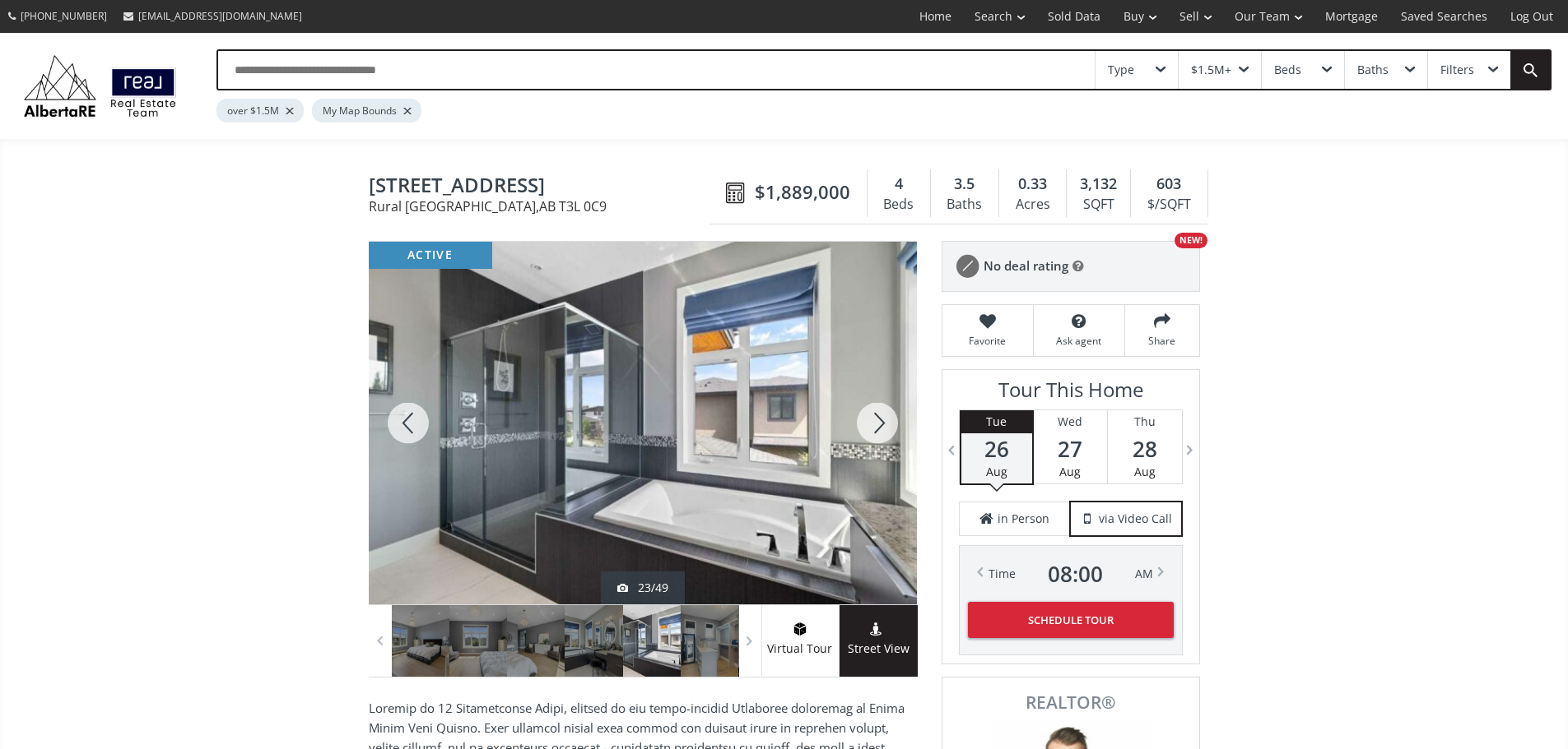
click at [871, 430] on div at bounding box center [877, 423] width 79 height 363
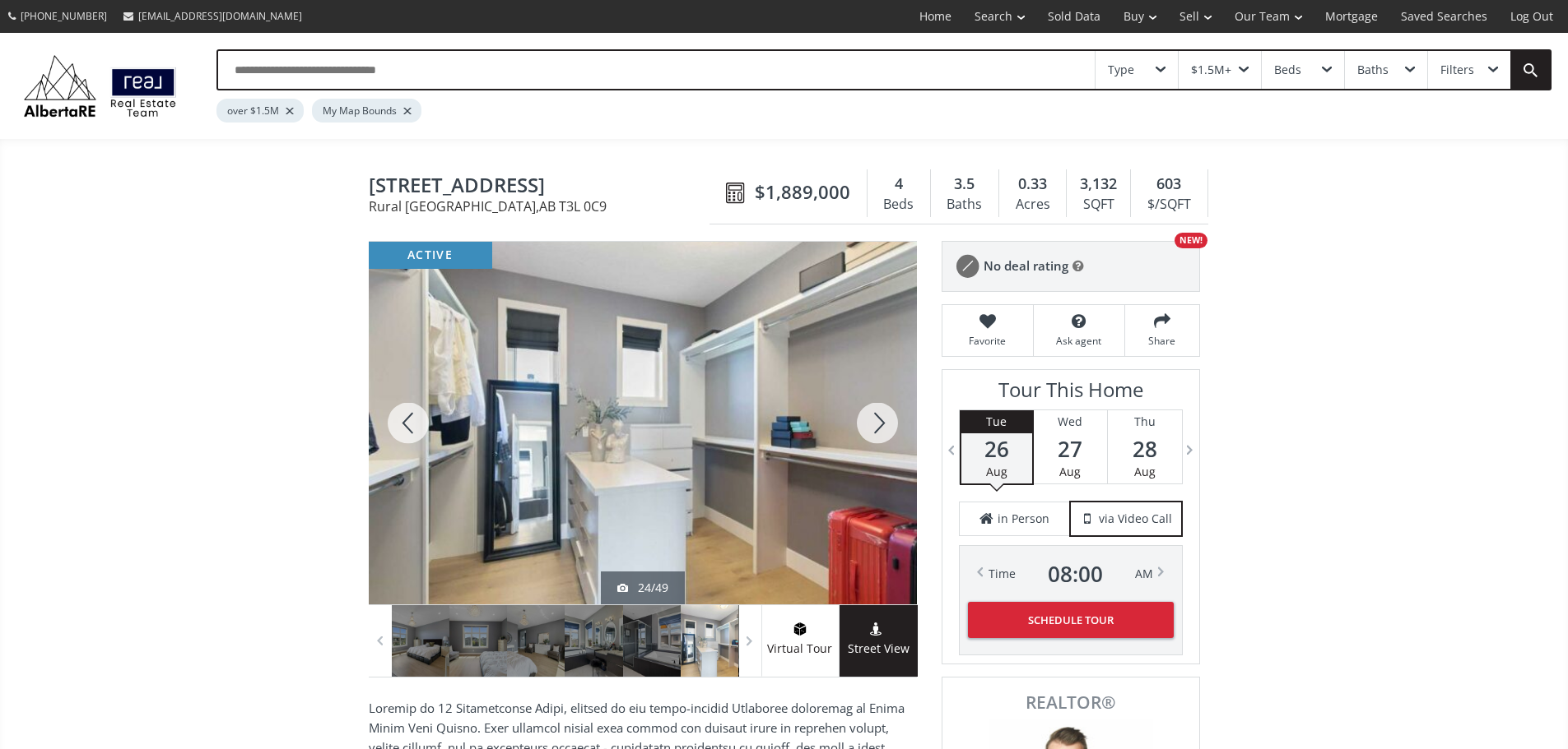
click at [871, 430] on div at bounding box center [877, 423] width 79 height 363
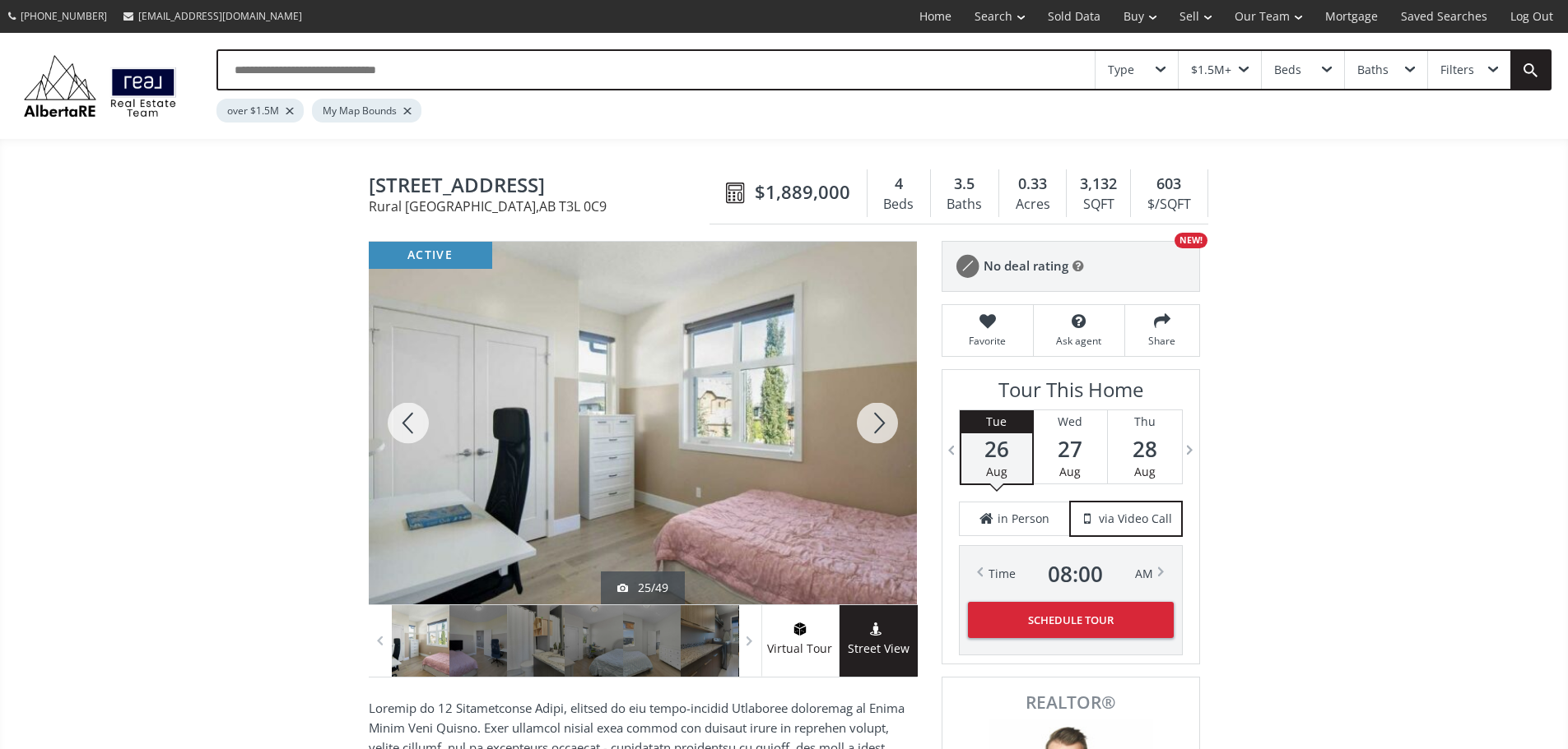
click at [871, 430] on div at bounding box center [877, 423] width 79 height 363
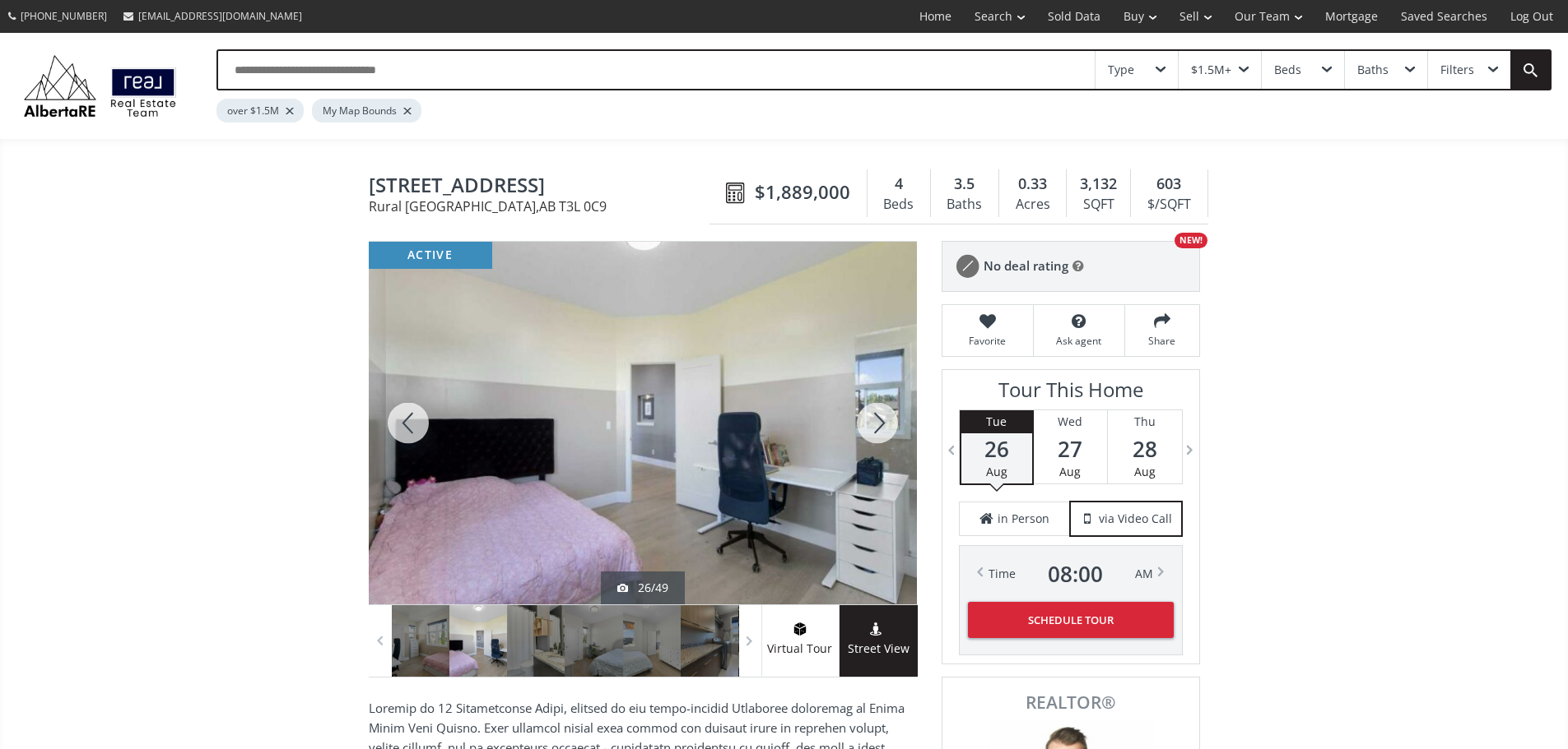
click at [871, 430] on div at bounding box center [877, 423] width 79 height 363
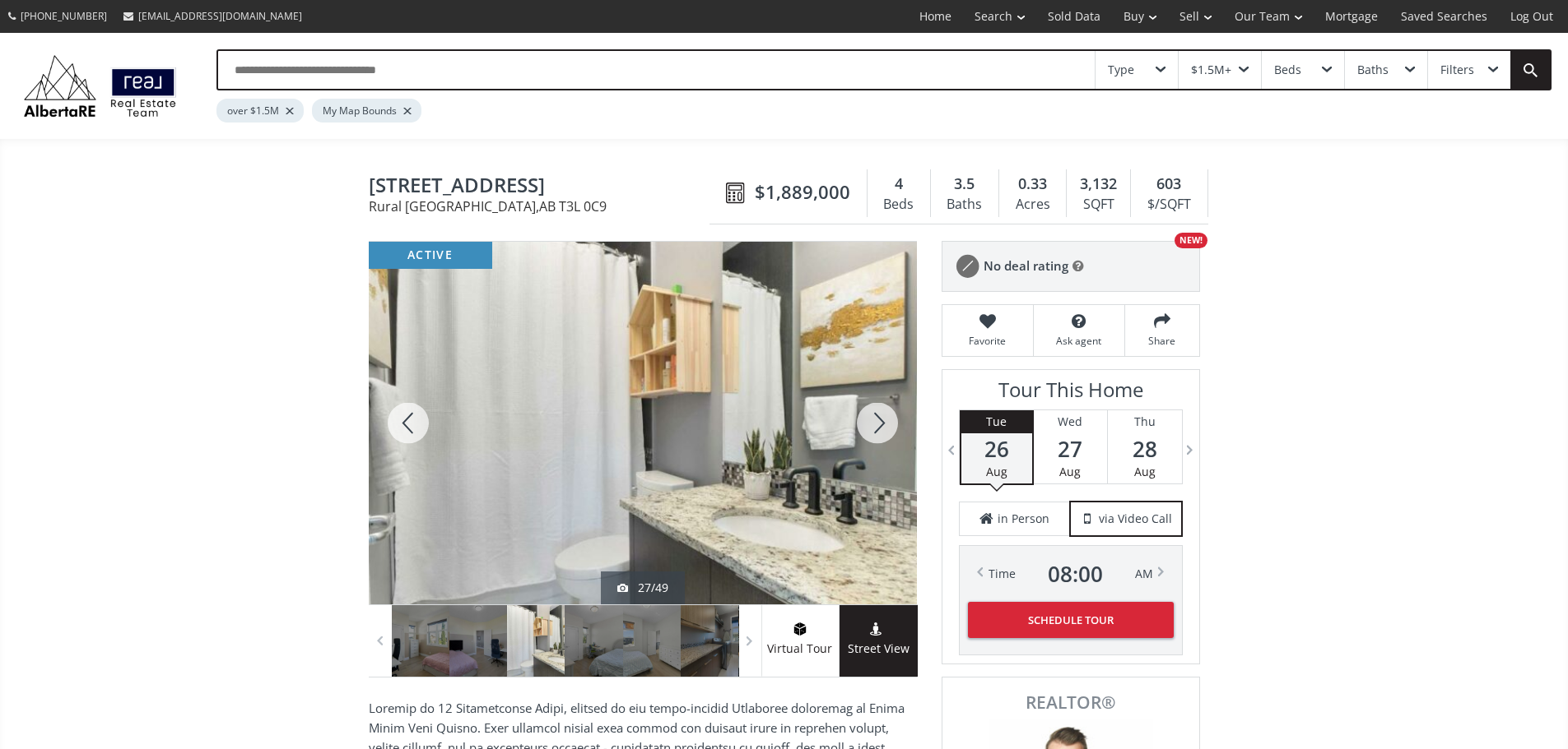
click at [871, 430] on div at bounding box center [877, 423] width 79 height 363
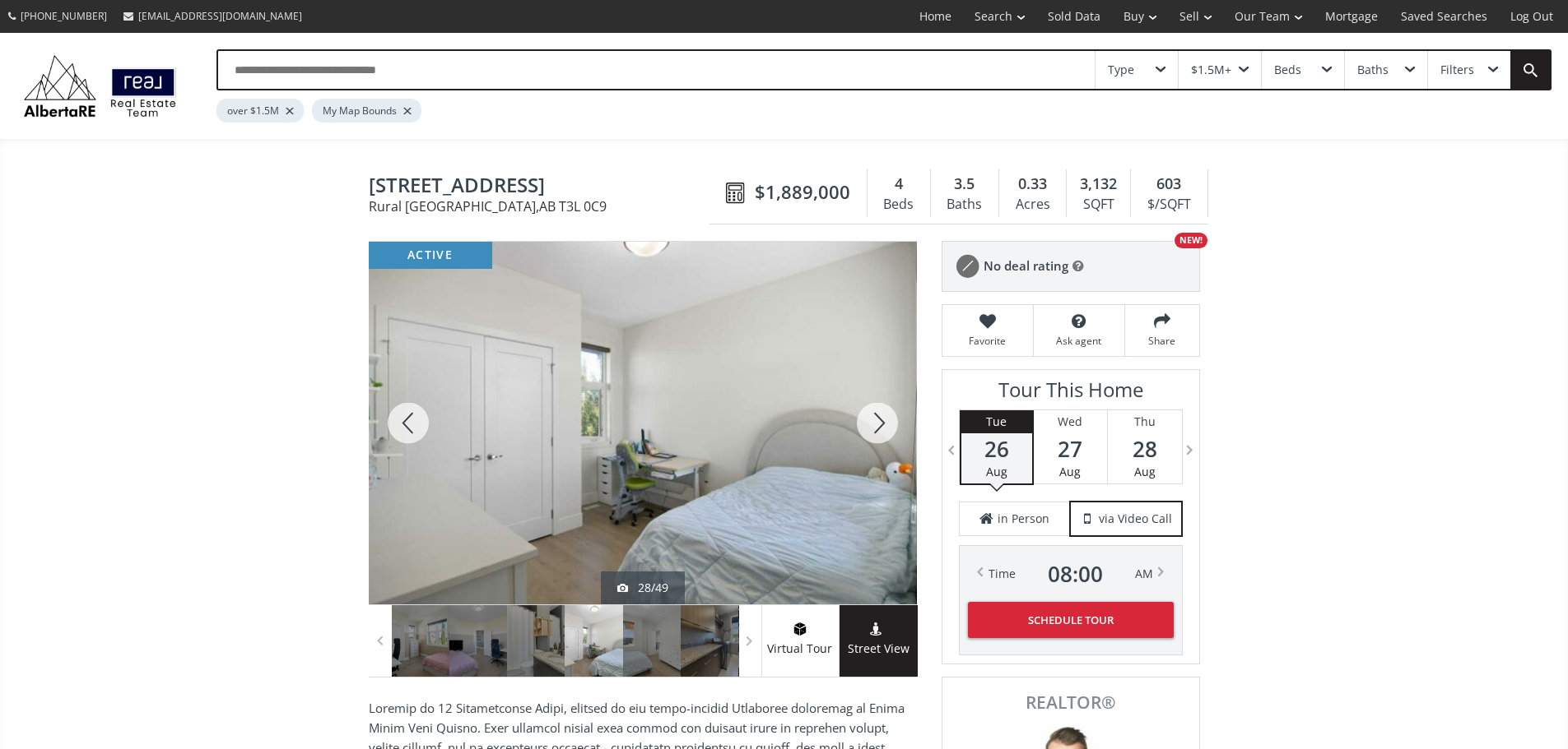
click at [872, 430] on div at bounding box center [877, 423] width 79 height 363
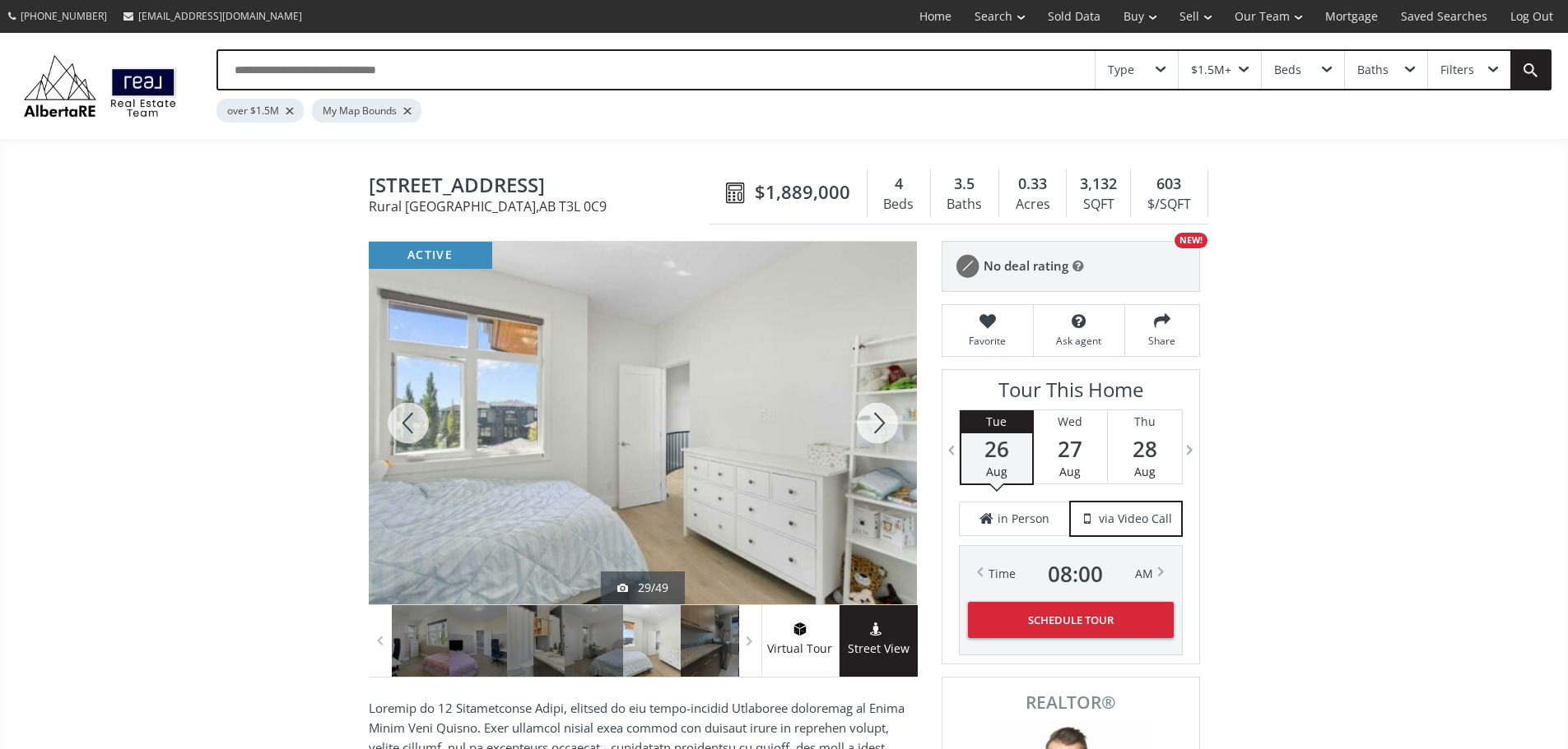
click at [872, 430] on div at bounding box center [877, 423] width 79 height 363
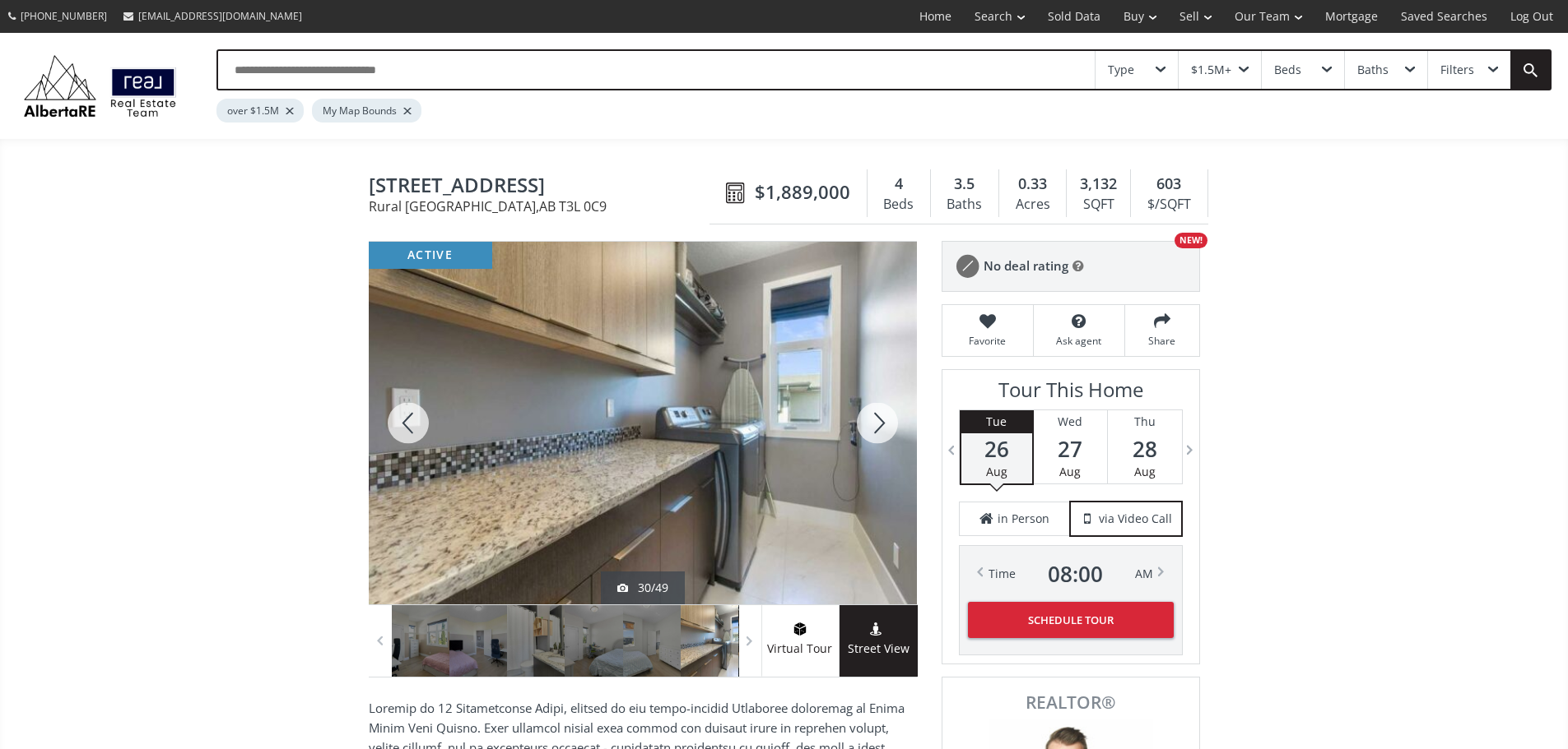
click at [873, 430] on div at bounding box center [877, 423] width 79 height 363
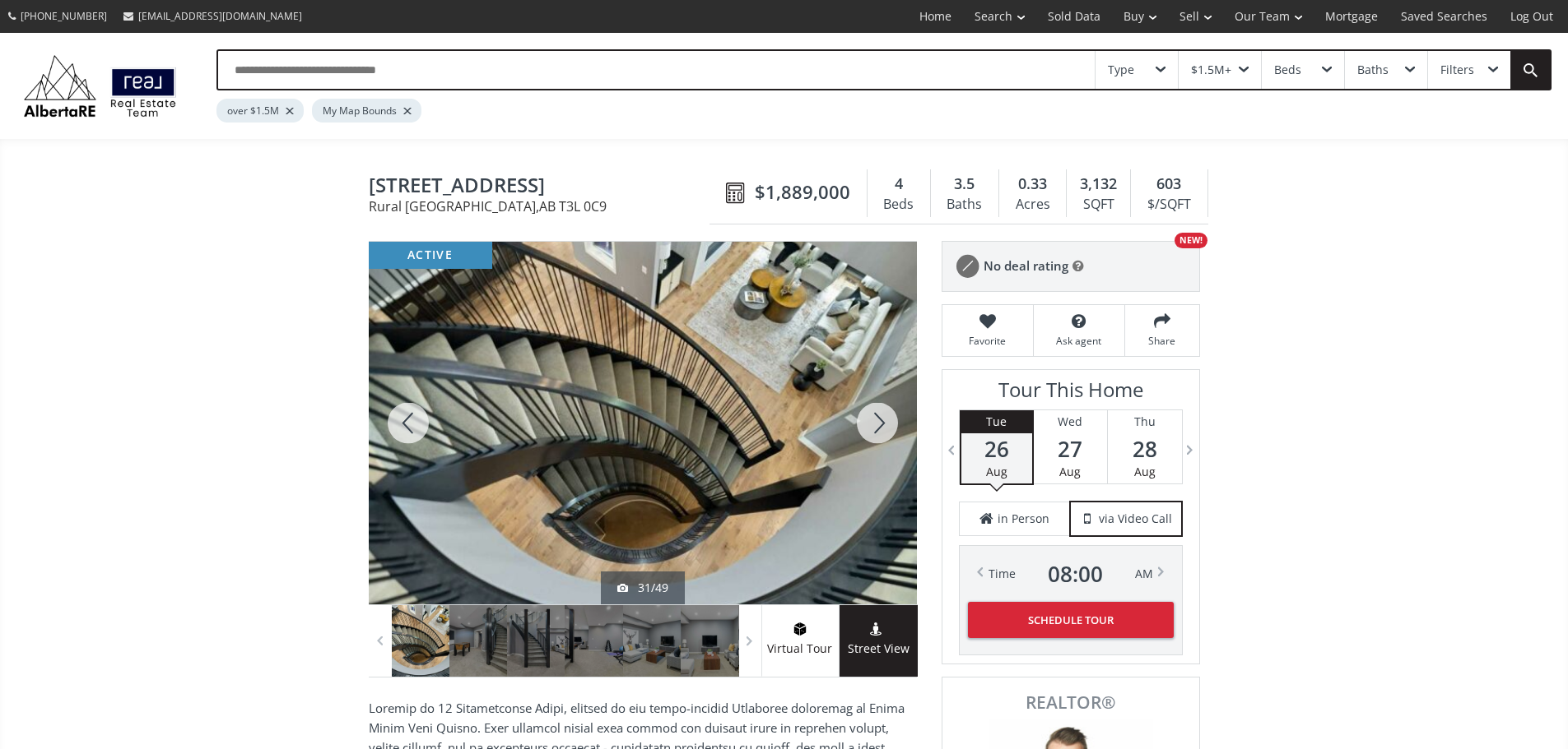
click at [873, 430] on div at bounding box center [877, 423] width 79 height 363
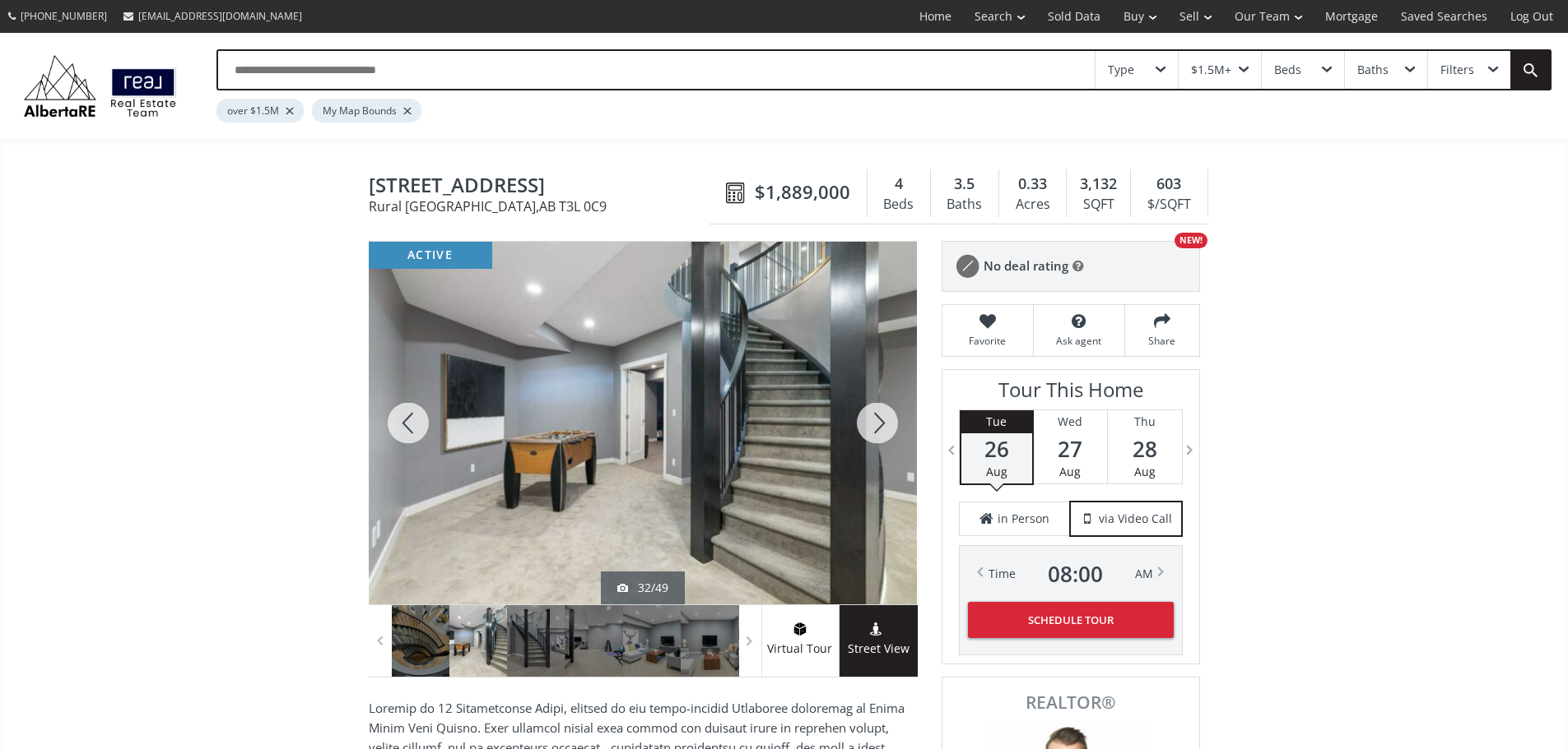
click at [873, 430] on div at bounding box center [877, 423] width 79 height 363
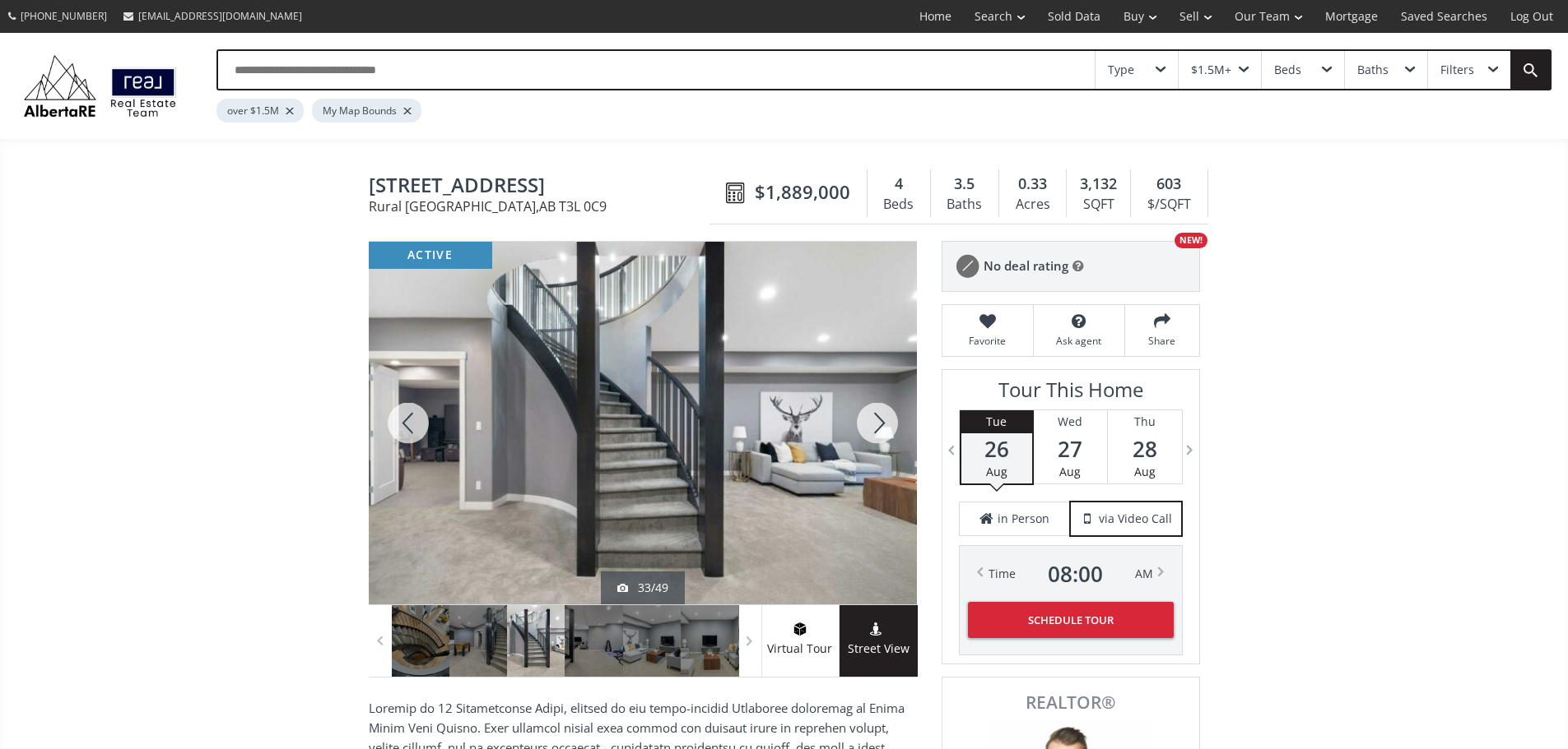
click at [873, 430] on div at bounding box center [877, 423] width 79 height 363
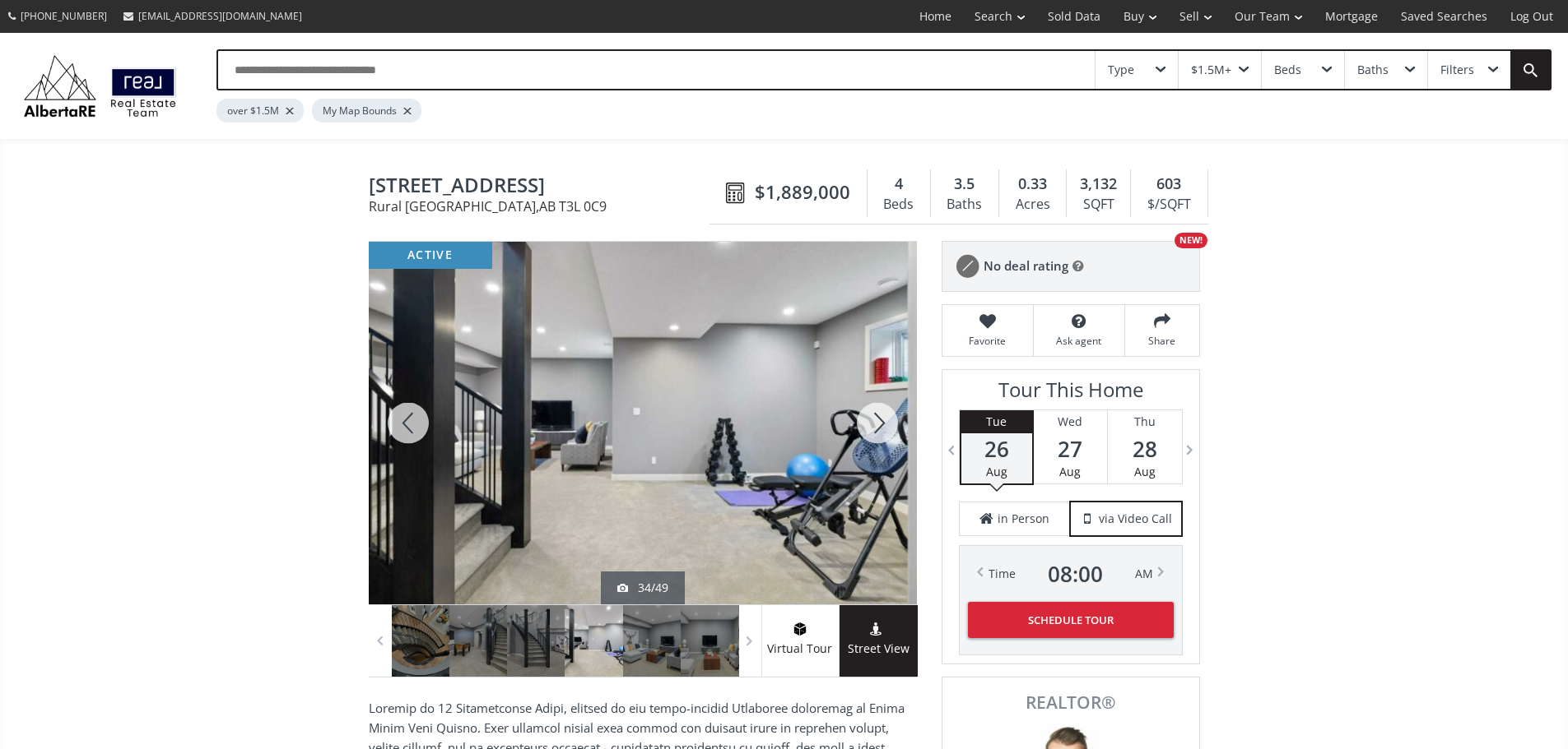
click at [873, 430] on div at bounding box center [877, 423] width 79 height 363
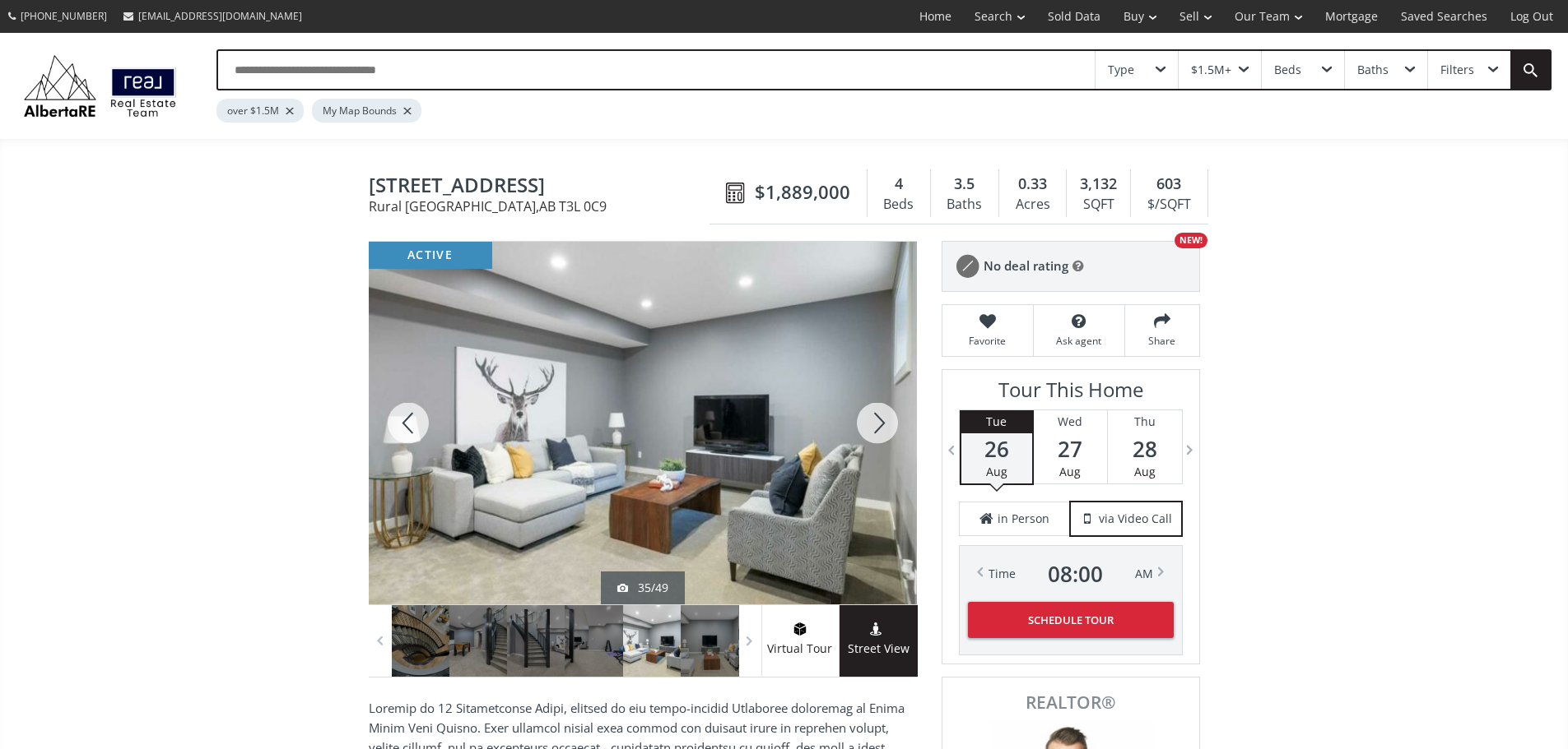
click at [873, 430] on div at bounding box center [877, 423] width 79 height 363
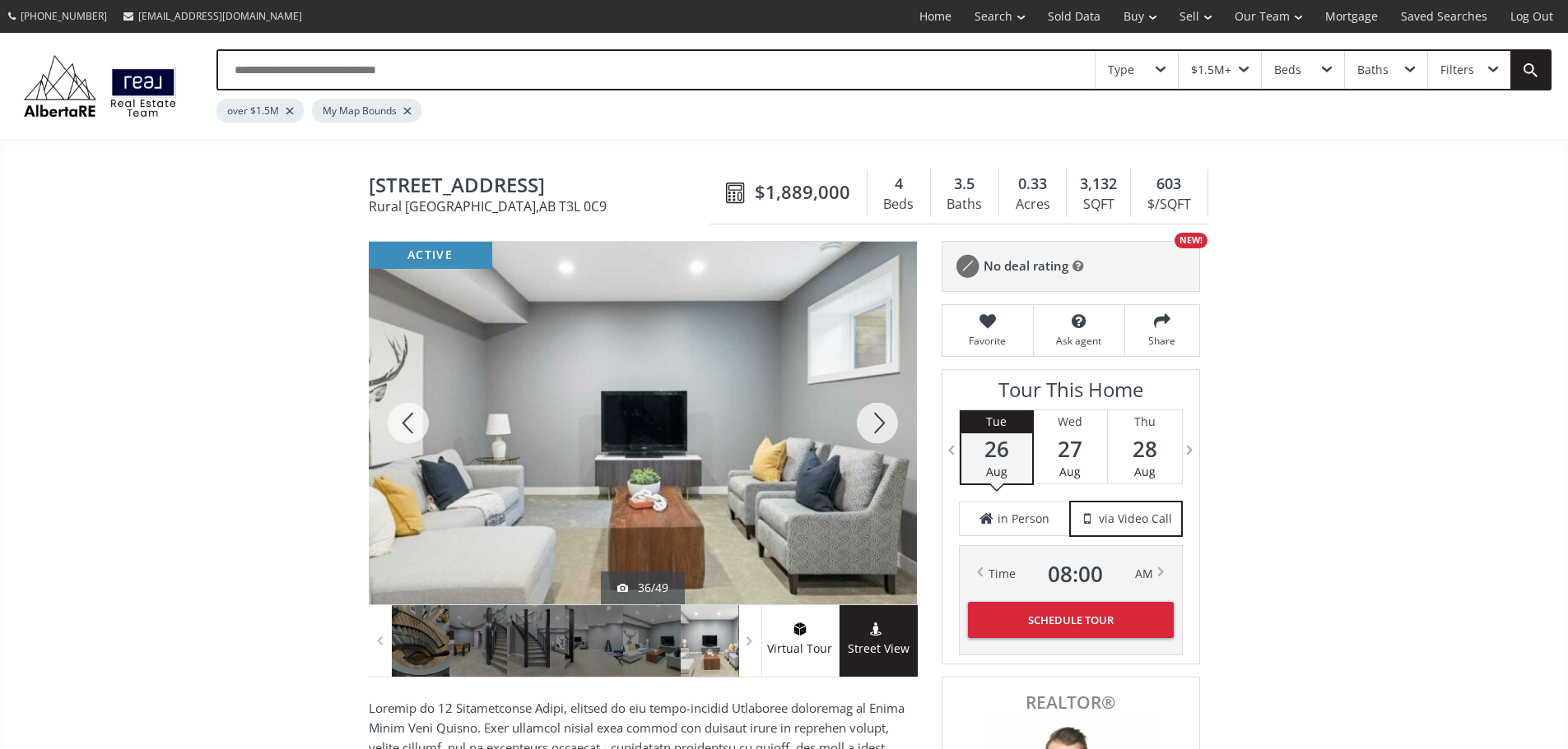
click at [873, 430] on div at bounding box center [877, 423] width 79 height 363
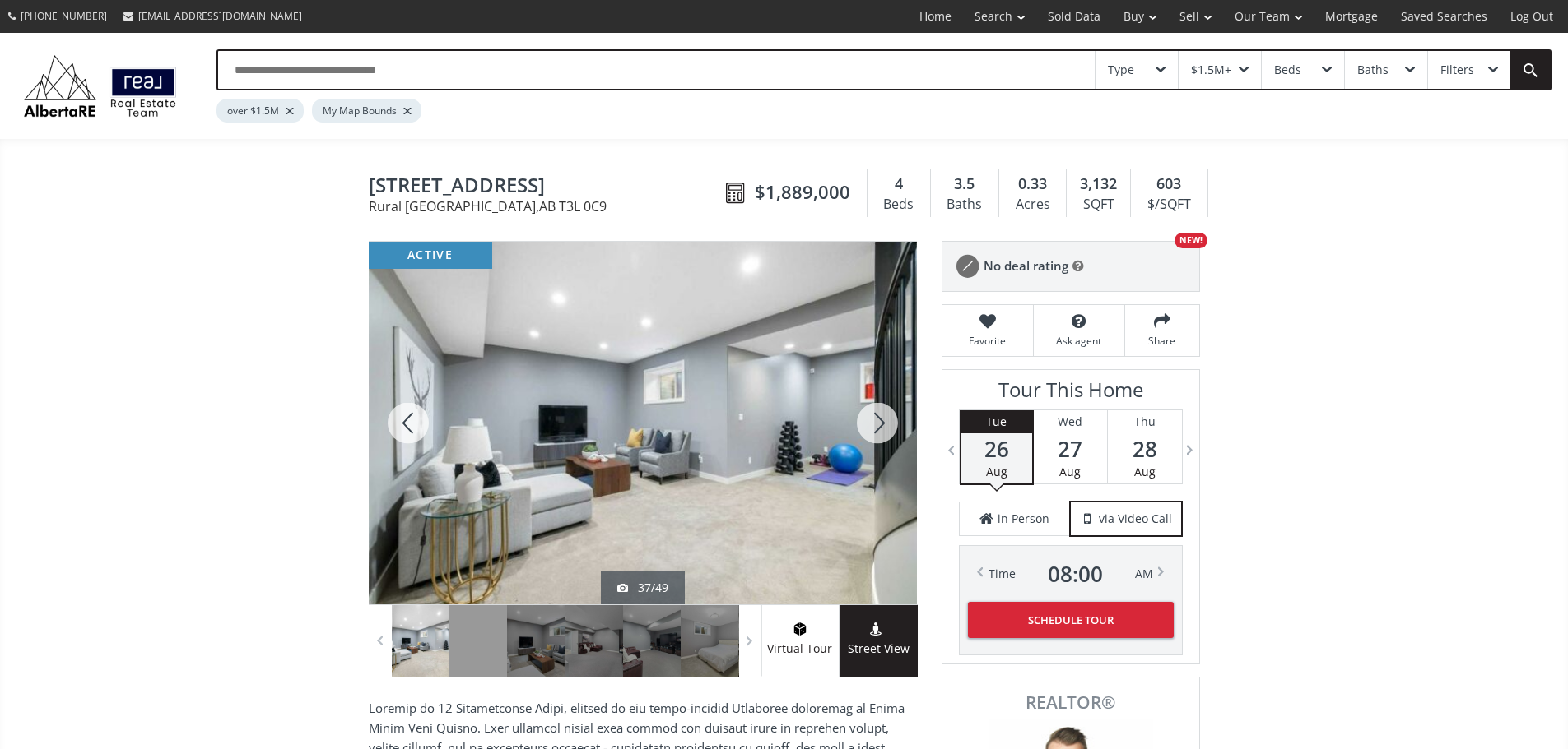
click at [873, 430] on div at bounding box center [877, 423] width 79 height 363
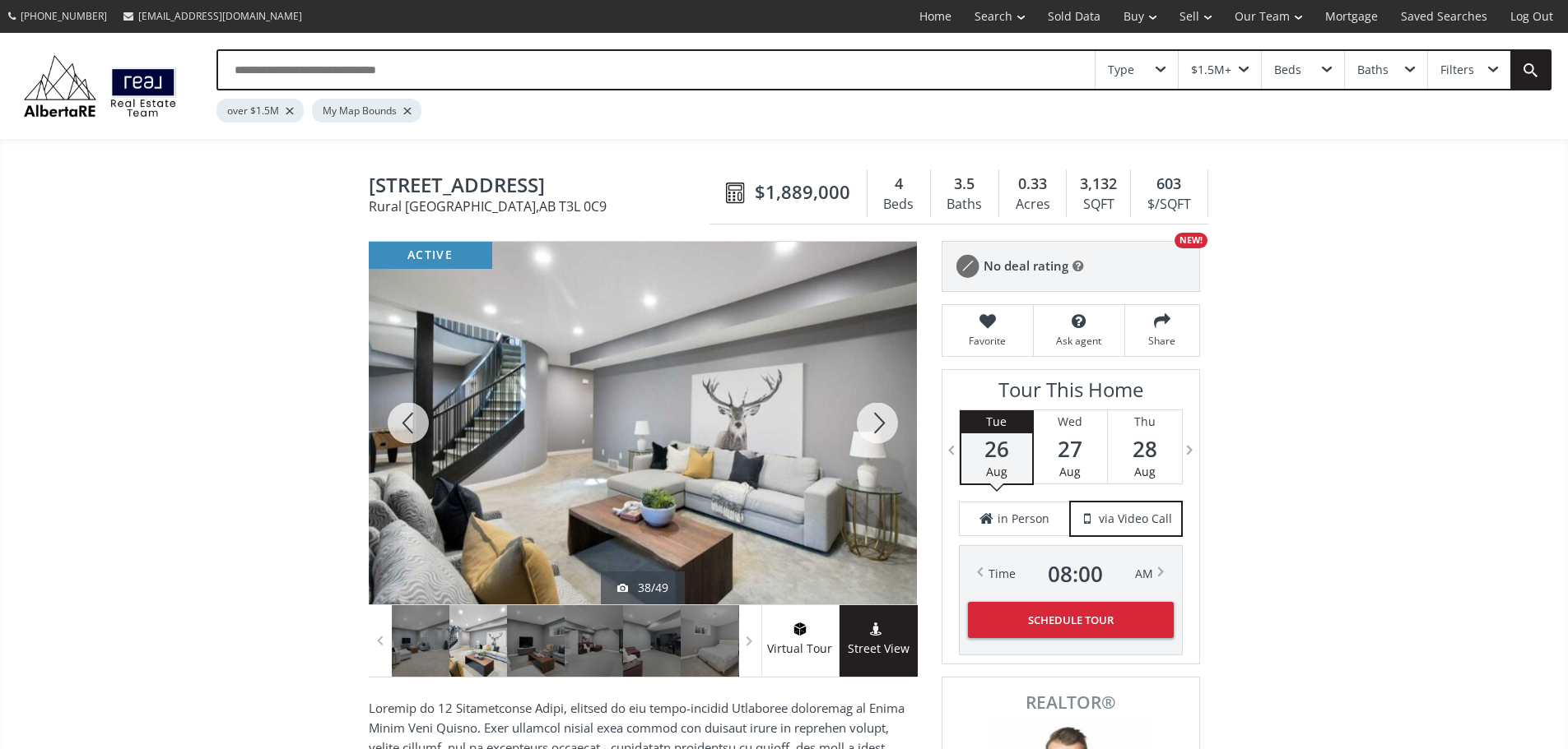
click at [873, 430] on div at bounding box center [877, 423] width 79 height 363
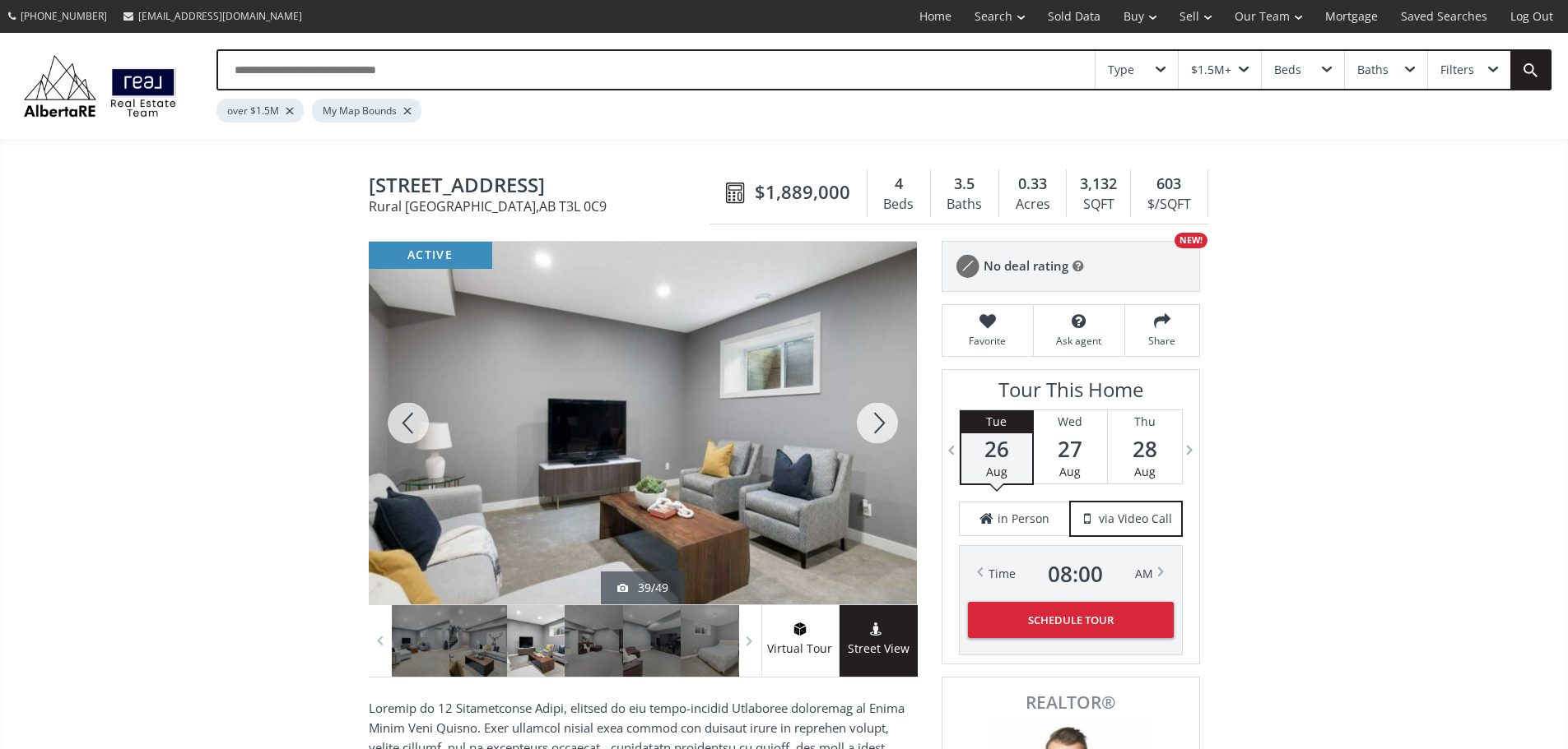
click at [873, 430] on div at bounding box center [877, 423] width 79 height 363
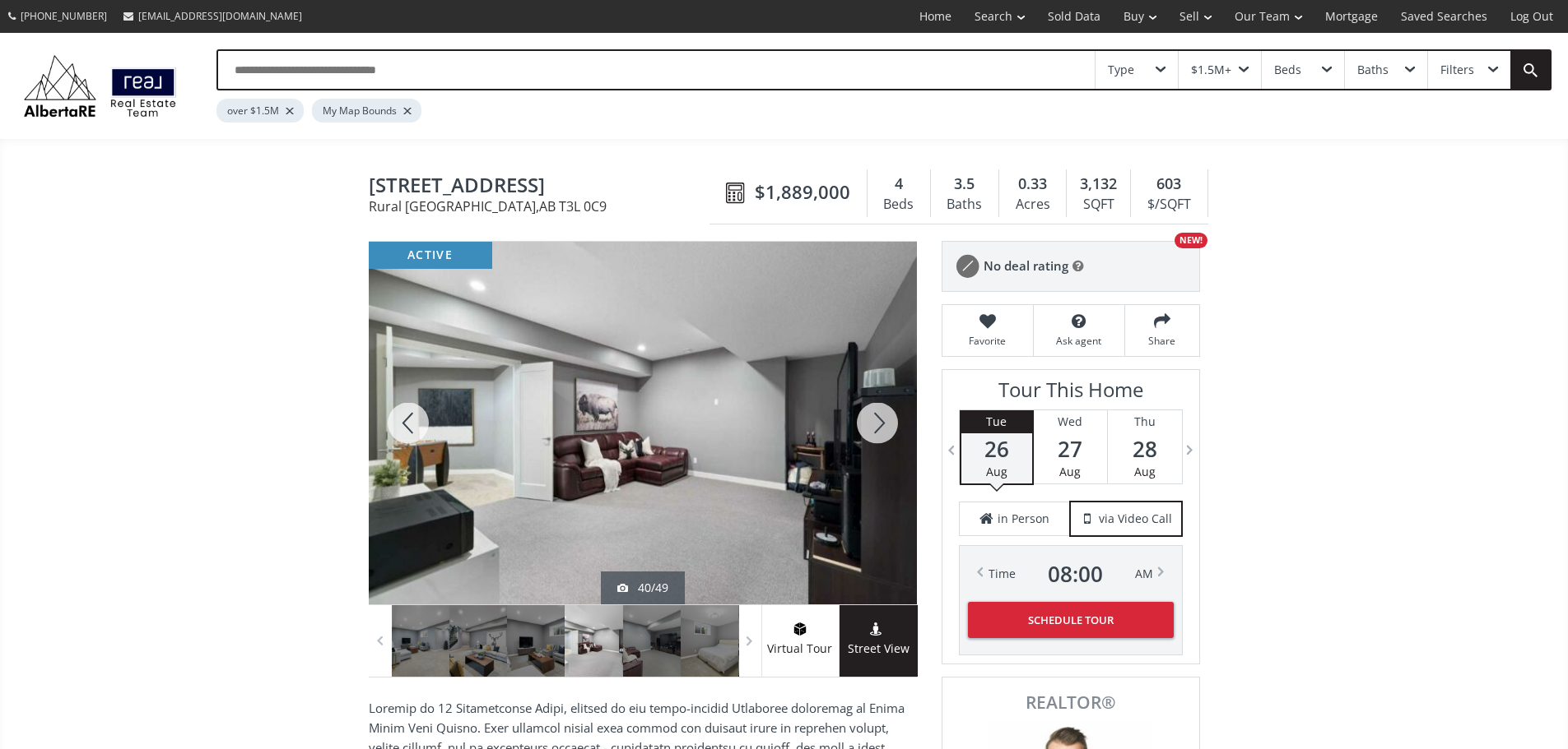
click at [873, 430] on div at bounding box center [877, 423] width 79 height 363
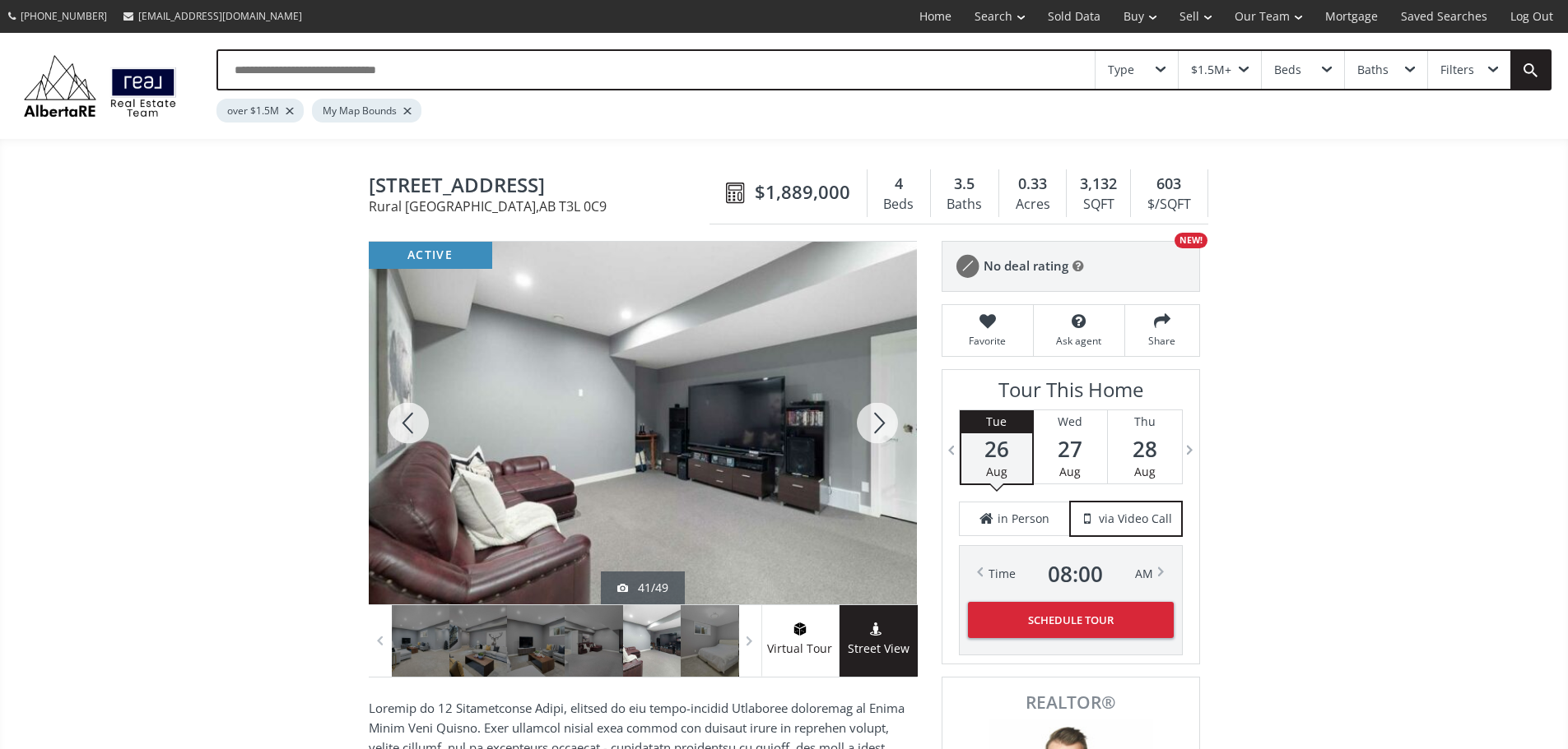
click at [873, 430] on div at bounding box center [877, 423] width 79 height 363
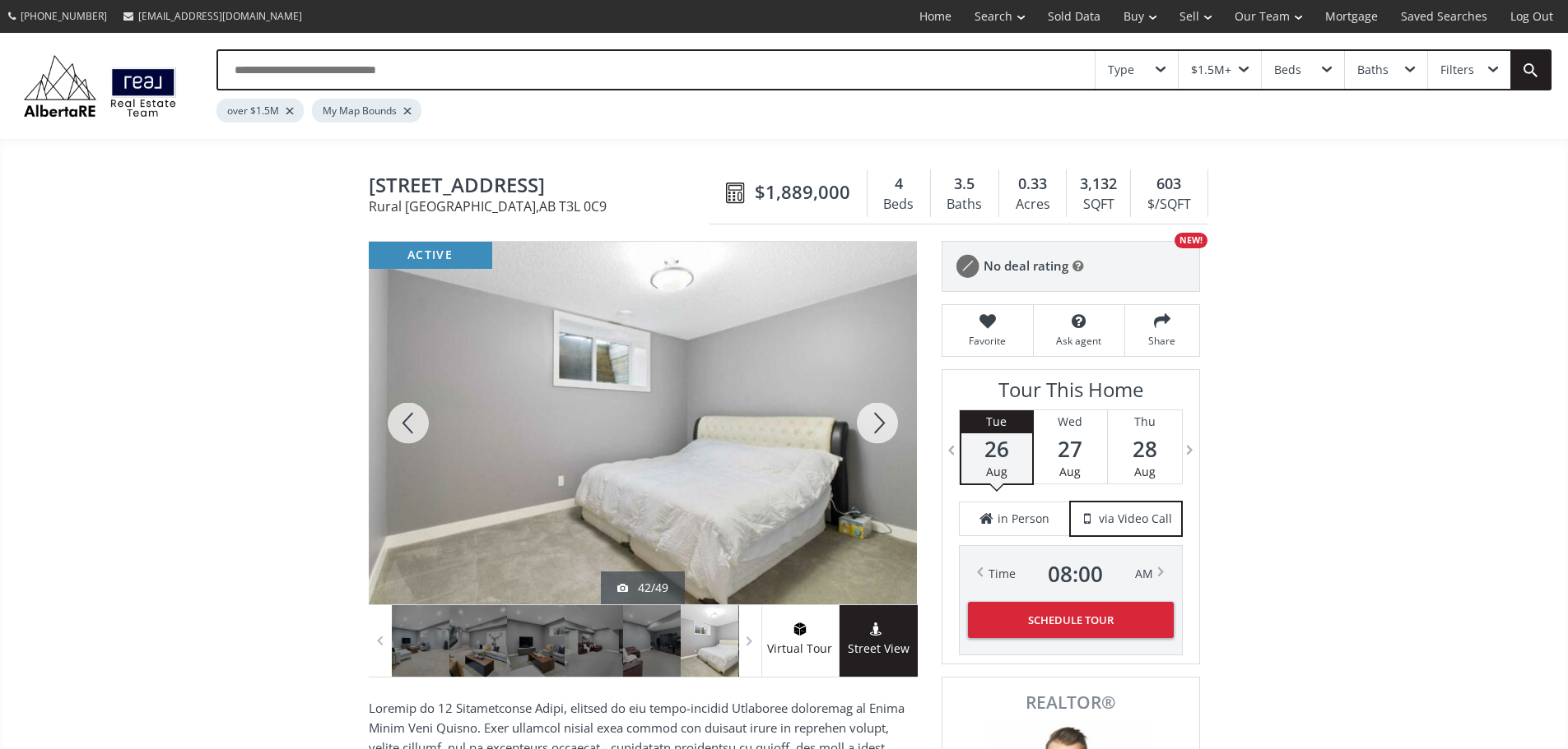
click at [873, 430] on div at bounding box center [877, 423] width 79 height 363
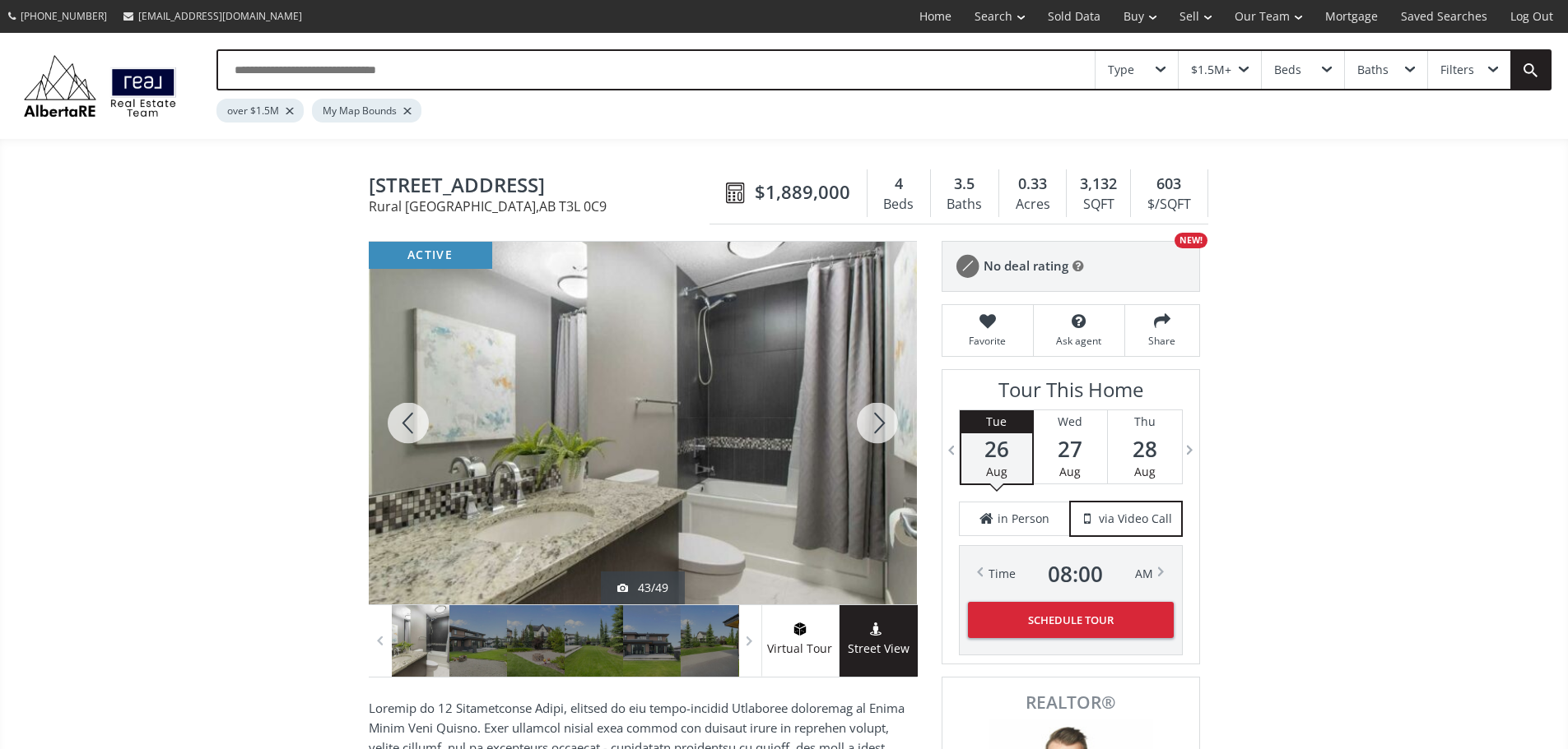
click at [873, 430] on div at bounding box center [877, 423] width 79 height 363
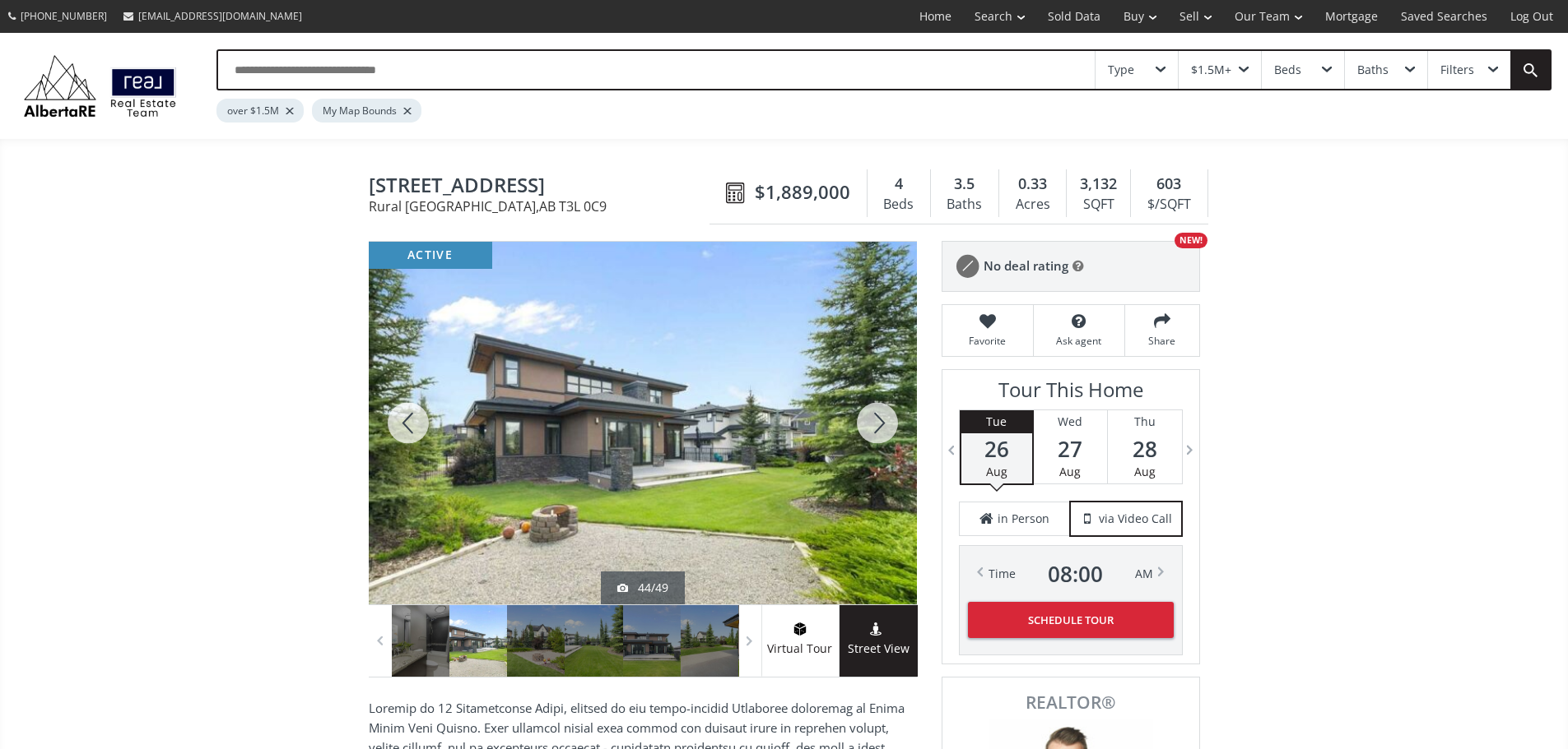
click at [873, 430] on div at bounding box center [877, 423] width 79 height 363
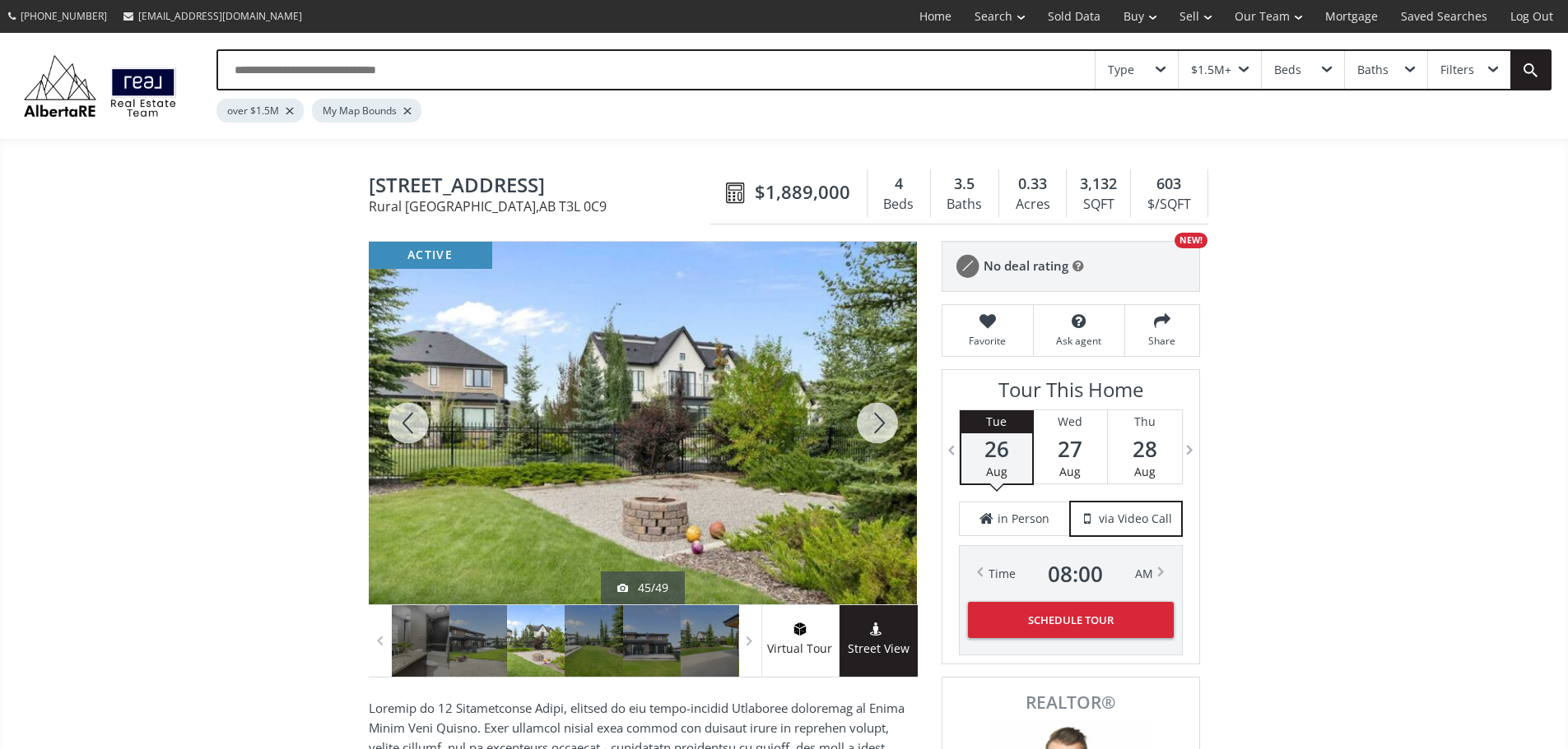
click at [873, 430] on div at bounding box center [877, 423] width 79 height 363
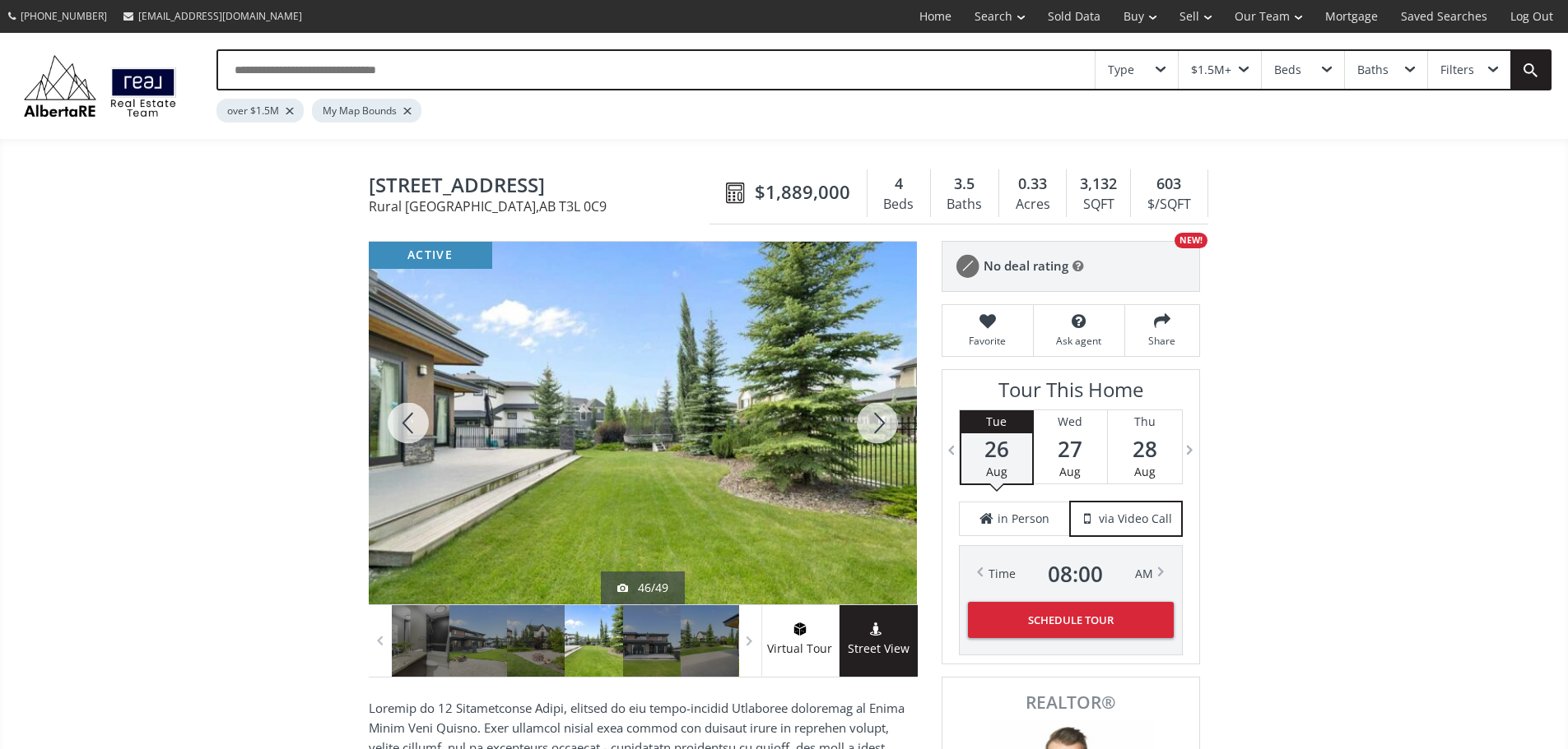
click at [873, 430] on div at bounding box center [877, 423] width 79 height 363
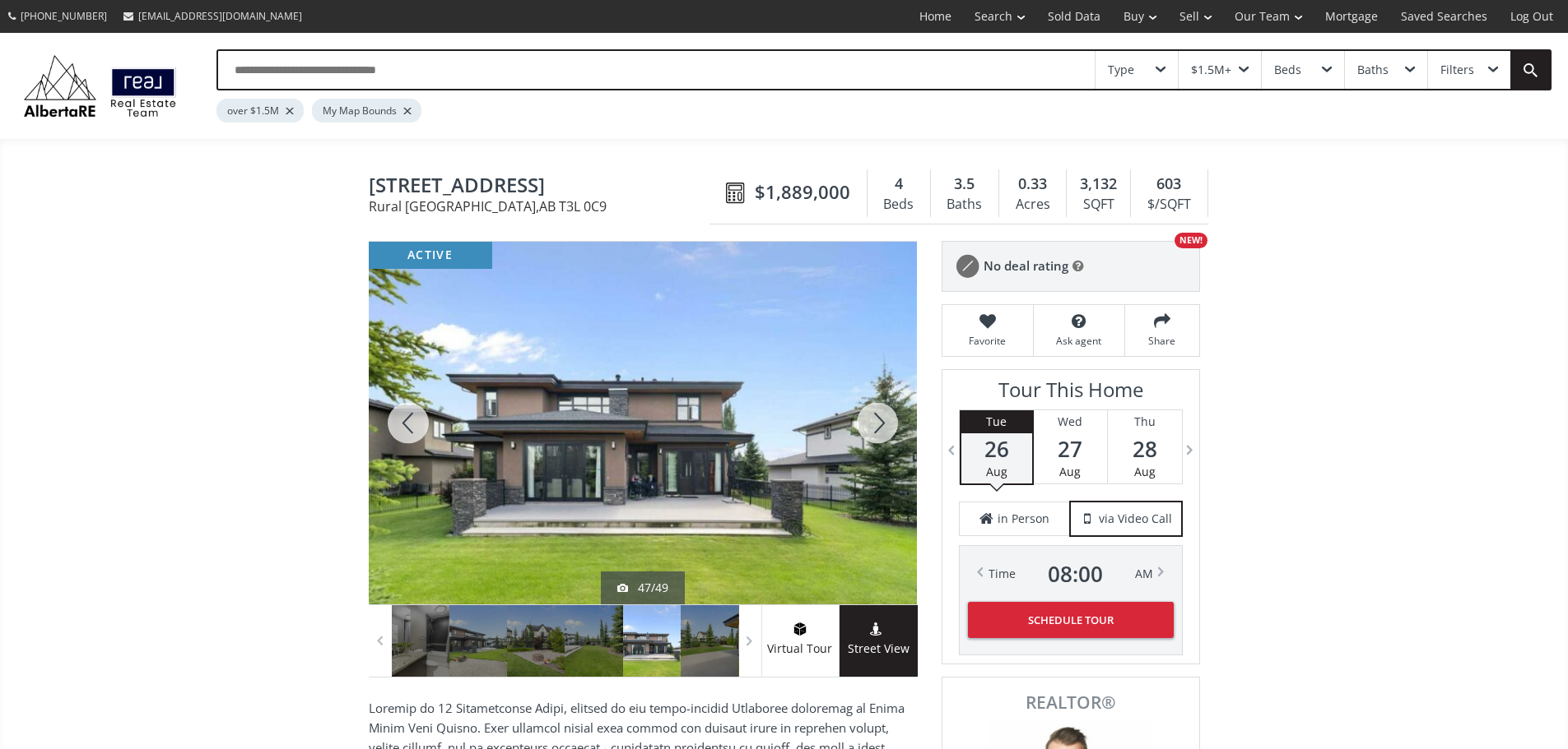
click at [873, 430] on div at bounding box center [877, 423] width 79 height 363
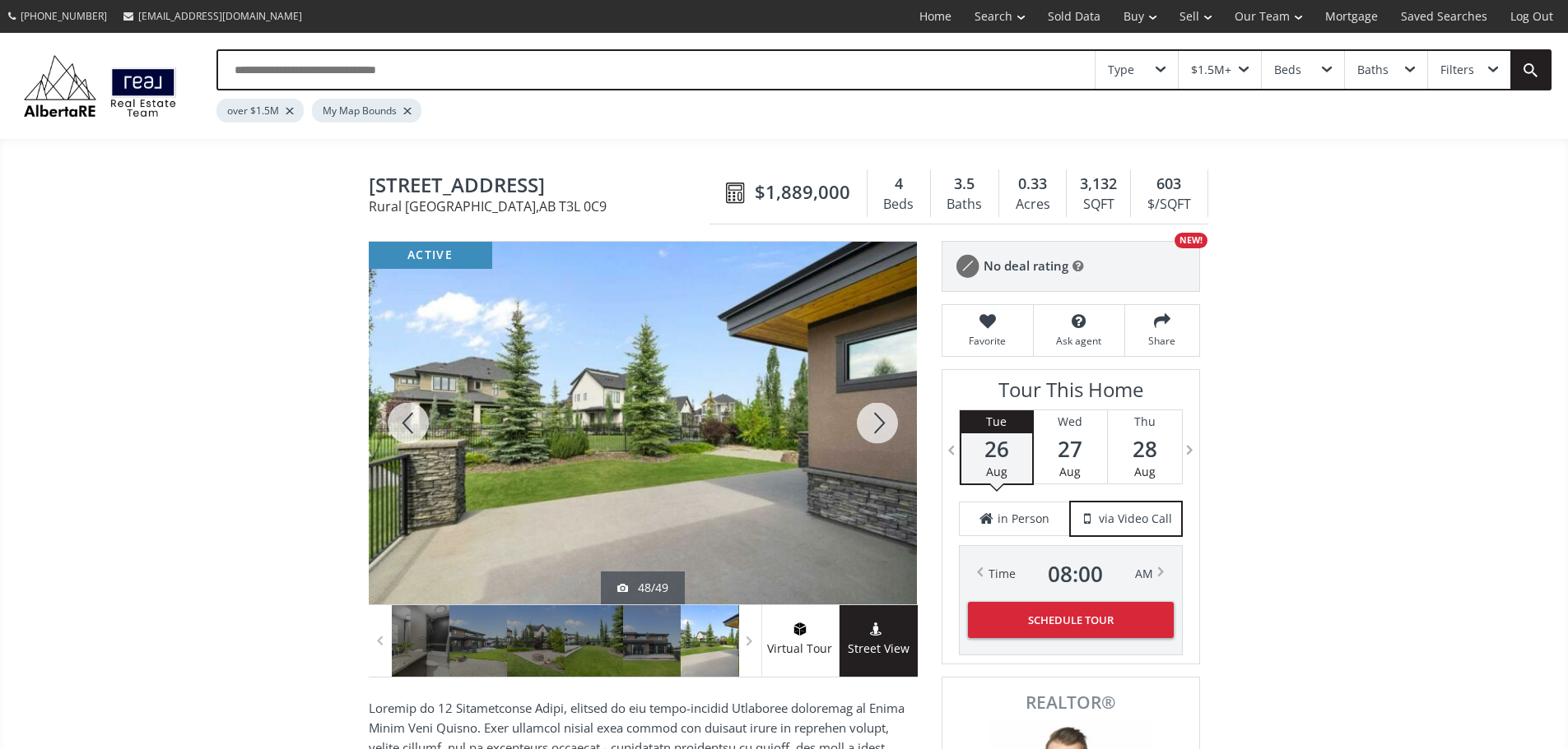
click at [873, 430] on div at bounding box center [877, 423] width 79 height 363
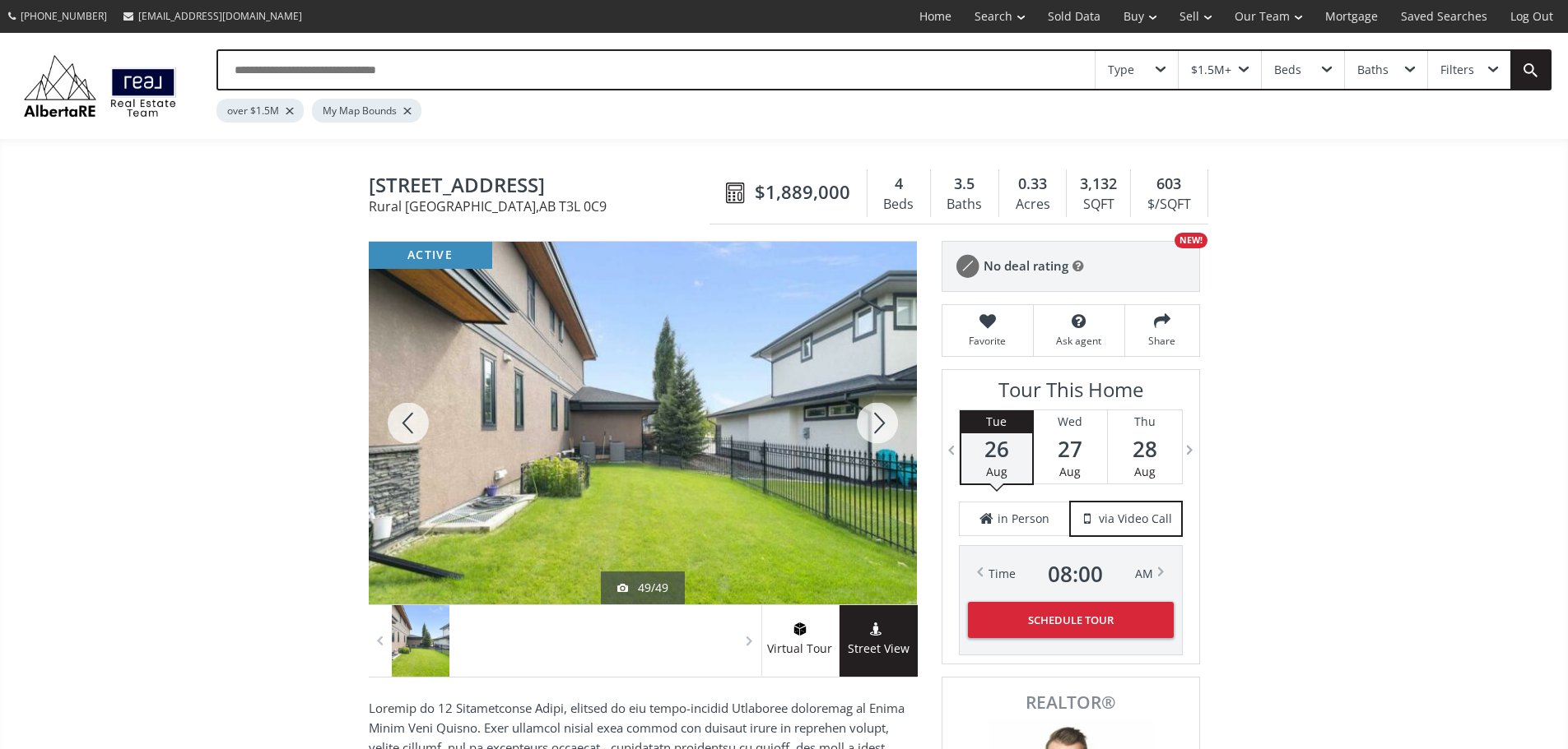
click at [873, 430] on div at bounding box center [877, 423] width 79 height 363
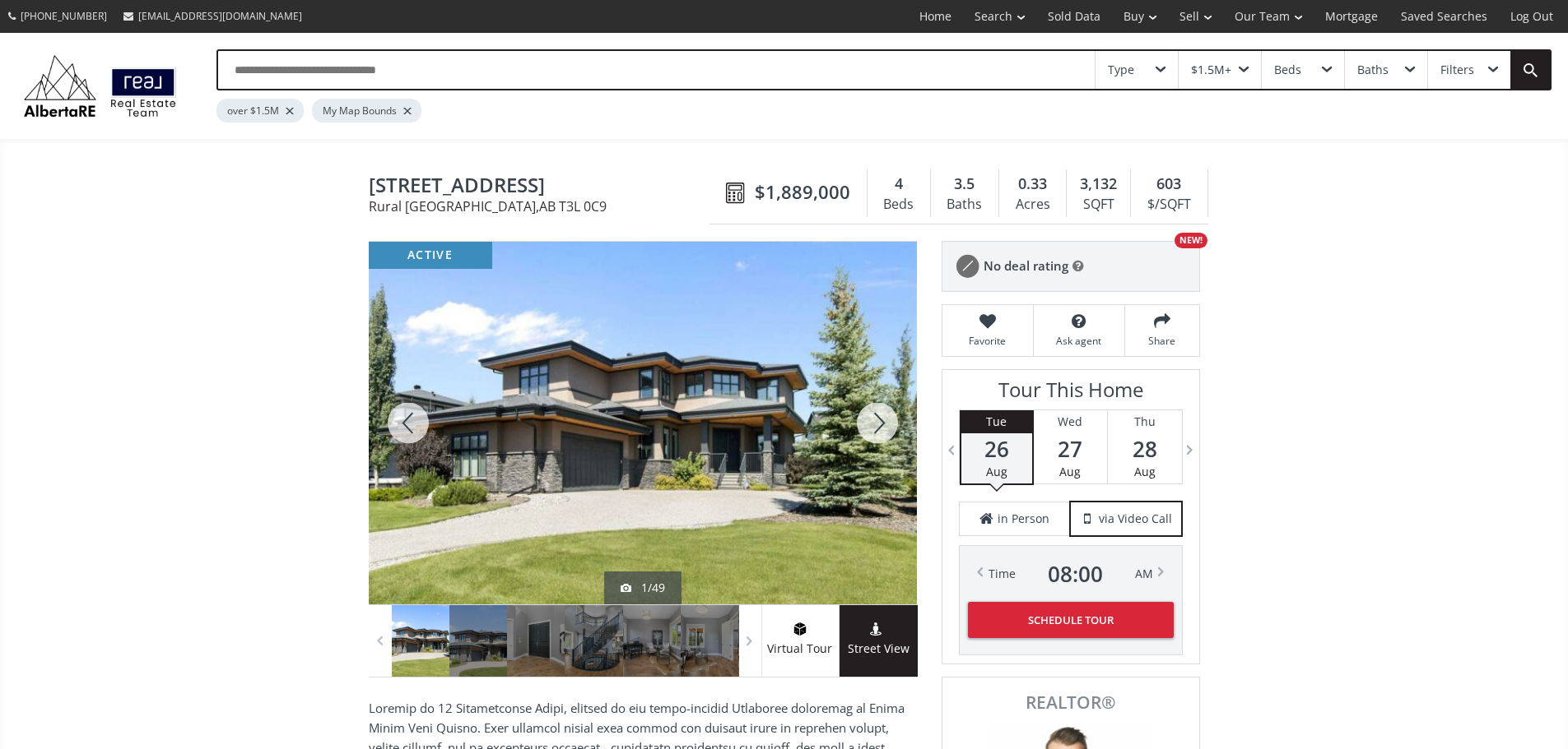
click at [873, 430] on div at bounding box center [877, 423] width 79 height 363
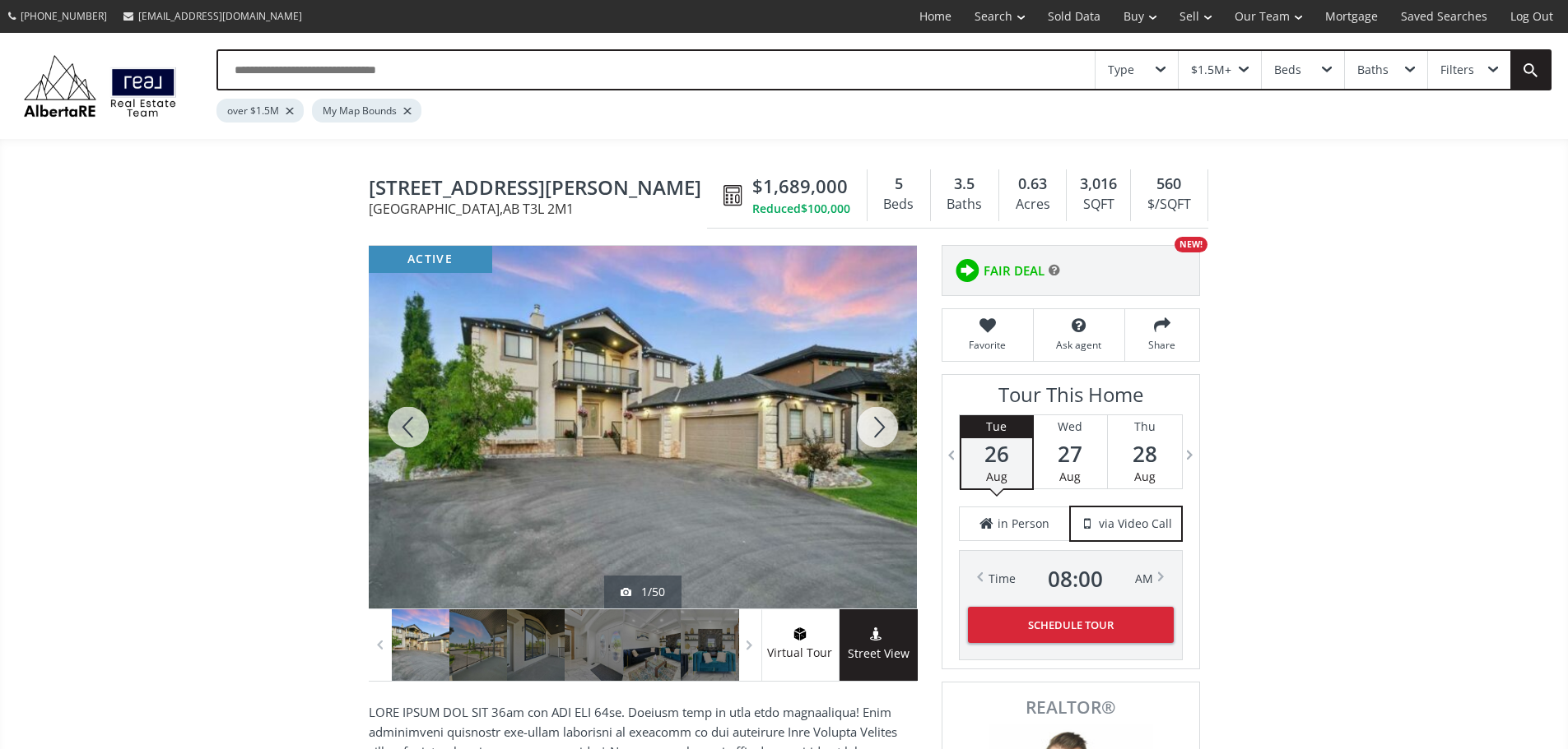
click at [873, 426] on div at bounding box center [877, 427] width 79 height 363
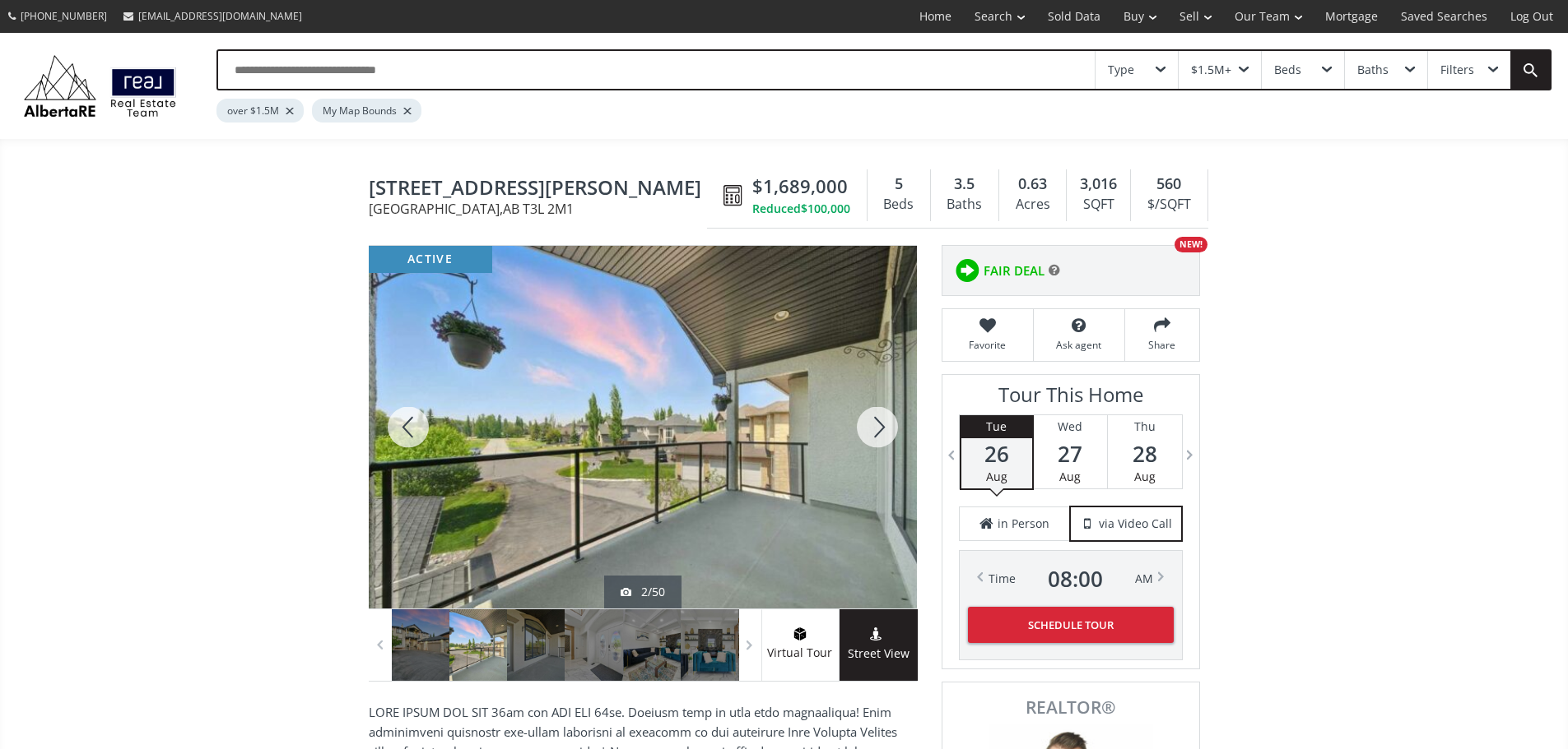
click at [873, 424] on div at bounding box center [877, 427] width 79 height 363
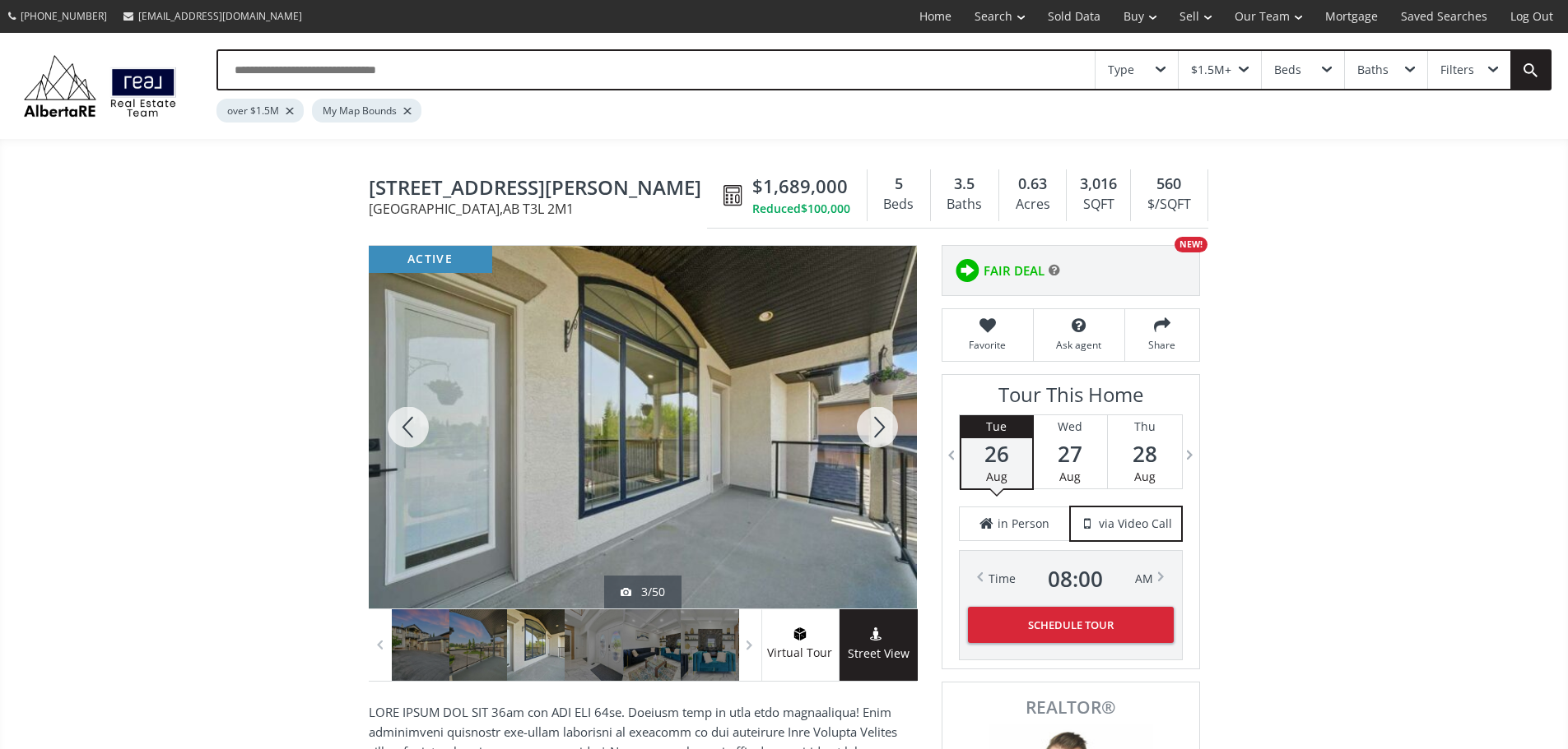
click at [873, 424] on div at bounding box center [877, 427] width 79 height 363
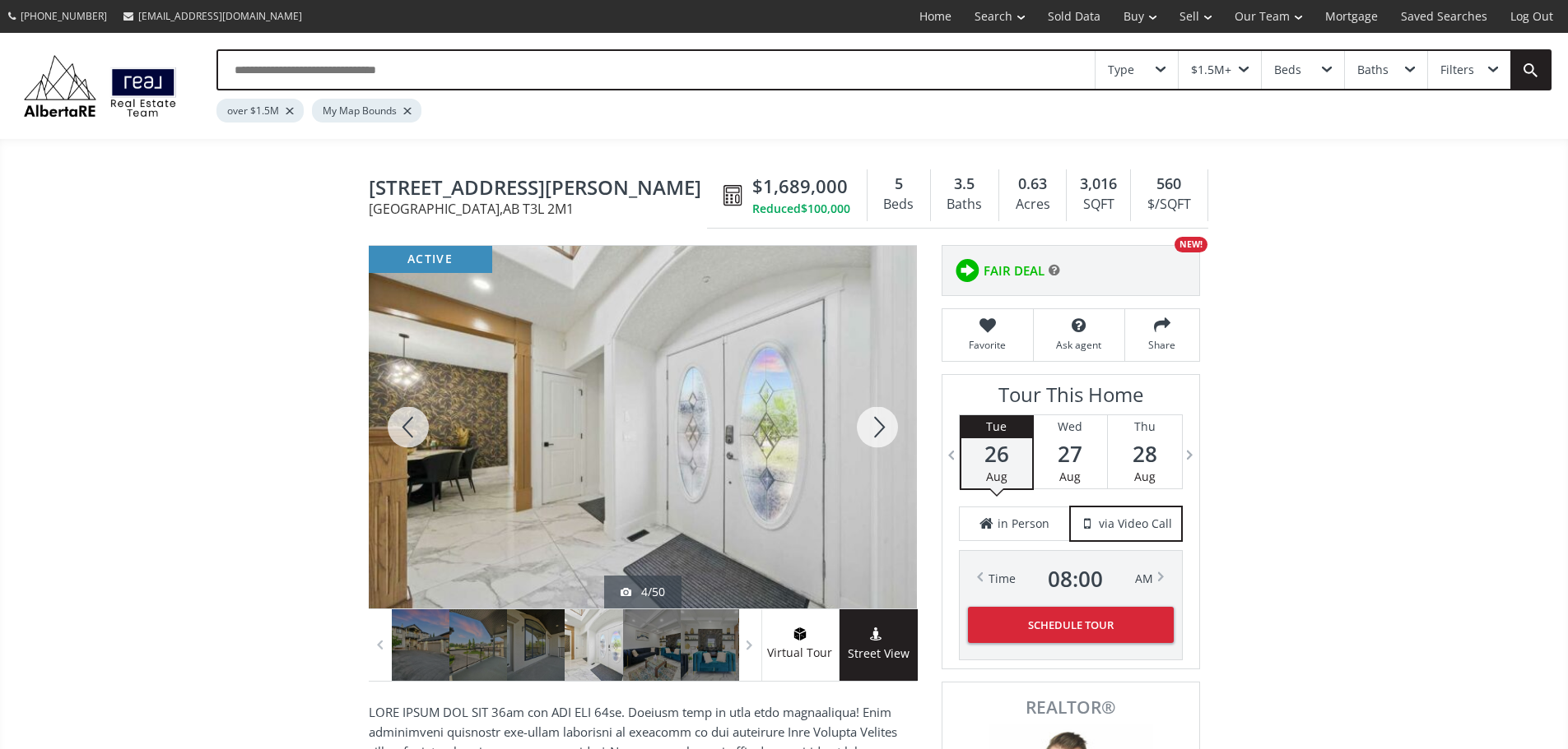
click at [873, 424] on div at bounding box center [877, 427] width 79 height 363
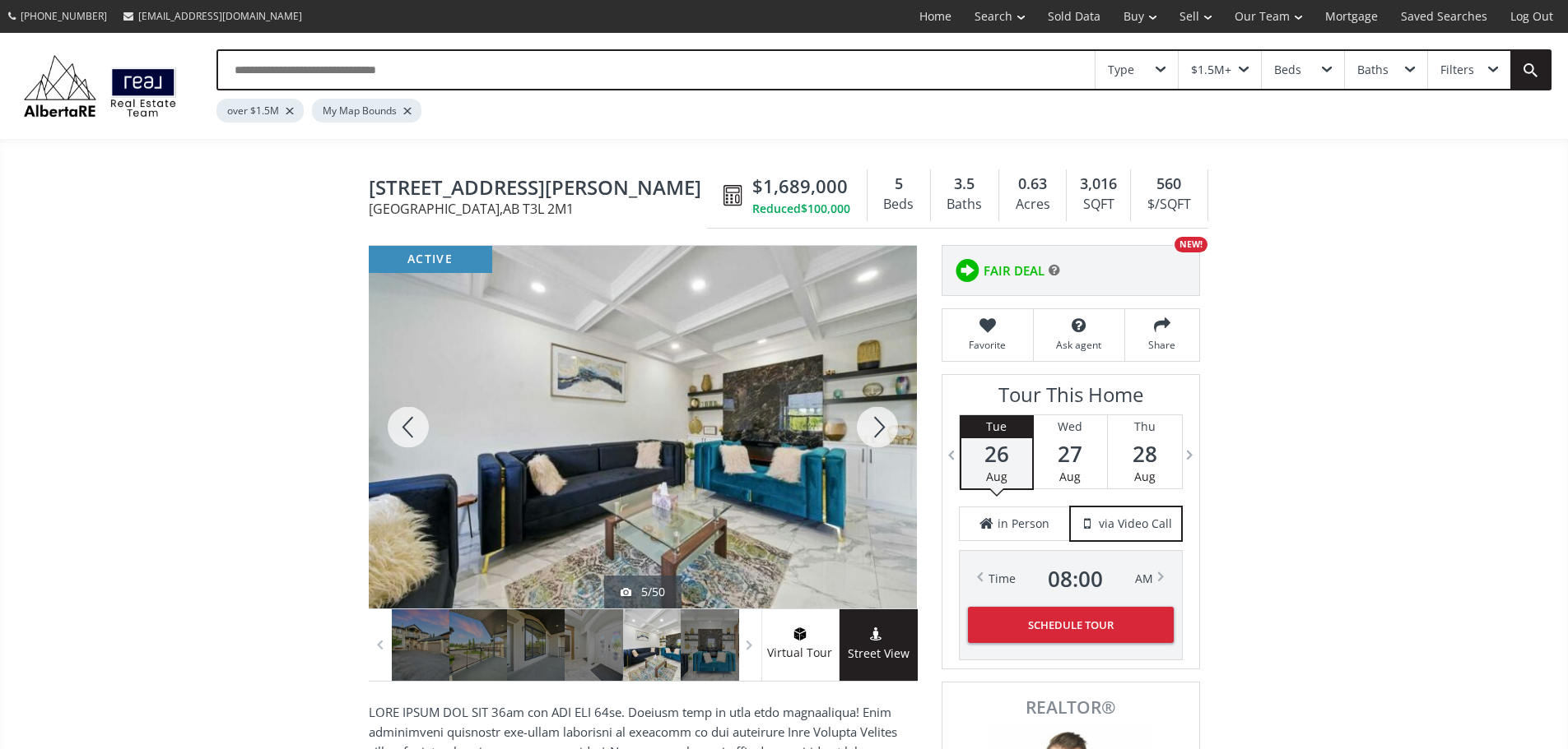
click at [873, 424] on div at bounding box center [877, 427] width 79 height 363
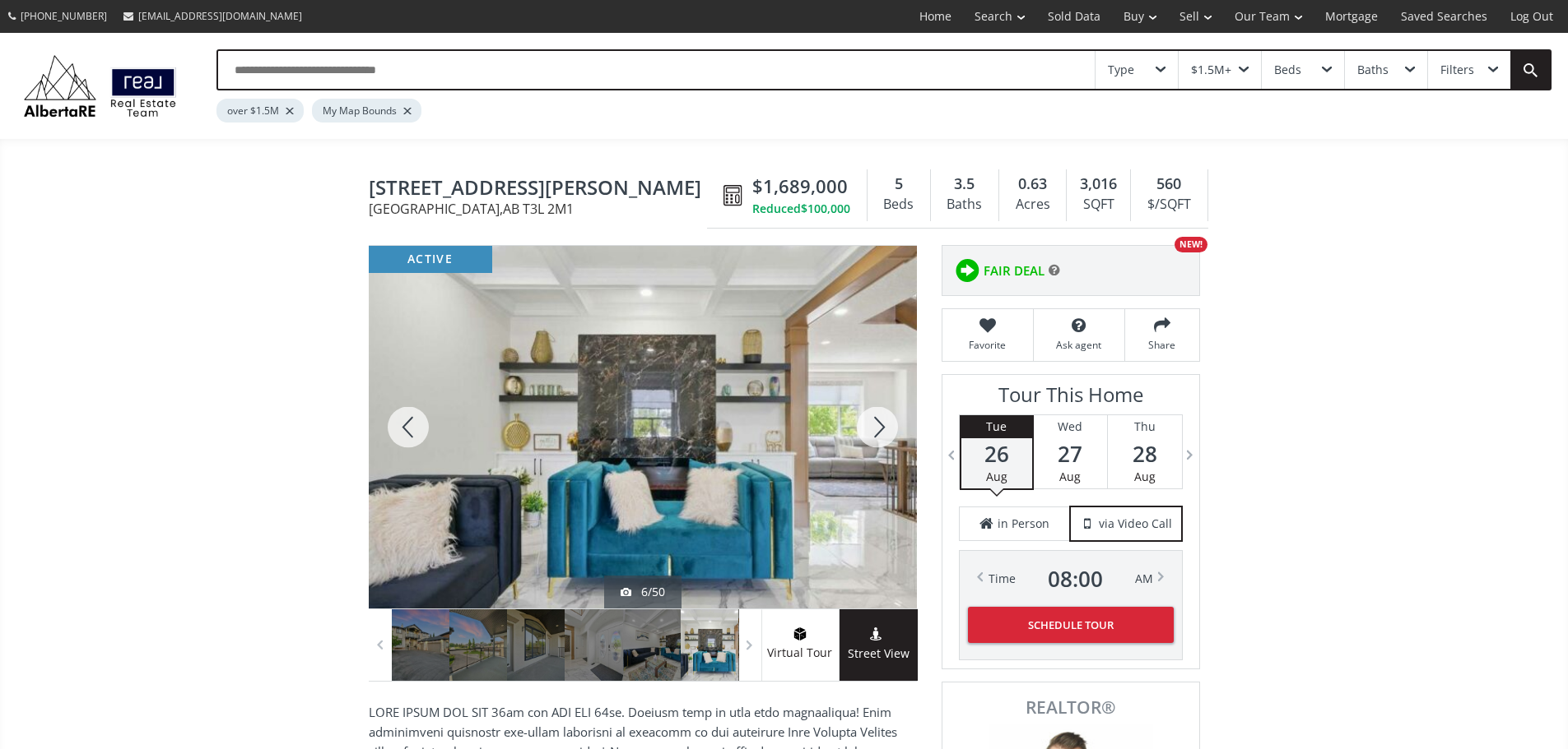
click at [873, 424] on div at bounding box center [877, 427] width 79 height 363
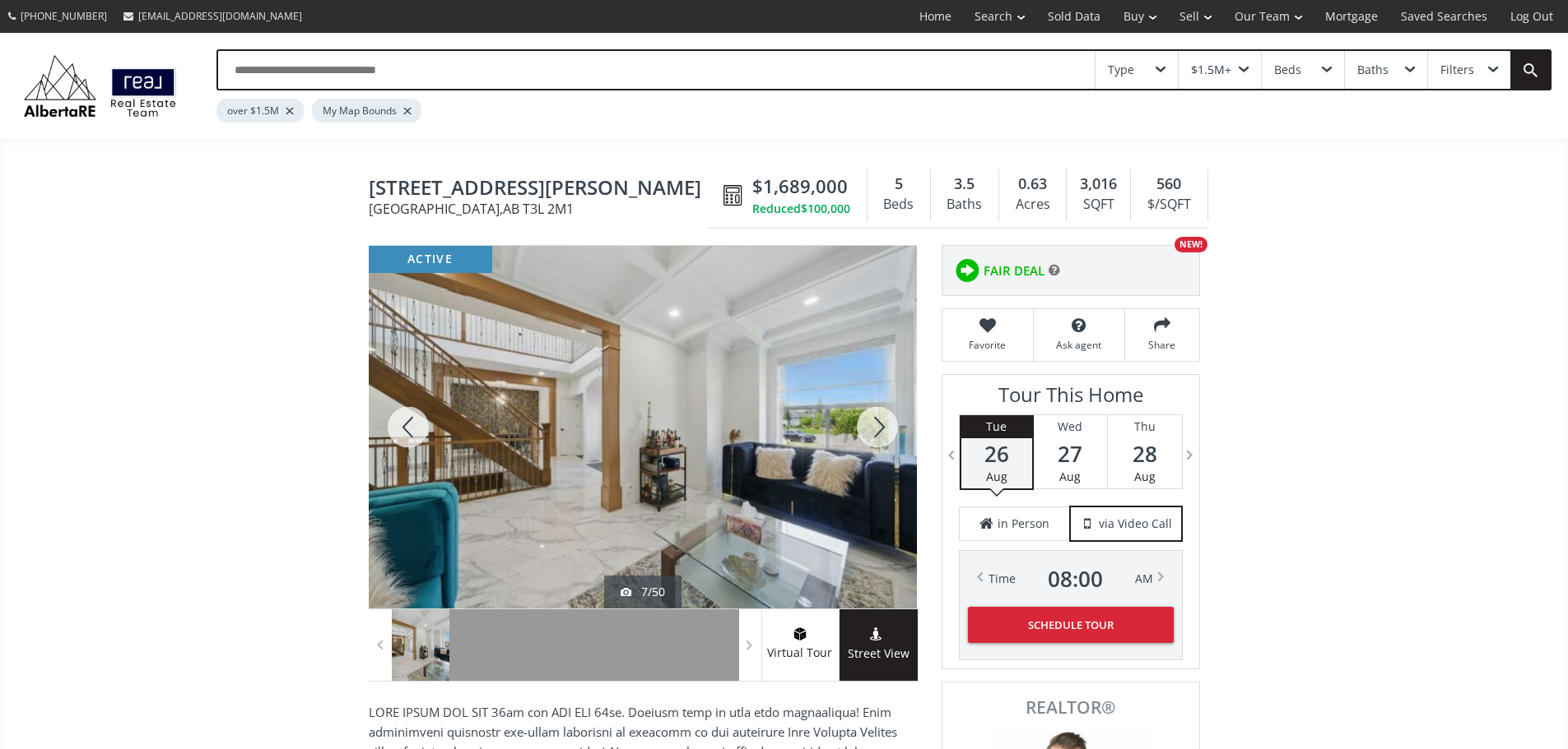
click at [873, 424] on div at bounding box center [877, 427] width 79 height 363
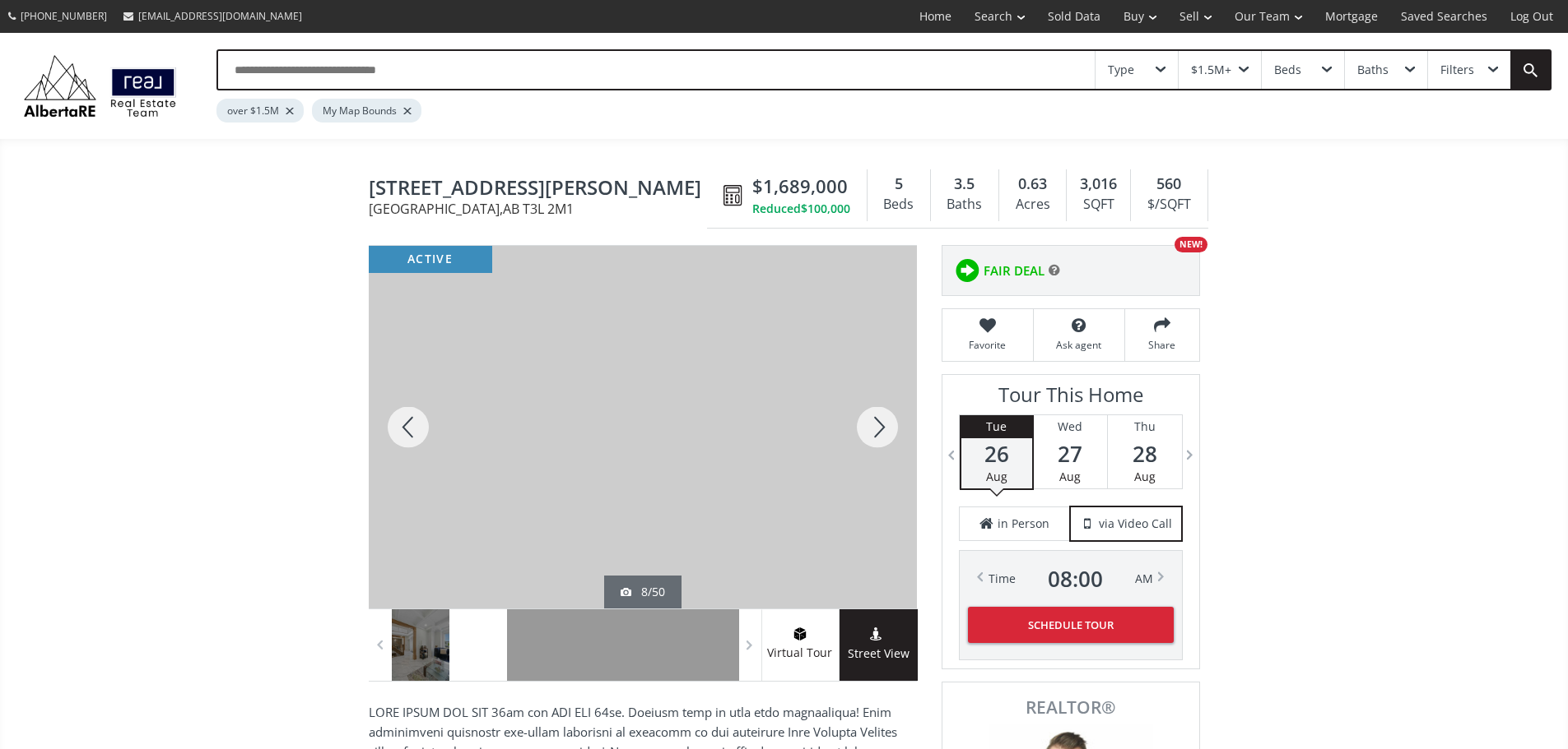
click at [873, 424] on div at bounding box center [877, 427] width 79 height 363
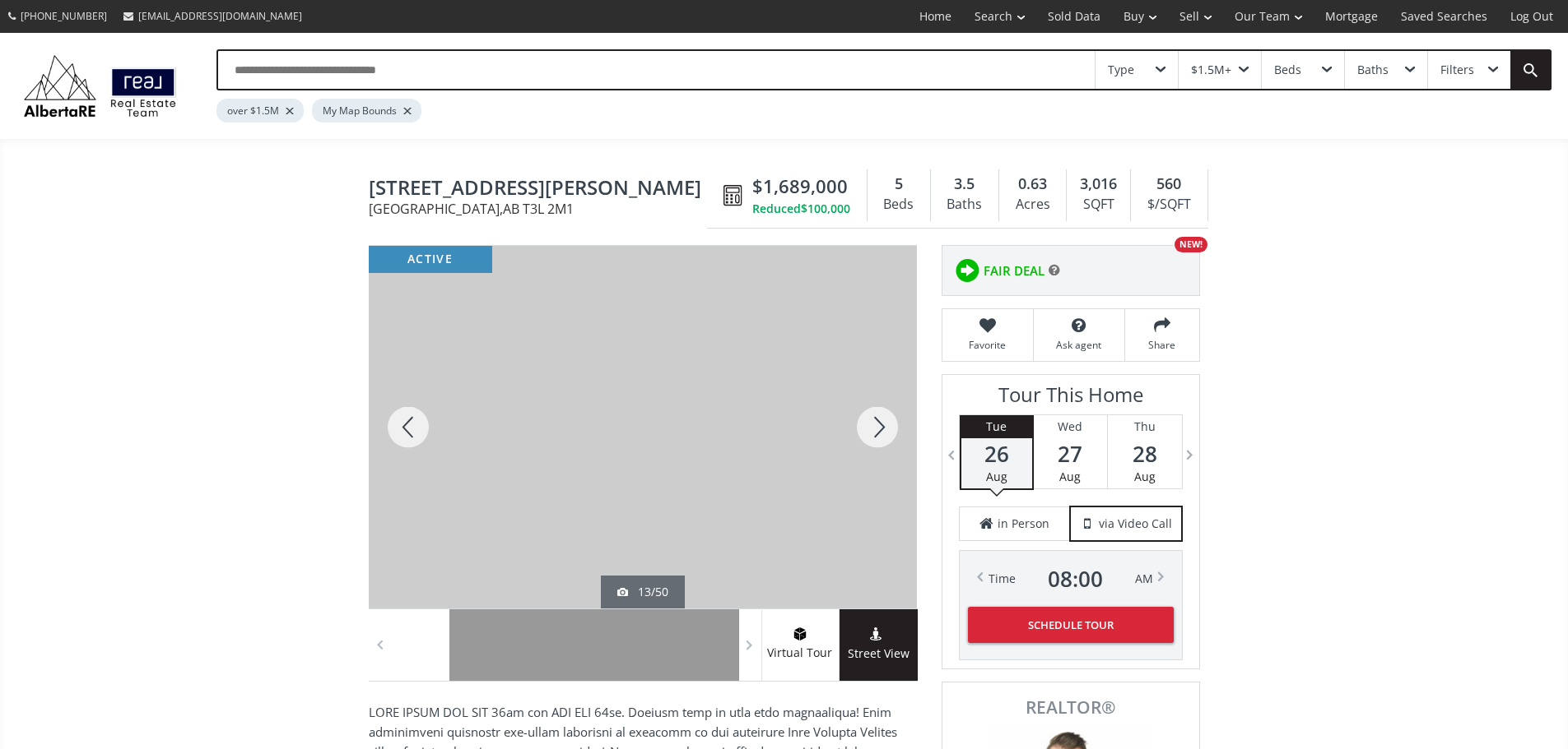
click at [873, 424] on div at bounding box center [877, 427] width 79 height 363
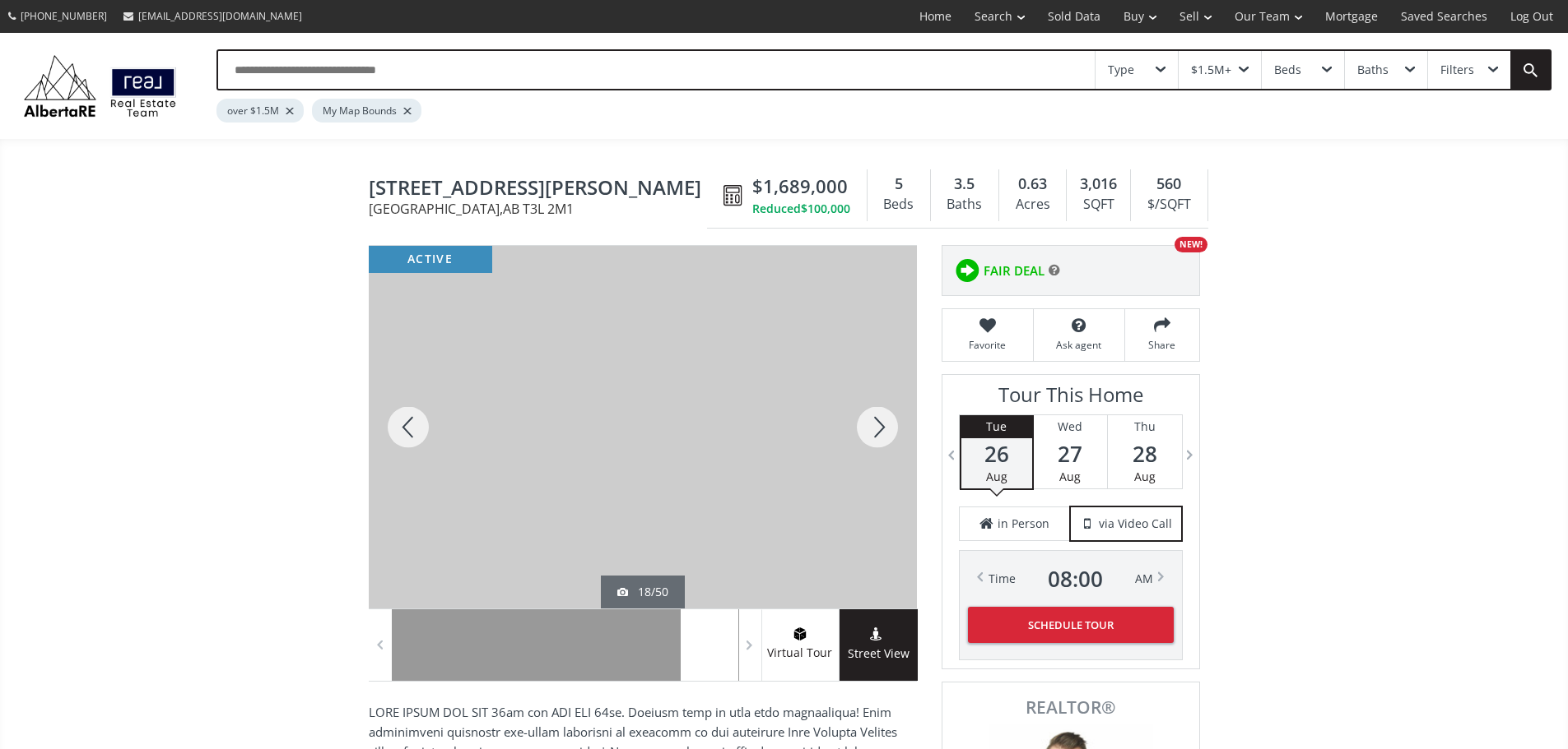
click at [873, 424] on div at bounding box center [877, 427] width 79 height 363
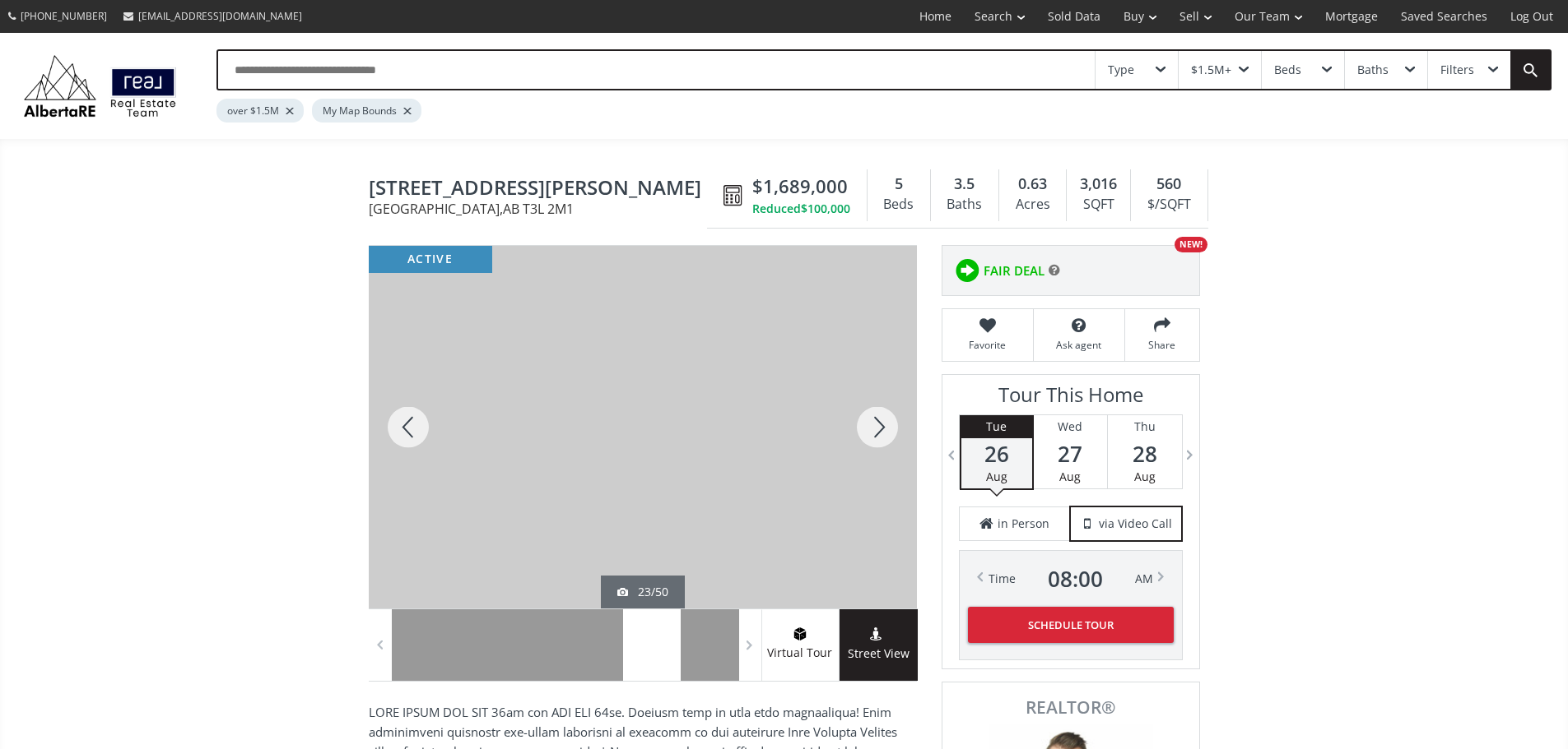
click at [873, 424] on div at bounding box center [877, 427] width 79 height 363
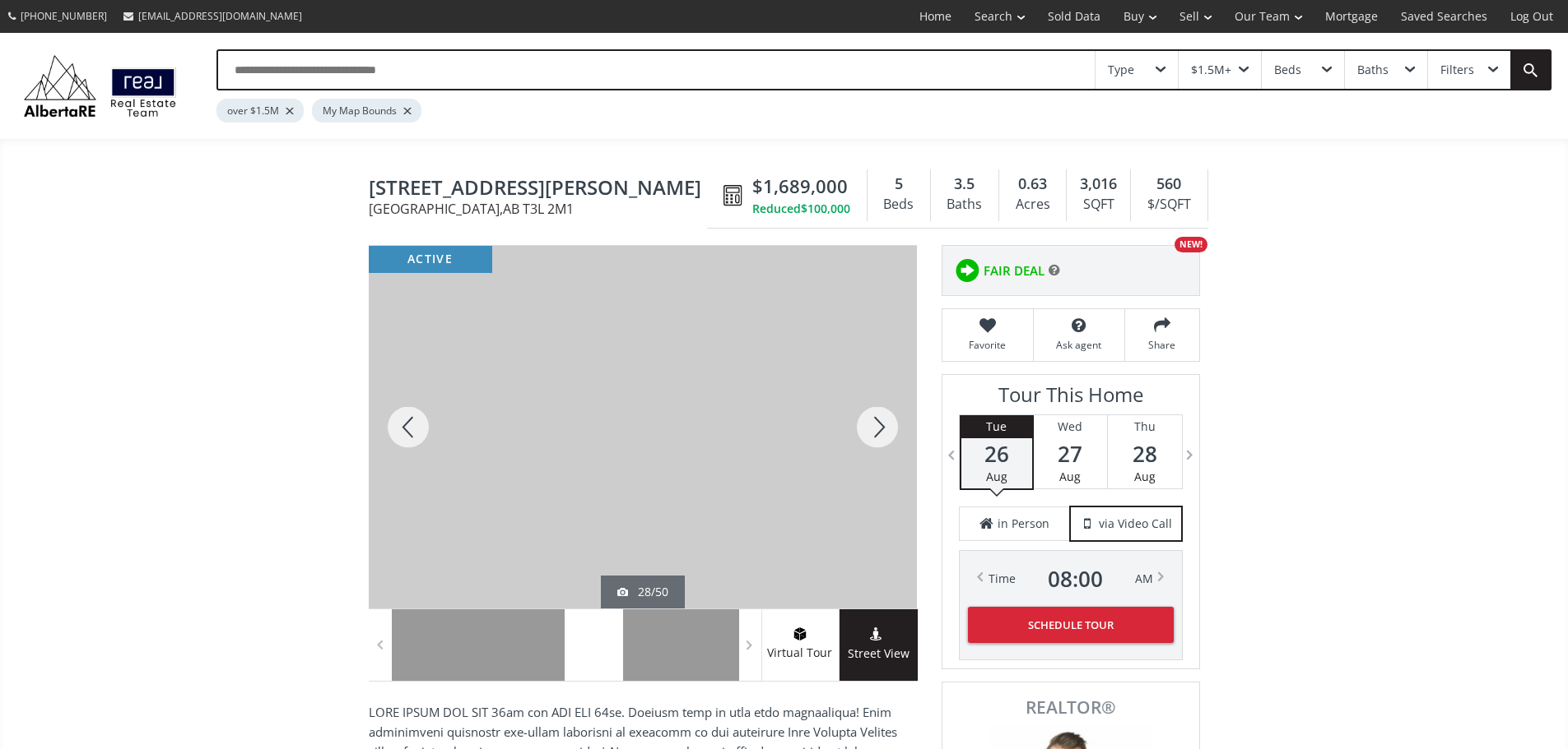
click at [873, 424] on div at bounding box center [877, 427] width 79 height 363
click at [875, 430] on div at bounding box center [877, 427] width 79 height 363
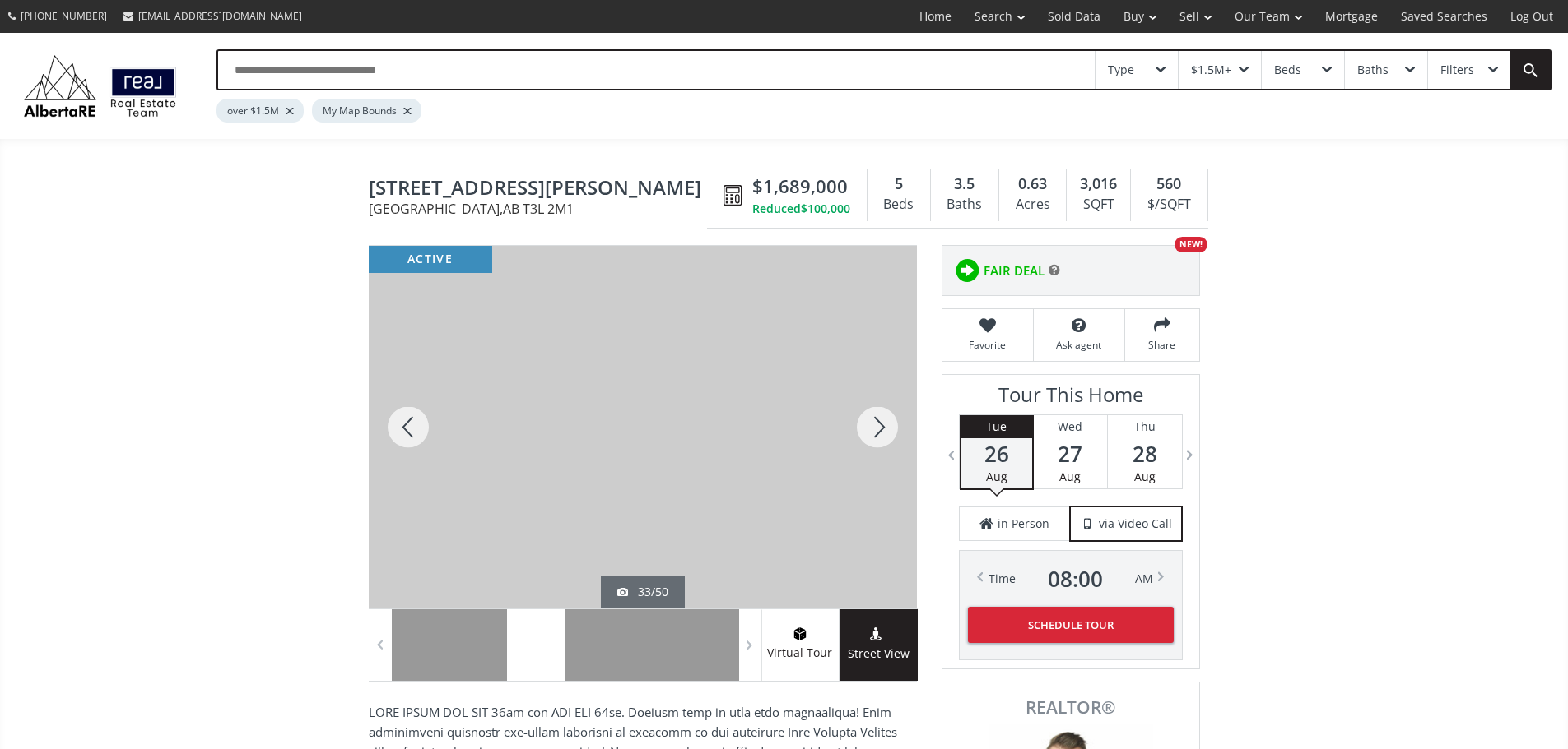
click at [875, 433] on div at bounding box center [877, 427] width 79 height 363
click at [874, 430] on div at bounding box center [877, 427] width 79 height 363
click at [871, 428] on div at bounding box center [877, 427] width 79 height 363
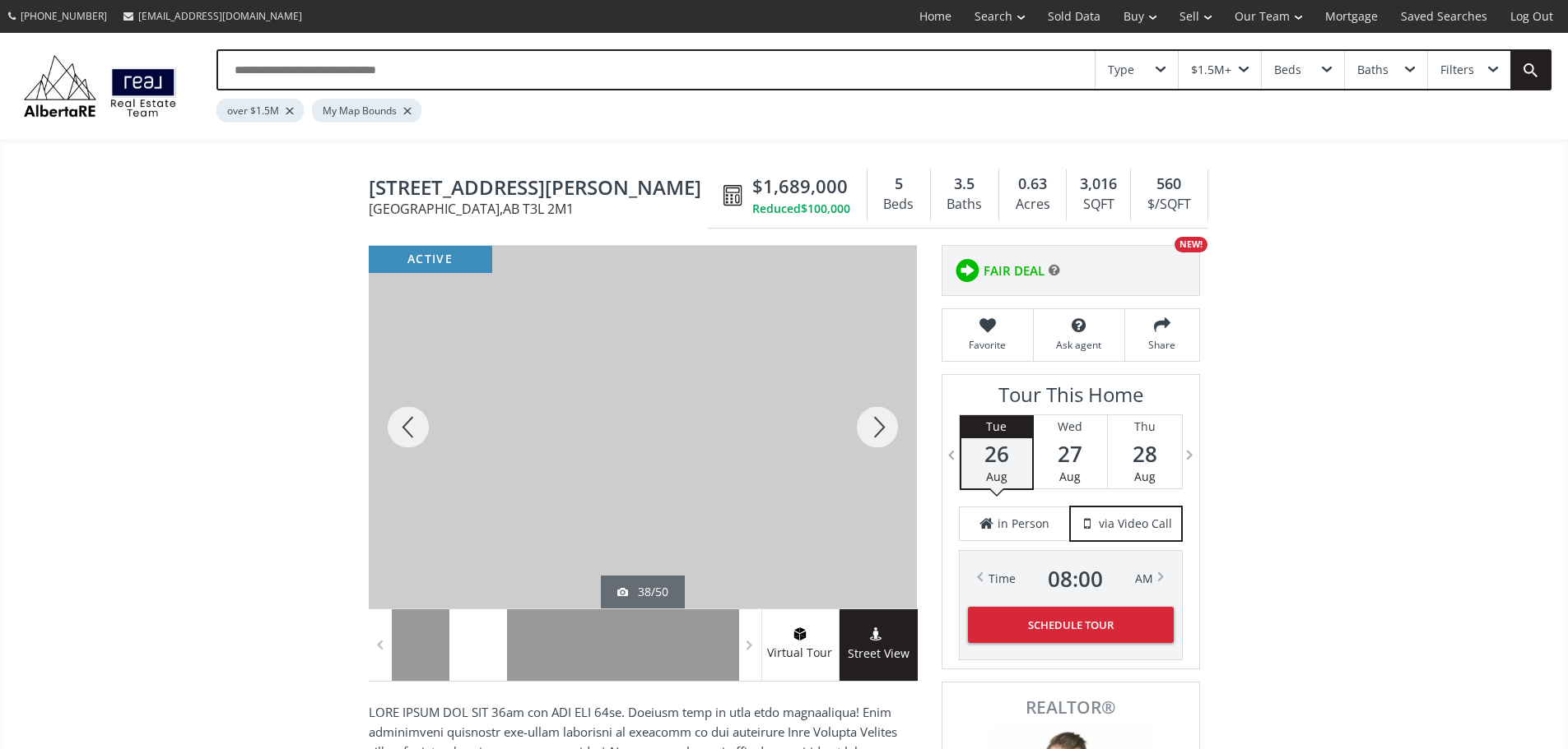
click at [871, 428] on div at bounding box center [877, 427] width 79 height 363
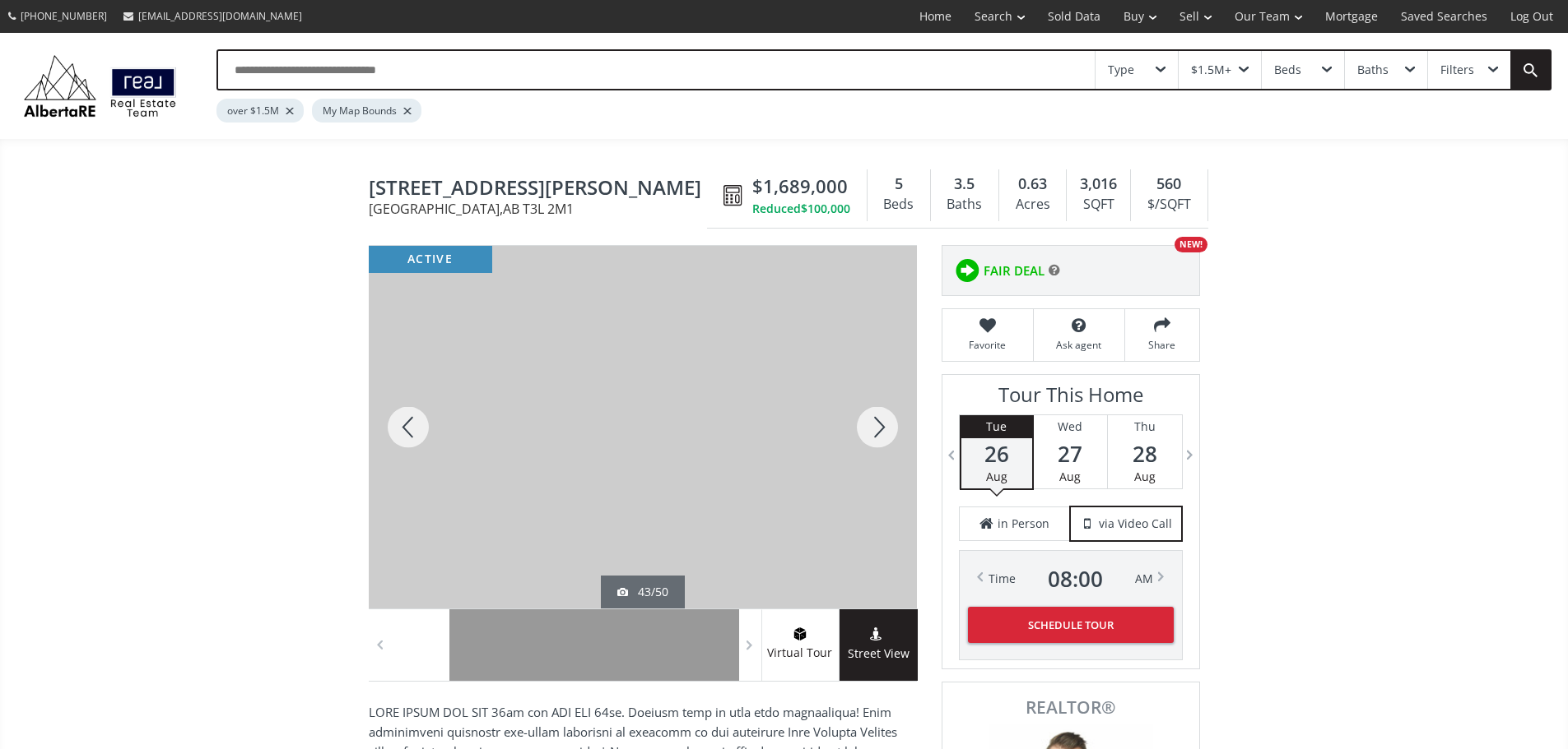
click at [873, 435] on div at bounding box center [877, 427] width 79 height 363
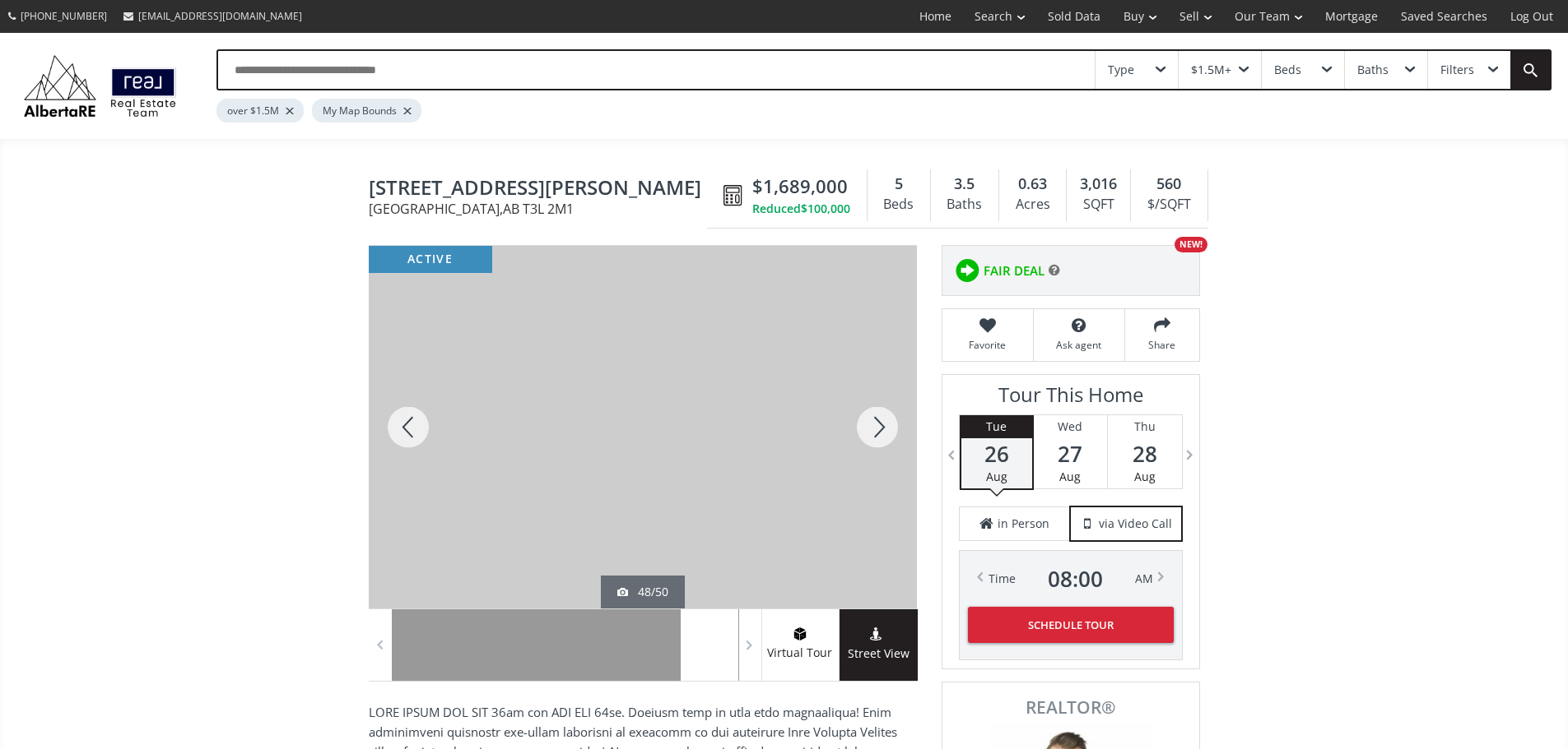
click at [873, 435] on div at bounding box center [877, 427] width 79 height 363
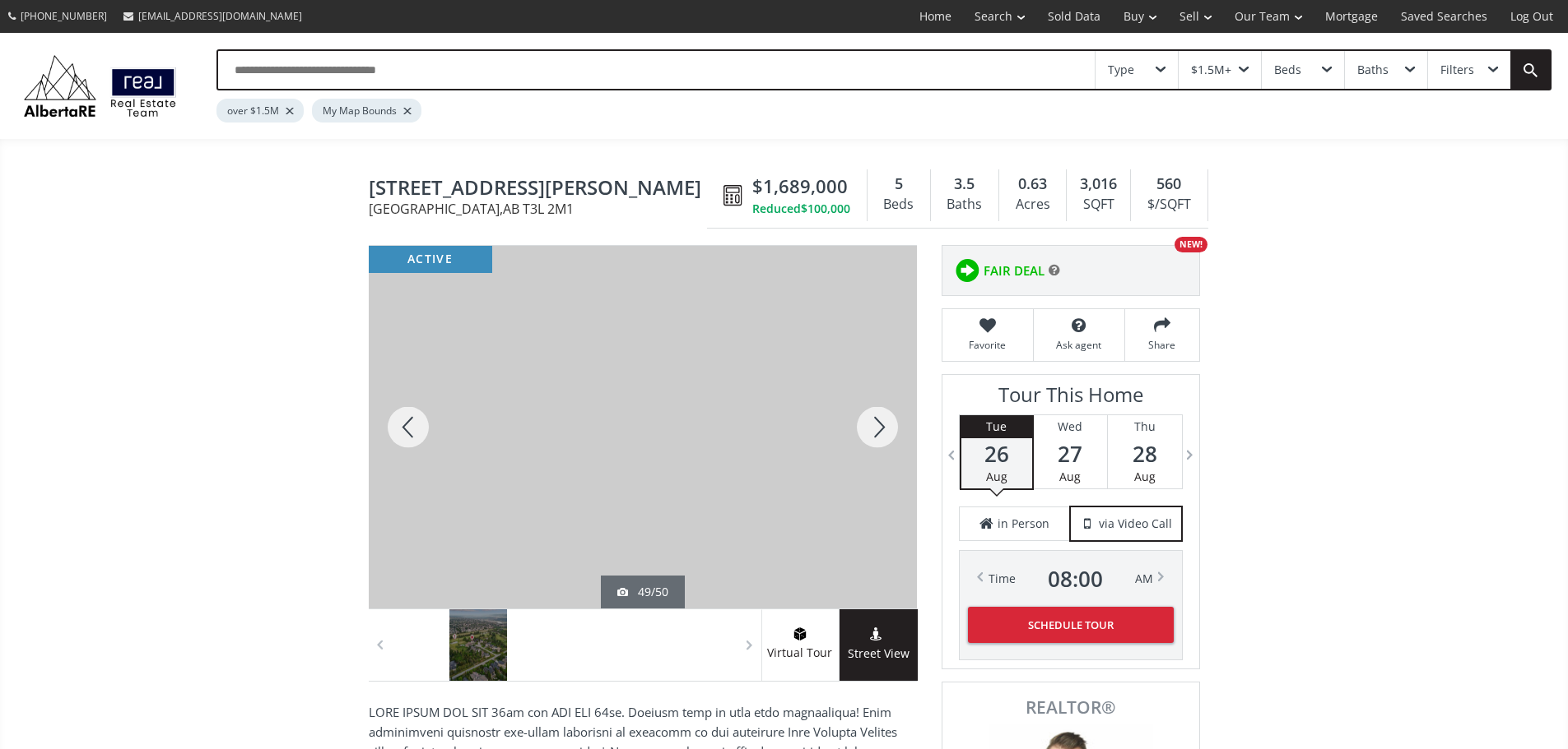
click at [874, 435] on div at bounding box center [877, 427] width 79 height 363
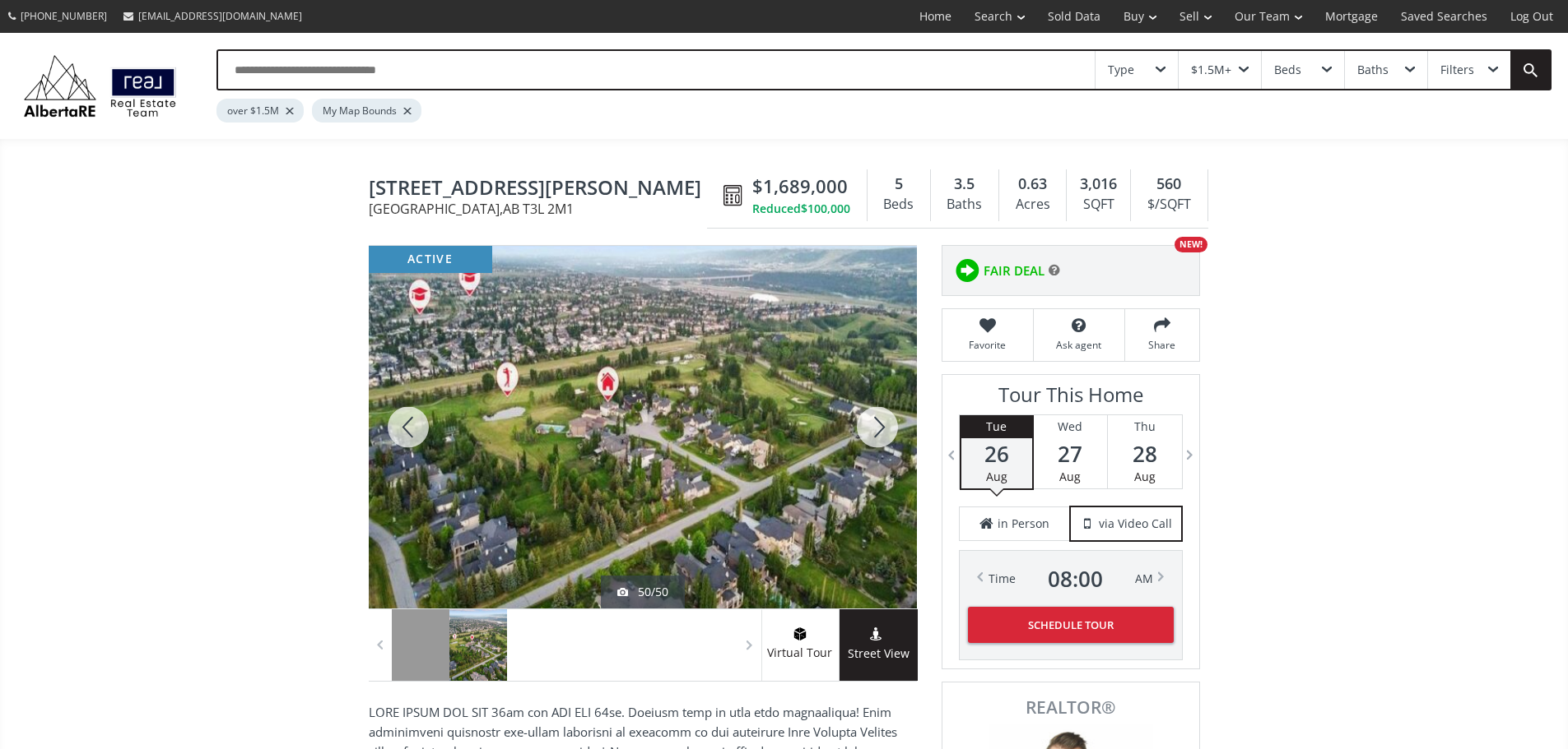
click at [874, 435] on div at bounding box center [877, 427] width 79 height 363
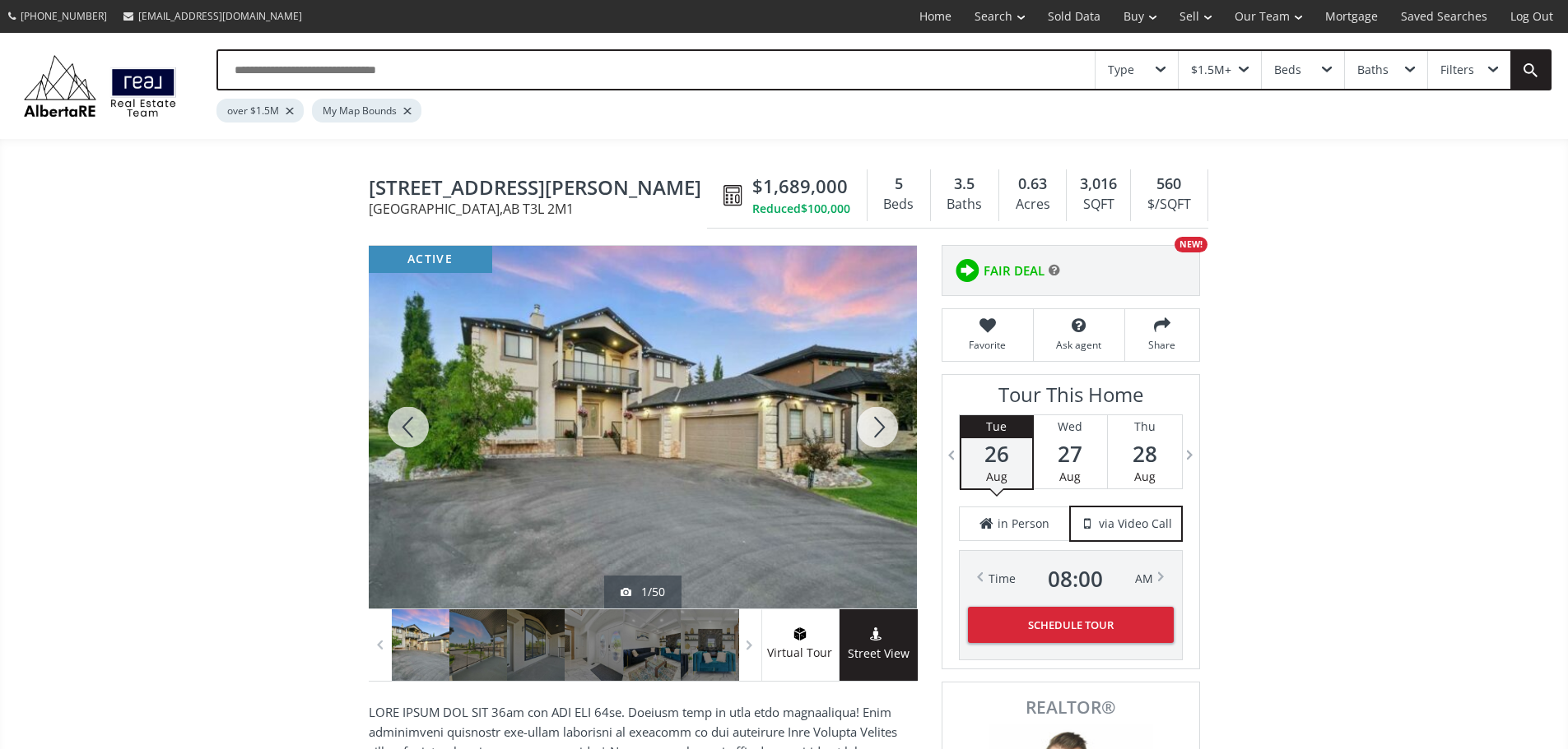
click at [874, 435] on div at bounding box center [877, 427] width 79 height 363
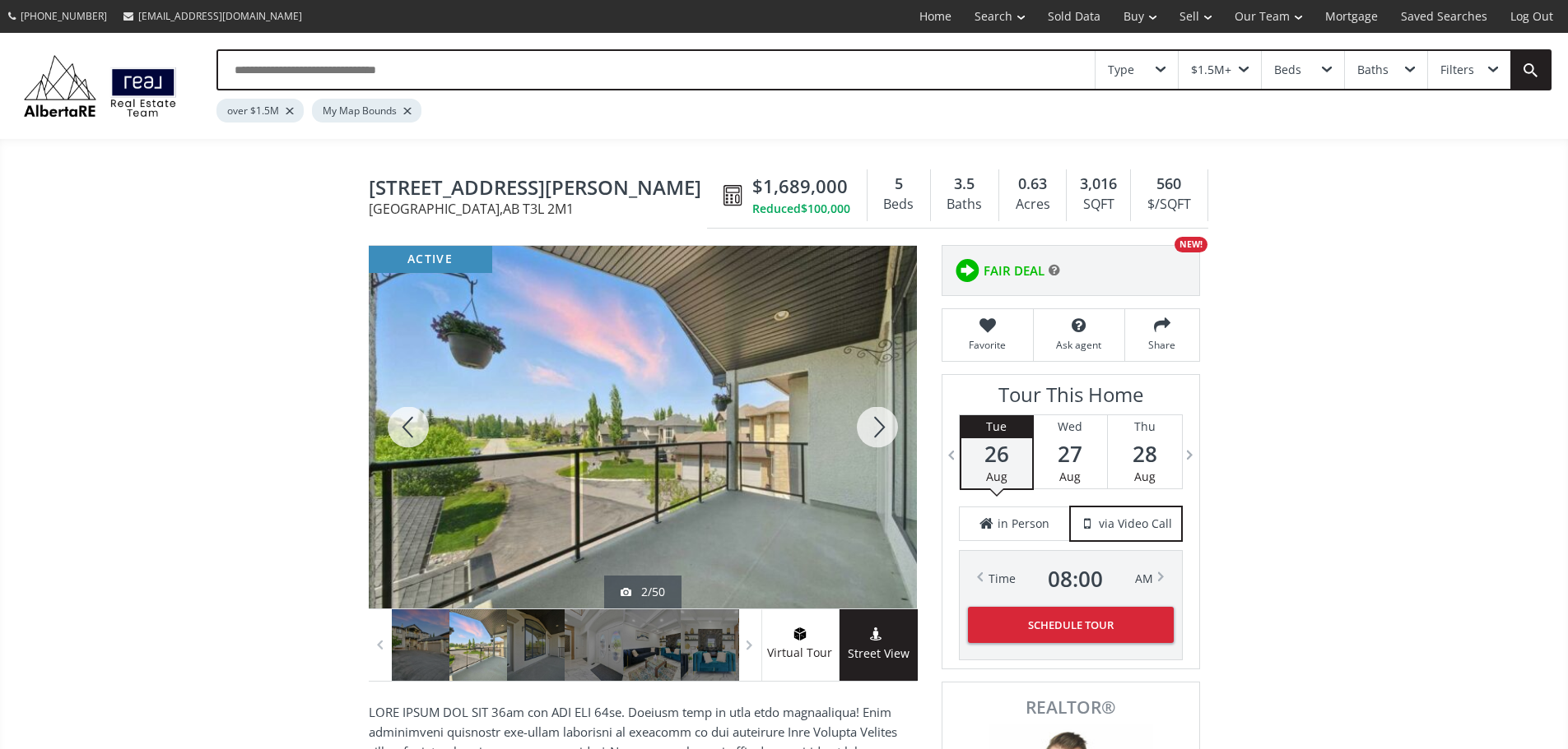
click at [874, 435] on div at bounding box center [877, 427] width 79 height 363
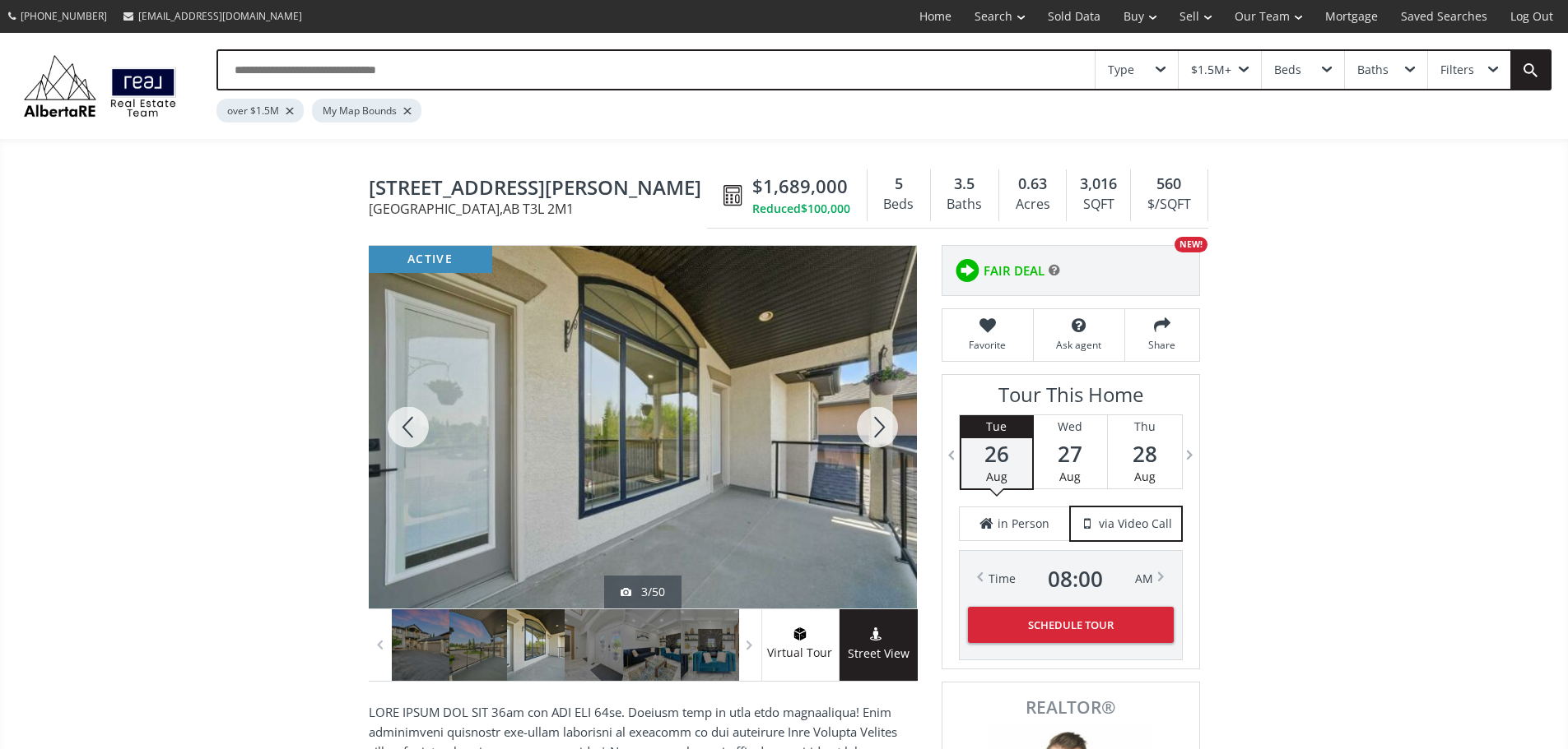
click at [874, 435] on div at bounding box center [877, 427] width 79 height 363
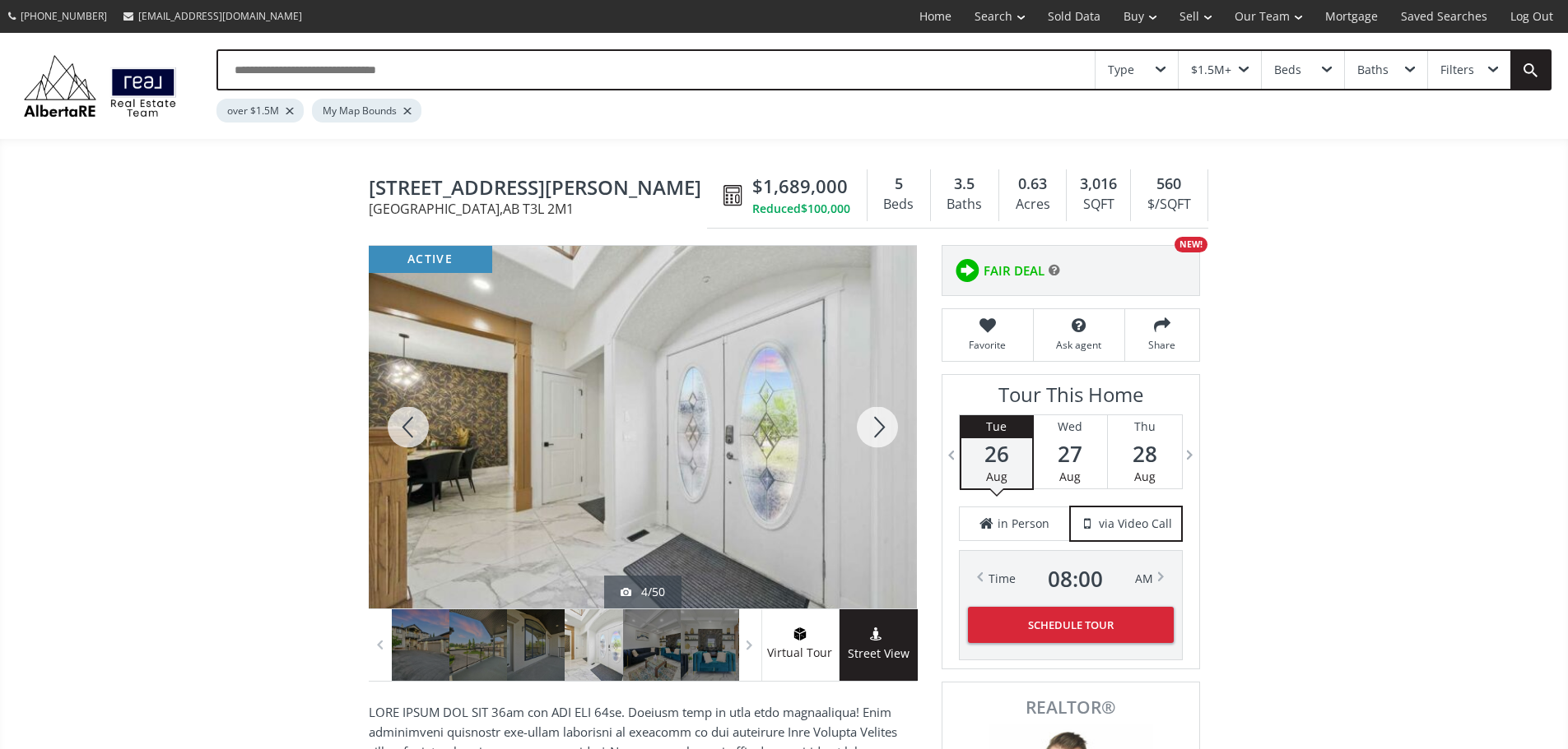
click at [874, 435] on div at bounding box center [877, 427] width 79 height 363
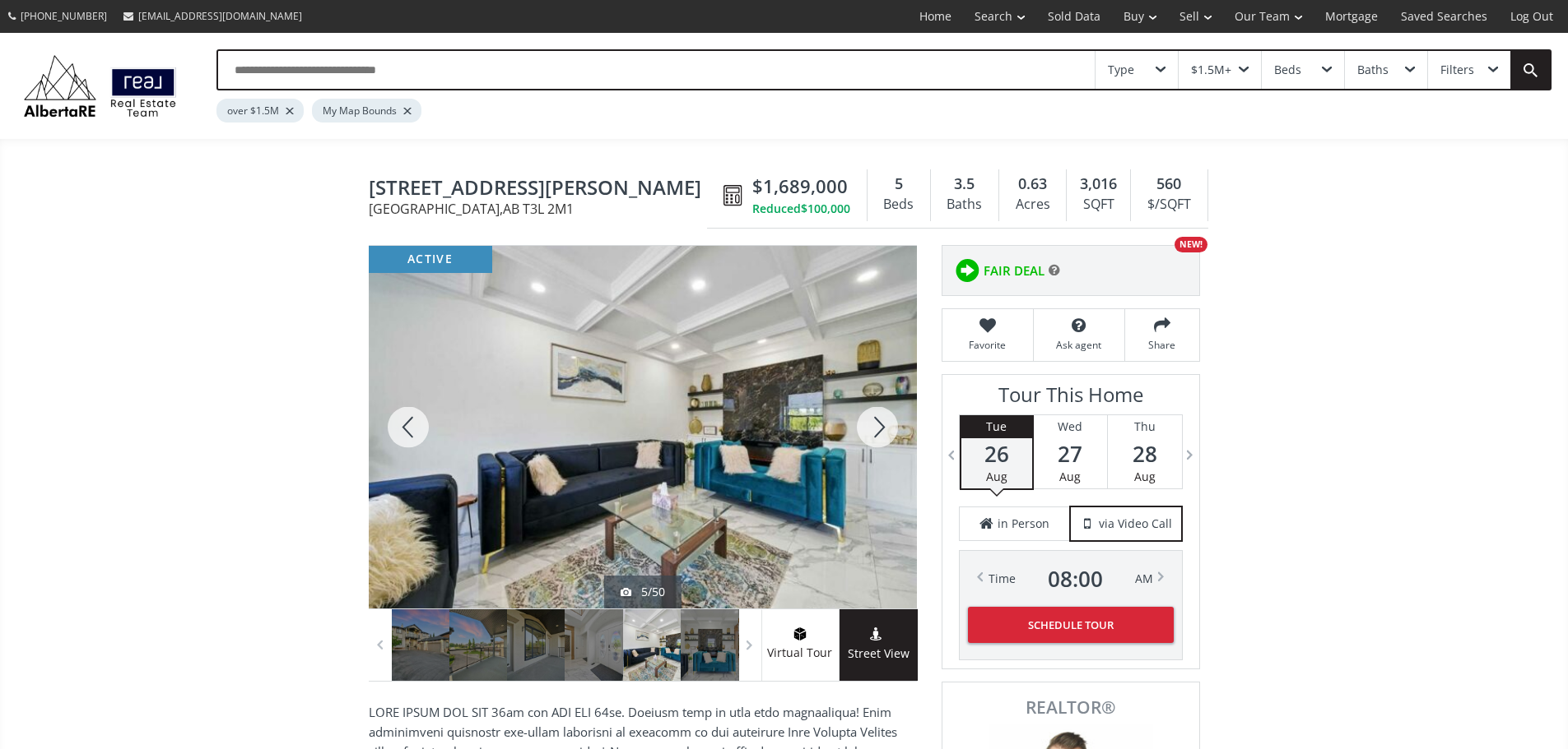
click at [874, 435] on div at bounding box center [877, 427] width 79 height 363
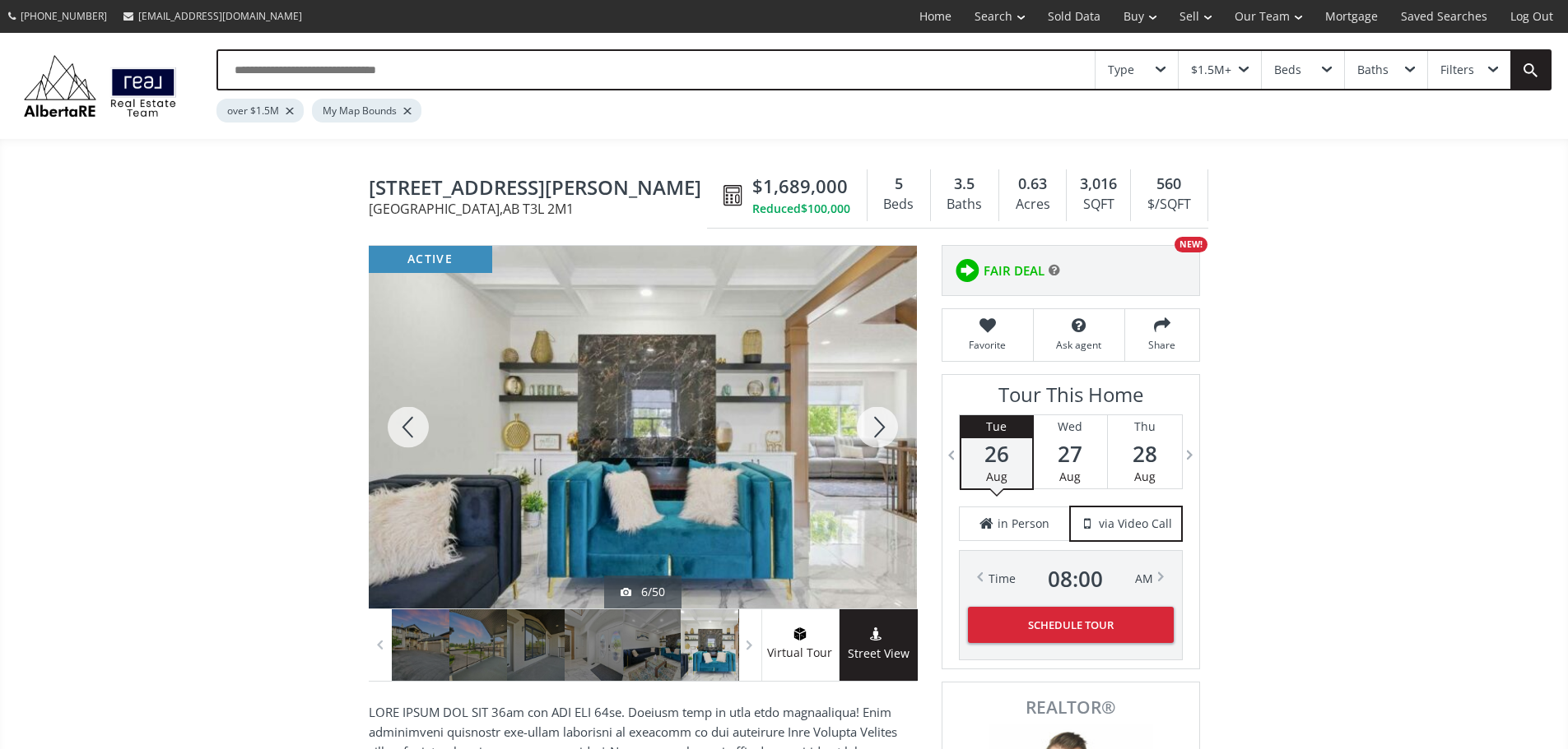
click at [874, 435] on div at bounding box center [877, 427] width 79 height 363
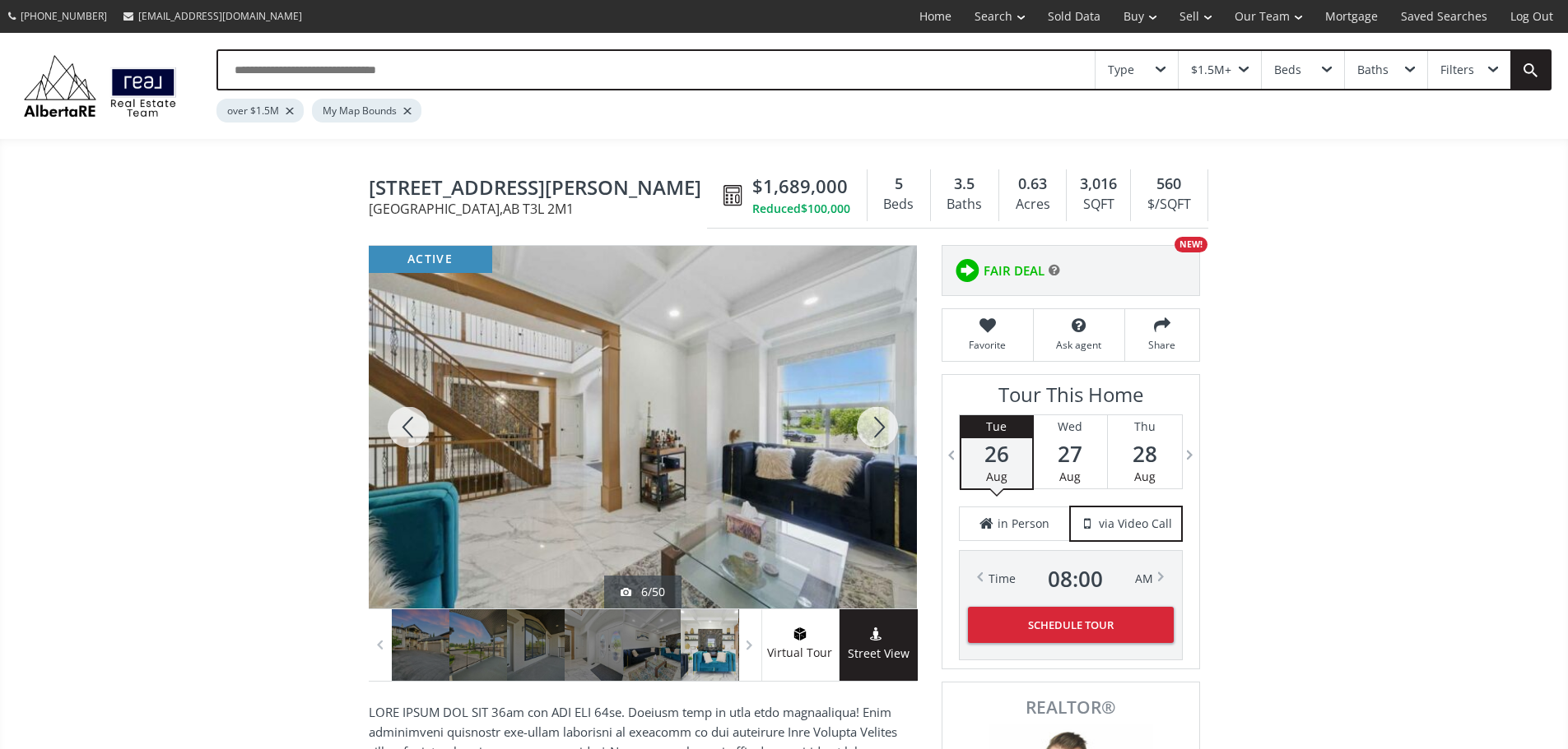
click at [874, 435] on div at bounding box center [877, 427] width 79 height 363
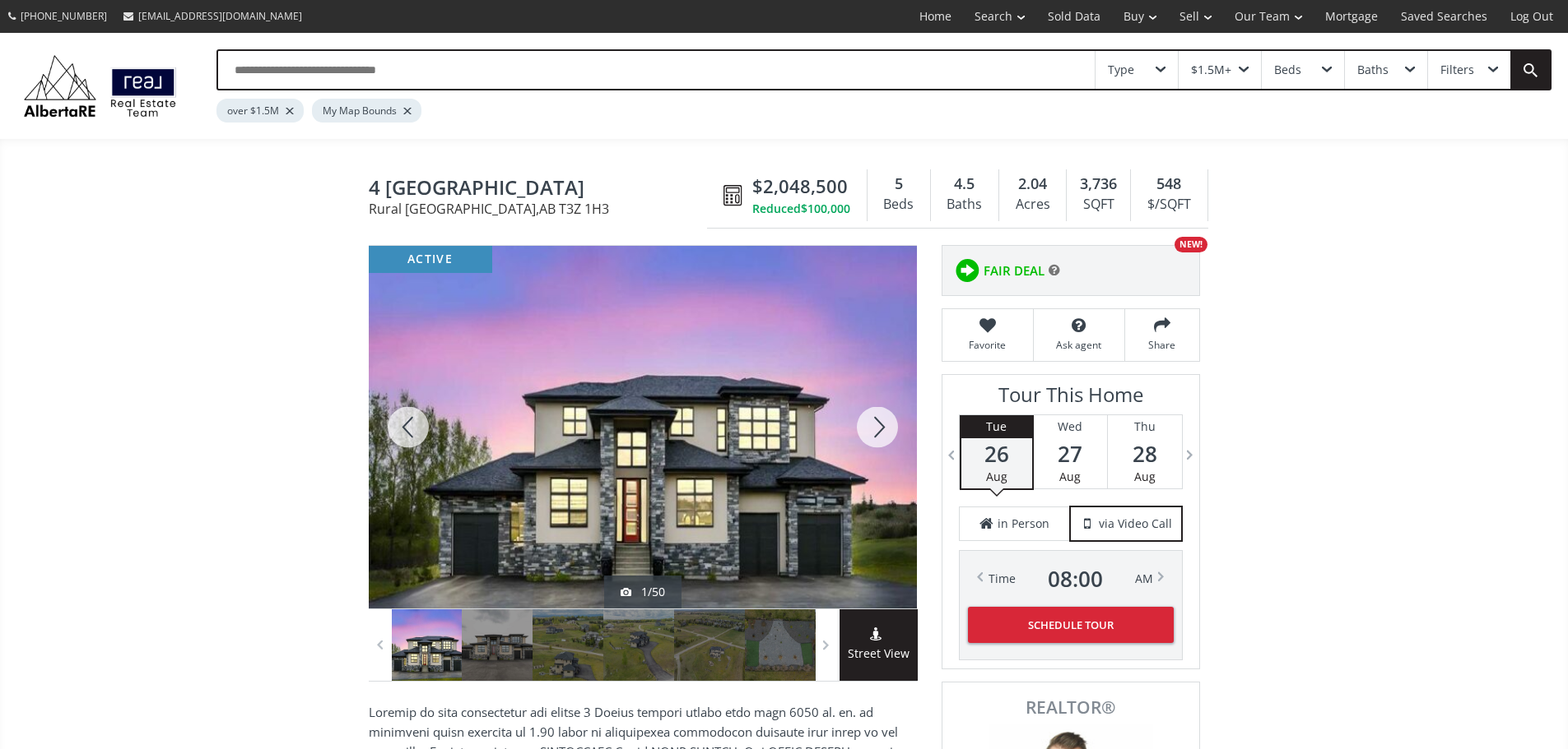
click at [879, 435] on div at bounding box center [877, 427] width 79 height 363
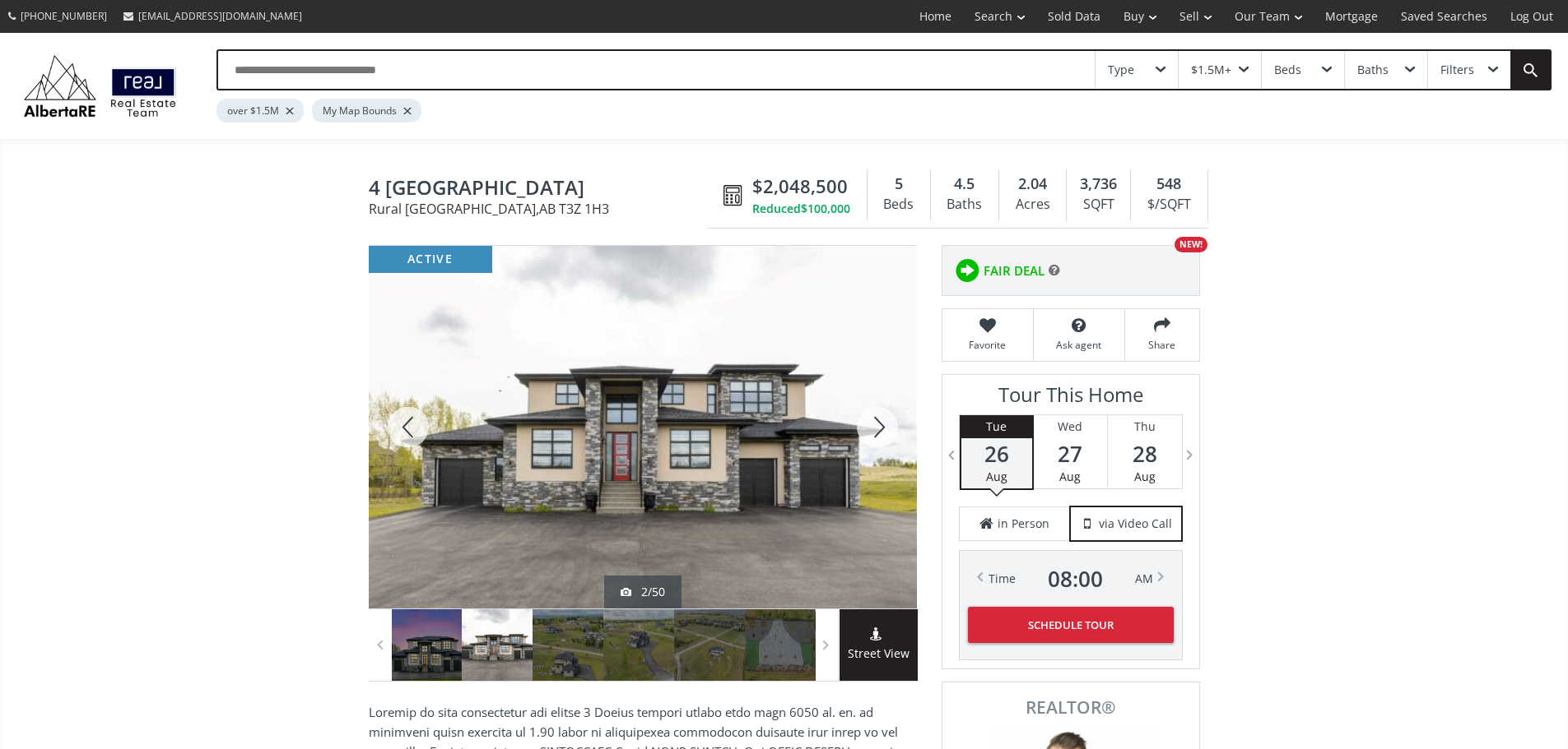
click at [879, 437] on div at bounding box center [877, 427] width 79 height 363
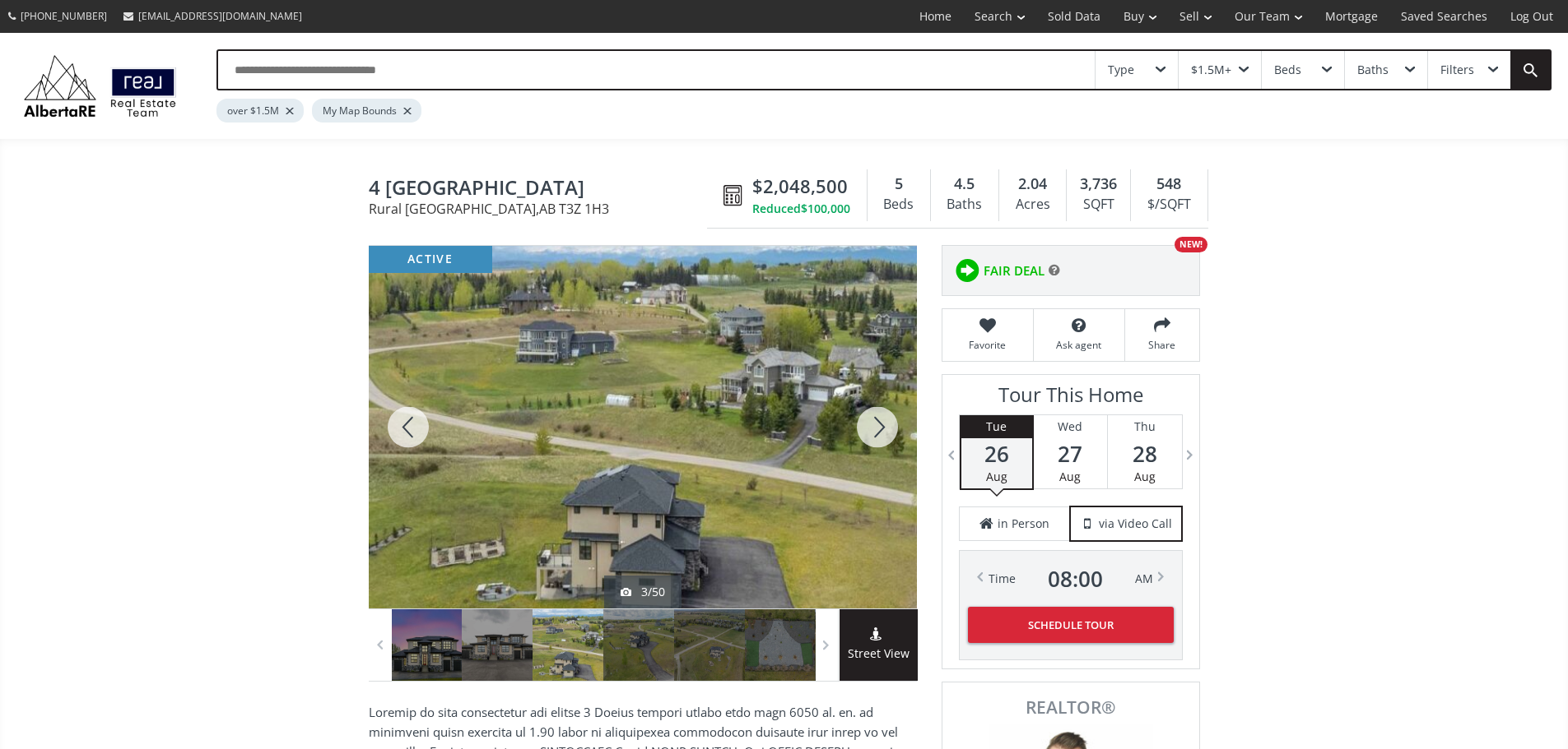
click at [879, 441] on div at bounding box center [877, 427] width 79 height 363
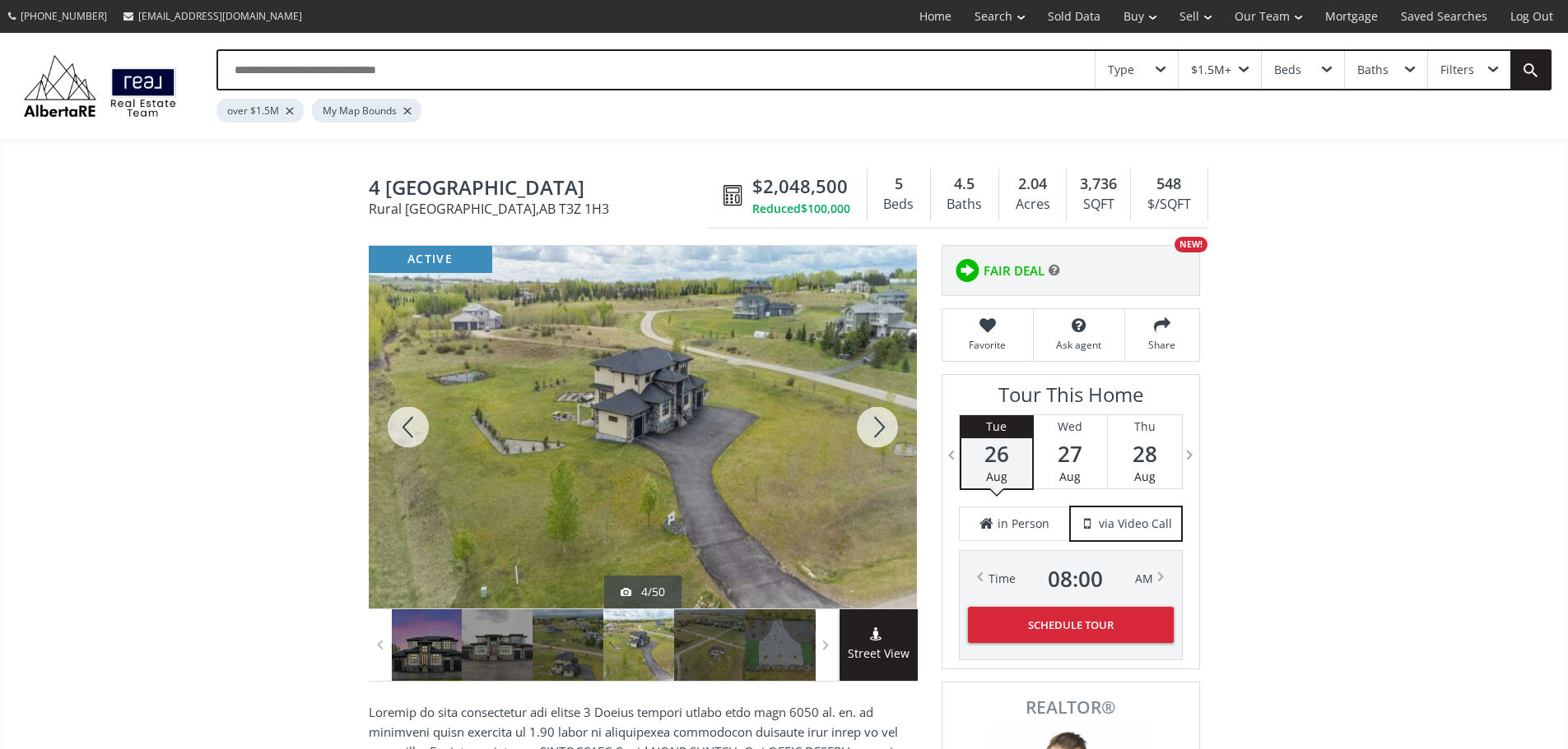
click at [879, 441] on div at bounding box center [877, 427] width 79 height 363
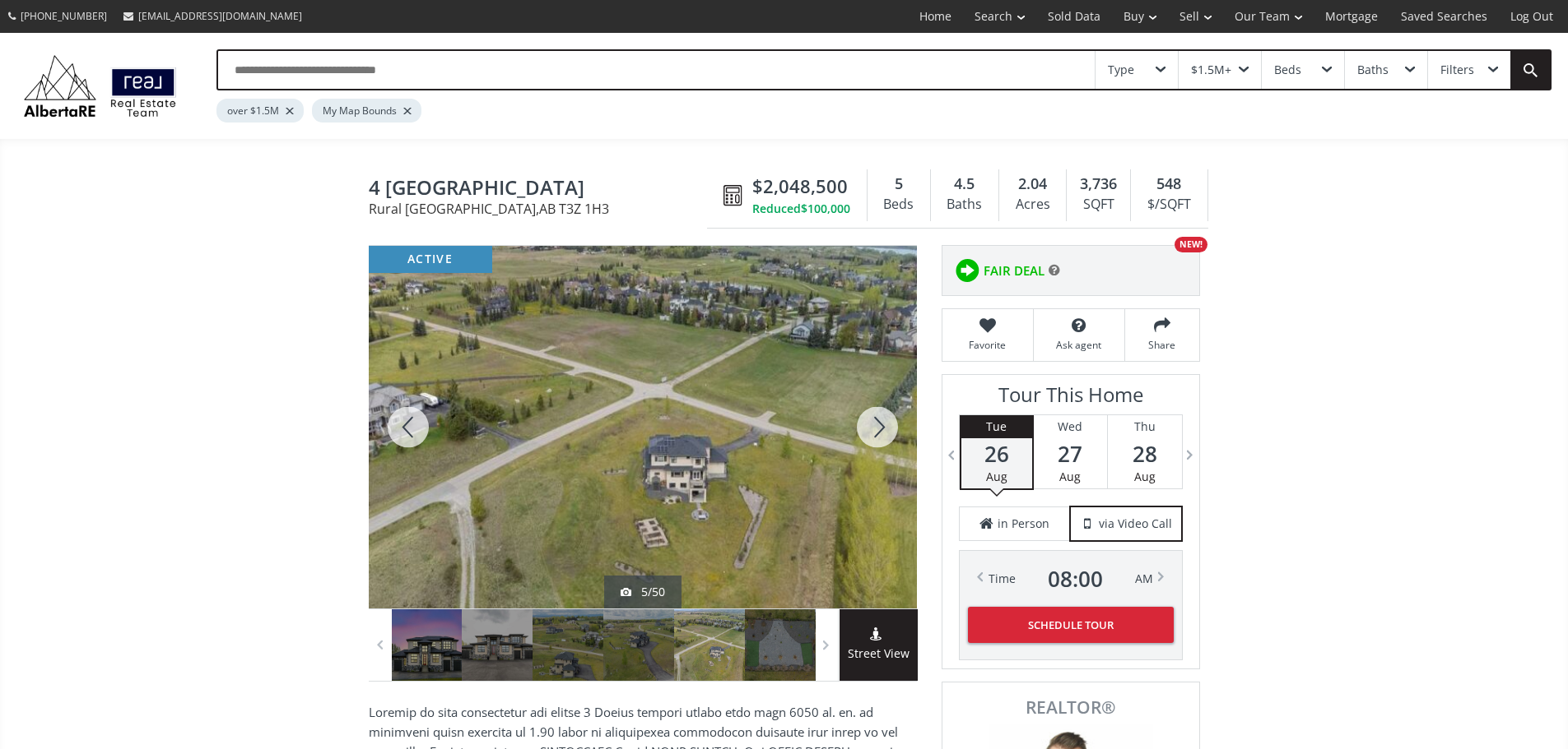
click at [879, 441] on div at bounding box center [877, 427] width 79 height 363
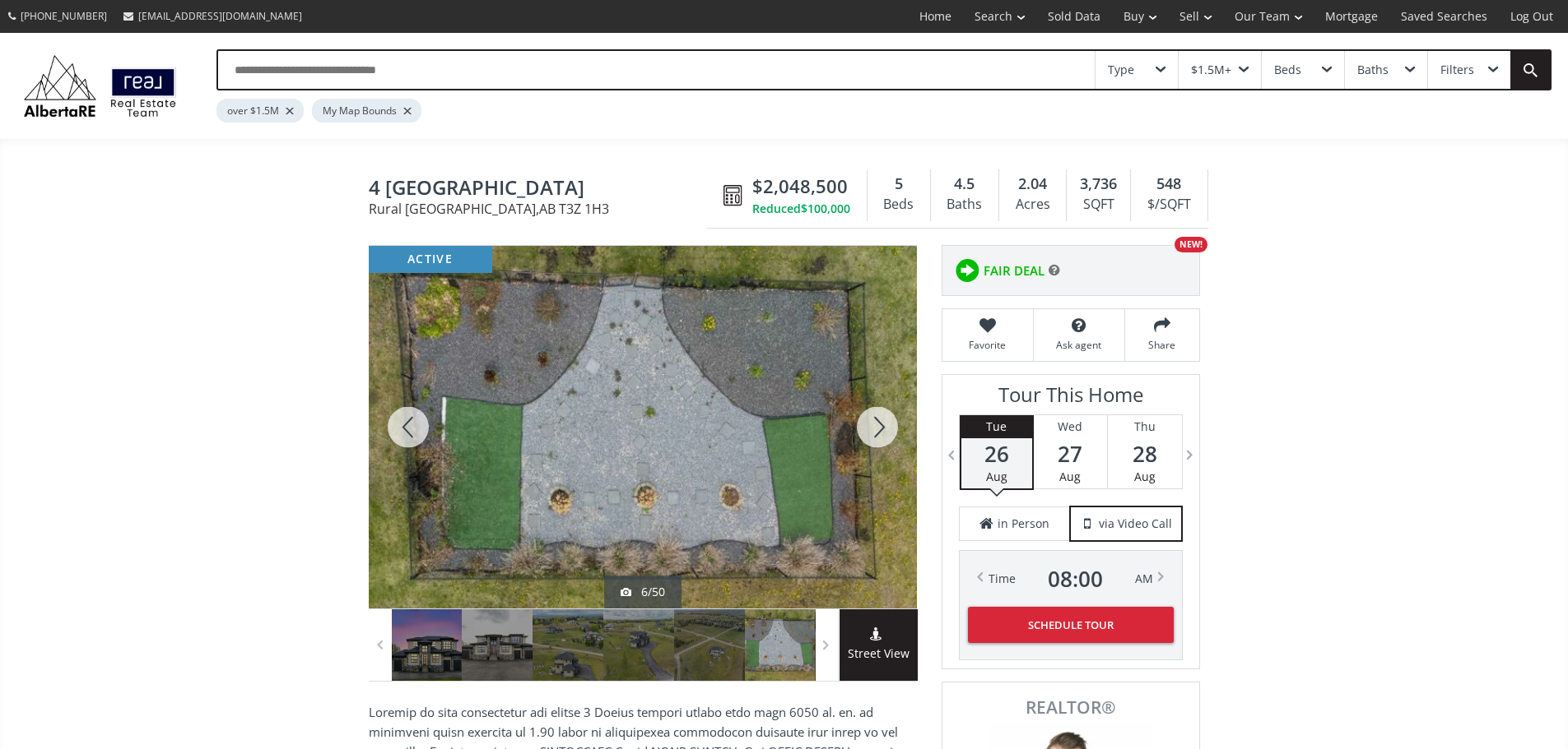
click at [879, 441] on div at bounding box center [877, 427] width 79 height 363
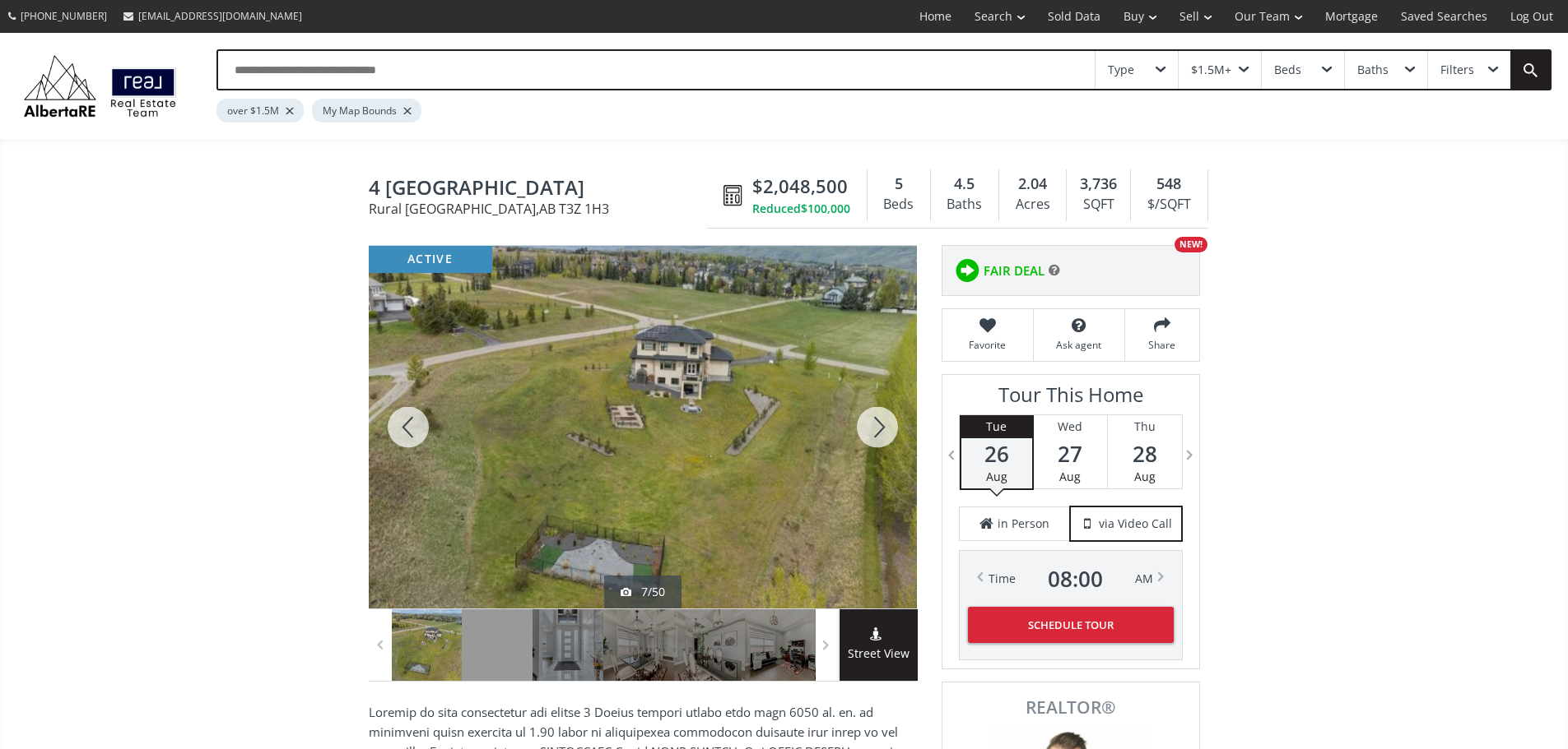
click at [879, 441] on div at bounding box center [877, 427] width 79 height 363
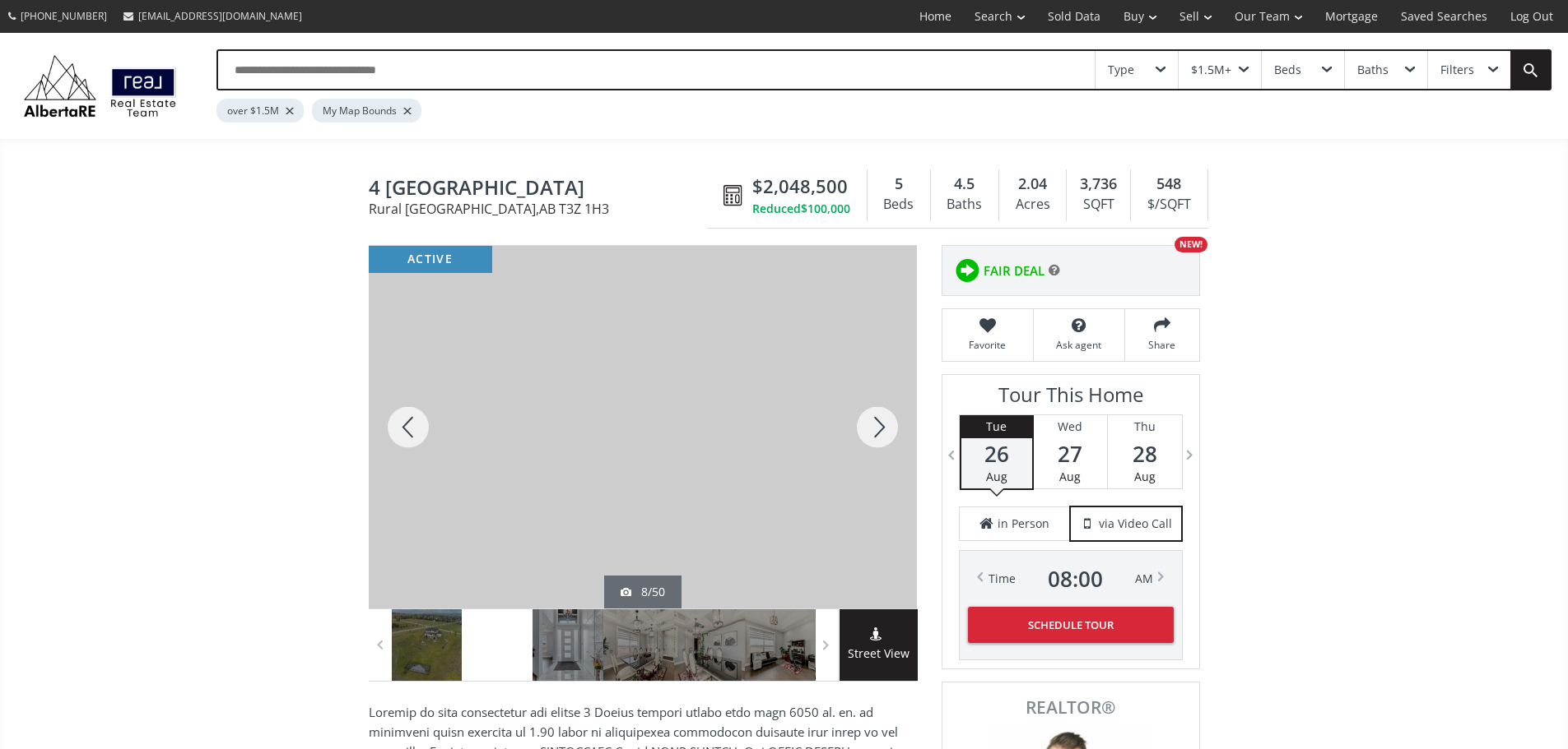
click at [879, 441] on div at bounding box center [877, 427] width 79 height 363
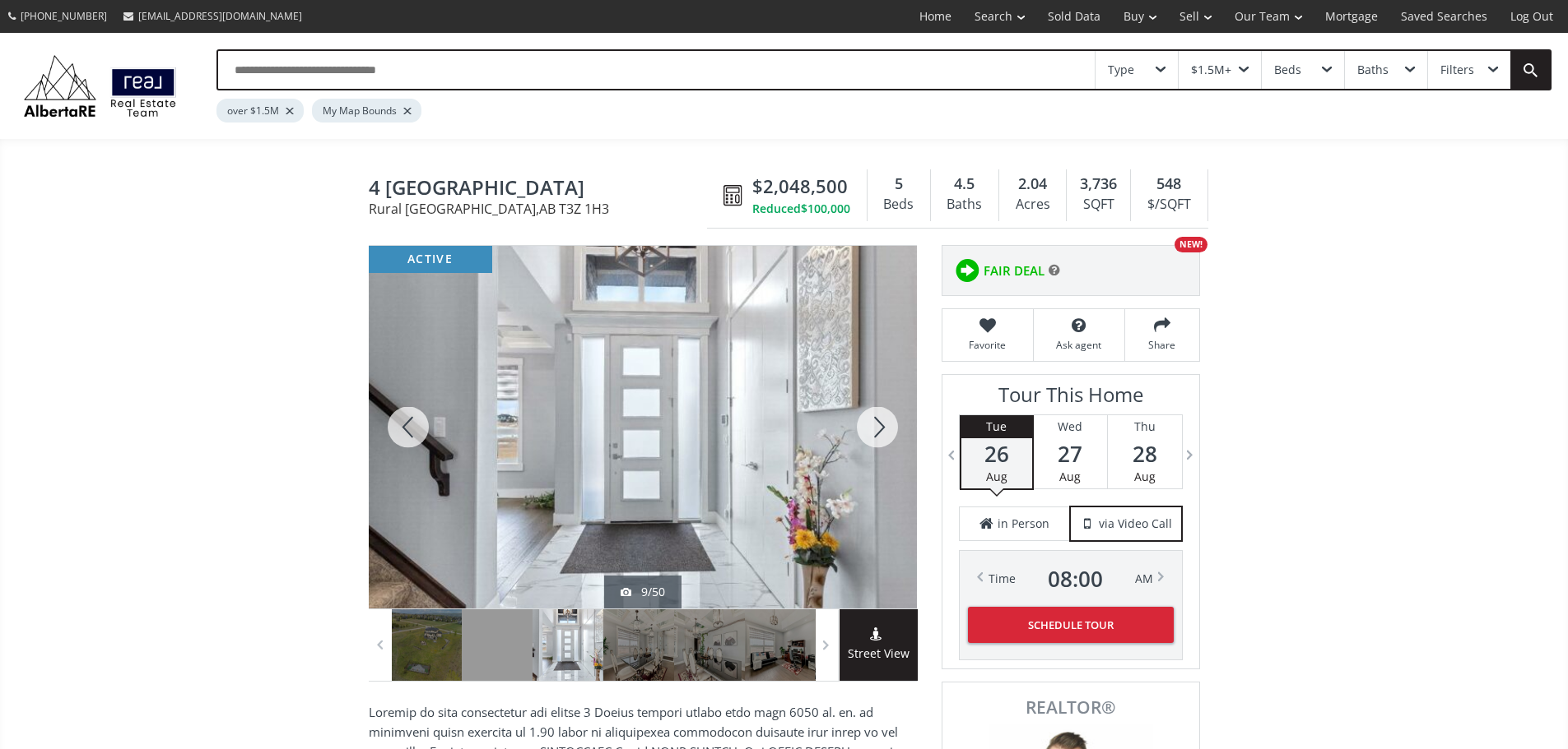
click at [879, 441] on div at bounding box center [877, 427] width 79 height 363
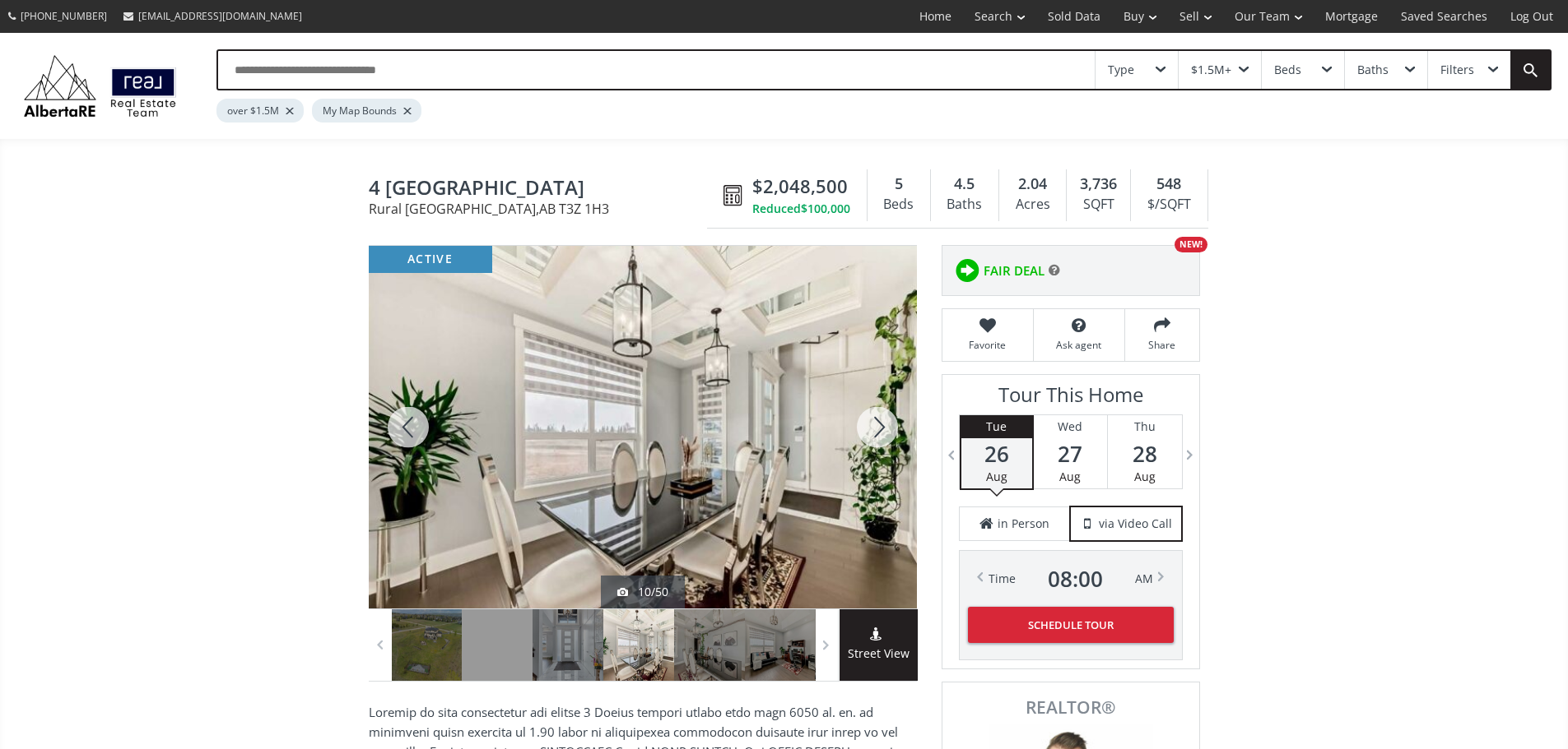
click at [879, 441] on div at bounding box center [877, 427] width 79 height 363
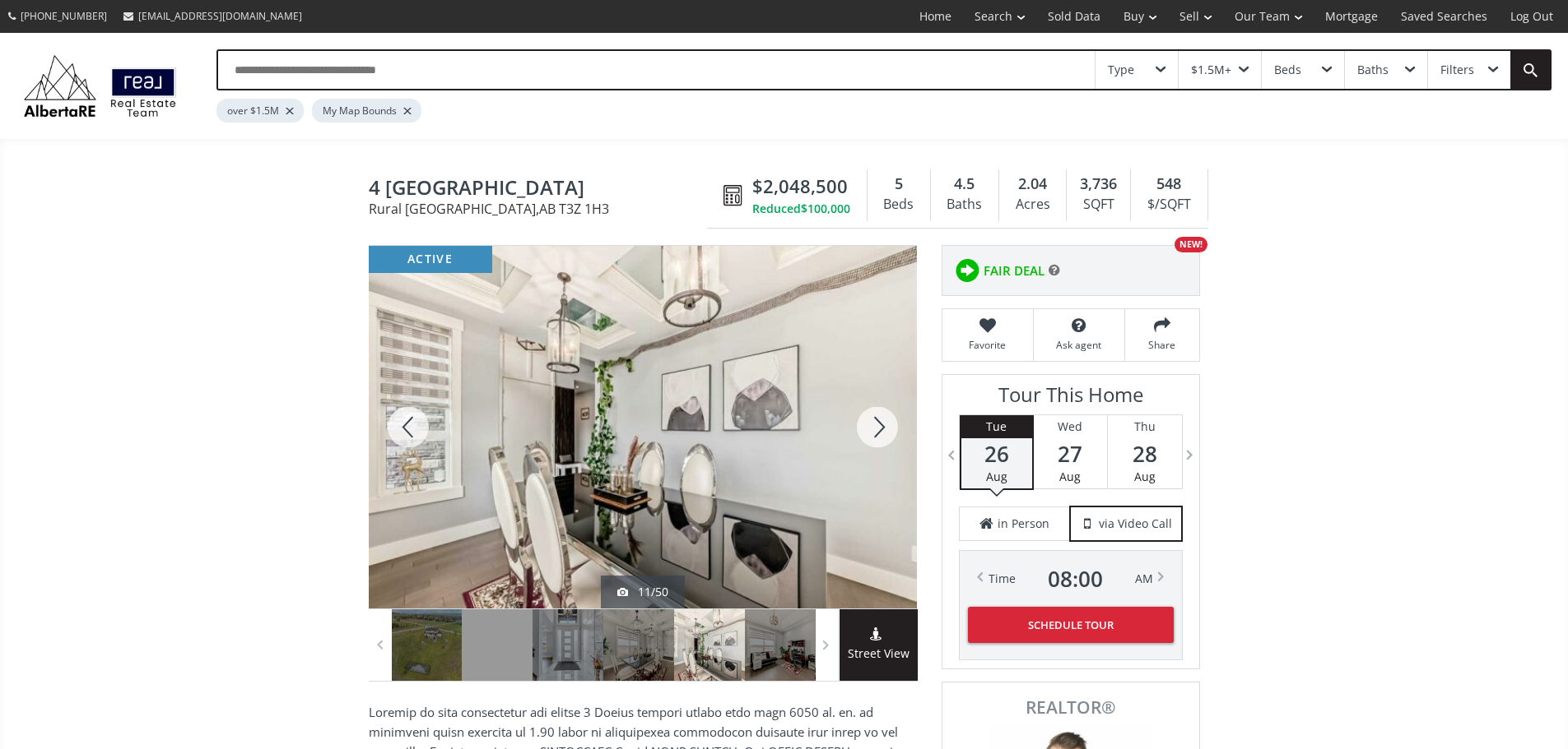
click at [879, 441] on div at bounding box center [877, 427] width 79 height 363
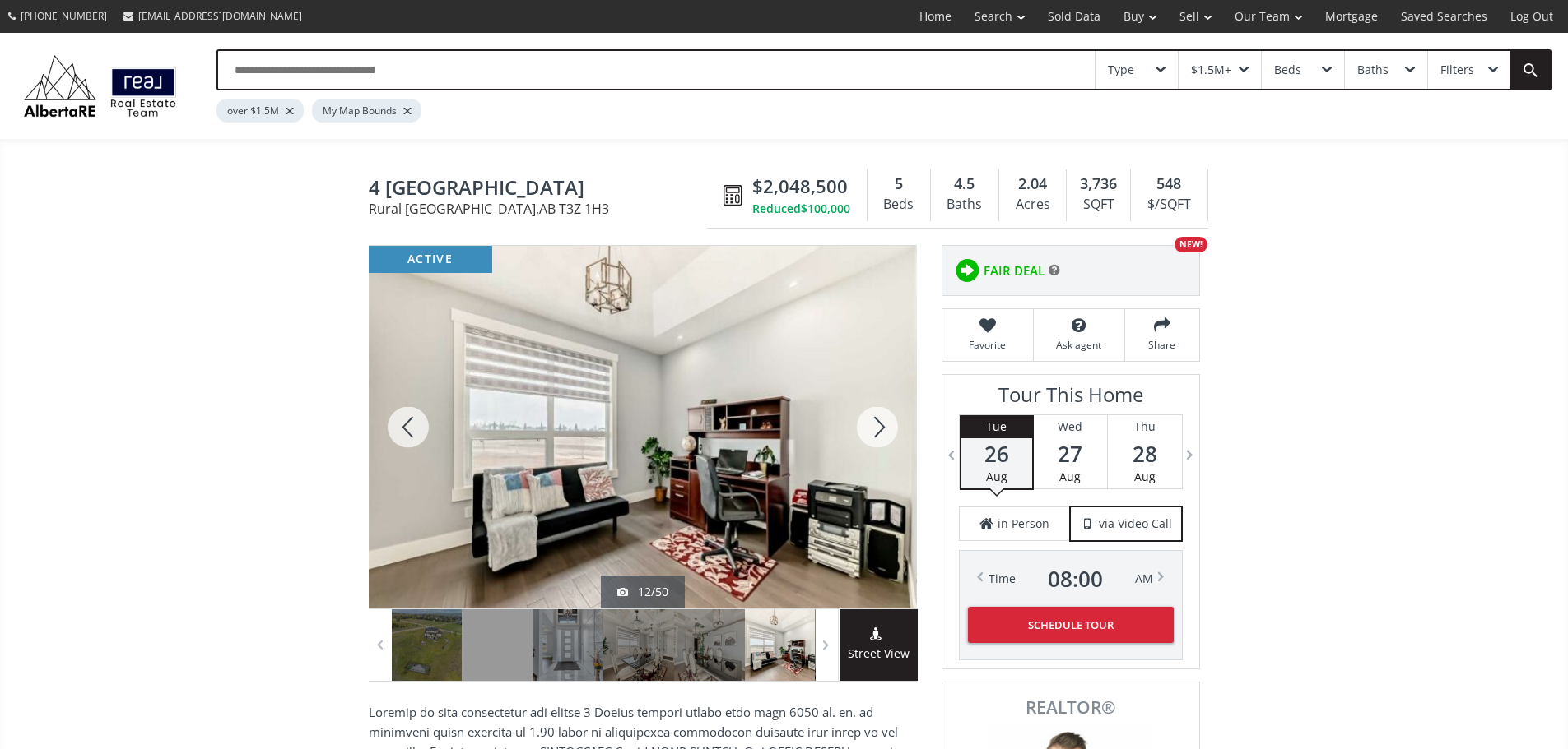
click at [879, 441] on div at bounding box center [877, 427] width 79 height 363
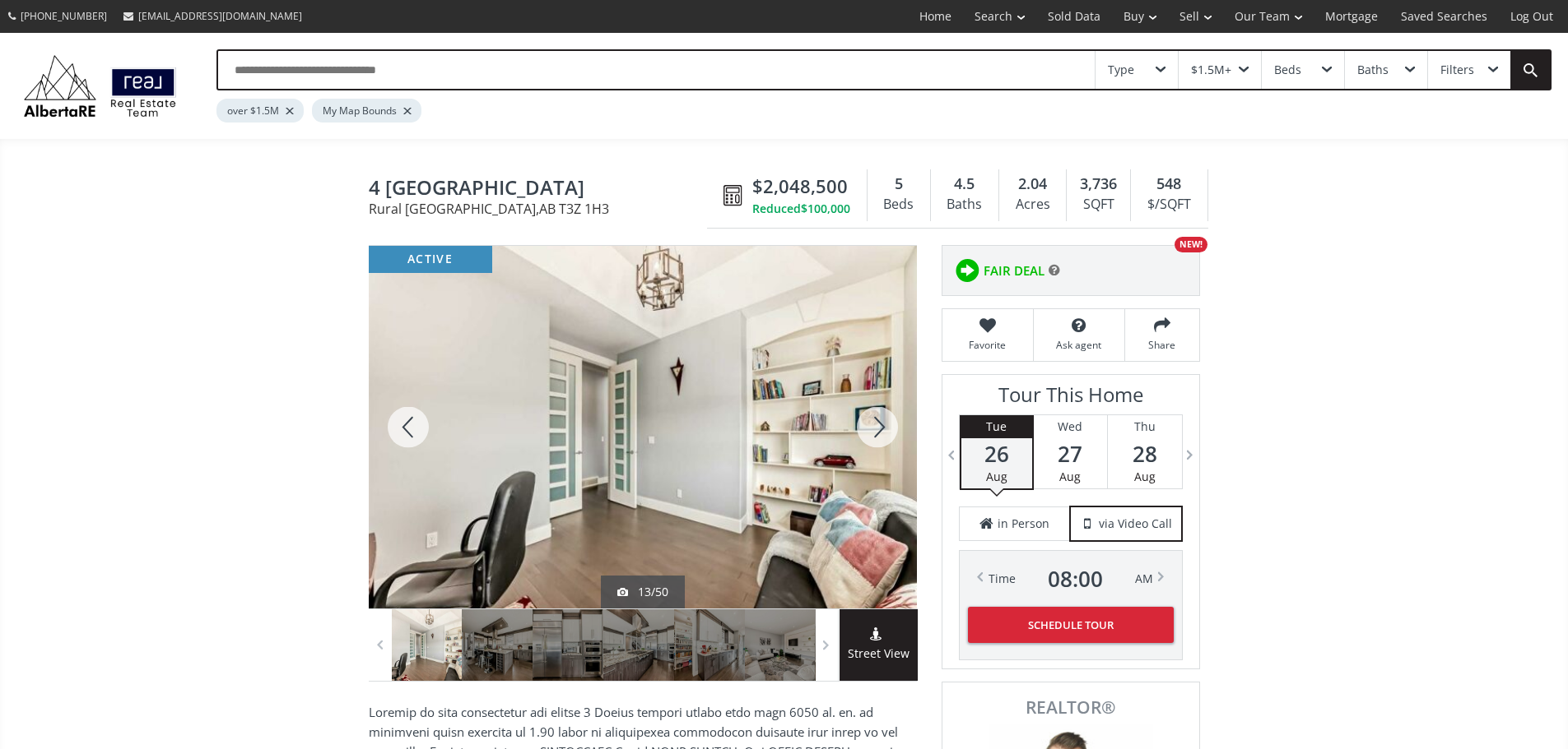
click at [879, 441] on div at bounding box center [877, 427] width 79 height 363
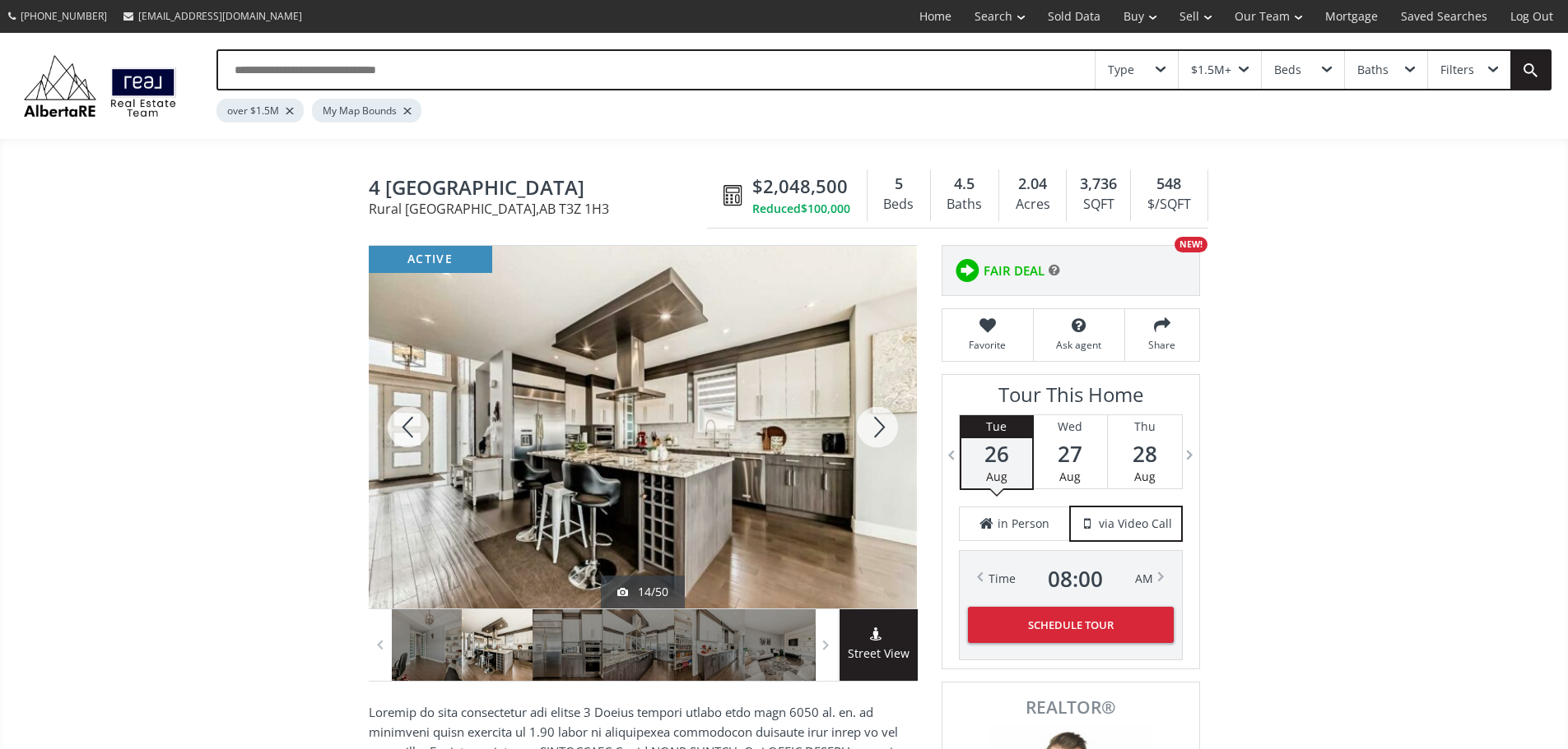
click at [879, 441] on div at bounding box center [877, 427] width 79 height 363
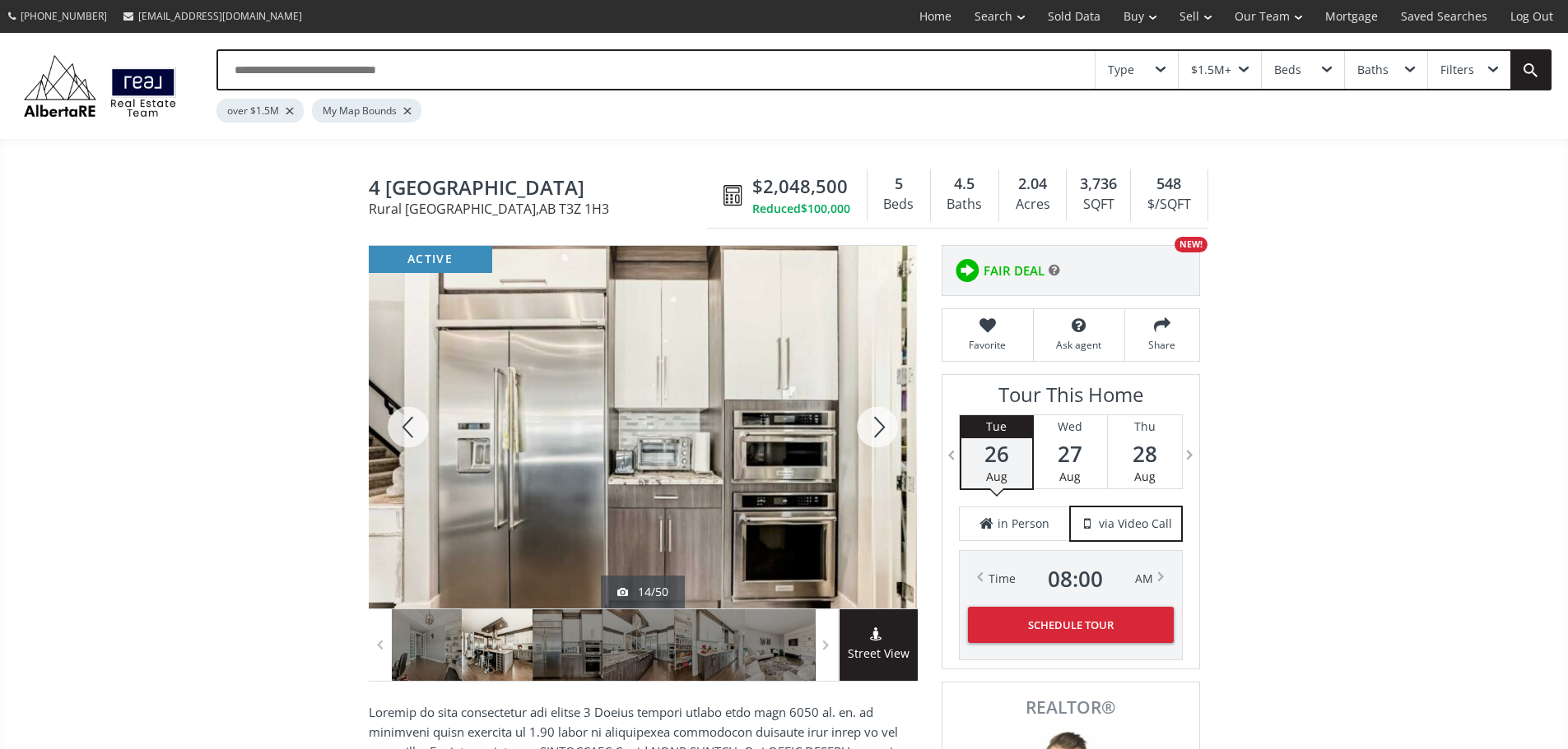
click at [879, 441] on div at bounding box center [877, 427] width 79 height 363
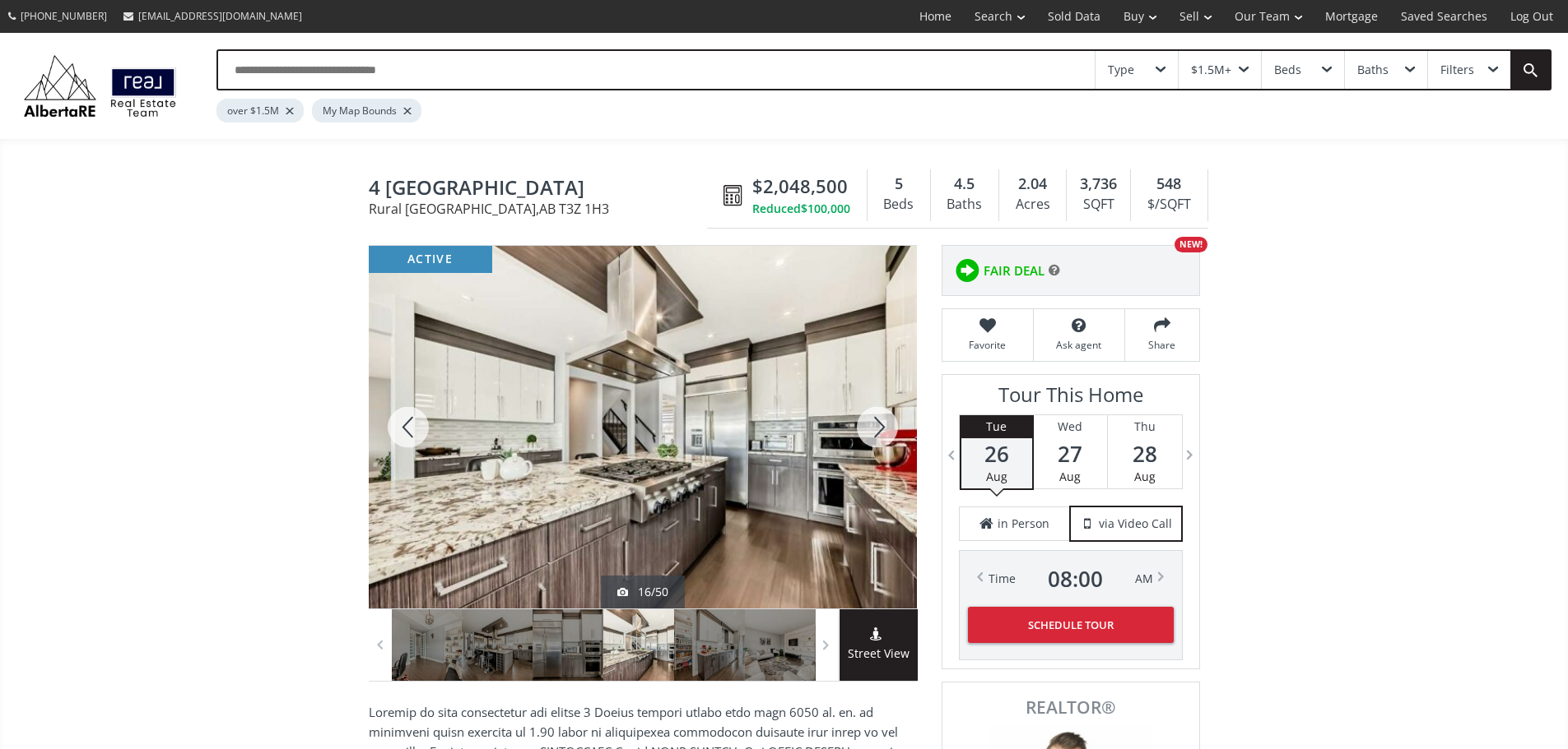
click at [879, 441] on div at bounding box center [877, 427] width 79 height 363
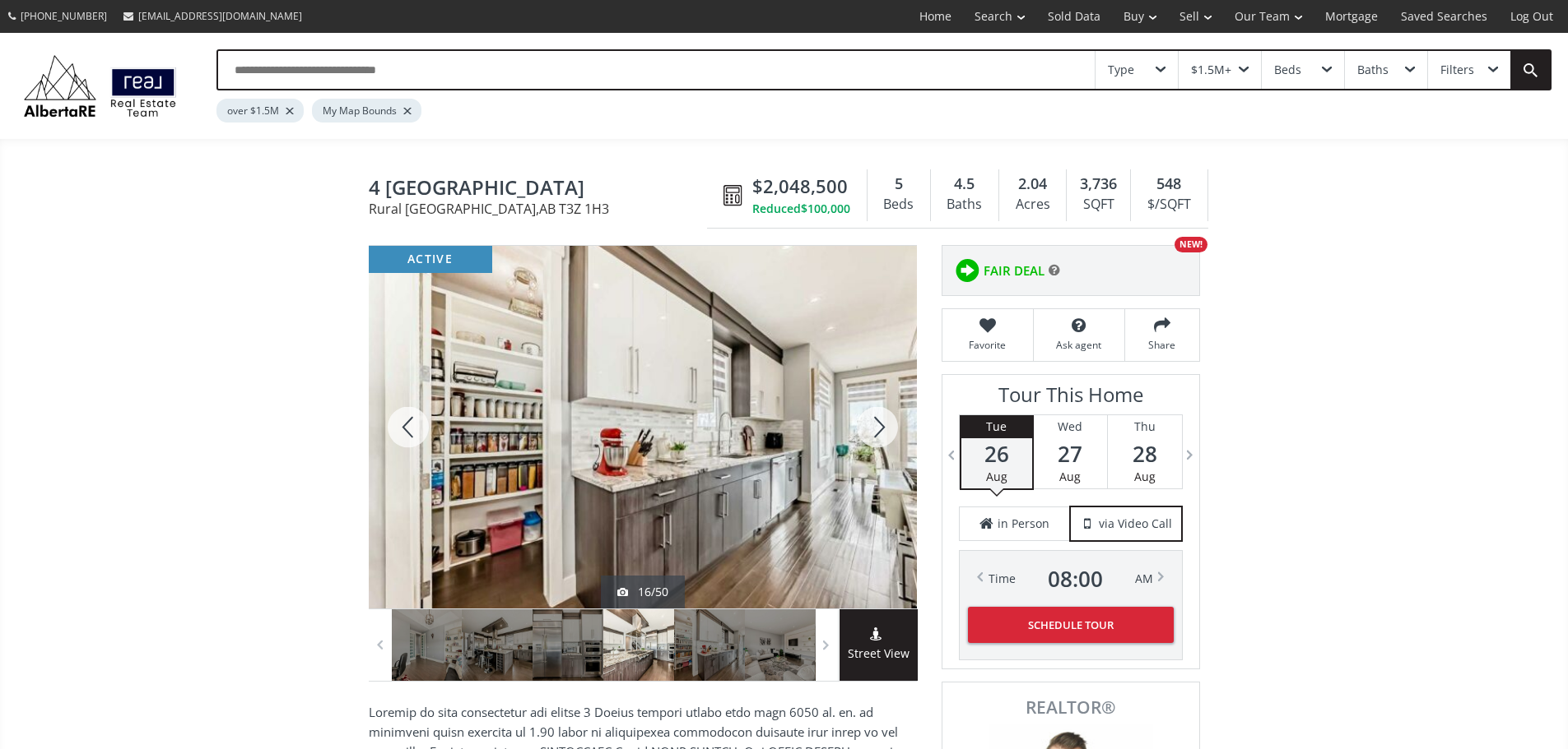
click at [879, 441] on div at bounding box center [877, 427] width 79 height 363
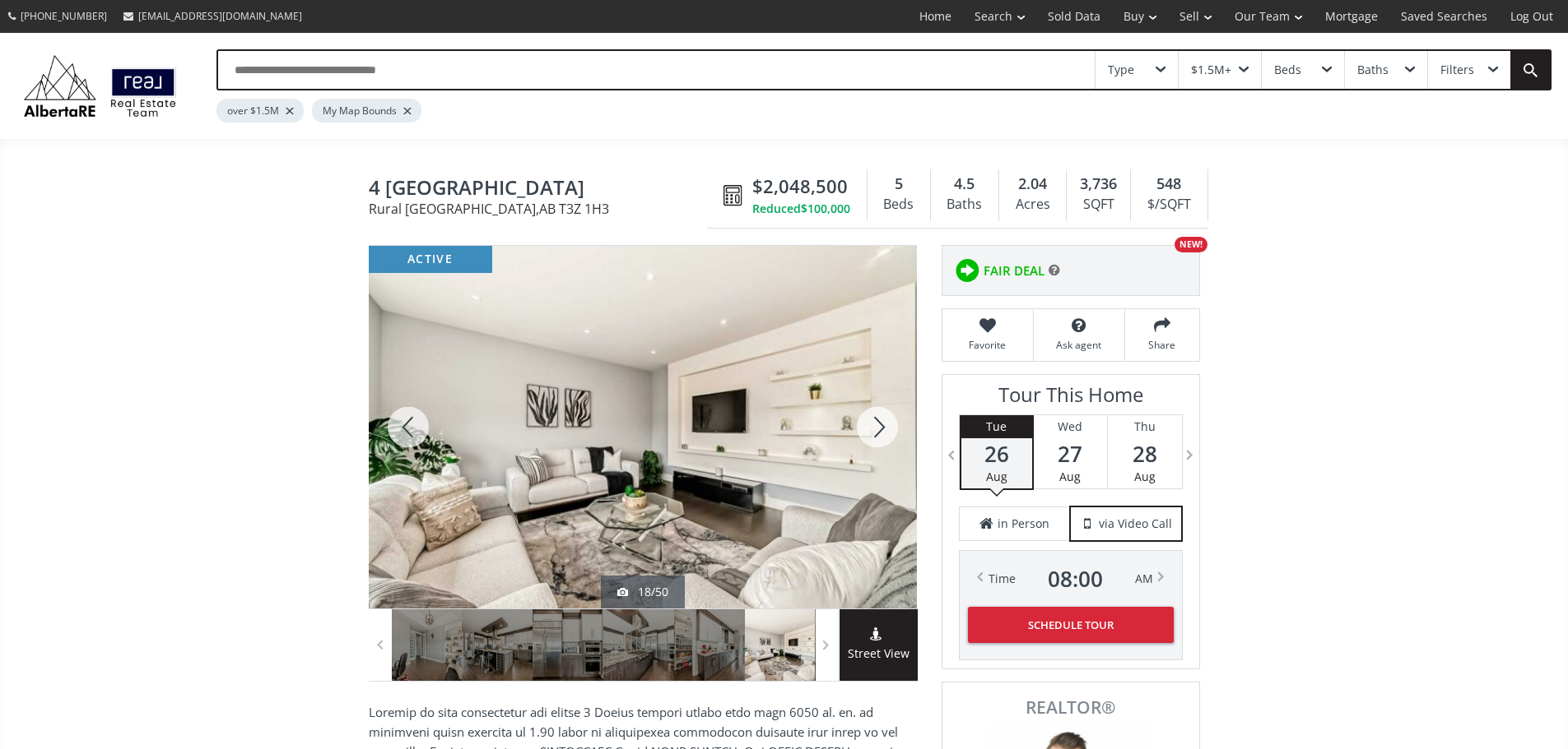
click at [879, 441] on div at bounding box center [877, 427] width 79 height 363
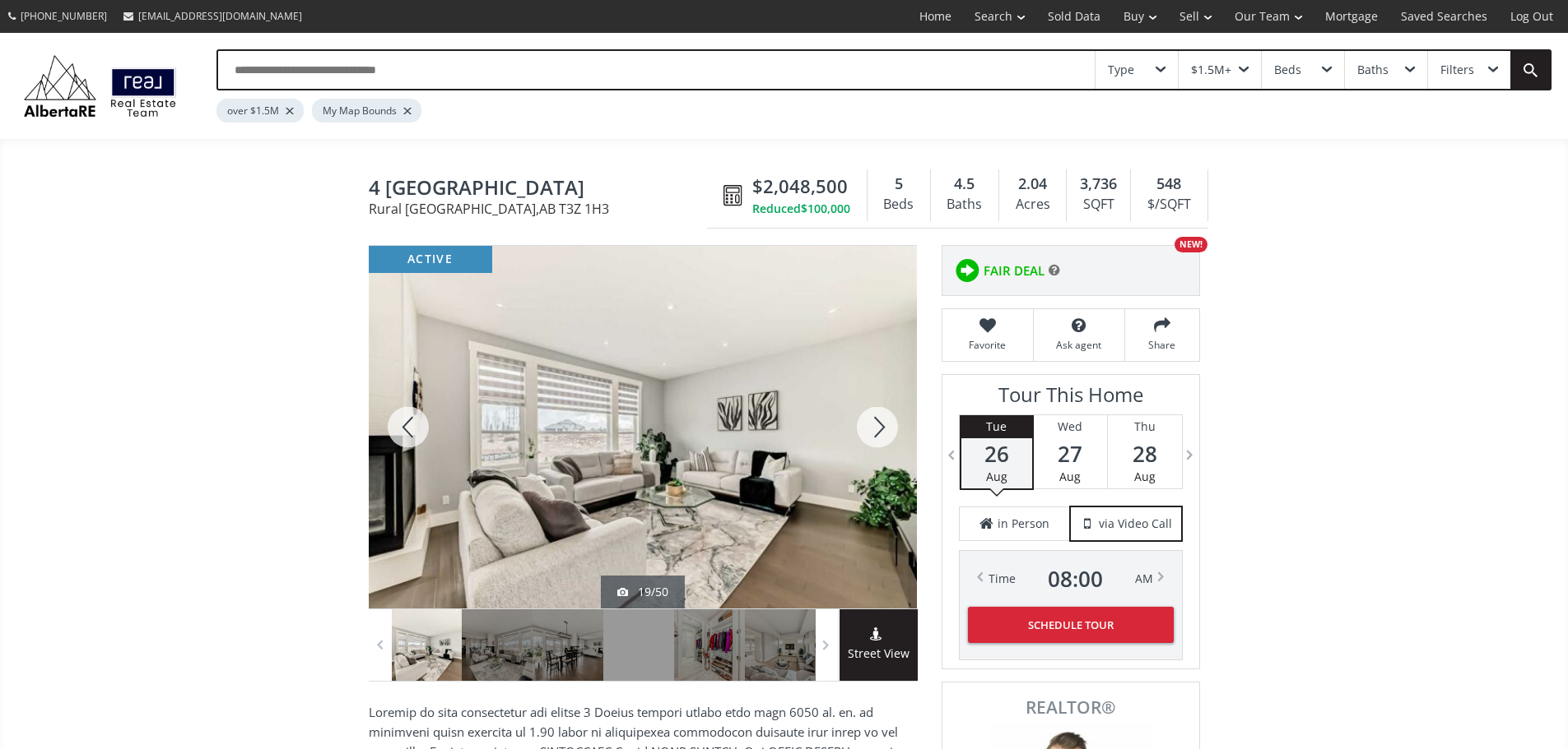
click at [879, 441] on div at bounding box center [877, 427] width 79 height 363
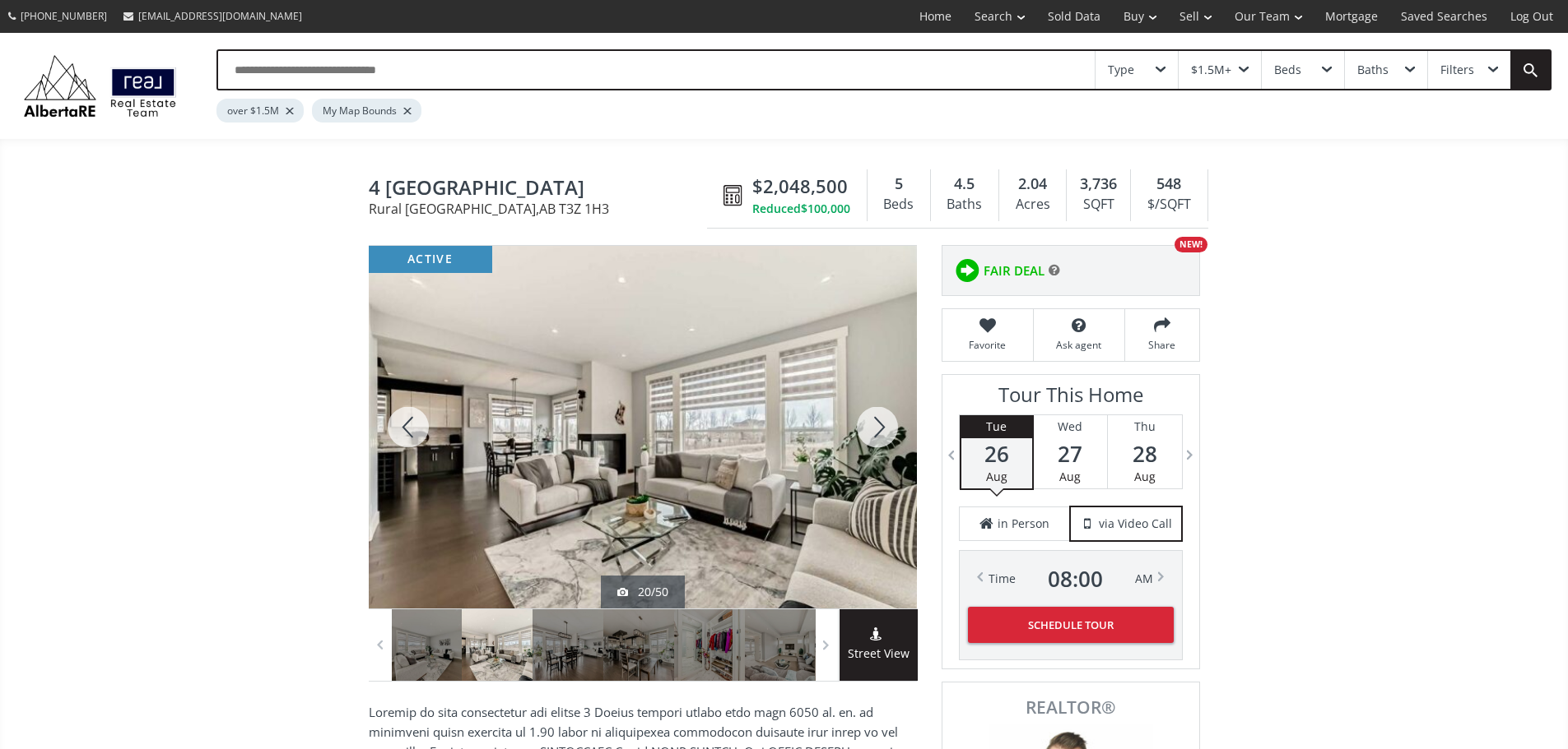
click at [879, 441] on div at bounding box center [877, 427] width 79 height 363
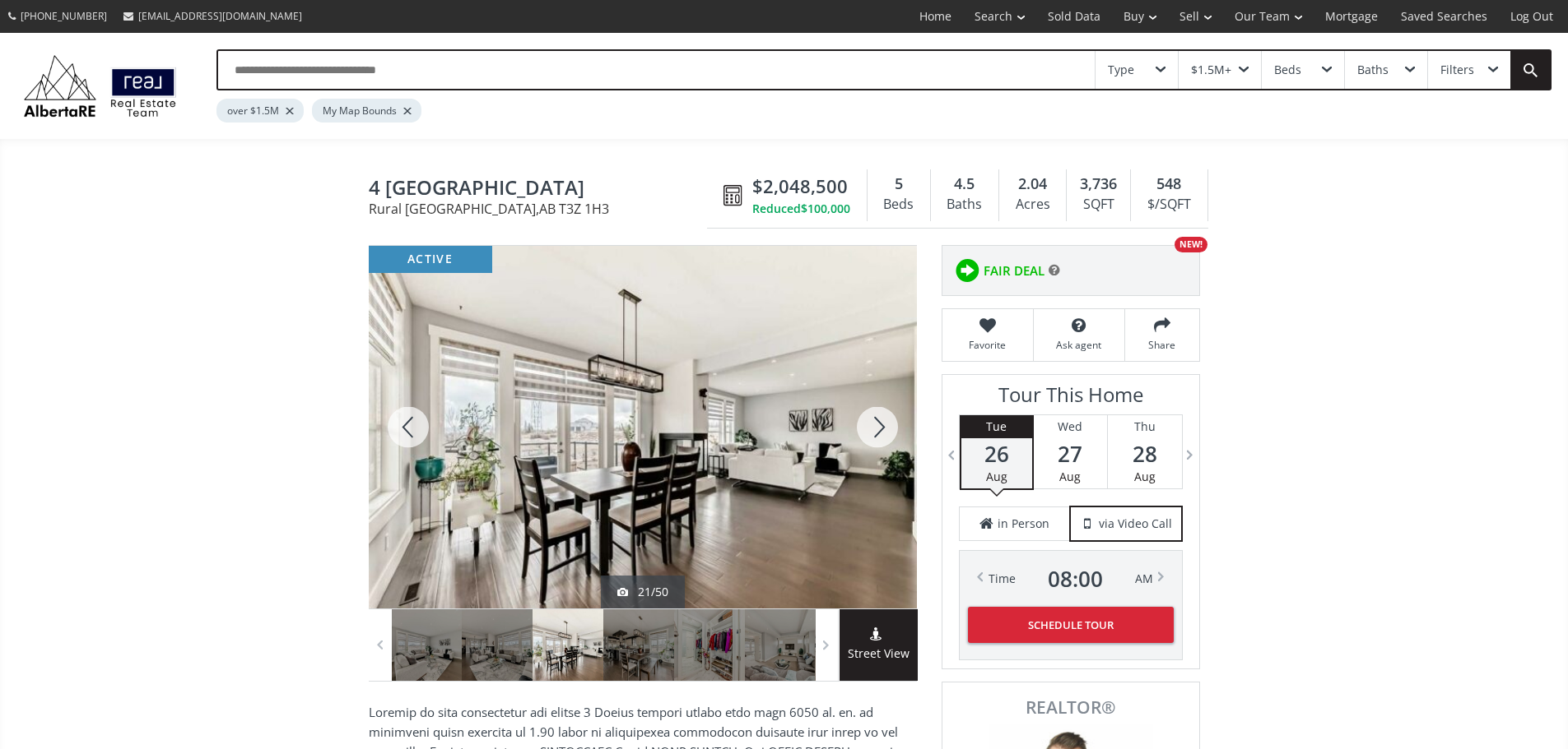
click at [879, 441] on div at bounding box center [877, 427] width 79 height 363
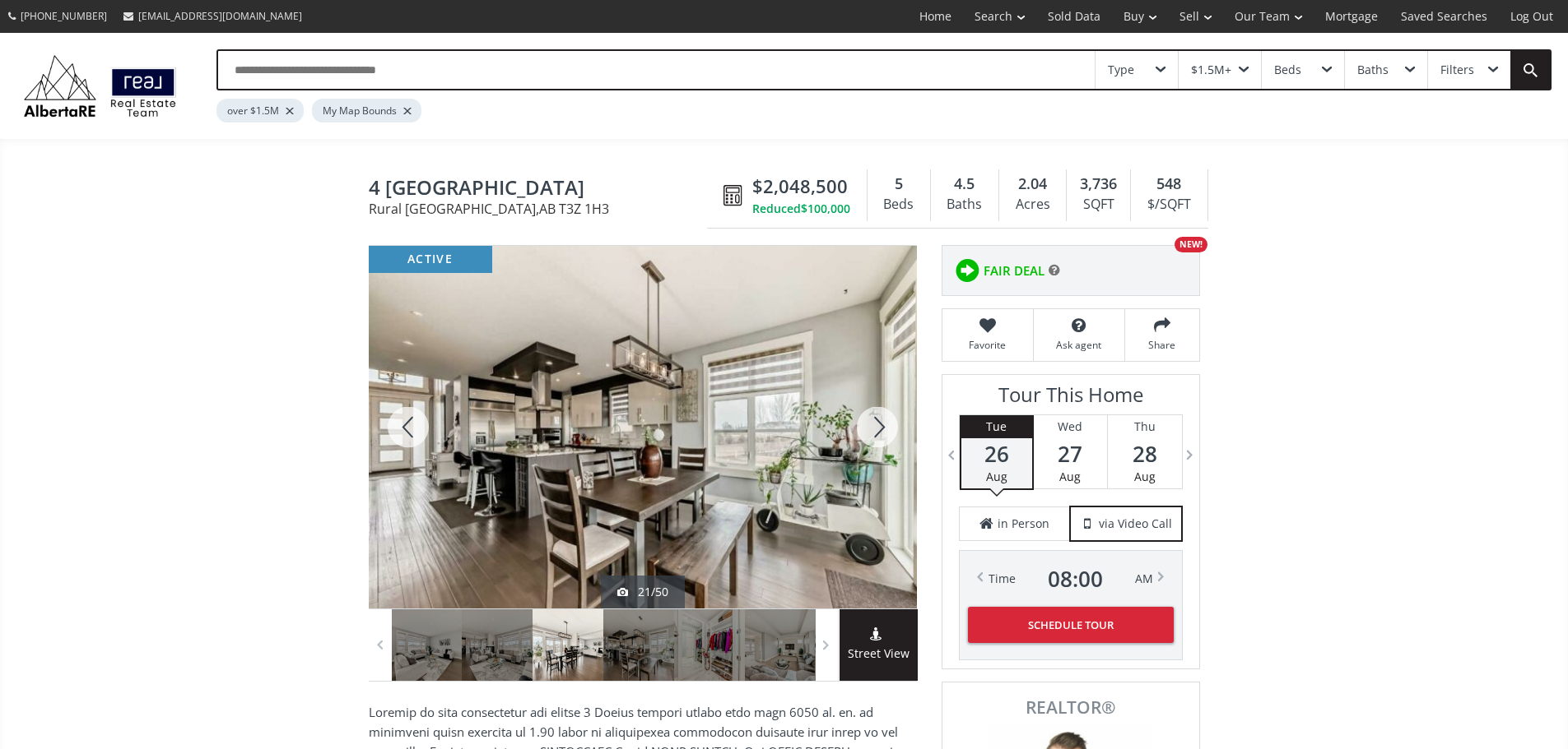
click at [879, 441] on div at bounding box center [877, 427] width 79 height 363
click at [879, 440] on div at bounding box center [877, 427] width 79 height 363
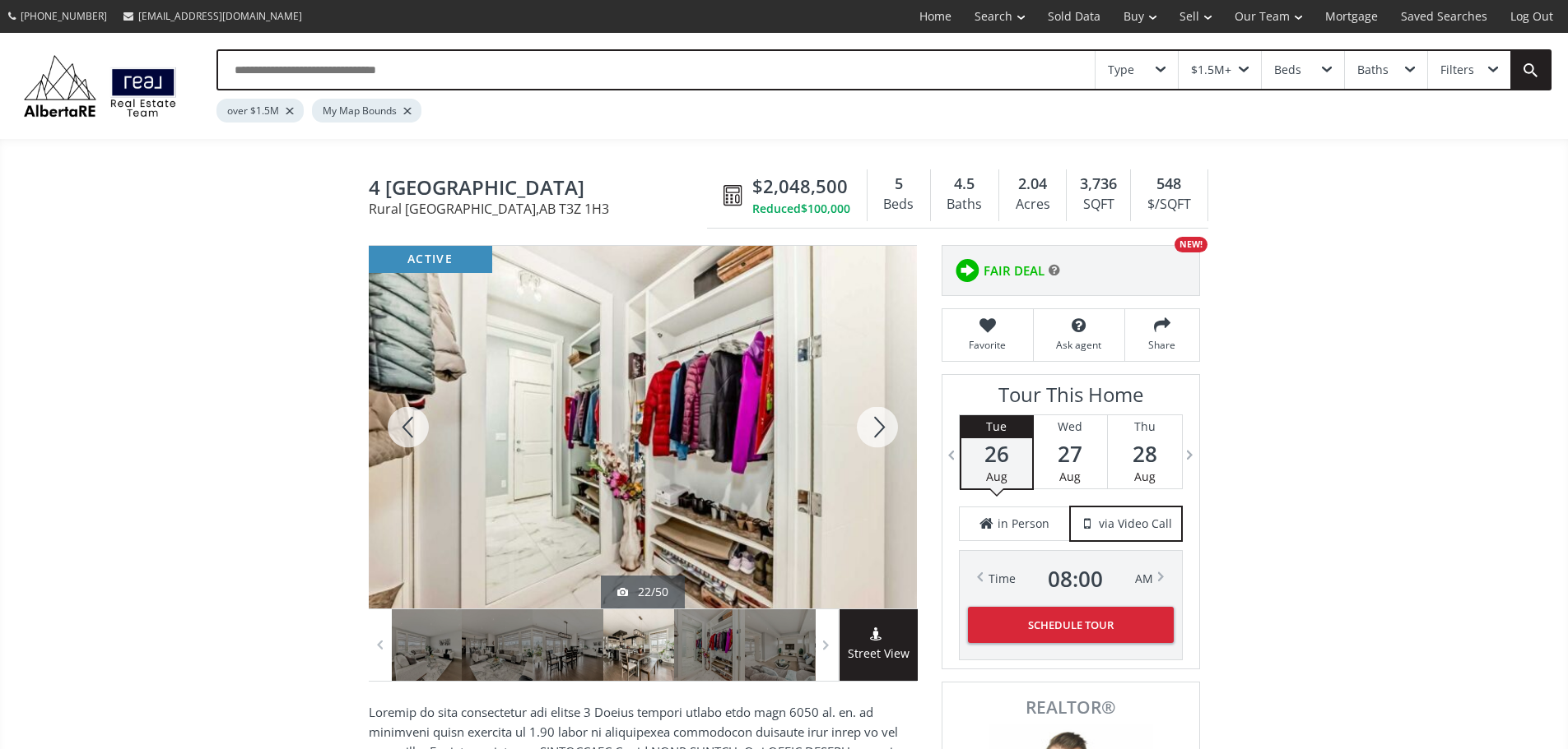
click at [879, 440] on div at bounding box center [877, 427] width 79 height 363
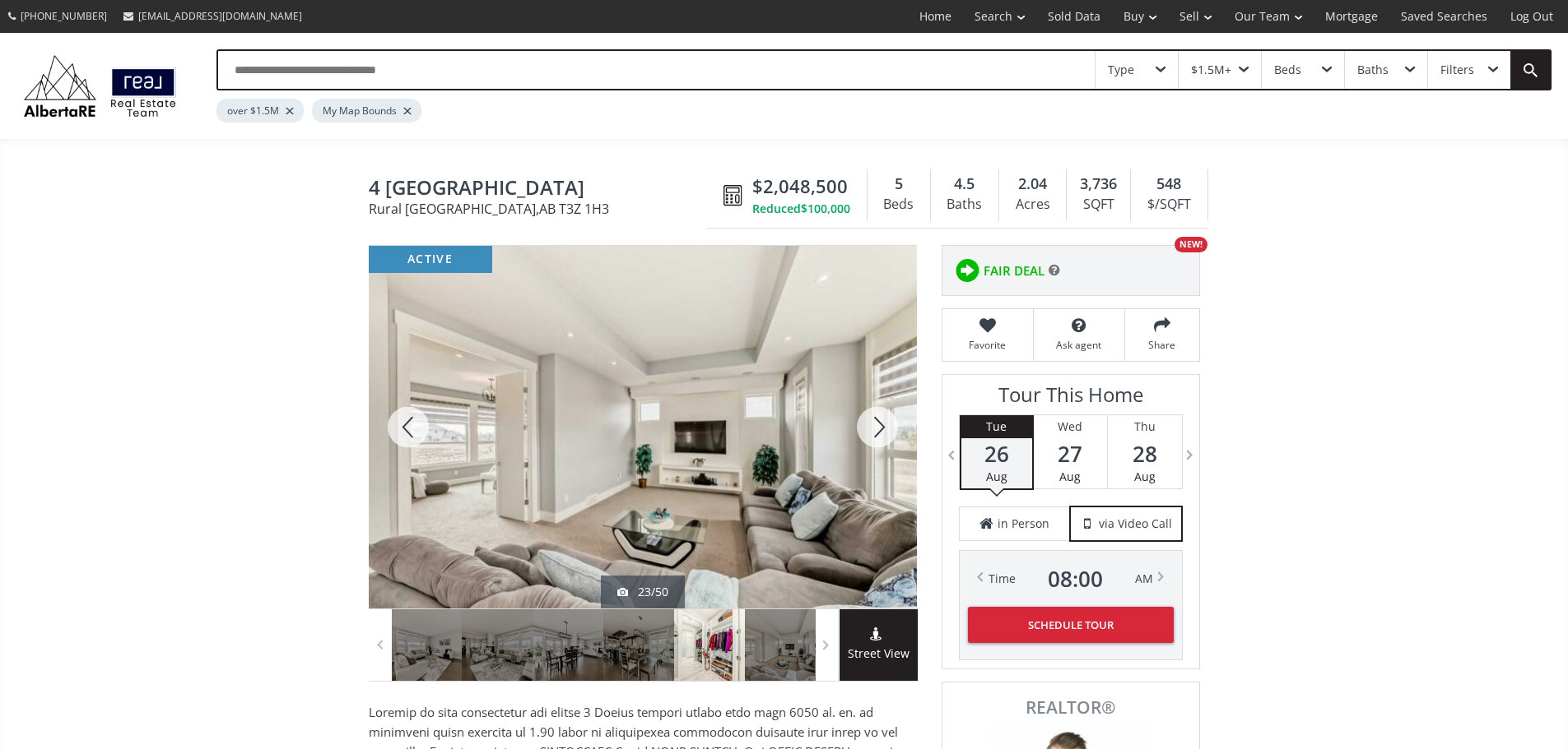
click at [879, 440] on div at bounding box center [877, 427] width 79 height 363
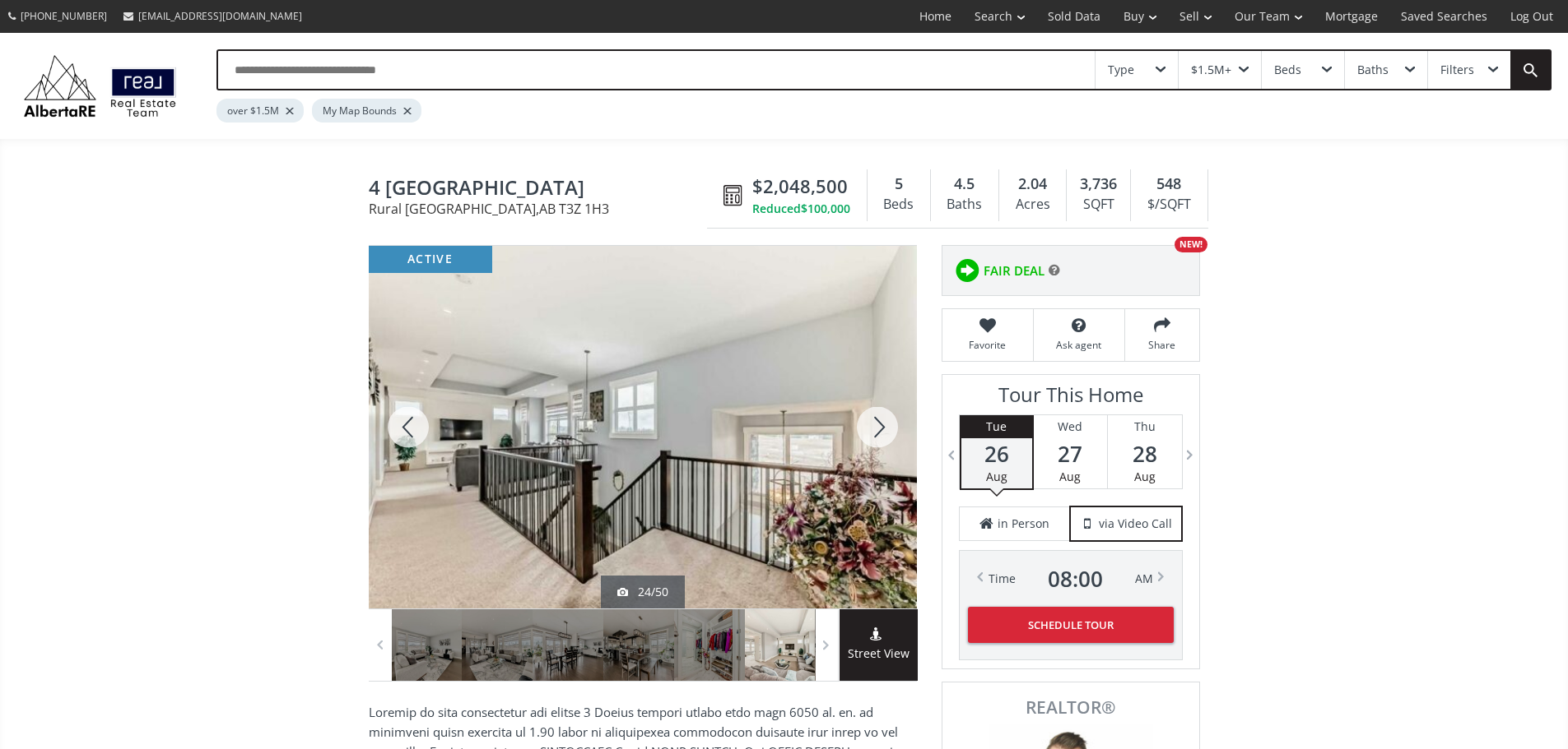
click at [879, 440] on div at bounding box center [877, 427] width 79 height 363
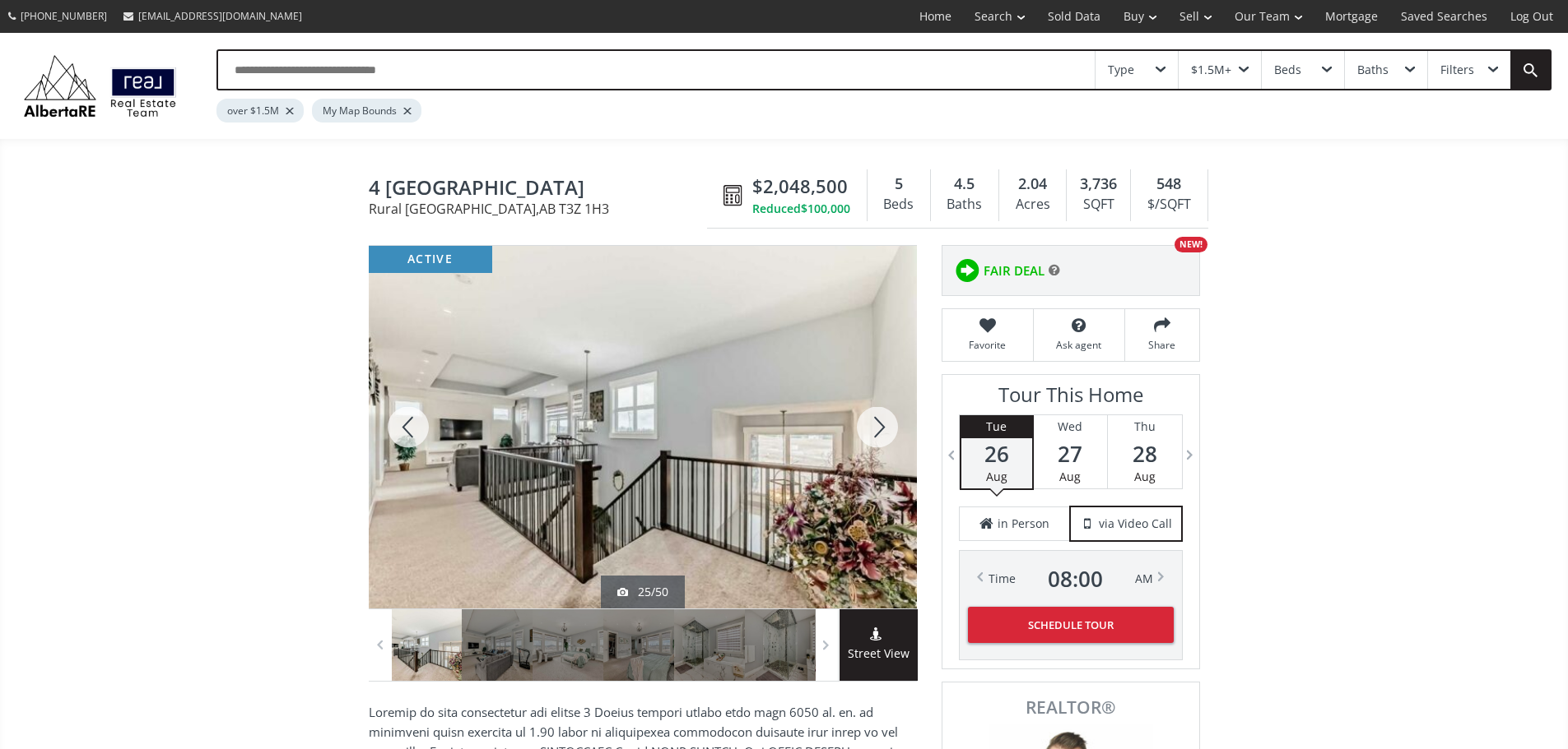
click at [879, 440] on div at bounding box center [877, 427] width 79 height 363
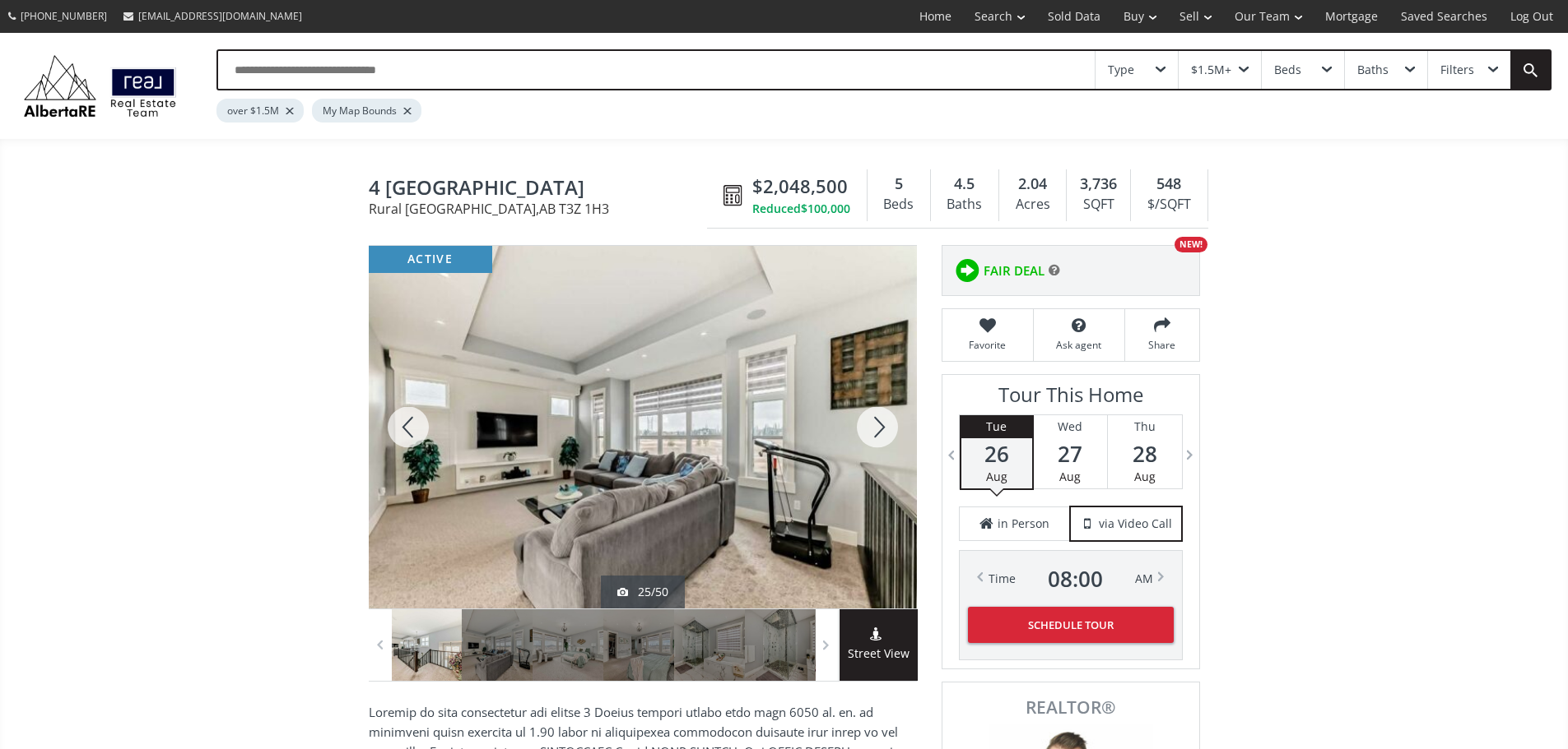
click at [879, 440] on div at bounding box center [877, 427] width 79 height 363
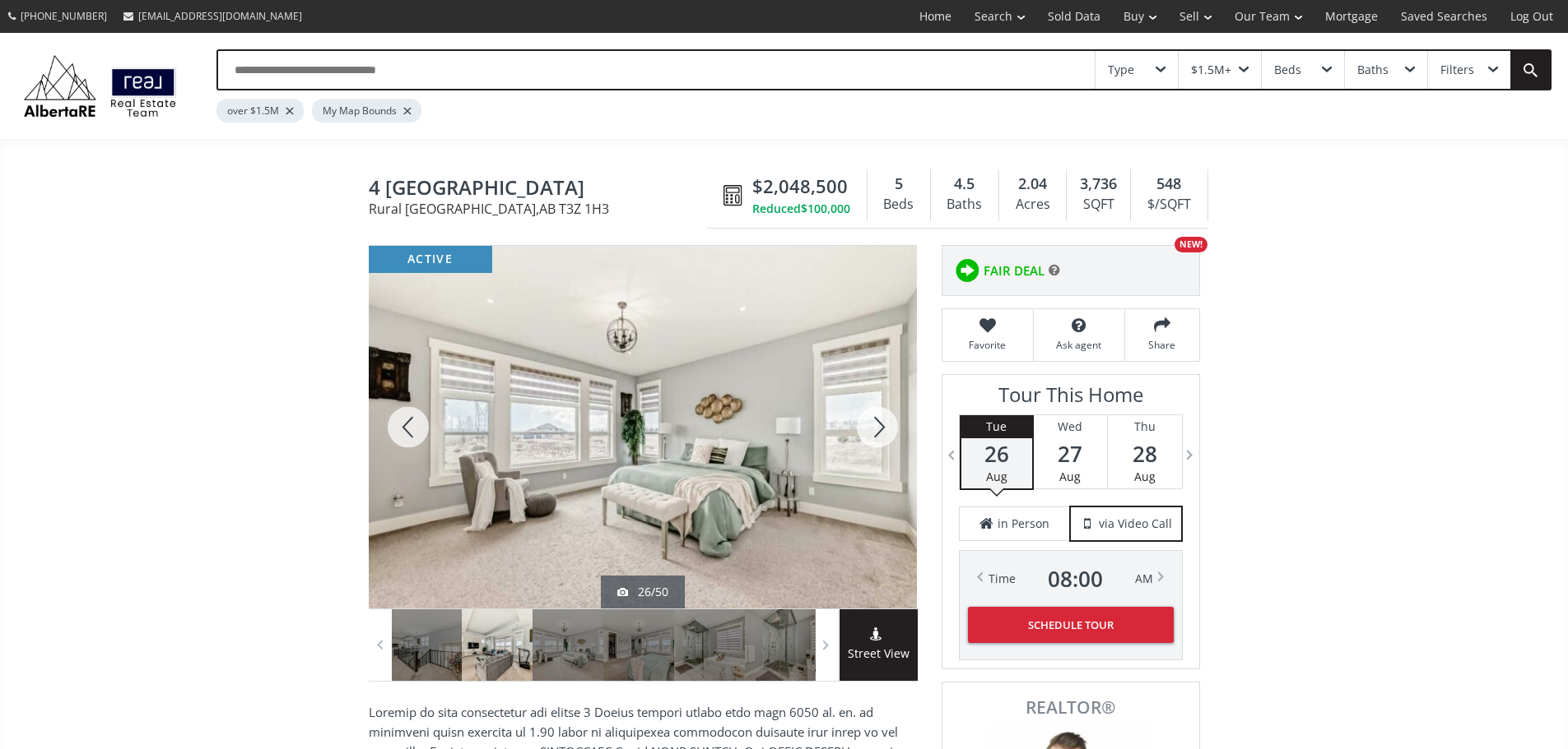
click at [879, 440] on div at bounding box center [877, 427] width 79 height 363
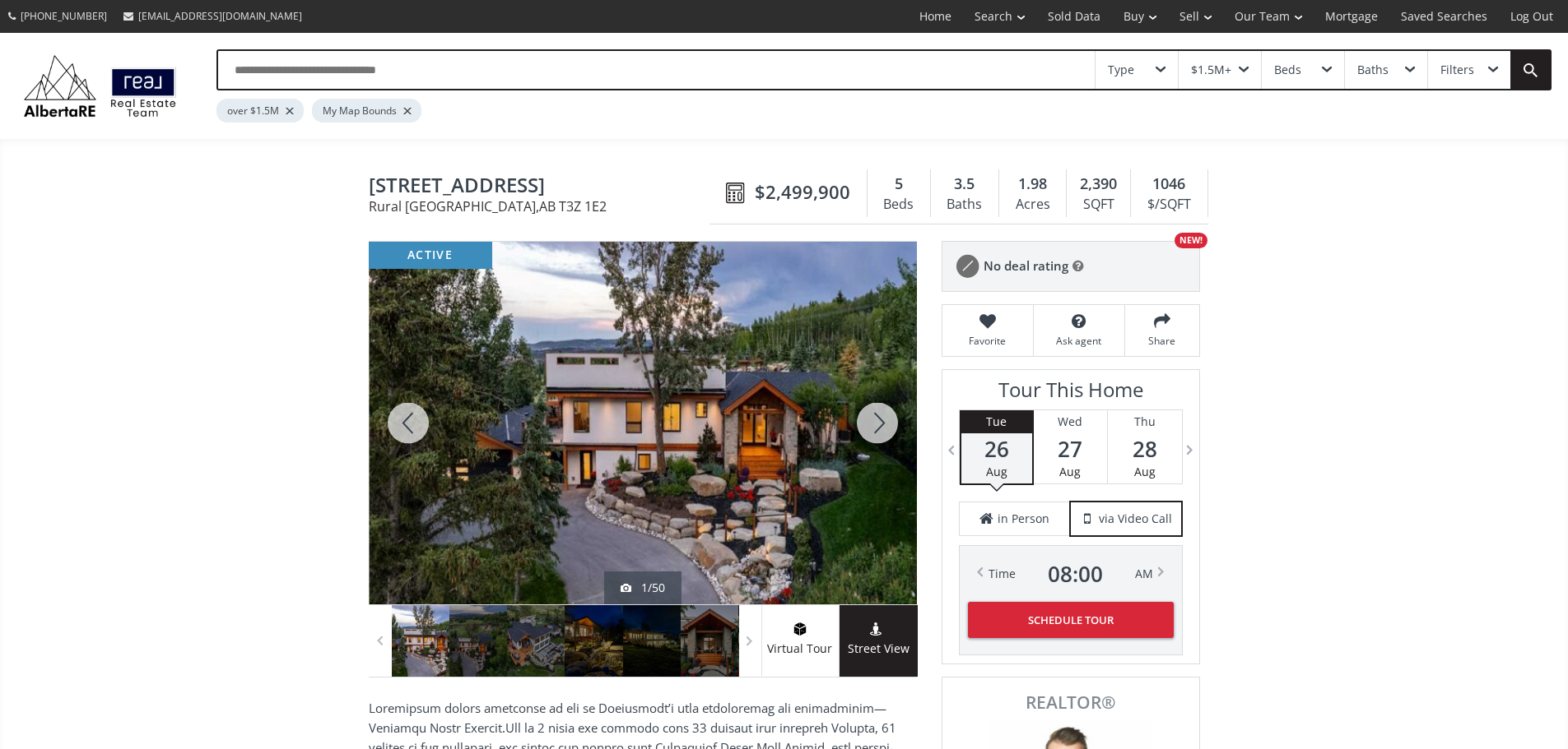
click at [874, 430] on div at bounding box center [877, 423] width 79 height 363
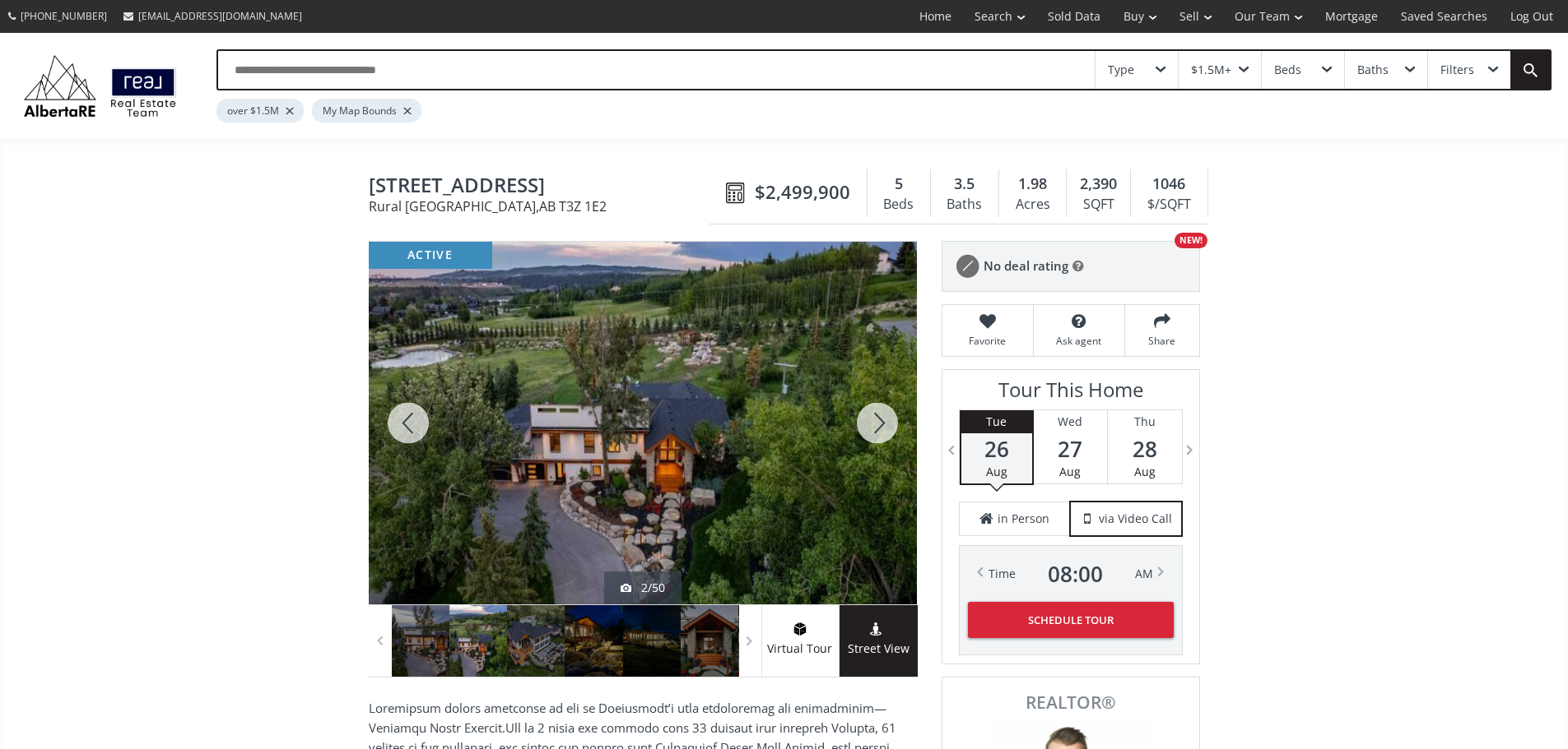
click at [874, 430] on div at bounding box center [877, 423] width 79 height 363
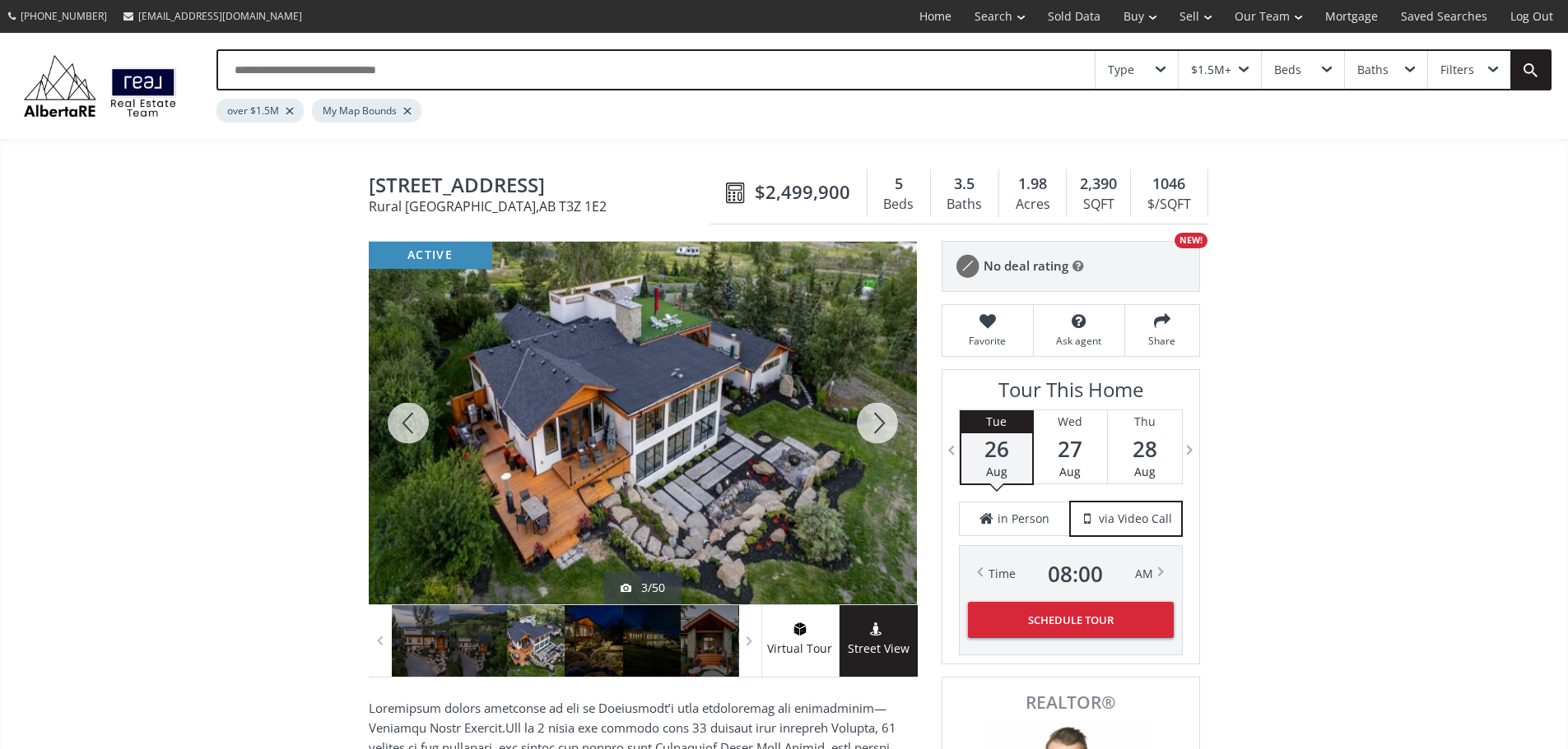
click at [874, 430] on div at bounding box center [877, 423] width 79 height 363
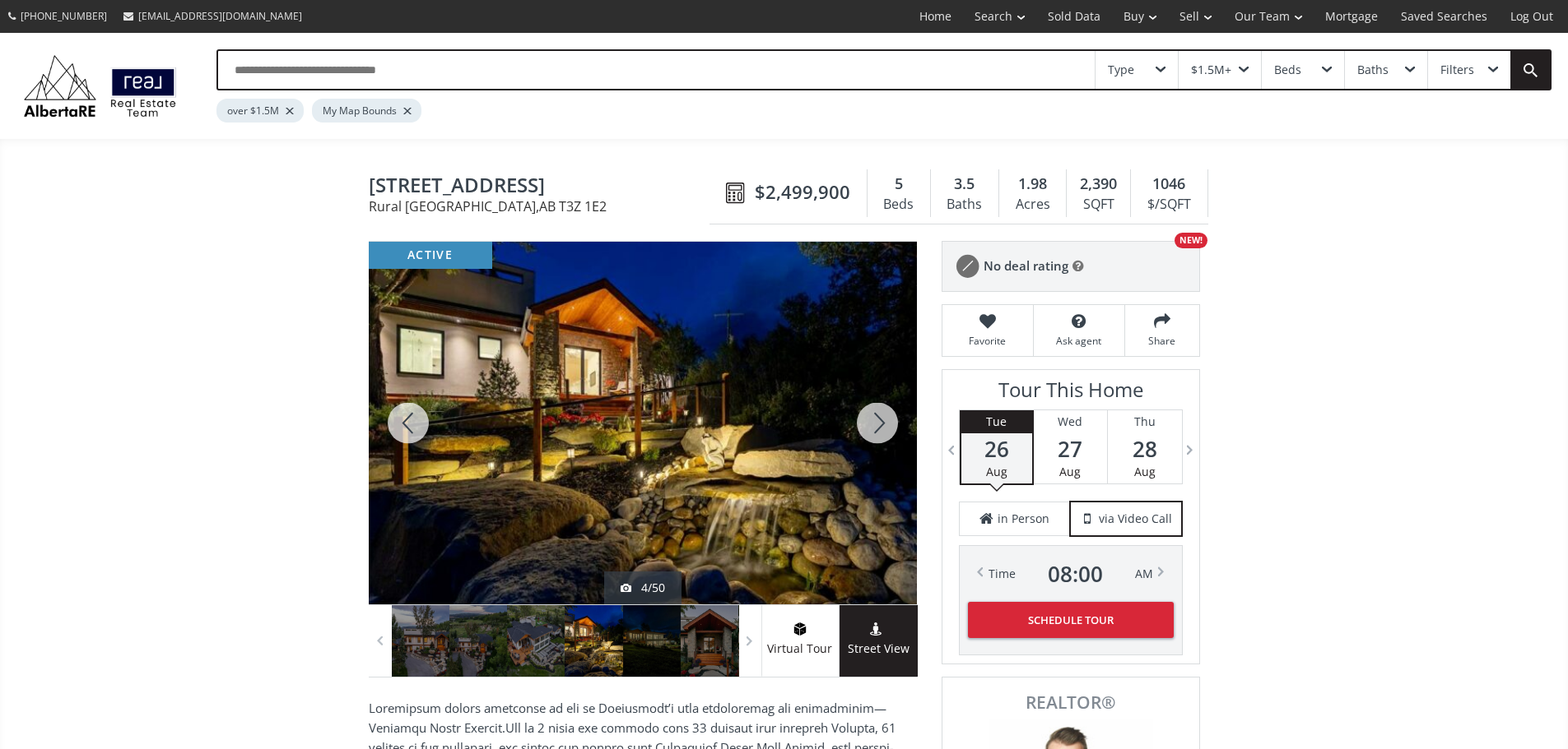
click at [874, 430] on div at bounding box center [877, 423] width 79 height 363
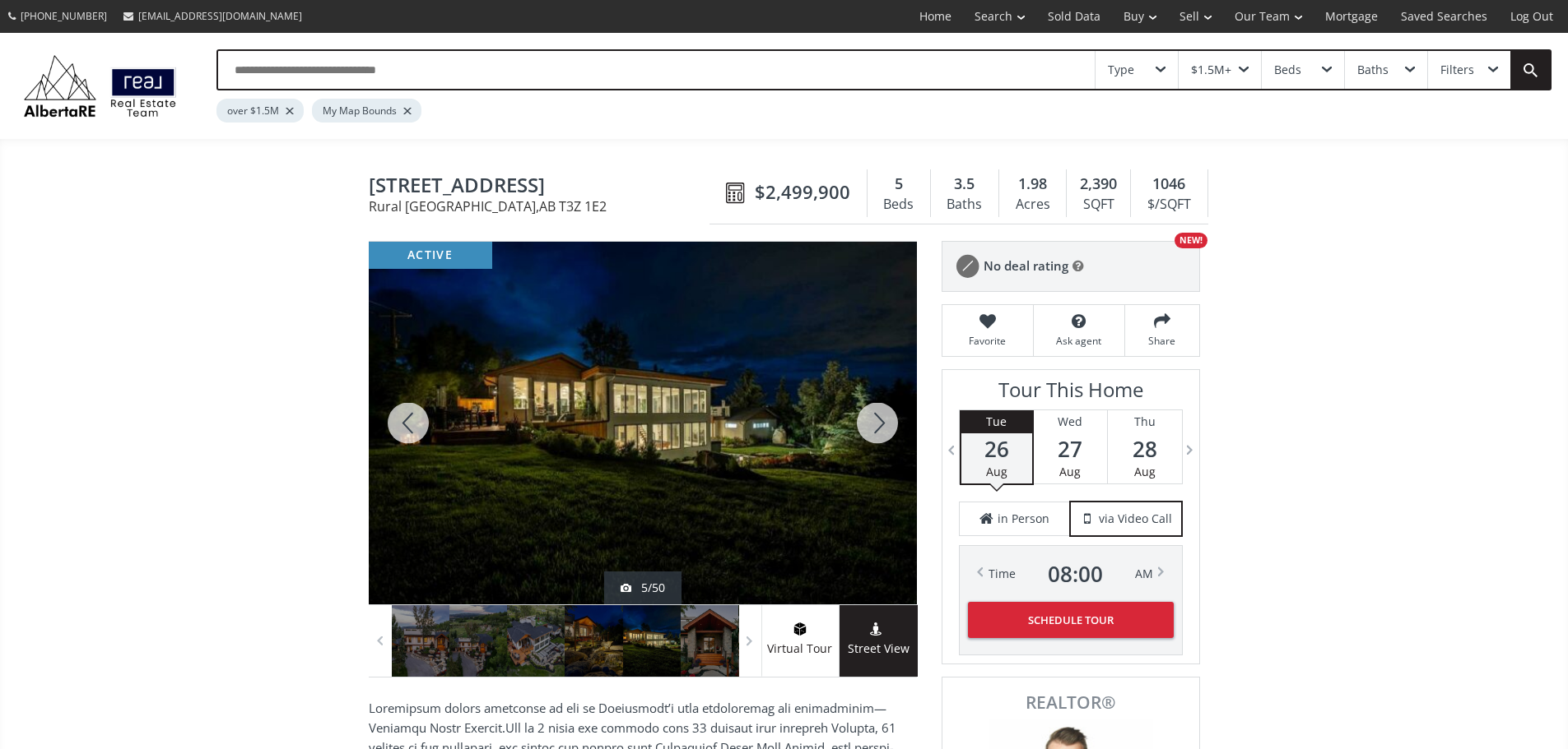
click at [874, 430] on div at bounding box center [877, 423] width 79 height 363
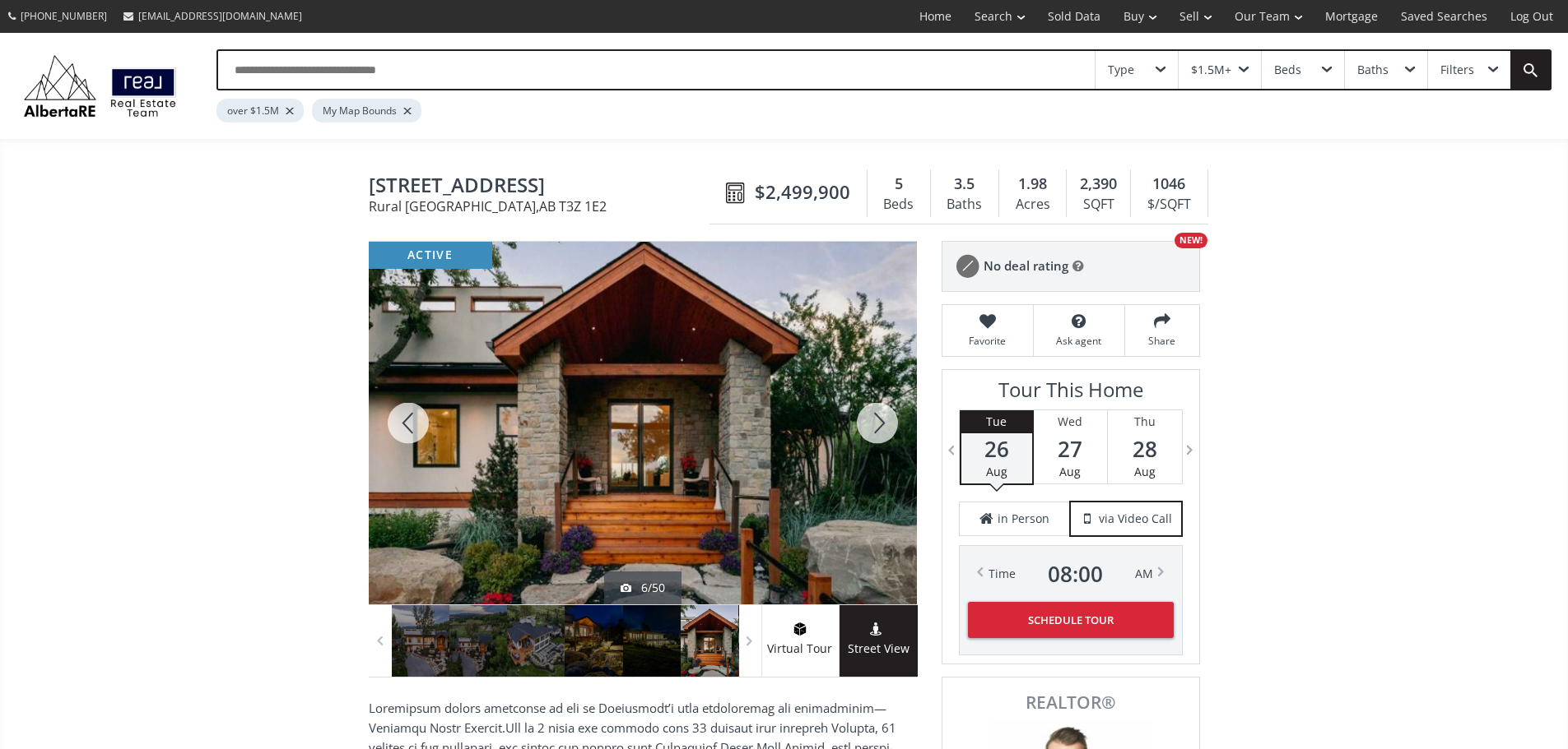
click at [878, 436] on div at bounding box center [877, 423] width 79 height 363
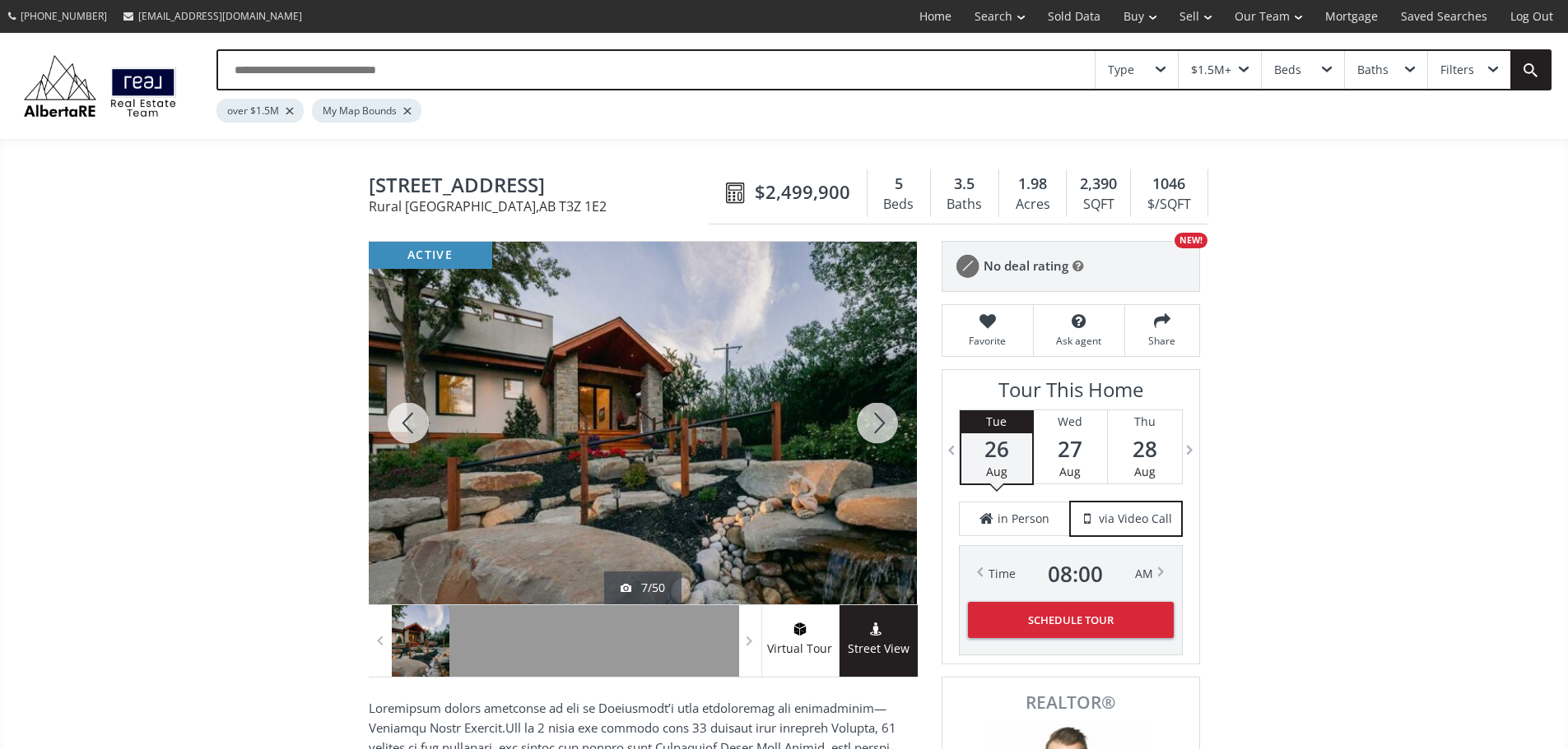
click at [877, 434] on div at bounding box center [877, 423] width 79 height 363
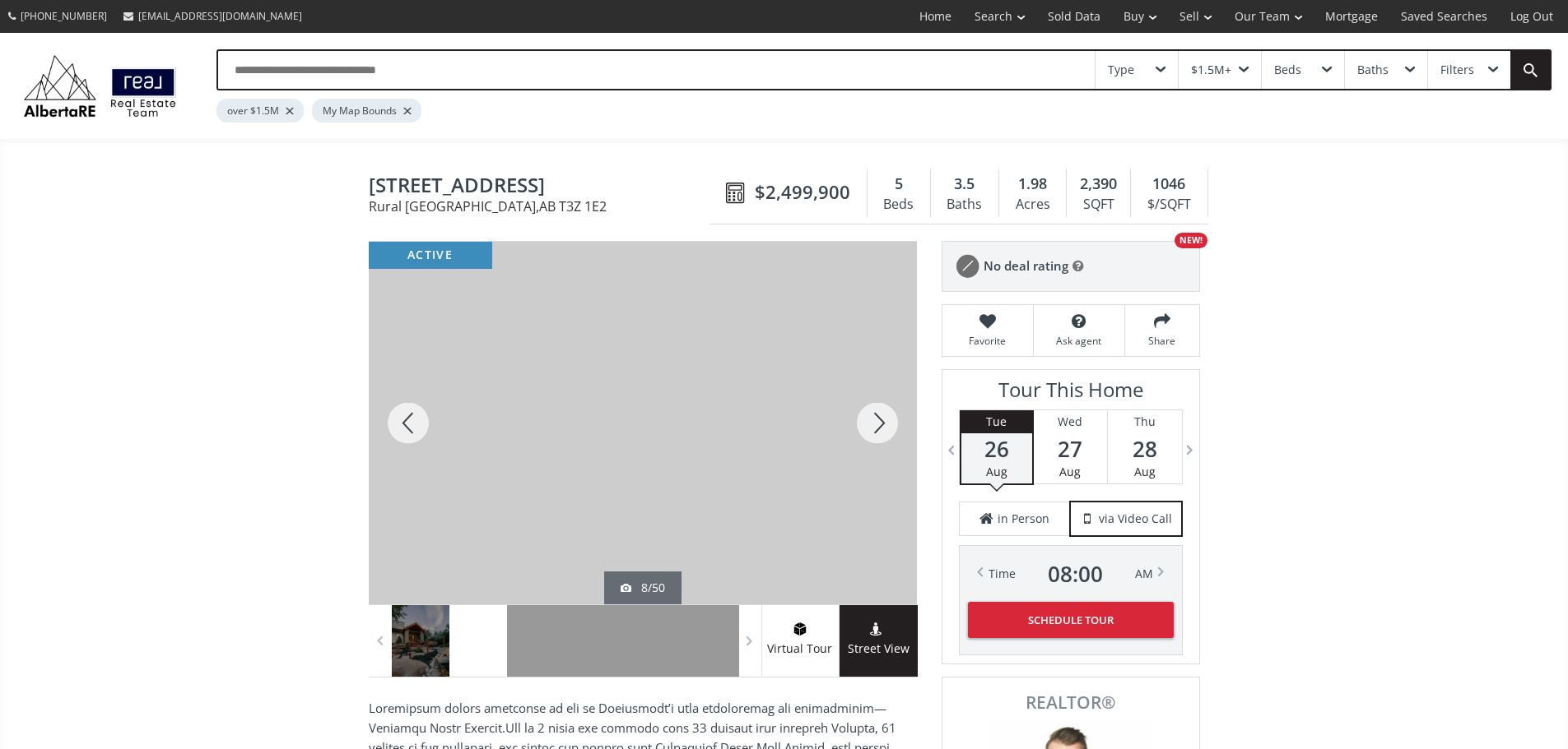
click at [876, 431] on div at bounding box center [877, 423] width 79 height 363
click at [877, 430] on div at bounding box center [877, 423] width 79 height 363
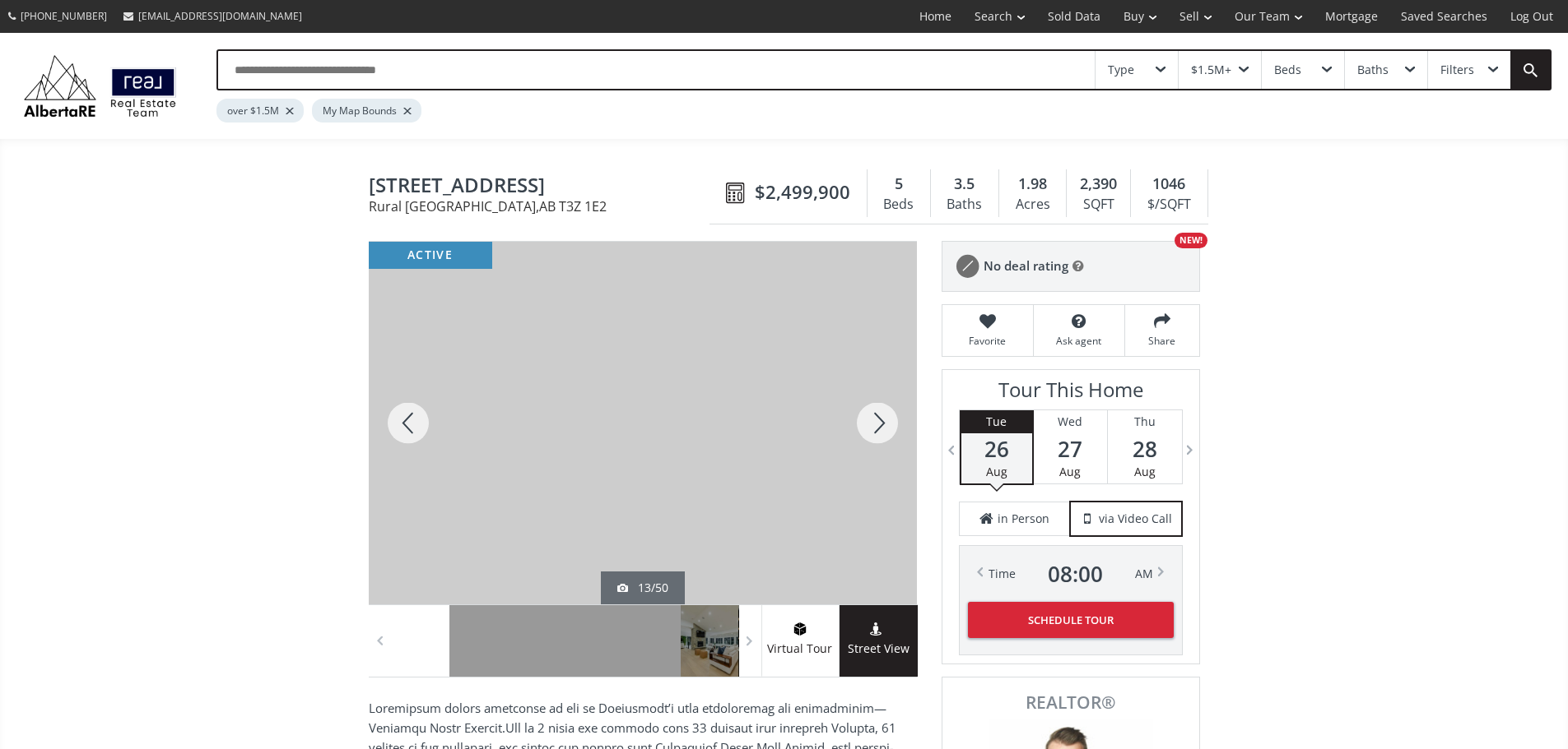
click at [878, 430] on div at bounding box center [877, 423] width 79 height 363
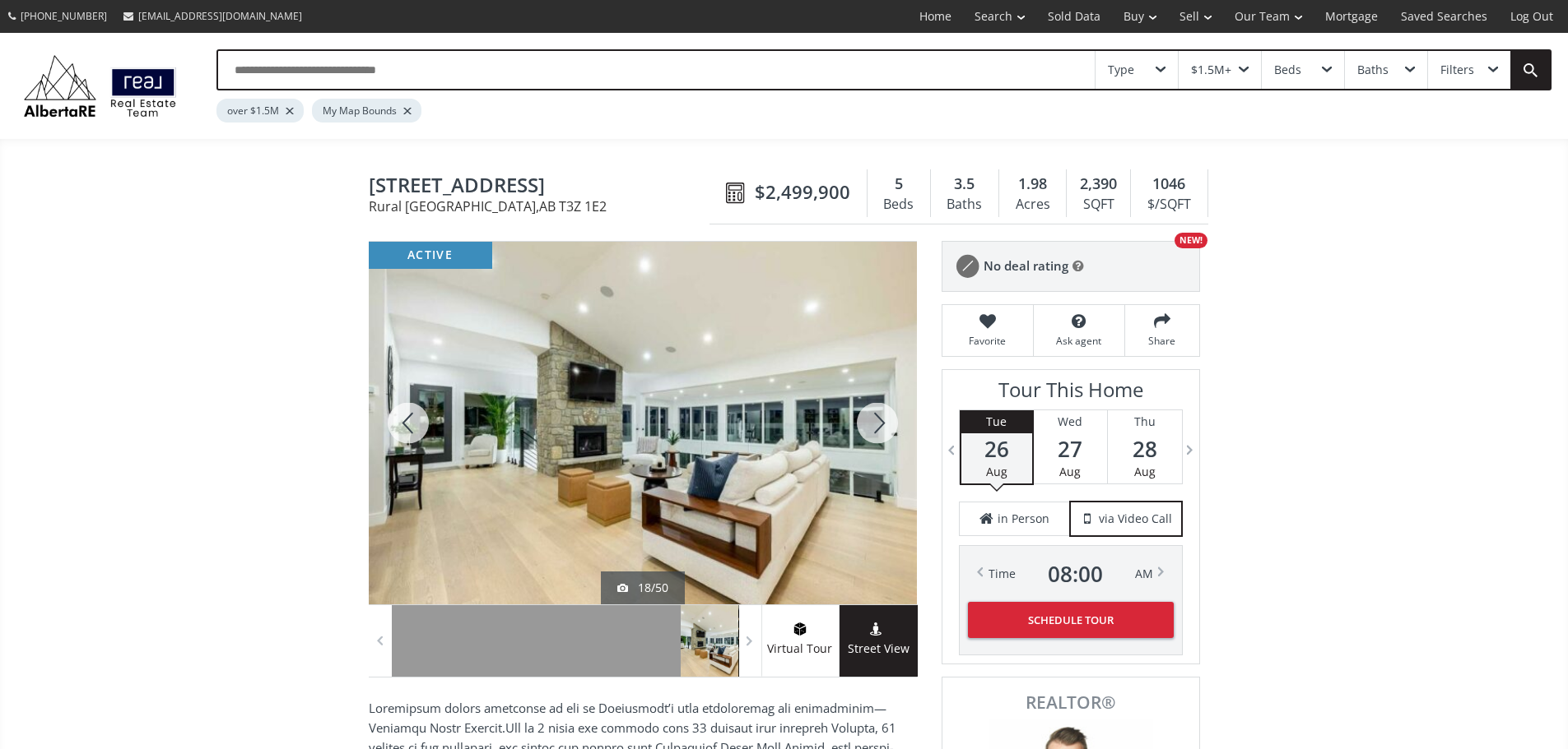
click at [878, 430] on div at bounding box center [877, 423] width 79 height 363
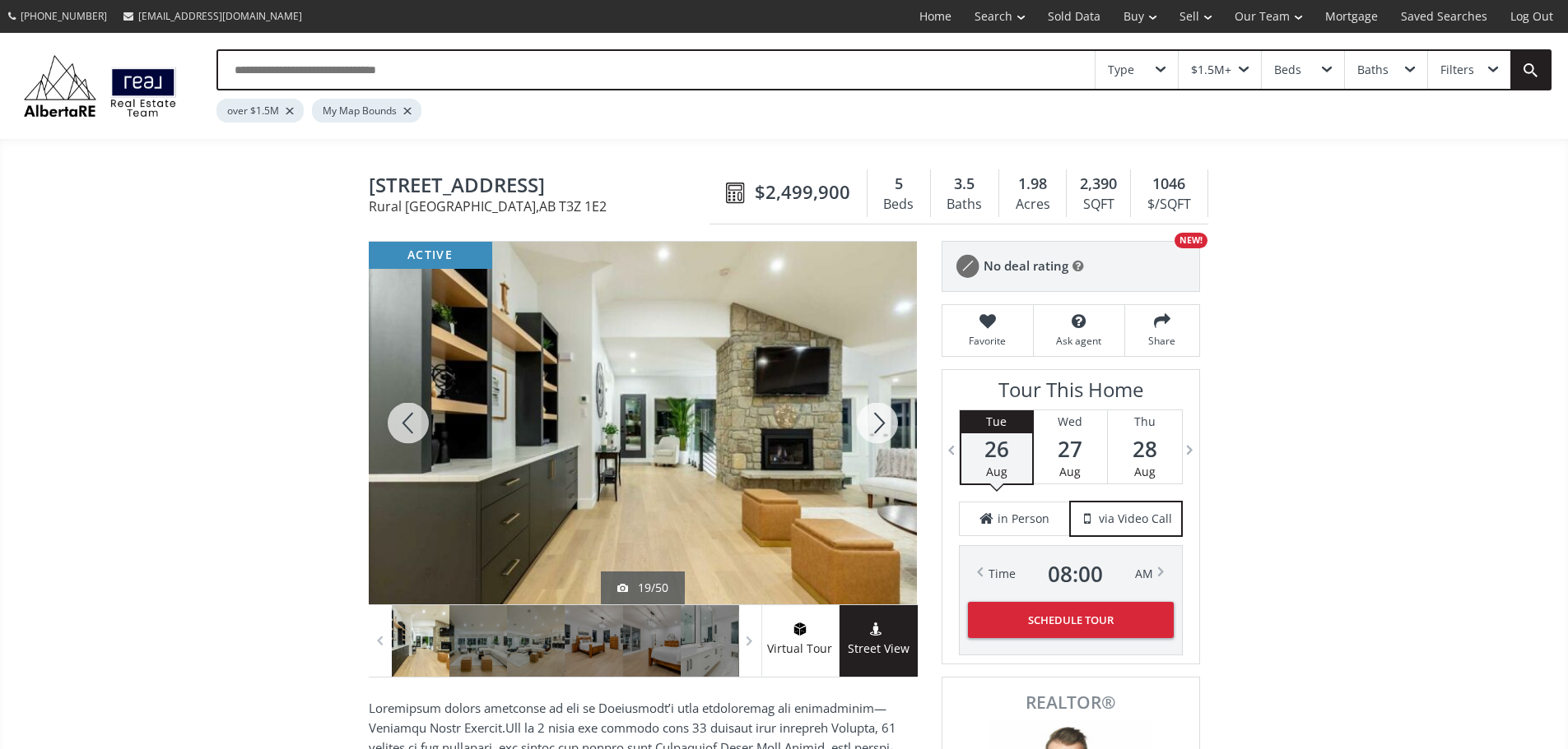
click at [878, 430] on div at bounding box center [877, 423] width 79 height 363
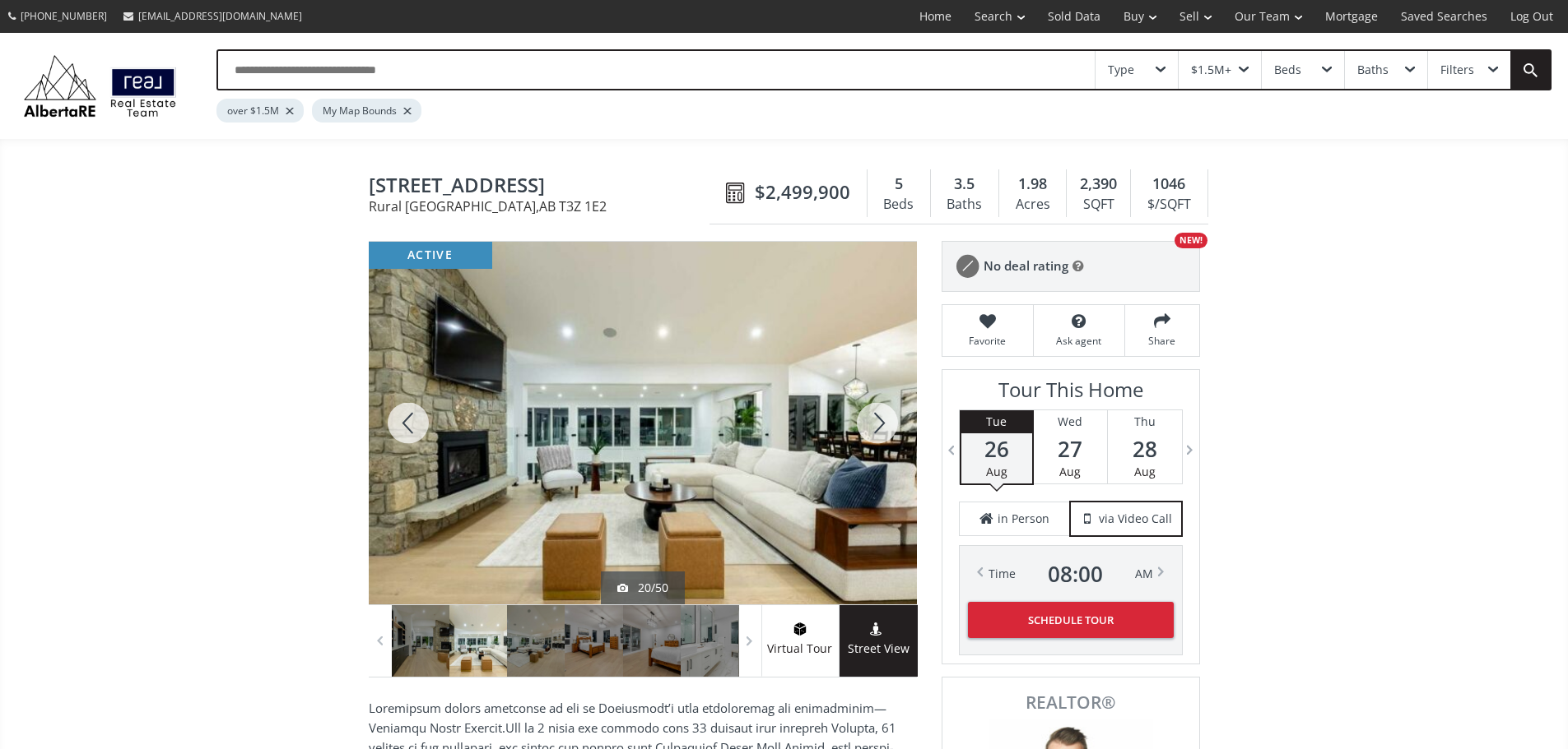
click at [878, 430] on div at bounding box center [877, 423] width 79 height 363
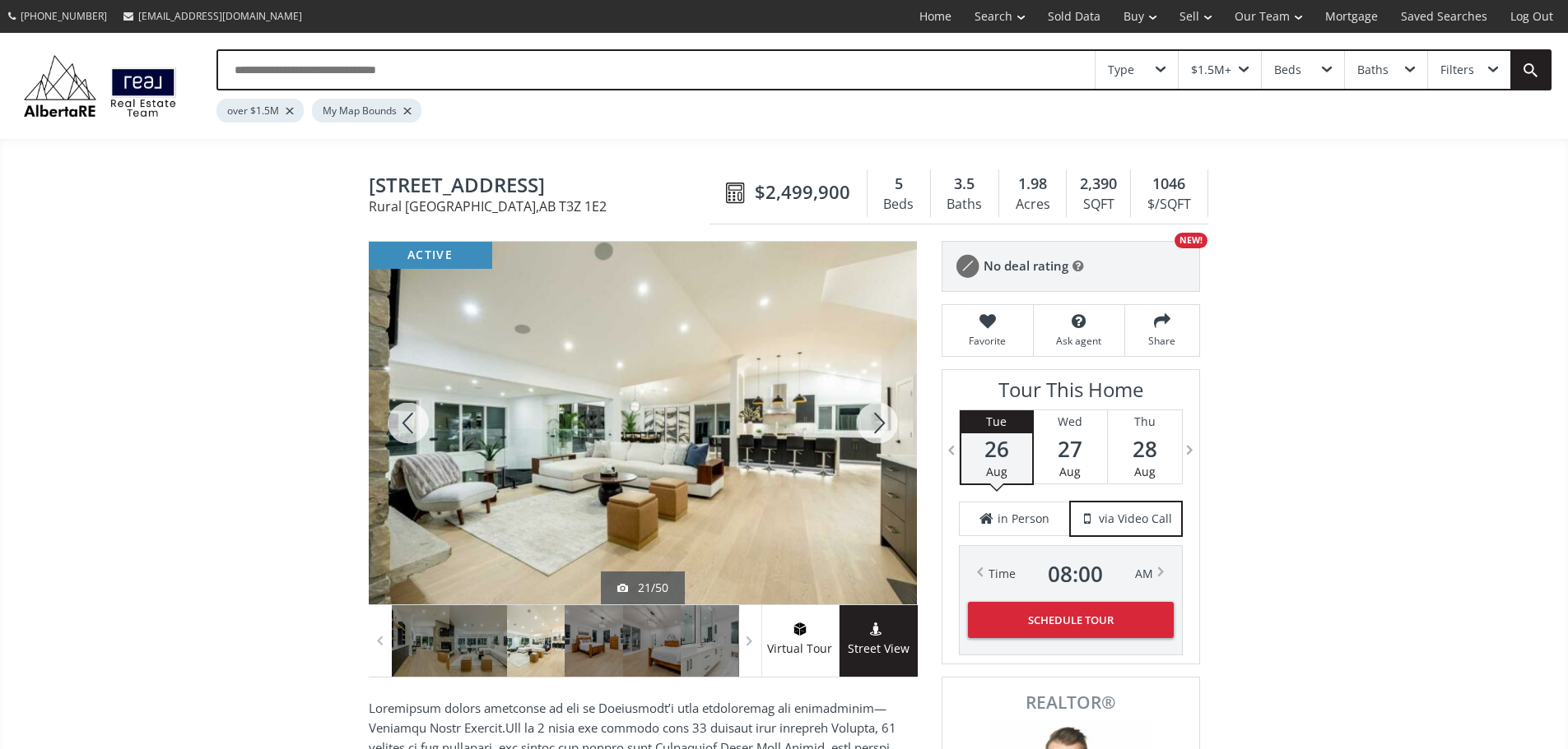
click at [878, 431] on div at bounding box center [877, 423] width 79 height 363
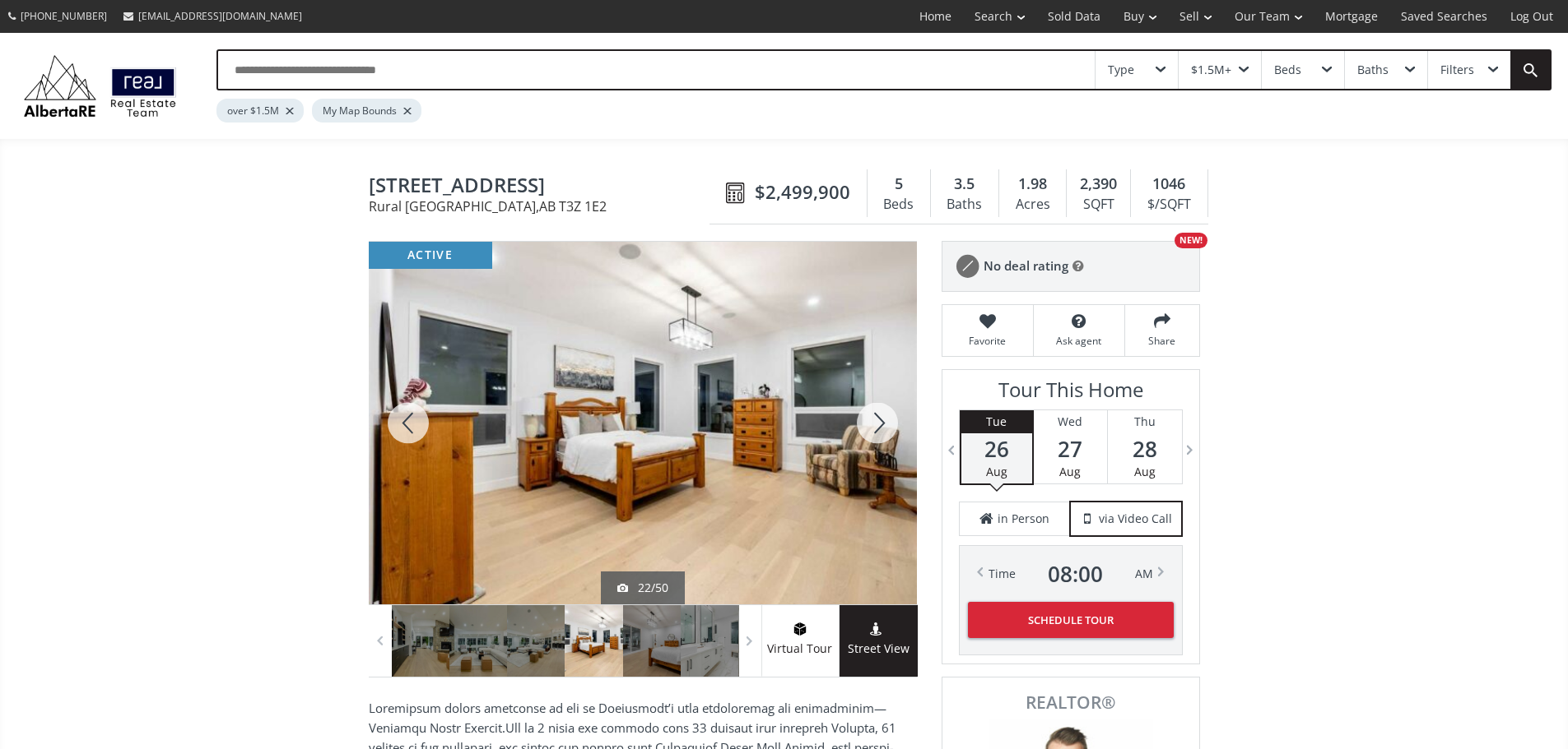
click at [878, 431] on div at bounding box center [877, 423] width 79 height 363
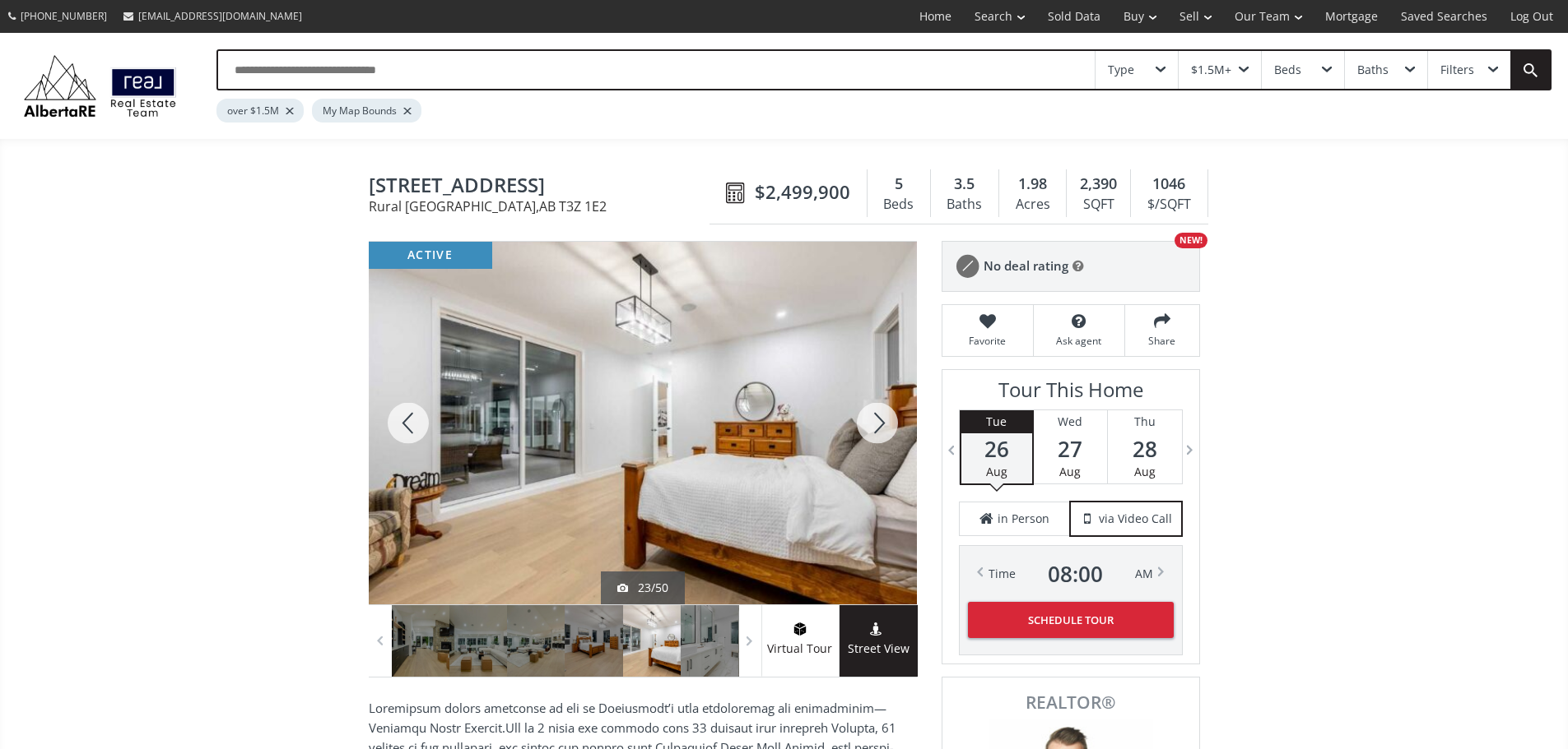
click at [878, 431] on div at bounding box center [877, 423] width 79 height 363
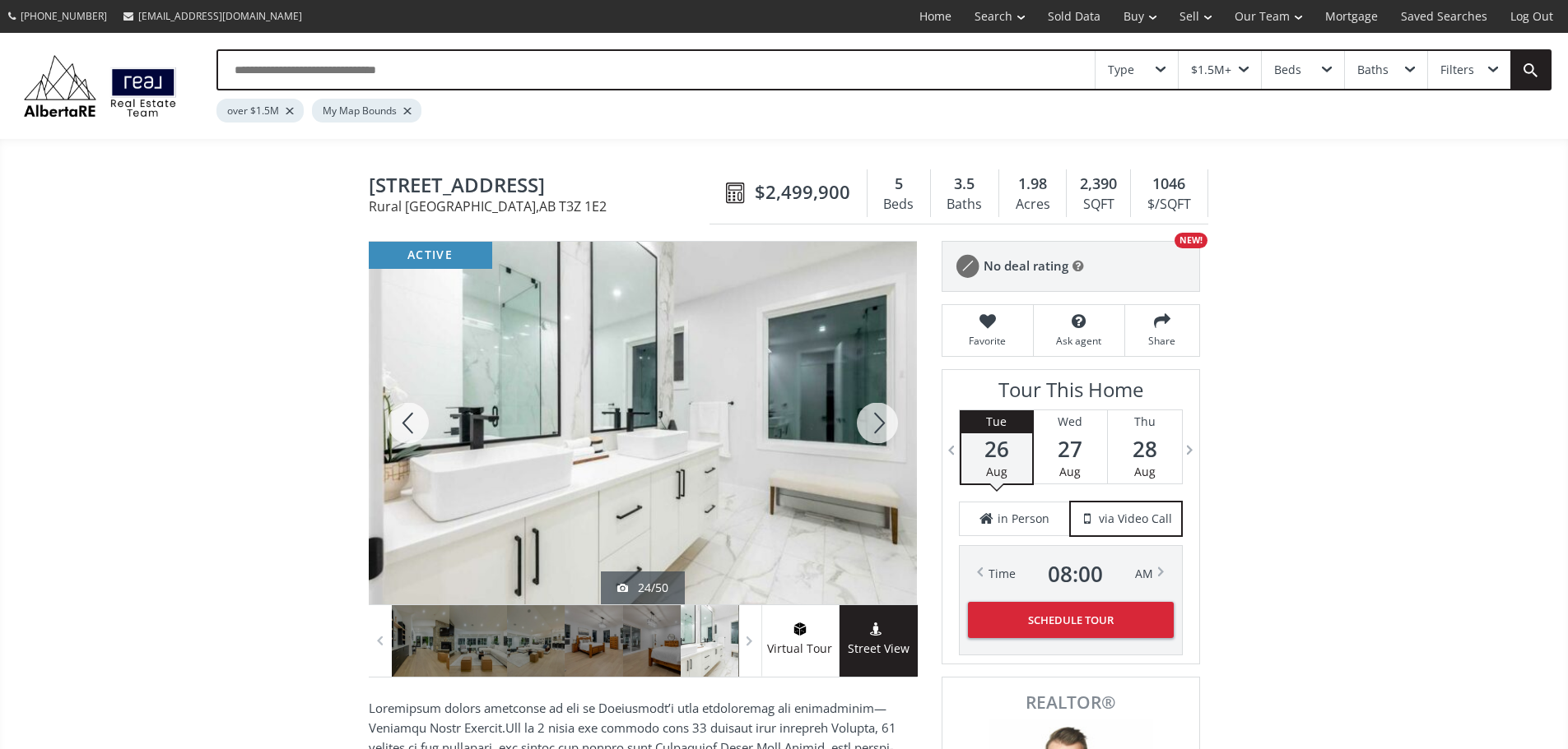
click at [878, 431] on div at bounding box center [877, 423] width 79 height 363
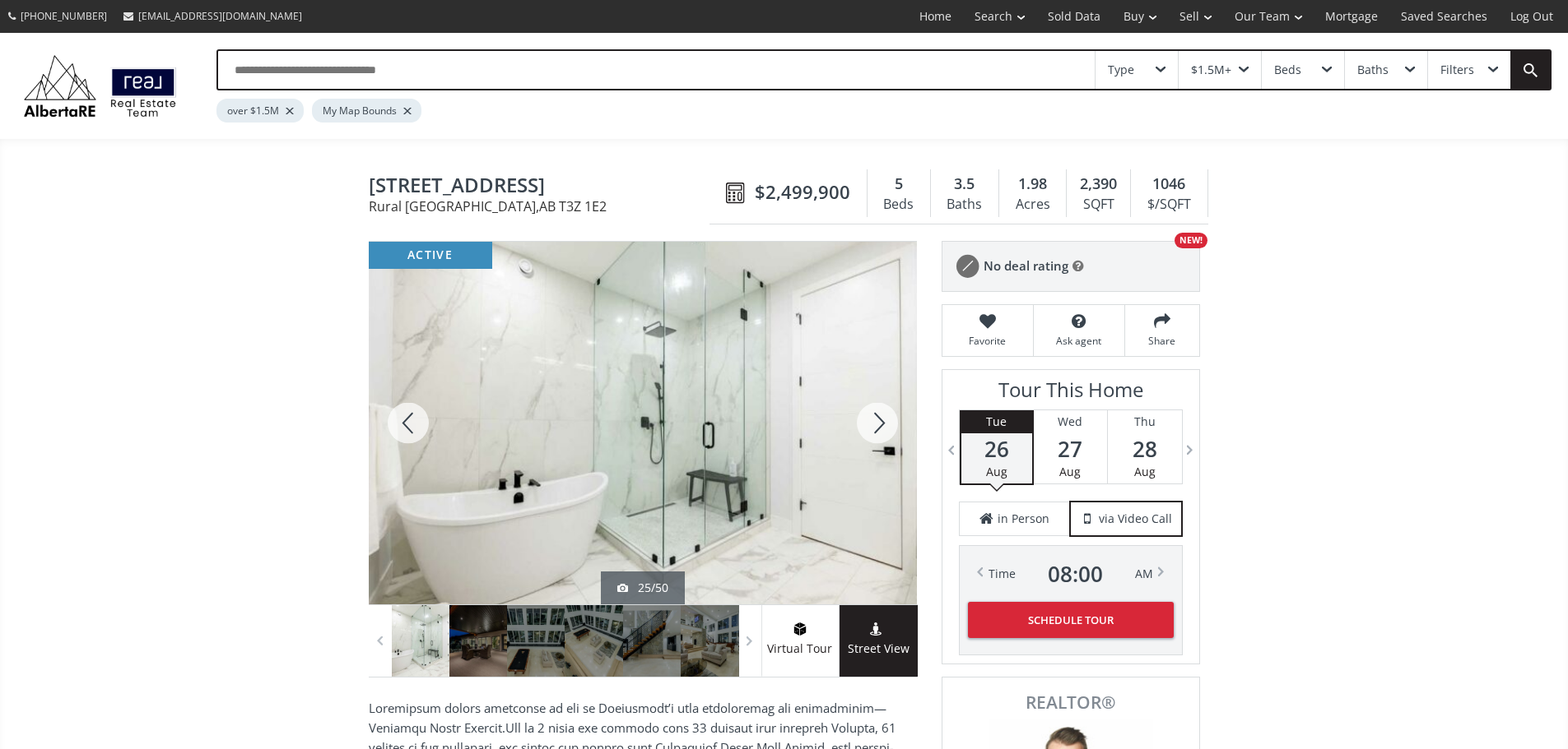
click at [878, 431] on div at bounding box center [877, 423] width 79 height 363
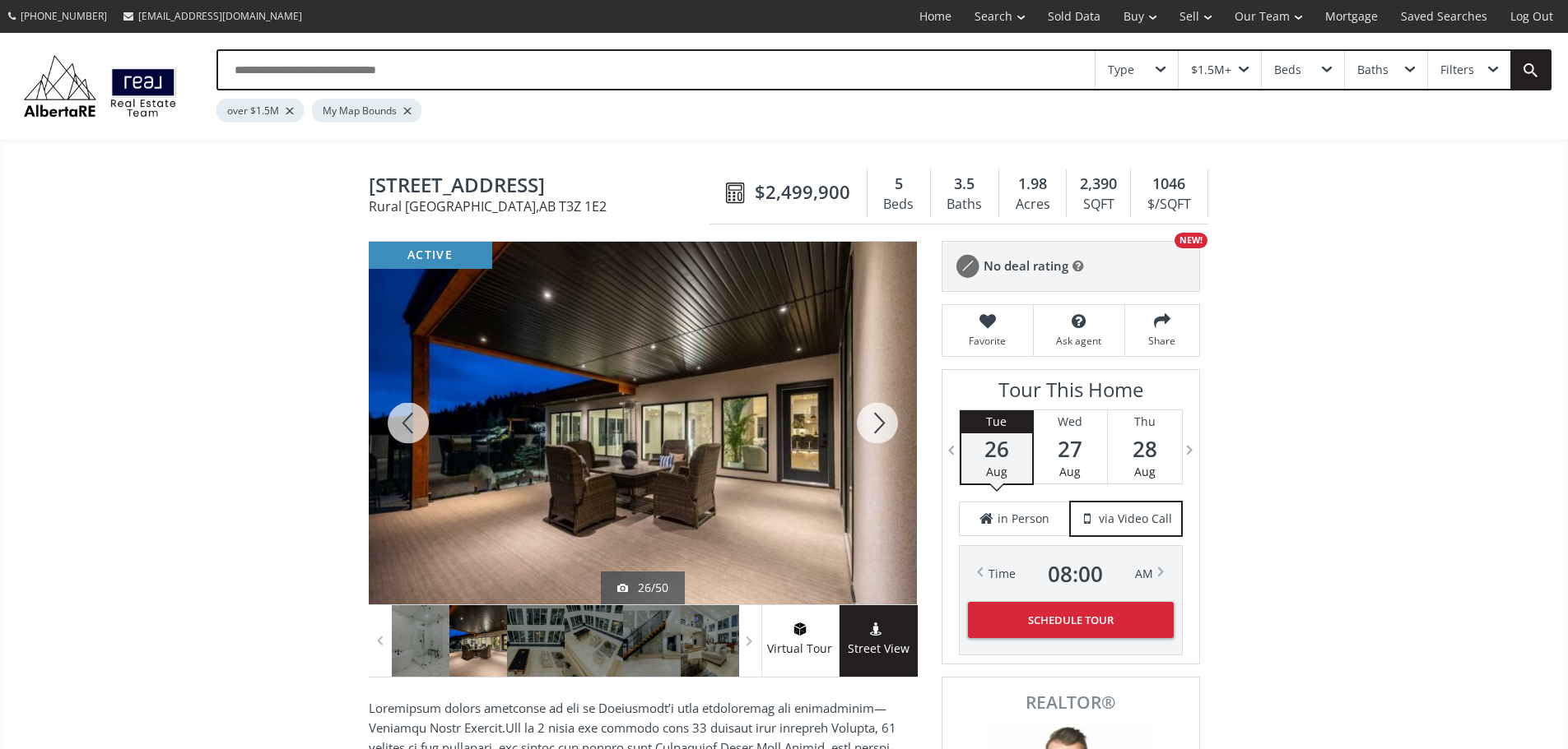
click at [878, 431] on div at bounding box center [877, 423] width 79 height 363
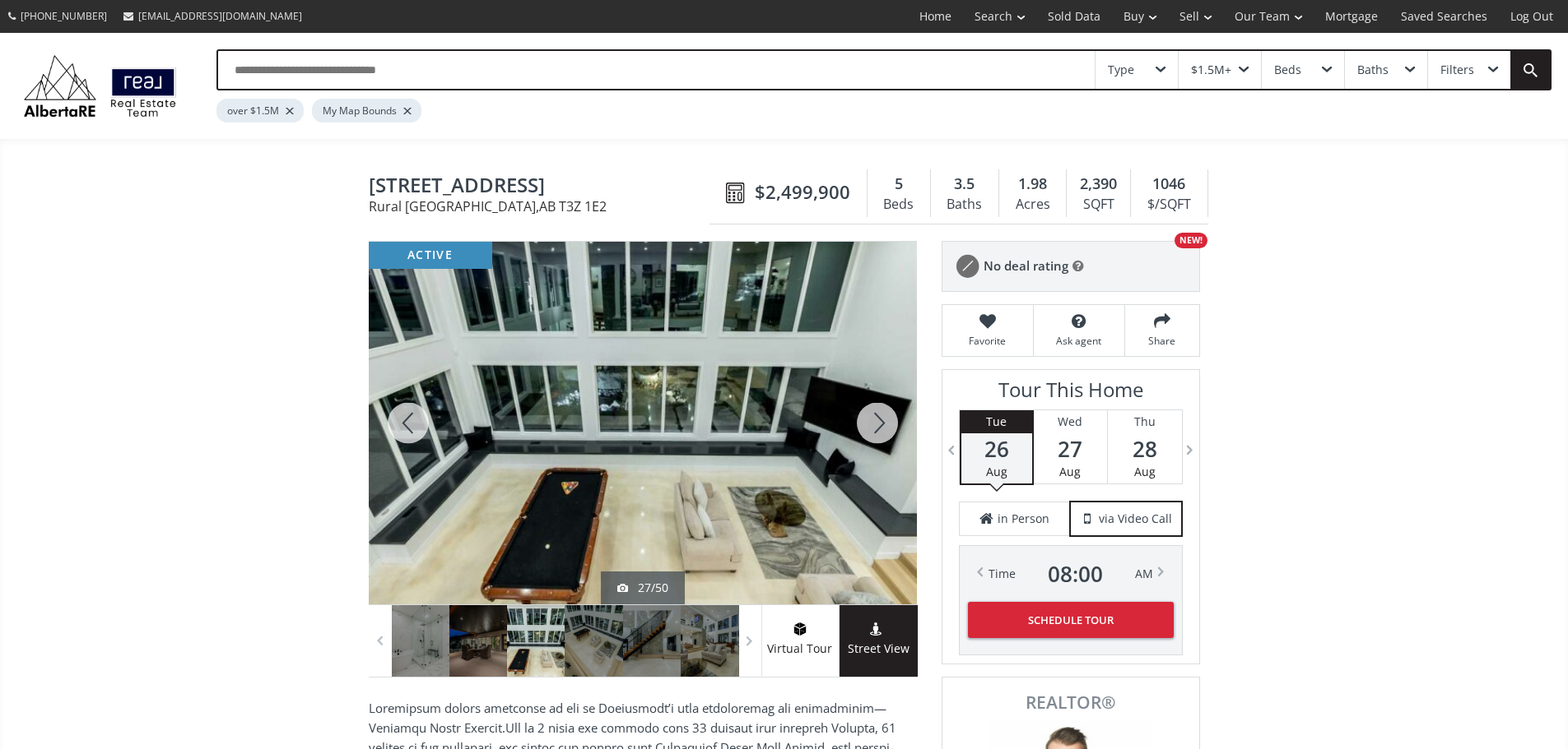
click at [878, 431] on div at bounding box center [877, 423] width 79 height 363
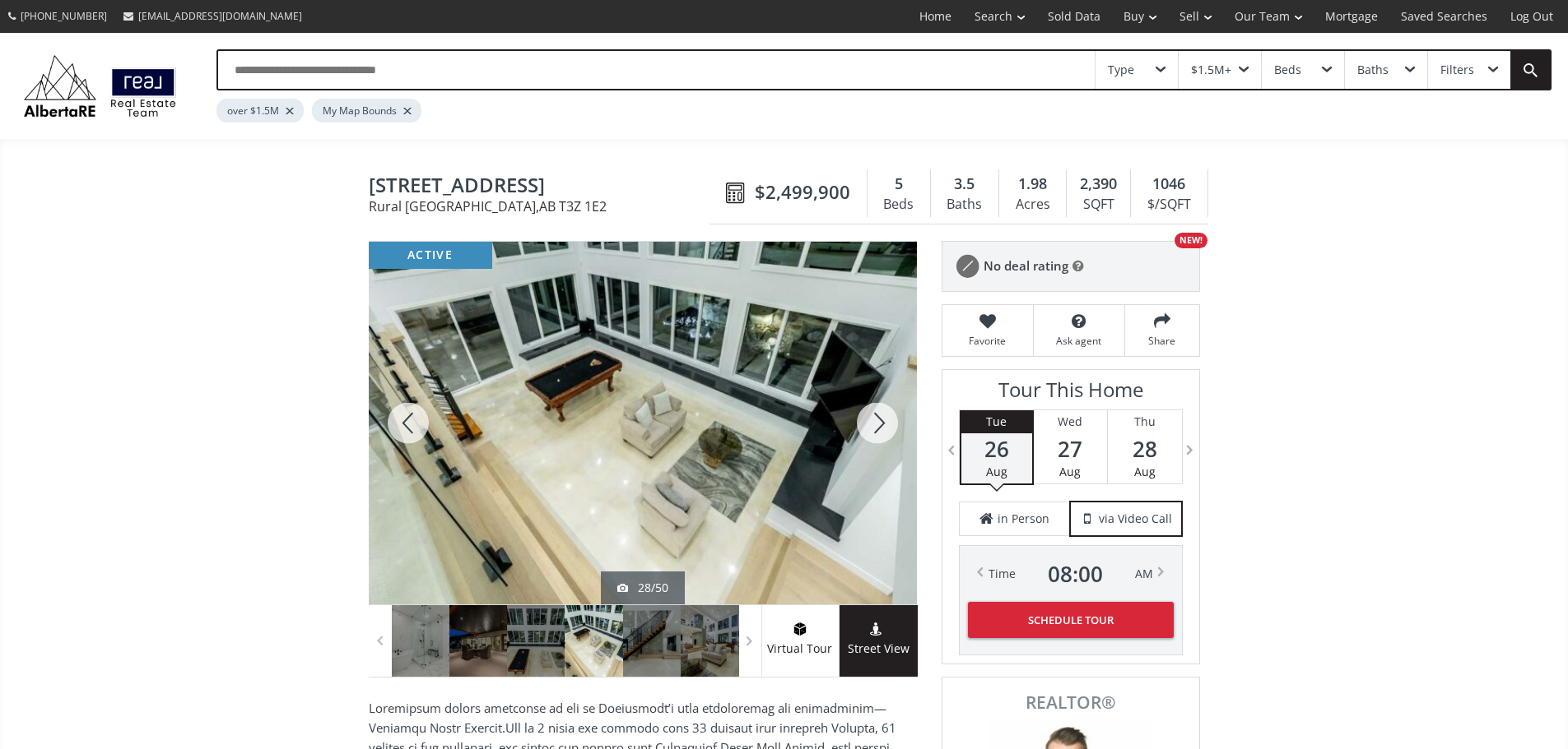
click at [878, 431] on div at bounding box center [877, 423] width 79 height 363
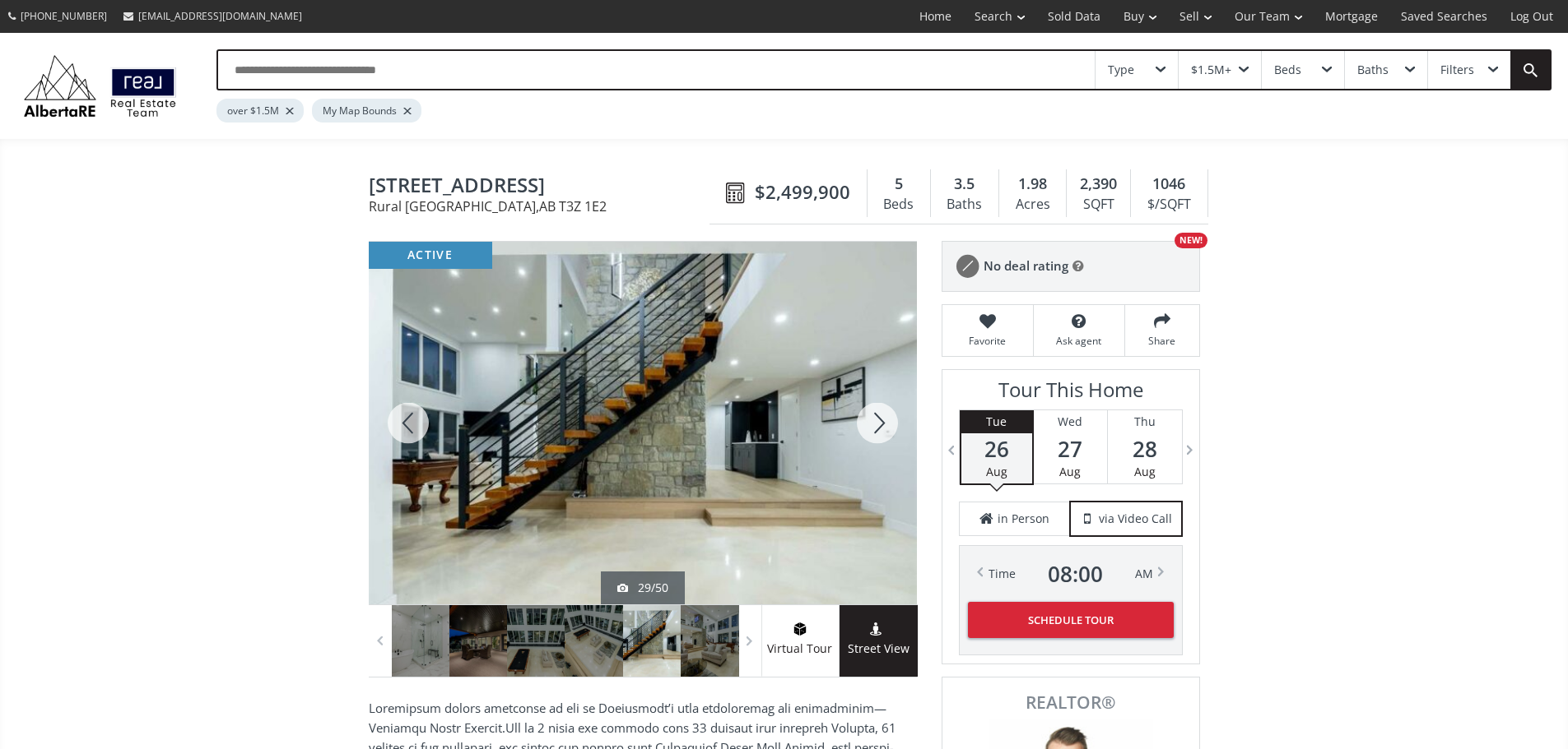
click at [878, 431] on div at bounding box center [877, 423] width 79 height 363
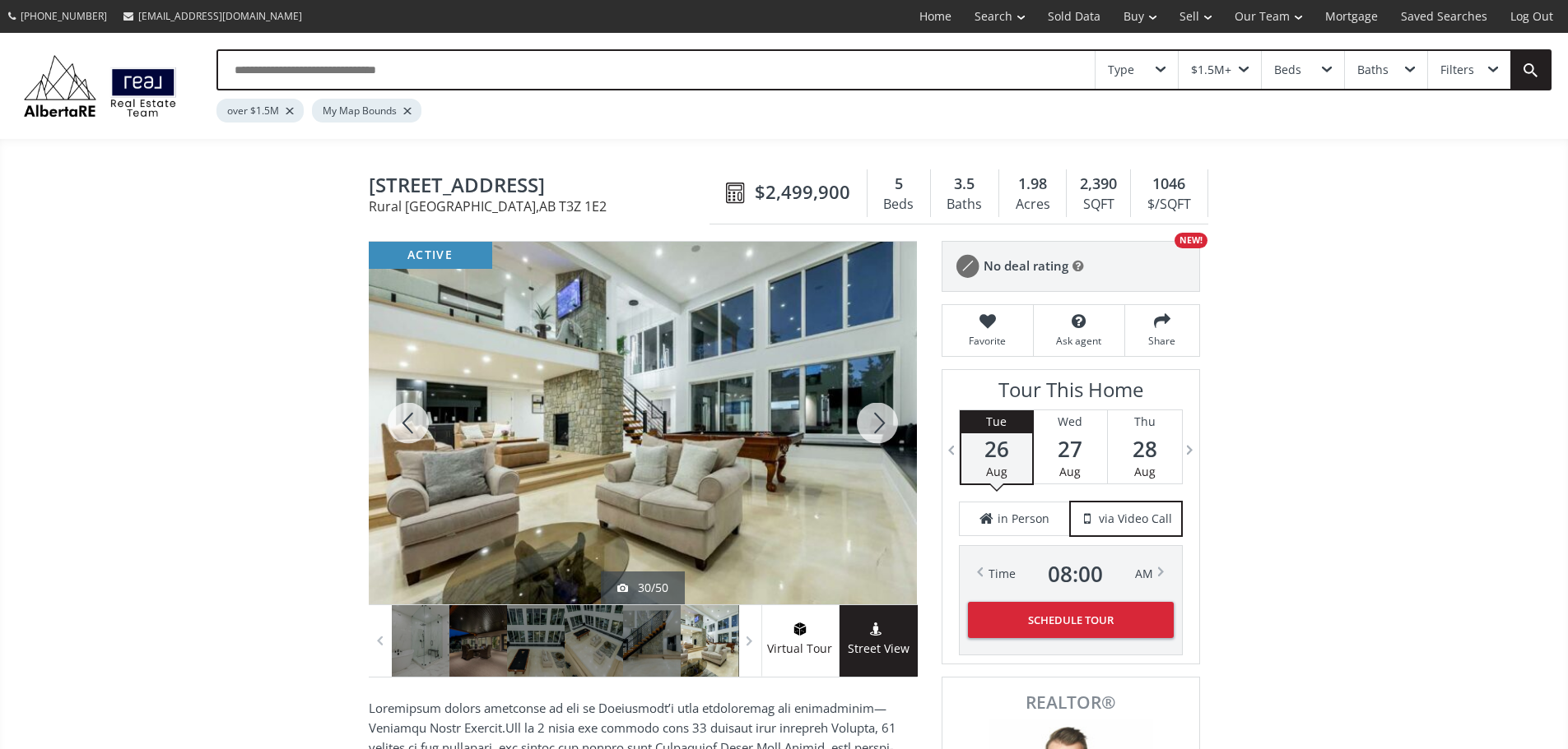
click at [414, 433] on div at bounding box center [408, 423] width 79 height 363
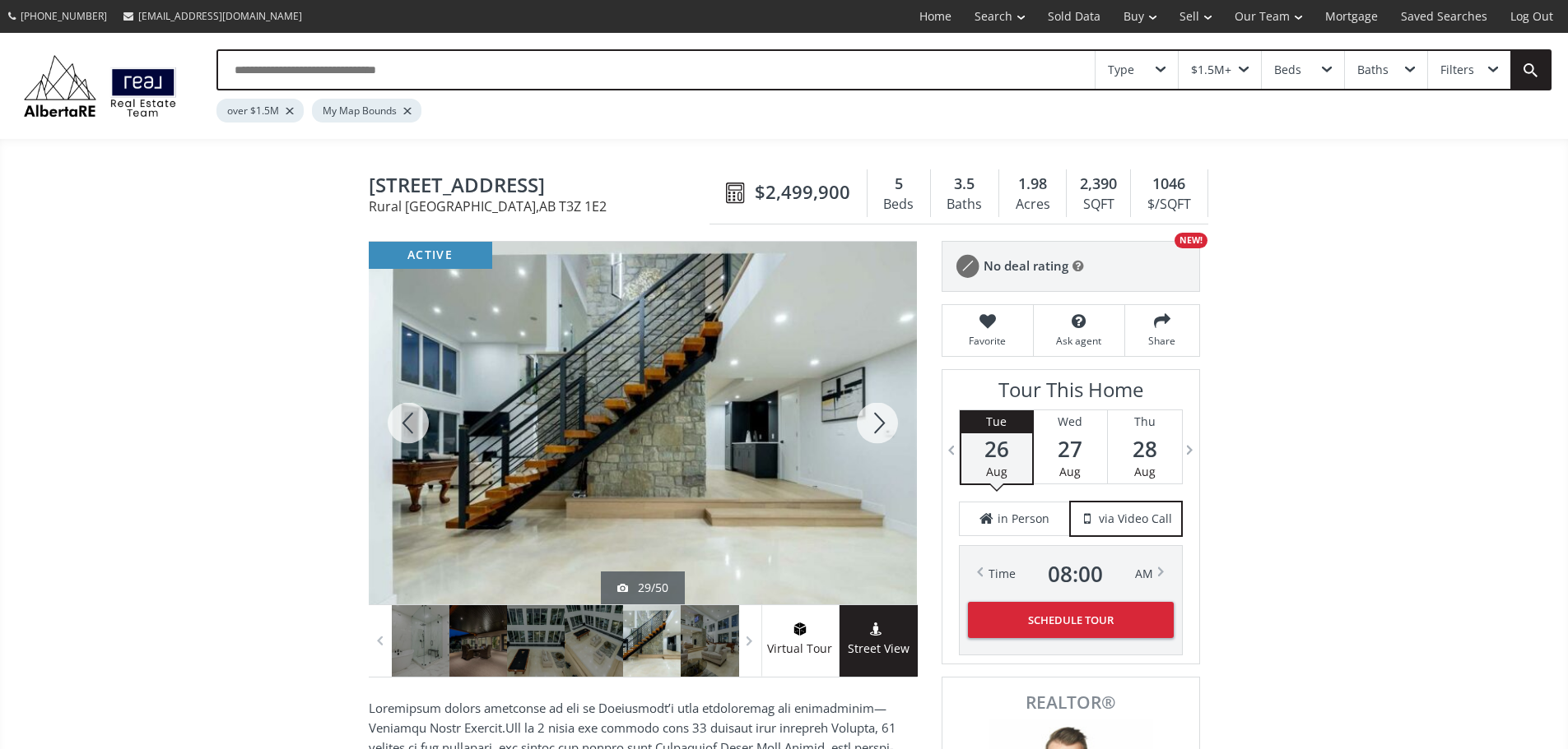
click at [873, 432] on div at bounding box center [877, 423] width 79 height 363
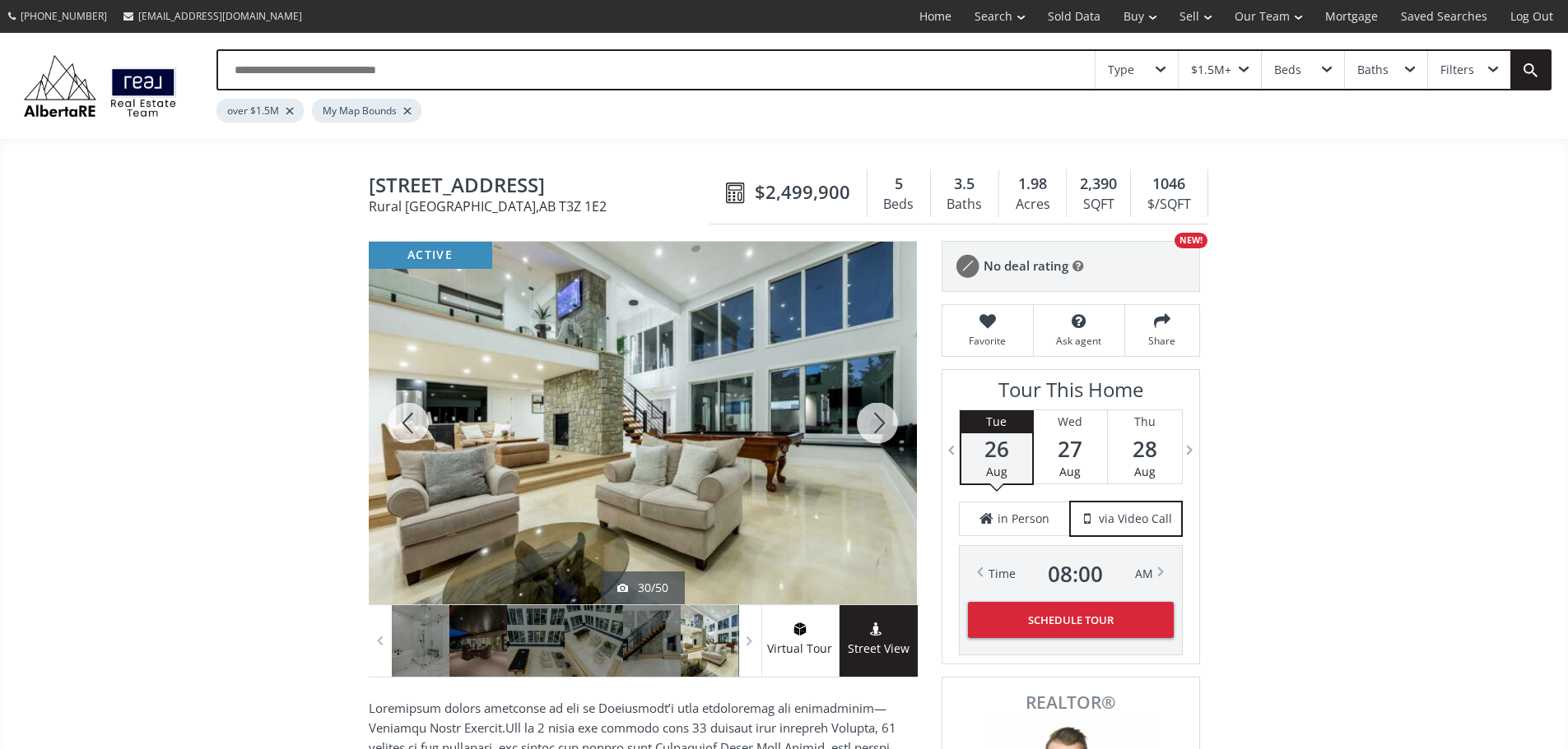
click at [873, 432] on div at bounding box center [877, 423] width 79 height 363
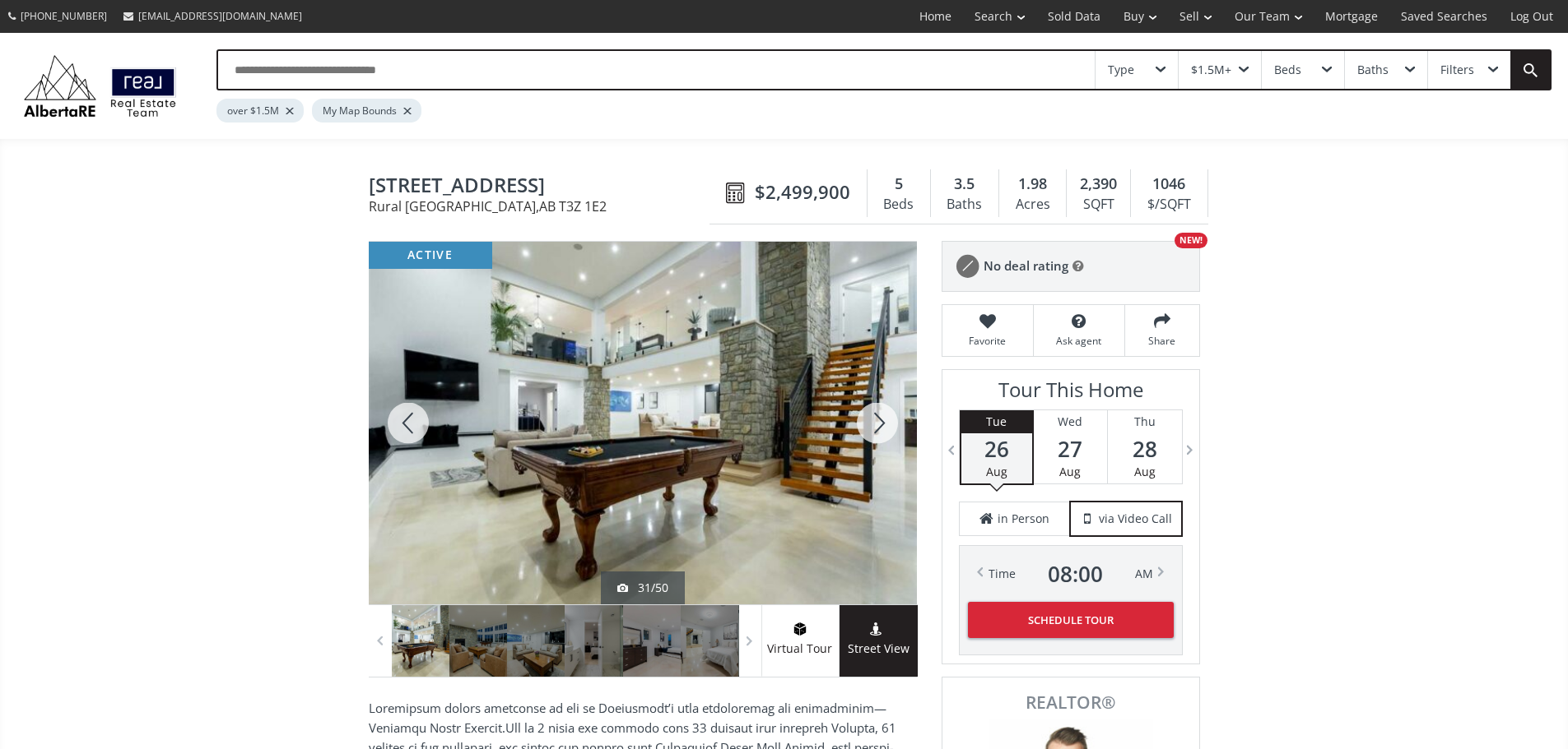
click at [873, 432] on div at bounding box center [877, 423] width 79 height 363
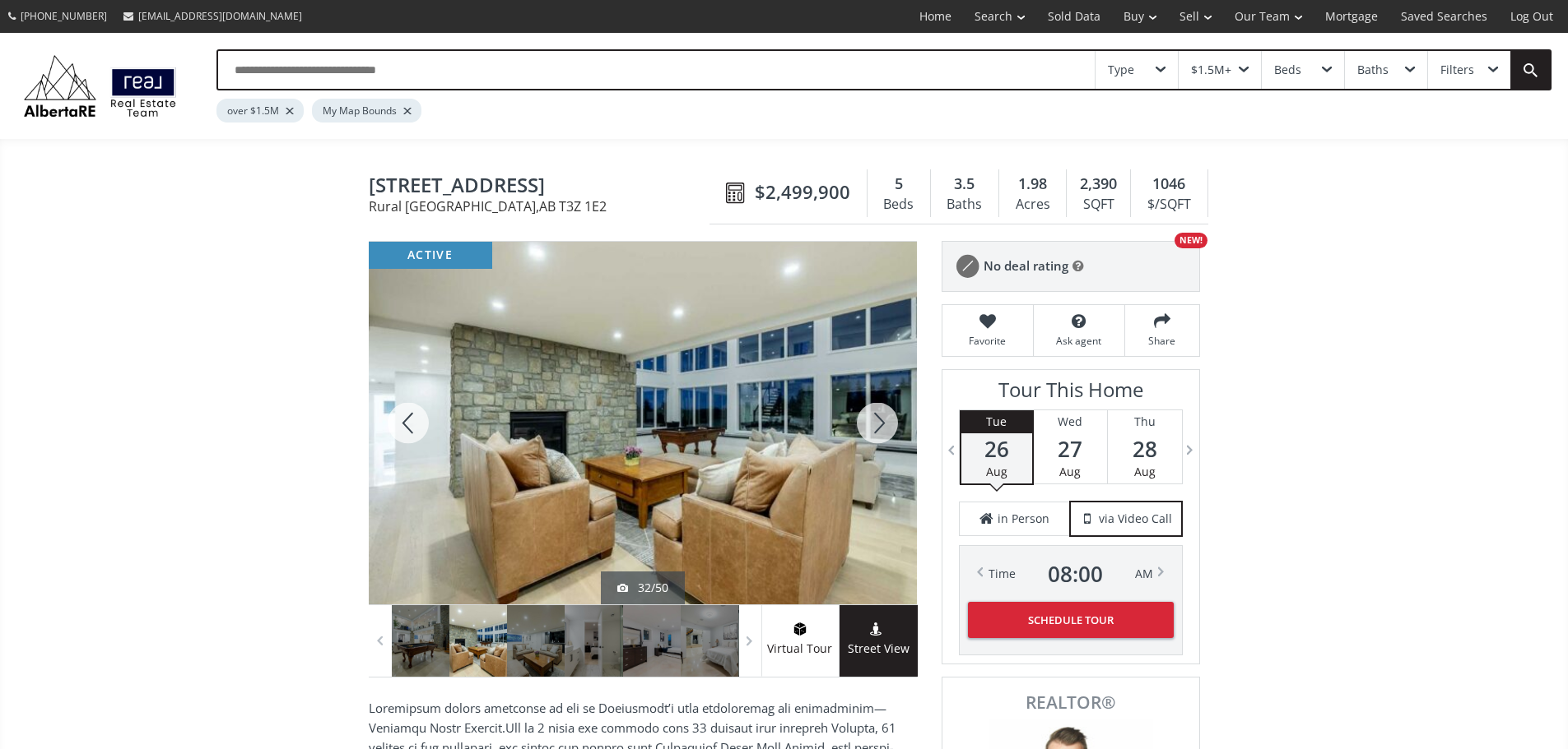
click at [873, 432] on div at bounding box center [877, 423] width 79 height 363
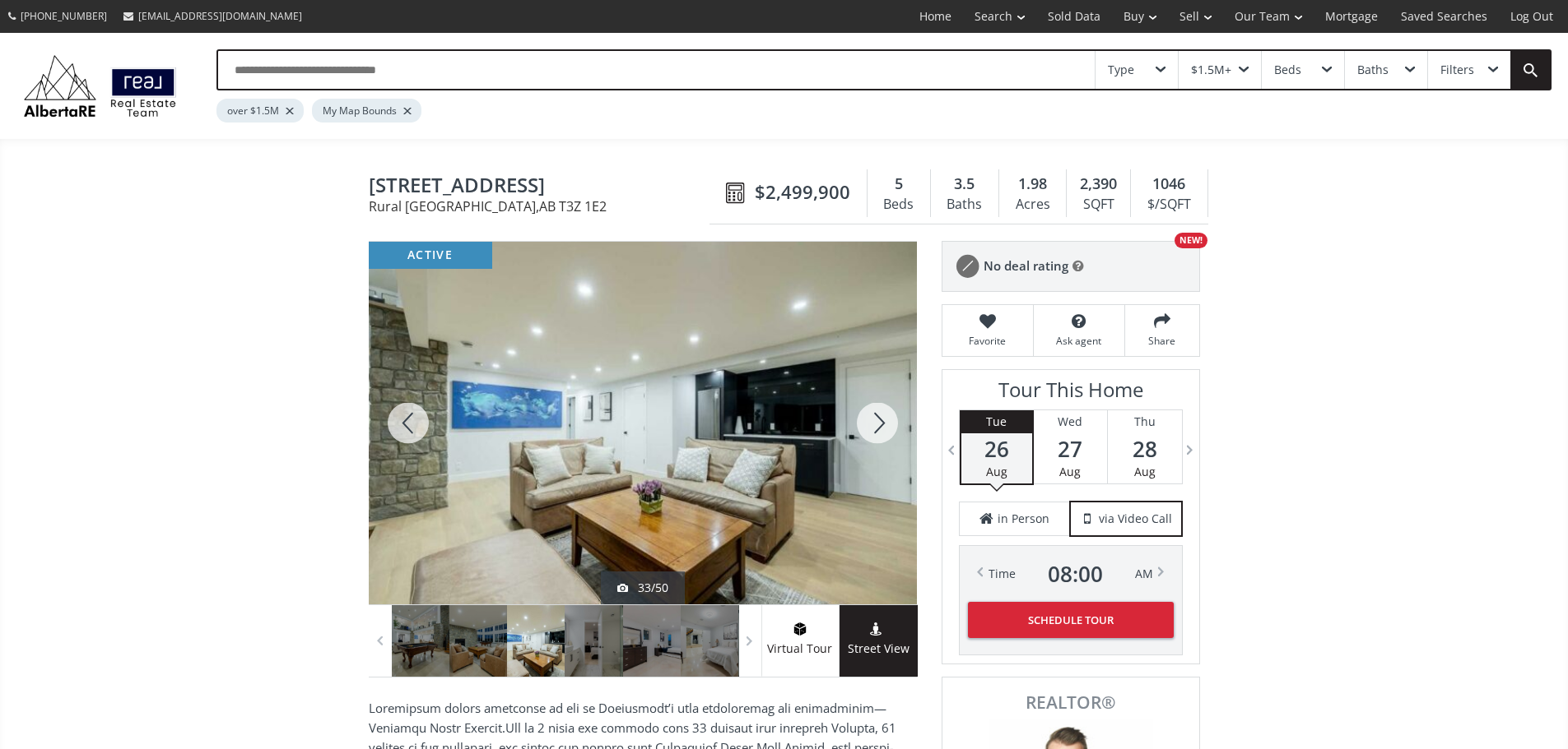
click at [873, 432] on div at bounding box center [877, 423] width 79 height 363
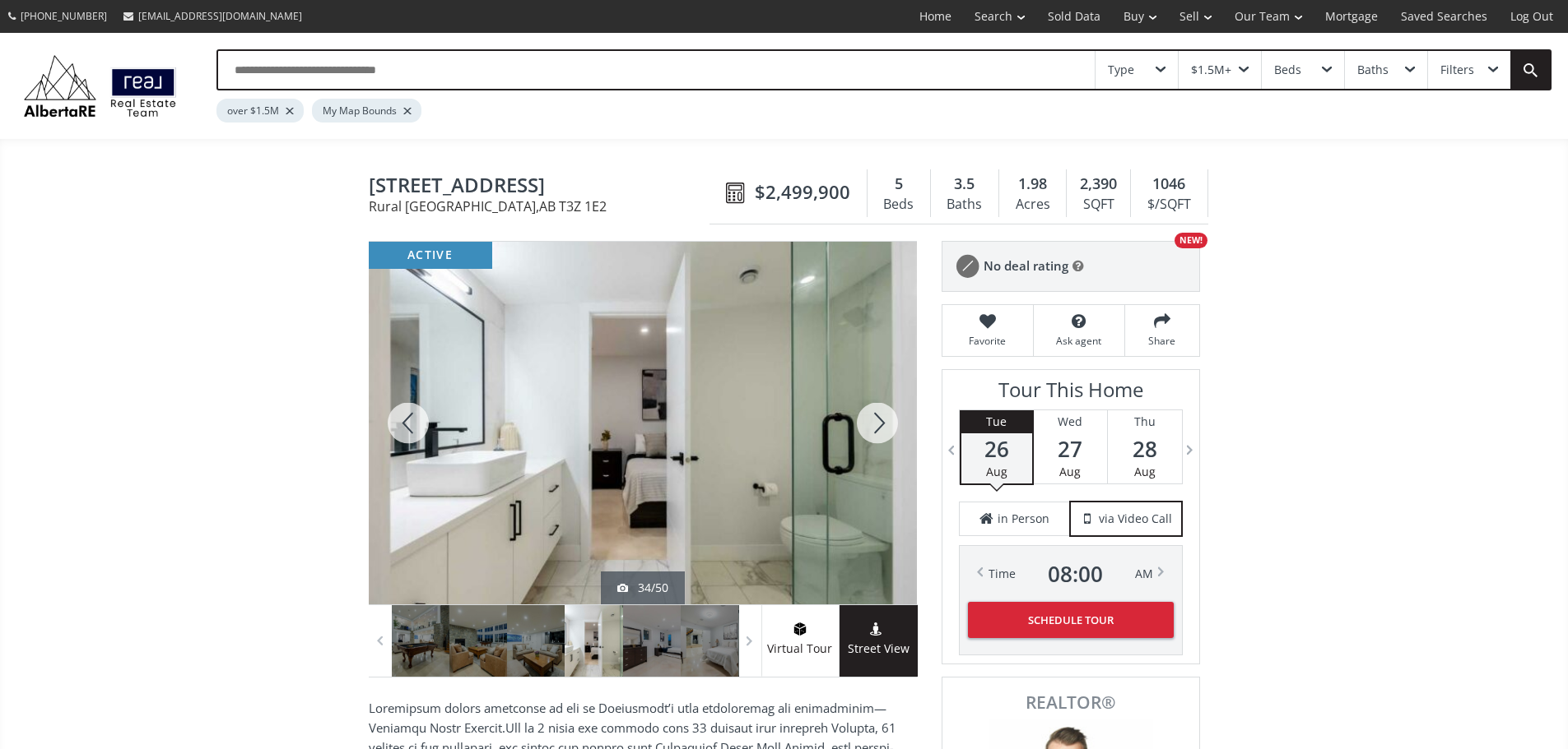
click at [873, 432] on div at bounding box center [877, 423] width 79 height 363
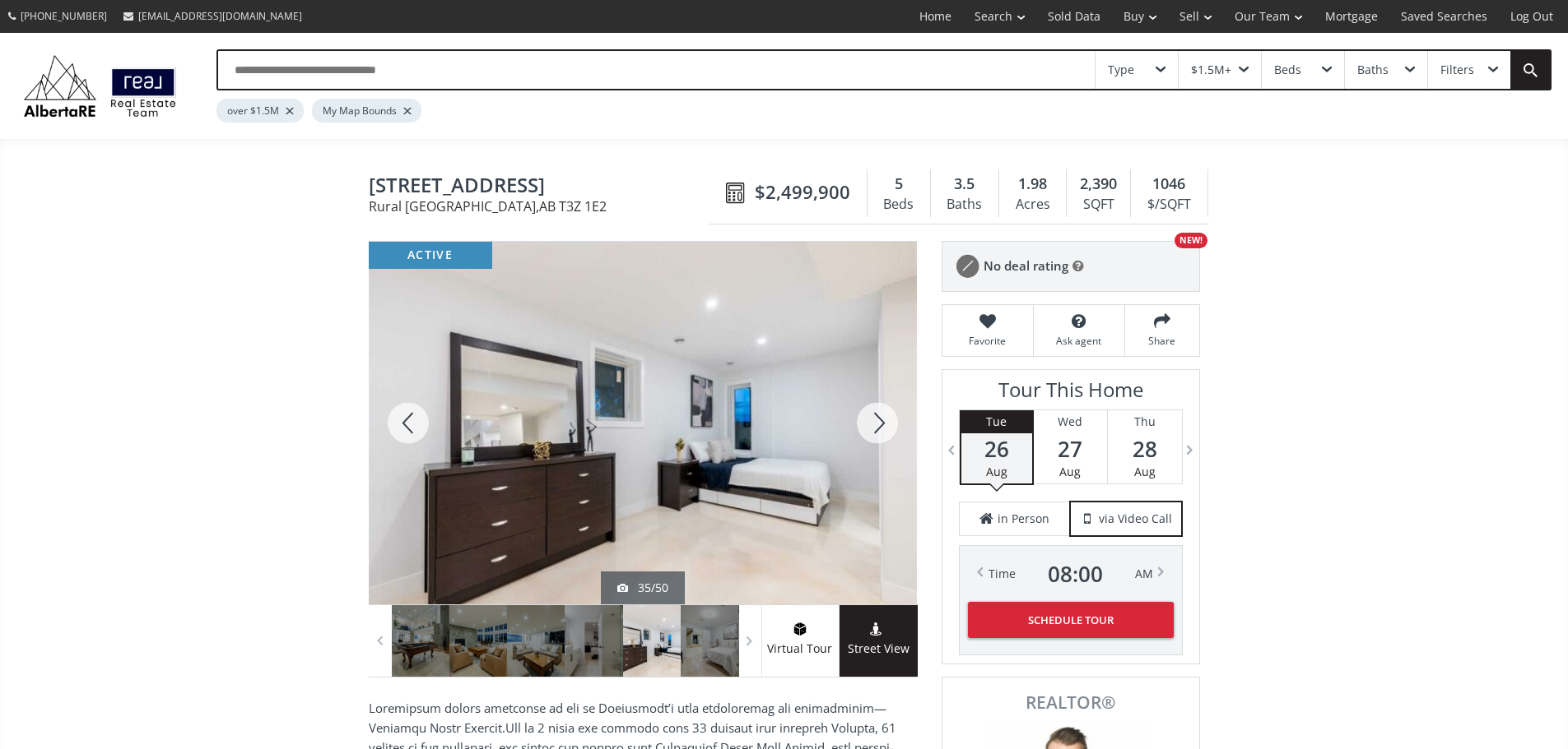
click at [873, 432] on div at bounding box center [877, 423] width 79 height 363
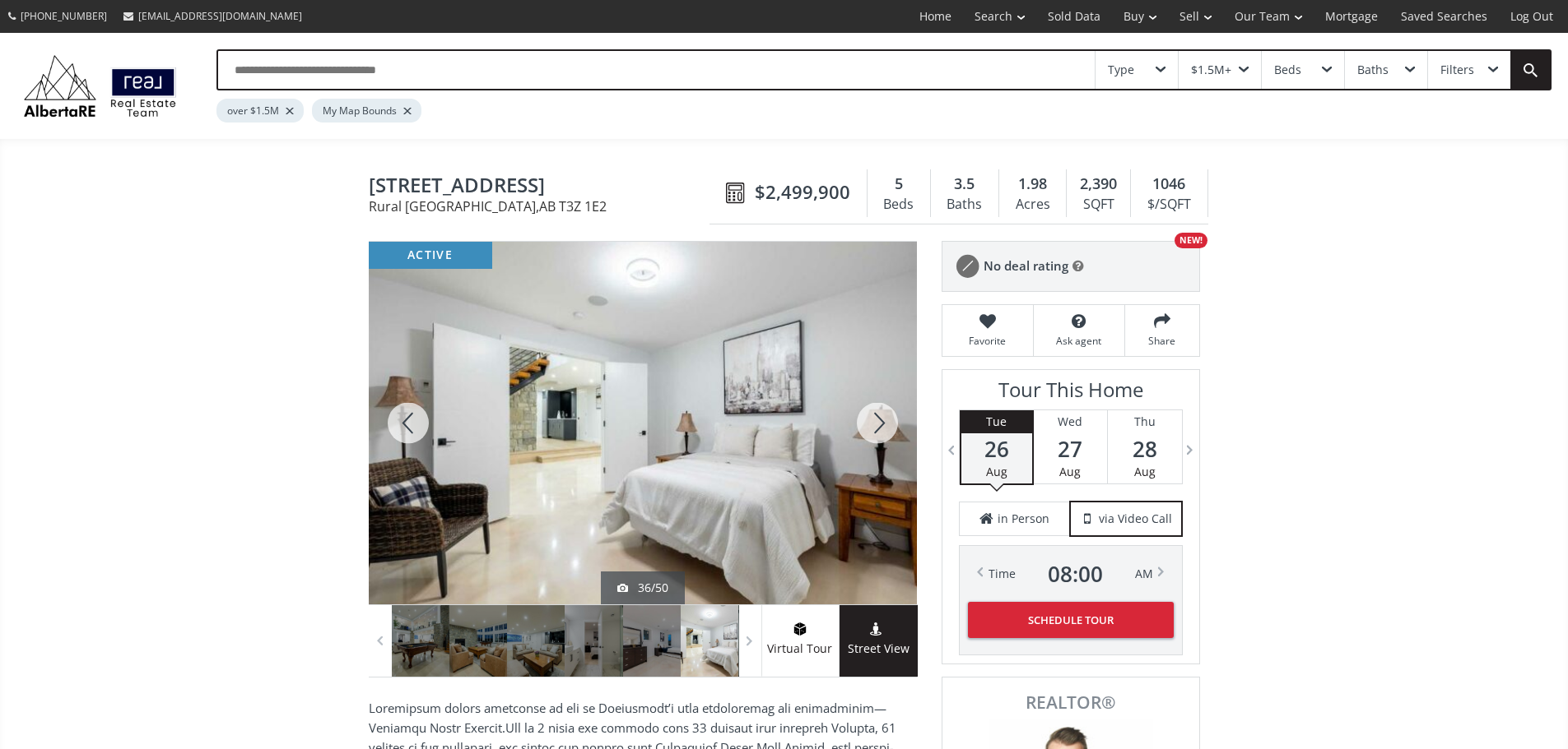
click at [873, 432] on div at bounding box center [877, 423] width 79 height 363
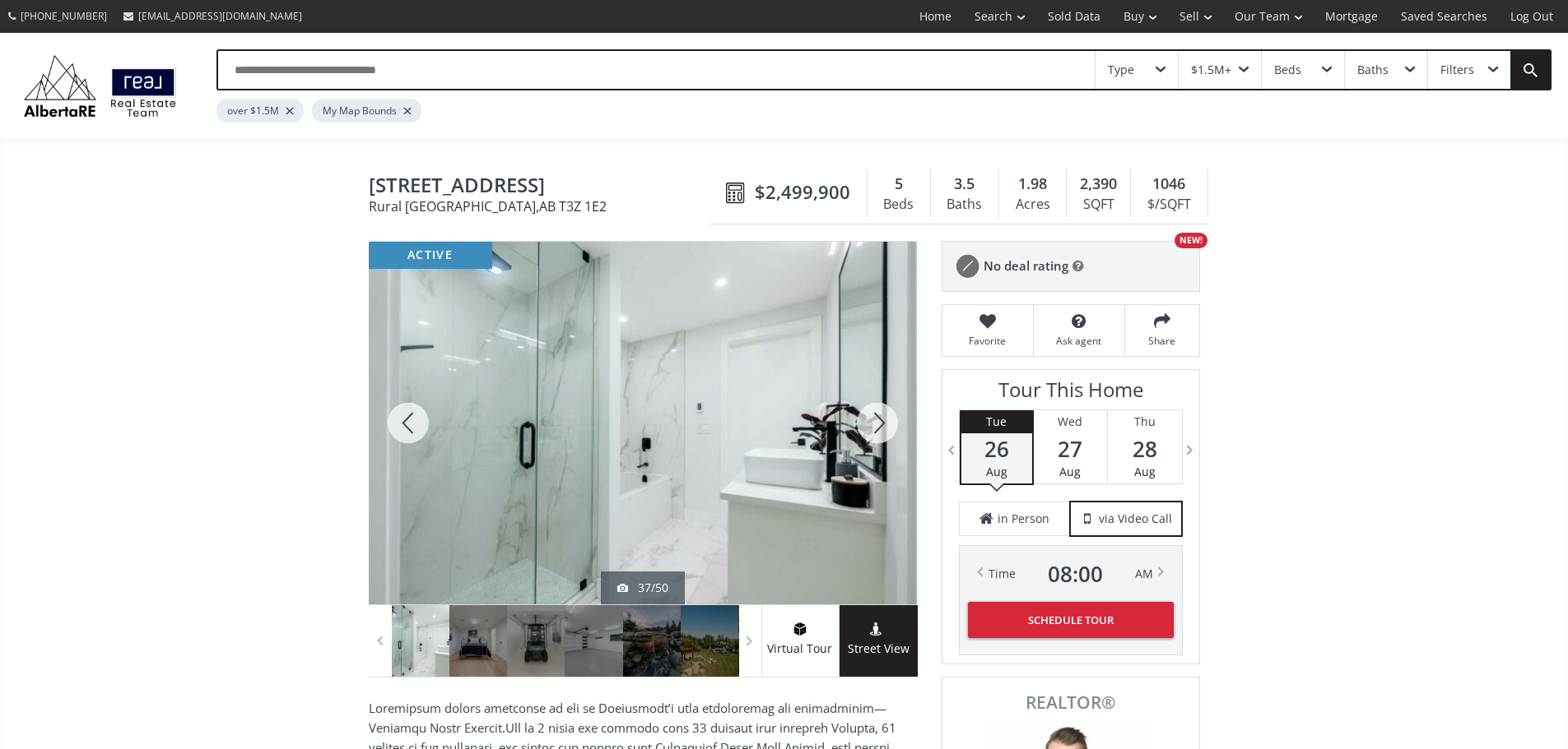
click at [873, 432] on div at bounding box center [877, 423] width 79 height 363
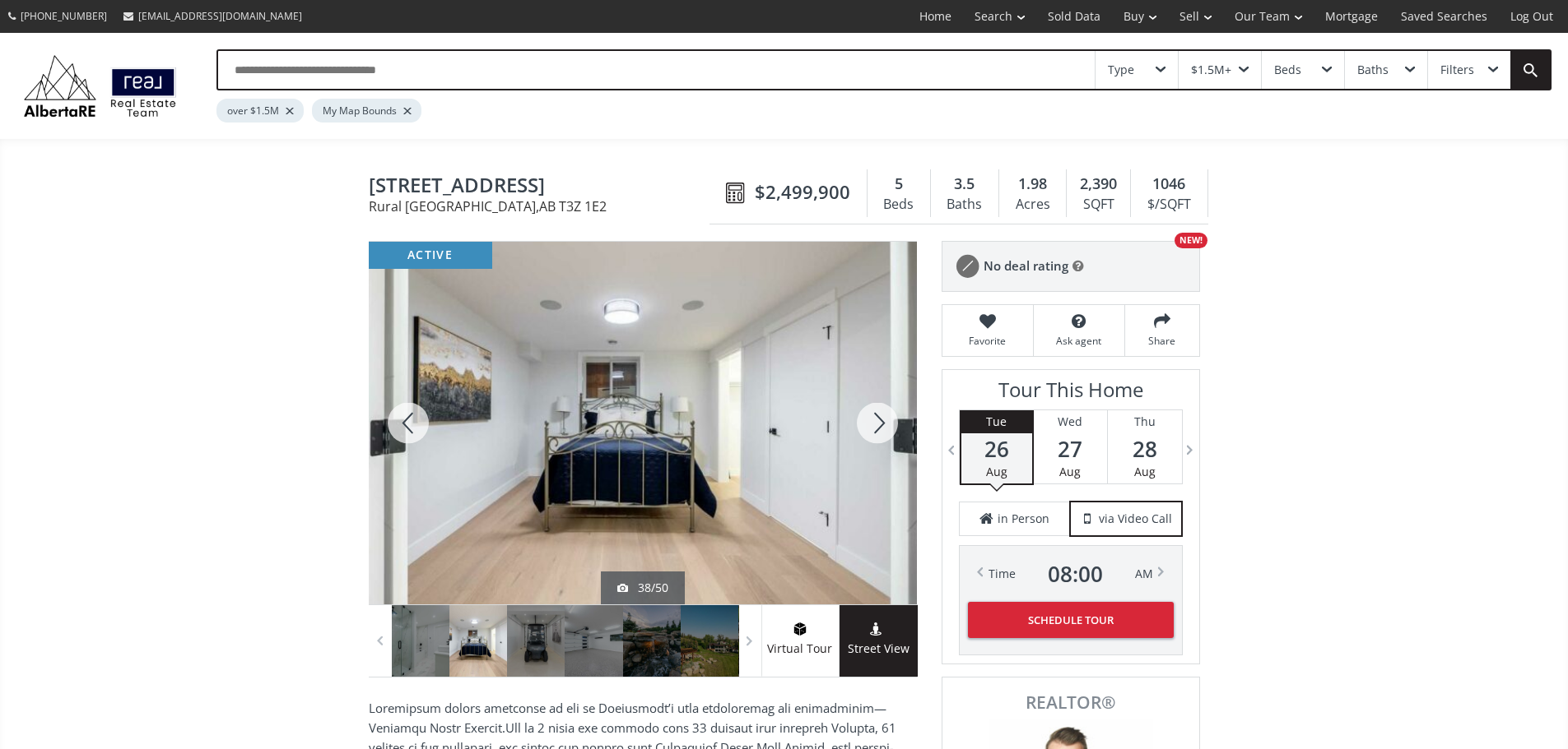
click at [873, 432] on div at bounding box center [877, 423] width 79 height 363
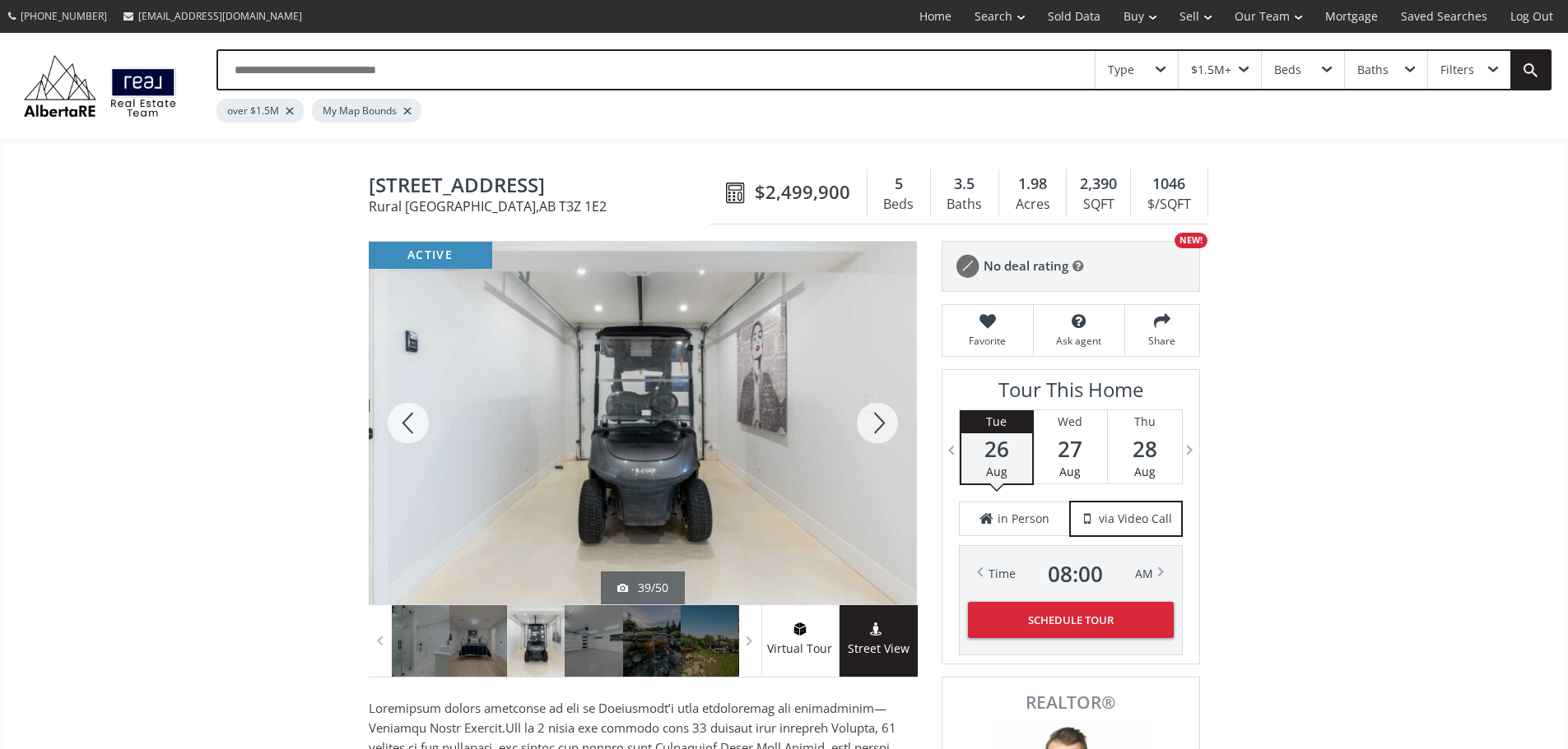
click at [873, 432] on div at bounding box center [877, 423] width 79 height 363
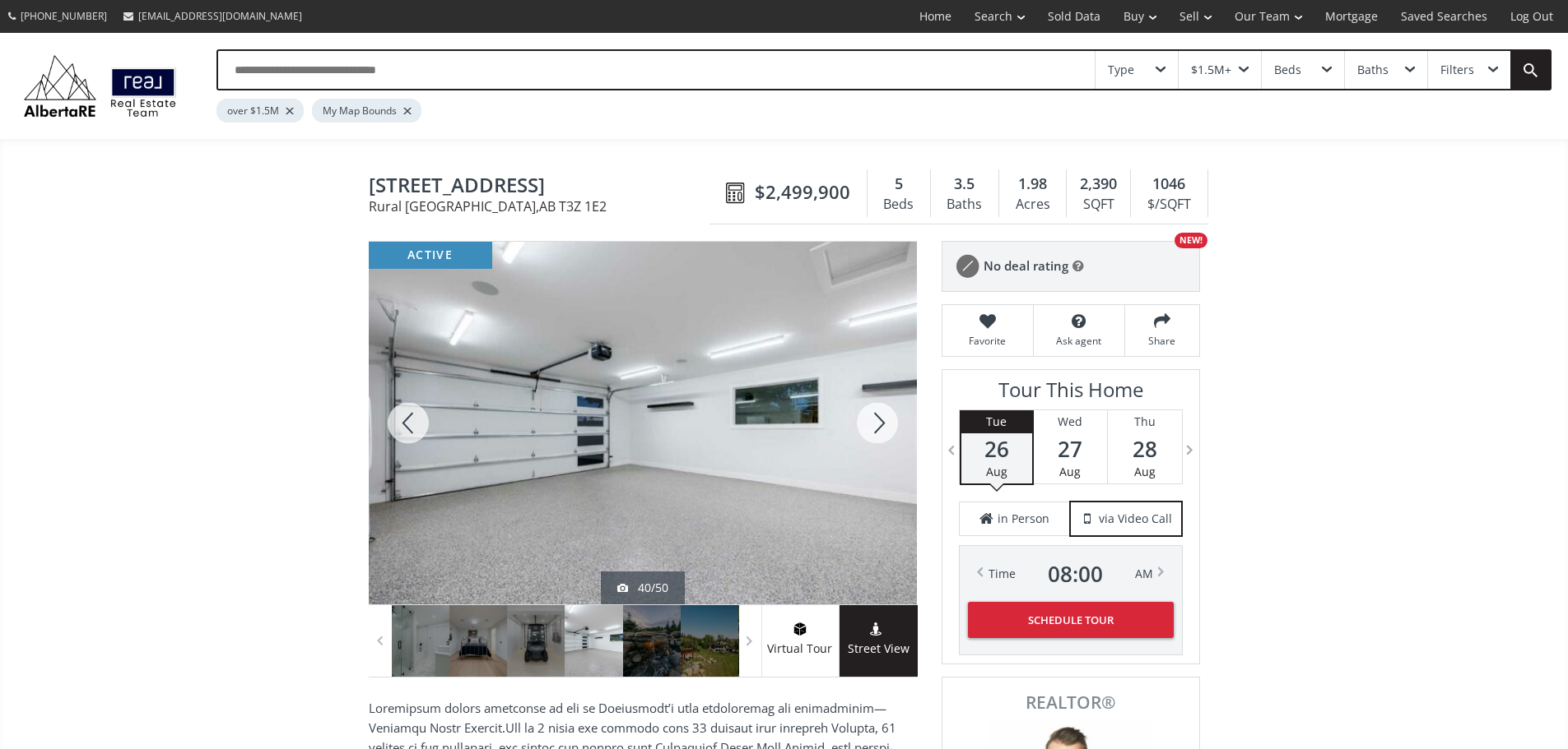
click at [873, 432] on div at bounding box center [877, 423] width 79 height 363
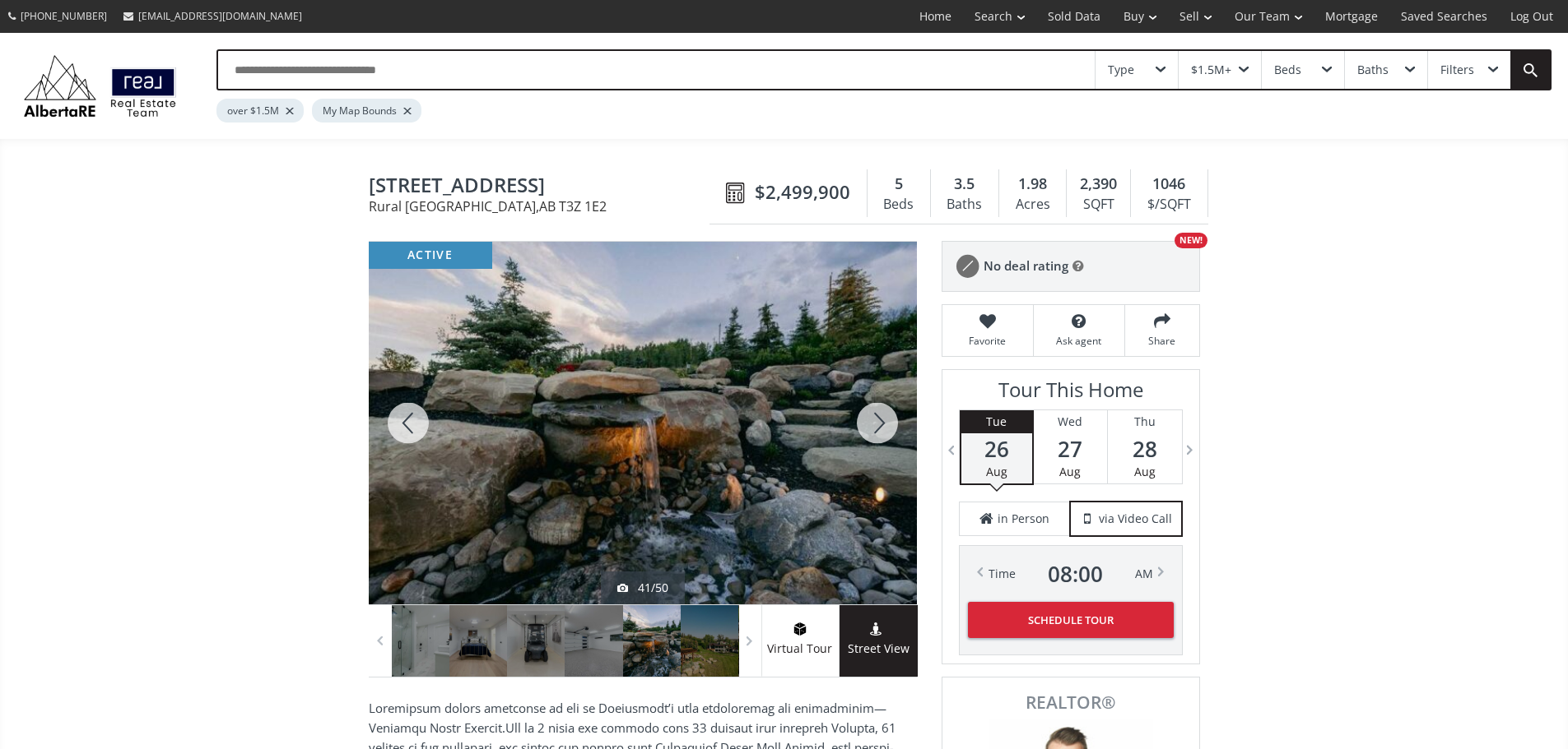
click at [873, 432] on div at bounding box center [877, 423] width 79 height 363
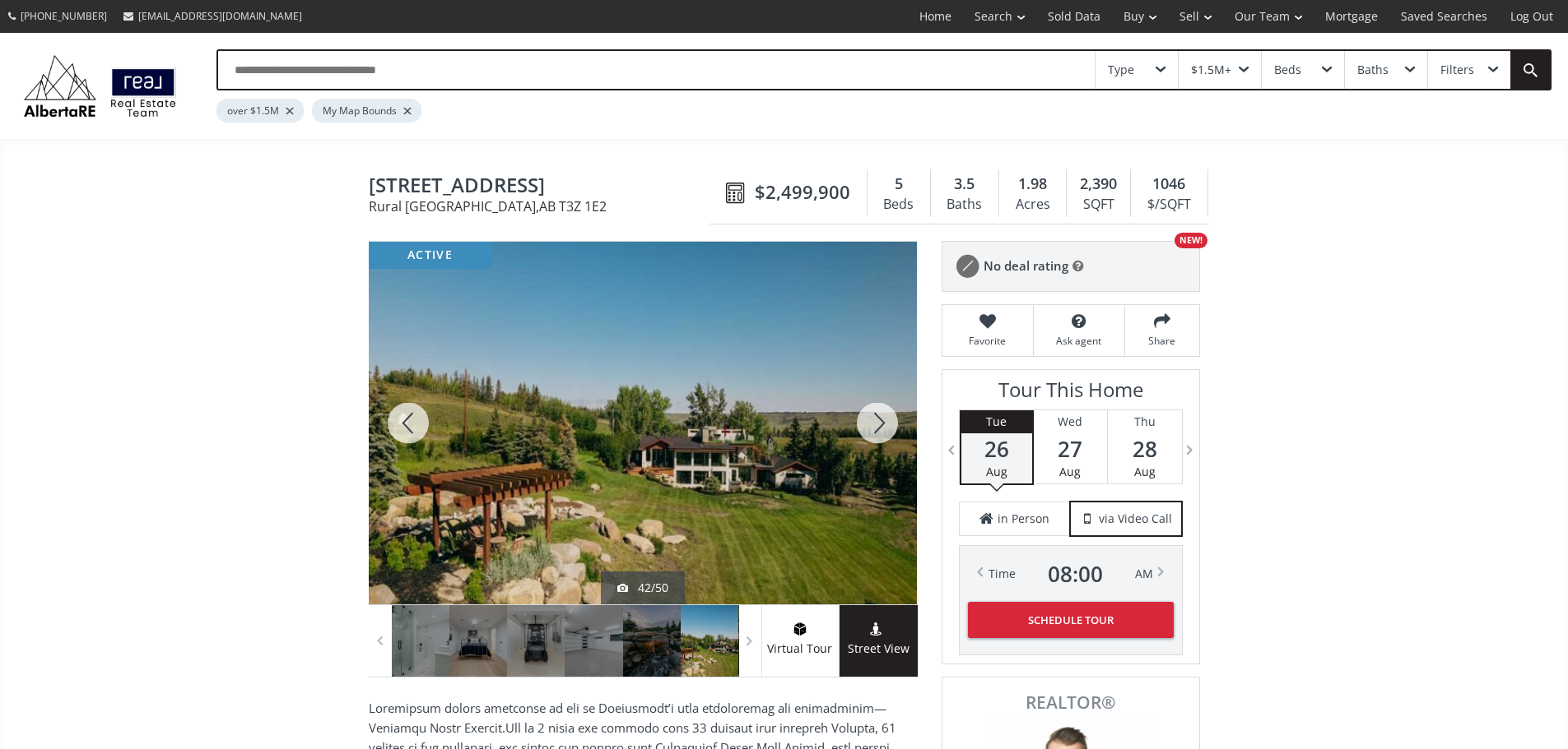
click at [873, 432] on div at bounding box center [877, 423] width 79 height 363
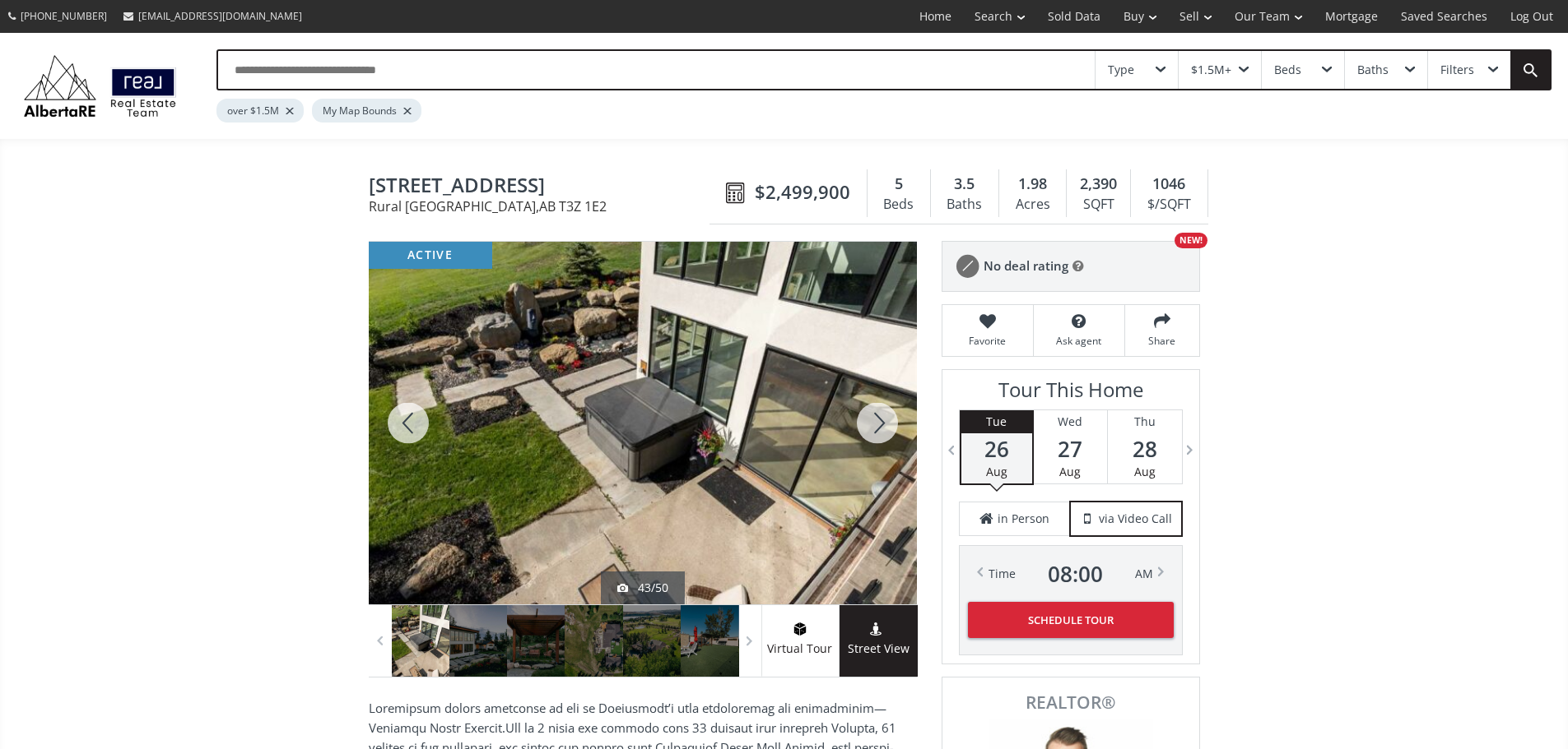
click at [873, 430] on div at bounding box center [877, 423] width 79 height 363
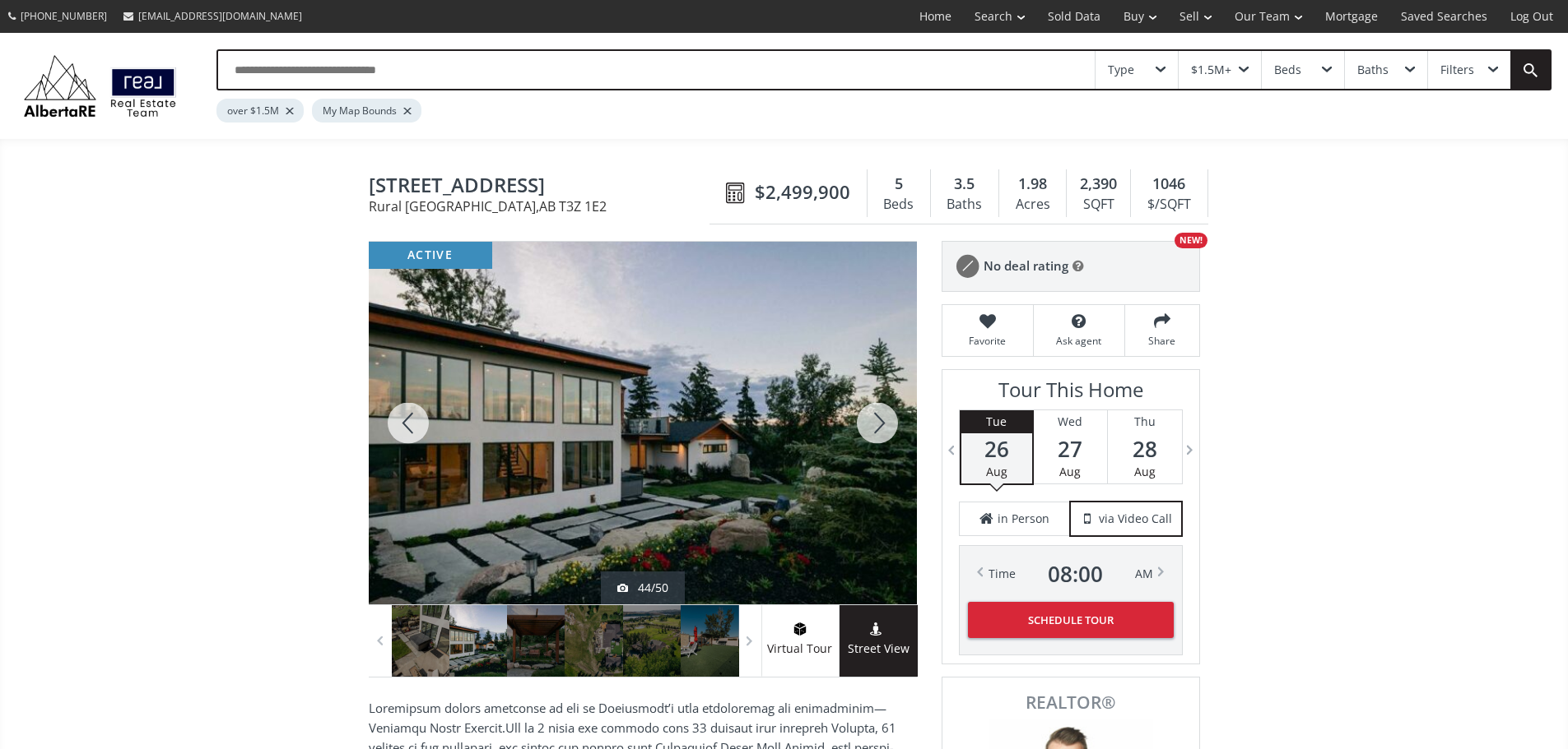
click at [874, 430] on div at bounding box center [877, 423] width 79 height 363
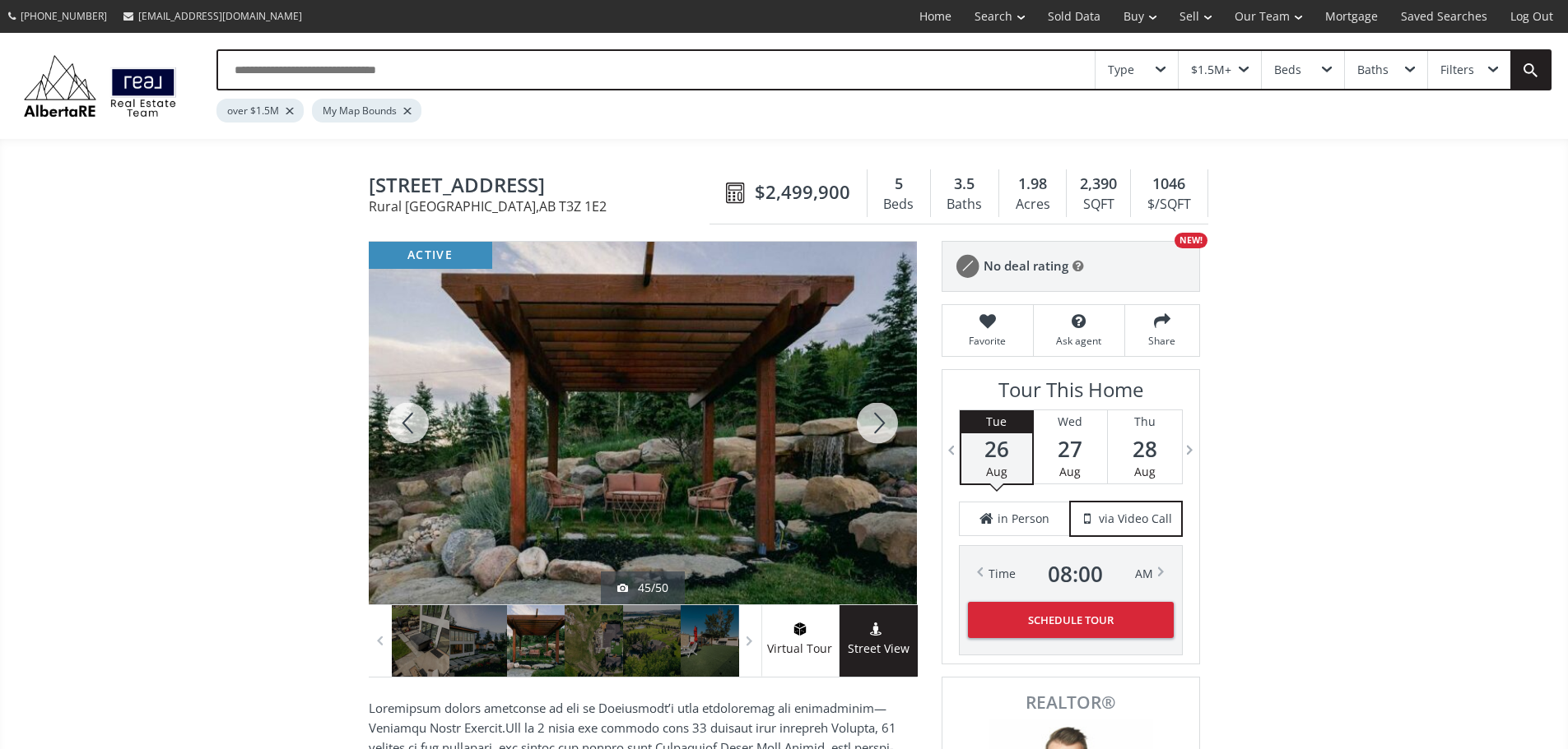
click at [874, 430] on div at bounding box center [877, 423] width 79 height 363
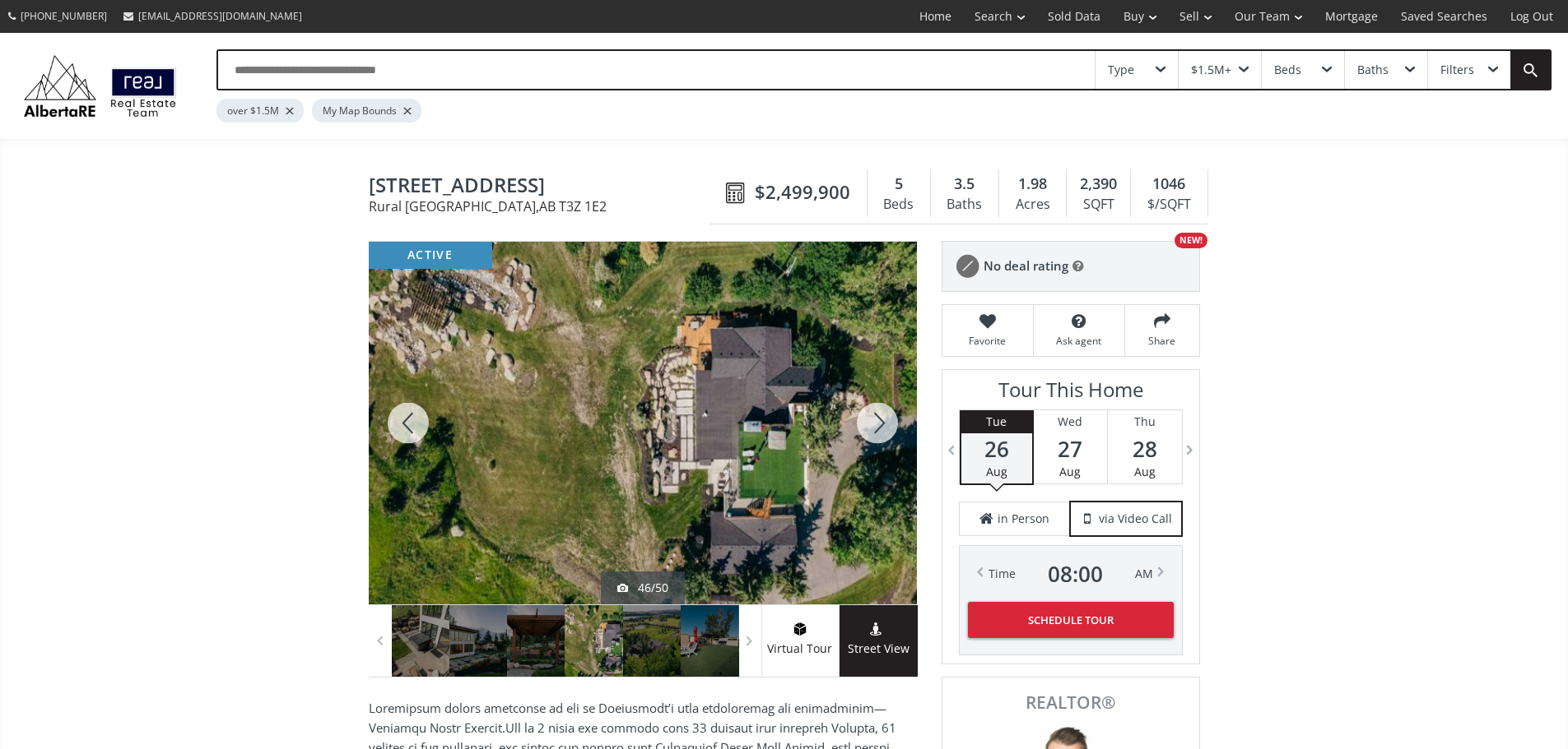
click at [874, 429] on div at bounding box center [877, 423] width 79 height 363
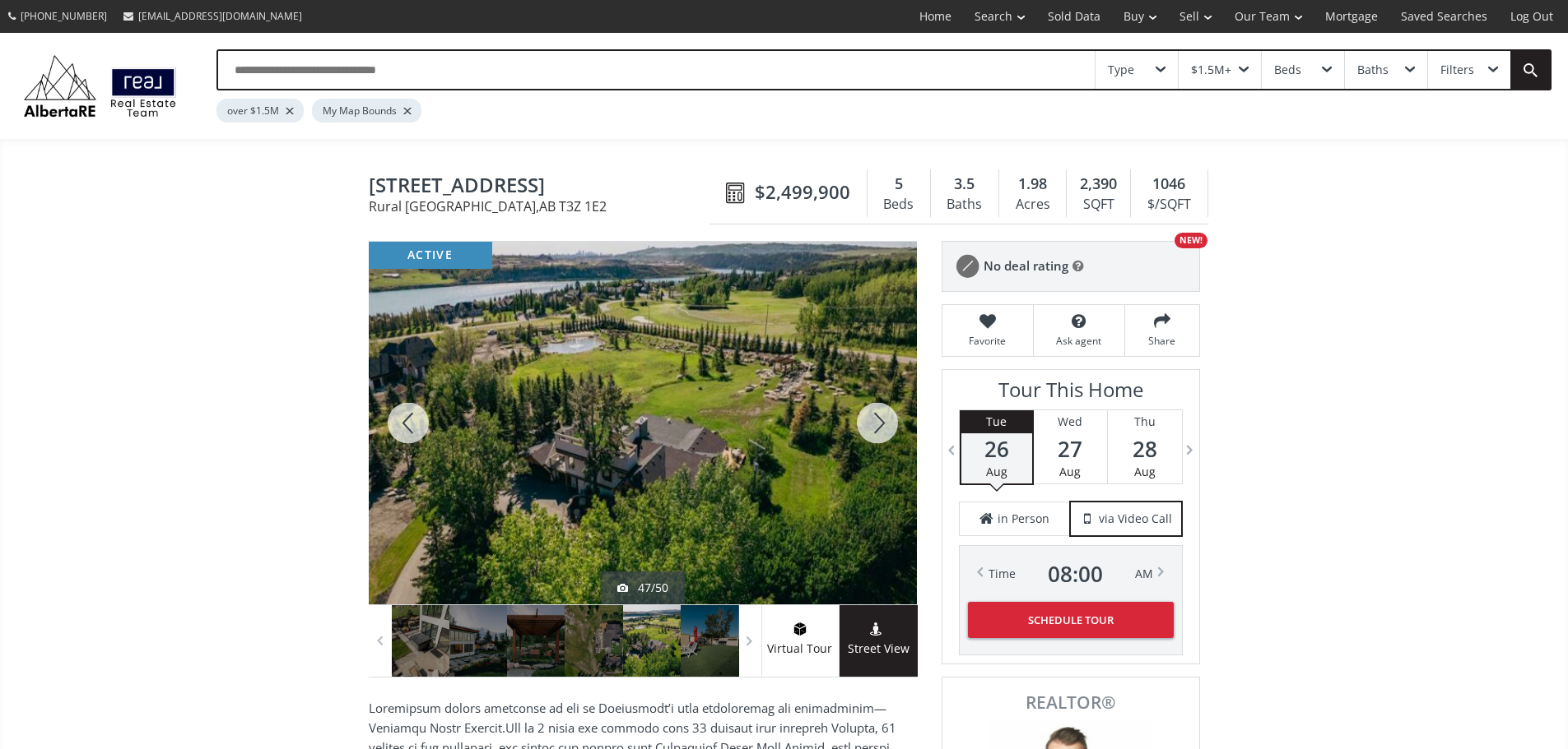
click at [874, 429] on div at bounding box center [877, 423] width 79 height 363
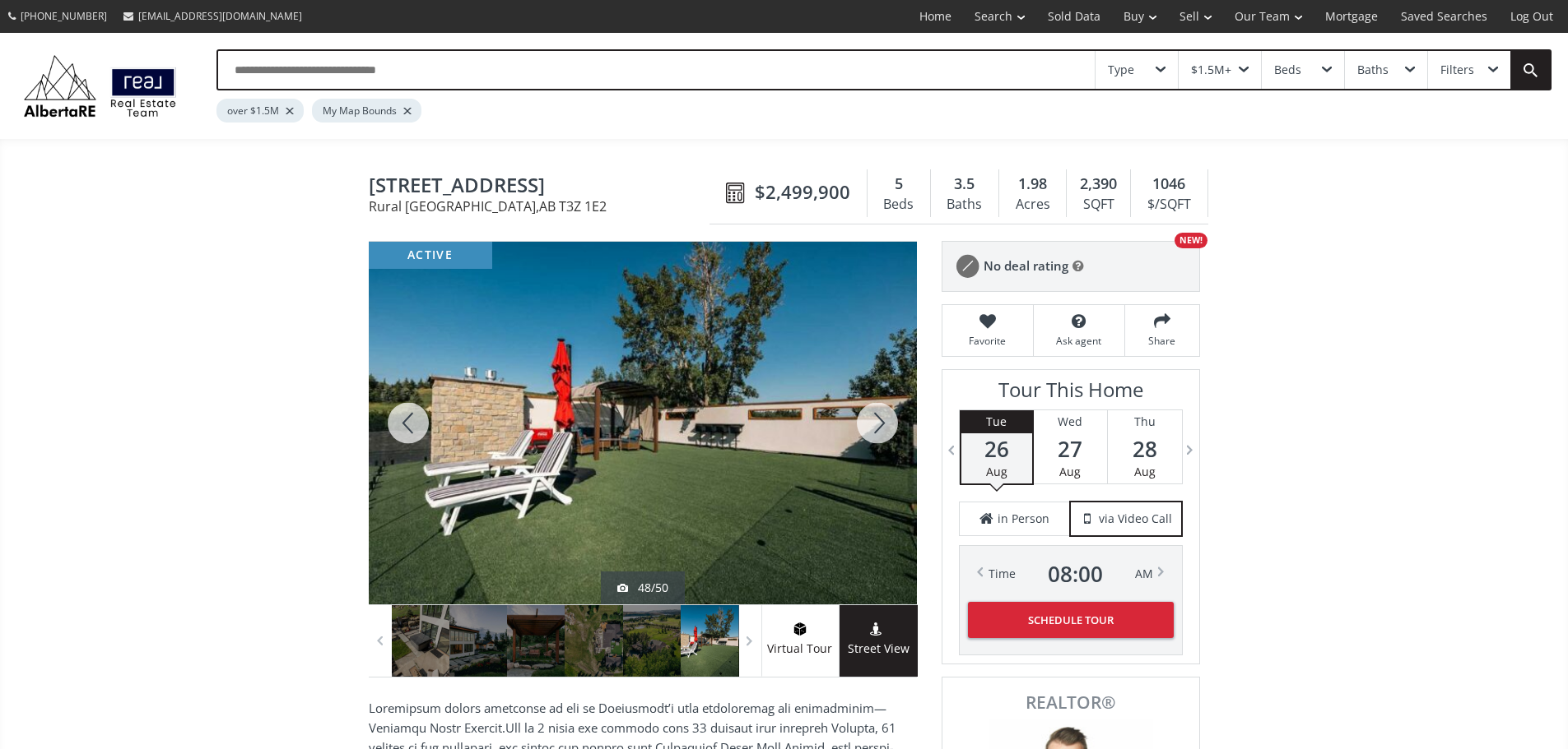
click at [874, 429] on div at bounding box center [877, 423] width 79 height 363
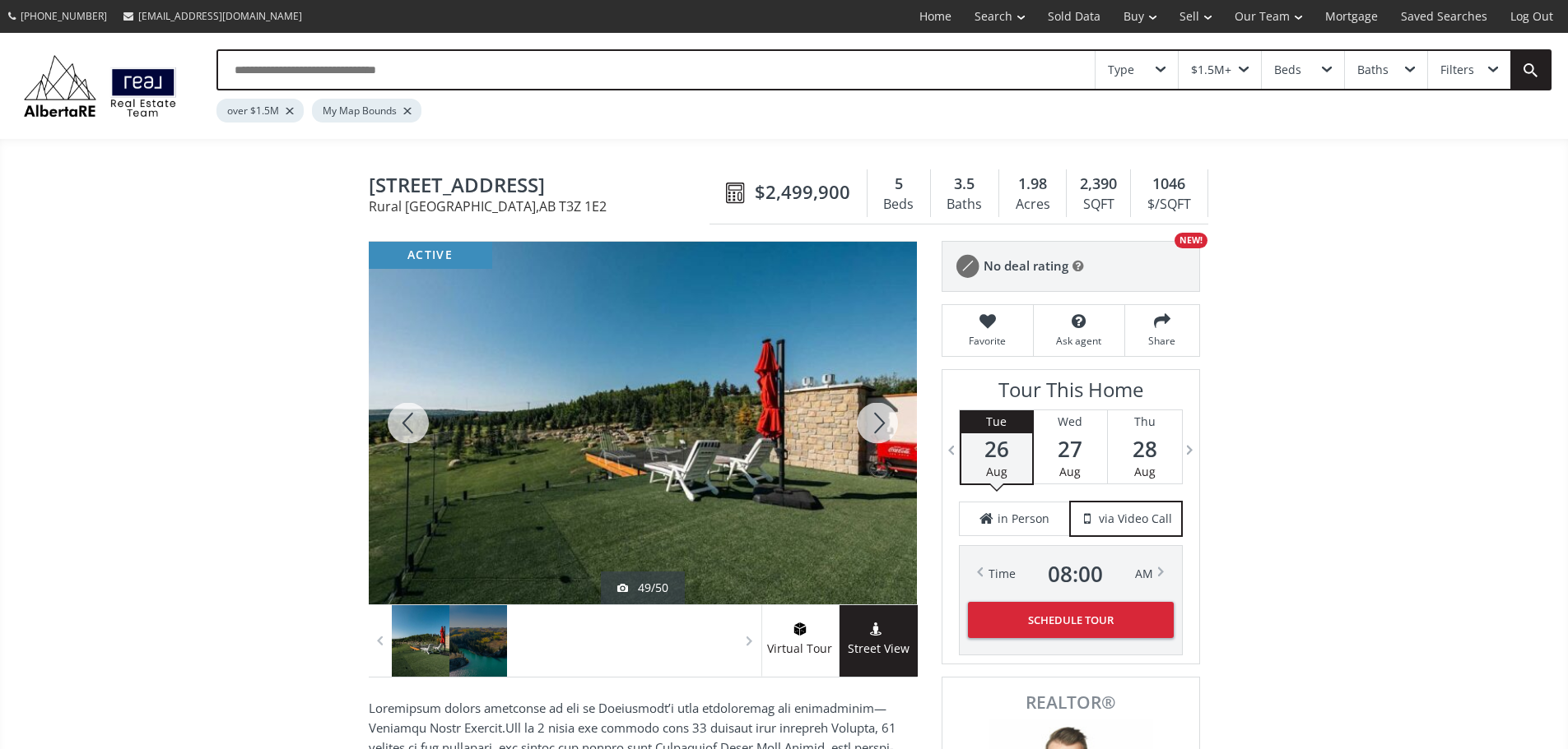
click at [874, 429] on div at bounding box center [877, 423] width 79 height 363
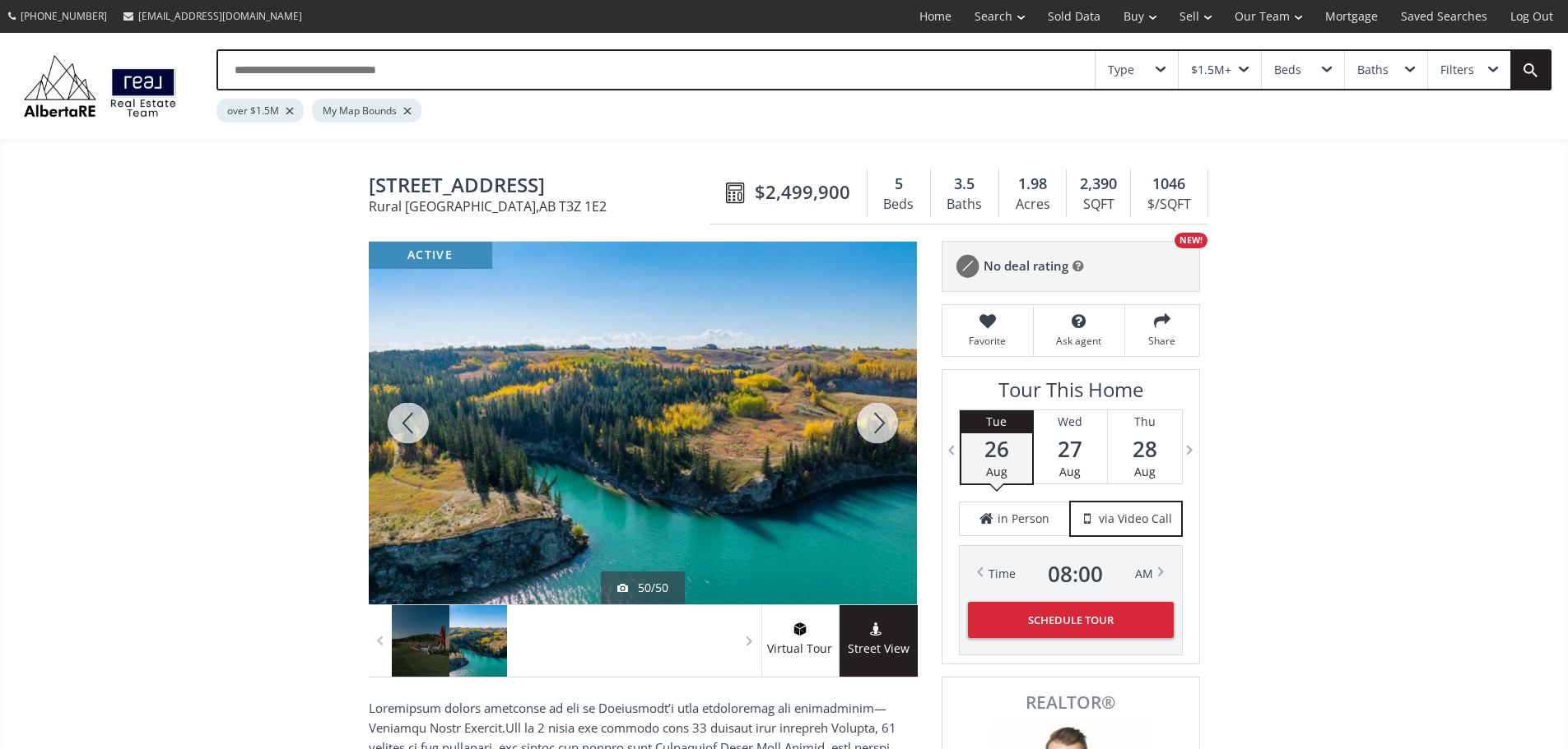
click at [874, 429] on div at bounding box center [877, 423] width 79 height 363
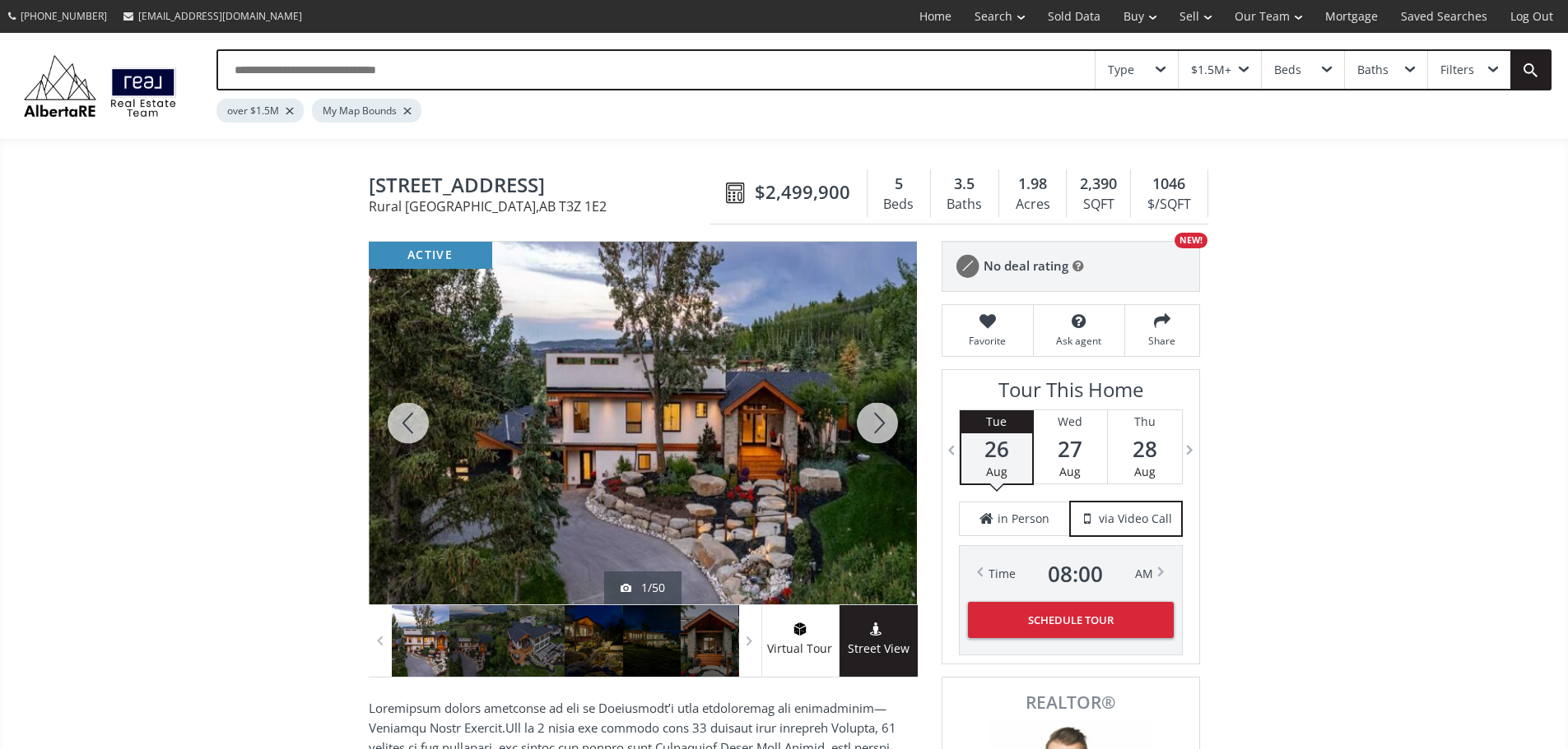
click at [874, 429] on div at bounding box center [877, 423] width 79 height 363
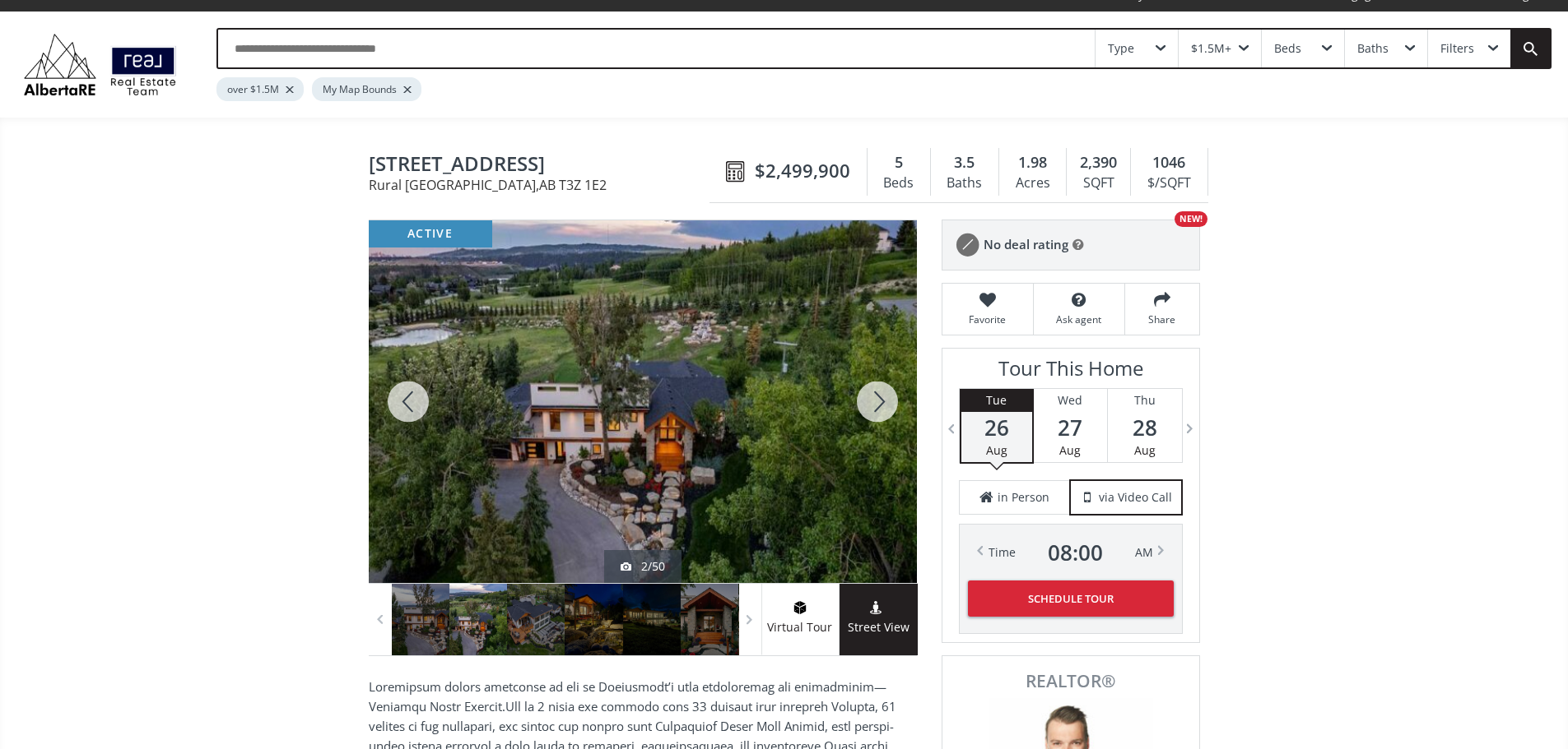
scroll to position [82, 0]
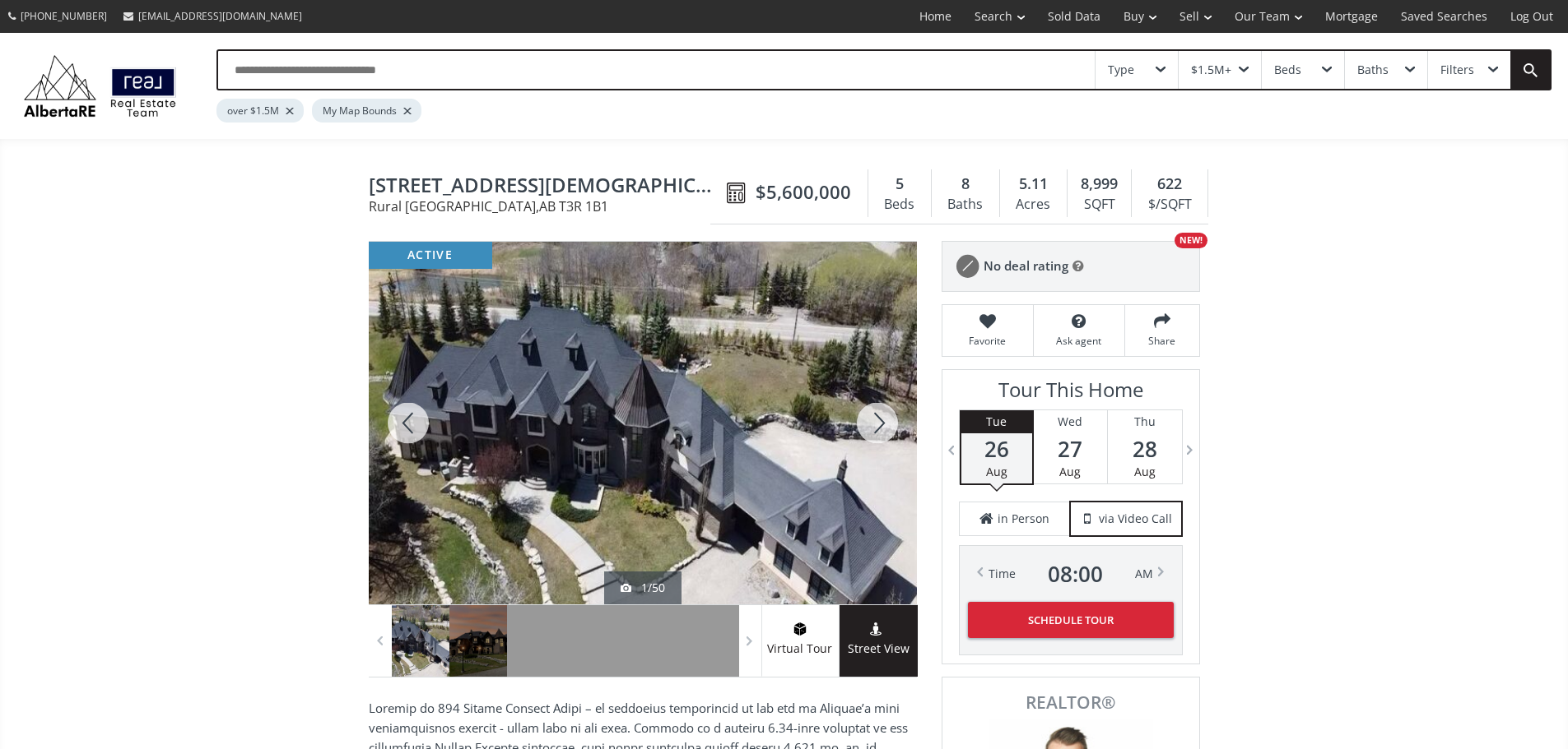
click at [881, 433] on div at bounding box center [877, 423] width 79 height 363
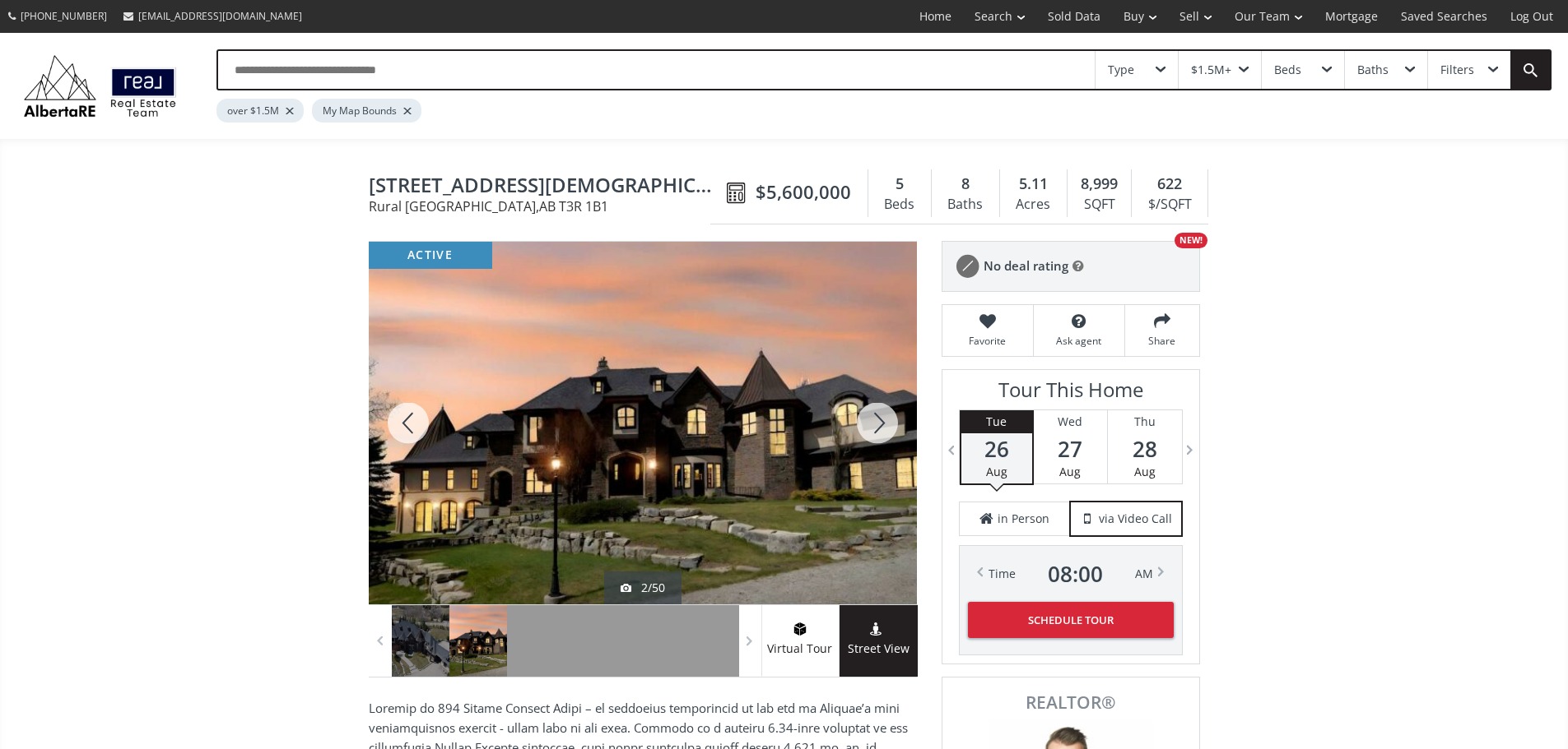
click at [879, 430] on div at bounding box center [877, 423] width 79 height 363
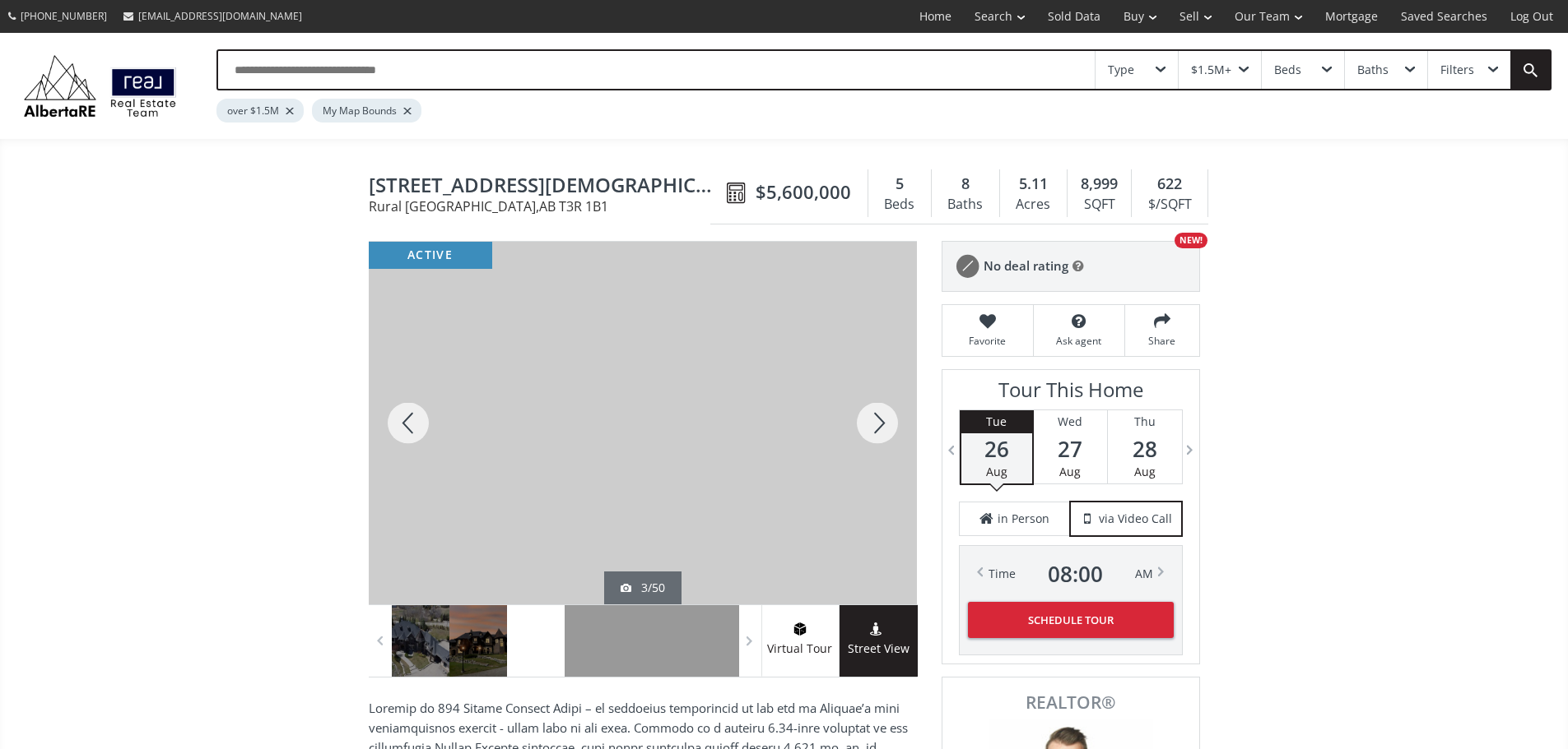
click at [879, 430] on div at bounding box center [877, 423] width 79 height 363
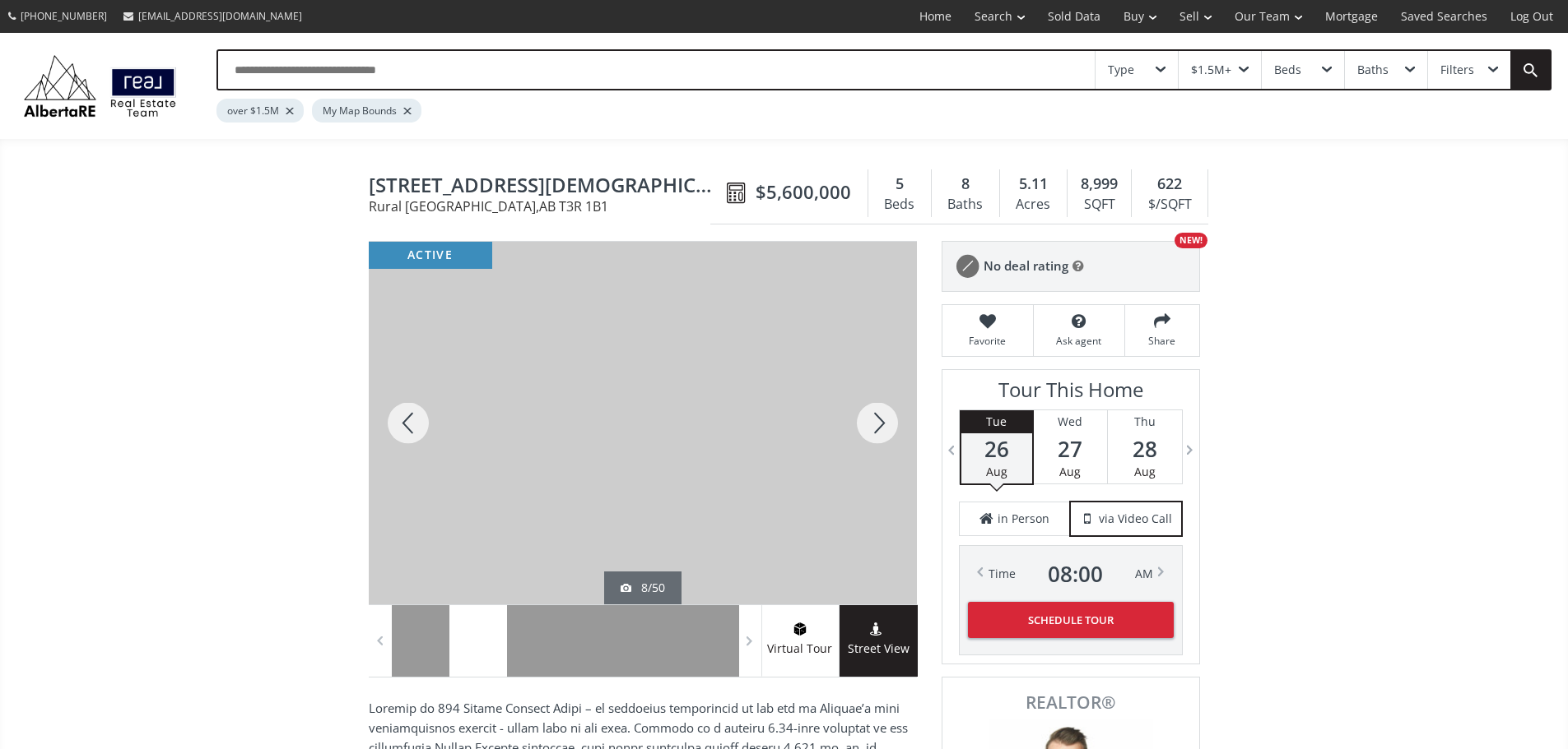
click at [879, 430] on div at bounding box center [877, 423] width 79 height 363
click at [879, 429] on div at bounding box center [877, 423] width 79 height 363
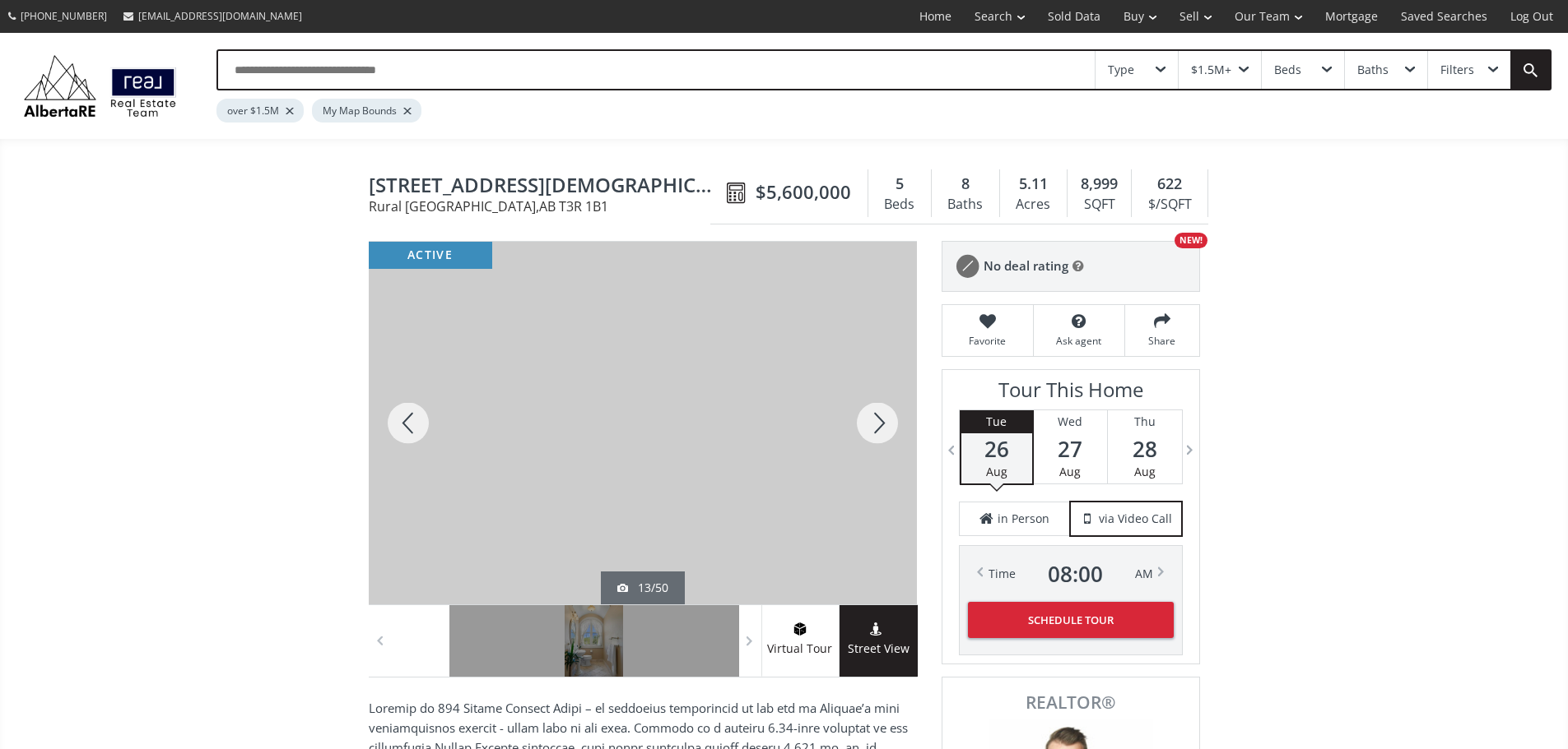
click at [879, 429] on div at bounding box center [877, 423] width 79 height 363
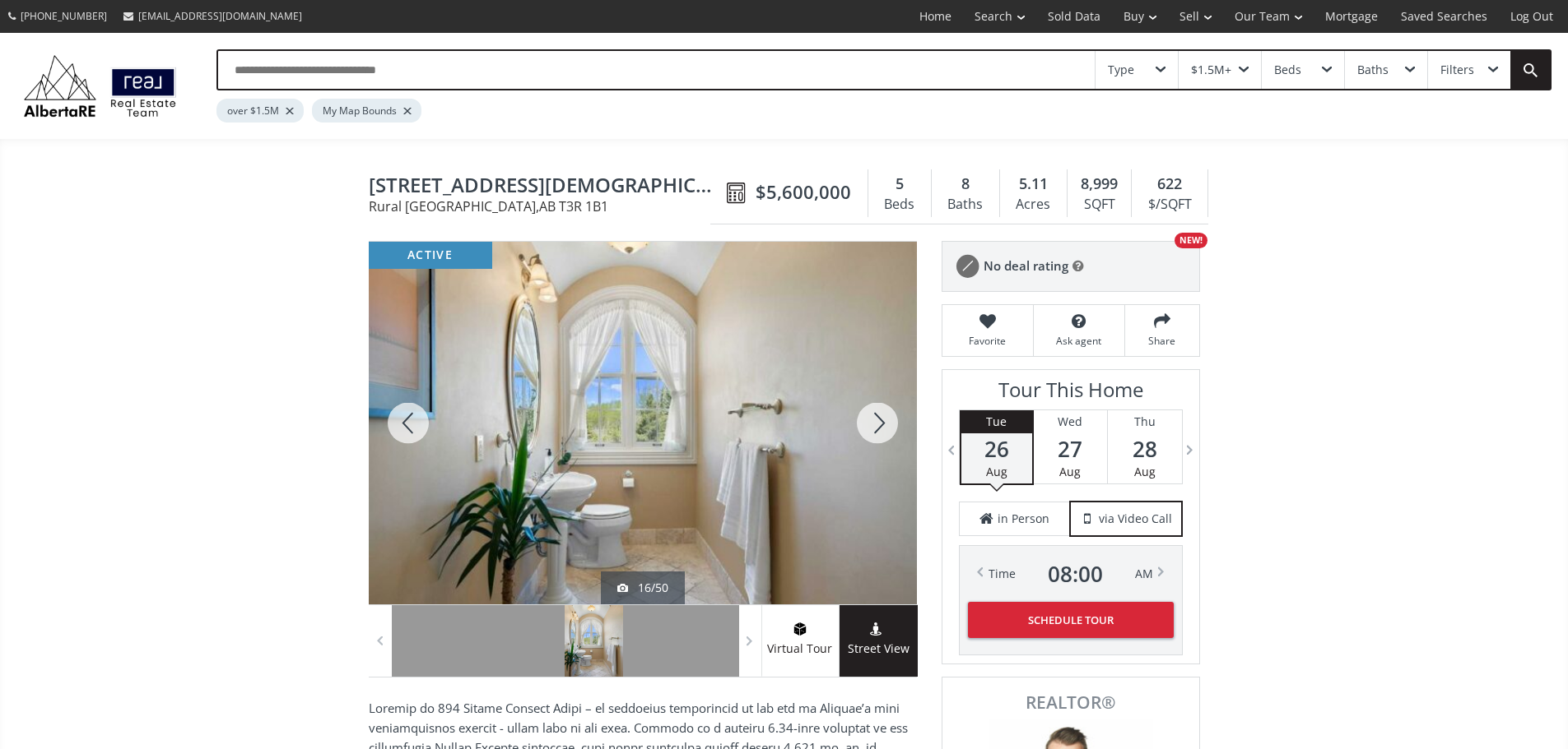
click at [879, 429] on div at bounding box center [877, 423] width 79 height 363
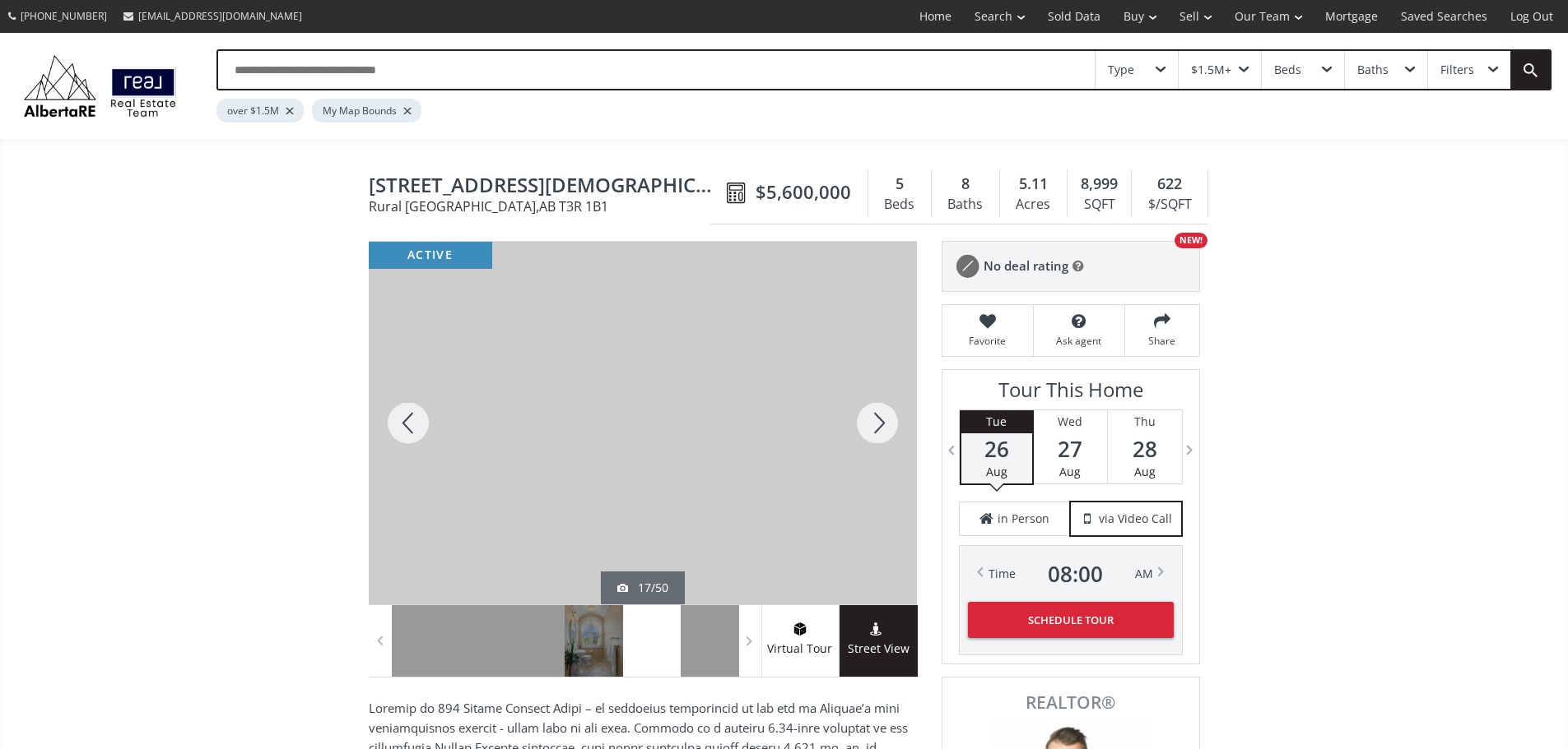
click at [879, 429] on div at bounding box center [877, 423] width 79 height 363
click at [879, 428] on div at bounding box center [877, 423] width 79 height 363
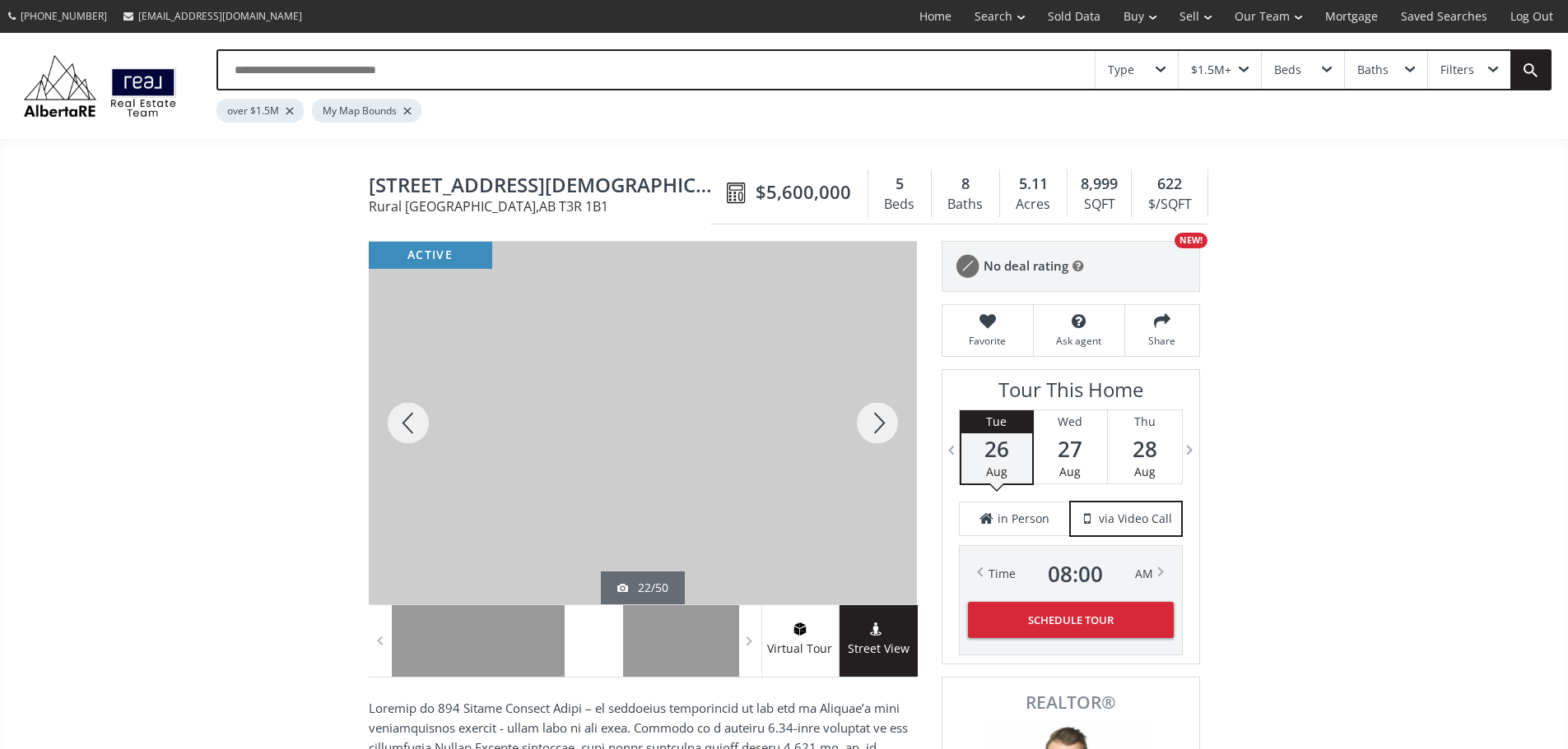
click at [879, 428] on div at bounding box center [877, 423] width 79 height 363
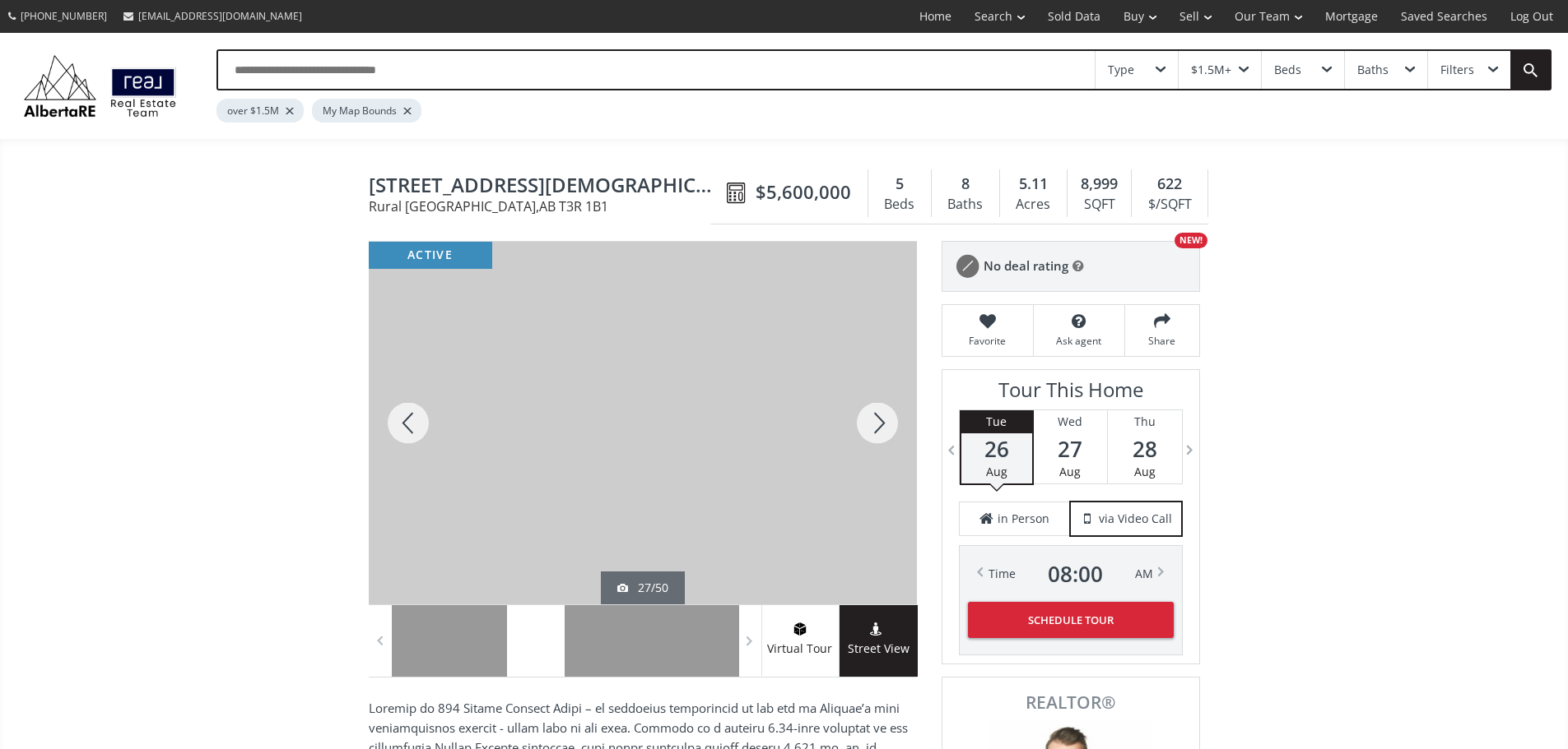
click at [879, 428] on div at bounding box center [877, 423] width 79 height 363
click at [879, 429] on div at bounding box center [877, 423] width 79 height 363
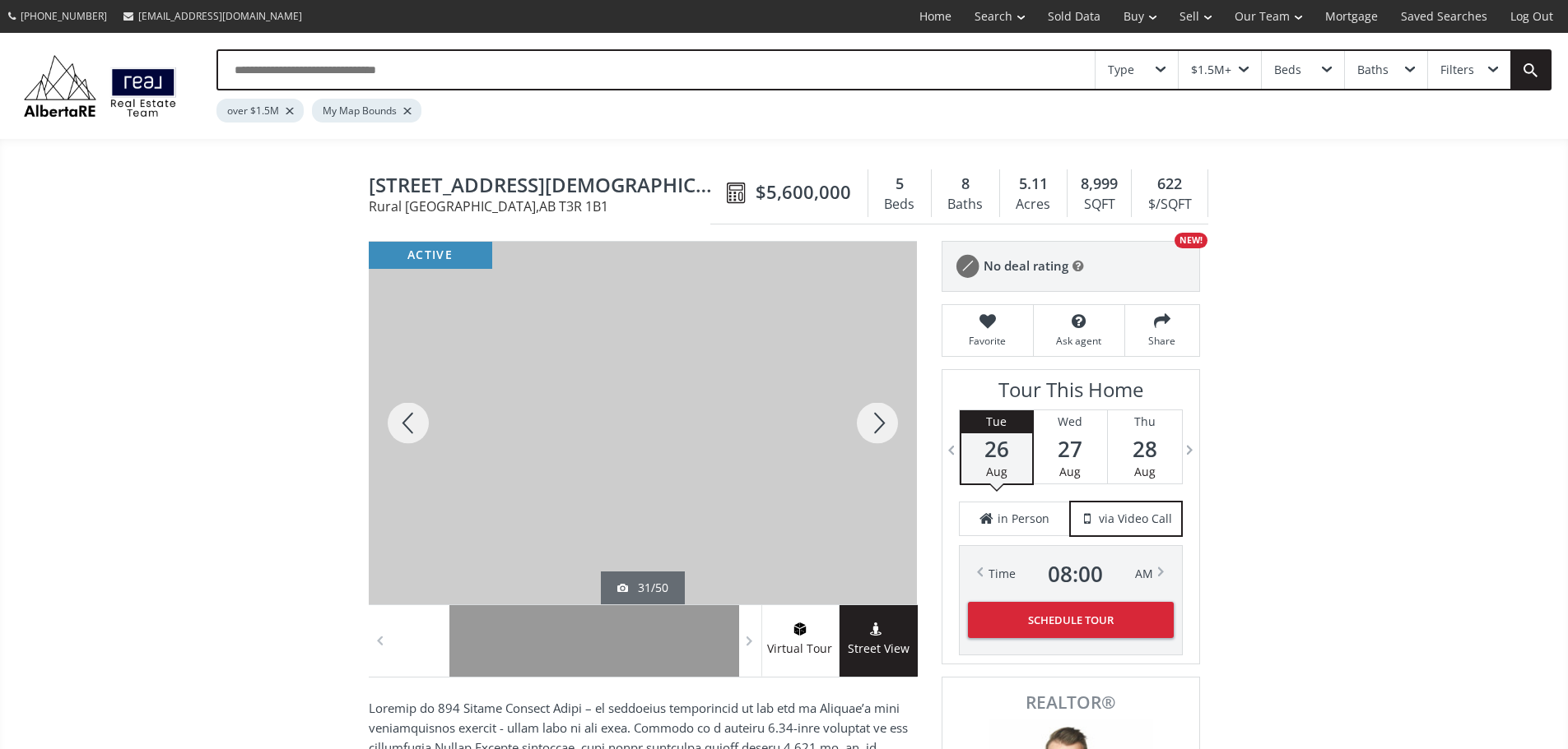
click at [879, 429] on div at bounding box center [877, 423] width 79 height 363
